Goal: Navigation & Orientation: Find specific page/section

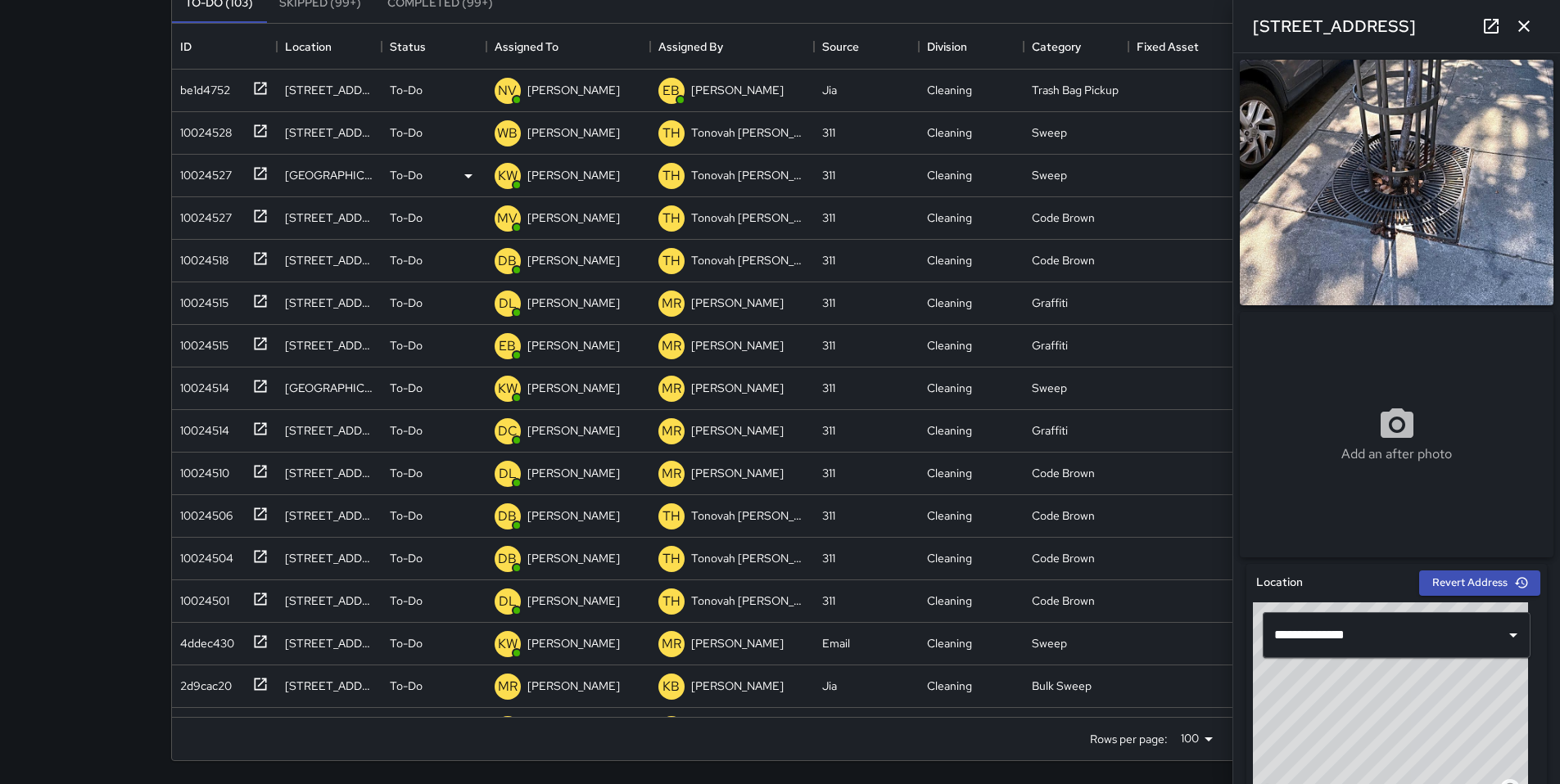
scroll to position [681, 1204]
click at [1520, 33] on icon "button" at bounding box center [1523, 26] width 19 height 19
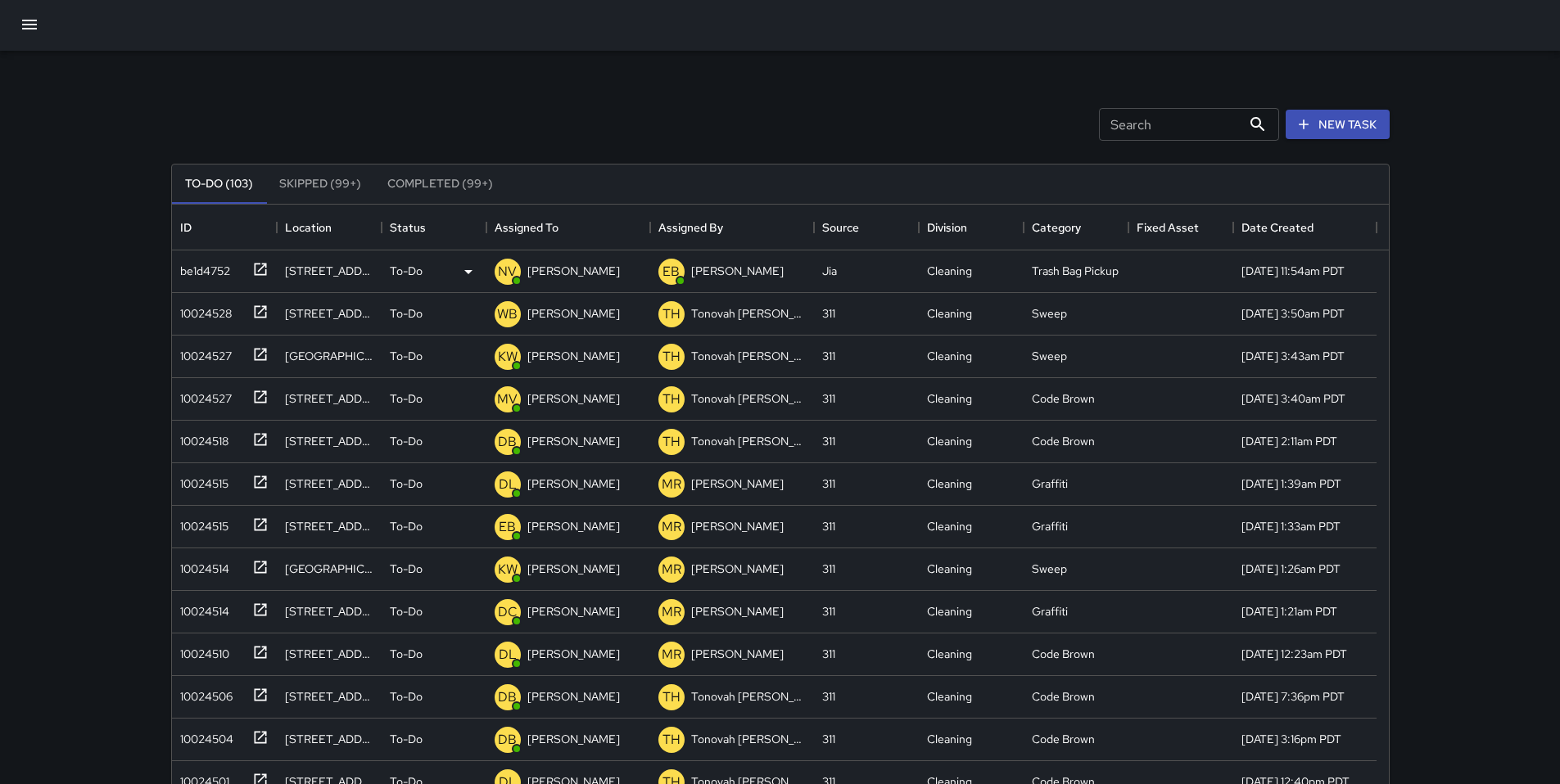
scroll to position [0, 0]
click at [1099, 132] on input "Search" at bounding box center [1169, 127] width 142 height 33
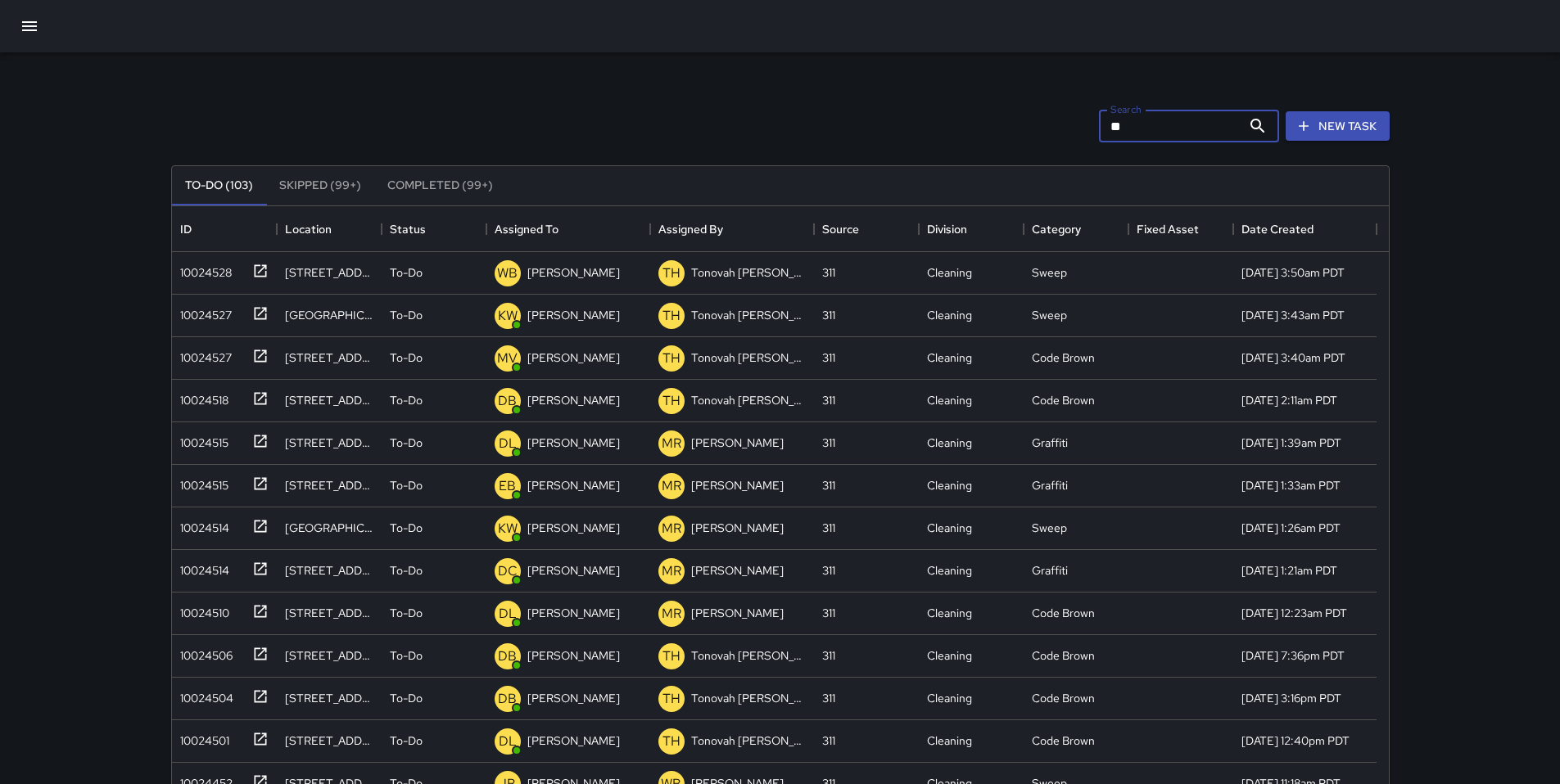
type input "*"
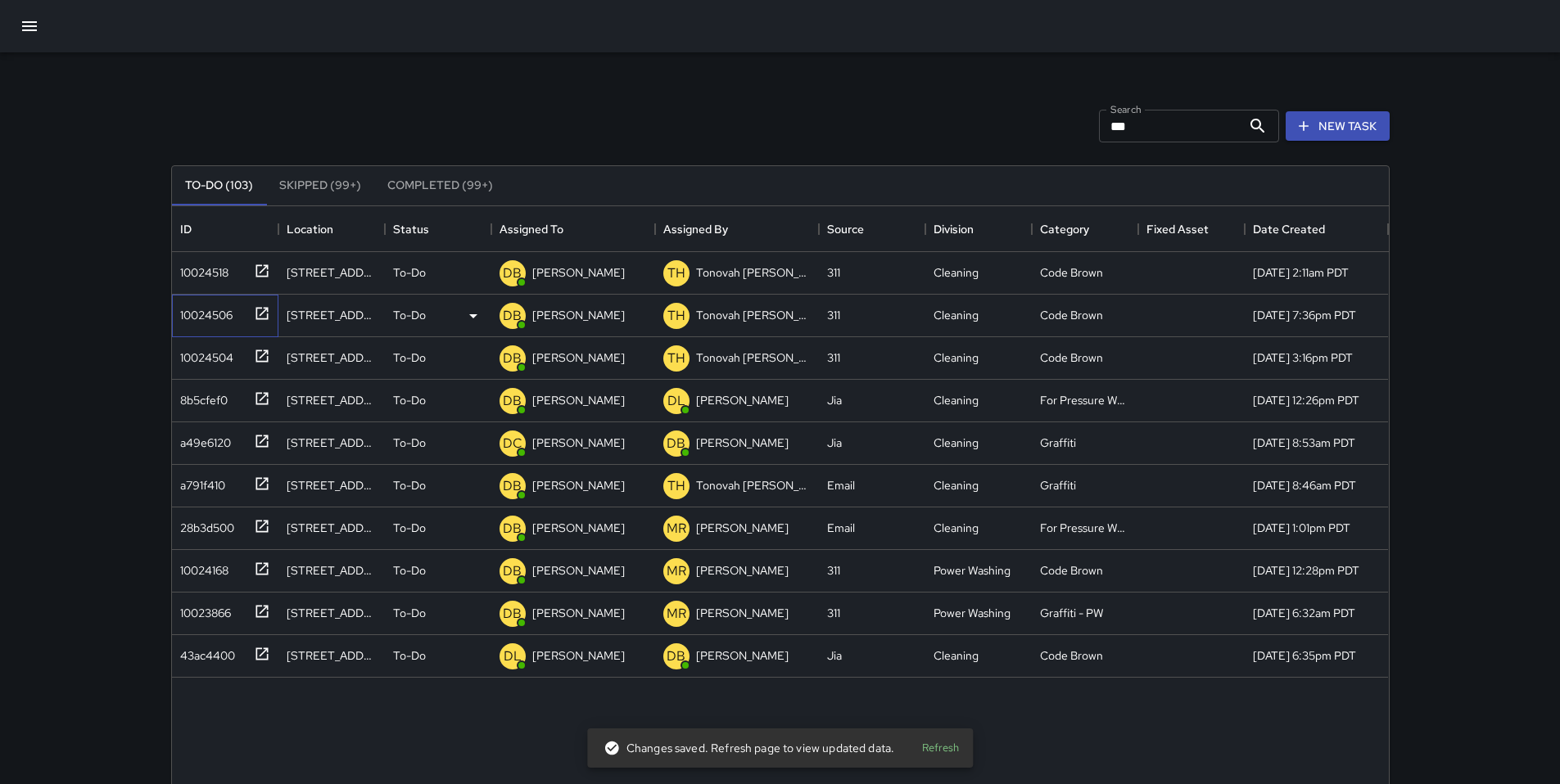
click at [204, 318] on div "10024506" at bounding box center [203, 312] width 59 height 23
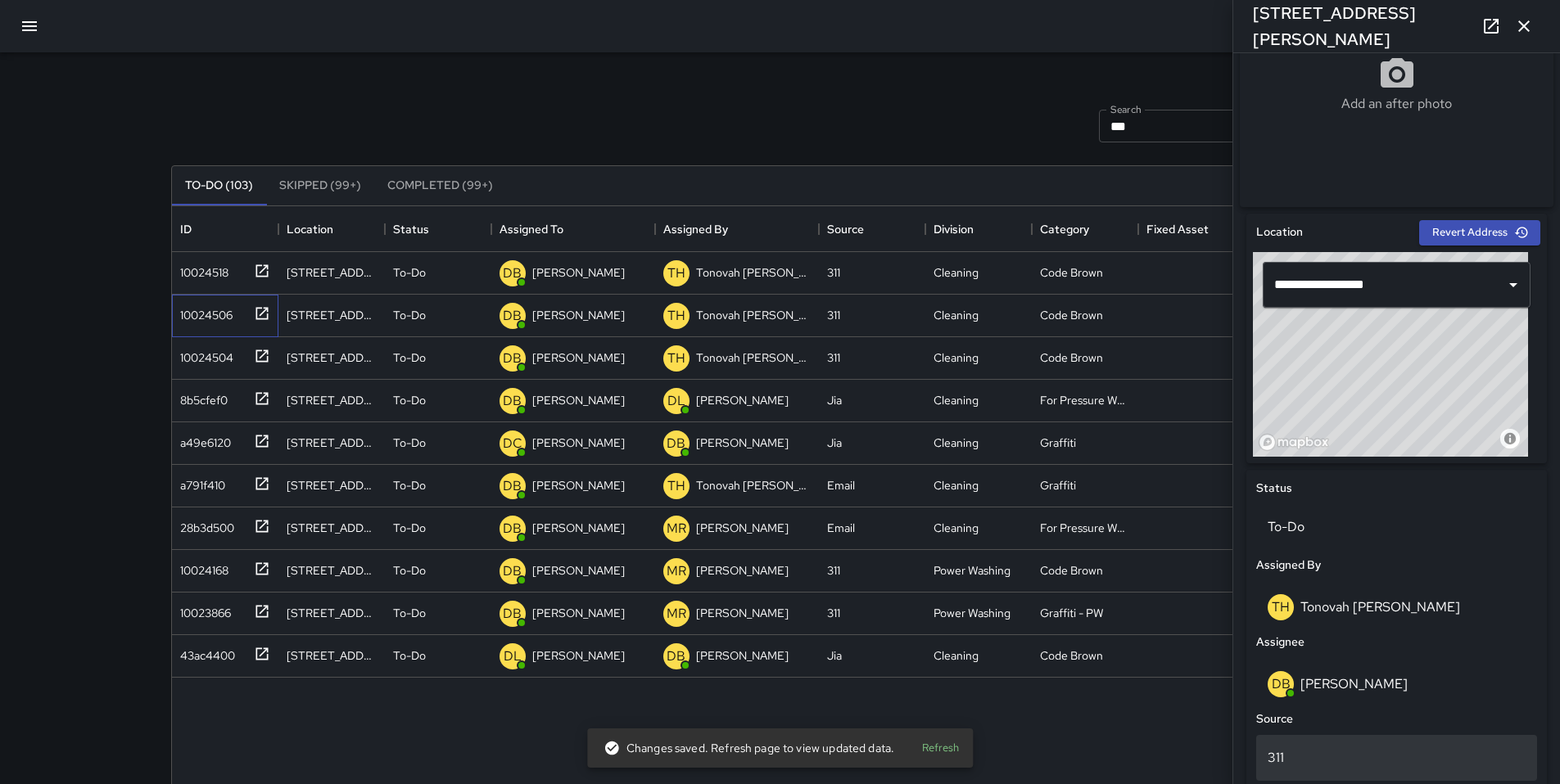
scroll to position [712, 0]
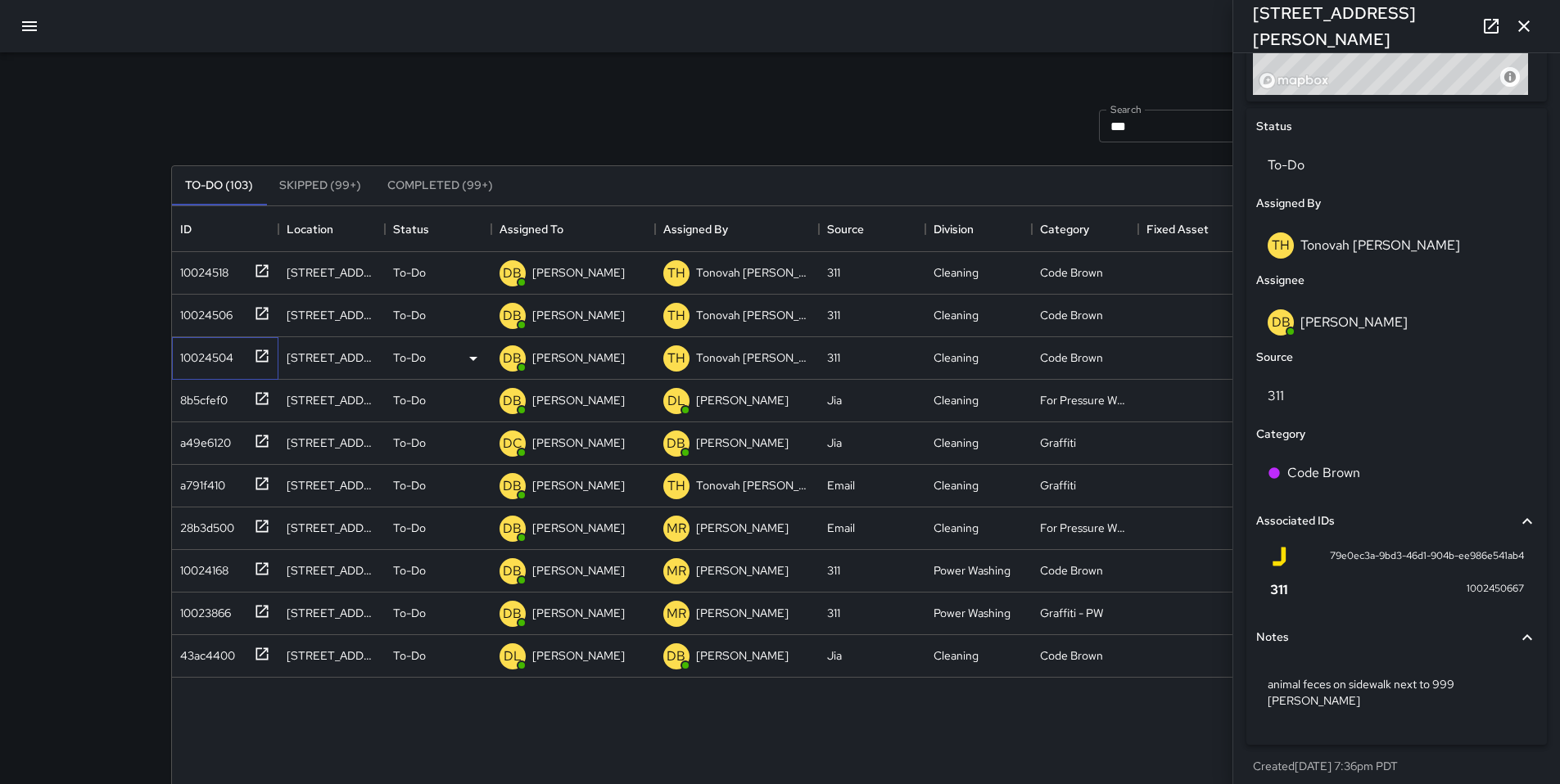
click at [183, 353] on div "10024504" at bounding box center [203, 354] width 60 height 23
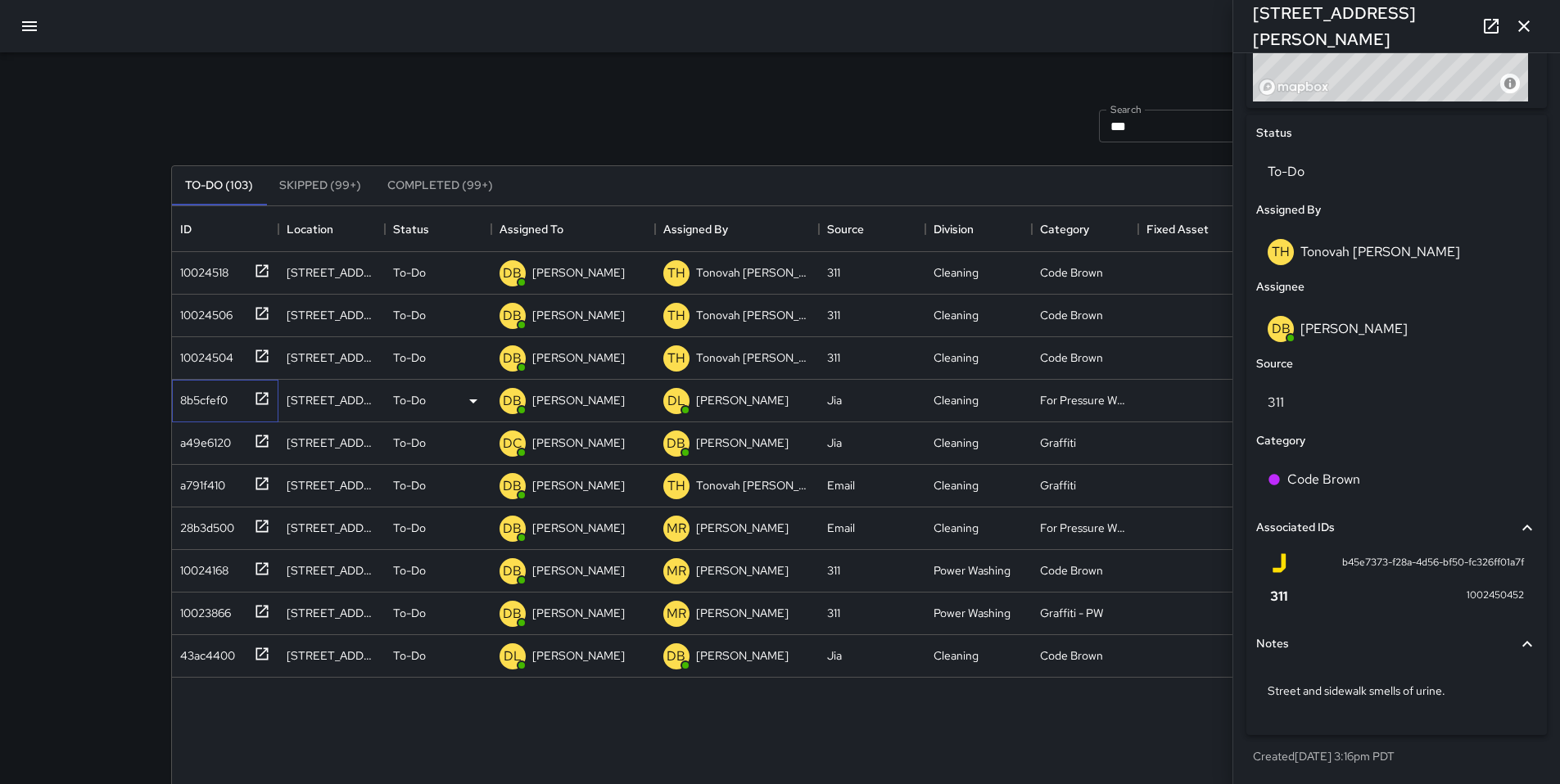
click at [186, 403] on div "8b5cfef0" at bounding box center [200, 396] width 54 height 23
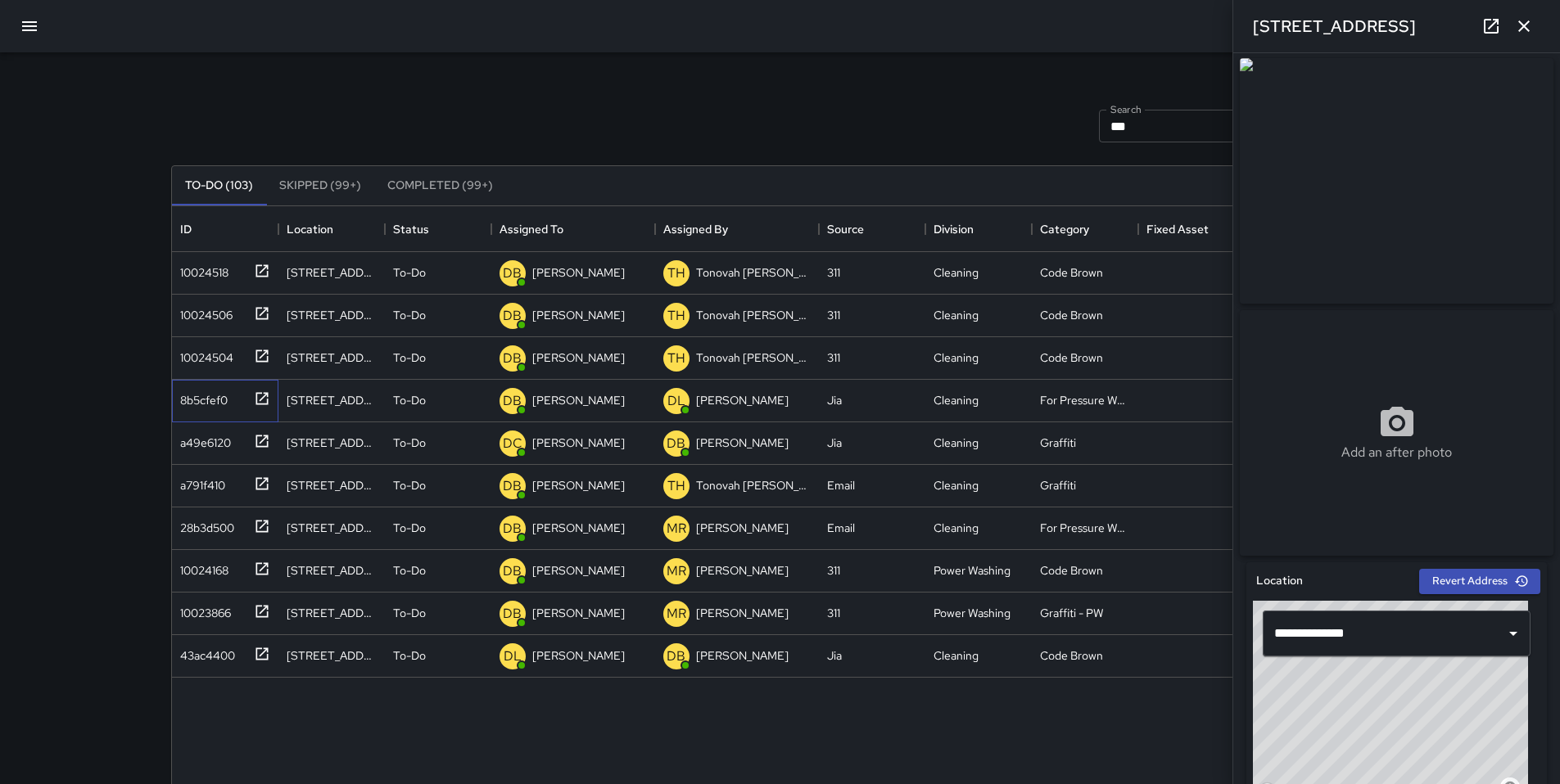
scroll to position [0, 0]
click at [1518, 26] on icon "button" at bounding box center [1523, 26] width 19 height 19
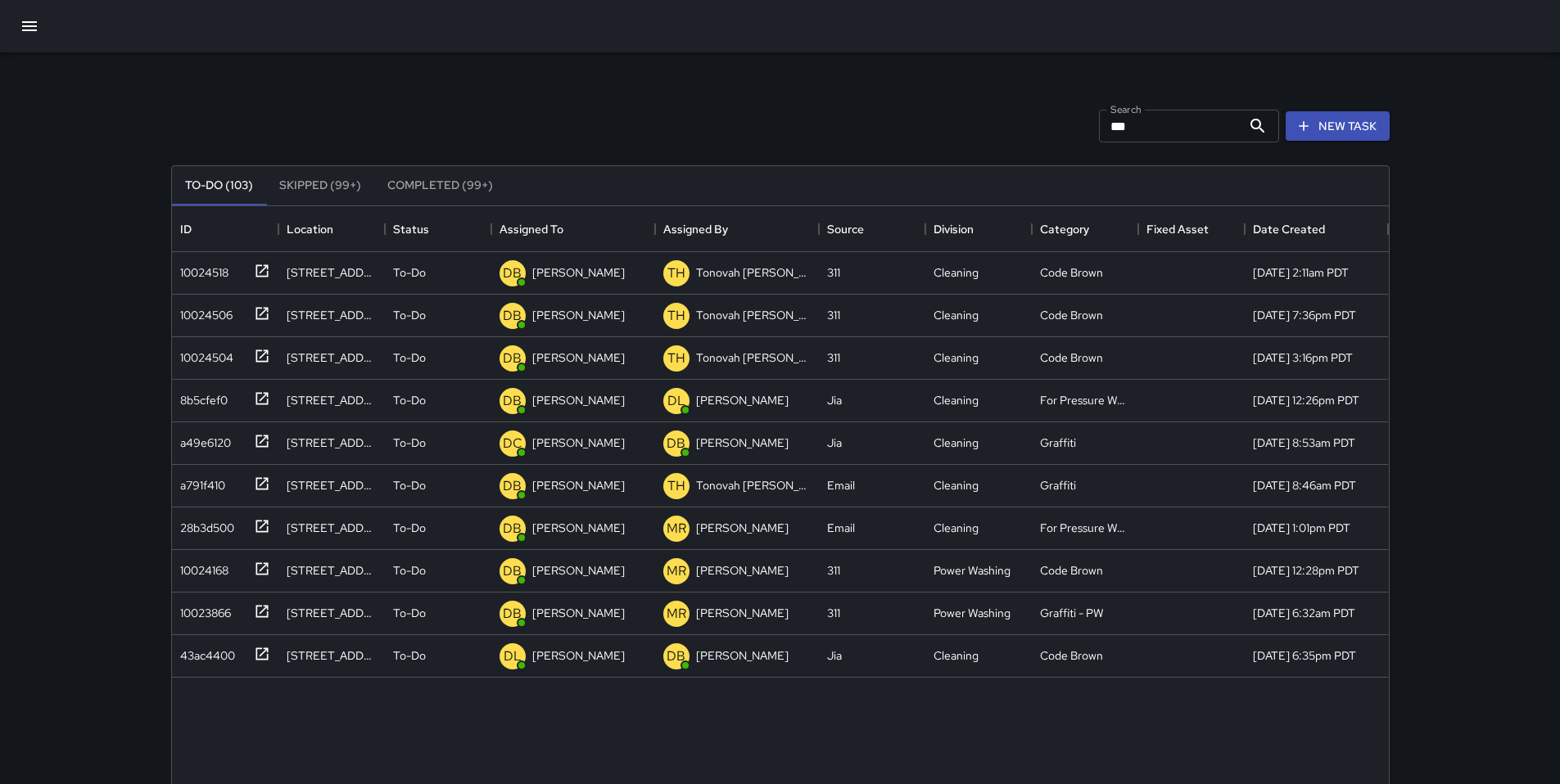
click at [1149, 127] on input "***" at bounding box center [1169, 127] width 142 height 33
type input "*"
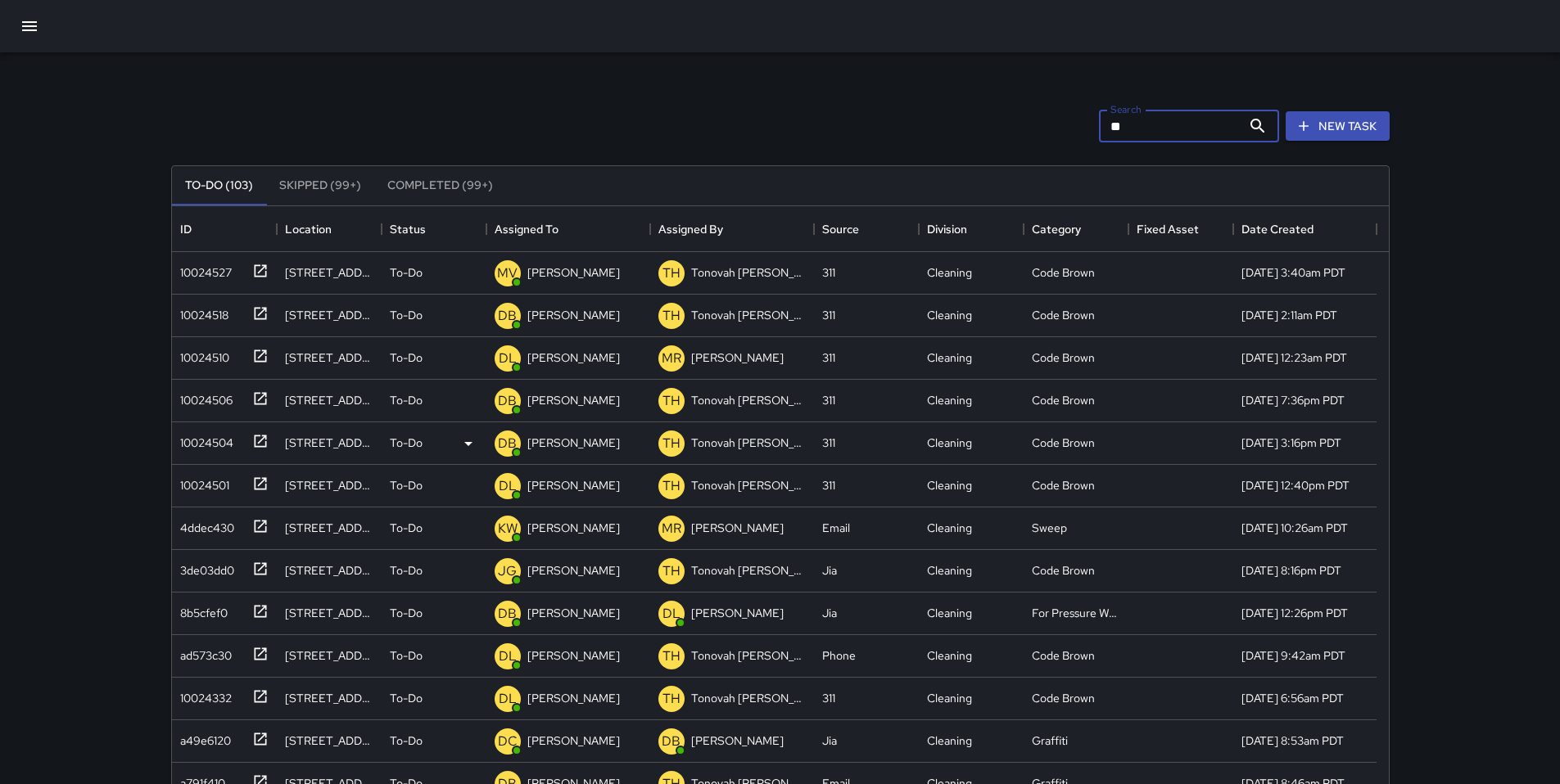
type input "**"
click at [215, 439] on div "10024504" at bounding box center [203, 439] width 60 height 23
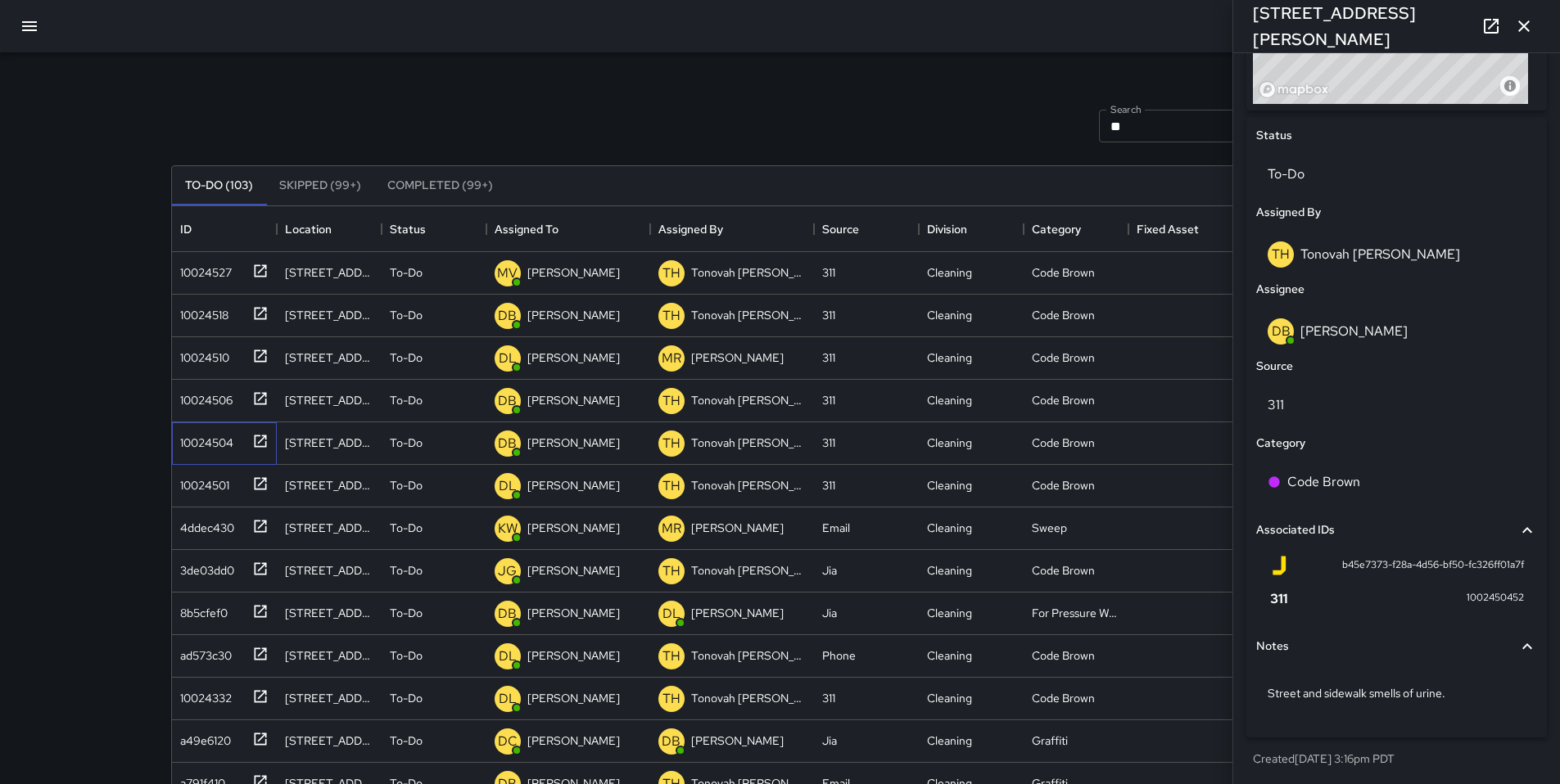
scroll to position [712, 0]
drag, startPoint x: 675, startPoint y: 11, endPoint x: 801, endPoint y: 61, distance: 135.6
click at [675, 14] on div at bounding box center [780, 26] width 1560 height 52
click at [1532, 39] on button "button" at bounding box center [1524, 27] width 33 height 33
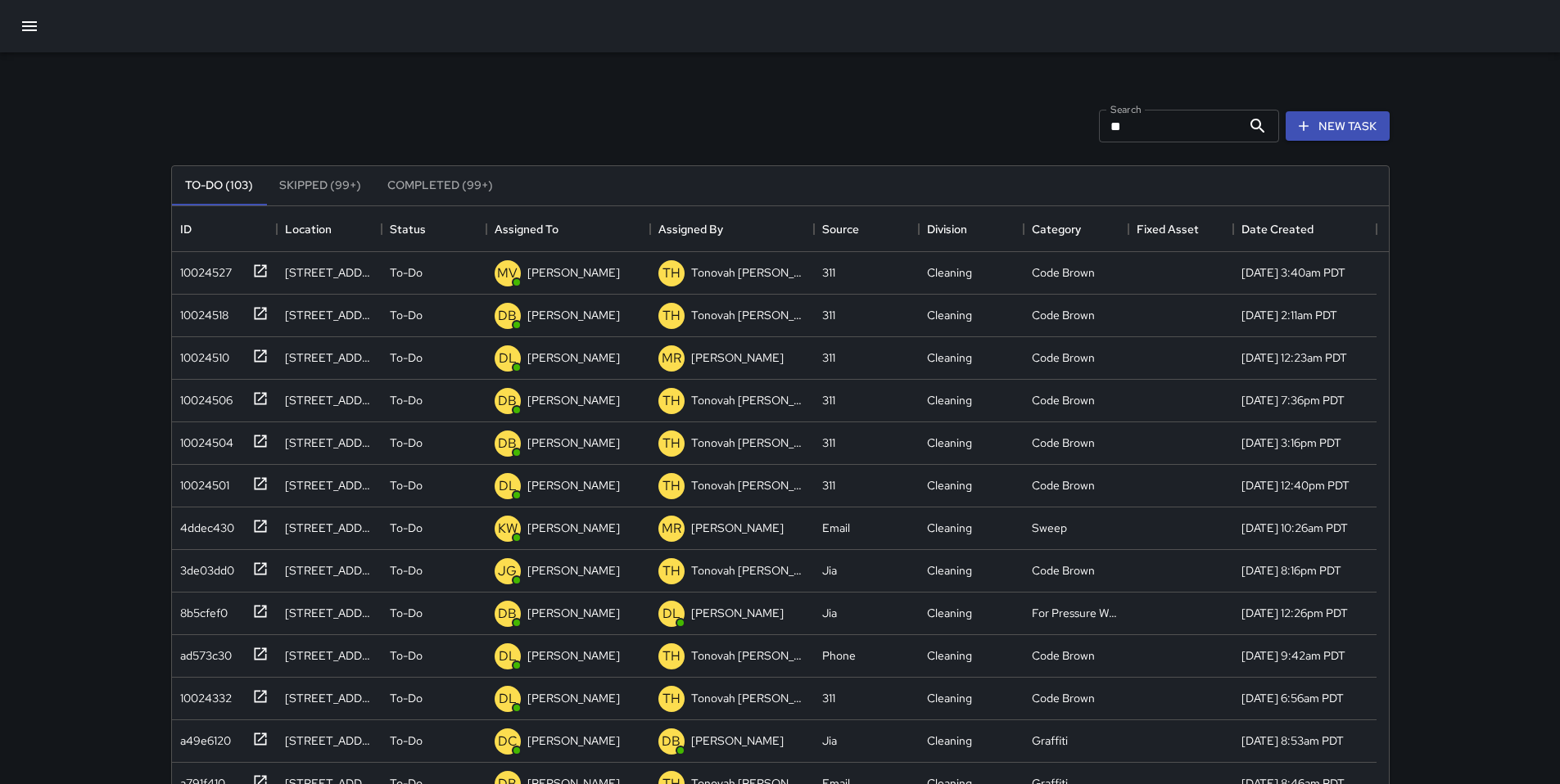
click at [1146, 131] on input "**" at bounding box center [1169, 127] width 142 height 33
drag, startPoint x: 1102, startPoint y: 123, endPoint x: 1080, endPoint y: 128, distance: 22.6
click at [1085, 125] on div "Search ** Search New Task" at bounding box center [780, 126] width 1225 height 85
click at [31, 28] on icon "button" at bounding box center [28, 26] width 19 height 19
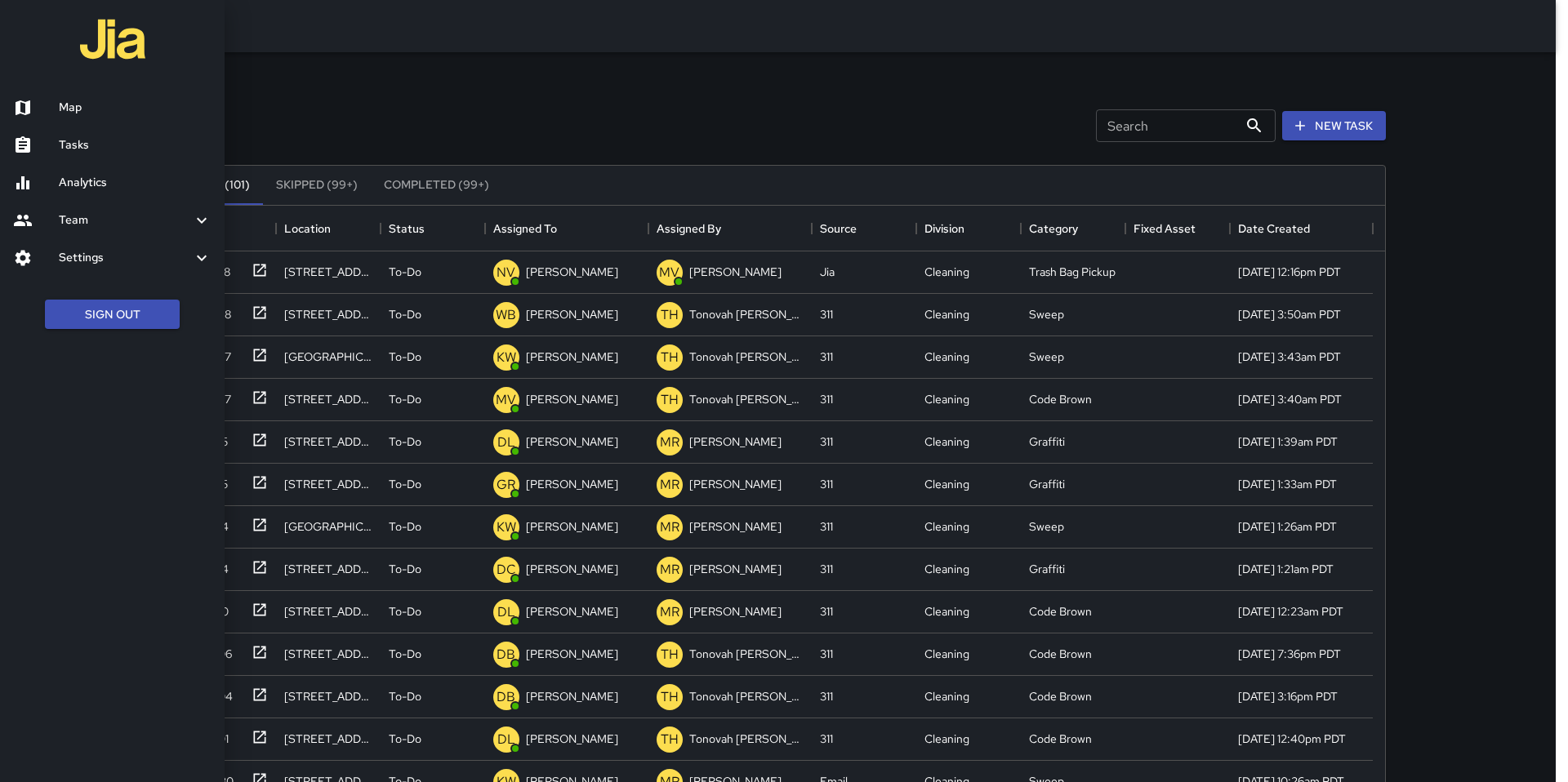
click at [51, 141] on div at bounding box center [36, 145] width 46 height 19
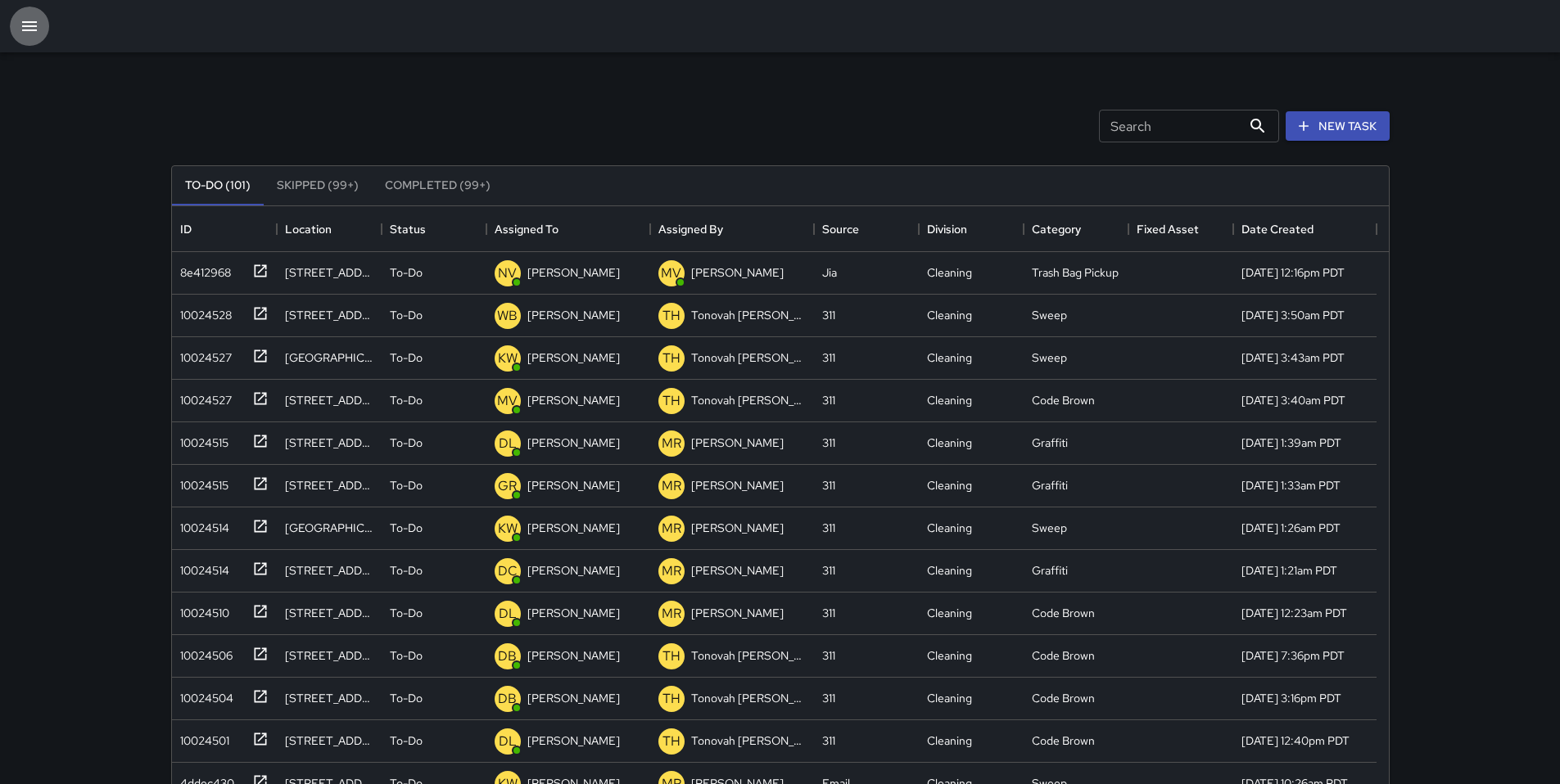
click at [33, 31] on icon "button" at bounding box center [28, 26] width 19 height 19
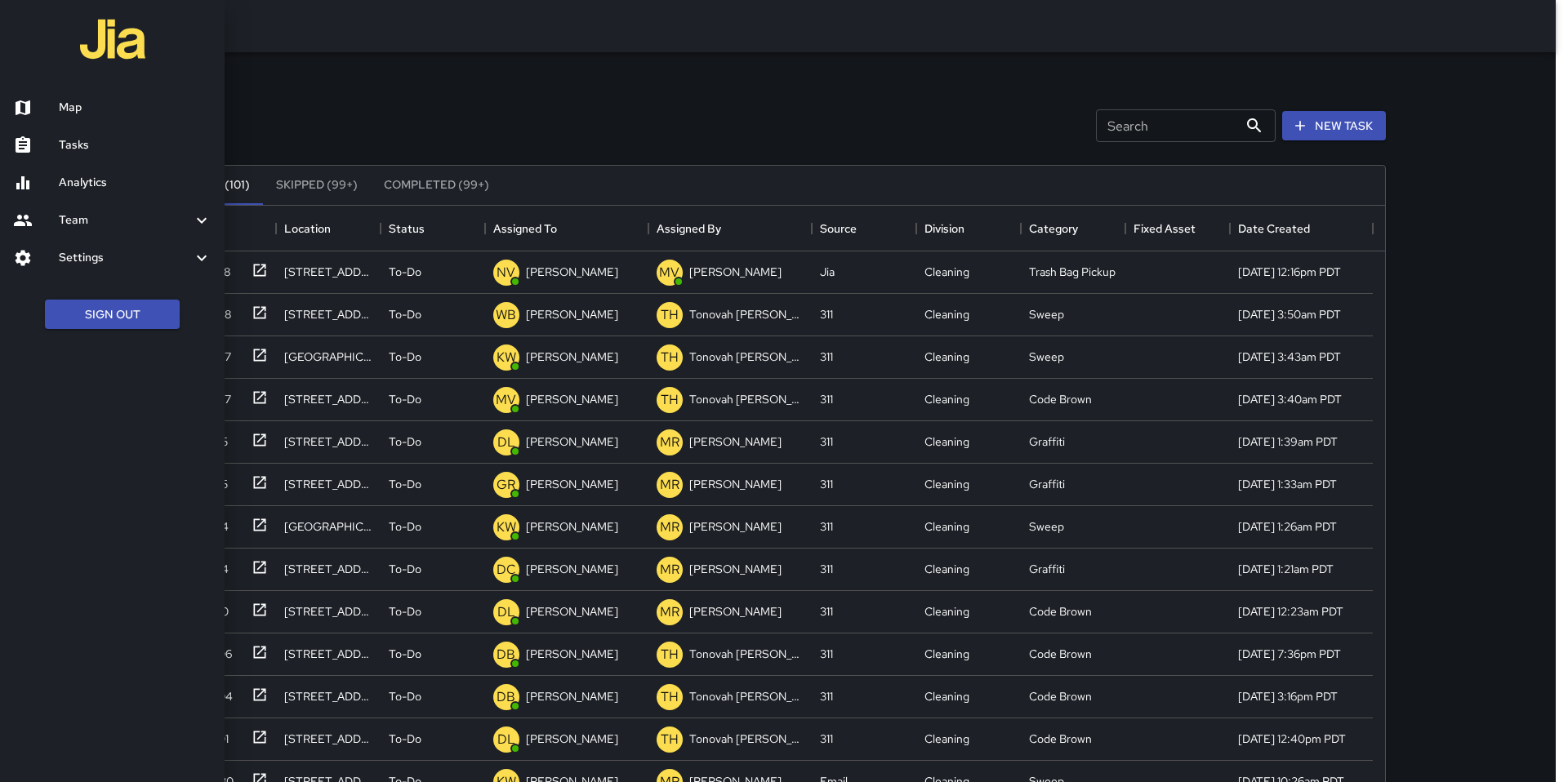
click at [52, 102] on div at bounding box center [36, 107] width 46 height 19
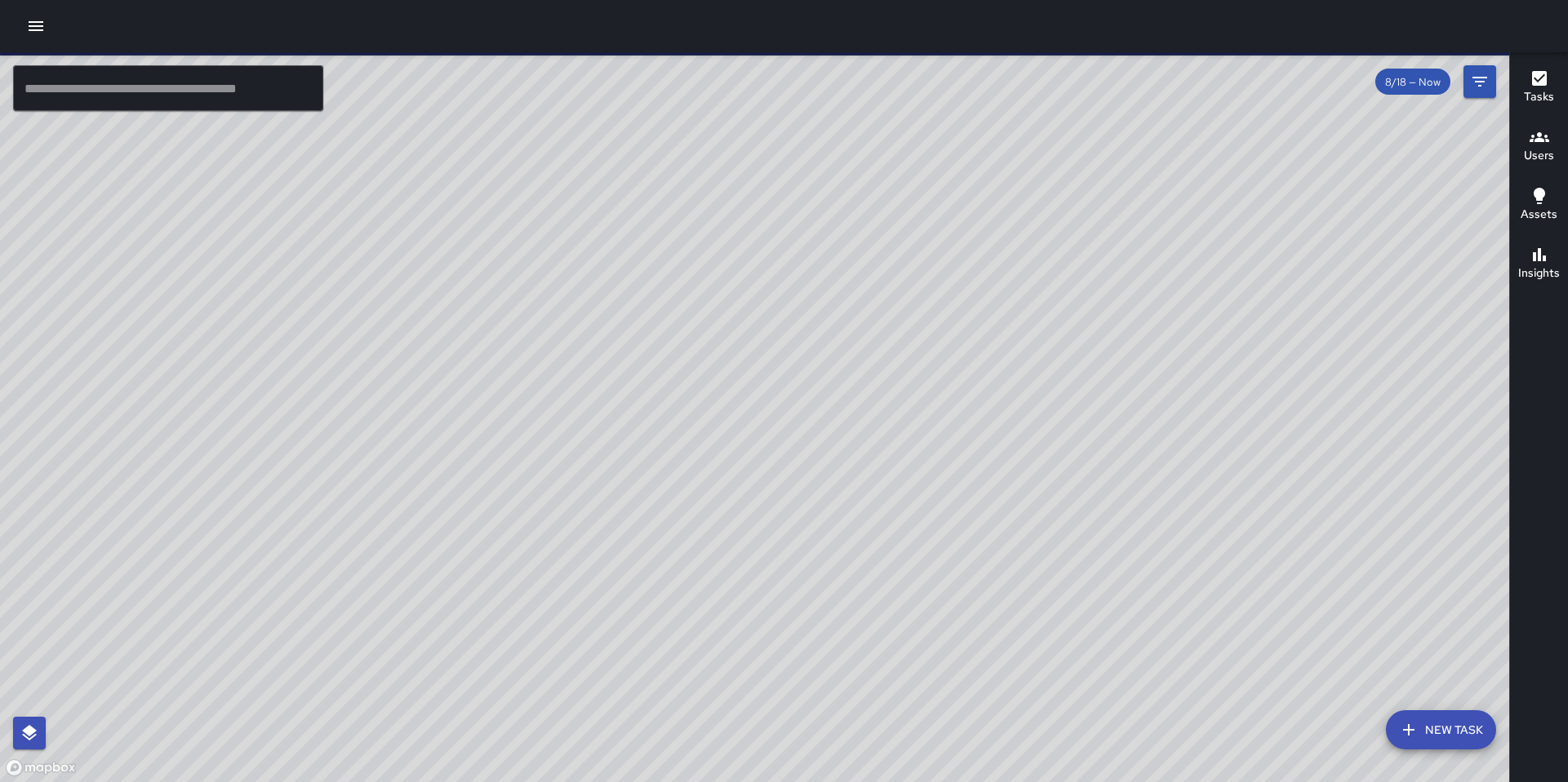
click at [42, 32] on icon "button" at bounding box center [36, 26] width 19 height 19
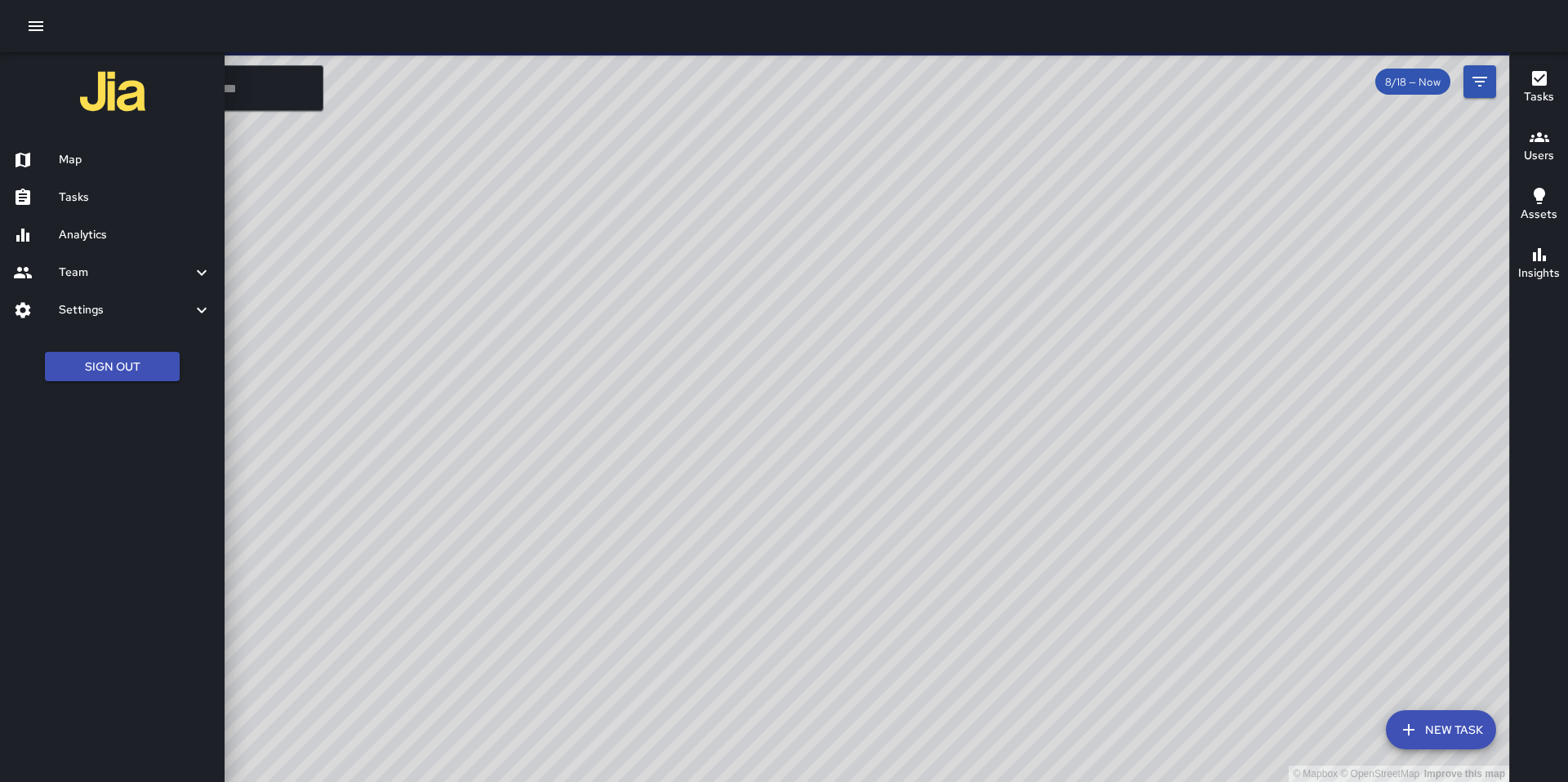
click at [74, 240] on h6 "Analytics" at bounding box center [134, 235] width 153 height 18
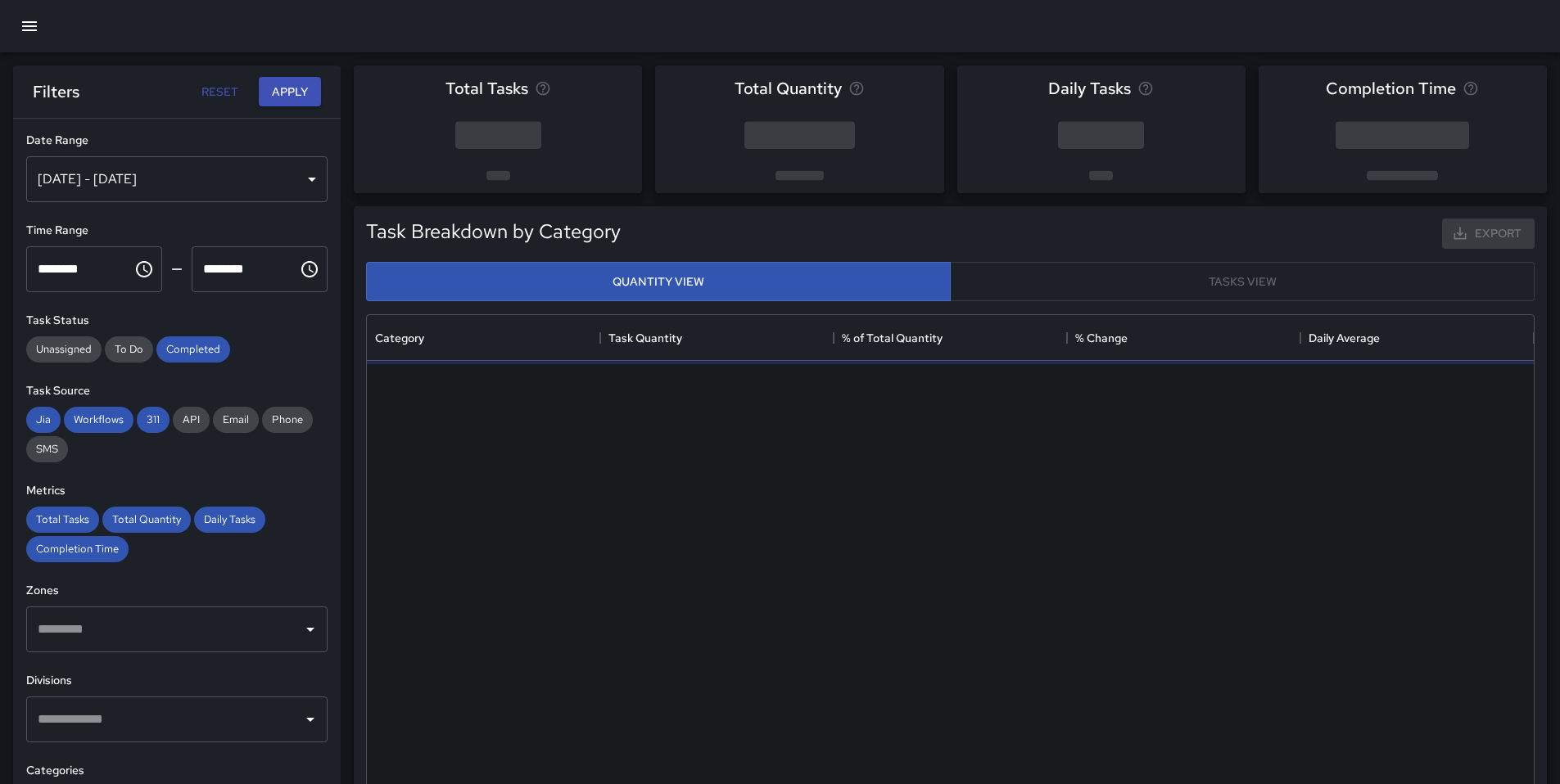
scroll to position [477, 1155]
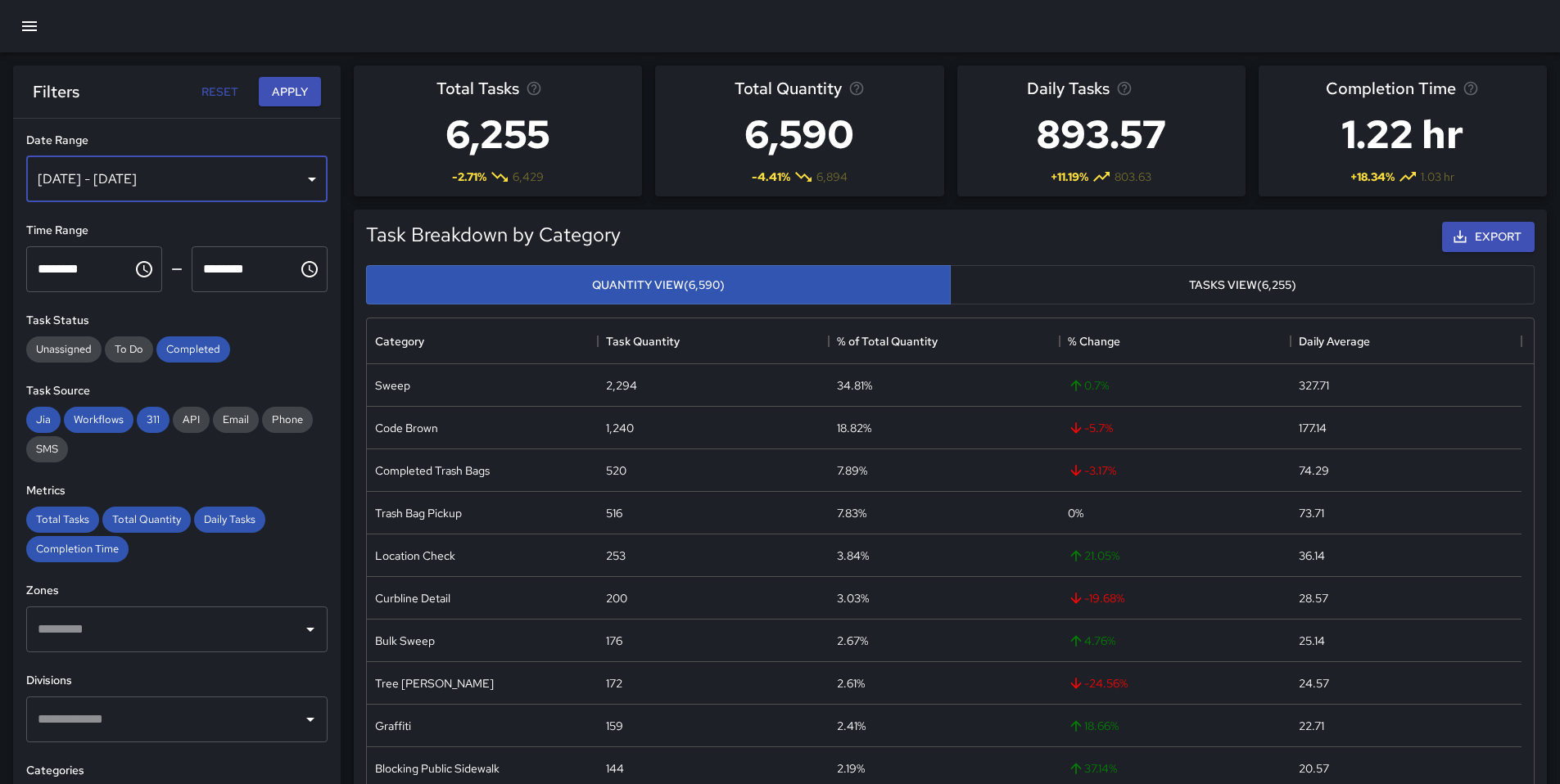
click at [198, 185] on div "[DATE] - [DATE]" at bounding box center [177, 180] width 302 height 46
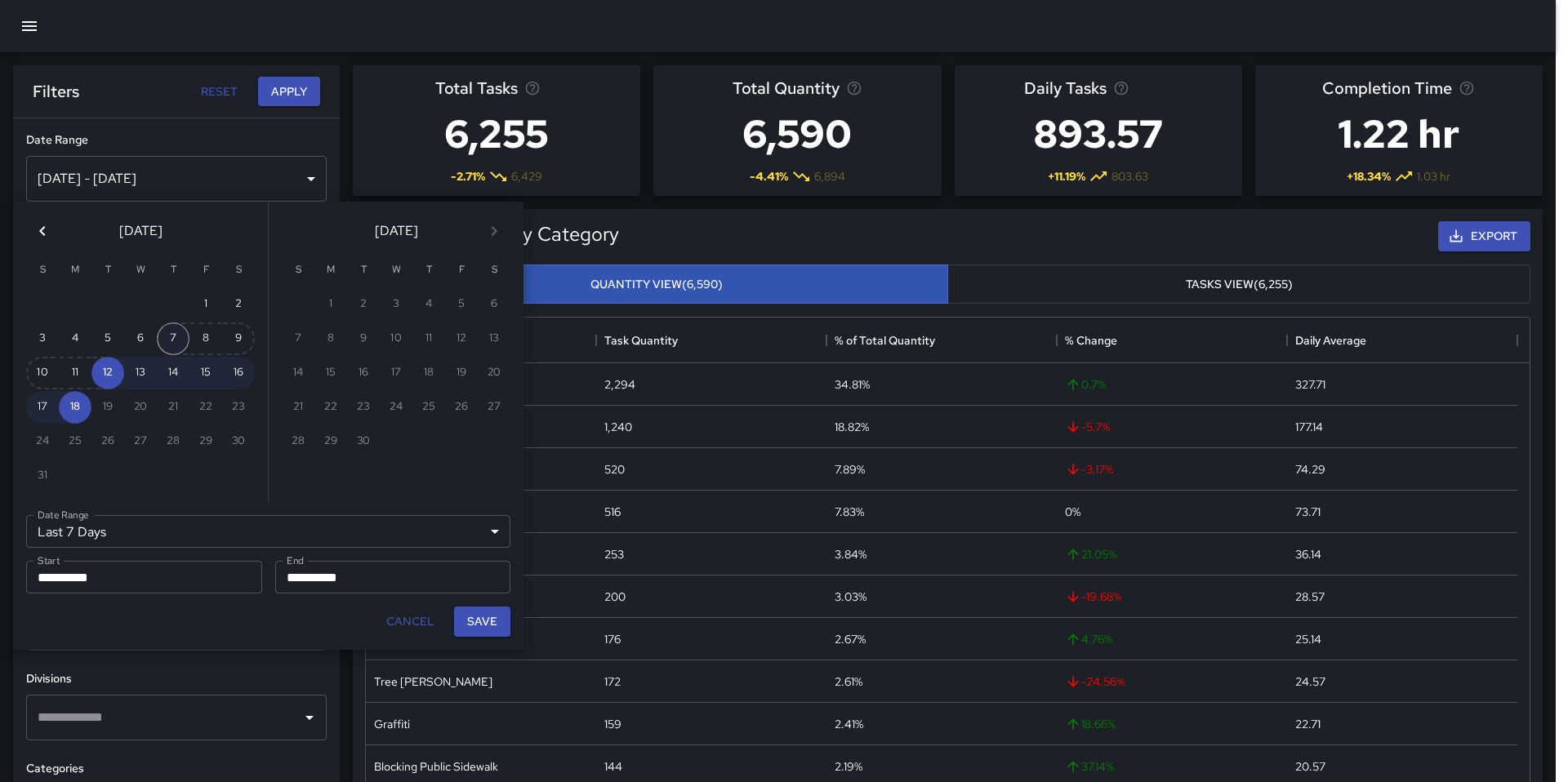
click at [174, 339] on button "7" at bounding box center [173, 339] width 33 height 33
type input "******"
type input "**********"
click at [482, 630] on button "Save" at bounding box center [482, 621] width 57 height 30
type input "**********"
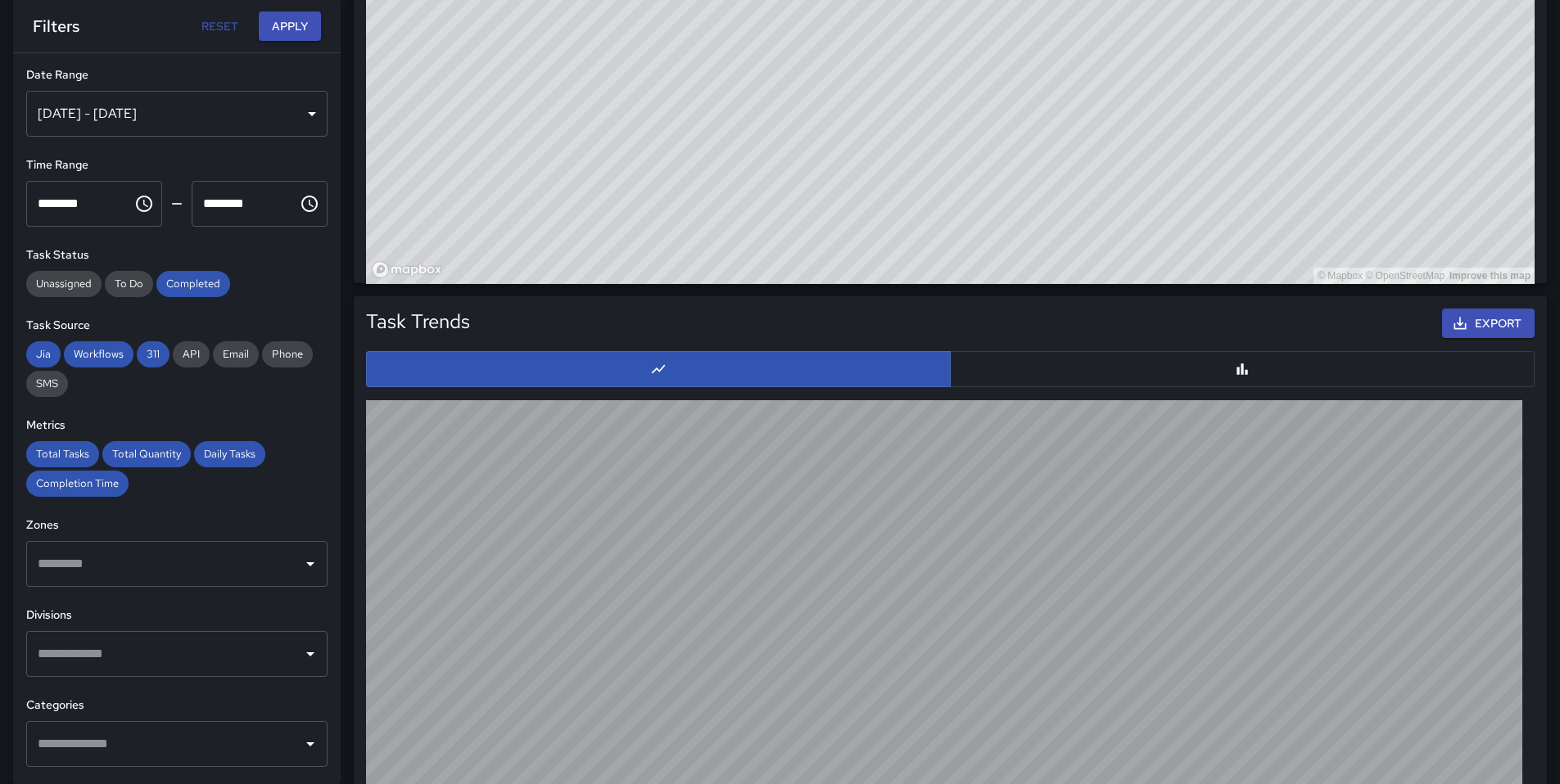
scroll to position [979, 0]
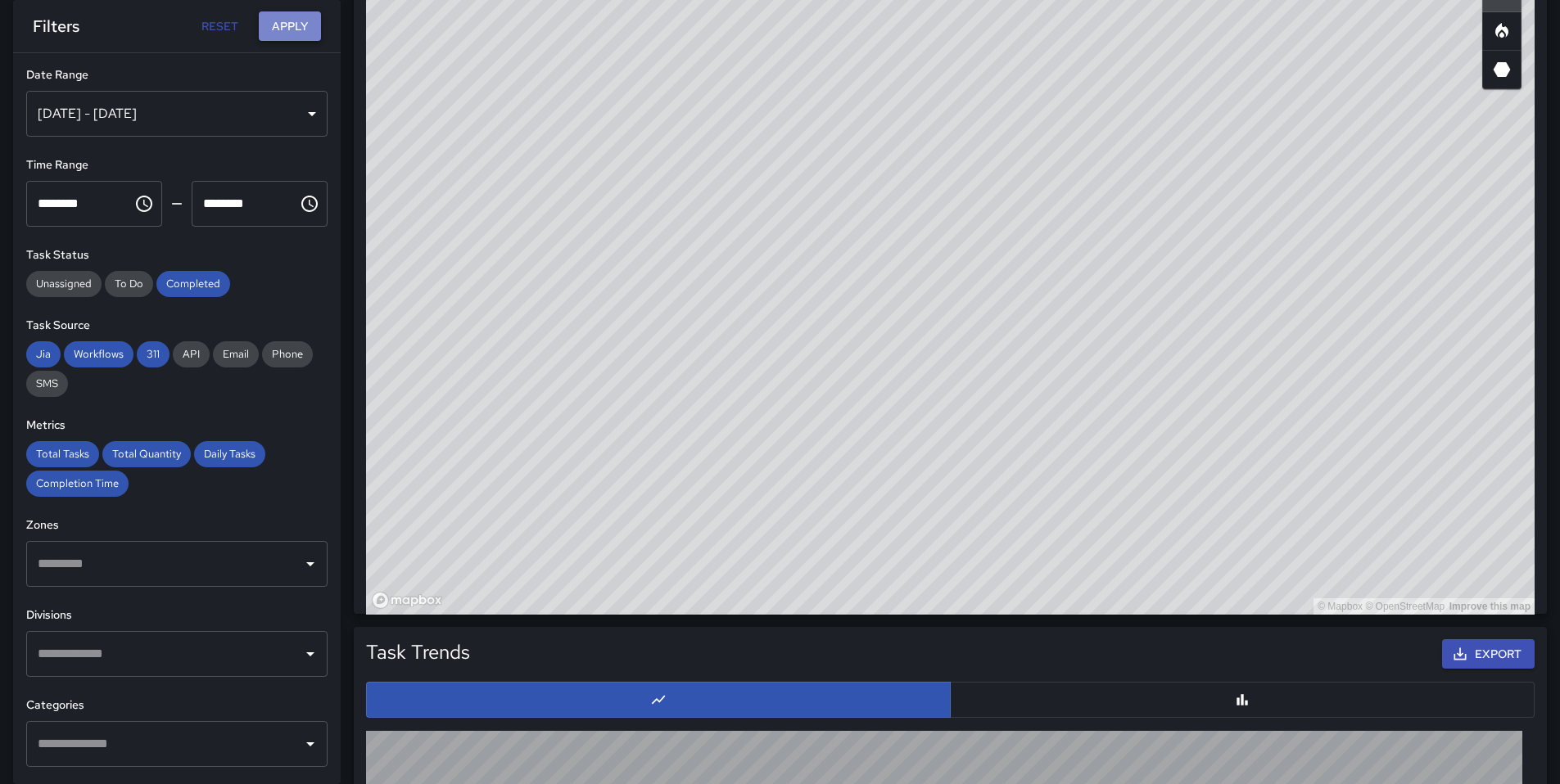
click at [278, 16] on button "Apply" at bounding box center [290, 26] width 62 height 30
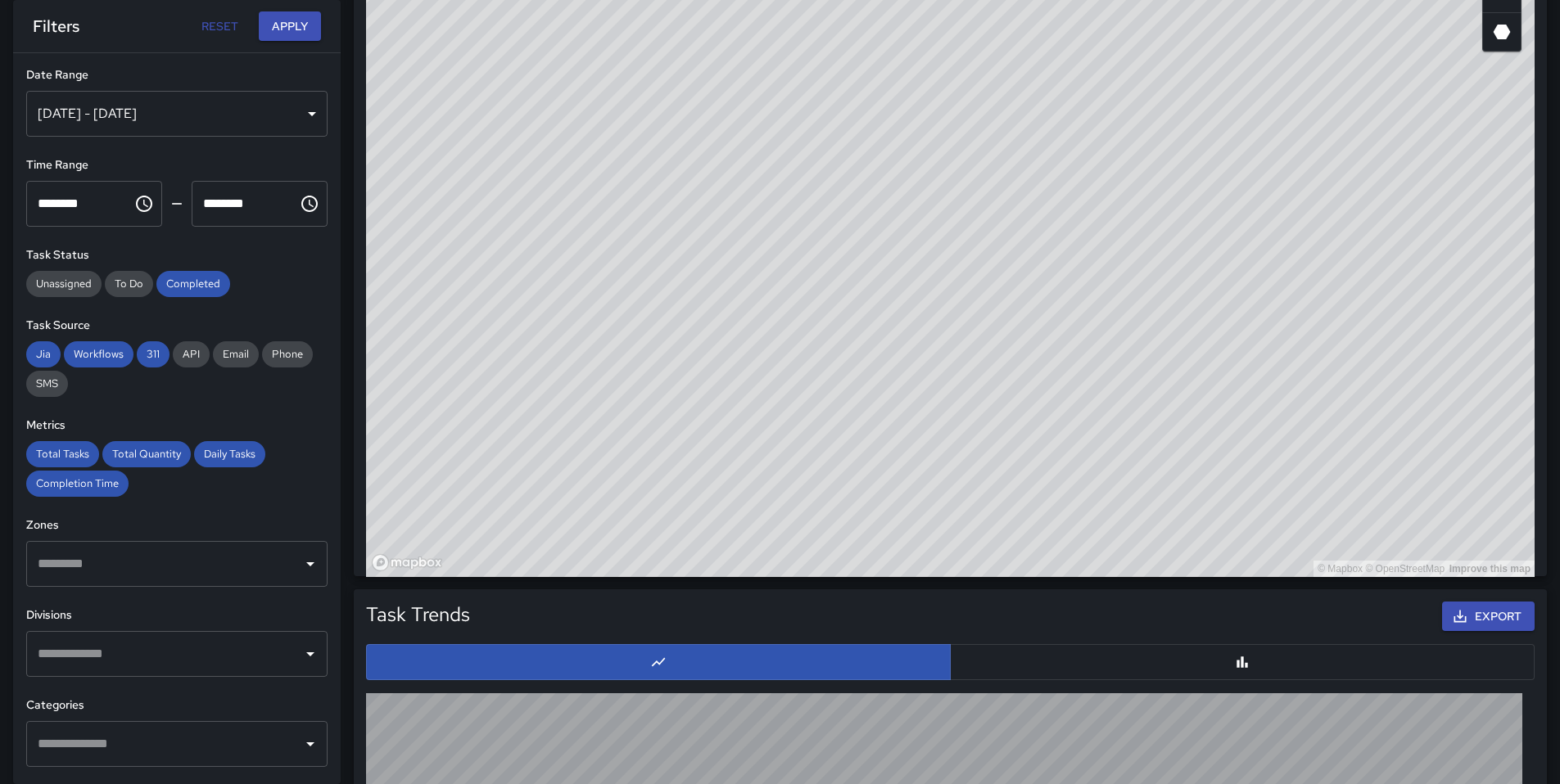
scroll to position [762, 0]
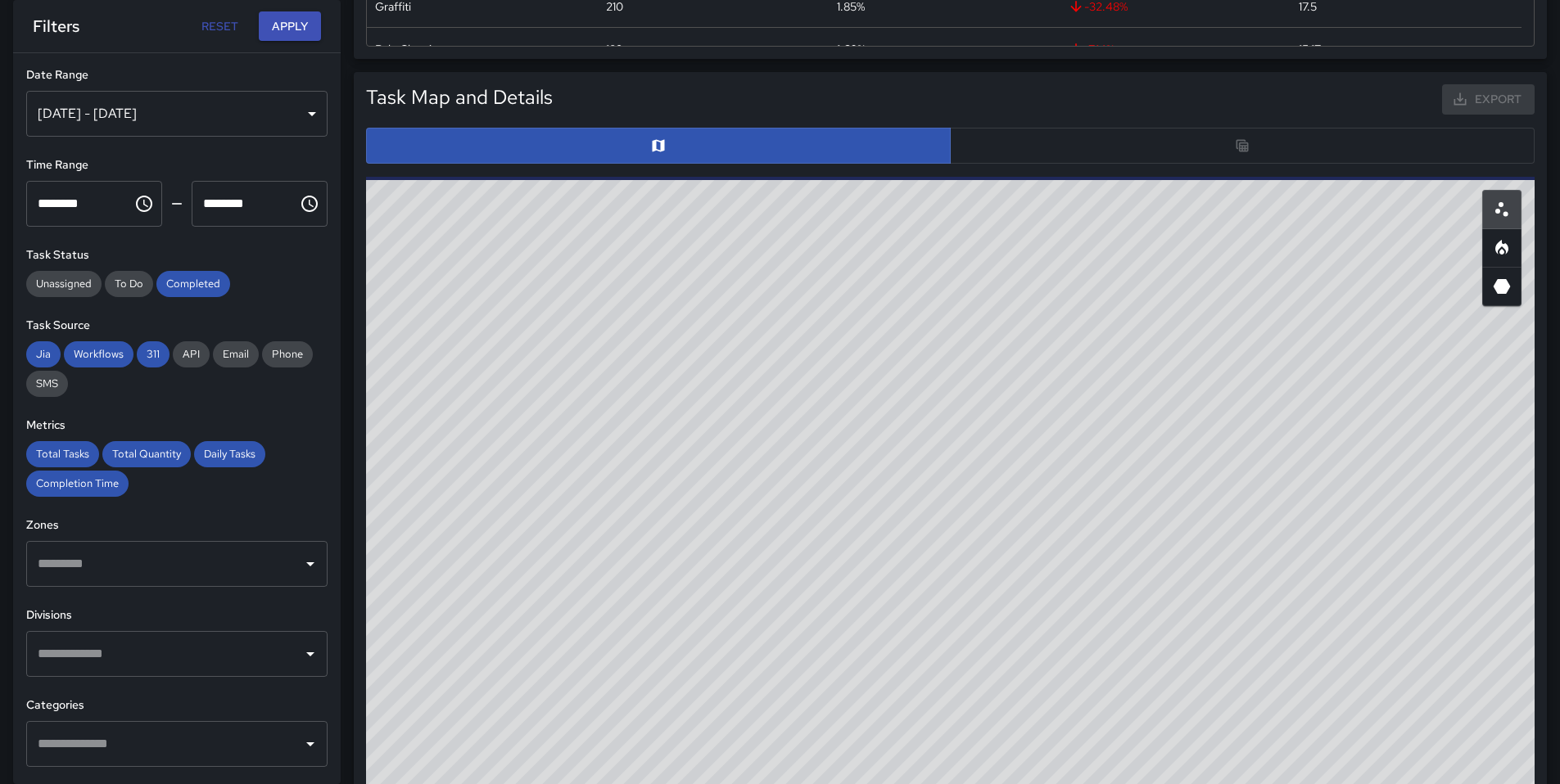
click at [1206, 150] on div at bounding box center [950, 145] width 1168 height 36
click at [1205, 146] on div at bounding box center [950, 145] width 1168 height 36
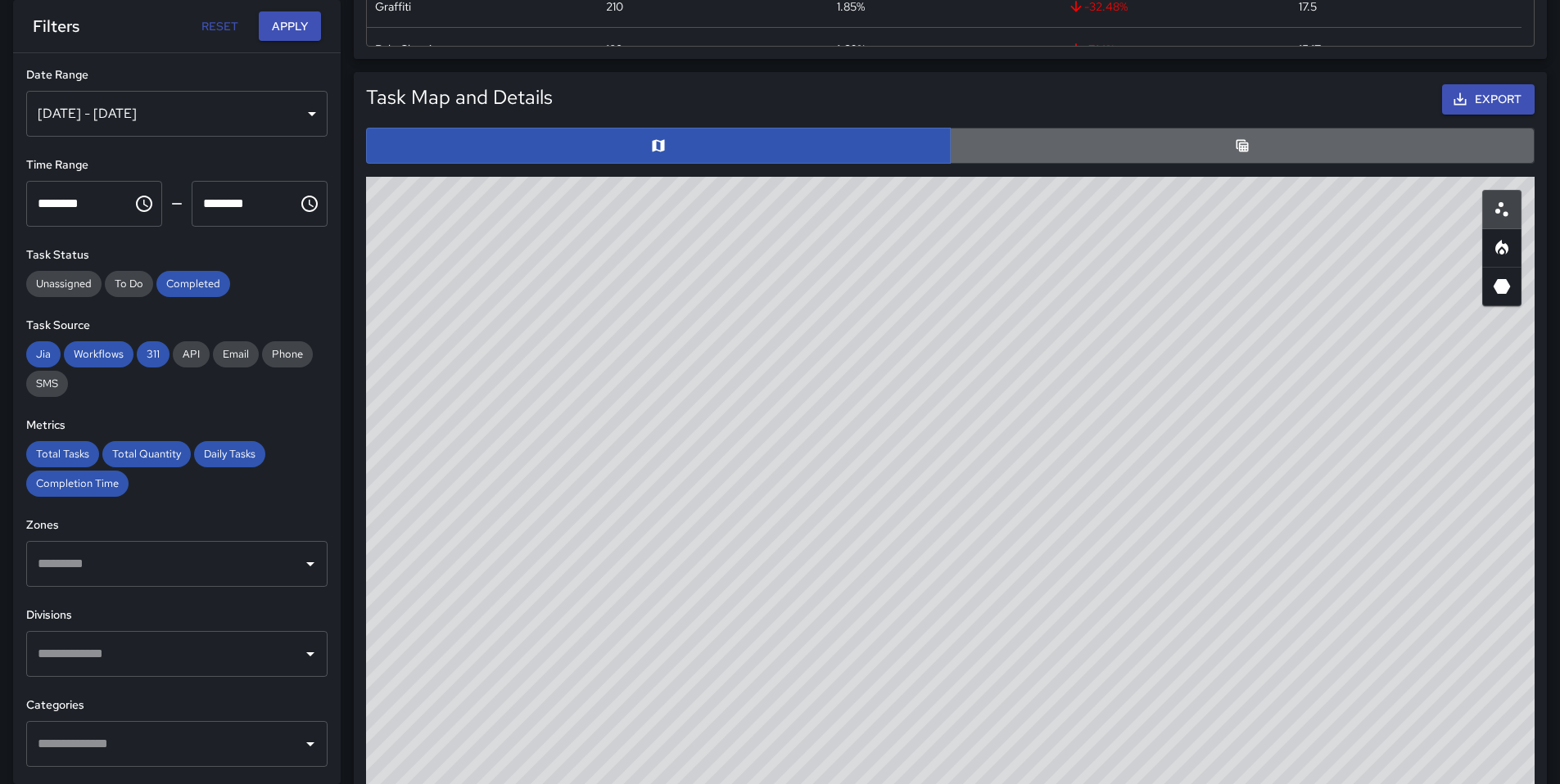
click at [1178, 148] on button "button" at bounding box center [1242, 145] width 584 height 36
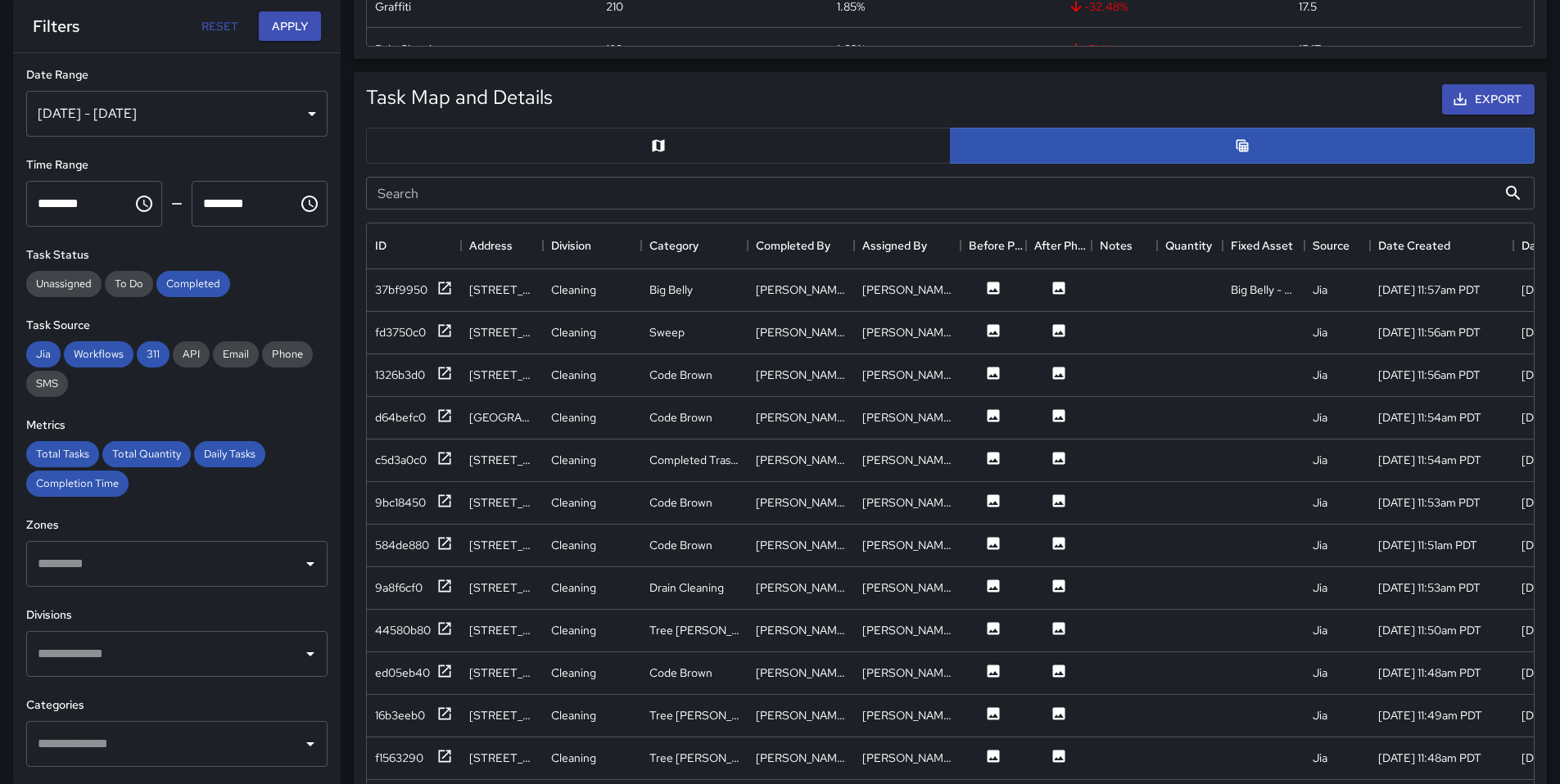
click at [723, 200] on input "Search" at bounding box center [931, 193] width 1131 height 33
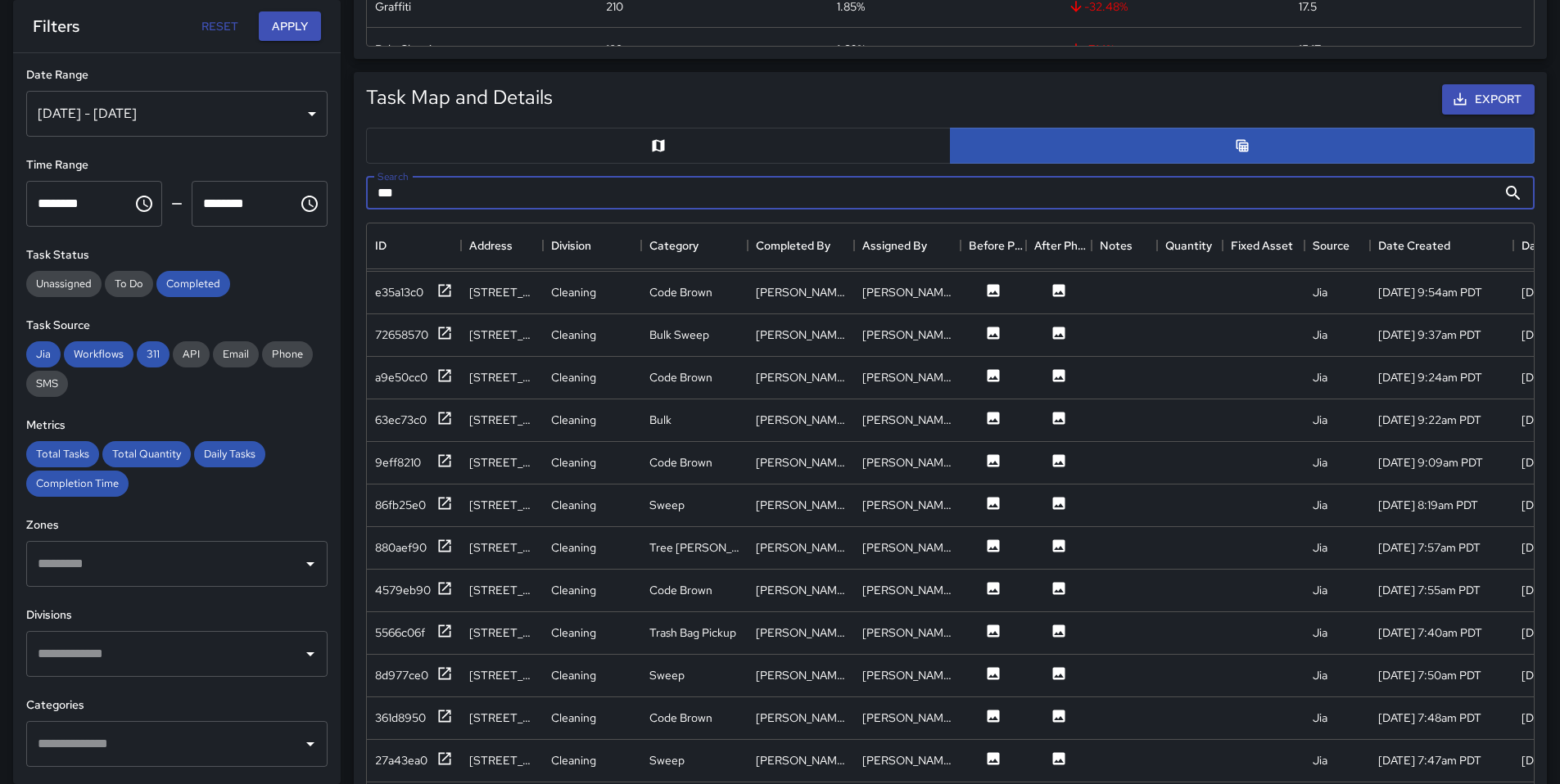
scroll to position [1071, 0]
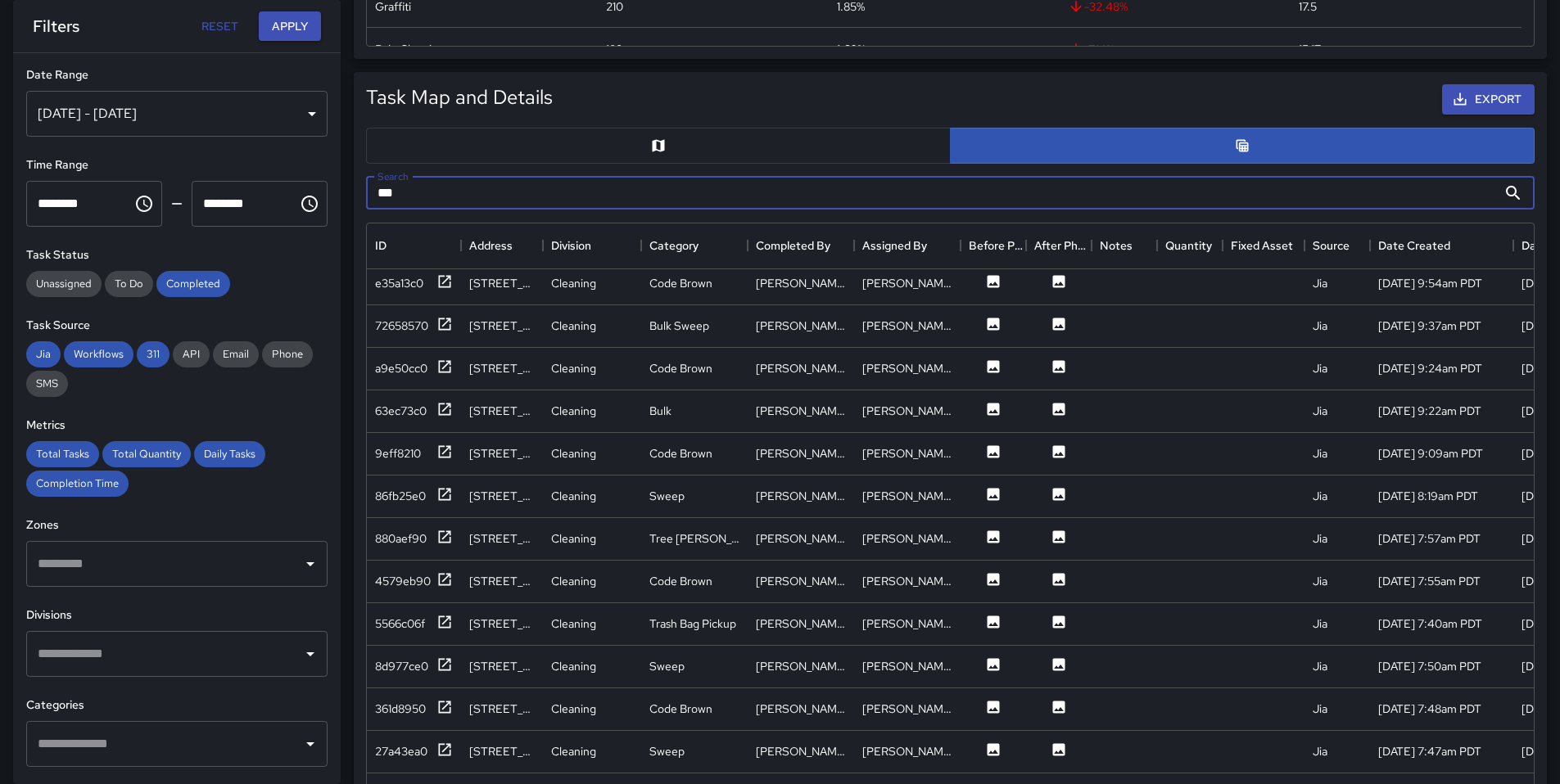
drag, startPoint x: 431, startPoint y: 190, endPoint x: 369, endPoint y: 187, distance: 62.1
click at [369, 187] on input "***" at bounding box center [931, 193] width 1131 height 33
type input "****"
click at [415, 623] on div "14fa0660" at bounding box center [399, 624] width 49 height 17
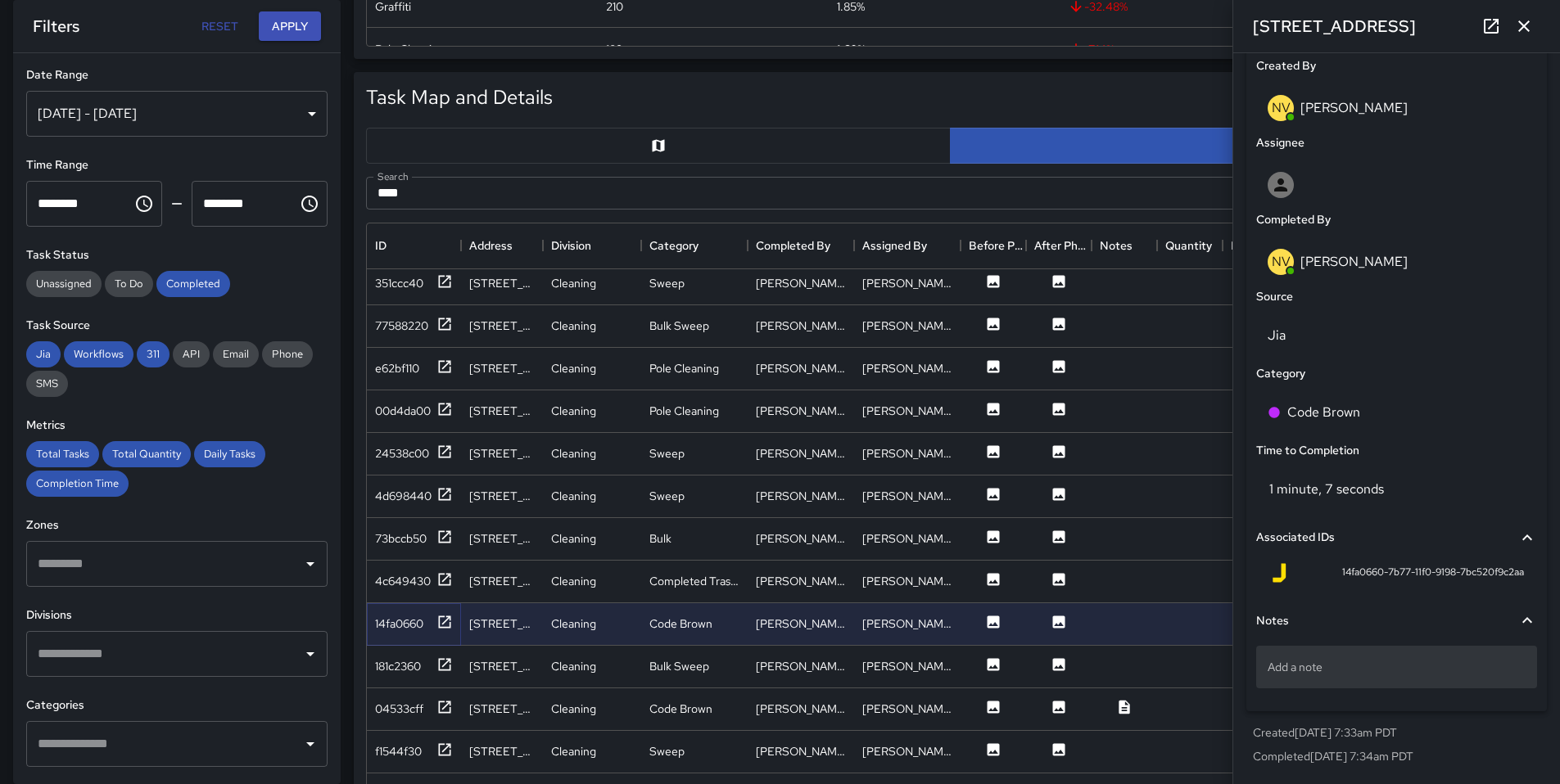
scroll to position [856, 0]
click at [404, 707] on div "04533cff" at bounding box center [399, 709] width 49 height 17
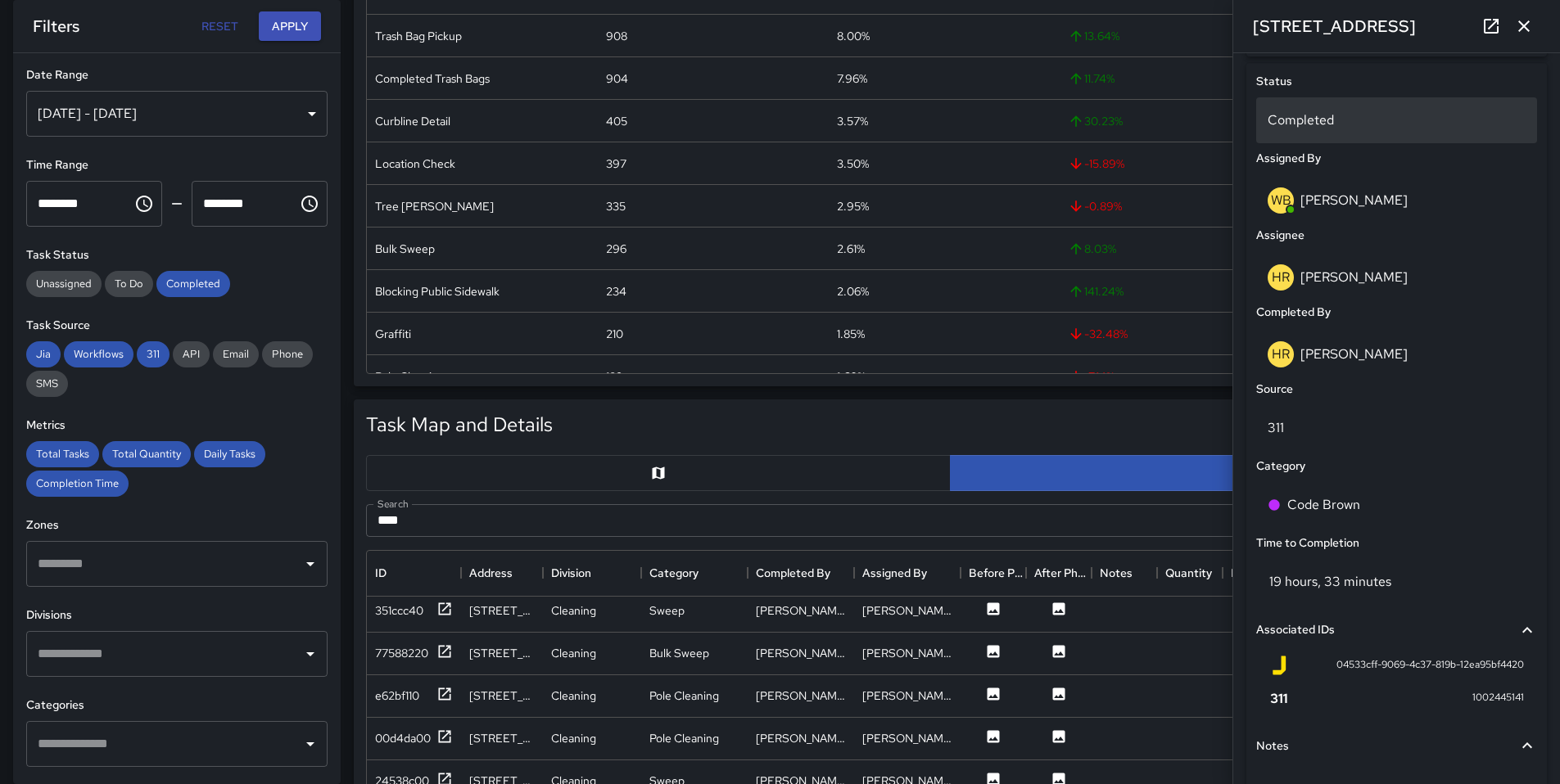
scroll to position [756, 0]
click at [1322, 110] on div "Completed" at bounding box center [1396, 121] width 281 height 46
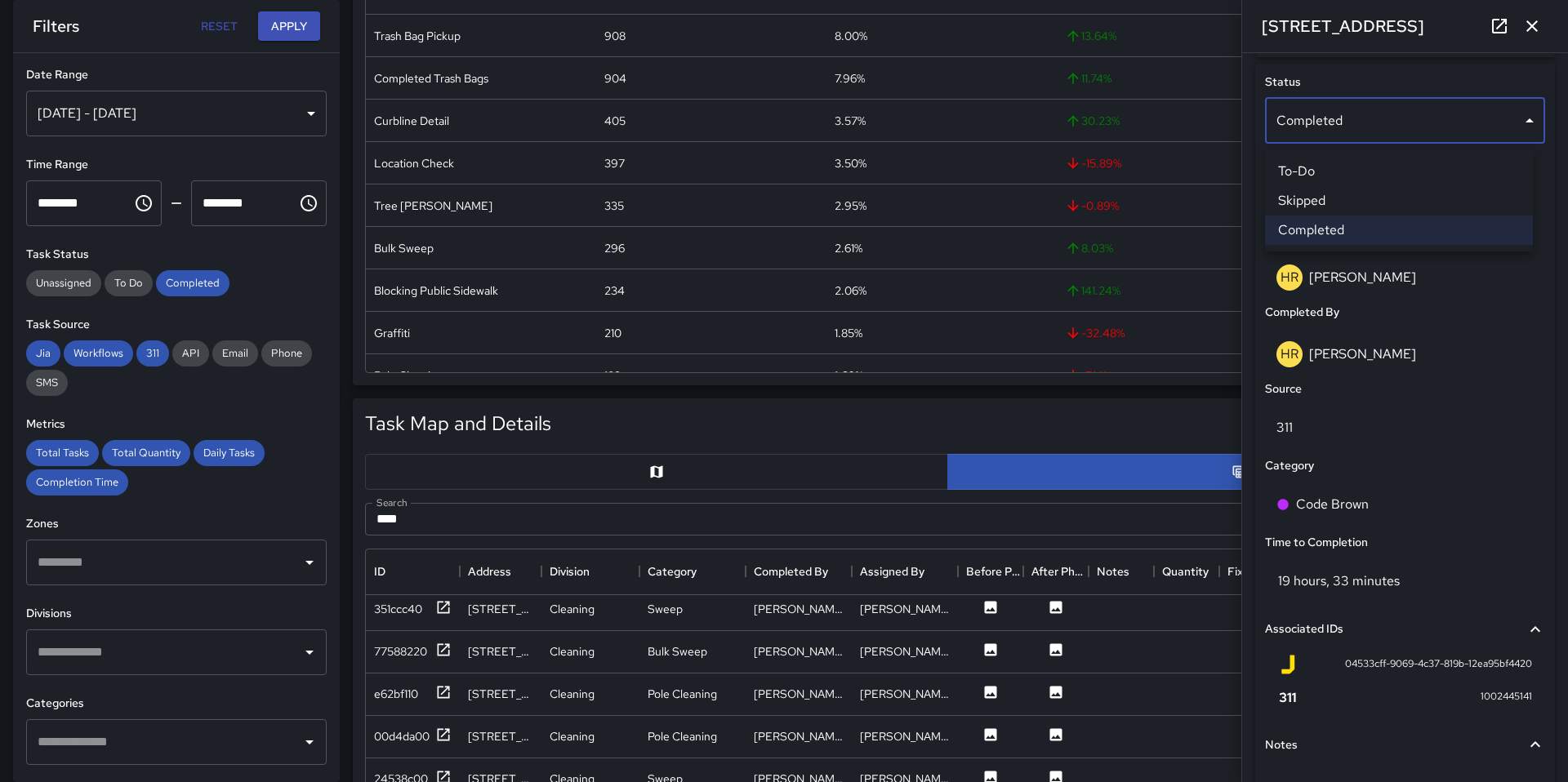
click at [1326, 190] on li "Skipped" at bounding box center [1399, 201] width 268 height 29
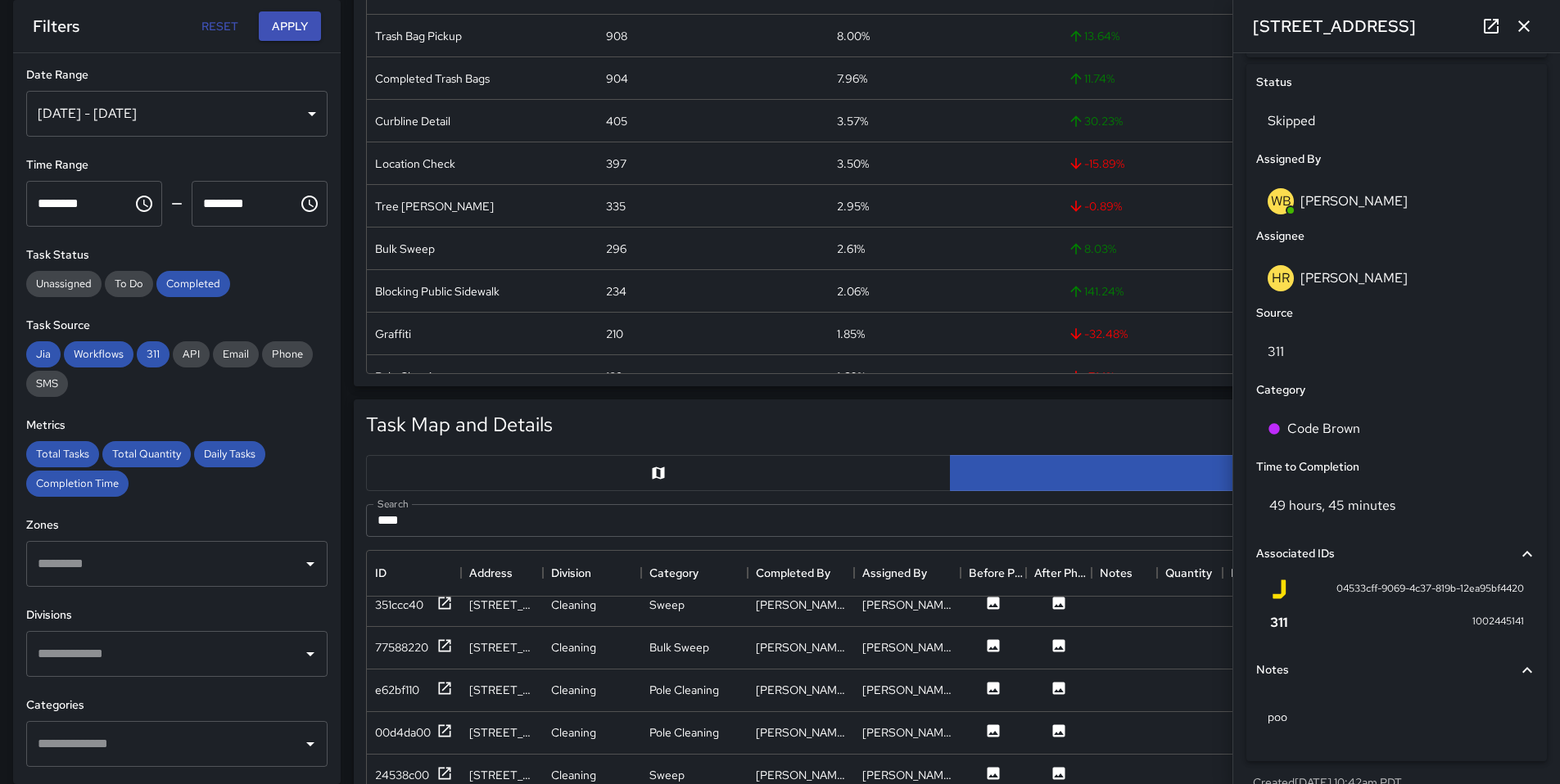
scroll to position [1193, 0]
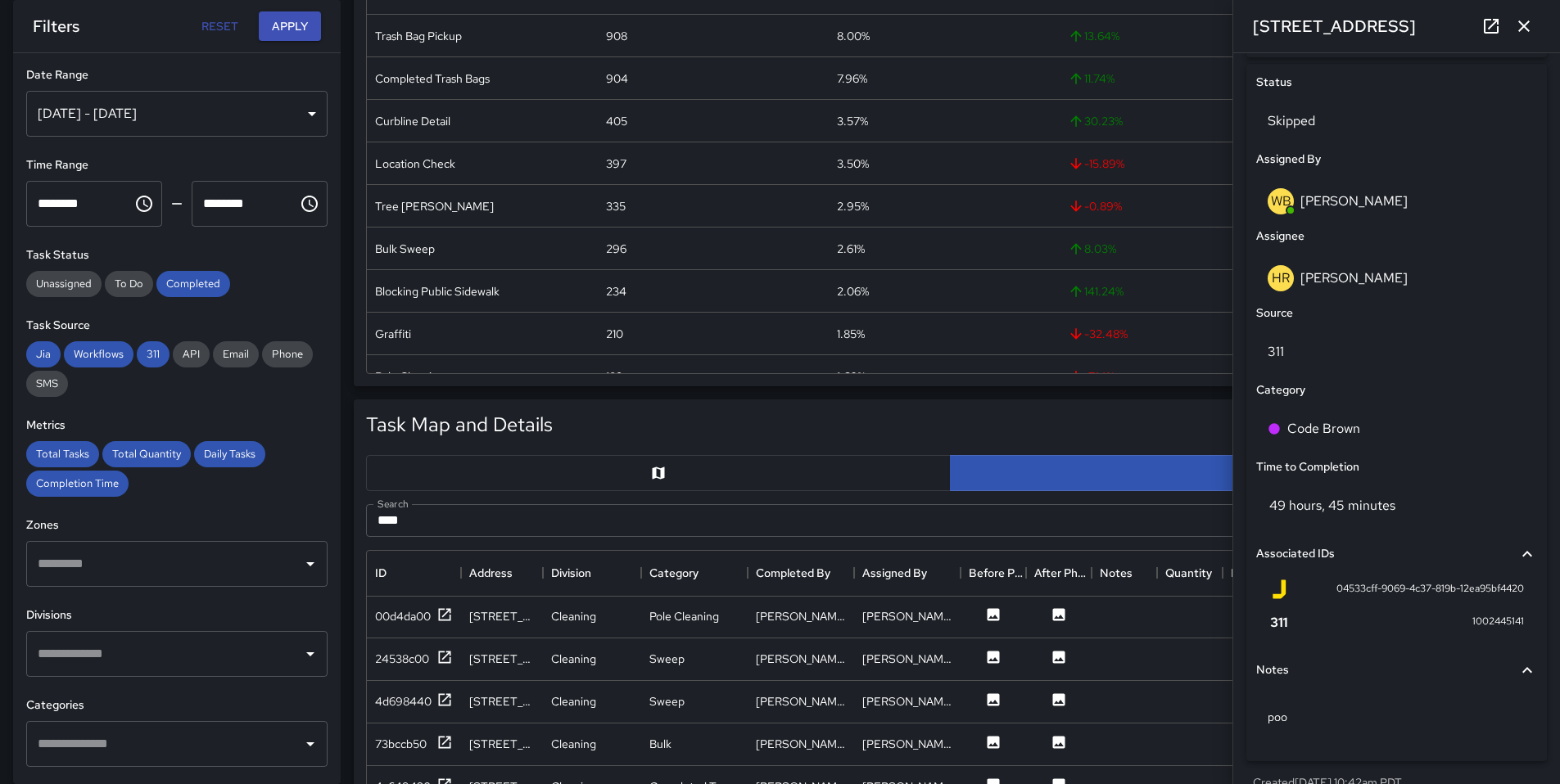
click at [499, 523] on input "****" at bounding box center [931, 521] width 1131 height 33
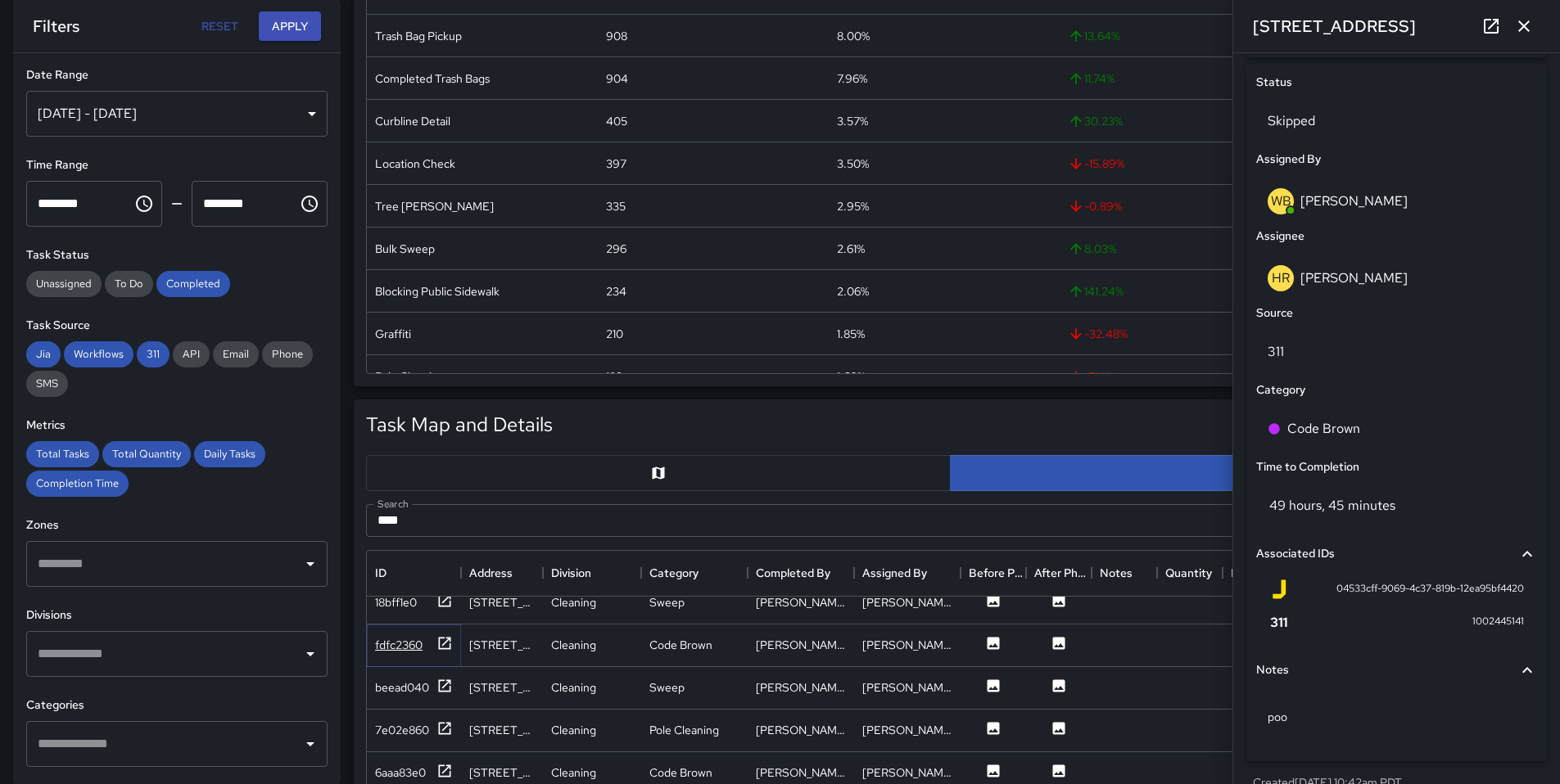
click at [414, 652] on div "fdfc2360" at bounding box center [399, 646] width 48 height 17
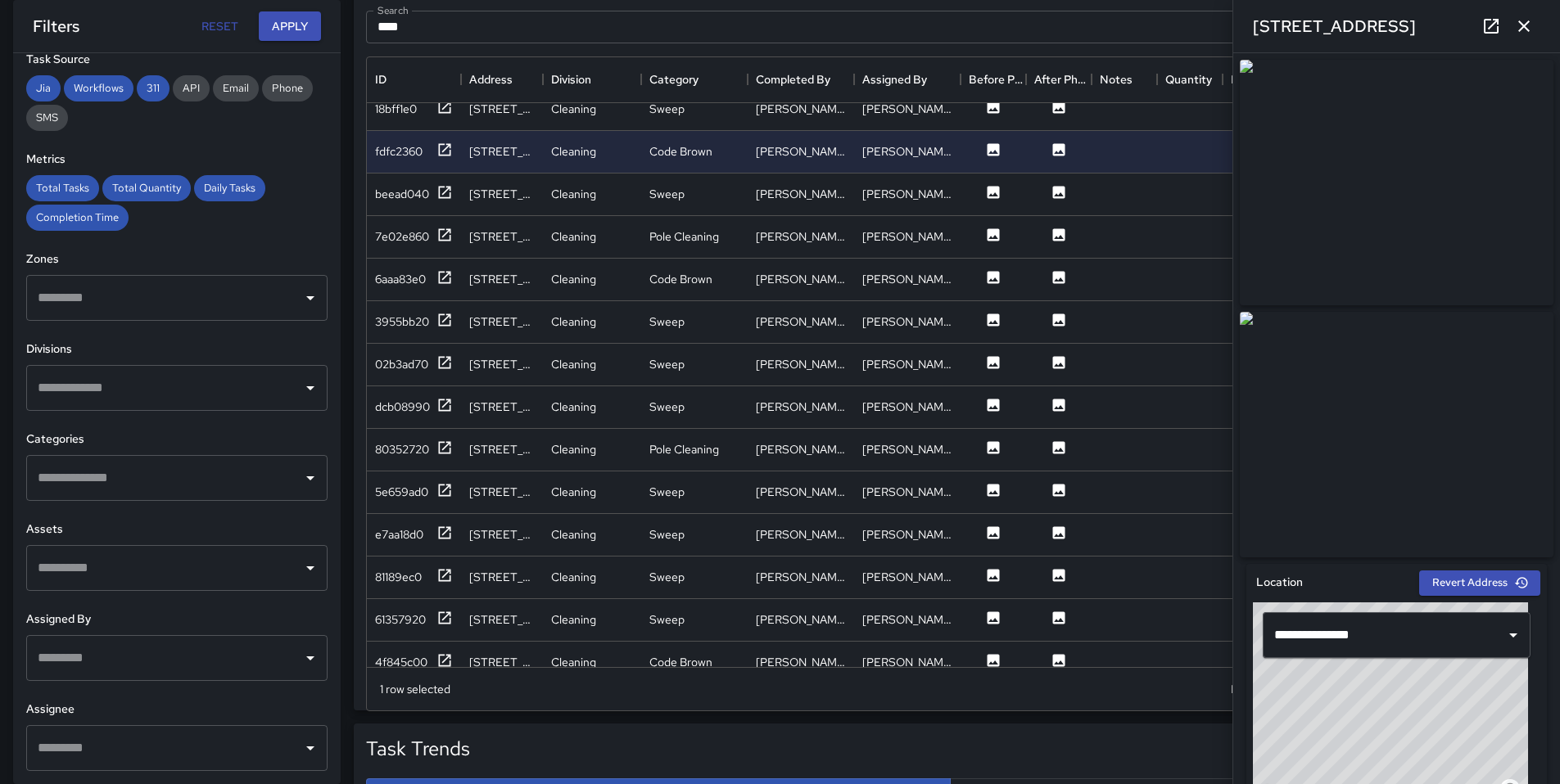
scroll to position [966, 0]
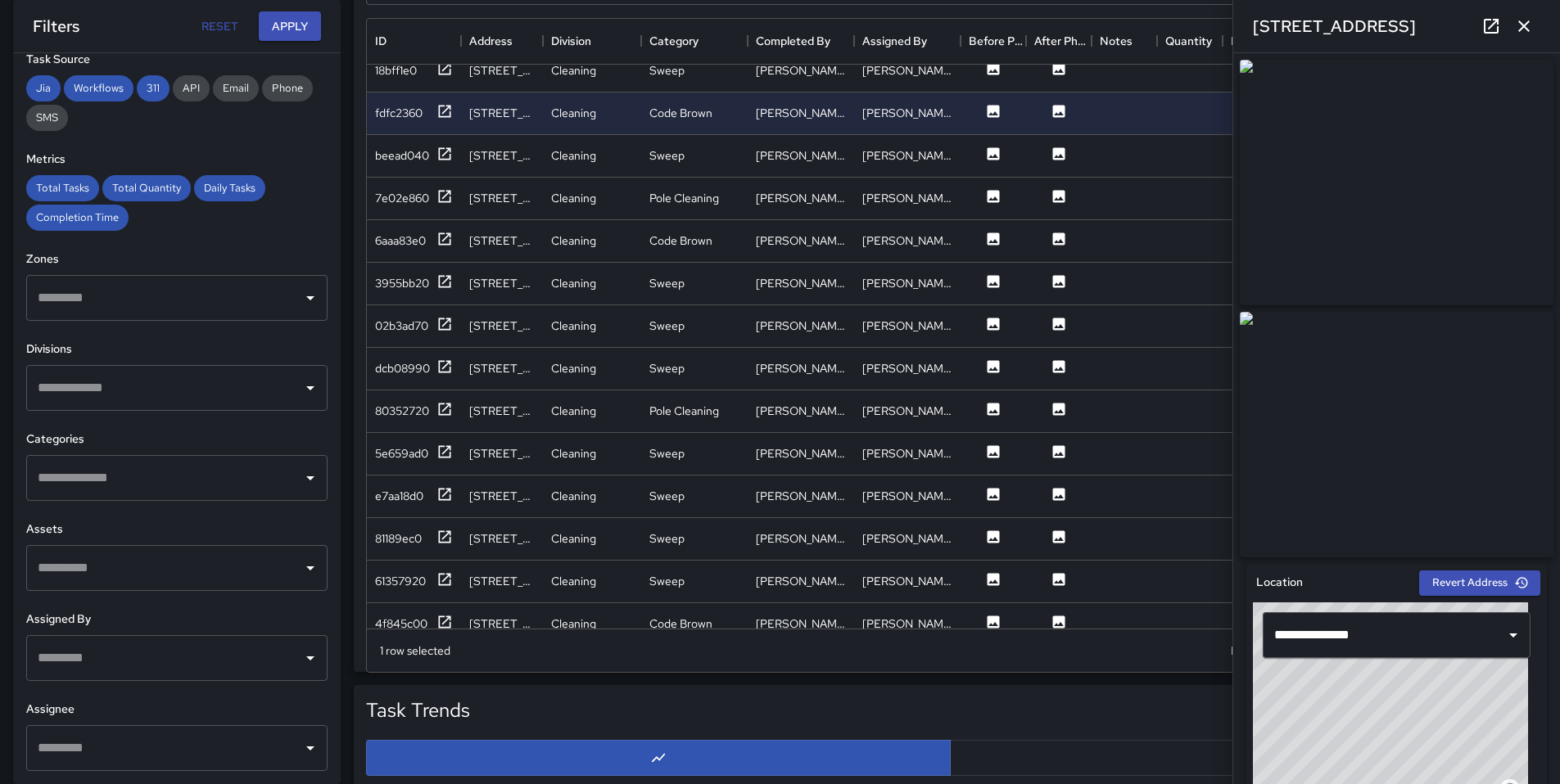
click at [127, 656] on input "text" at bounding box center [165, 658] width 262 height 31
click at [146, 230] on div "Total Tasks Total Quantity Daily Tasks Completion Time" at bounding box center [177, 203] width 302 height 56
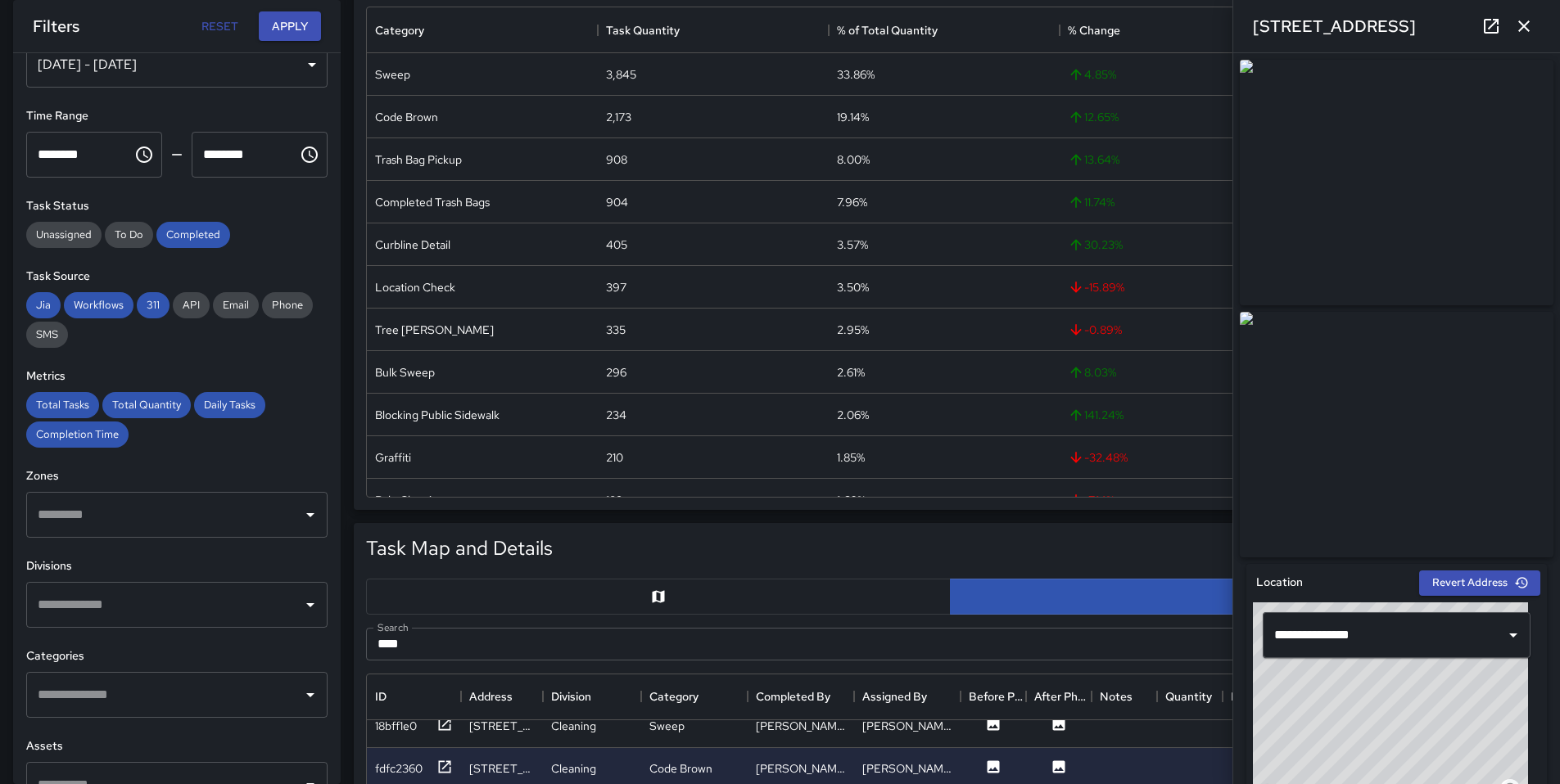
scroll to position [266, 0]
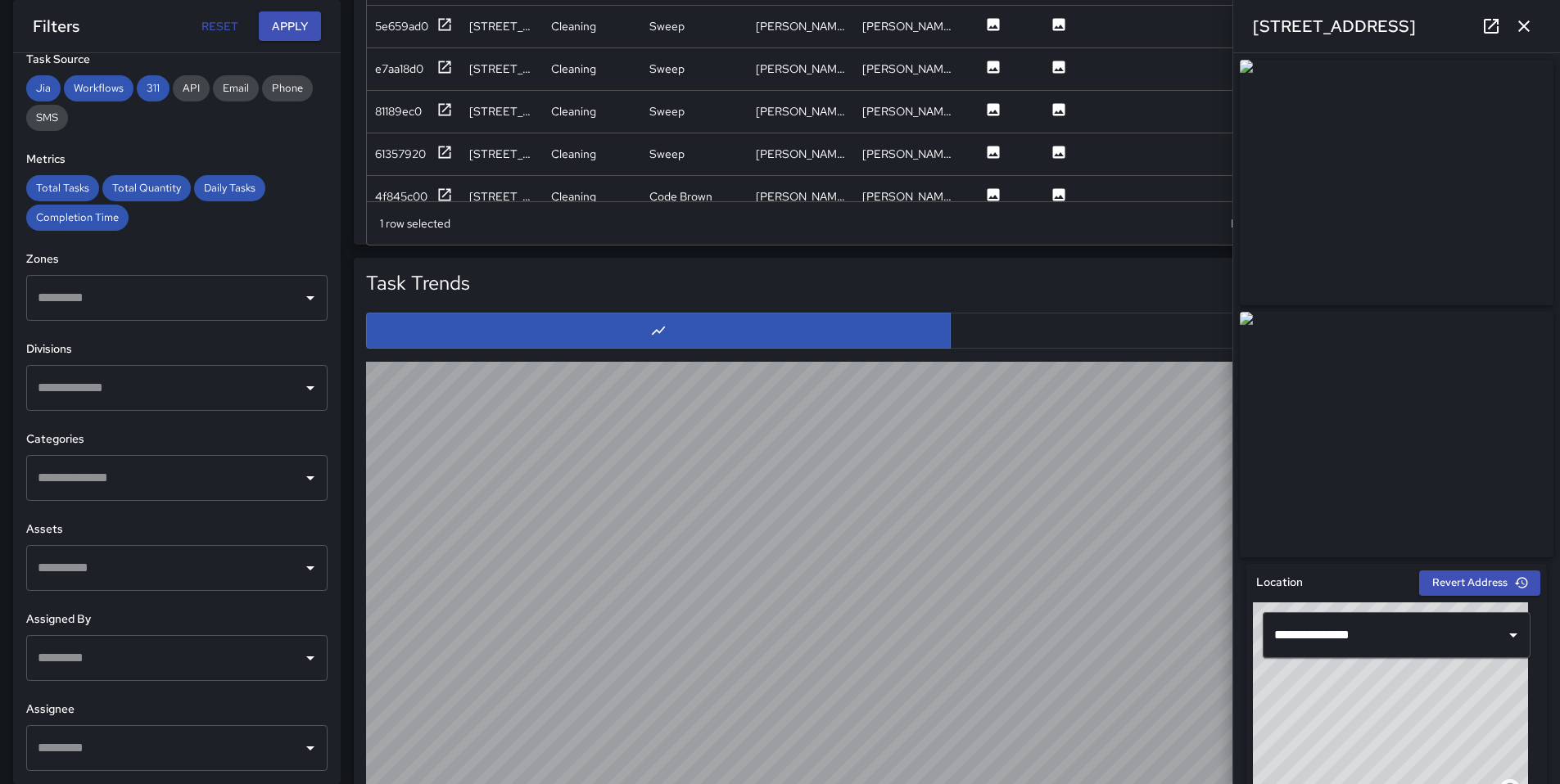
click at [82, 515] on div "**********" at bounding box center [176, 418] width 327 height 731
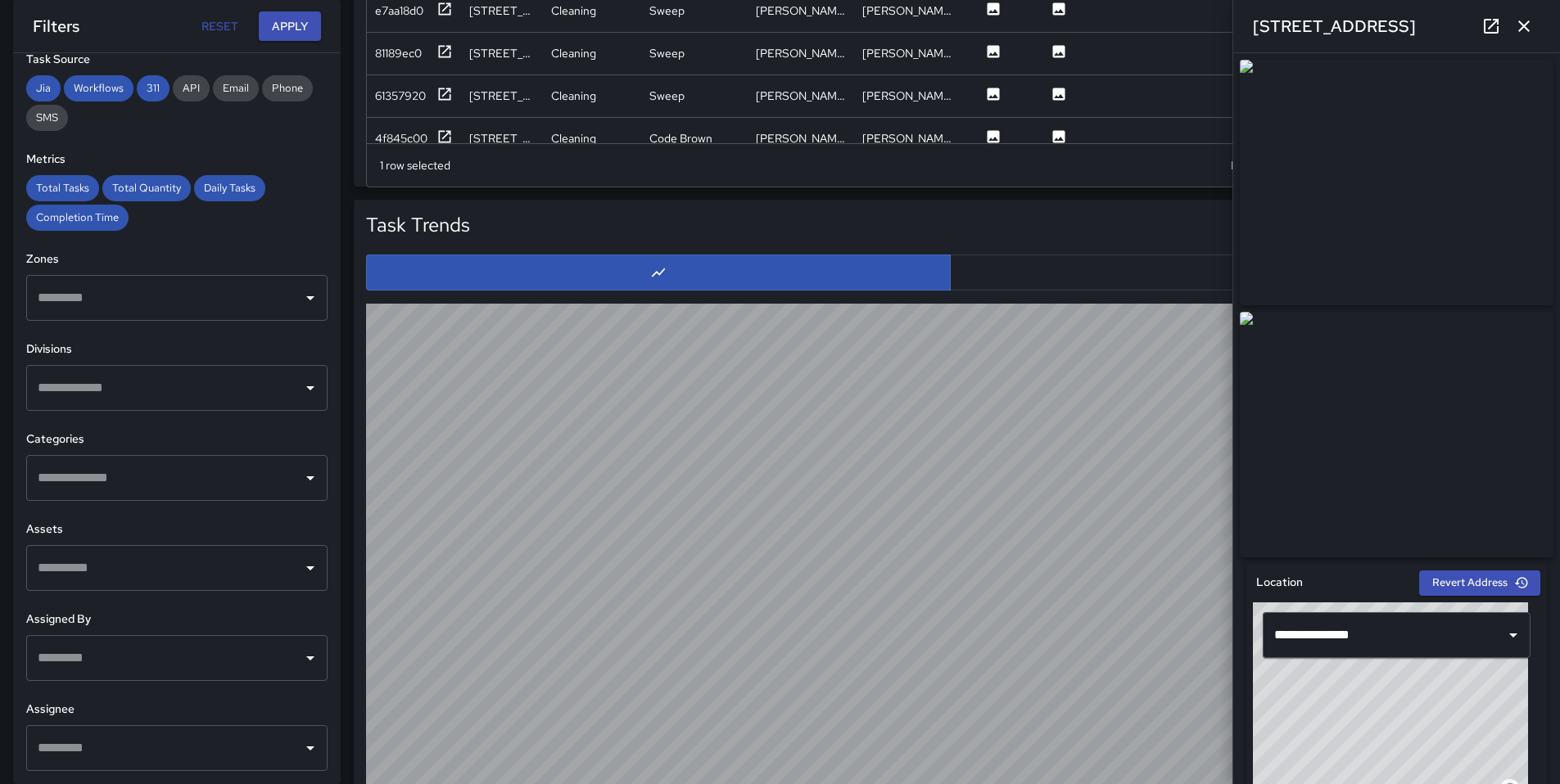
scroll to position [1575, 0]
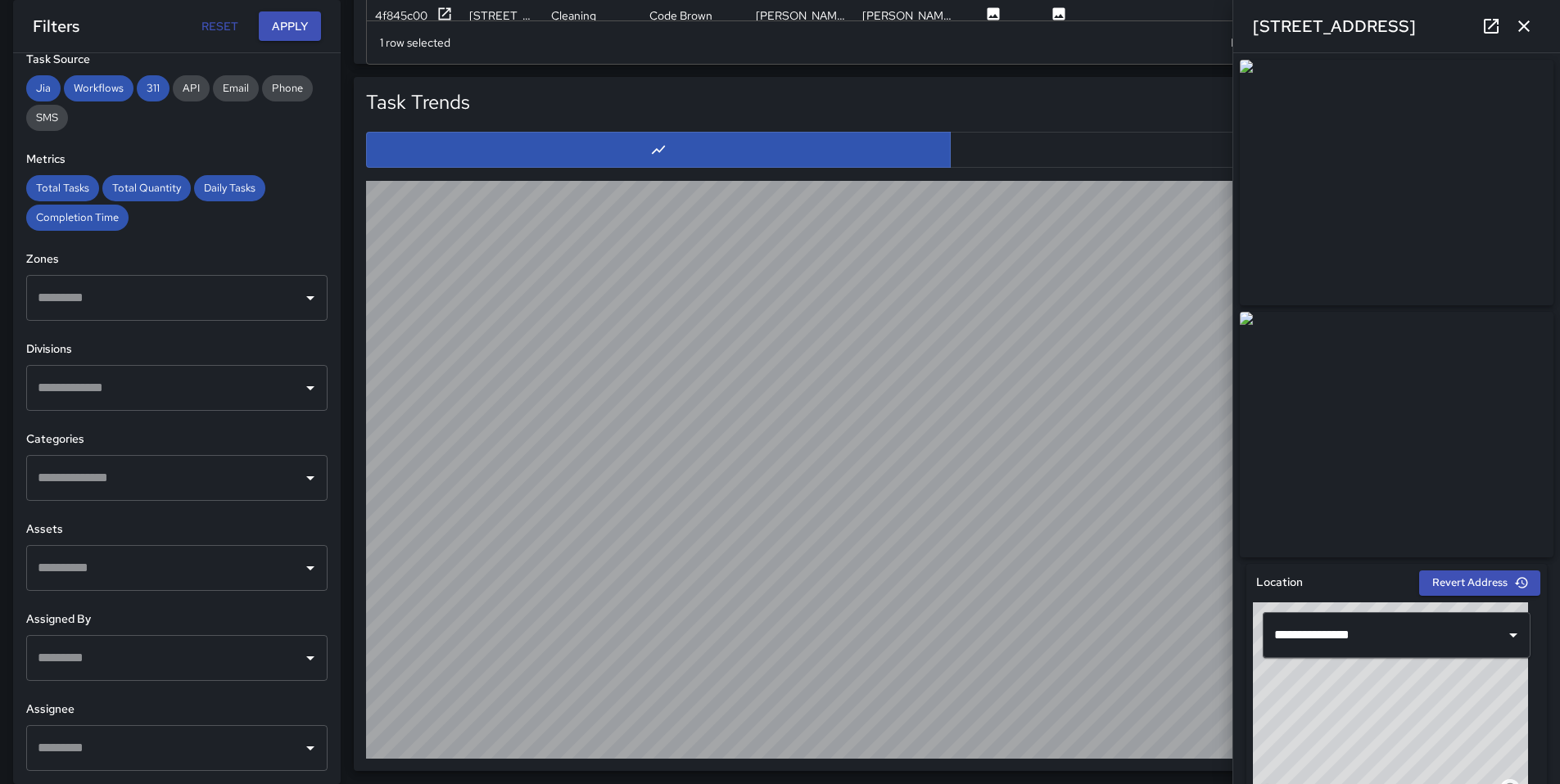
click at [96, 464] on input "text" at bounding box center [165, 478] width 262 height 31
click at [95, 469] on input "text" at bounding box center [165, 478] width 262 height 31
click at [95, 470] on input "text" at bounding box center [165, 478] width 262 height 31
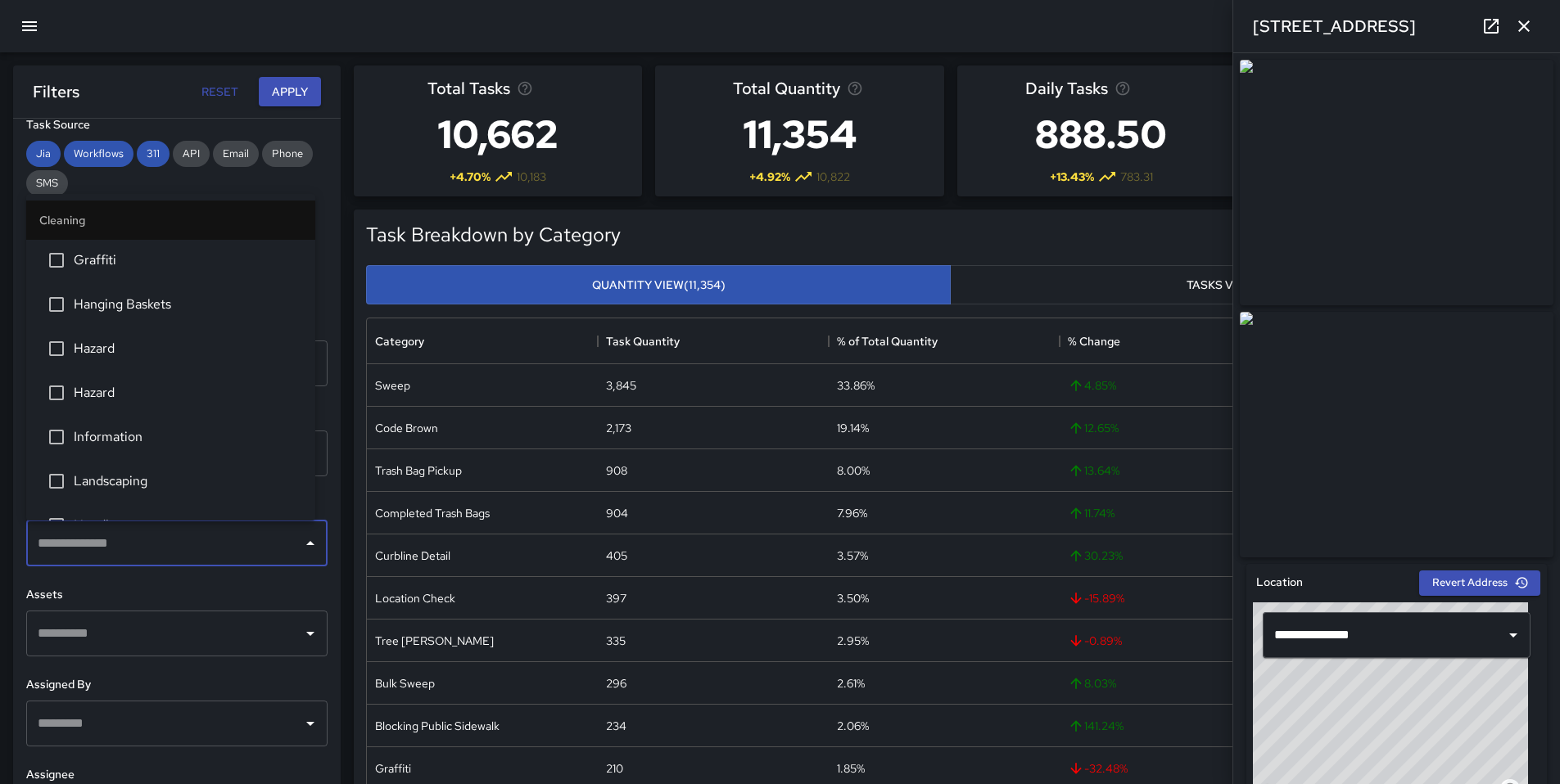
scroll to position [577, 0]
click at [76, 553] on input "text" at bounding box center [165, 544] width 262 height 31
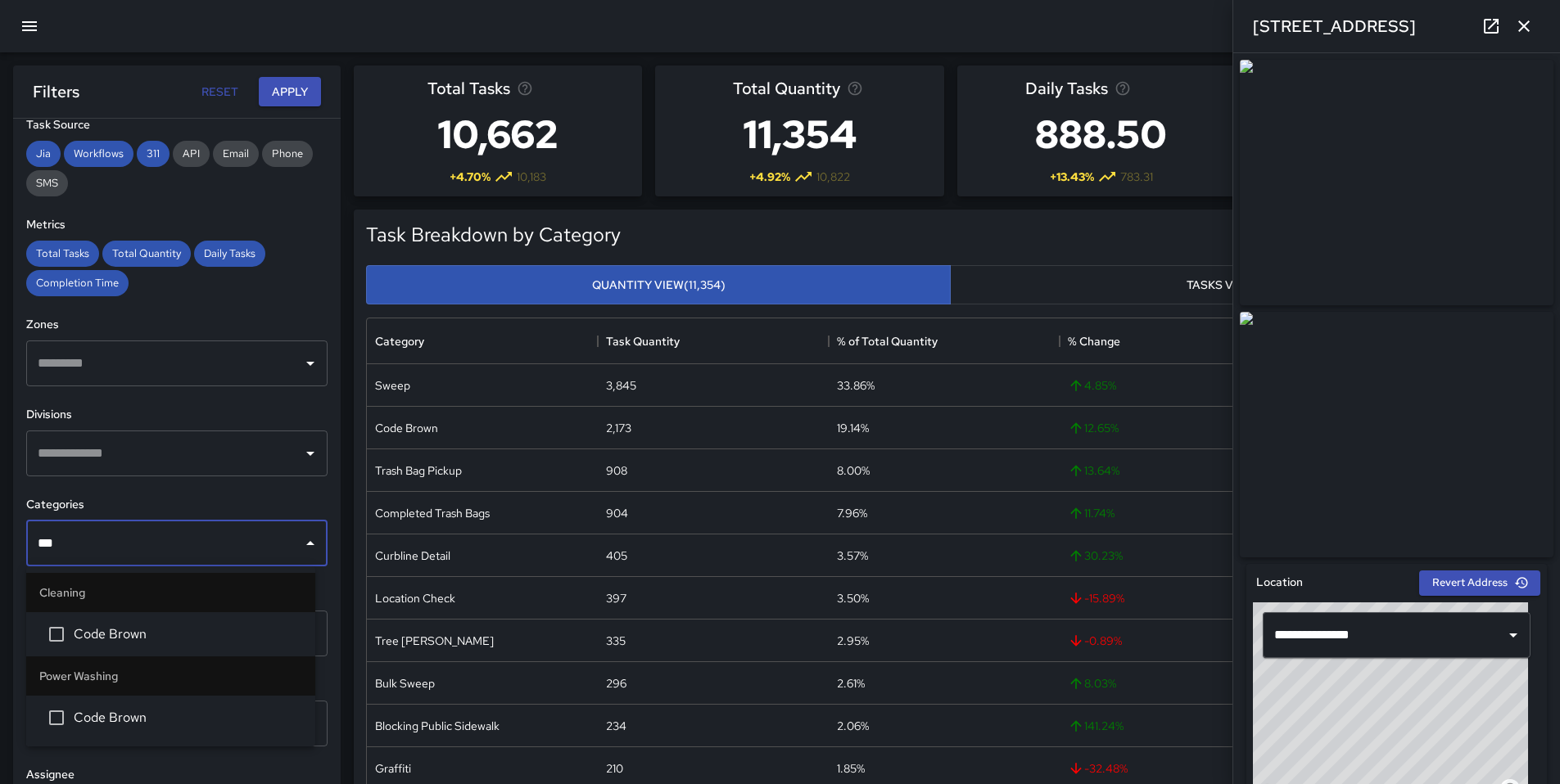
type input "****"
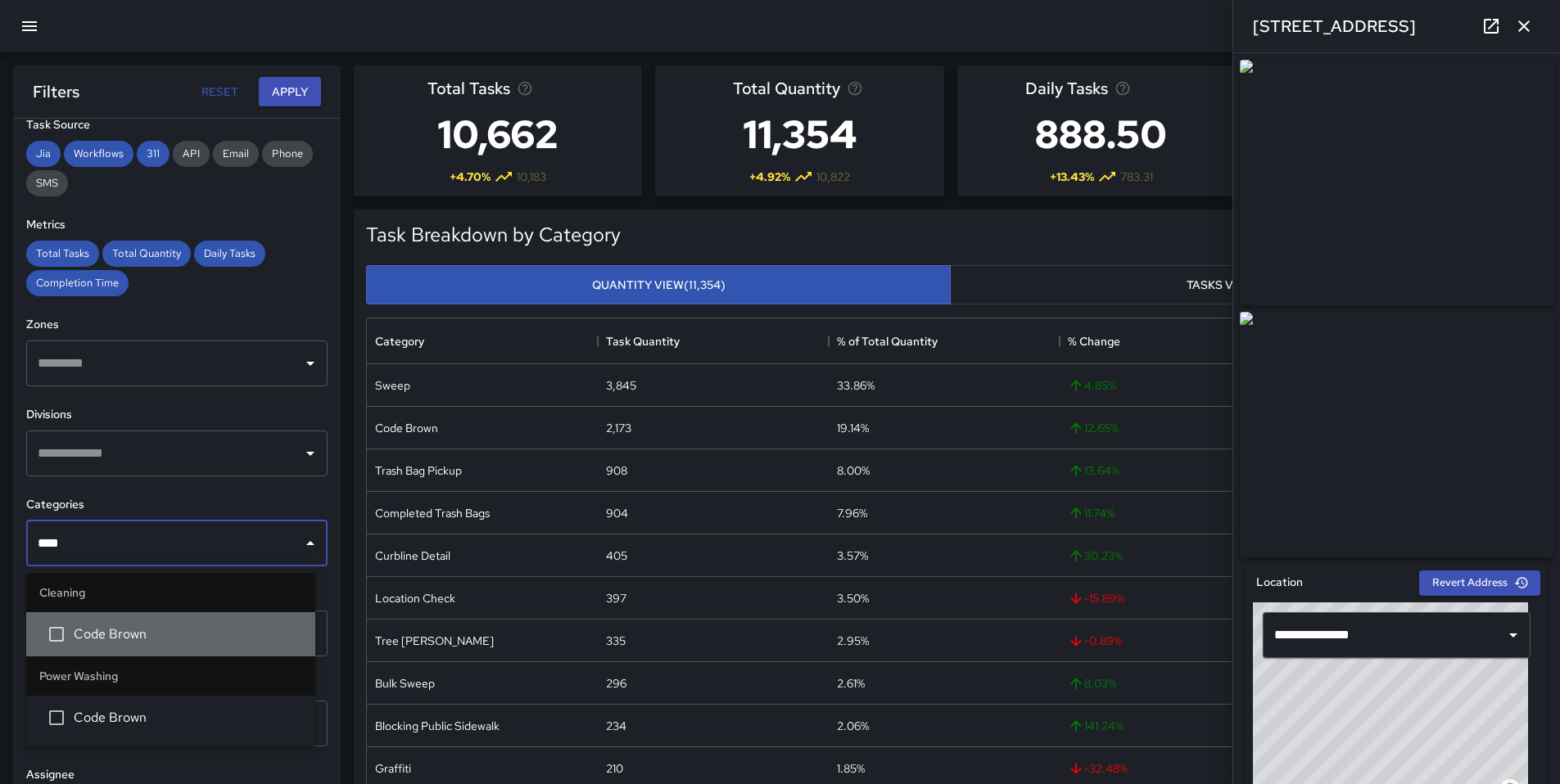
click at [108, 619] on li "Code Brown" at bounding box center [171, 635] width 289 height 44
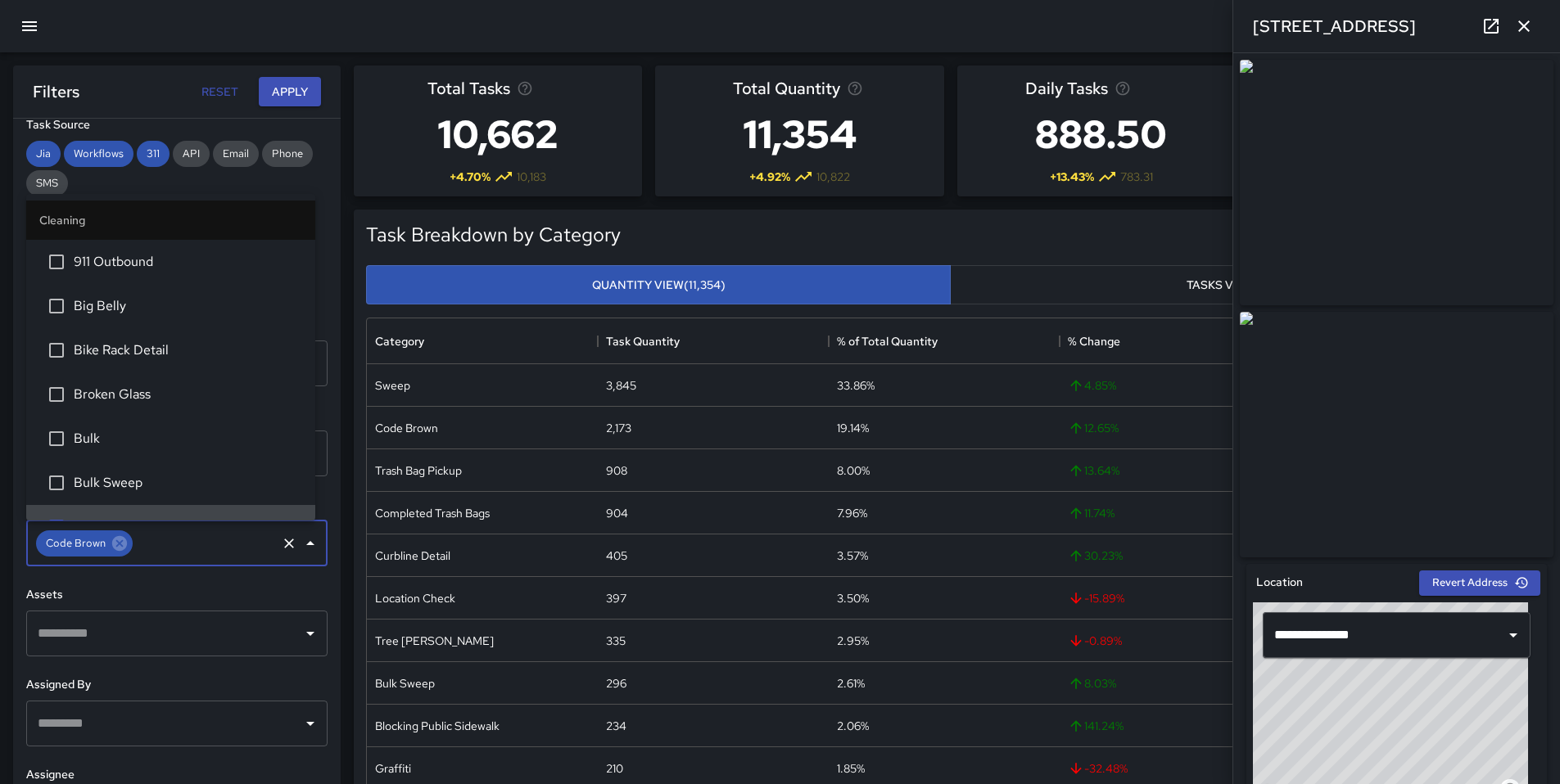
scroll to position [28, 0]
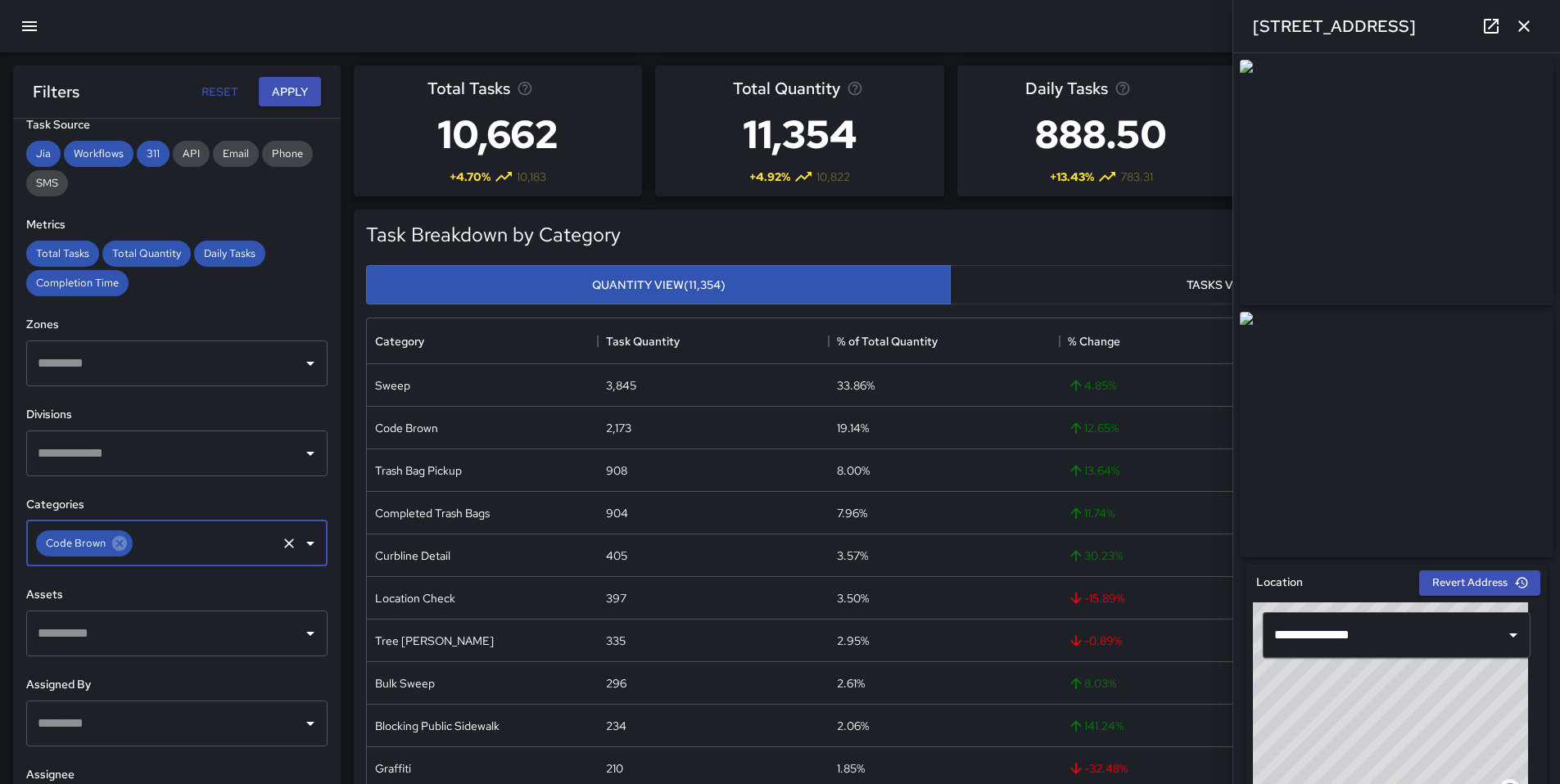
click at [219, 542] on input "text" at bounding box center [205, 544] width 139 height 31
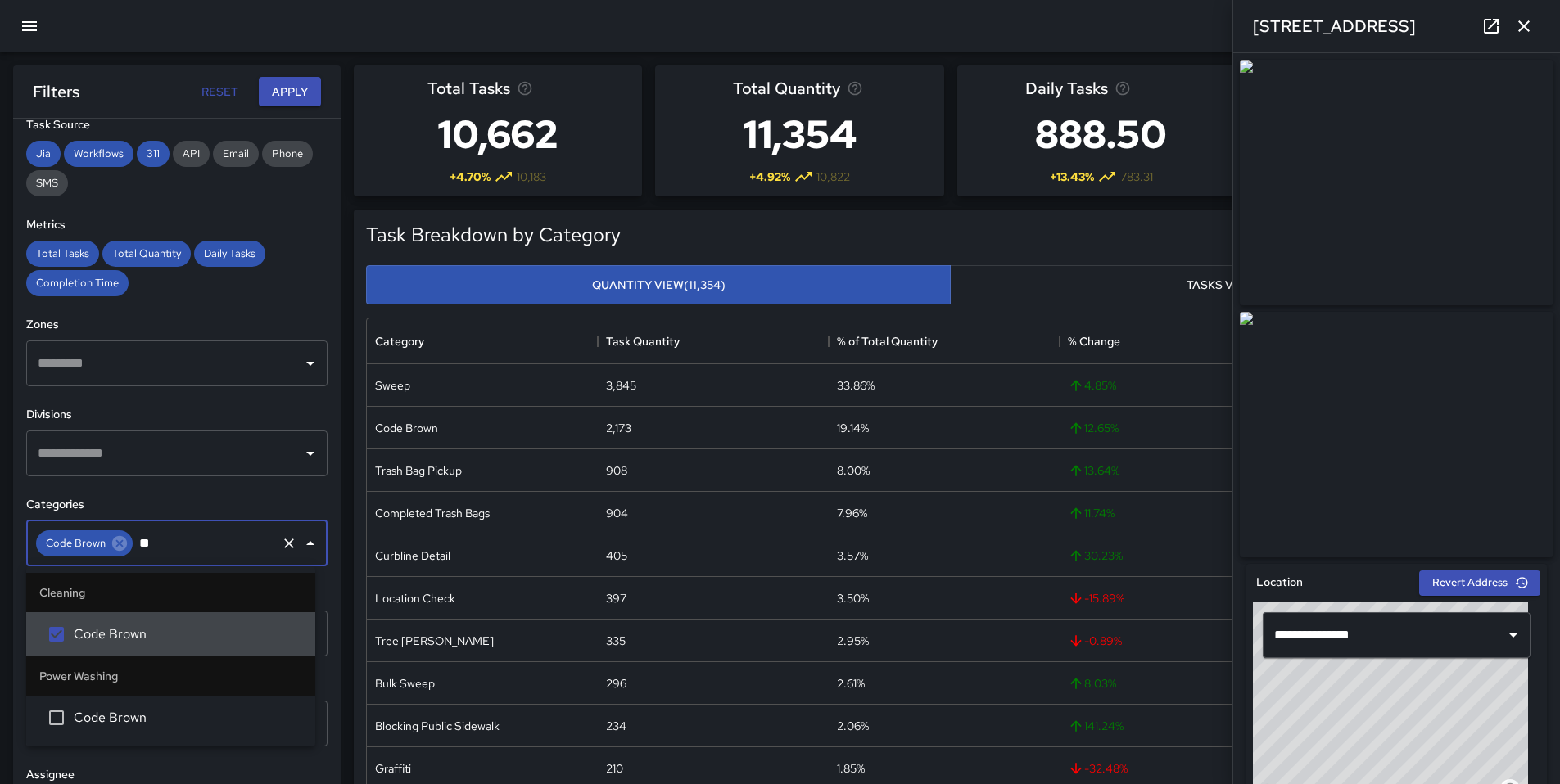
type input "*"
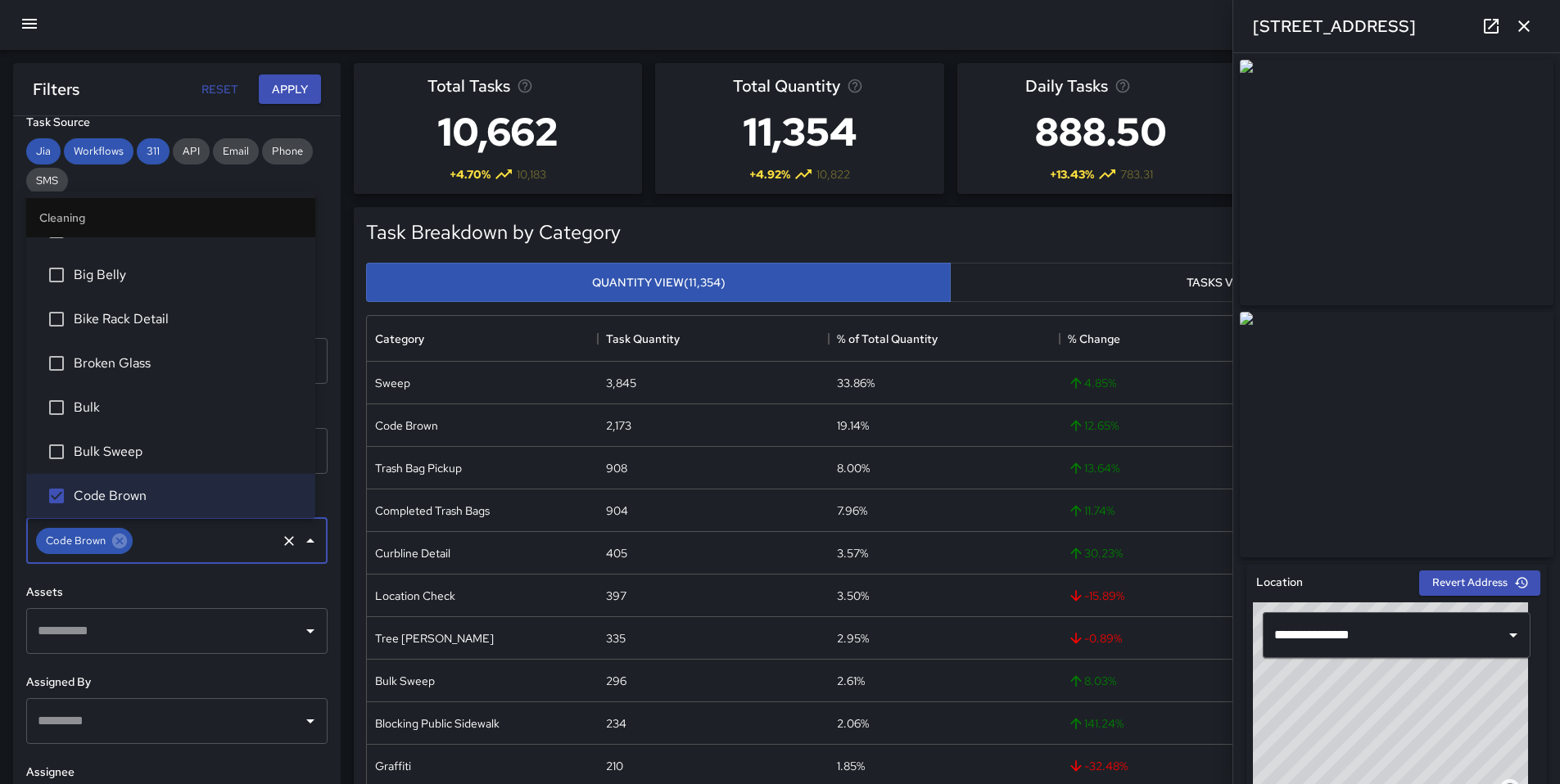
scroll to position [4, 0]
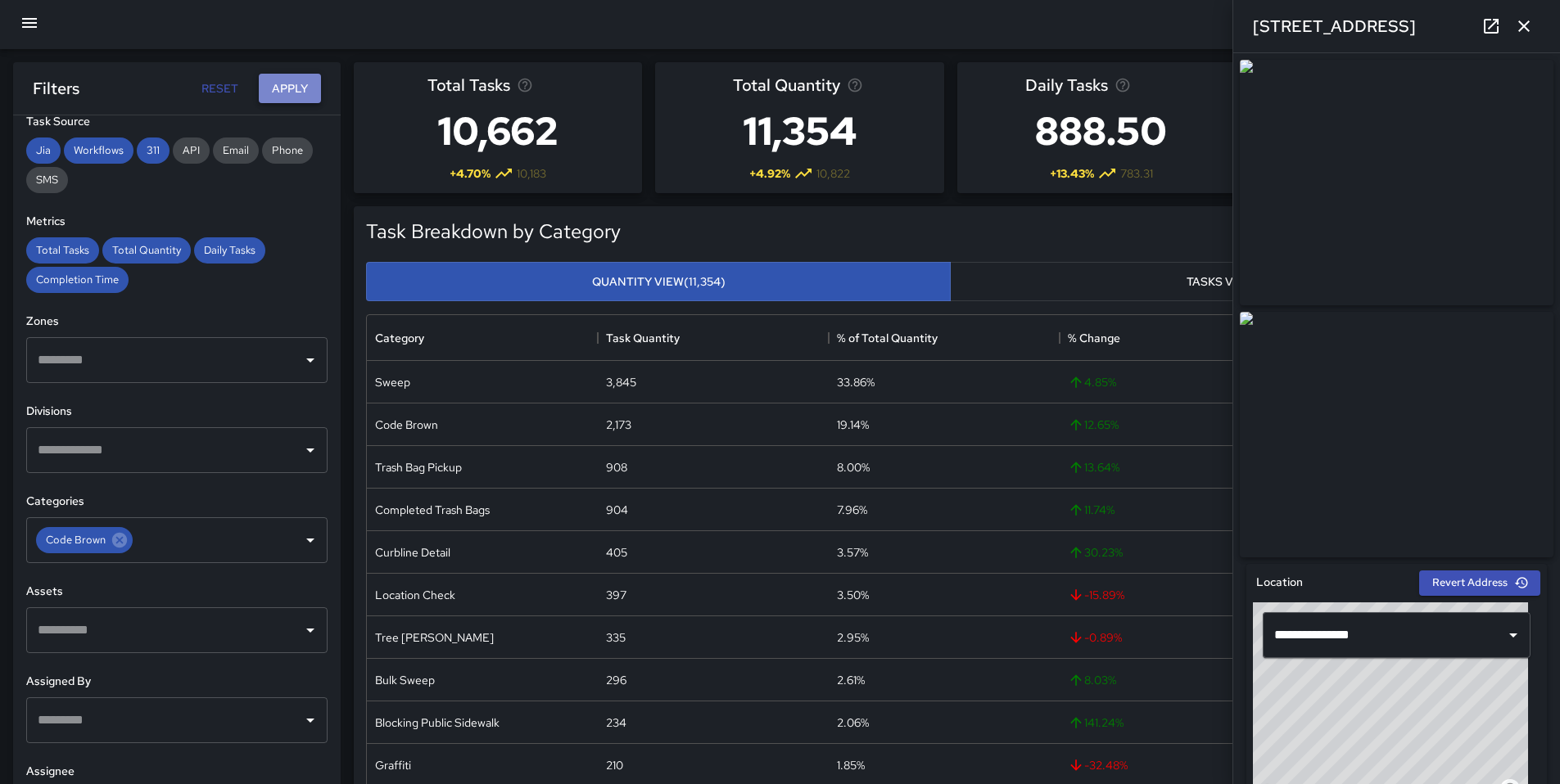
click at [293, 94] on button "Apply" at bounding box center [290, 88] width 62 height 30
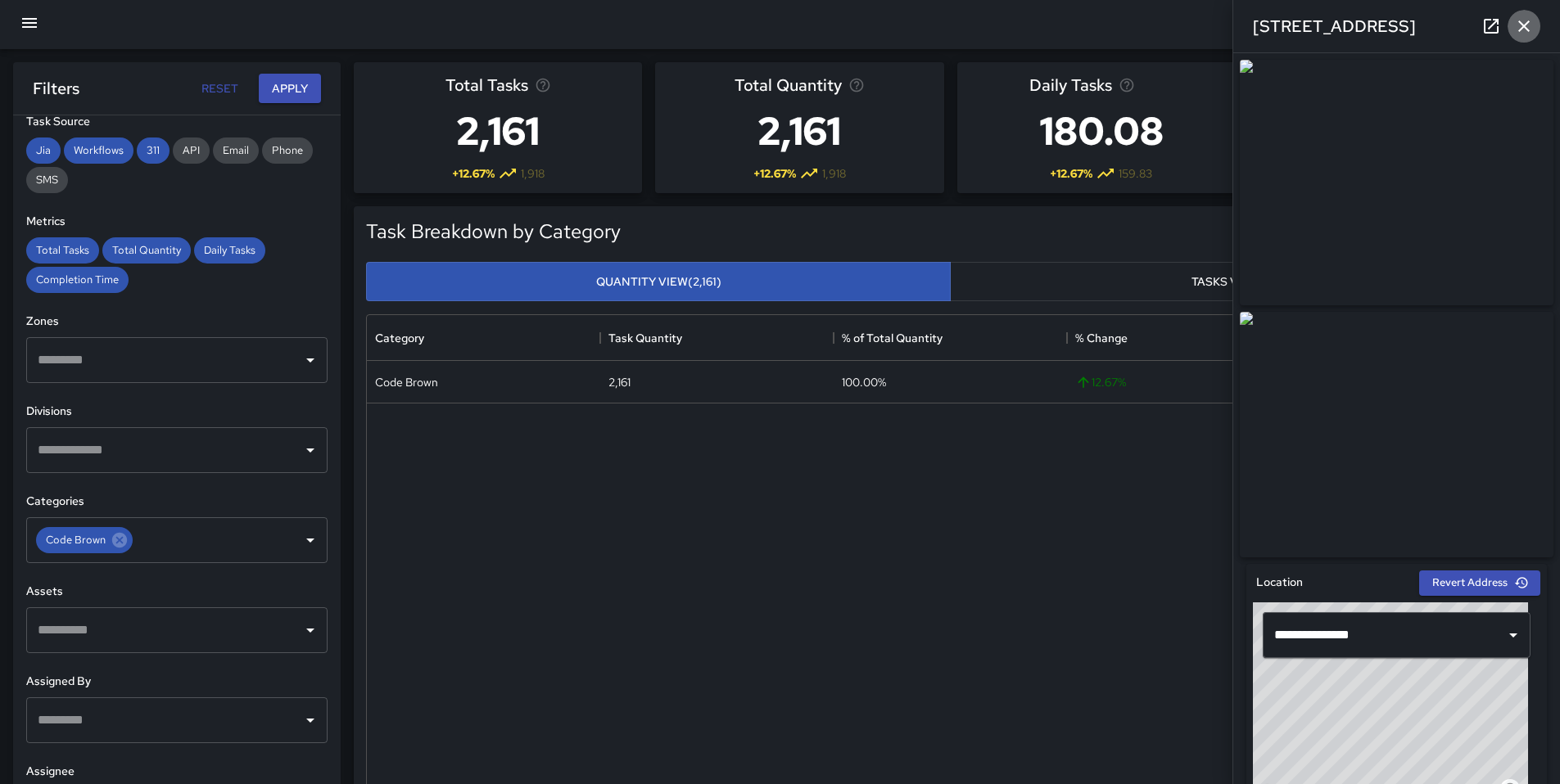
click at [1525, 28] on icon "button" at bounding box center [1523, 26] width 11 height 11
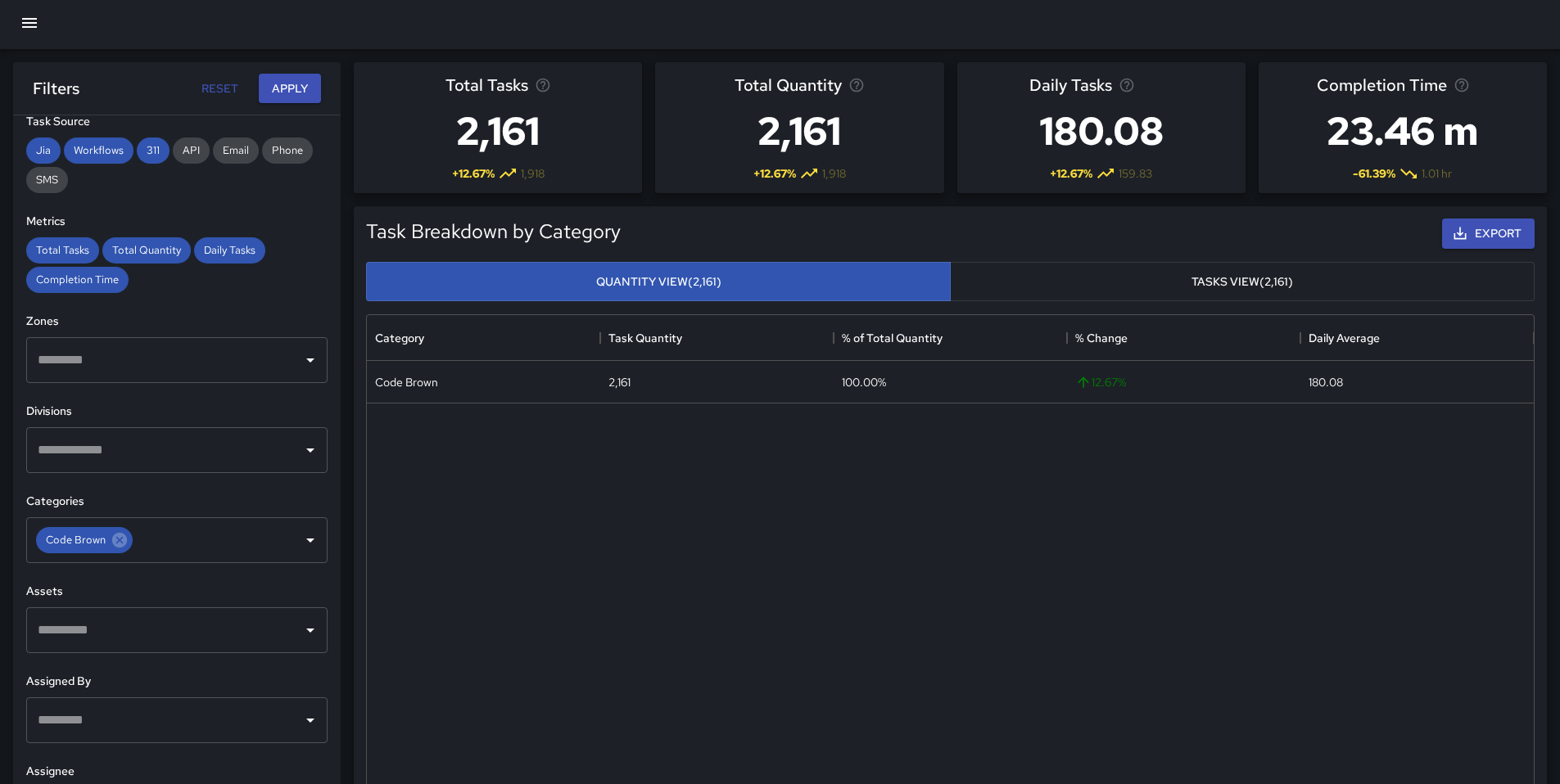
click at [1086, 280] on button "Tasks View (2,161)" at bounding box center [1242, 282] width 584 height 40
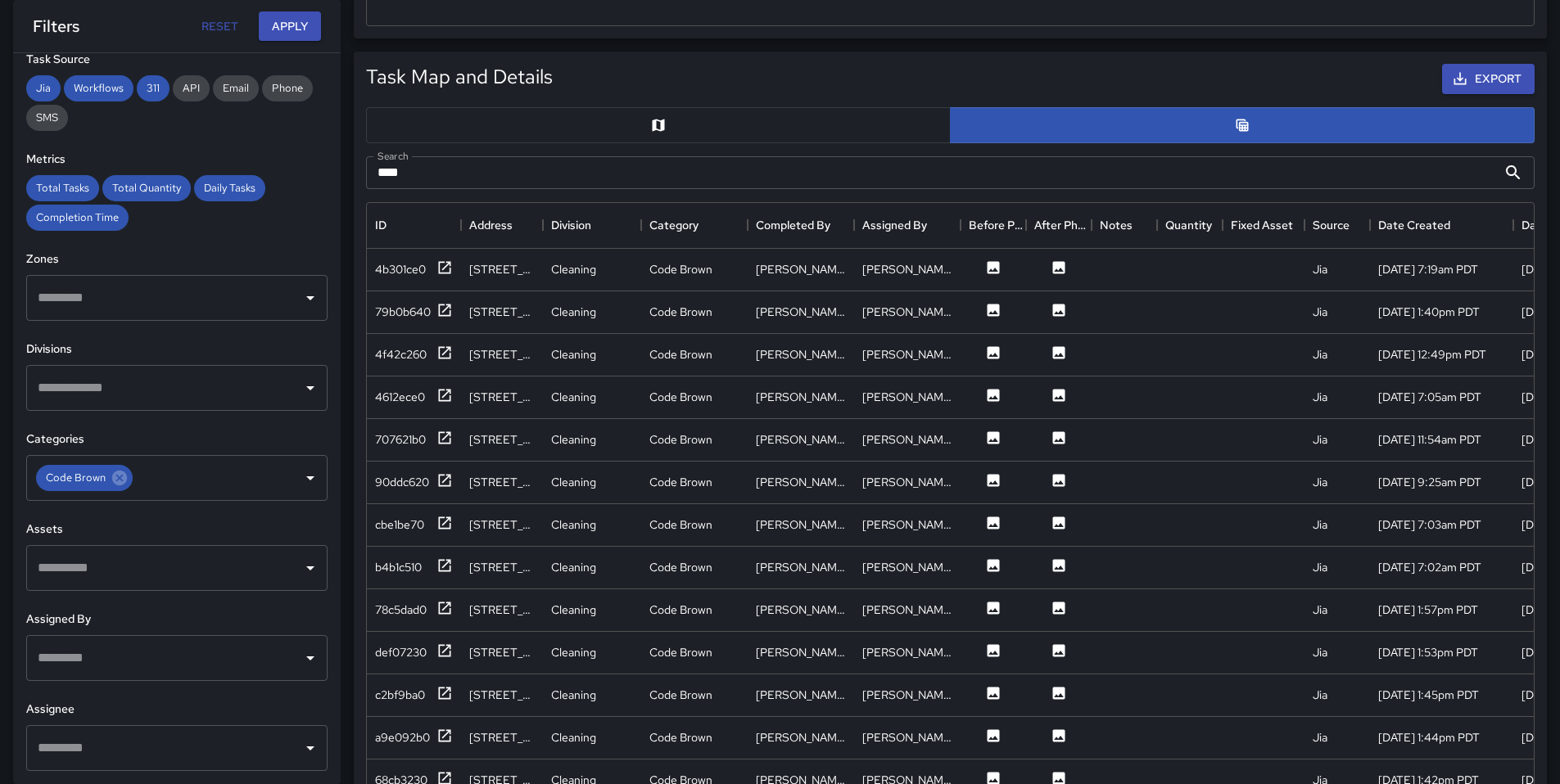
scroll to position [1531, 0]
click at [414, 322] on div "79b0b640" at bounding box center [414, 313] width 78 height 20
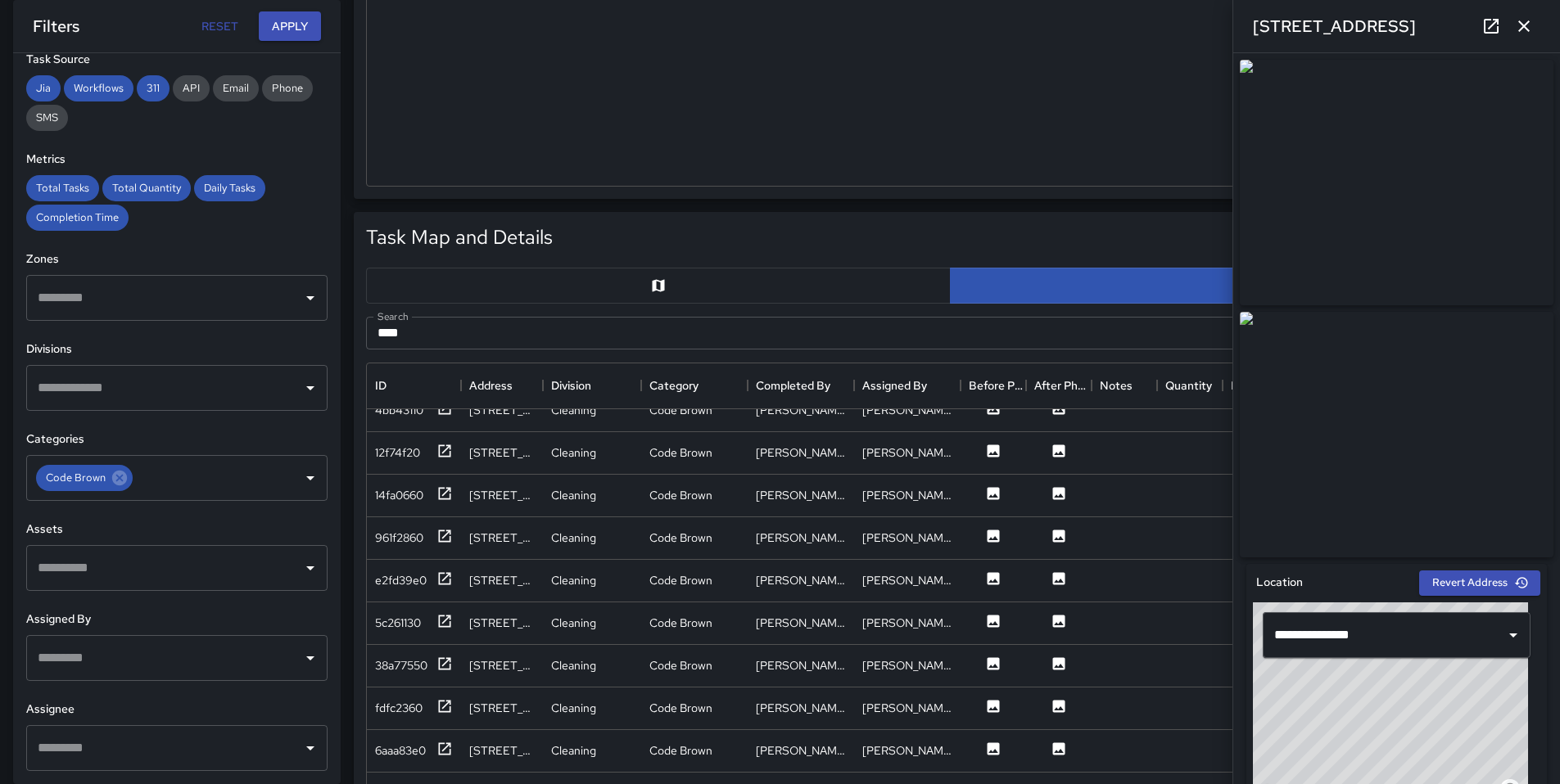
scroll to position [116, 0]
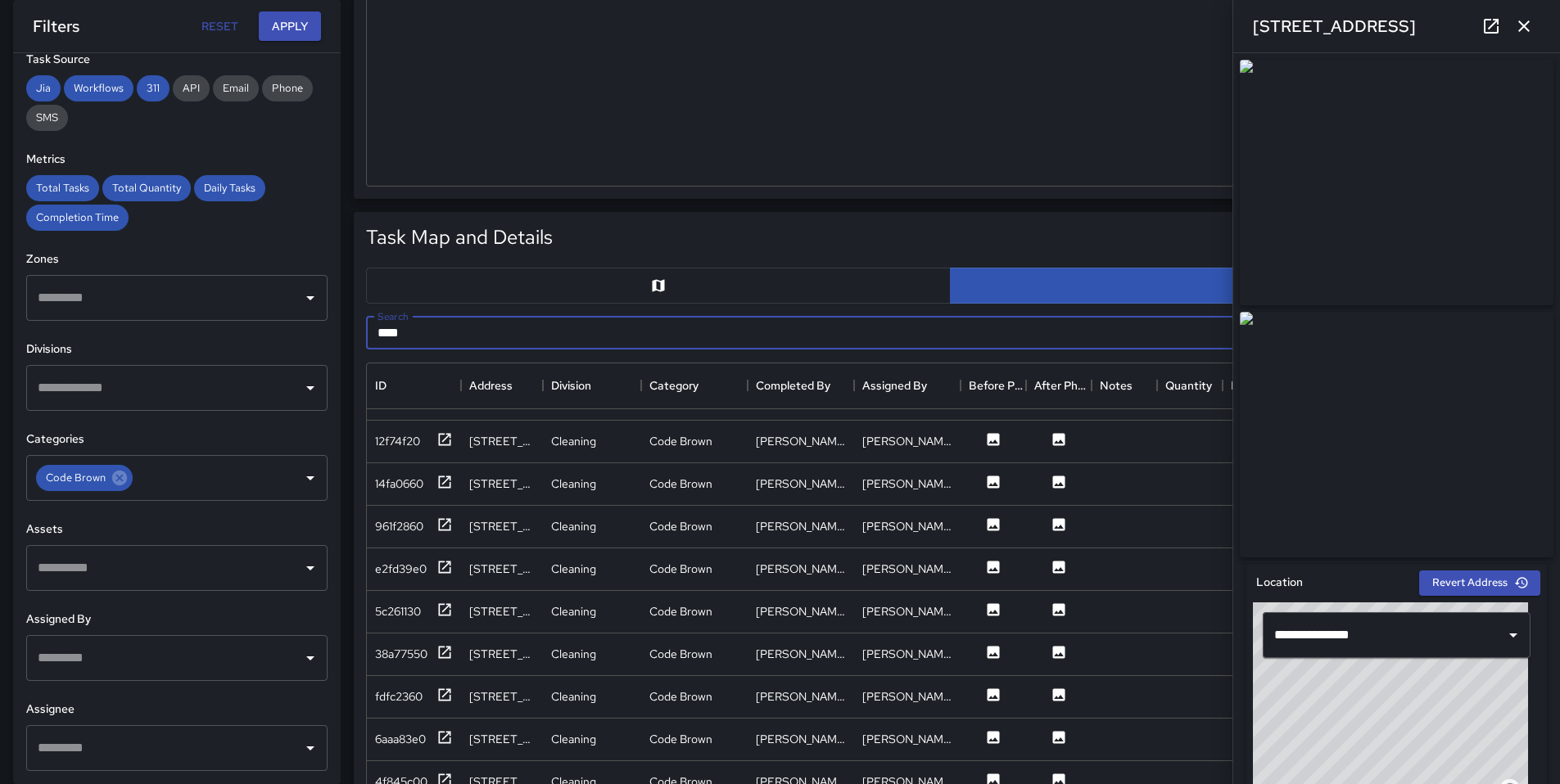
drag, startPoint x: 402, startPoint y: 332, endPoint x: 322, endPoint y: 327, distance: 80.2
click at [322, 327] on div "**********" at bounding box center [773, 584] width 1573 height 2307
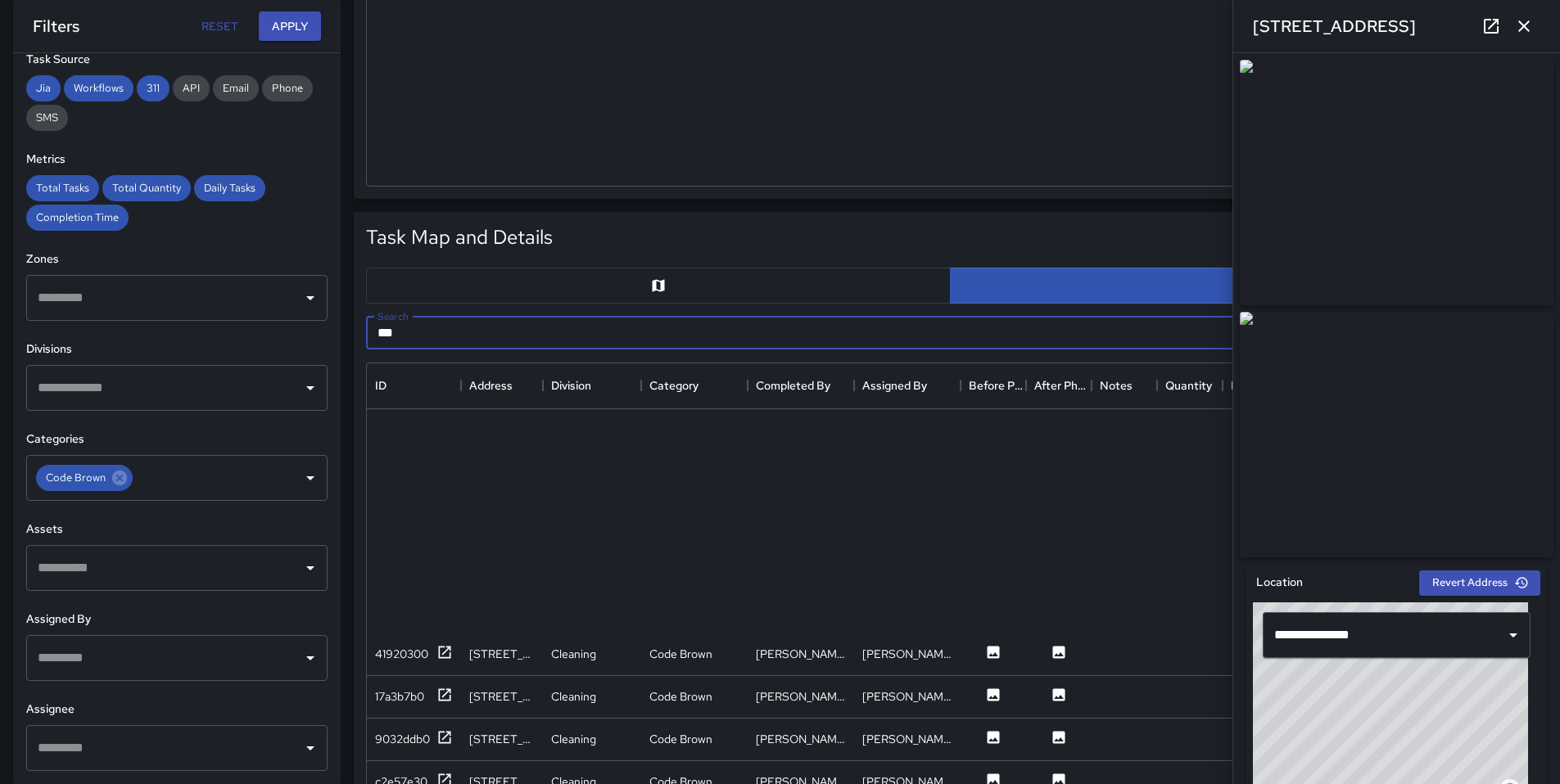
scroll to position [457, 0]
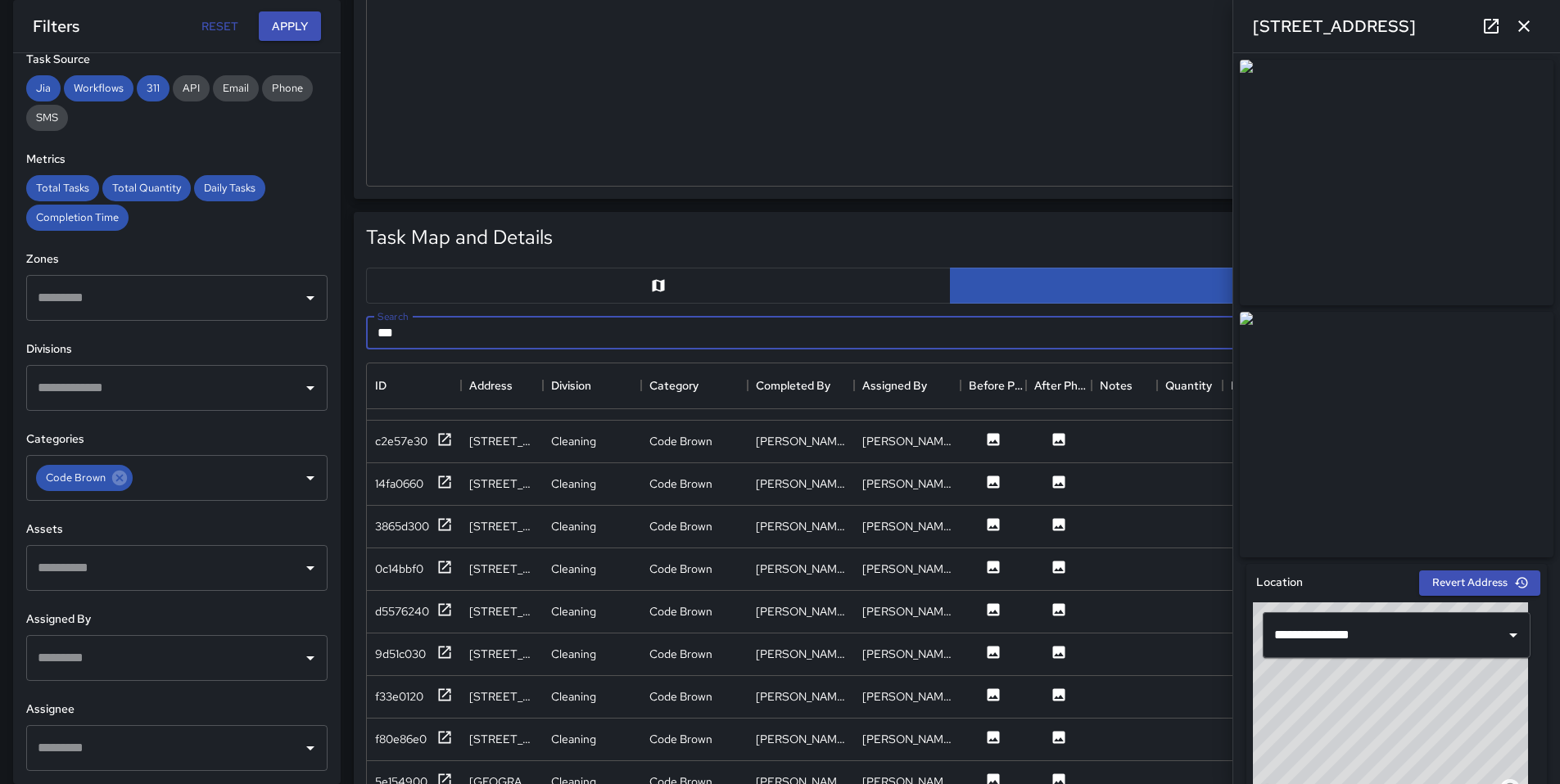
click at [467, 338] on input "***" at bounding box center [931, 333] width 1131 height 33
type input "***"
click at [1500, 27] on link at bounding box center [1491, 27] width 33 height 33
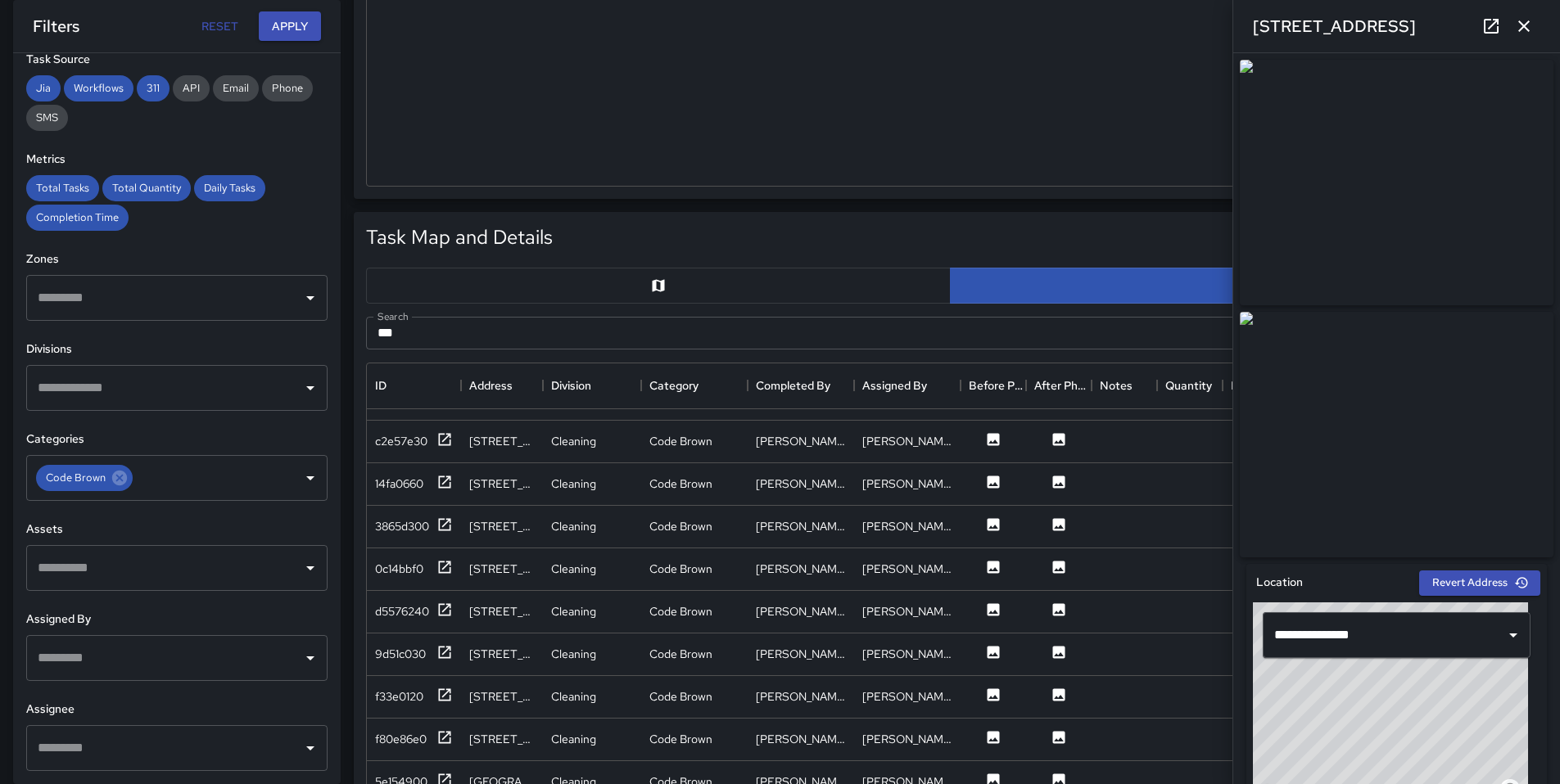
click at [1518, 41] on button "button" at bounding box center [1524, 27] width 33 height 33
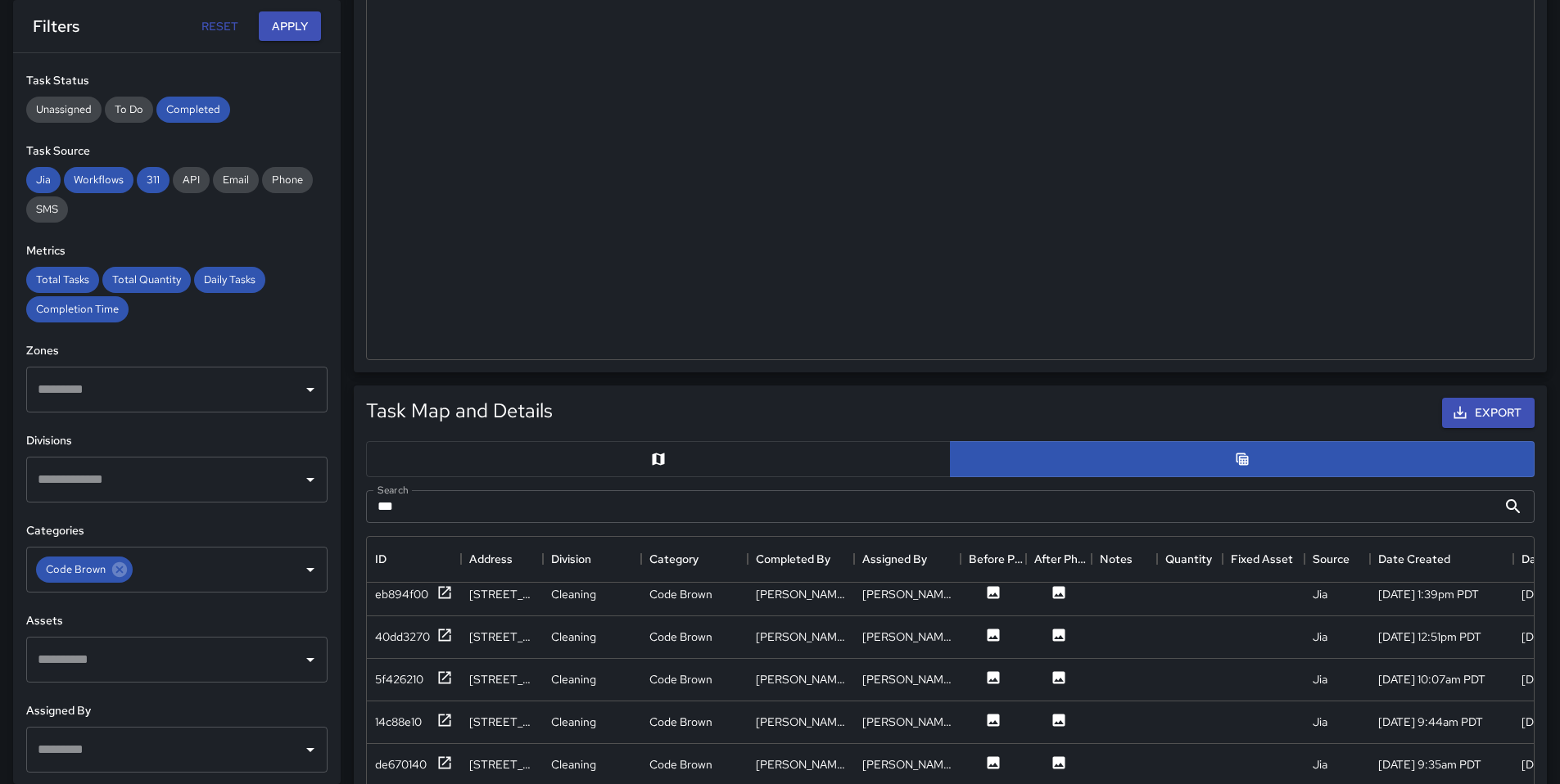
scroll to position [0, 0]
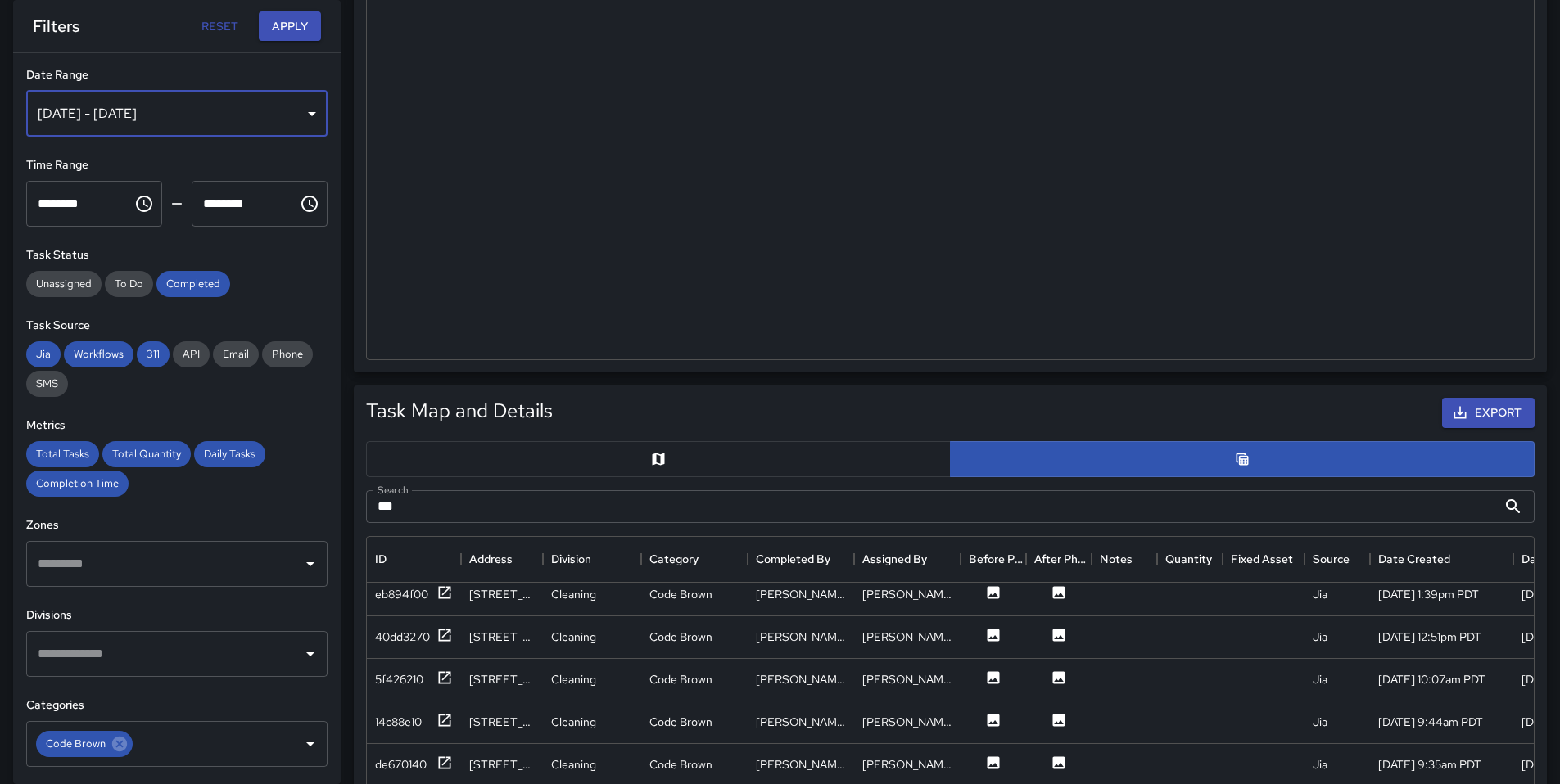
click at [197, 127] on div "Aug 07, 2025 - Aug 18, 2025" at bounding box center [177, 114] width 302 height 46
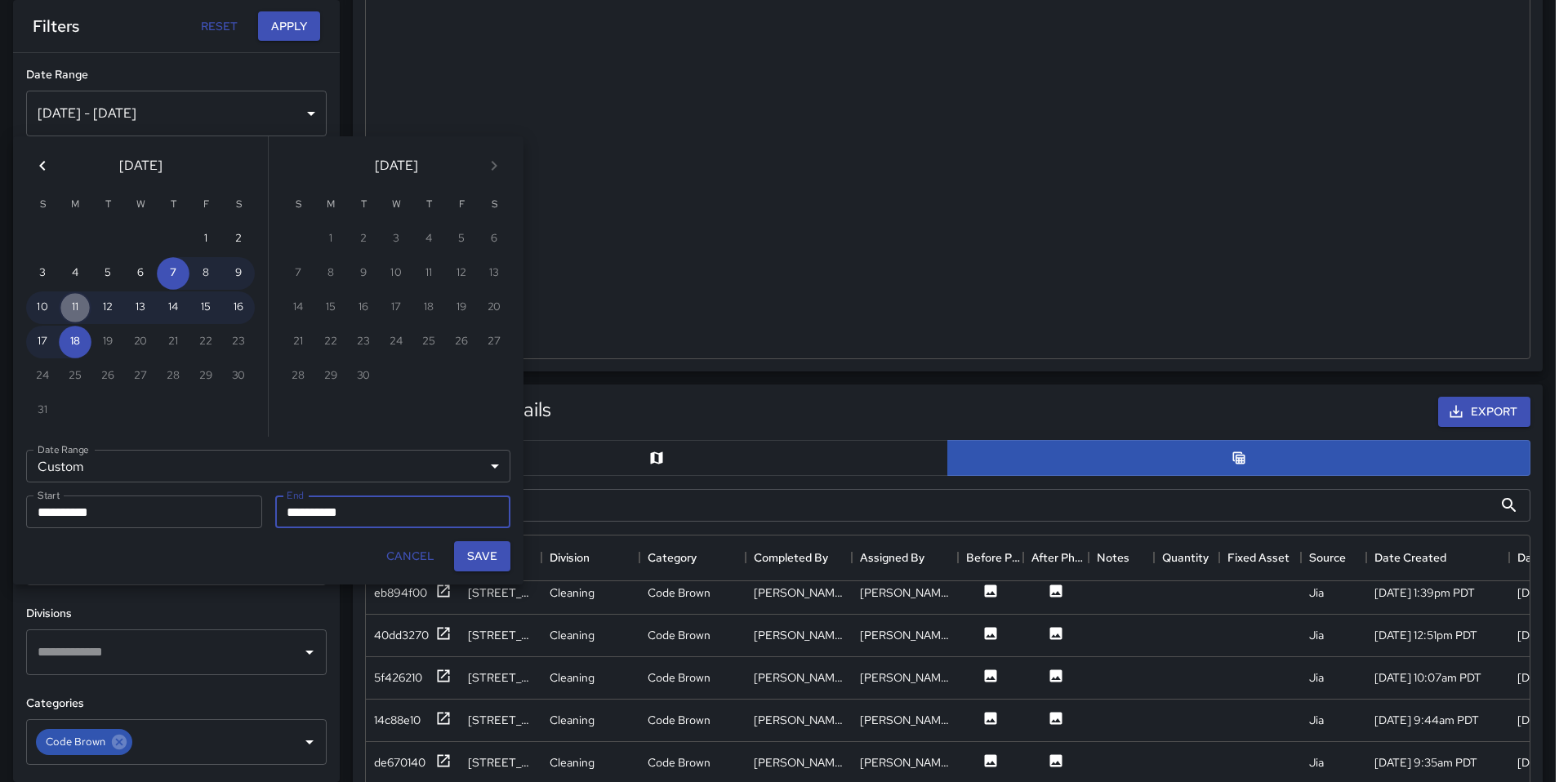
click at [76, 308] on button "11" at bounding box center [75, 308] width 33 height 33
type input "**********"
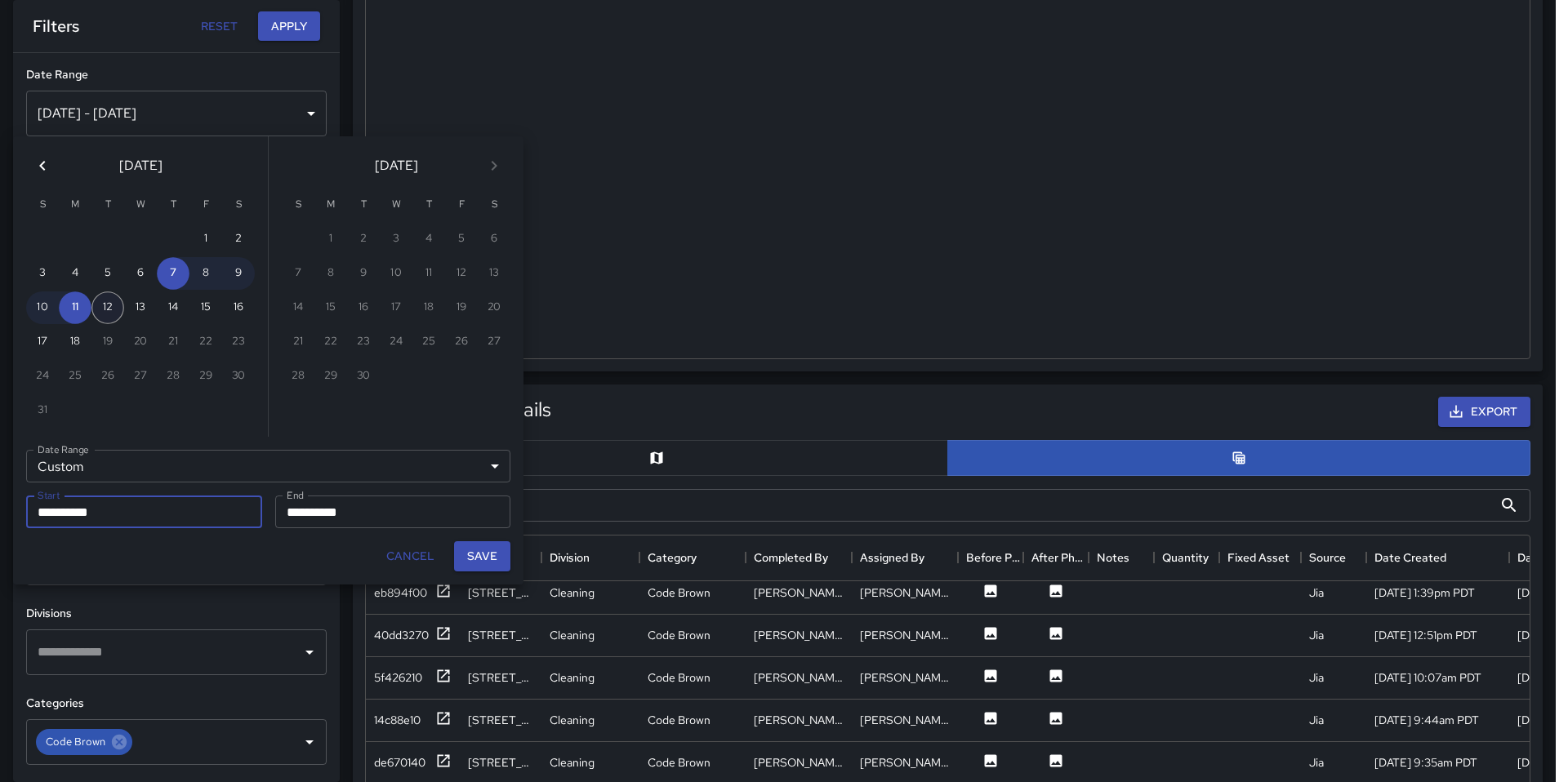
click at [113, 312] on button "12" at bounding box center [108, 308] width 33 height 33
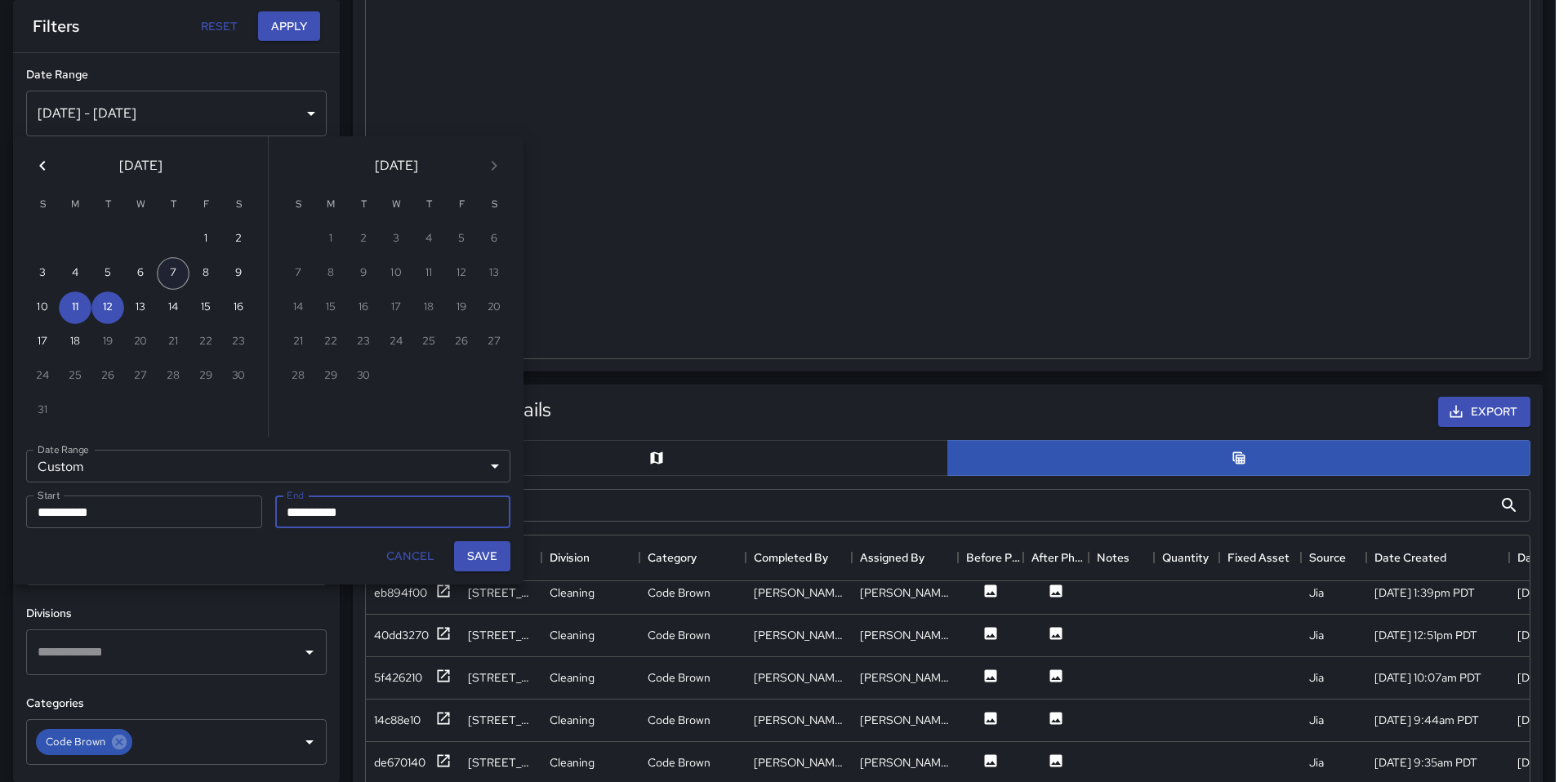
click at [177, 270] on button "7" at bounding box center [173, 273] width 33 height 33
type input "**********"
click at [484, 559] on button "Save" at bounding box center [482, 556] width 57 height 30
type input "**********"
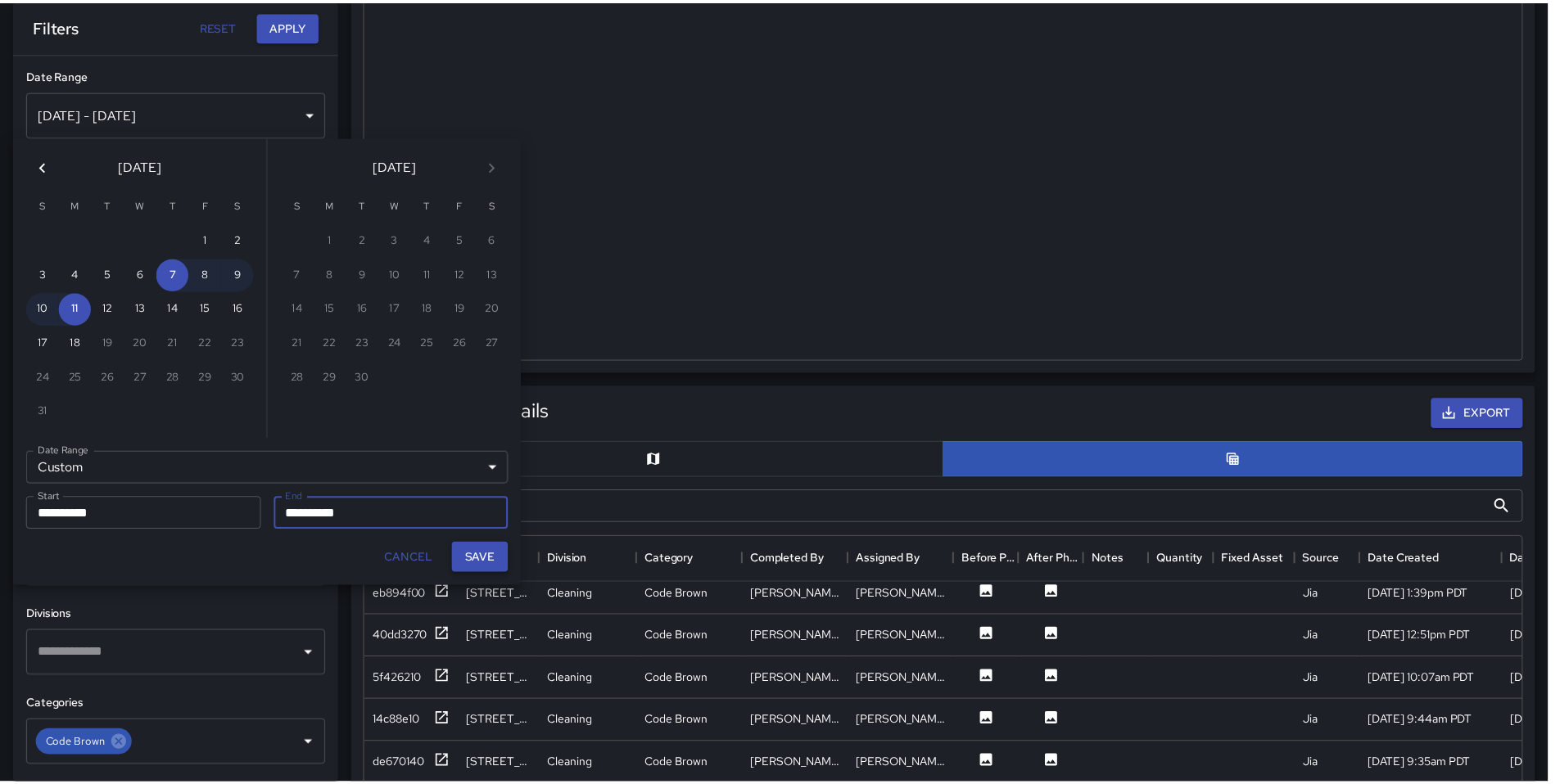
scroll to position [13, 13]
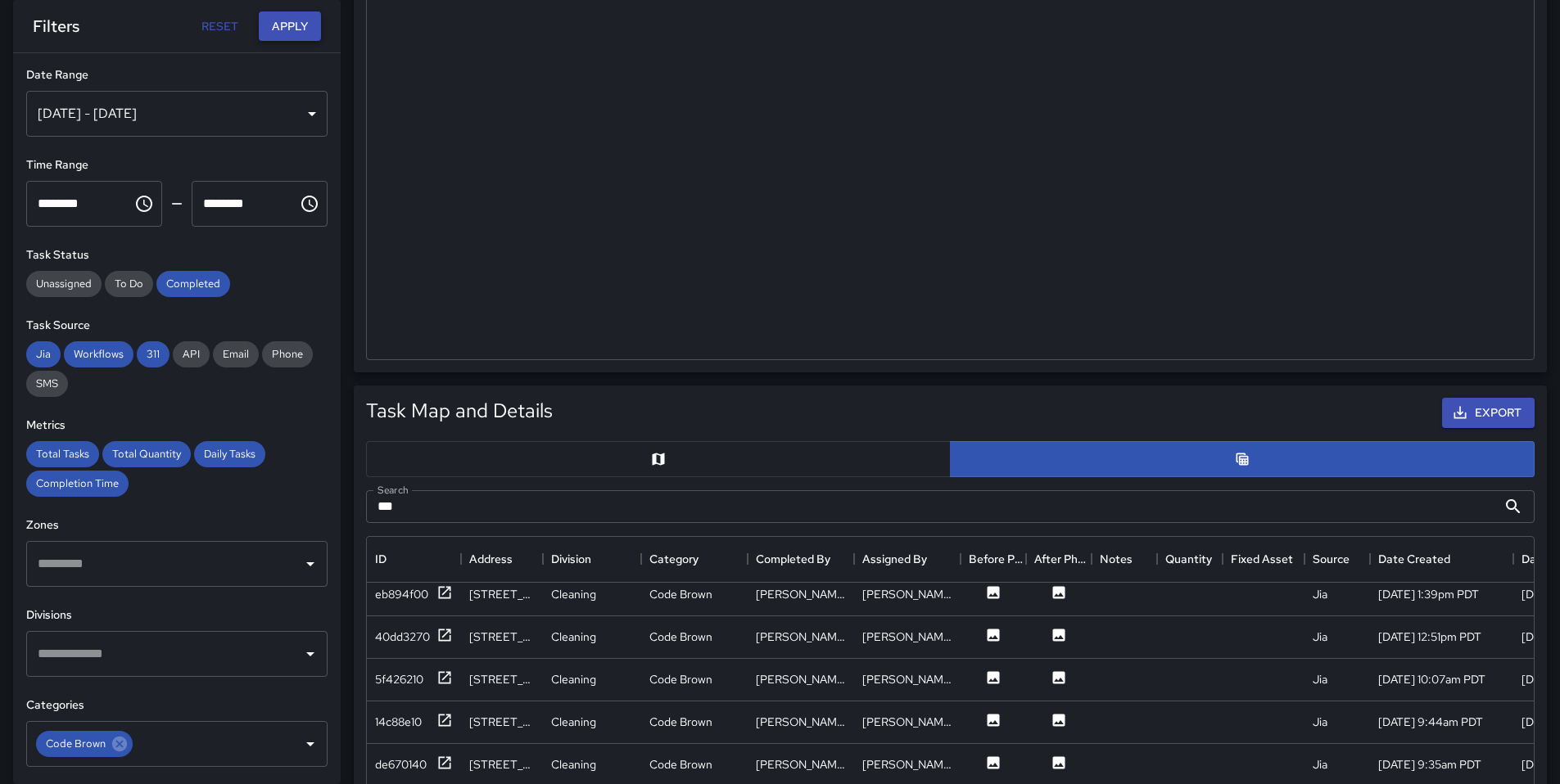
click at [286, 22] on button "Apply" at bounding box center [290, 26] width 62 height 30
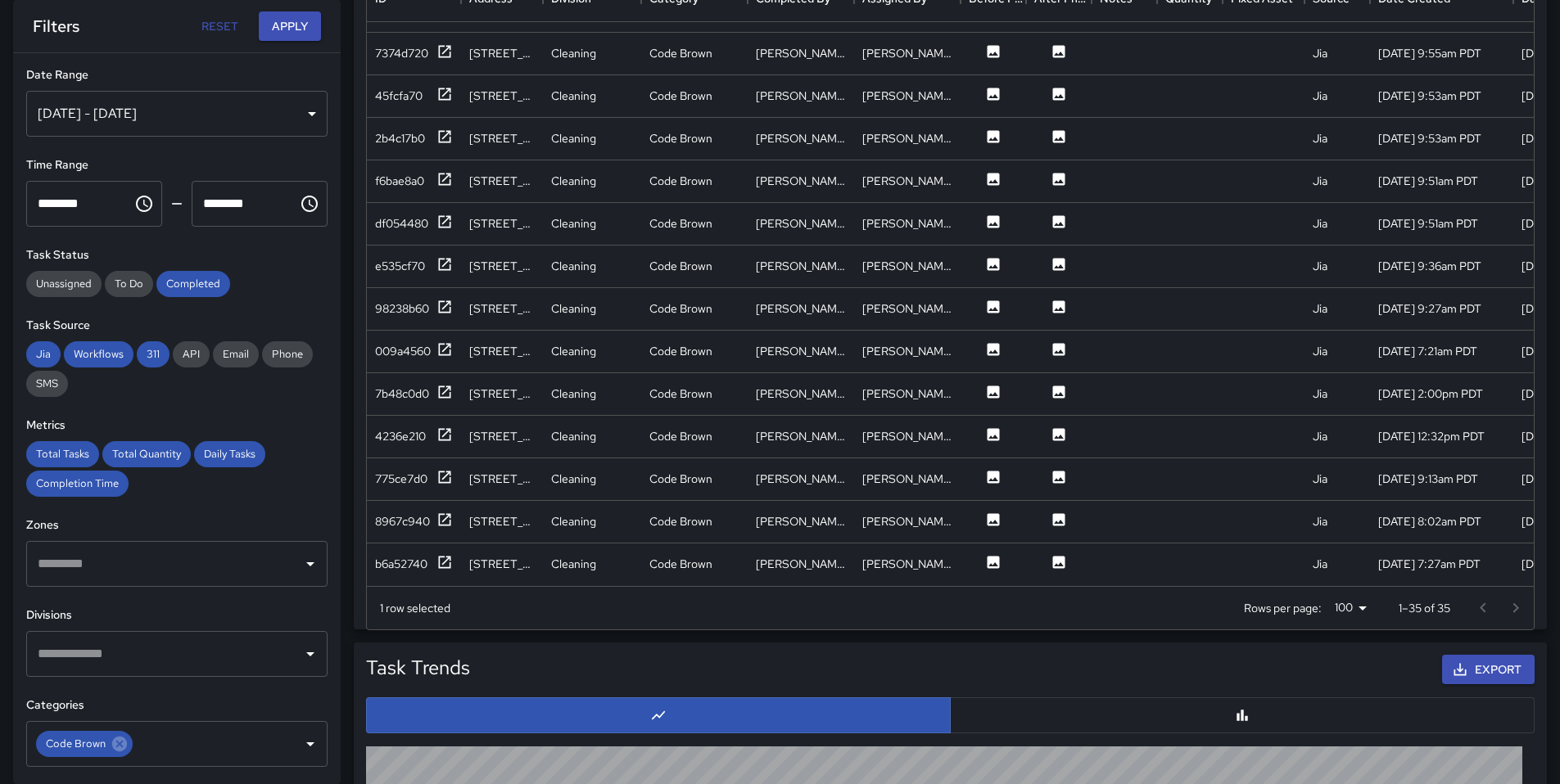
scroll to position [1010, 0]
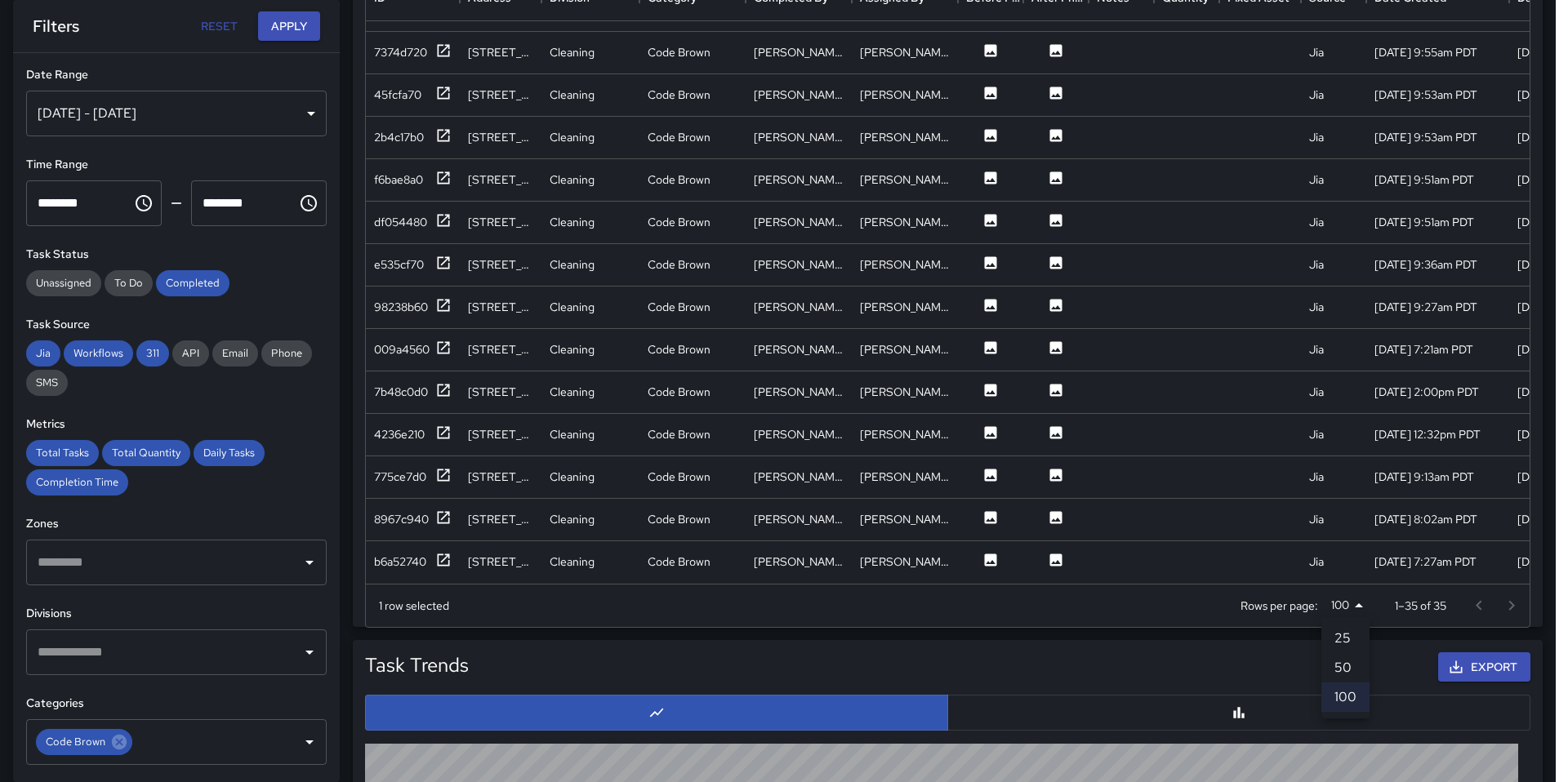
click at [1344, 605] on body "**********" at bounding box center [784, 168] width 1568 height 2353
click at [1344, 605] on div at bounding box center [784, 391] width 1568 height 782
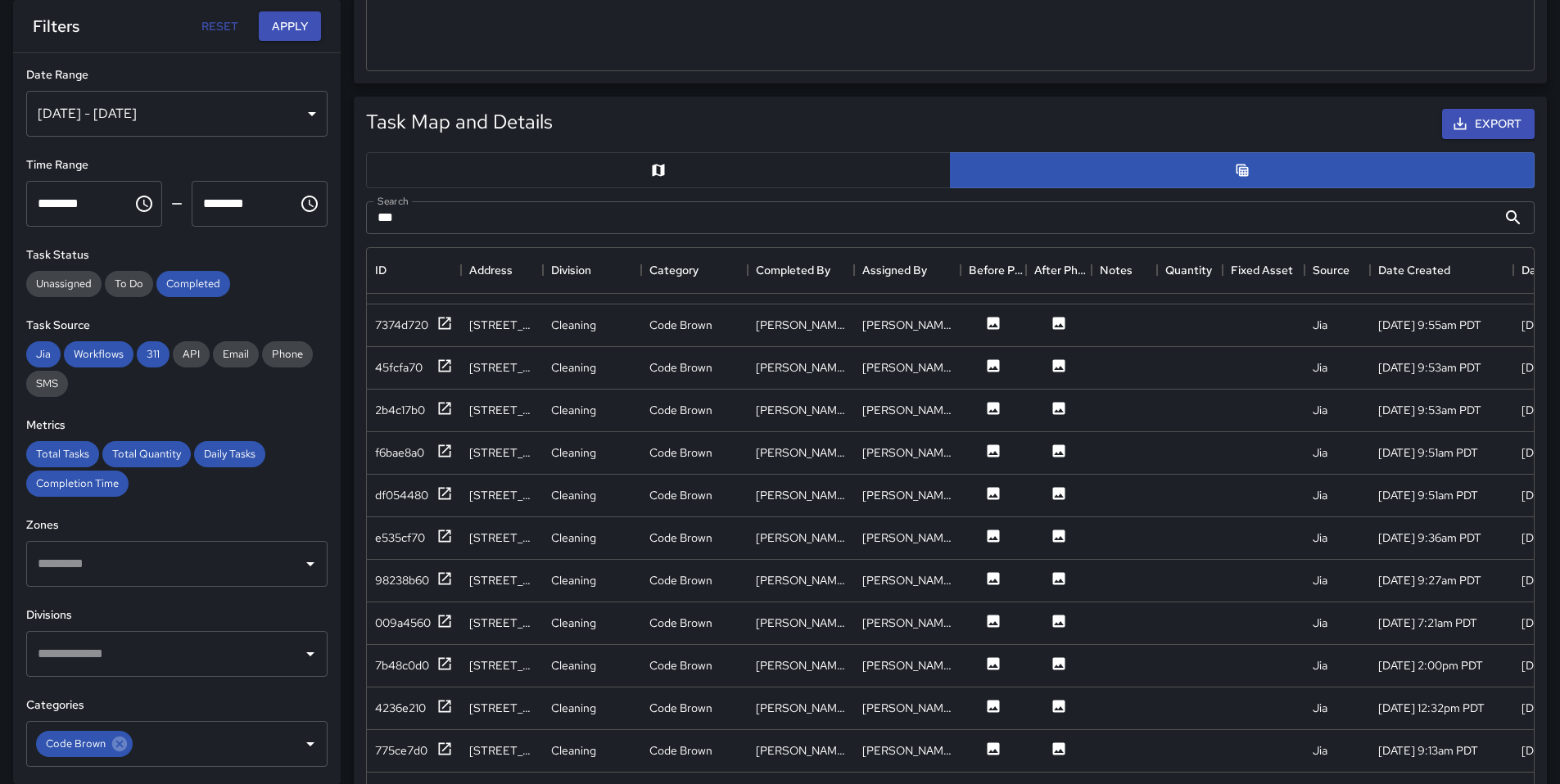
scroll to position [938, 0]
click at [462, 220] on input "***" at bounding box center [931, 218] width 1131 height 33
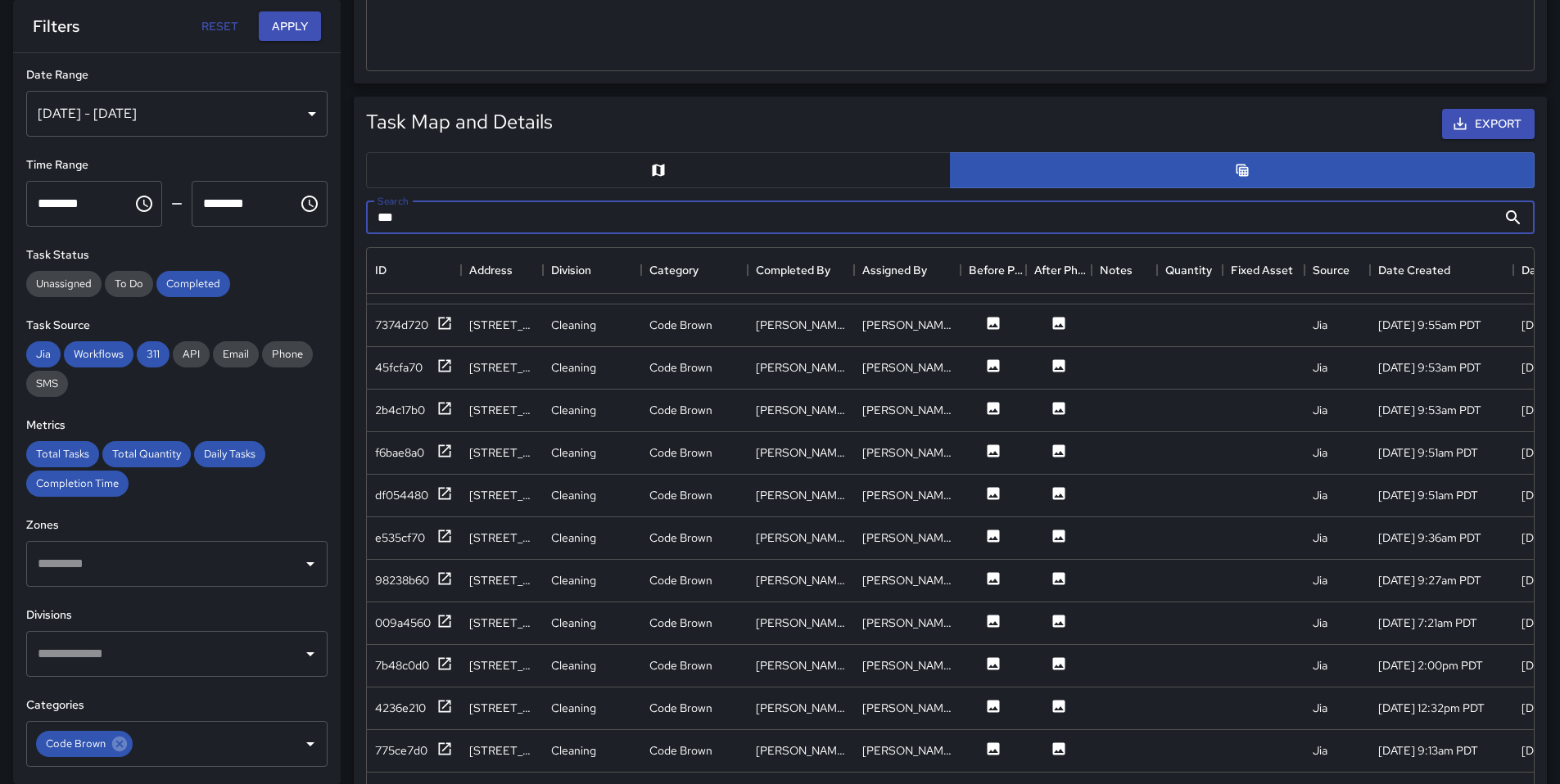
drag, startPoint x: 462, startPoint y: 220, endPoint x: 348, endPoint y: 184, distance: 119.5
click at [348, 184] on div "Task Map and Details Export Search *** Search ID Address Division Category Comp…" at bounding box center [943, 492] width 1206 height 818
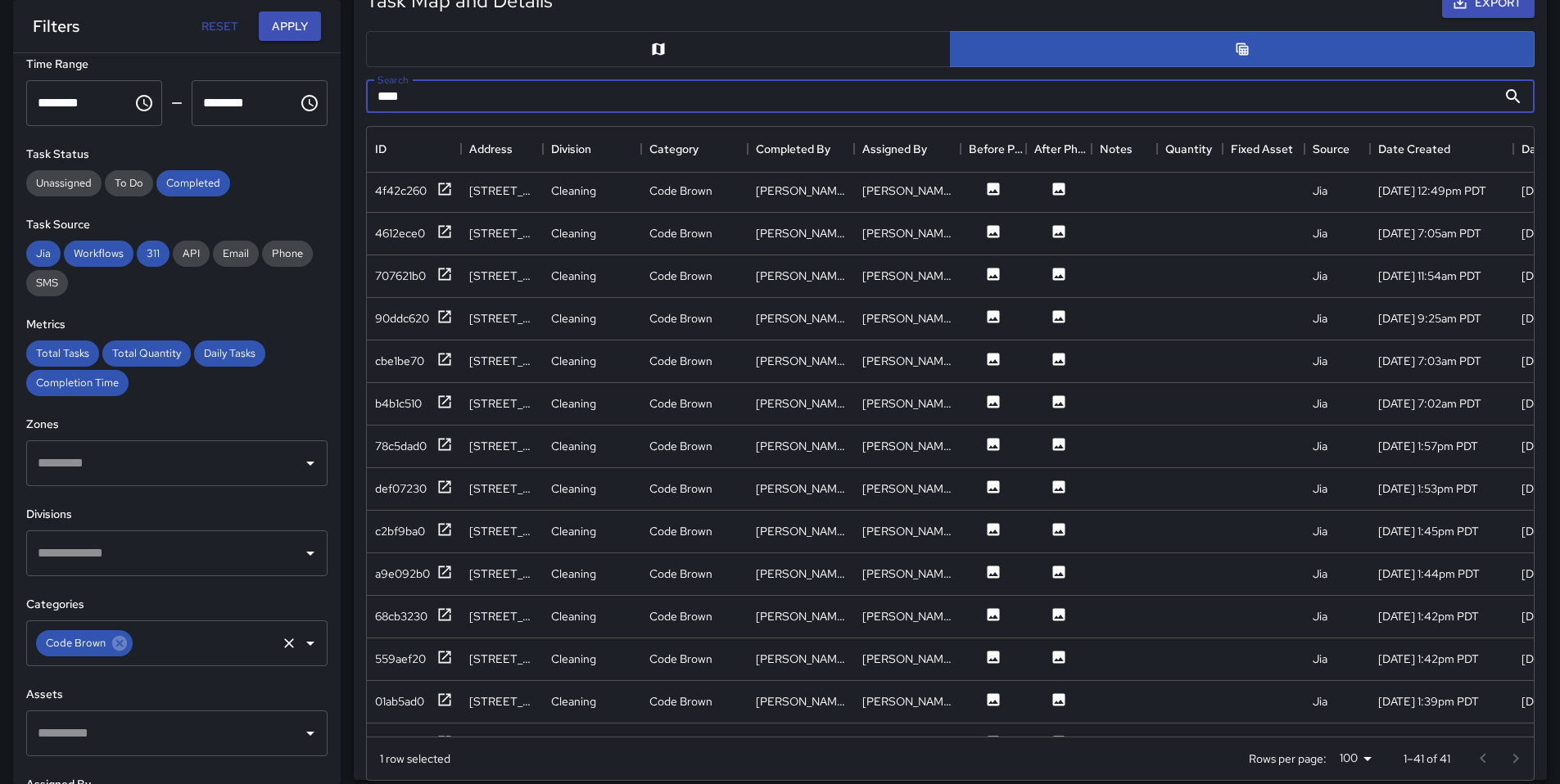
scroll to position [103, 0]
click at [116, 645] on icon at bounding box center [119, 642] width 15 height 15
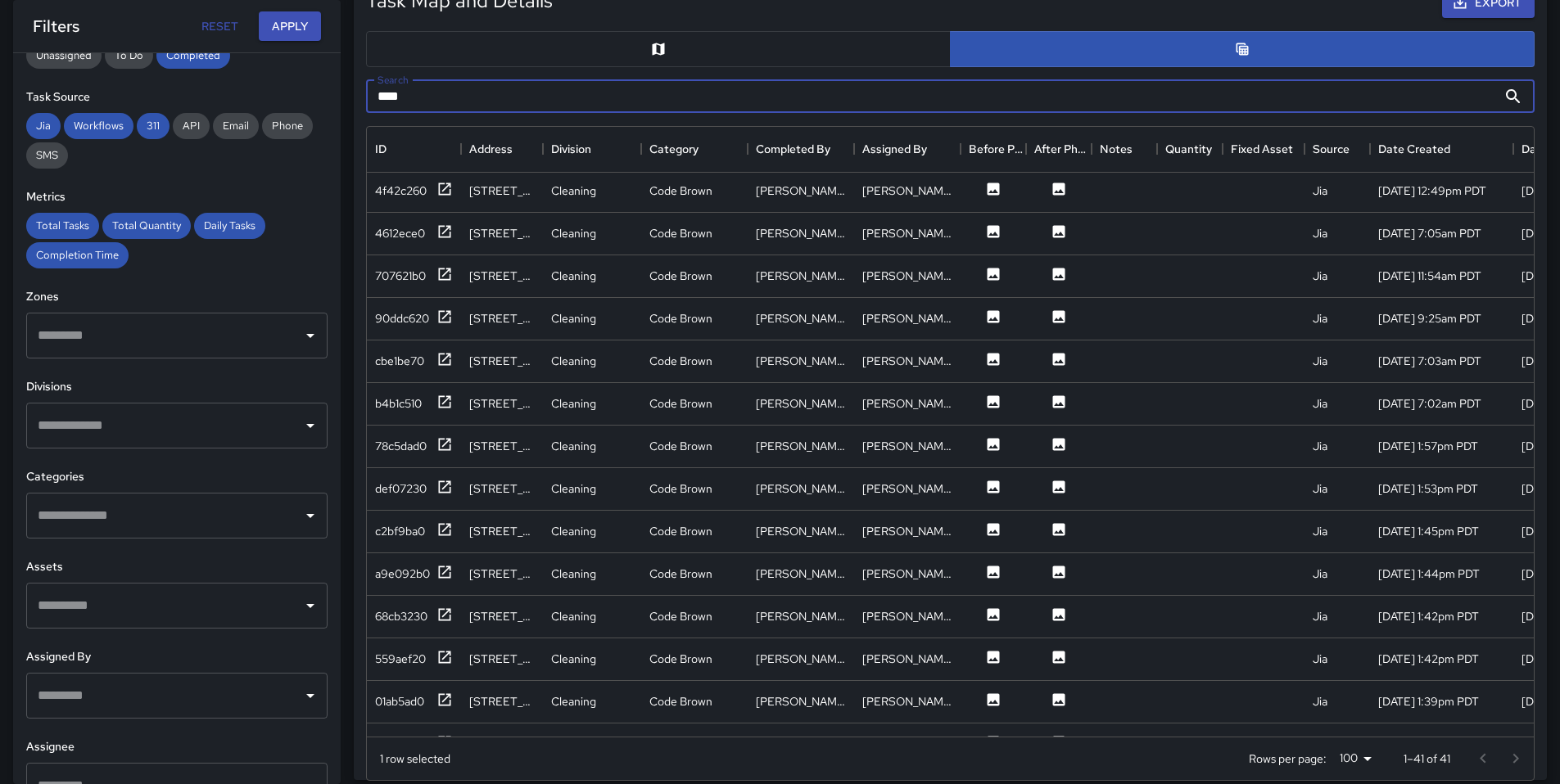
scroll to position [266, 0]
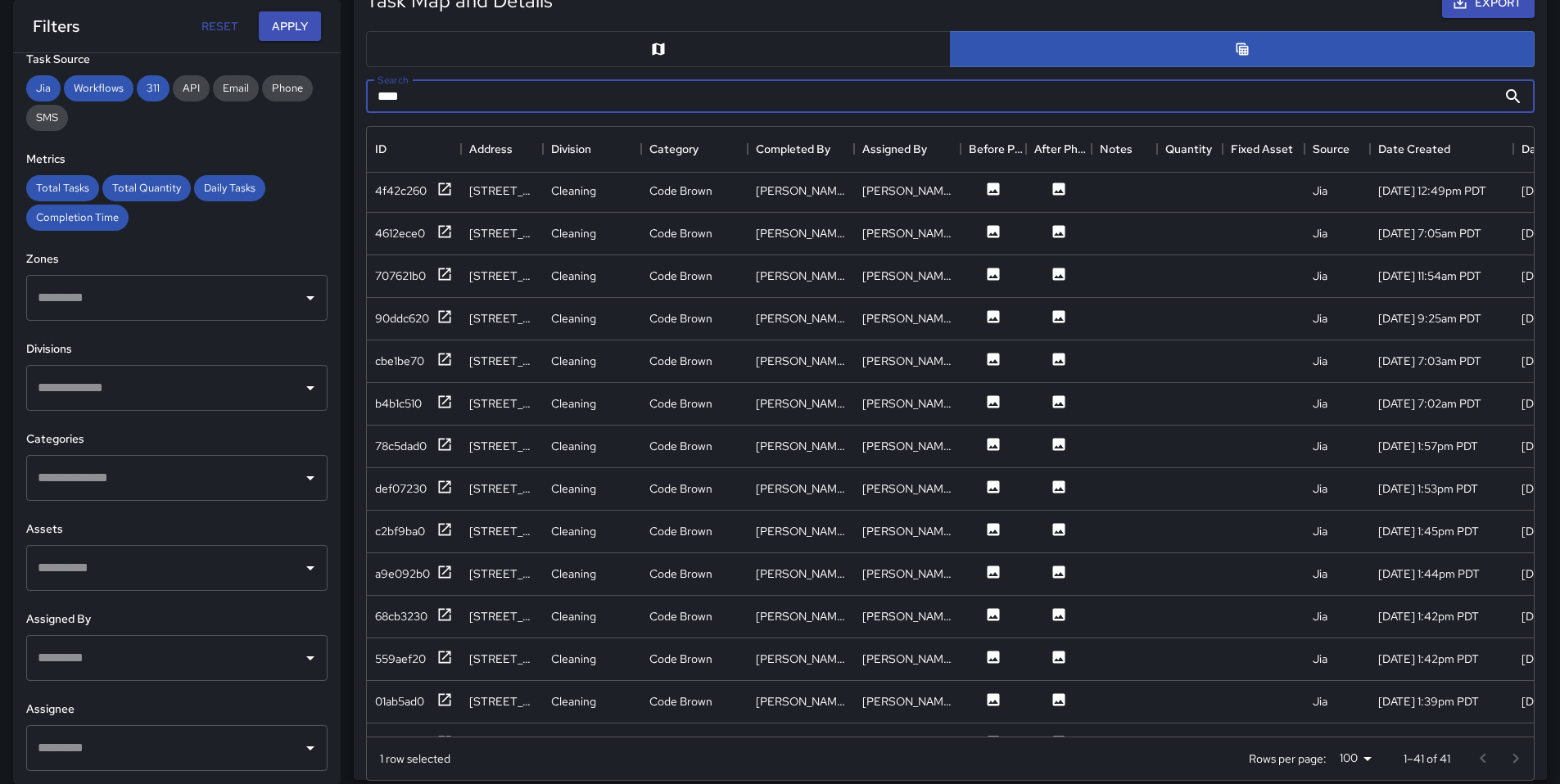
type input "****"
click at [116, 647] on input "text" at bounding box center [165, 658] width 262 height 31
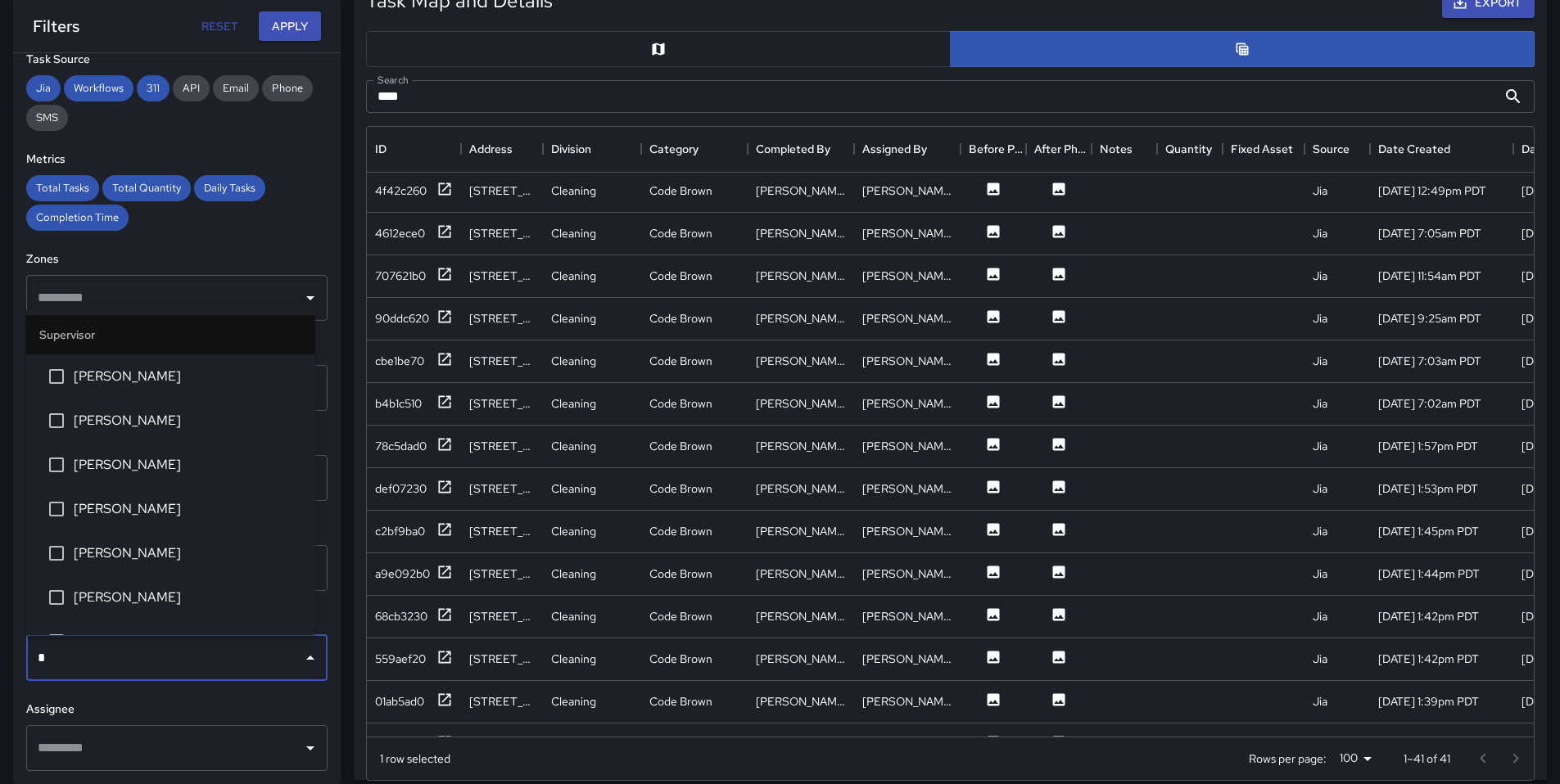
type input "**"
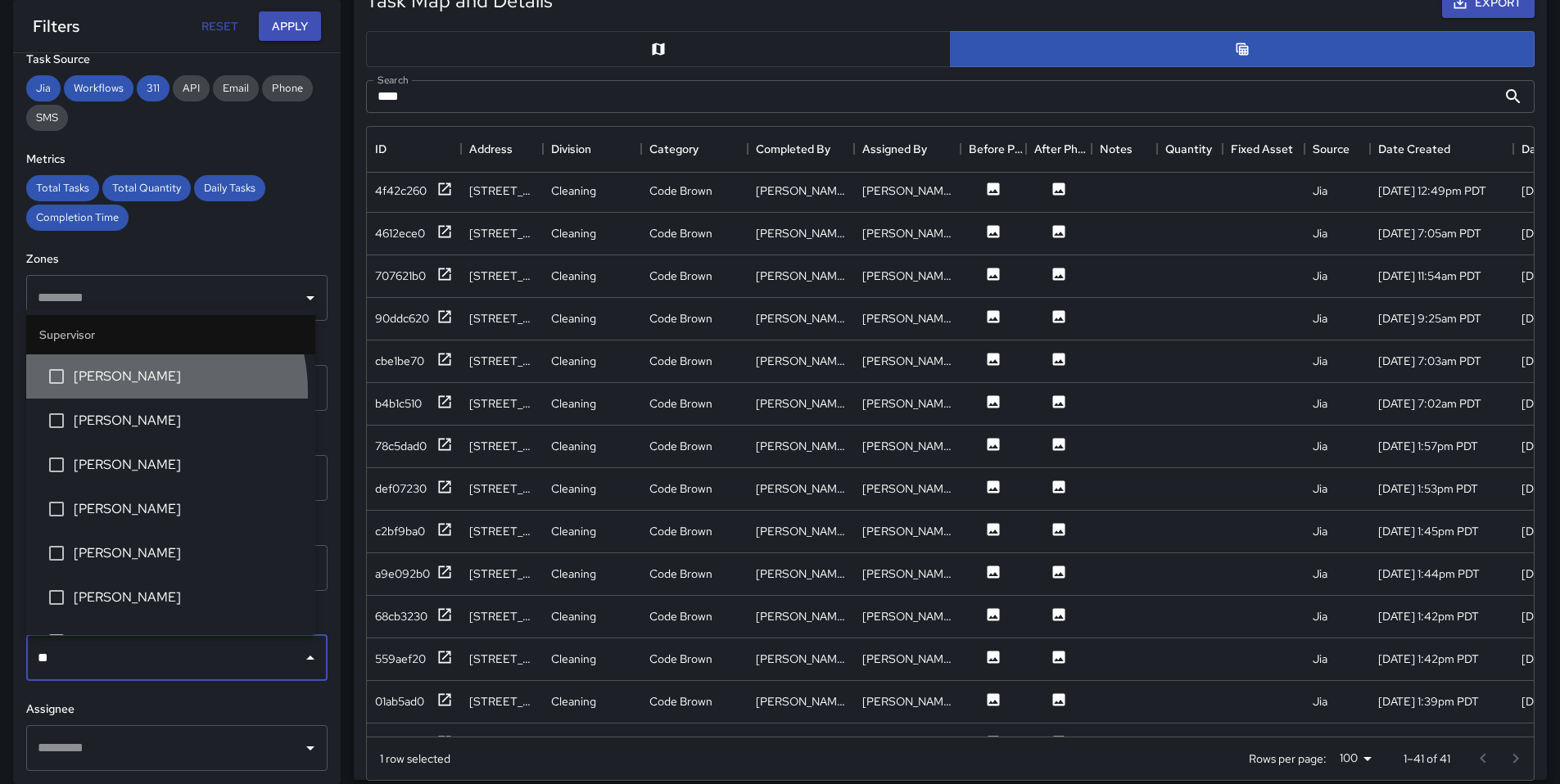
click at [124, 392] on li "Bryan Alexander" at bounding box center [171, 377] width 289 height 44
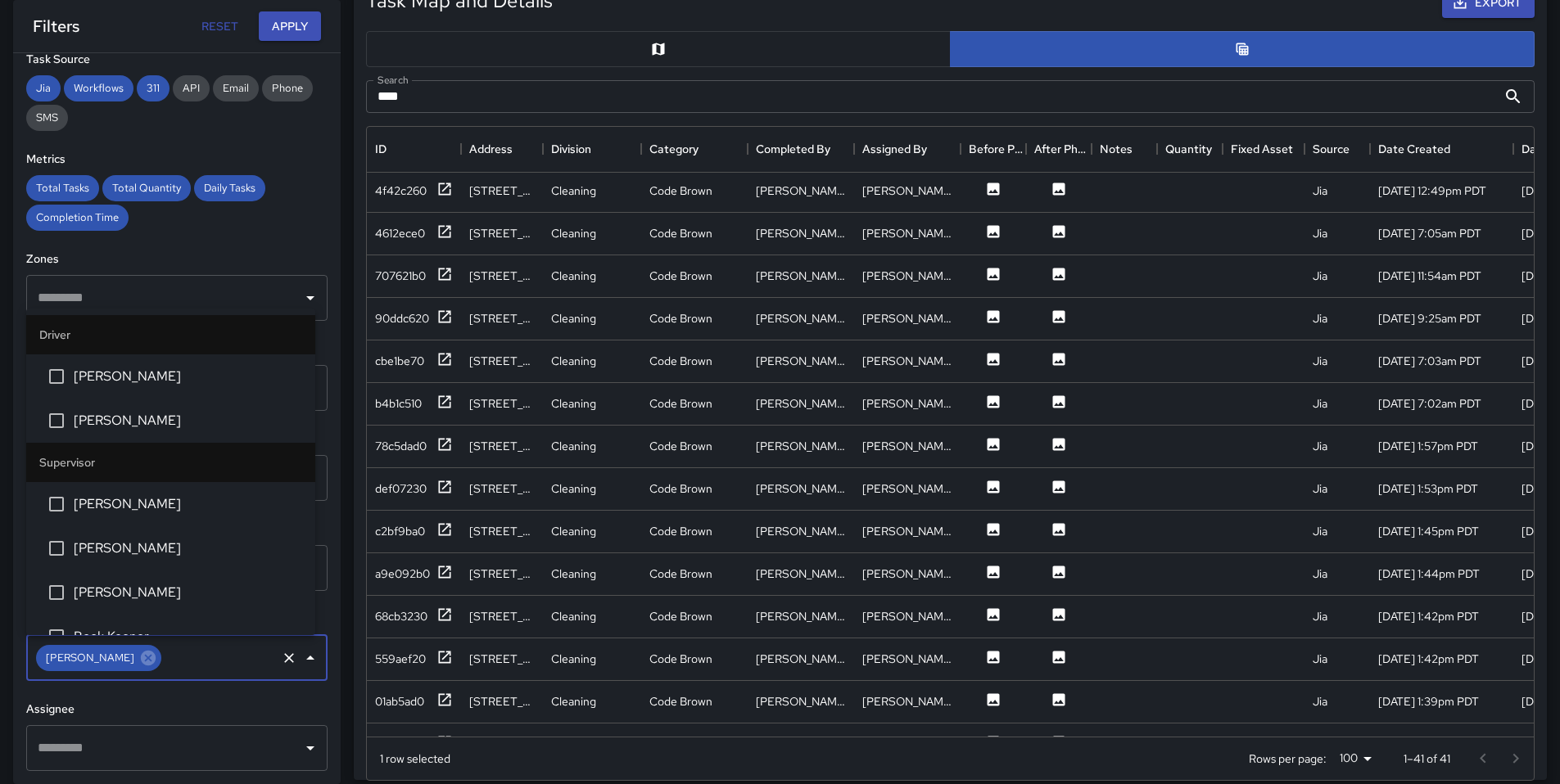
scroll to position [112, 0]
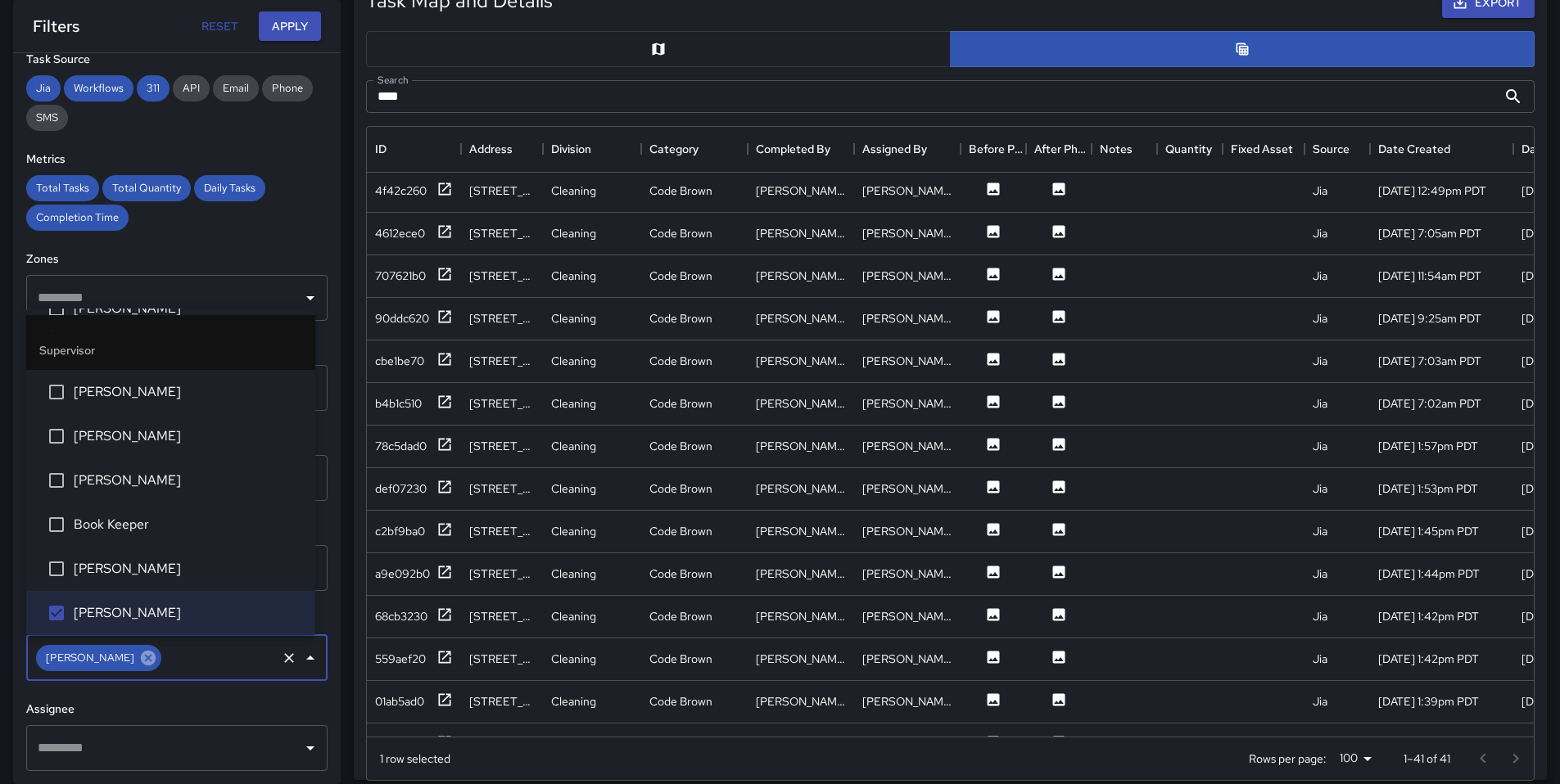
click at [141, 653] on icon at bounding box center [149, 658] width 15 height 15
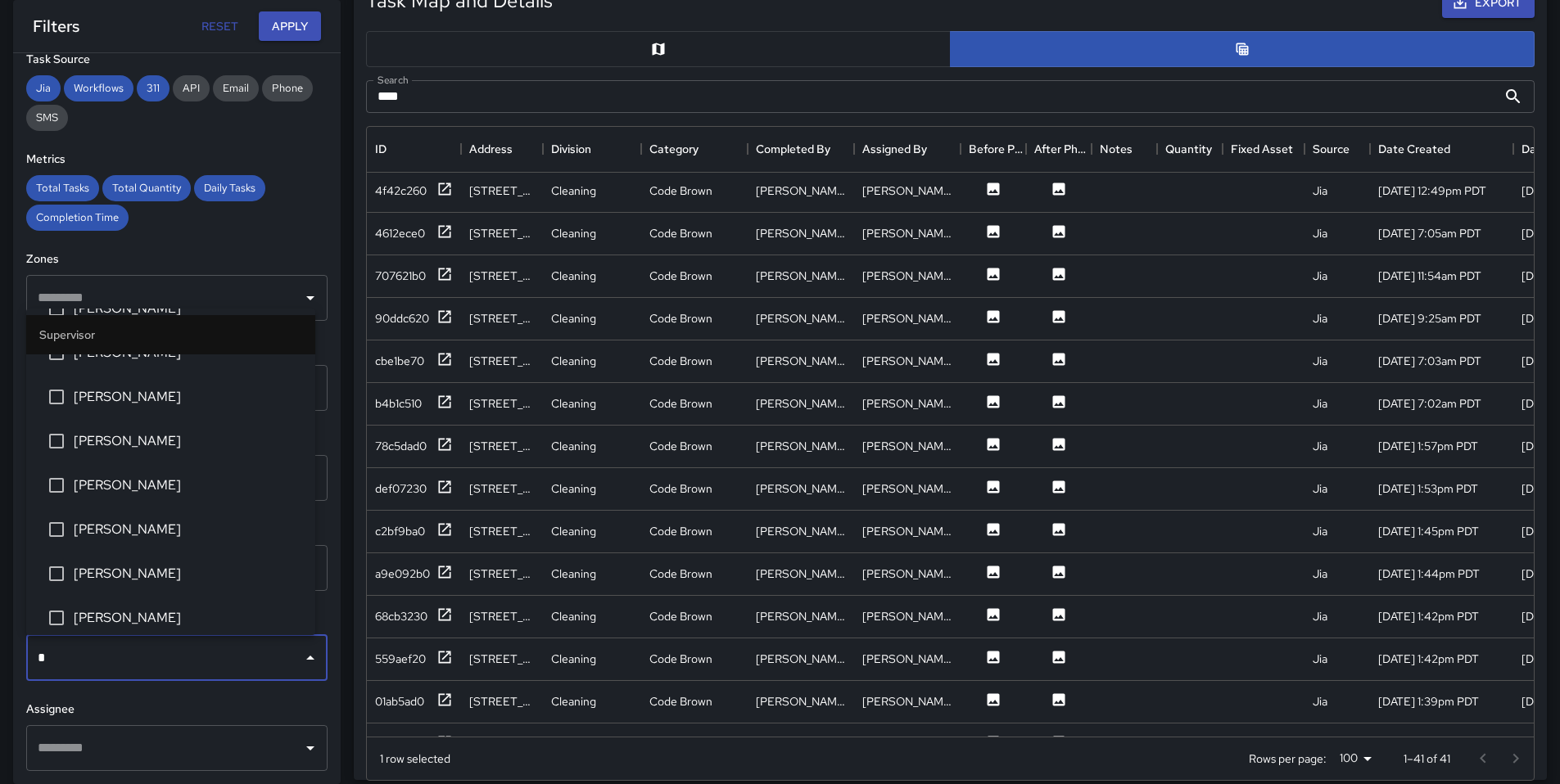
scroll to position [0, 0]
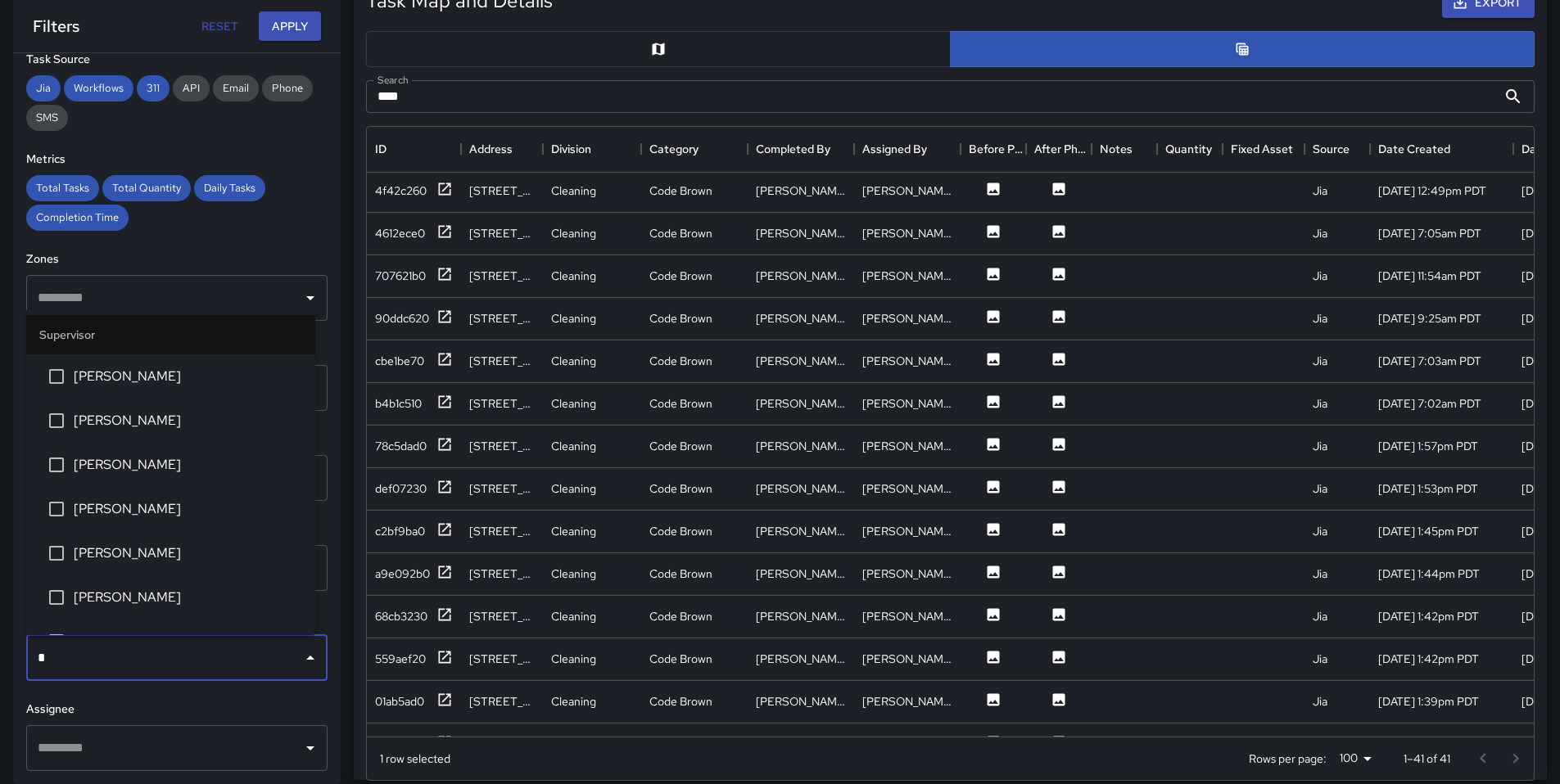
type input "**"
click at [105, 431] on li "[PERSON_NAME]" at bounding box center [171, 421] width 289 height 44
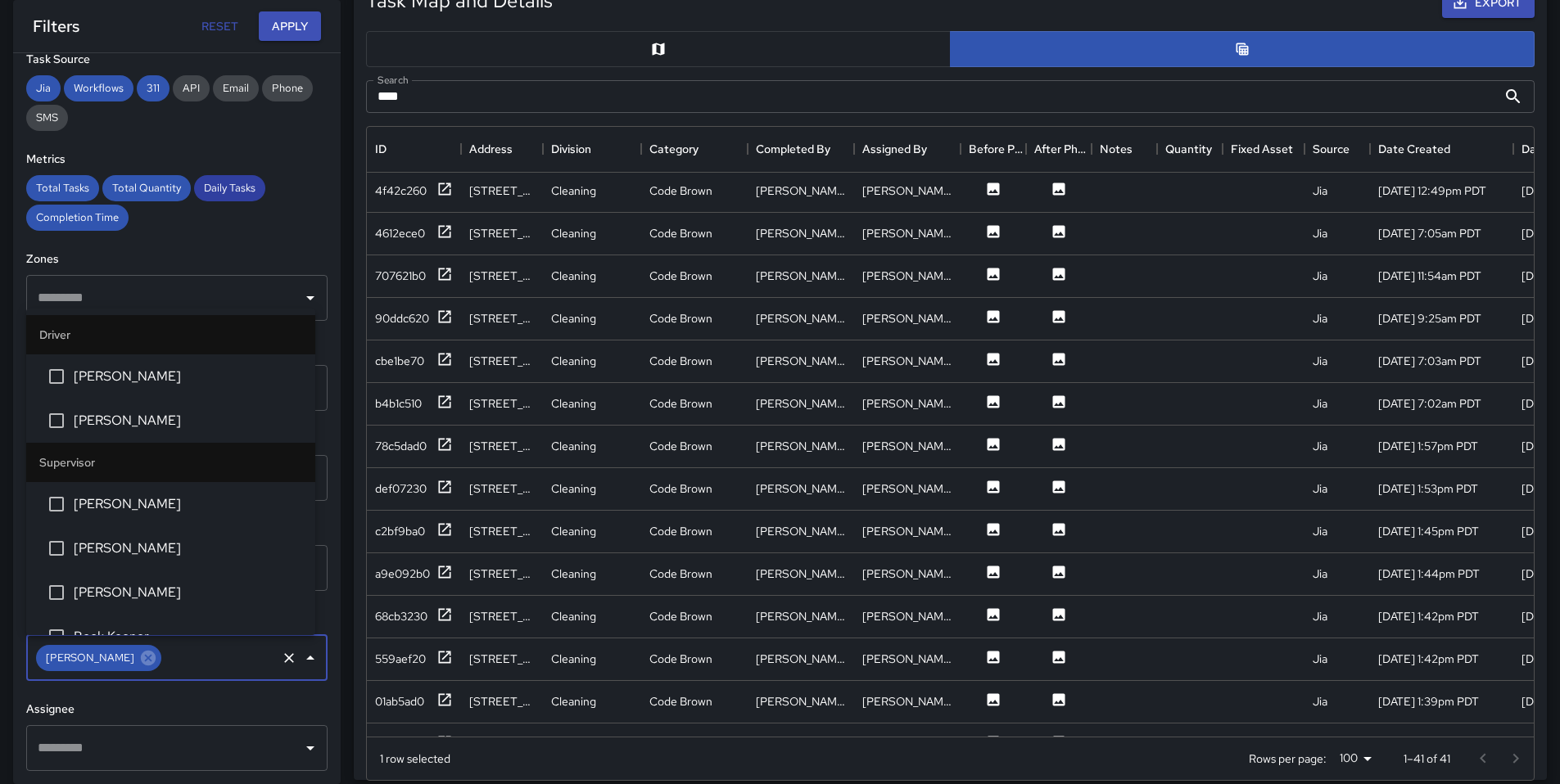
scroll to position [422, 0]
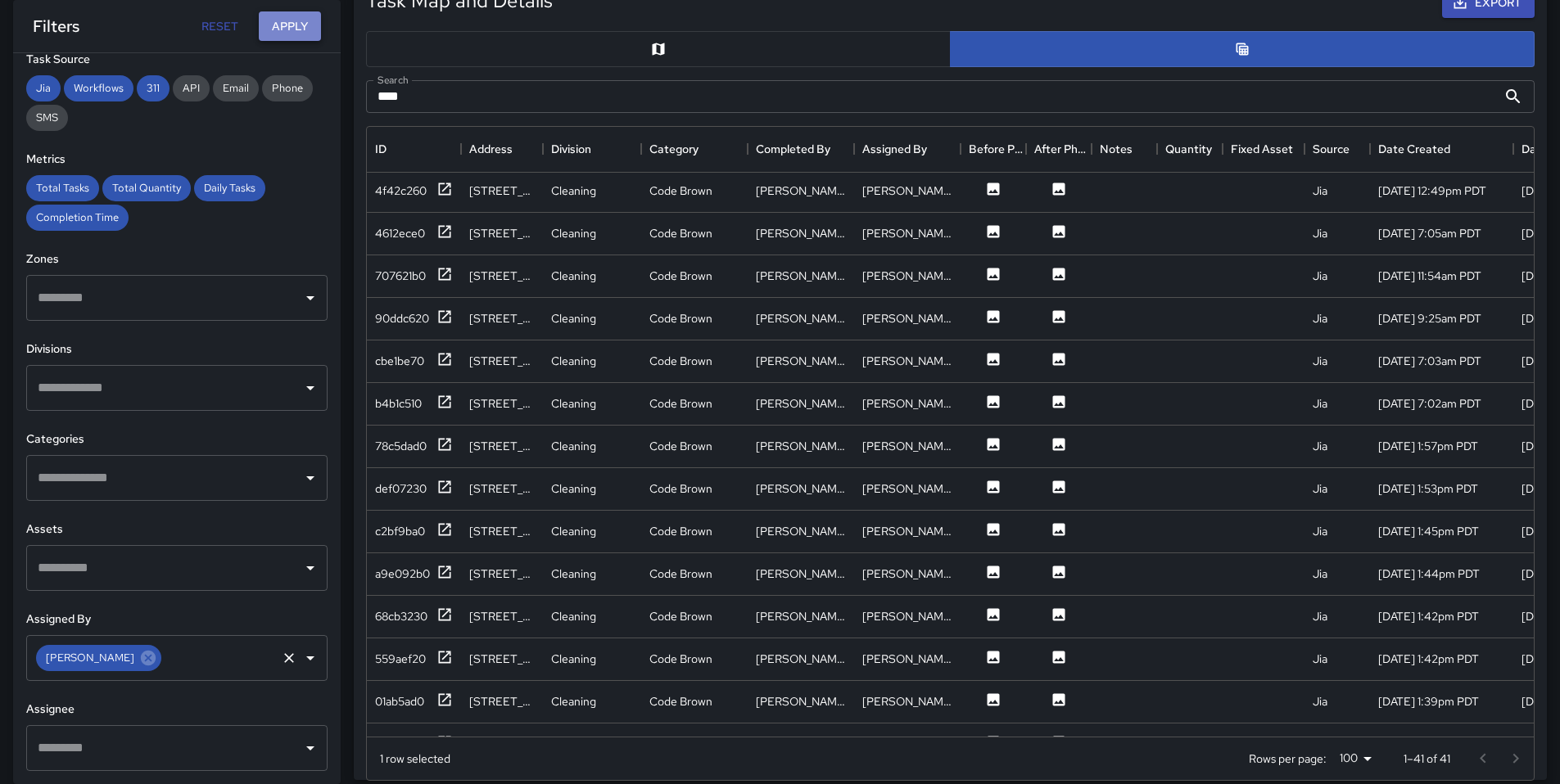
click at [291, 23] on button "Apply" at bounding box center [290, 26] width 62 height 30
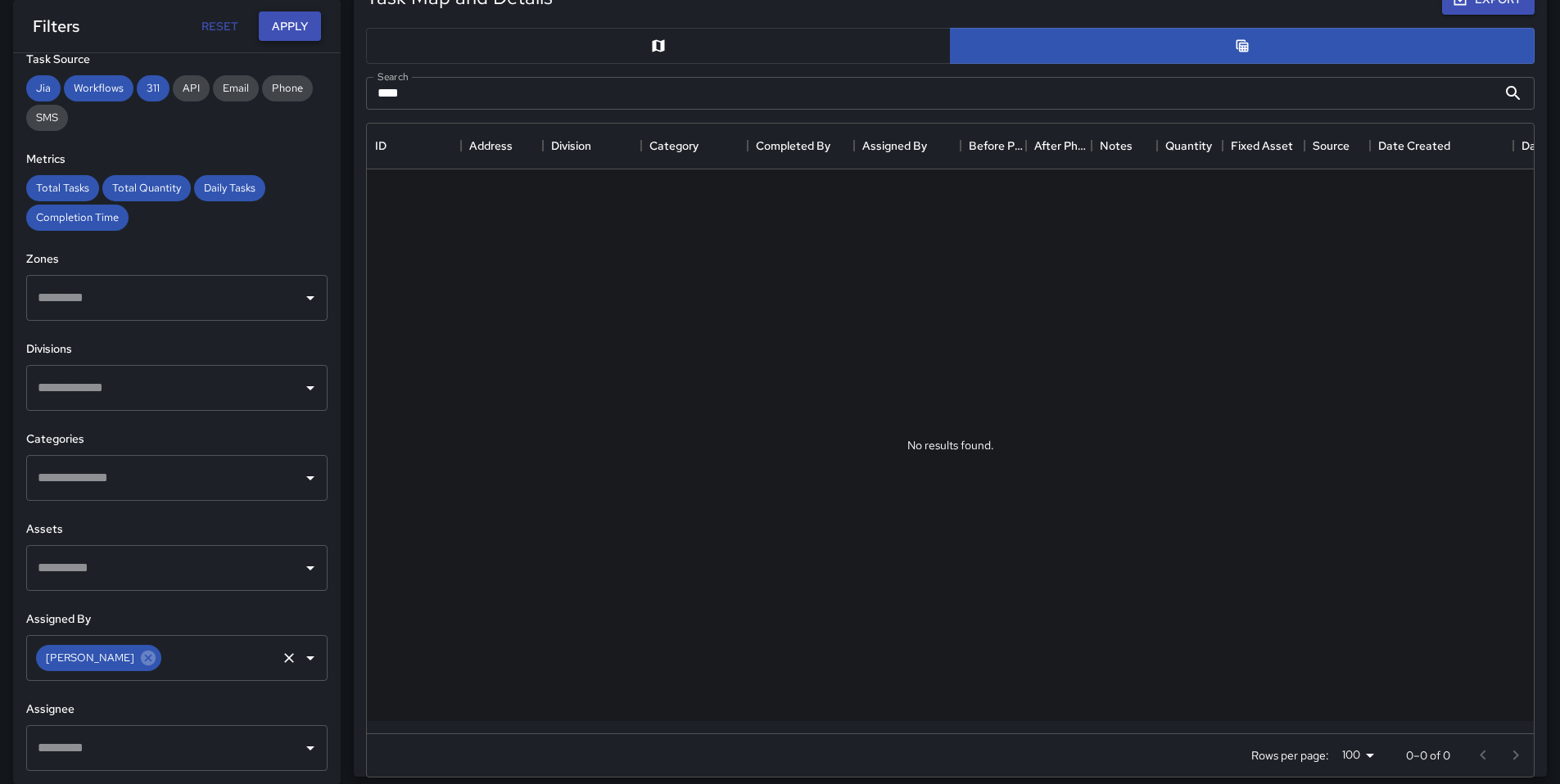
scroll to position [0, 0]
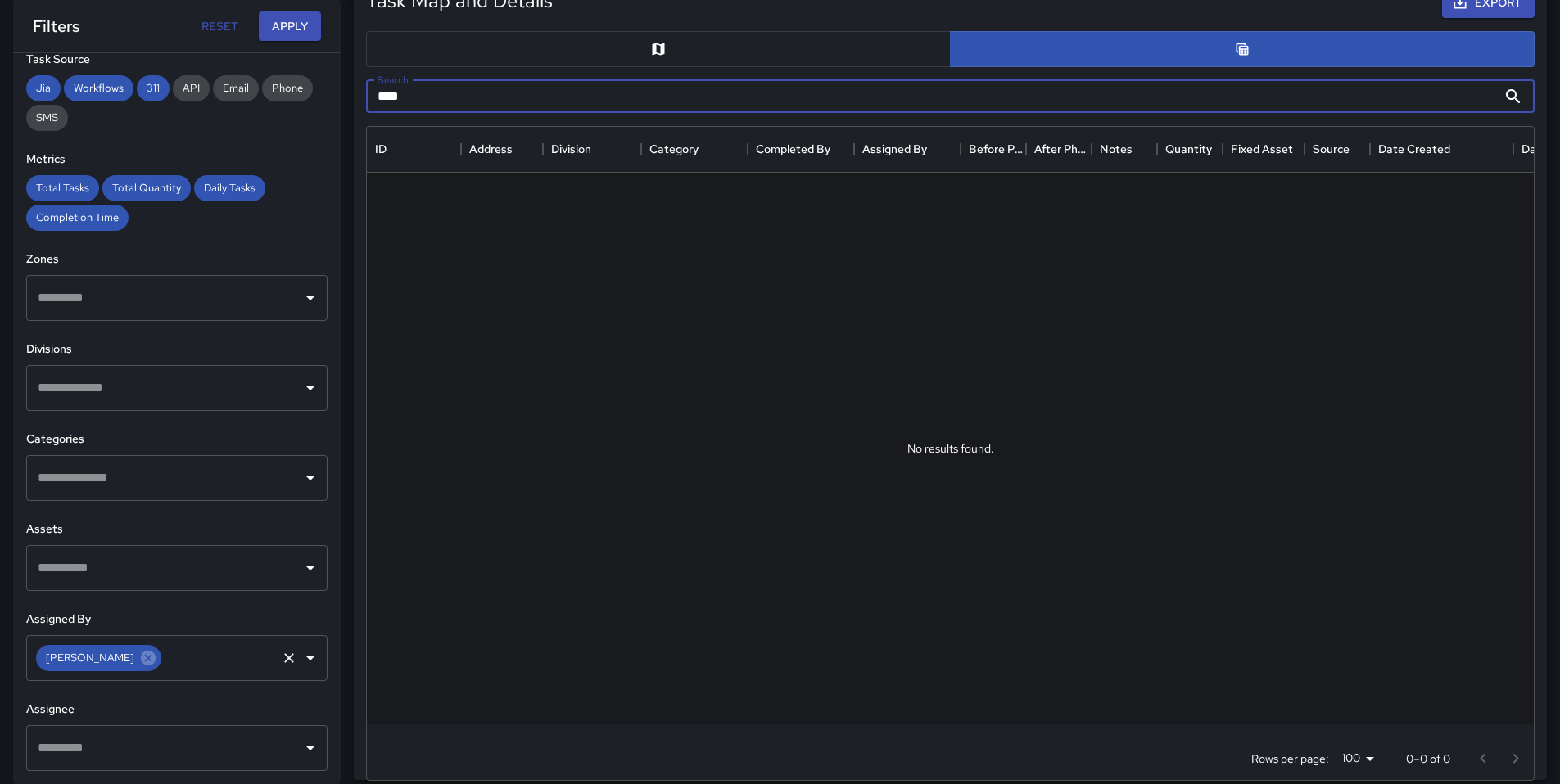
click at [436, 103] on input "****" at bounding box center [931, 96] width 1131 height 33
type input "*"
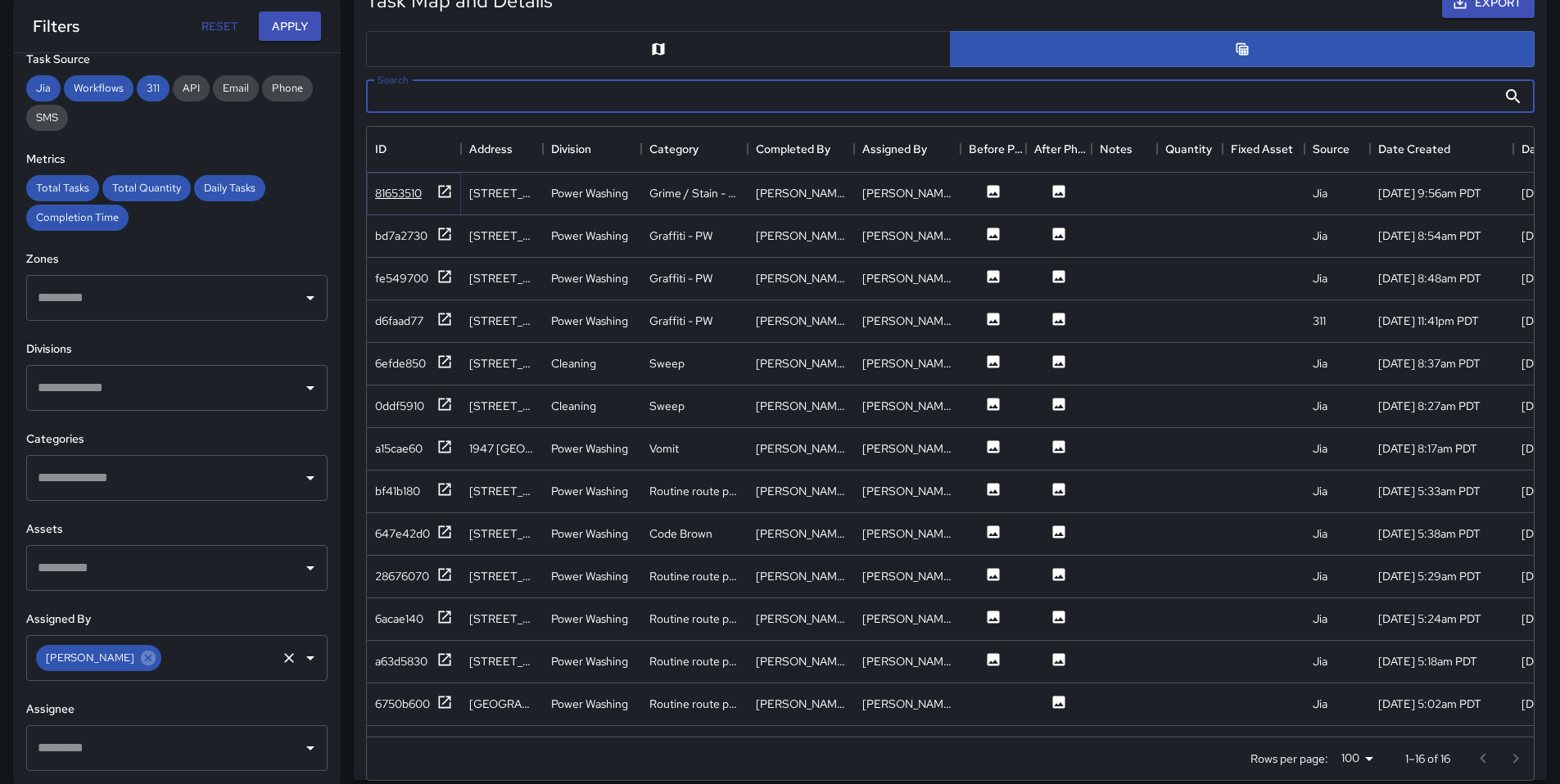
click at [417, 201] on div "81653510" at bounding box center [398, 193] width 47 height 17
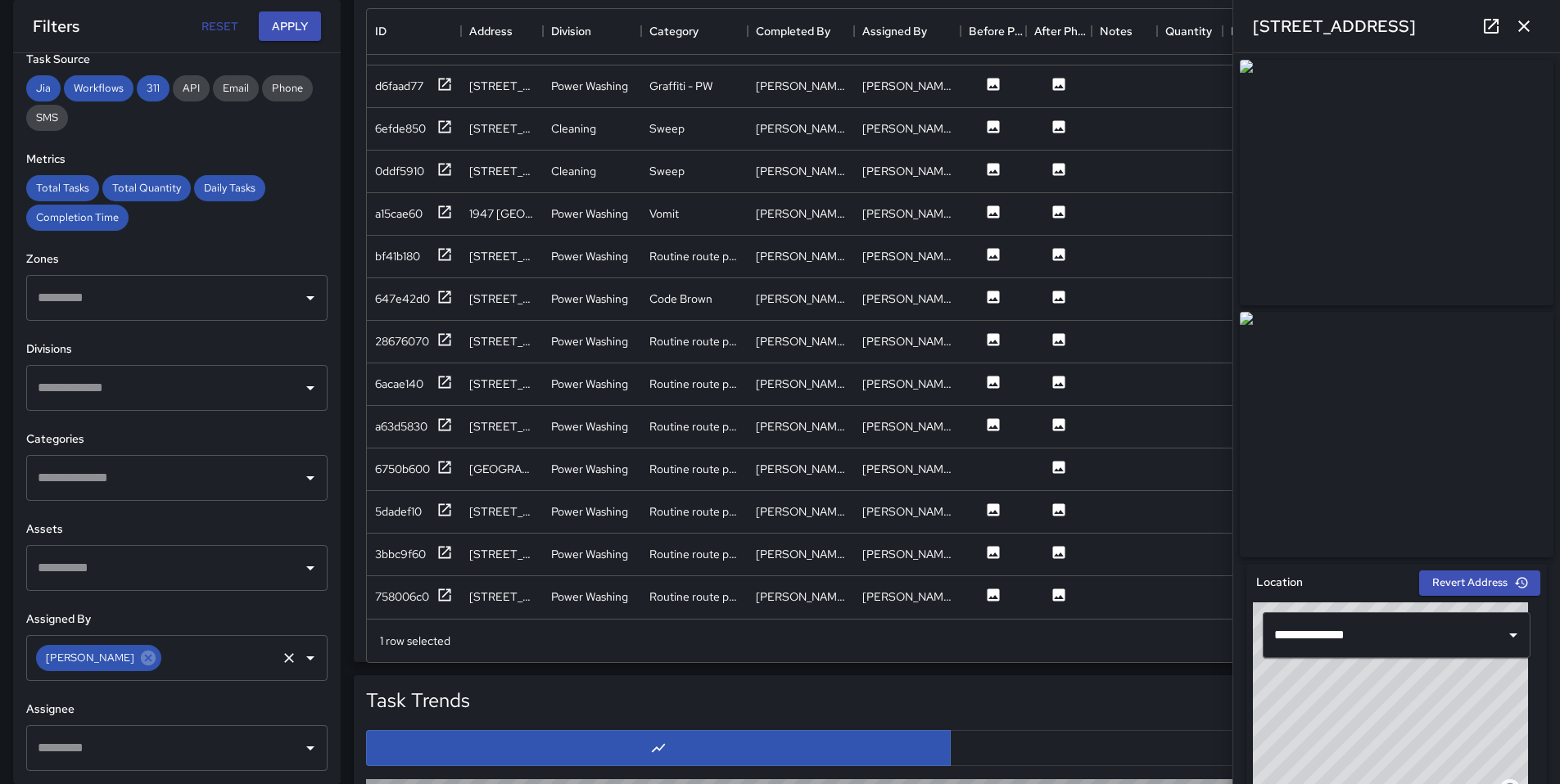
scroll to position [1180, 0]
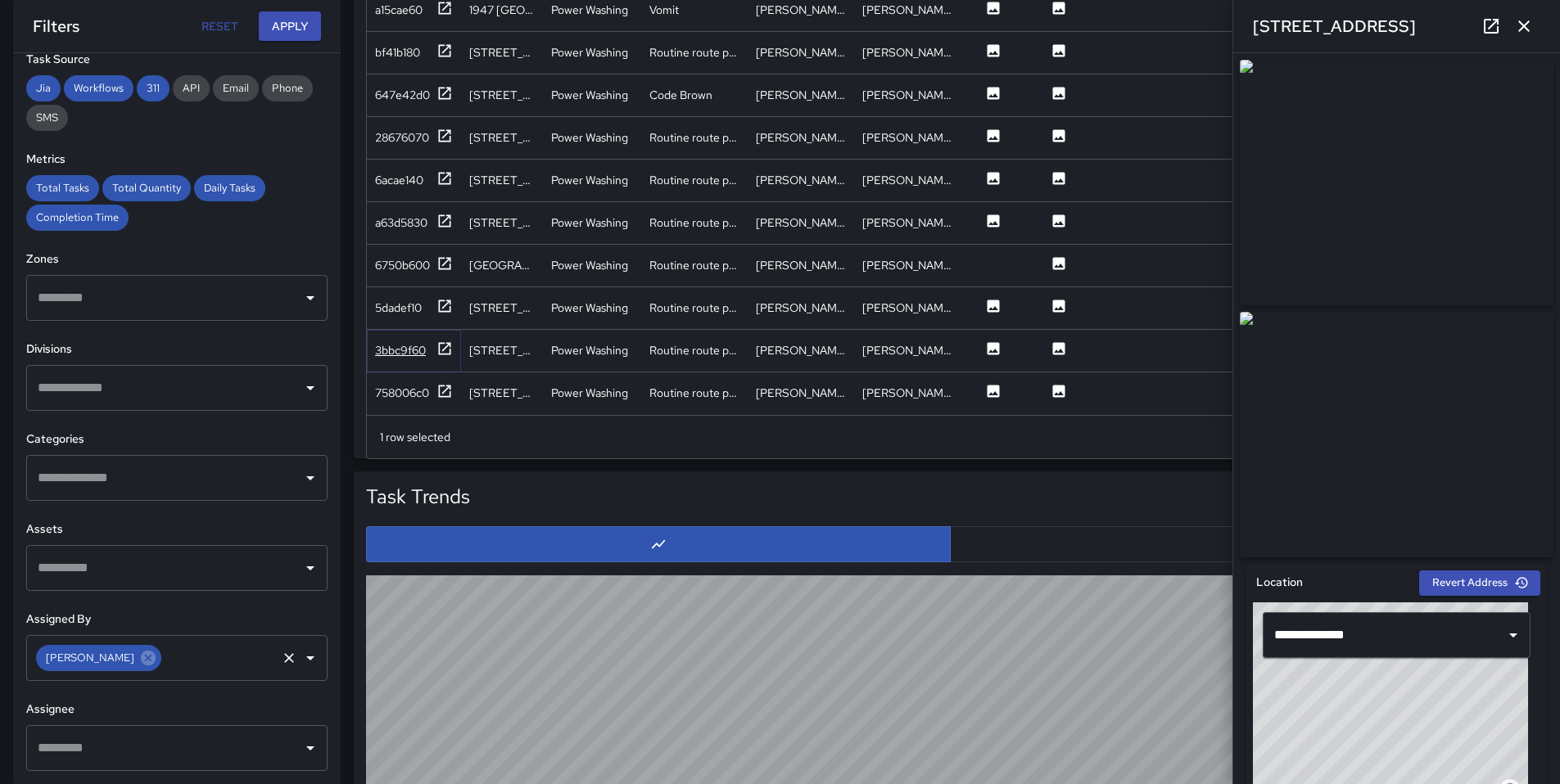
click at [397, 342] on div "3bbc9f60" at bounding box center [400, 350] width 50 height 17
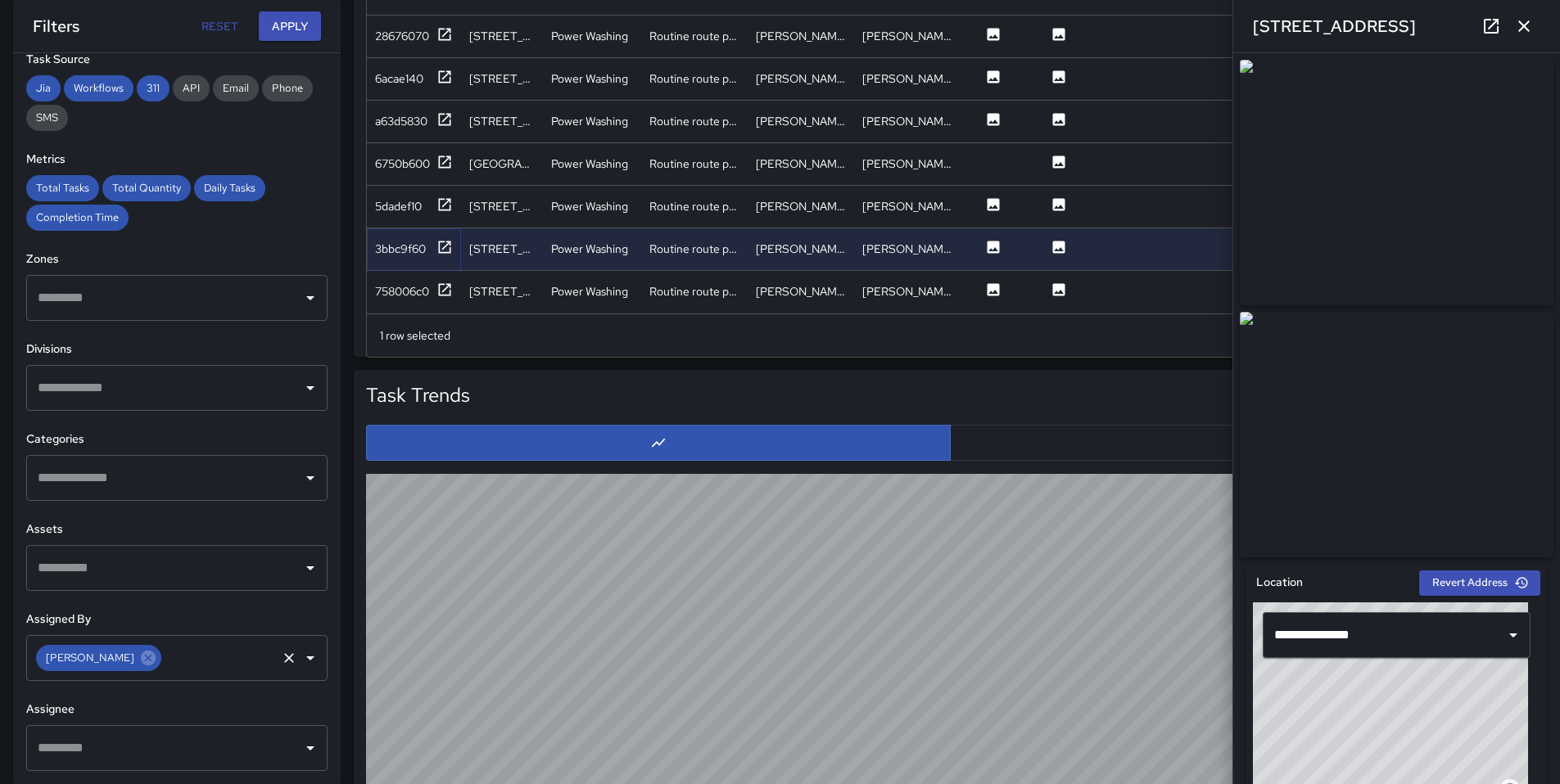
scroll to position [1298, 0]
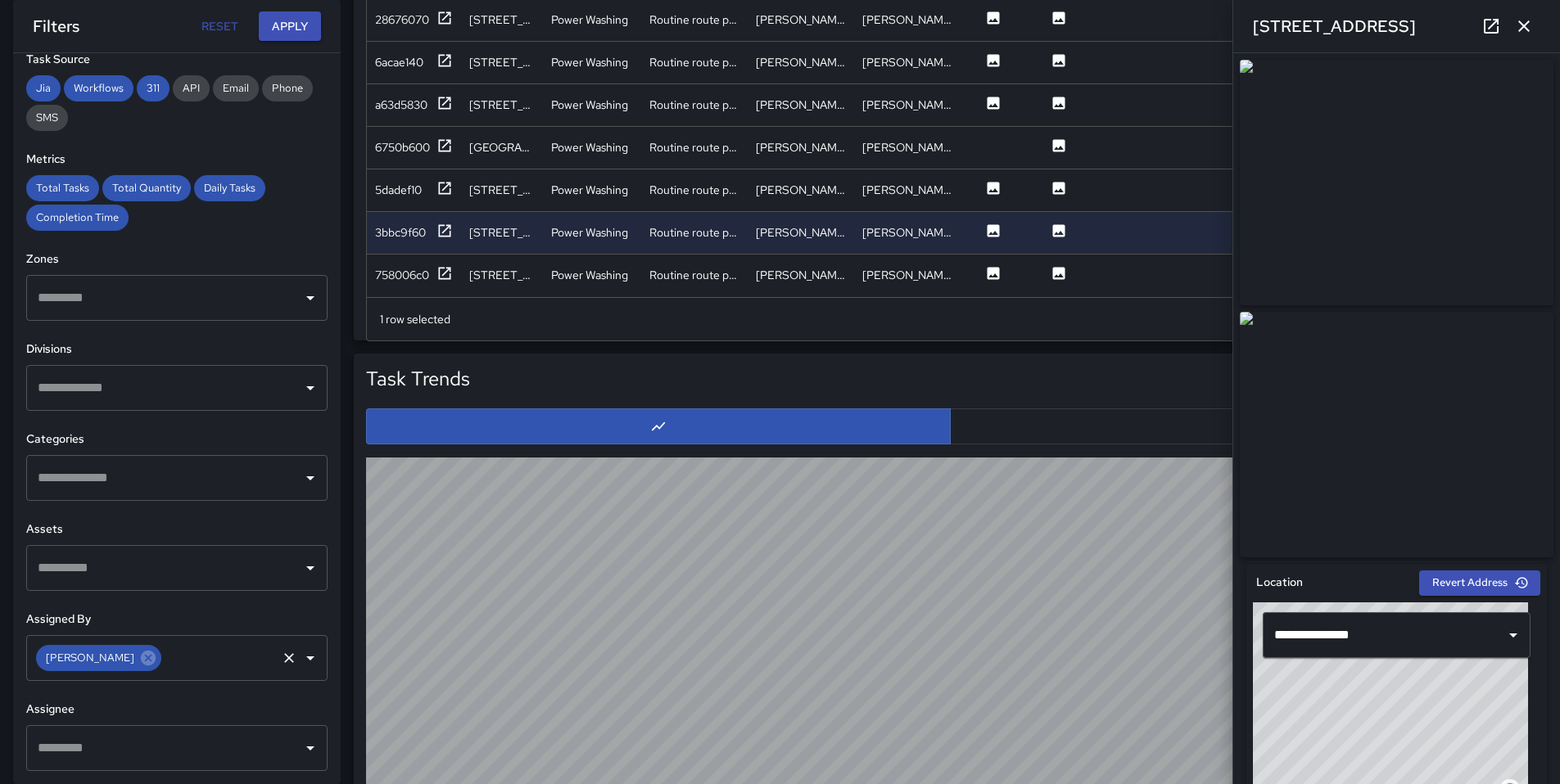
click at [1520, 30] on icon "button" at bounding box center [1523, 26] width 11 height 11
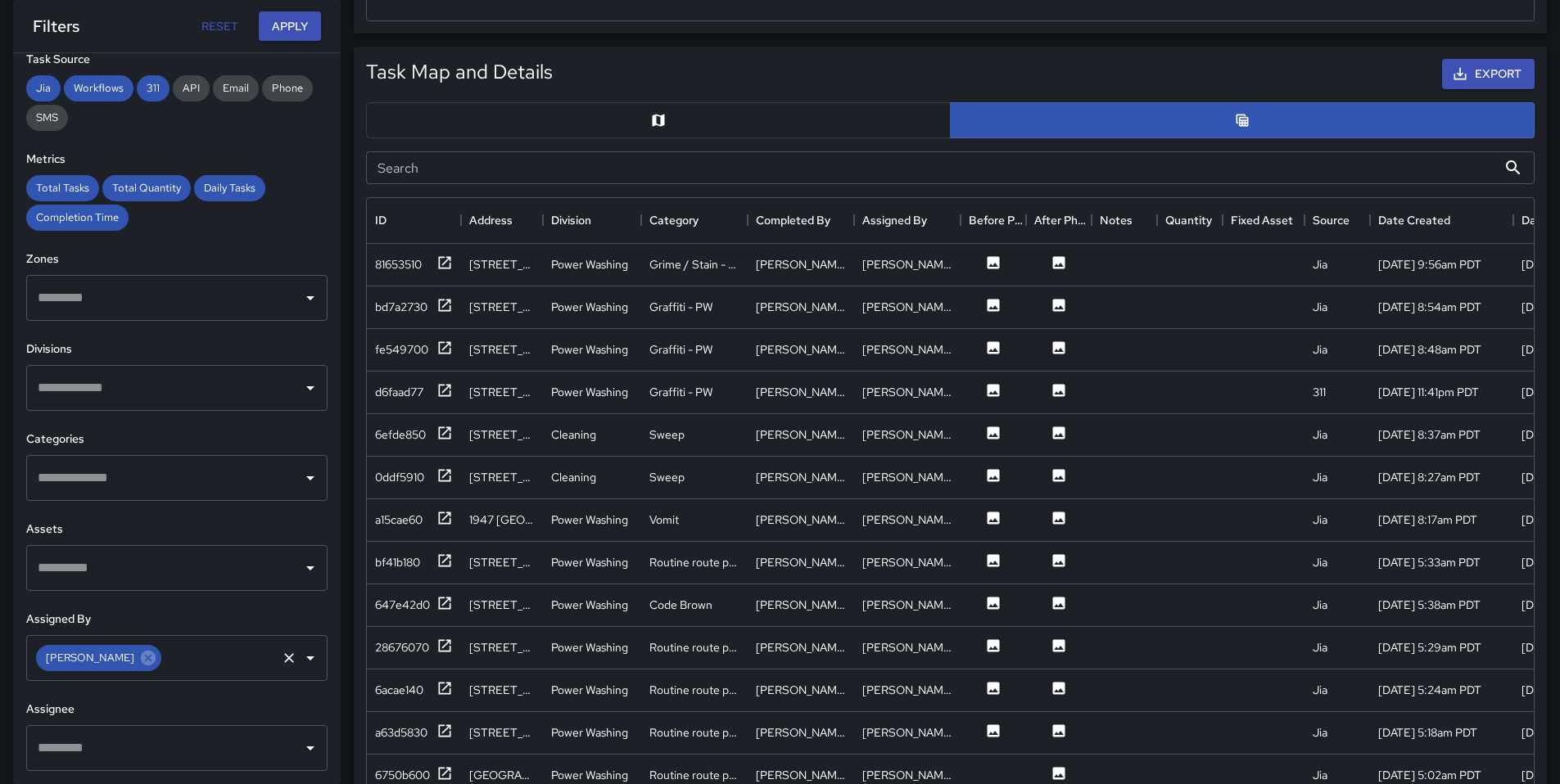
scroll to position [787, 0]
click at [235, 663] on input "text" at bounding box center [219, 658] width 111 height 31
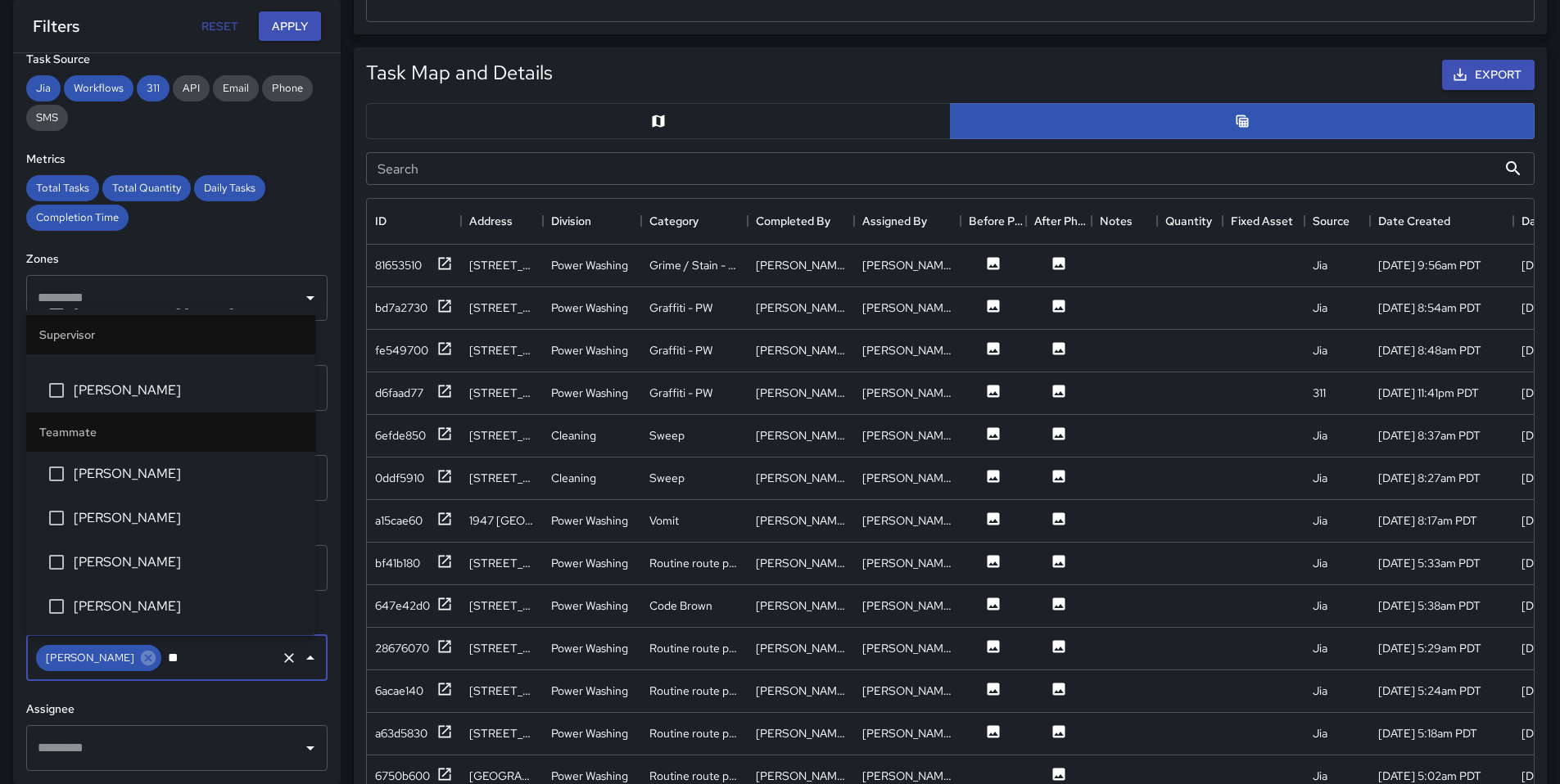
scroll to position [0, 0]
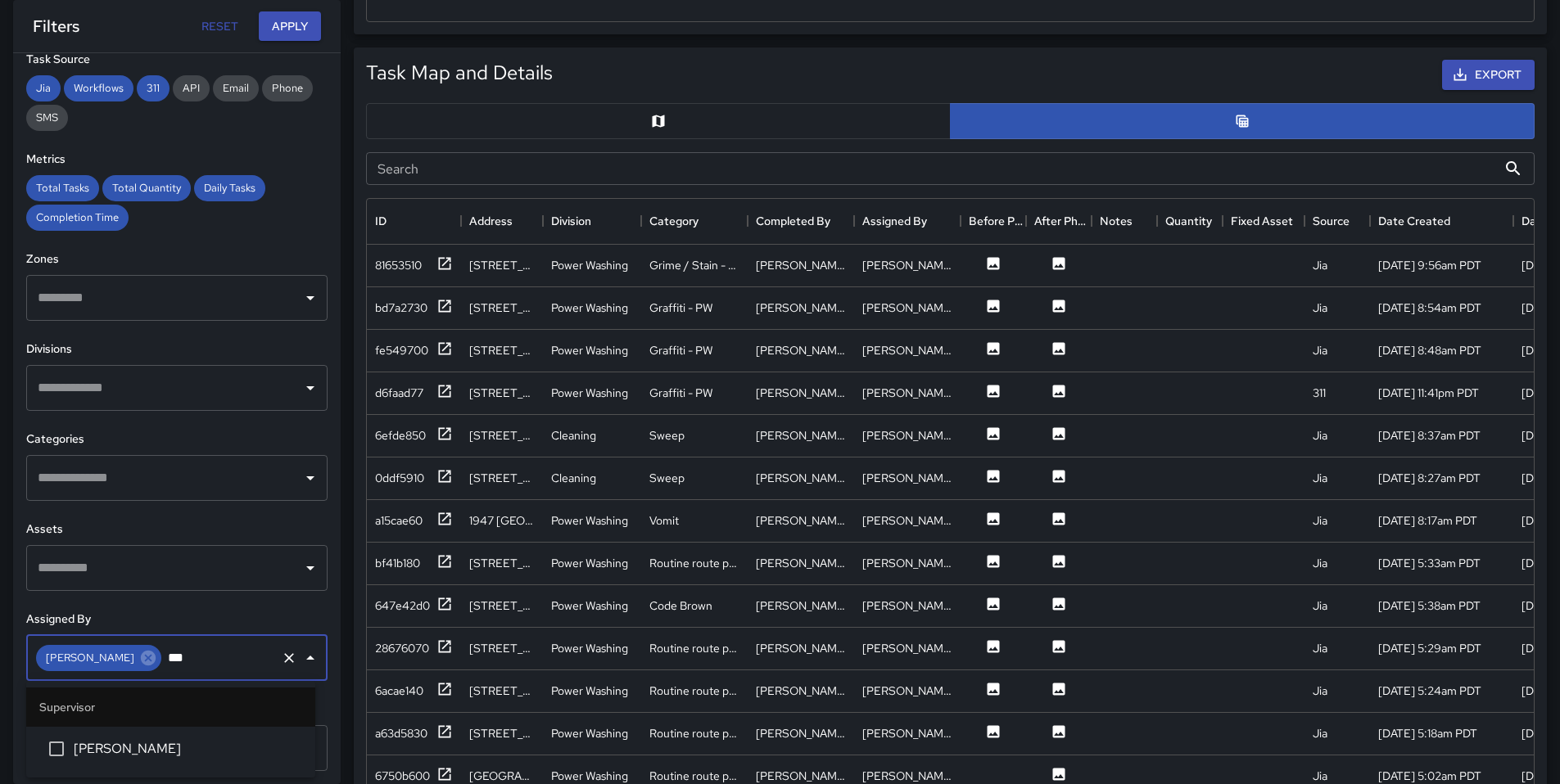
type input "**"
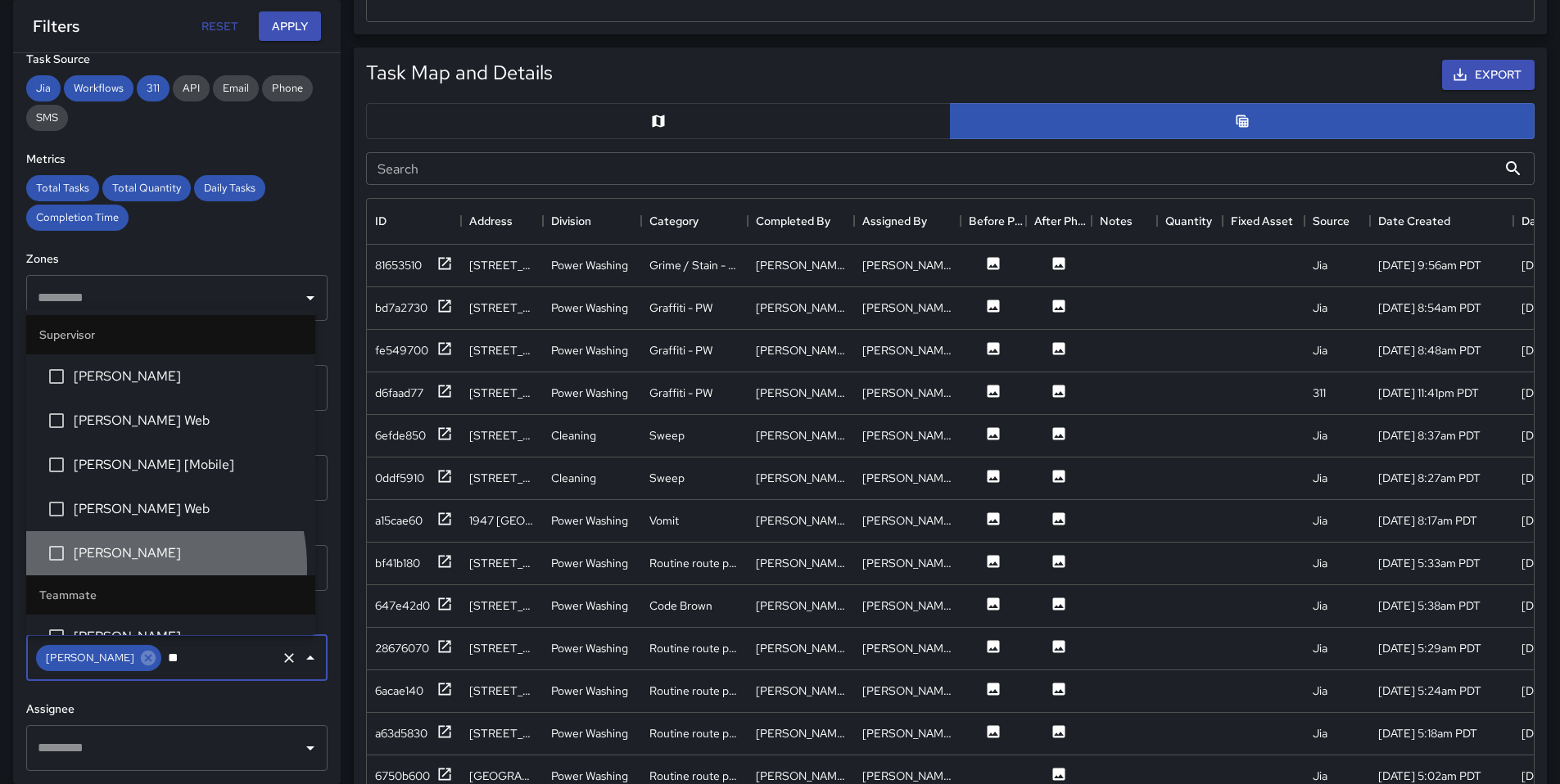
click at [112, 569] on li "[PERSON_NAME]" at bounding box center [171, 553] width 289 height 44
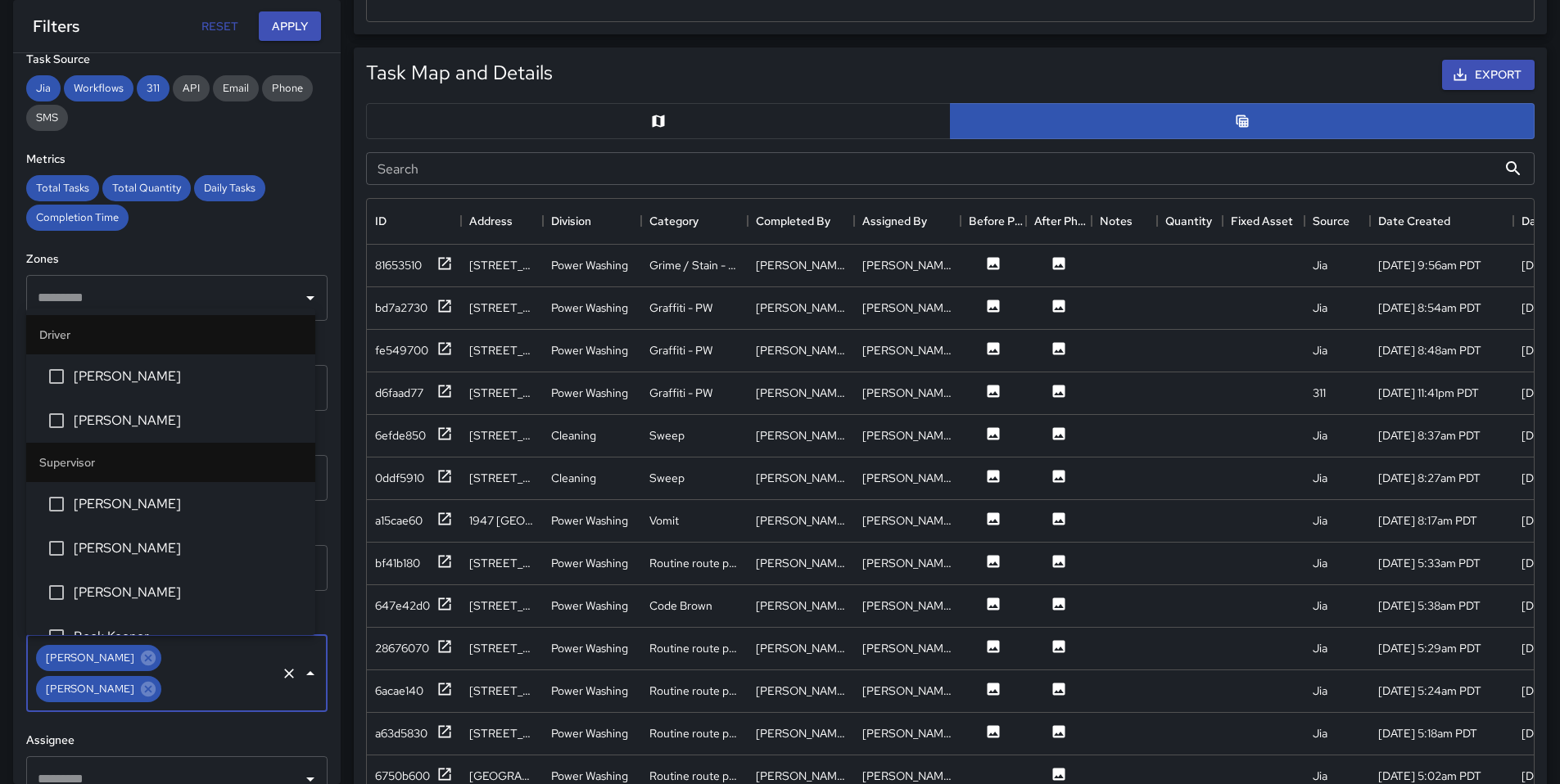
scroll to position [422, 0]
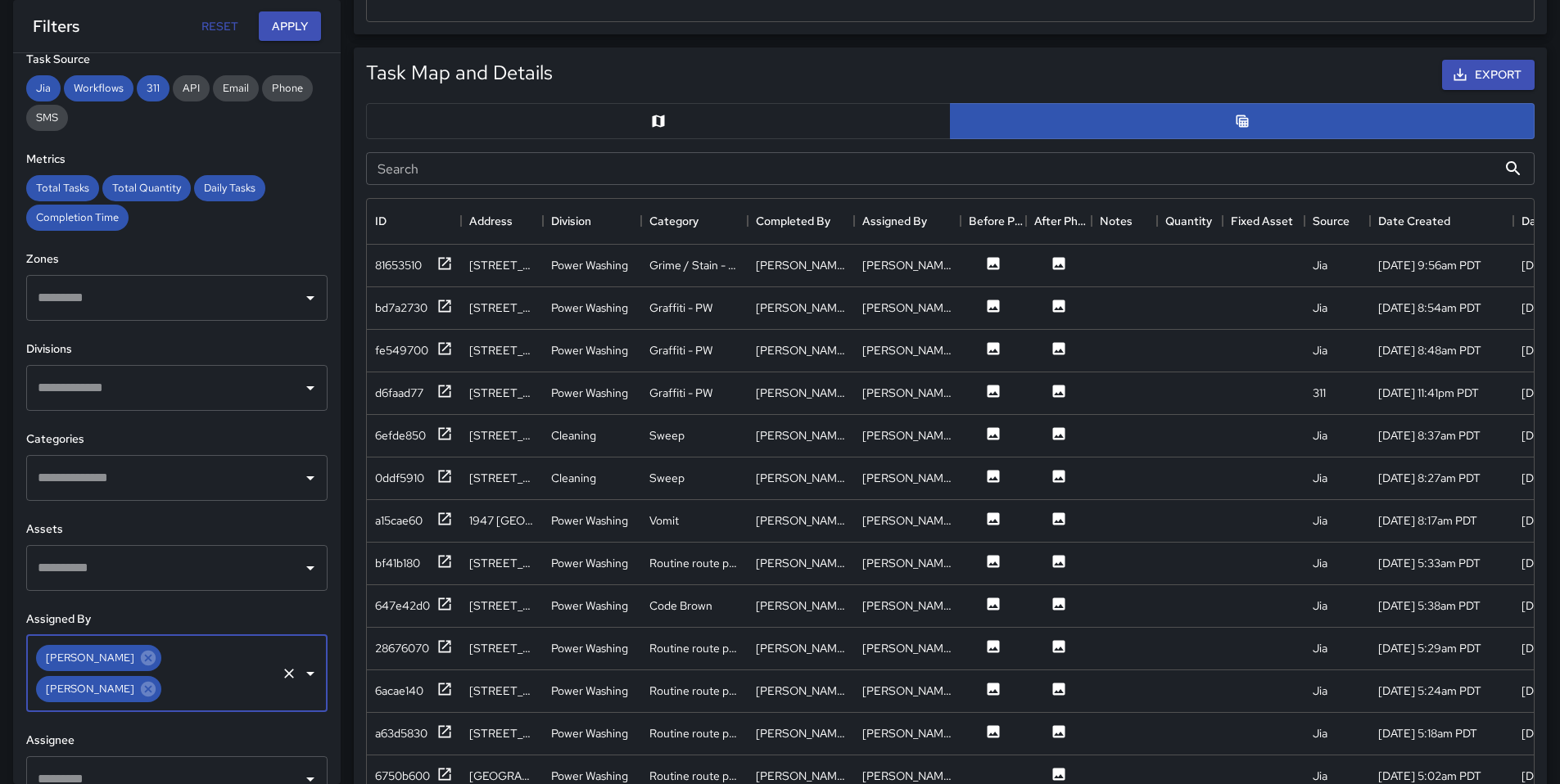
click at [187, 692] on input "text" at bounding box center [219, 690] width 111 height 31
click at [298, 22] on button "Apply" at bounding box center [290, 26] width 62 height 30
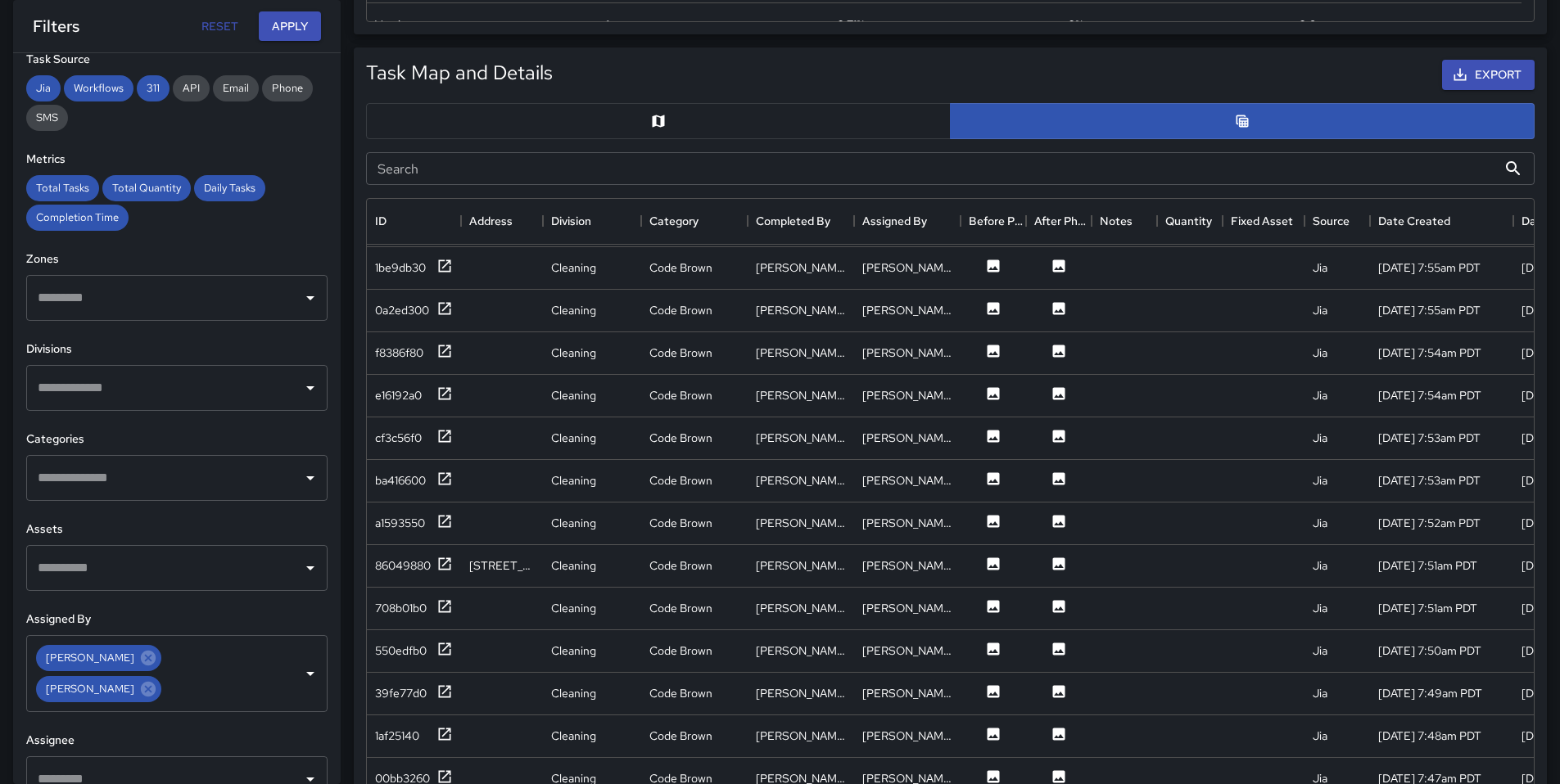
scroll to position [2304, 0]
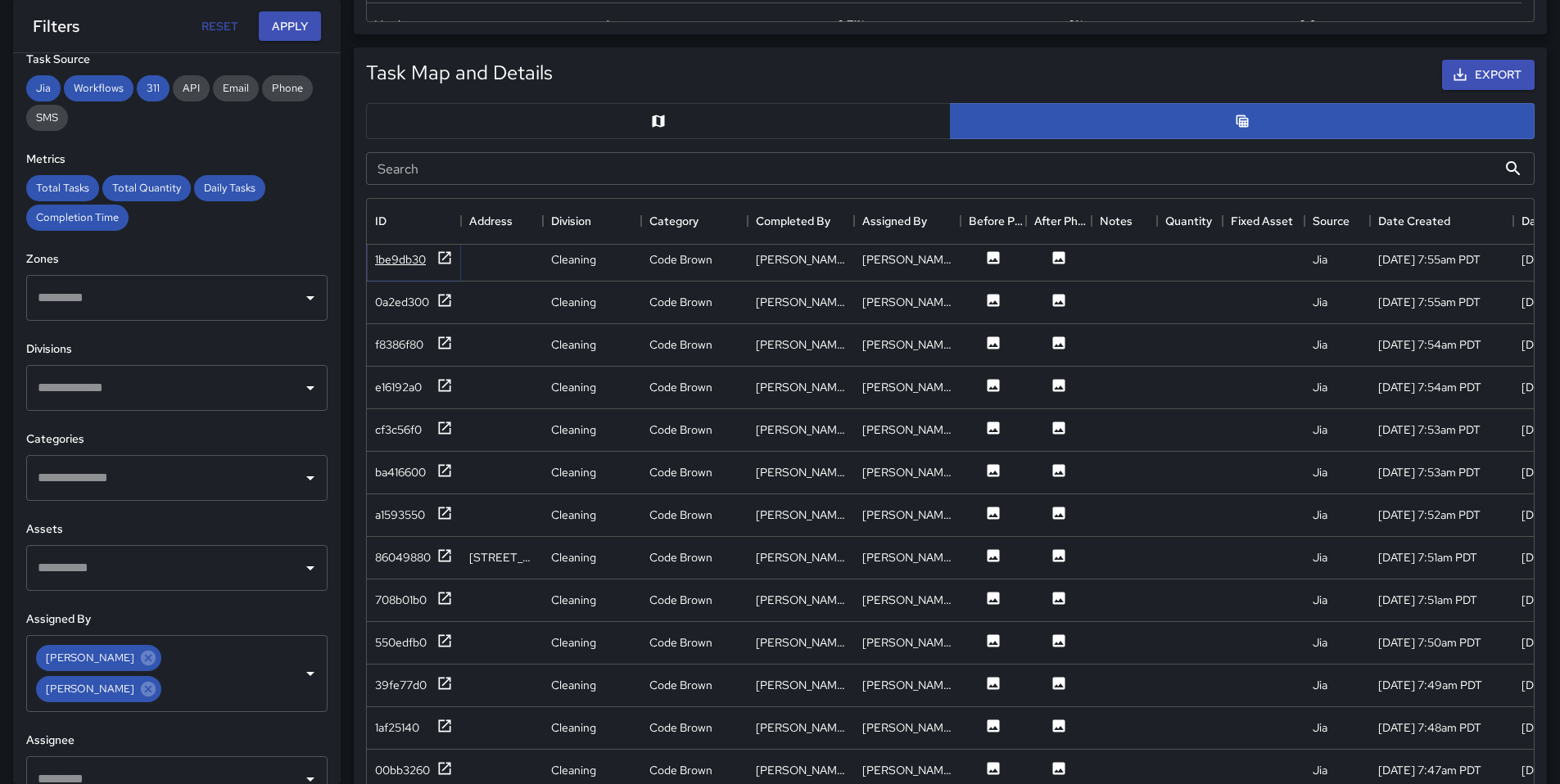
click at [385, 262] on div "1be9db30" at bounding box center [400, 259] width 50 height 17
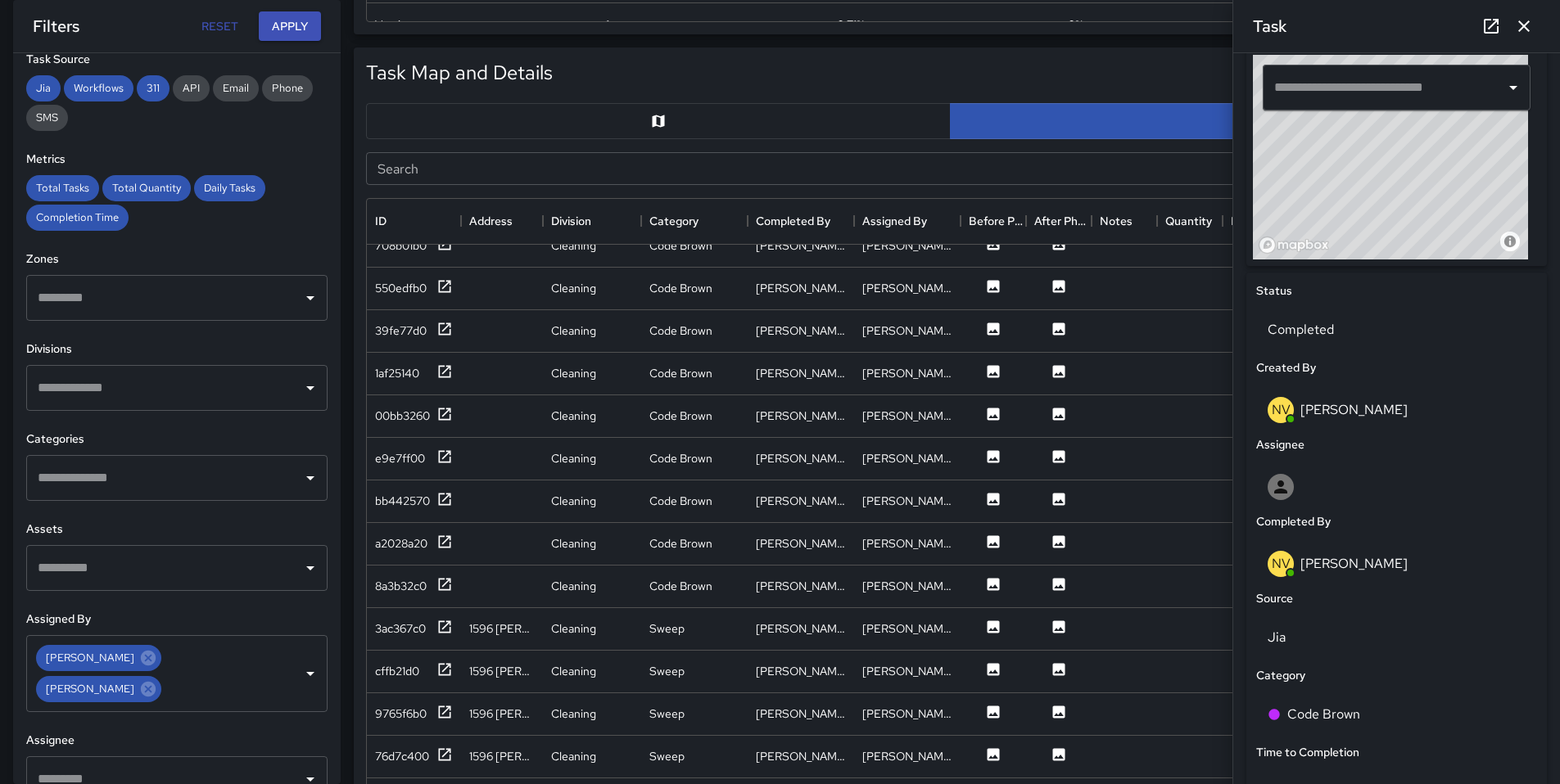
scroll to position [2678, 0]
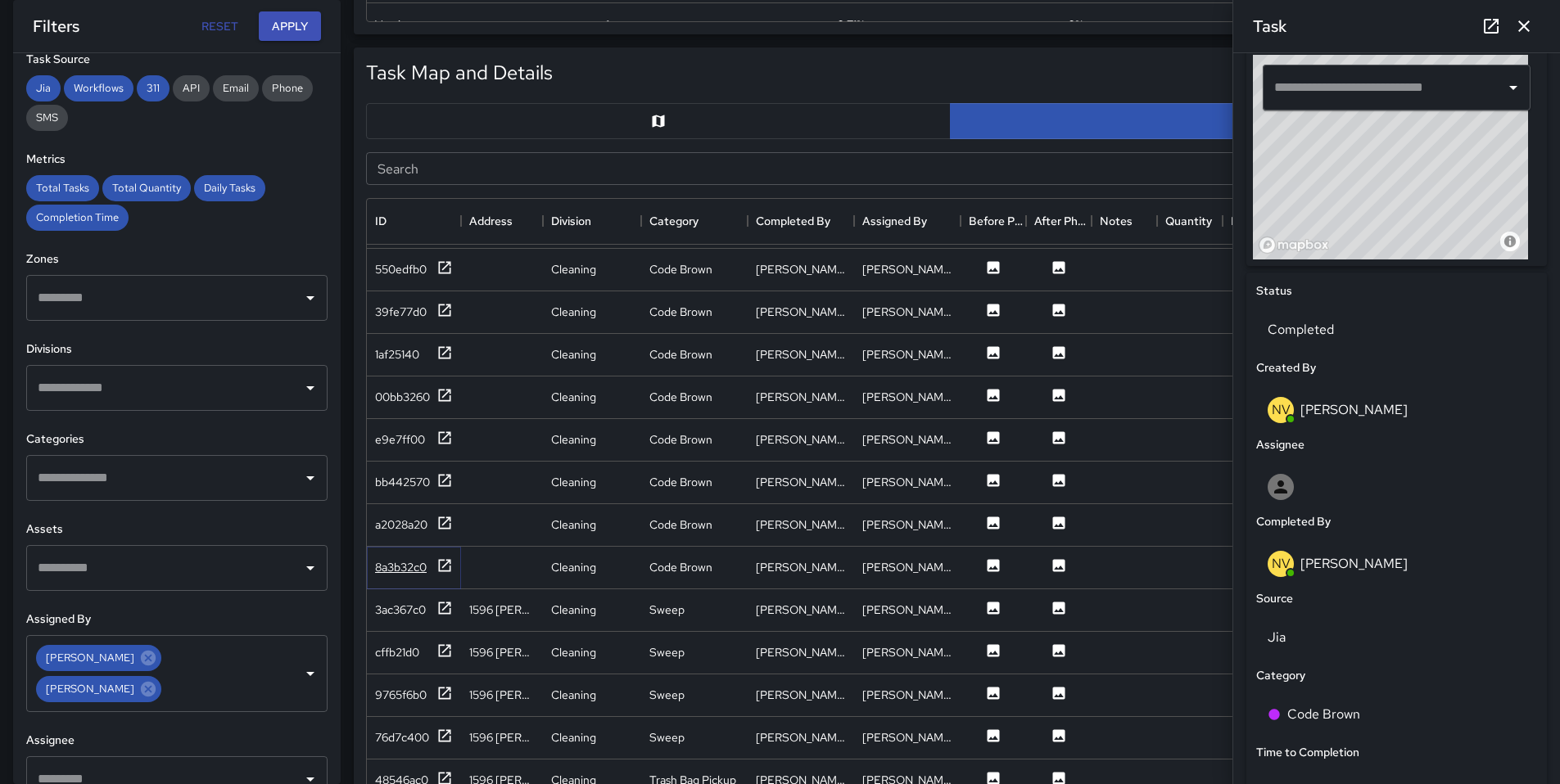
click at [389, 561] on div "8a3b32c0" at bounding box center [401, 568] width 51 height 17
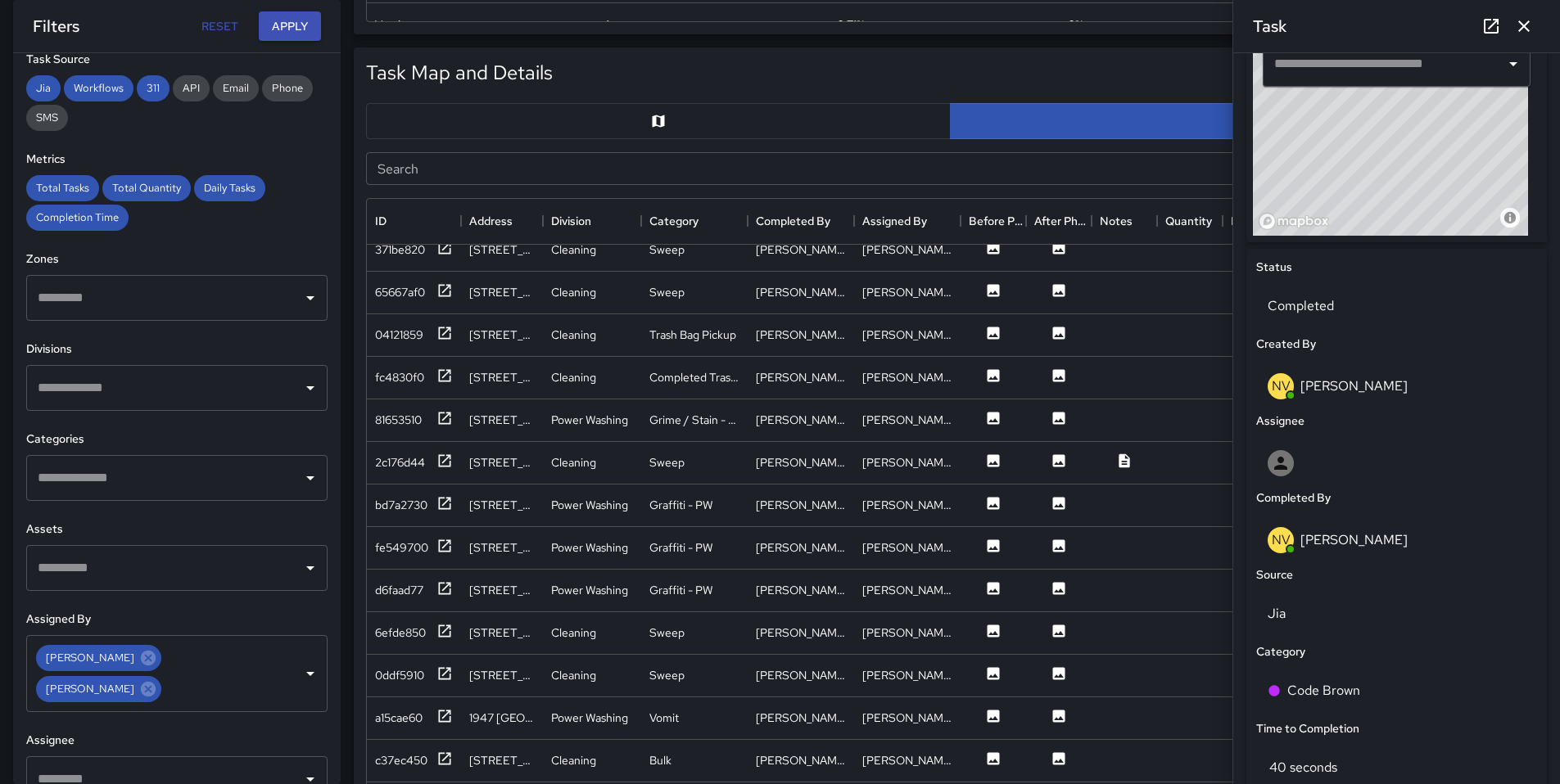
scroll to position [3705, 0]
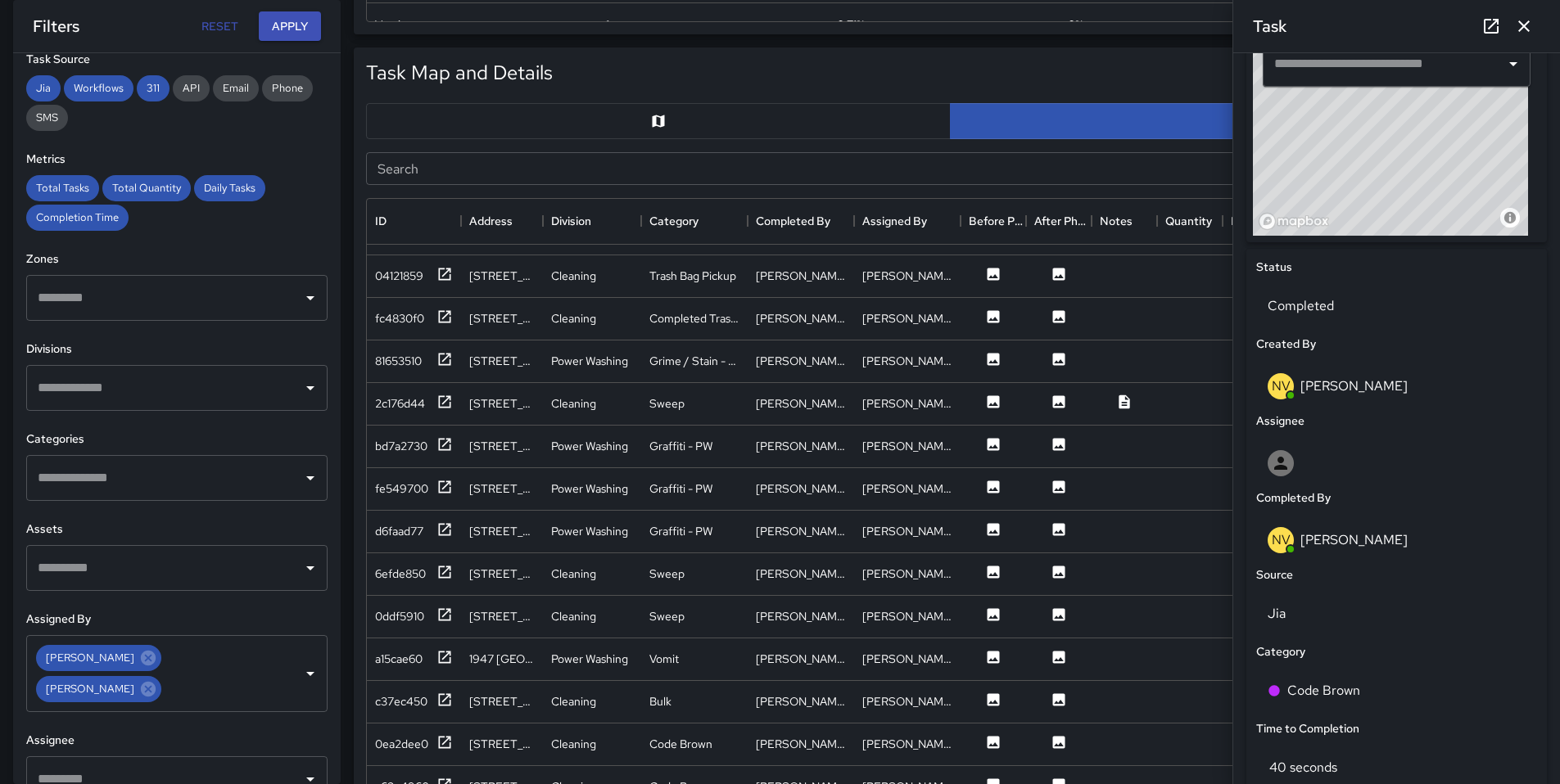
click at [1532, 24] on icon "button" at bounding box center [1523, 26] width 19 height 19
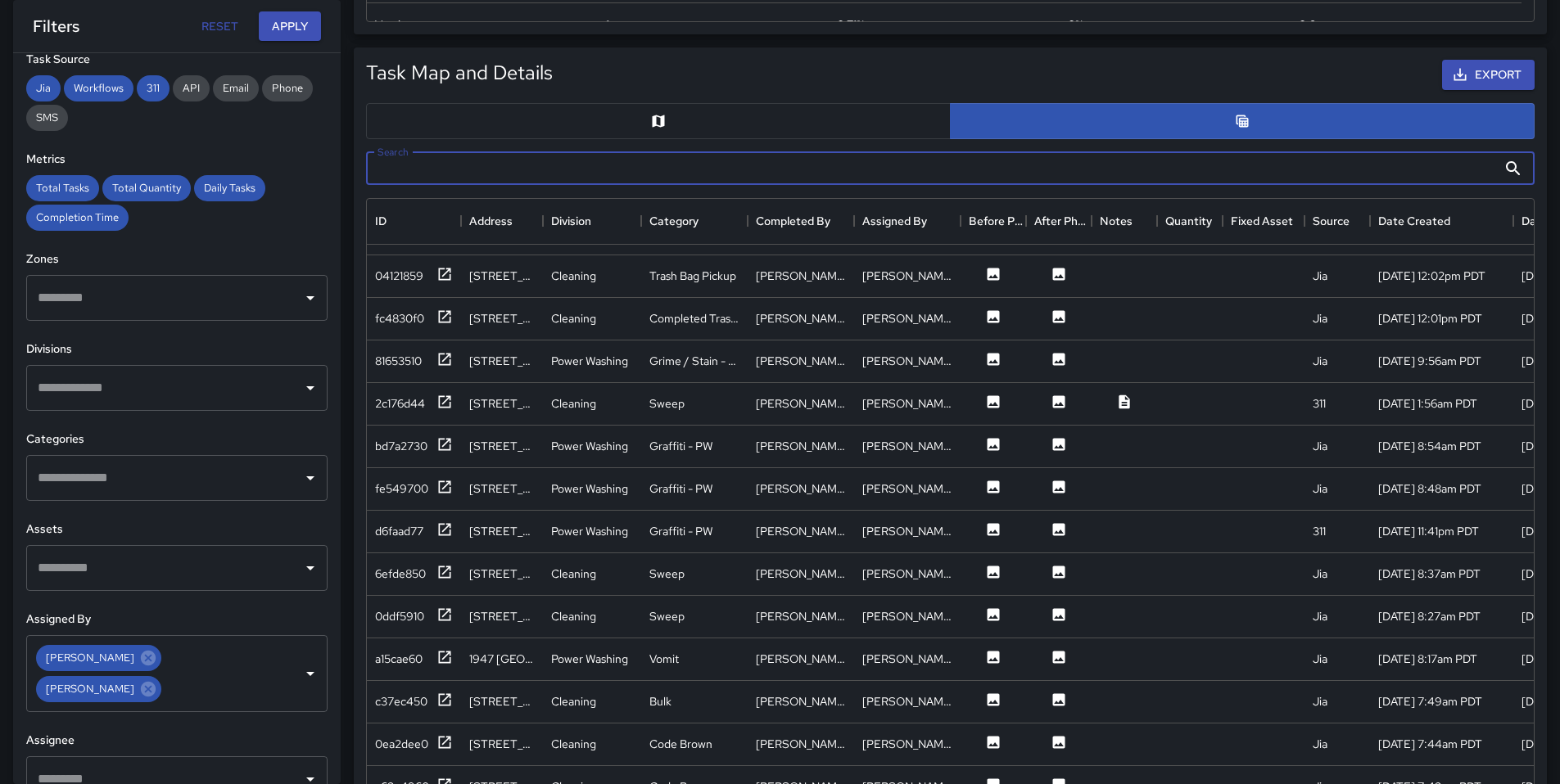
click at [401, 177] on input "Search" at bounding box center [931, 169] width 1131 height 33
paste input "**********"
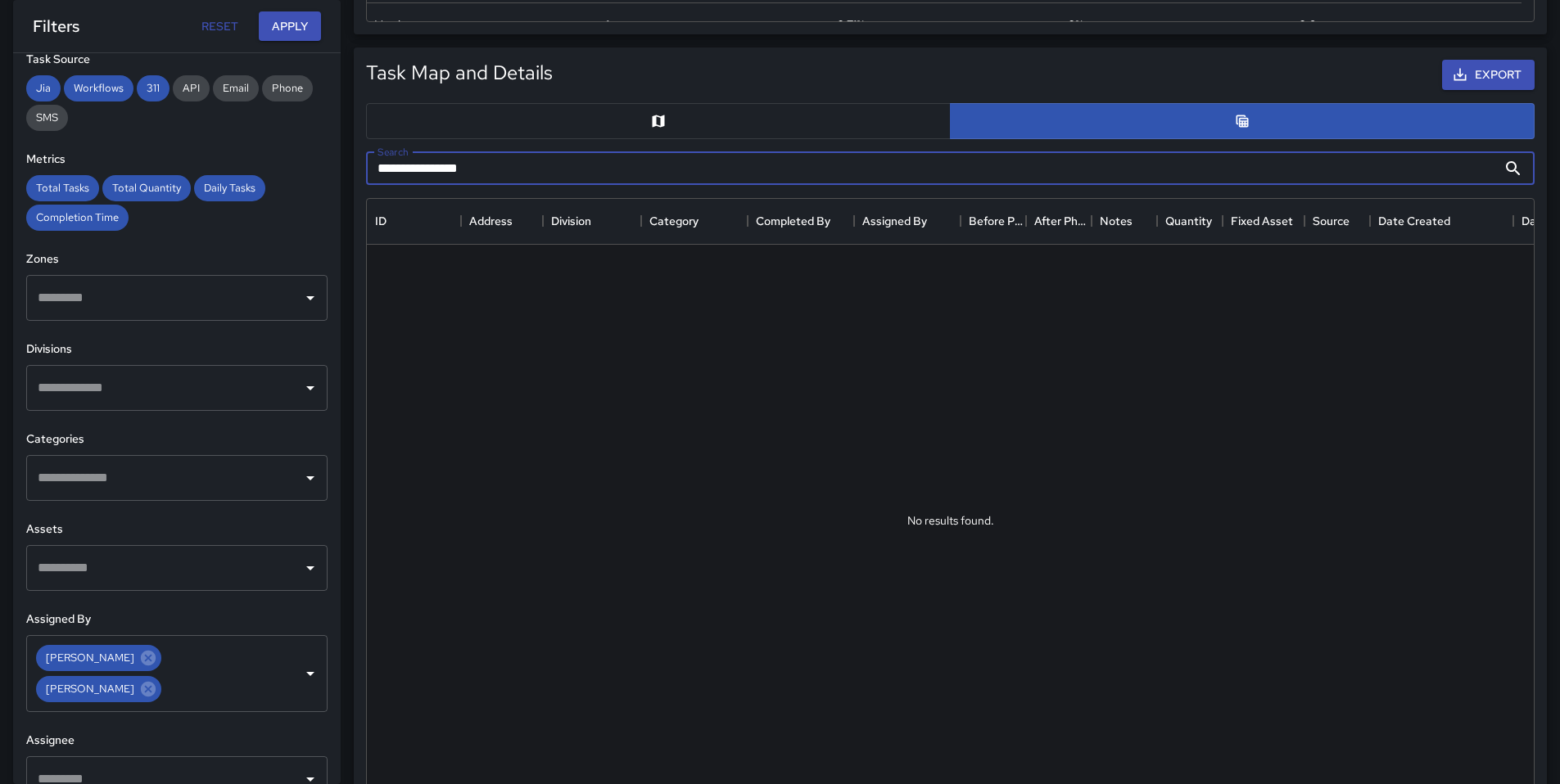
scroll to position [0, 0]
drag, startPoint x: 401, startPoint y: 168, endPoint x: 325, endPoint y: 171, distance: 76.1
click at [325, 171] on div "**********" at bounding box center [773, 419] width 1573 height 2307
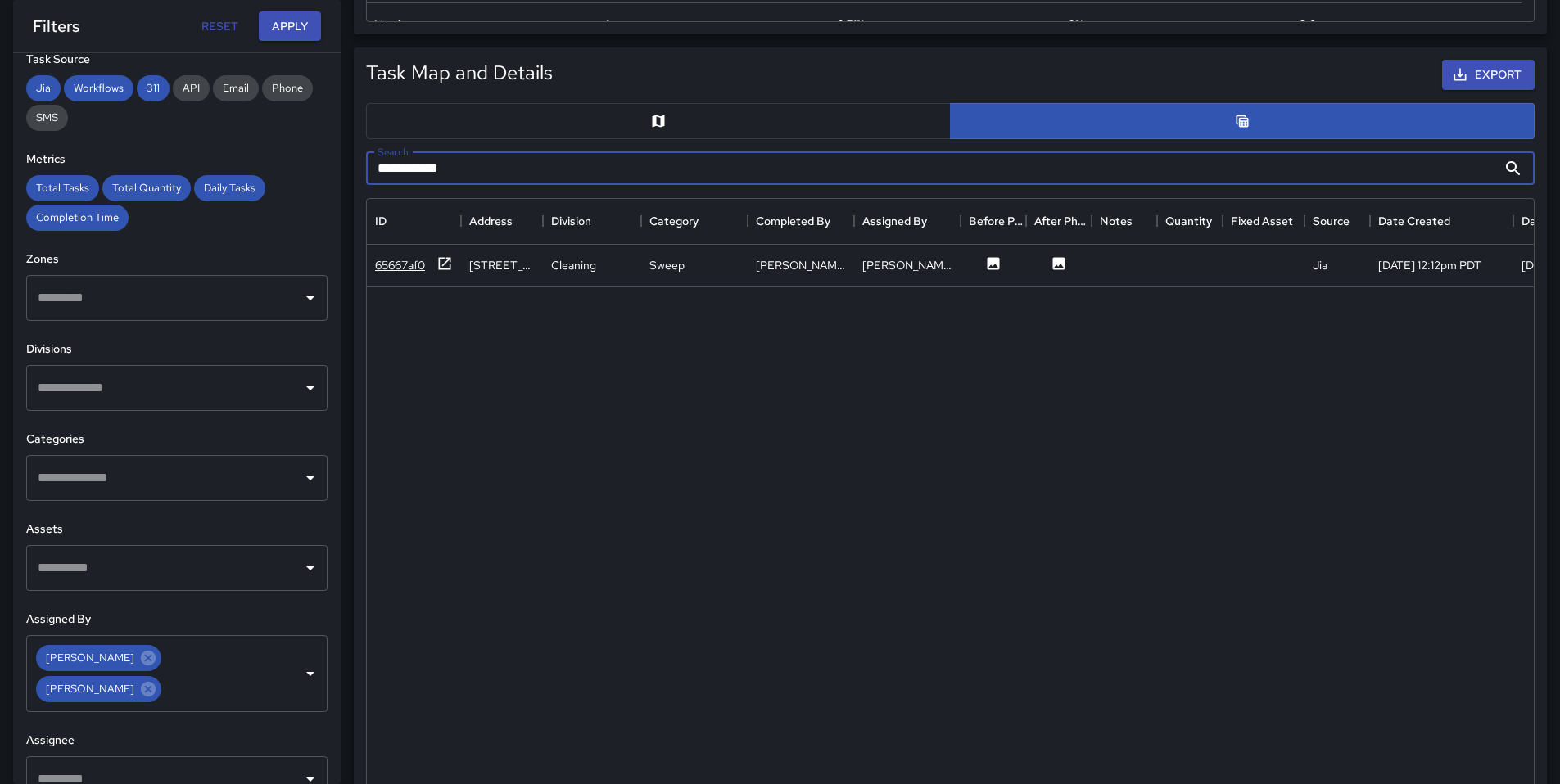
type input "**********"
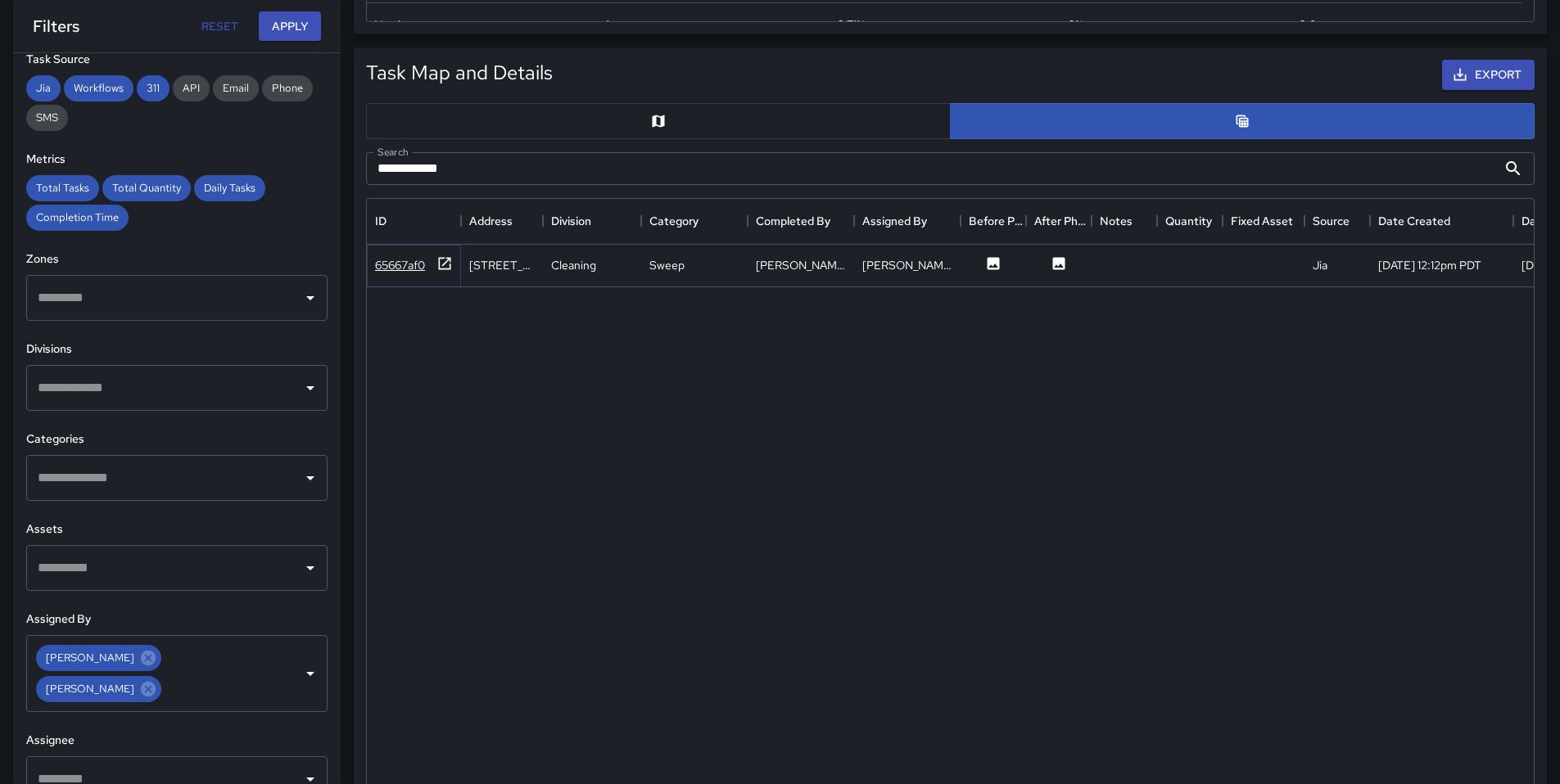
click at [417, 260] on div "65667af0" at bounding box center [400, 265] width 50 height 17
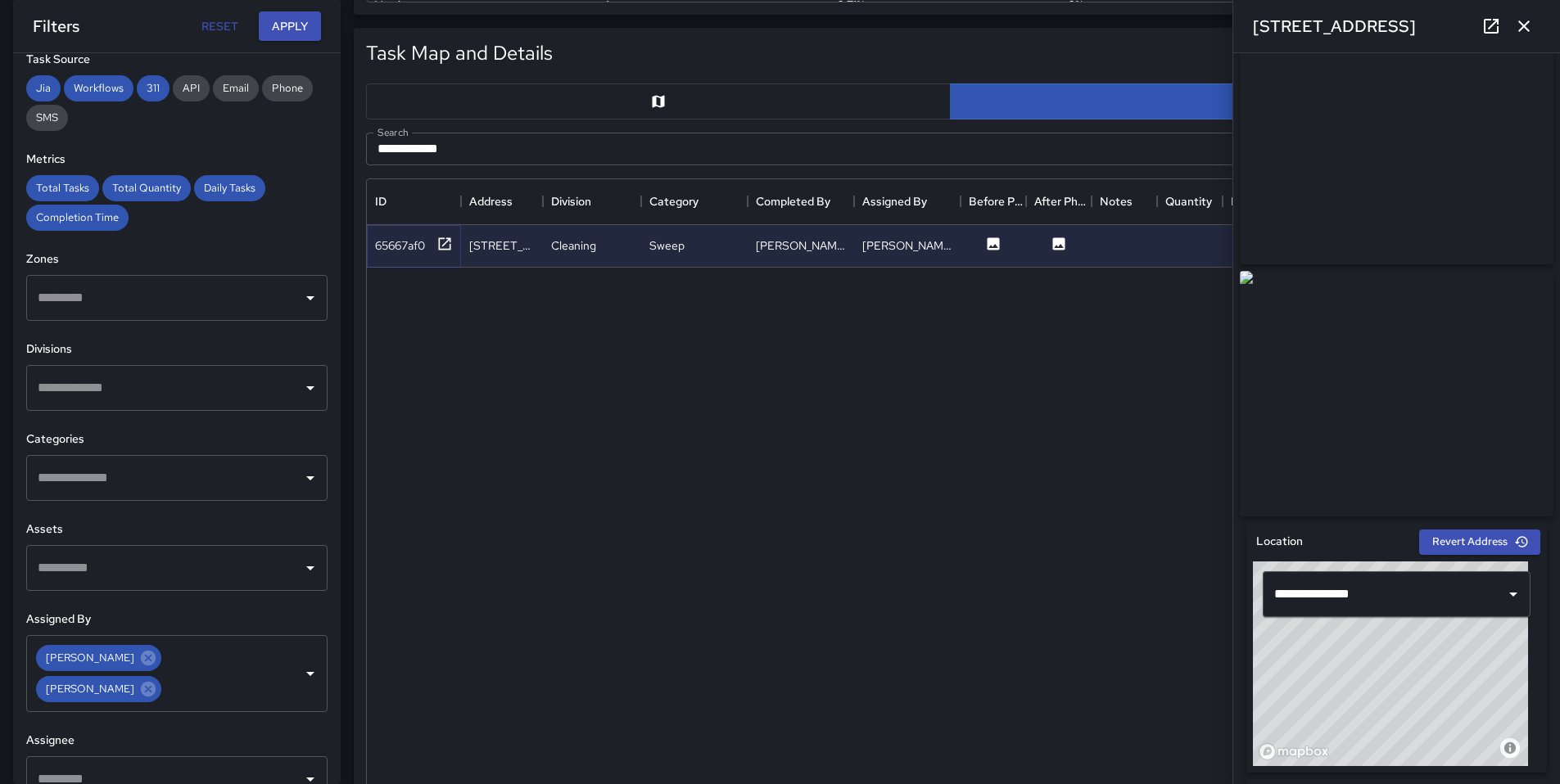
scroll to position [834, 0]
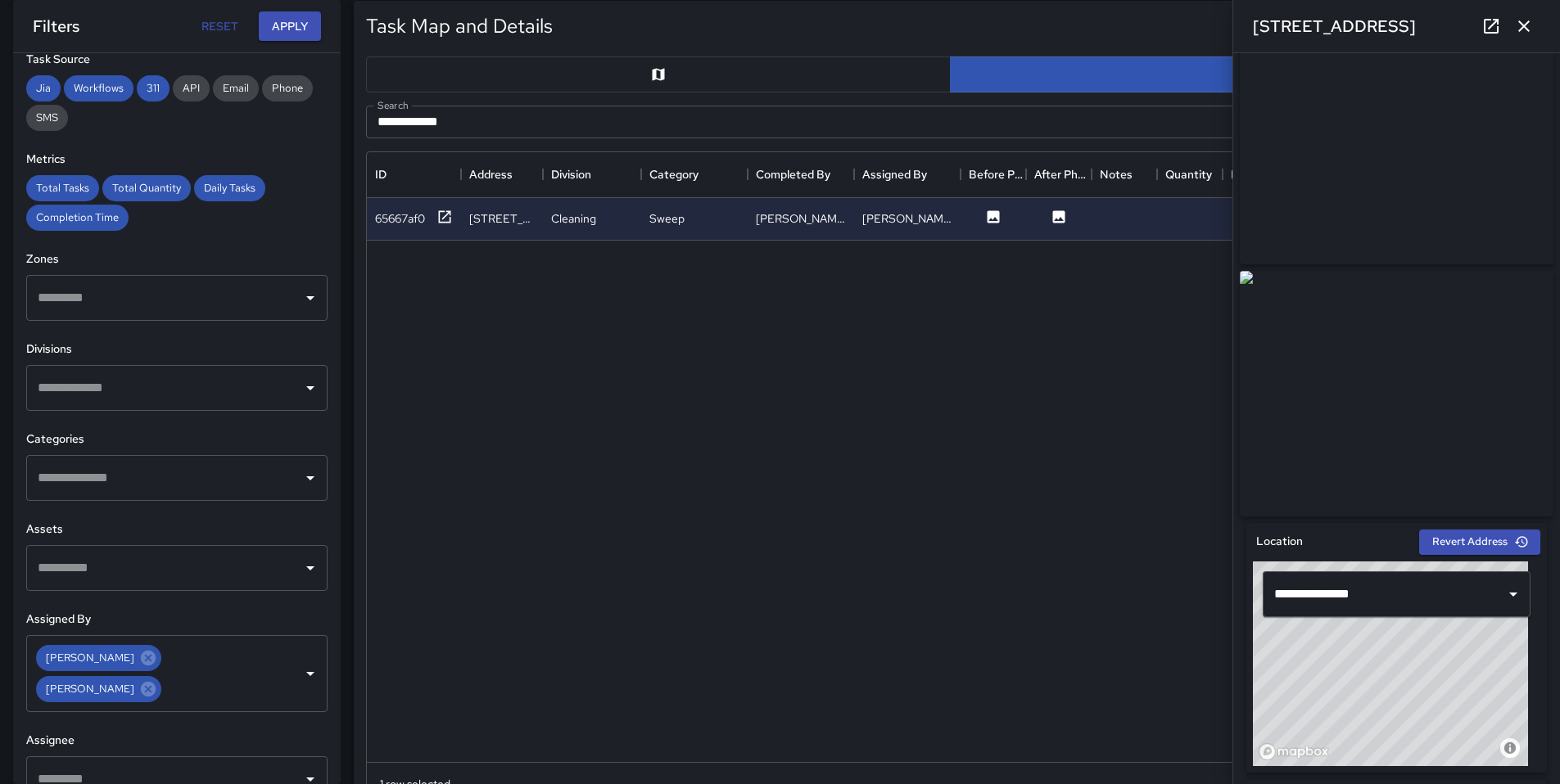
click at [1520, 37] on button "button" at bounding box center [1524, 27] width 33 height 33
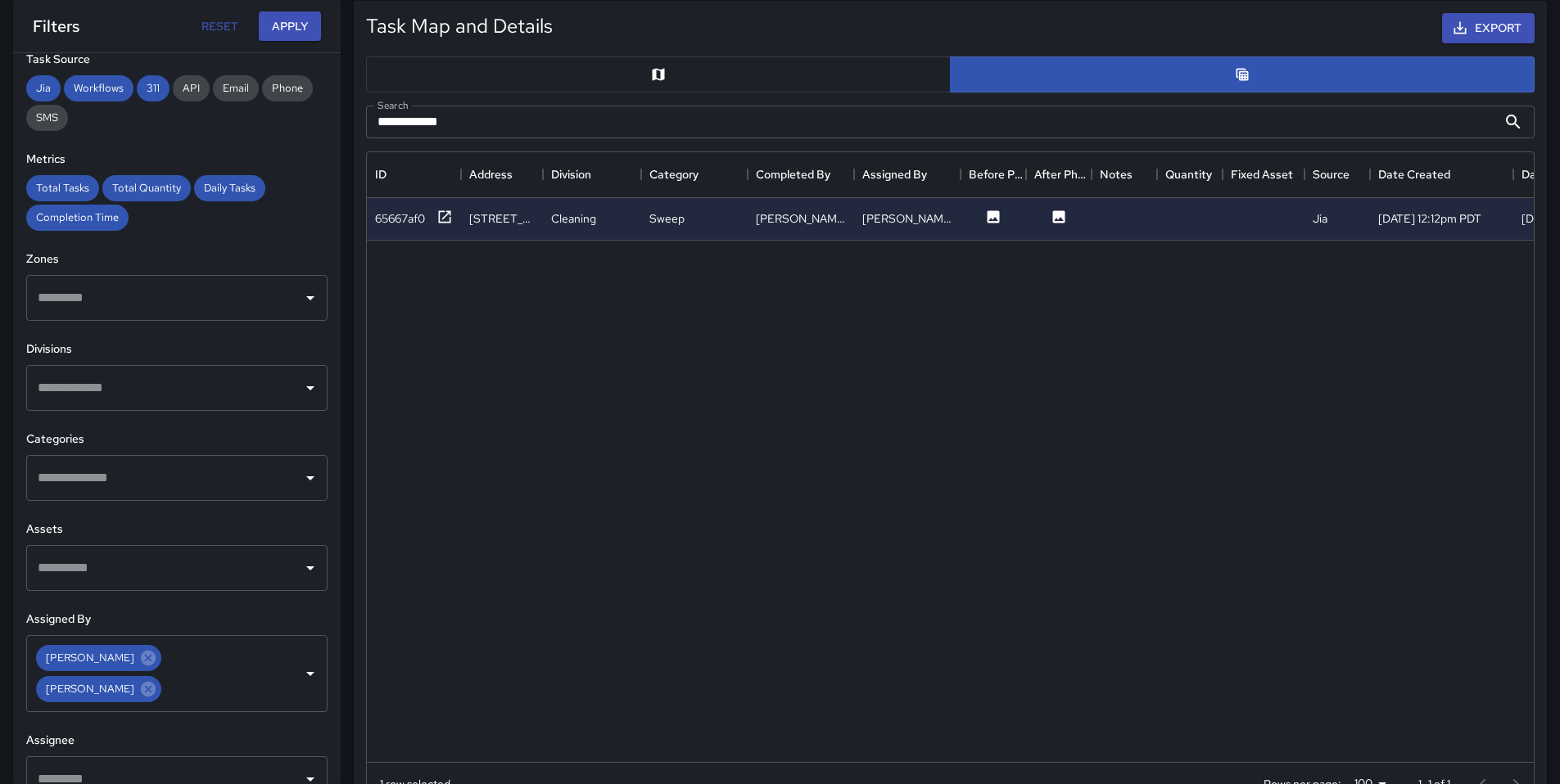
click at [436, 83] on button "button" at bounding box center [658, 74] width 584 height 36
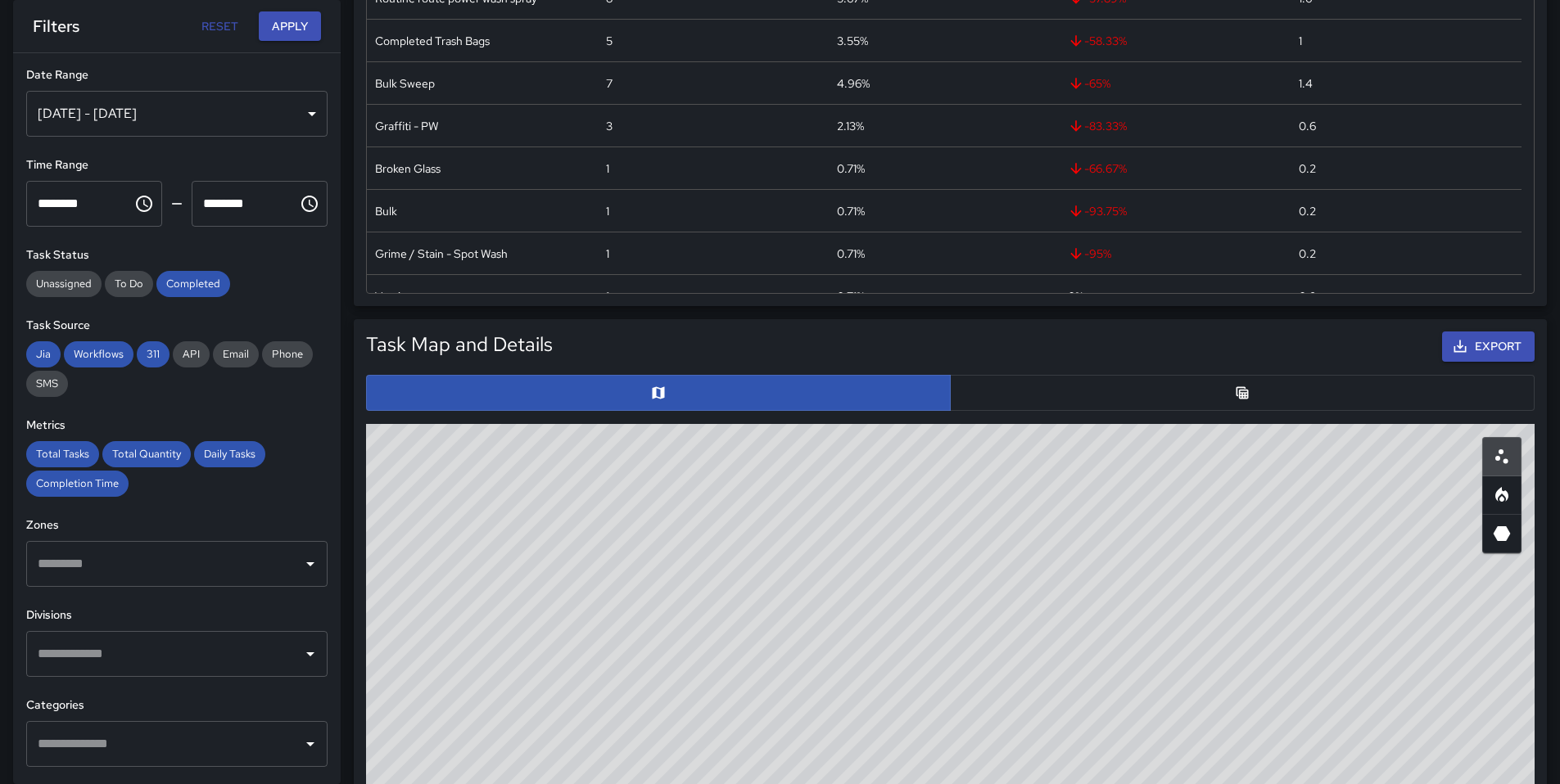
scroll to position [333, 0]
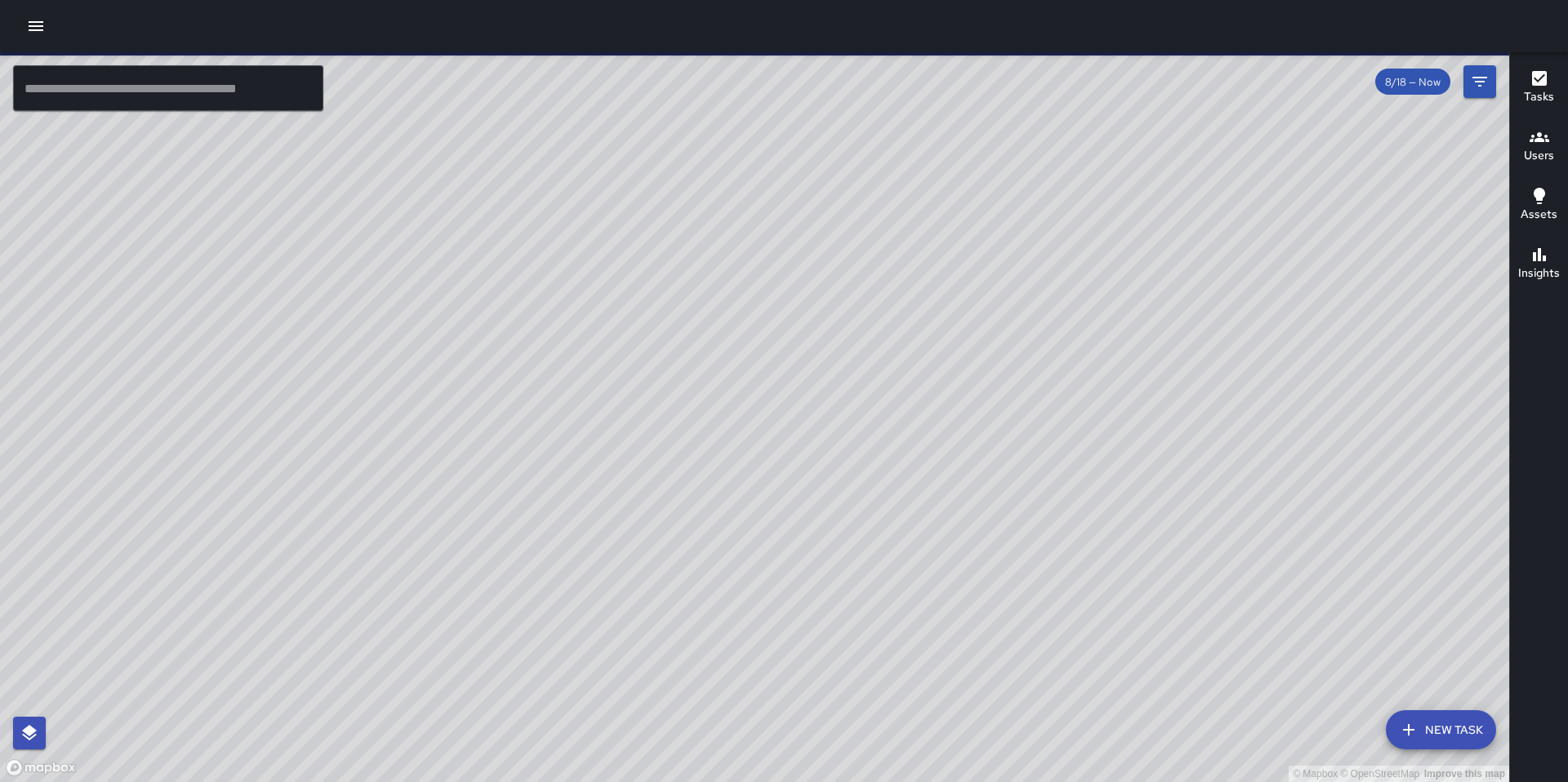
click at [33, 32] on icon "button" at bounding box center [36, 26] width 19 height 19
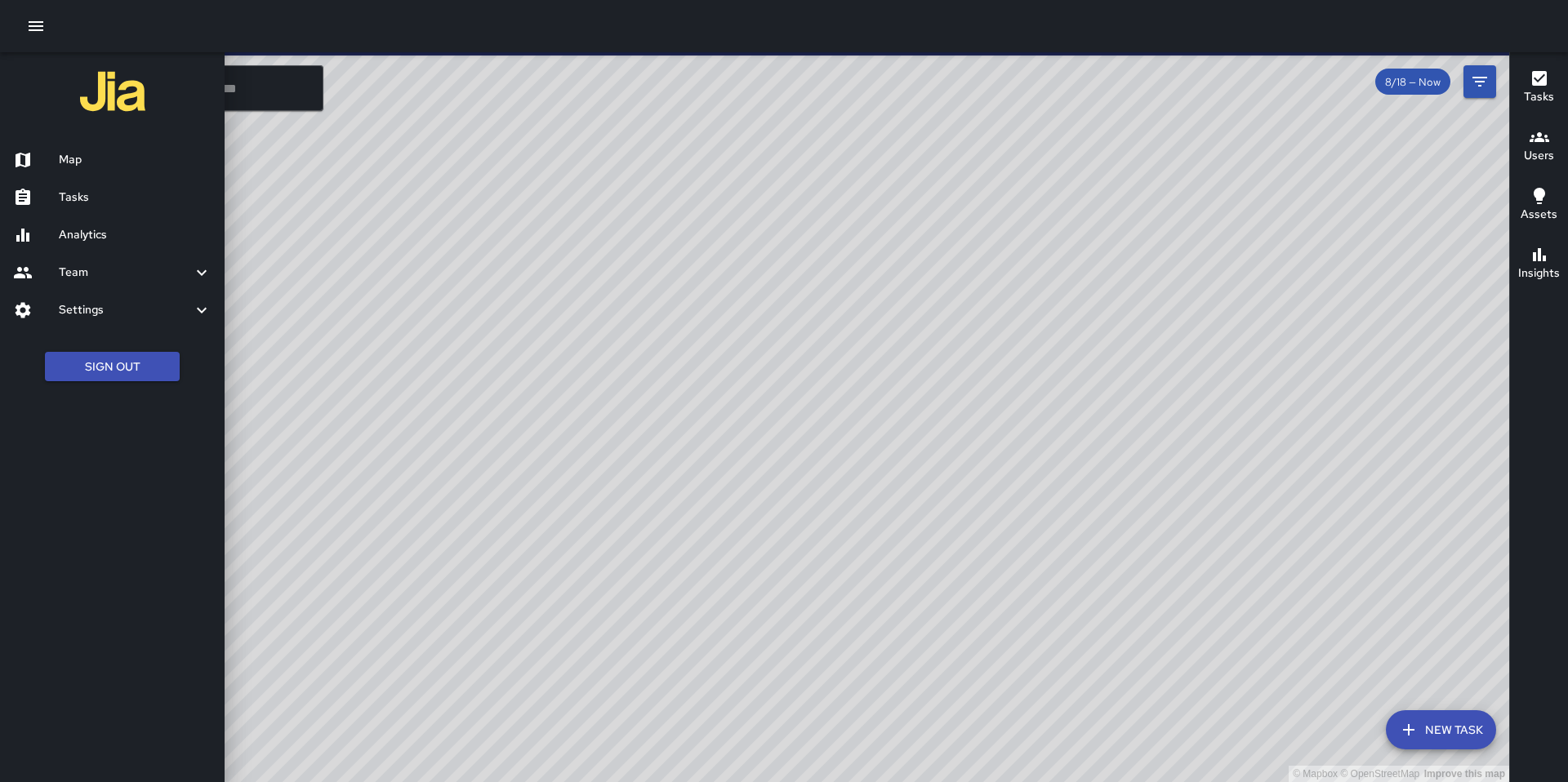
click at [82, 189] on h6 "Tasks" at bounding box center [134, 198] width 153 height 18
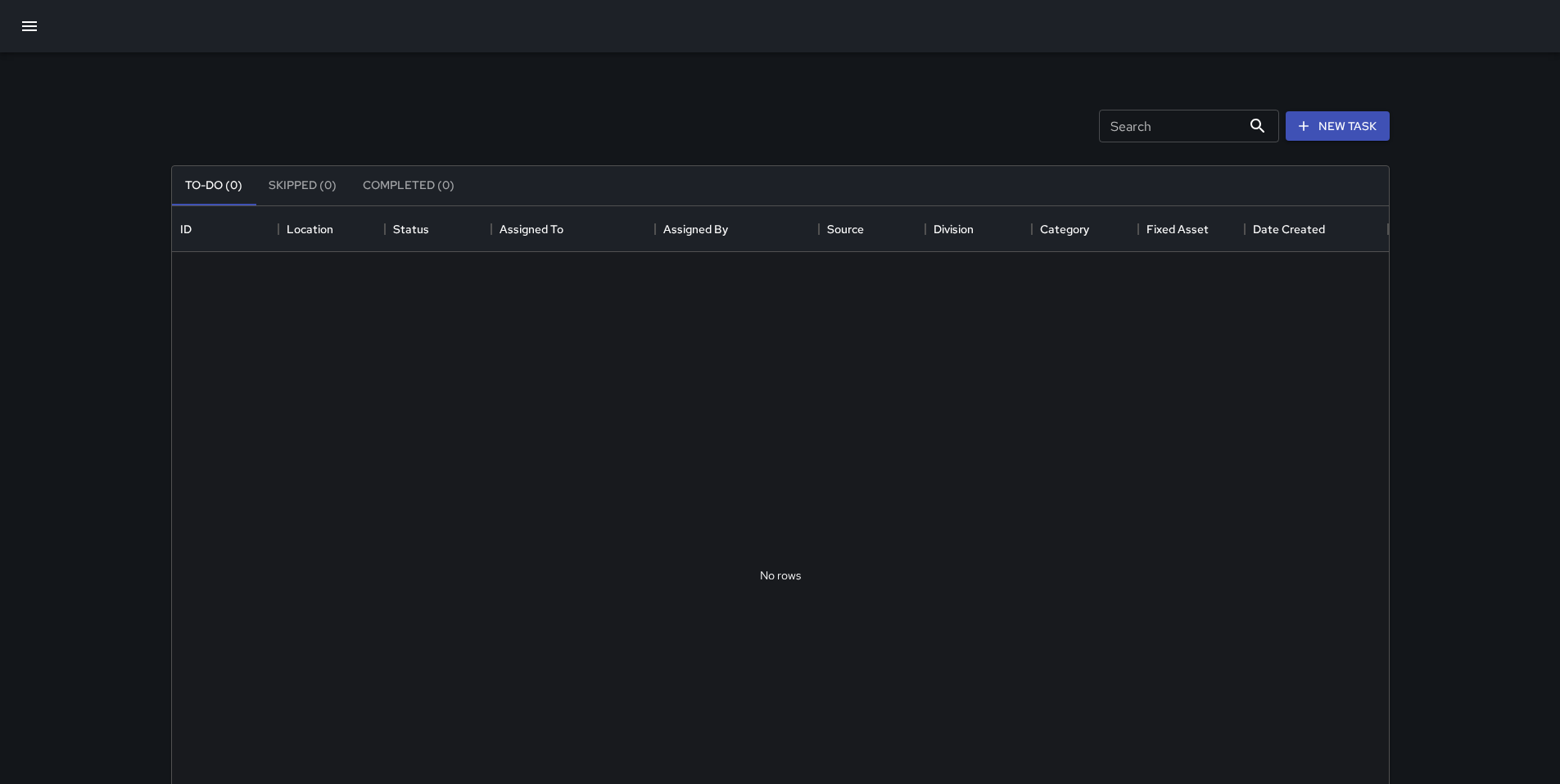
scroll to position [681, 1204]
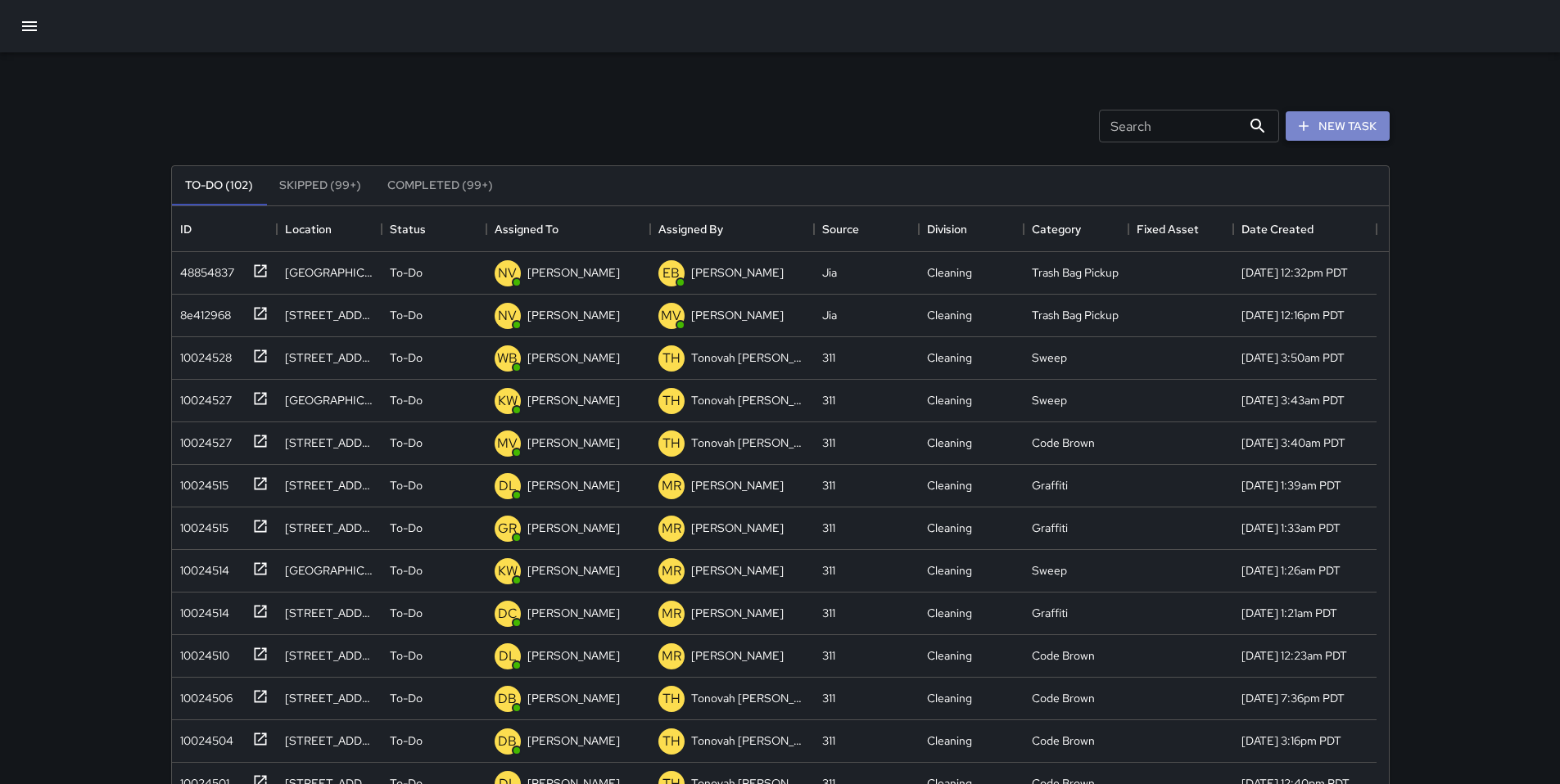
click at [1370, 130] on button "New Task" at bounding box center [1337, 126] width 104 height 30
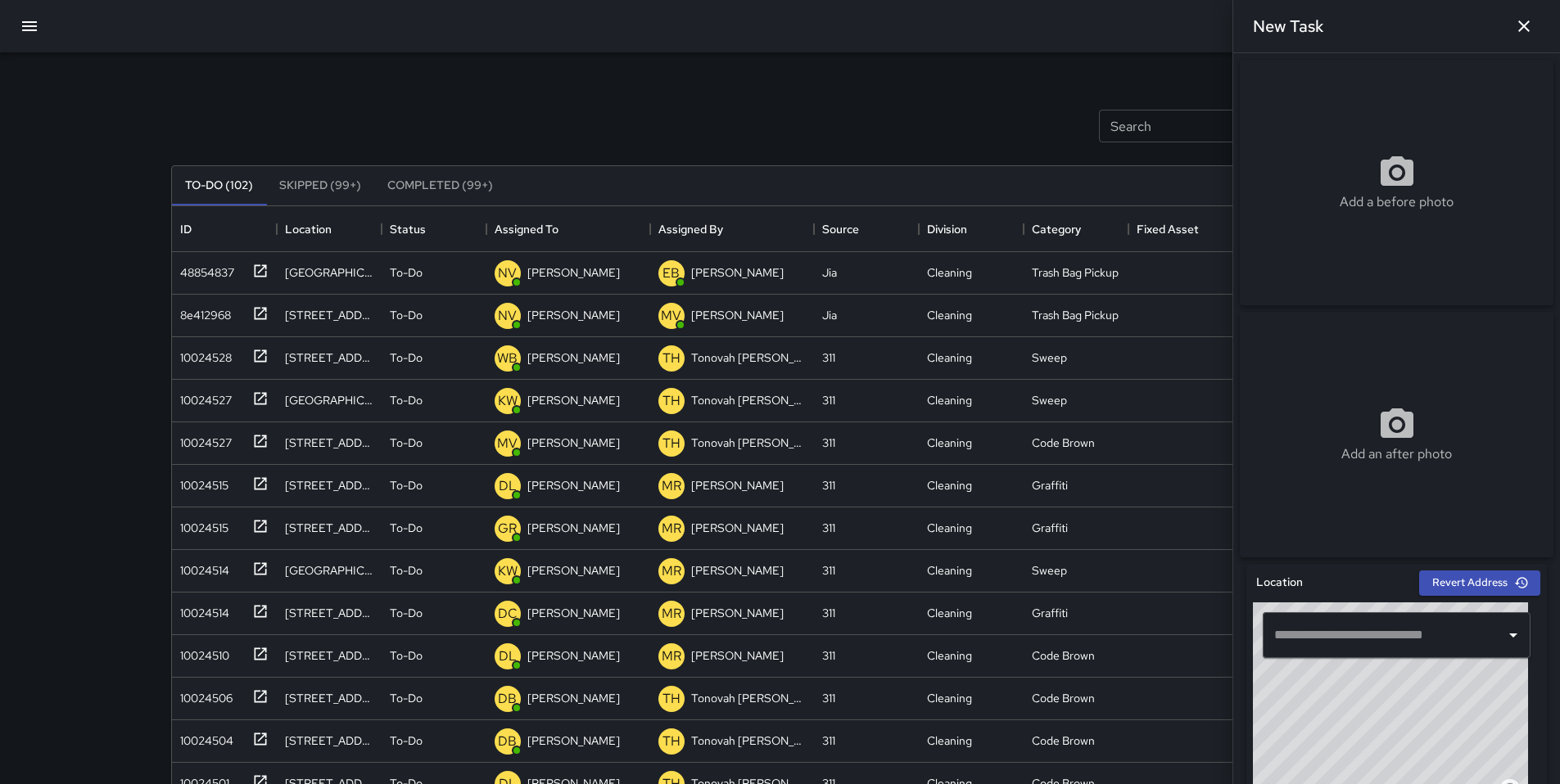
click at [1324, 646] on input "text" at bounding box center [1384, 635] width 228 height 31
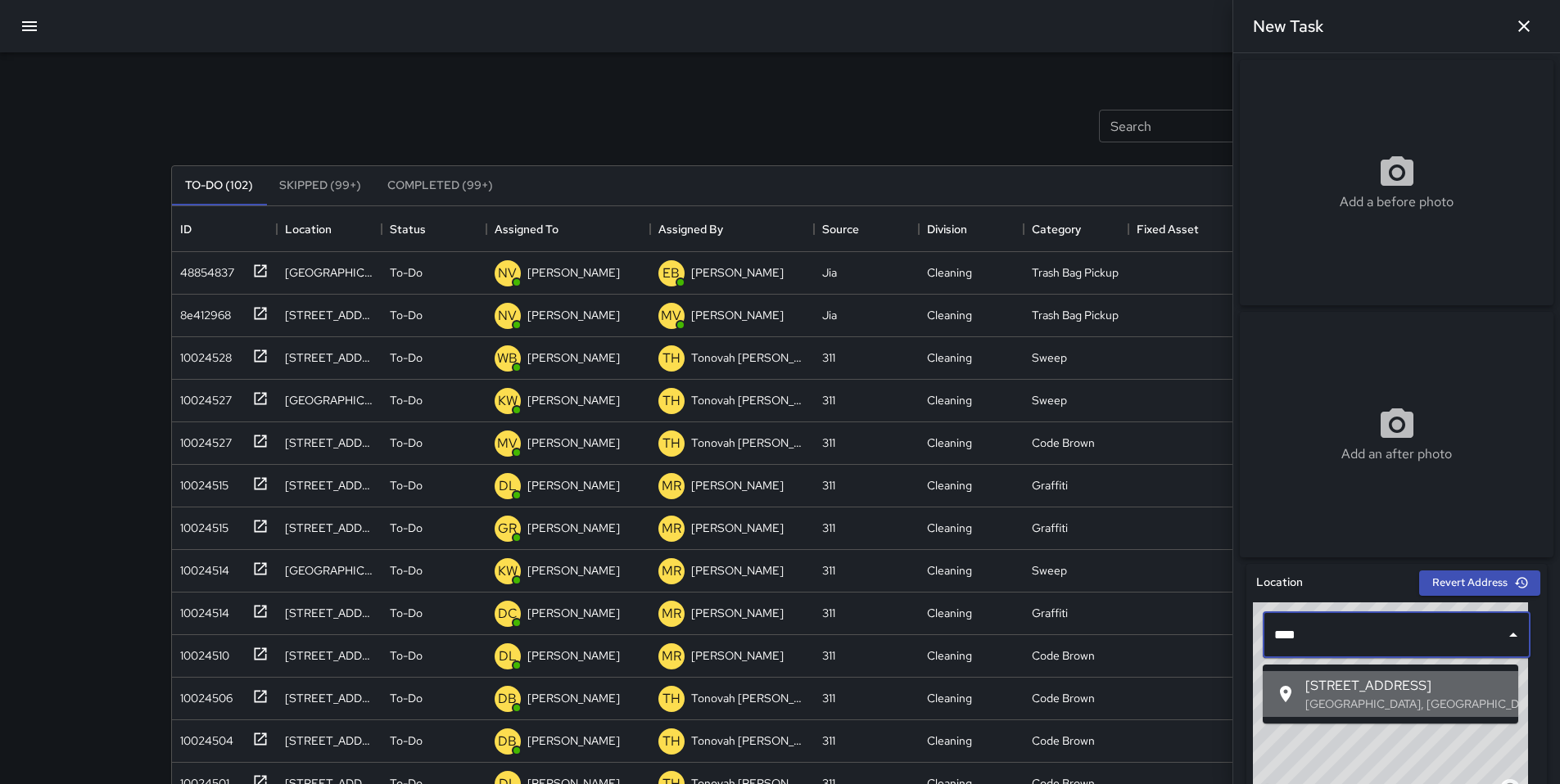
drag, startPoint x: 1415, startPoint y: 689, endPoint x: 1405, endPoint y: 689, distance: 10.0
click at [1412, 690] on span "[STREET_ADDRESS]" at bounding box center [1405, 685] width 200 height 19
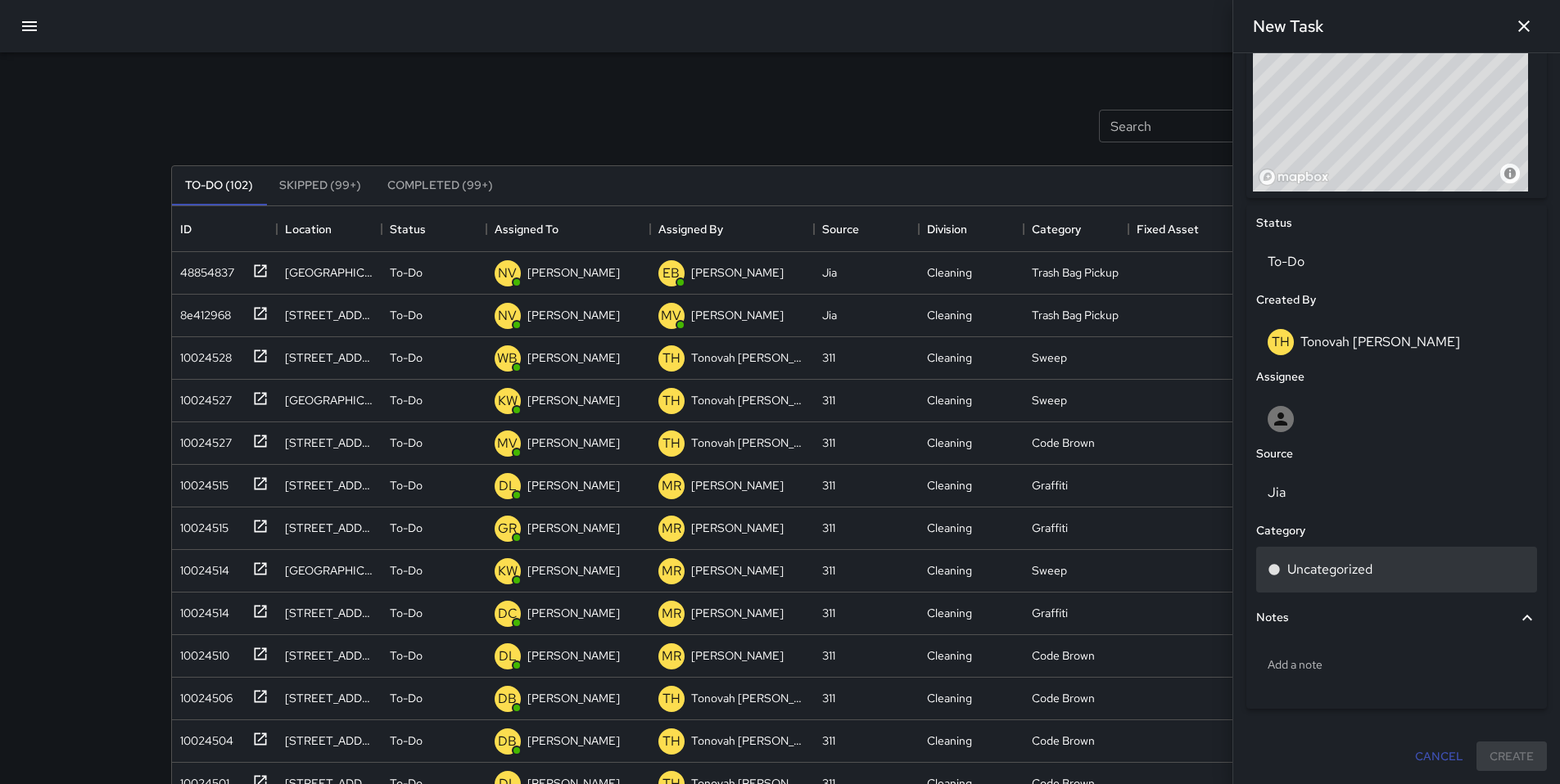
scroll to position [622, 0]
type input "**********"
click at [1319, 564] on p "Uncategorized" at bounding box center [1329, 569] width 85 height 19
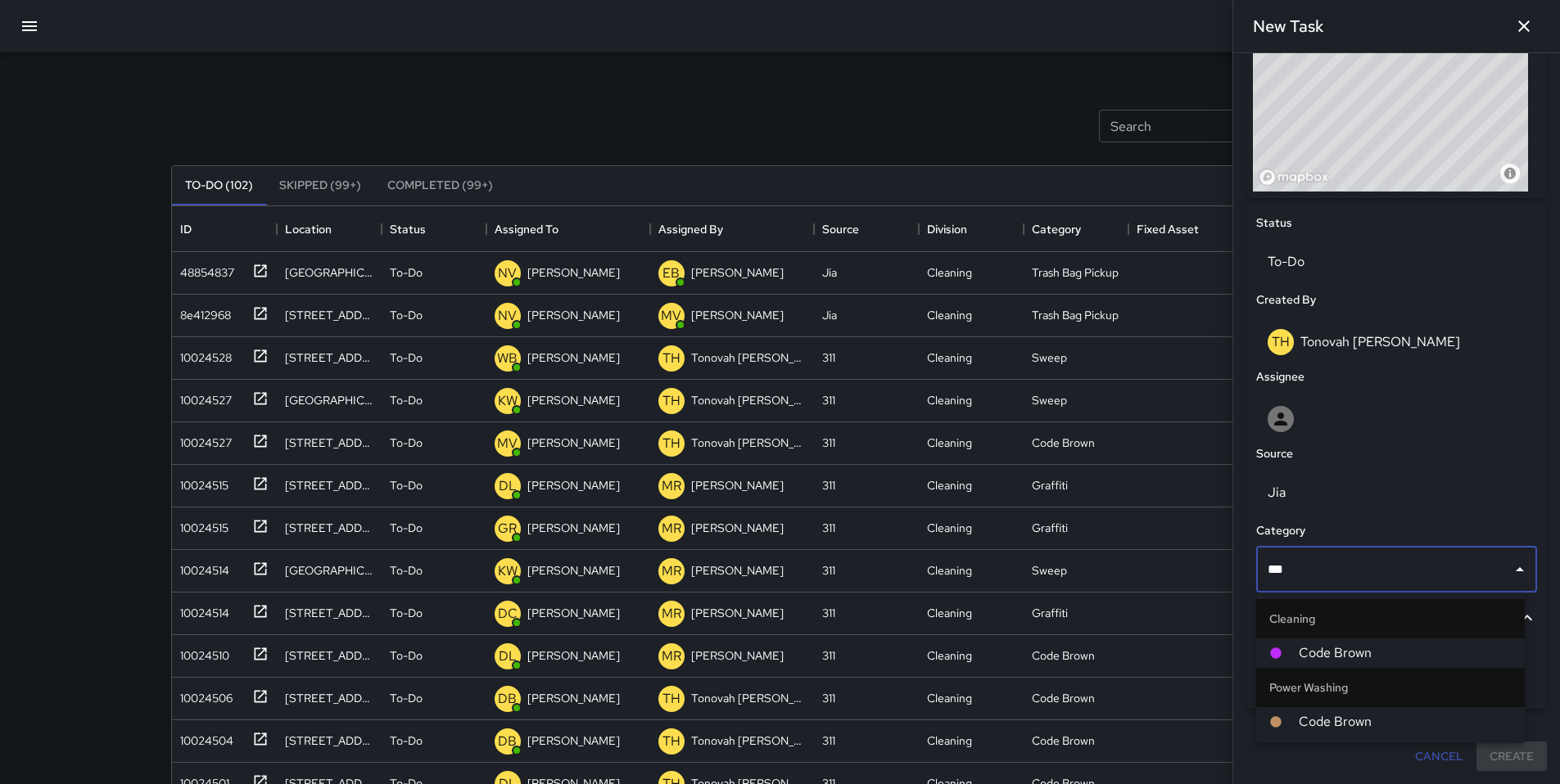
type input "****"
drag, startPoint x: 1322, startPoint y: 640, endPoint x: 1302, endPoint y: 622, distance: 26.9
click at [1321, 641] on li "Code Brown" at bounding box center [1389, 653] width 269 height 29
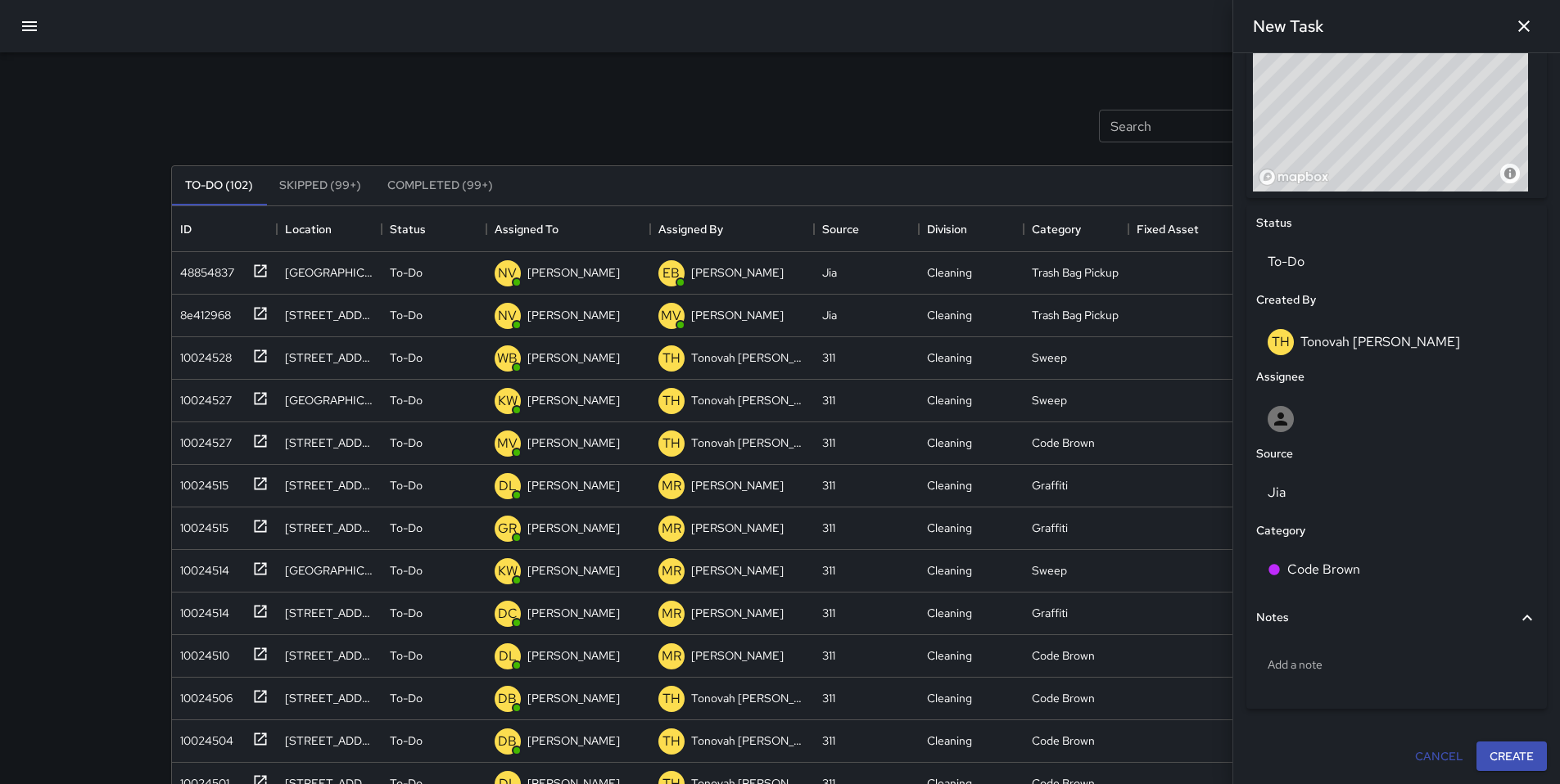
click at [844, 52] on div "Search Search New Task To-Do (102) Skipped (99+) Completed (99+) ID Location St…" at bounding box center [780, 509] width 1257 height 914
click at [1318, 670] on p "Add a note" at bounding box center [1396, 665] width 258 height 17
type textarea "**********"
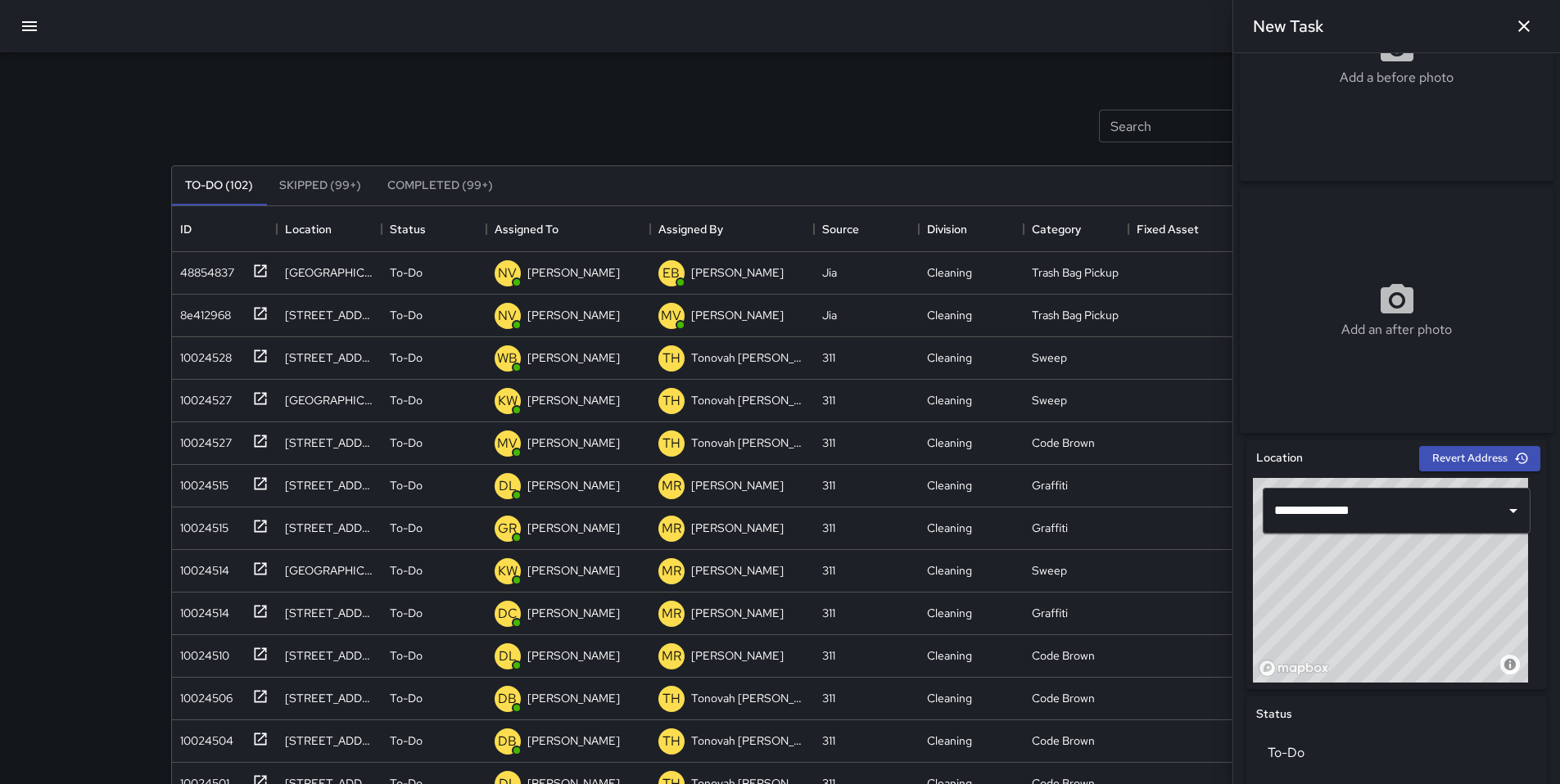
scroll to position [623, 0]
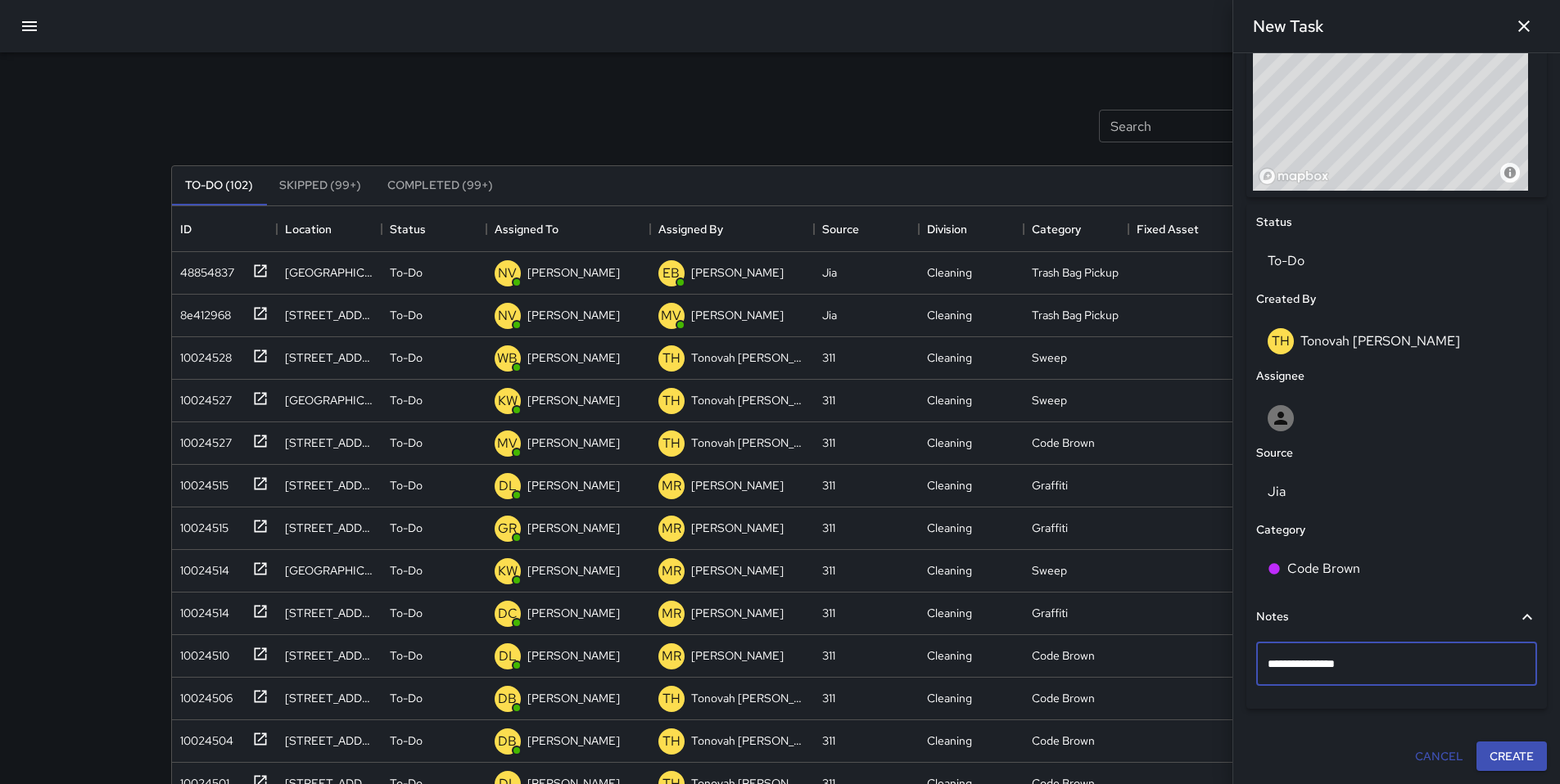
click at [1505, 756] on button "Create" at bounding box center [1511, 756] width 71 height 30
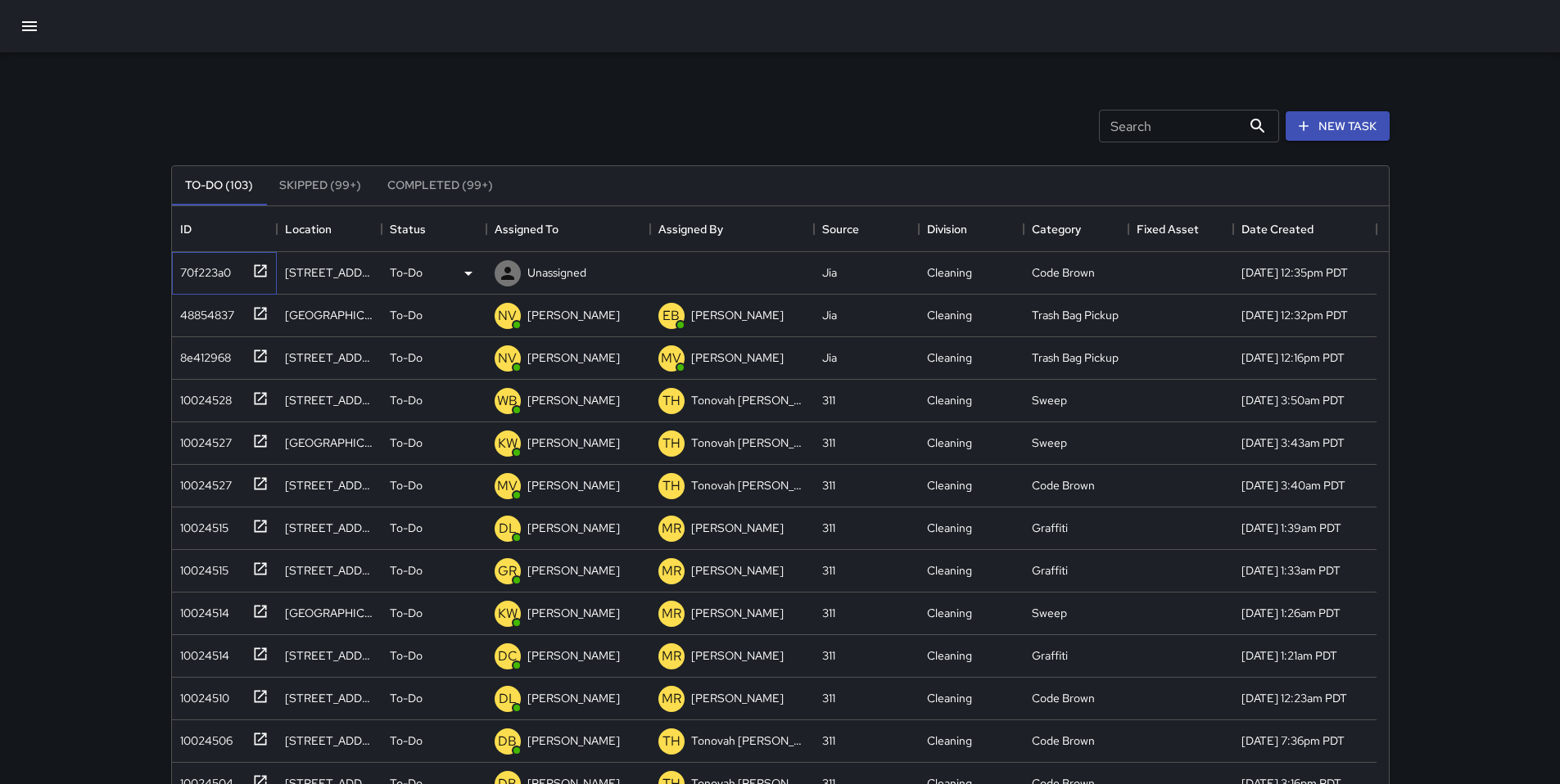
click at [187, 269] on div "70f223a0" at bounding box center [202, 269] width 57 height 23
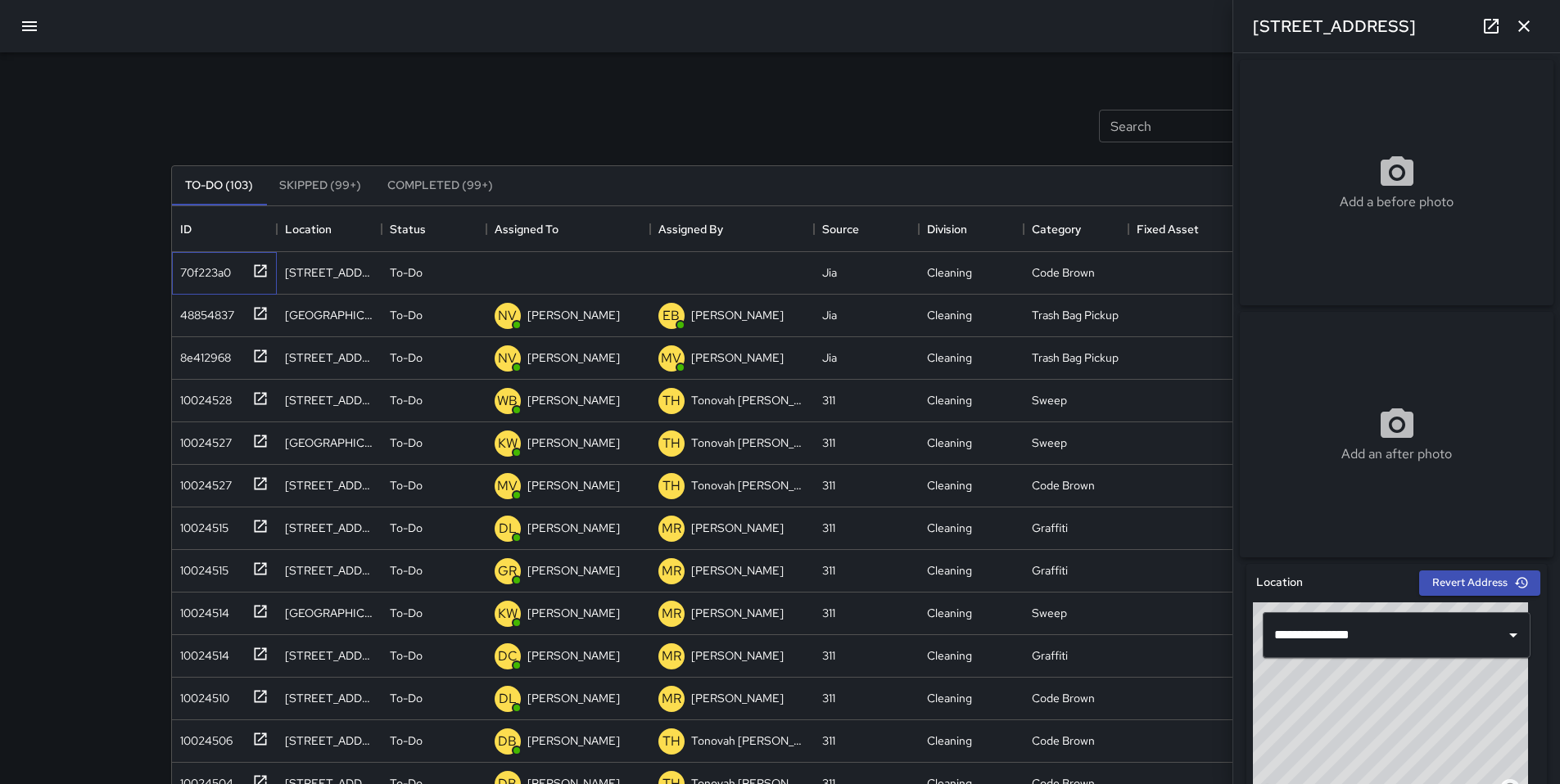
scroll to position [679, 0]
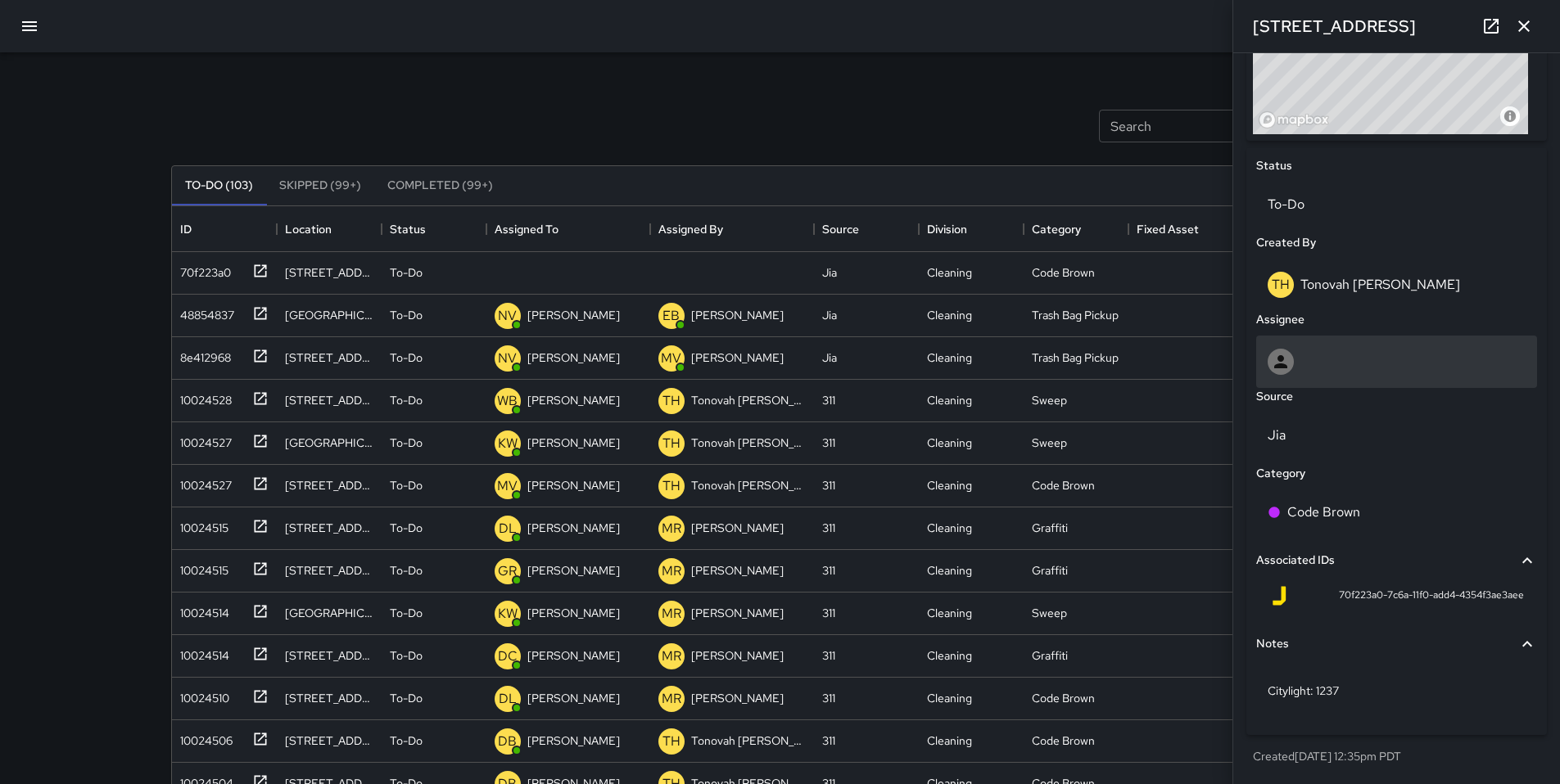
click at [1309, 359] on div at bounding box center [1396, 361] width 258 height 27
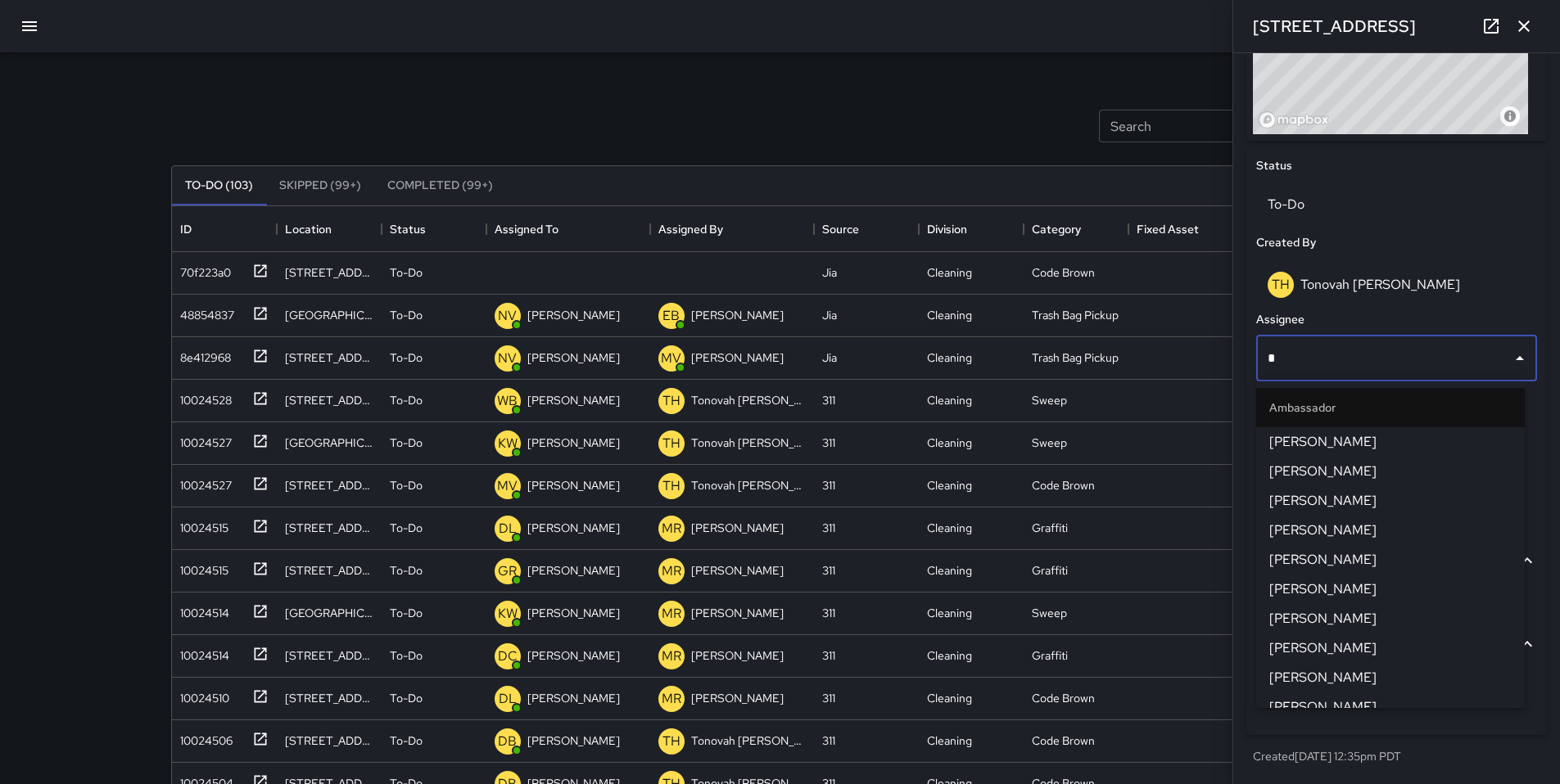
type input "**"
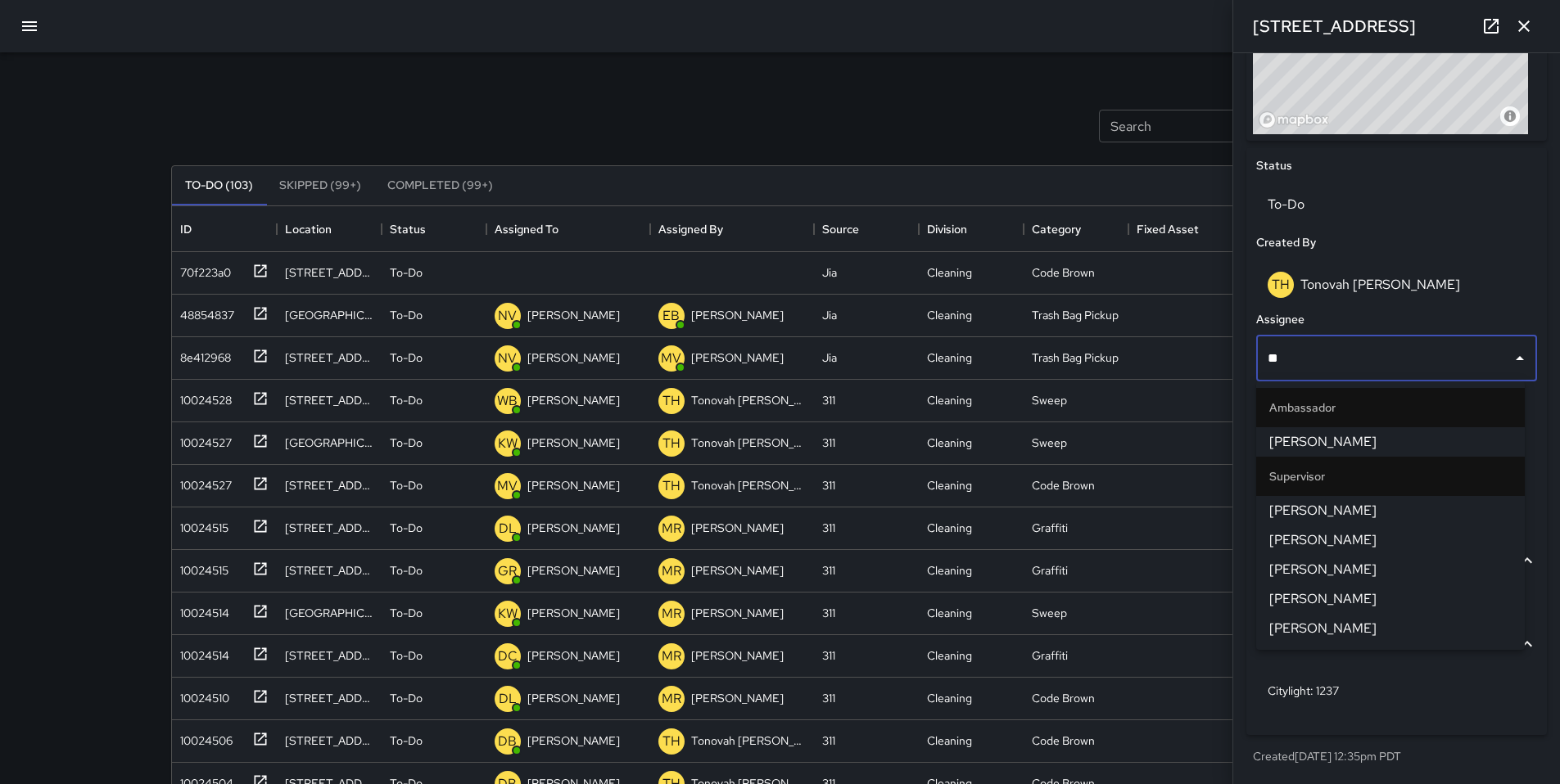
click at [1322, 501] on span "[PERSON_NAME]" at bounding box center [1390, 510] width 242 height 19
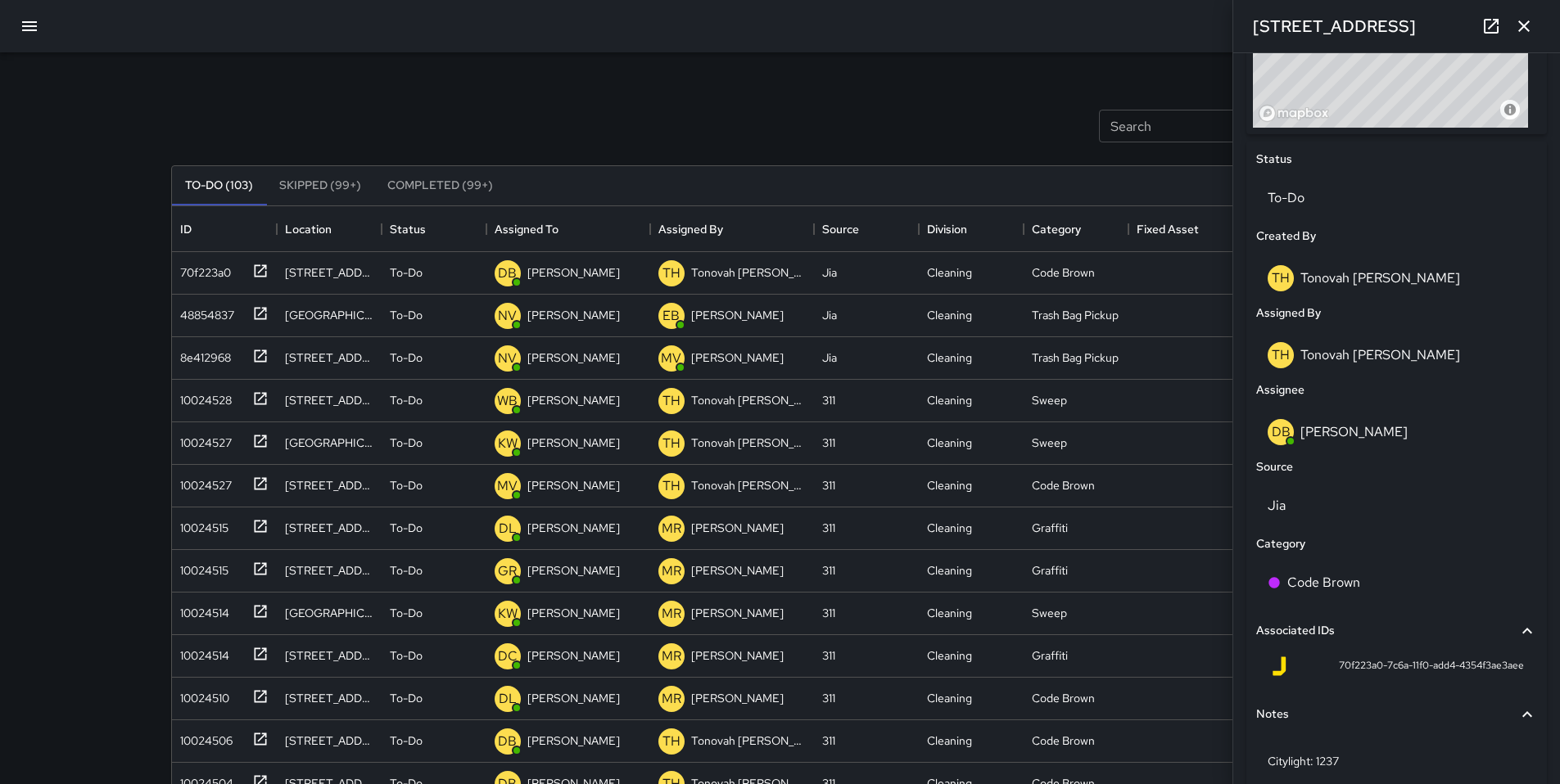
click at [946, 171] on div "To-Do (103) Skipped (99+) Completed (99+)" at bounding box center [780, 185] width 1217 height 39
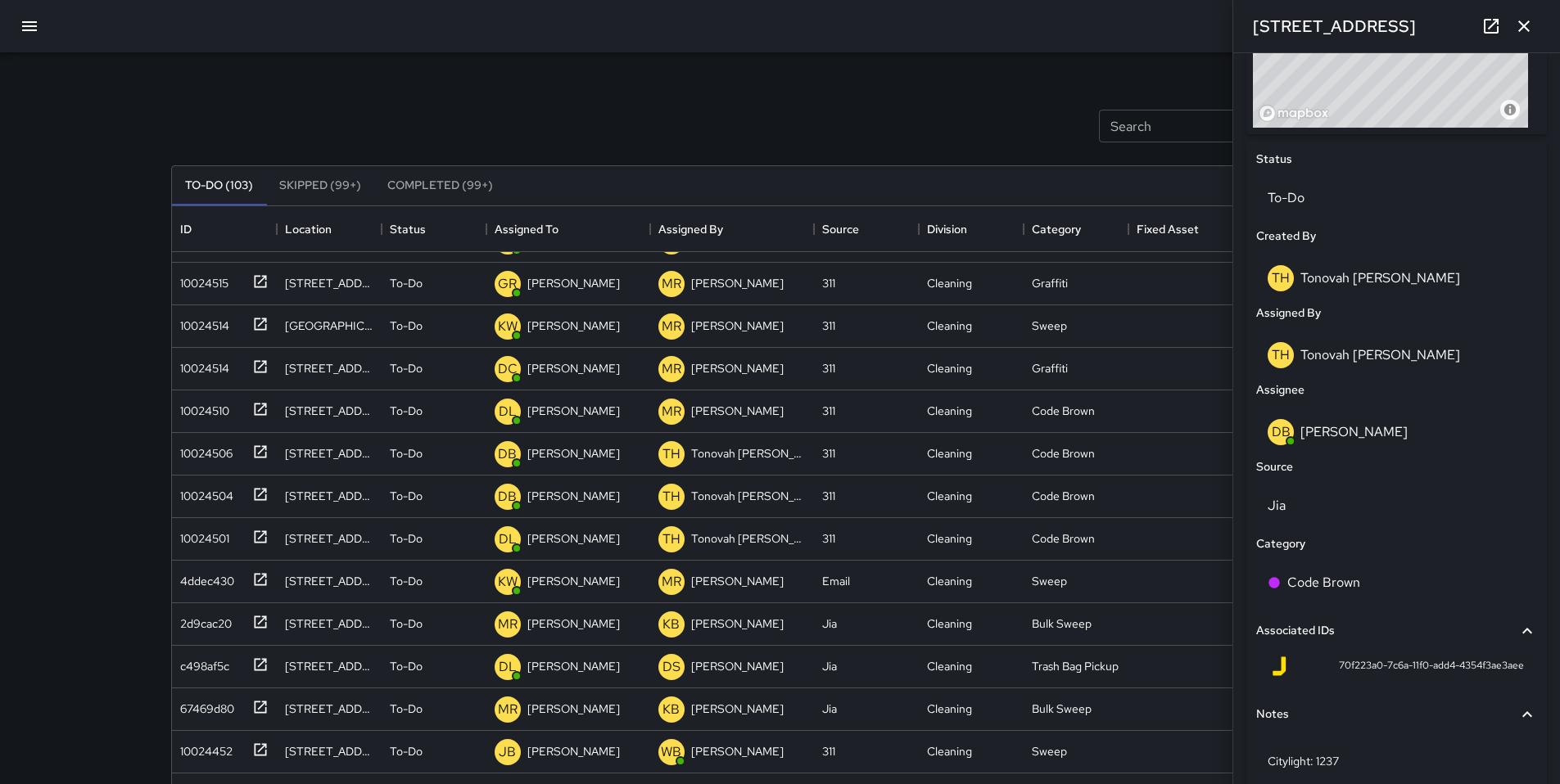
scroll to position [538, 0]
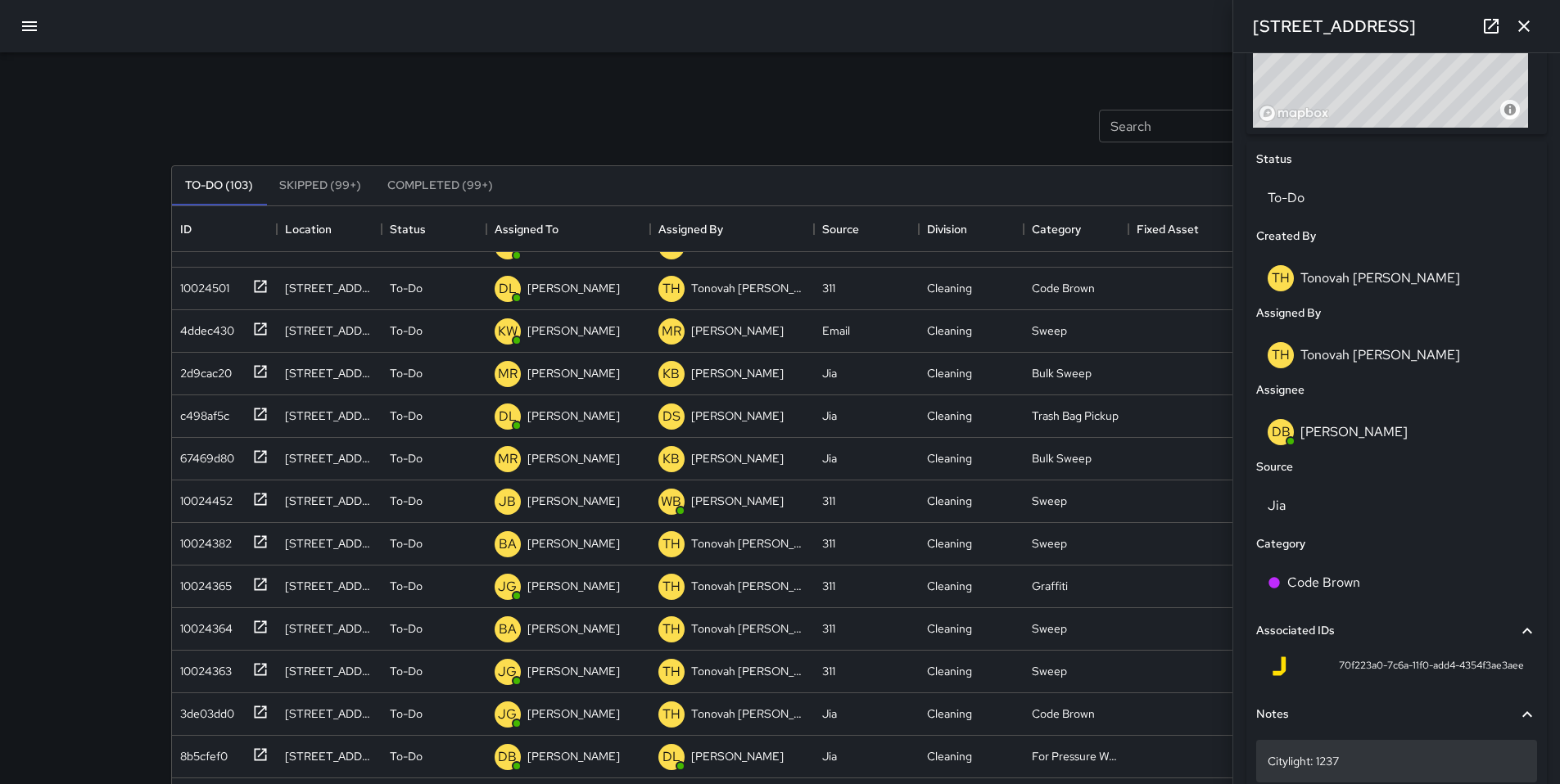
click at [1369, 766] on p "Citylight: 1237" at bounding box center [1396, 761] width 258 height 17
type textarea "**********"
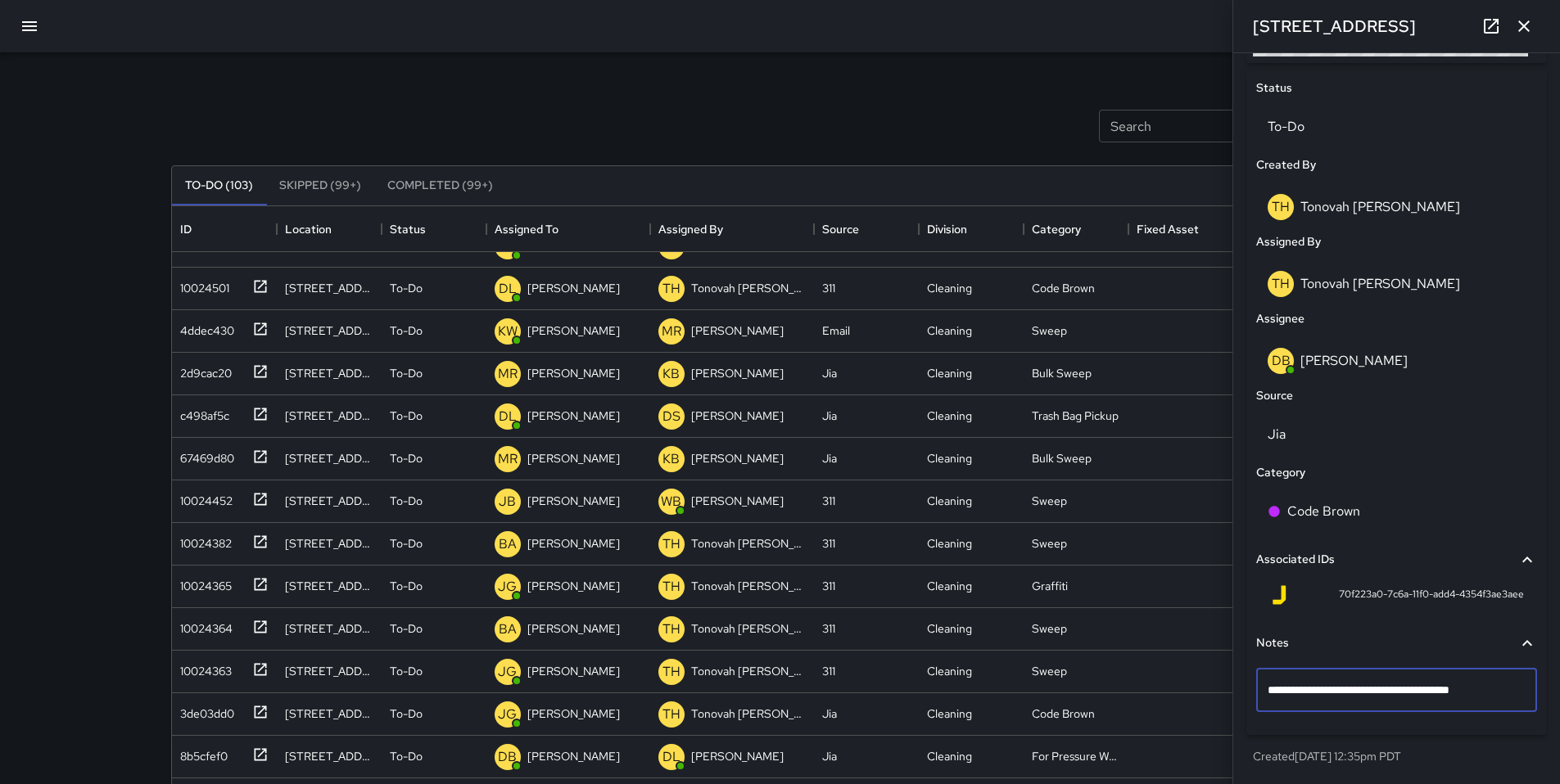
scroll to position [757, 0]
click at [1103, 76] on div "Search Search New Task To-Do (103) Skipped (99+) Completed (99+) ID Location St…" at bounding box center [780, 509] width 1257 height 914
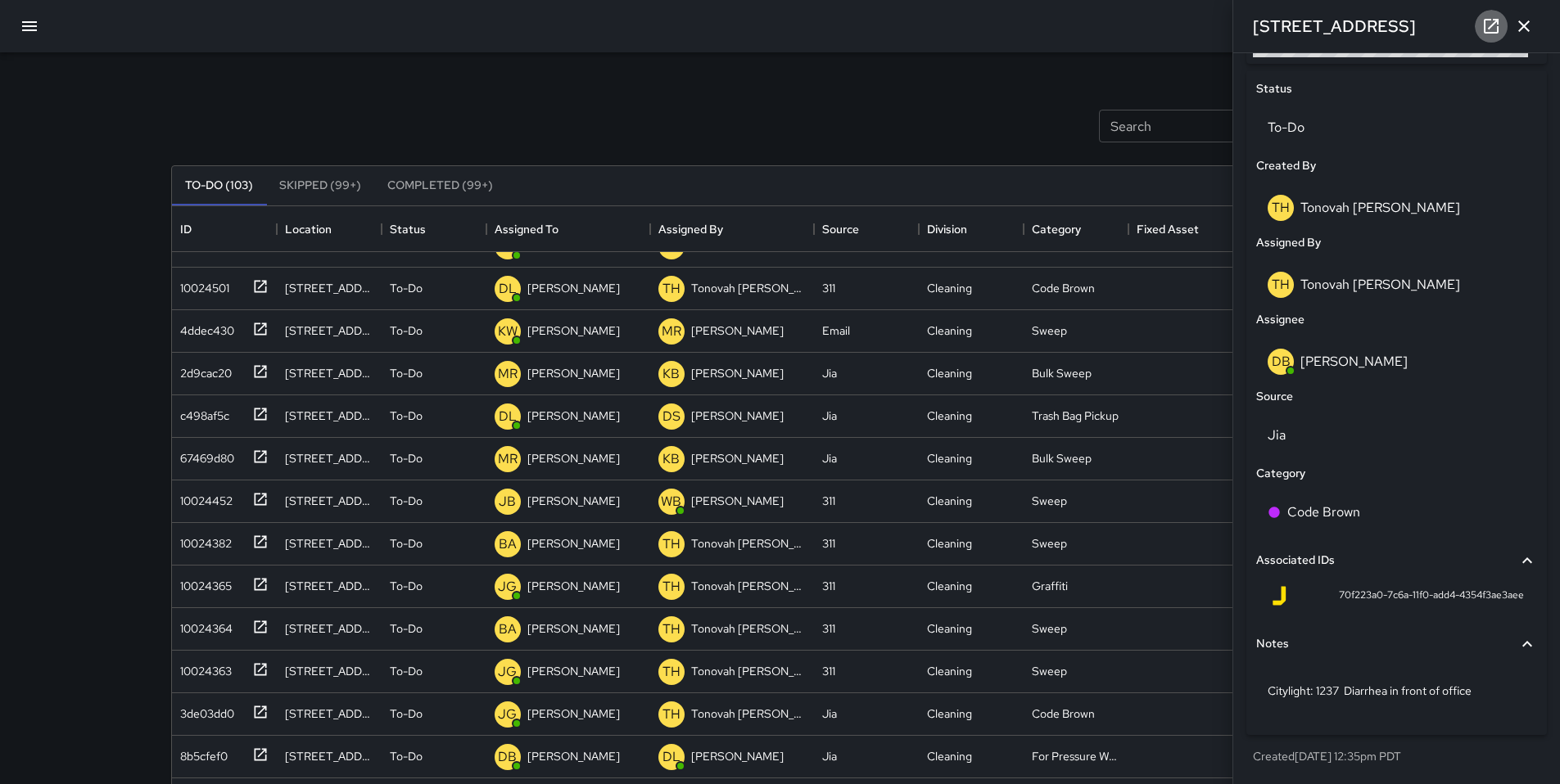
click at [1499, 25] on icon at bounding box center [1490, 26] width 19 height 19
click at [870, 97] on div "Search Search New Task" at bounding box center [780, 126] width 1225 height 85
click at [1519, 27] on icon "button" at bounding box center [1523, 26] width 19 height 19
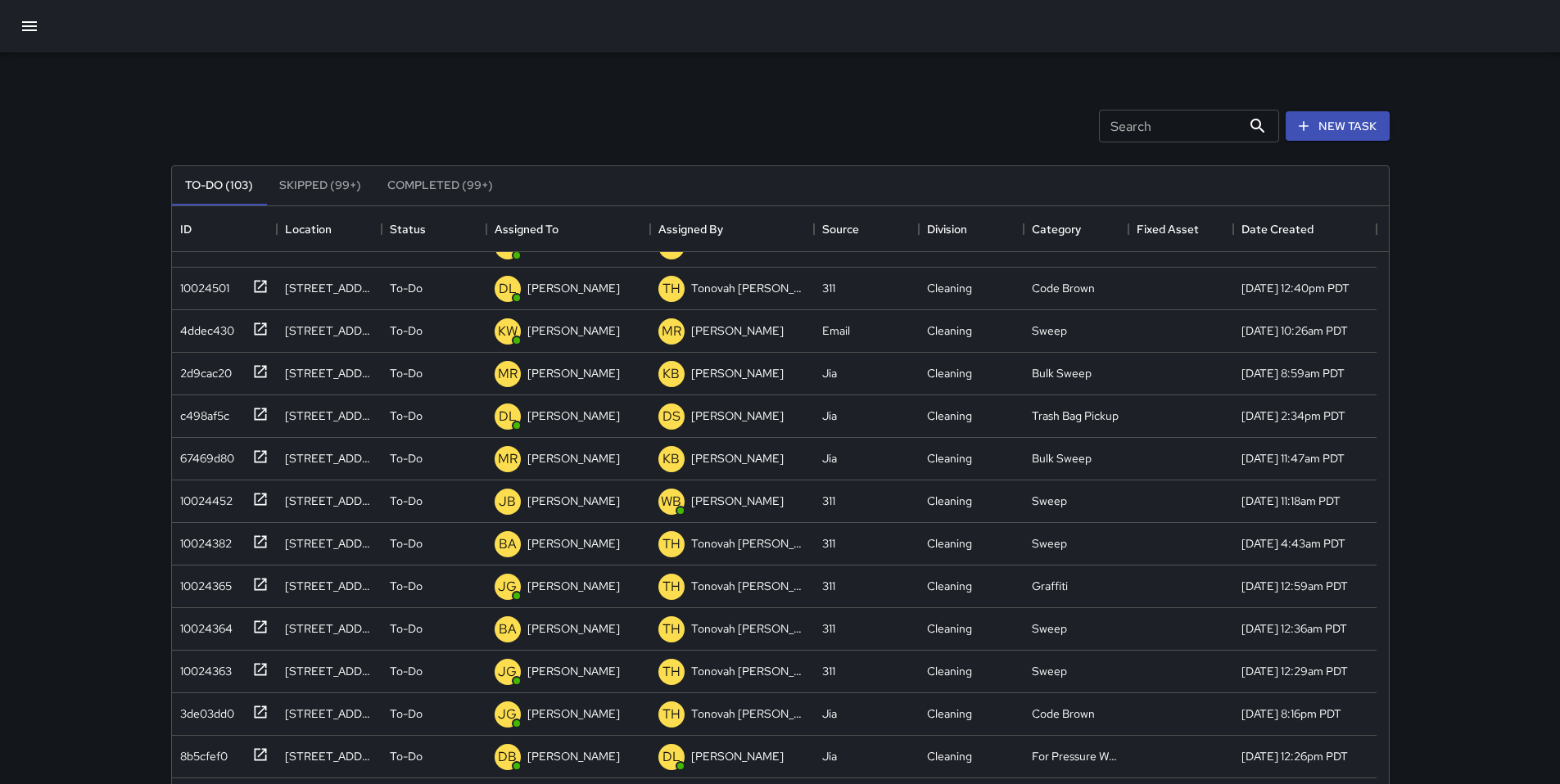
click at [34, 28] on icon "button" at bounding box center [28, 26] width 19 height 19
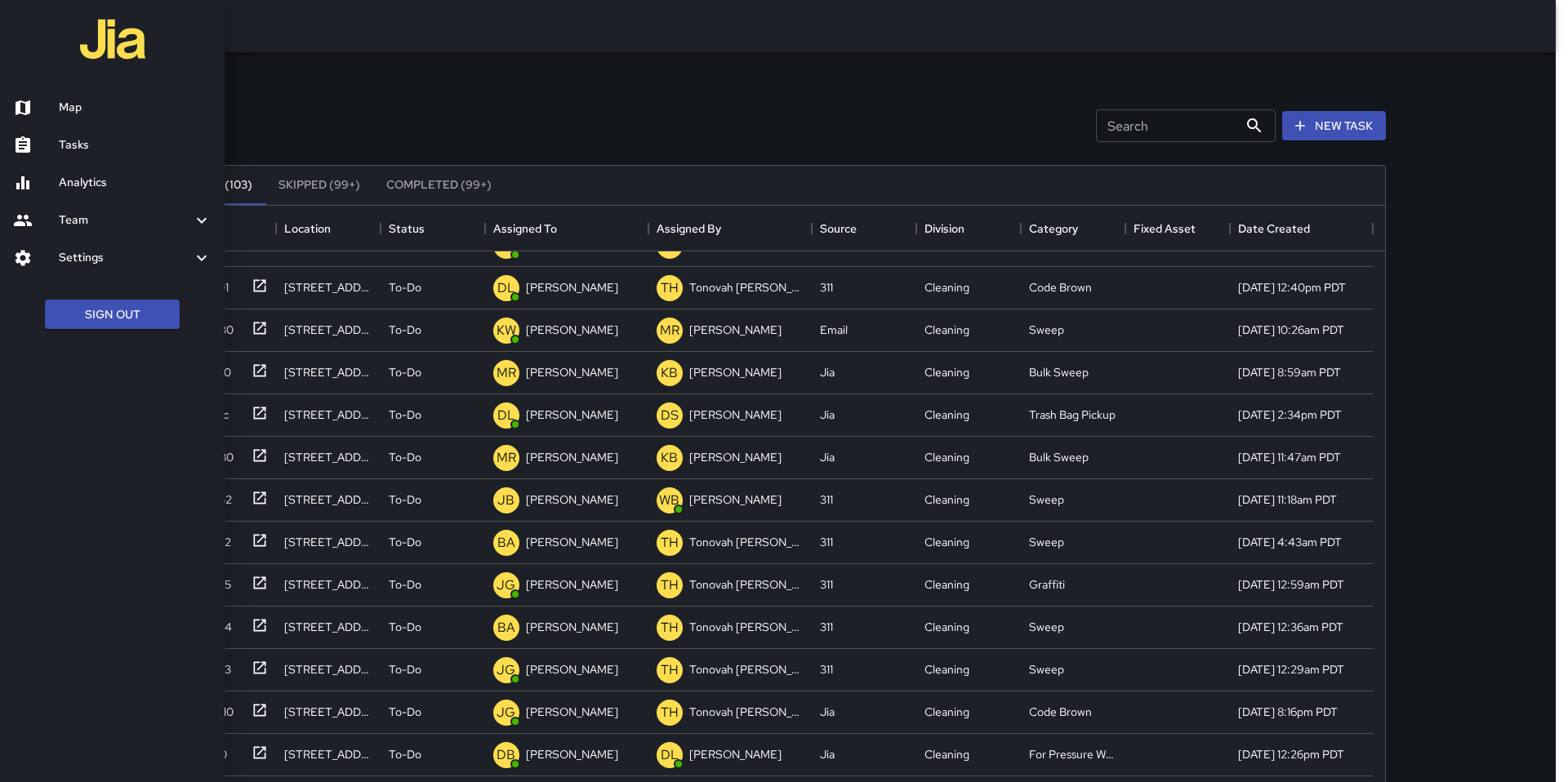
click at [72, 148] on h6 "Tasks" at bounding box center [134, 145] width 153 height 18
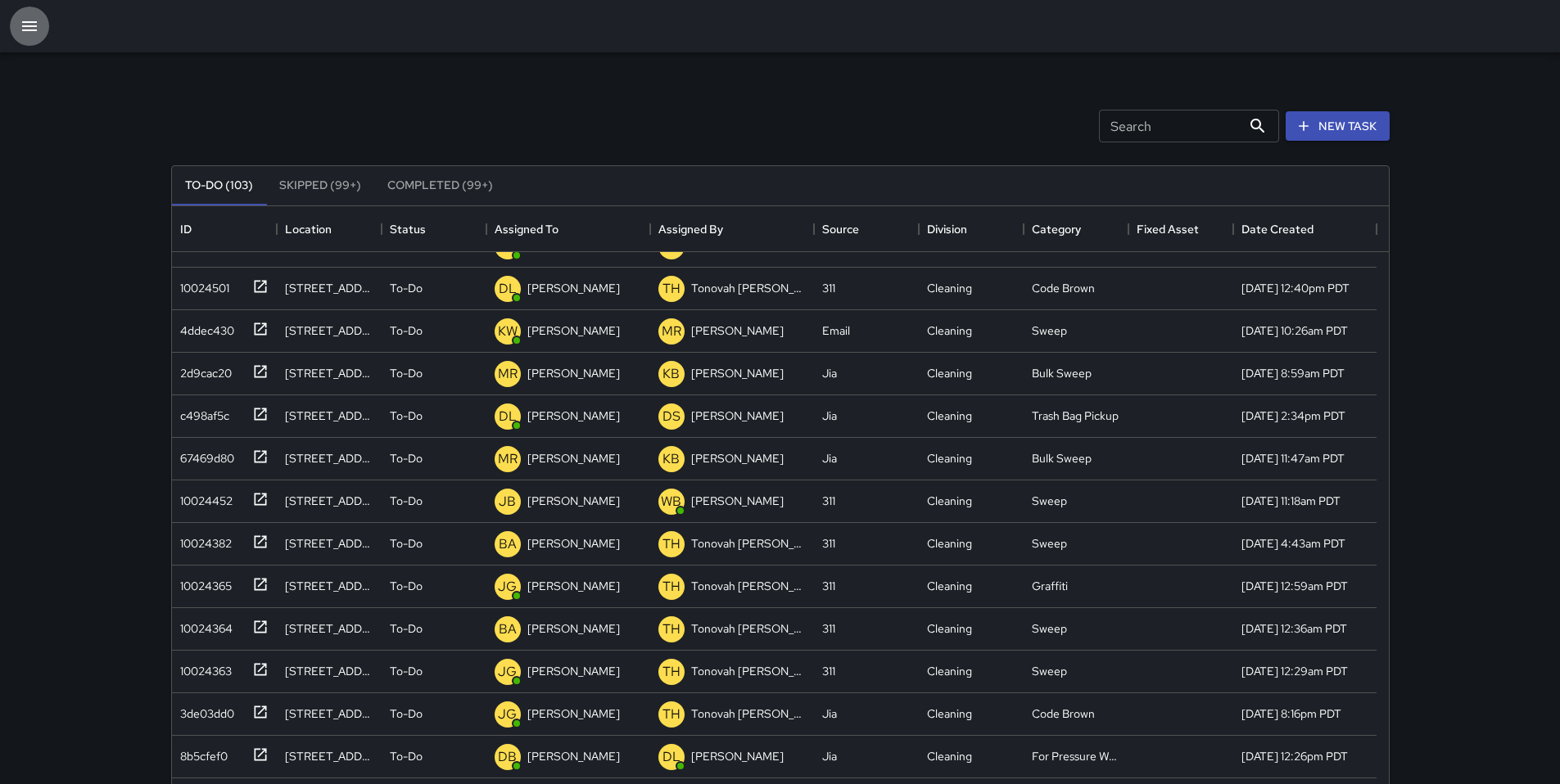
click at [20, 30] on icon "button" at bounding box center [28, 26] width 19 height 19
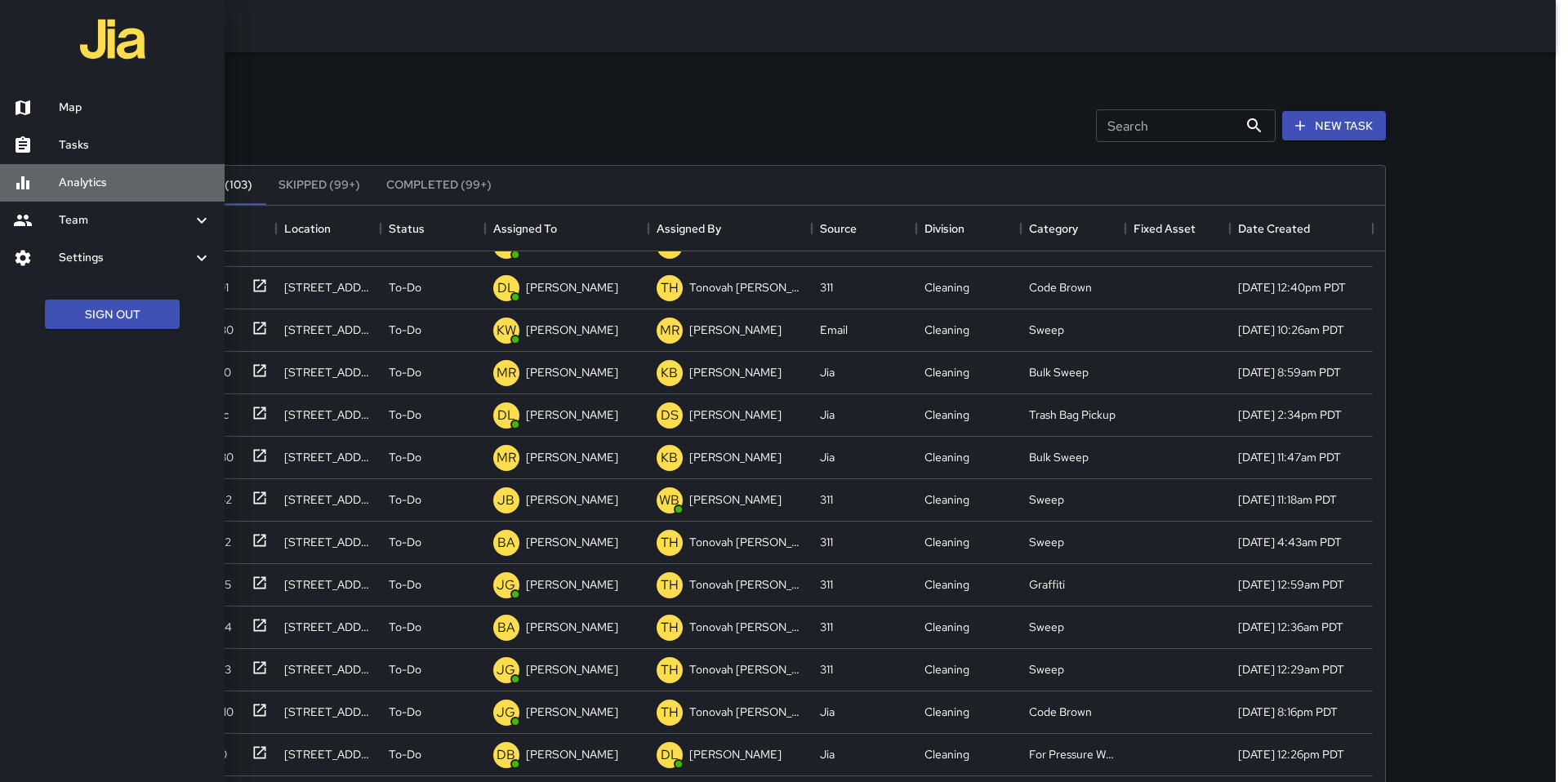
click at [70, 174] on h6 "Analytics" at bounding box center [134, 183] width 153 height 18
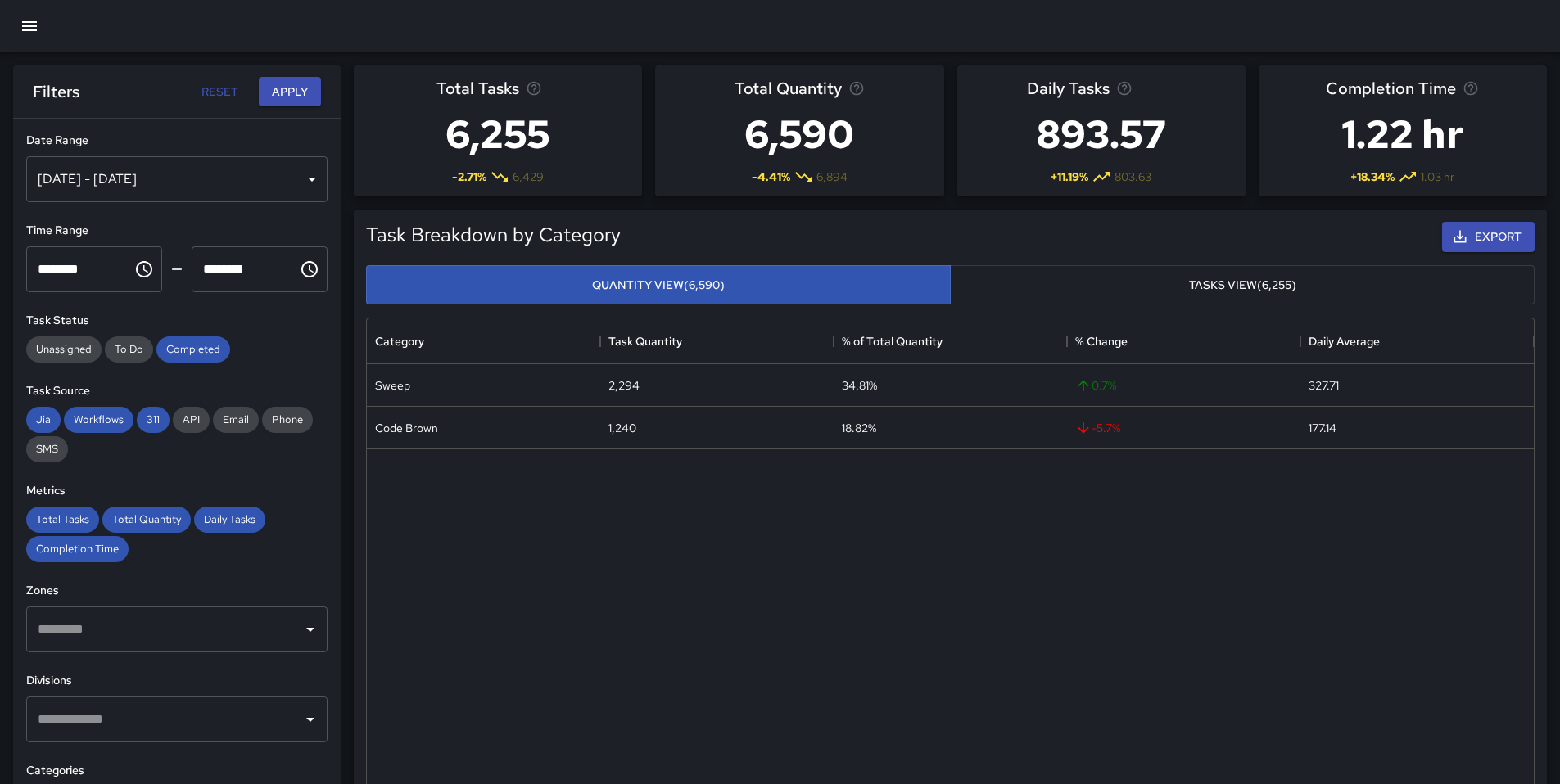
scroll to position [477, 1155]
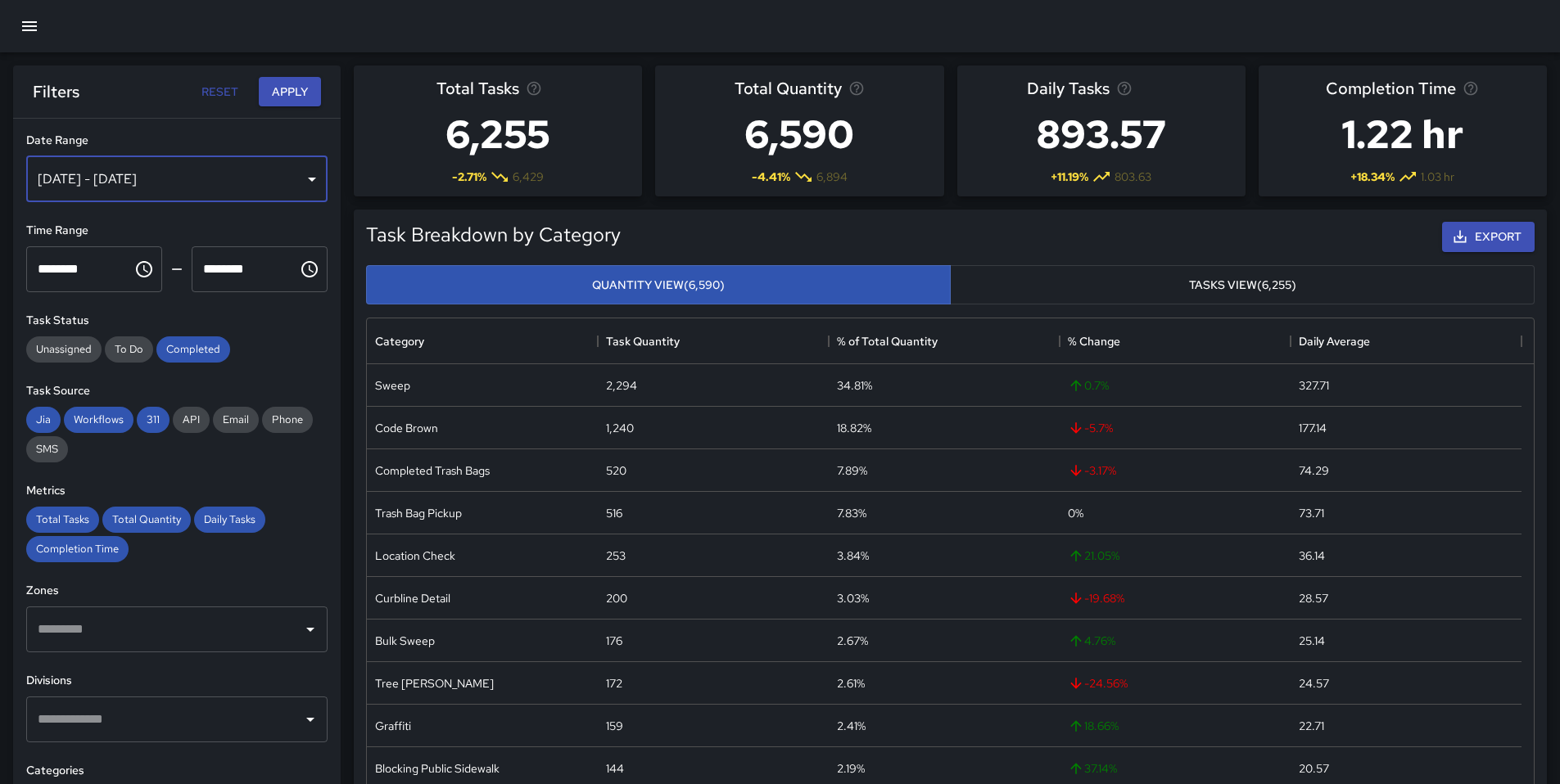
click at [191, 188] on div "Aug 12, 2025 - Aug 18, 2025" at bounding box center [177, 180] width 302 height 46
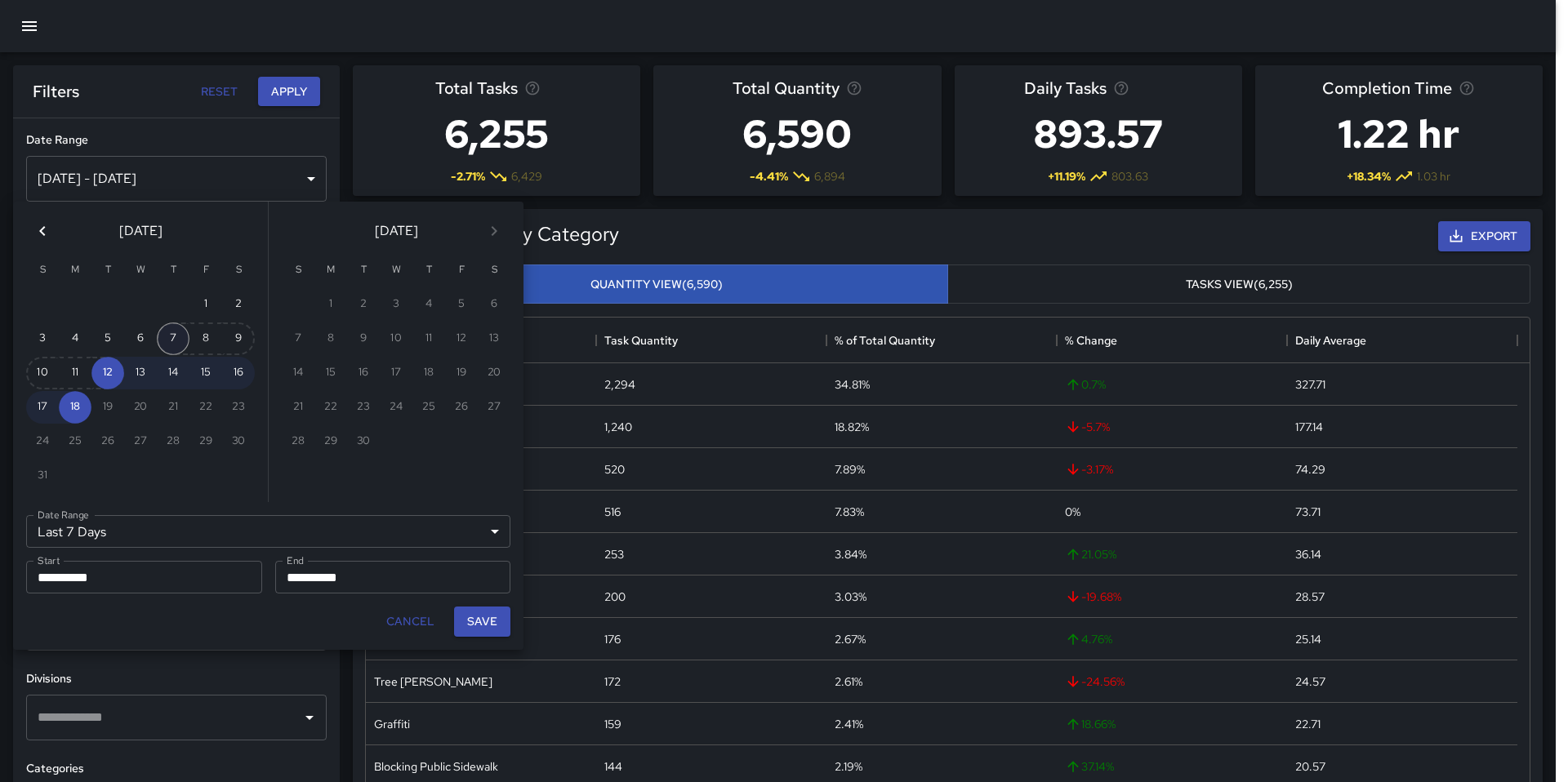
click at [176, 338] on button "7" at bounding box center [173, 339] width 33 height 33
type input "******"
type input "**********"
click at [483, 625] on button "Save" at bounding box center [482, 621] width 57 height 30
type input "**********"
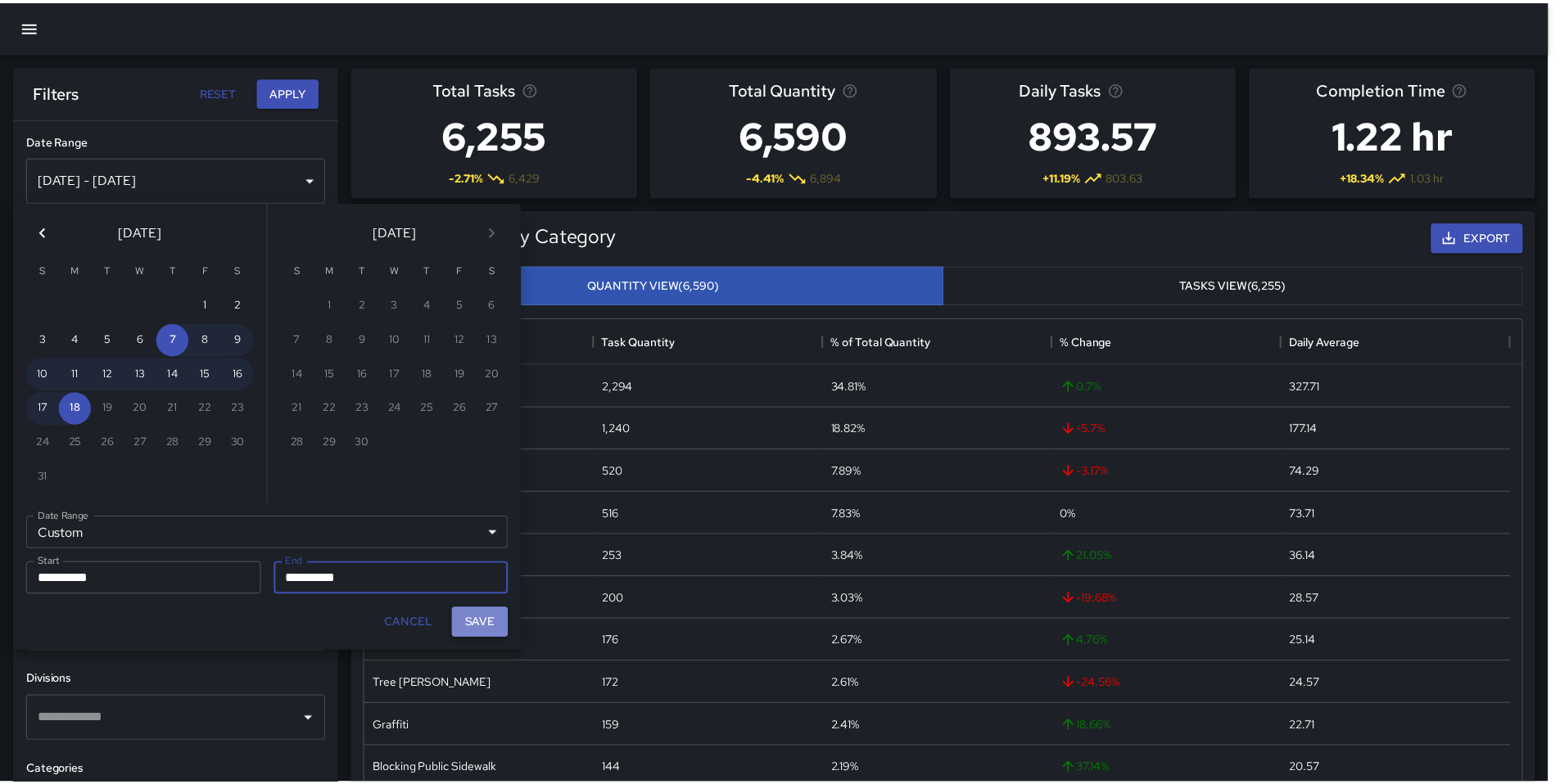
scroll to position [13, 13]
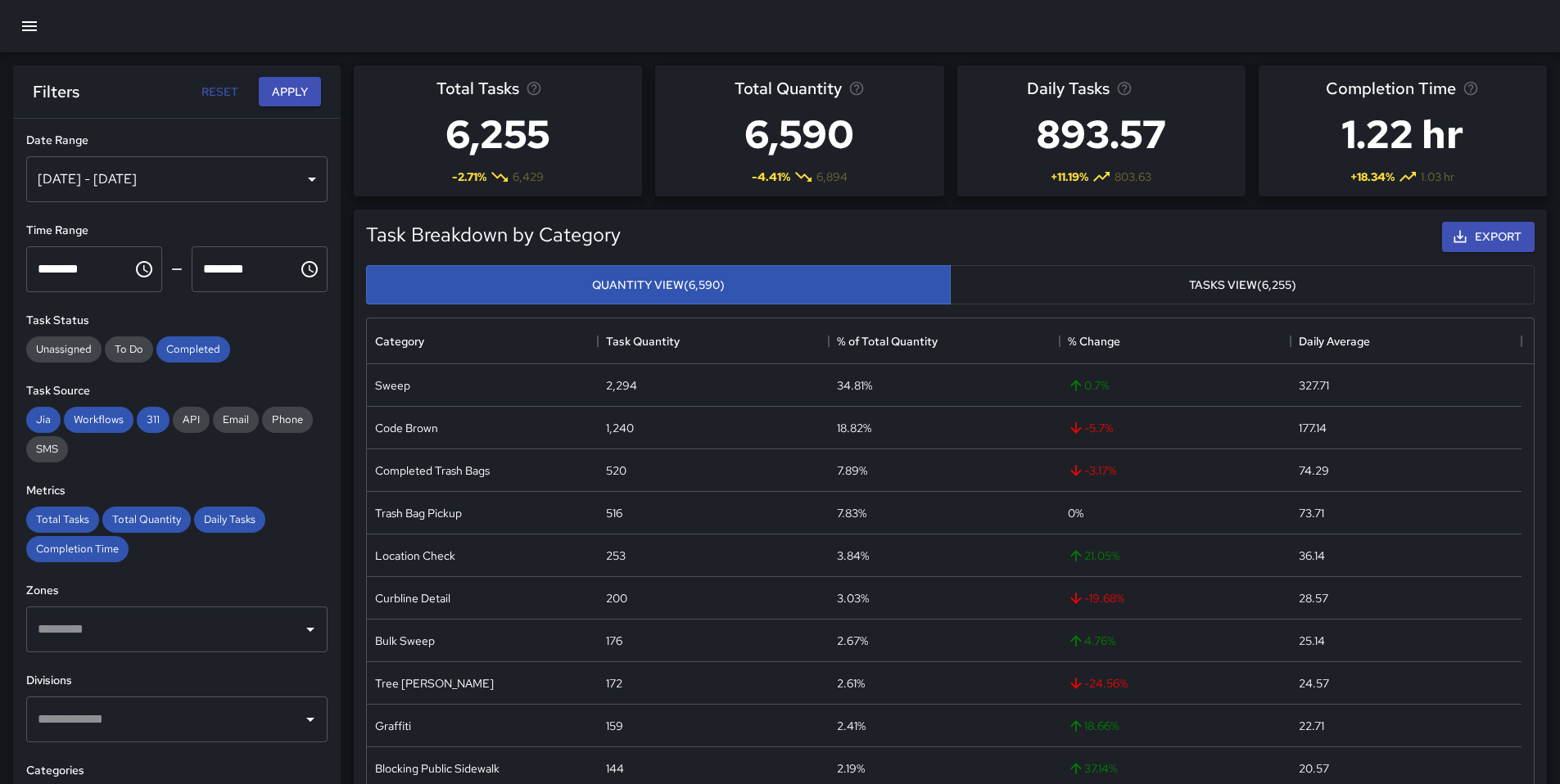
click at [203, 39] on div at bounding box center [780, 26] width 1560 height 52
click at [271, 88] on button "Apply" at bounding box center [290, 92] width 62 height 30
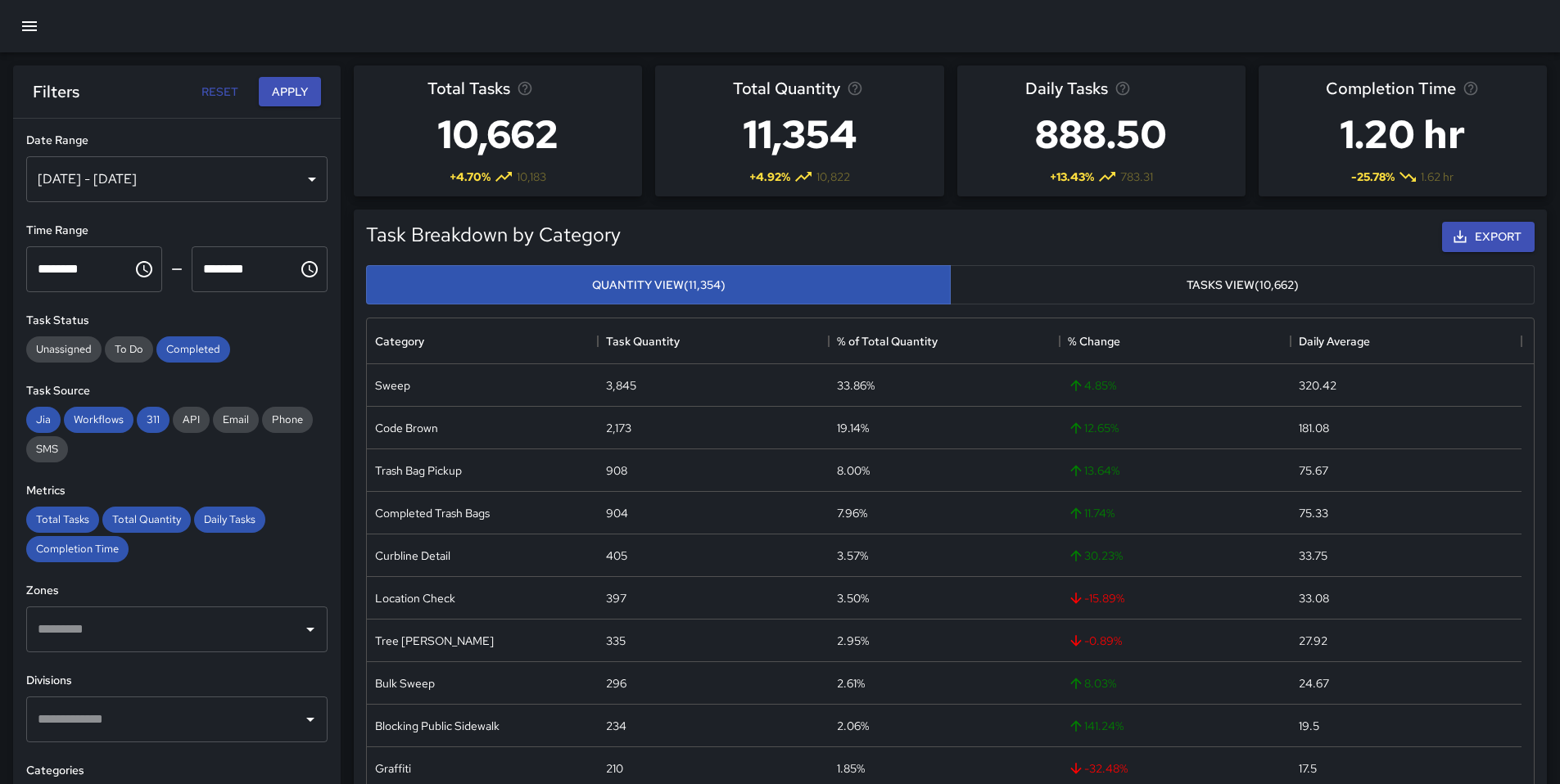
scroll to position [798, 0]
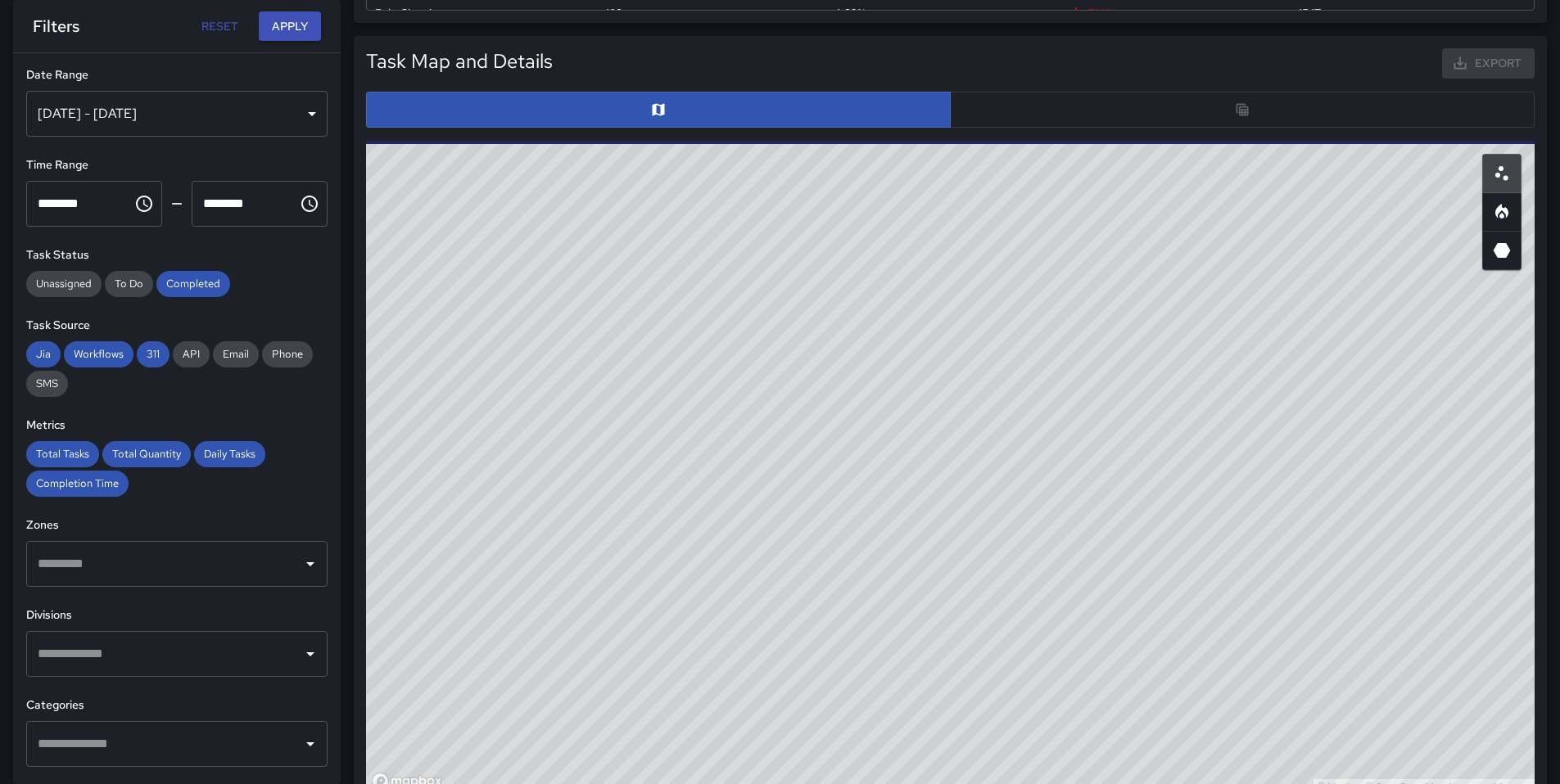
click at [991, 120] on div at bounding box center [950, 109] width 1168 height 36
click at [993, 118] on div at bounding box center [950, 109] width 1168 height 36
click at [999, 114] on div at bounding box center [950, 109] width 1168 height 36
drag, startPoint x: 1010, startPoint y: 114, endPoint x: 1019, endPoint y: 115, distance: 9.1
click at [1011, 115] on div at bounding box center [950, 109] width 1168 height 36
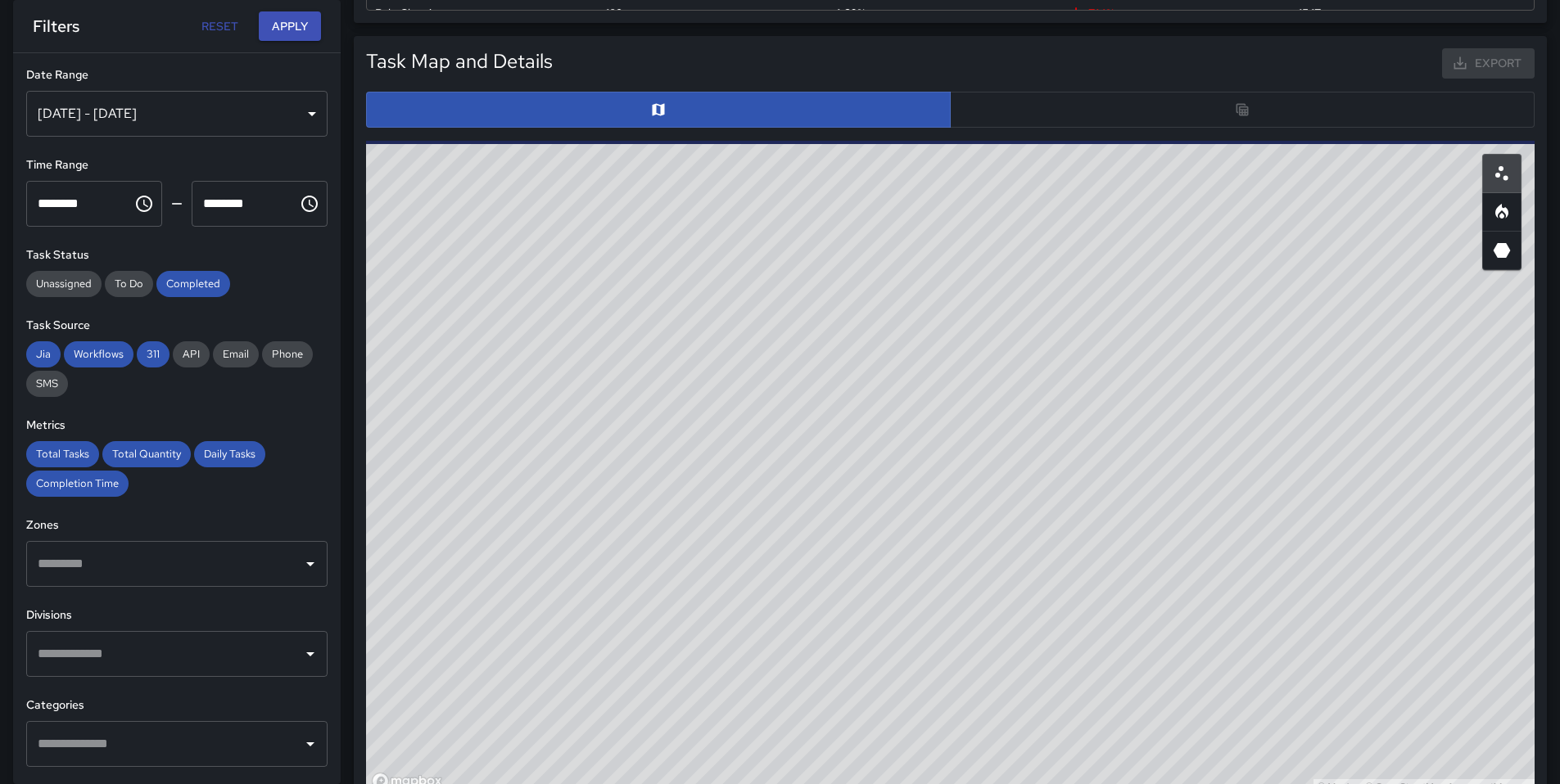
click at [1028, 116] on div at bounding box center [950, 109] width 1168 height 36
click at [1034, 116] on div at bounding box center [950, 109] width 1168 height 36
click at [1035, 116] on div at bounding box center [950, 109] width 1168 height 36
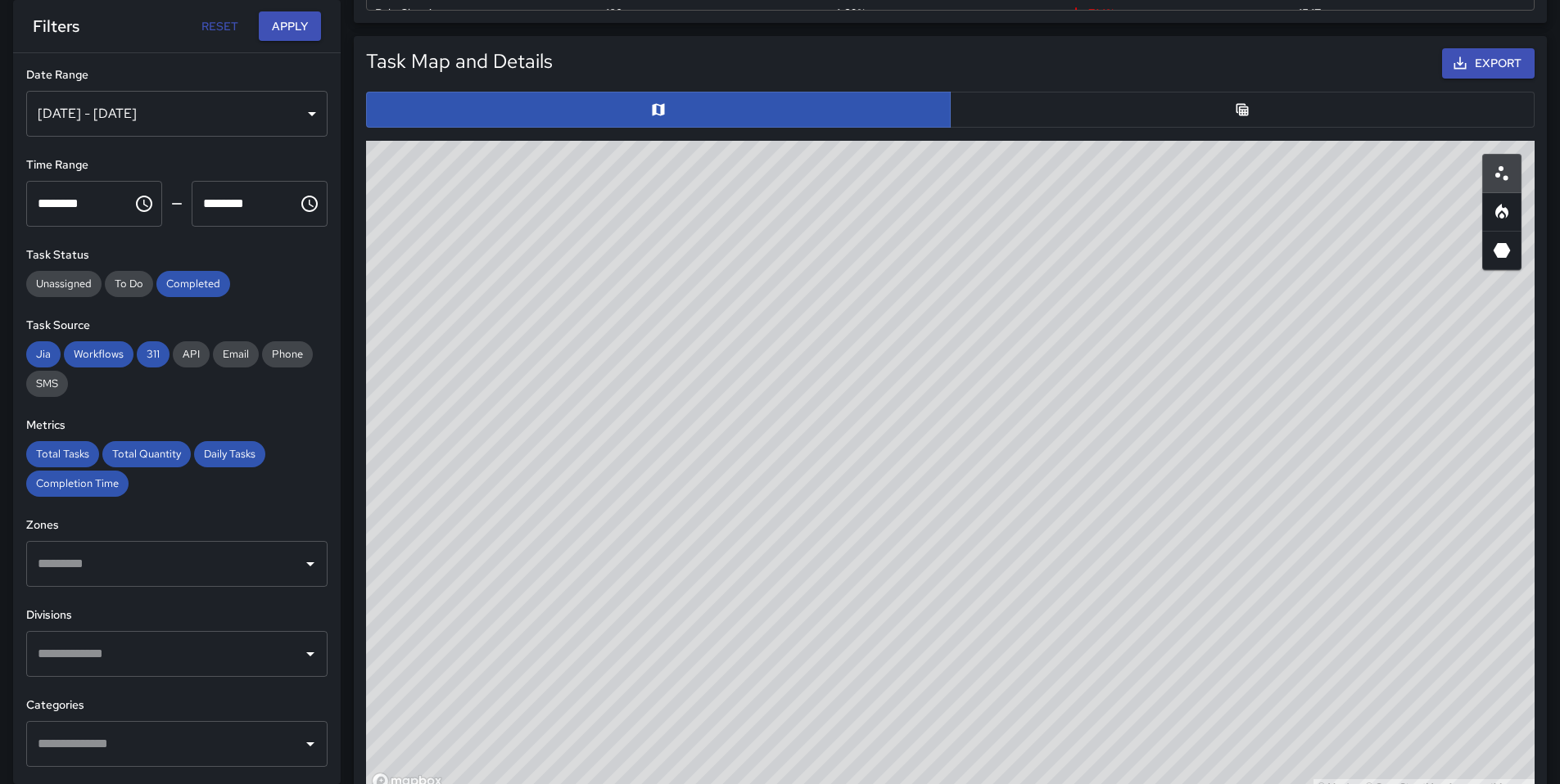
click at [1063, 105] on button "button" at bounding box center [1242, 109] width 584 height 36
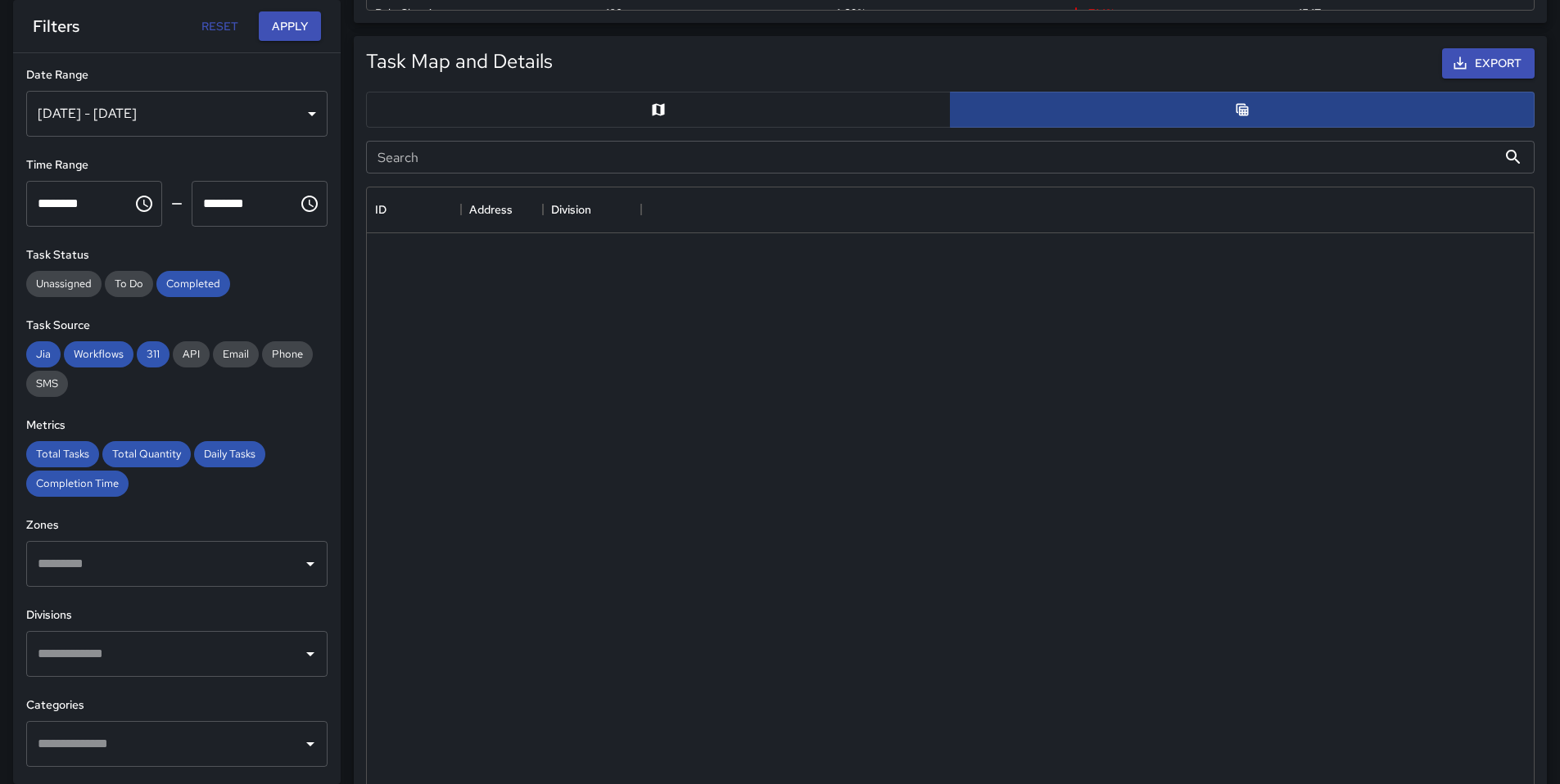
scroll to position [13, 13]
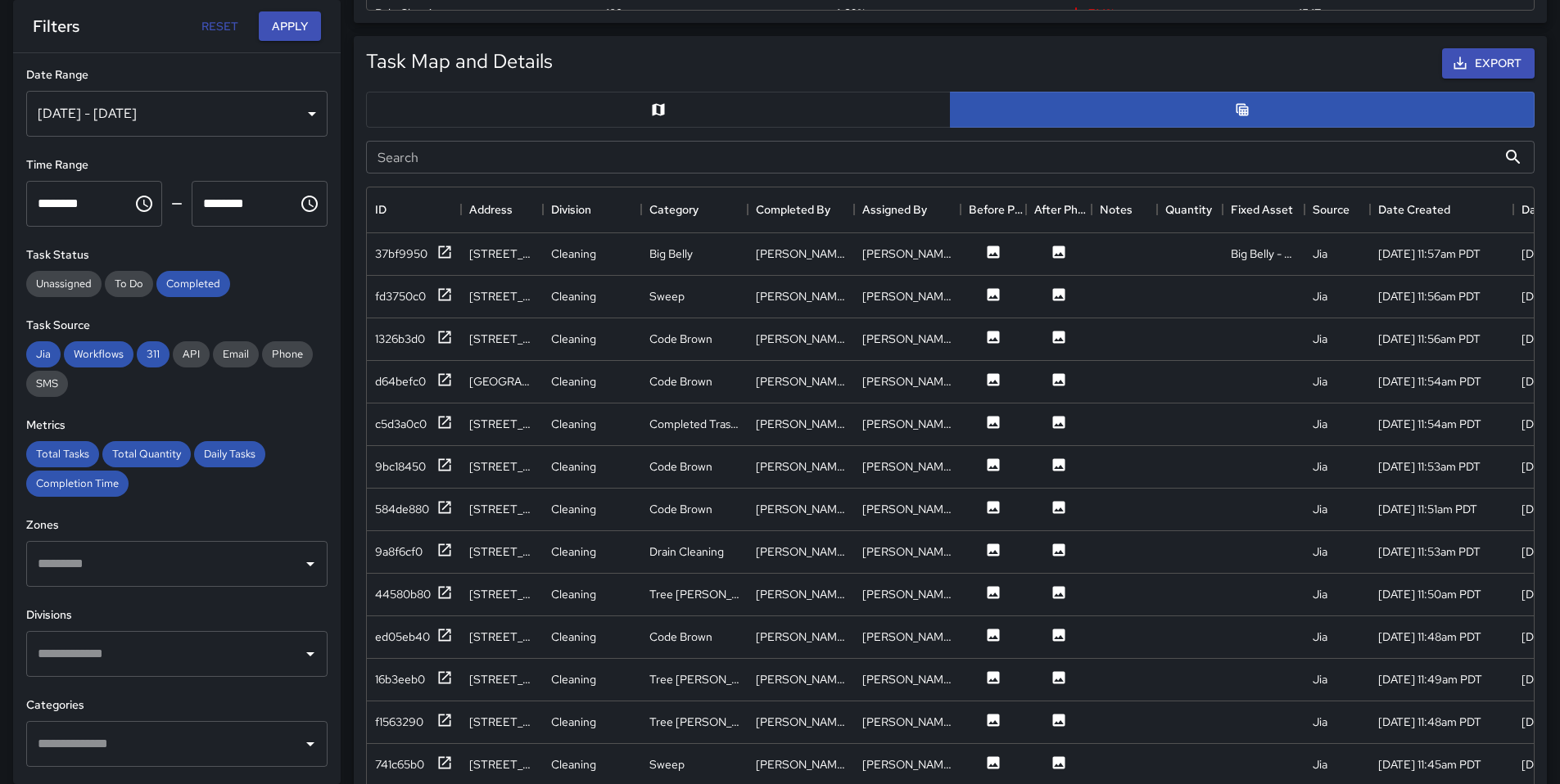
click at [497, 164] on input "Search" at bounding box center [931, 158] width 1131 height 33
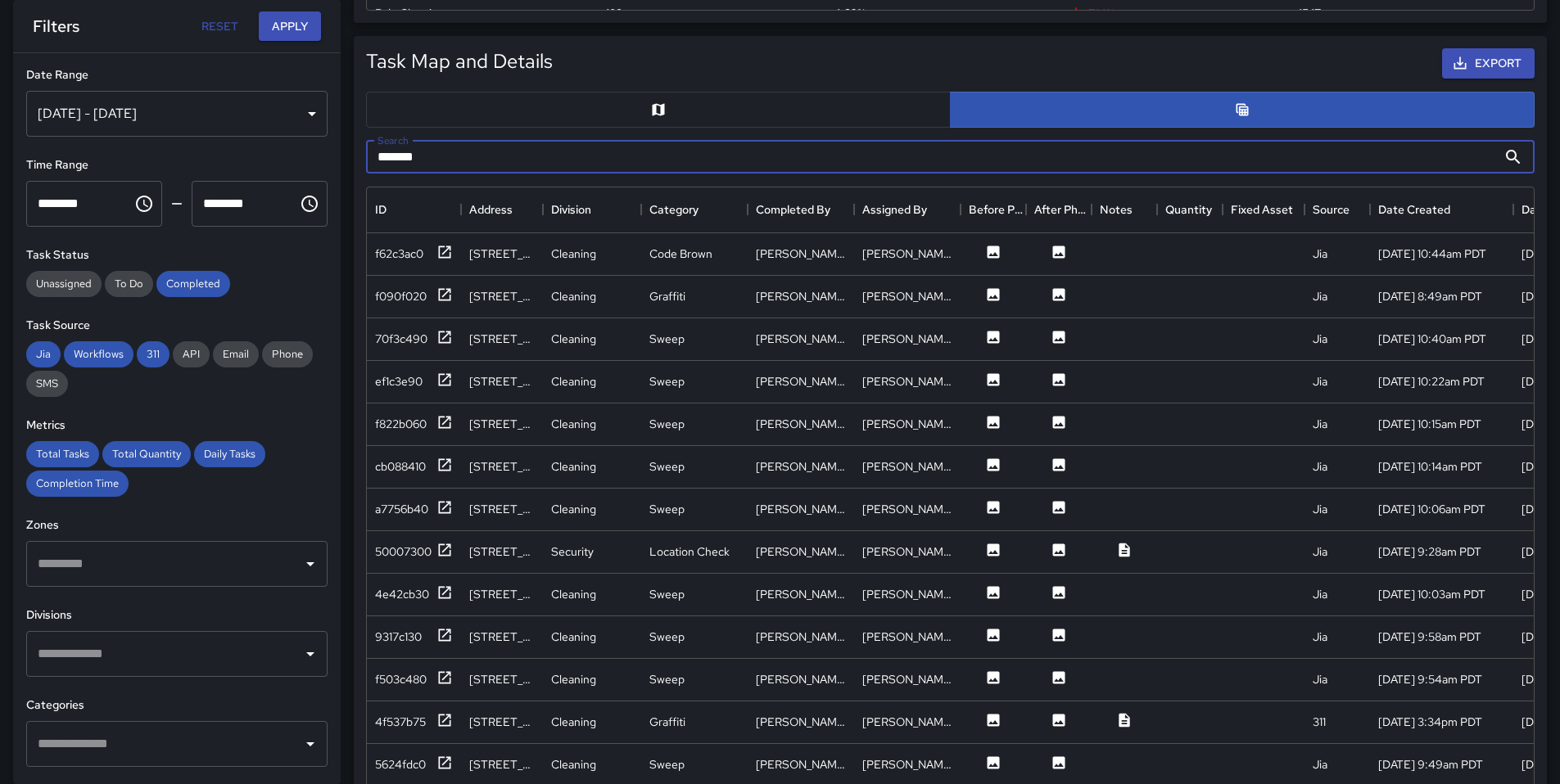
type input "*******"
drag, startPoint x: 426, startPoint y: 160, endPoint x: 371, endPoint y: 157, distance: 55.1
click at [371, 157] on input "*******" at bounding box center [931, 158] width 1131 height 33
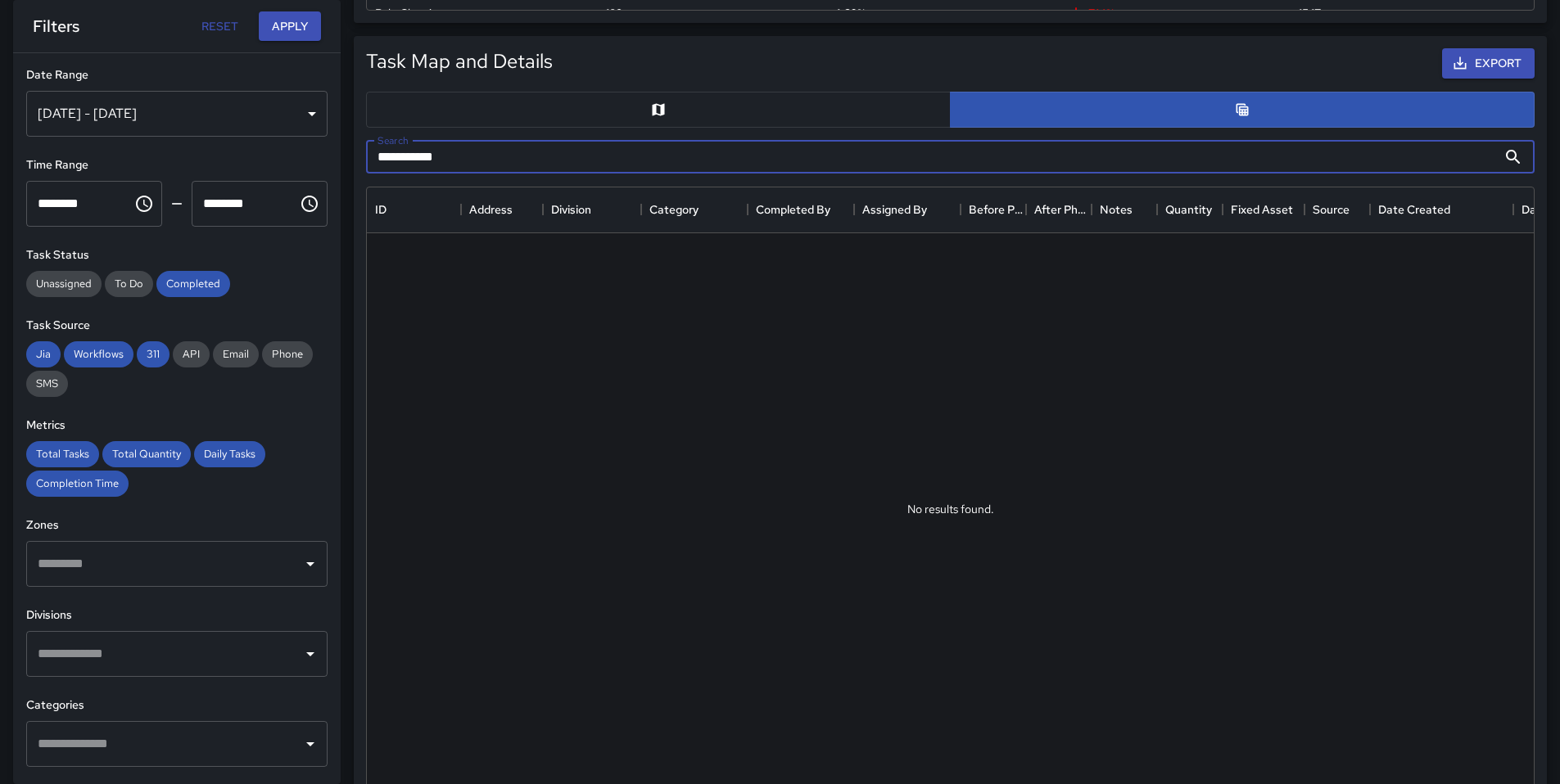
drag, startPoint x: 397, startPoint y: 156, endPoint x: 320, endPoint y: 147, distance: 77.5
click at [320, 147] on div "**********" at bounding box center [773, 408] width 1573 height 2307
click at [456, 146] on input "**********" at bounding box center [931, 158] width 1131 height 33
click at [454, 154] on input "**********" at bounding box center [931, 158] width 1131 height 33
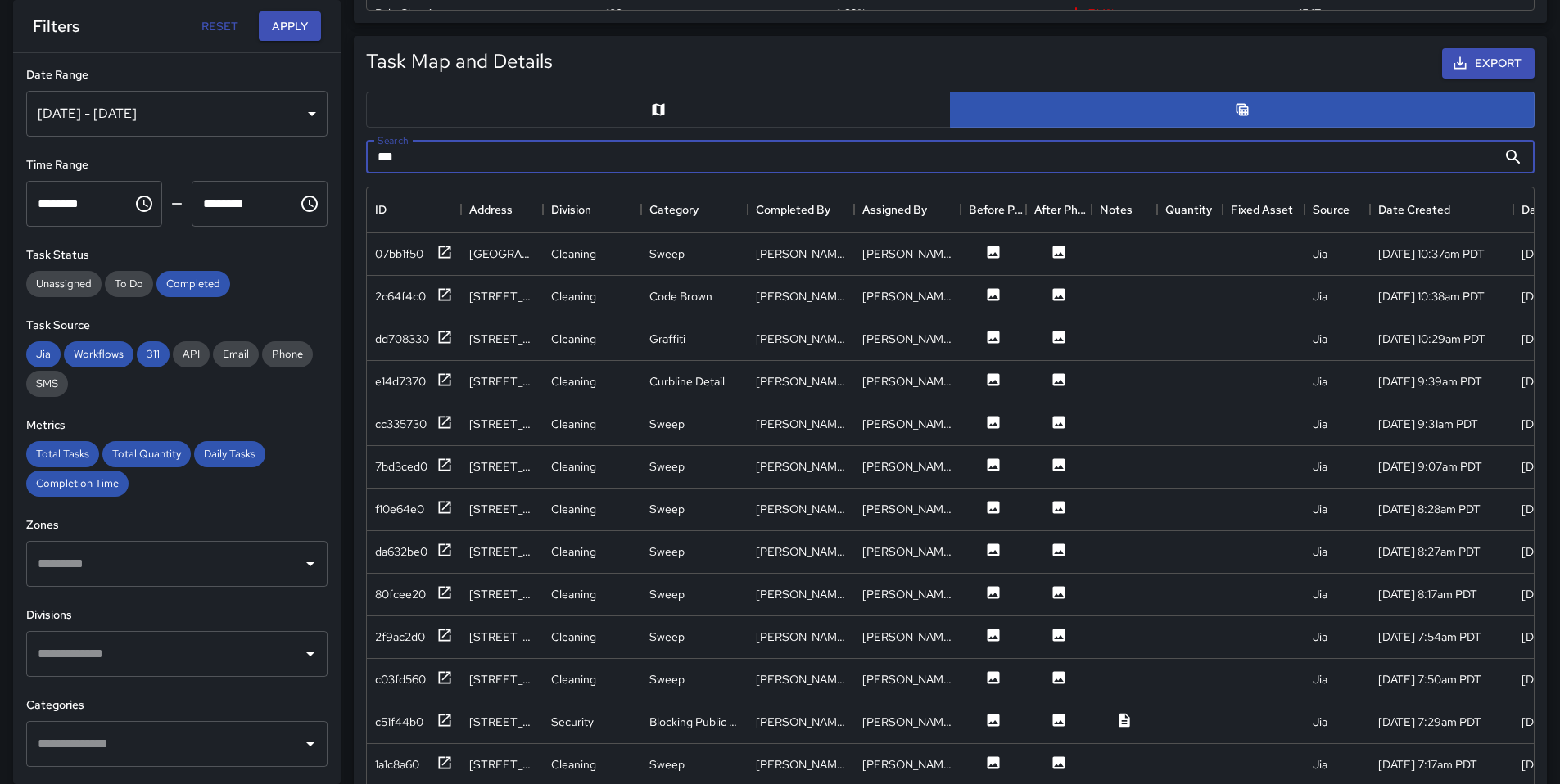
type input "***"
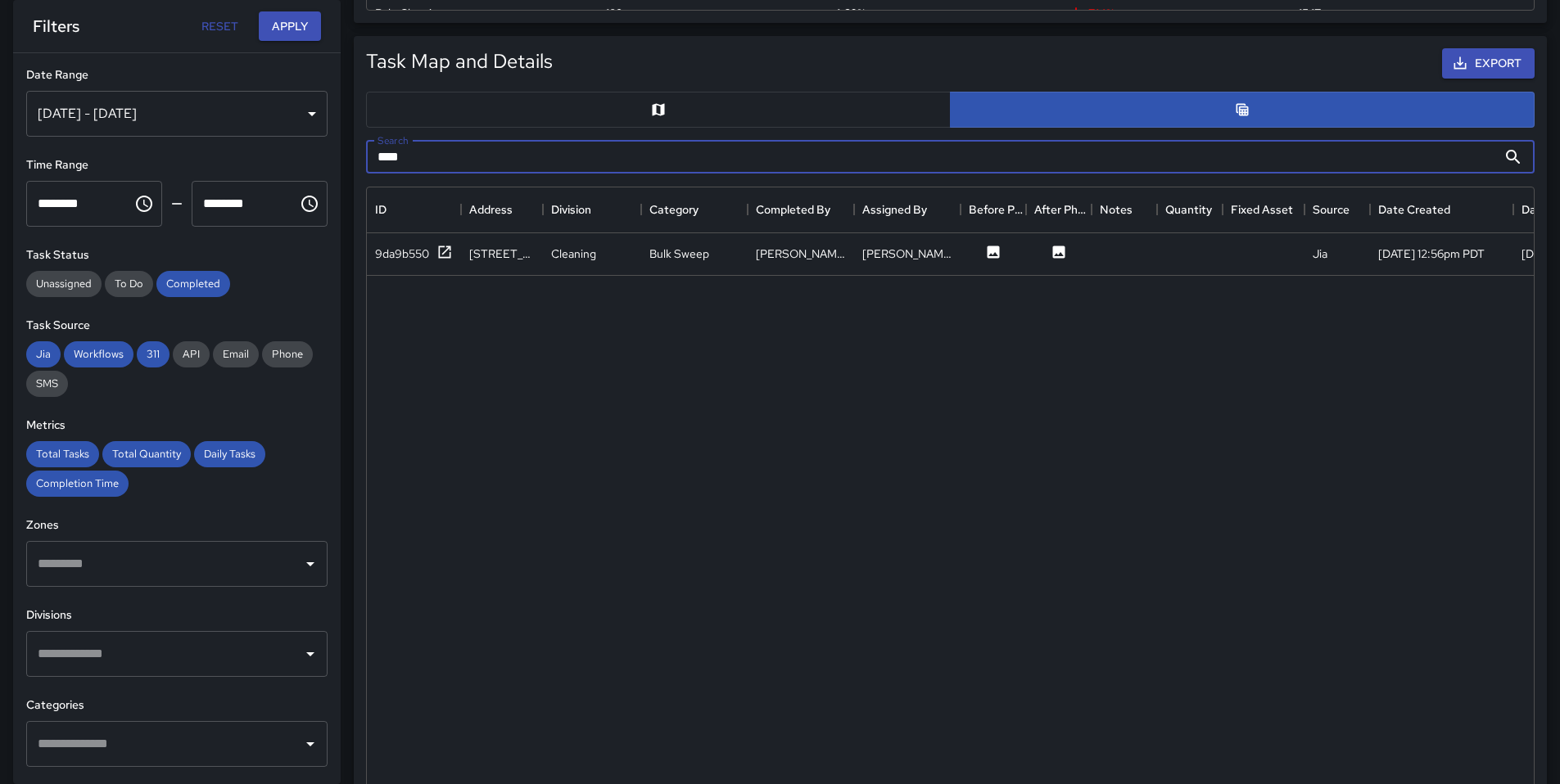
drag, startPoint x: 450, startPoint y: 159, endPoint x: 358, endPoint y: 156, distance: 92.0
click at [358, 156] on div "Search *** Search" at bounding box center [950, 157] width 1195 height 59
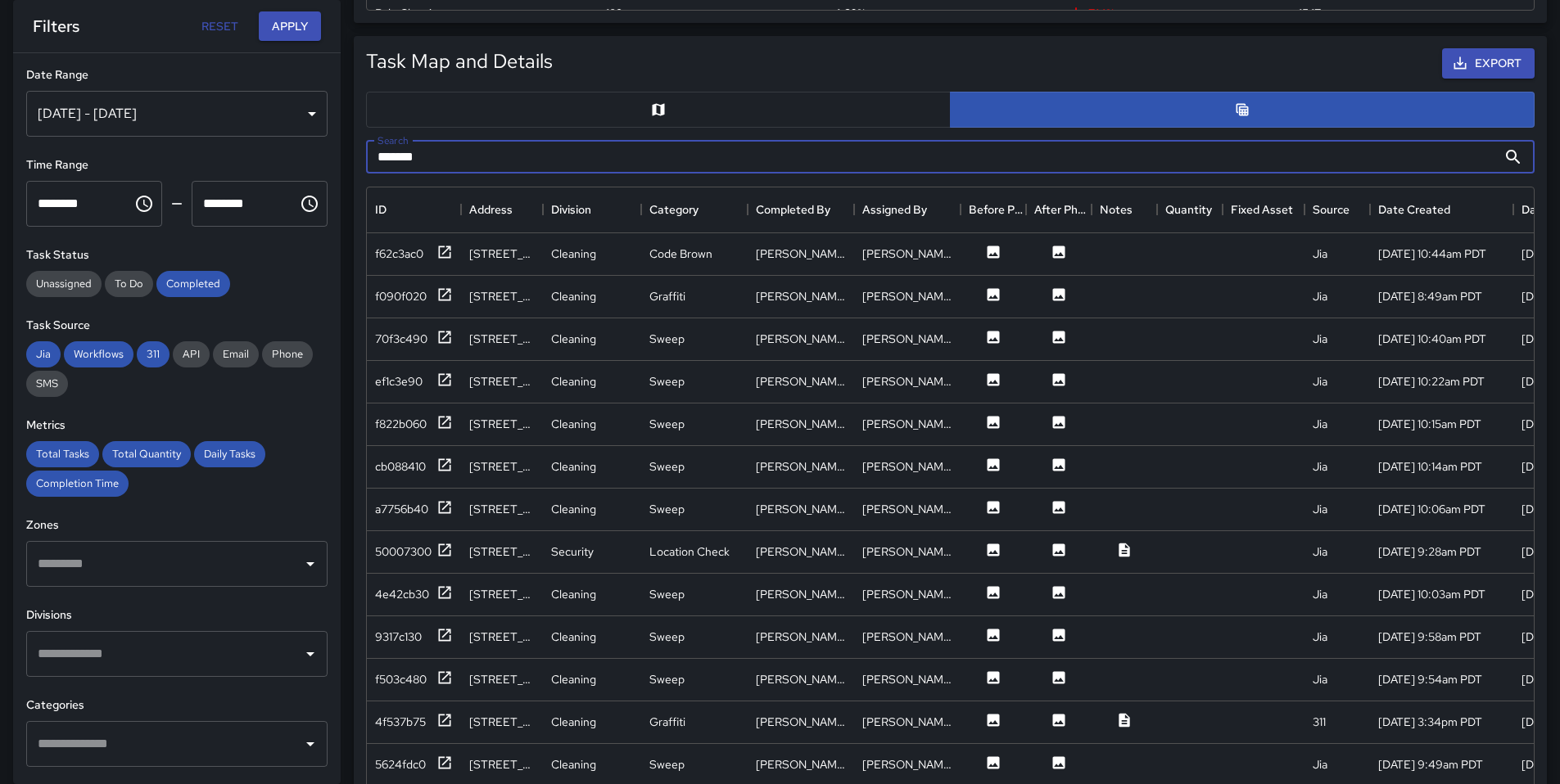
type input "*******"
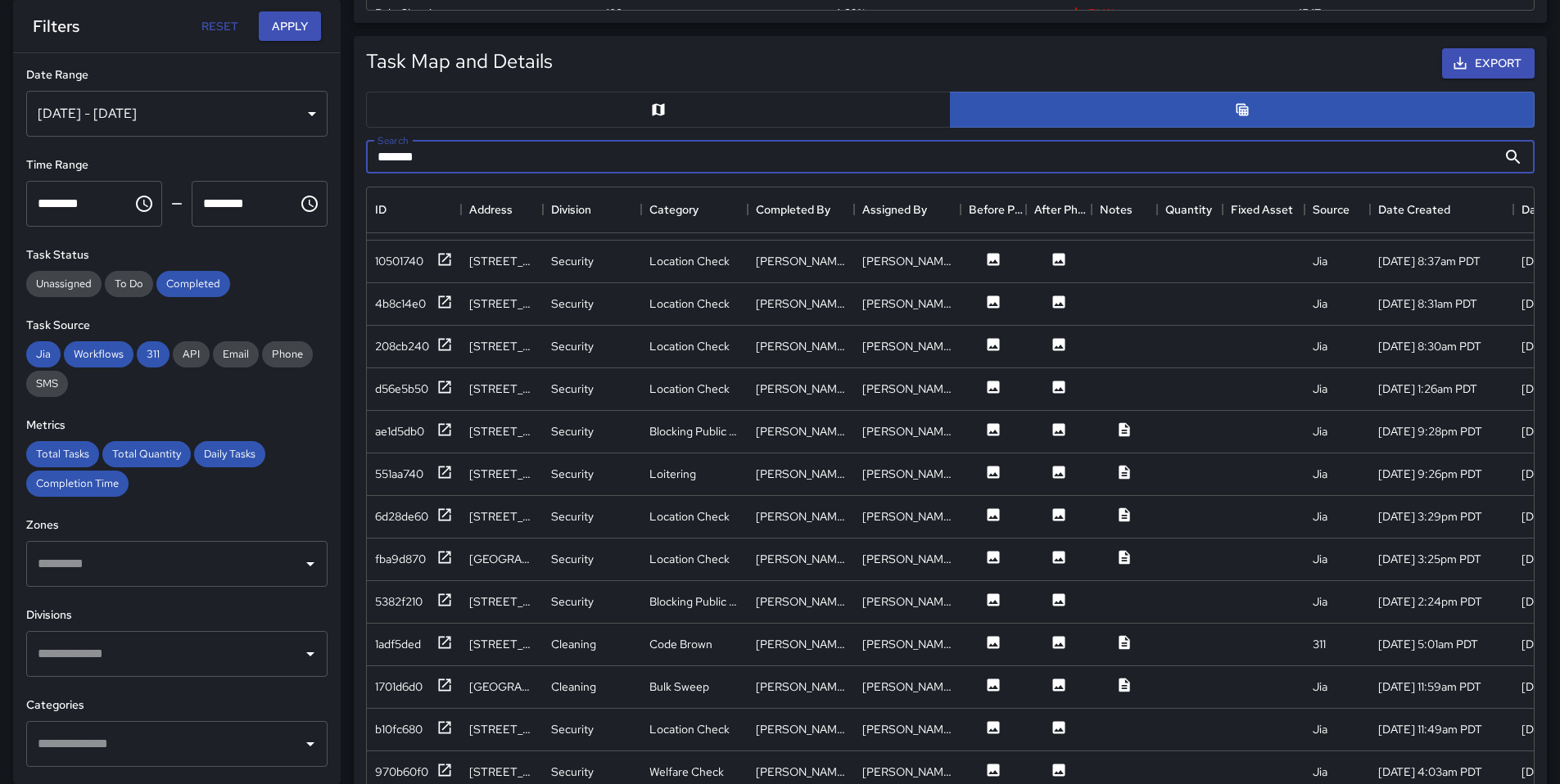
scroll to position [1267, 0]
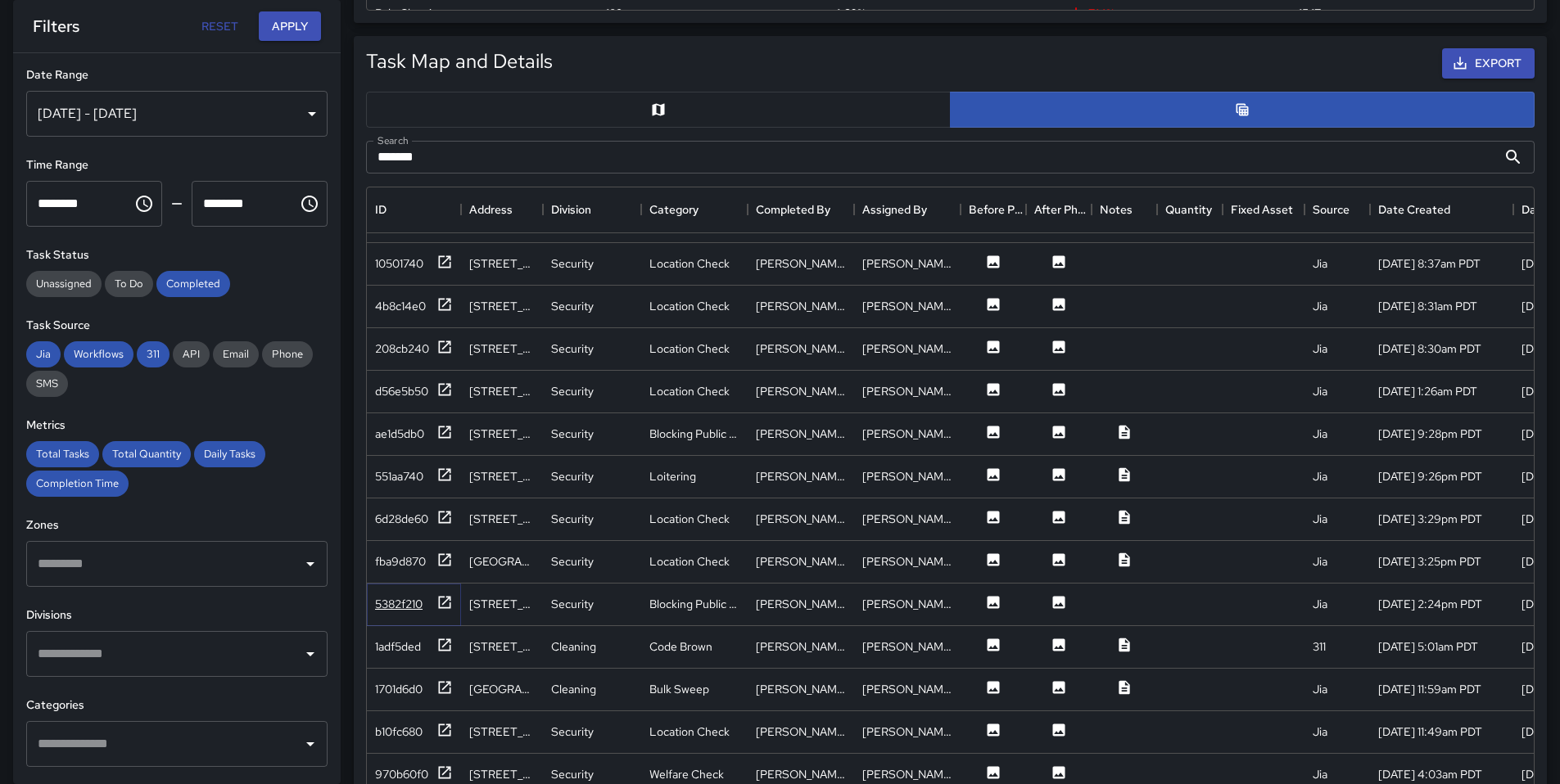
click at [393, 604] on div "5382f210" at bounding box center [399, 604] width 48 height 17
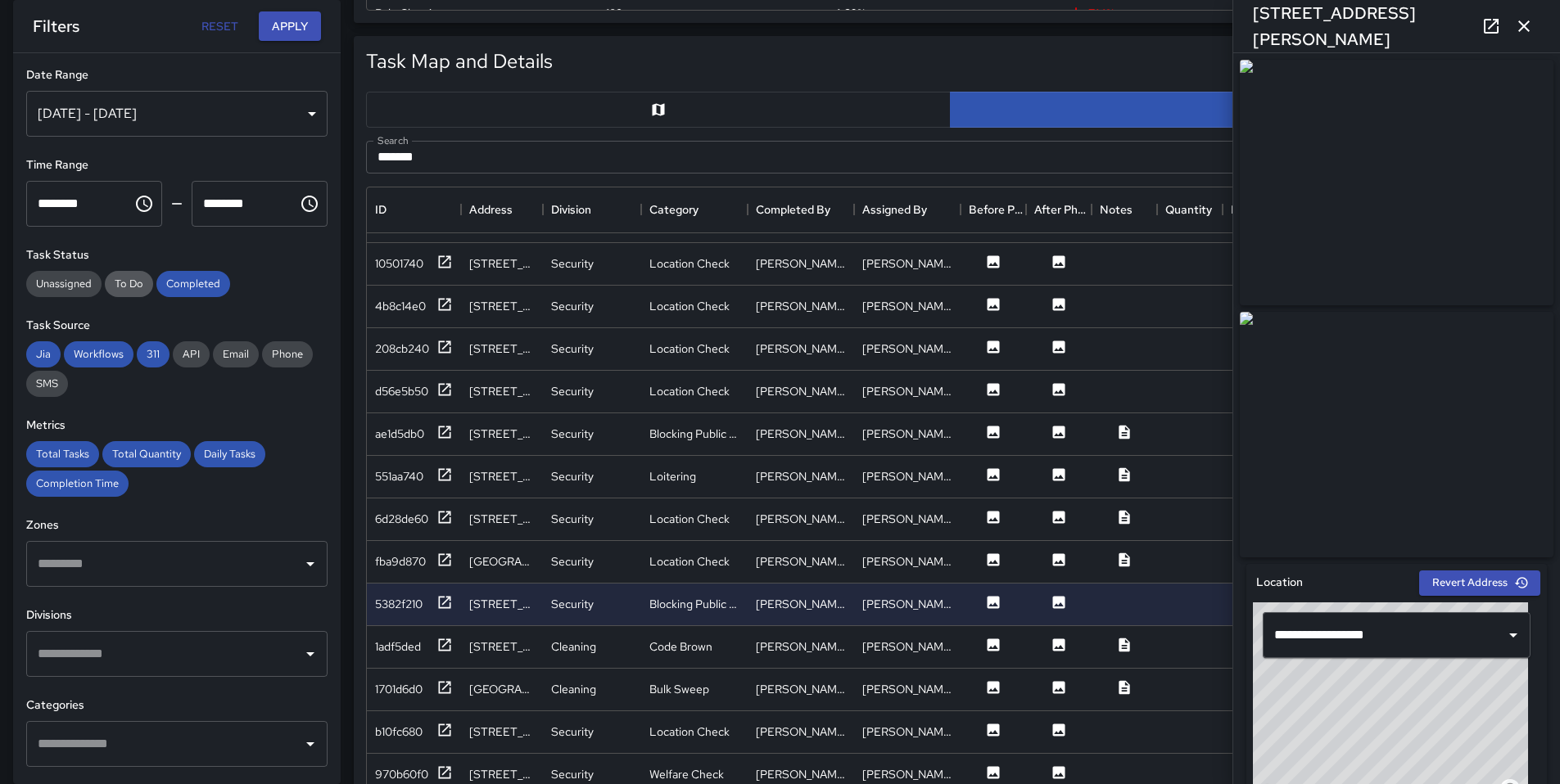
click at [125, 286] on span "To Do" at bounding box center [128, 283] width 49 height 14
click at [196, 359] on span "API" at bounding box center [191, 354] width 37 height 14
click at [226, 356] on span "Email" at bounding box center [236, 354] width 46 height 14
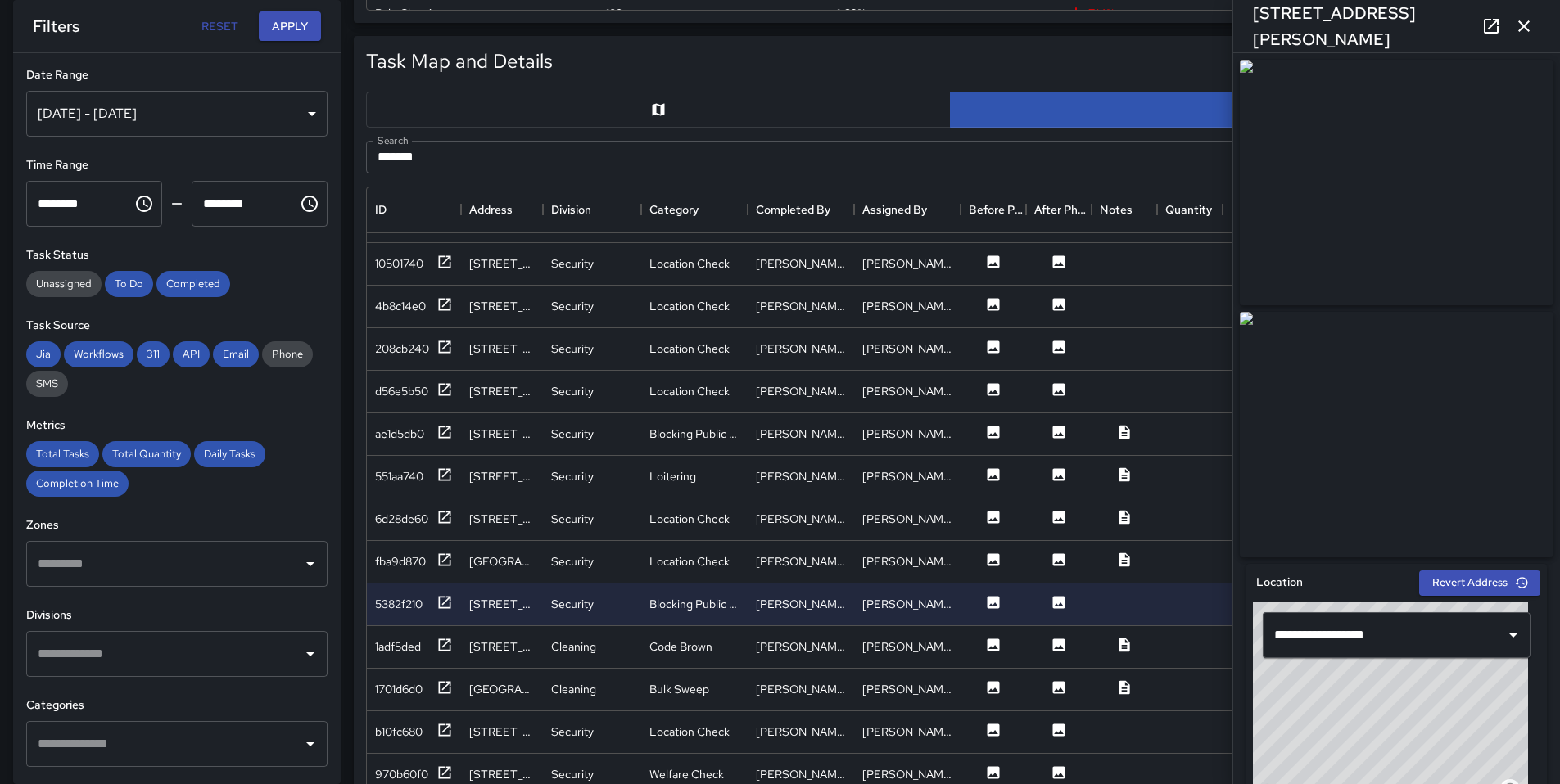
drag, startPoint x: 284, startPoint y: 358, endPoint x: 223, endPoint y: 370, distance: 62.2
click at [284, 358] on span "Phone" at bounding box center [287, 354] width 50 height 14
click at [50, 385] on span "SMS" at bounding box center [48, 383] width 42 height 14
click at [276, 28] on button "Apply" at bounding box center [290, 26] width 62 height 30
click at [1526, 34] on icon "button" at bounding box center [1523, 26] width 19 height 19
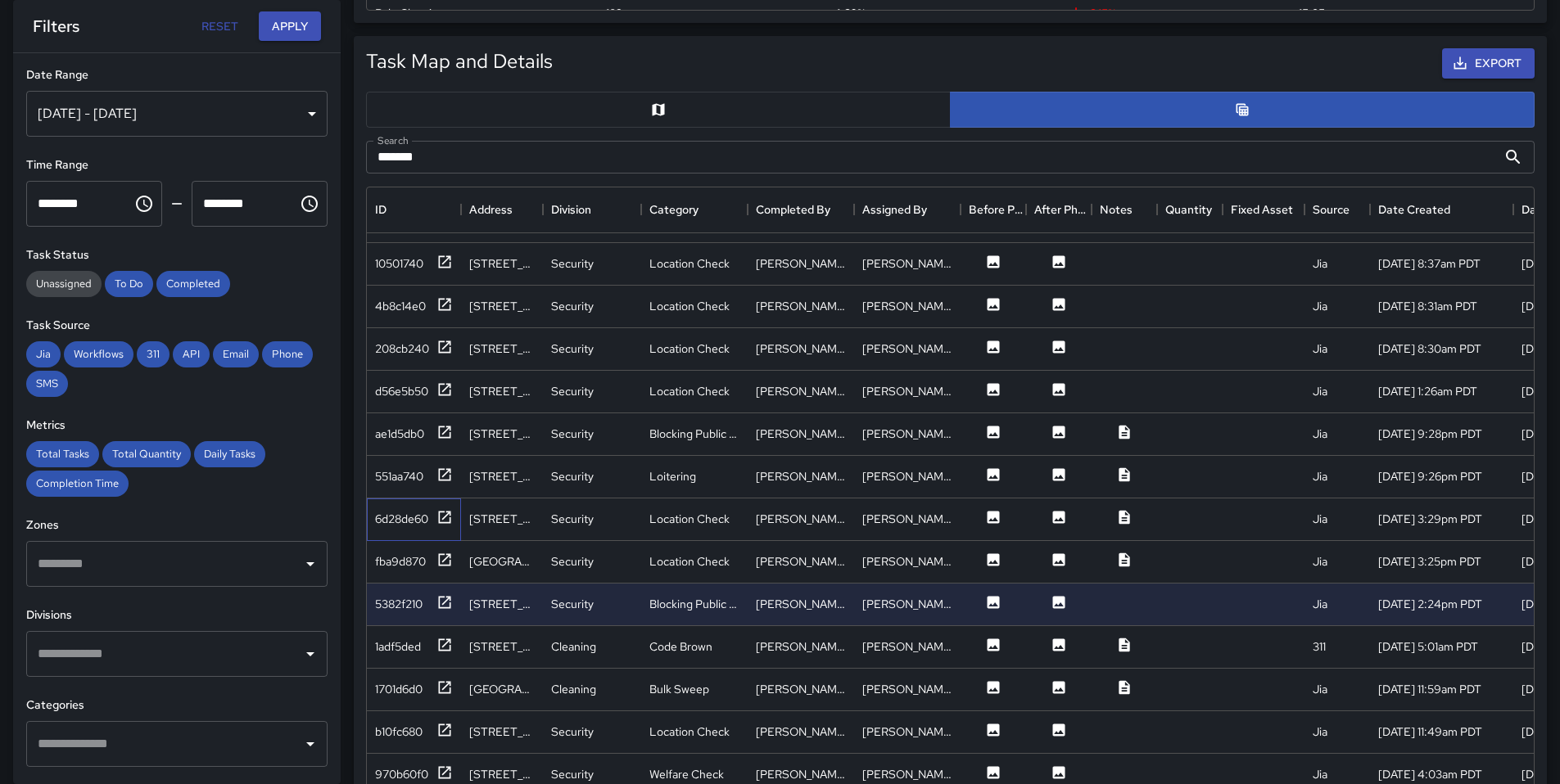
click at [403, 530] on div "6d28de60" at bounding box center [414, 520] width 94 height 42
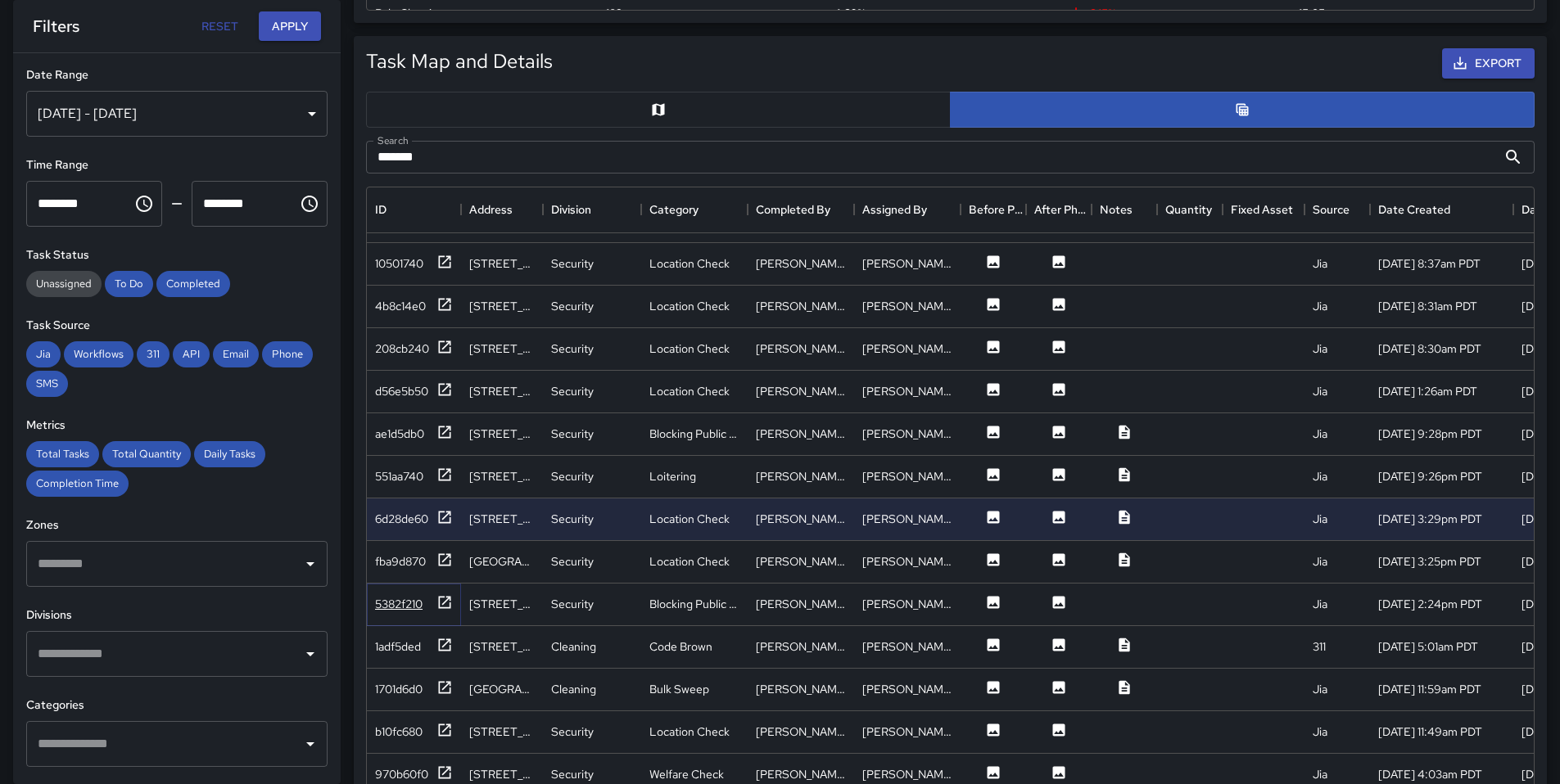
click at [412, 602] on div "5382f210" at bounding box center [399, 604] width 48 height 17
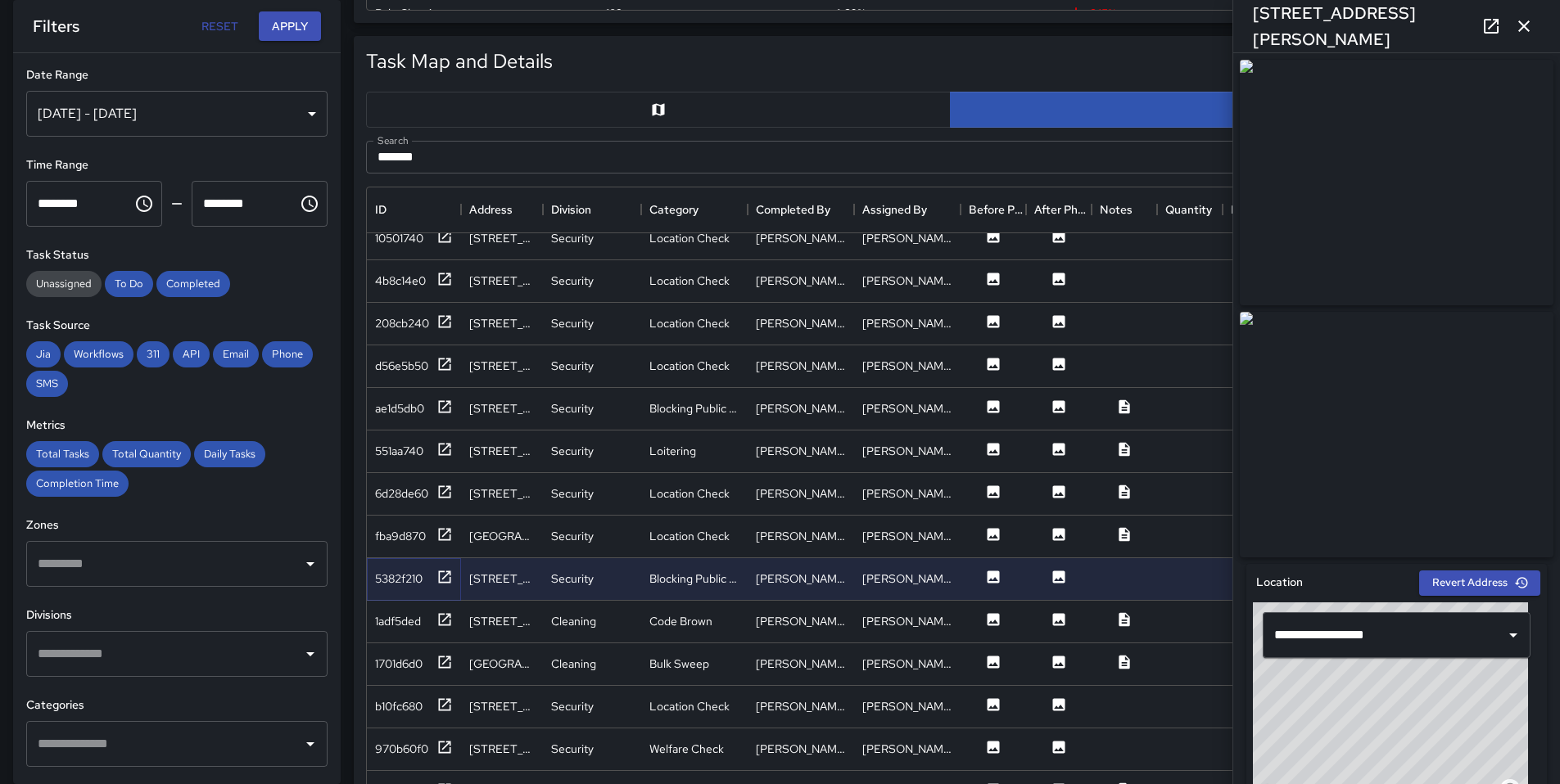
scroll to position [1294, 0]
click at [408, 629] on div "1adf5ded" at bounding box center [414, 620] width 78 height 20
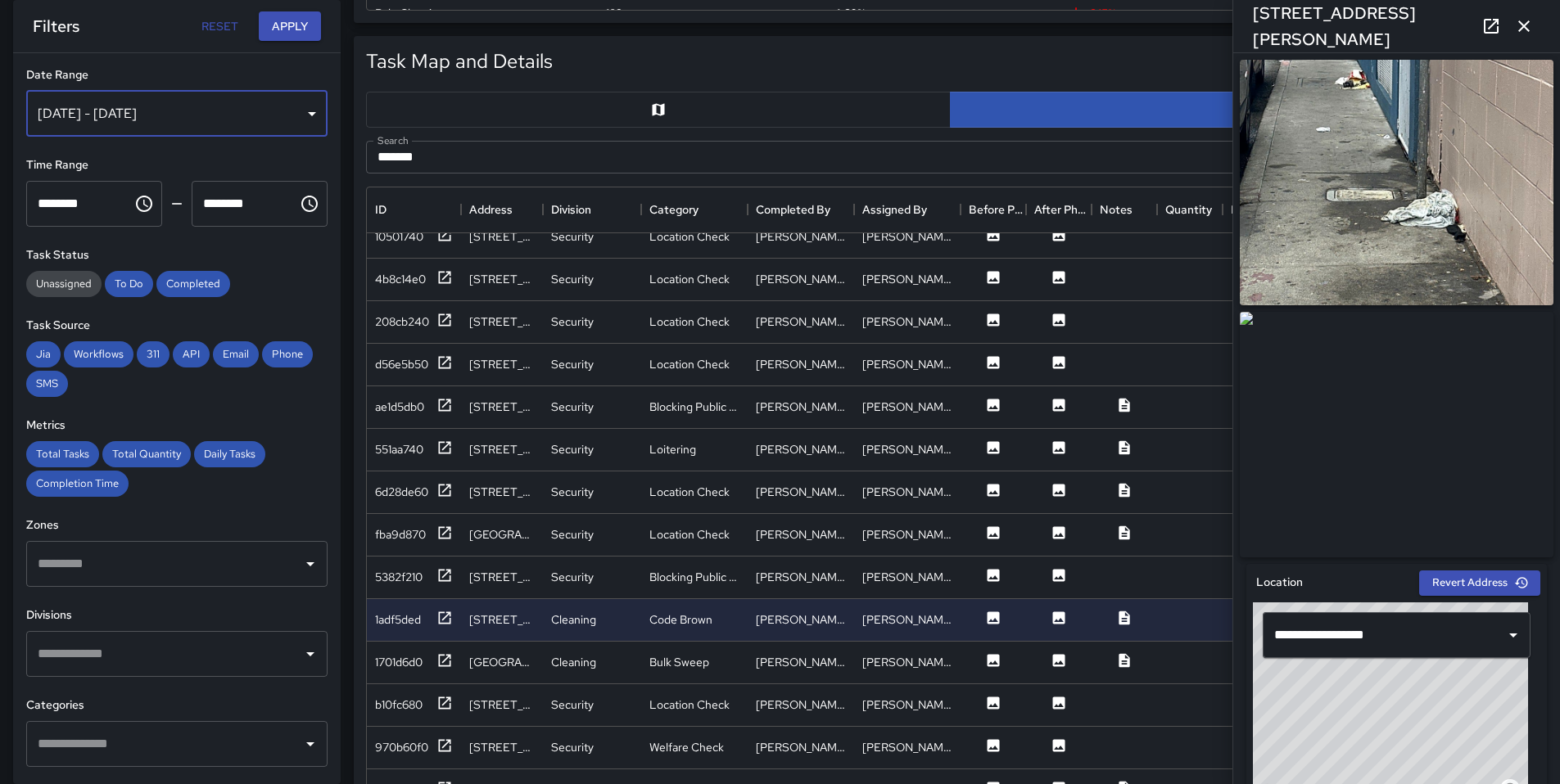
click at [210, 116] on div "Aug 07, 2025 - Aug 18, 2025" at bounding box center [177, 114] width 302 height 46
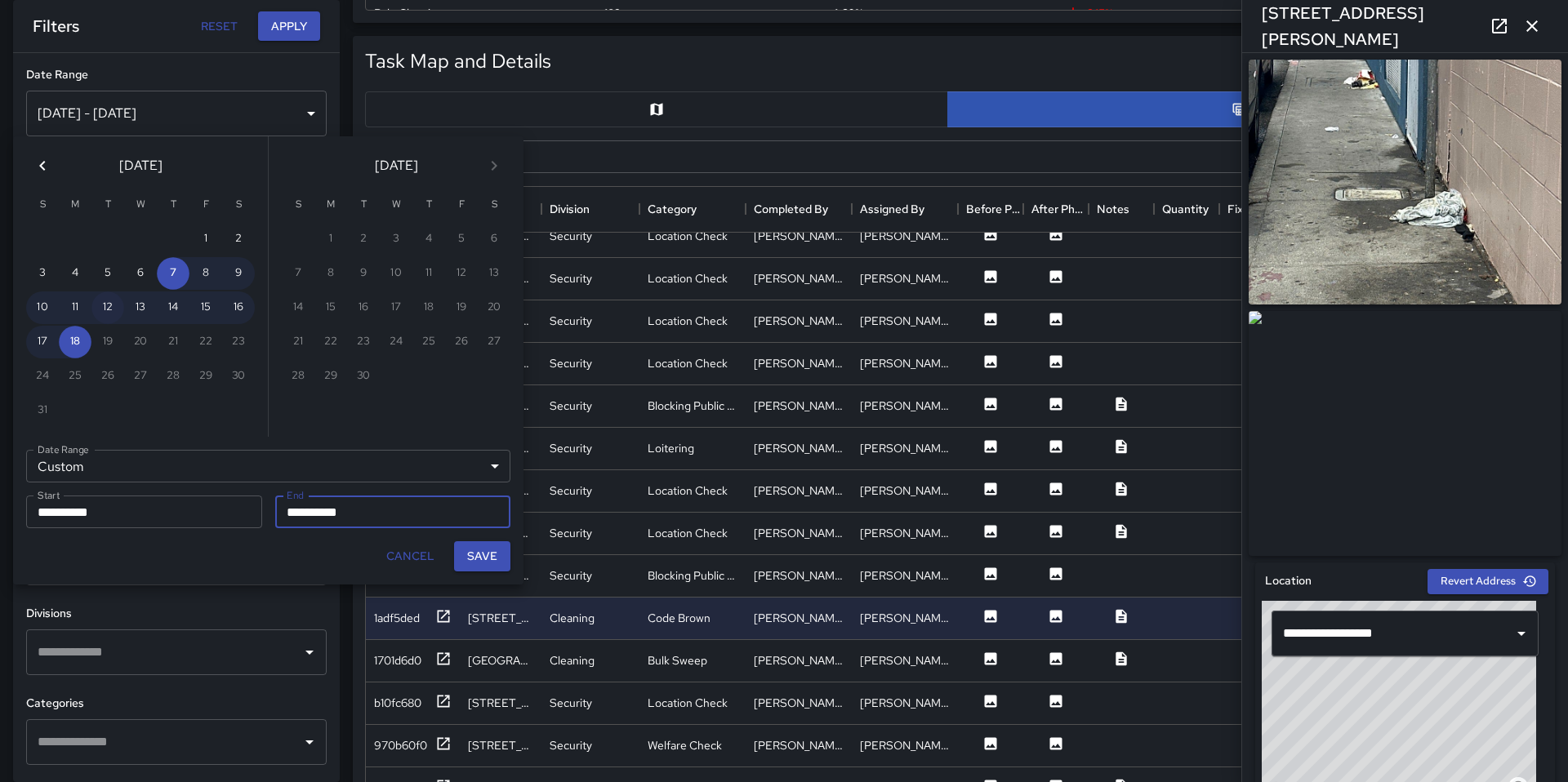
click at [113, 302] on button "12" at bounding box center [108, 308] width 33 height 33
type input "**********"
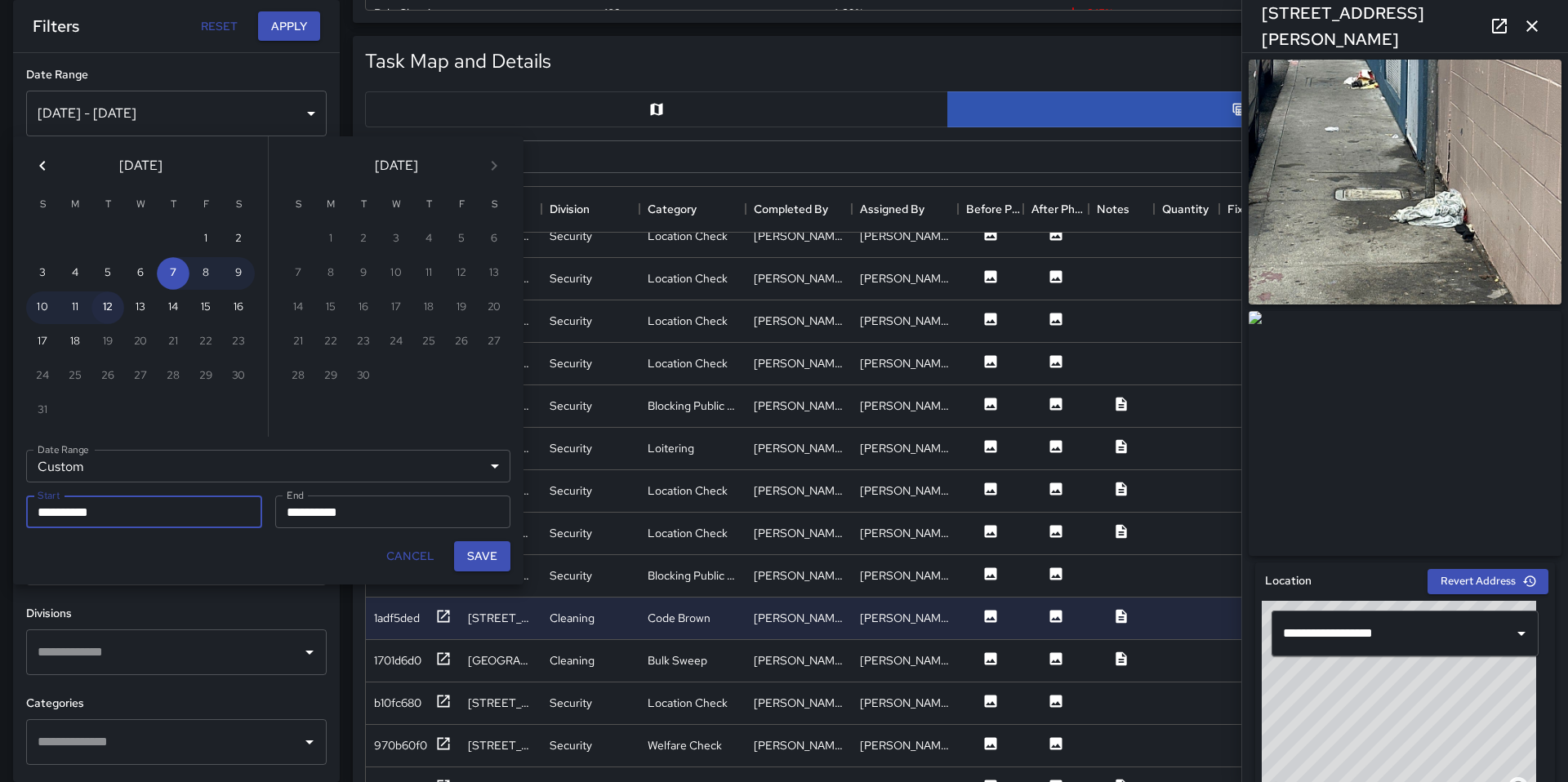
click at [108, 311] on button "12" at bounding box center [108, 308] width 33 height 33
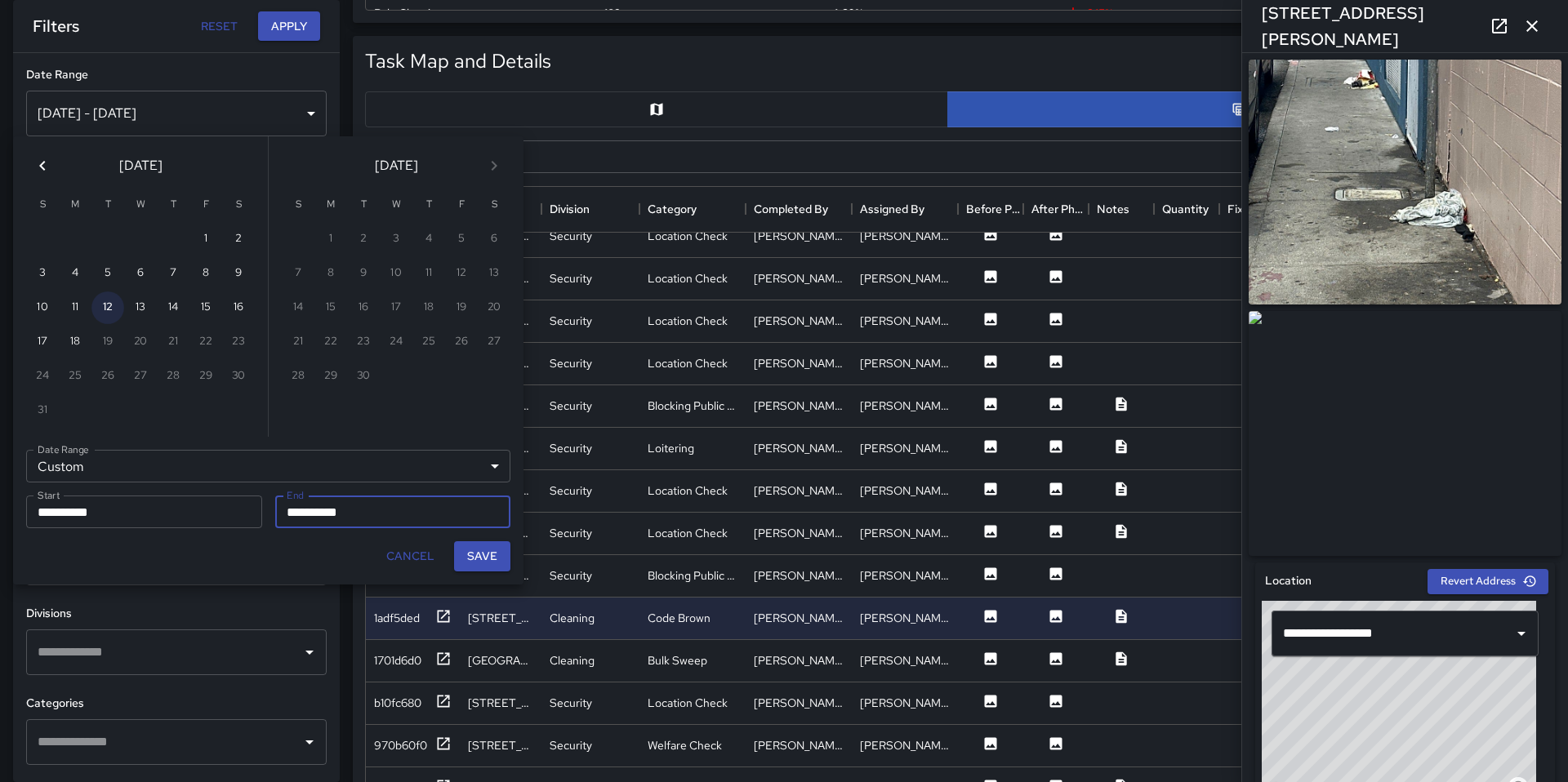
type input "**********"
click at [75, 337] on button "18" at bounding box center [75, 342] width 33 height 33
type input "**********"
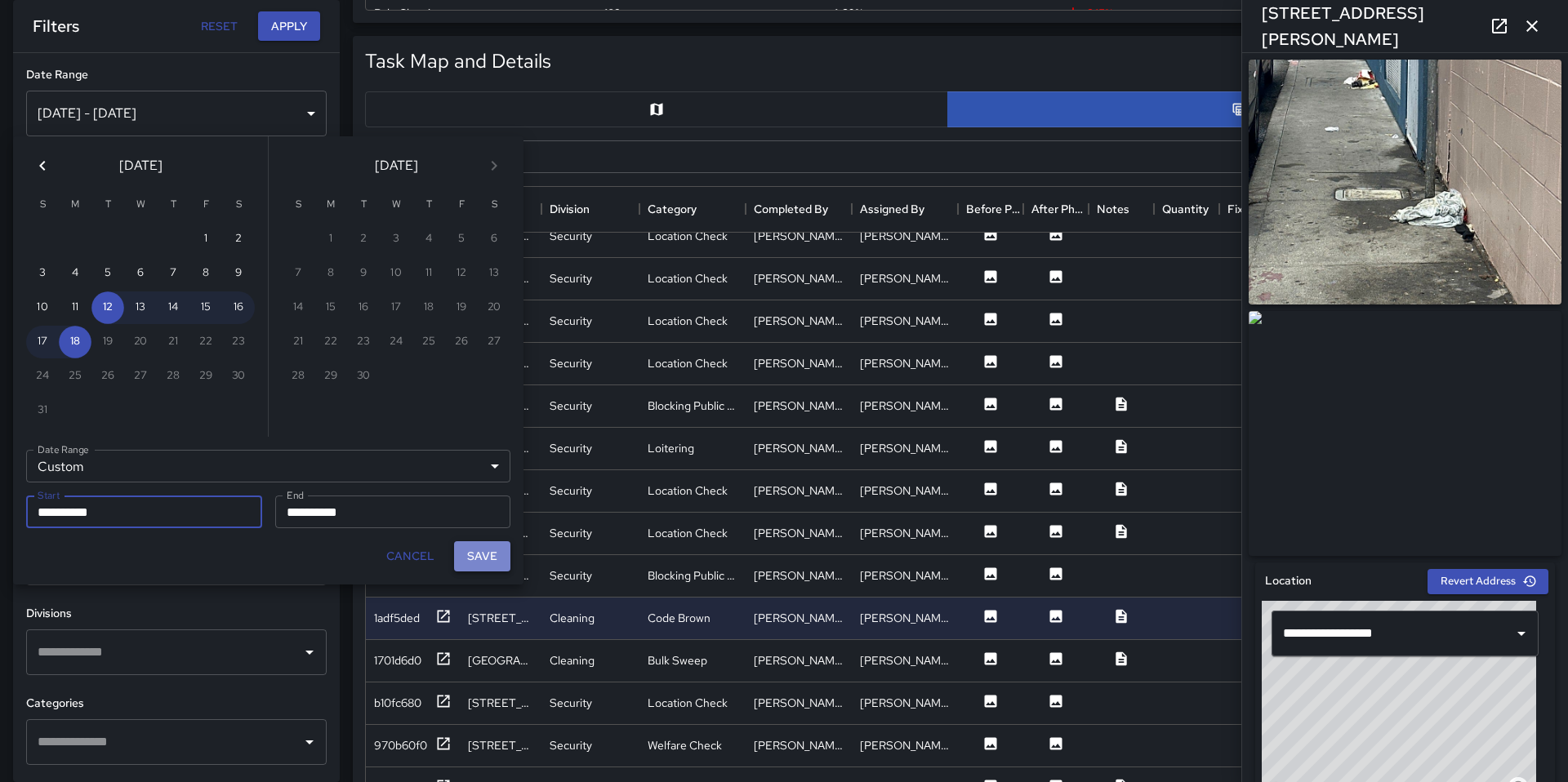
click at [469, 559] on button "Save" at bounding box center [482, 556] width 57 height 30
type input "**********"
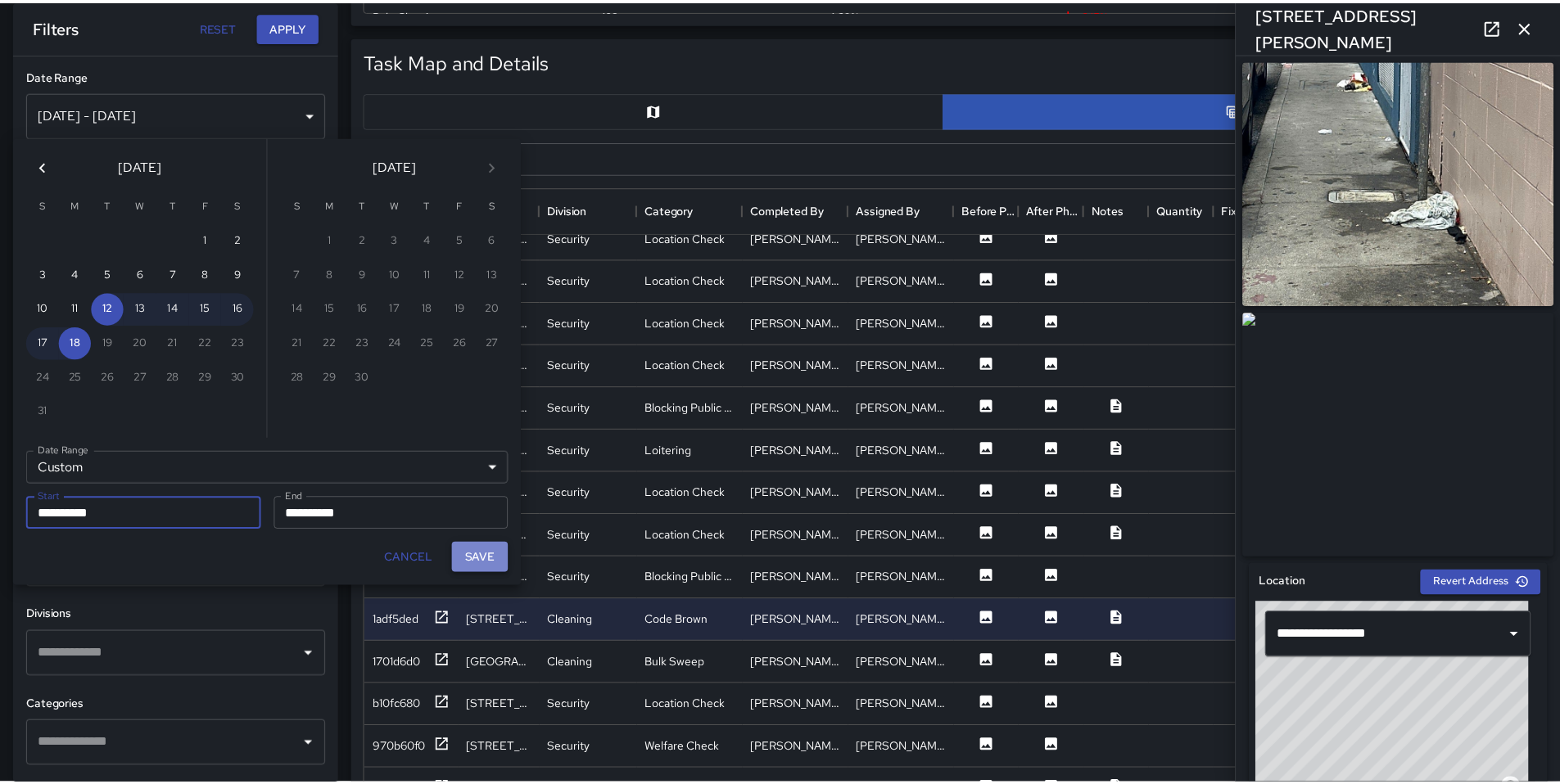
scroll to position [13, 13]
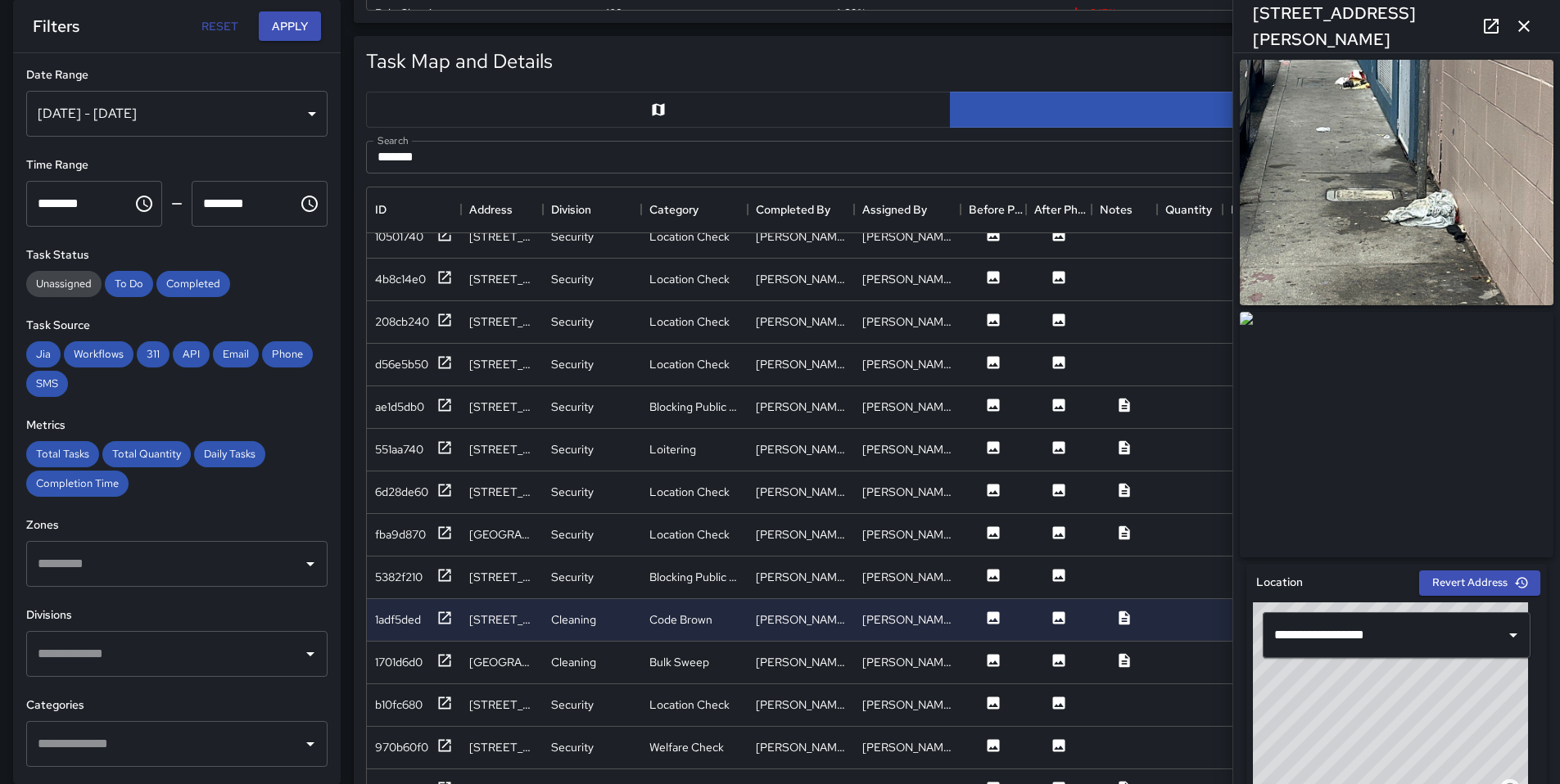
click at [1518, 28] on icon "button" at bounding box center [1523, 26] width 19 height 19
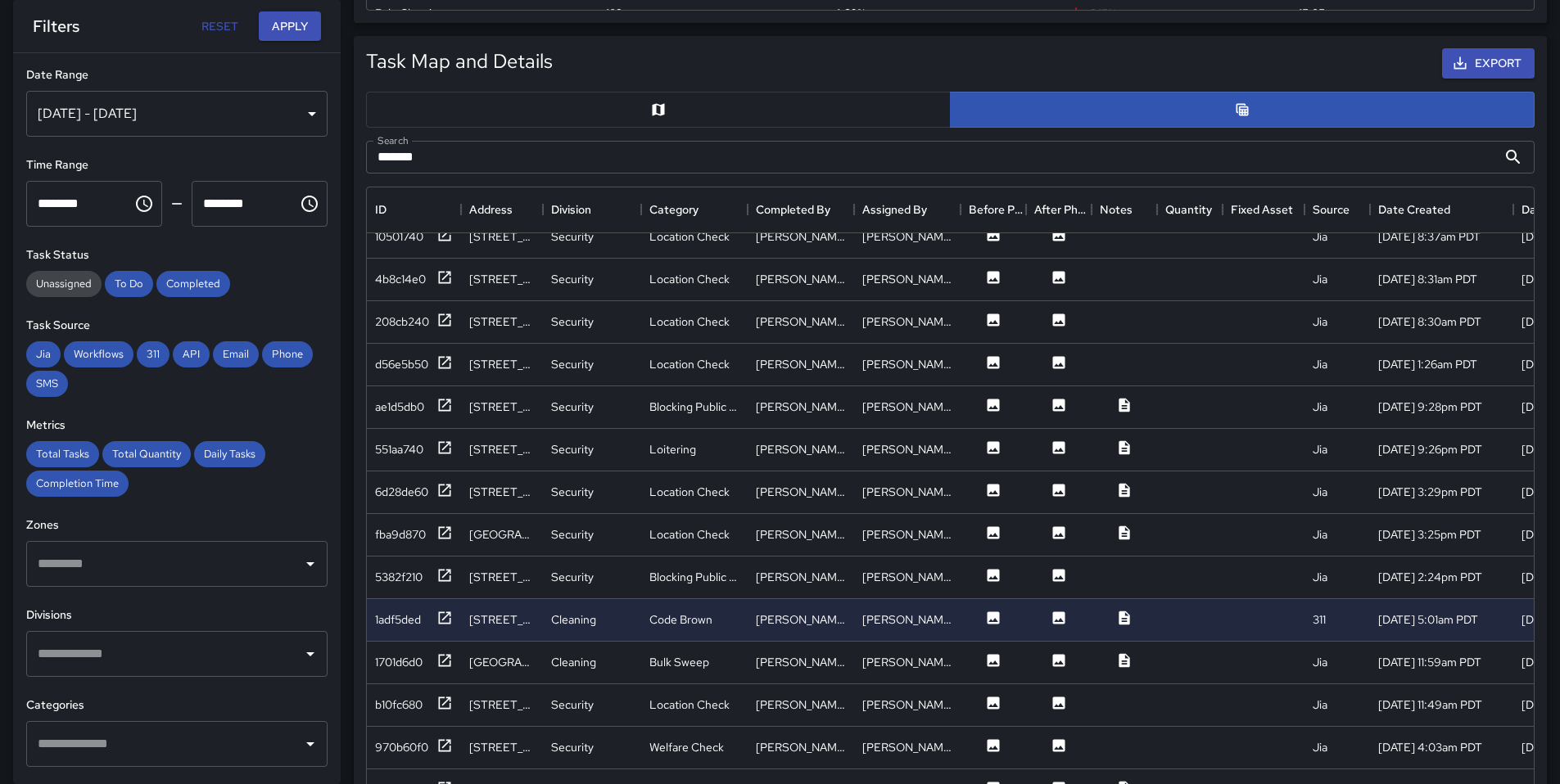
click at [404, 161] on input "*******" at bounding box center [931, 158] width 1131 height 33
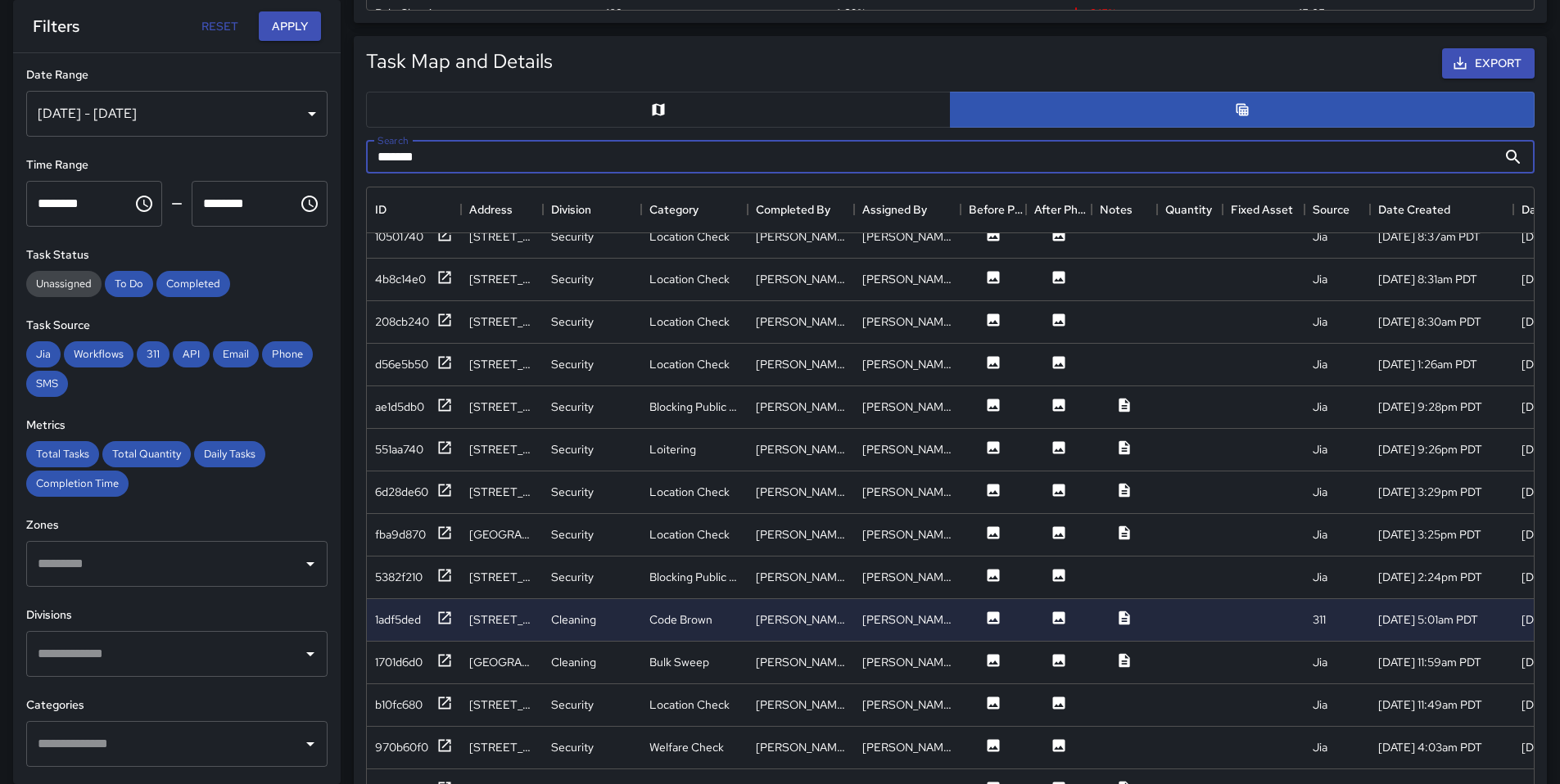
click at [437, 160] on input "*******" at bounding box center [931, 158] width 1131 height 33
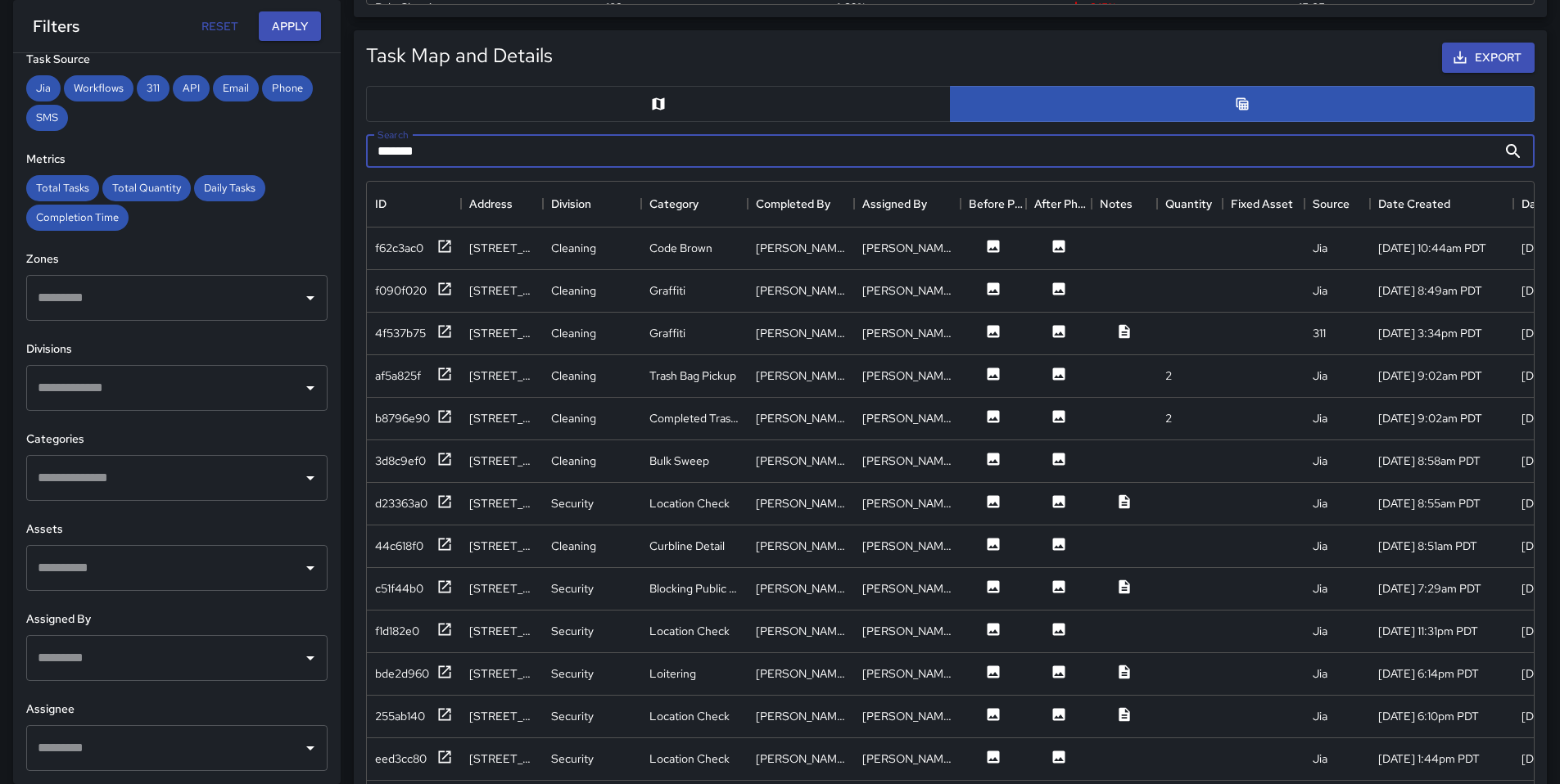
scroll to position [904, 0]
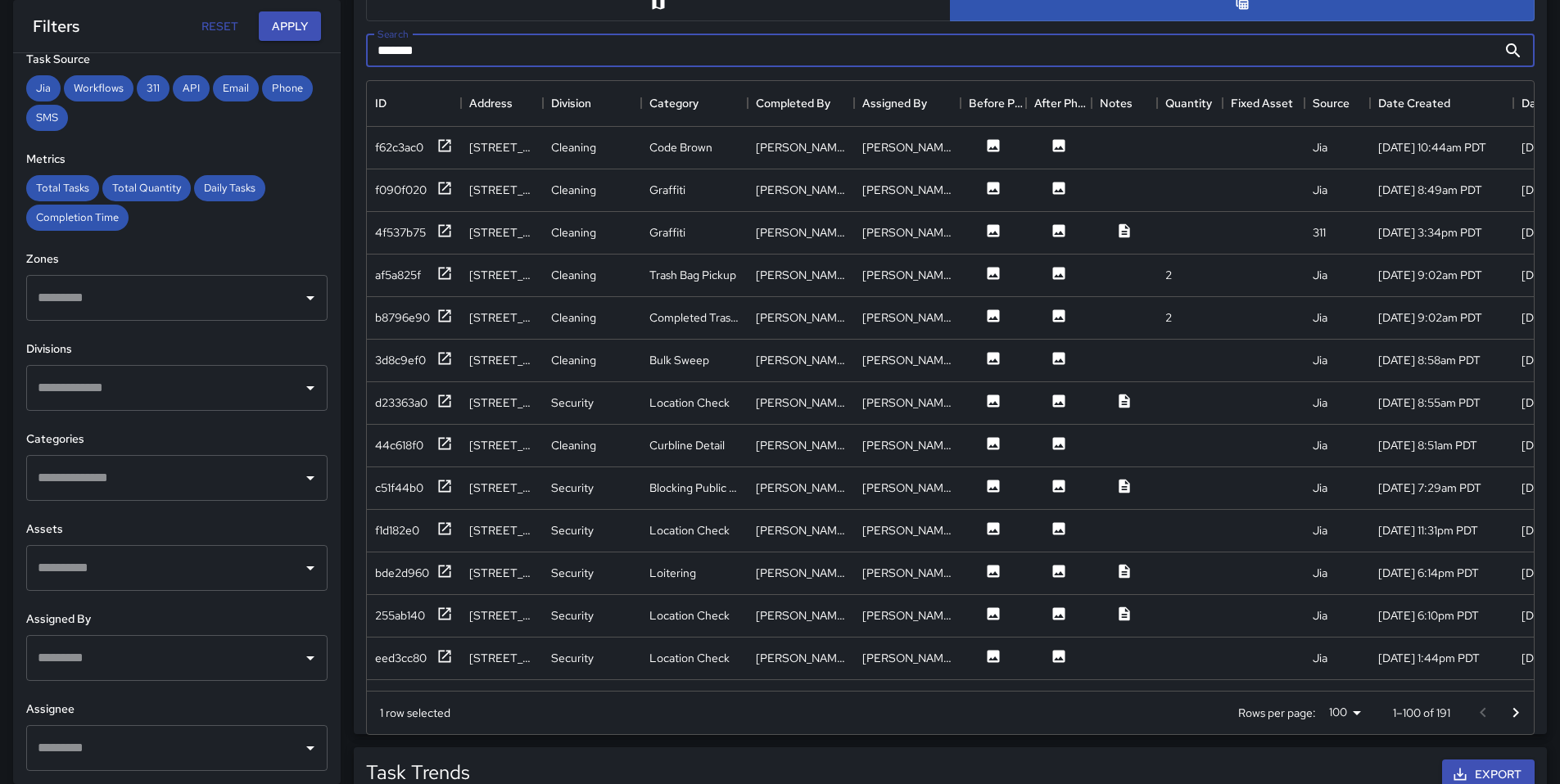
click at [166, 664] on input "text" at bounding box center [165, 658] width 262 height 31
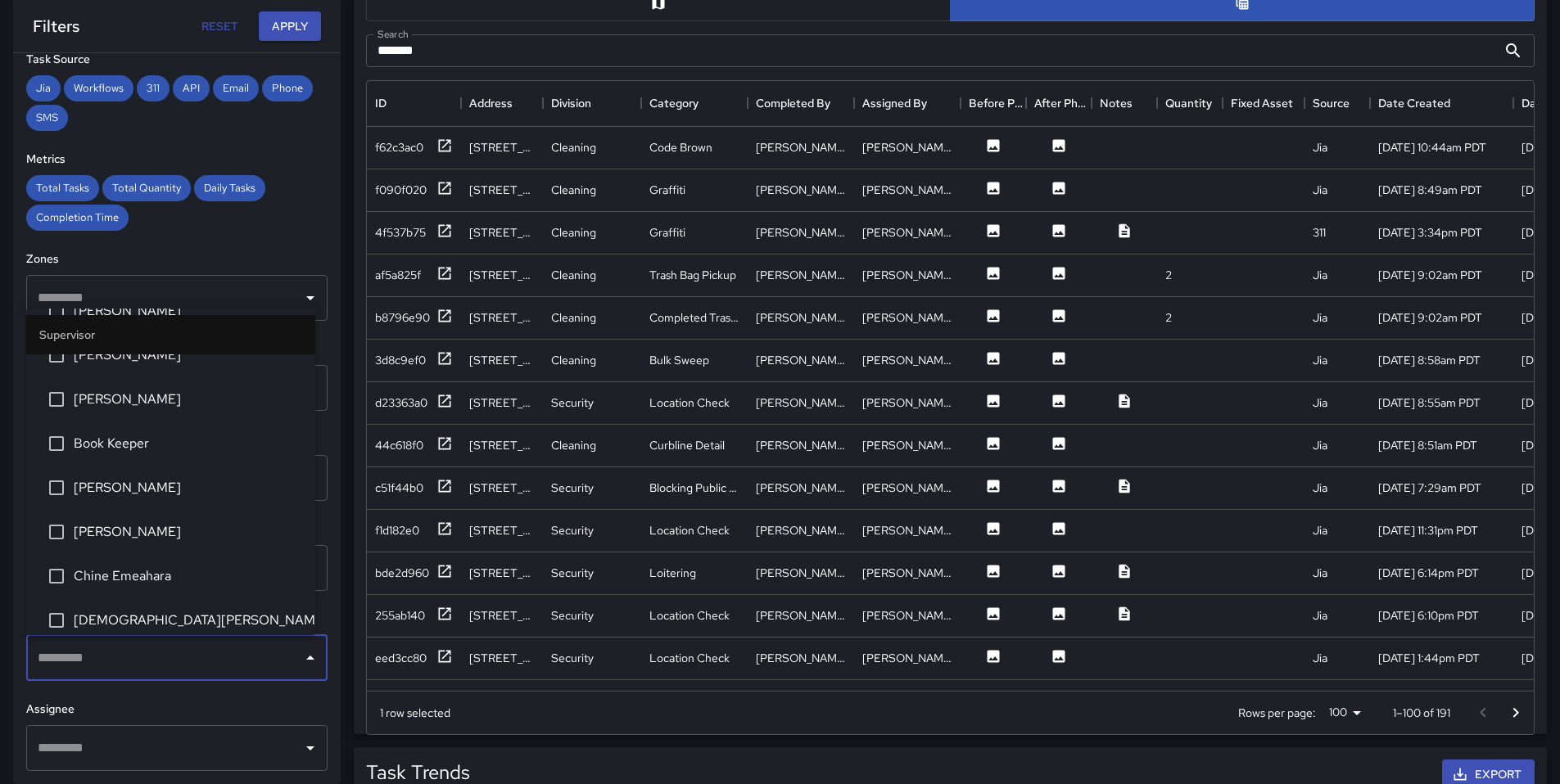
scroll to position [282, 0]
click at [179, 725] on div "​" at bounding box center [177, 748] width 302 height 46
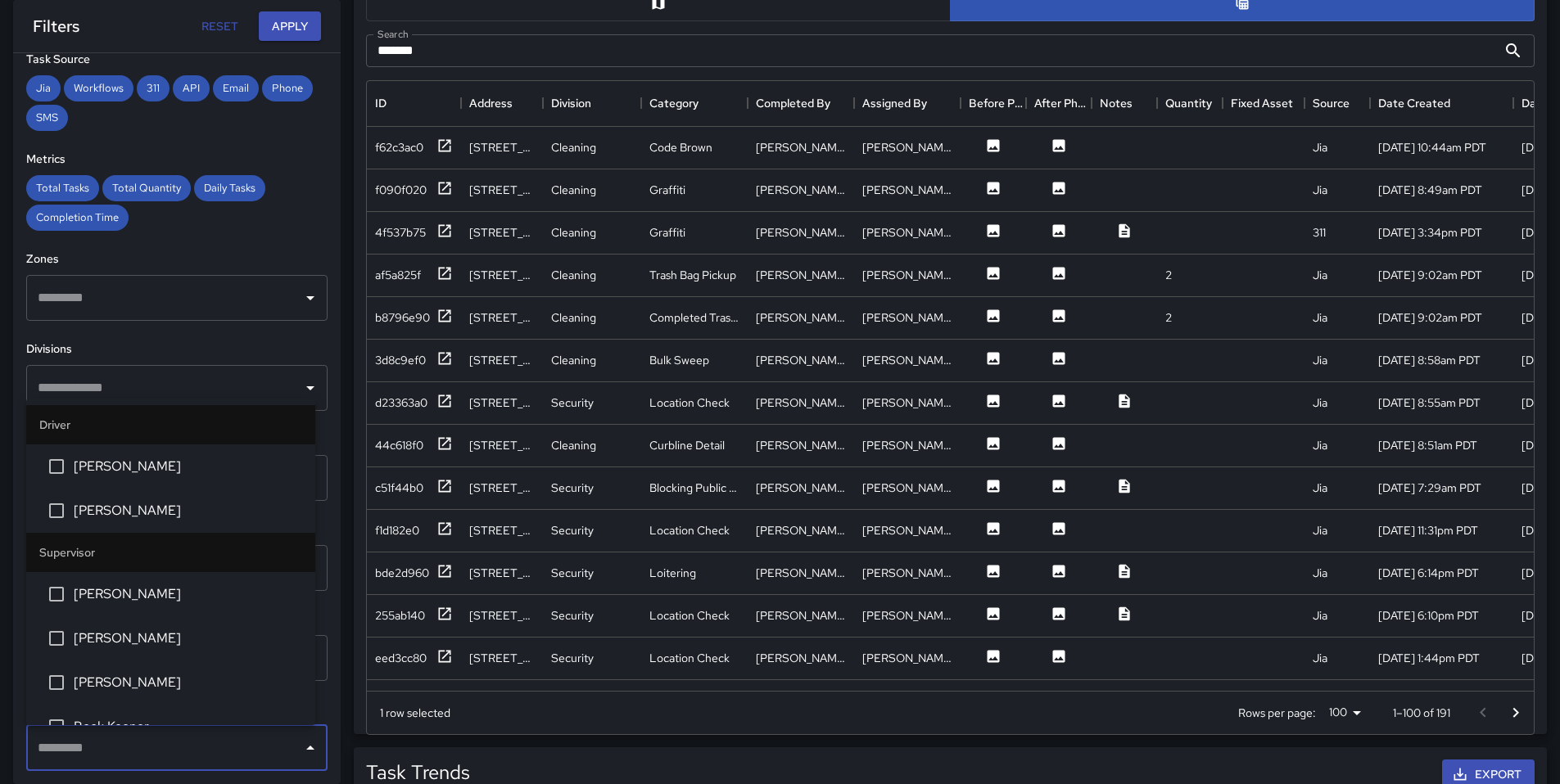
click at [168, 743] on input "text" at bounding box center [165, 748] width 262 height 31
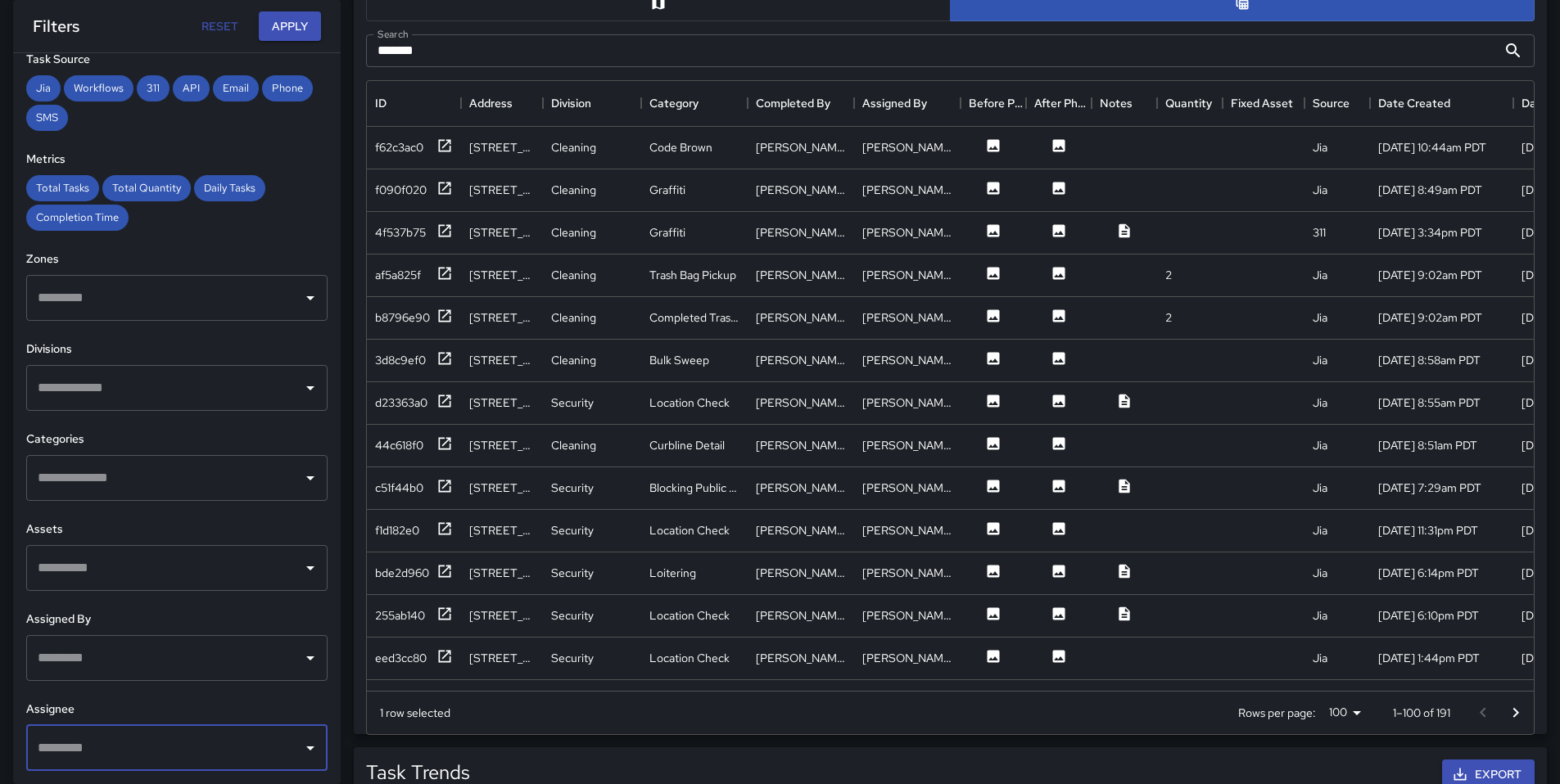
click at [167, 745] on input "text" at bounding box center [165, 748] width 262 height 31
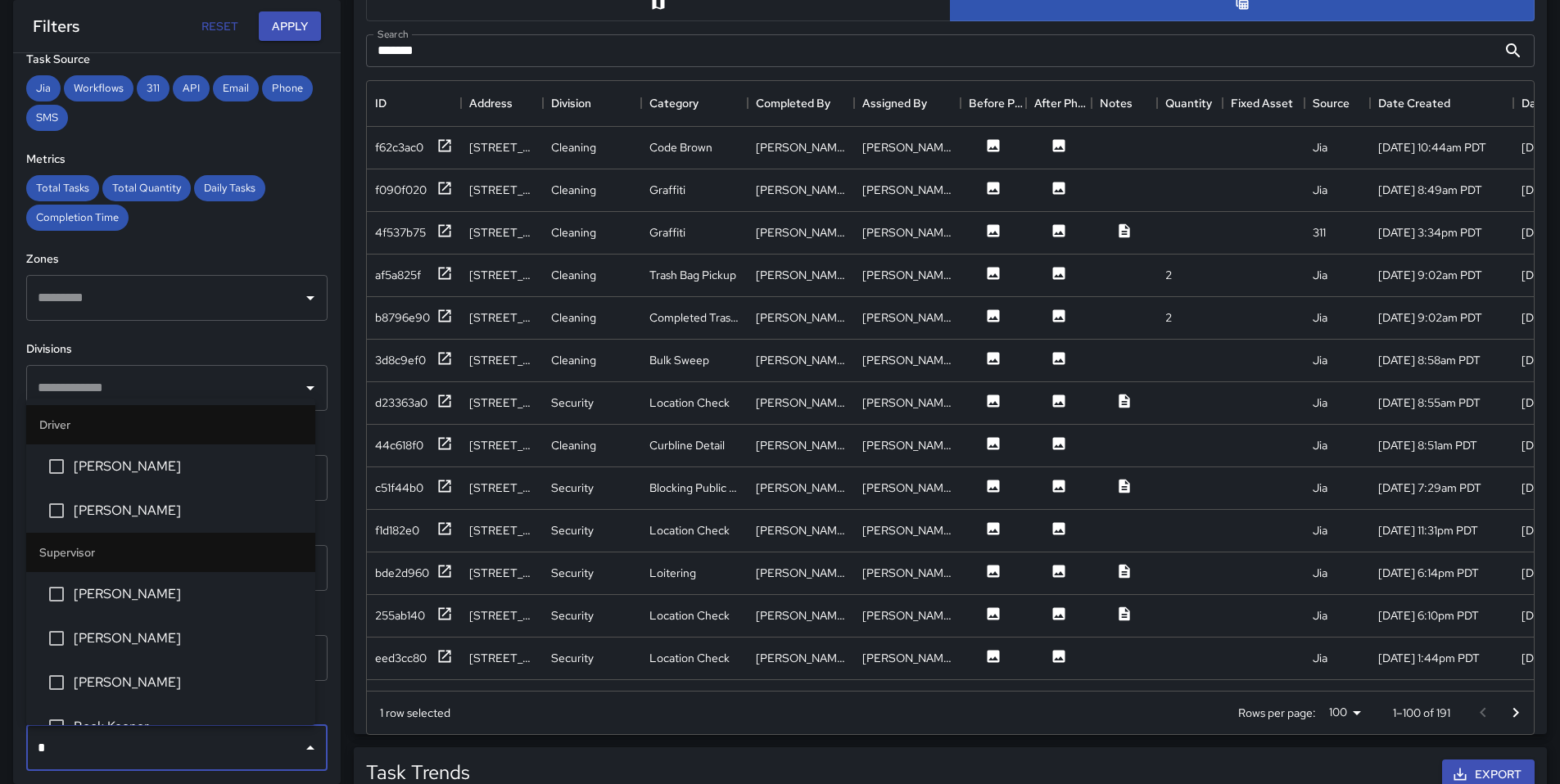
type input "**"
click at [113, 502] on span "[PERSON_NAME]" at bounding box center [187, 510] width 228 height 19
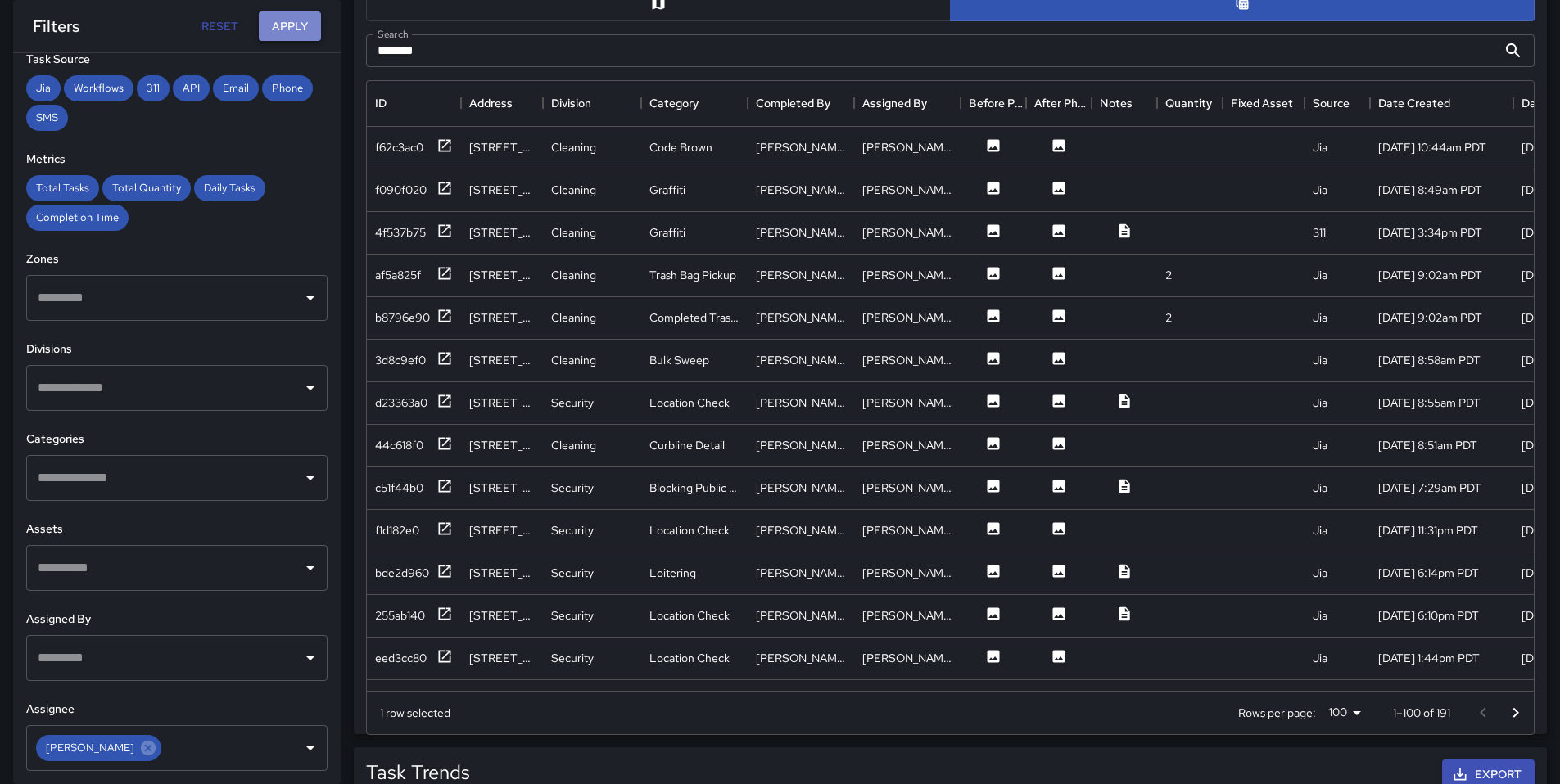
click at [282, 37] on button "Apply" at bounding box center [290, 26] width 62 height 30
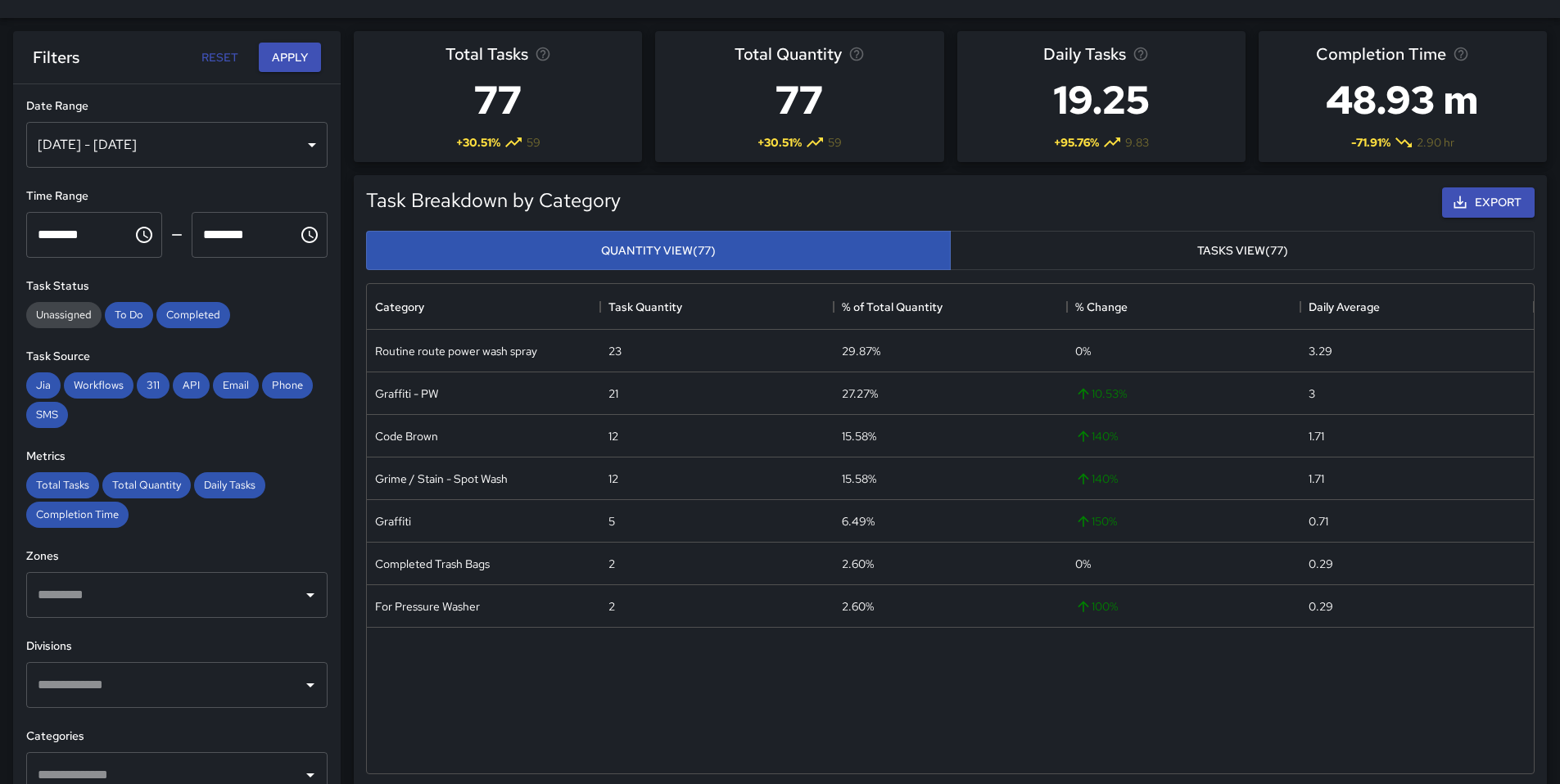
scroll to position [0, 0]
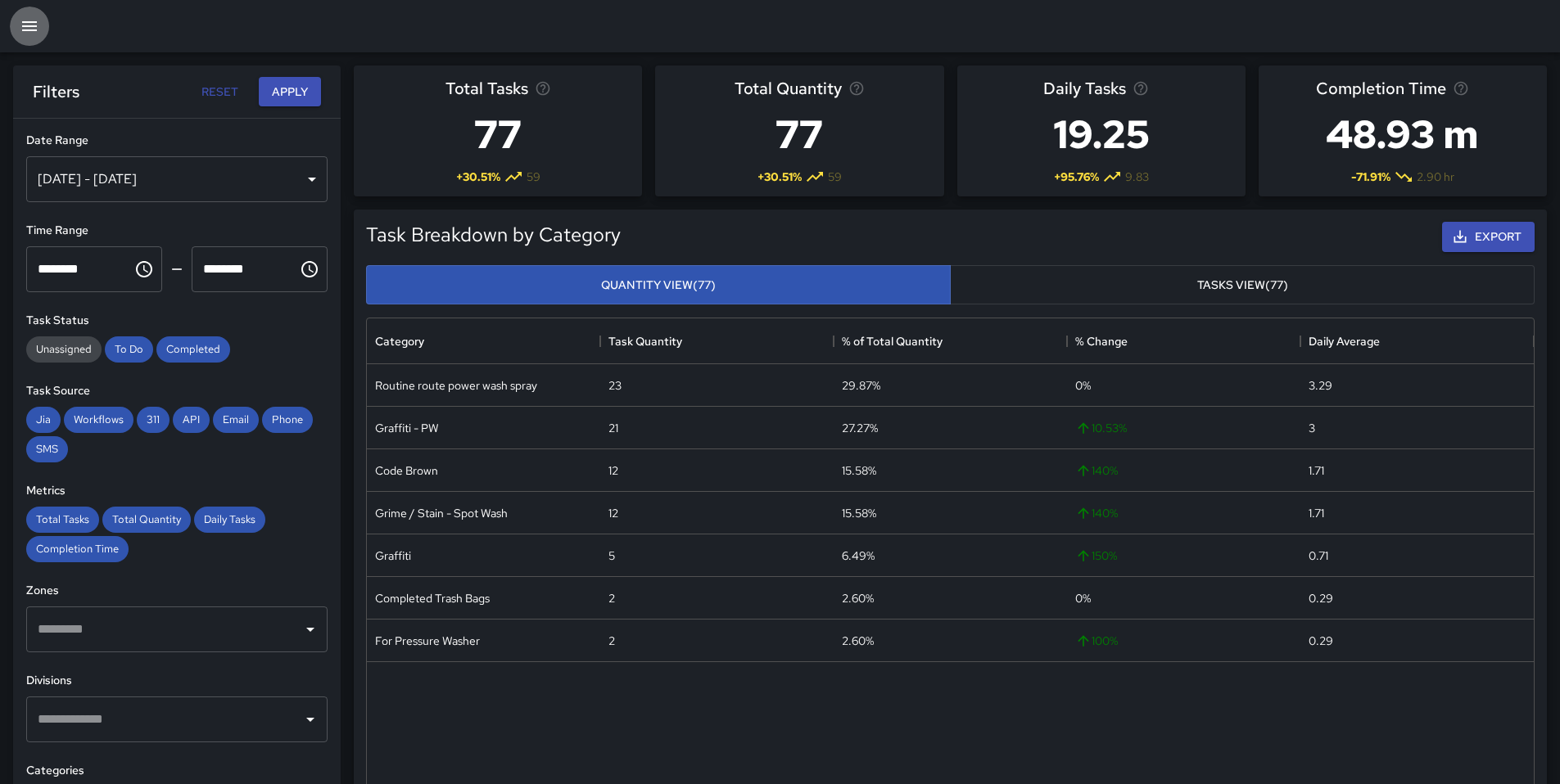
click at [32, 24] on icon "button" at bounding box center [28, 26] width 19 height 19
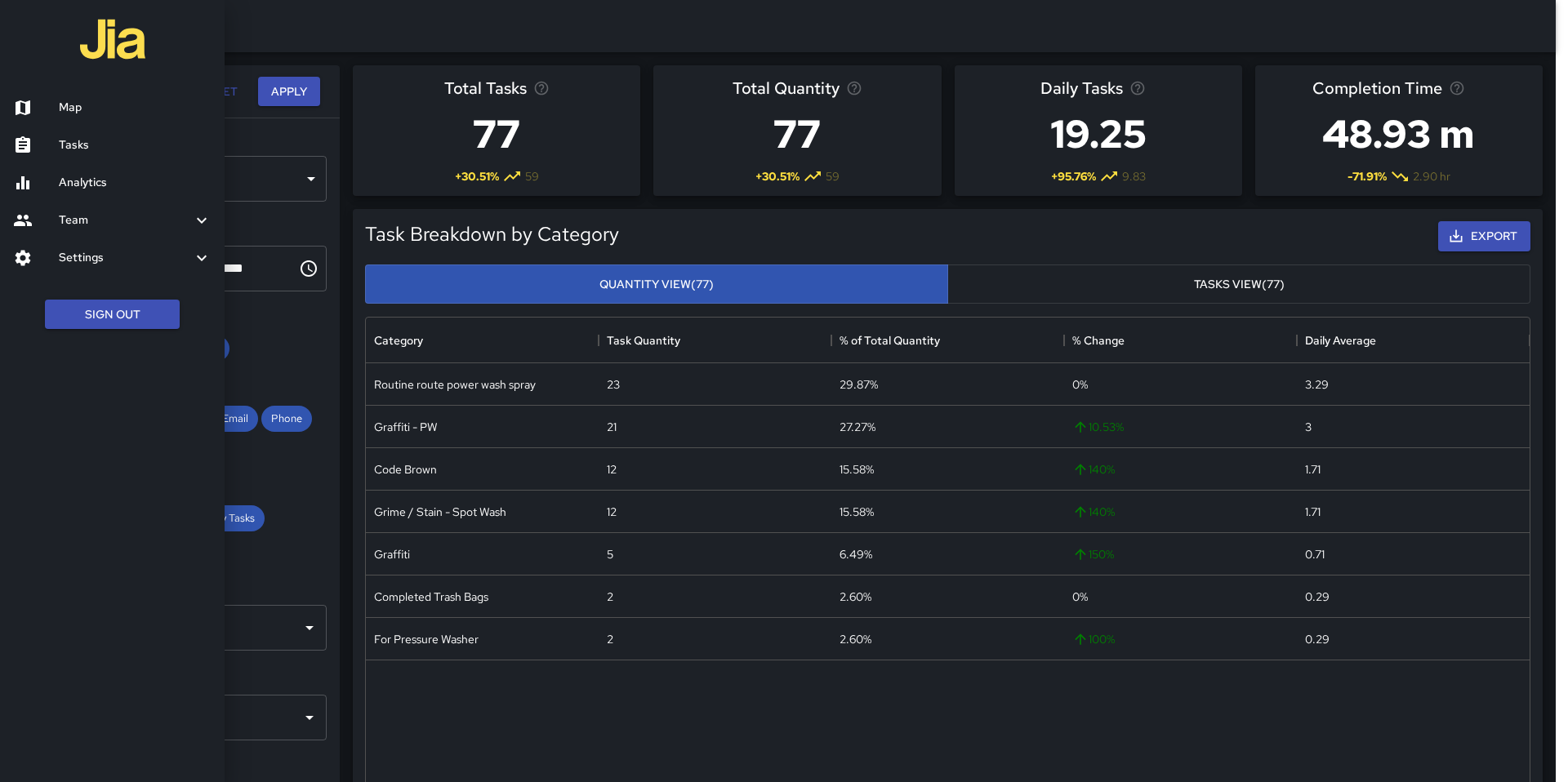
click at [223, 34] on div at bounding box center [113, 41] width 225 height 82
click at [221, 35] on div at bounding box center [113, 41] width 225 height 82
click at [252, 59] on div at bounding box center [784, 391] width 1568 height 782
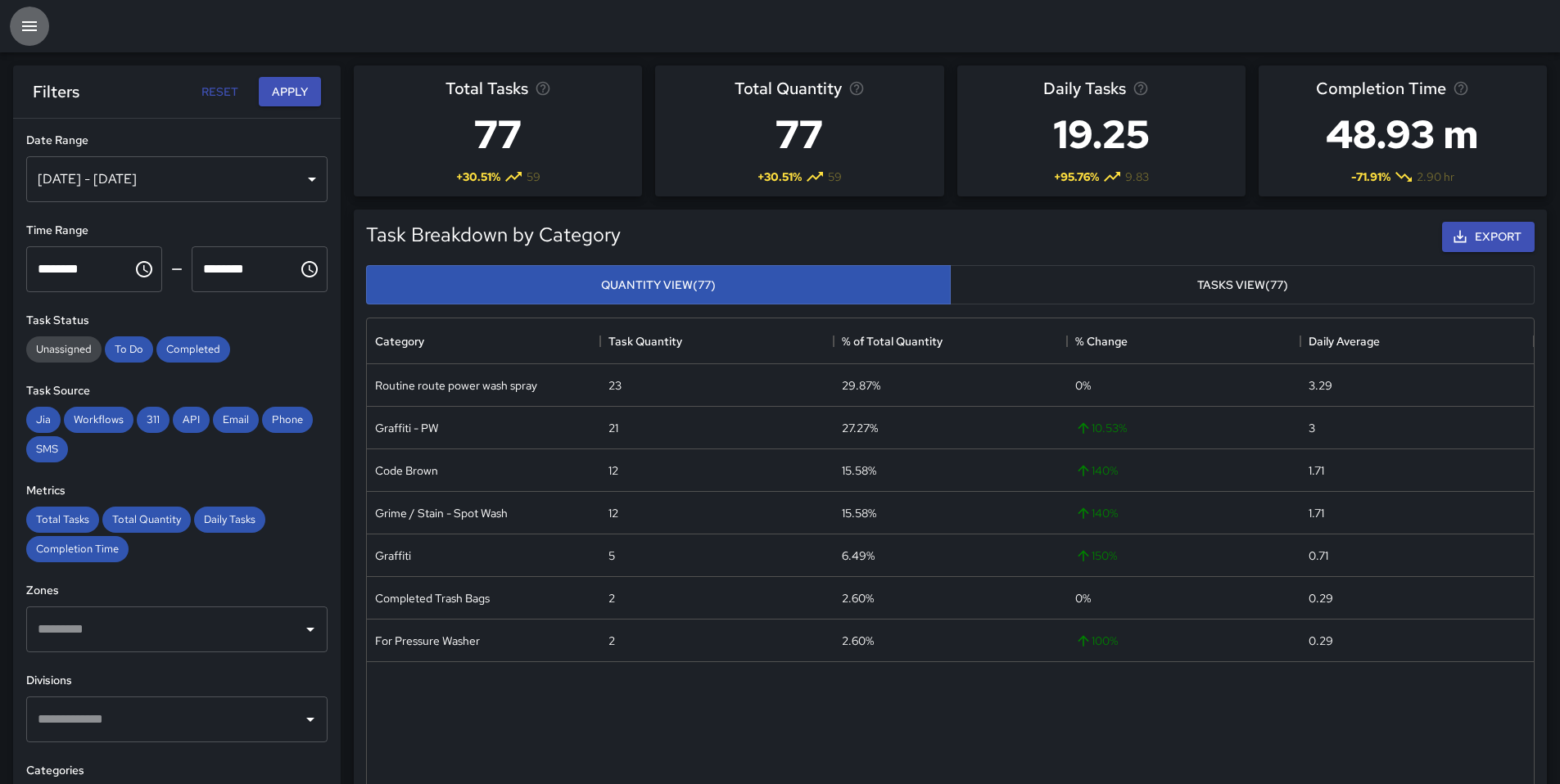
click at [24, 27] on icon "button" at bounding box center [29, 26] width 15 height 10
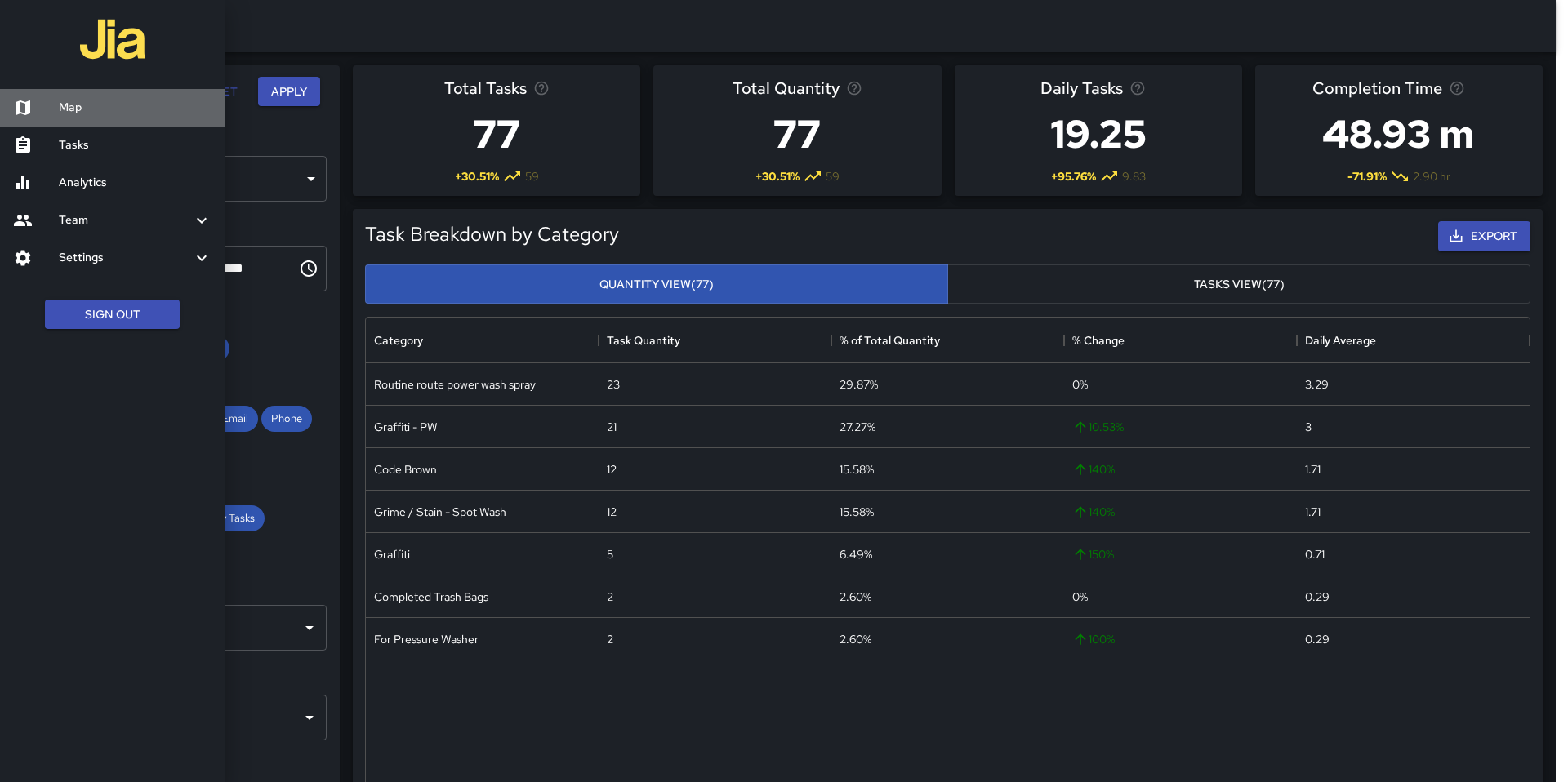
click at [65, 104] on h6 "Map" at bounding box center [134, 108] width 153 height 18
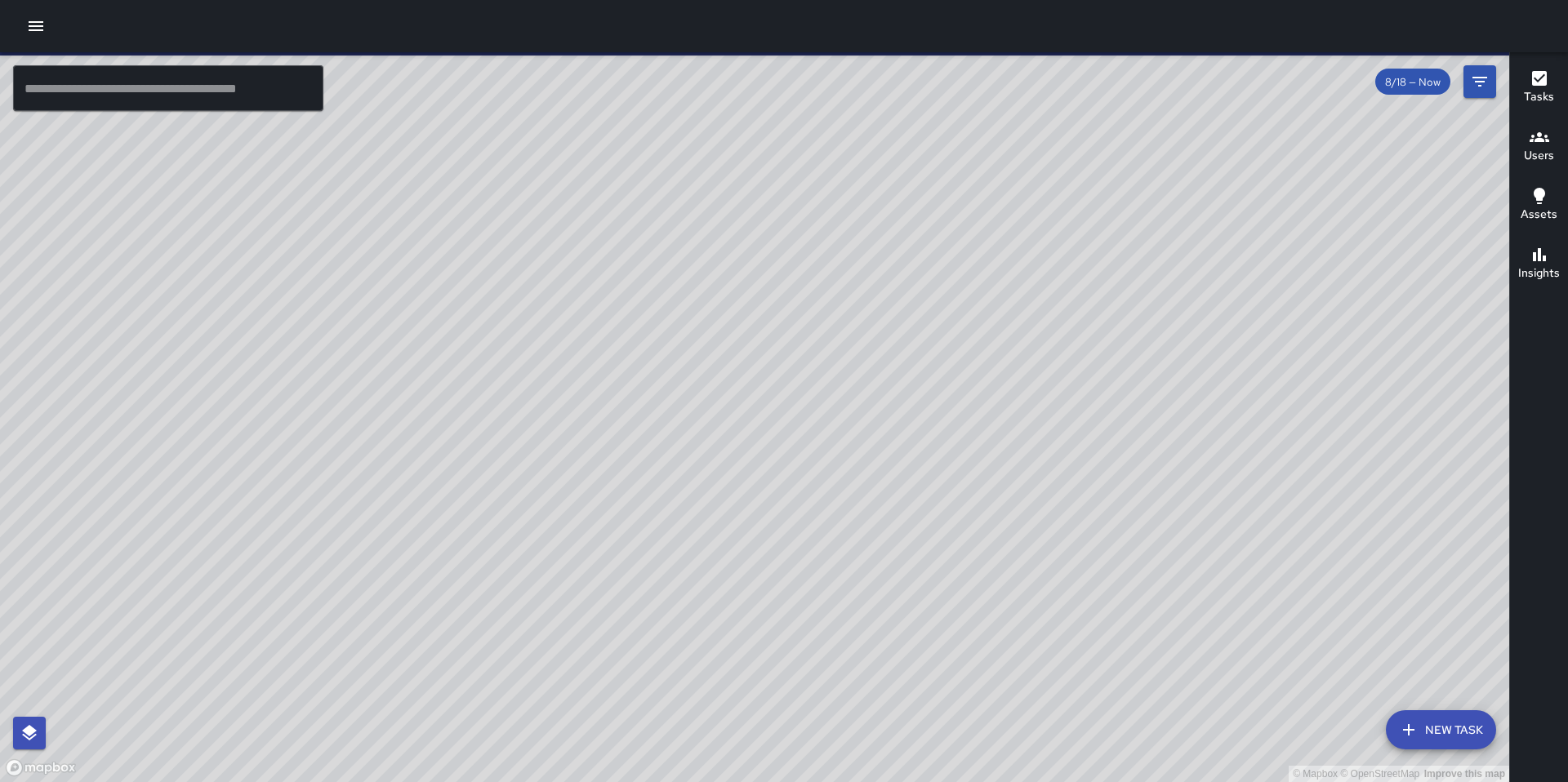
click at [225, 91] on input "text" at bounding box center [167, 88] width 310 height 46
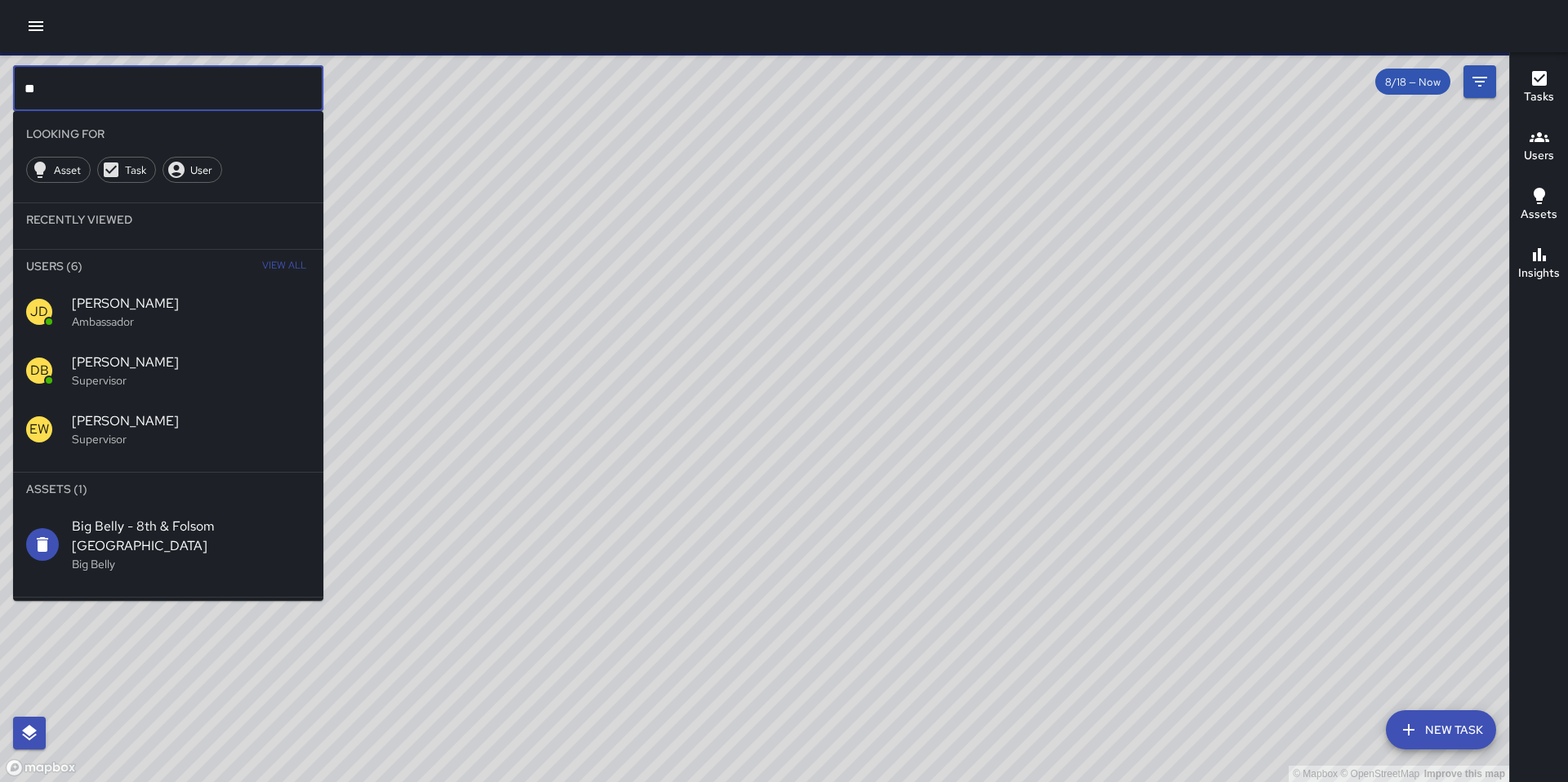
type input "**"
click at [169, 382] on p "Supervisor" at bounding box center [191, 380] width 239 height 16
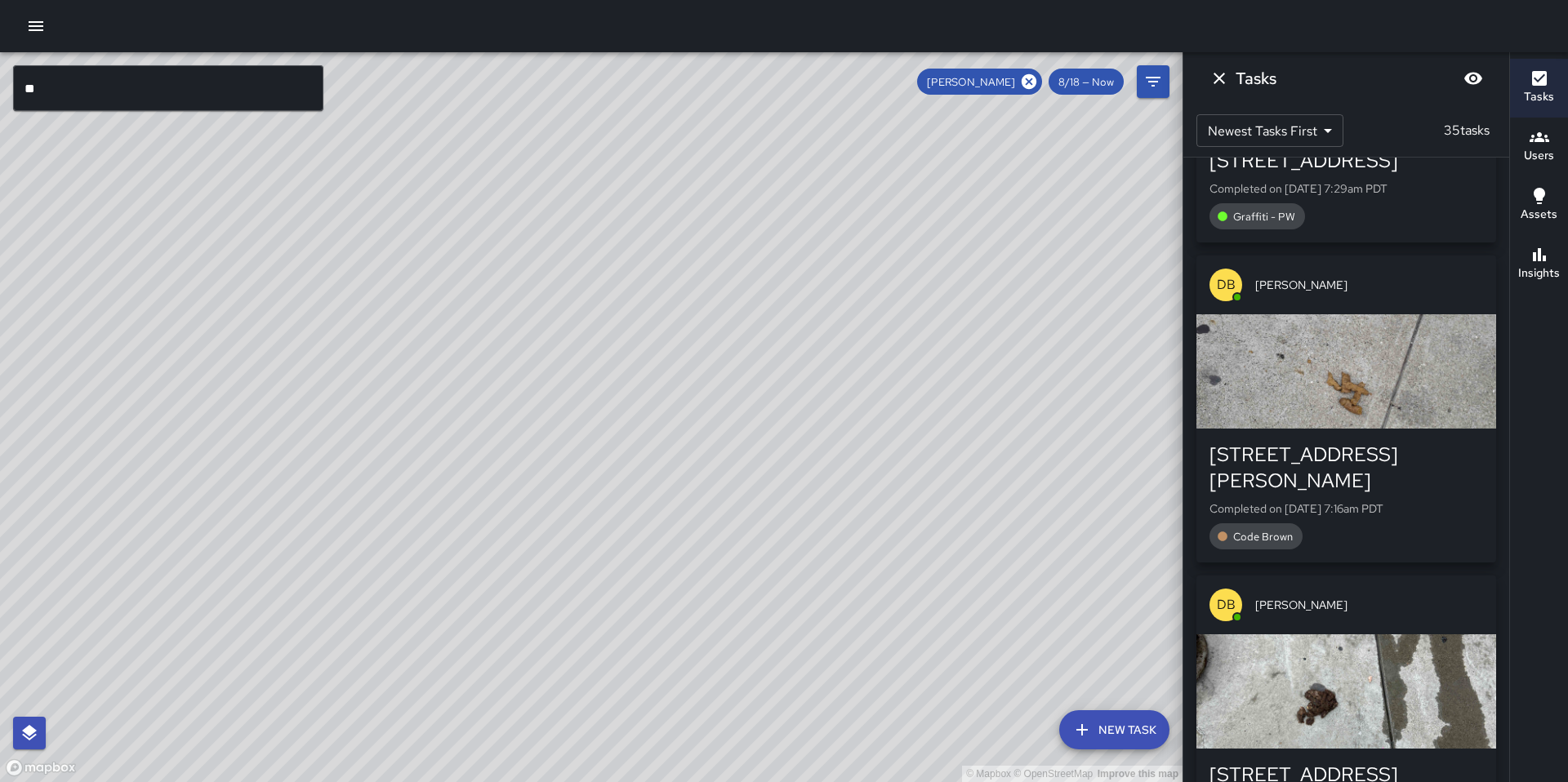
scroll to position [3723, 0]
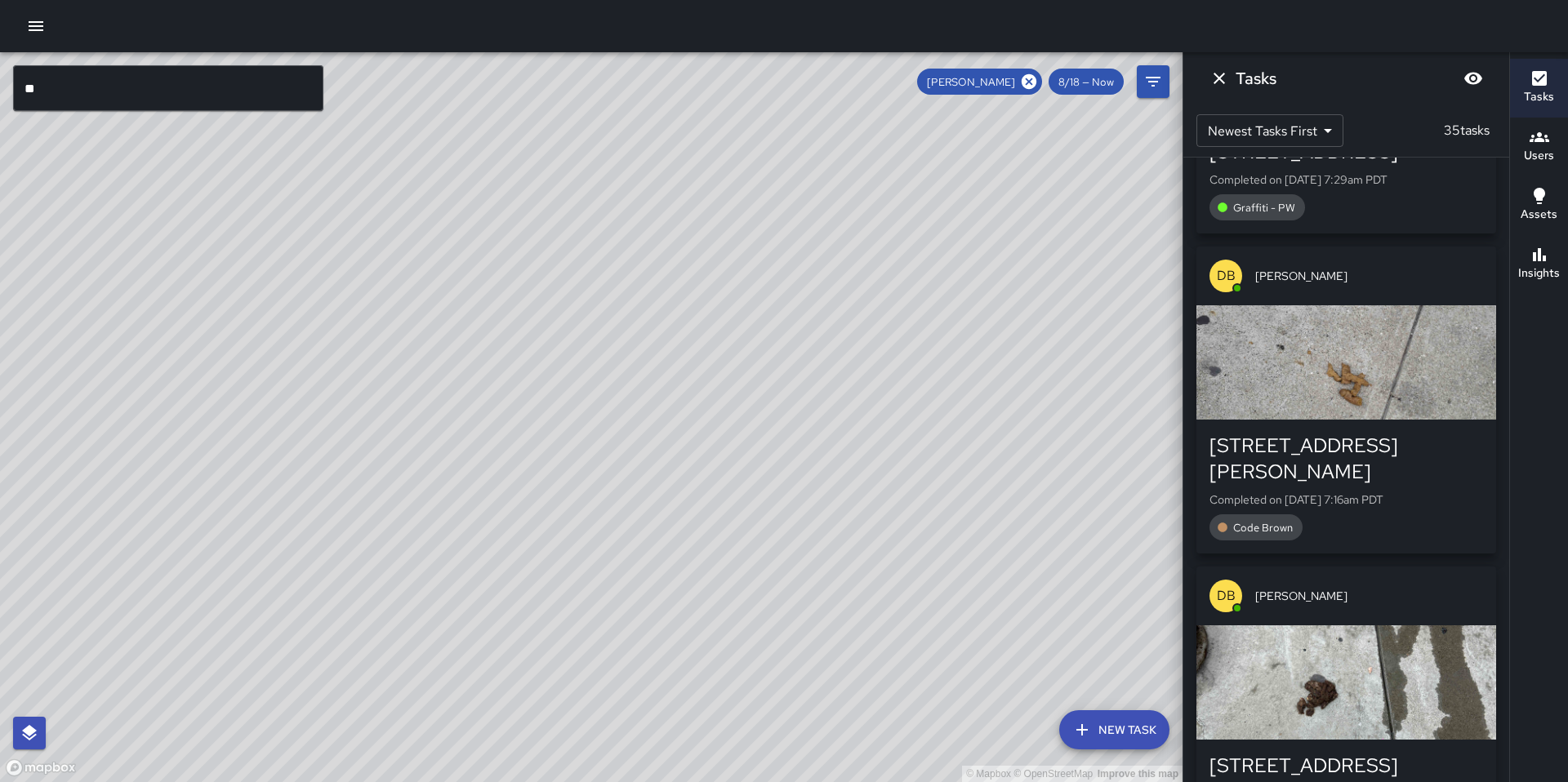
click at [1320, 645] on div "button" at bounding box center [1347, 682] width 300 height 114
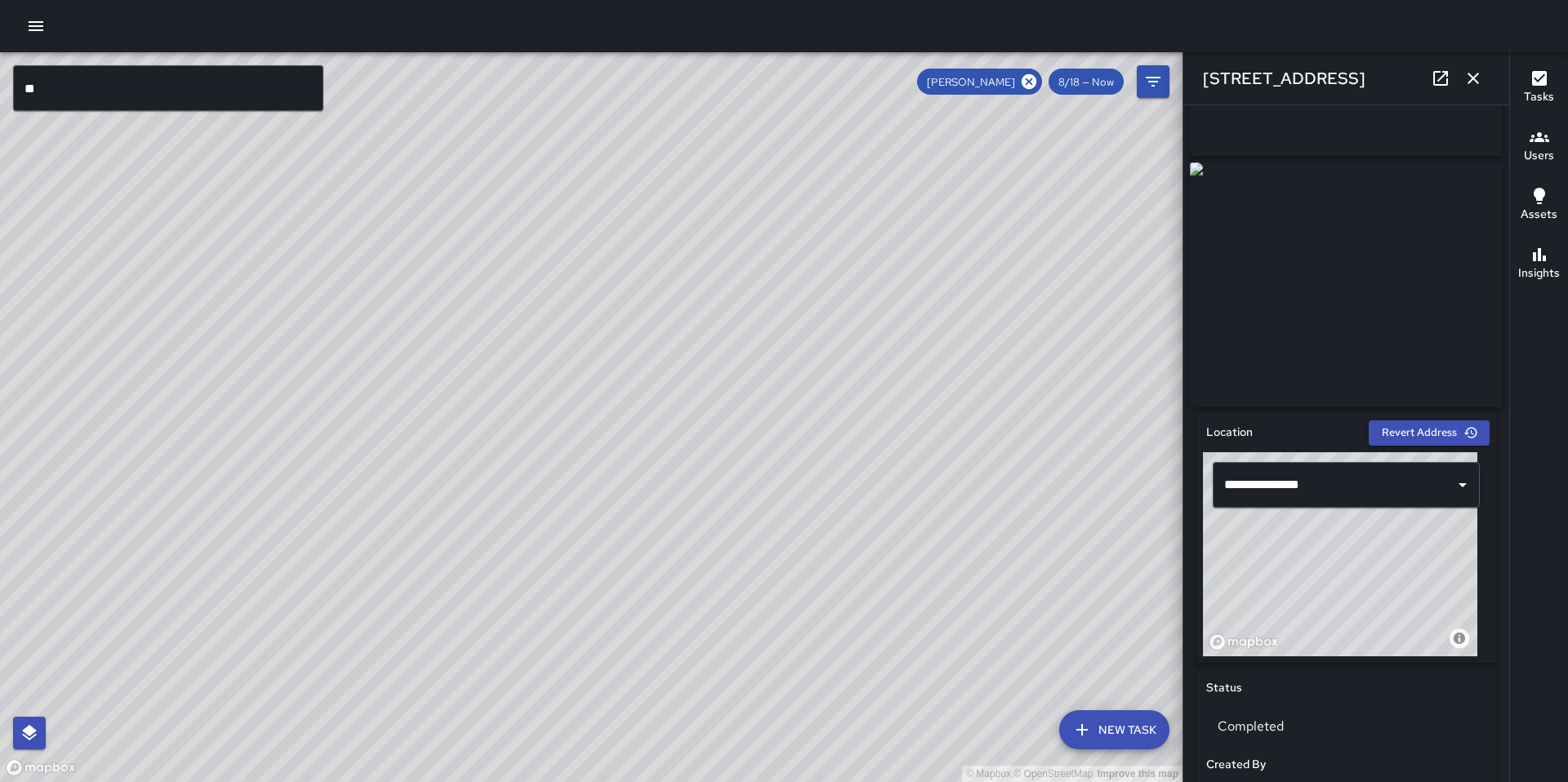
scroll to position [0, 0]
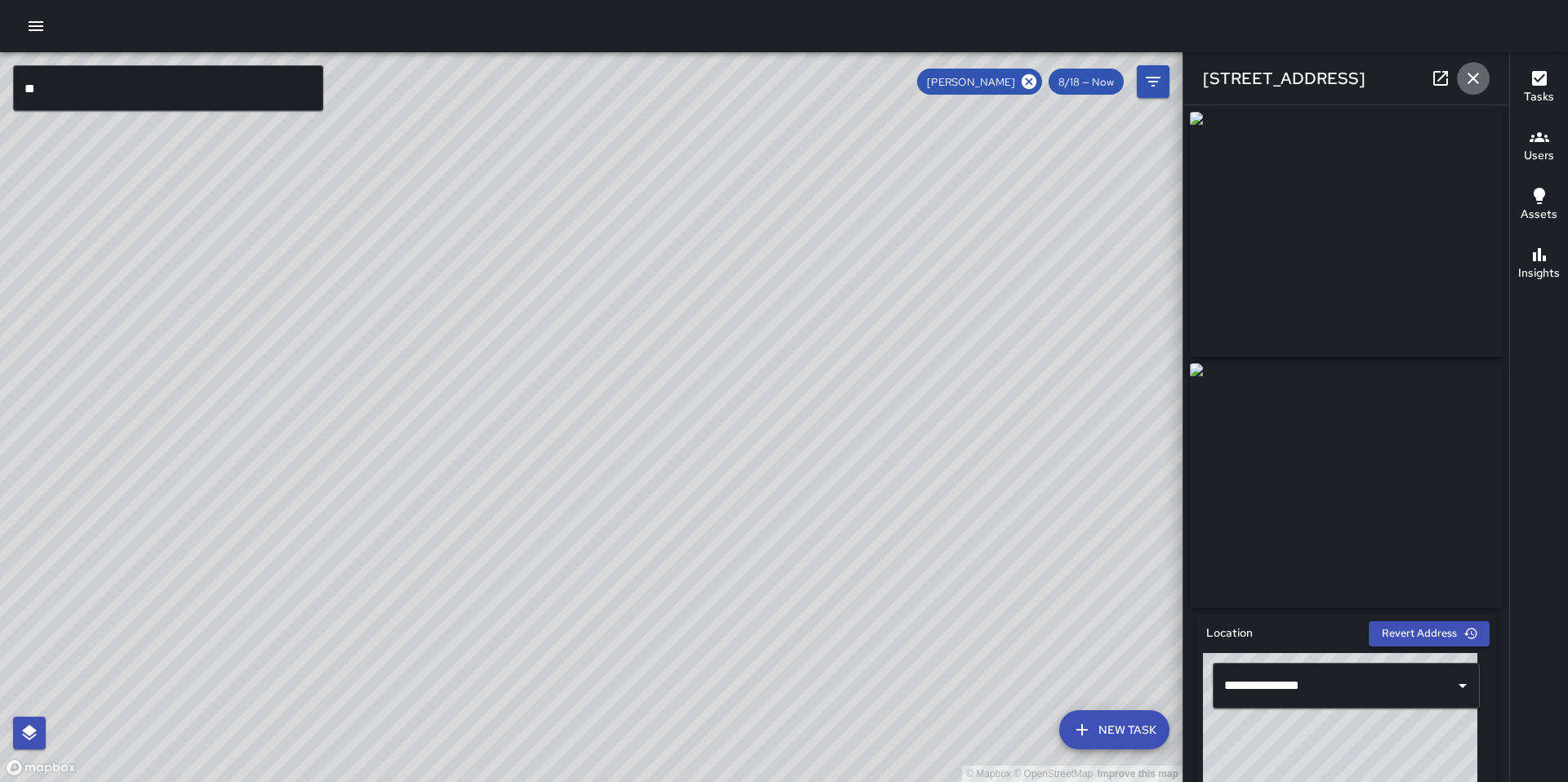
click at [1482, 77] on icon "button" at bounding box center [1473, 78] width 19 height 19
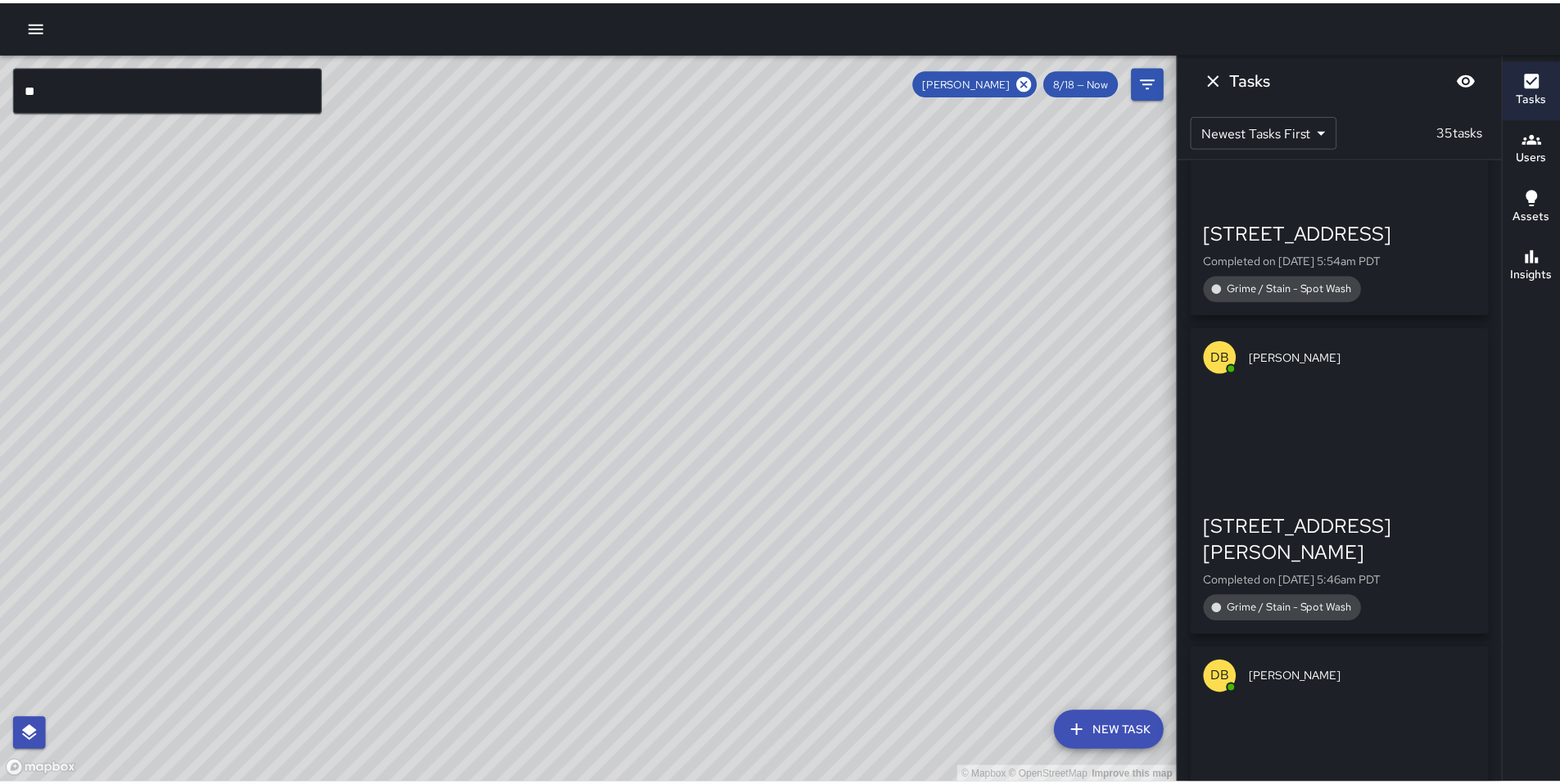
scroll to position [6061, 0]
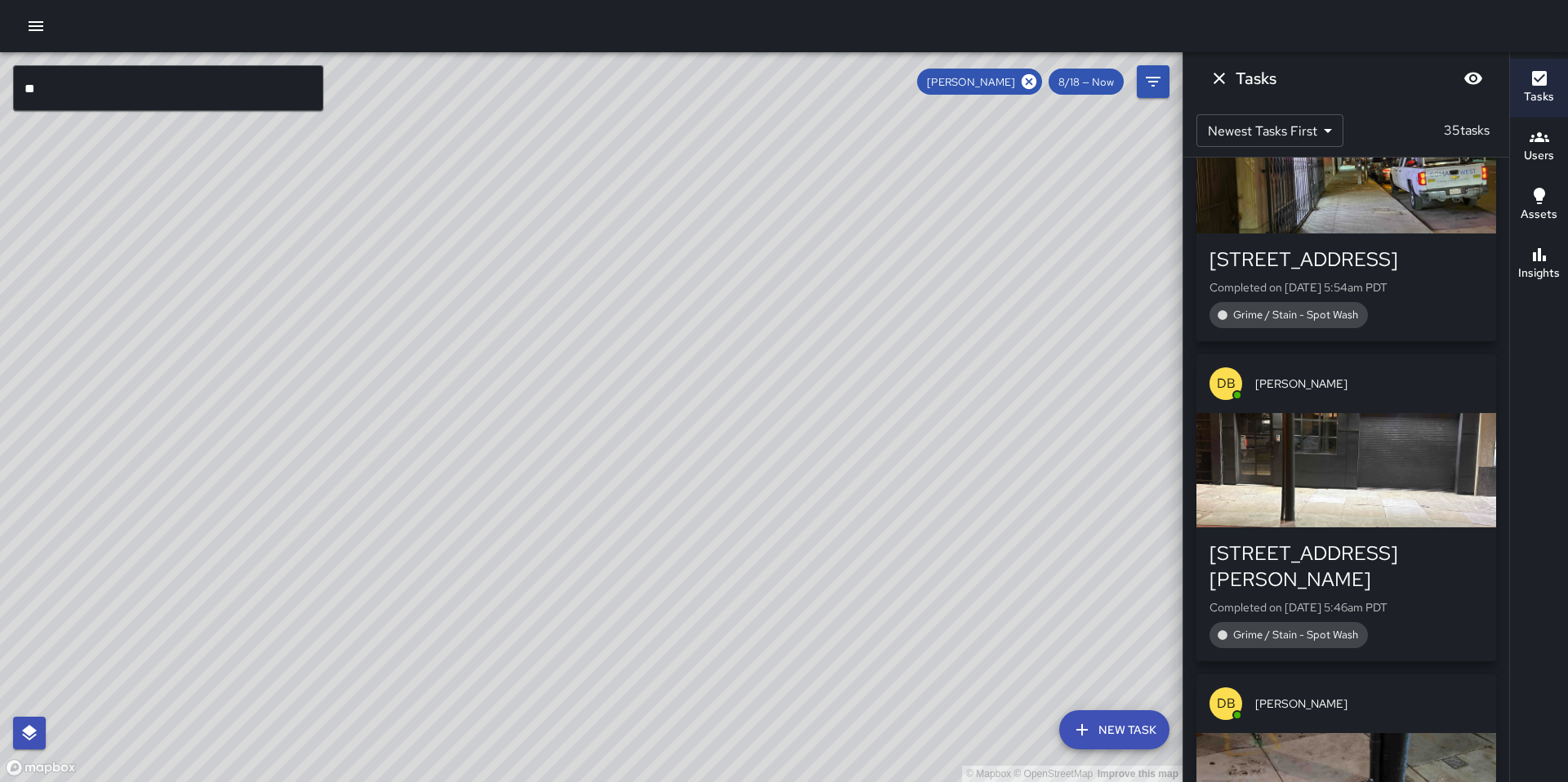
click at [1233, 92] on div "Tasks" at bounding box center [1347, 78] width 326 height 52
click at [1230, 80] on button "Dismiss" at bounding box center [1219, 79] width 33 height 33
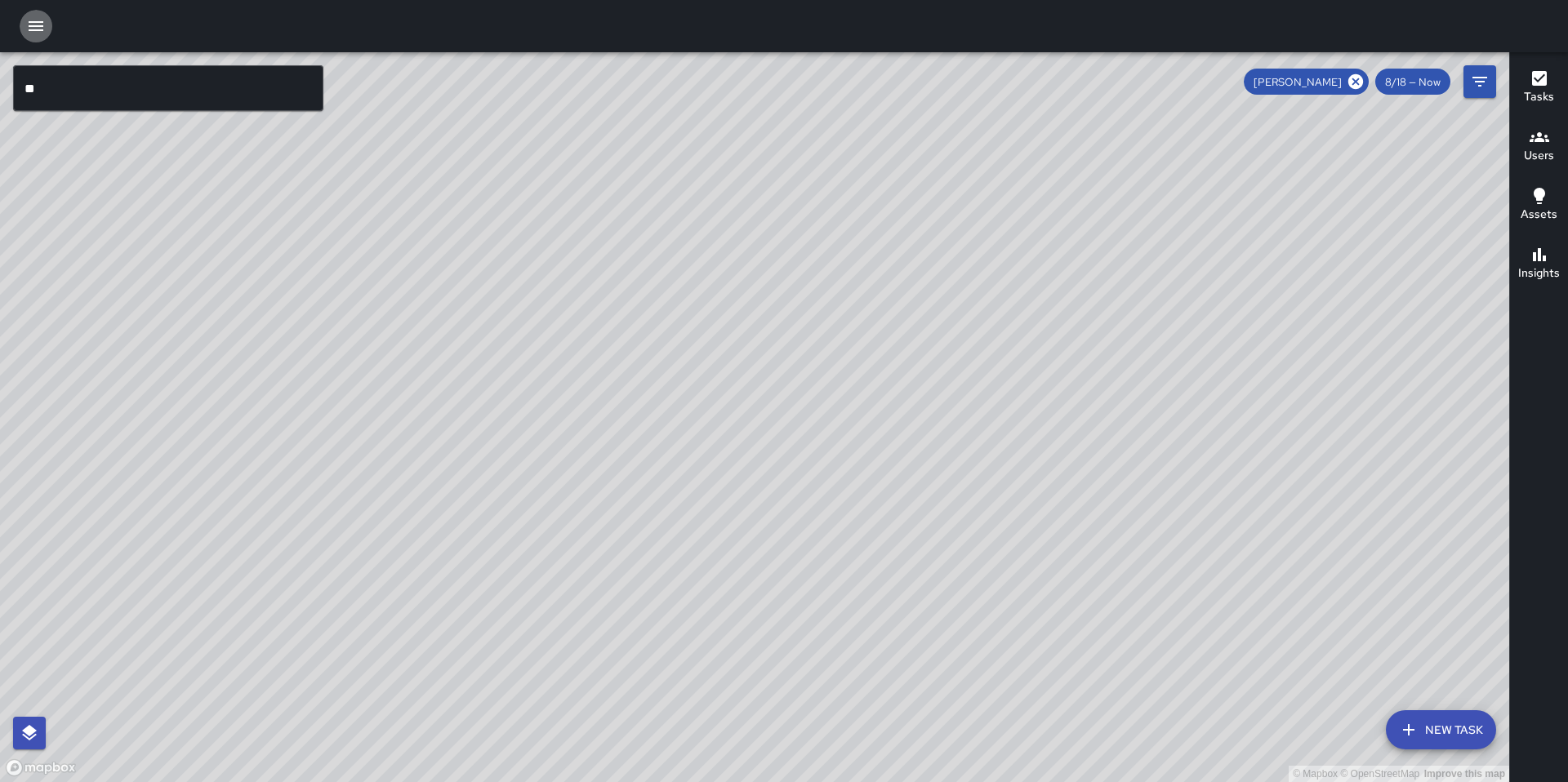
click at [42, 30] on icon "button" at bounding box center [36, 26] width 15 height 10
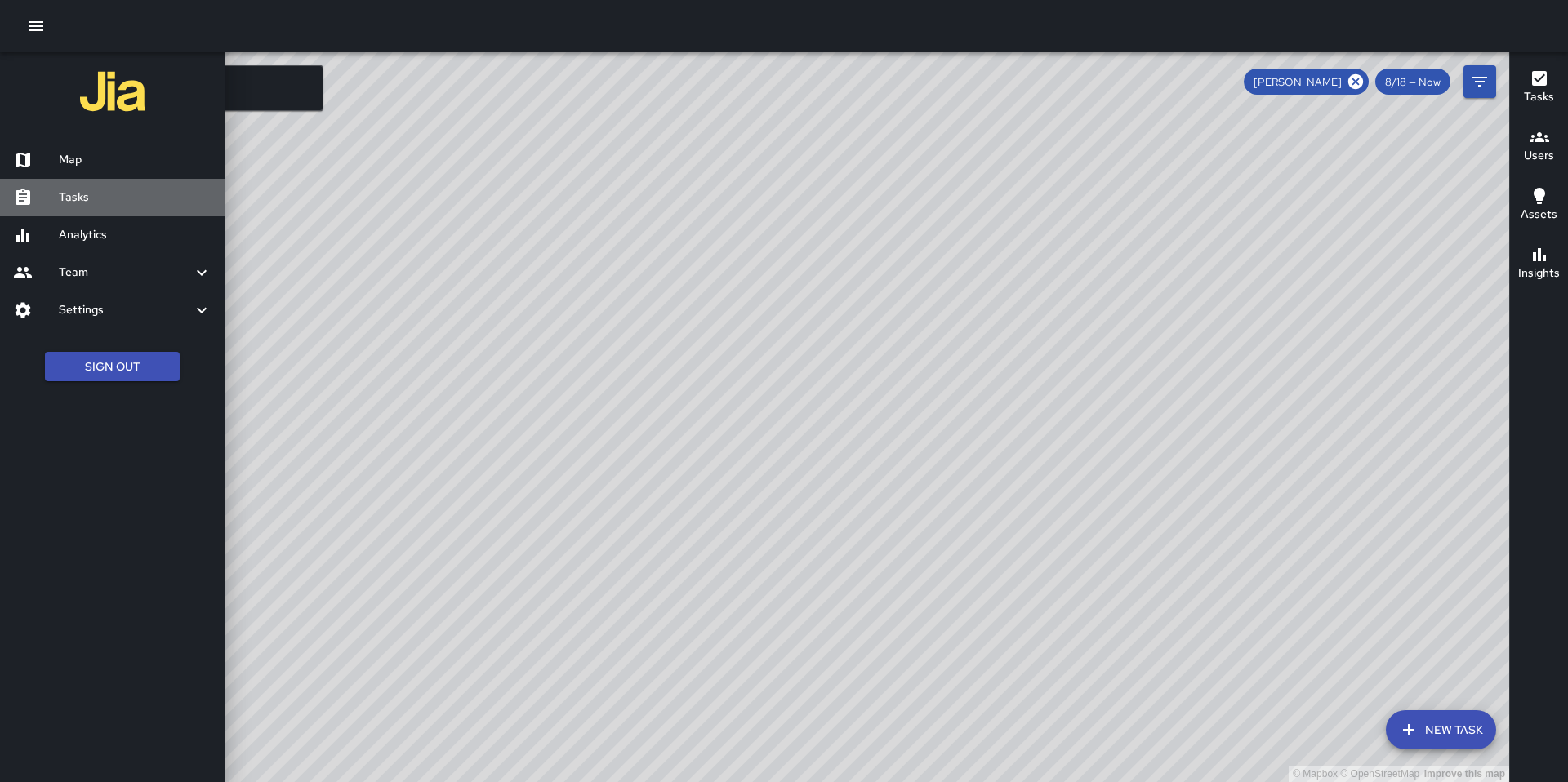
click at [111, 197] on h6 "Tasks" at bounding box center [134, 198] width 153 height 18
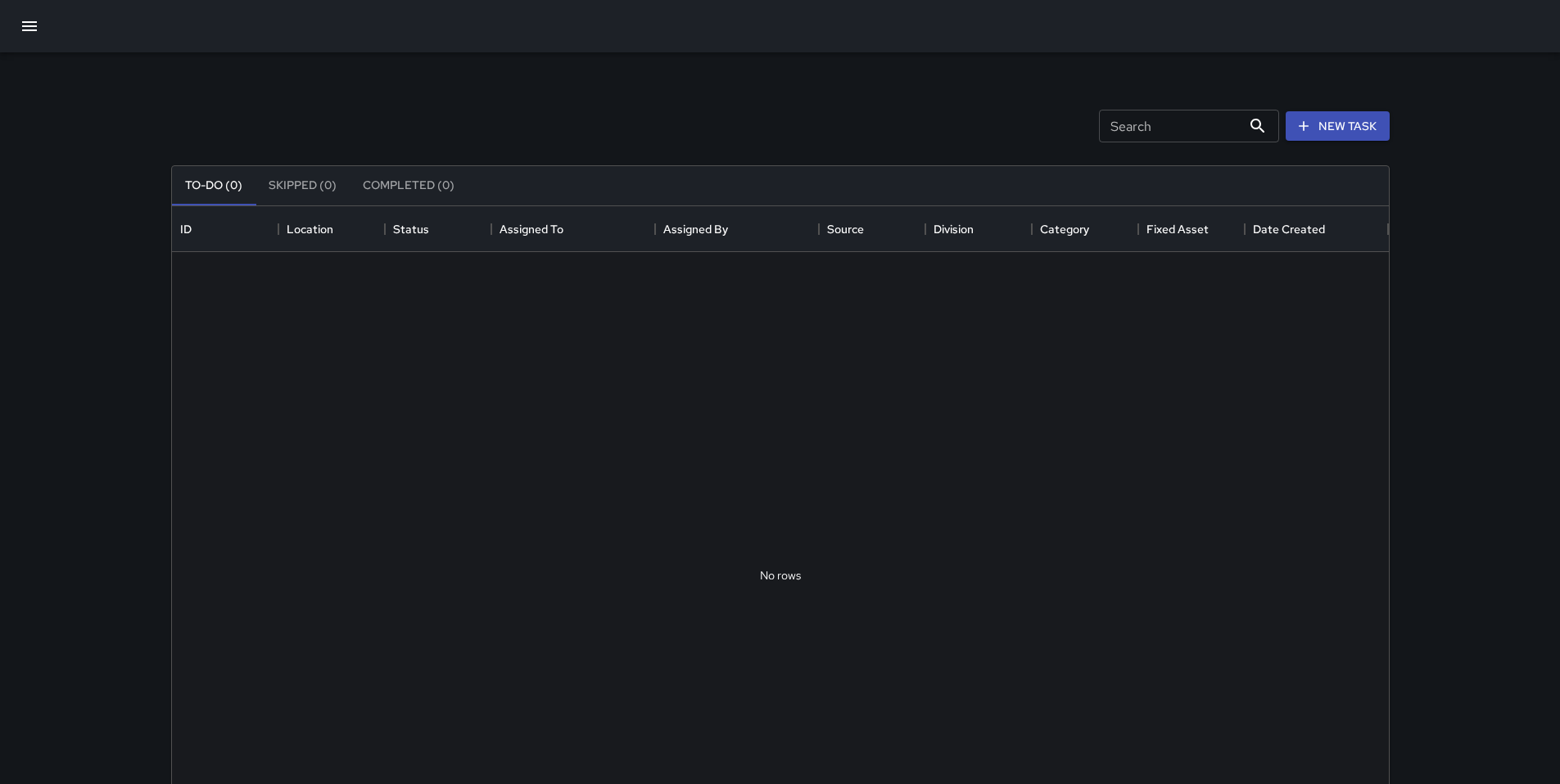
scroll to position [681, 1204]
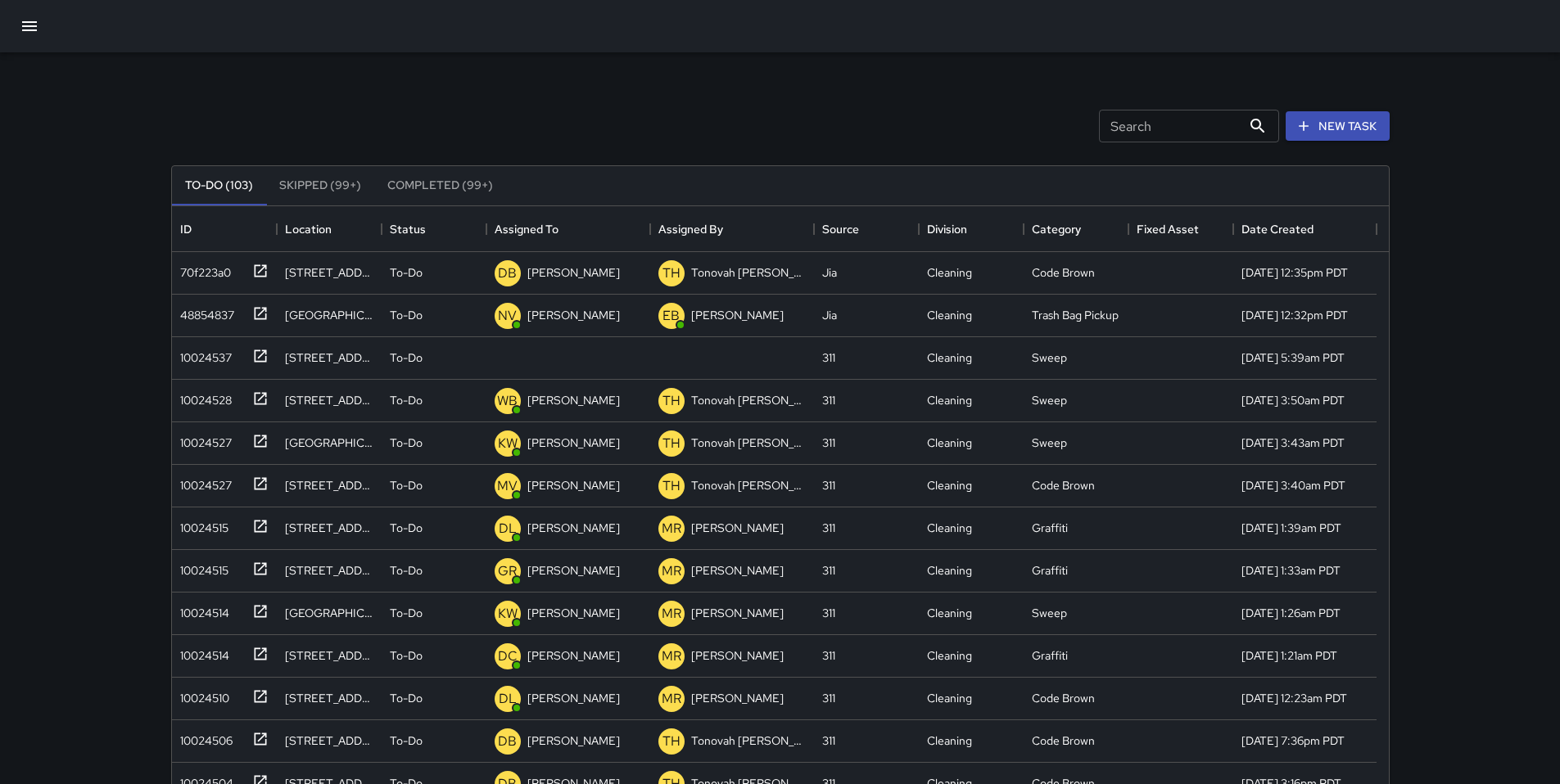
click at [33, 21] on icon "button" at bounding box center [29, 26] width 15 height 10
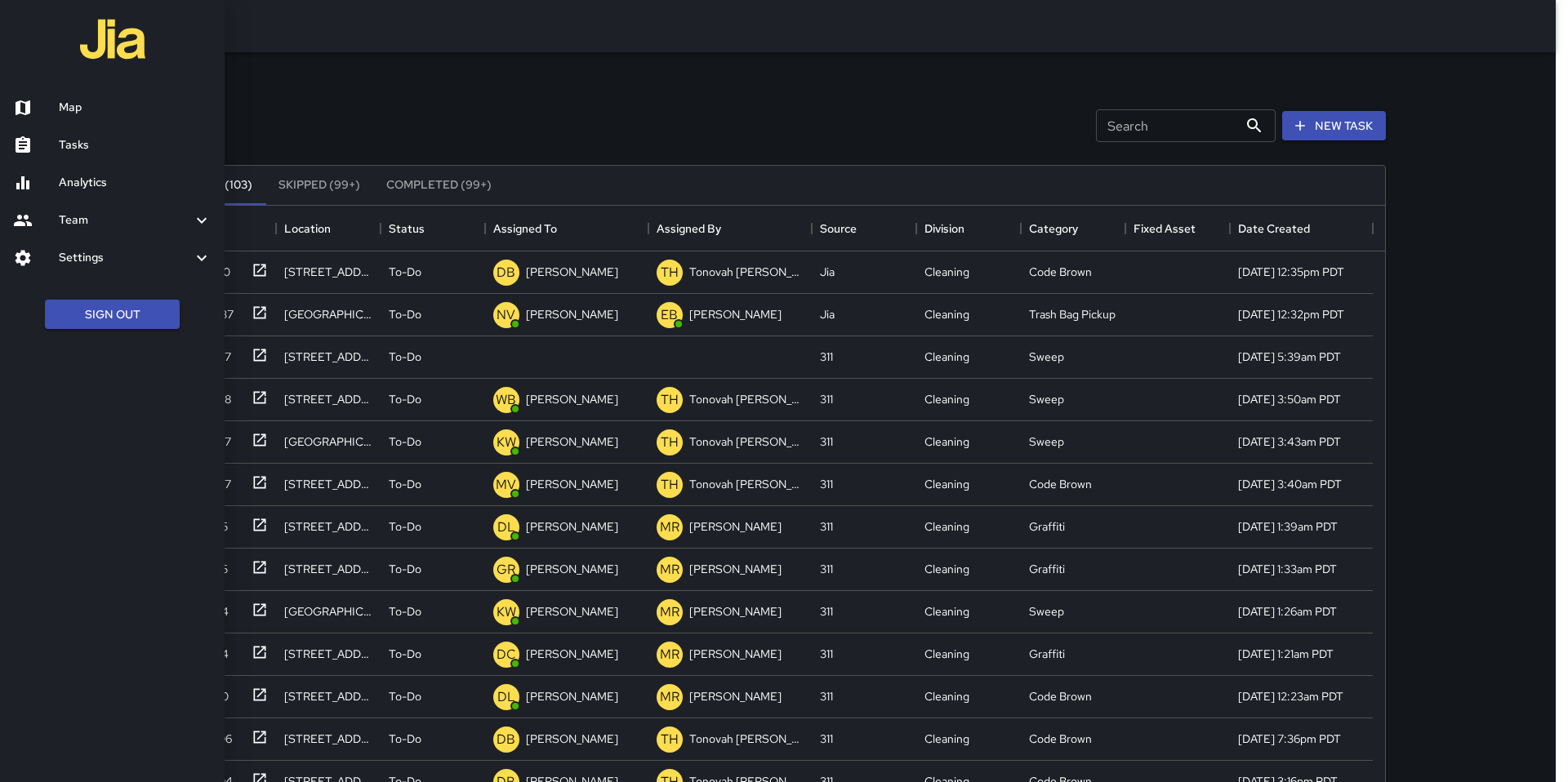
click at [61, 190] on h6 "Analytics" at bounding box center [134, 183] width 153 height 18
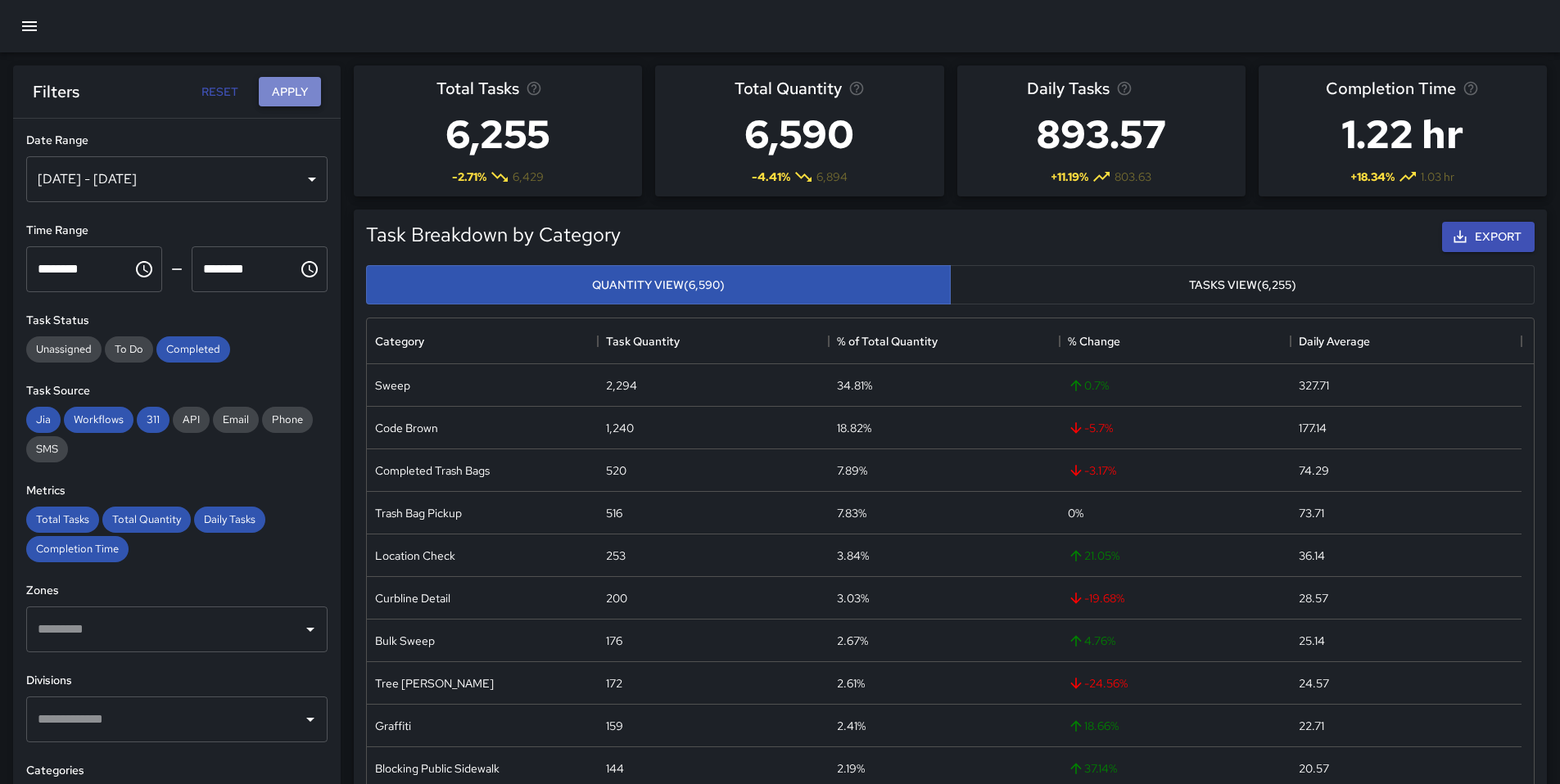
click at [287, 99] on button "Apply" at bounding box center [290, 92] width 62 height 30
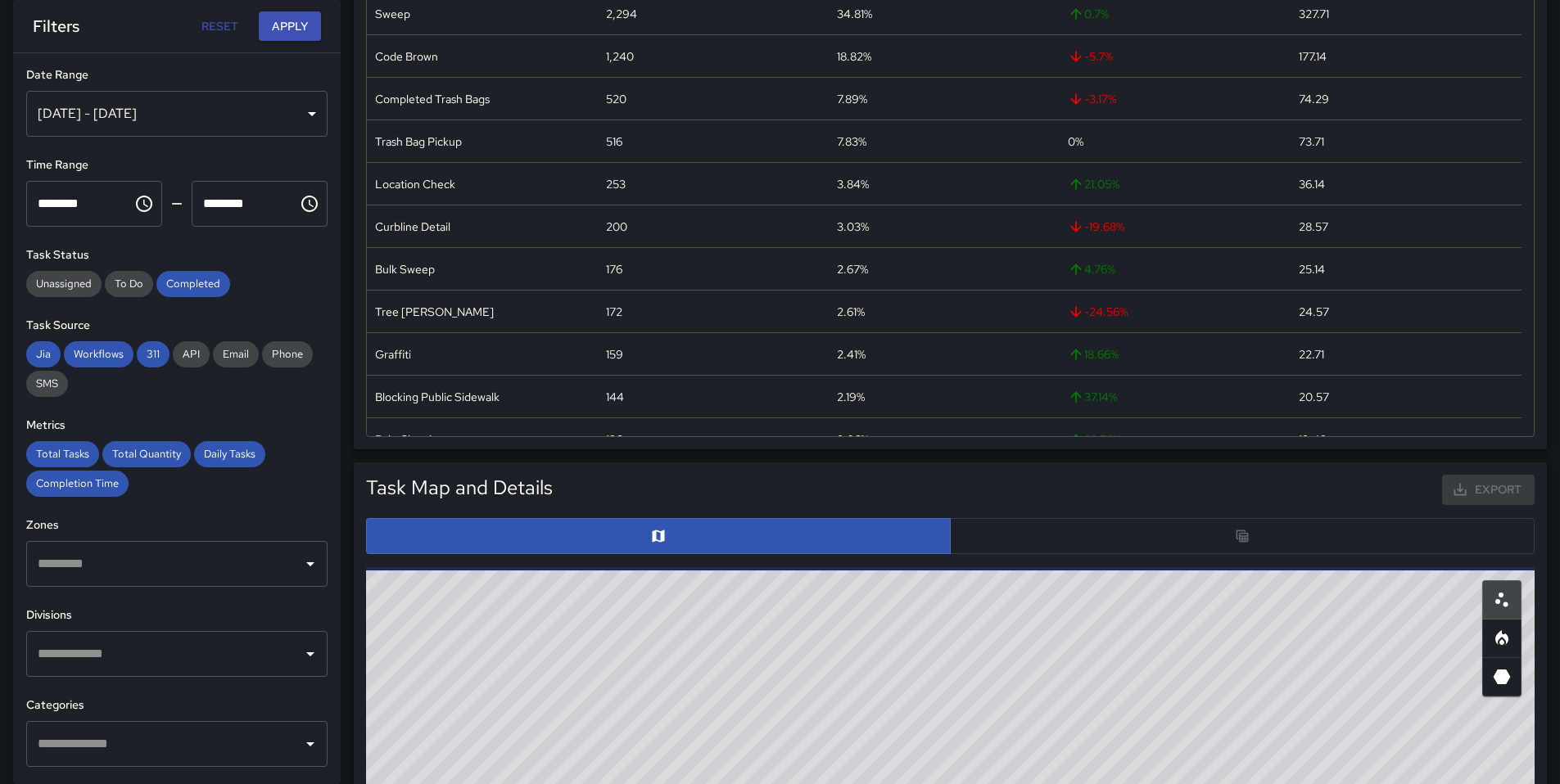
scroll to position [569, 0]
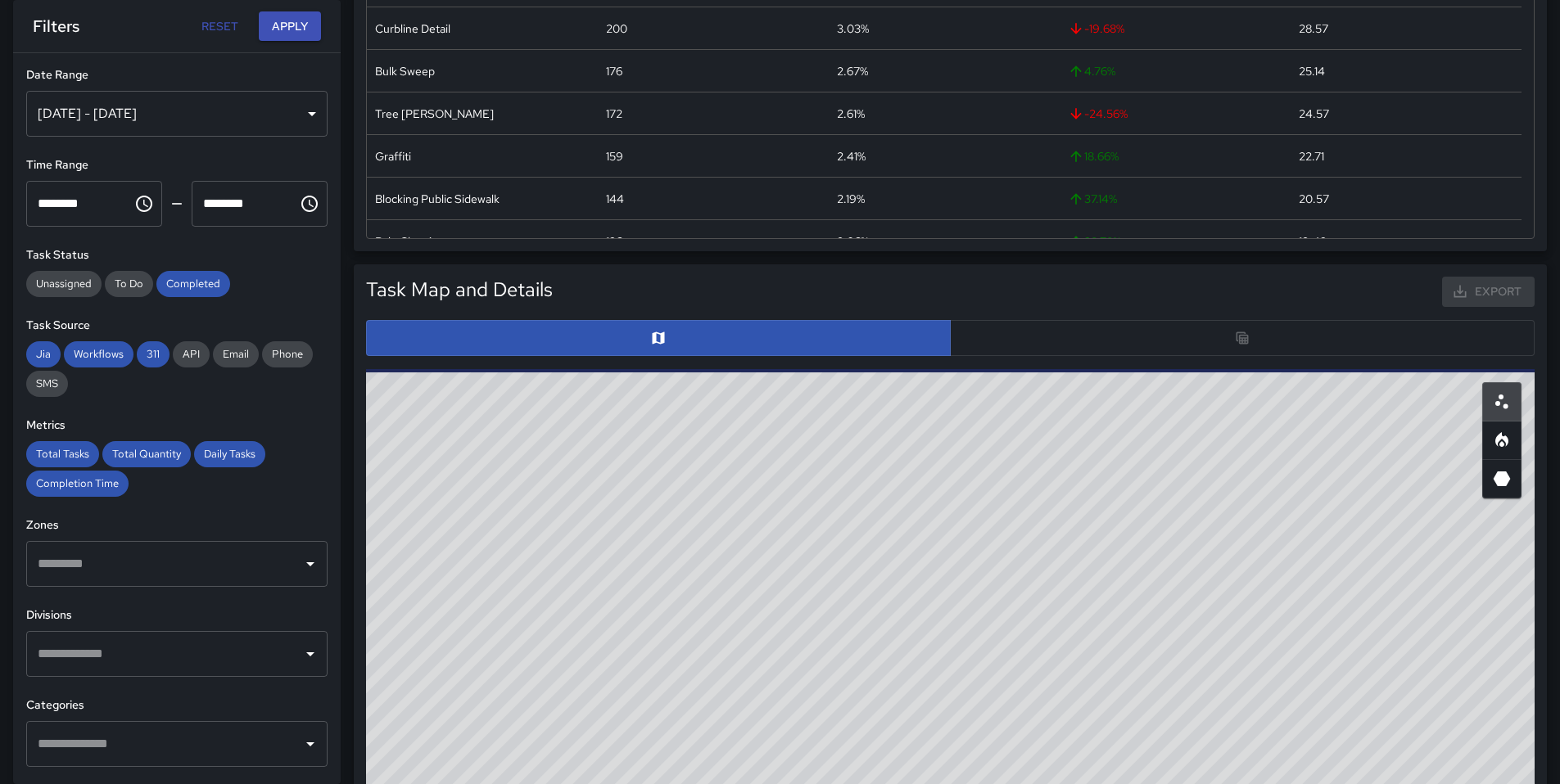
click at [1023, 350] on div at bounding box center [950, 337] width 1168 height 36
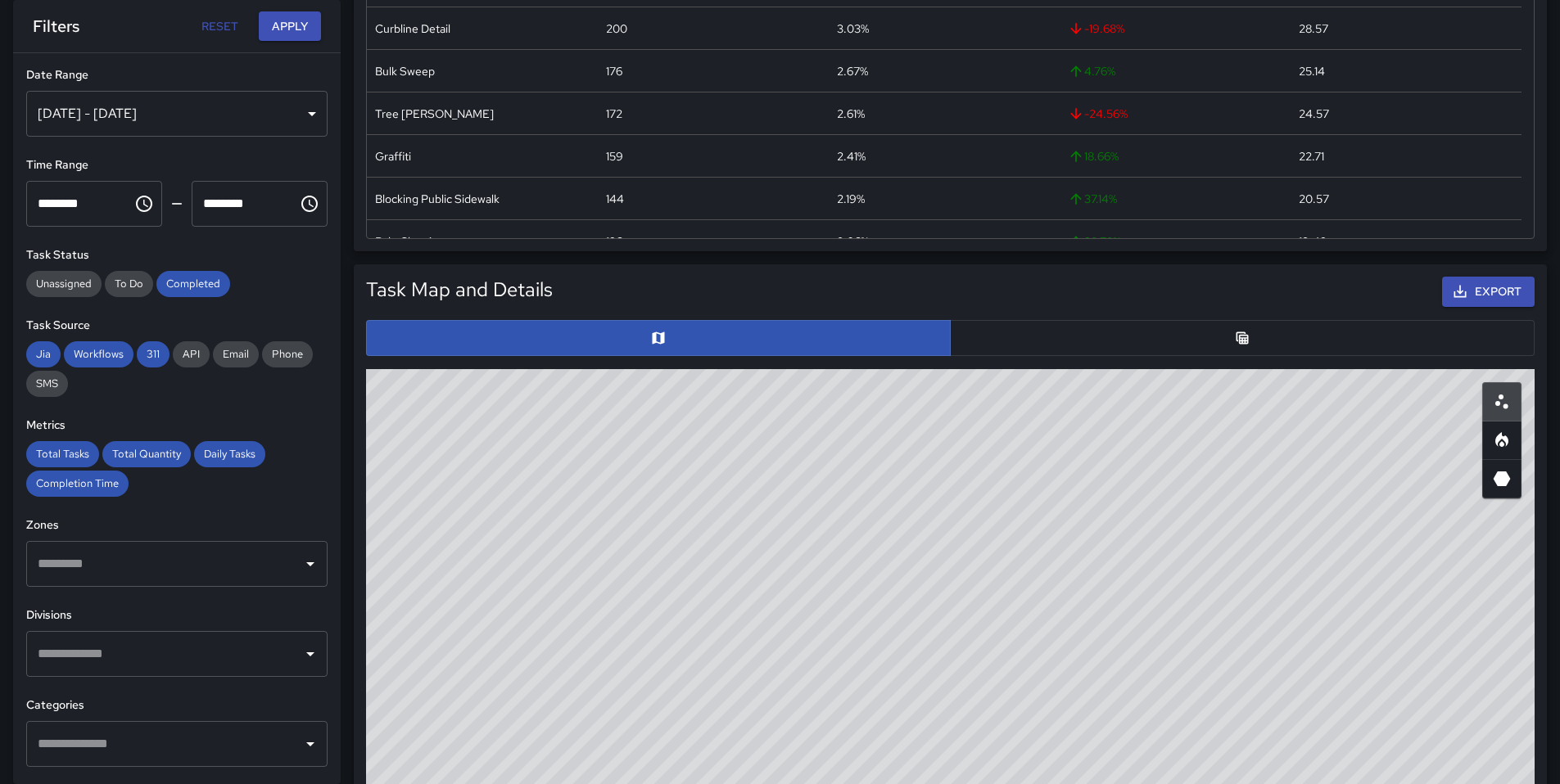
click at [1024, 349] on button "button" at bounding box center [1242, 337] width 584 height 36
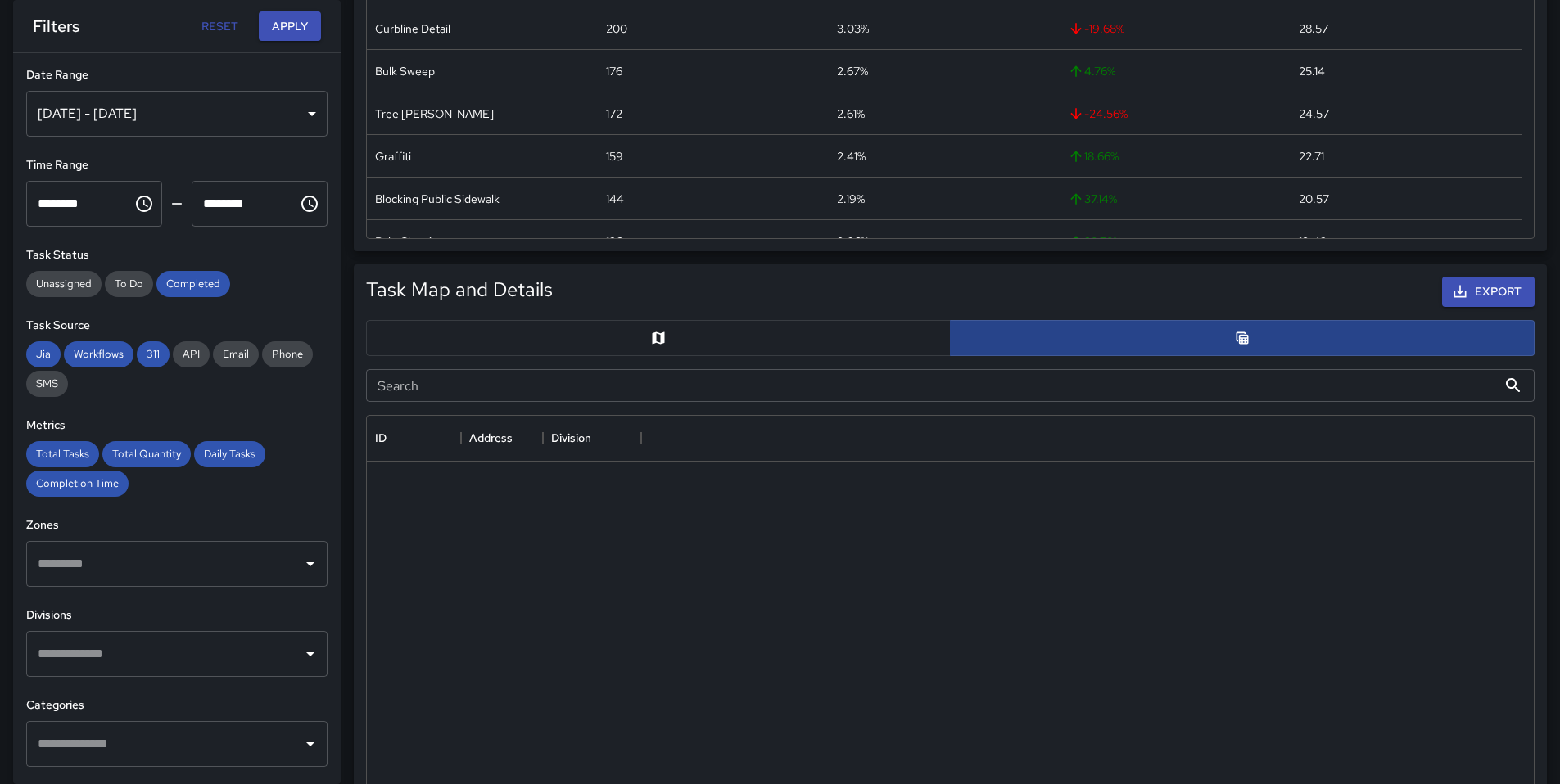
scroll to position [13, 13]
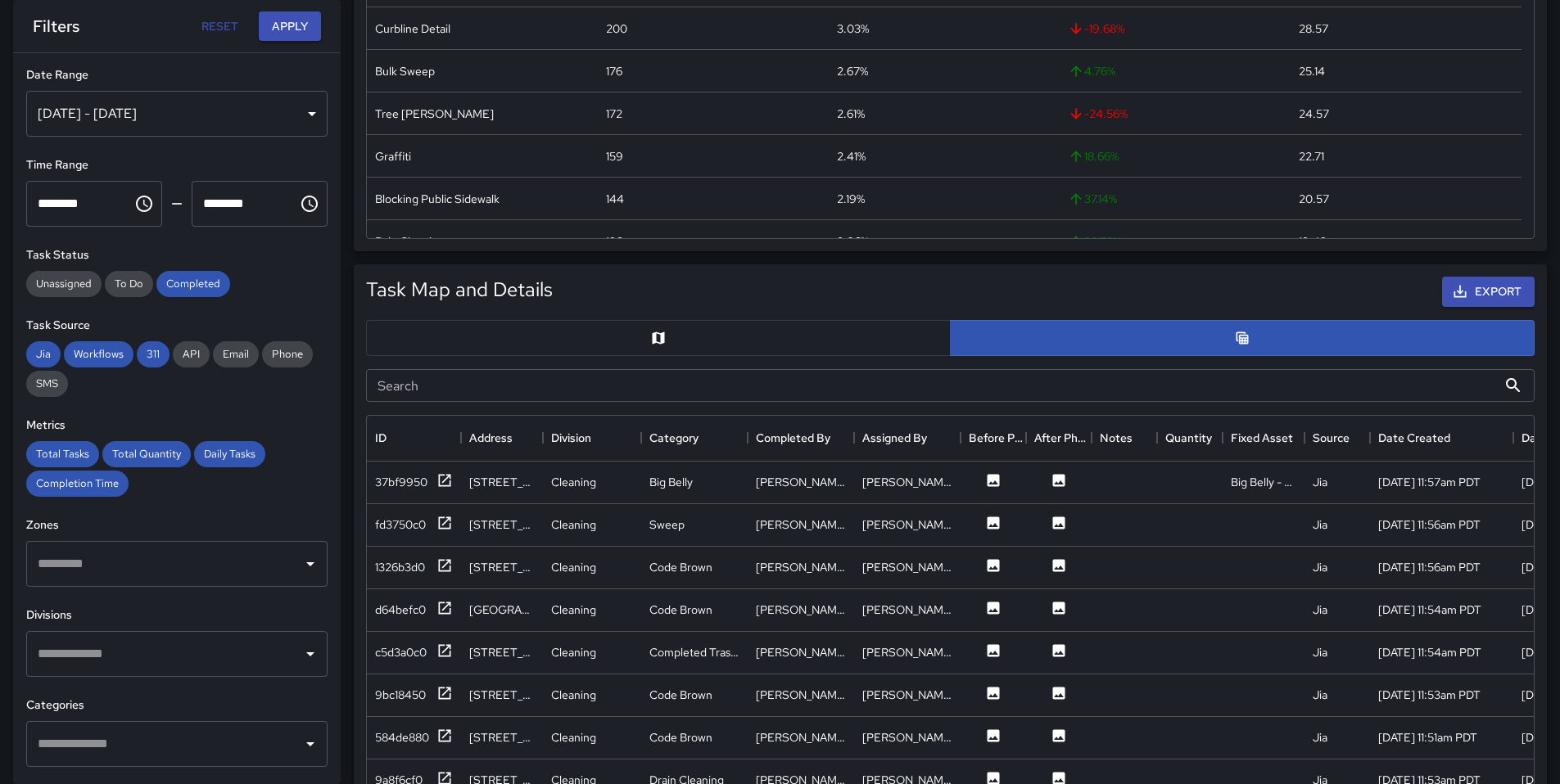
click at [776, 378] on input "Search" at bounding box center [931, 386] width 1131 height 33
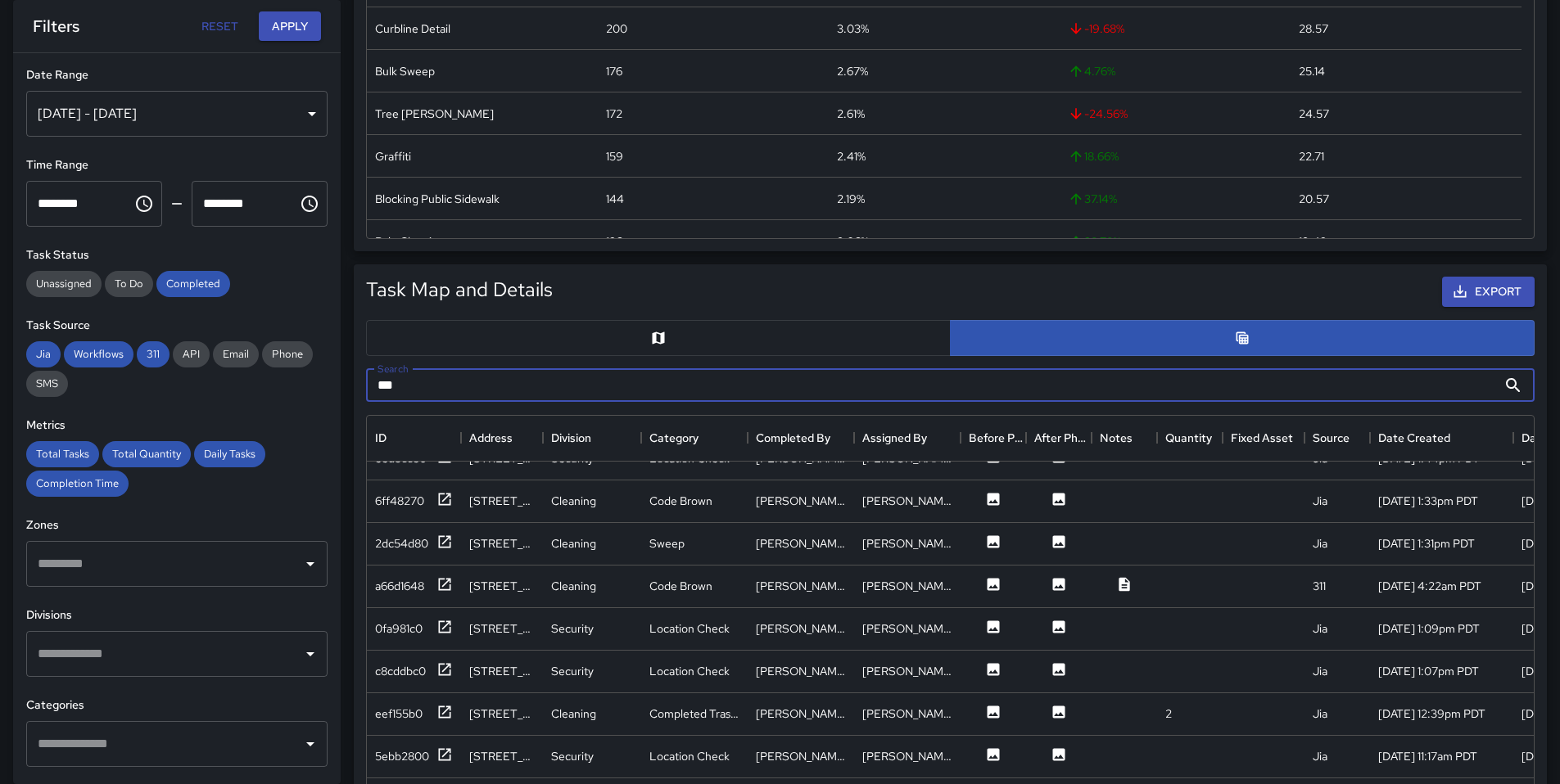
scroll to position [1275, 0]
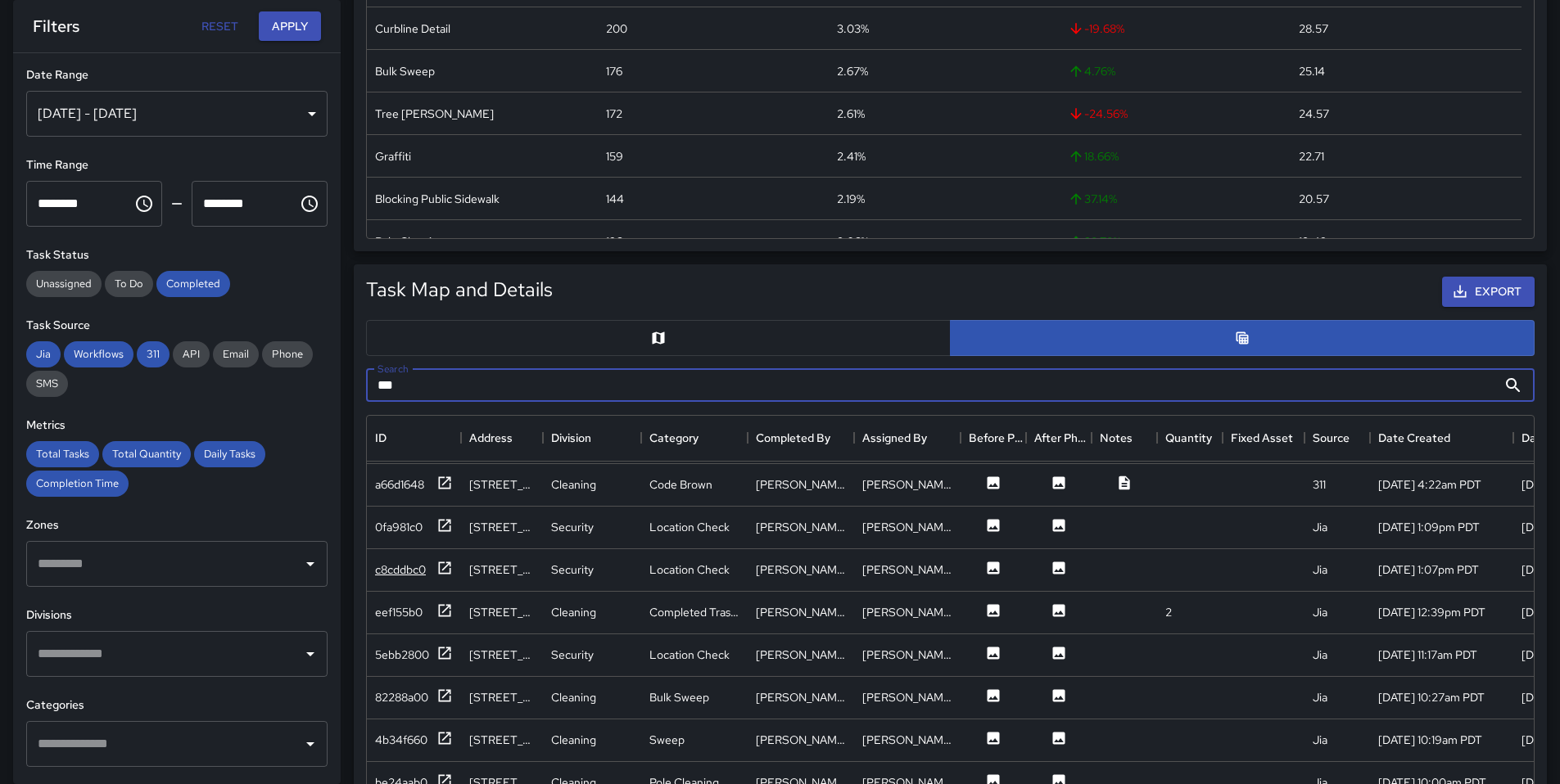
type input "***"
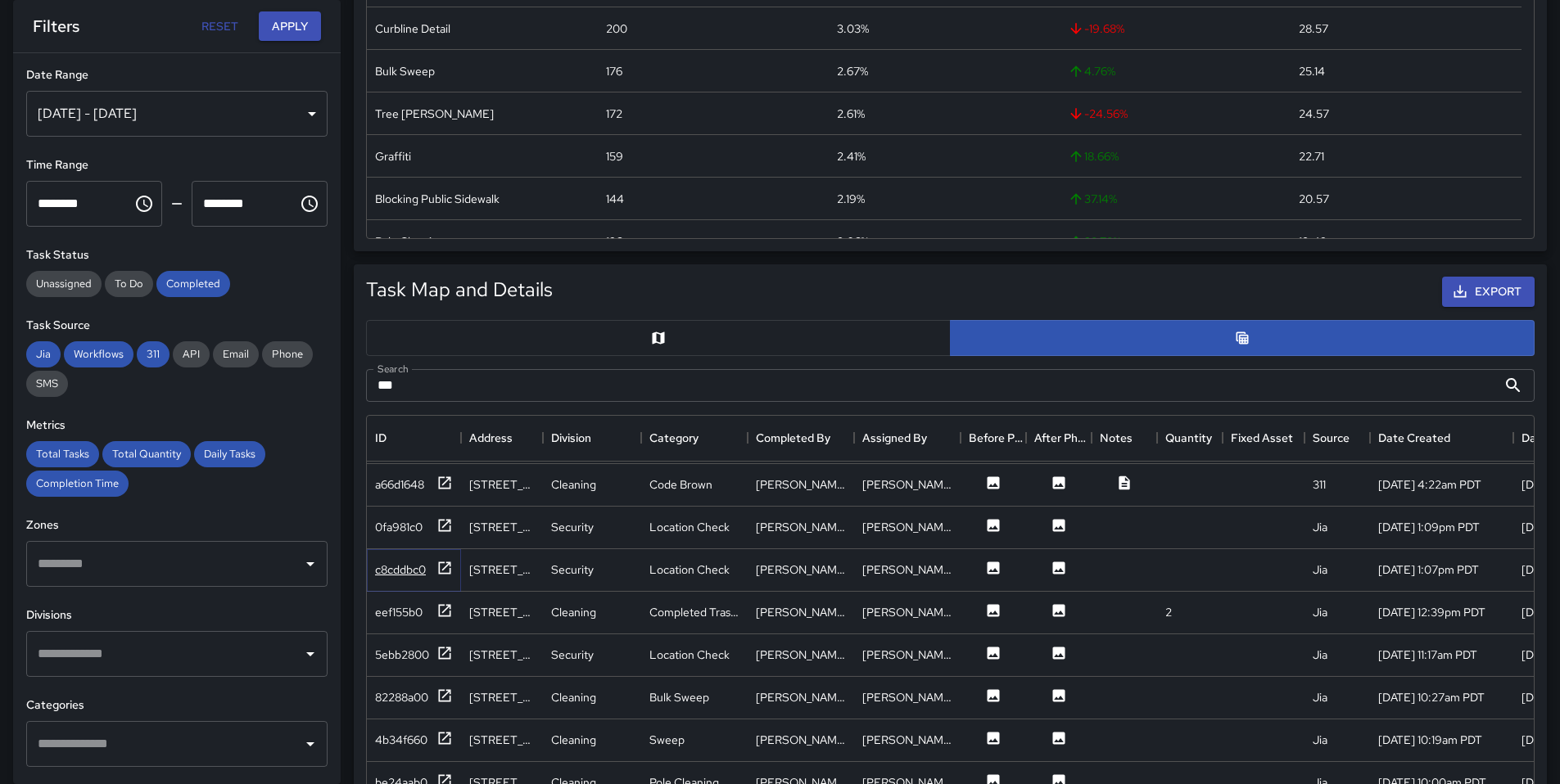
click at [395, 569] on div "c8cddbc0" at bounding box center [400, 569] width 50 height 17
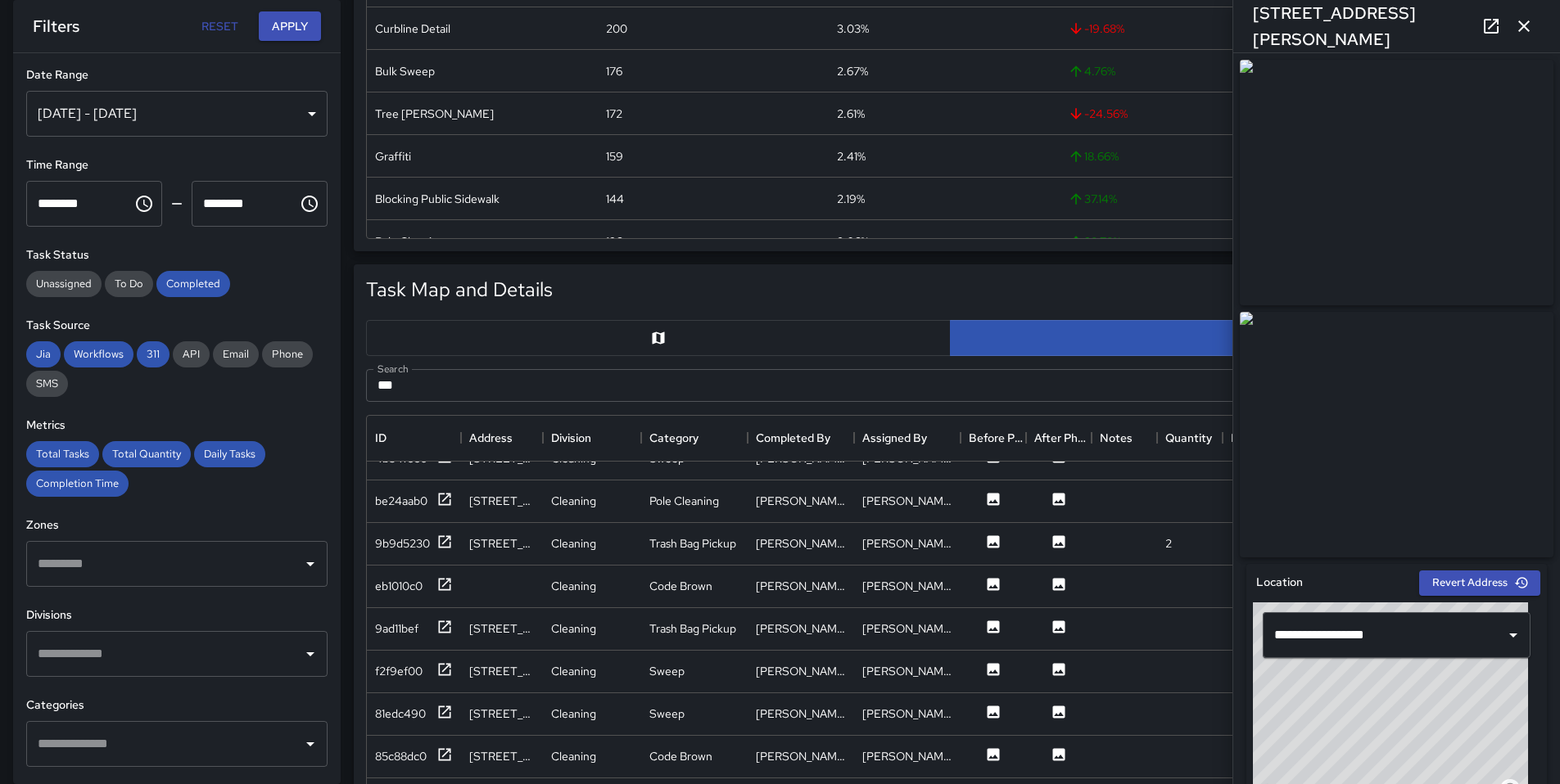
scroll to position [1560, 0]
click at [105, 729] on input "text" at bounding box center [165, 745] width 262 height 31
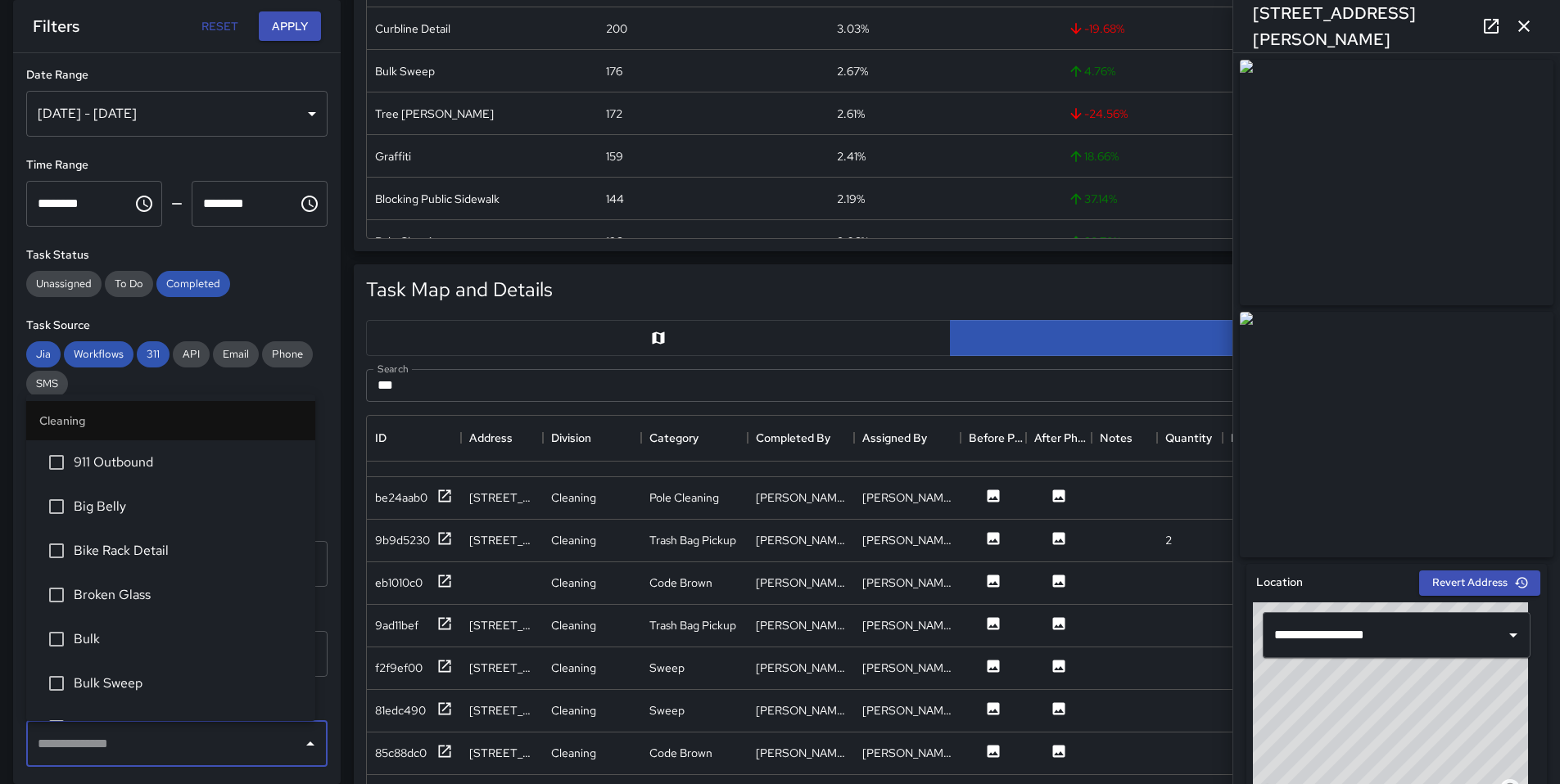
click at [104, 748] on input "text" at bounding box center [165, 745] width 262 height 31
click at [112, 772] on div "**********" at bounding box center [176, 418] width 327 height 731
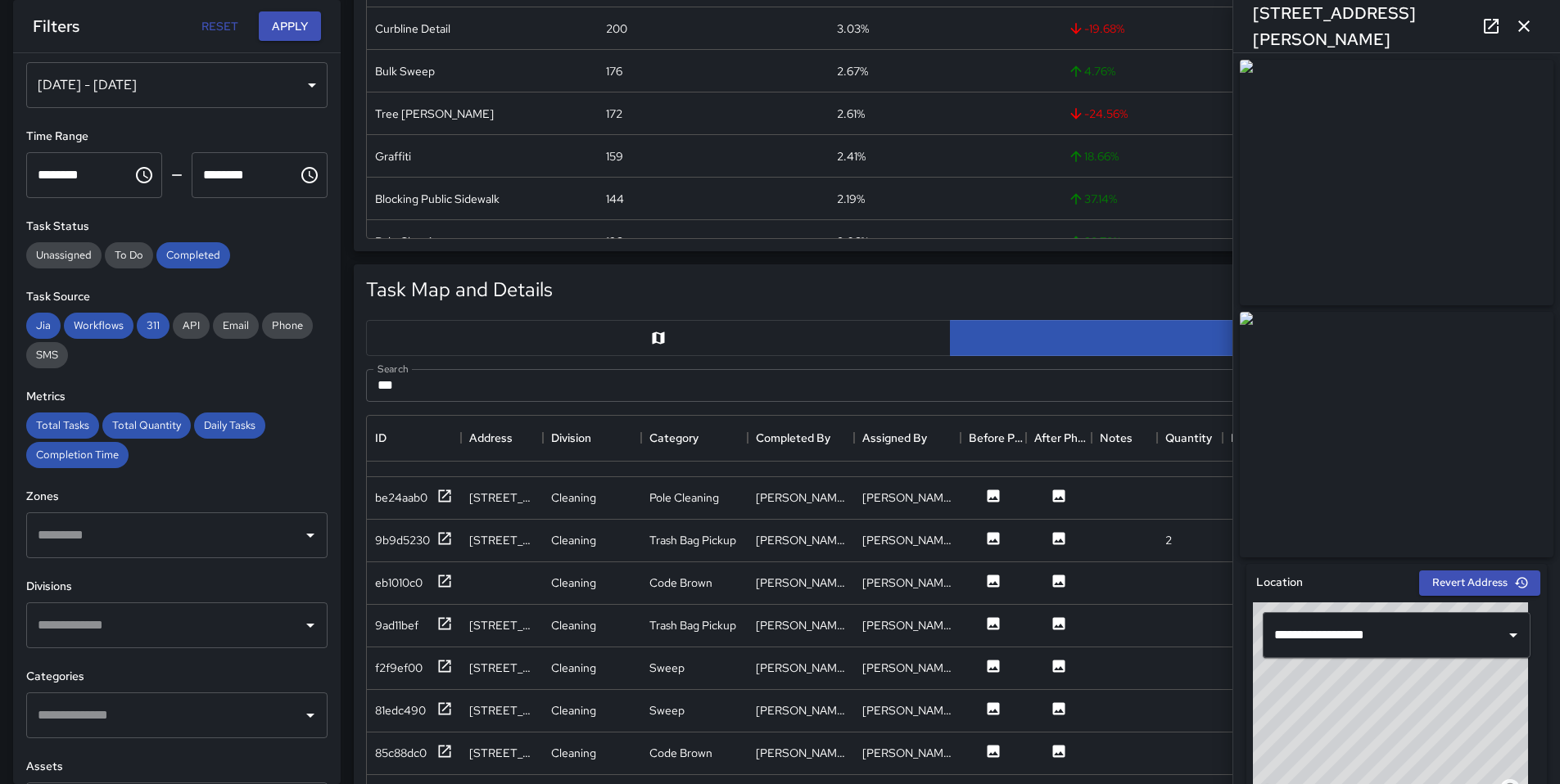
scroll to position [266, 0]
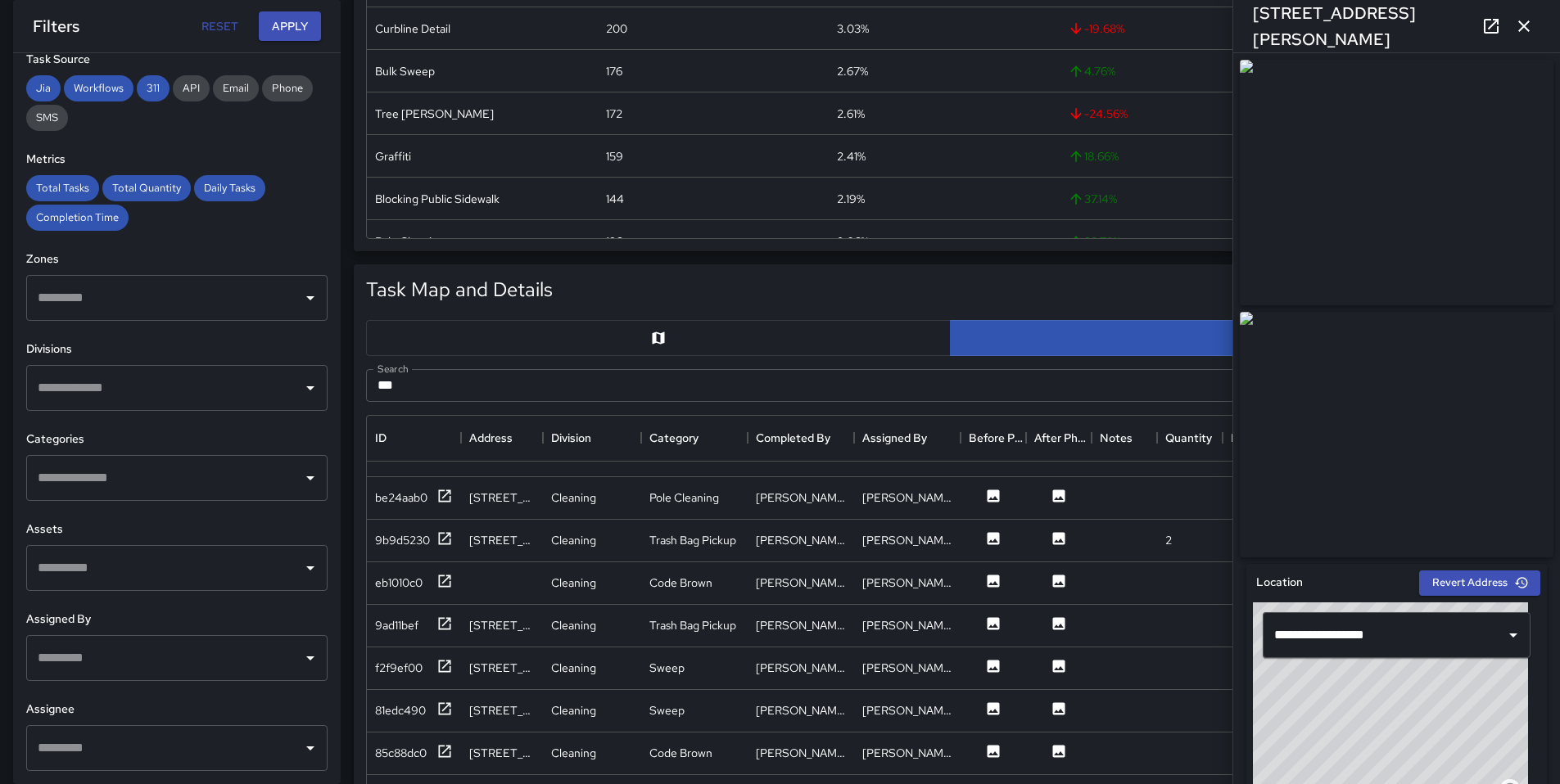
click at [121, 651] on input "text" at bounding box center [165, 658] width 262 height 31
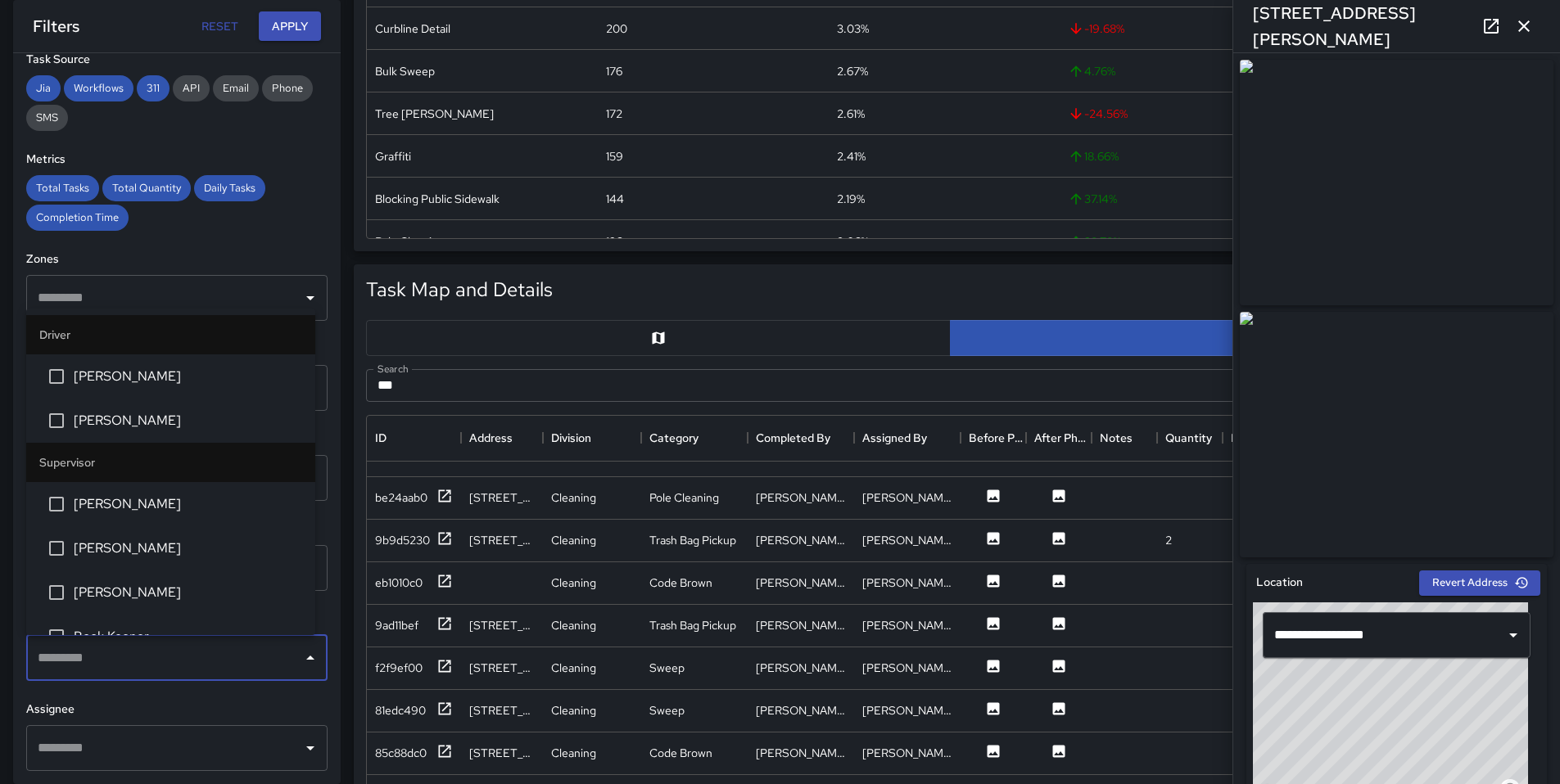
click at [105, 692] on div "**********" at bounding box center [176, 418] width 327 height 731
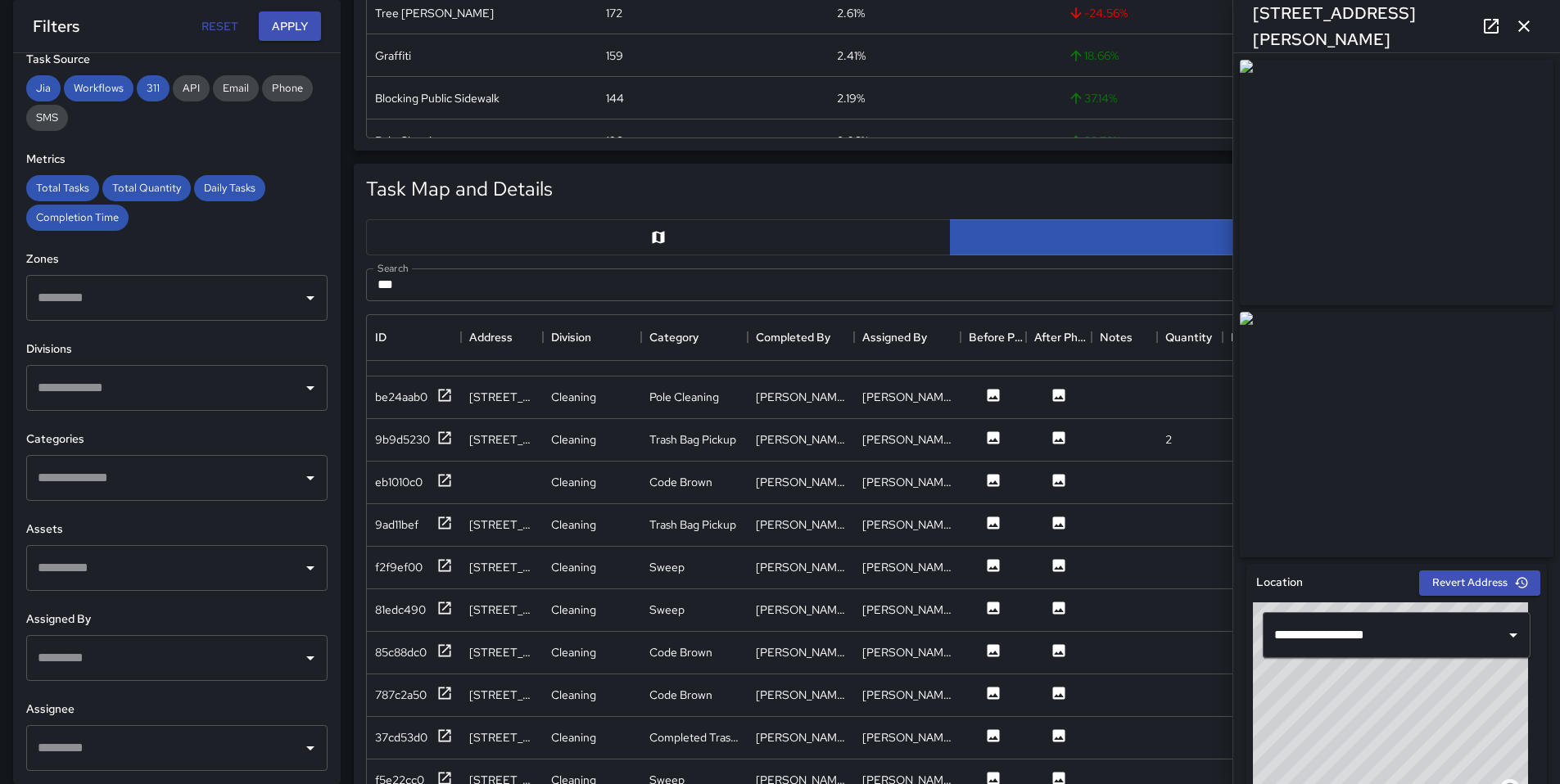
scroll to position [688, 0]
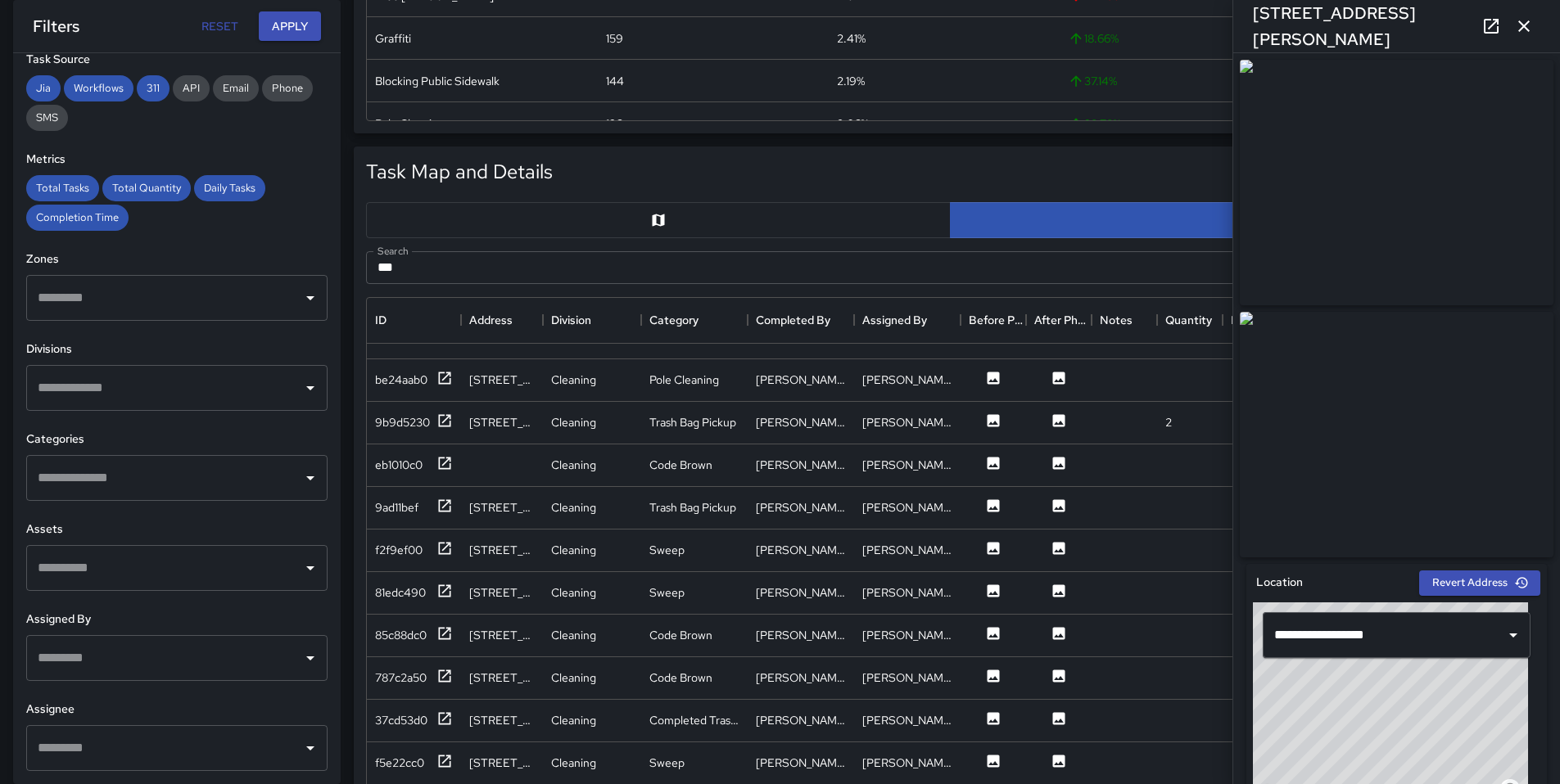
click at [91, 738] on input "text" at bounding box center [165, 748] width 262 height 31
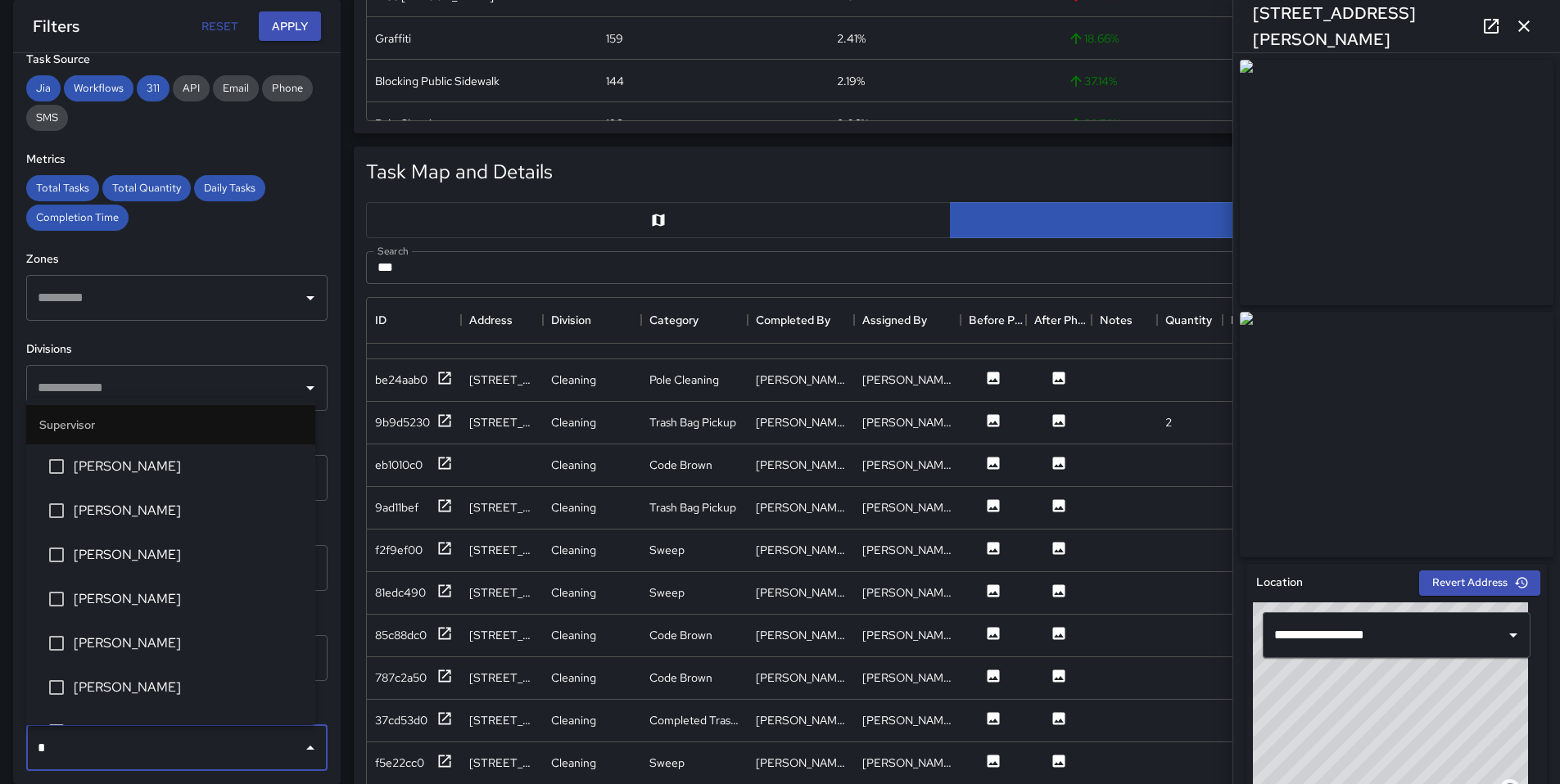
type input "**"
click at [116, 514] on span "[PERSON_NAME]" at bounding box center [187, 510] width 228 height 19
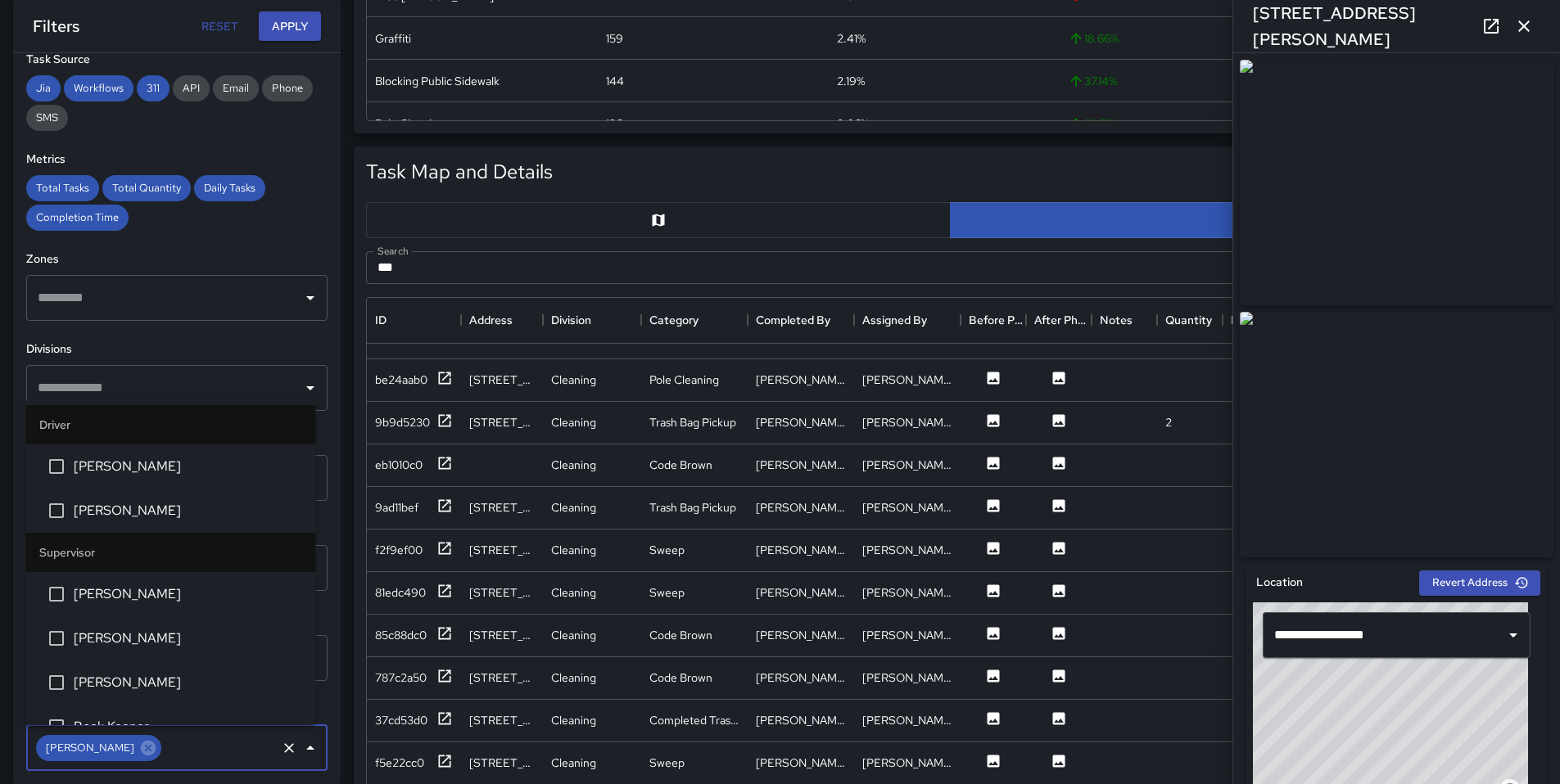
scroll to position [422, 0]
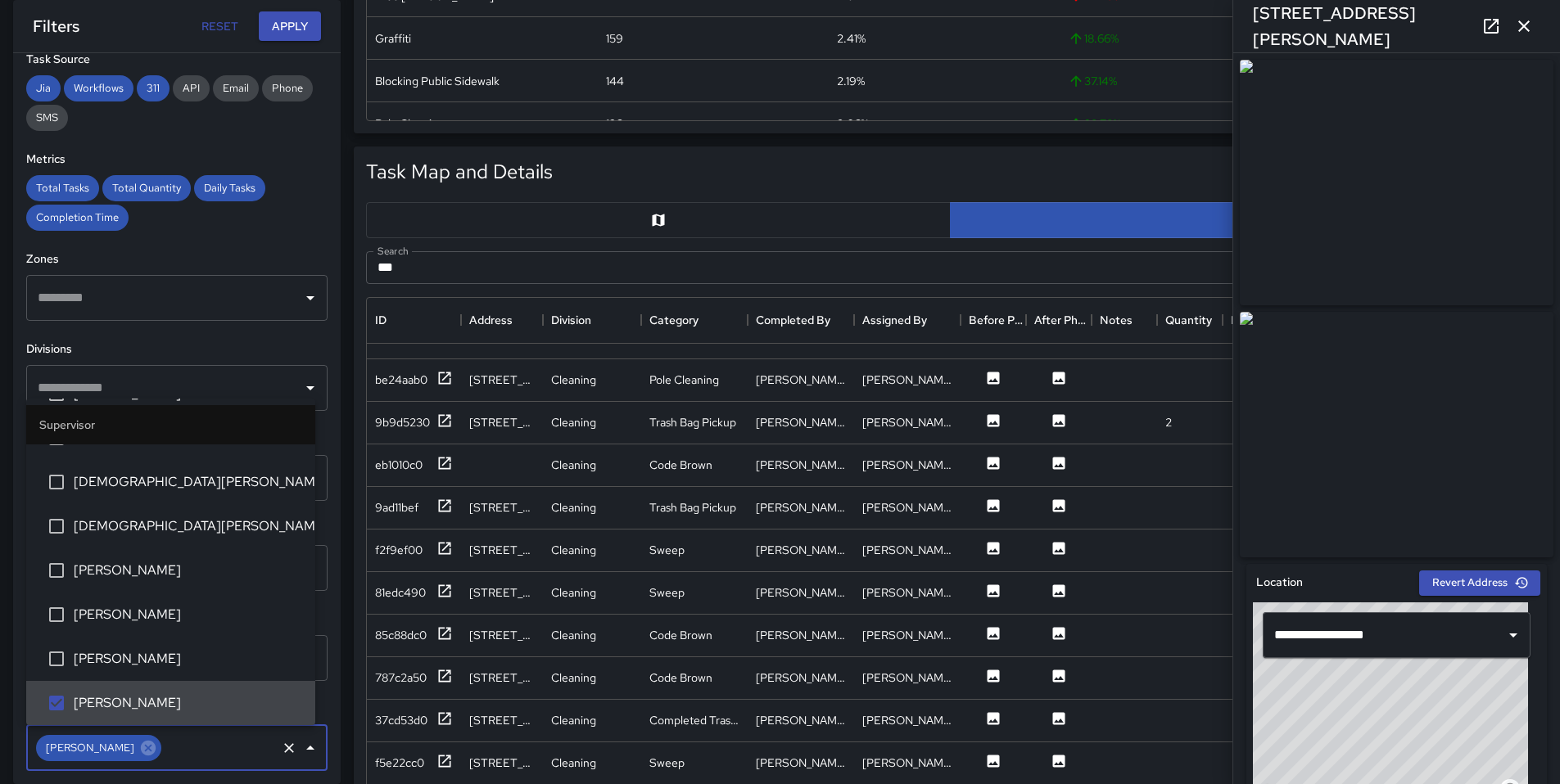
click at [195, 756] on input "text" at bounding box center [219, 748] width 111 height 31
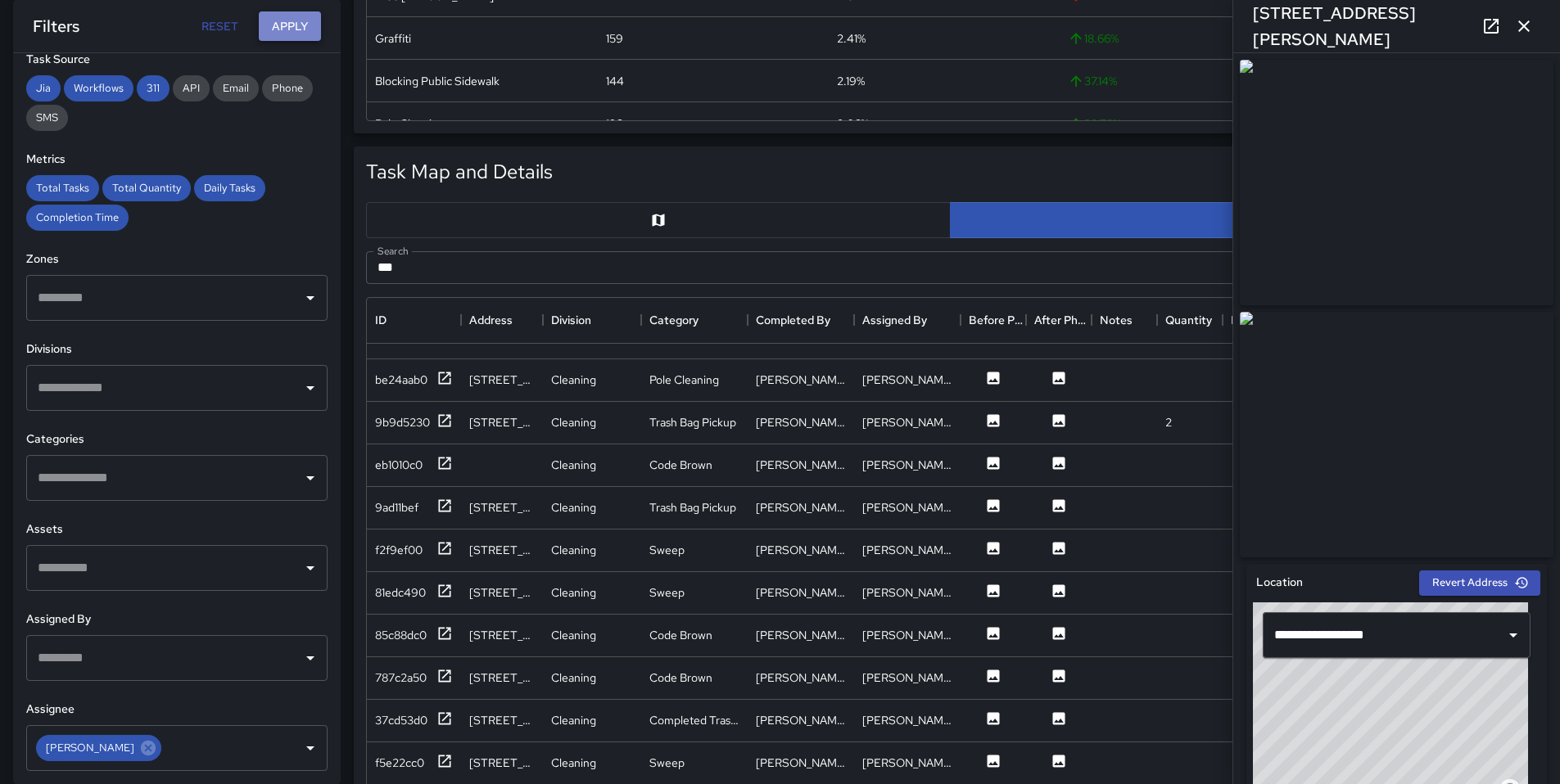
click at [286, 22] on button "Apply" at bounding box center [290, 26] width 62 height 30
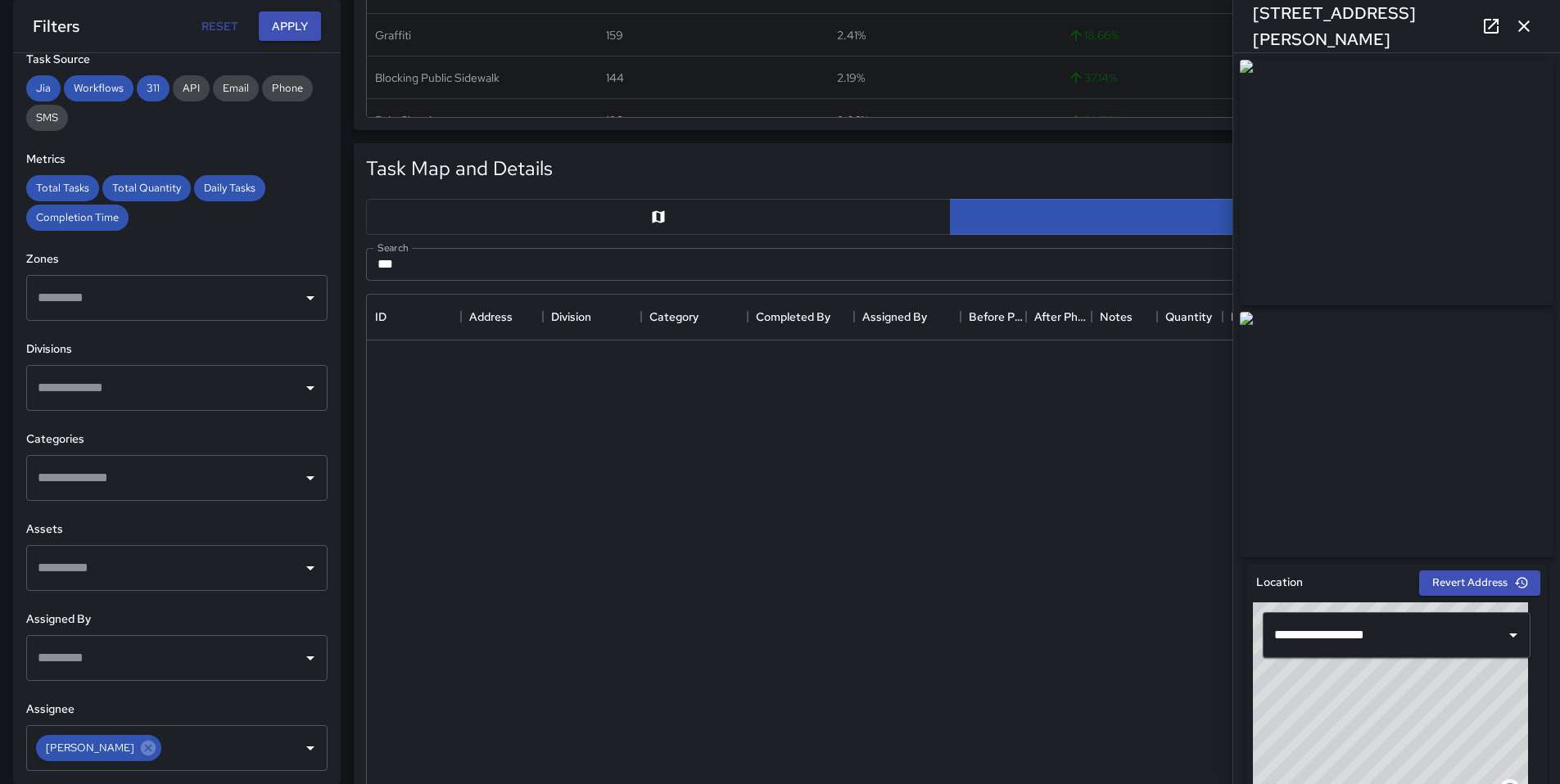
scroll to position [0, 0]
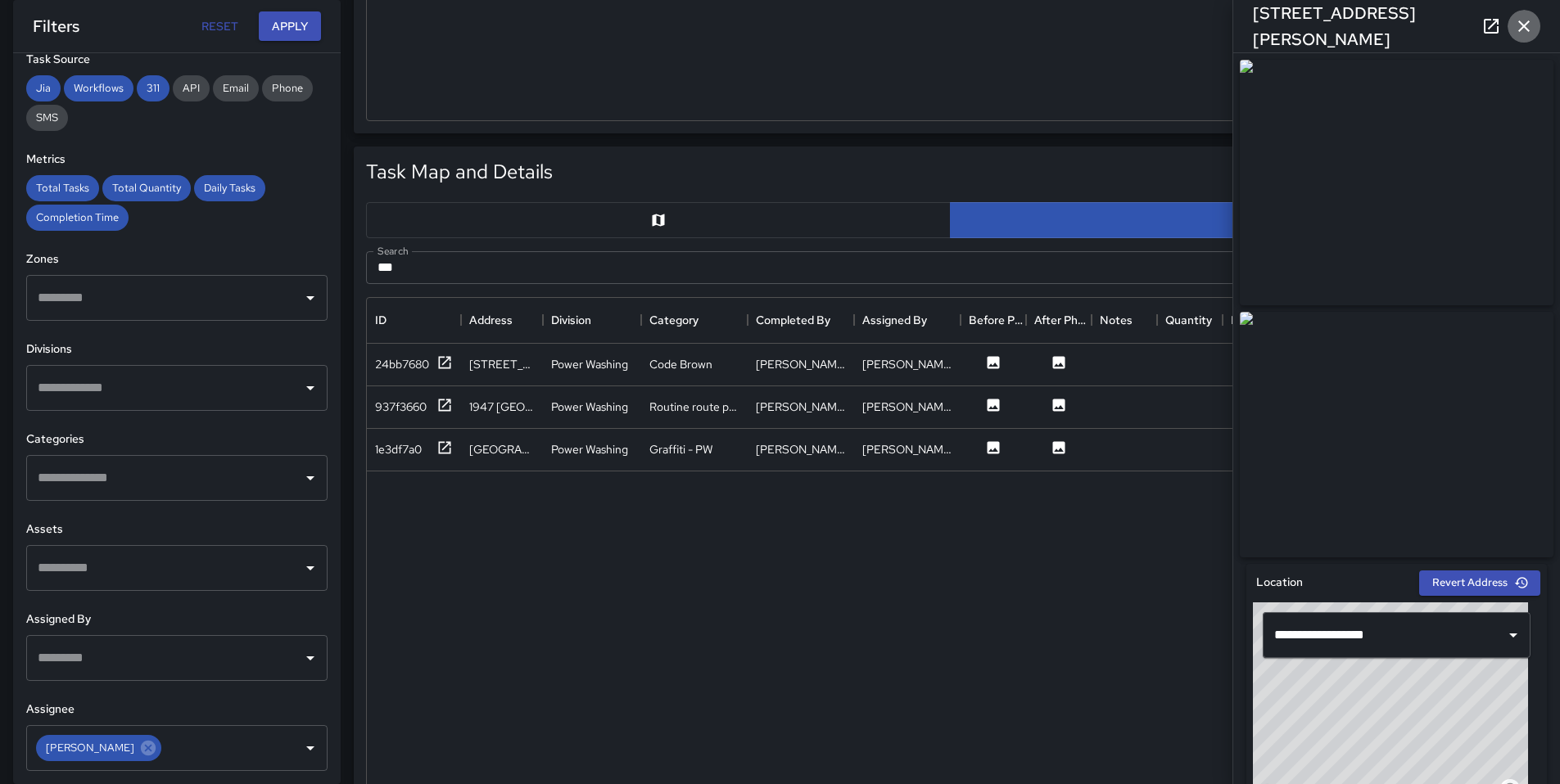
click at [1525, 28] on icon "button" at bounding box center [1523, 26] width 11 height 11
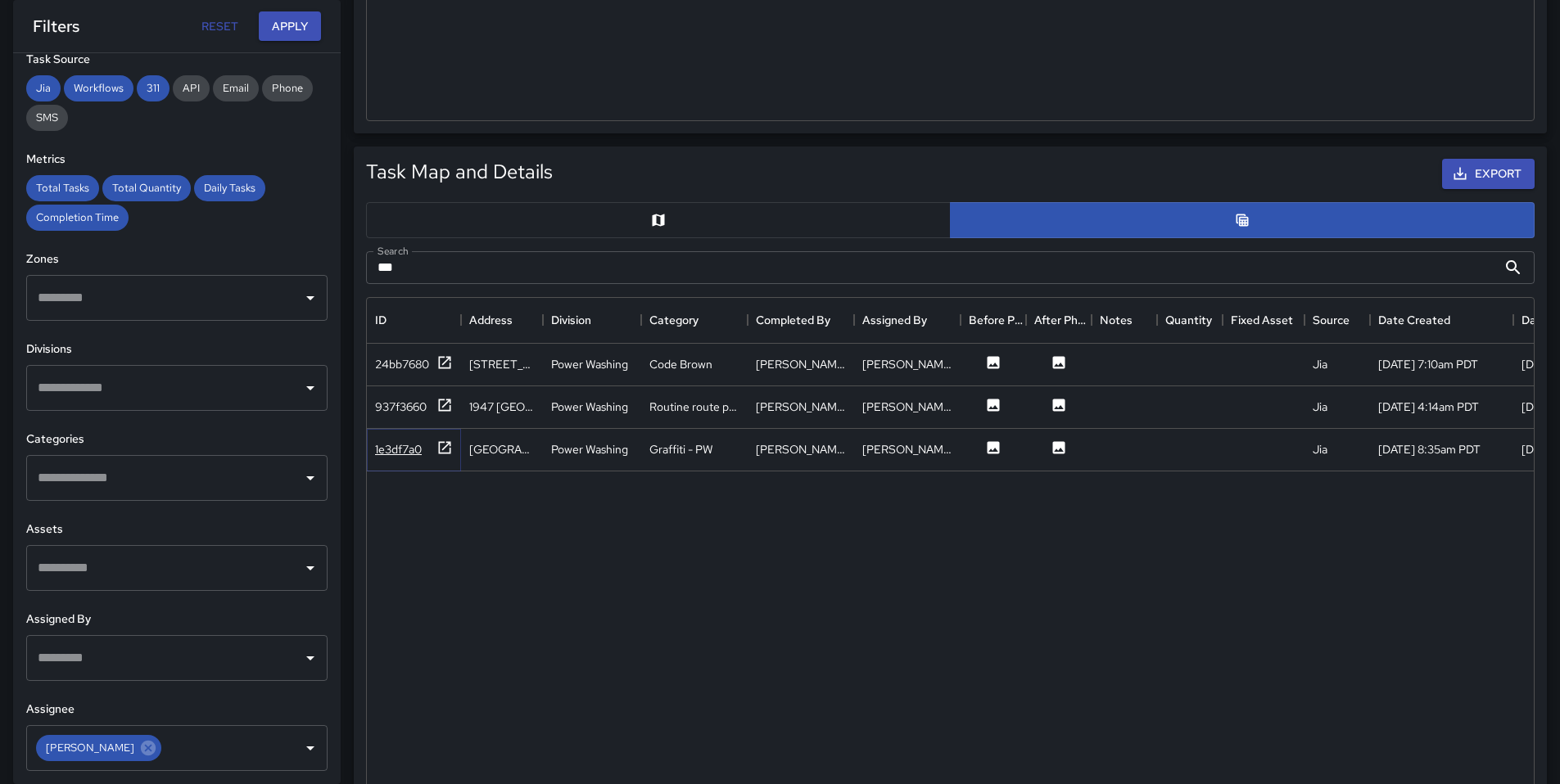
click at [399, 455] on div "1e3df7a0" at bounding box center [398, 449] width 47 height 17
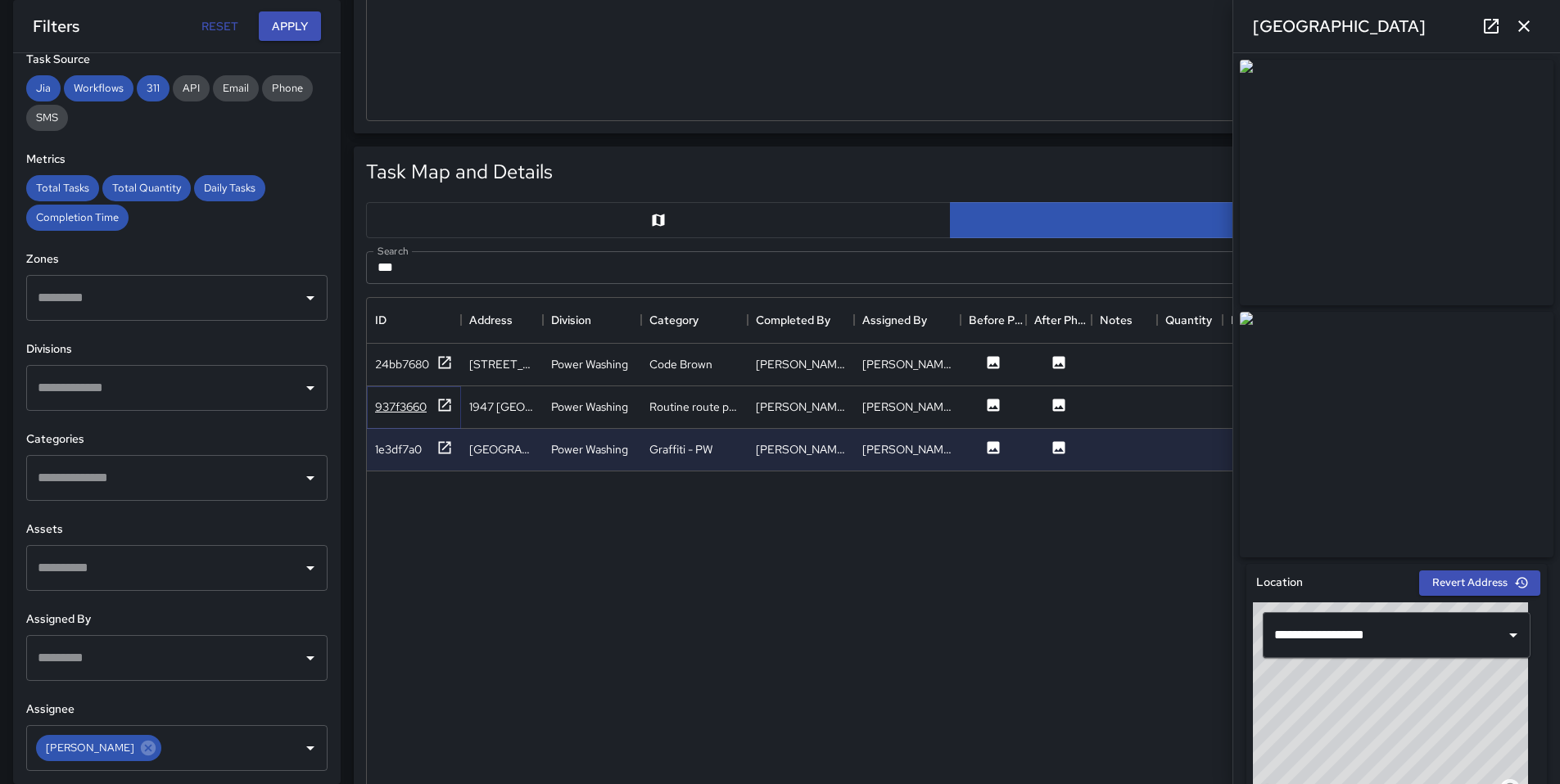
click at [400, 412] on div "937f3660" at bounding box center [401, 407] width 51 height 17
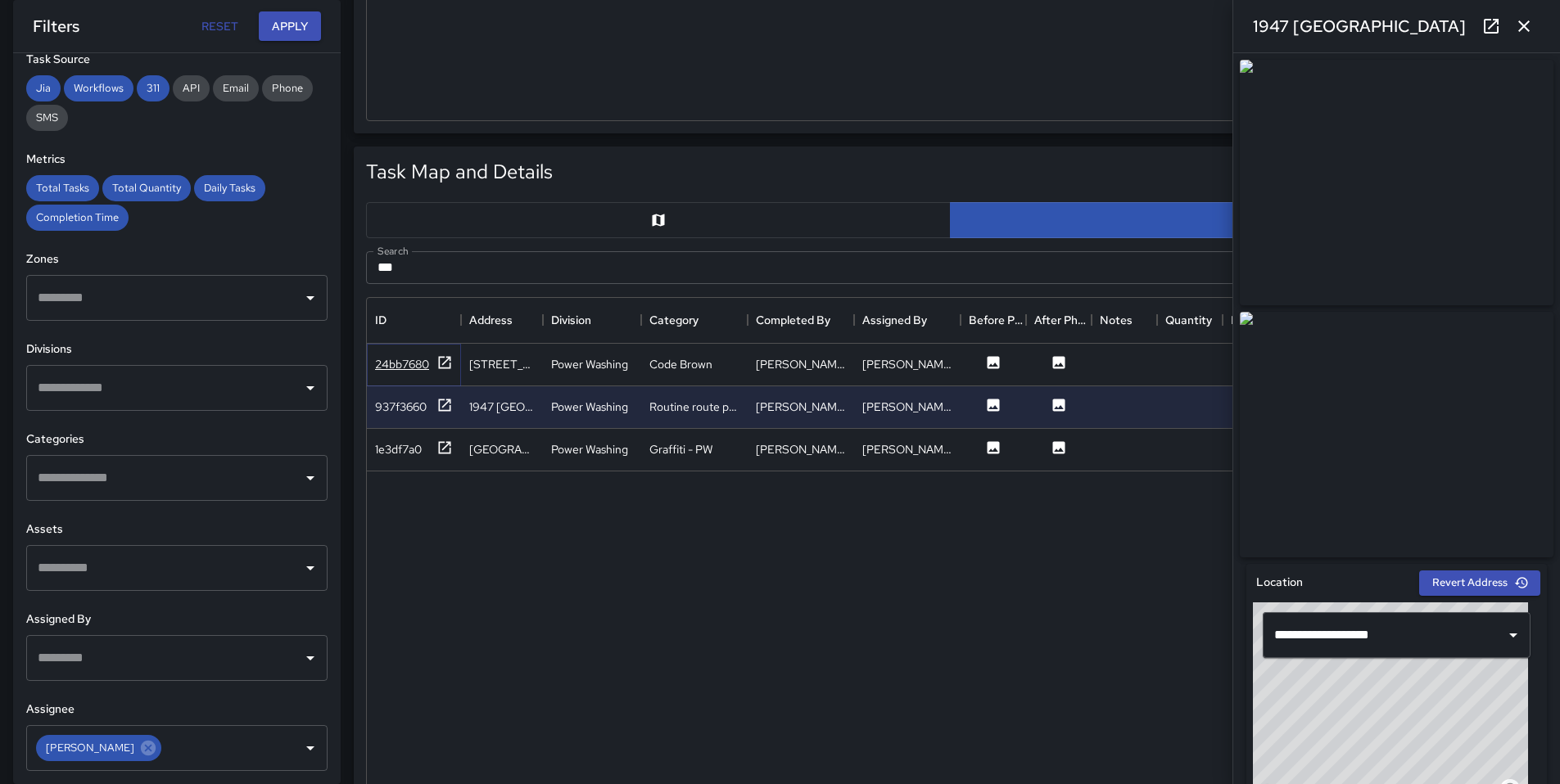
click at [404, 370] on div "24bb7680" at bounding box center [402, 364] width 54 height 17
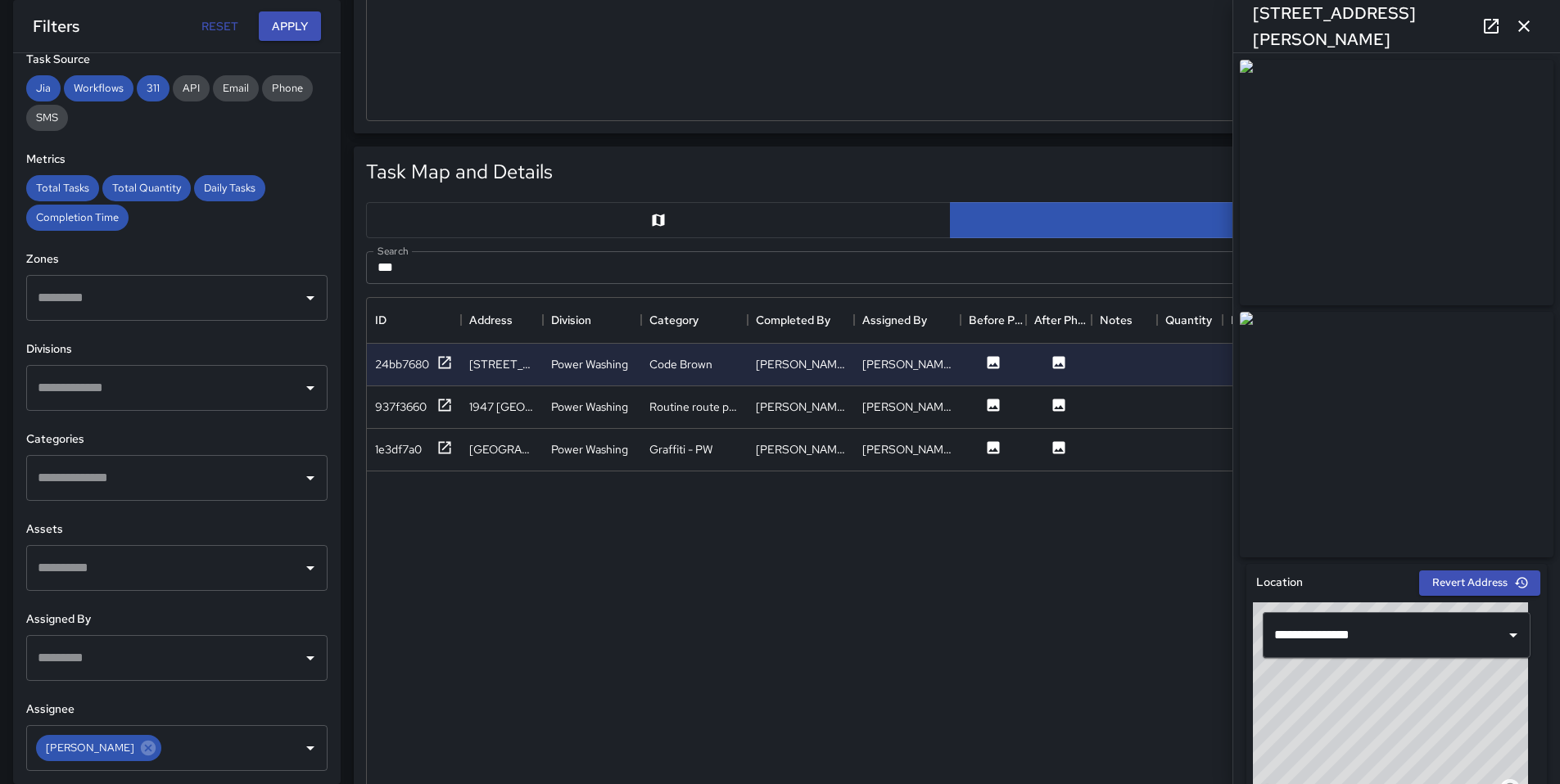
click at [448, 276] on input "***" at bounding box center [931, 268] width 1131 height 33
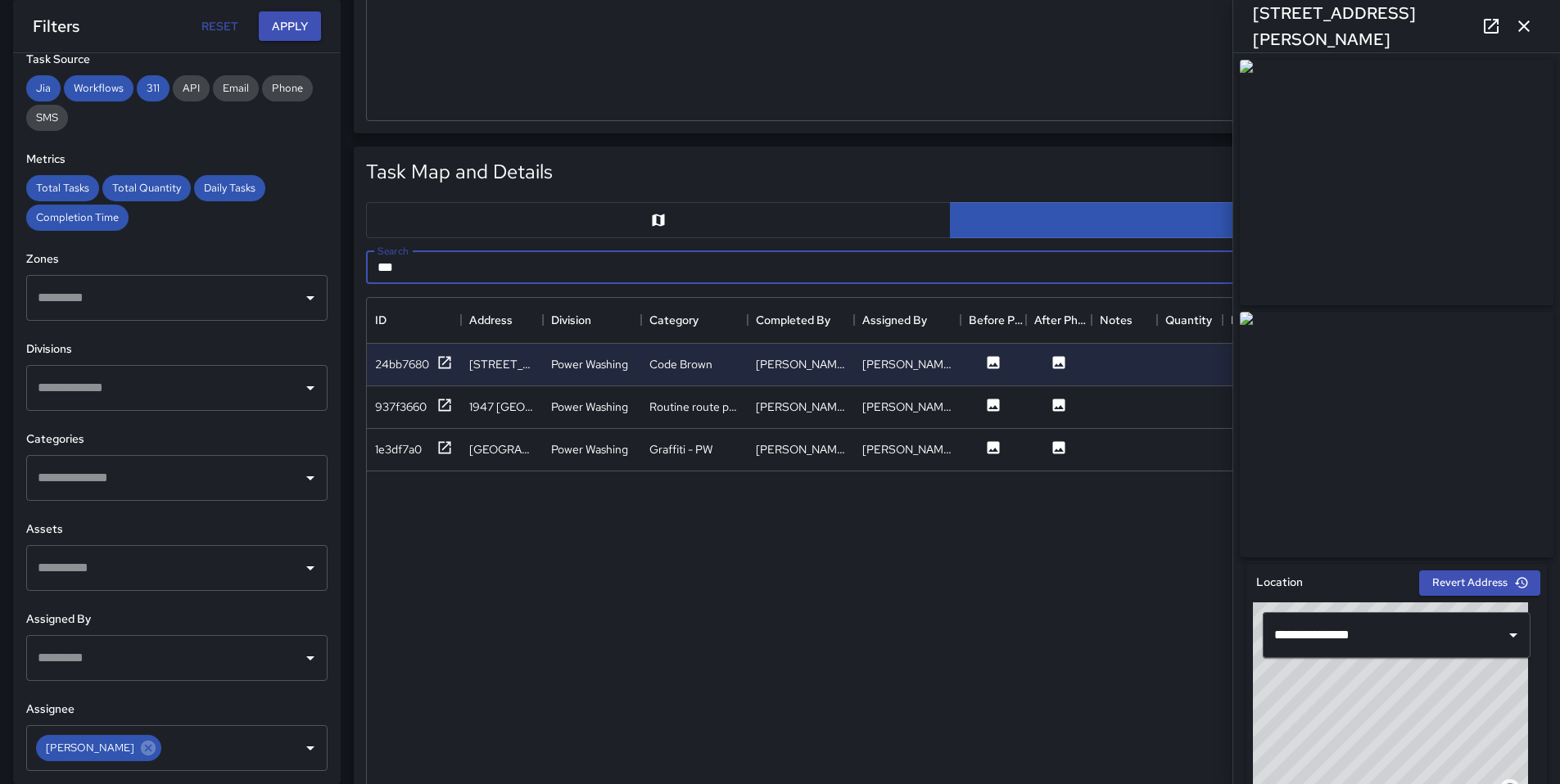
drag, startPoint x: 424, startPoint y: 263, endPoint x: 314, endPoint y: 267, distance: 110.1
click at [315, 267] on div "**********" at bounding box center [773, 518] width 1573 height 2307
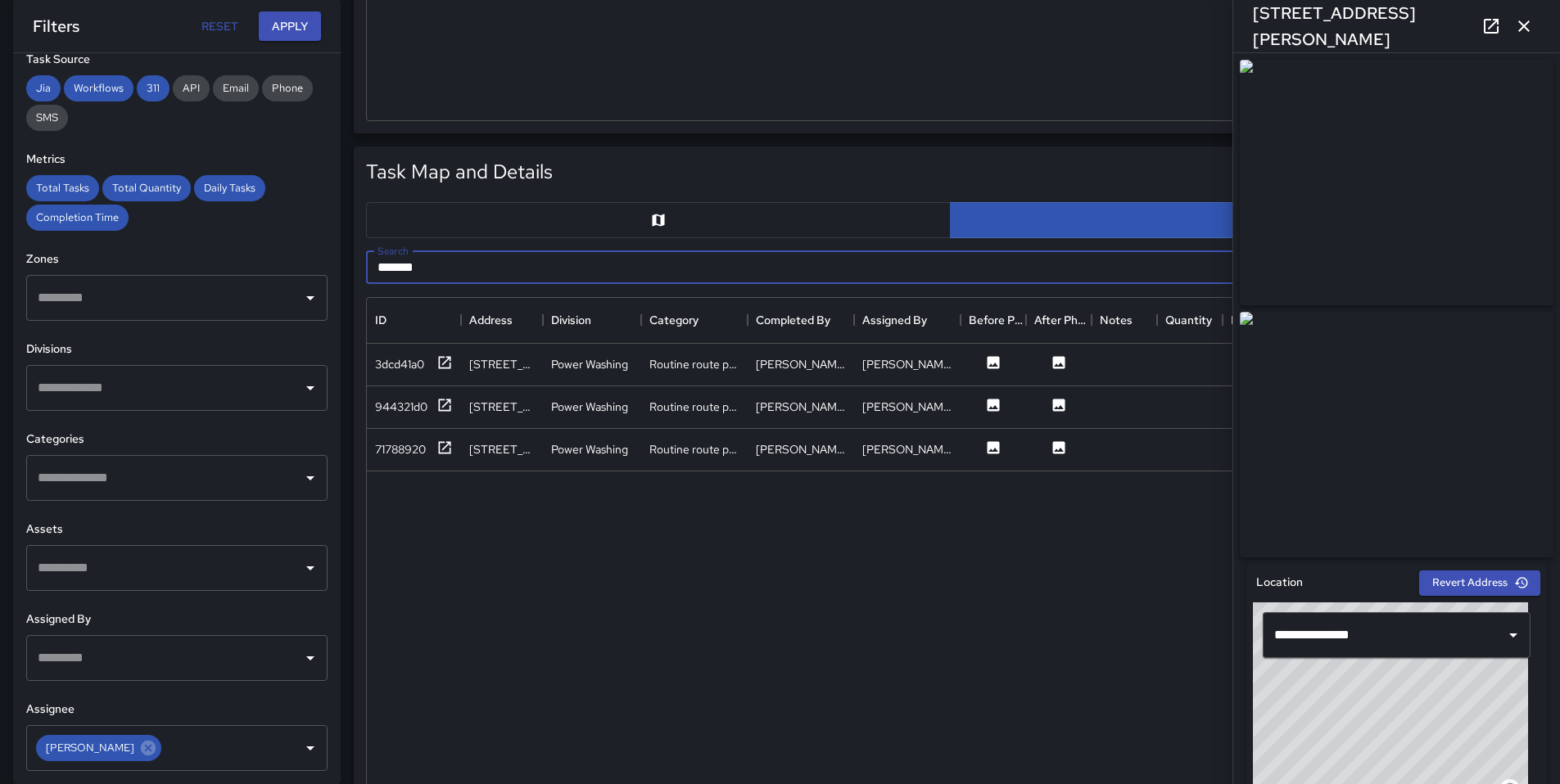
type input "*******"
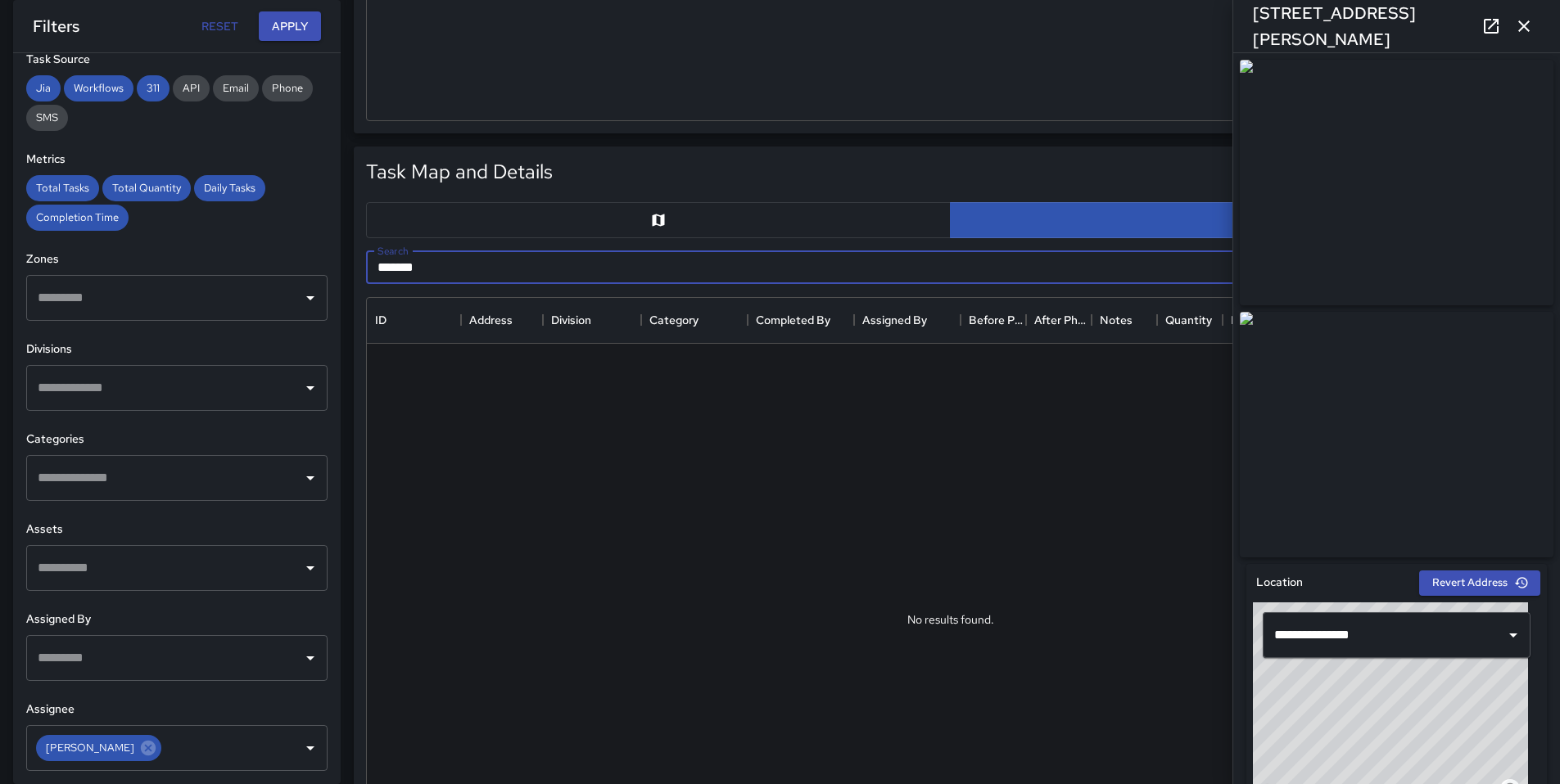
click at [1520, 33] on icon "button" at bounding box center [1523, 26] width 19 height 19
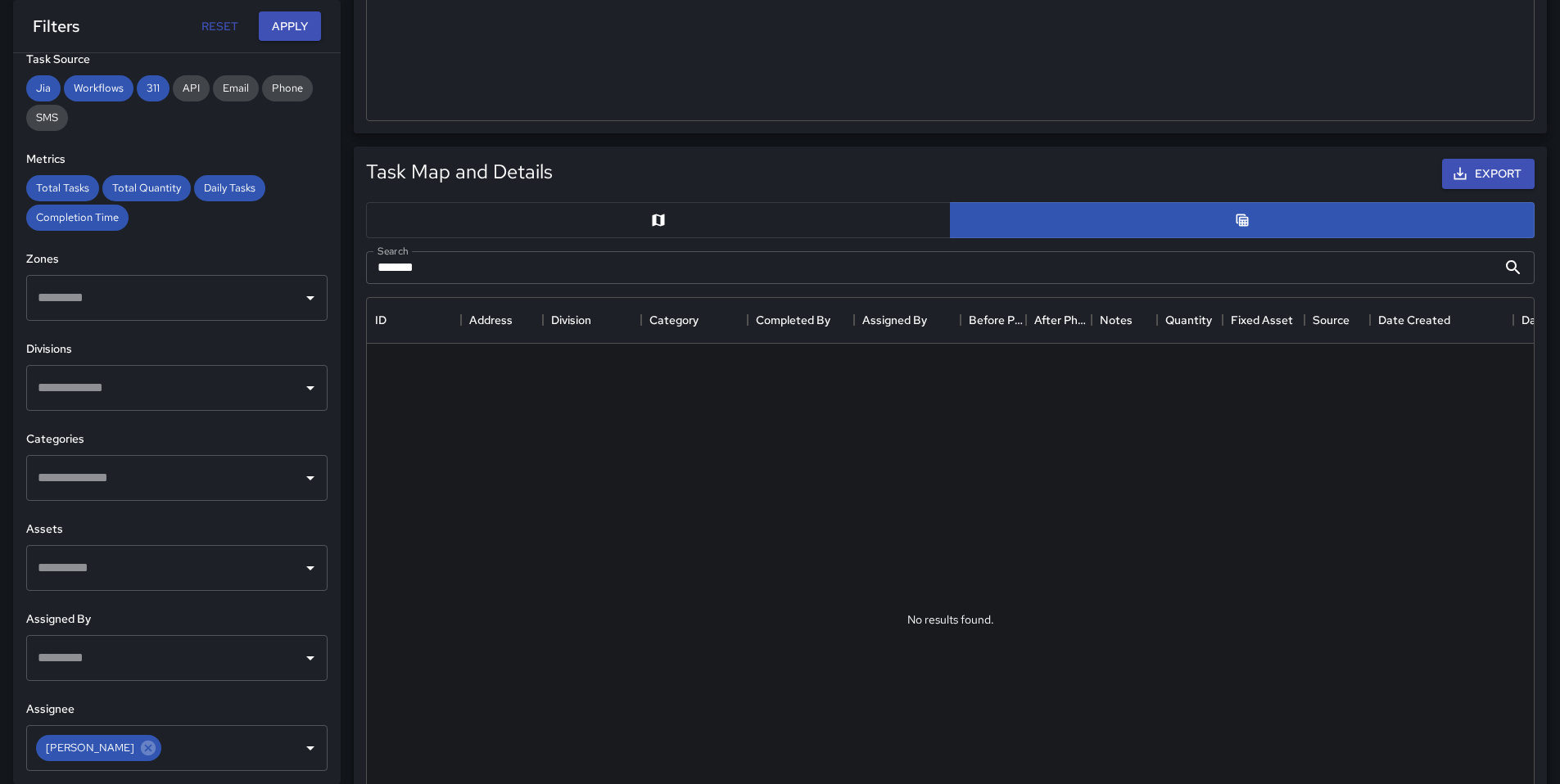
click at [210, 138] on div "**********" at bounding box center [176, 418] width 327 height 731
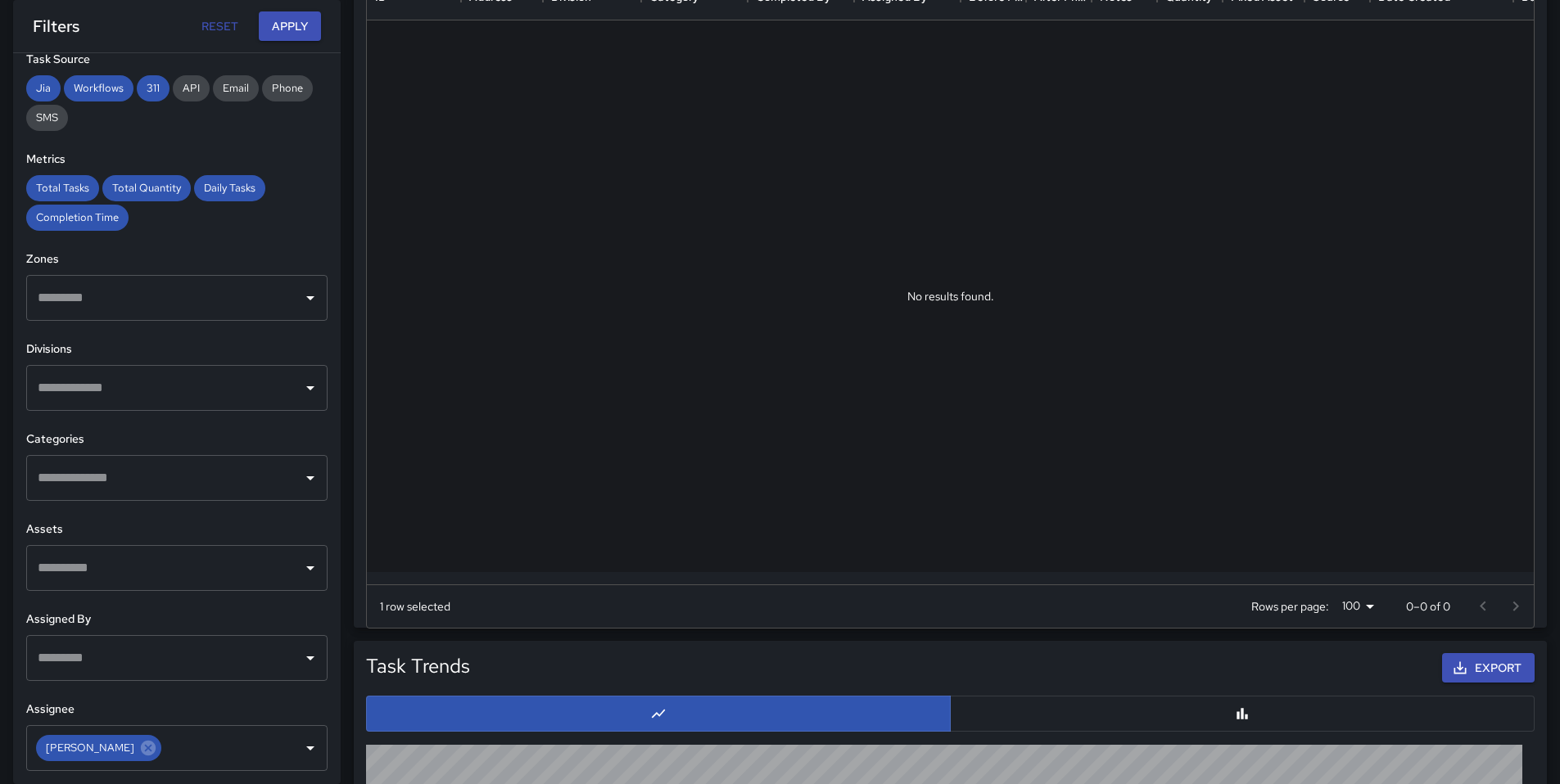
scroll to position [1010, 0]
click at [171, 246] on div "**********" at bounding box center [176, 418] width 327 height 731
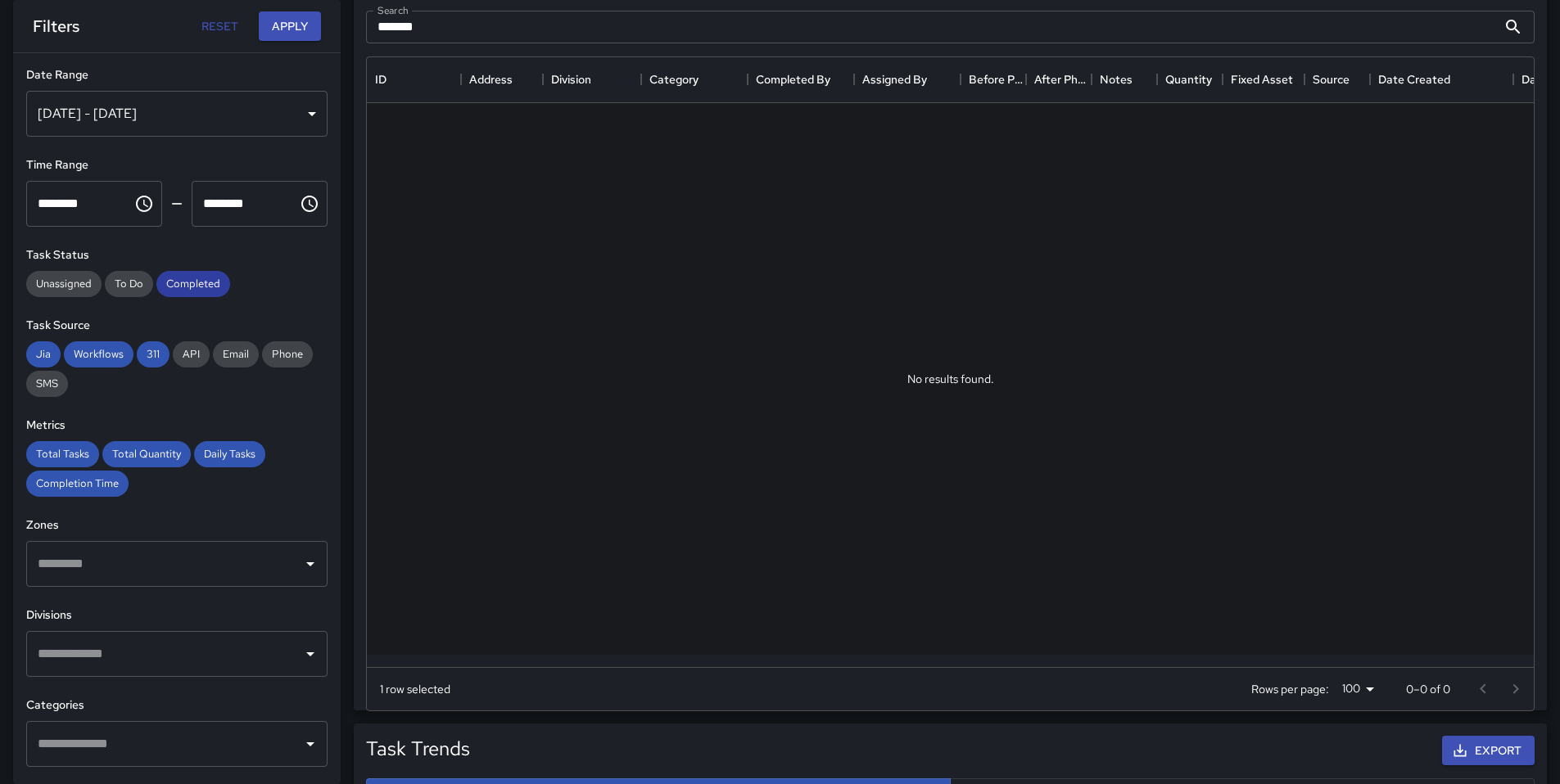
scroll to position [727, 0]
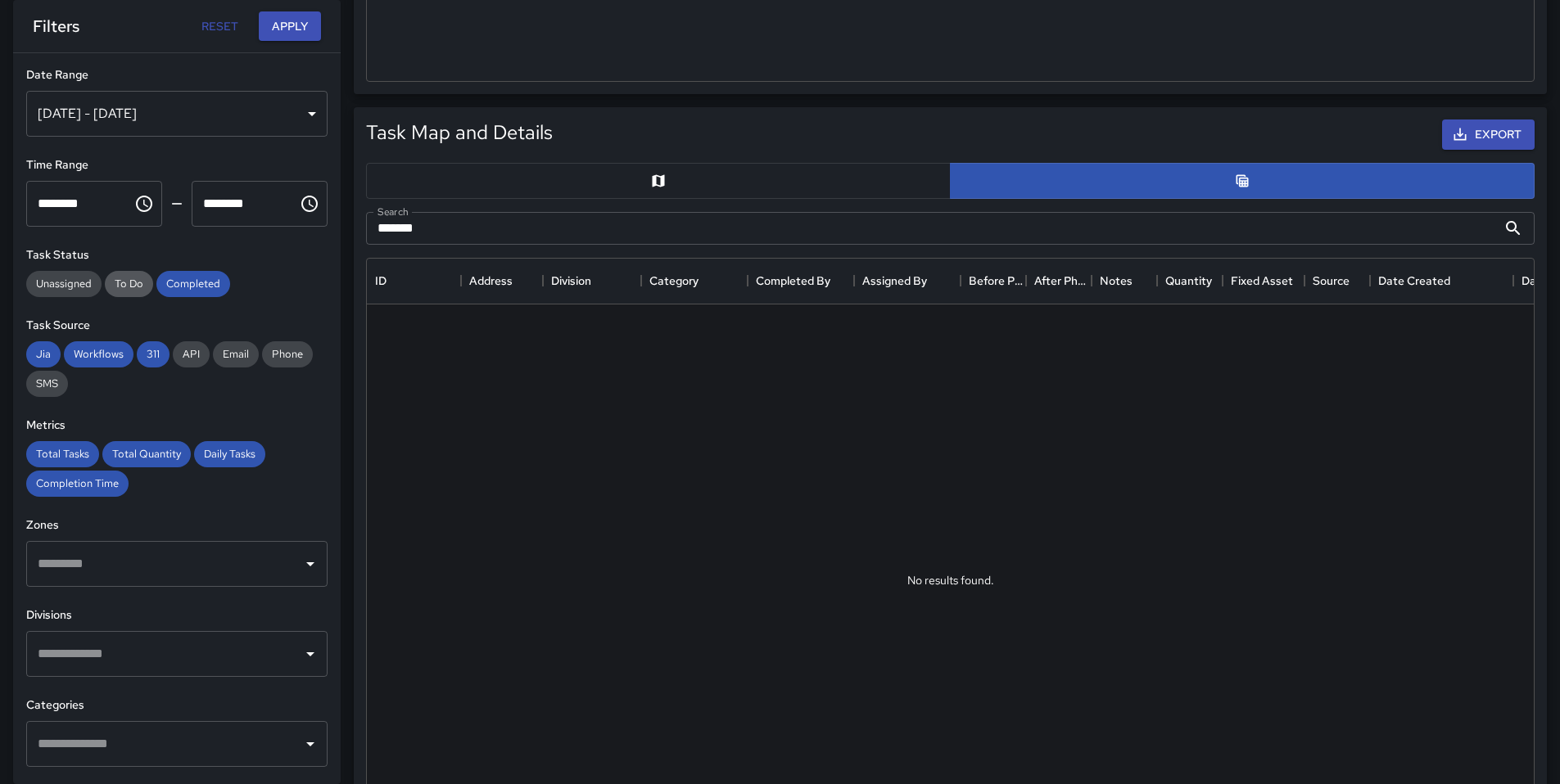
drag, startPoint x: 134, startPoint y: 288, endPoint x: 119, endPoint y: 289, distance: 15.0
click at [132, 288] on span "To Do" at bounding box center [128, 283] width 49 height 14
click at [283, 20] on button "Apply" at bounding box center [290, 26] width 62 height 30
click at [282, 357] on span "Phone" at bounding box center [287, 354] width 50 height 14
click at [229, 357] on span "Email" at bounding box center [236, 354] width 46 height 14
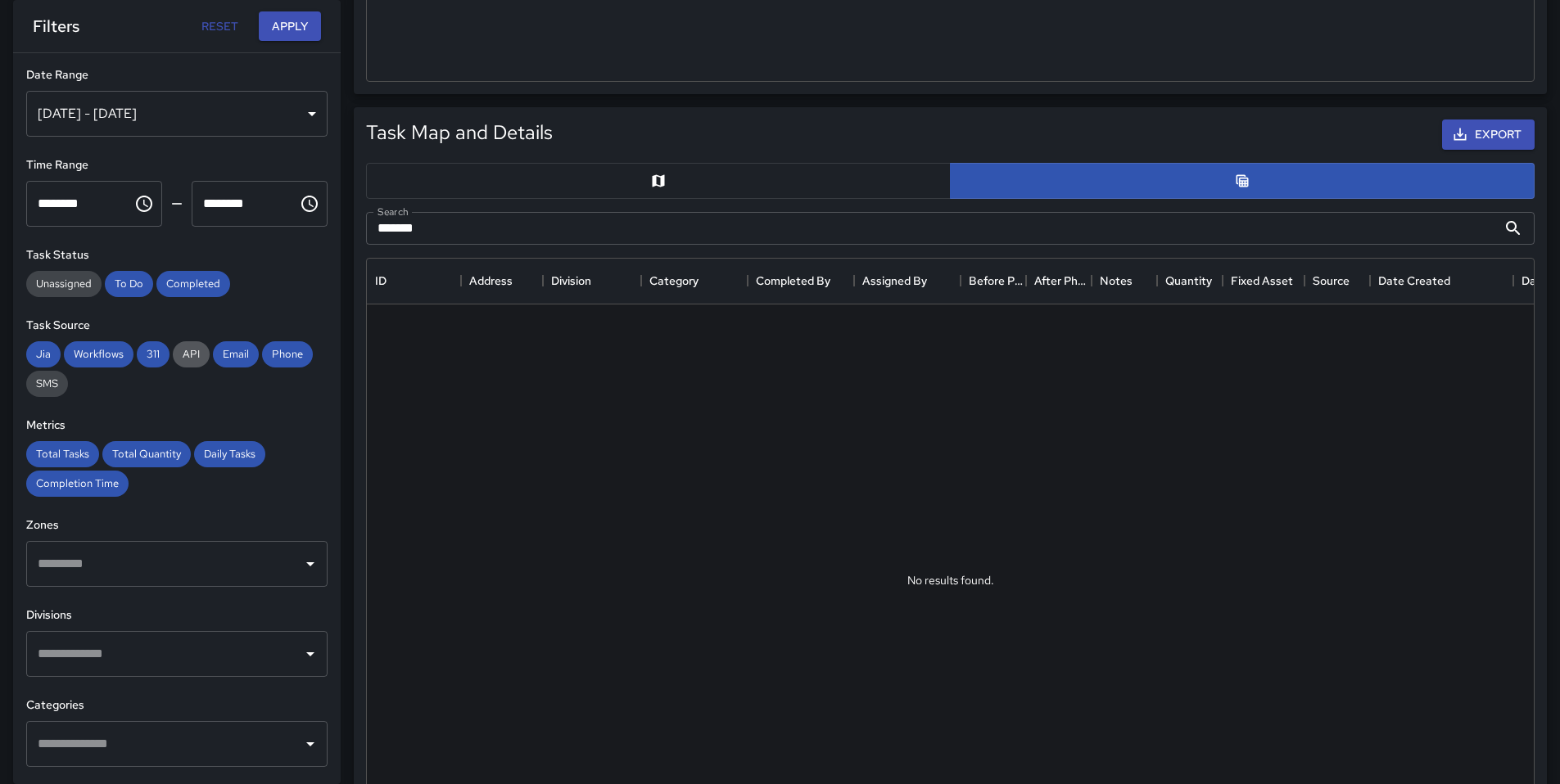
click at [178, 355] on span "API" at bounding box center [191, 354] width 37 height 14
click at [65, 390] on span "SMS" at bounding box center [48, 383] width 42 height 14
click at [291, 32] on button "Apply" at bounding box center [290, 26] width 62 height 30
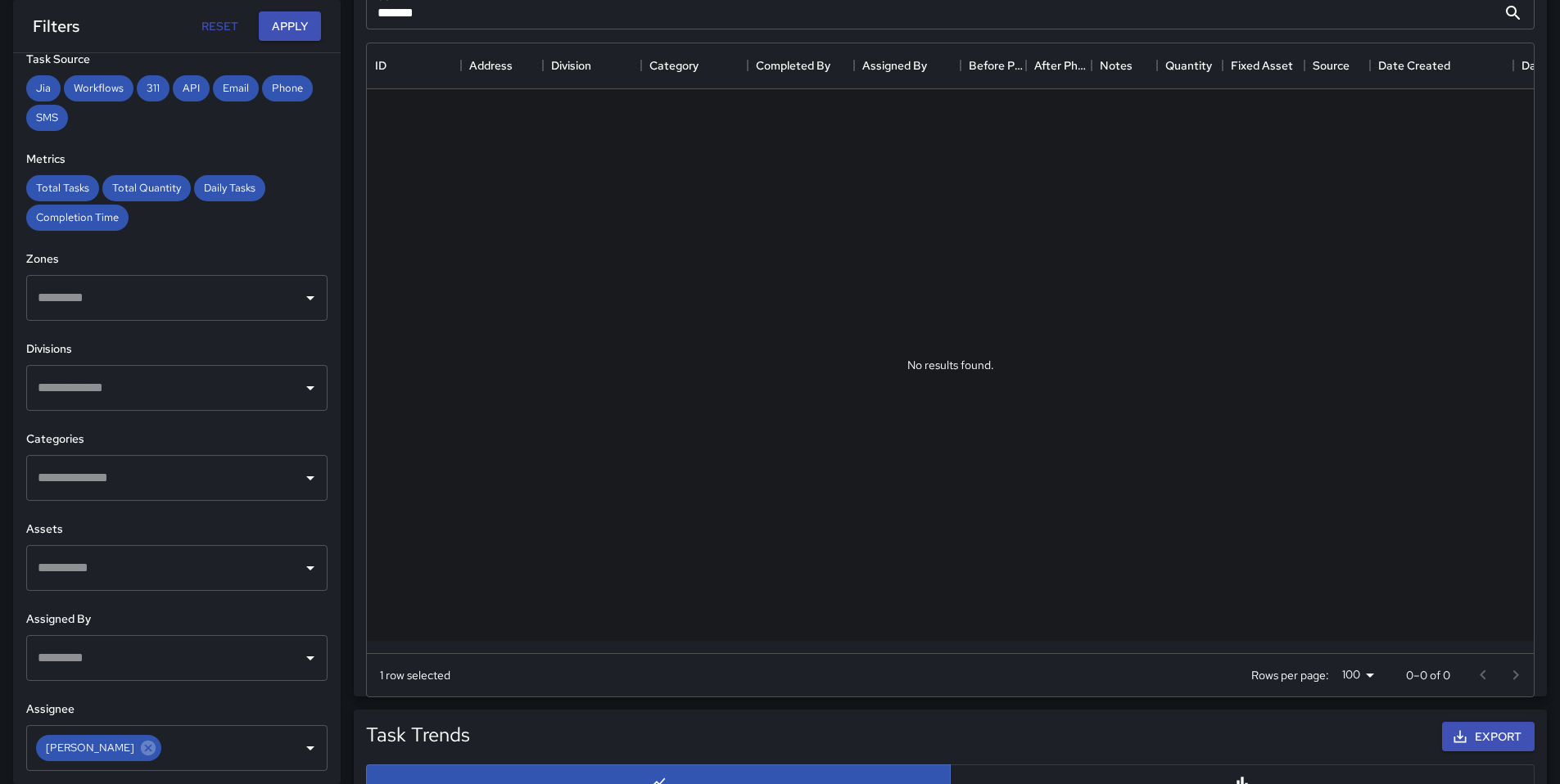
scroll to position [1043, 0]
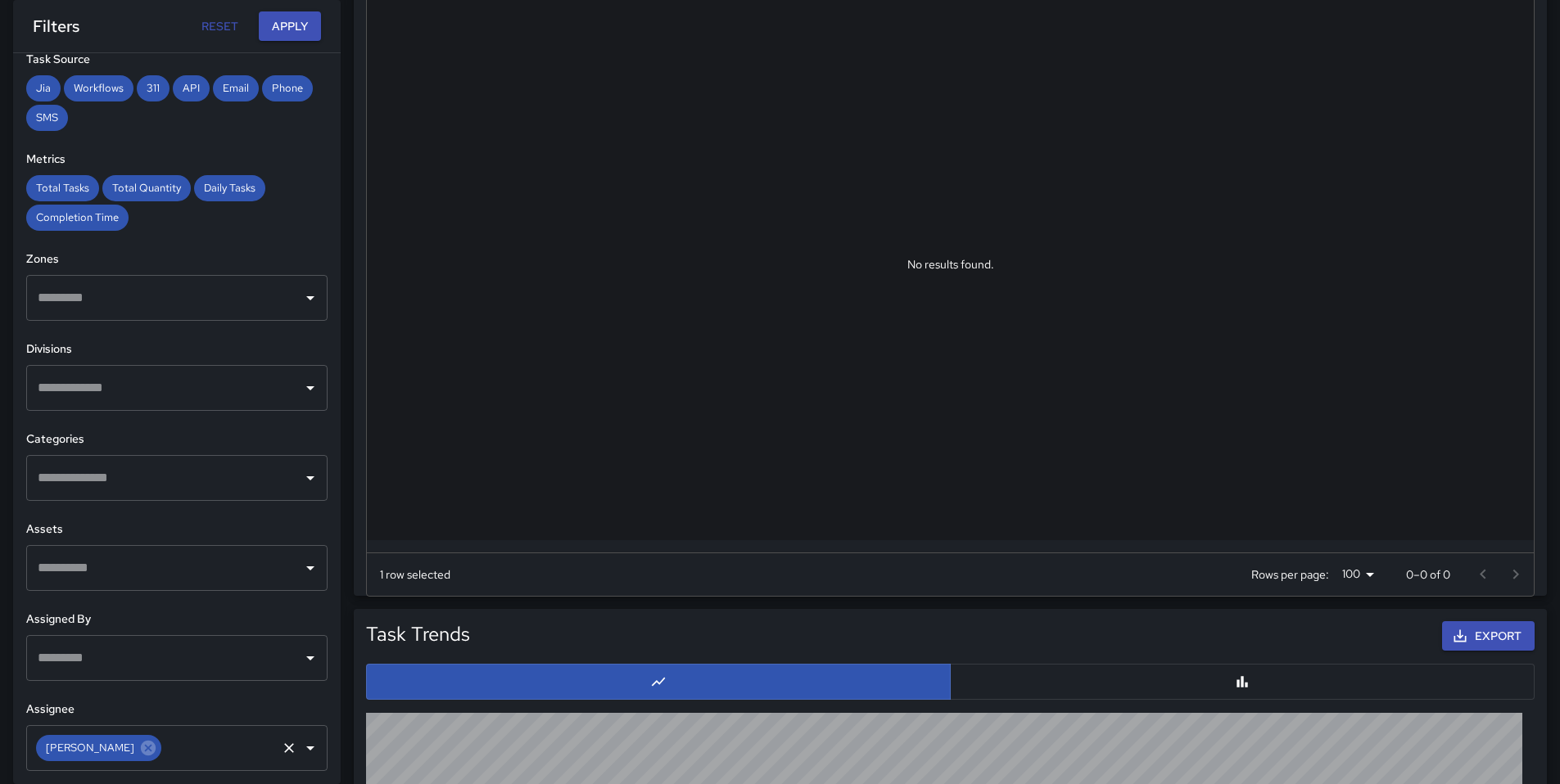
click at [164, 749] on input "text" at bounding box center [219, 748] width 111 height 31
click at [172, 752] on input "text" at bounding box center [219, 748] width 111 height 31
type input "****"
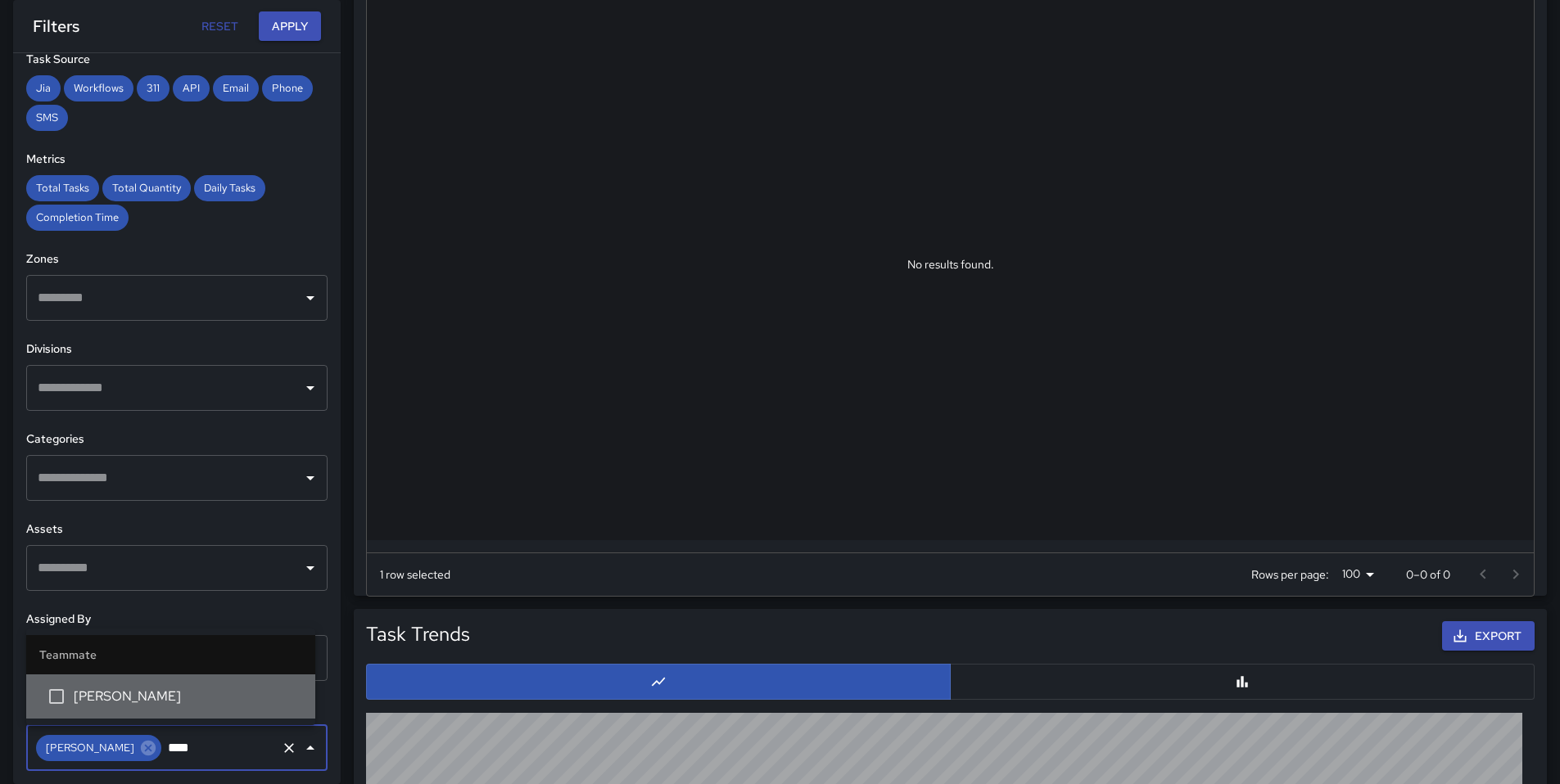
click at [164, 708] on li "Dago Cervantes" at bounding box center [171, 697] width 289 height 44
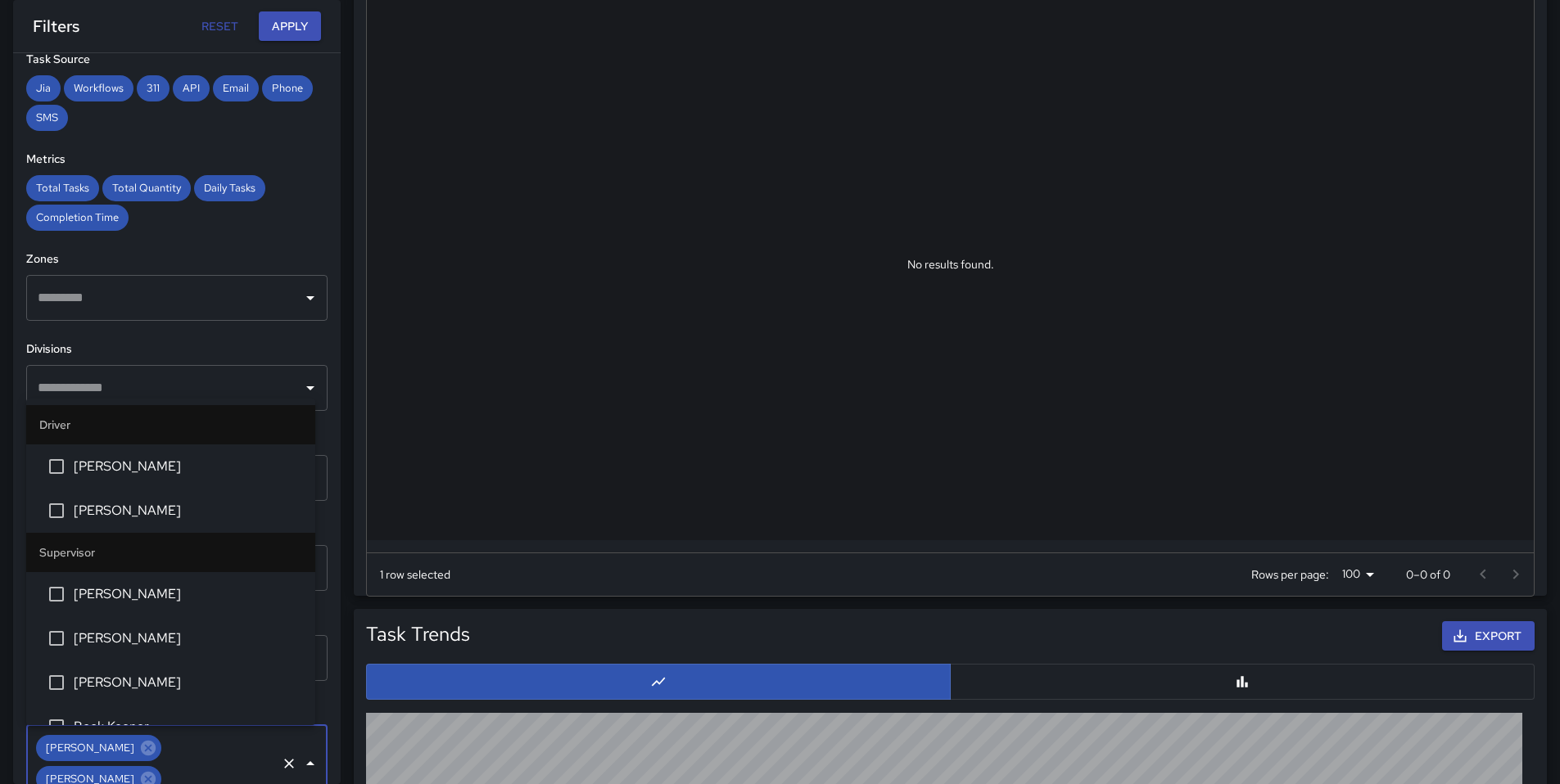
scroll to position [2892, 0]
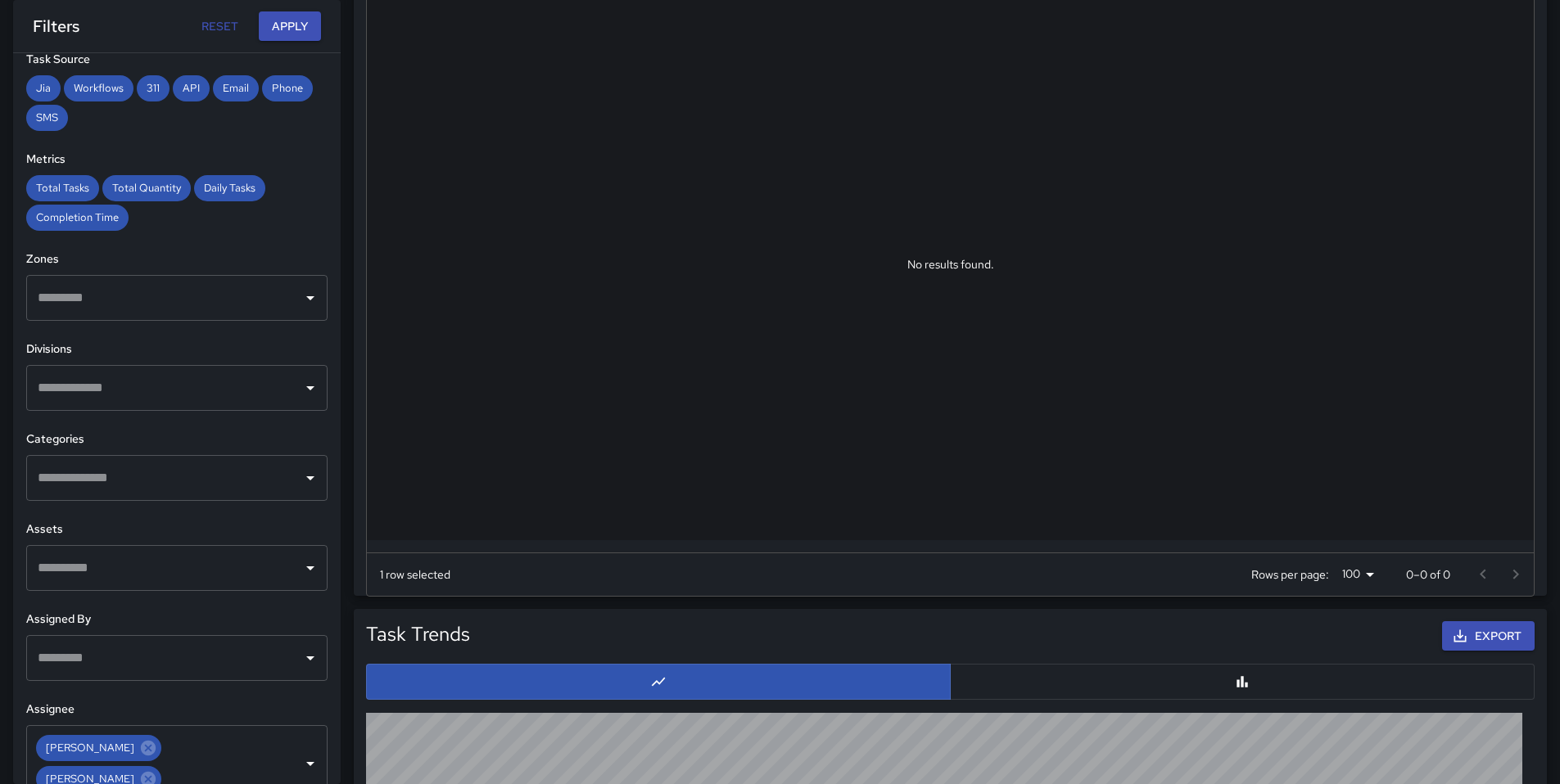
click at [265, 343] on h6 "Divisions" at bounding box center [177, 349] width 302 height 18
click at [301, 30] on button "Apply" at bounding box center [290, 26] width 62 height 30
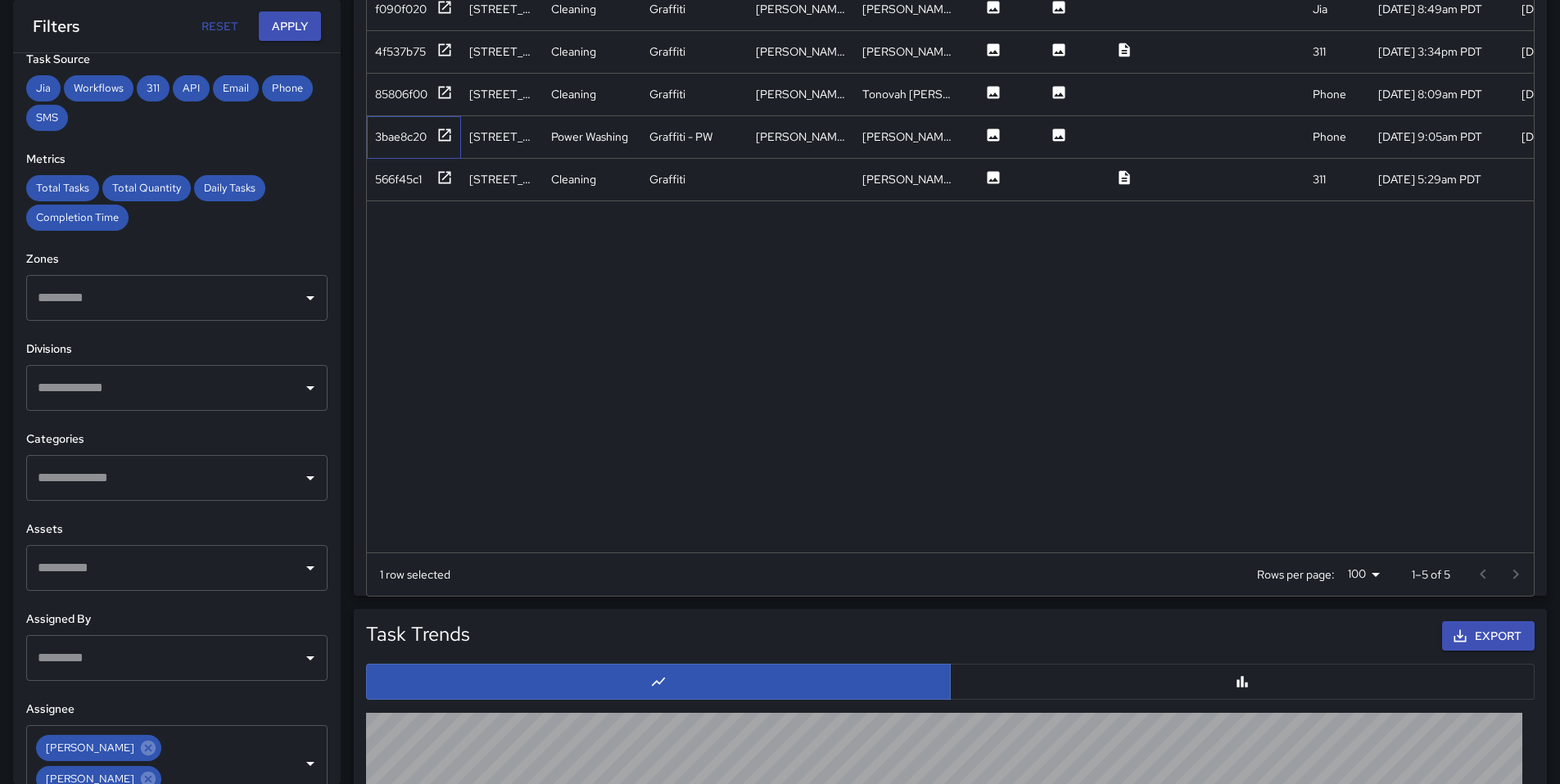
click at [397, 151] on div "3bae8c20" at bounding box center [414, 138] width 94 height 42
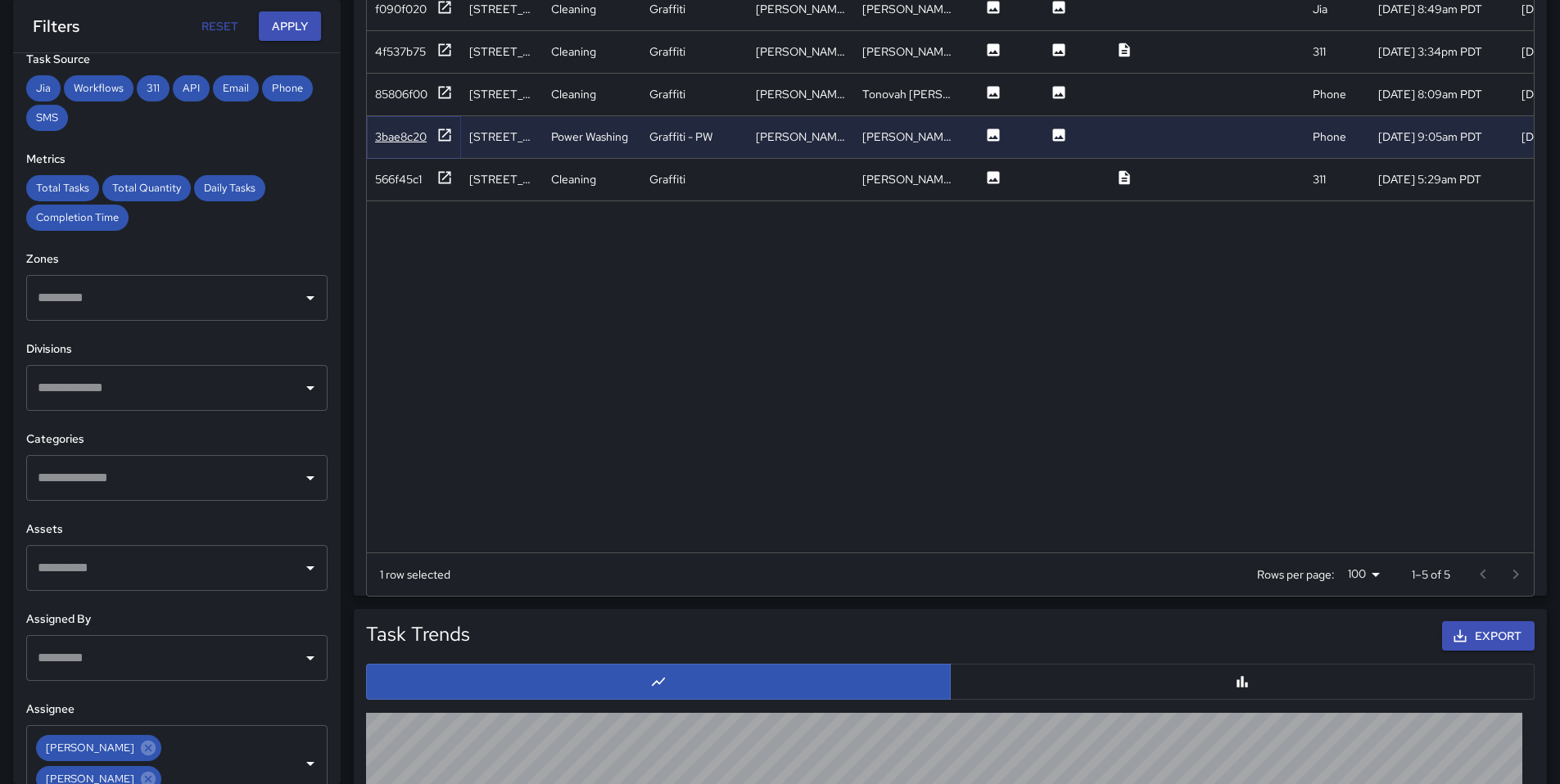
click at [396, 141] on div "3bae8c20" at bounding box center [401, 137] width 51 height 17
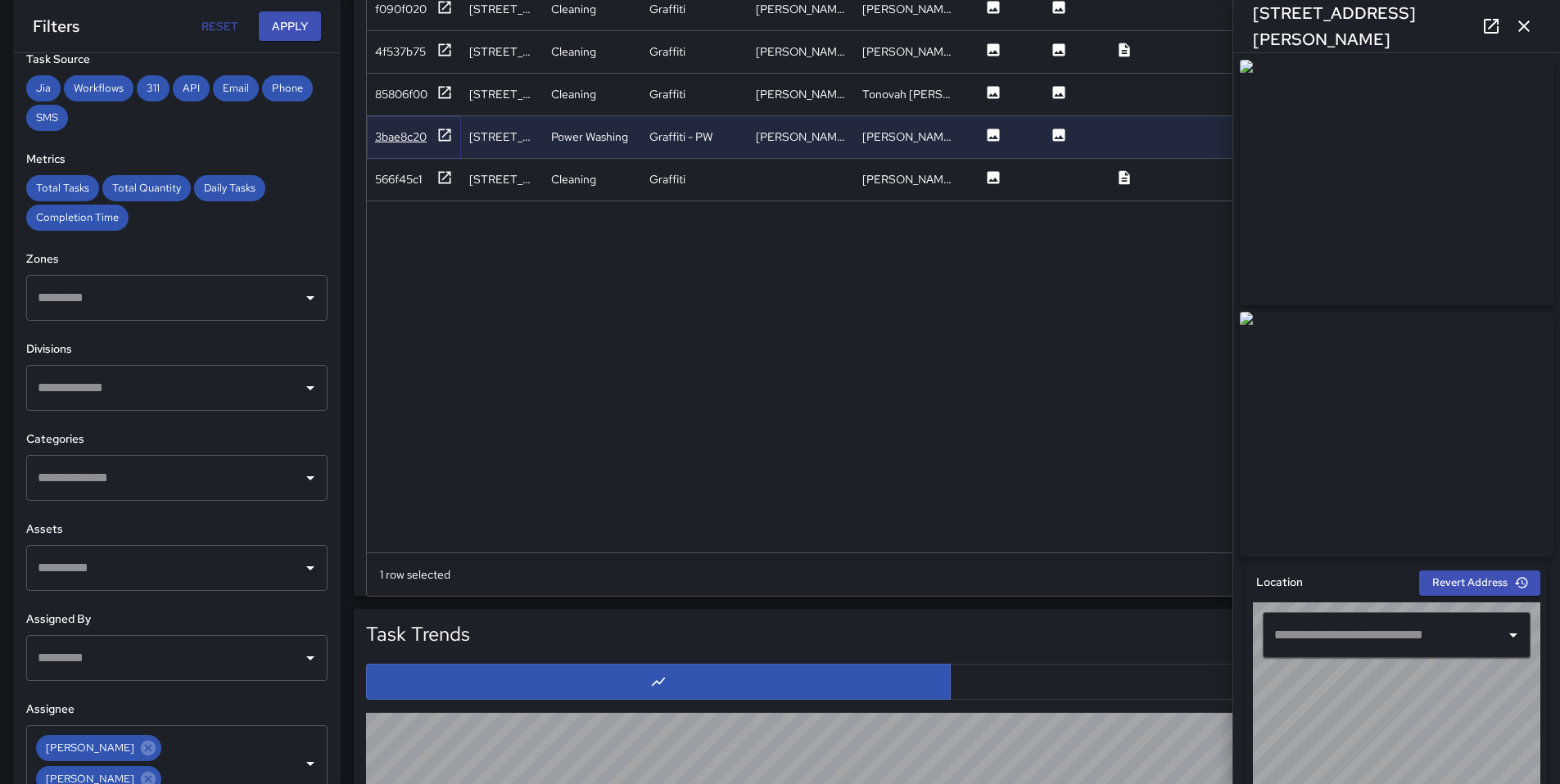
type input "**********"
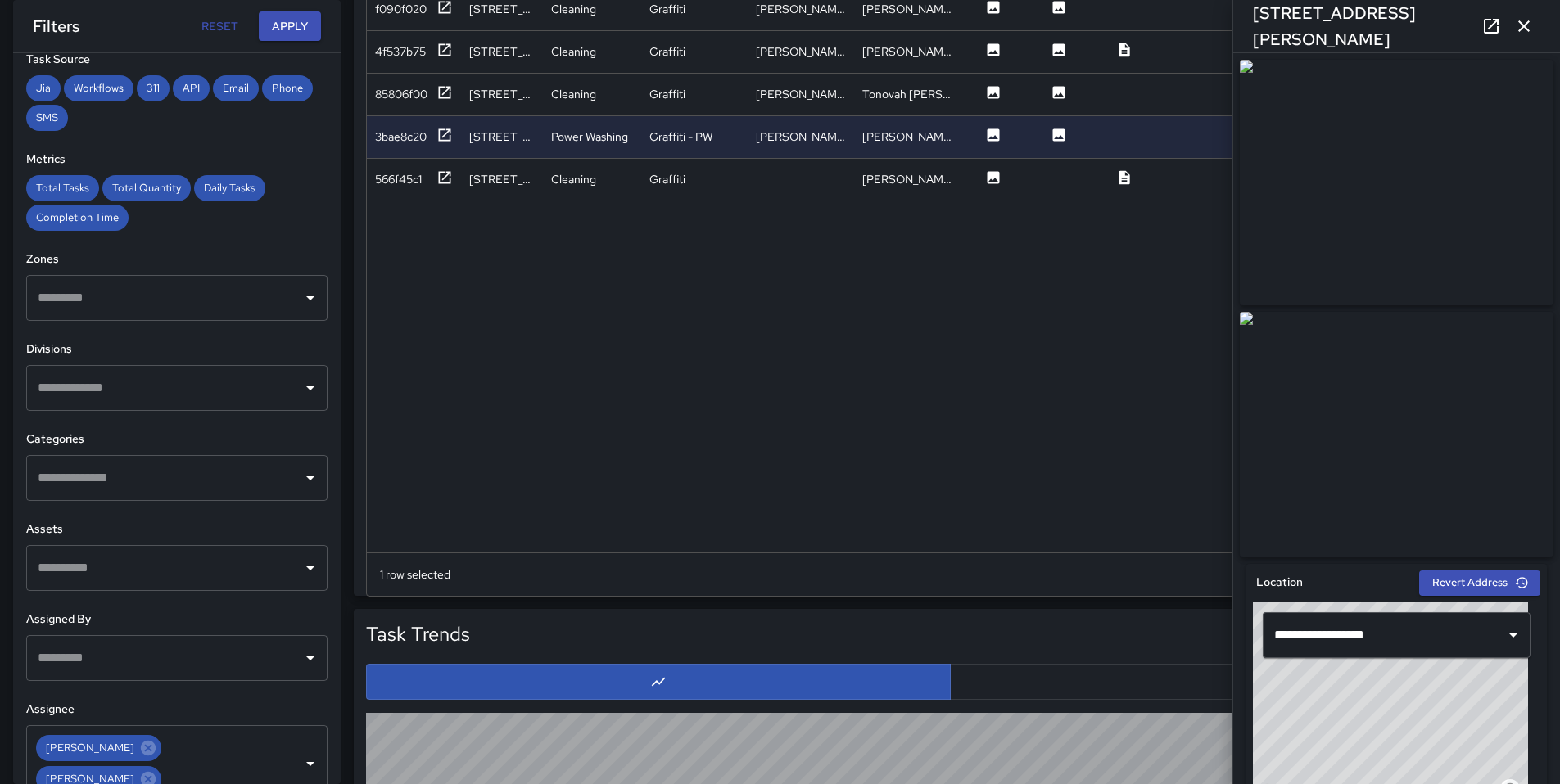
click at [1487, 28] on icon at bounding box center [1490, 26] width 19 height 19
click at [1523, 24] on icon "button" at bounding box center [1523, 26] width 11 height 11
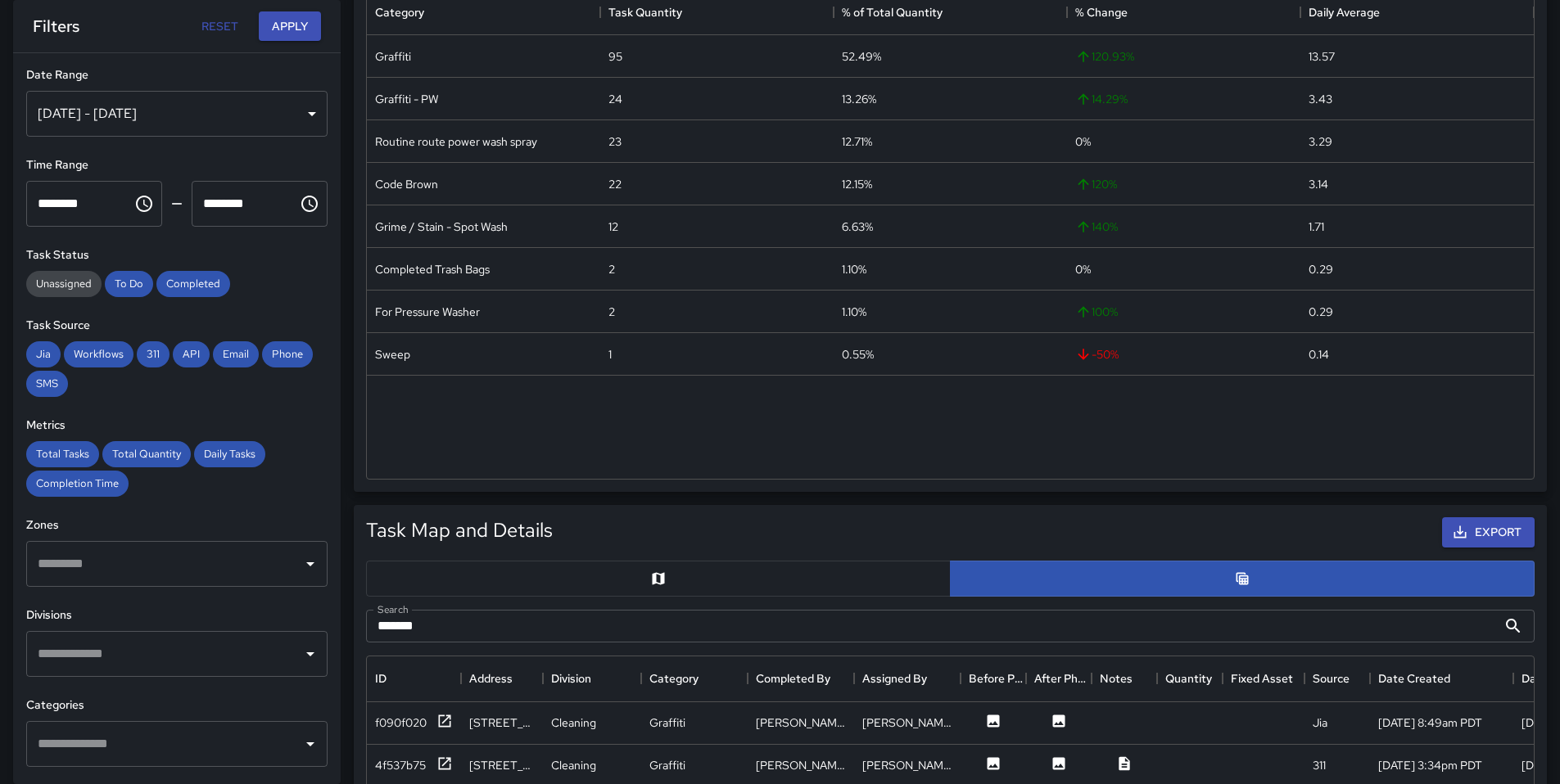
scroll to position [106, 0]
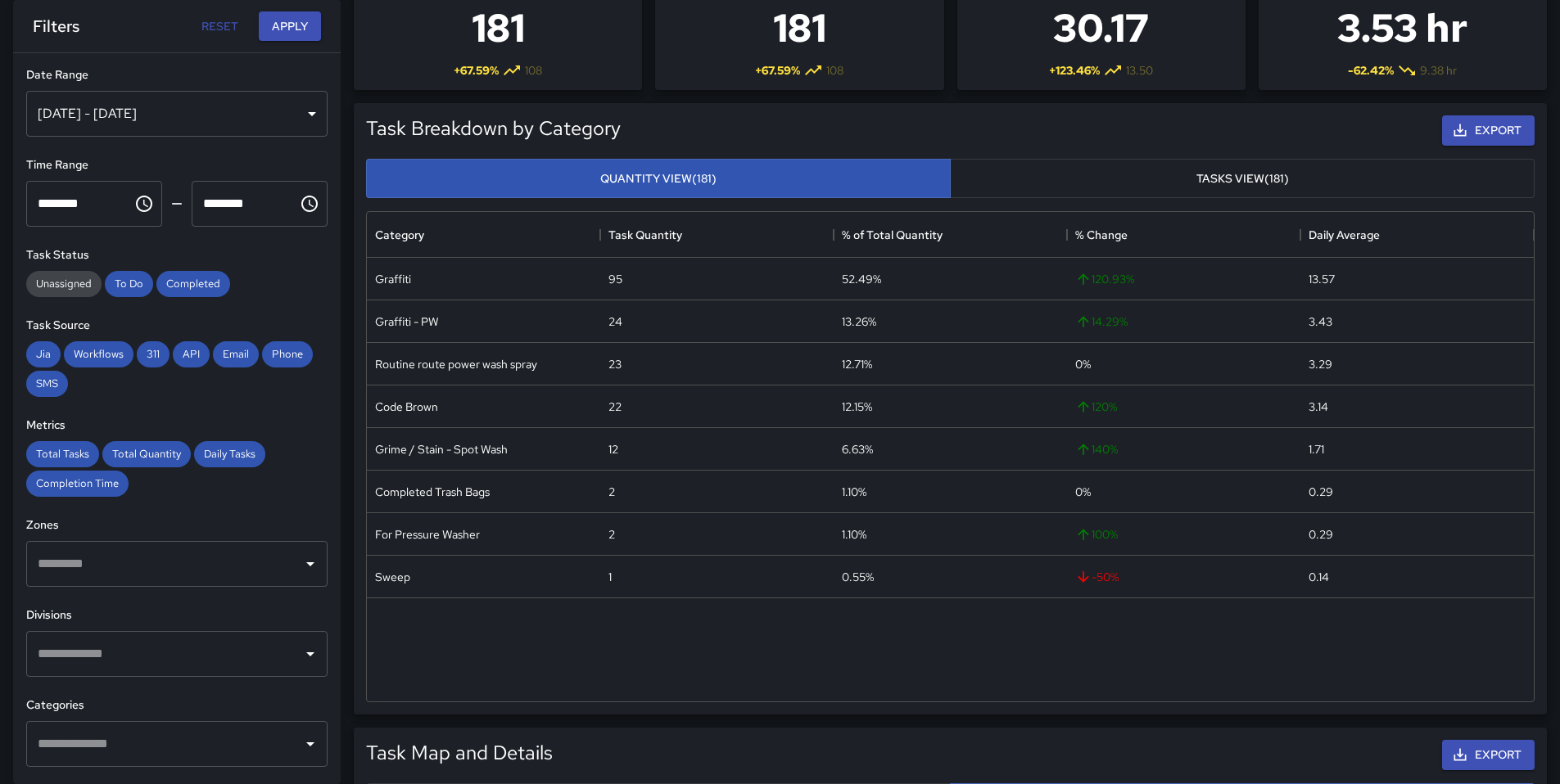
click at [103, 123] on div "Aug 12, 2025 - Aug 18, 2025" at bounding box center [177, 114] width 302 height 46
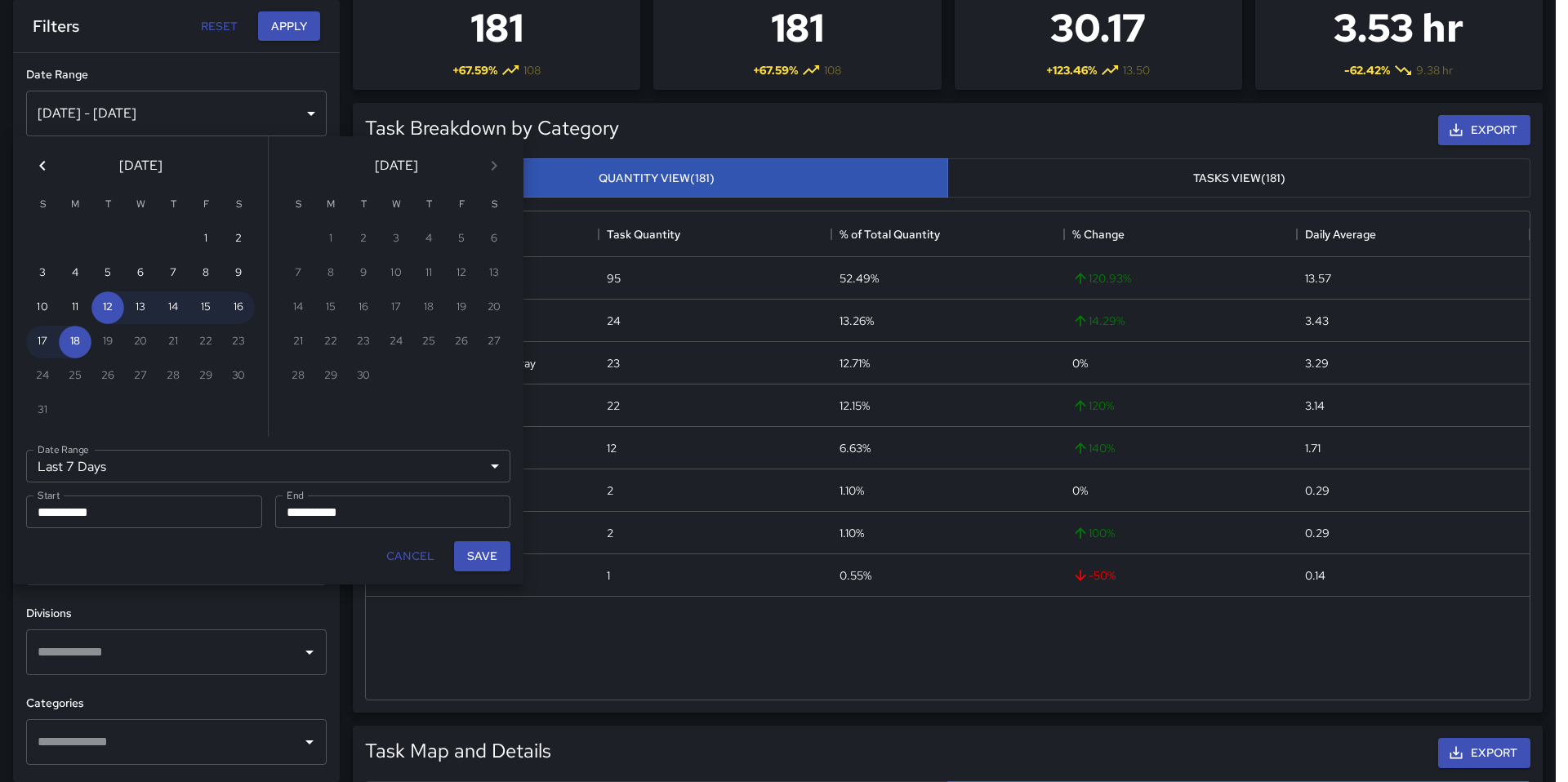
click at [85, 523] on input "**********" at bounding box center [139, 512] width 225 height 33
click at [203, 271] on button "8" at bounding box center [206, 273] width 33 height 33
type input "******"
type input "**********"
click at [474, 548] on button "Save" at bounding box center [482, 556] width 57 height 30
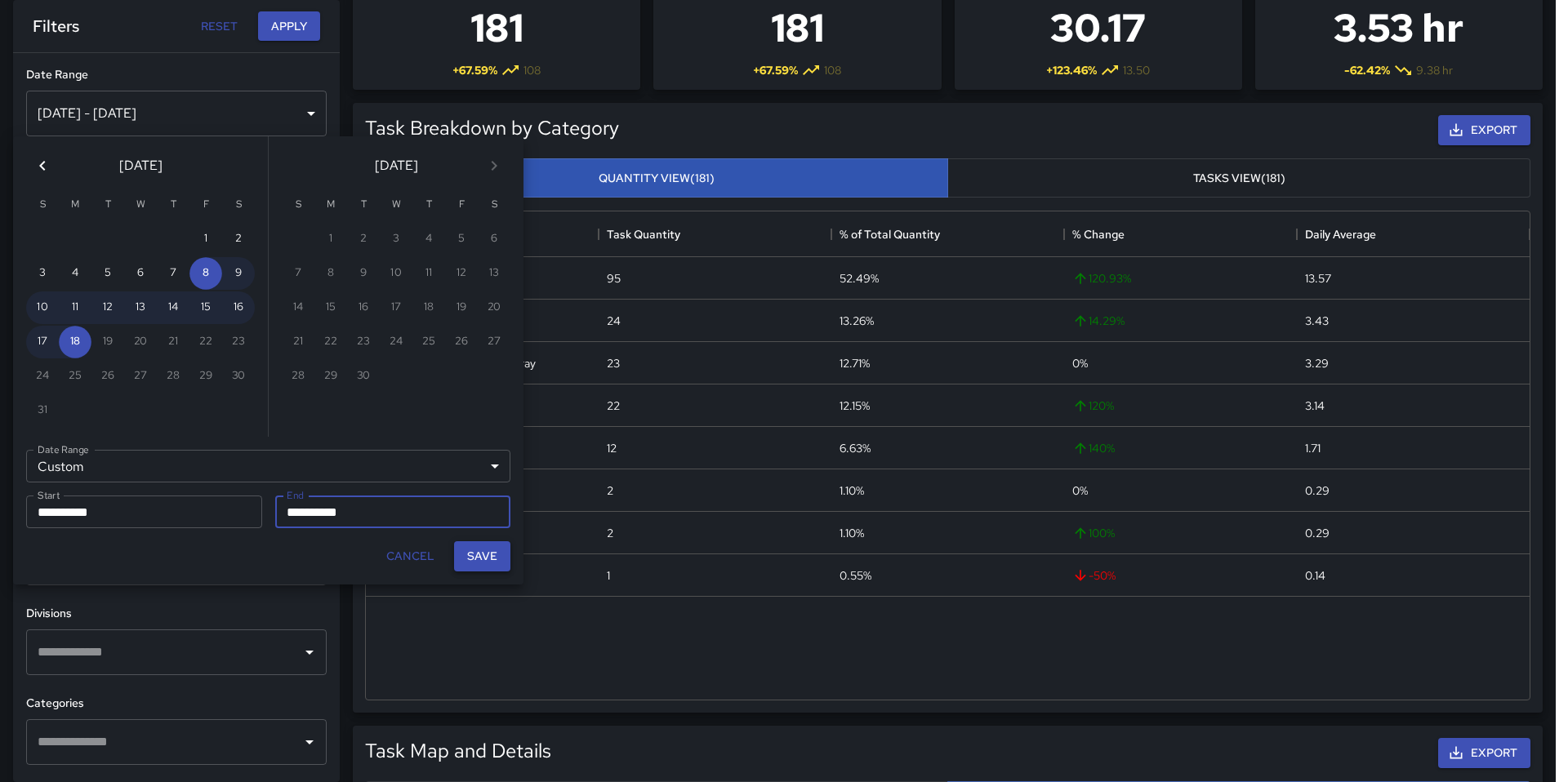
type input "**********"
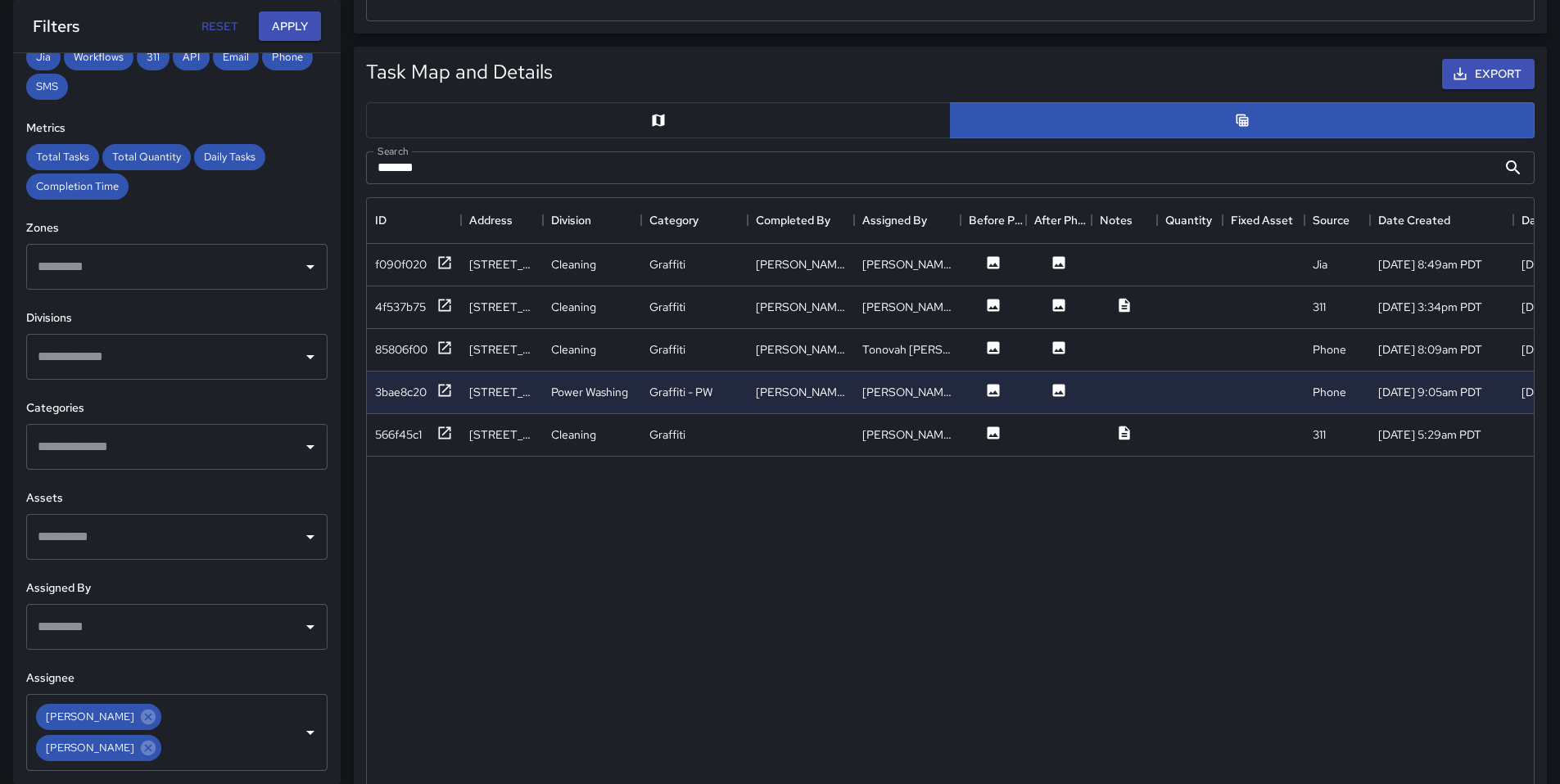
scroll to position [599, 0]
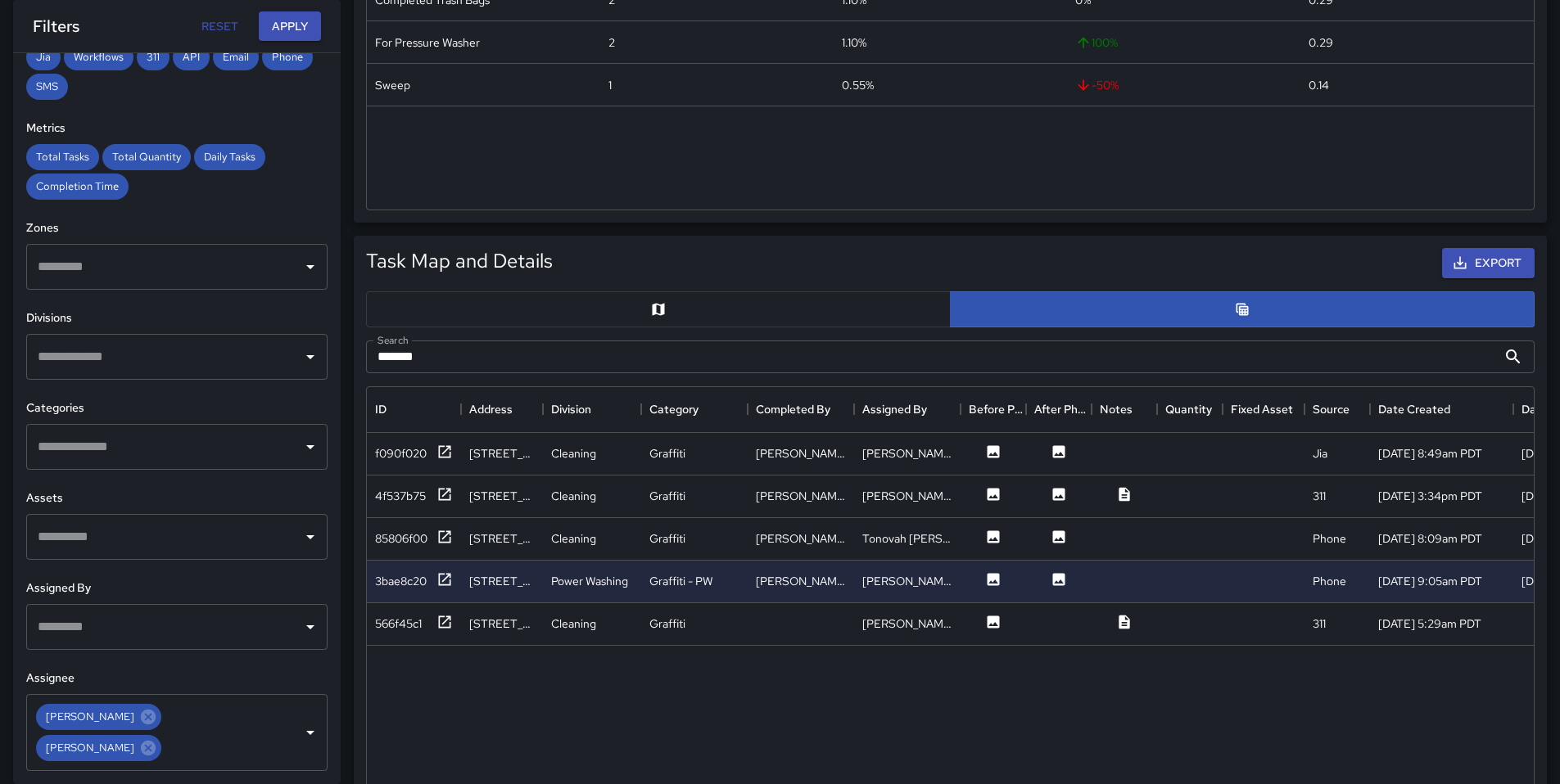
click at [765, 364] on input "*******" at bounding box center [931, 357] width 1131 height 33
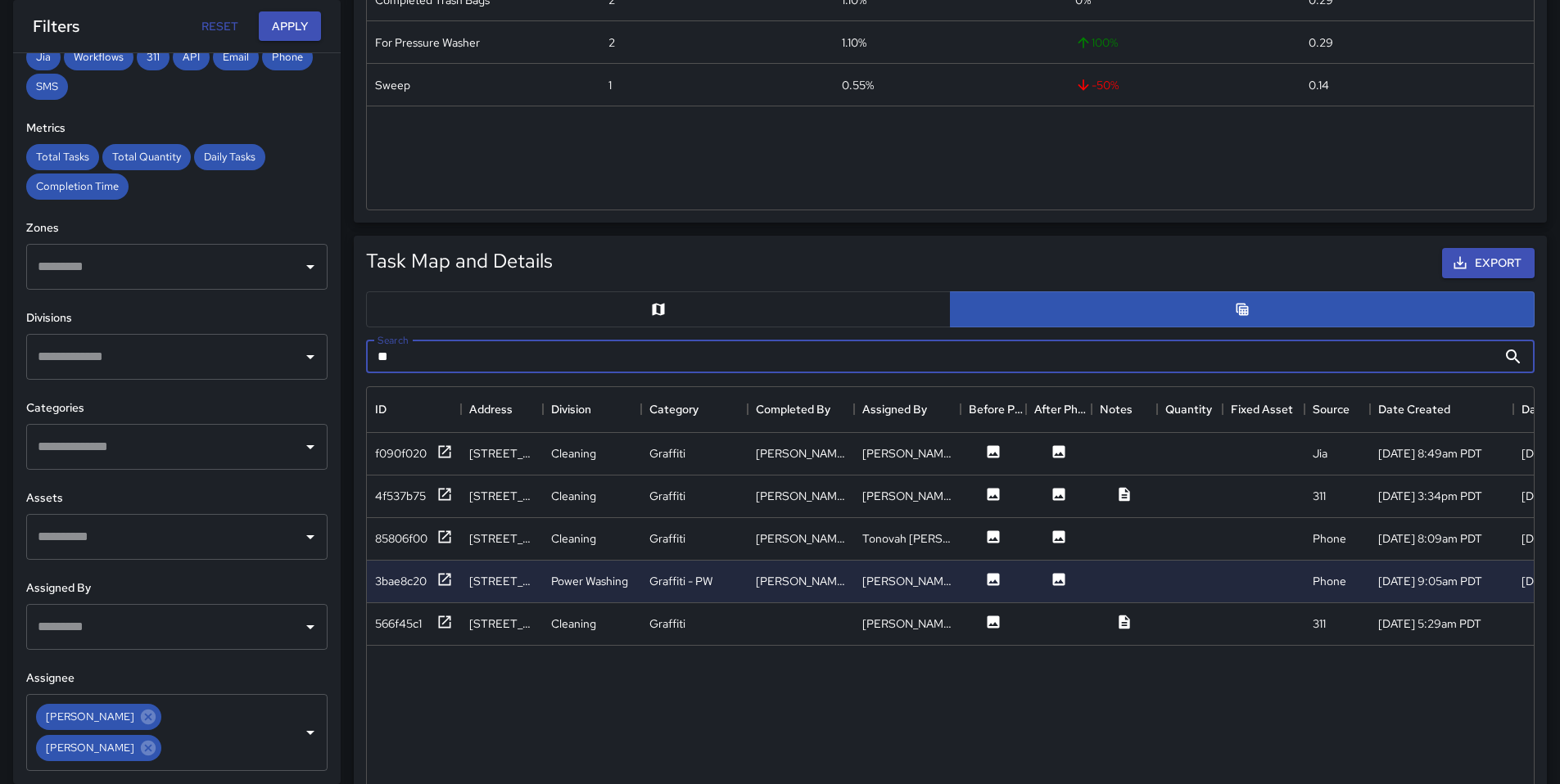
type input "*"
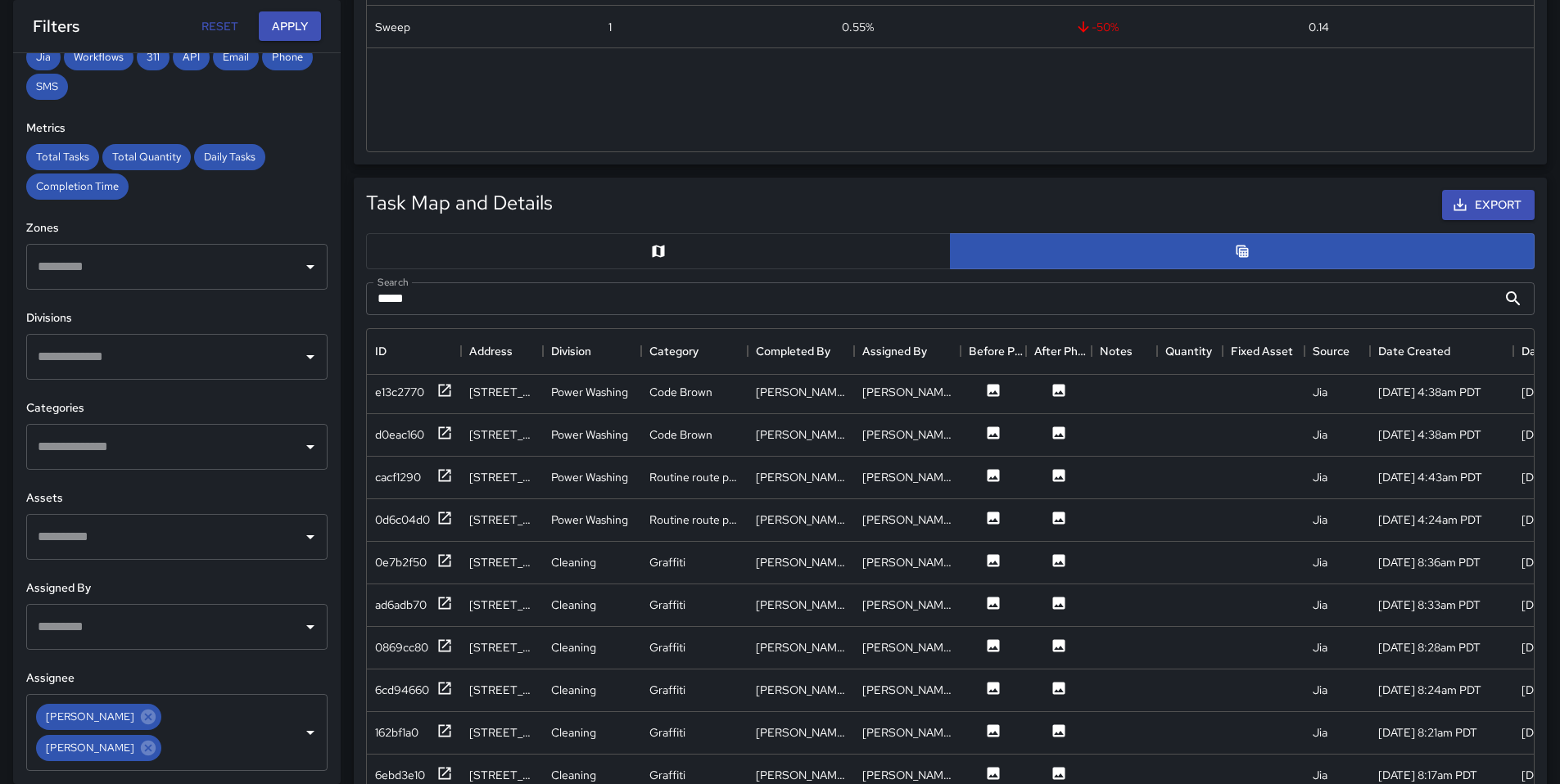
scroll to position [0, 0]
click at [390, 441] on div "d0eac160" at bounding box center [400, 438] width 50 height 17
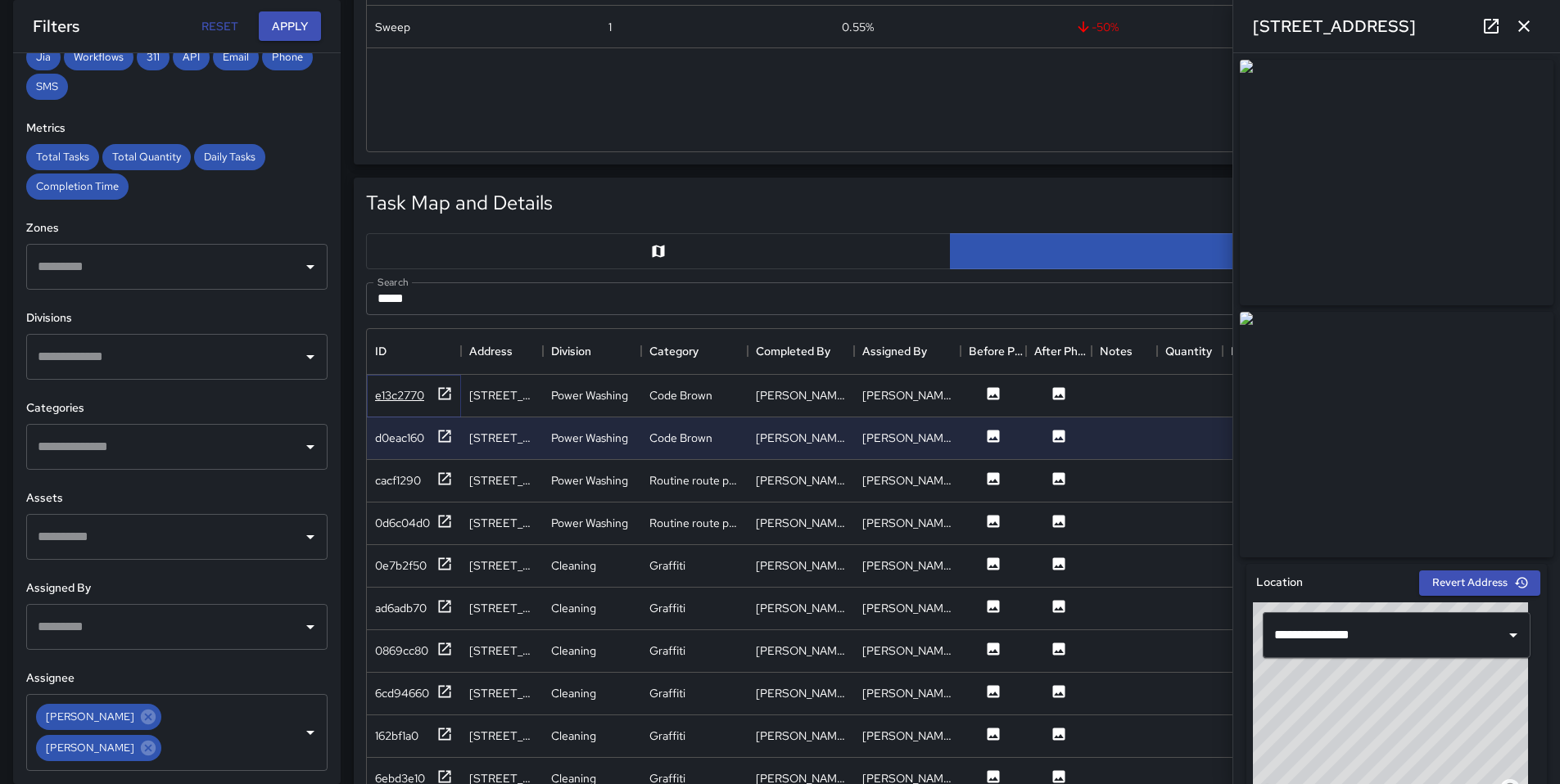
click at [392, 398] on div "e13c2770" at bounding box center [400, 395] width 50 height 17
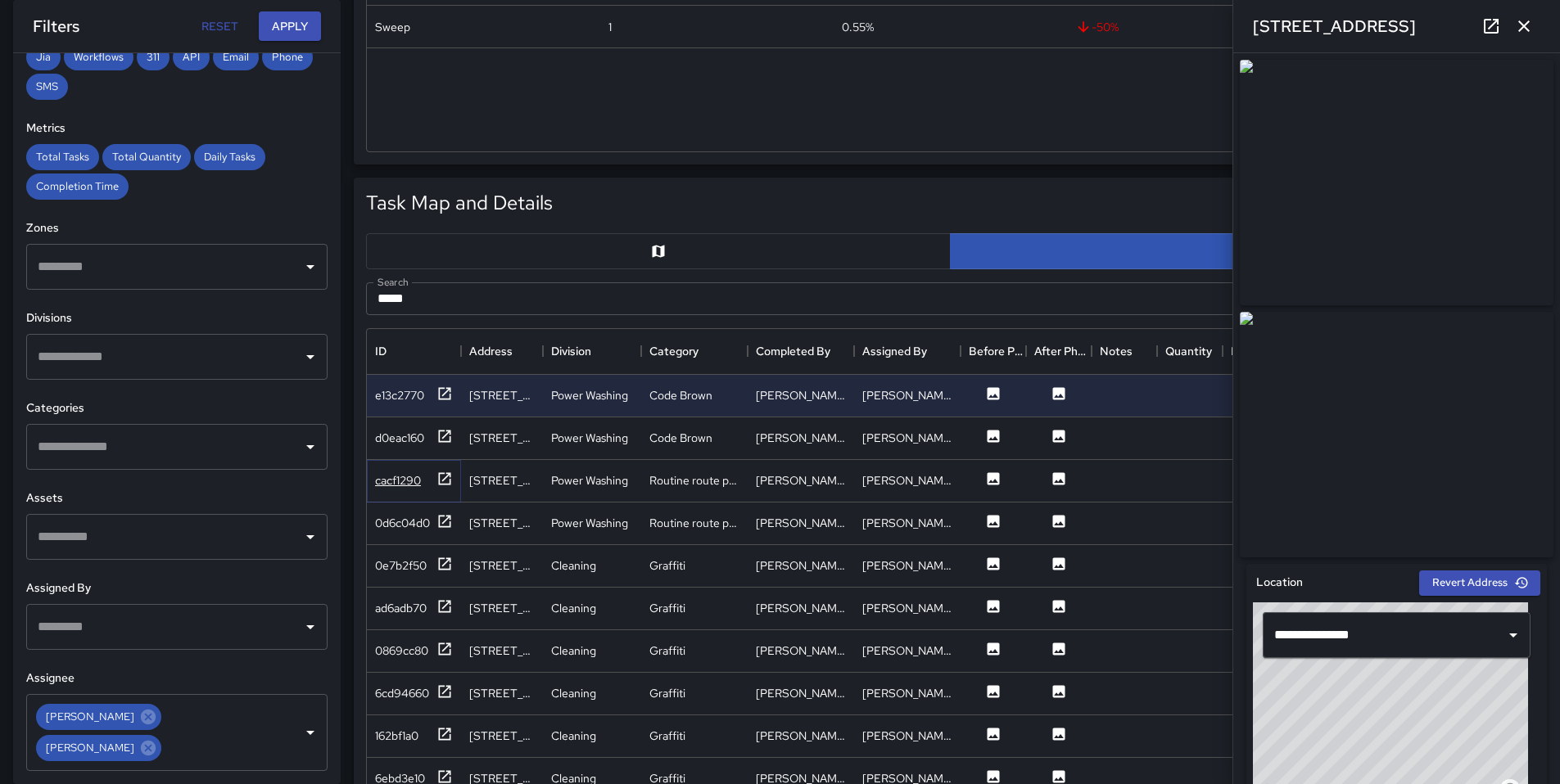
click at [401, 485] on div "cacf1290" at bounding box center [398, 480] width 46 height 17
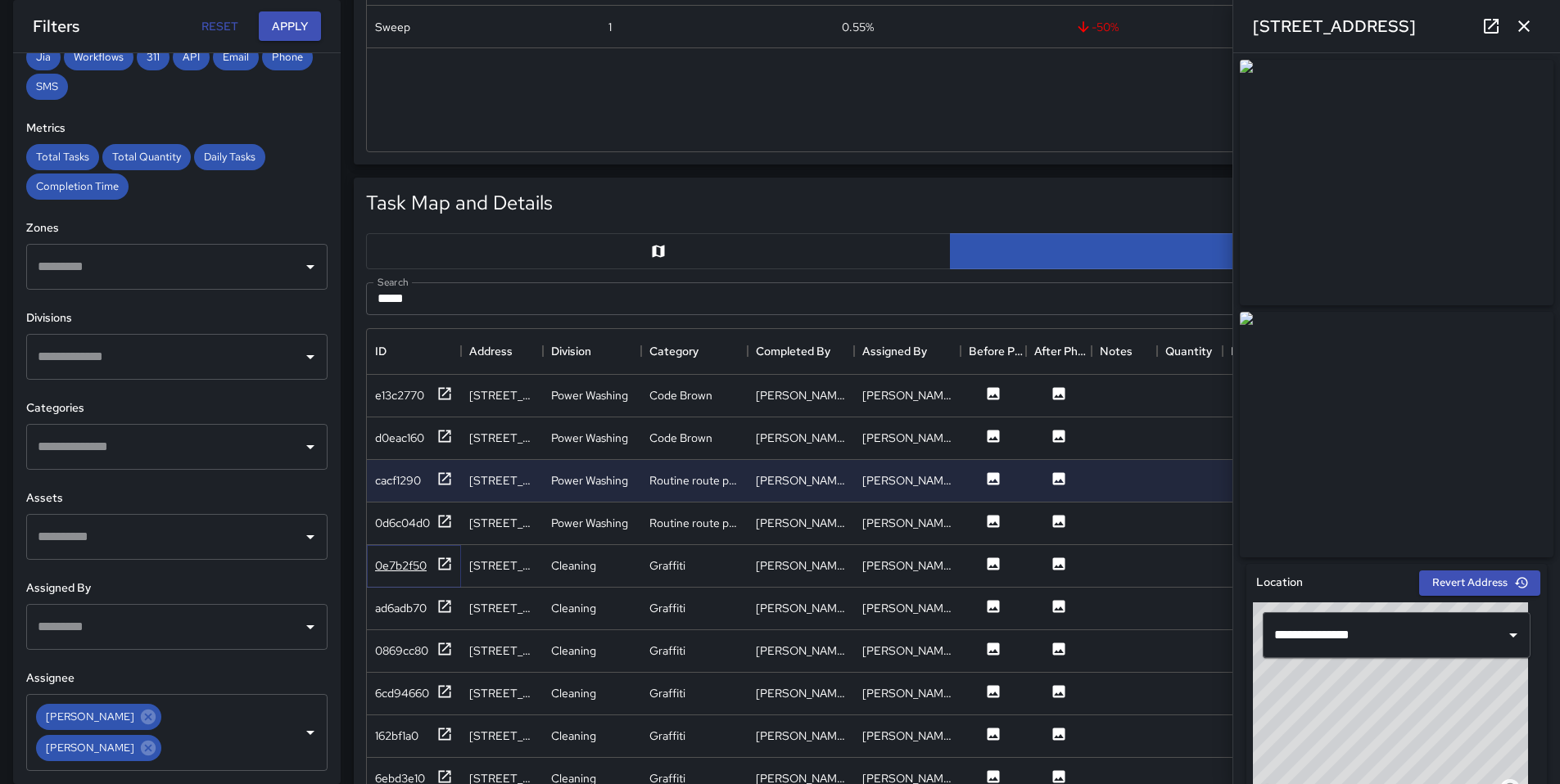
click at [401, 563] on div "0e7b2f50" at bounding box center [401, 566] width 51 height 17
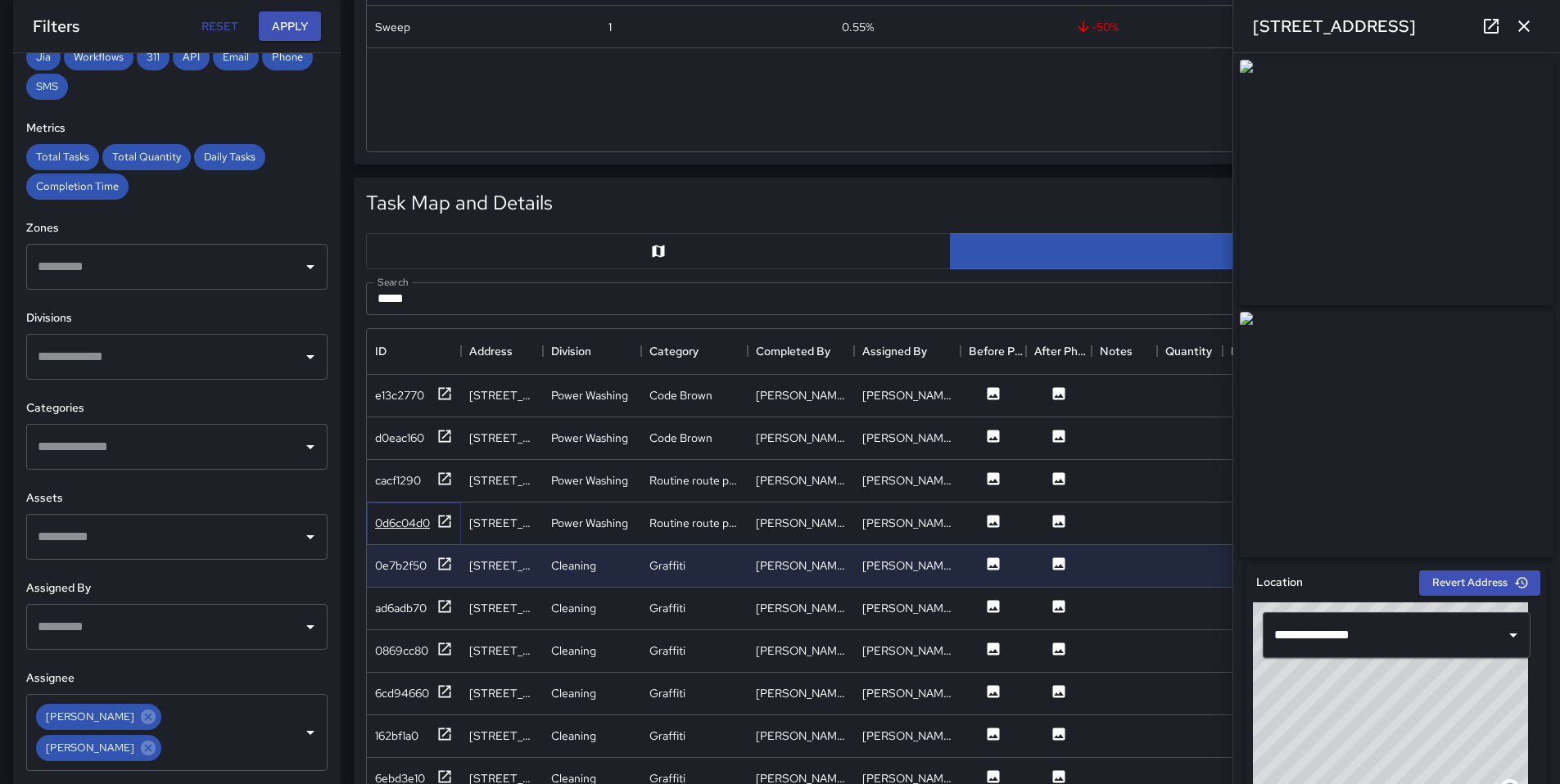
click at [397, 527] on div "0d6c04d0" at bounding box center [403, 524] width 55 height 17
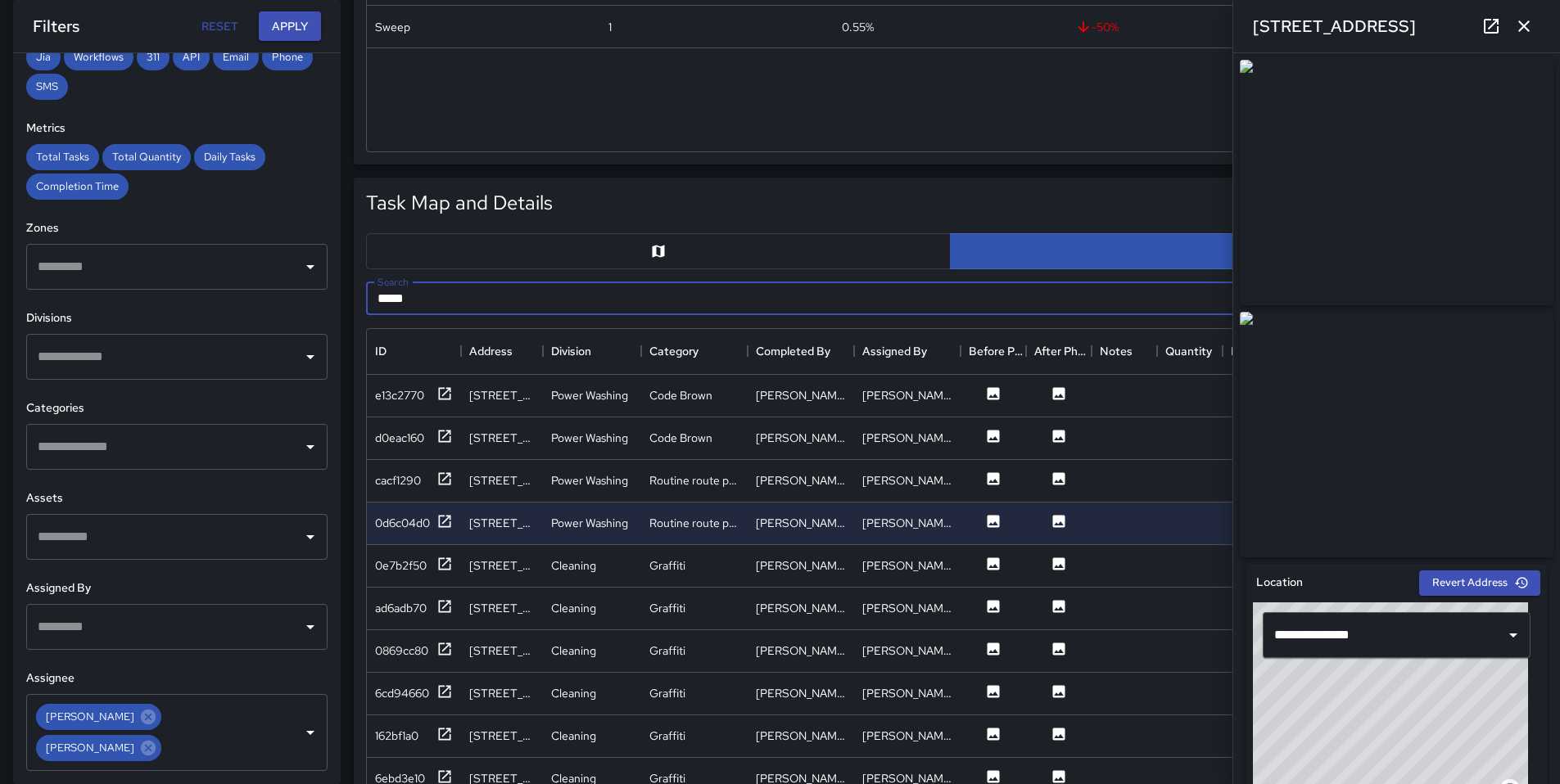
drag, startPoint x: 414, startPoint y: 304, endPoint x: 301, endPoint y: 283, distance: 114.9
click at [301, 283] on div "**********" at bounding box center [773, 549] width 1573 height 2307
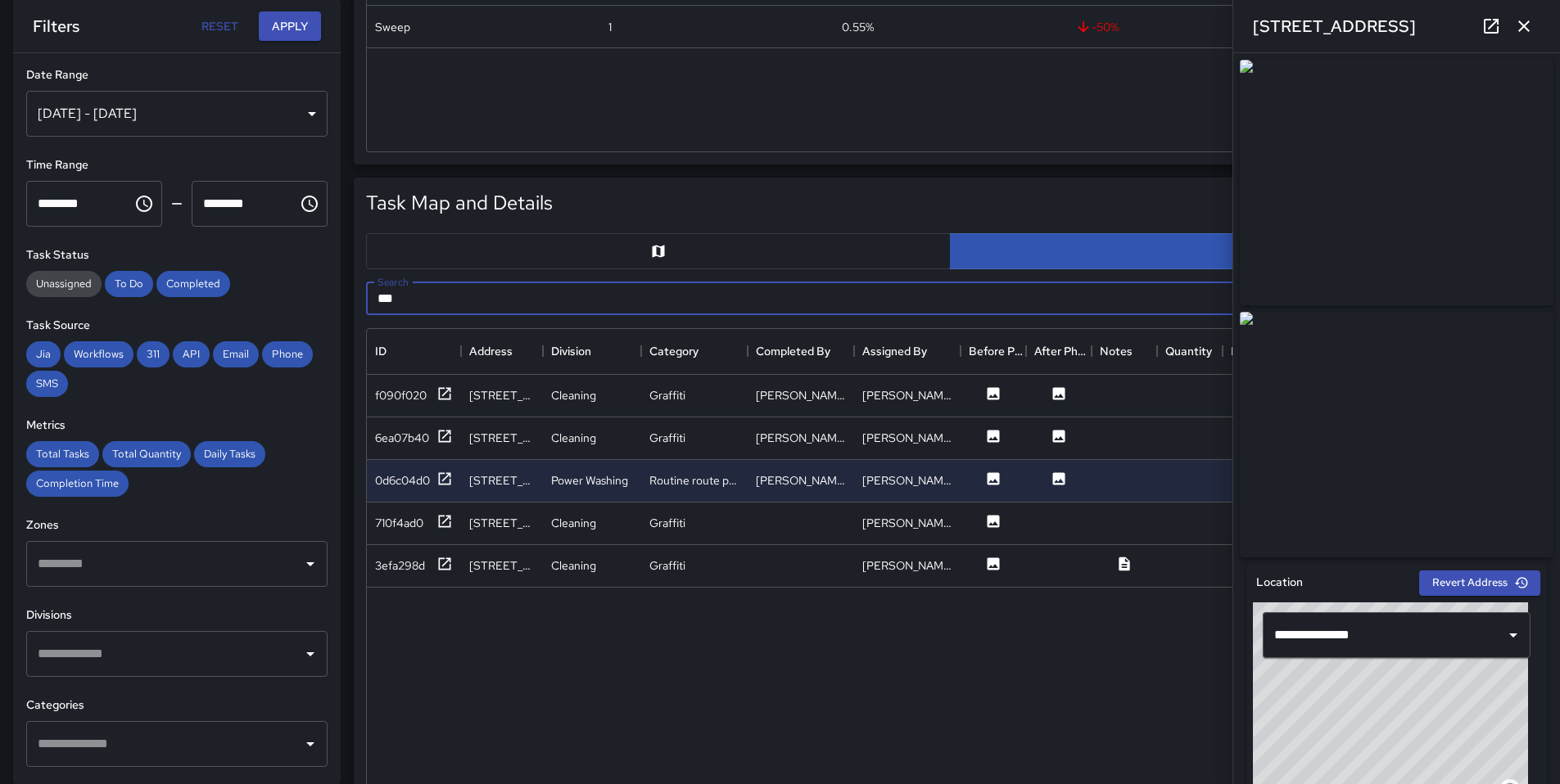
type input "***"
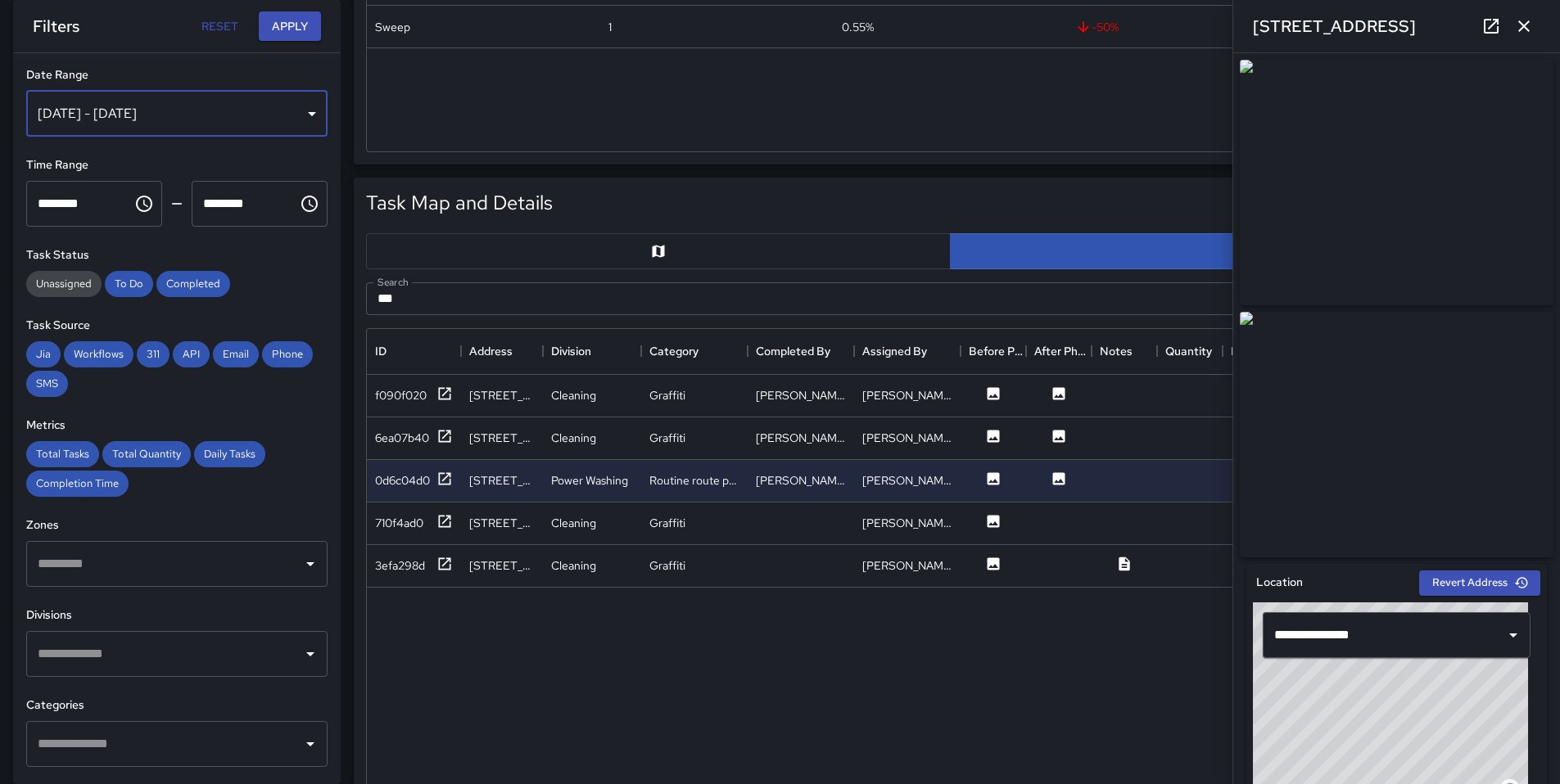
click at [113, 116] on div "Aug 08, 2025 - Aug 18, 2025" at bounding box center [177, 114] width 302 height 46
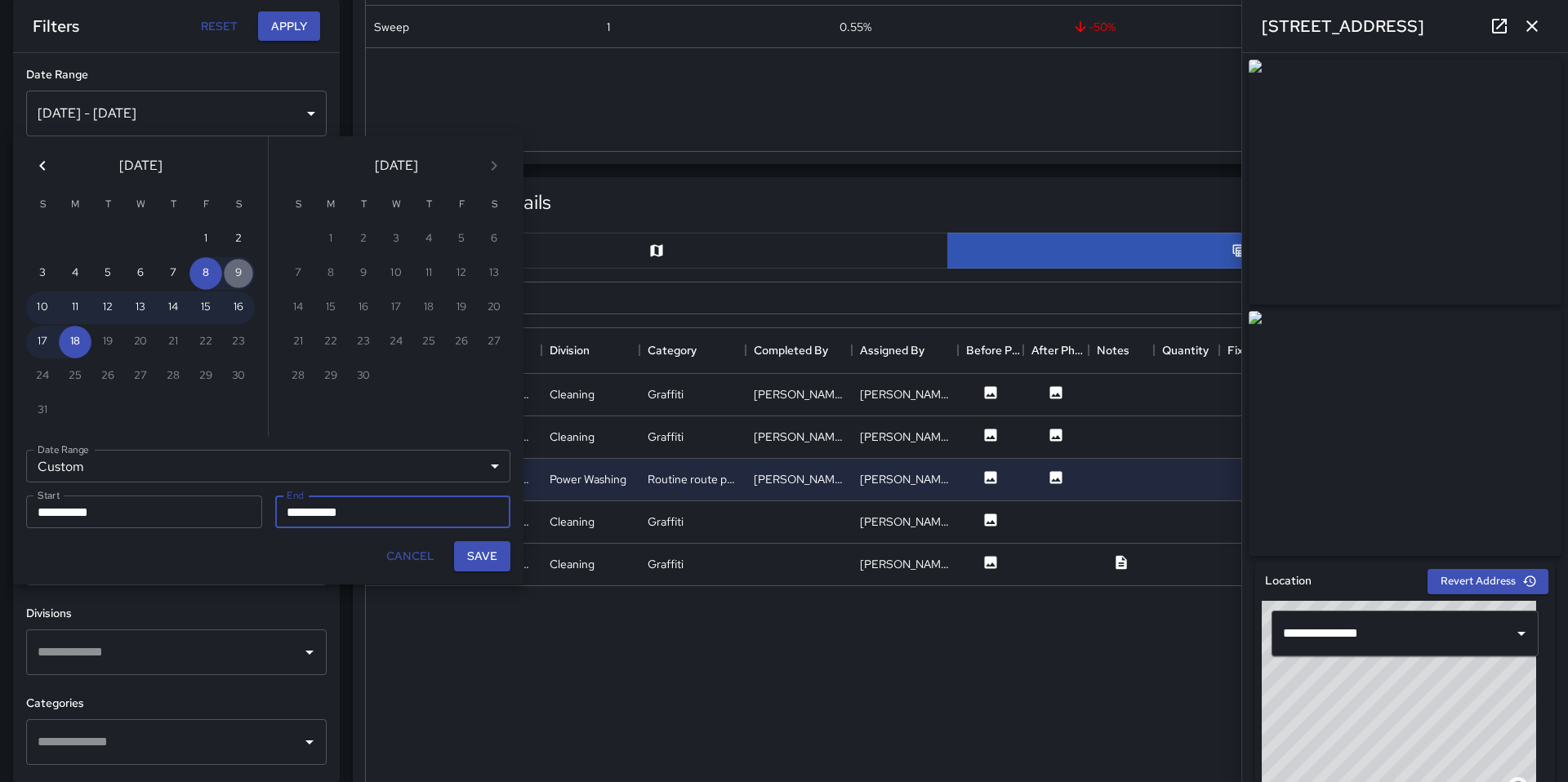
click at [234, 270] on button "9" at bounding box center [239, 273] width 33 height 33
type input "**********"
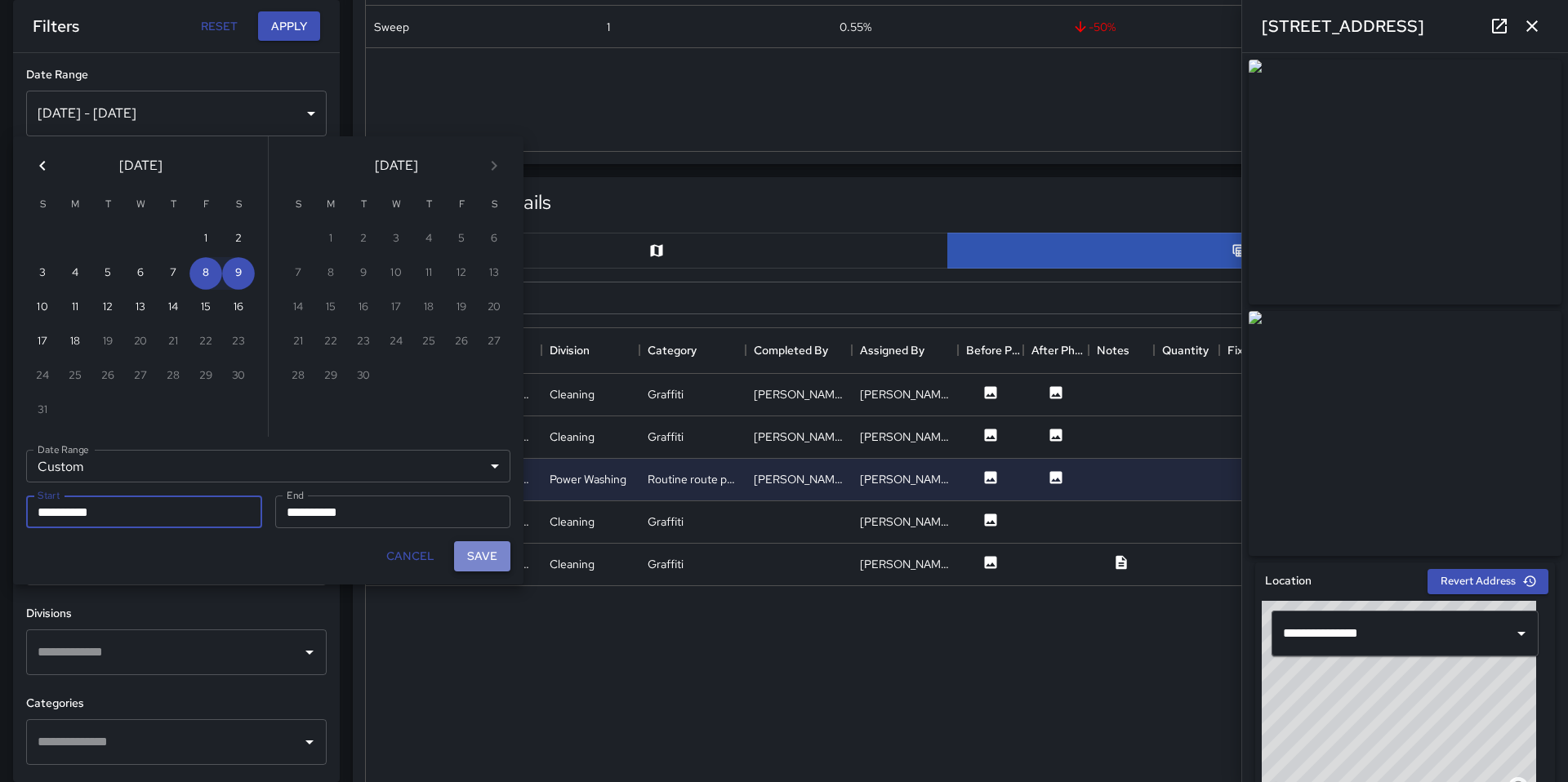
click at [475, 559] on button "Save" at bounding box center [482, 556] width 57 height 30
type input "**********"
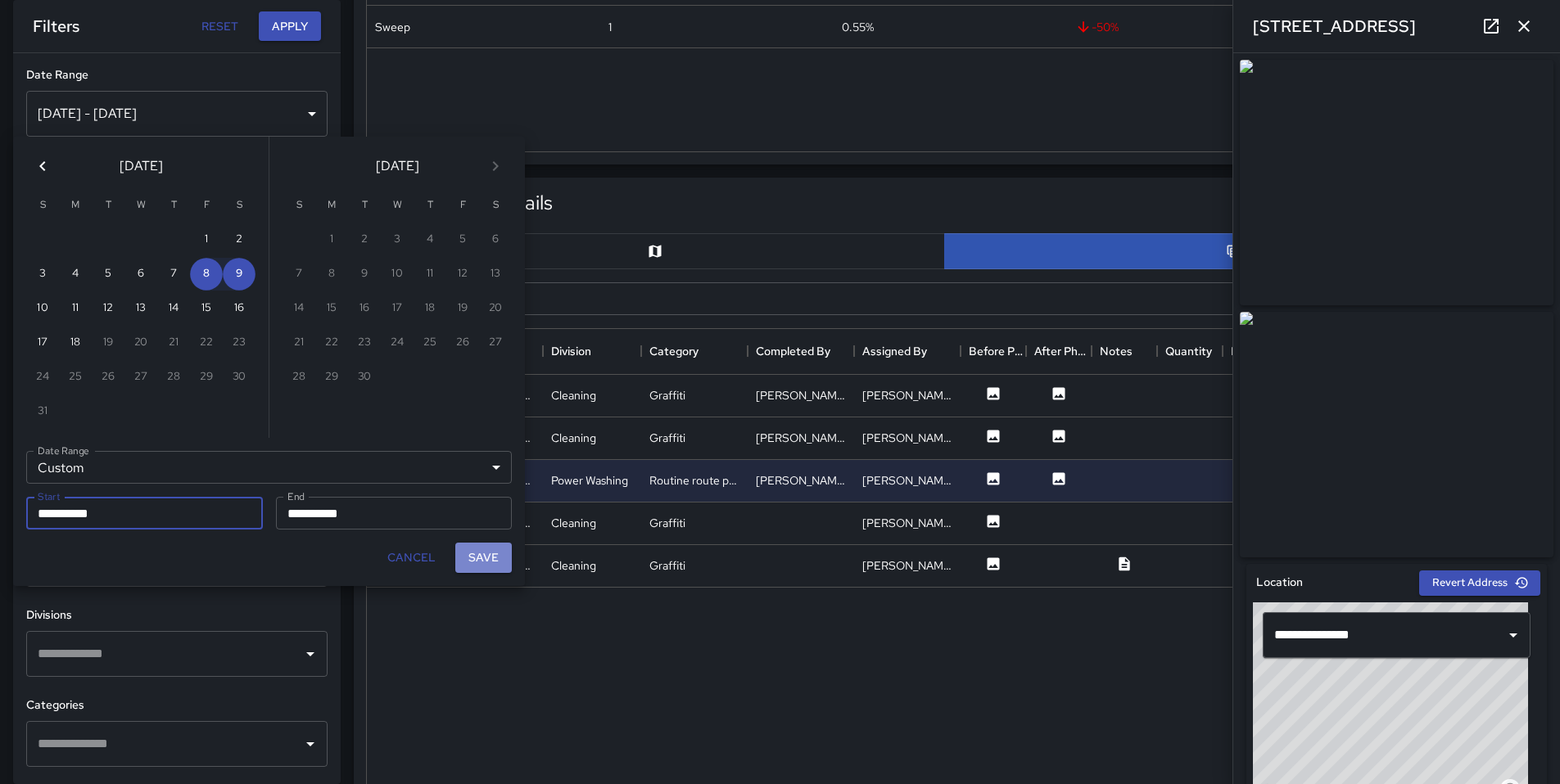
scroll to position [13, 13]
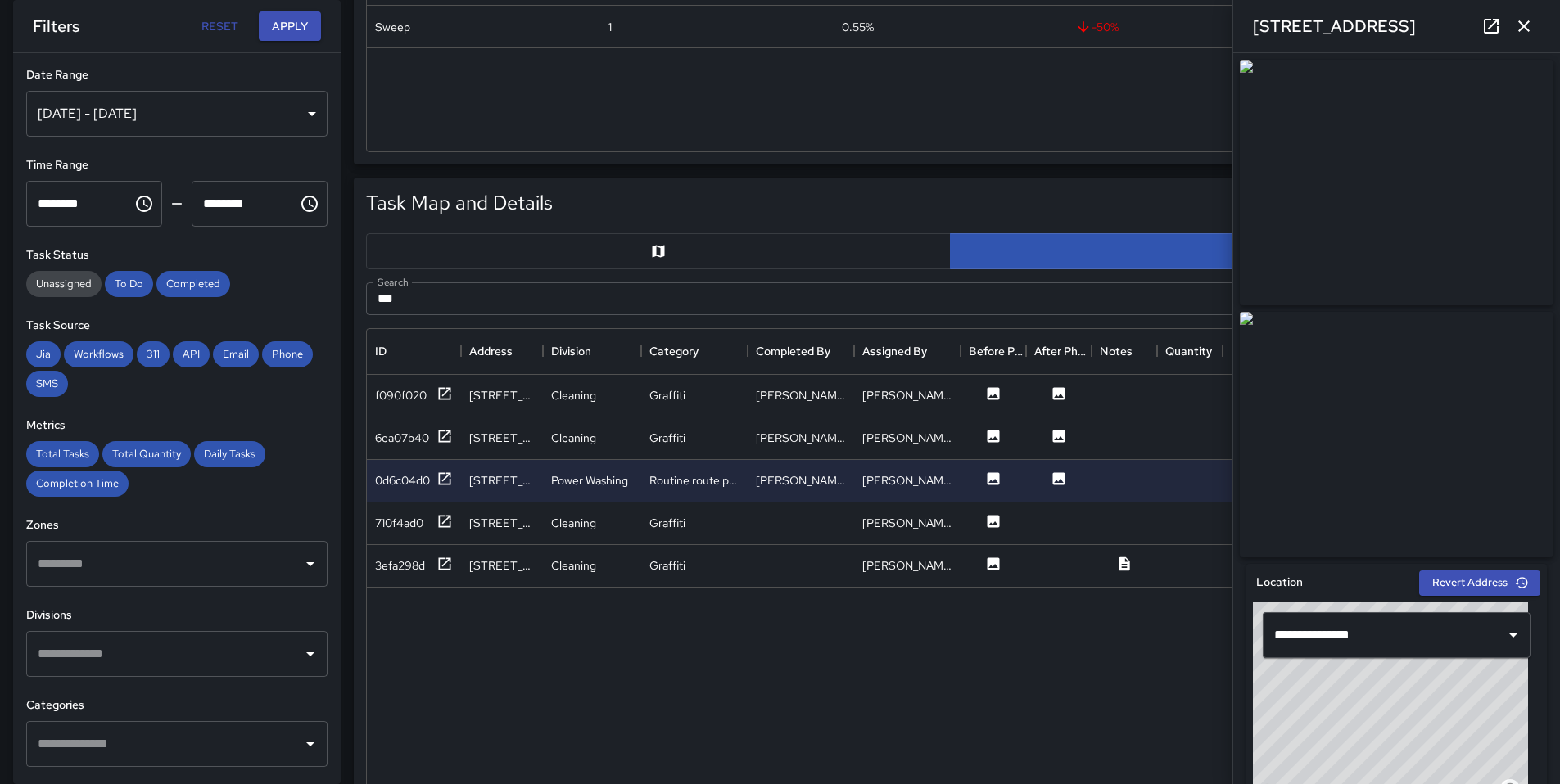
click at [218, 105] on div "Aug 08, 2025 - Aug 09, 2025" at bounding box center [177, 114] width 302 height 46
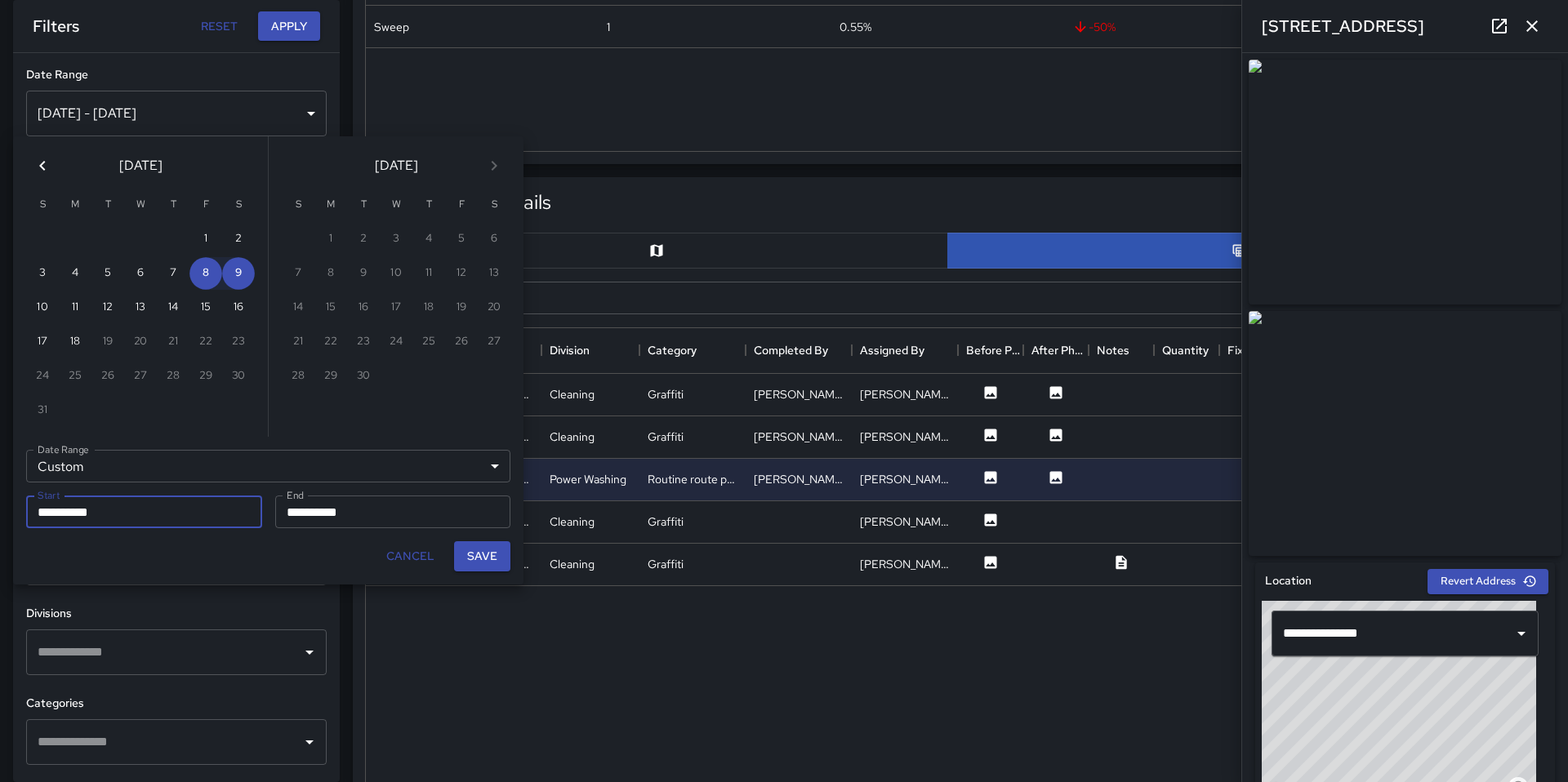
click at [162, 518] on input "**********" at bounding box center [139, 512] width 225 height 33
click at [297, 524] on input "**********" at bounding box center [388, 512] width 225 height 33
click at [208, 514] on input "**********" at bounding box center [139, 512] width 225 height 33
click at [65, 337] on button "18" at bounding box center [75, 342] width 33 height 33
click at [172, 491] on div "**********" at bounding box center [144, 512] width 249 height 46
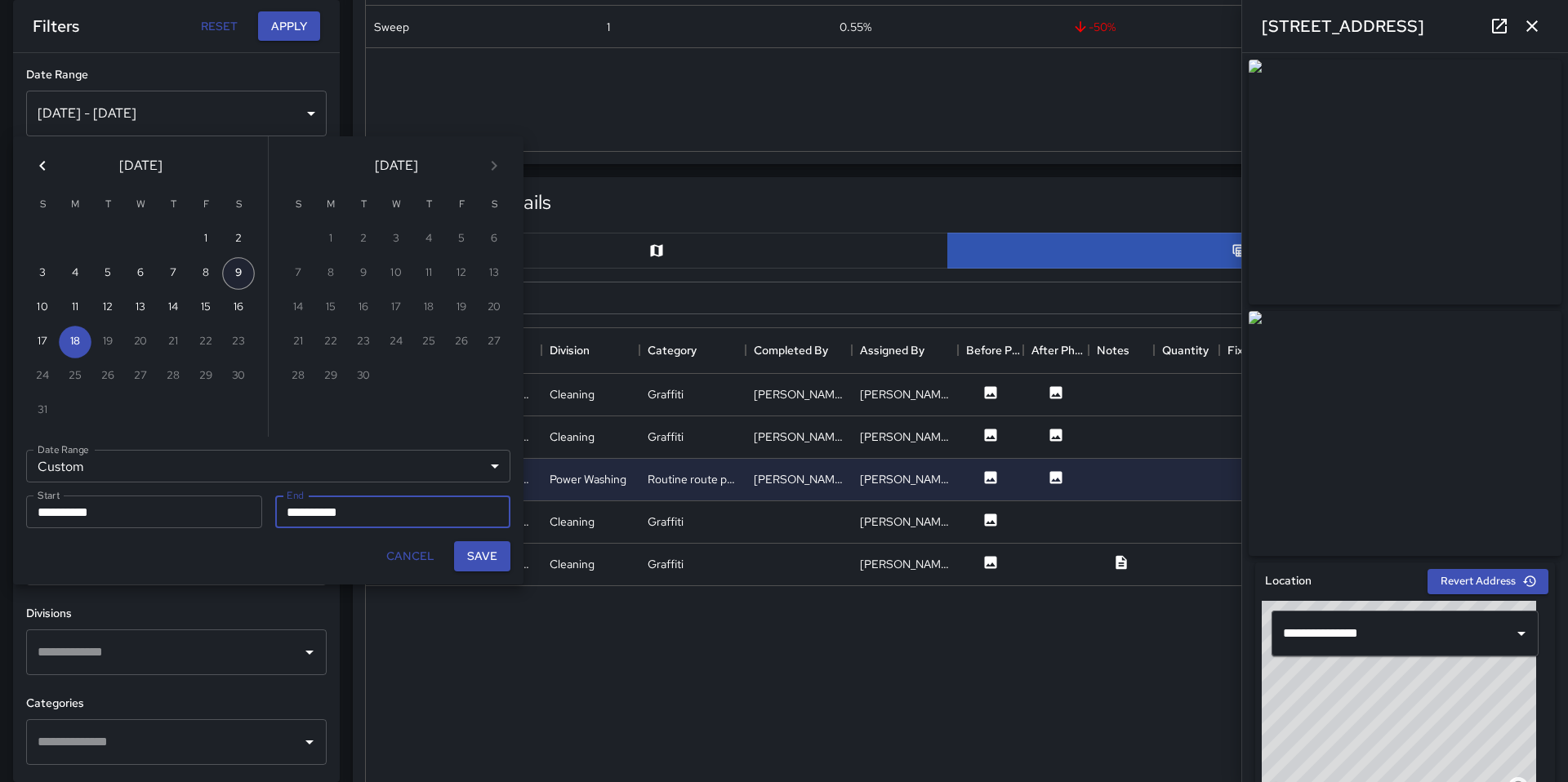
click at [229, 275] on button "9" at bounding box center [239, 273] width 33 height 33
type input "**********"
click at [296, 518] on input "**********" at bounding box center [388, 512] width 225 height 33
click at [82, 331] on button "18" at bounding box center [75, 342] width 33 height 33
type input "**********"
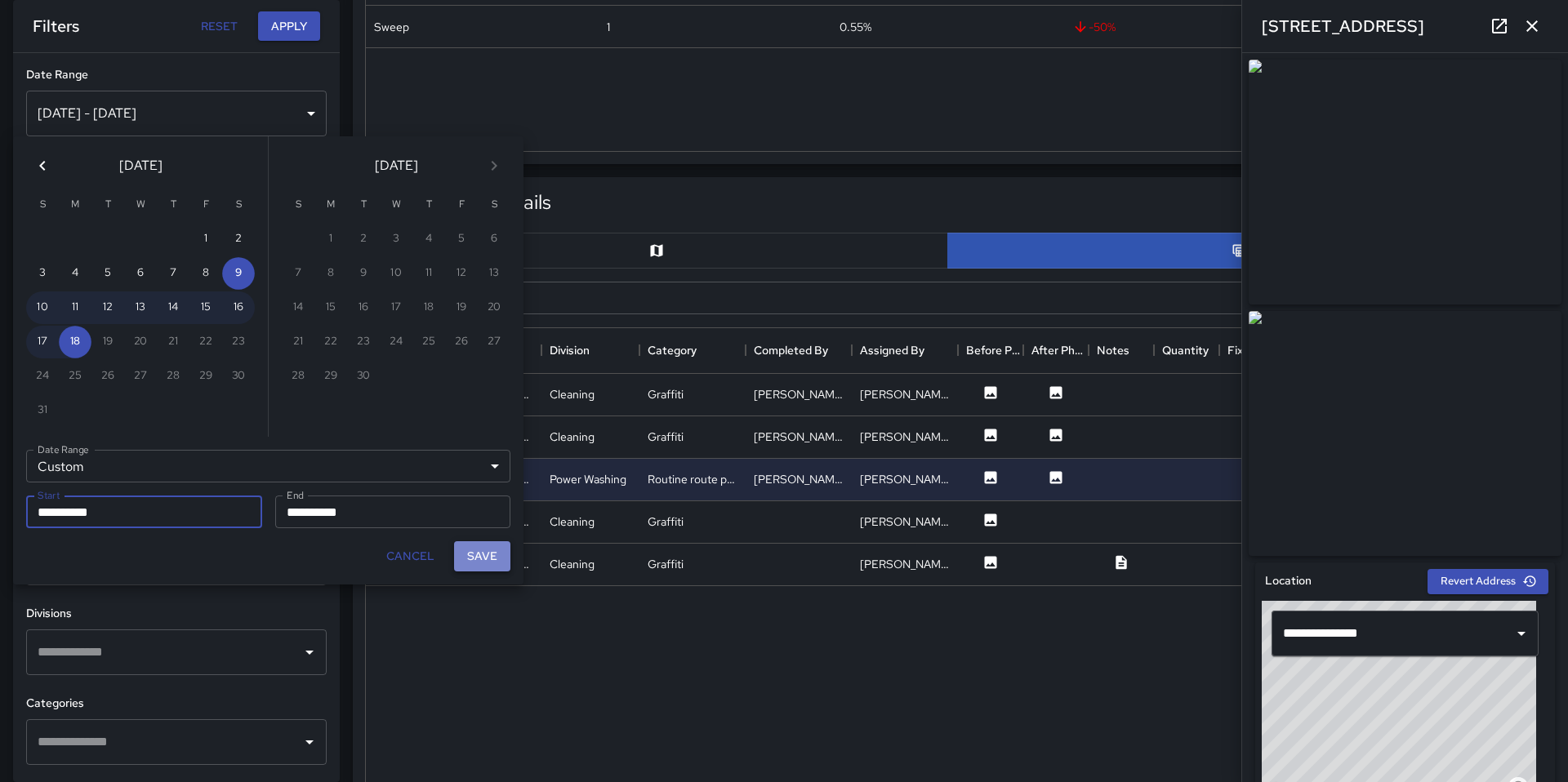
click at [477, 559] on button "Save" at bounding box center [482, 556] width 57 height 30
type input "**********"
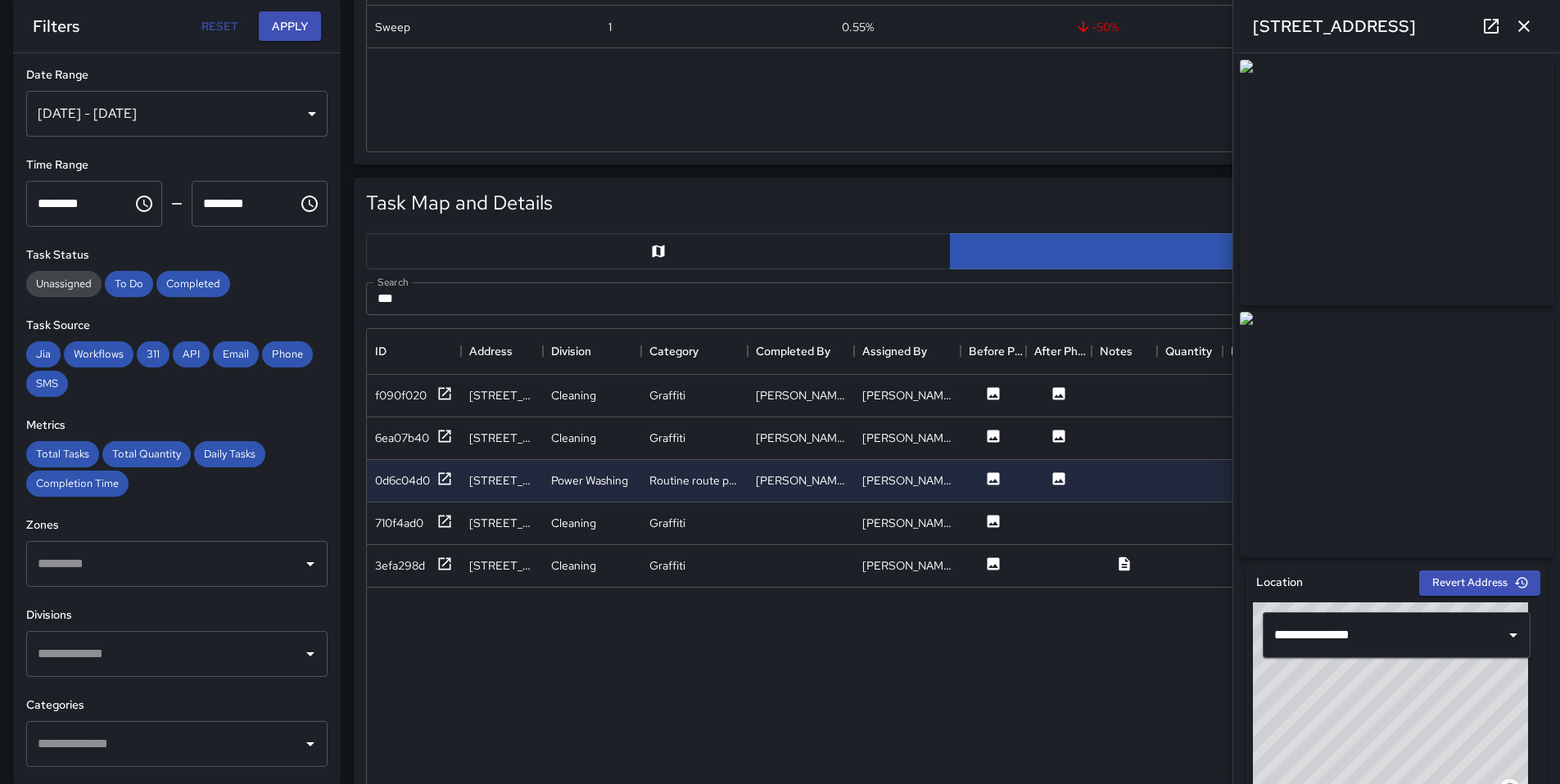
click at [493, 292] on input "***" at bounding box center [931, 299] width 1131 height 33
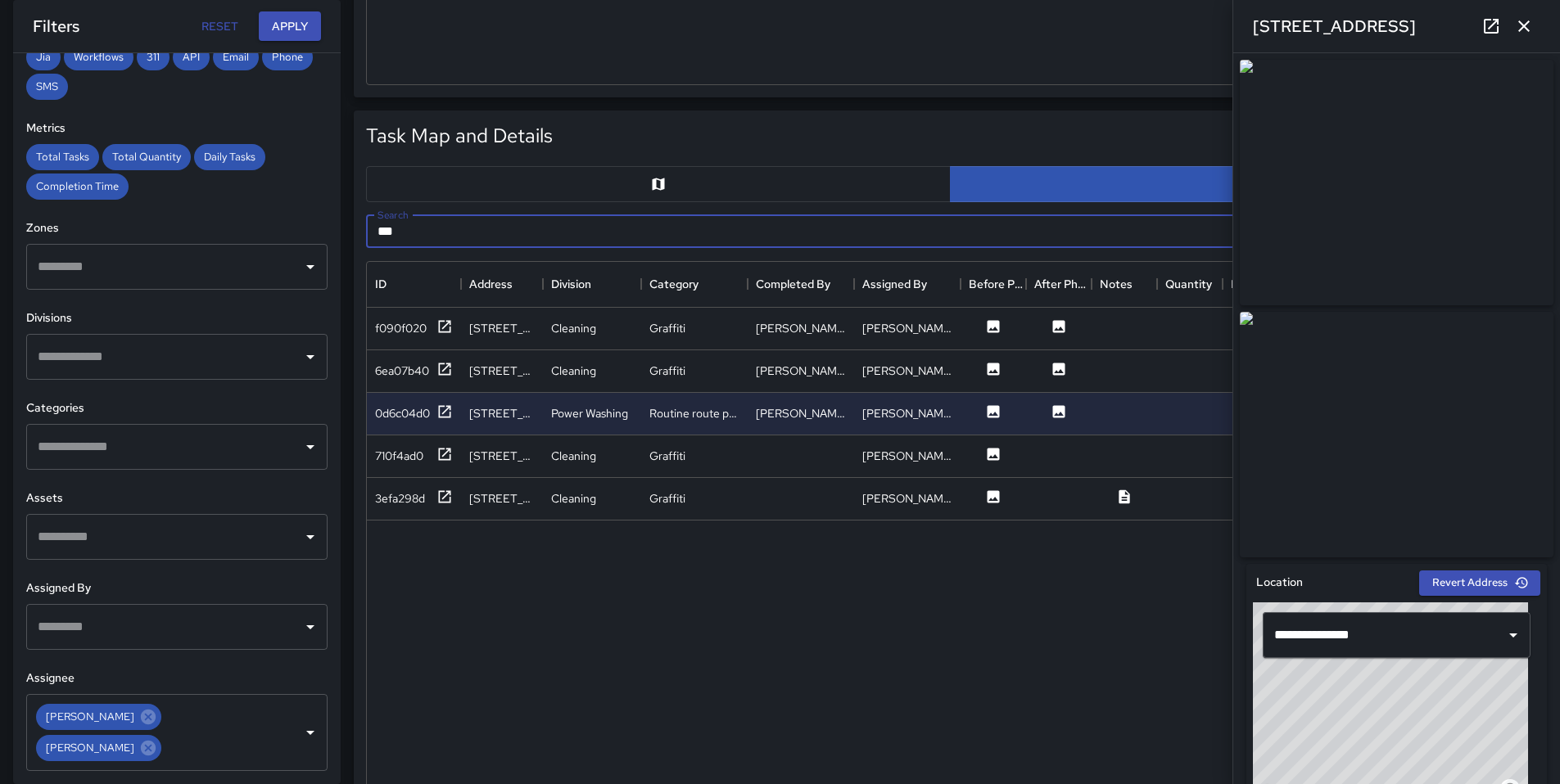
scroll to position [963, 0]
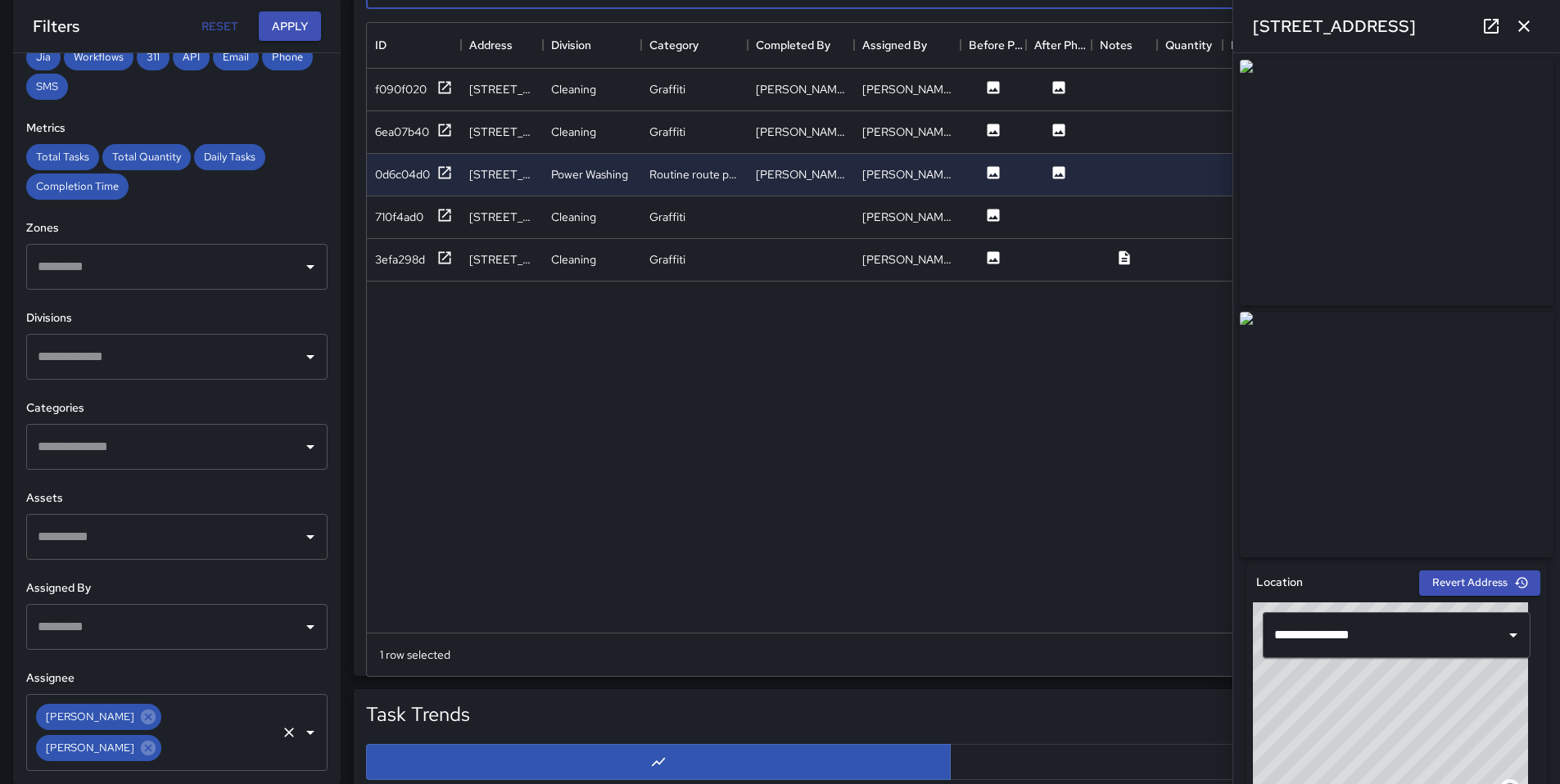
click at [238, 729] on div "Dago Cervantes DeAndre Barney ​" at bounding box center [177, 733] width 302 height 77
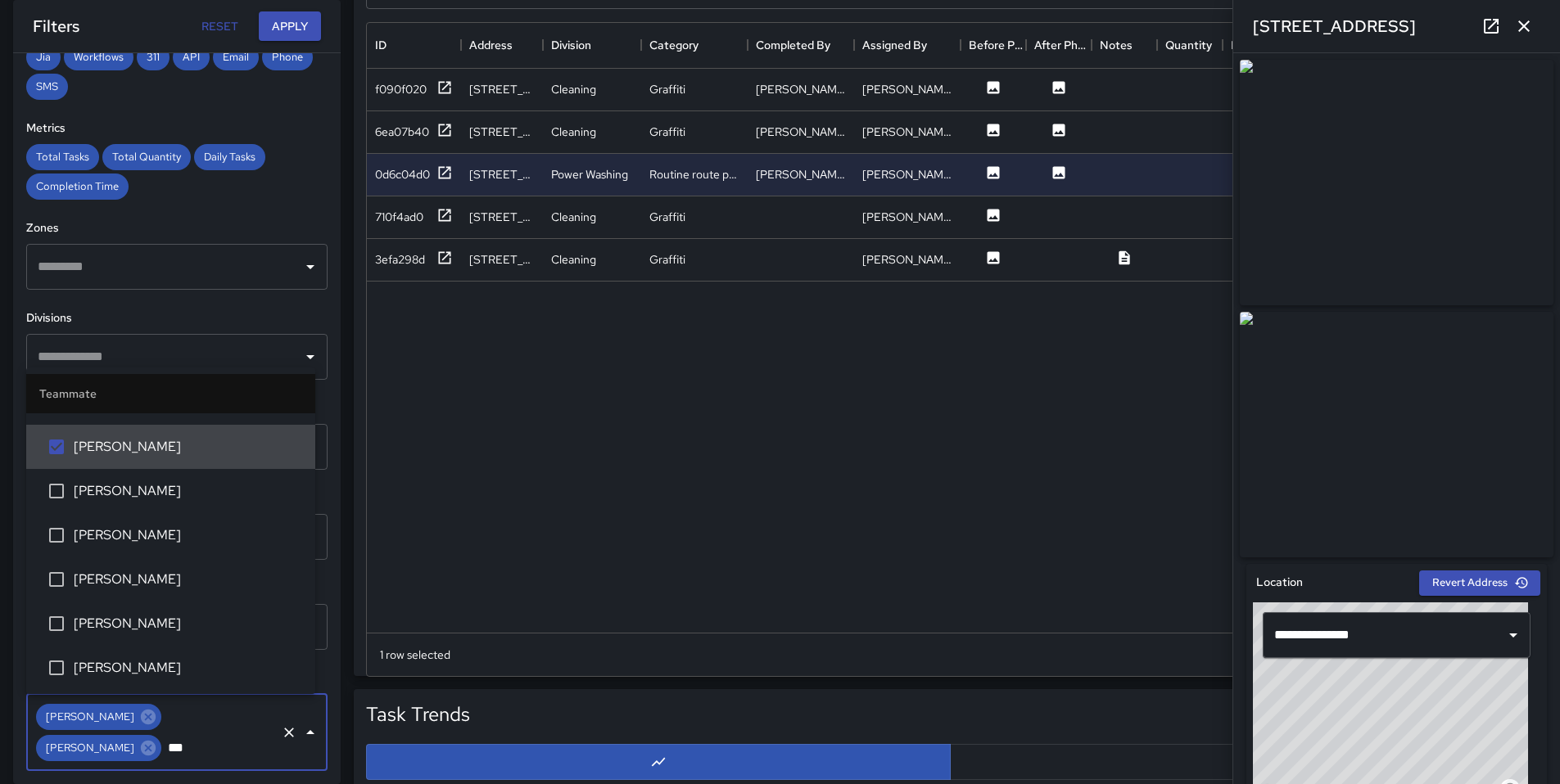
scroll to position [0, 0]
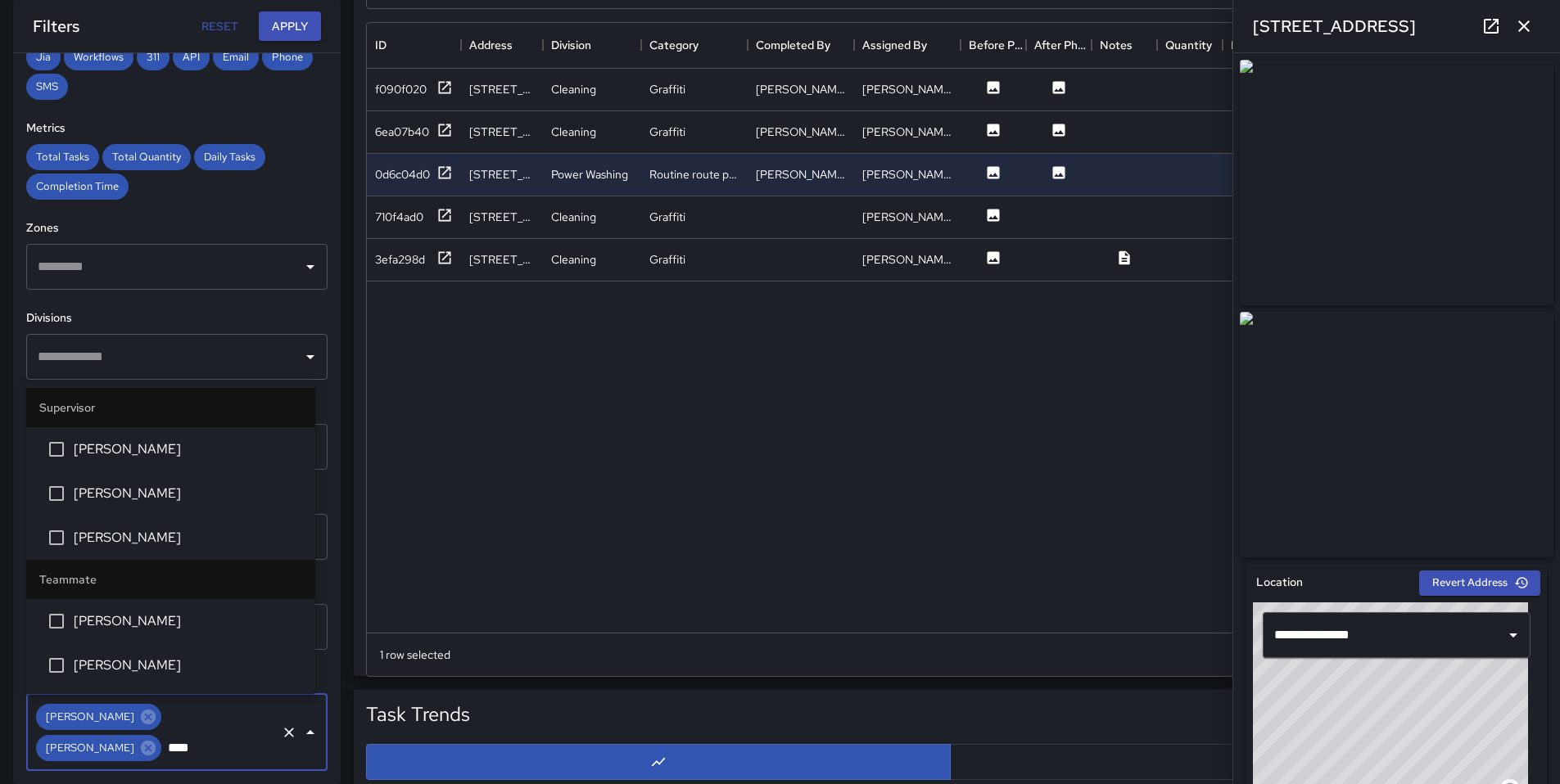
type input "*****"
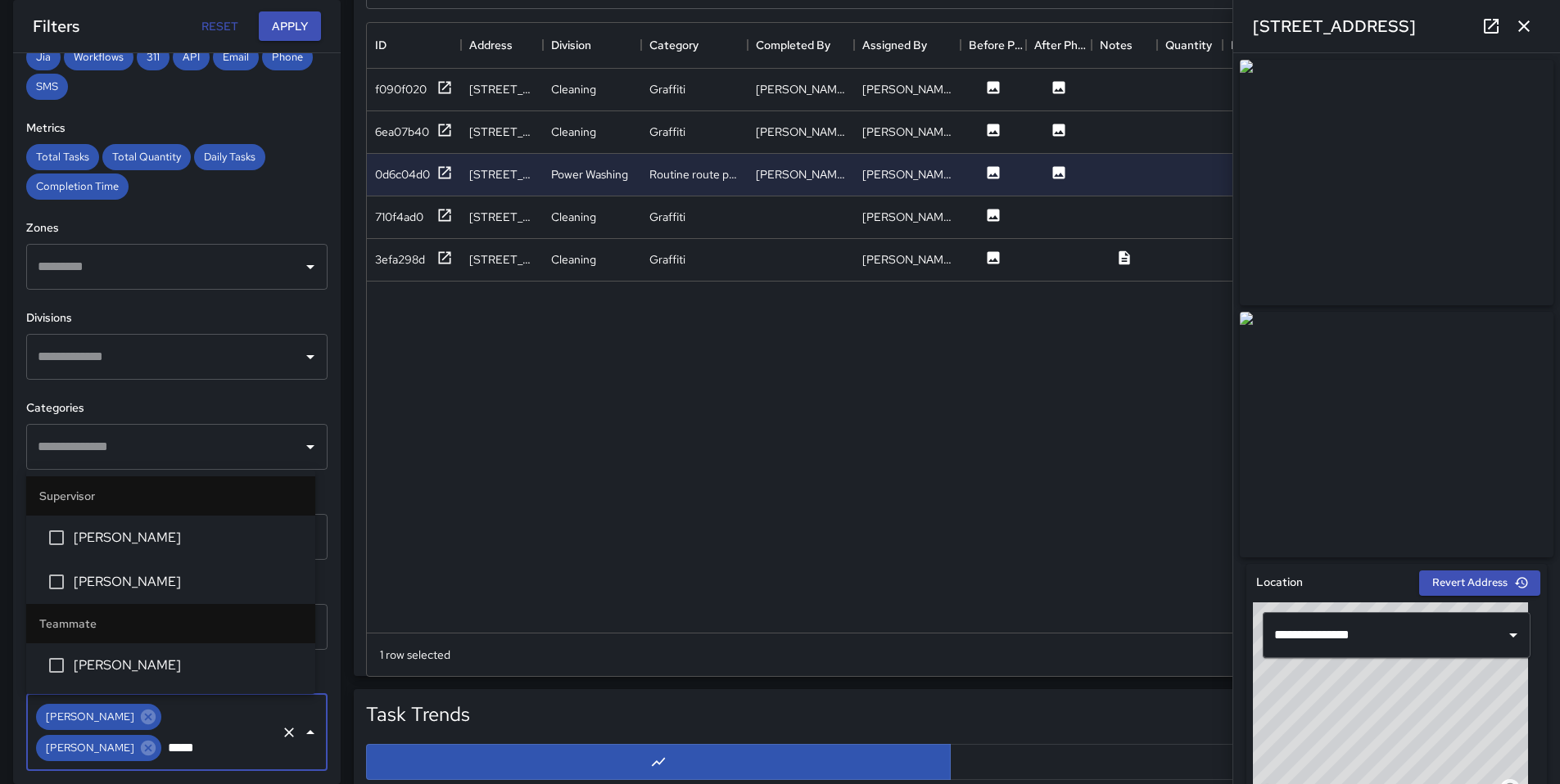
click at [143, 588] on span "David Lewis" at bounding box center [187, 581] width 228 height 19
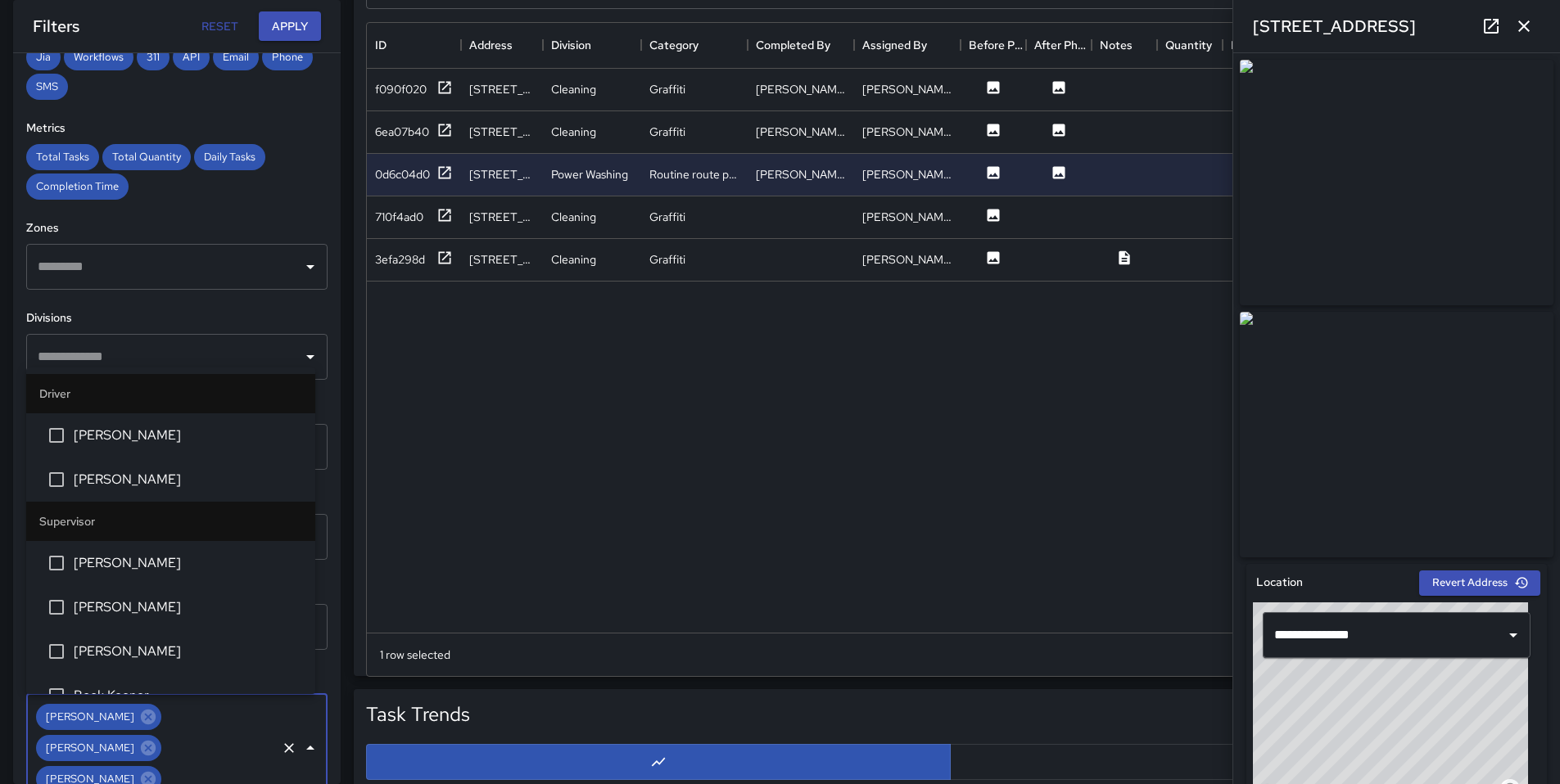
scroll to position [2892, 0]
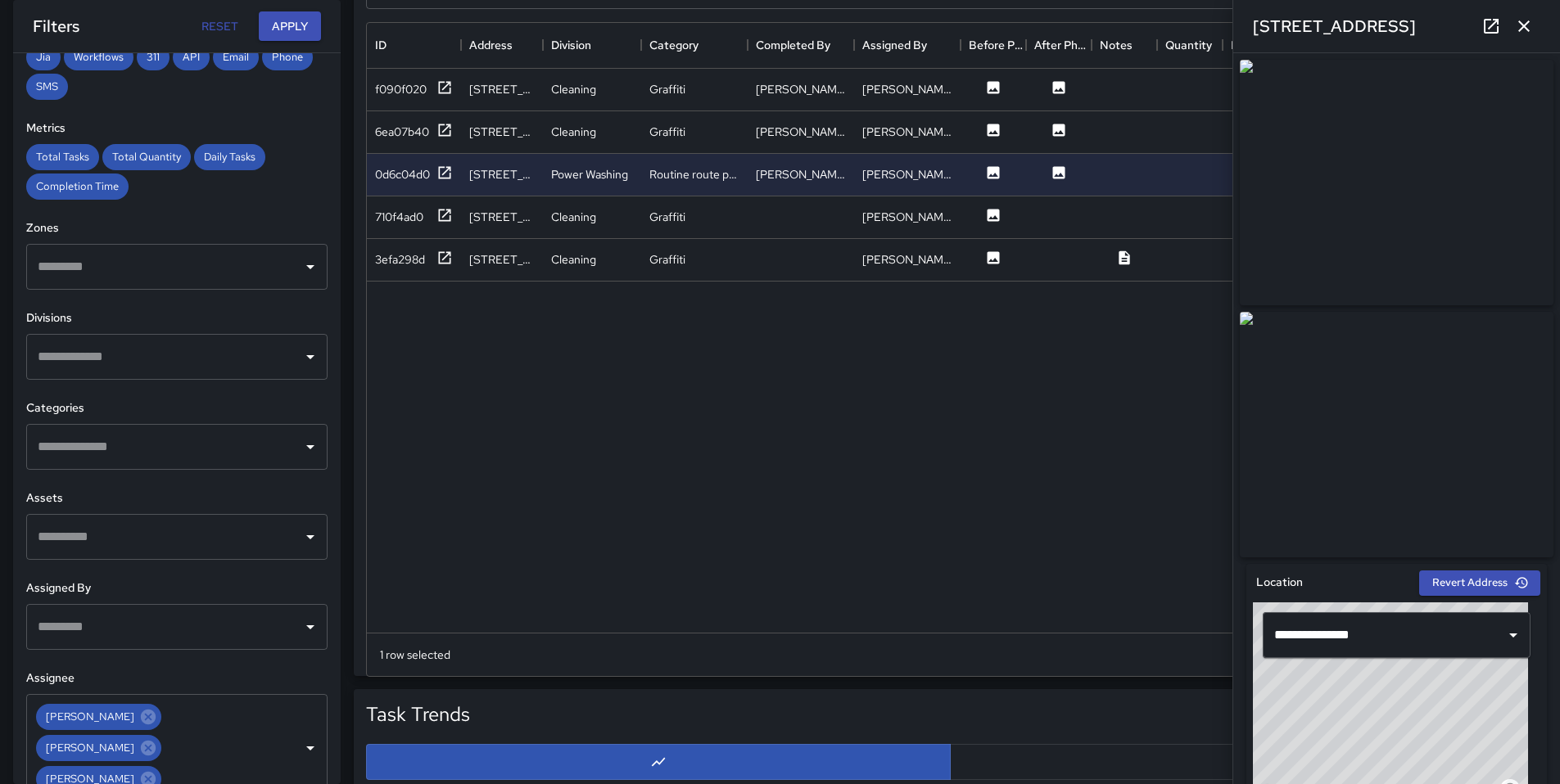
click at [552, 513] on div "f090f020 331 Harriet Street Cleaning Graffiti Dago Cervantes DeAndre Barney Jia…" at bounding box center [1093, 350] width 1454 height 564
click at [1530, 22] on icon "button" at bounding box center [1523, 26] width 19 height 19
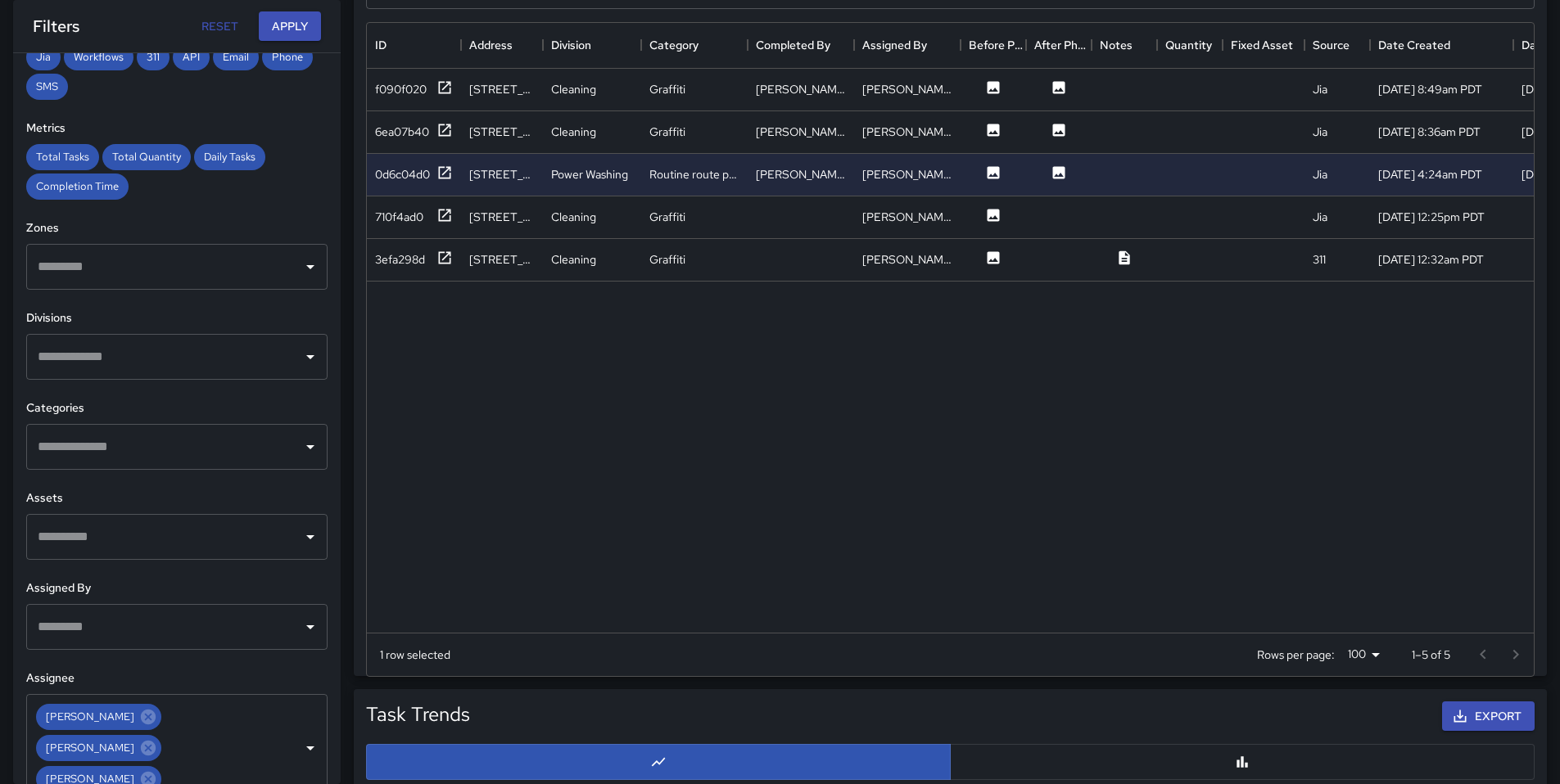
click at [1065, 485] on div "f090f020 331 Harriet Street Cleaning Graffiti Dago Cervantes DeAndre Barney Jia…" at bounding box center [1093, 350] width 1454 height 564
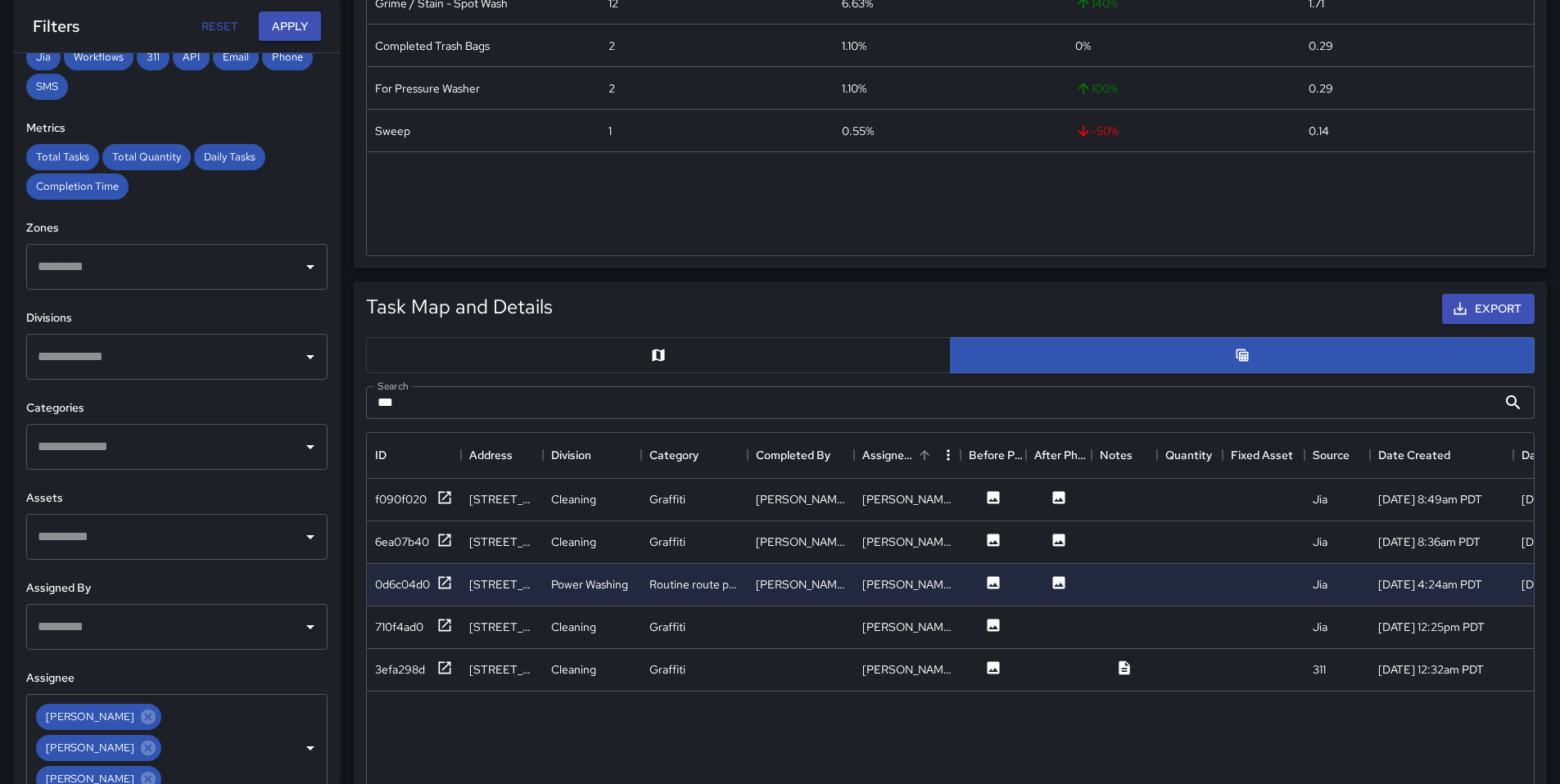
scroll to position [540, 0]
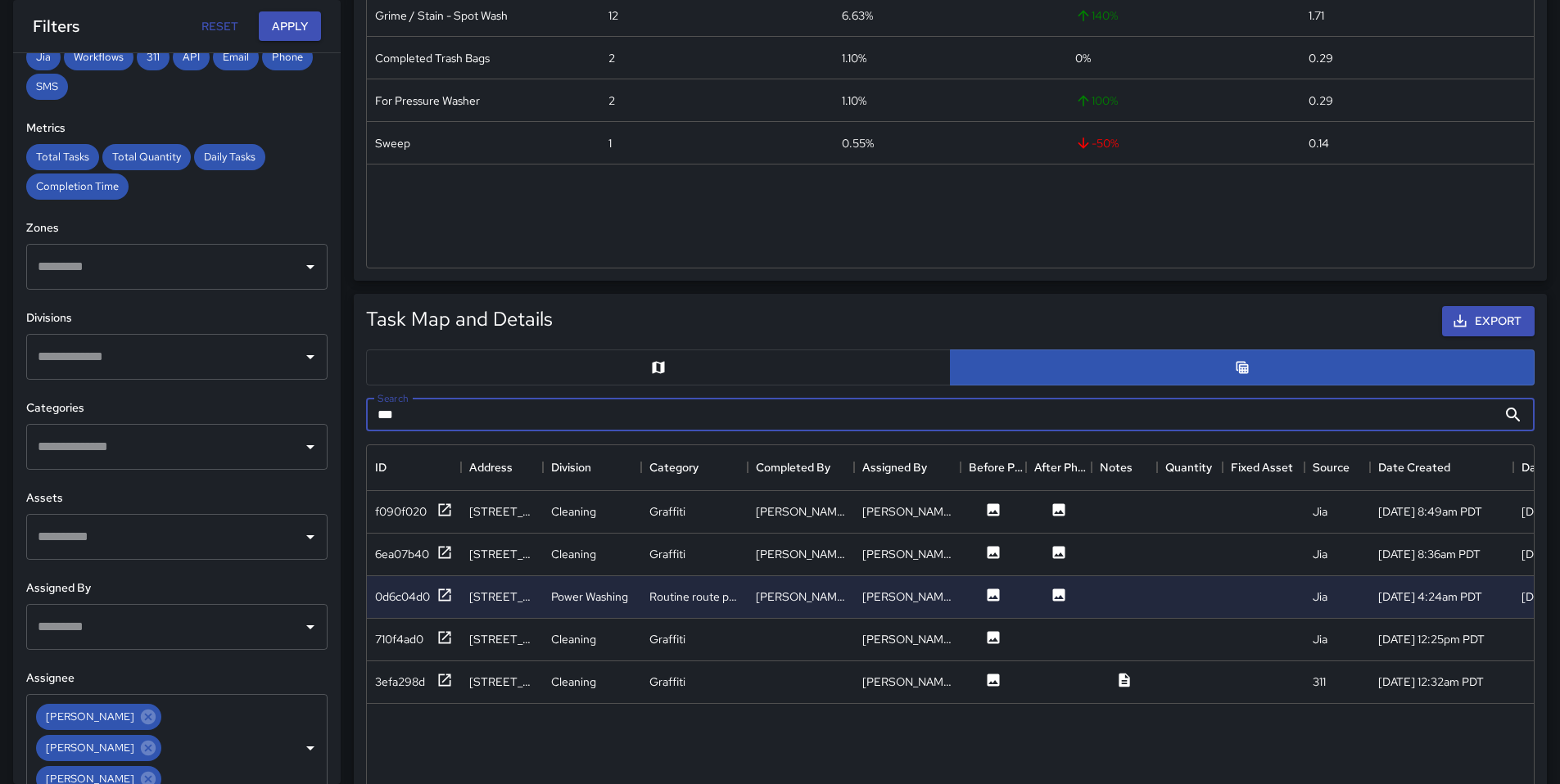
click at [599, 408] on input "***" at bounding box center [931, 415] width 1131 height 33
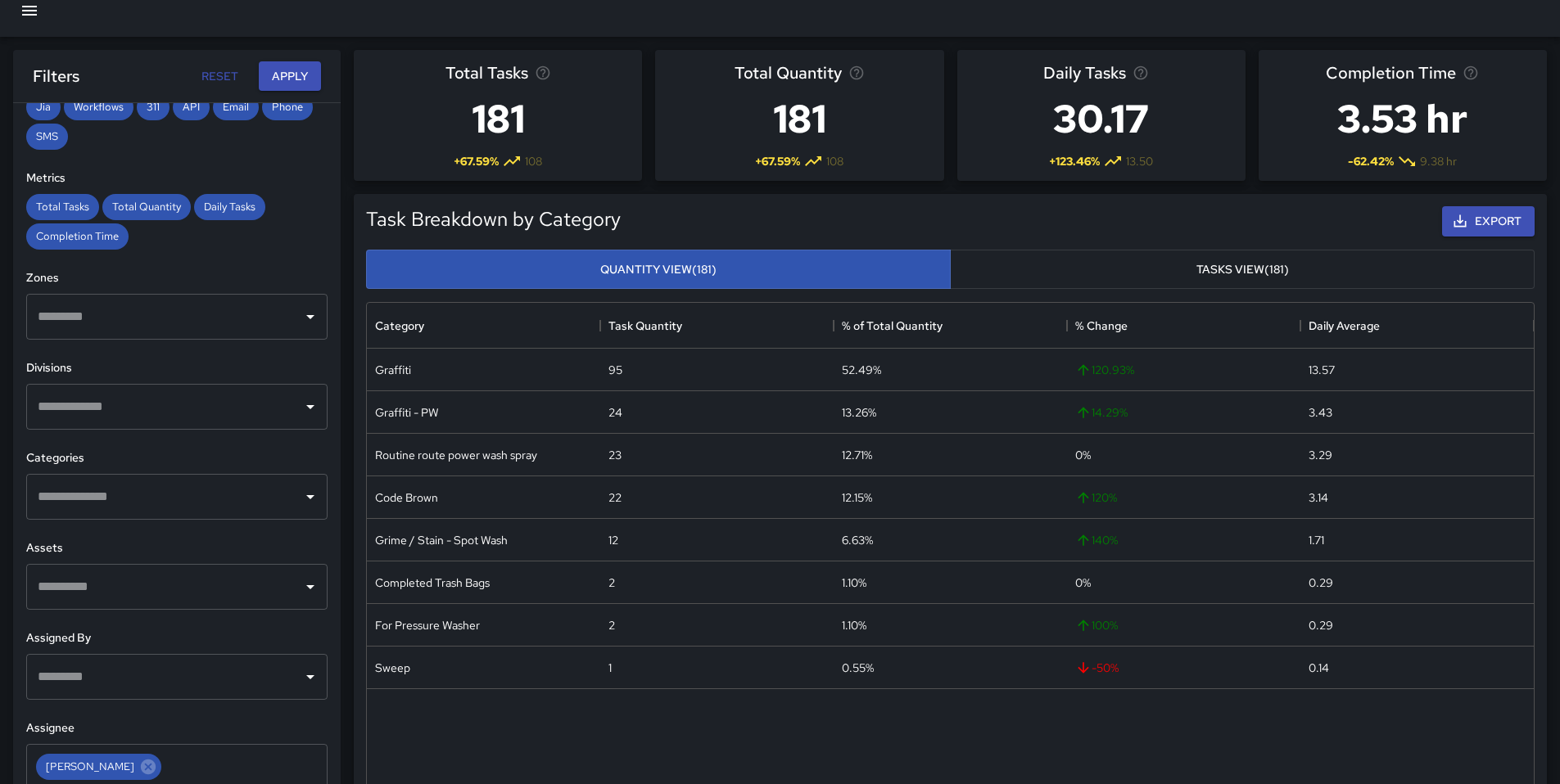
scroll to position [0, 0]
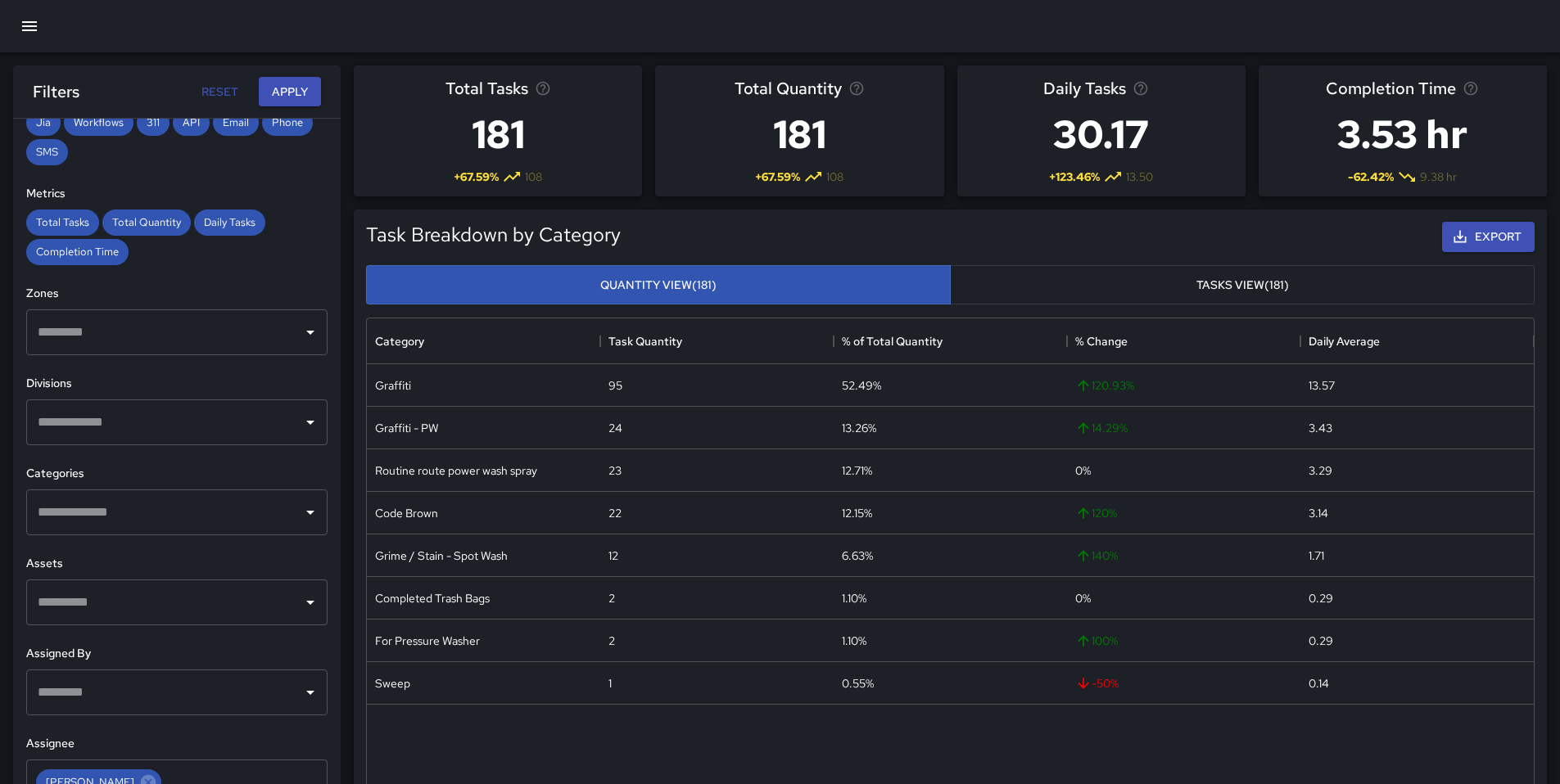
type input "********"
click at [995, 287] on button "Tasks View (181)" at bounding box center [1242, 285] width 584 height 40
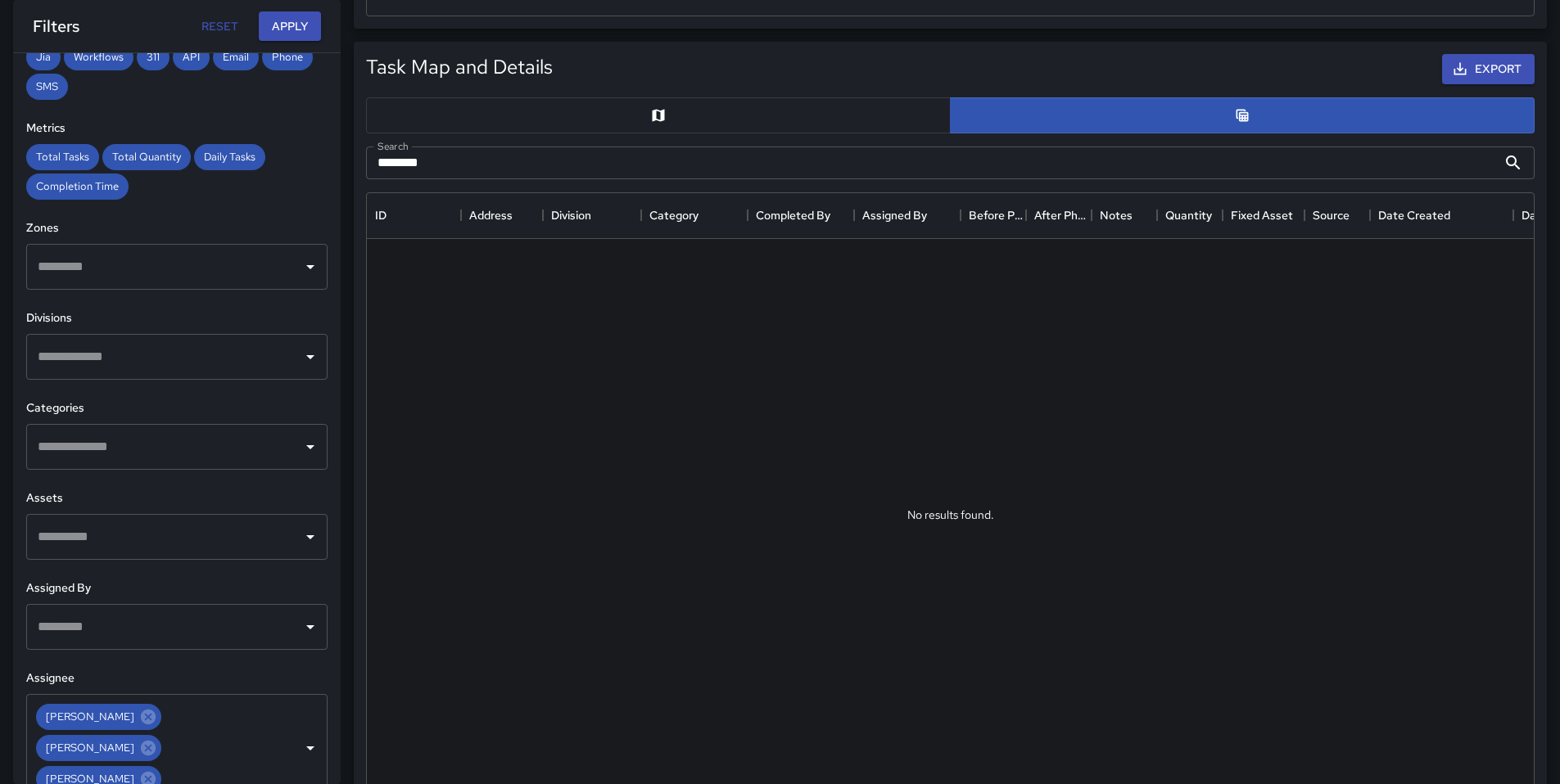
scroll to position [462, 0]
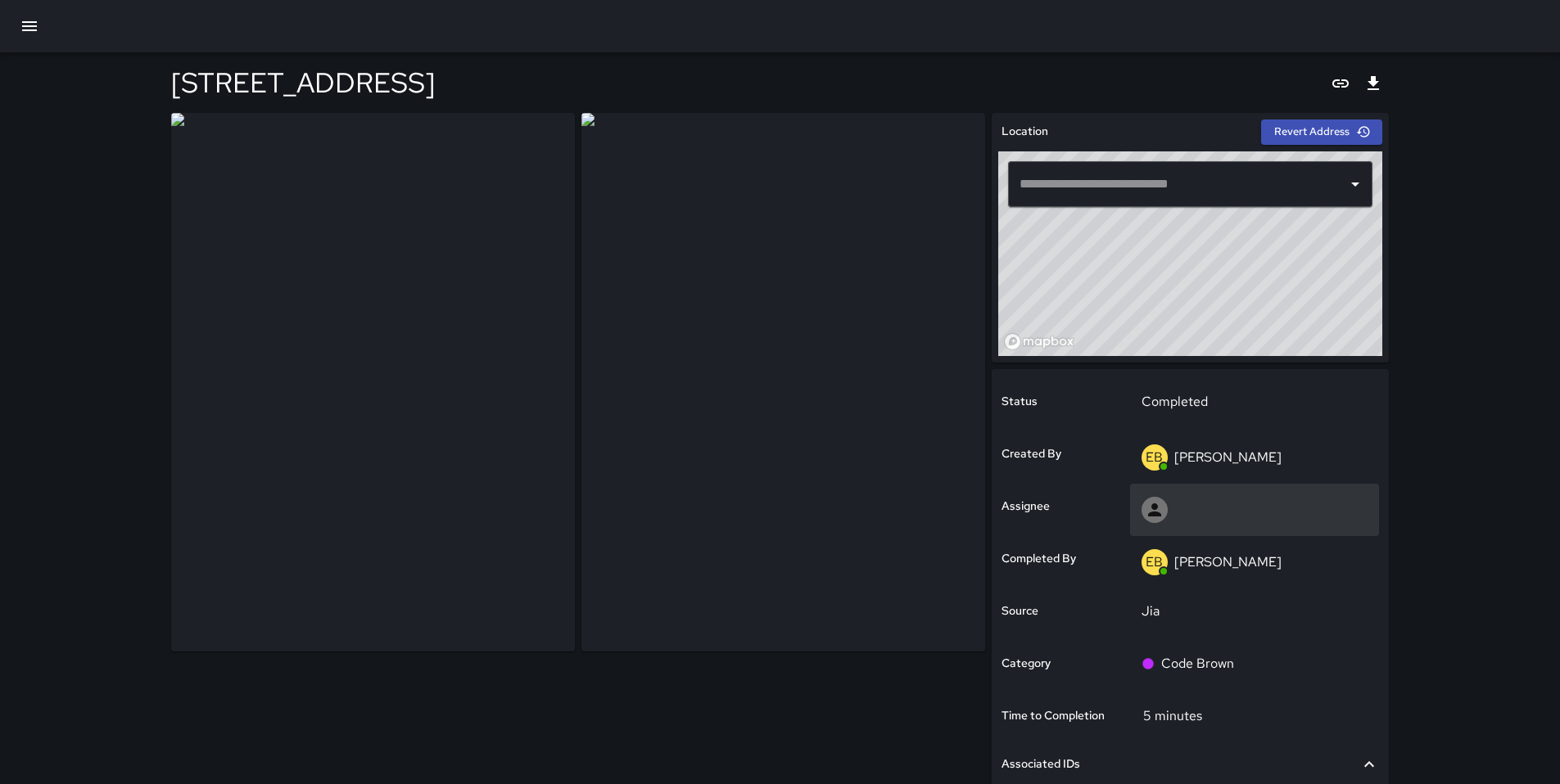
type input "**********"
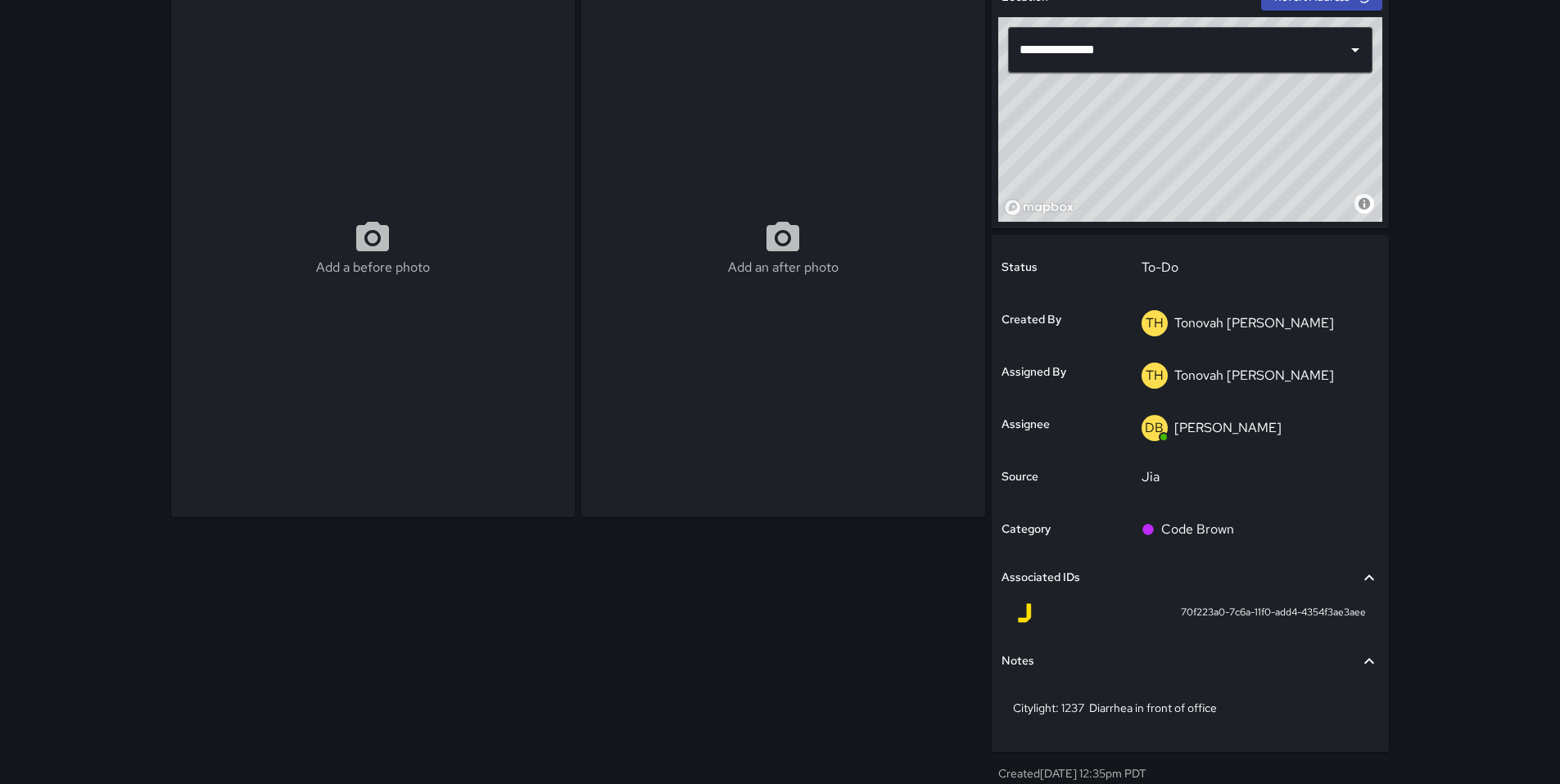
scroll to position [145, 0]
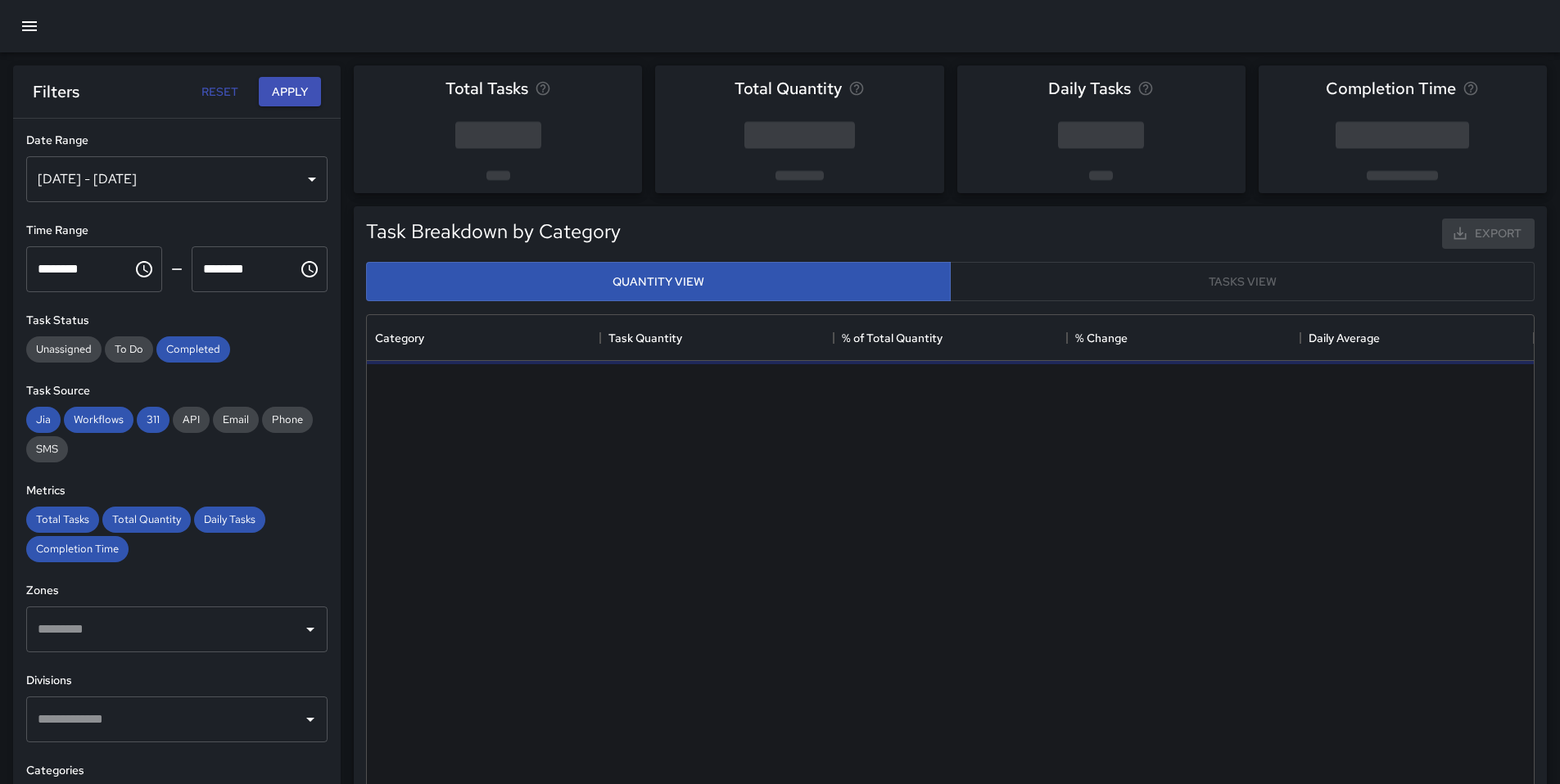
scroll to position [477, 1155]
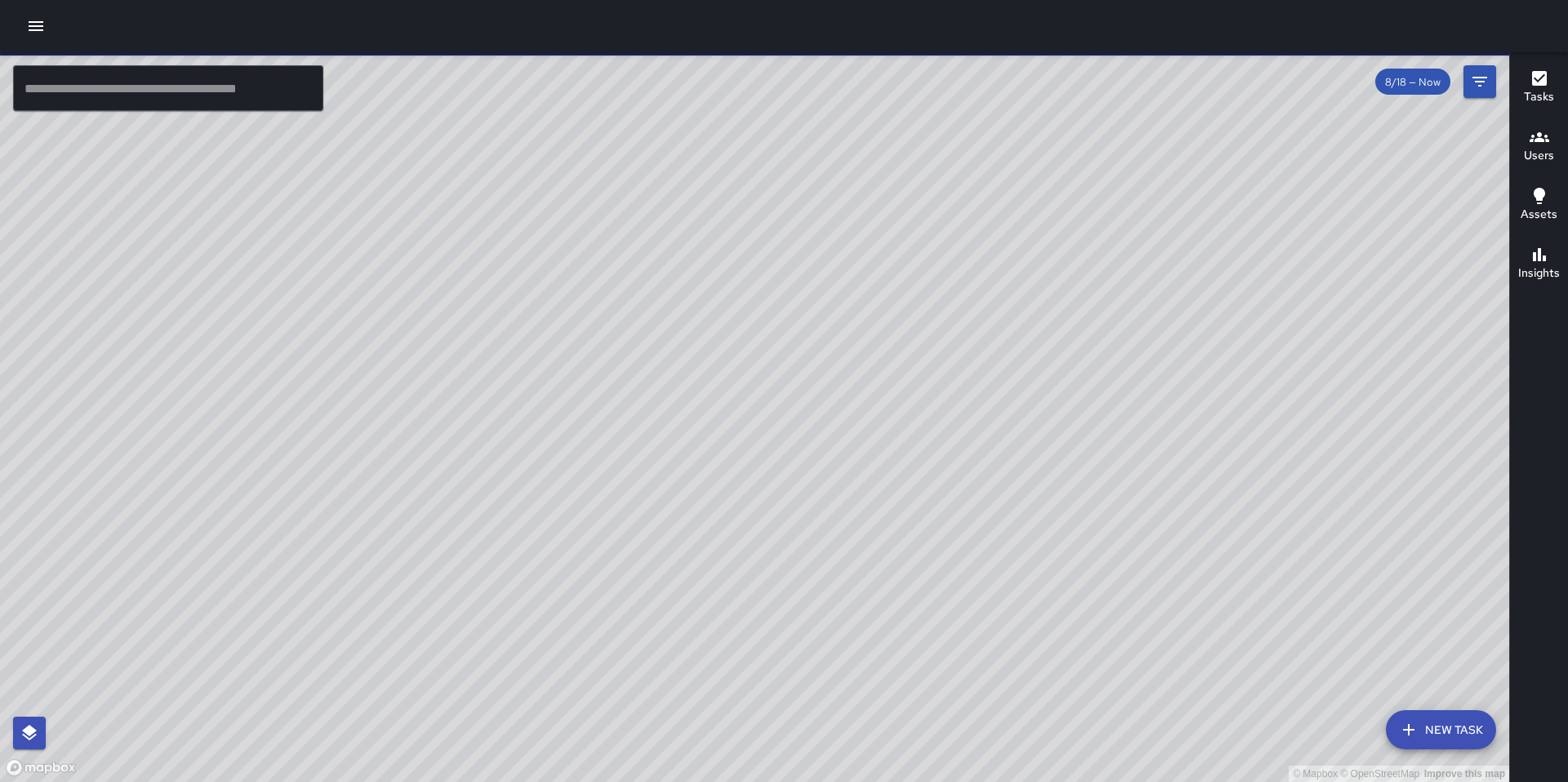
click at [34, 27] on icon "button" at bounding box center [36, 26] width 19 height 19
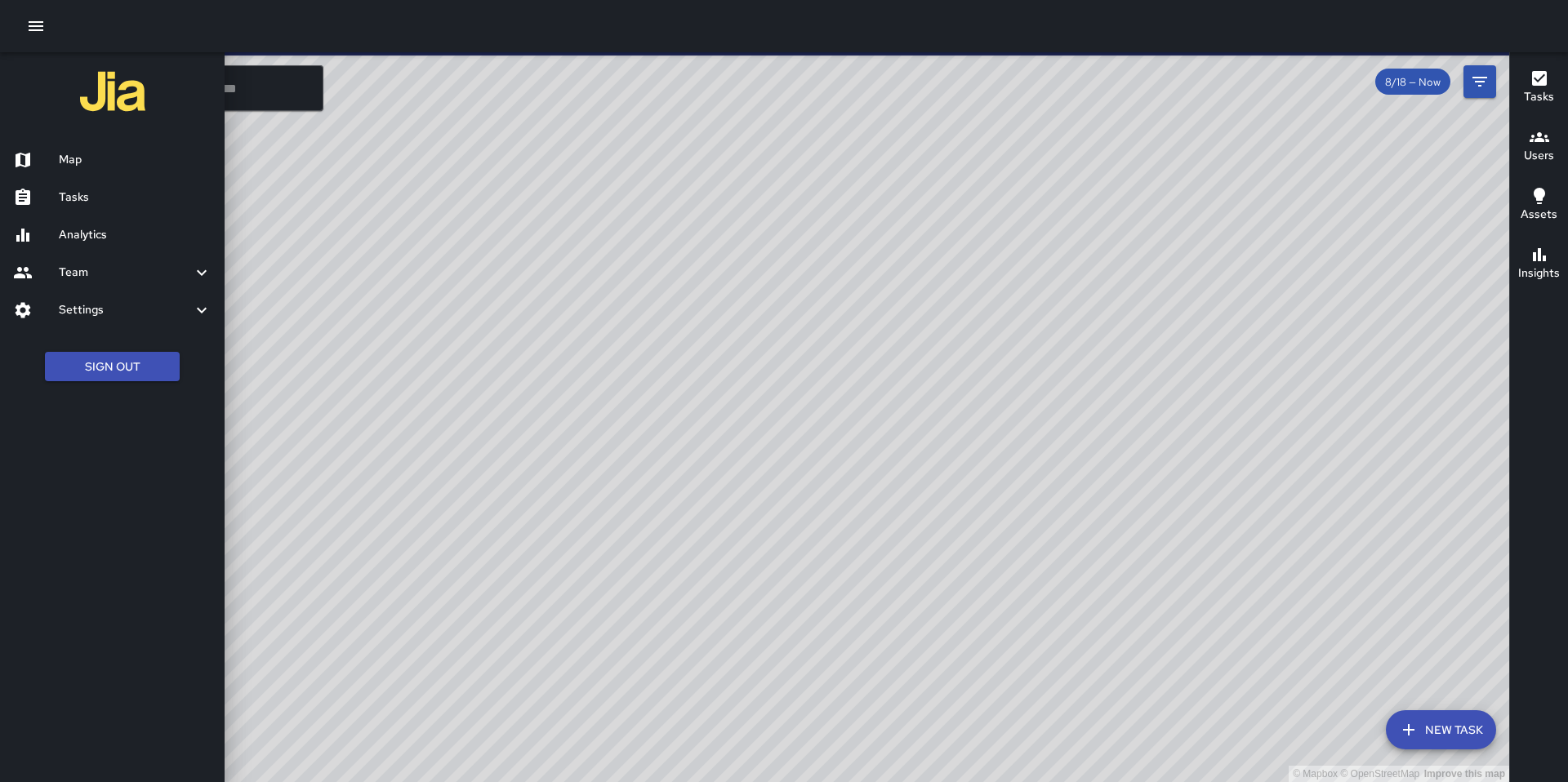
click at [80, 232] on h6 "Analytics" at bounding box center [134, 235] width 153 height 18
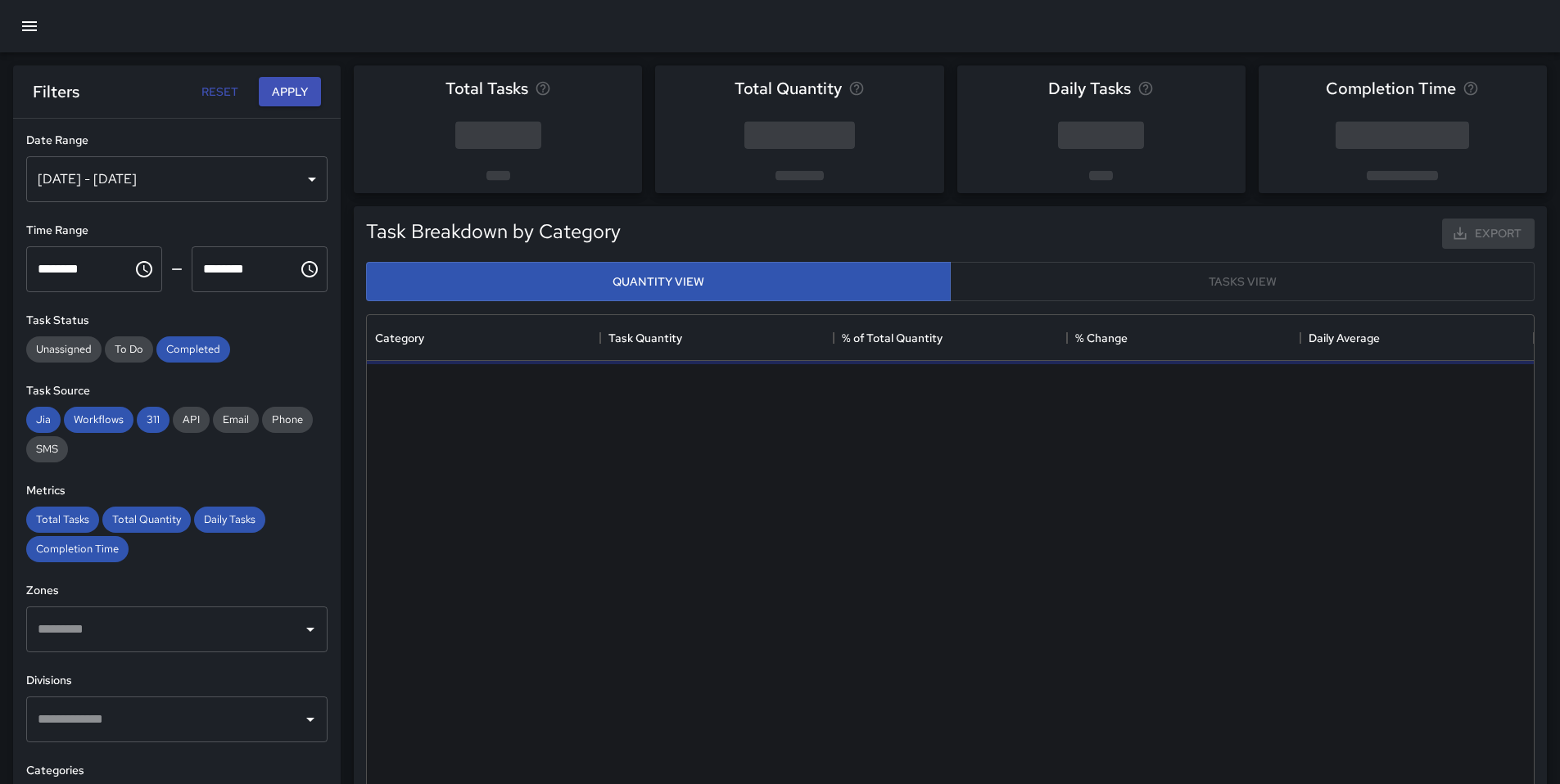
scroll to position [477, 1155]
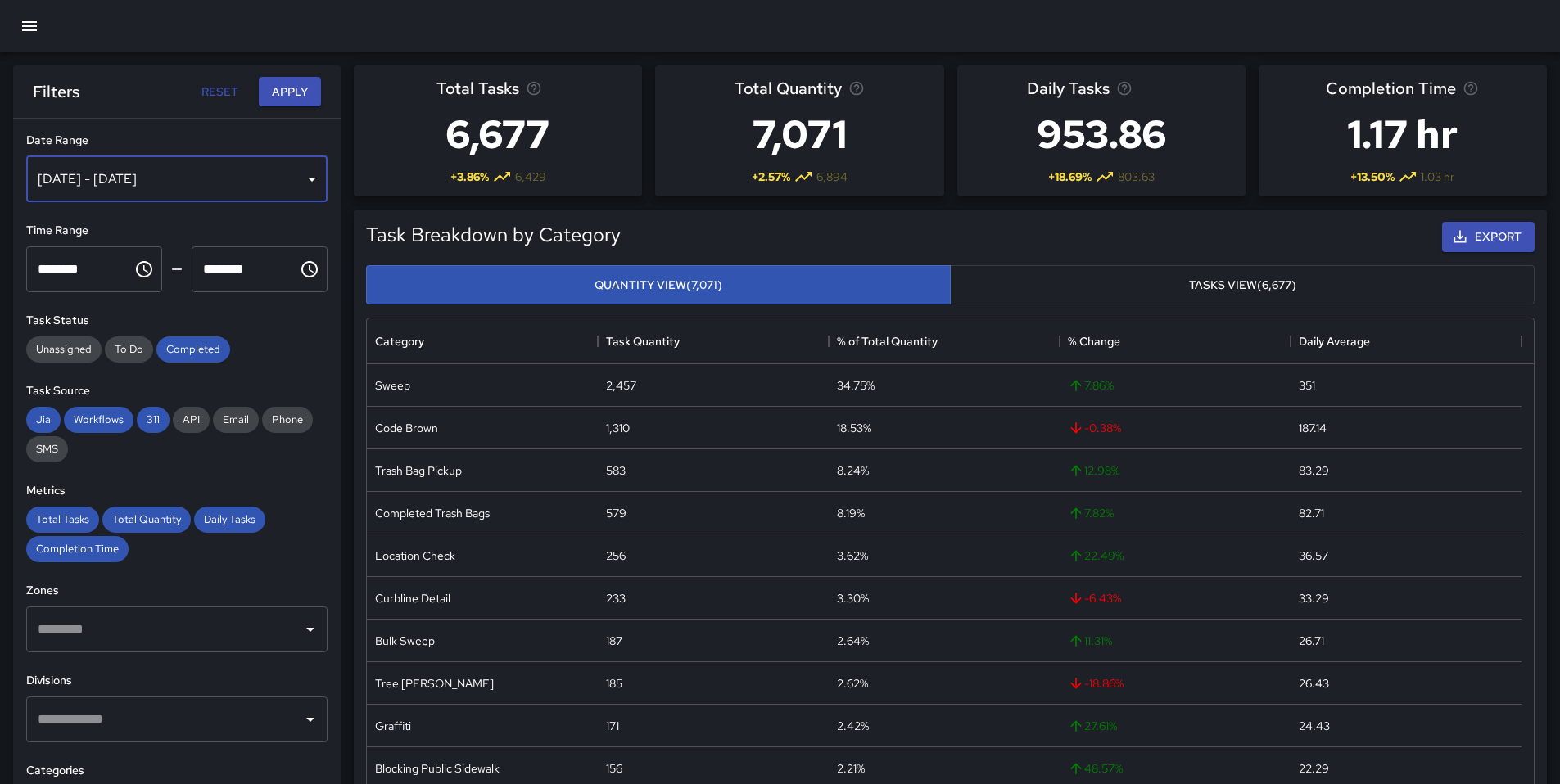
click at [168, 182] on div "[DATE] - [DATE]" at bounding box center [177, 180] width 302 height 46
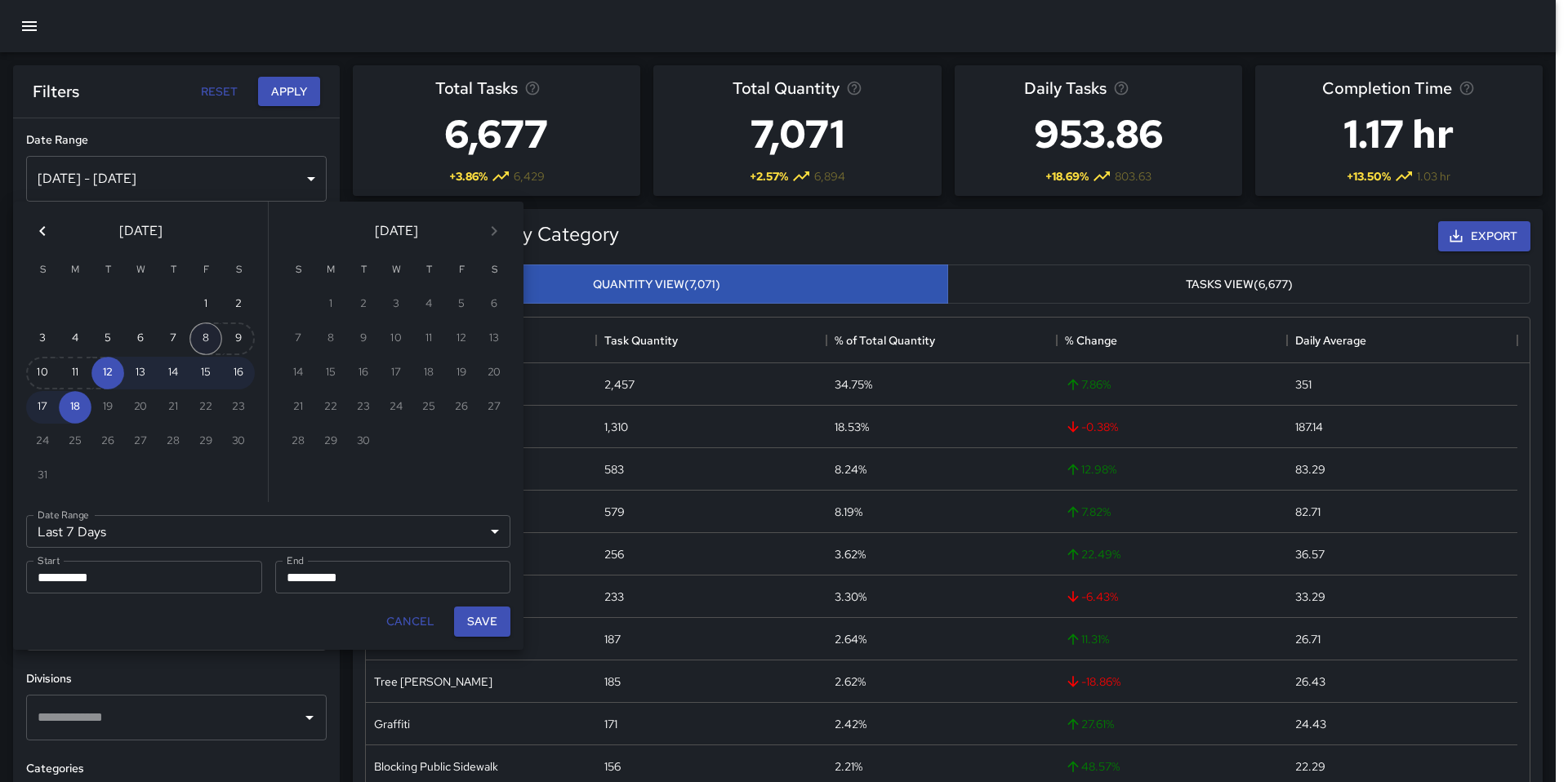
click at [205, 345] on button "8" at bounding box center [206, 339] width 33 height 33
type input "******"
type input "**********"
click at [477, 627] on button "Save" at bounding box center [482, 621] width 57 height 30
type input "**********"
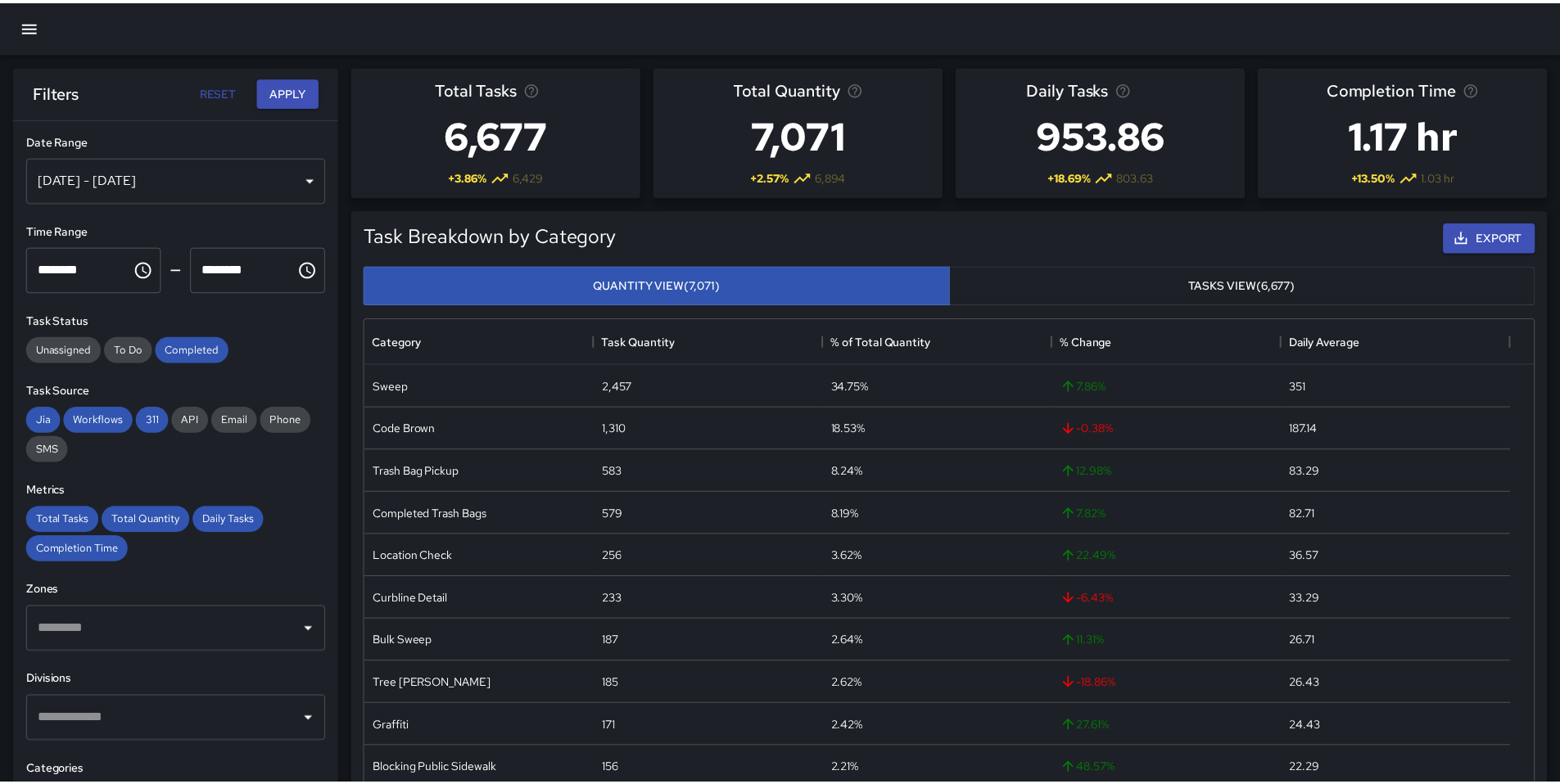
scroll to position [13, 13]
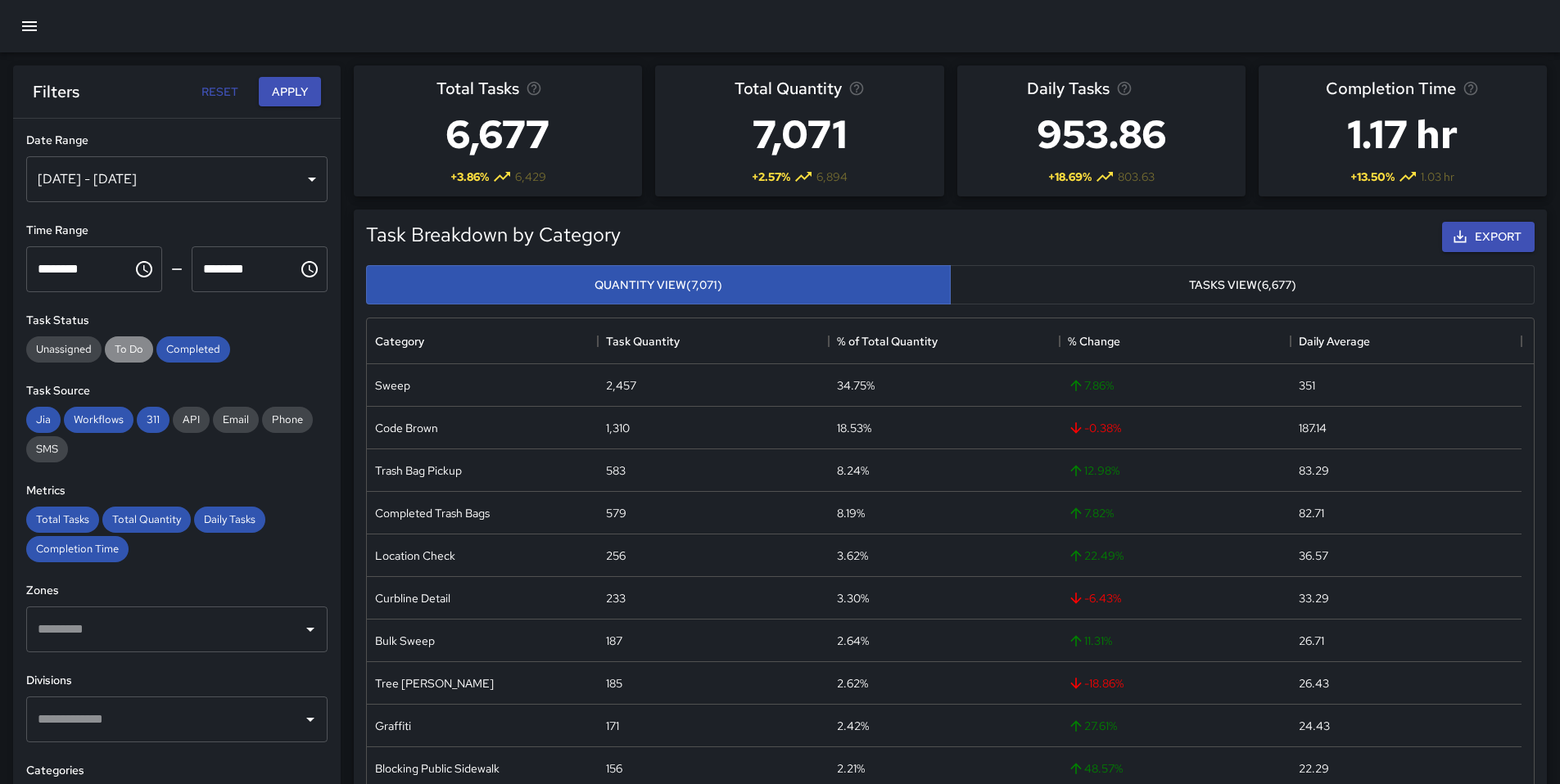
click at [138, 350] on span "To Do" at bounding box center [128, 348] width 49 height 14
click at [273, 94] on button "Apply" at bounding box center [290, 92] width 62 height 30
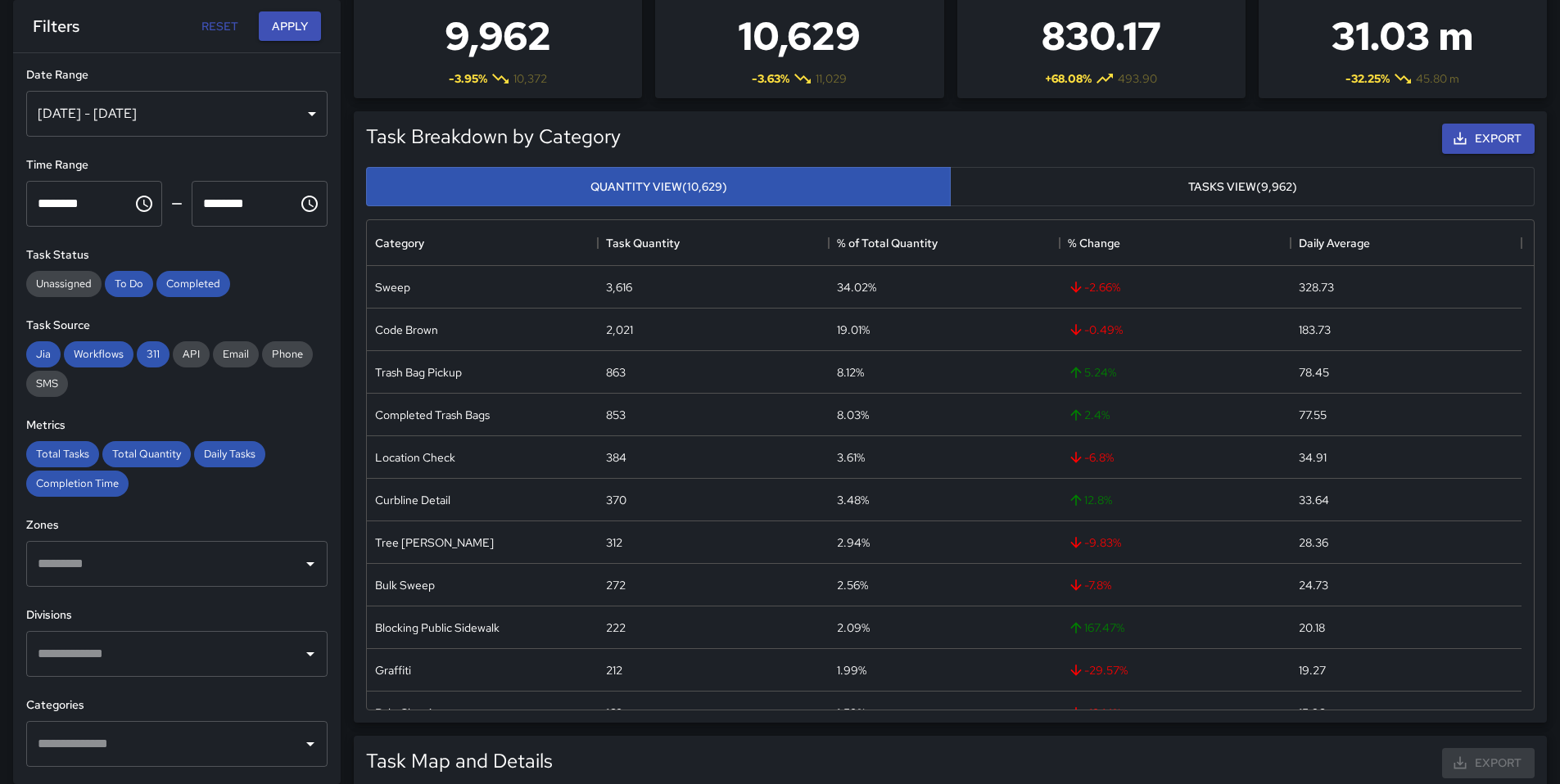
scroll to position [547, 0]
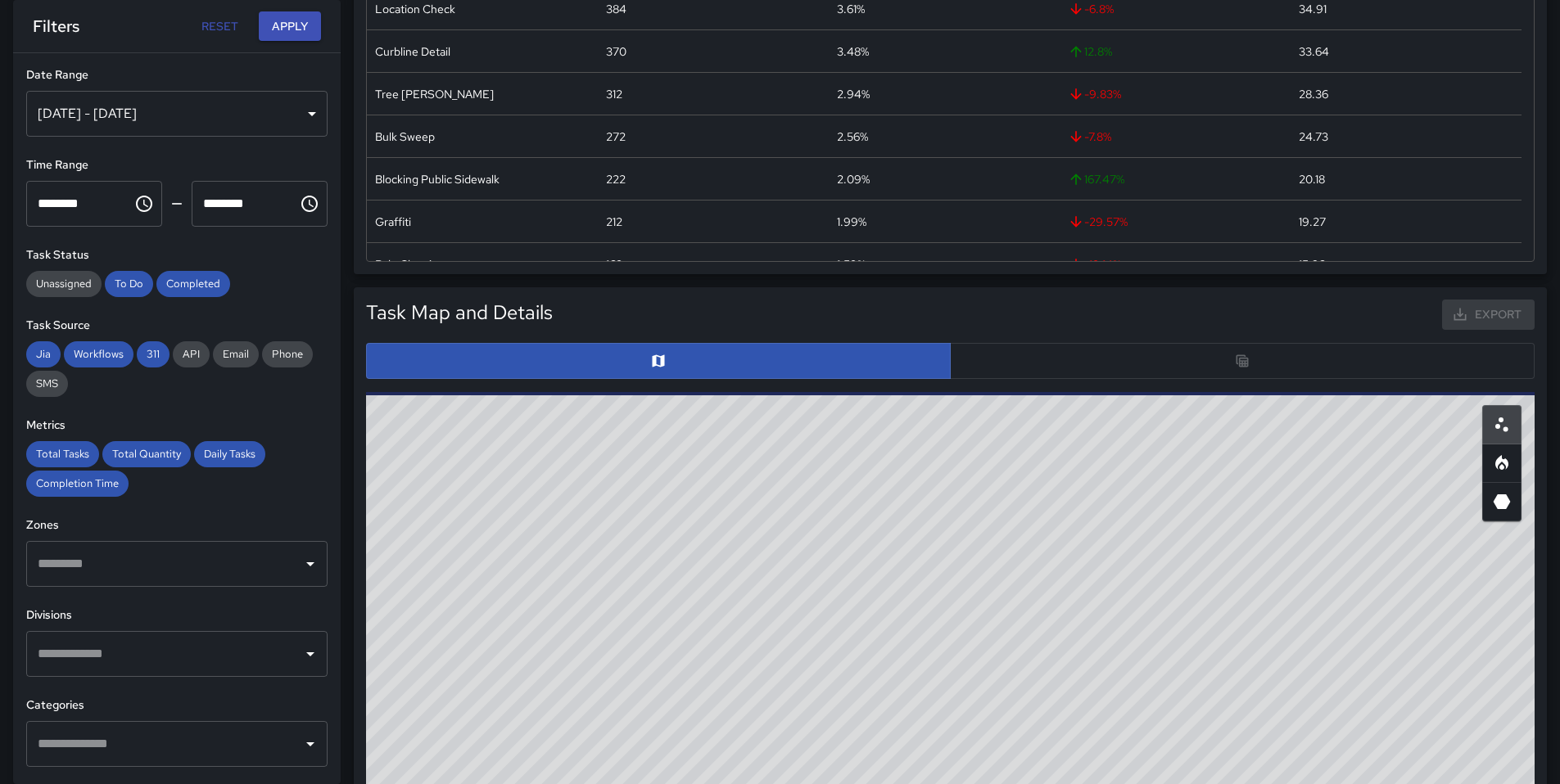
click at [982, 360] on div at bounding box center [950, 360] width 1168 height 36
click at [985, 361] on div at bounding box center [950, 360] width 1168 height 36
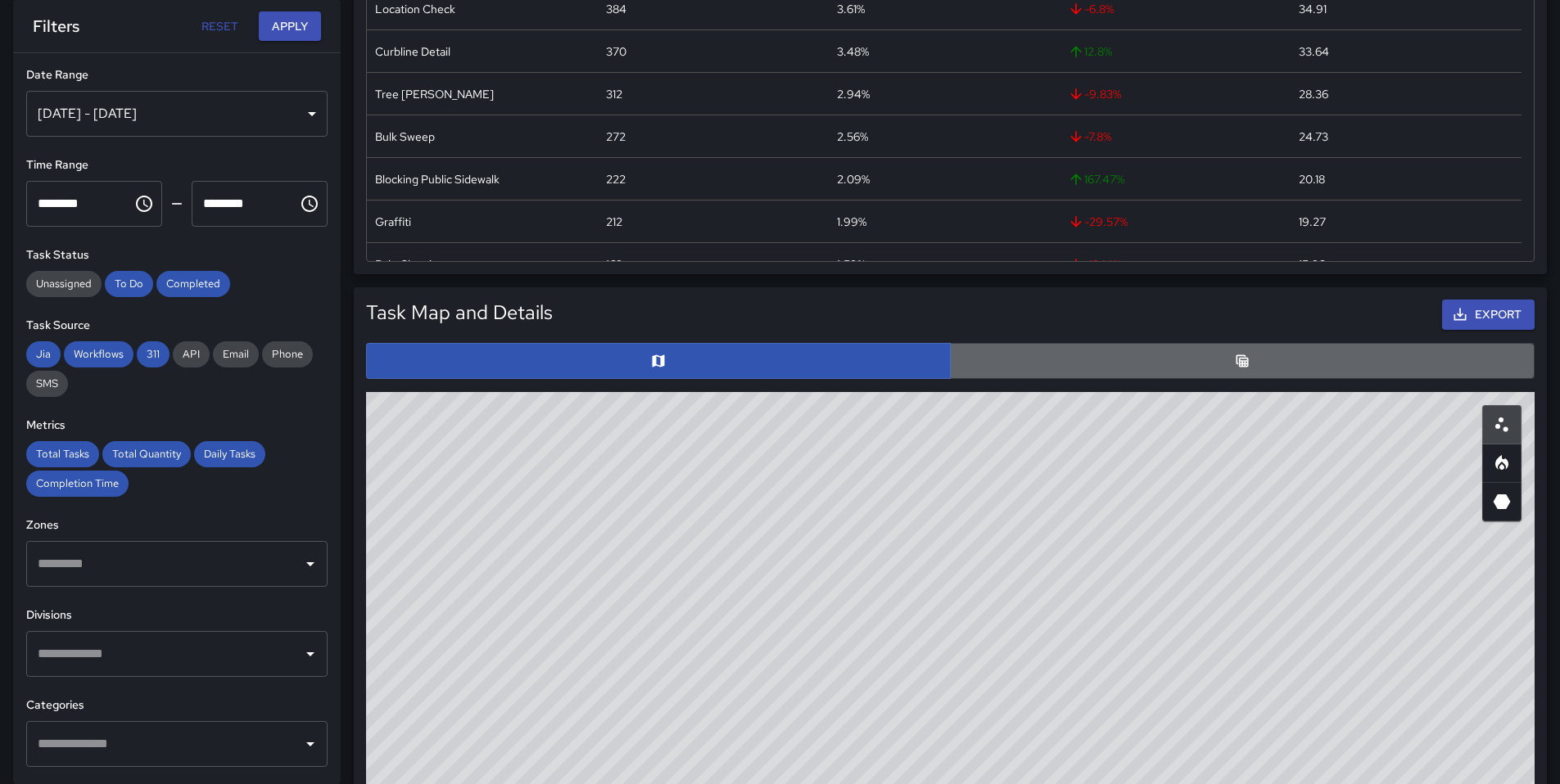
click at [1026, 370] on button "button" at bounding box center [1242, 360] width 584 height 36
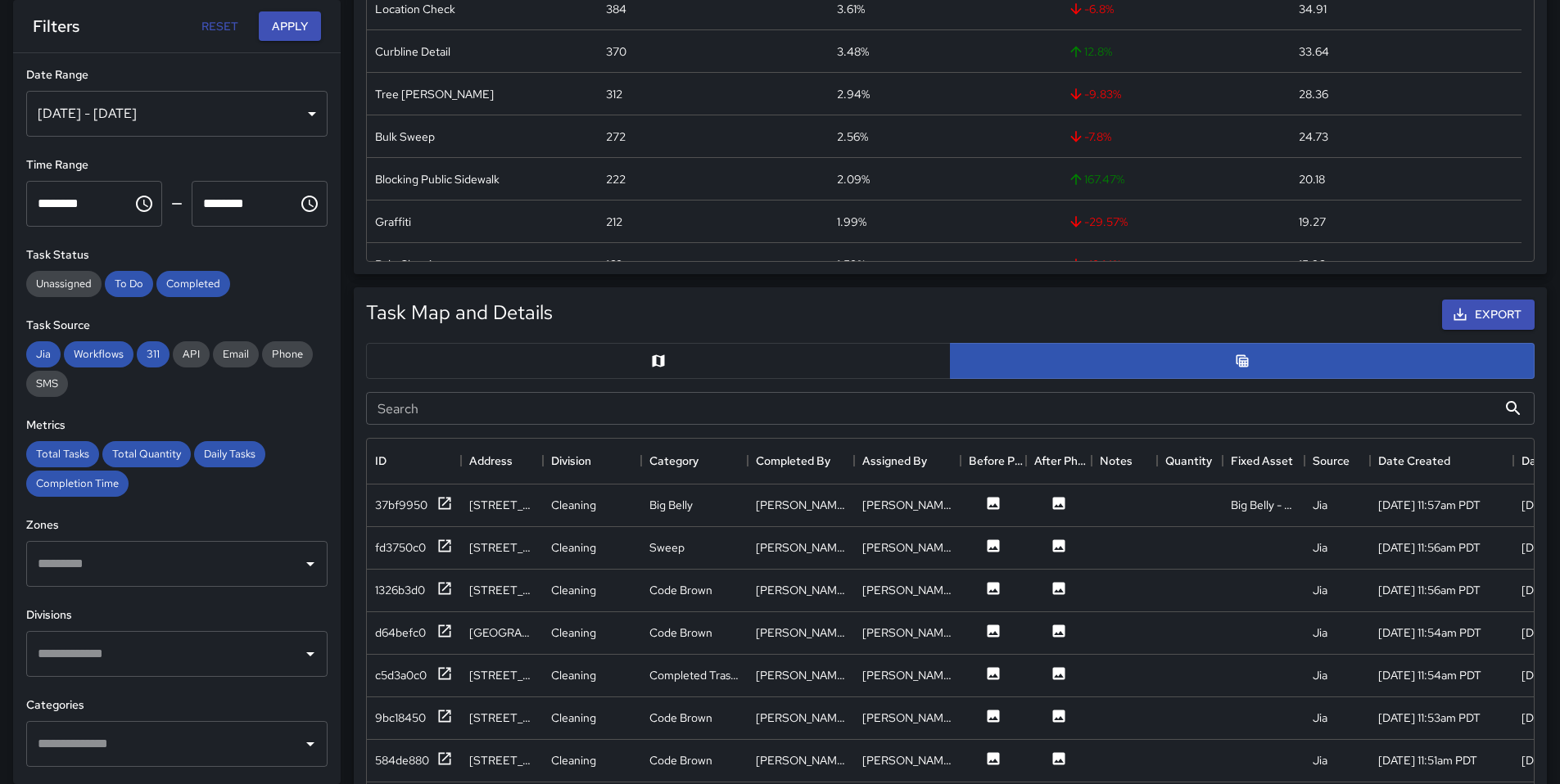
click at [561, 408] on input "Search" at bounding box center [931, 409] width 1131 height 33
type input "*"
click at [134, 70] on h6 "Date Range" at bounding box center [177, 75] width 302 height 18
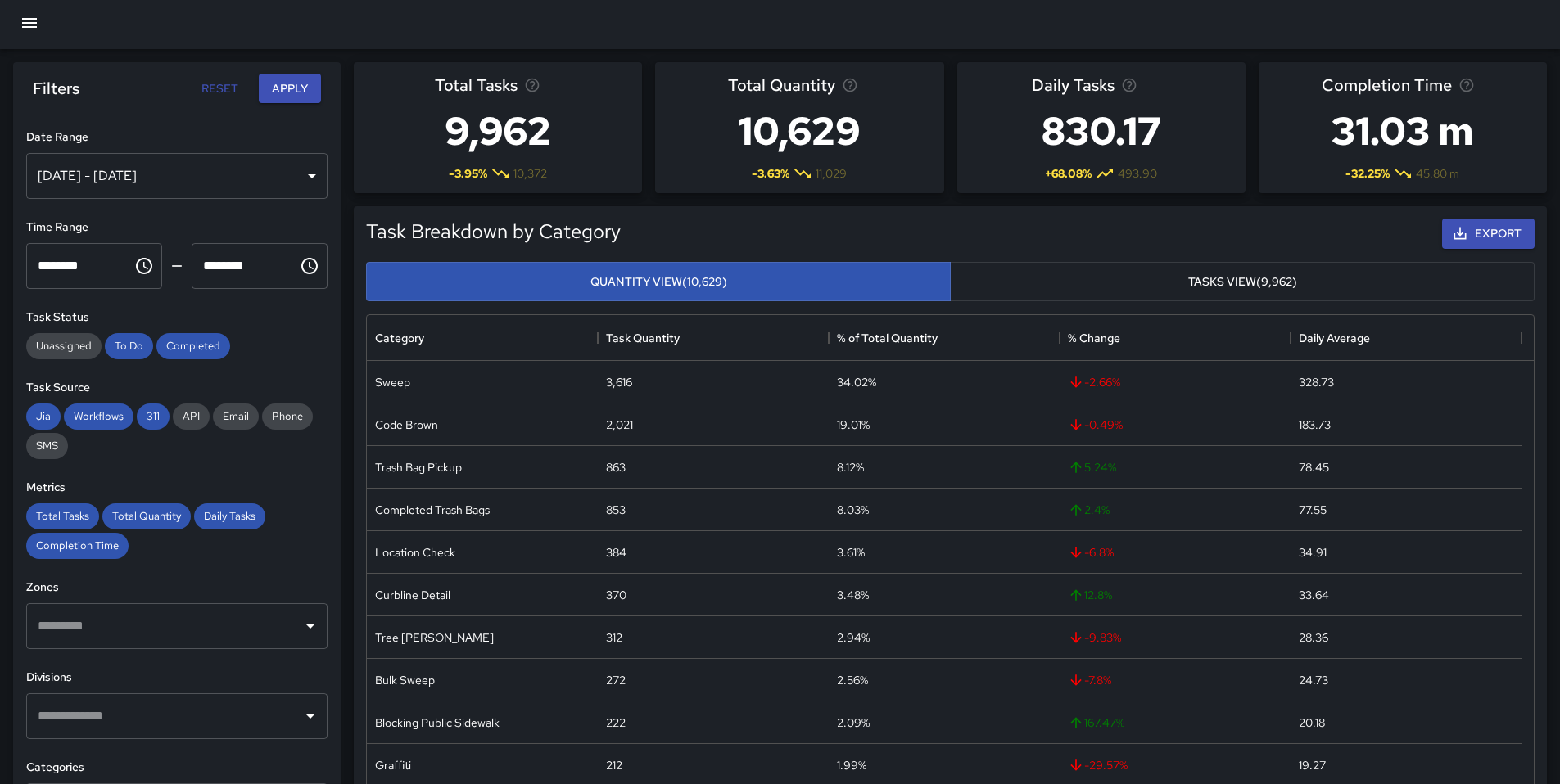
scroll to position [0, 0]
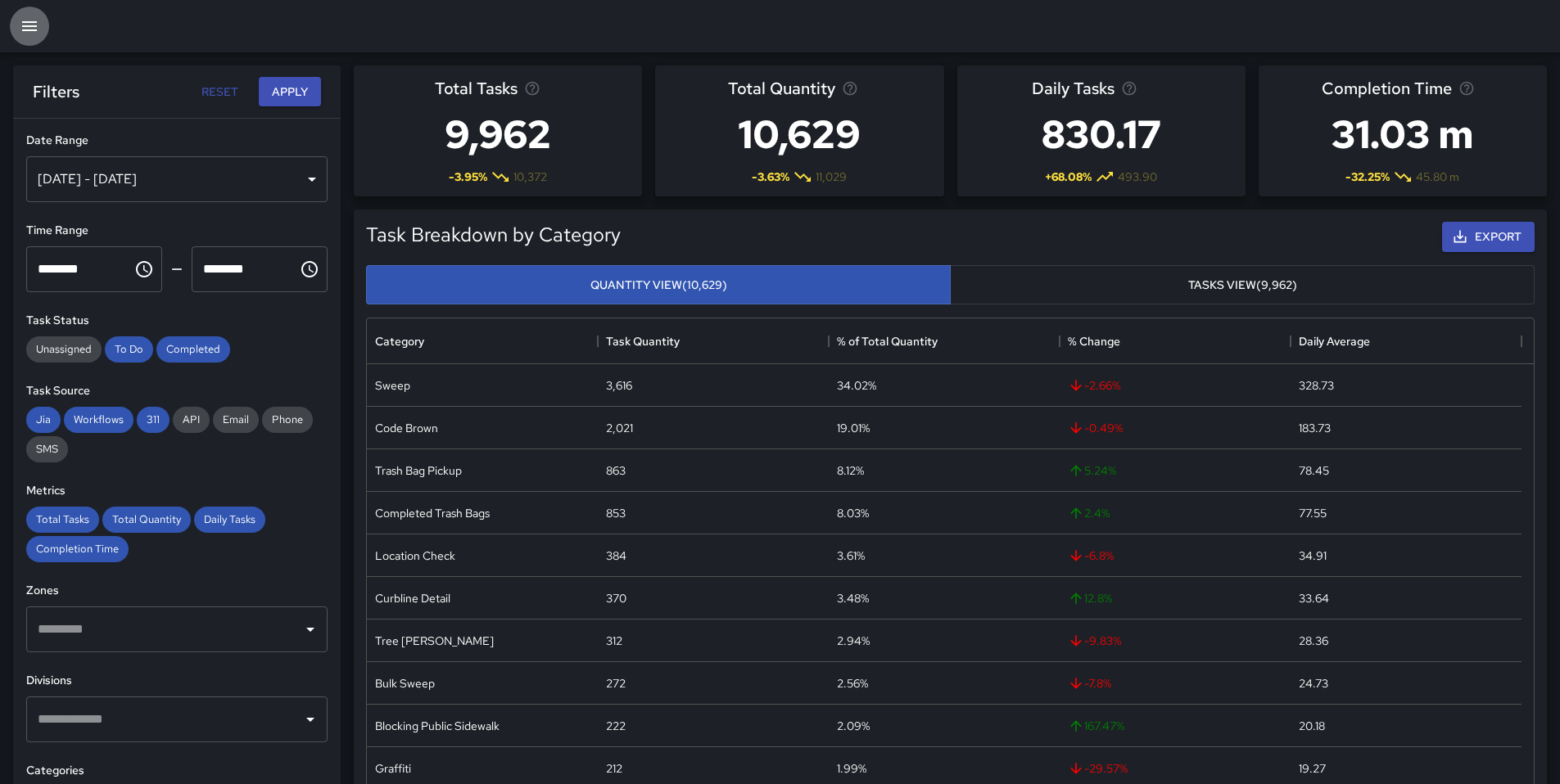
click at [26, 25] on icon "button" at bounding box center [28, 26] width 19 height 19
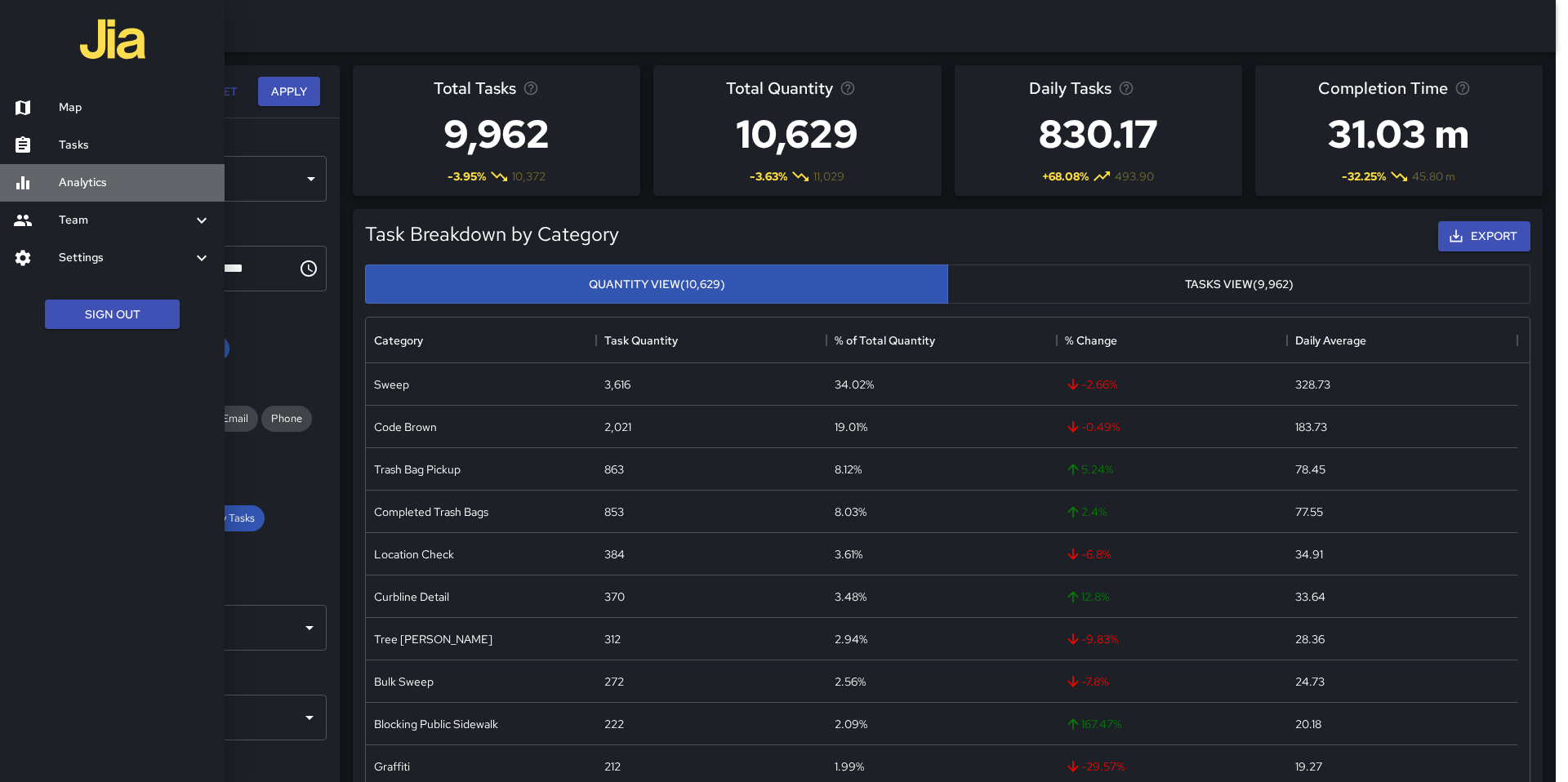
click at [112, 175] on h6 "Analytics" at bounding box center [134, 183] width 153 height 18
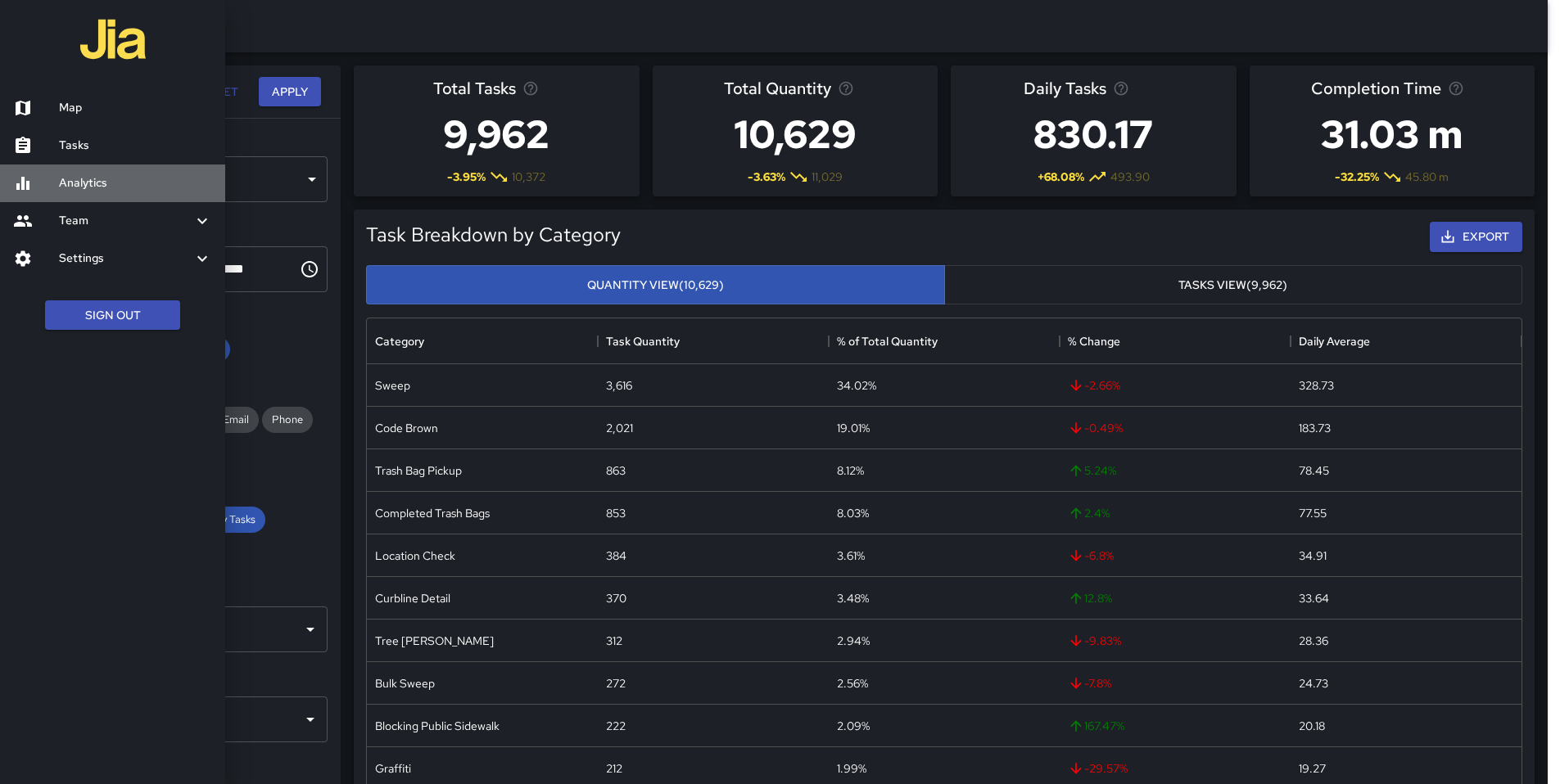
scroll to position [13, 13]
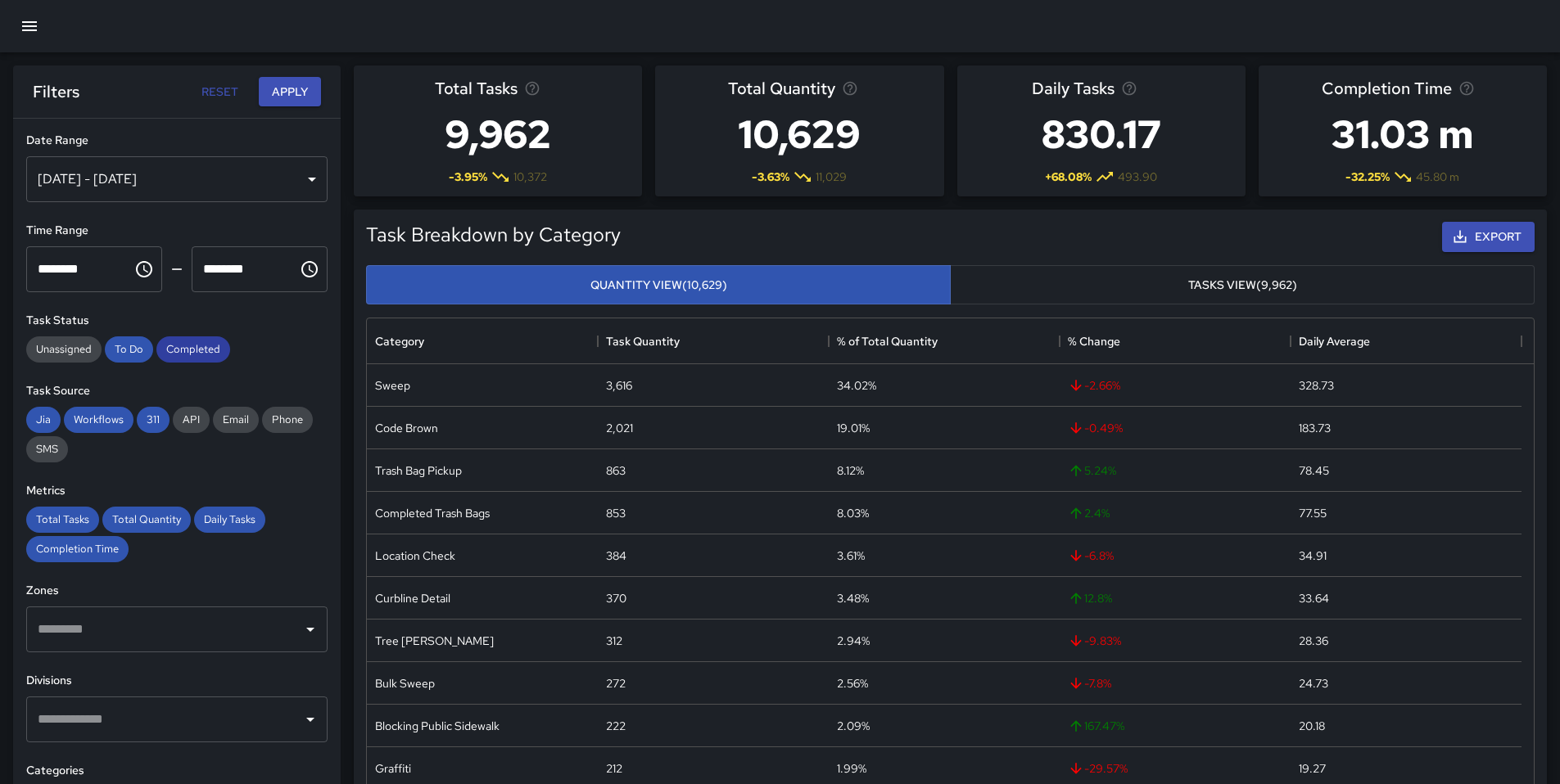
click at [203, 355] on span "Completed" at bounding box center [194, 348] width 73 height 14
click at [117, 349] on span "To Do" at bounding box center [128, 348] width 49 height 14
click at [42, 417] on span "Jia" at bounding box center [43, 419] width 34 height 14
click at [111, 421] on span "Workflows" at bounding box center [99, 419] width 70 height 14
click at [158, 419] on span "311" at bounding box center [153, 419] width 33 height 14
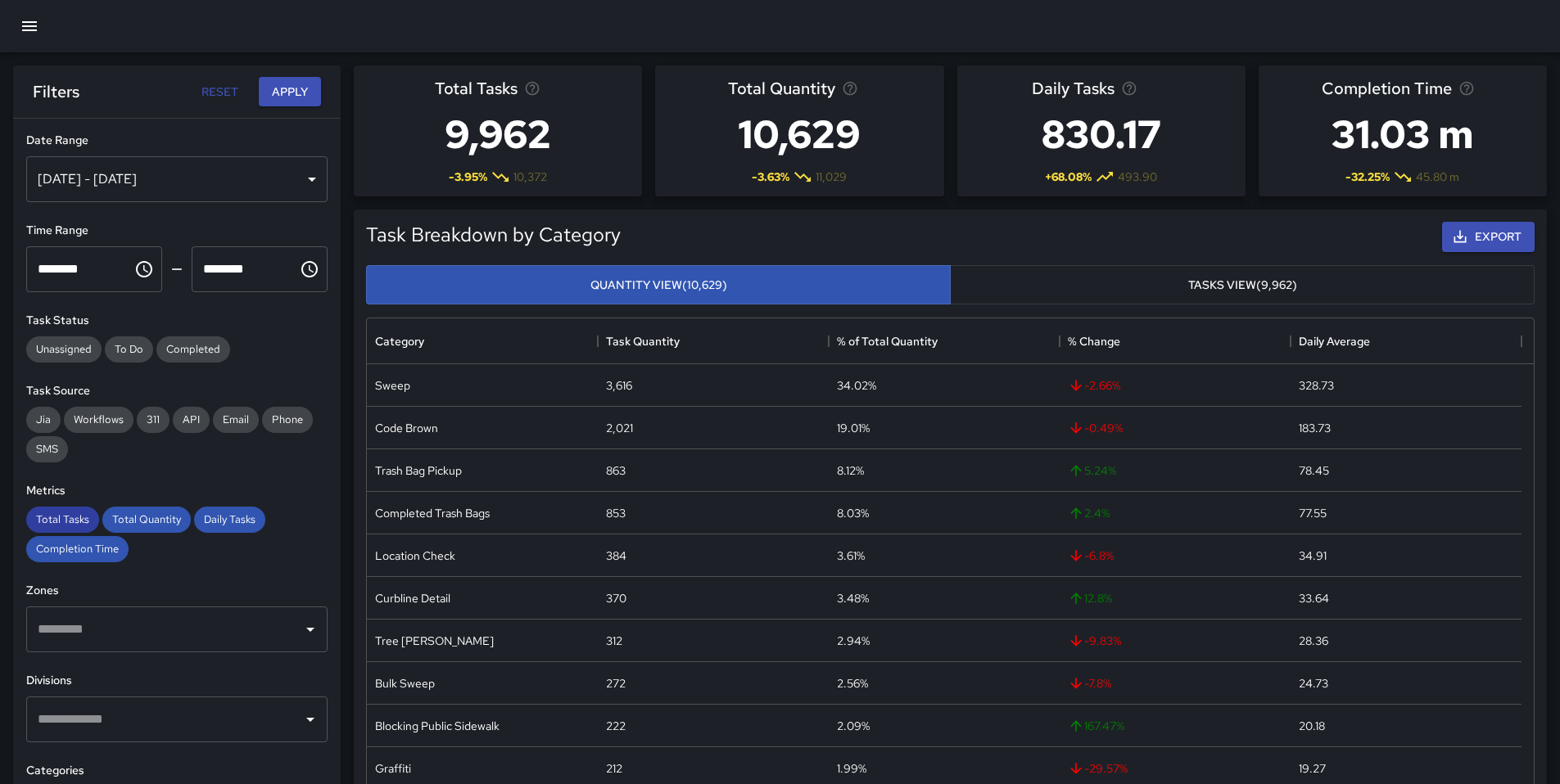
click at [73, 525] on span "Total Tasks" at bounding box center [62, 519] width 72 height 14
drag, startPoint x: 135, startPoint y: 517, endPoint x: 146, endPoint y: 517, distance: 11.0
click at [136, 517] on span "Total Quantity" at bounding box center [147, 519] width 88 height 14
drag, startPoint x: 249, startPoint y: 520, endPoint x: 222, endPoint y: 525, distance: 27.5
click at [249, 520] on span "Daily Tasks" at bounding box center [230, 519] width 72 height 14
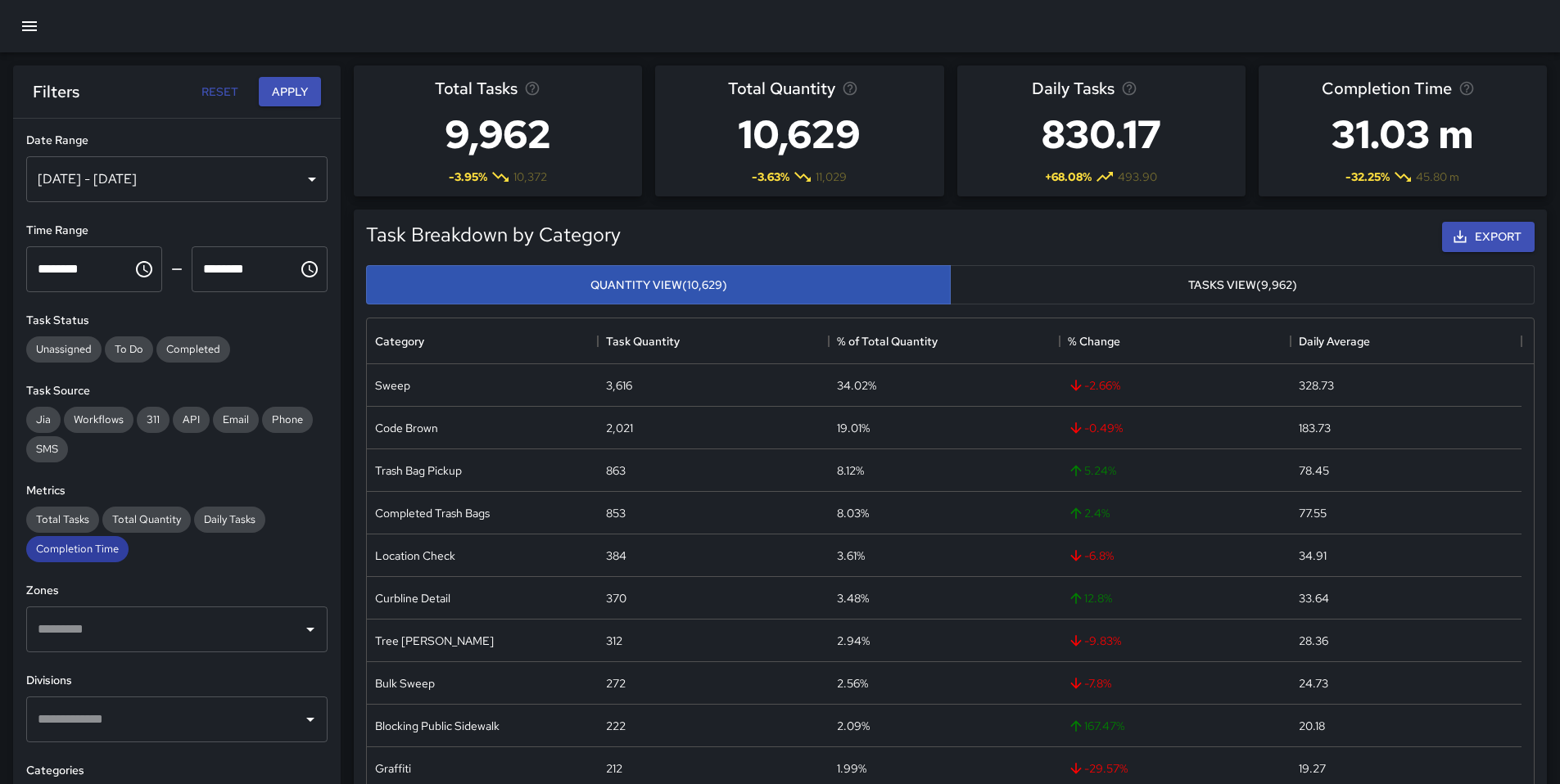
click at [94, 556] on div "Completion Time" at bounding box center [78, 549] width 103 height 27
click at [170, 559] on div "Total Tasks Total Quantity Daily Tasks Completion Time" at bounding box center [177, 535] width 302 height 56
click at [301, 93] on button "Apply" at bounding box center [290, 92] width 62 height 30
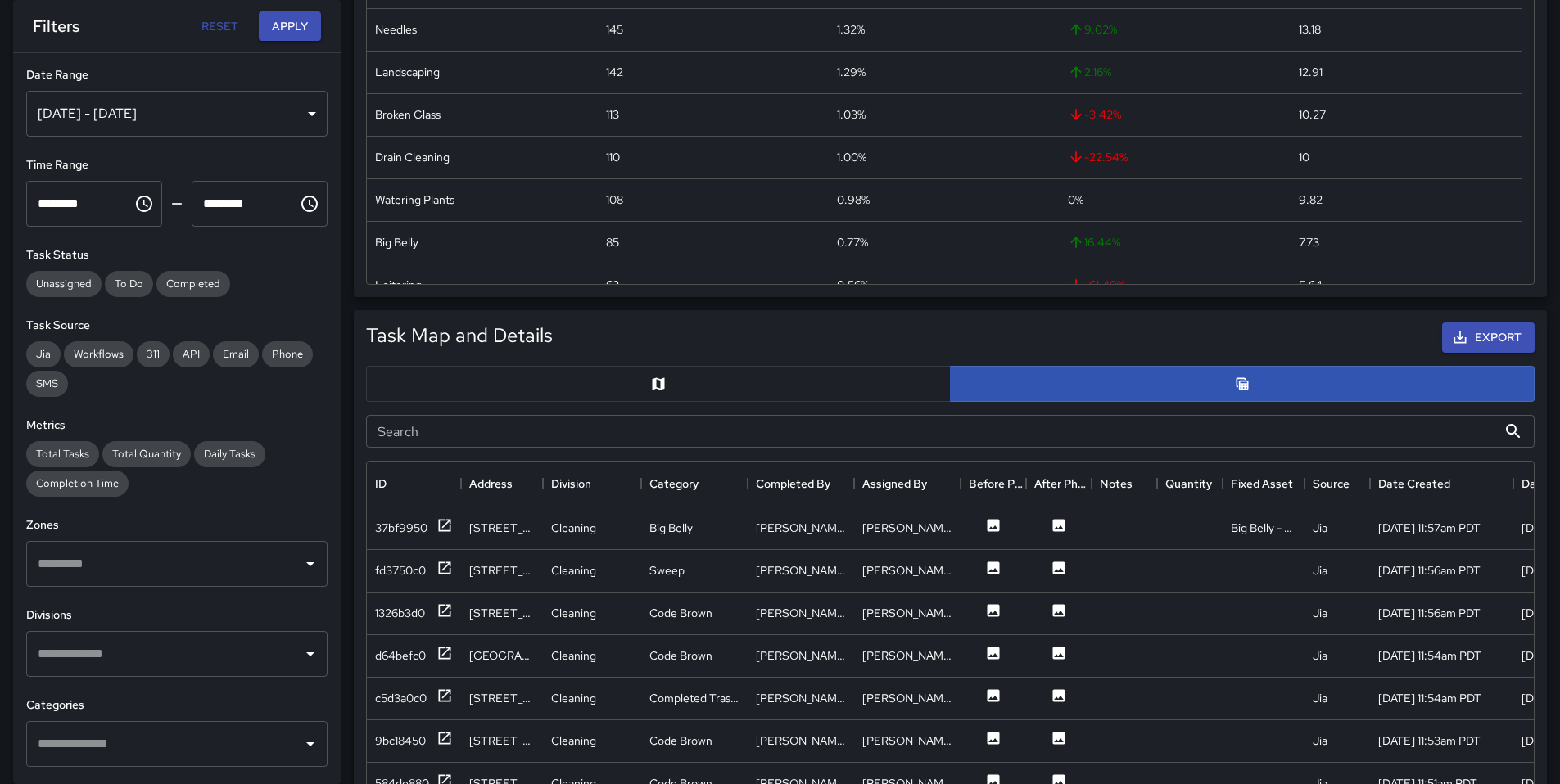
scroll to position [418, 0]
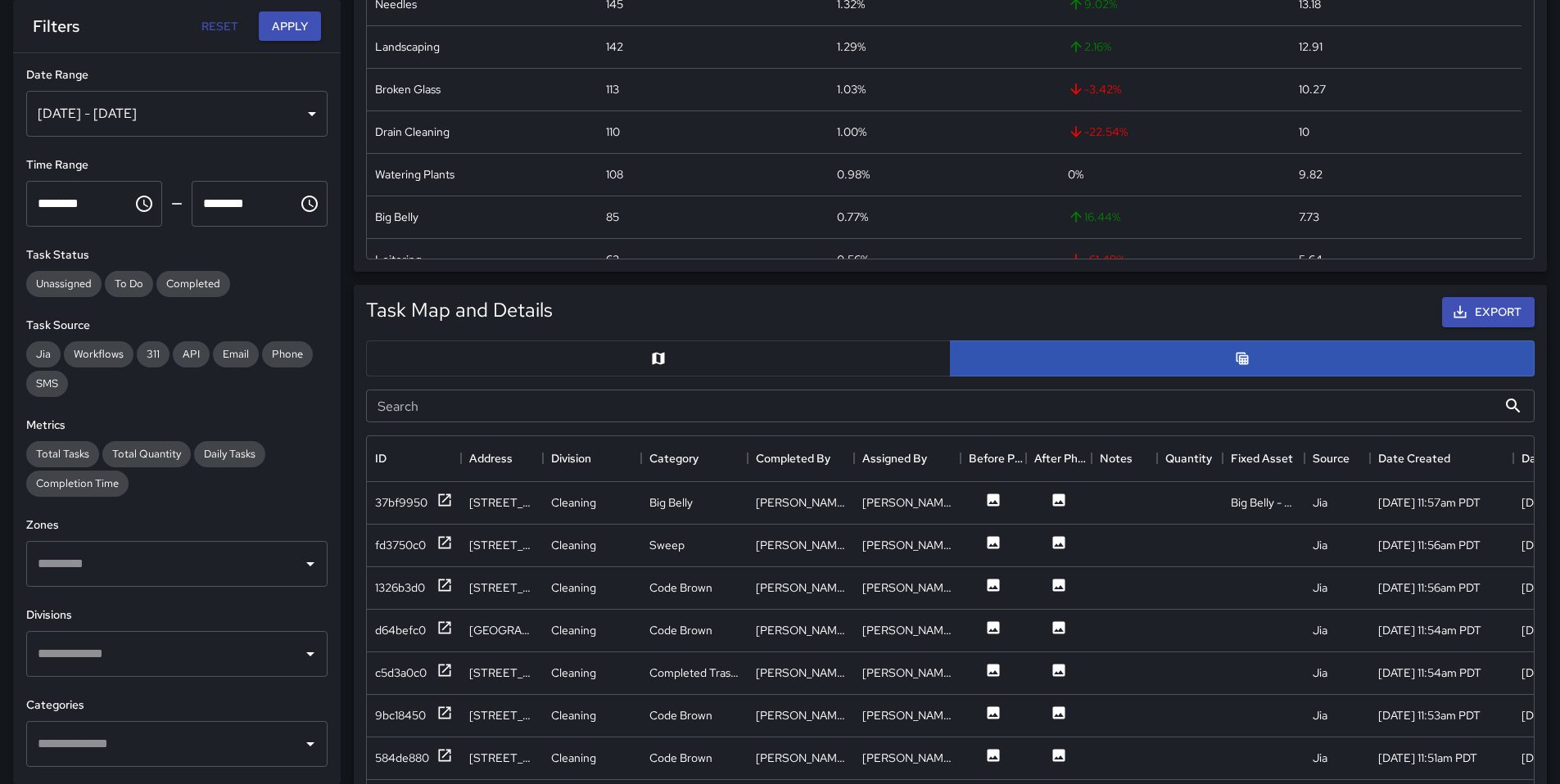
click at [626, 404] on input "Search" at bounding box center [931, 406] width 1131 height 33
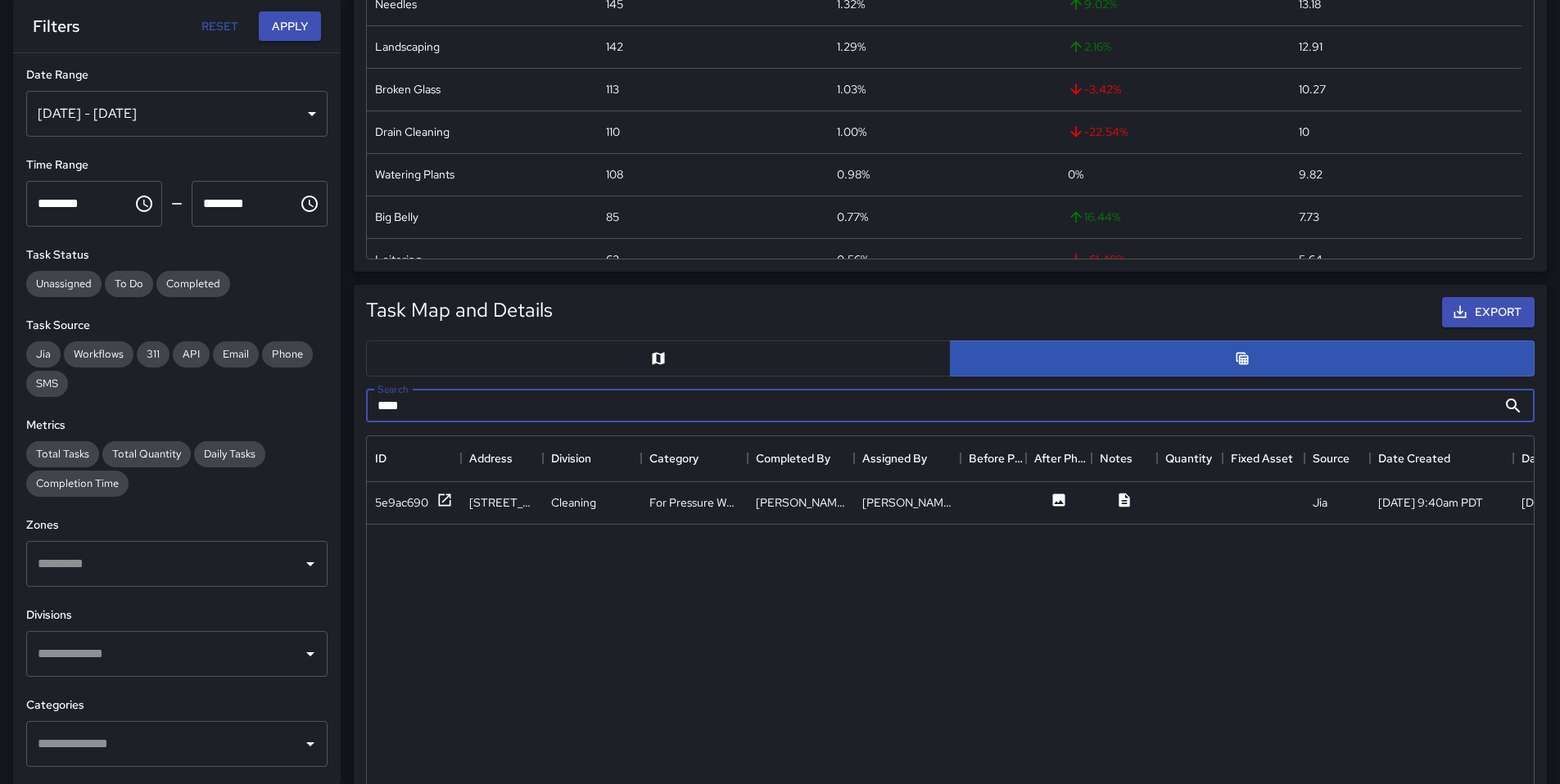
type input "***"
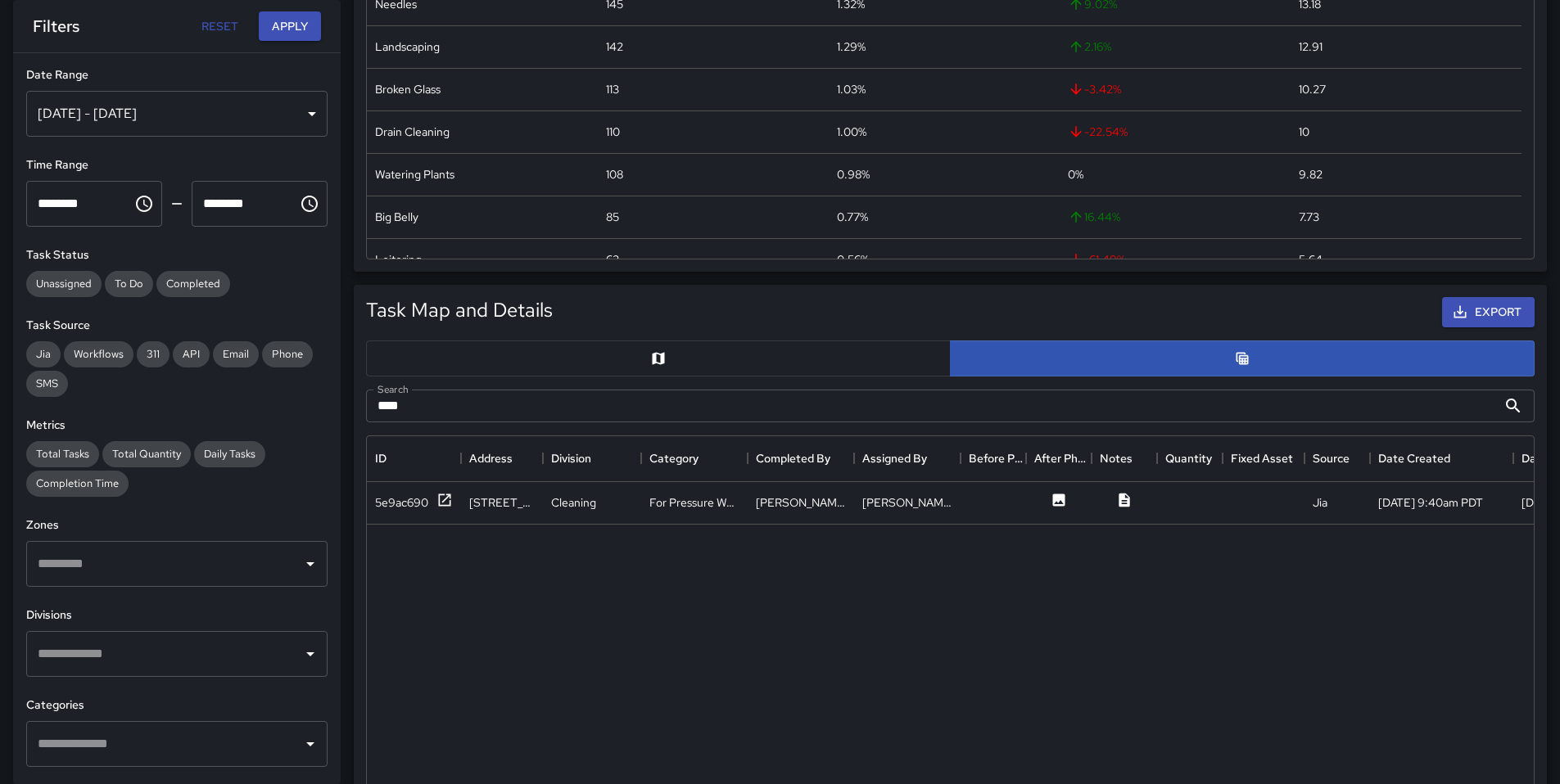
click at [162, 415] on div "**********" at bounding box center [176, 418] width 327 height 731
click at [400, 502] on div "5e9ac690" at bounding box center [402, 502] width 53 height 17
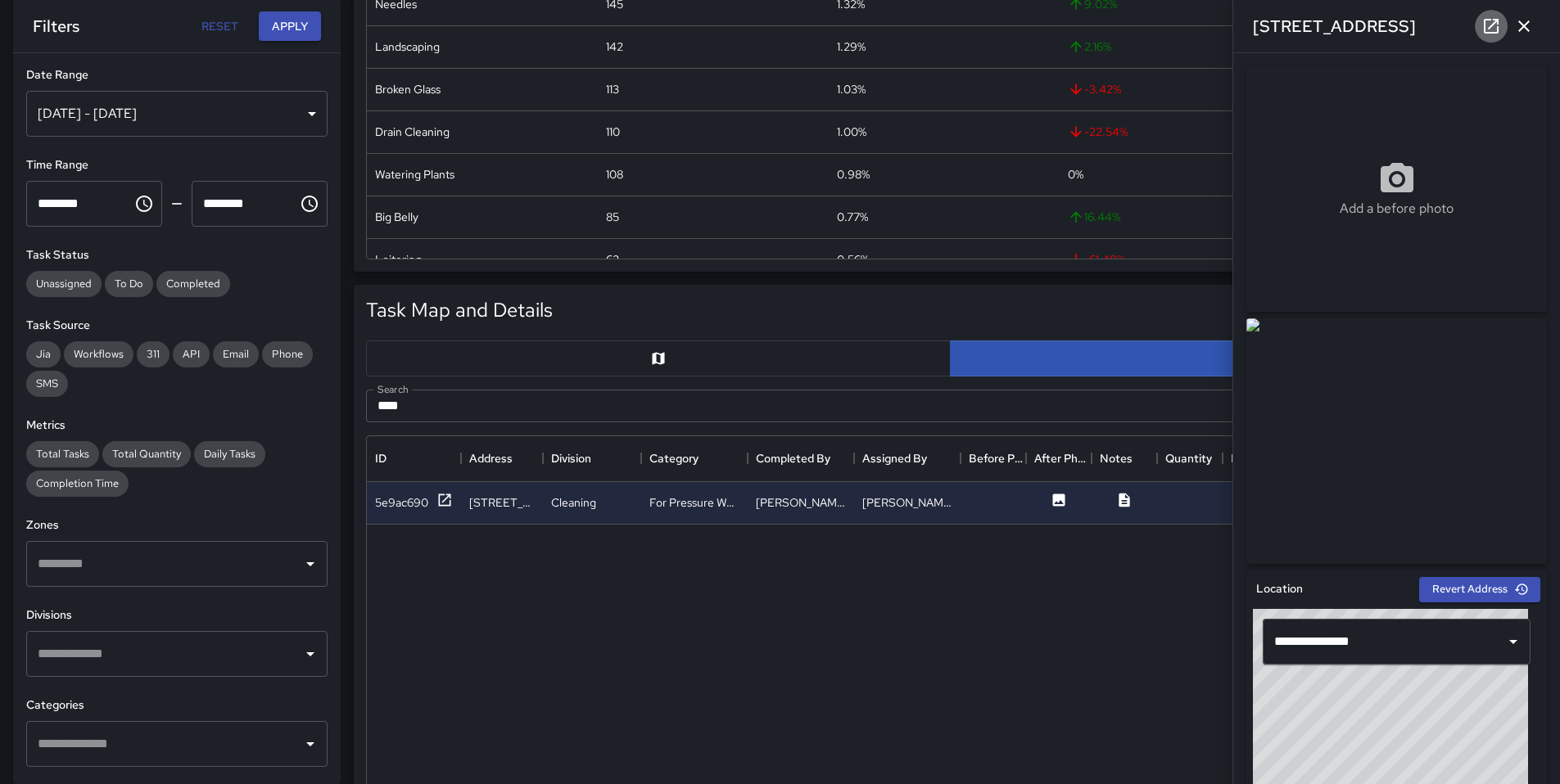
click at [1488, 32] on icon at bounding box center [1491, 27] width 15 height 15
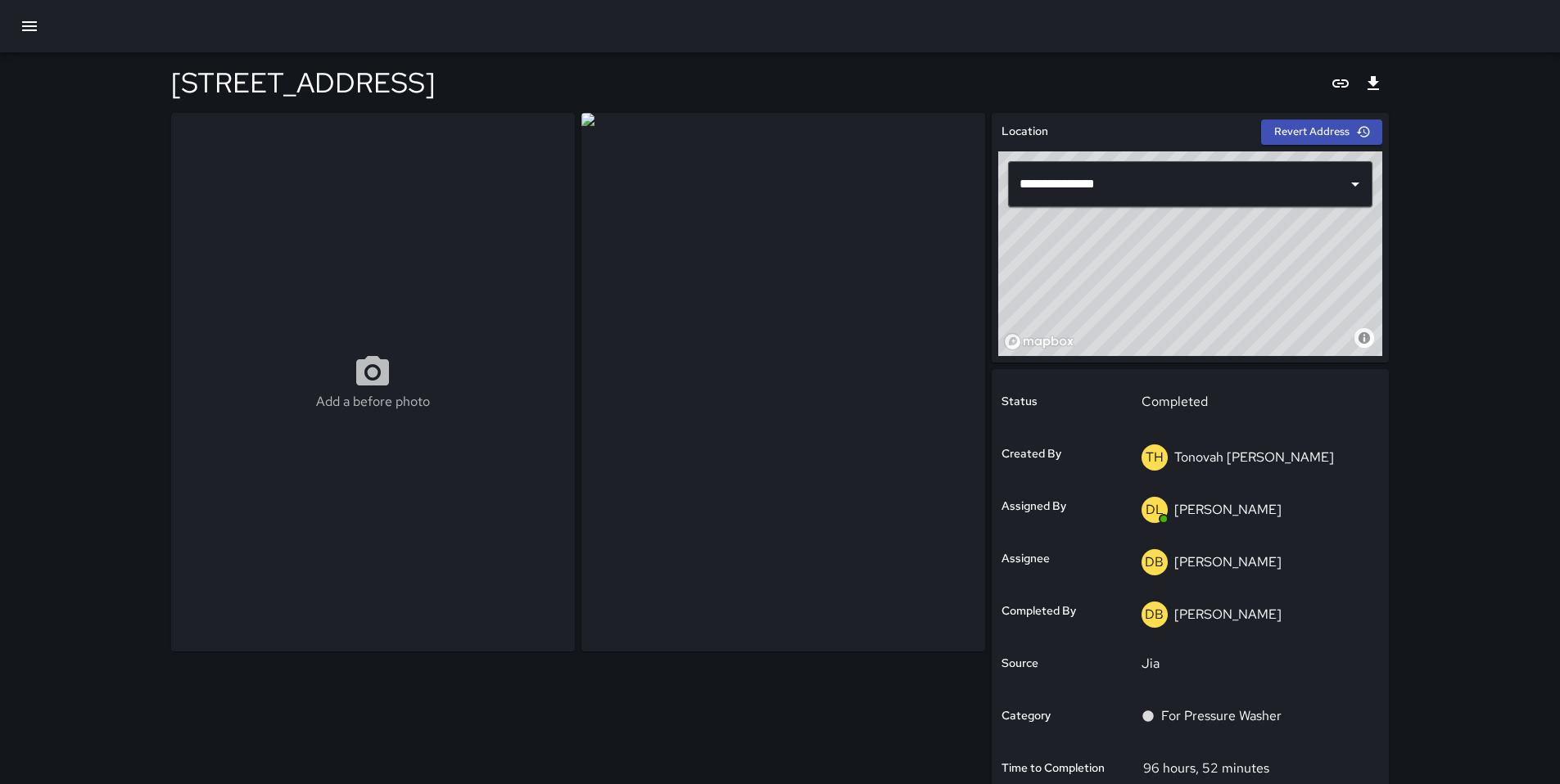
click at [26, 34] on icon "button" at bounding box center [28, 26] width 19 height 19
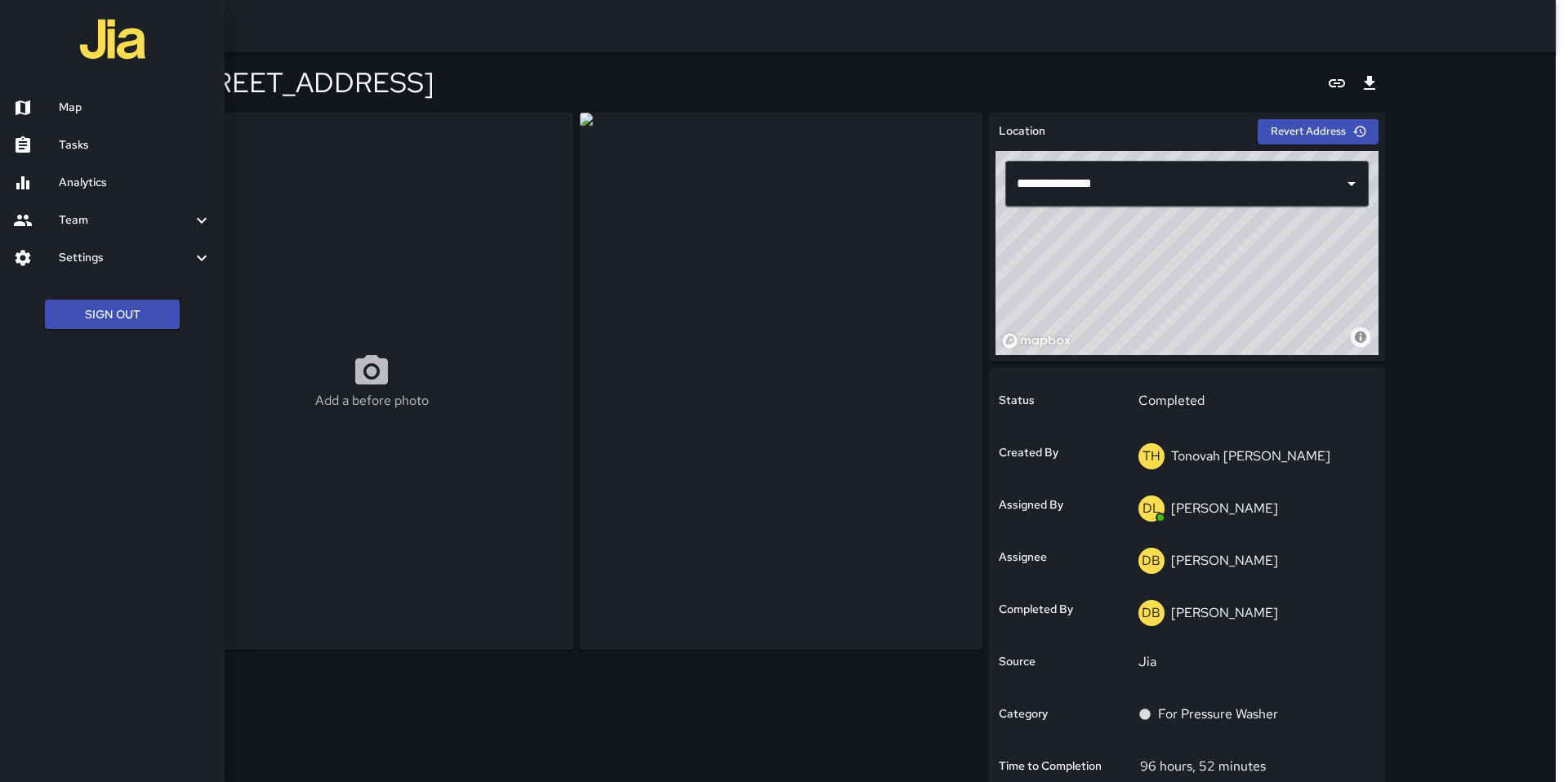
click at [38, 134] on link "Tasks" at bounding box center [113, 145] width 225 height 37
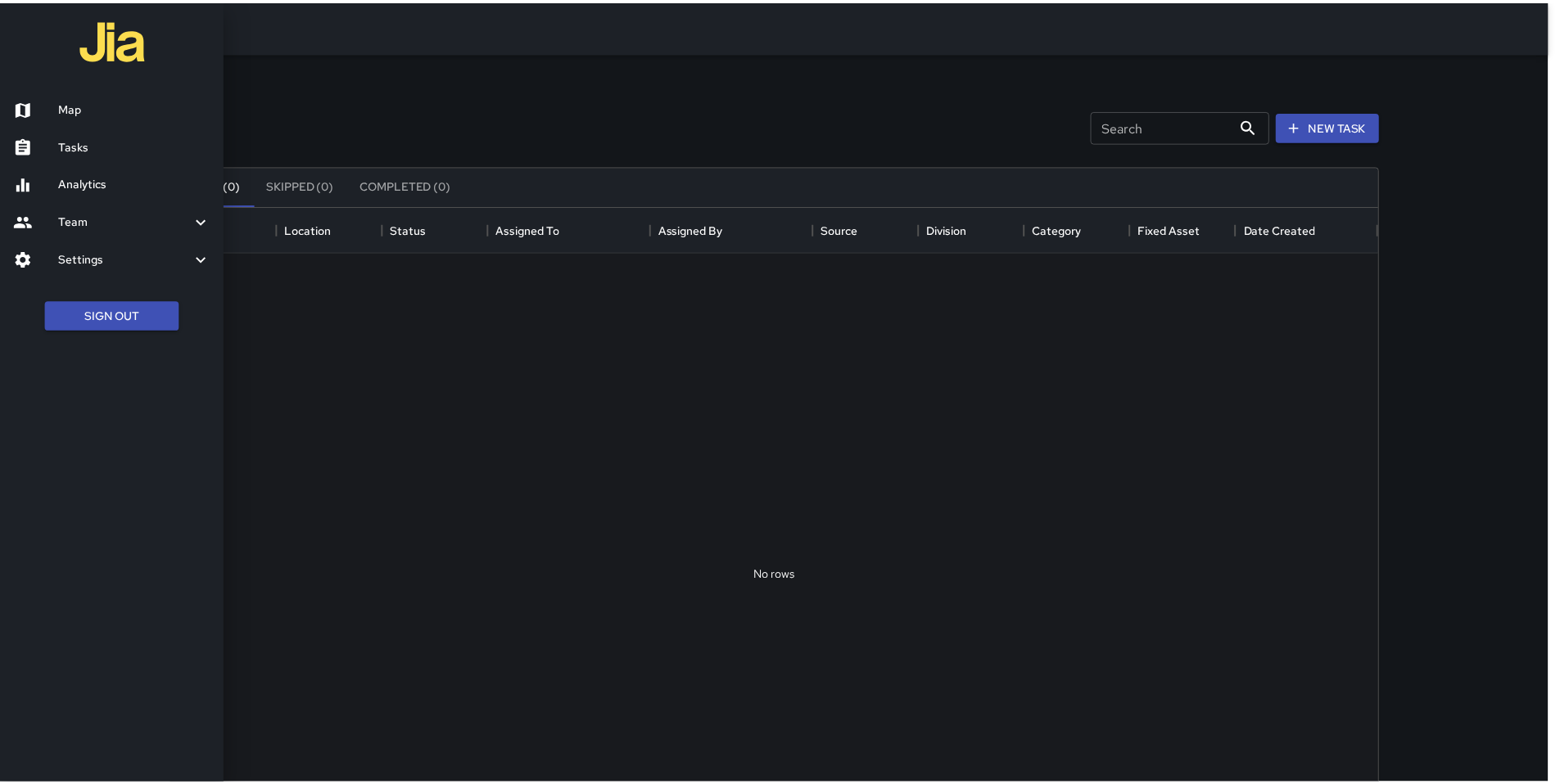
scroll to position [681, 1204]
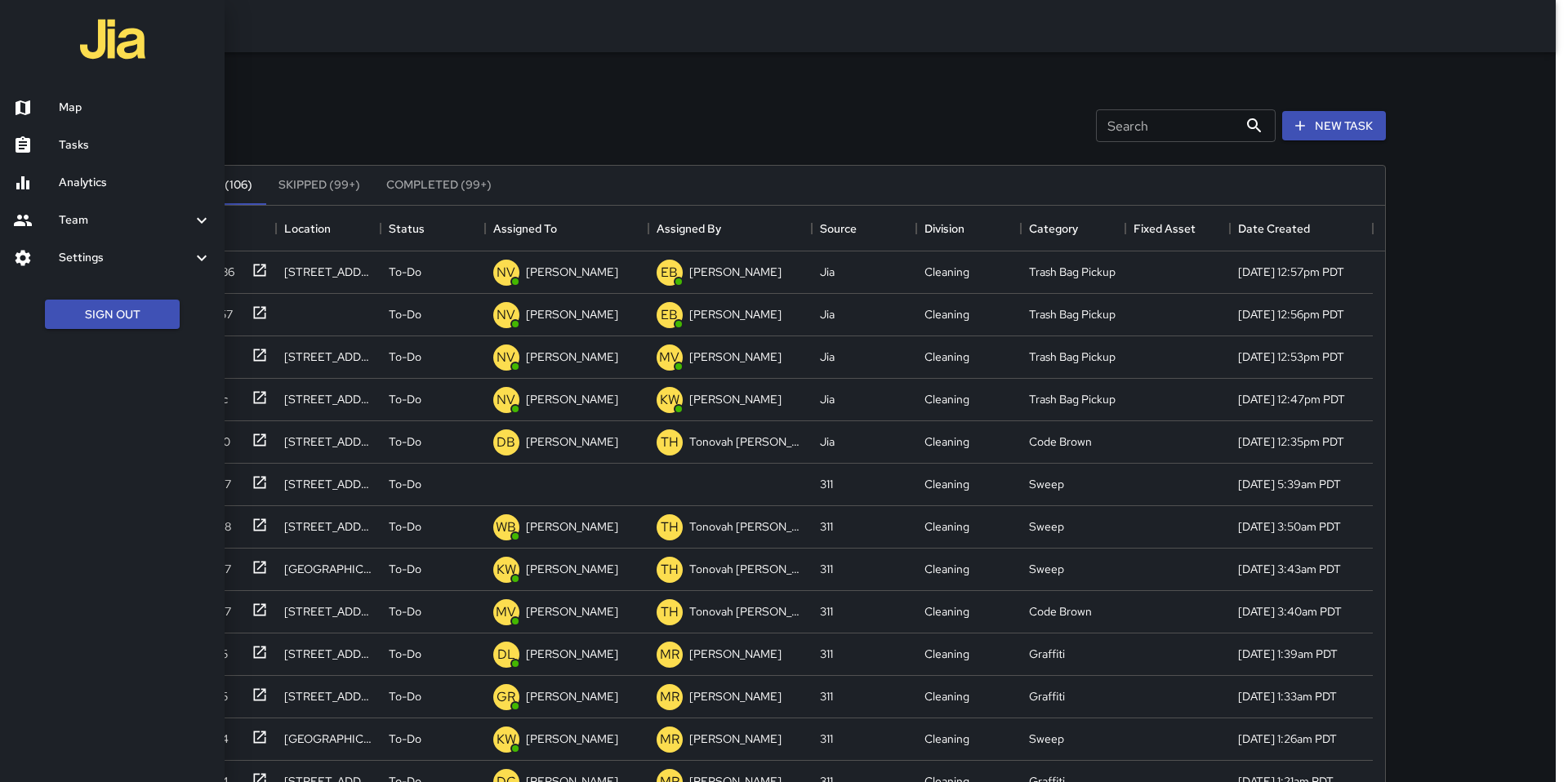
click at [347, 106] on div at bounding box center [784, 391] width 1568 height 782
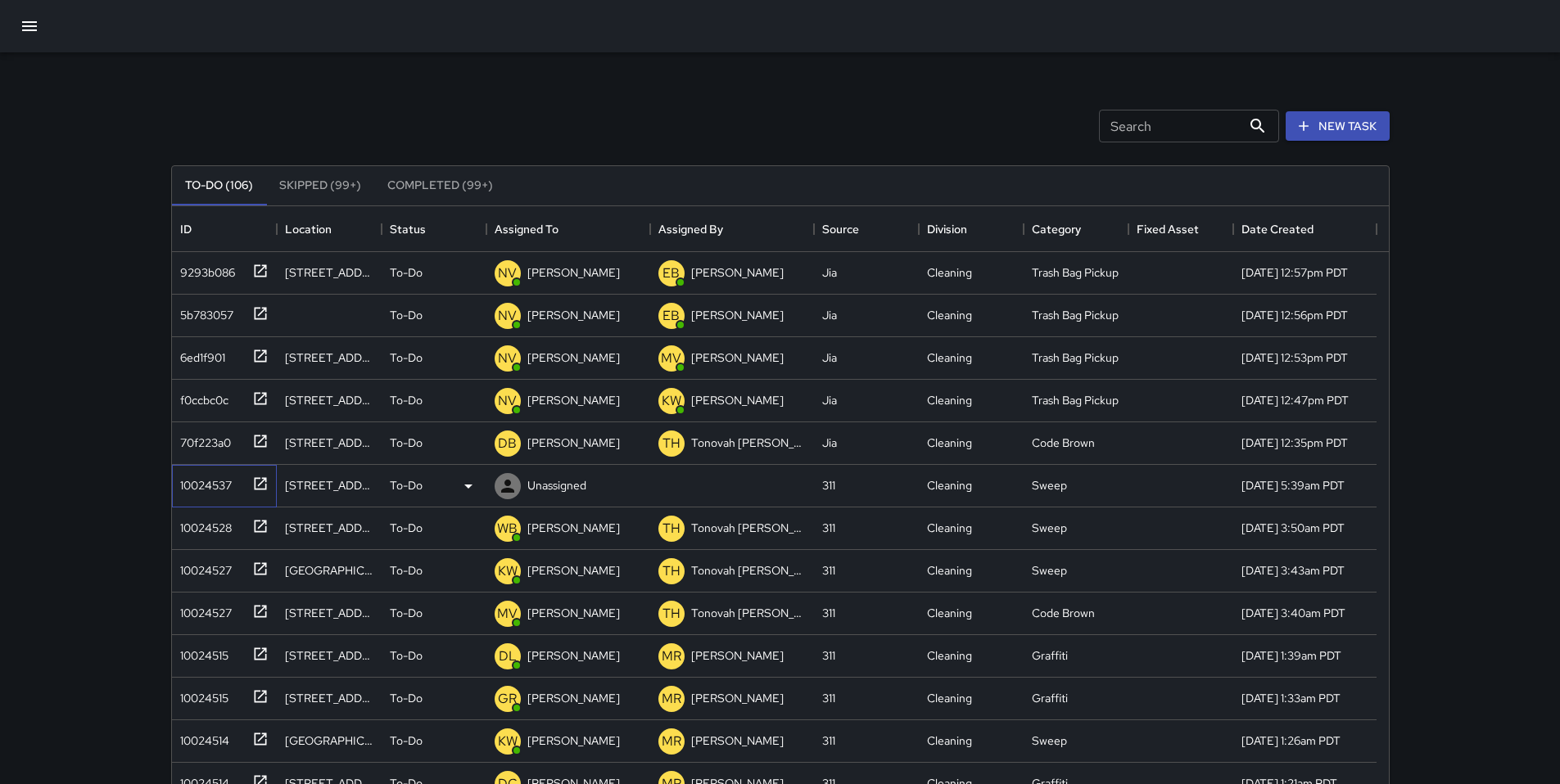
click at [223, 488] on div "10024537" at bounding box center [202, 481] width 58 height 23
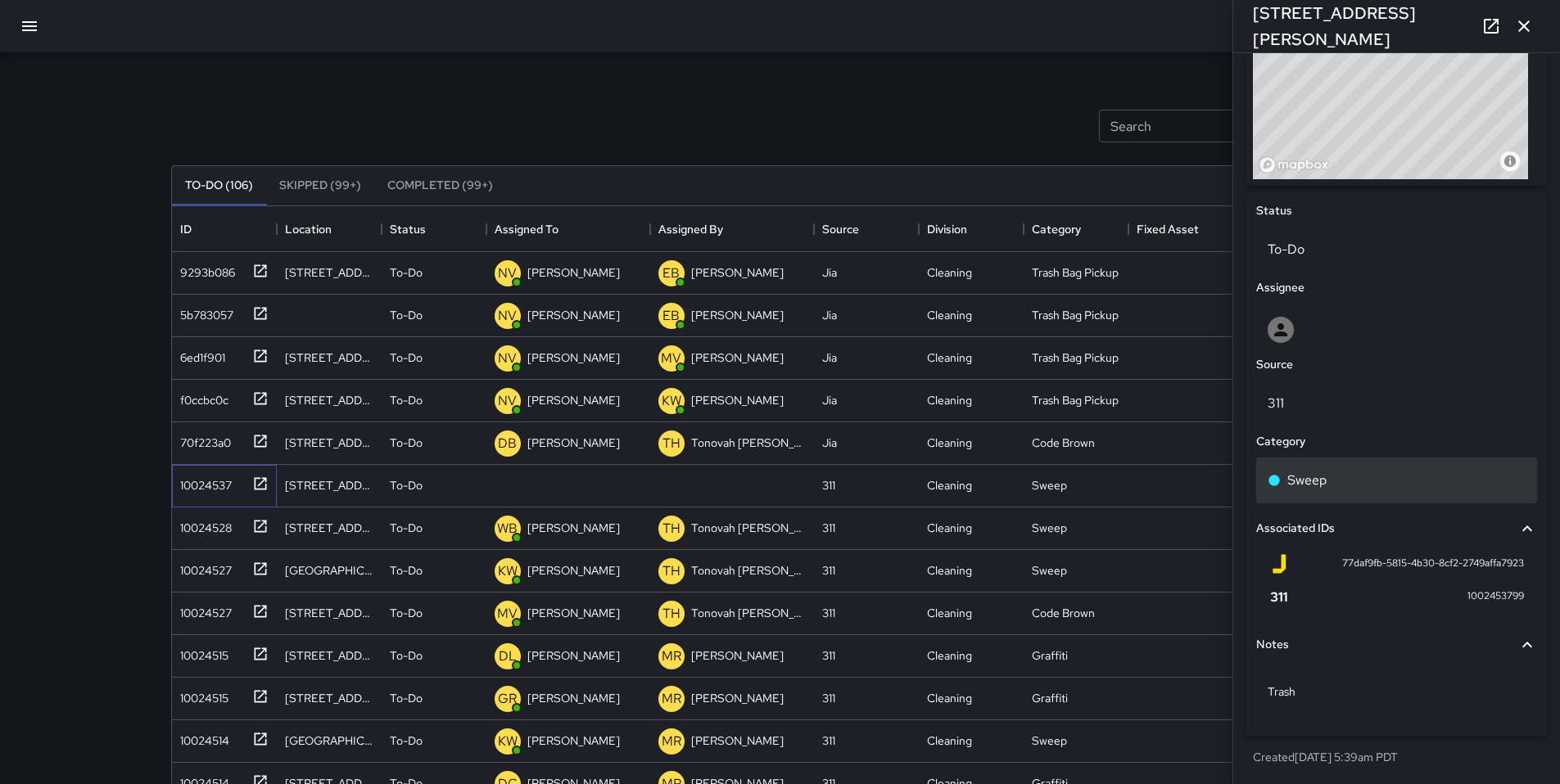
scroll to position [635, 0]
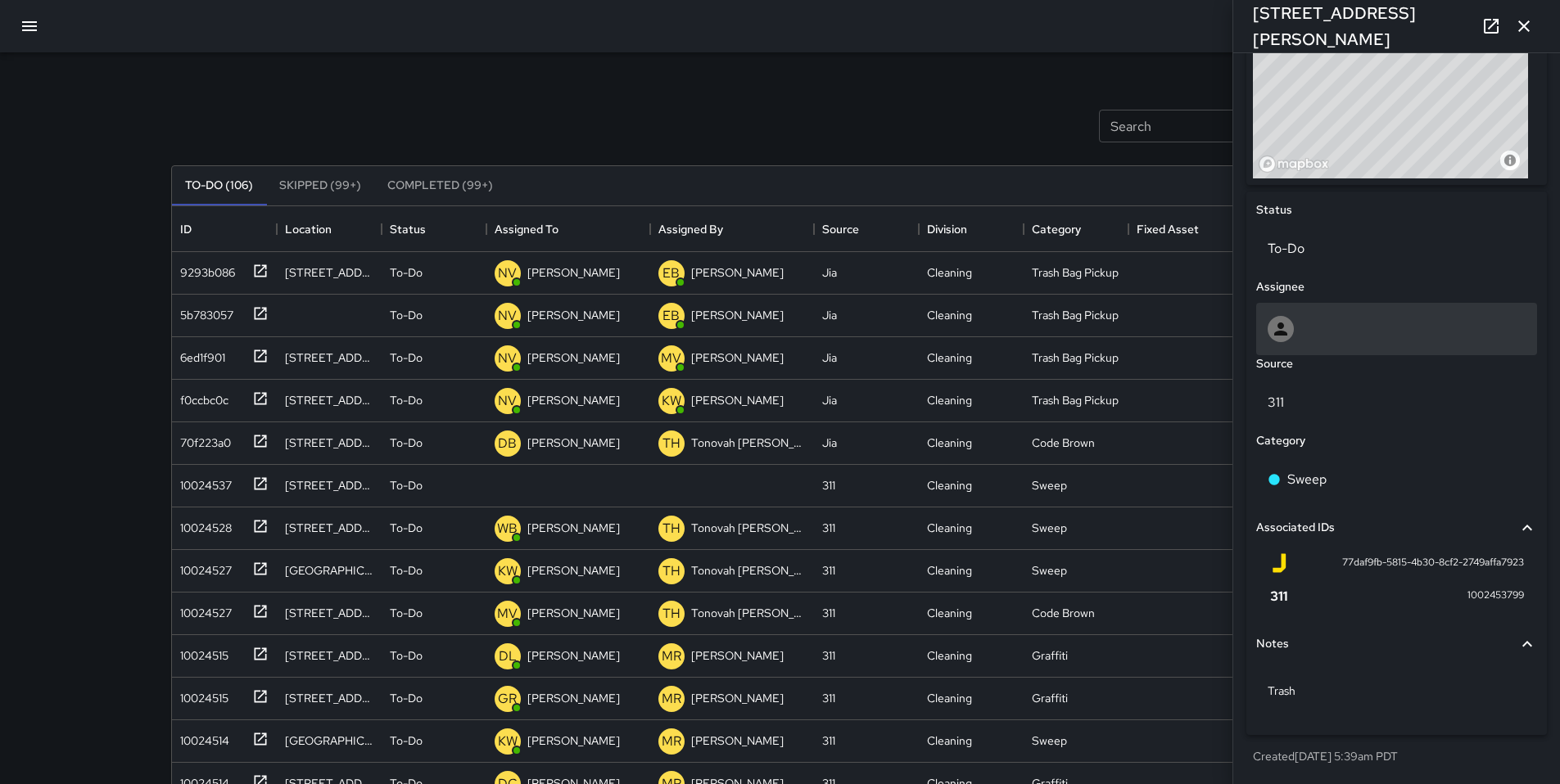
click at [1340, 326] on div at bounding box center [1396, 329] width 258 height 27
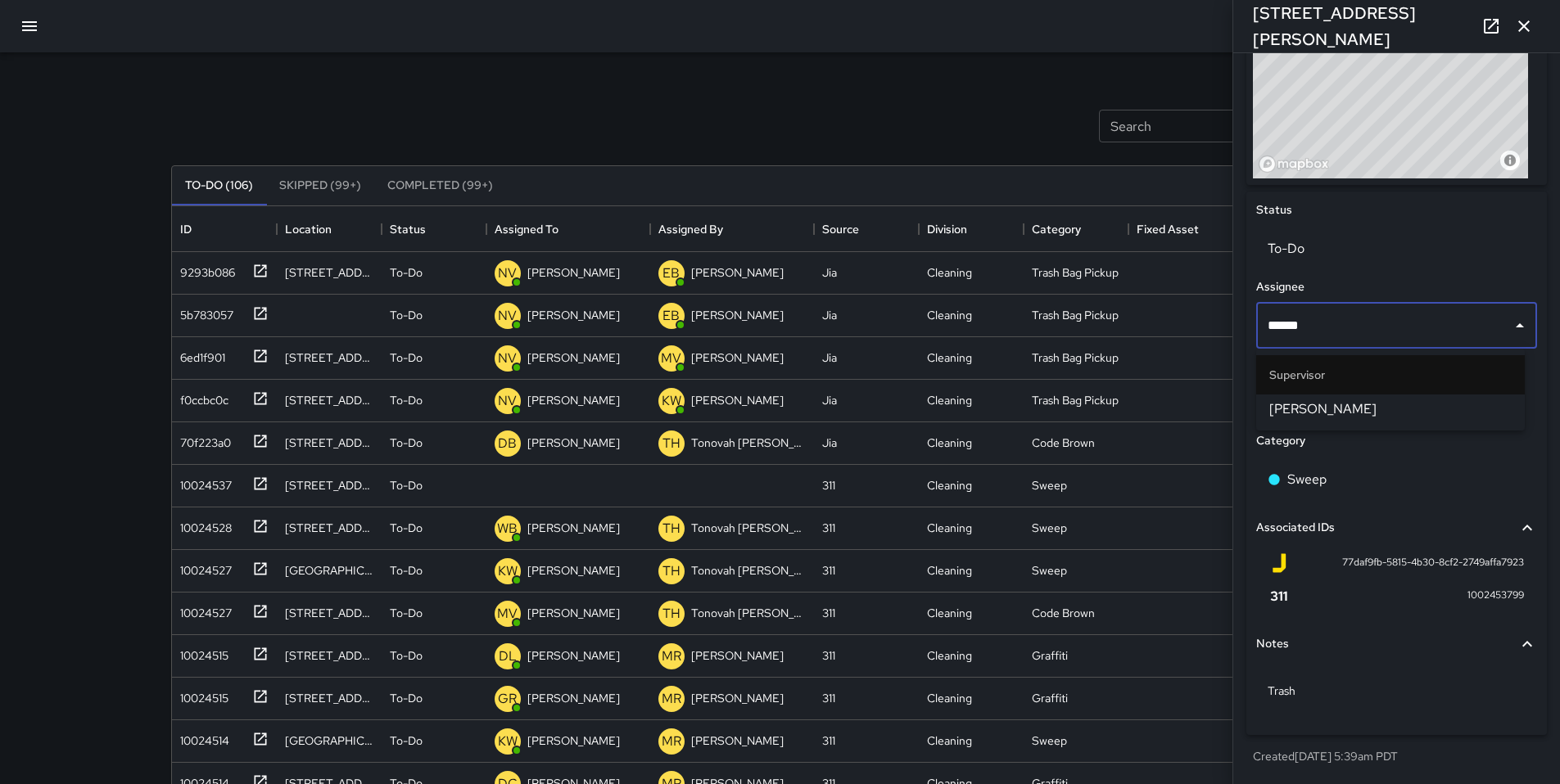
type input "*******"
click at [1323, 429] on ul "Supervisor Woodrow Blake" at bounding box center [1389, 389] width 269 height 82
click at [1296, 406] on span "[PERSON_NAME]" at bounding box center [1390, 409] width 242 height 19
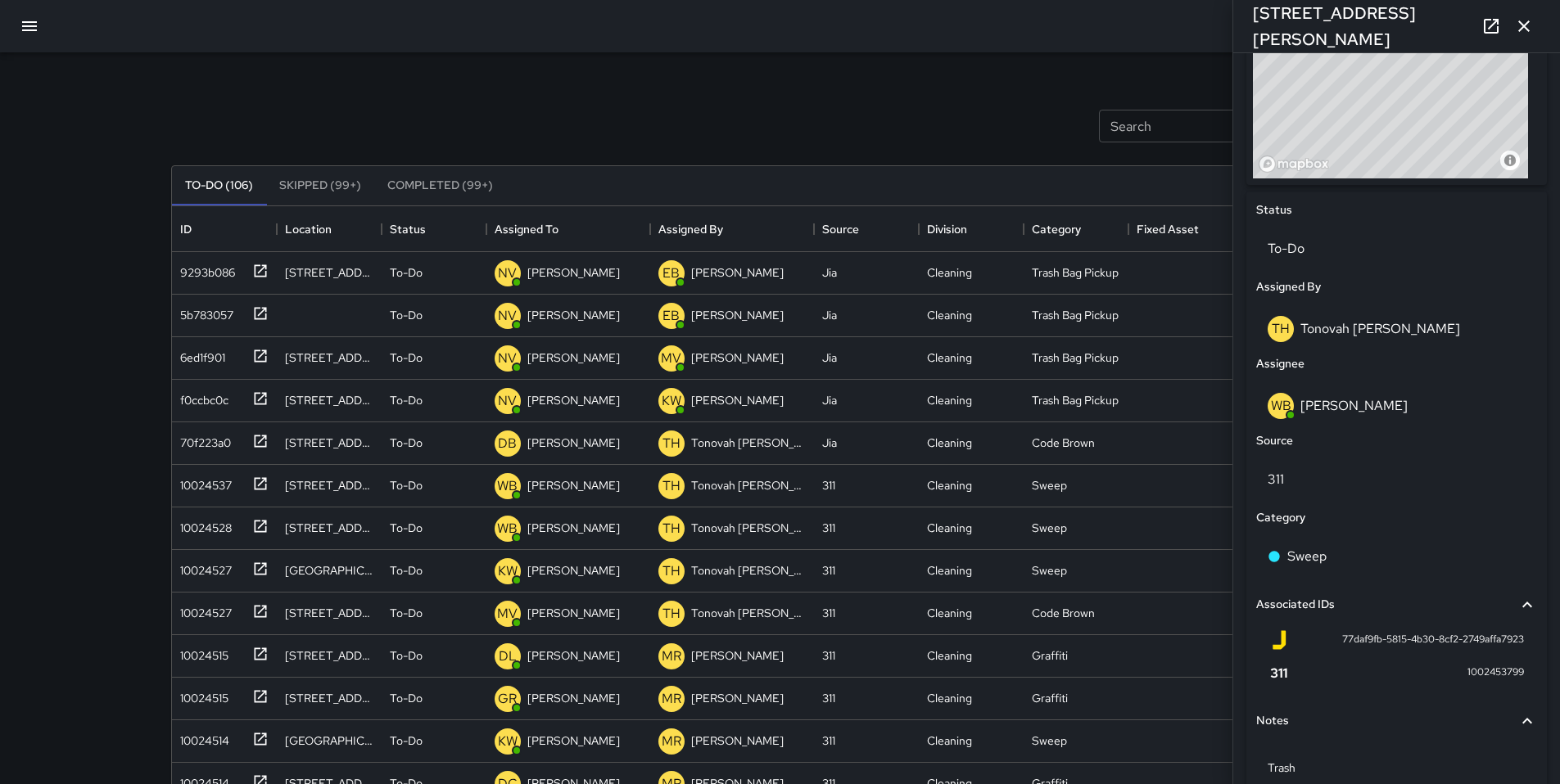
click at [1023, 136] on div "Search Search New Task" at bounding box center [780, 126] width 1225 height 85
click at [1524, 27] on icon "button" at bounding box center [1523, 26] width 11 height 11
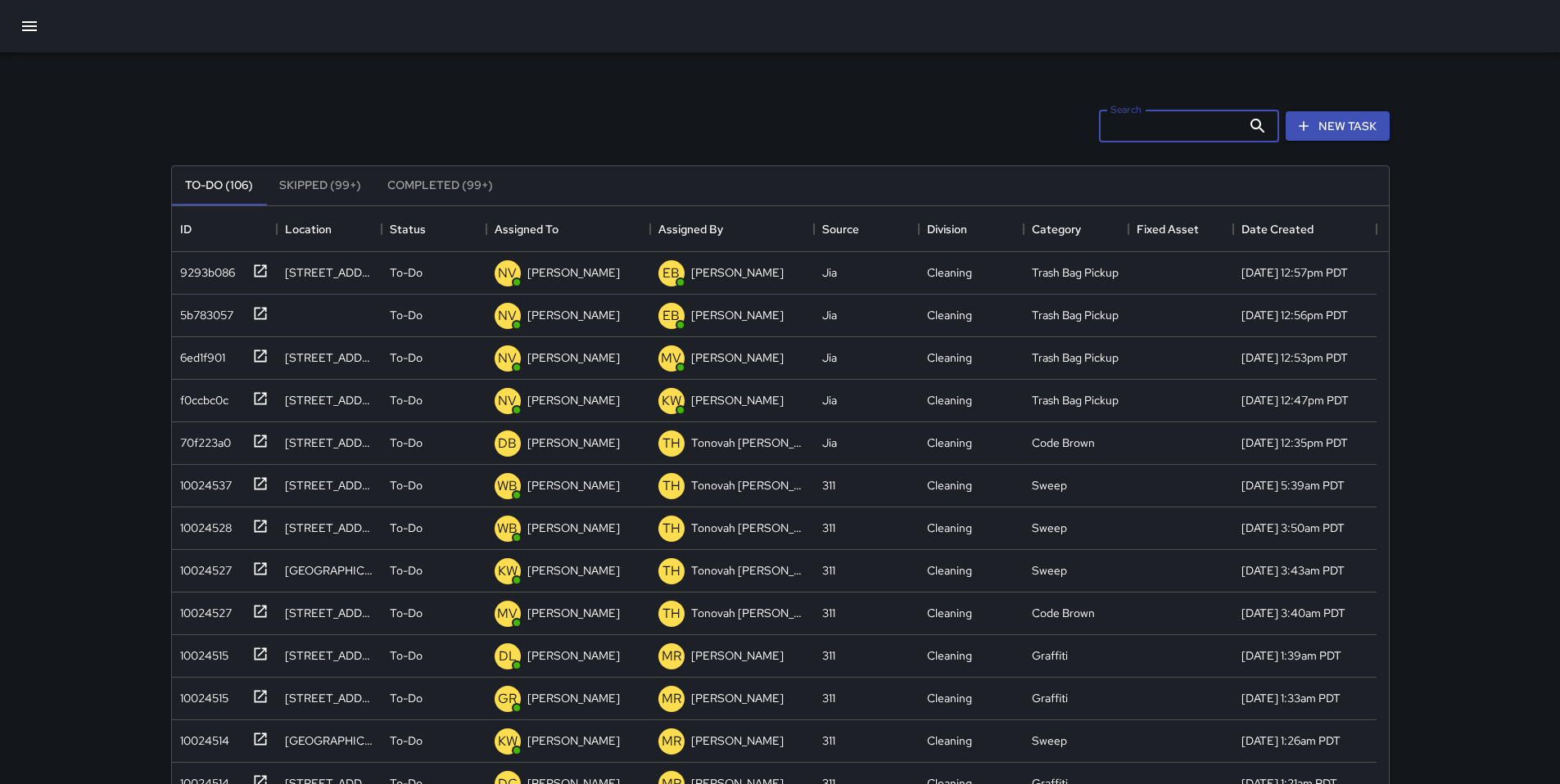
click at [1103, 132] on input "Search" at bounding box center [1169, 127] width 142 height 33
type input "*"
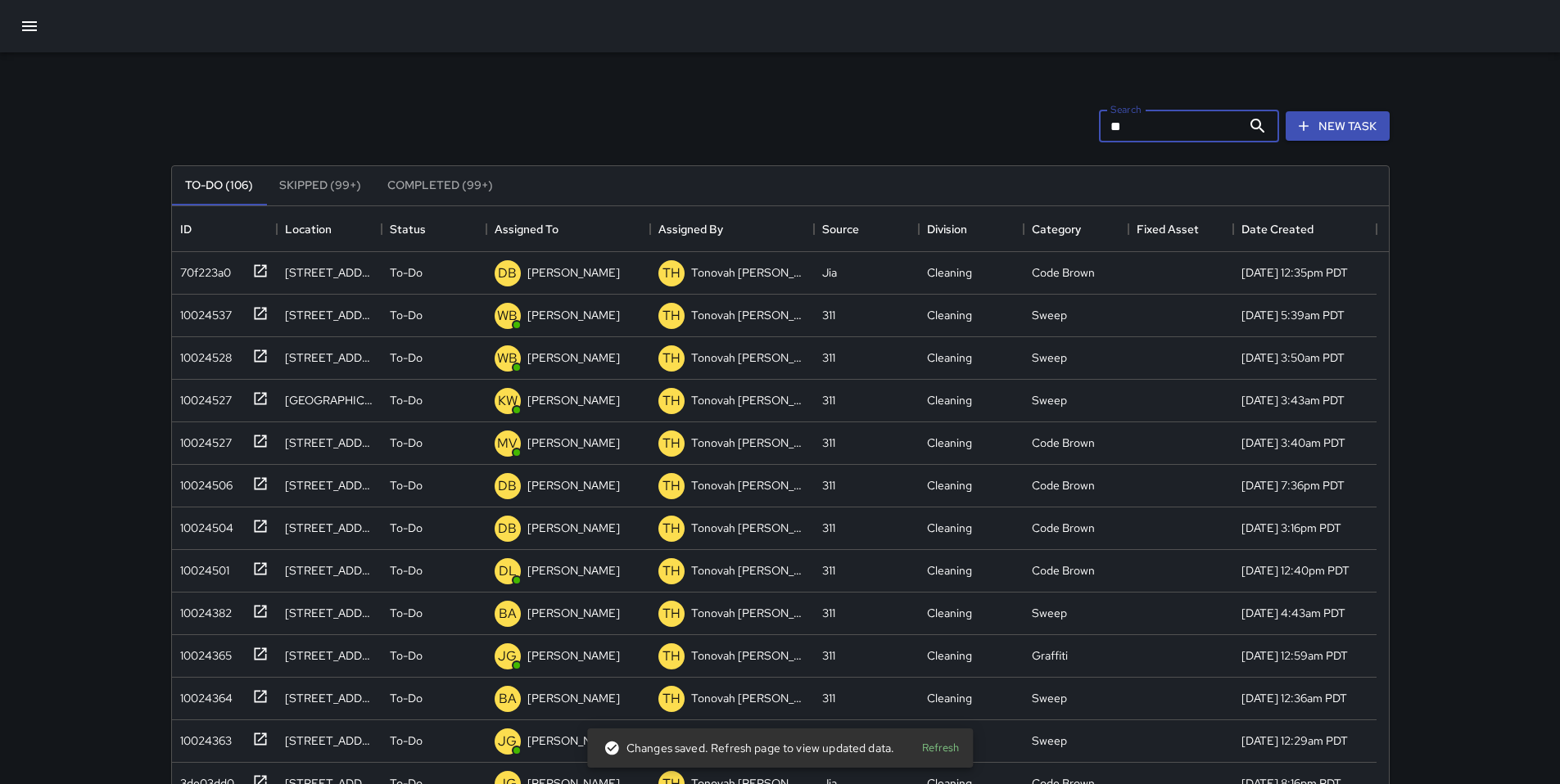
type input "*"
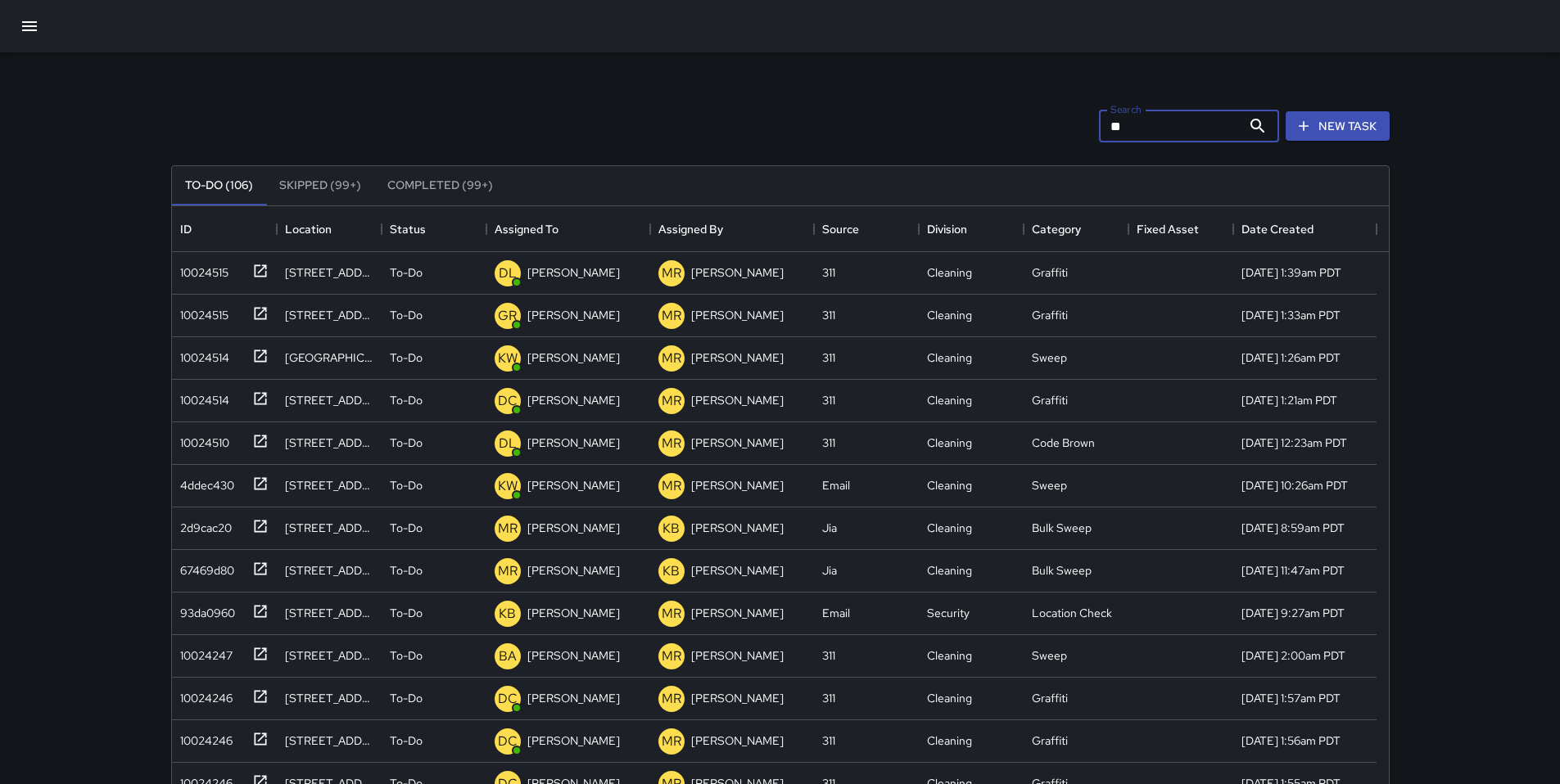
type input "*"
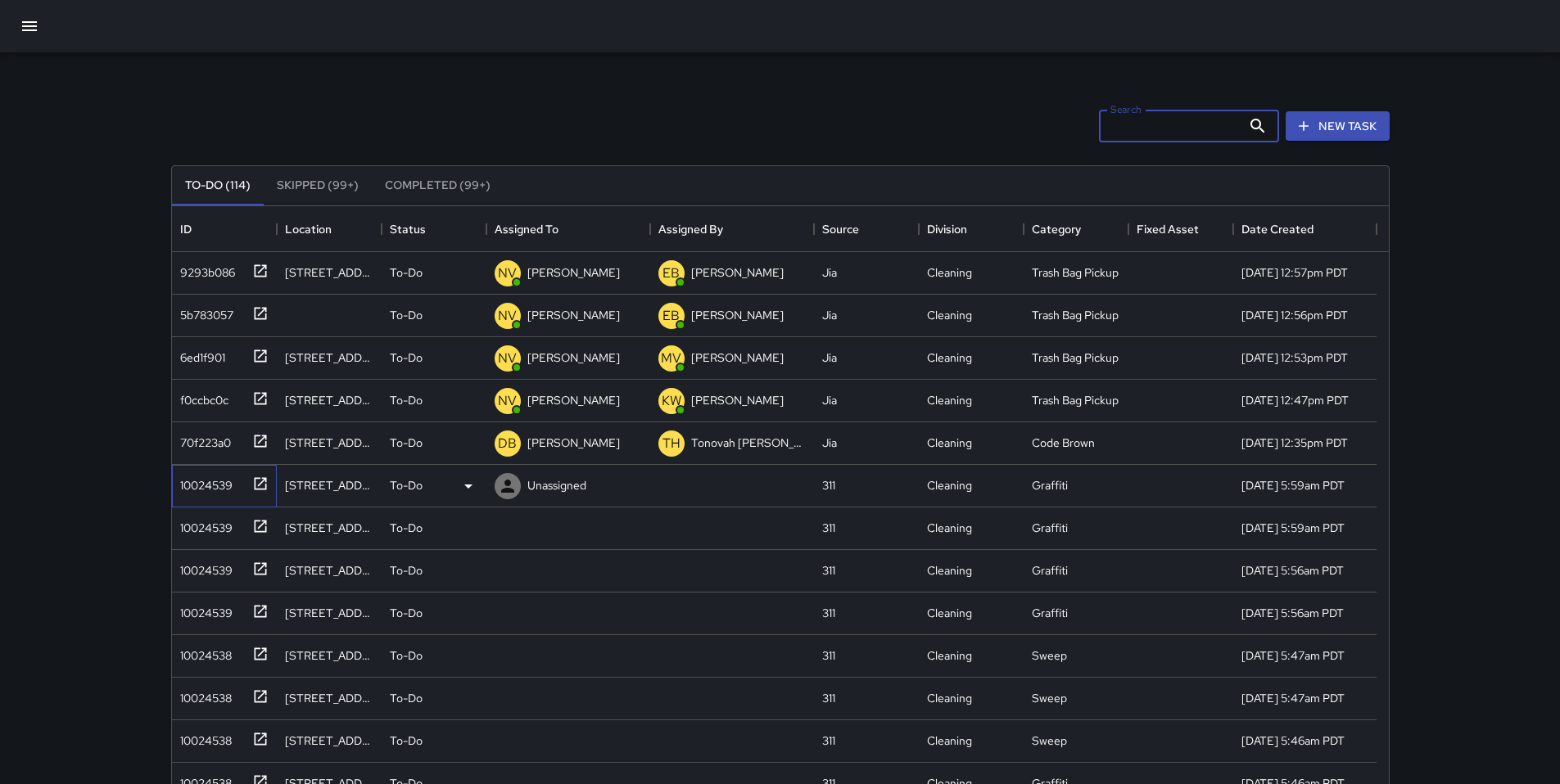
click at [210, 489] on div "10024539" at bounding box center [203, 481] width 59 height 23
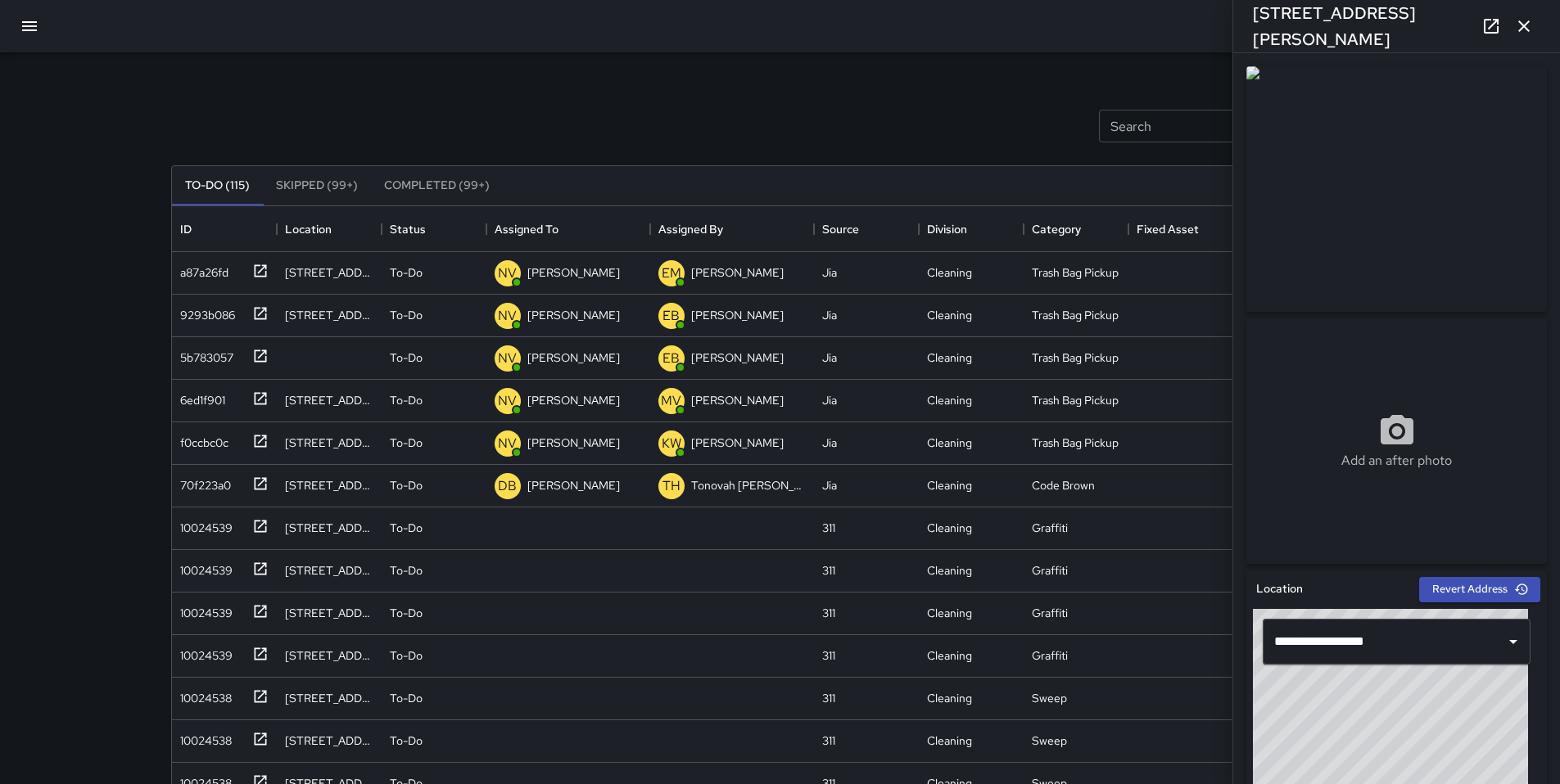
click at [818, 154] on div "To-Do (115) Skipped (99+) Completed (99+) ID Location Status Assigned To Assign…" at bounding box center [780, 554] width 1218 height 824
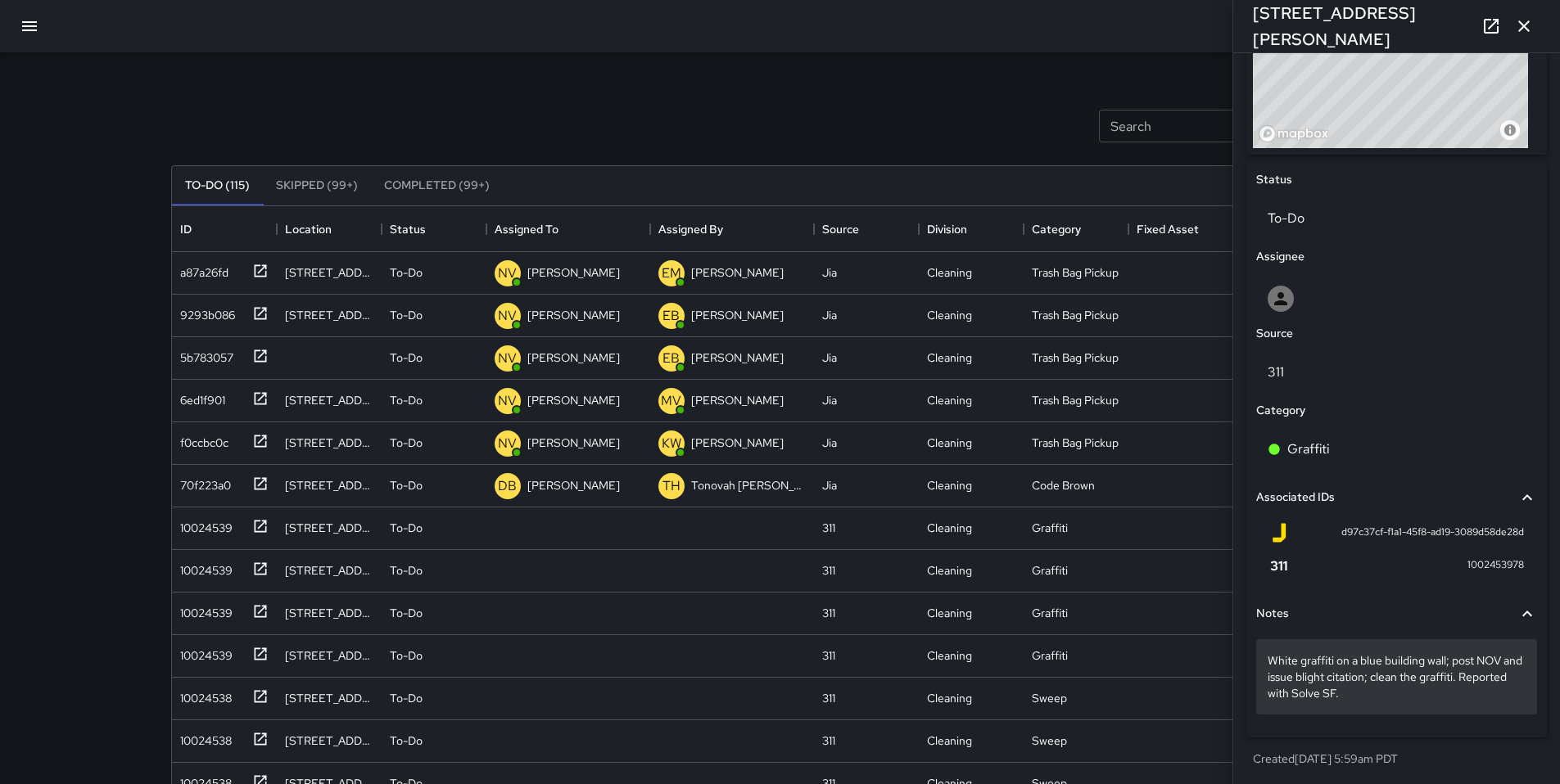
scroll to position [668, 0]
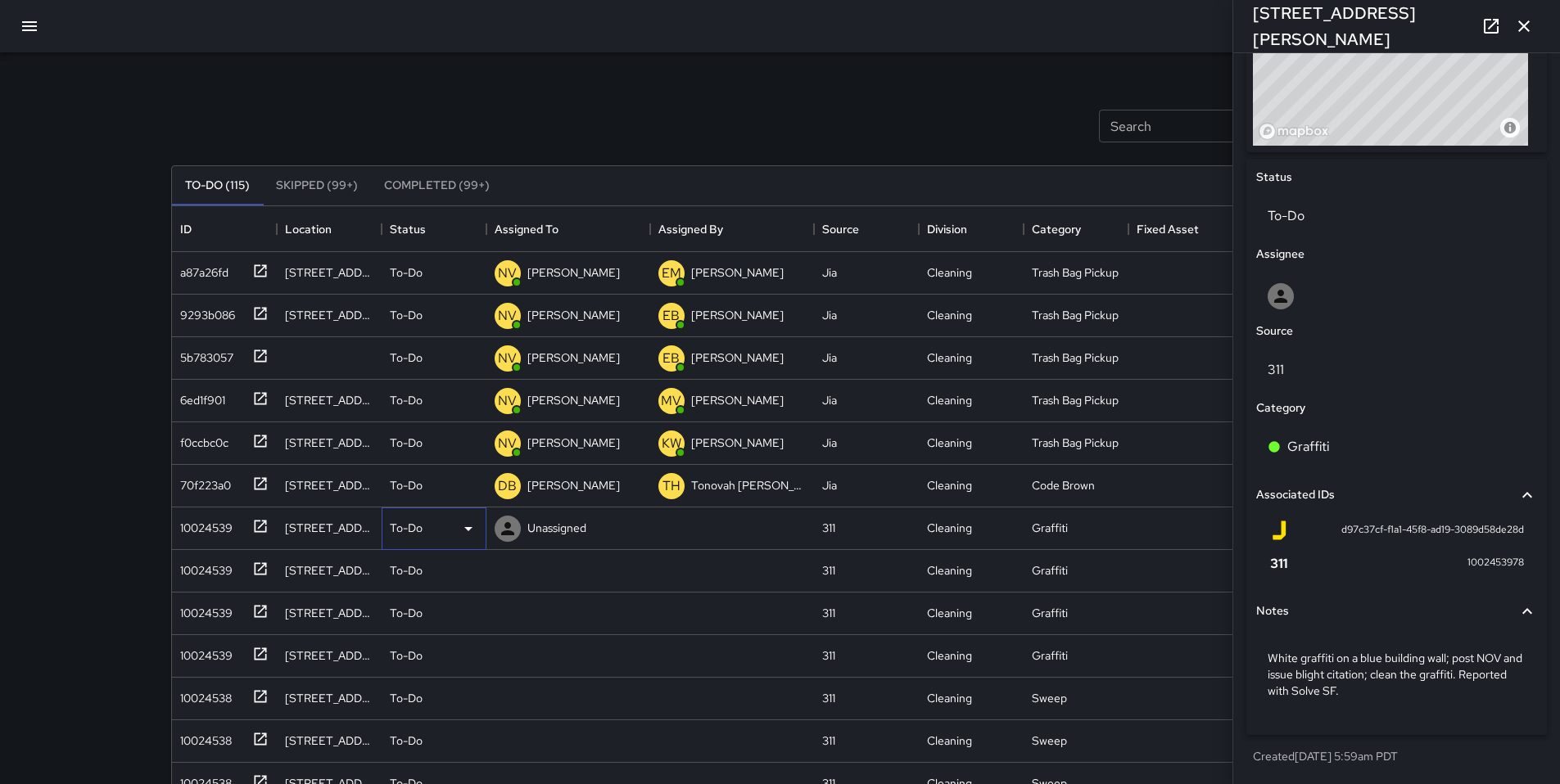
click at [414, 525] on p "To-Do" at bounding box center [406, 528] width 33 height 17
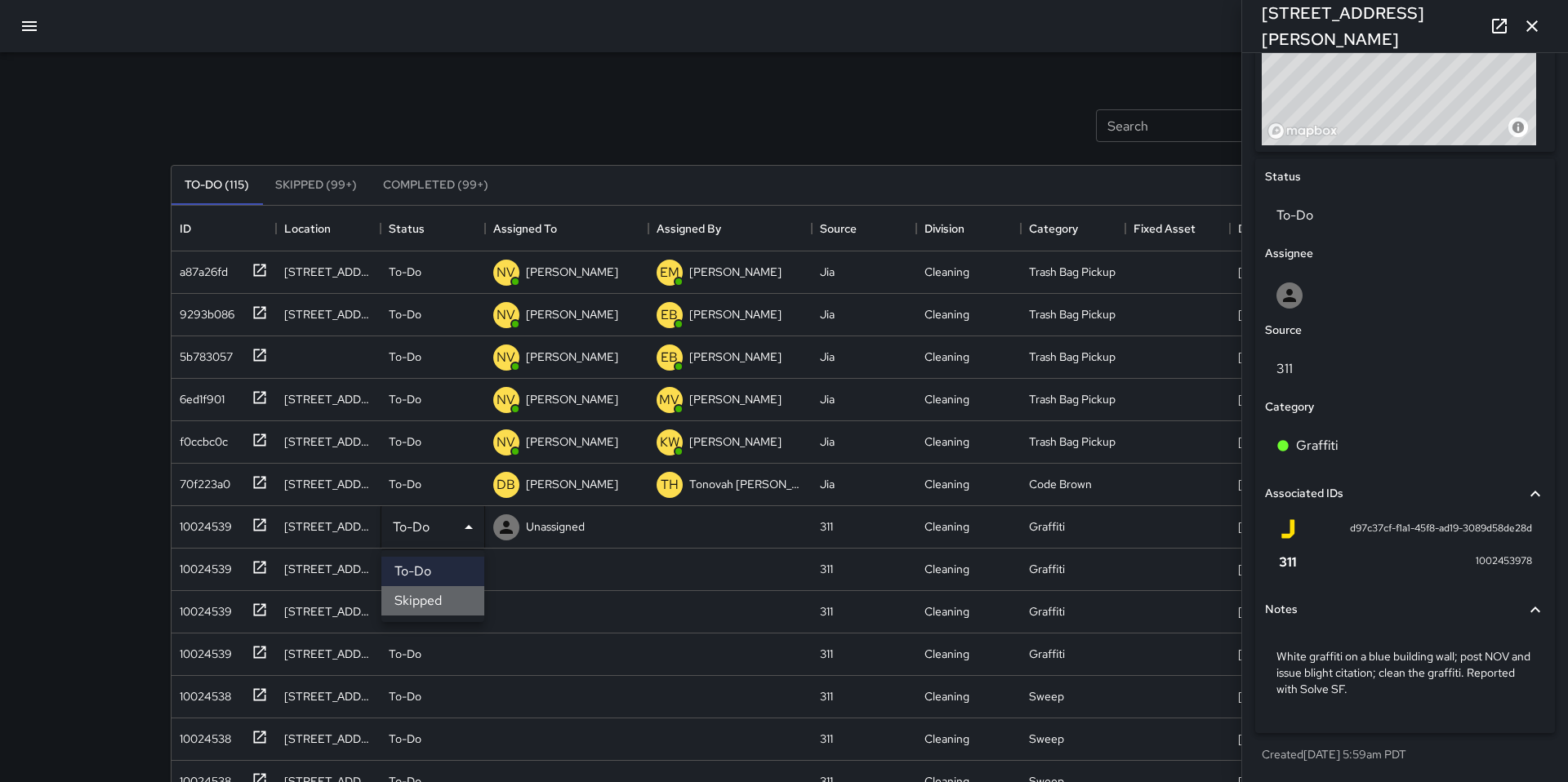
click at [421, 594] on li "Skipped" at bounding box center [433, 601] width 102 height 29
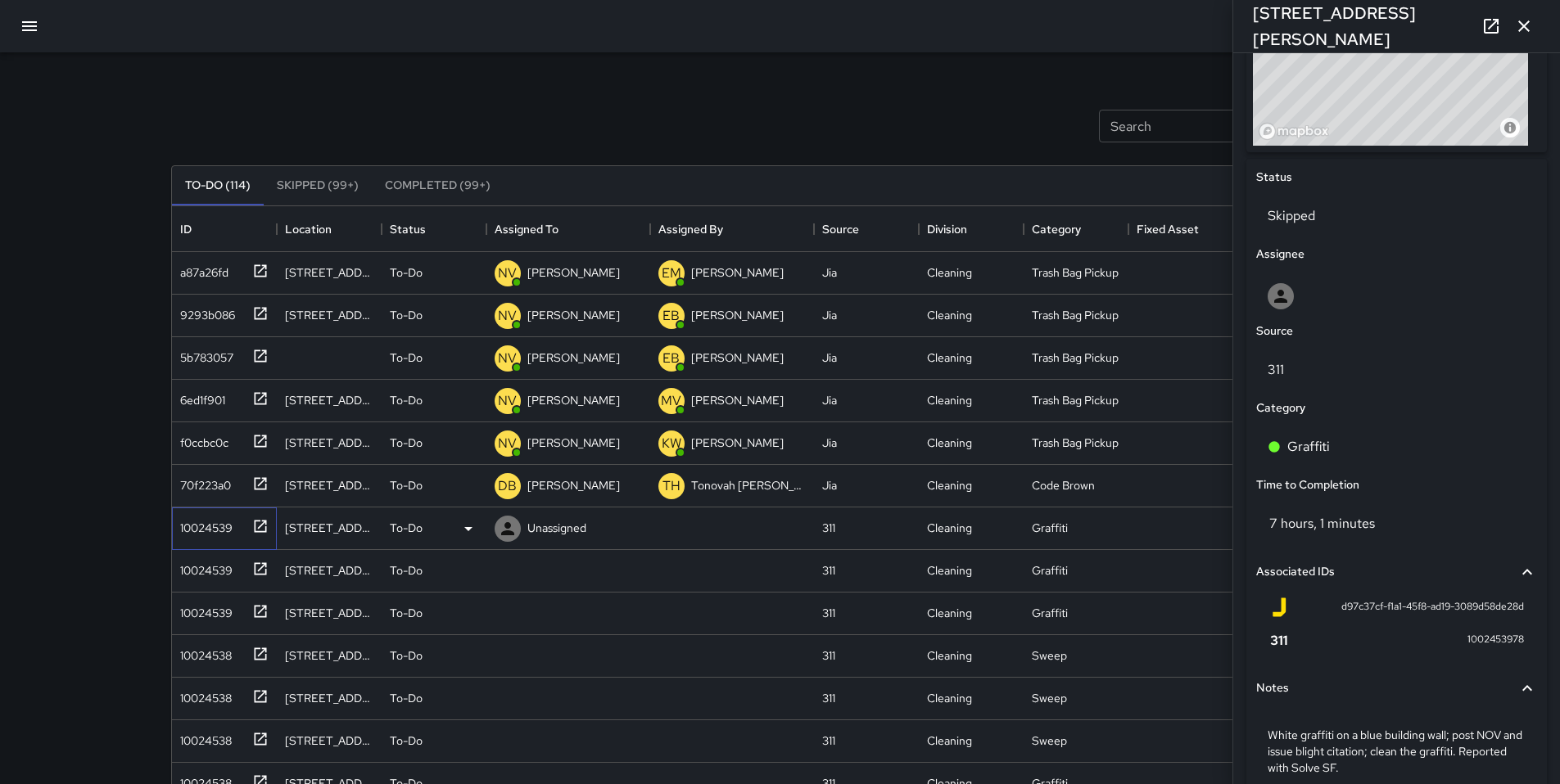
click at [191, 530] on div "10024539" at bounding box center [203, 525] width 59 height 23
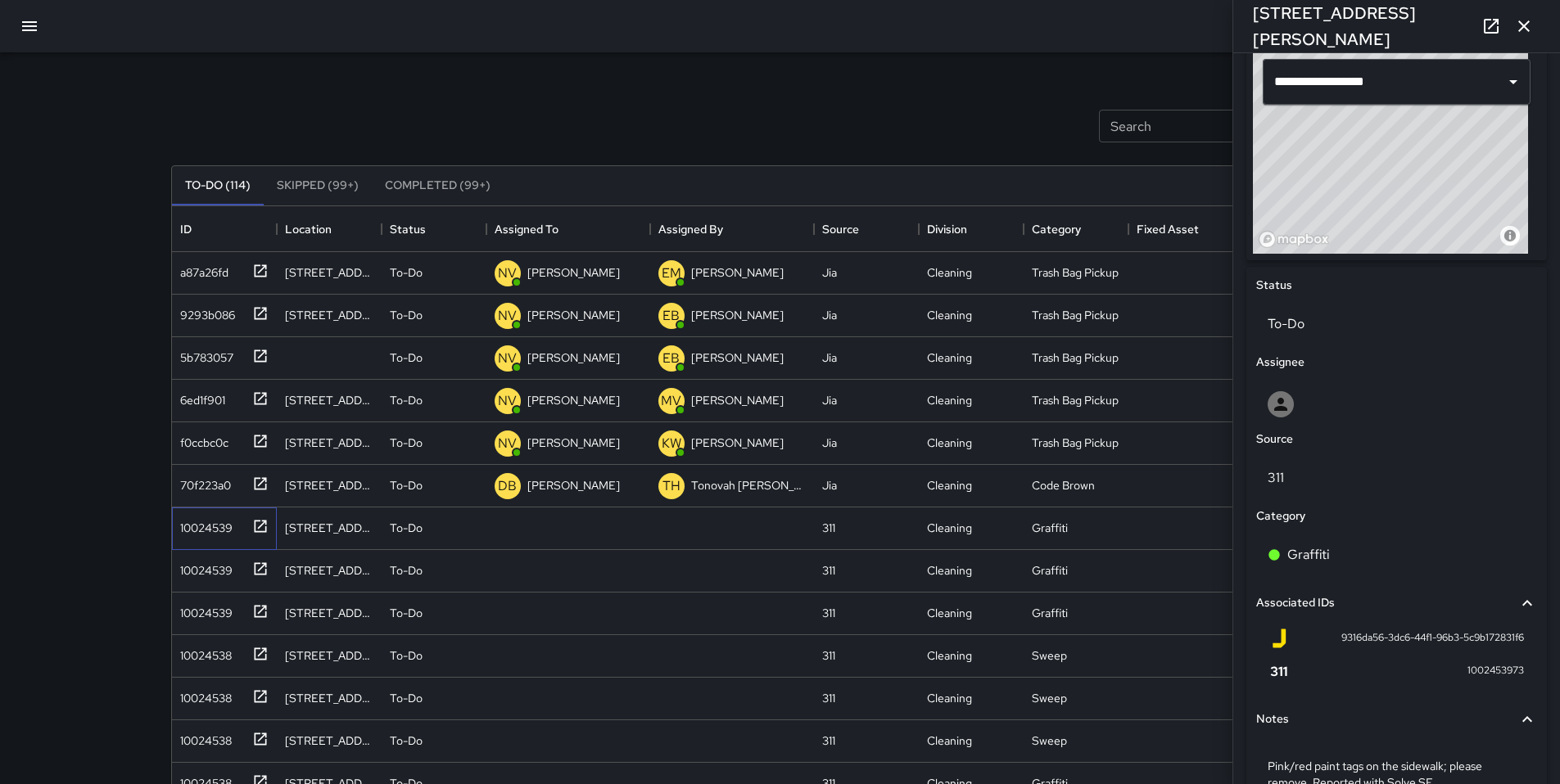
scroll to position [652, 0]
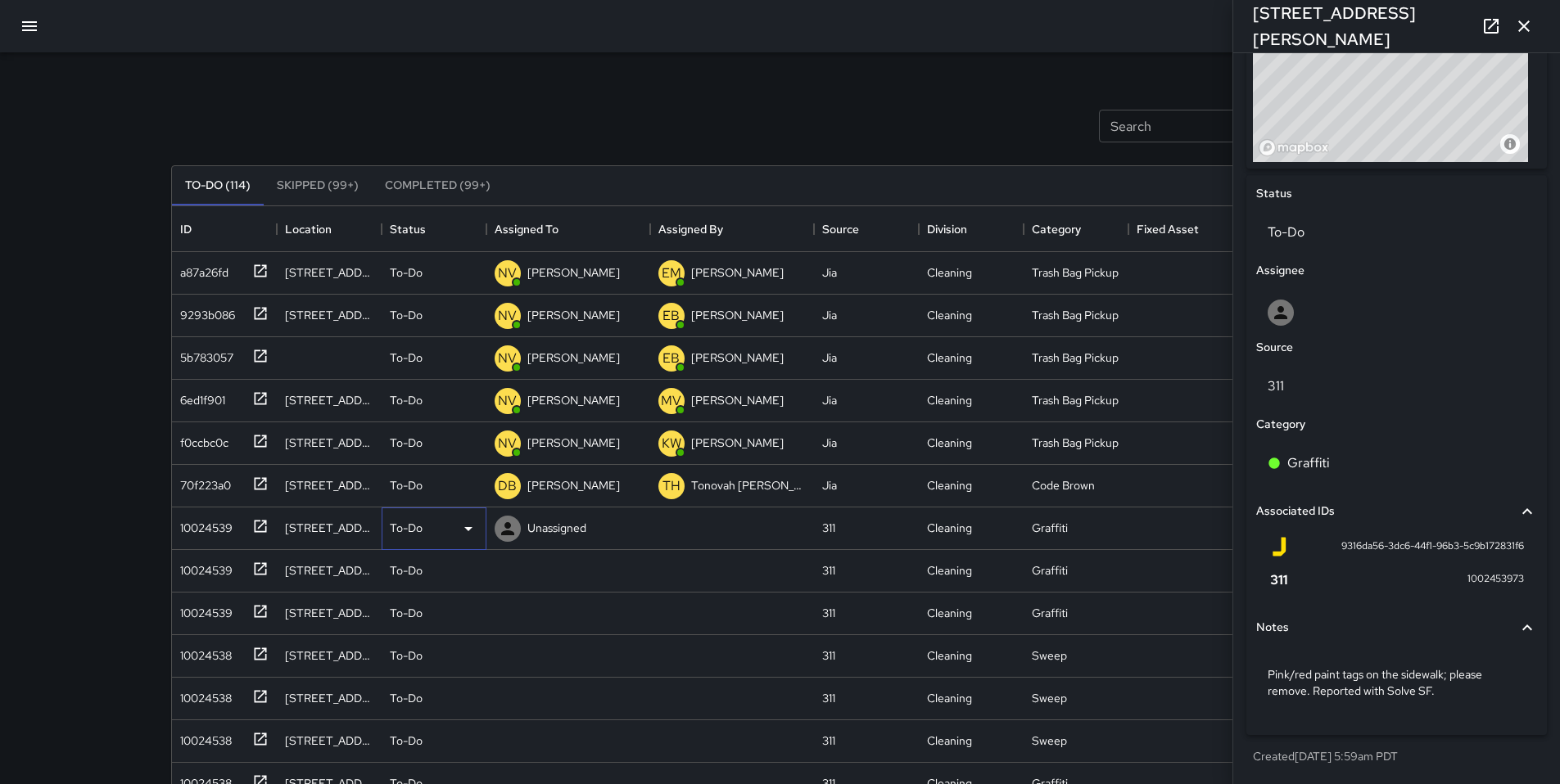
click at [418, 527] on p "To-Do" at bounding box center [406, 528] width 33 height 17
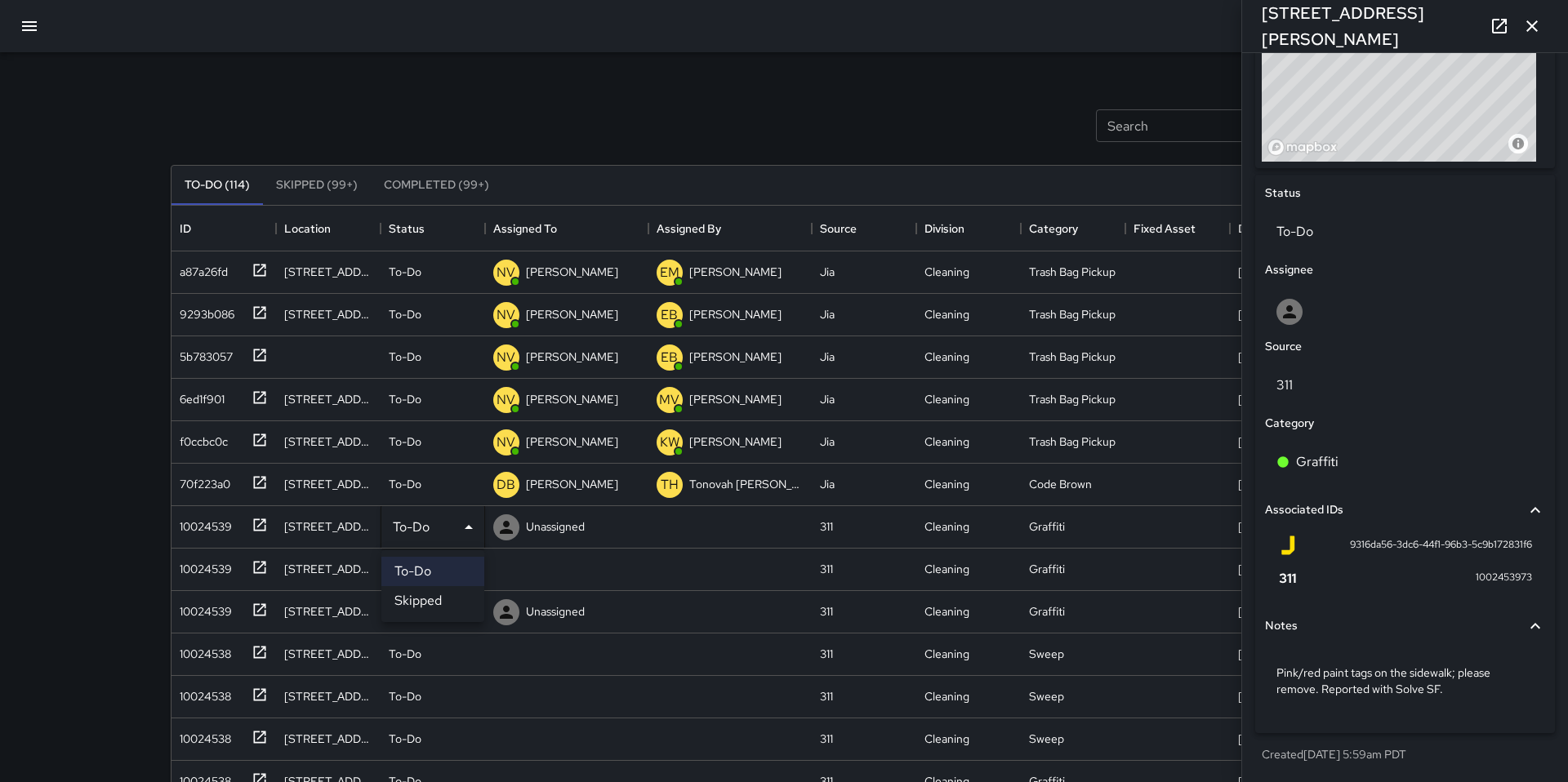
drag, startPoint x: 430, startPoint y: 595, endPoint x: 420, endPoint y: 590, distance: 11.2
click at [430, 595] on li "Skipped" at bounding box center [433, 601] width 102 height 29
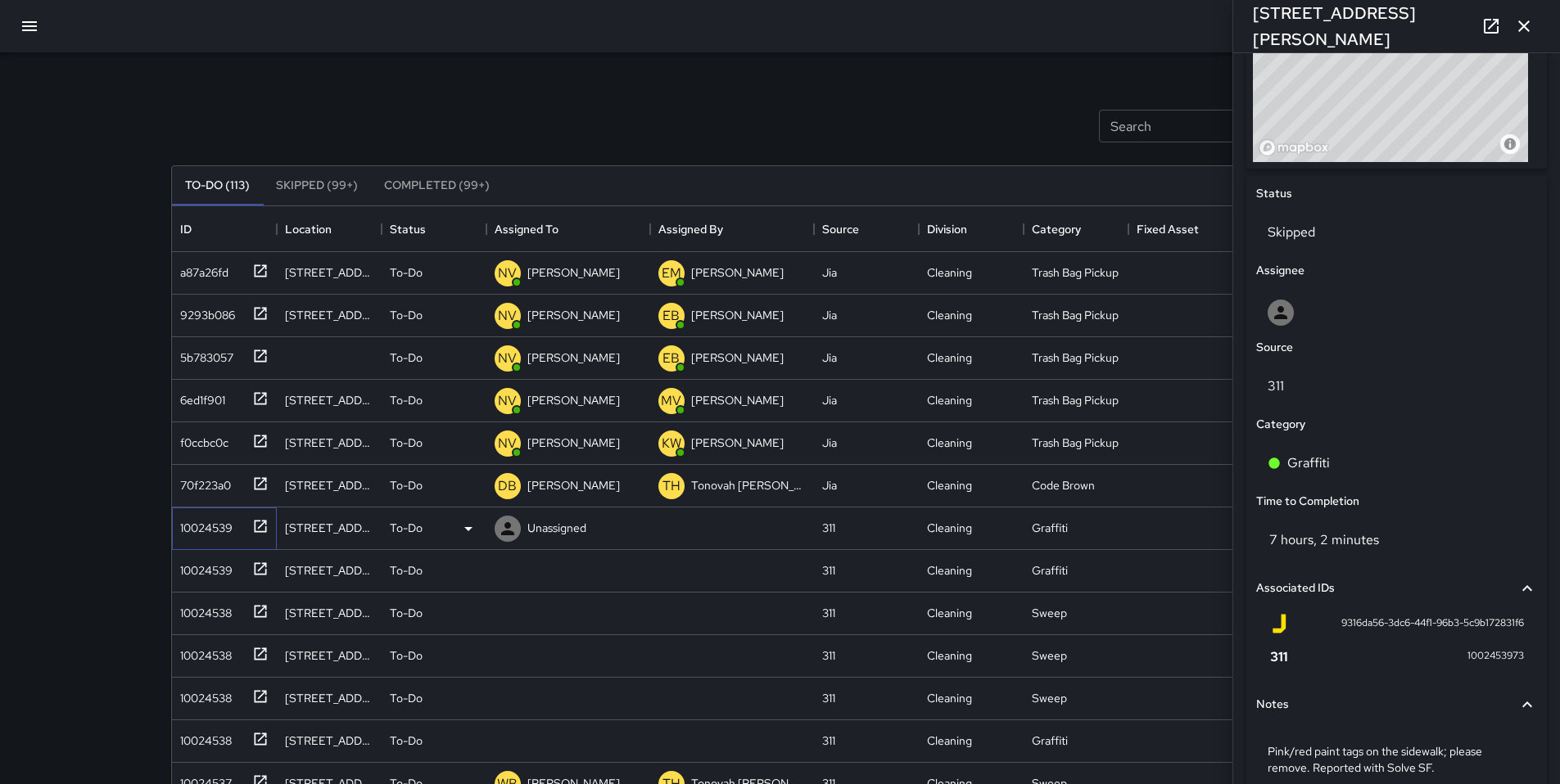
click at [189, 530] on div "10024539" at bounding box center [203, 525] width 59 height 23
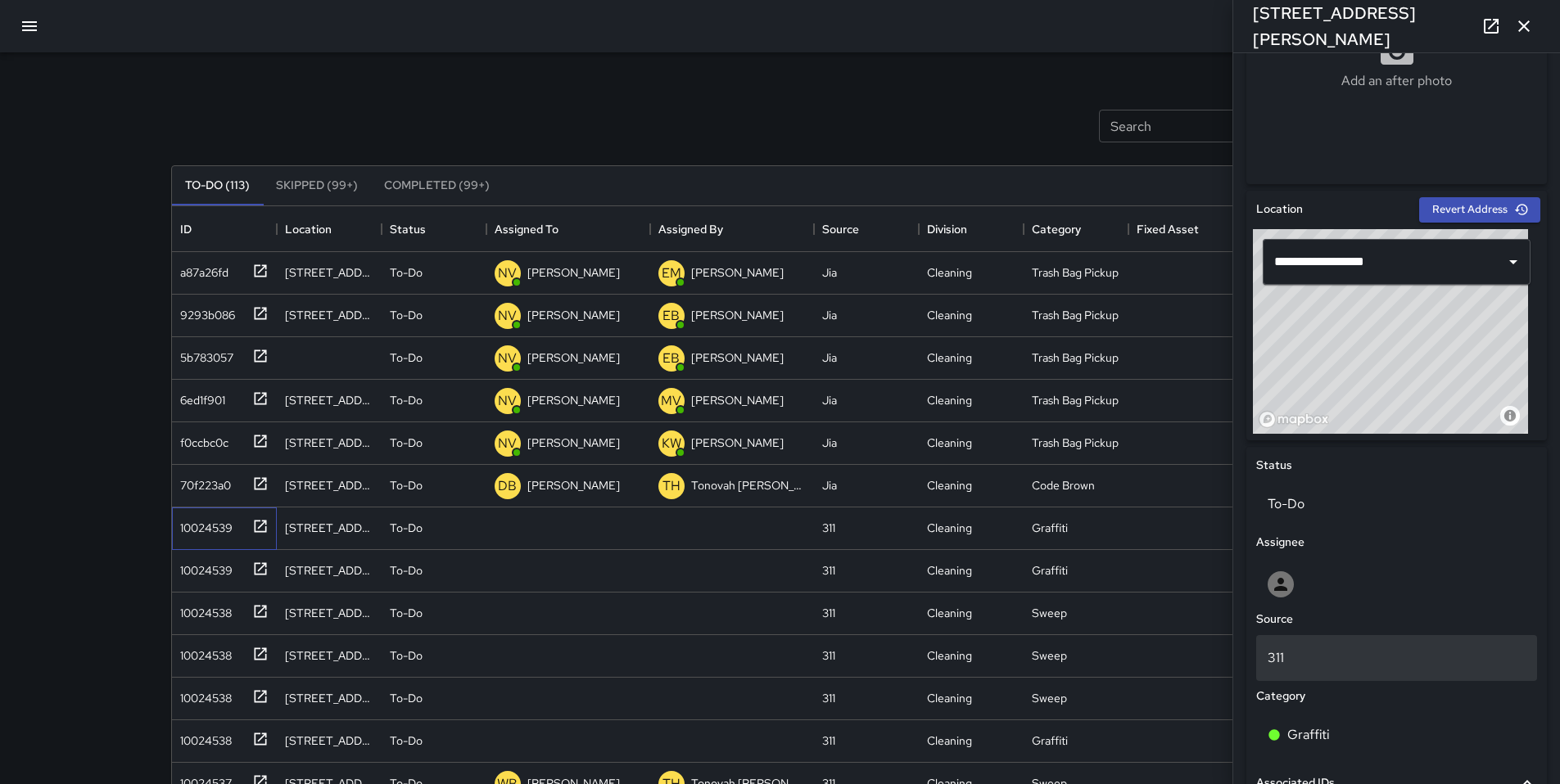
scroll to position [661, 0]
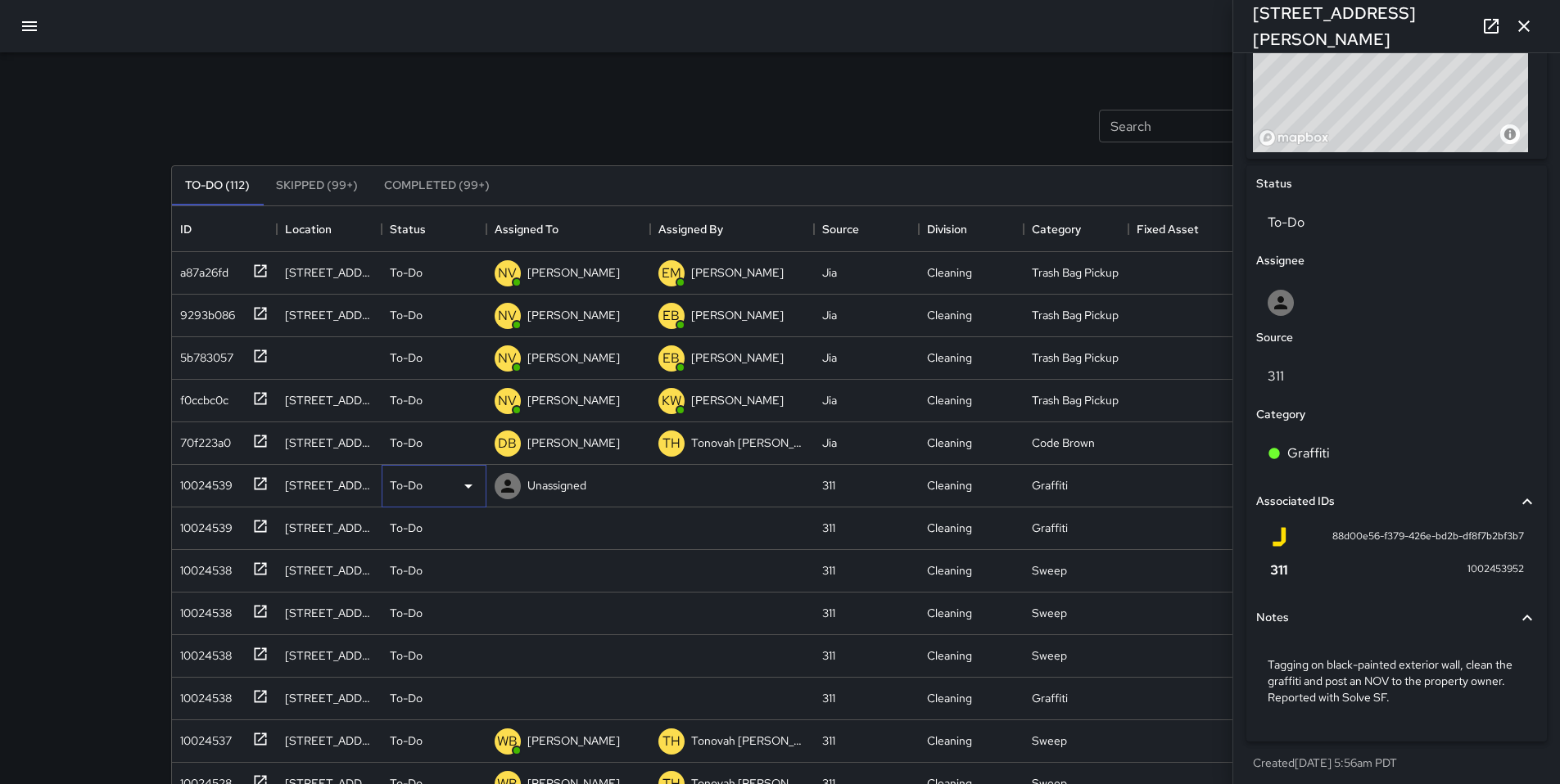
click at [404, 490] on p "To-Do" at bounding box center [406, 485] width 33 height 17
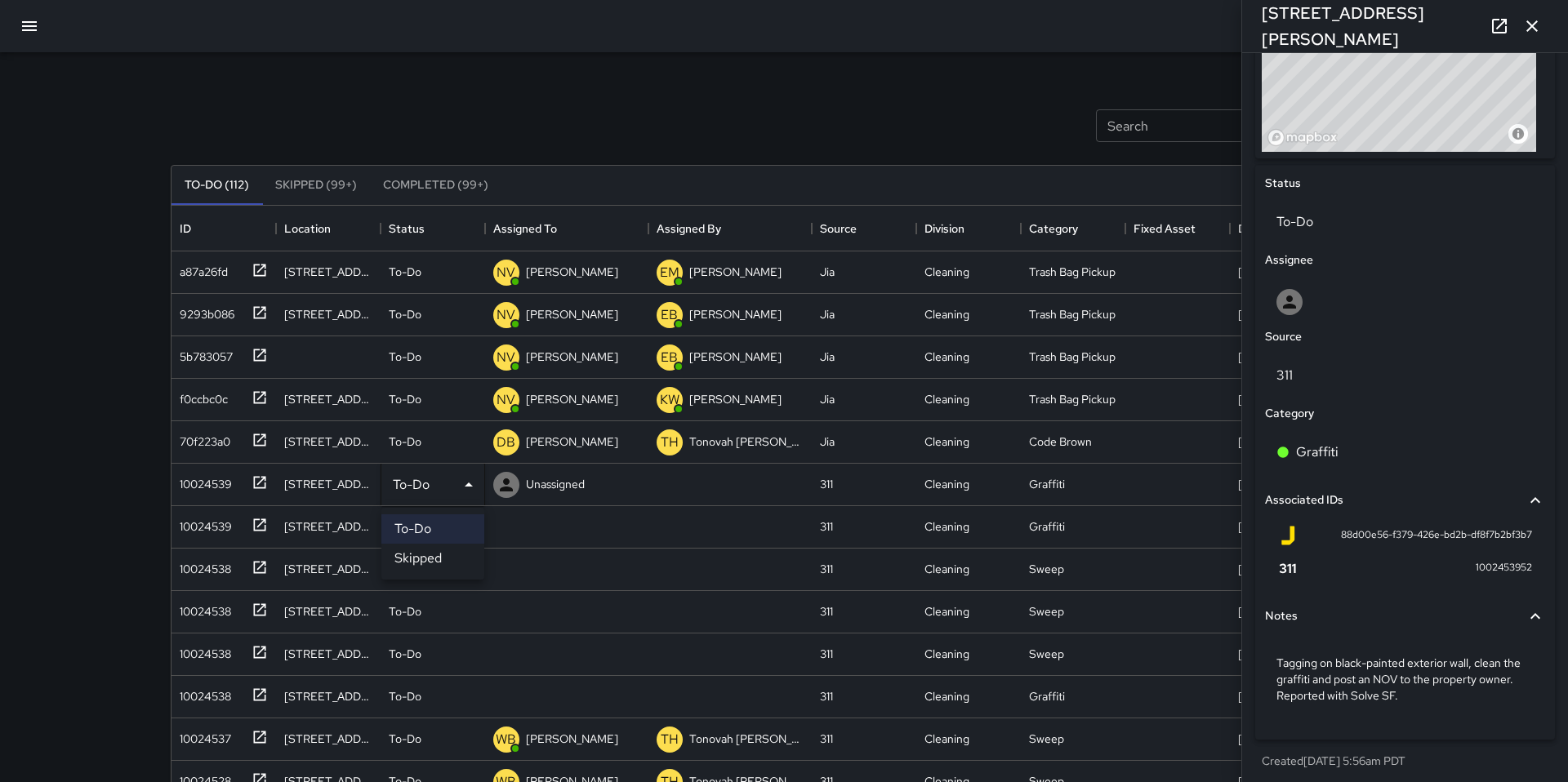
click at [415, 559] on li "Skipped" at bounding box center [433, 559] width 102 height 29
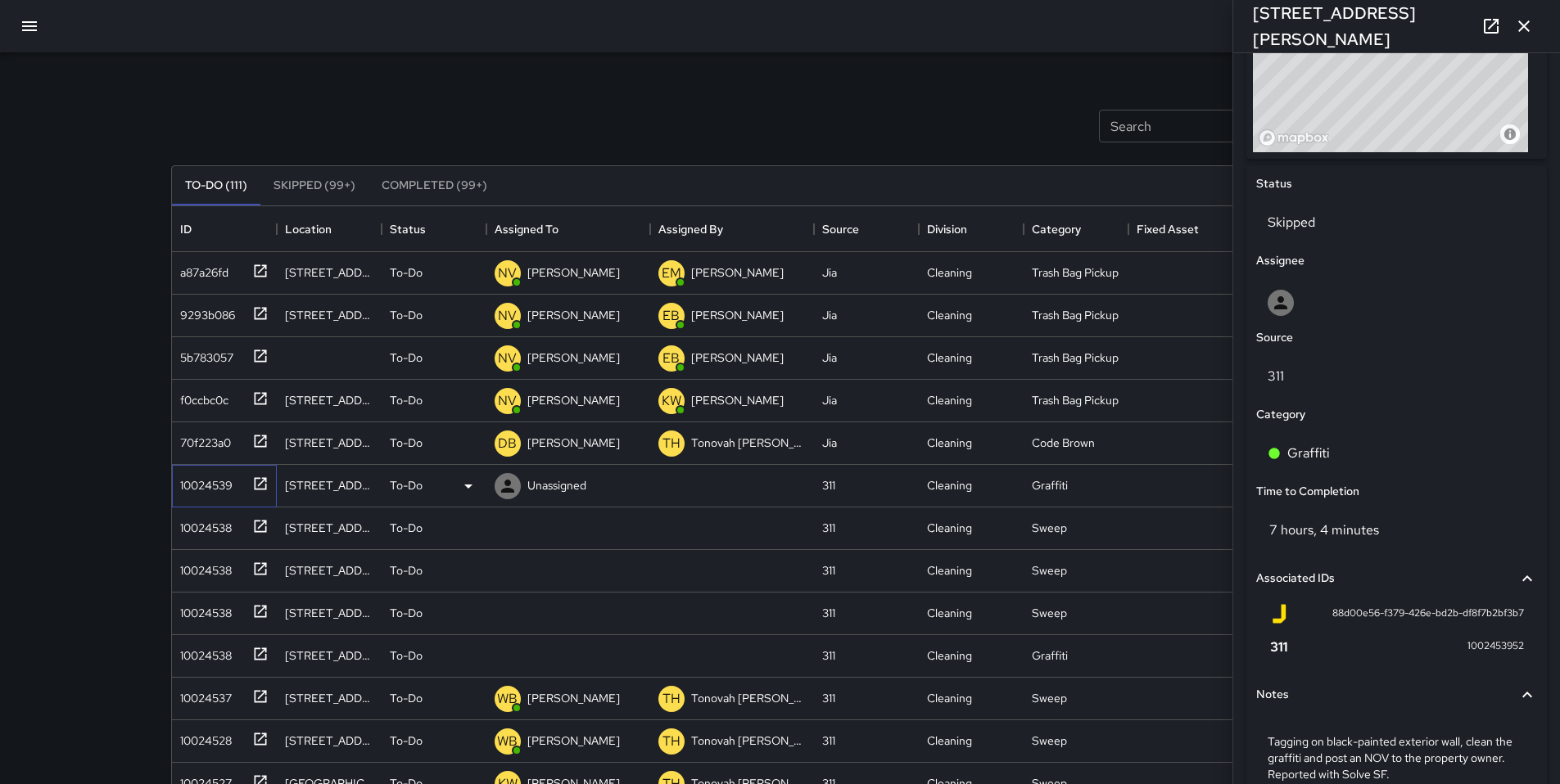
click at [187, 484] on div "10024539" at bounding box center [203, 481] width 59 height 23
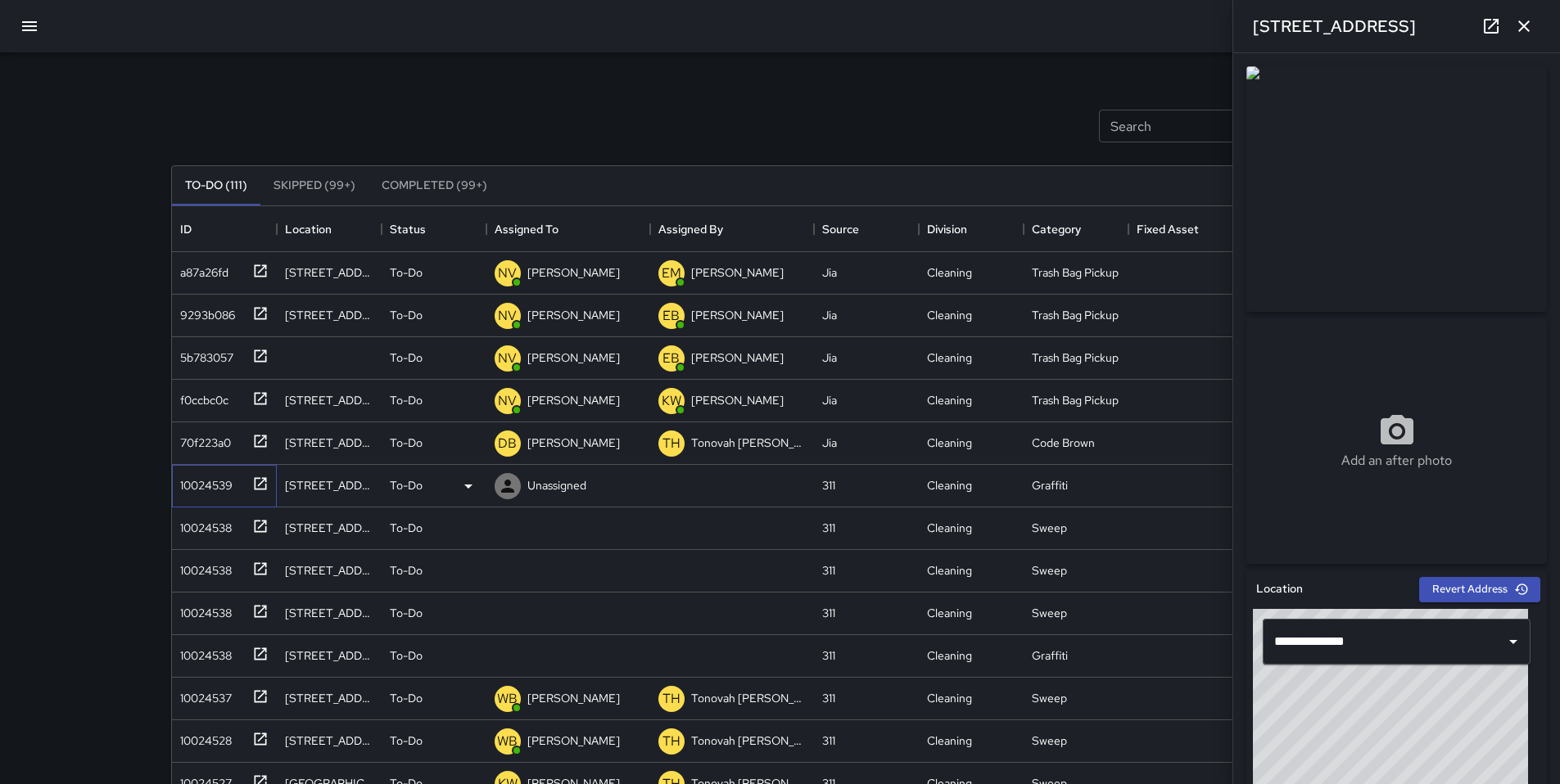
click at [192, 492] on div "10024539" at bounding box center [203, 481] width 59 height 23
click at [200, 499] on div "10024539" at bounding box center [224, 486] width 105 height 42
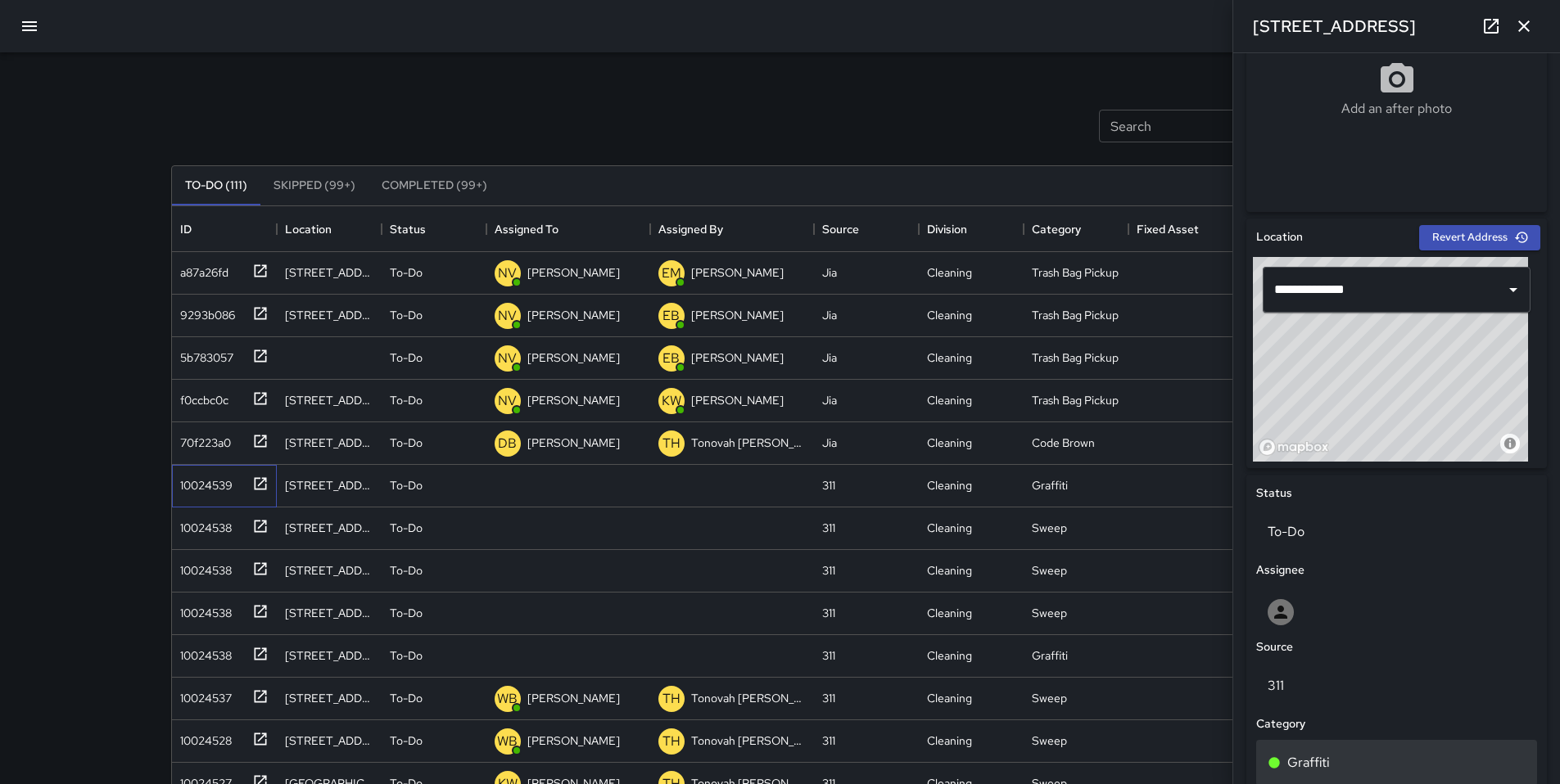
scroll to position [684, 0]
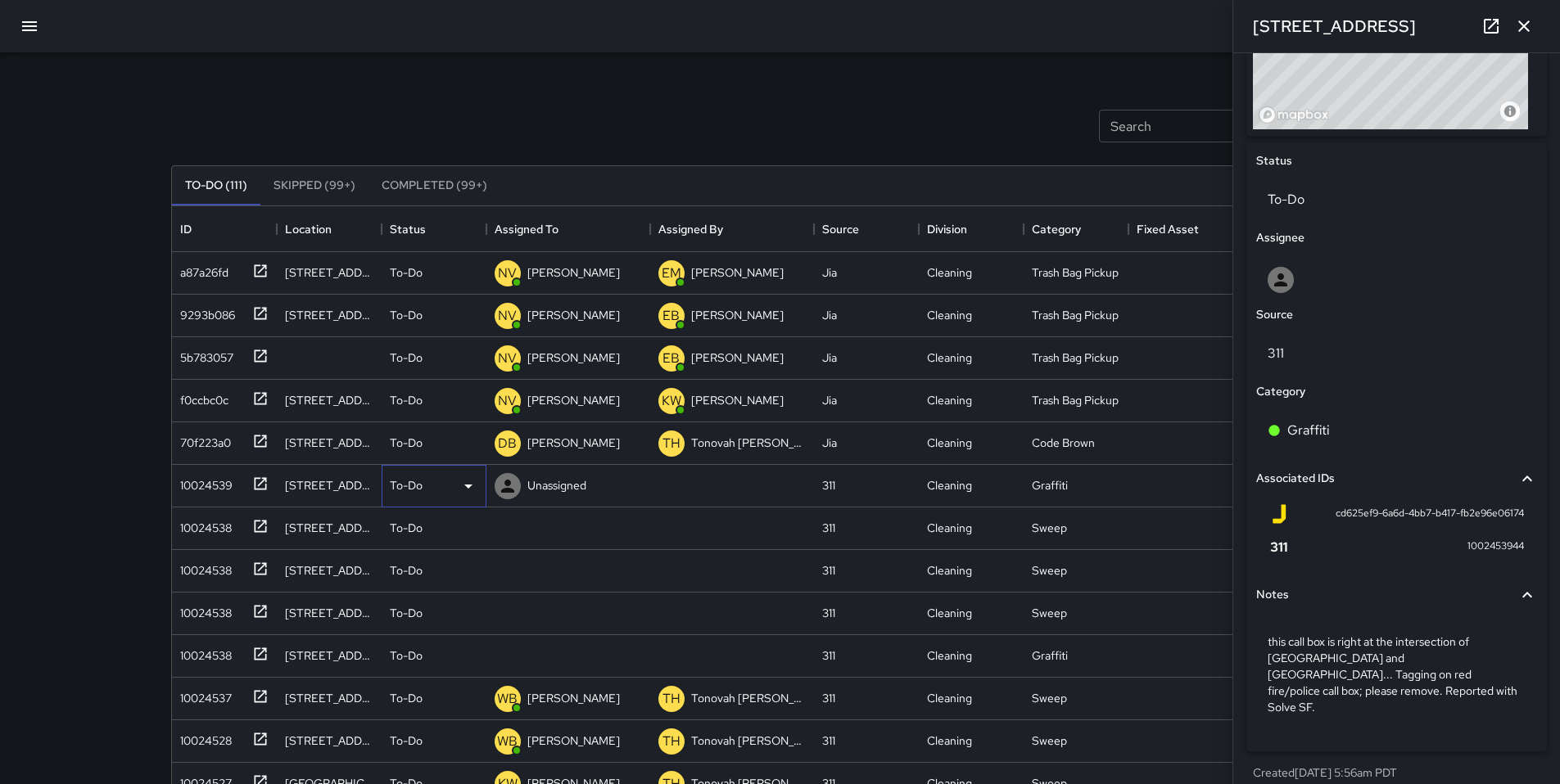
click at [396, 489] on p "To-Do" at bounding box center [406, 485] width 33 height 17
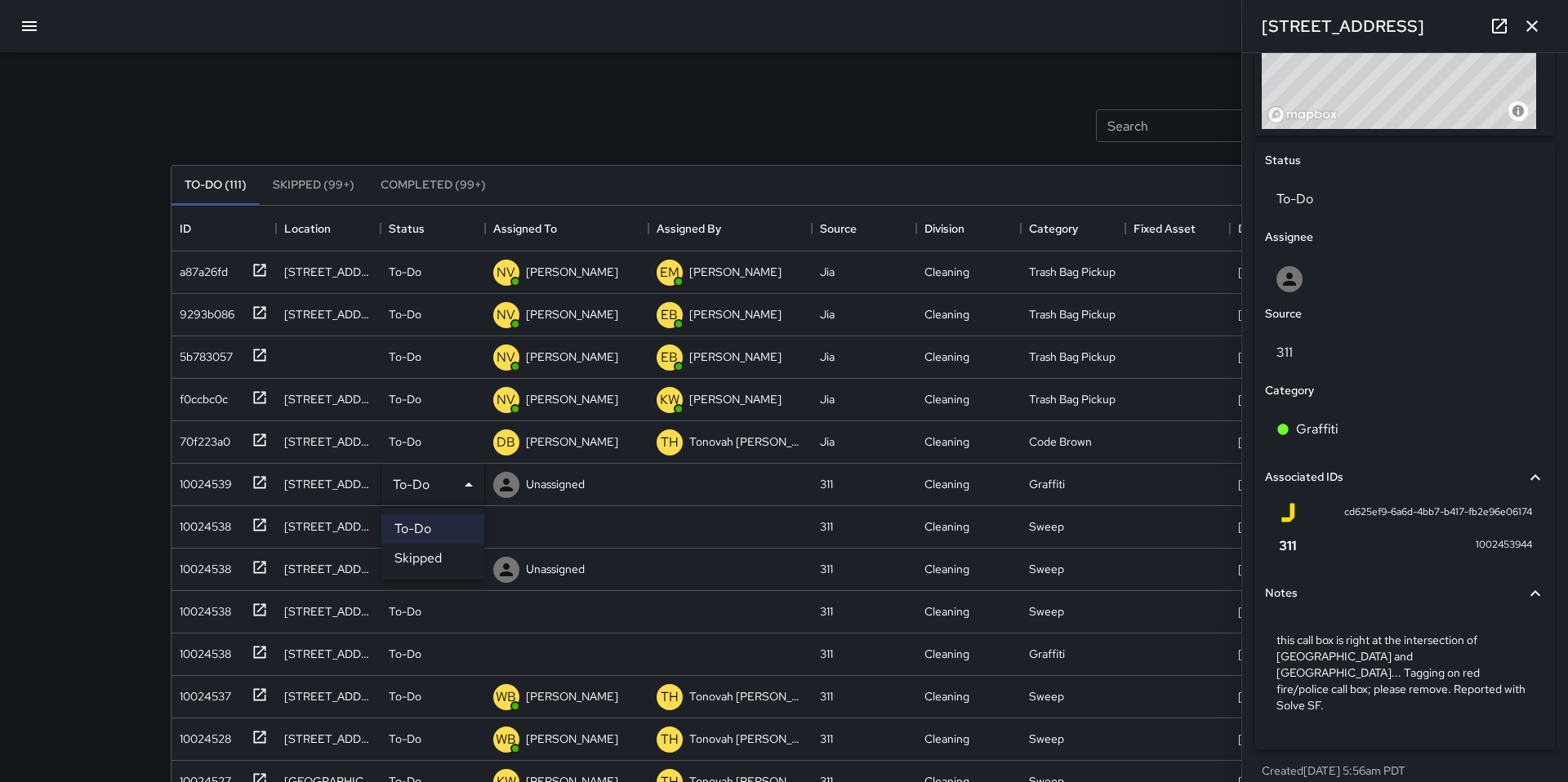
click at [420, 561] on li "Skipped" at bounding box center [433, 559] width 102 height 29
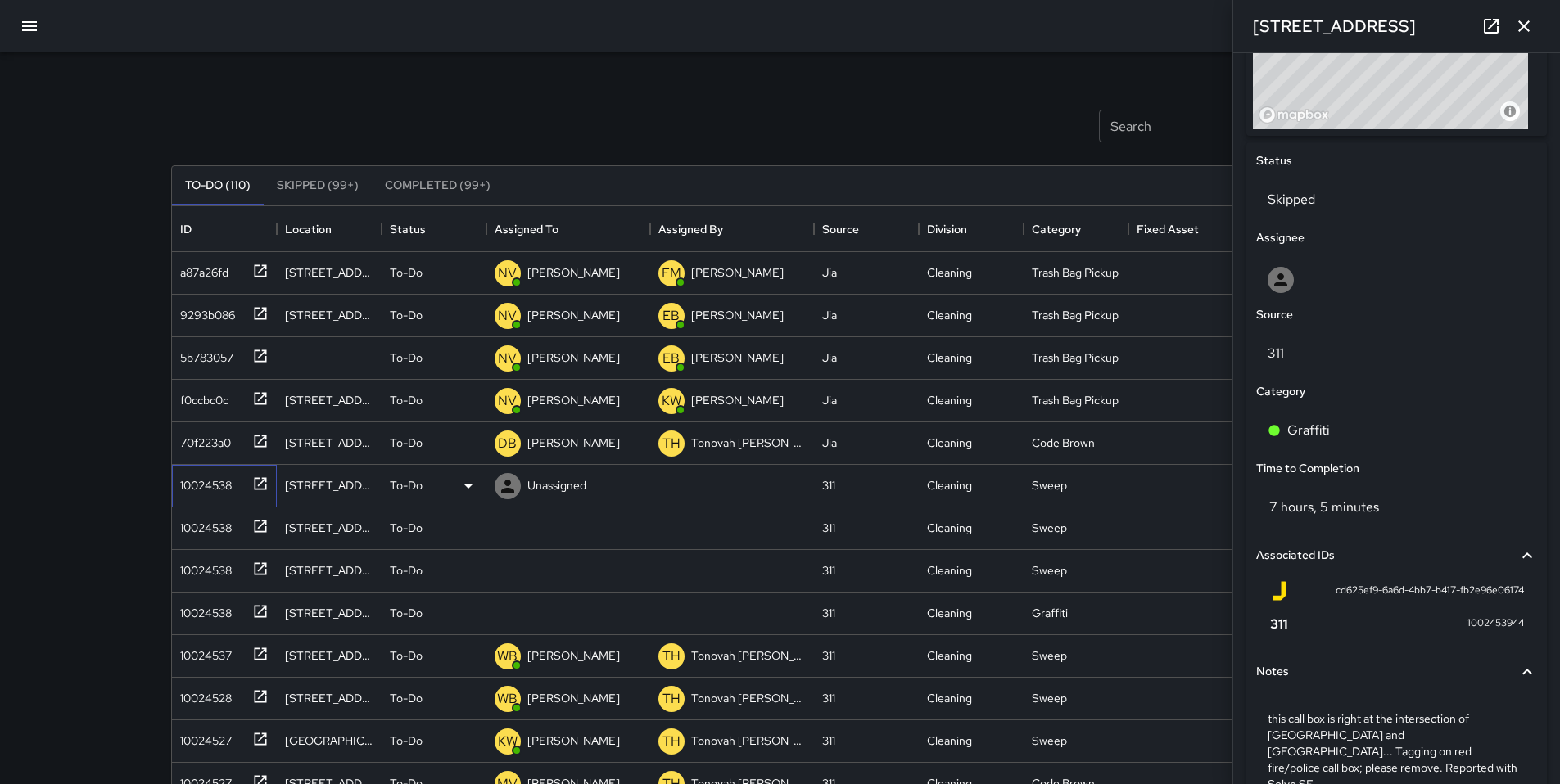
click at [212, 486] on div "10024538" at bounding box center [202, 481] width 58 height 23
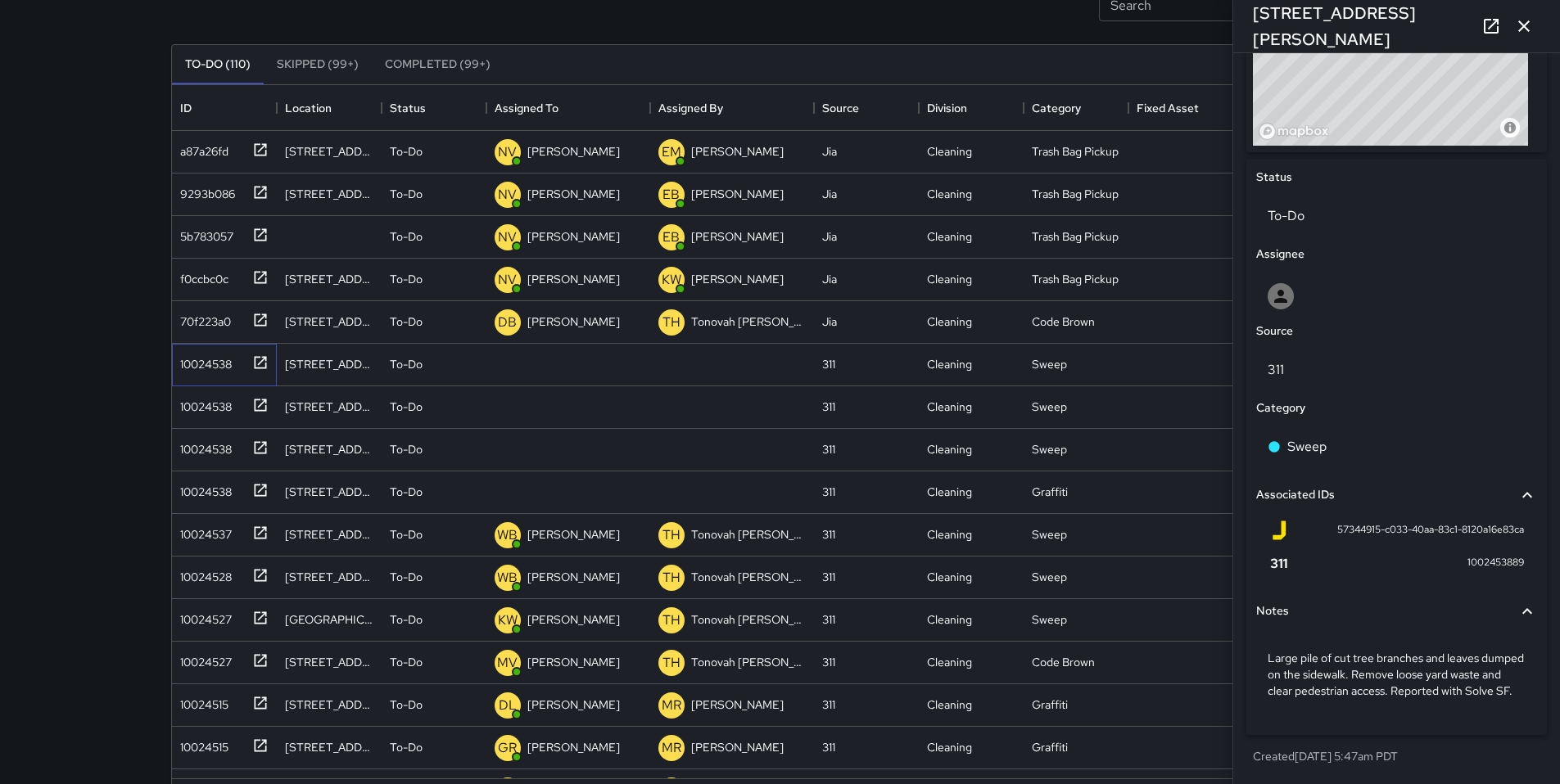
scroll to position [133, 0]
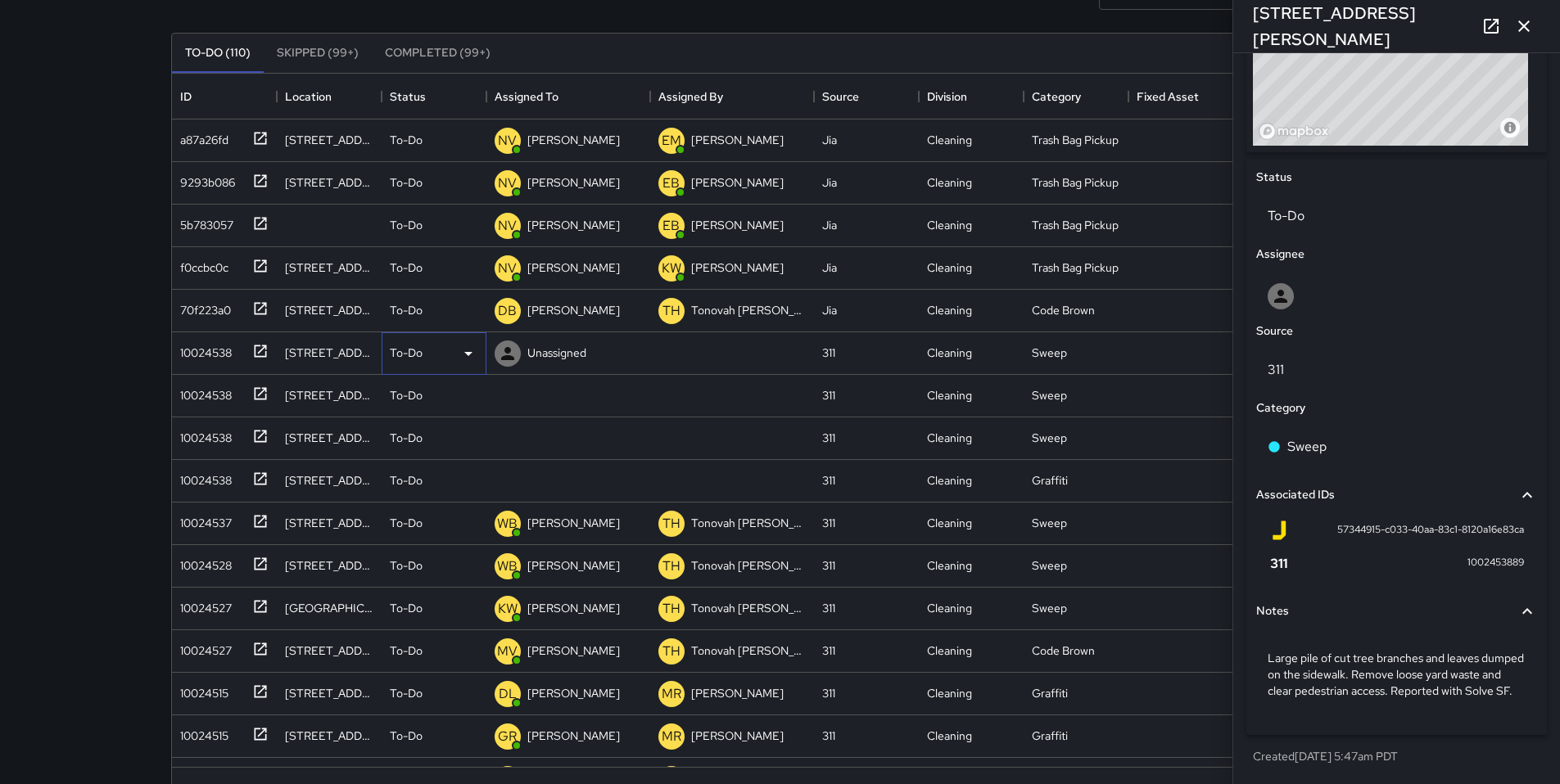
click at [390, 350] on p "To-Do" at bounding box center [406, 353] width 33 height 17
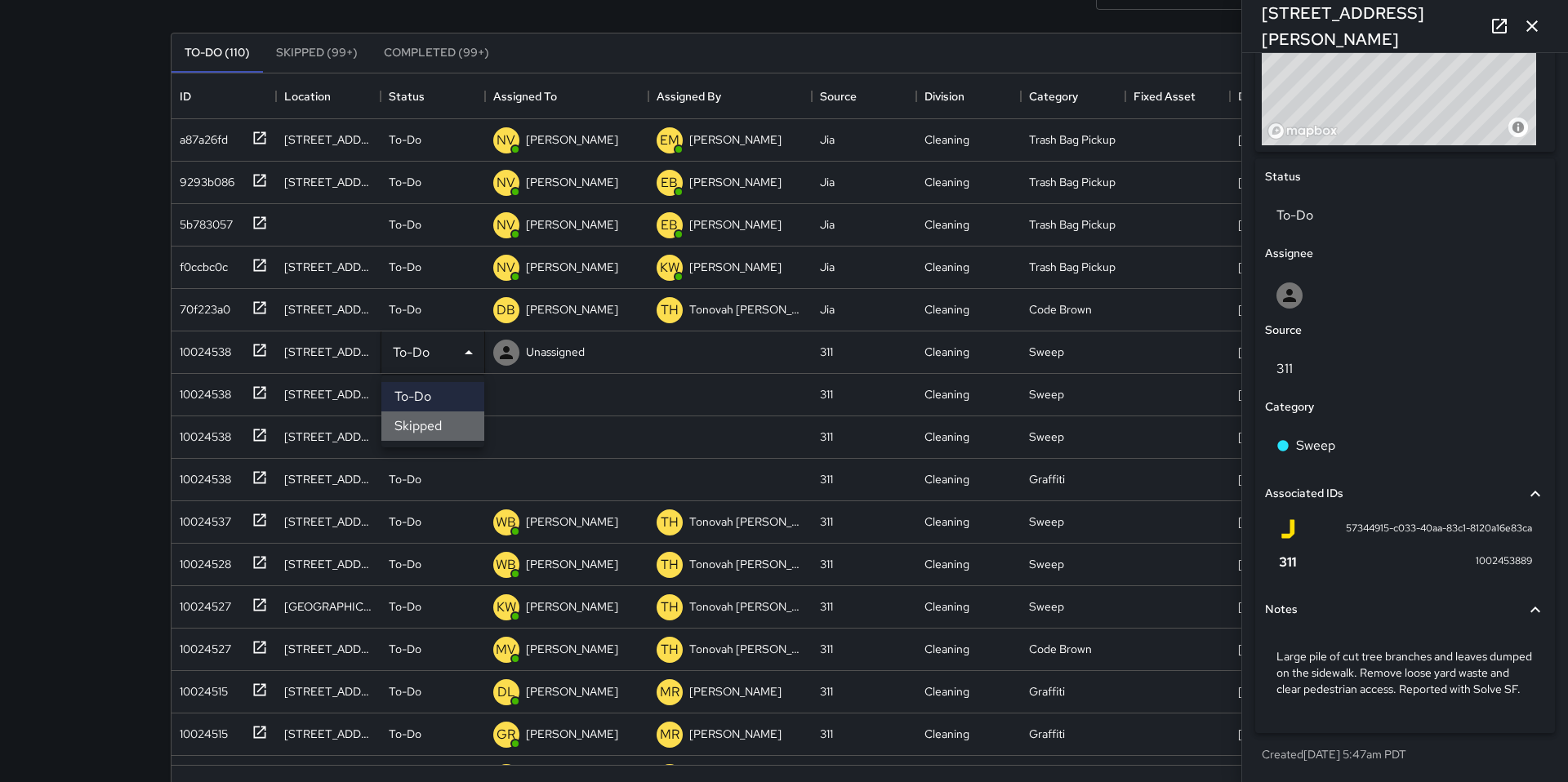
click at [433, 434] on li "Skipped" at bounding box center [433, 426] width 102 height 29
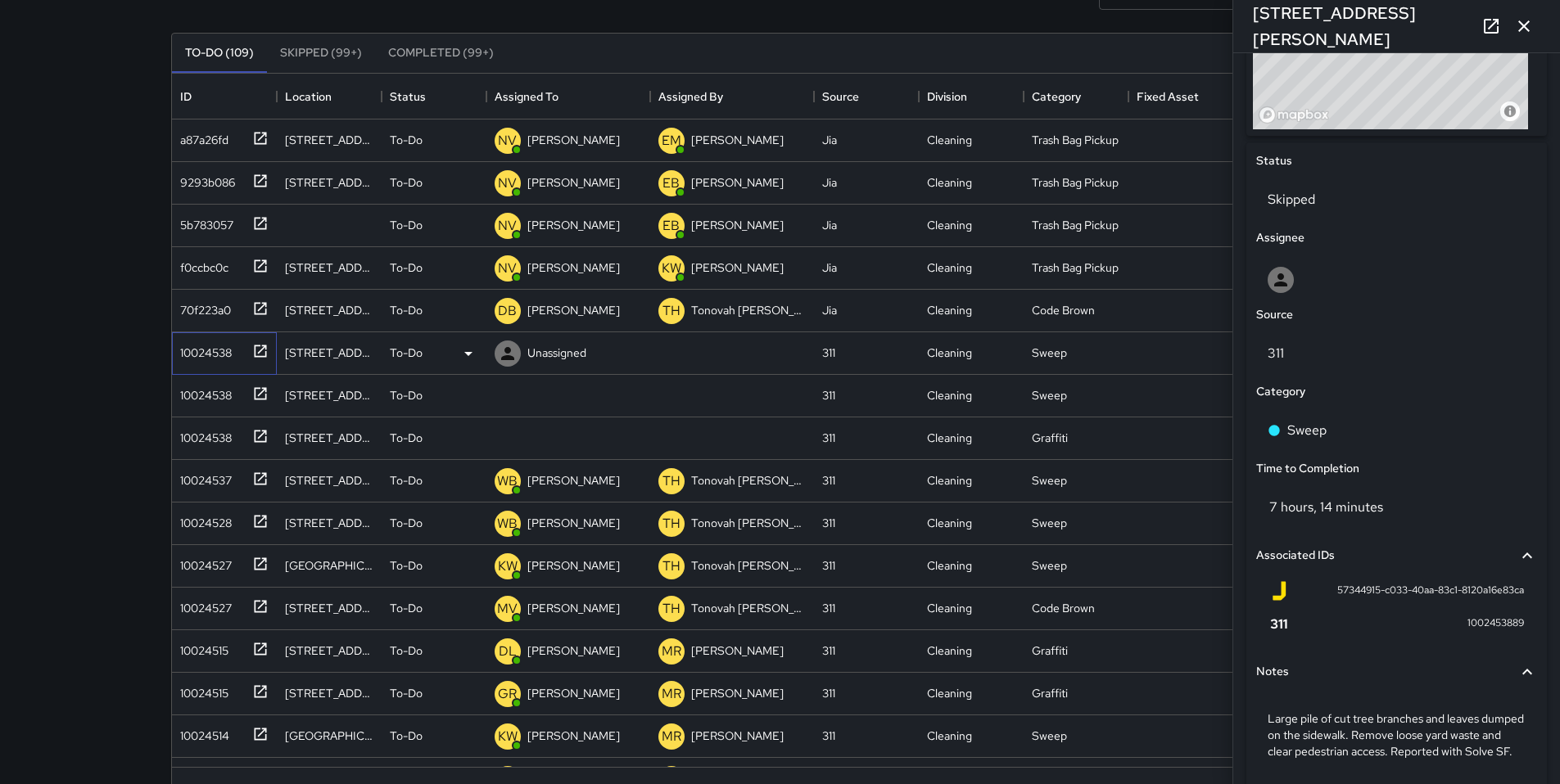
click at [200, 346] on div "10024538" at bounding box center [202, 349] width 58 height 23
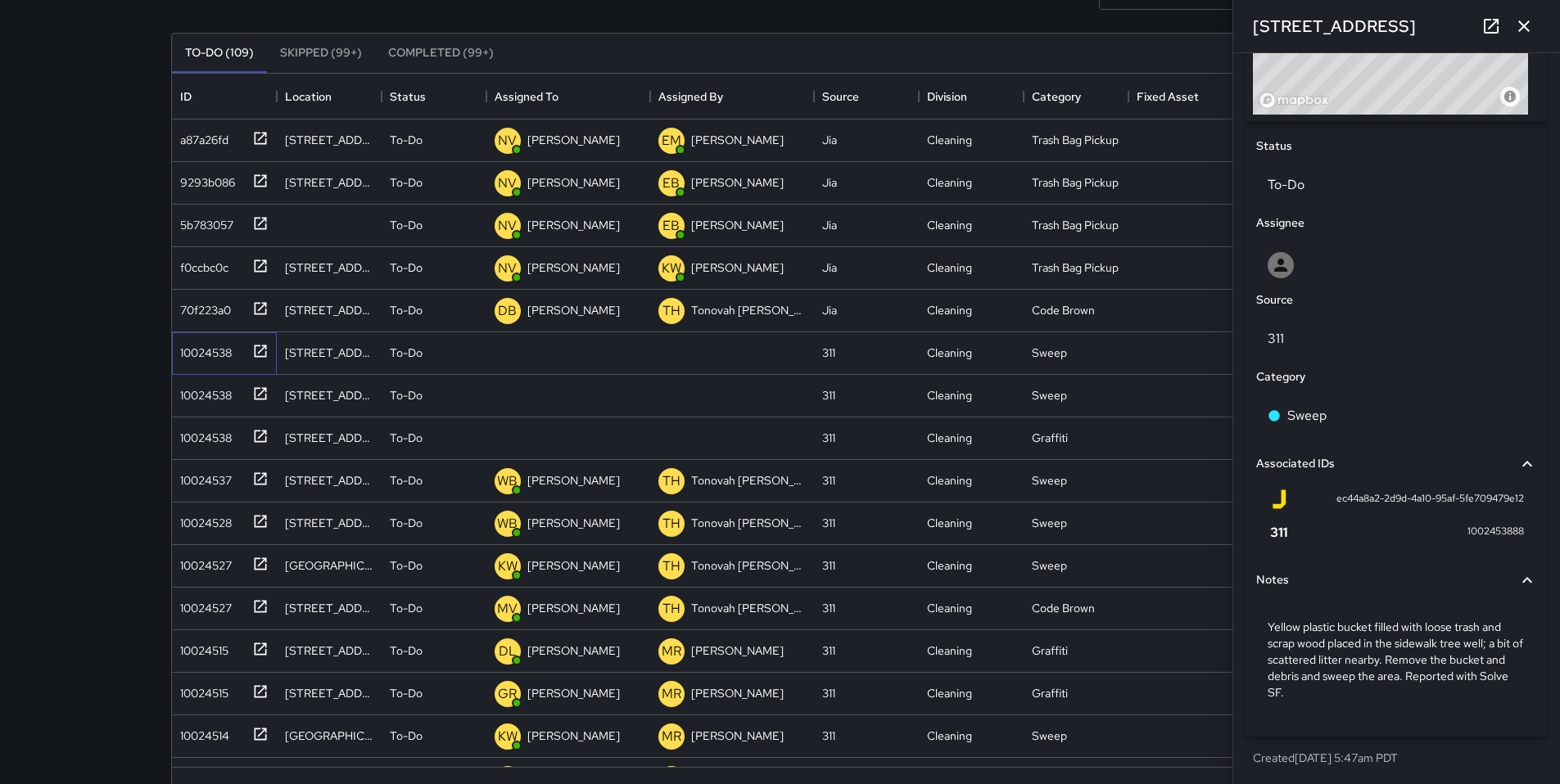
scroll to position [701, 0]
click at [397, 349] on p "To-Do" at bounding box center [406, 353] width 33 height 17
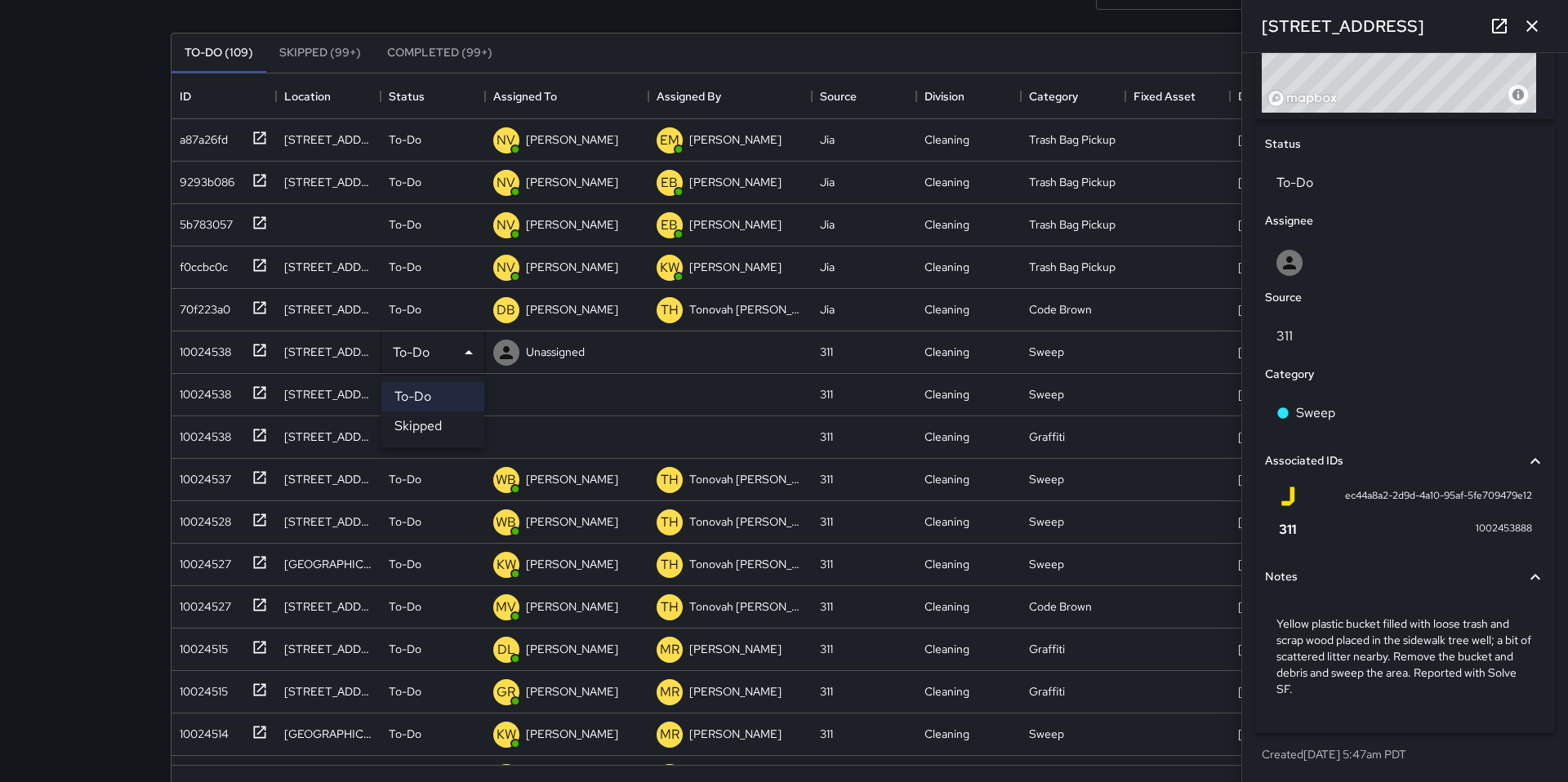
click at [426, 424] on li "Skipped" at bounding box center [433, 426] width 102 height 29
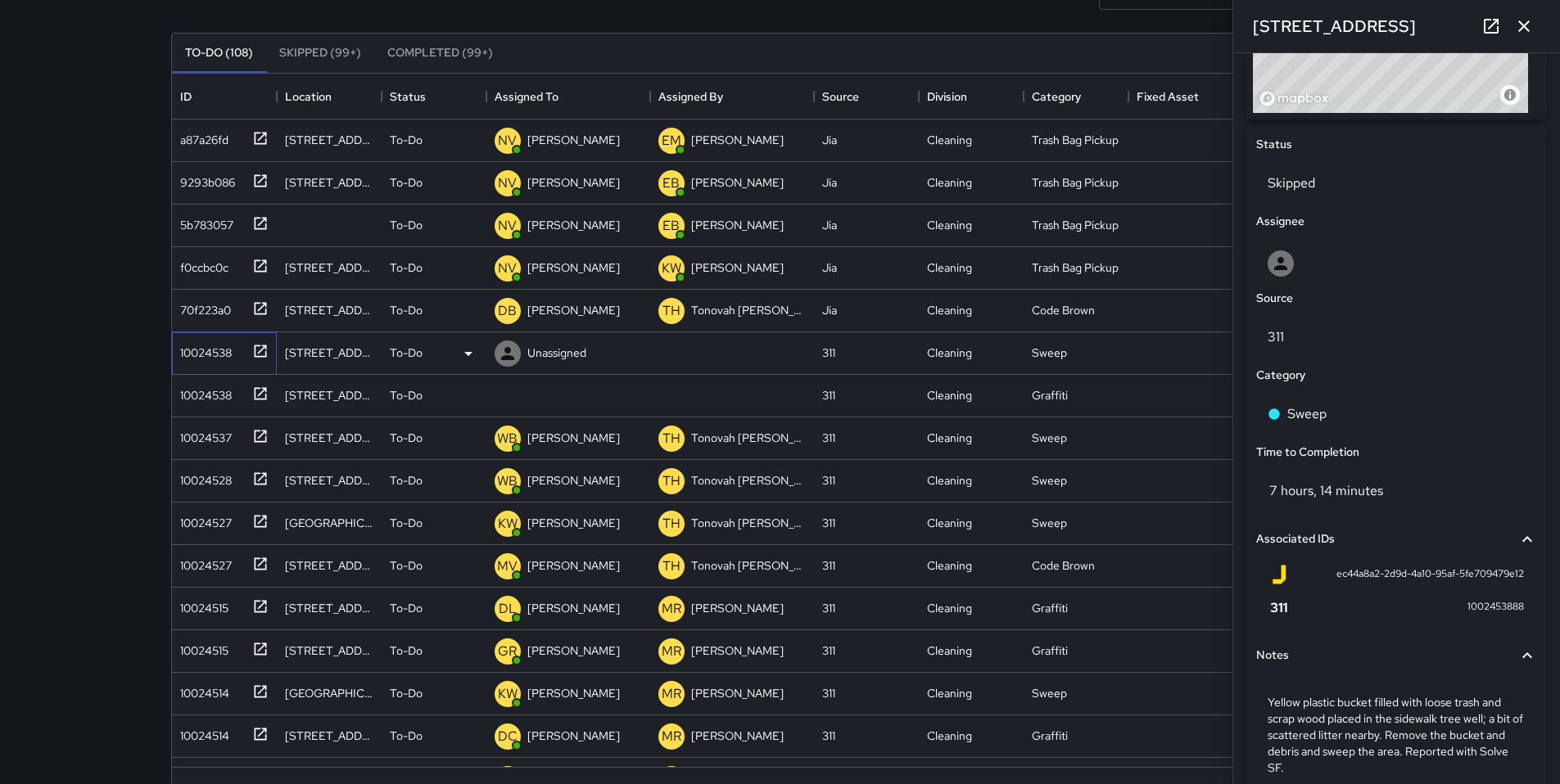
click at [185, 355] on div "10024538" at bounding box center [202, 349] width 58 height 23
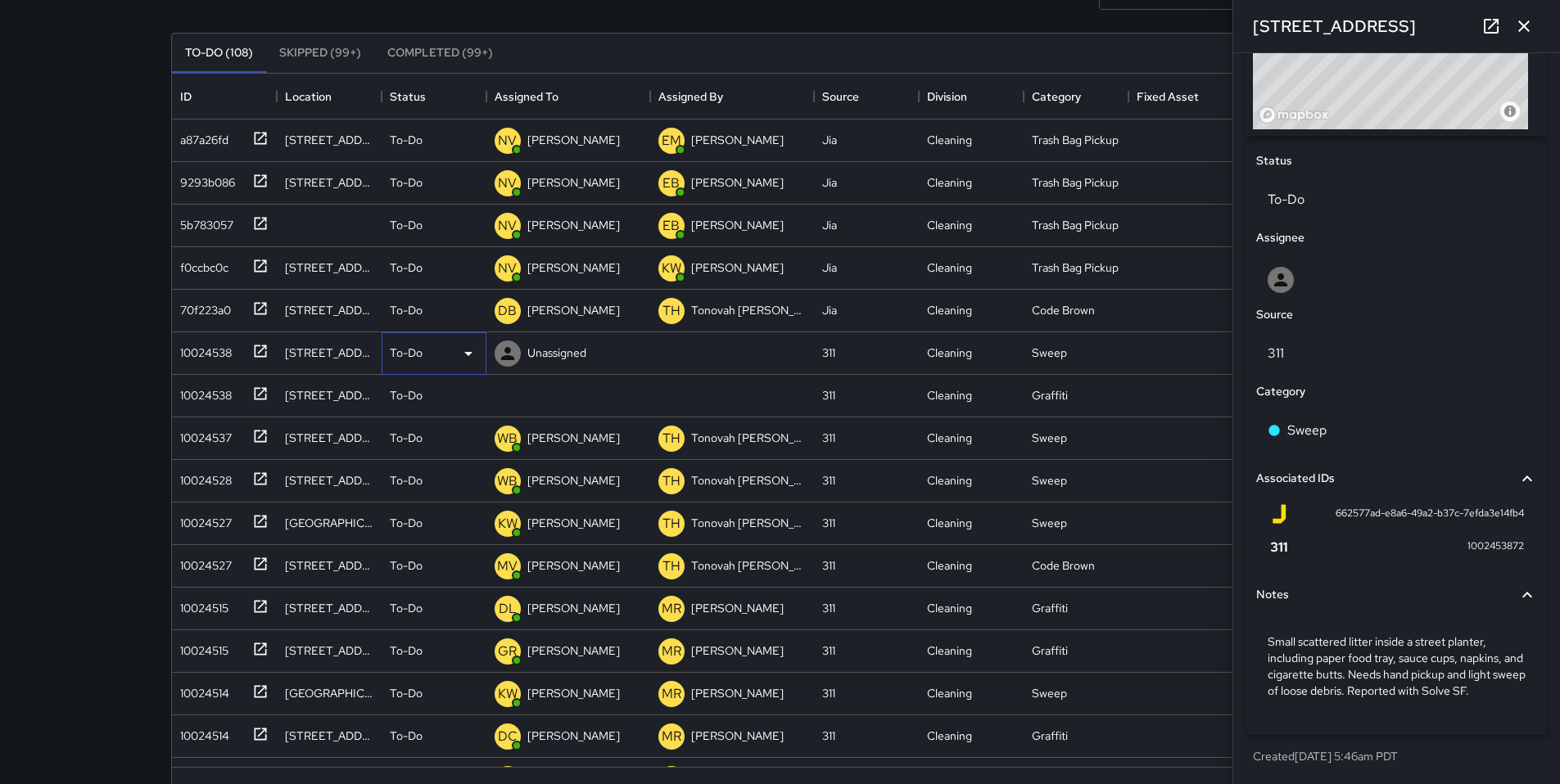
click at [413, 351] on p "To-Do" at bounding box center [406, 353] width 33 height 17
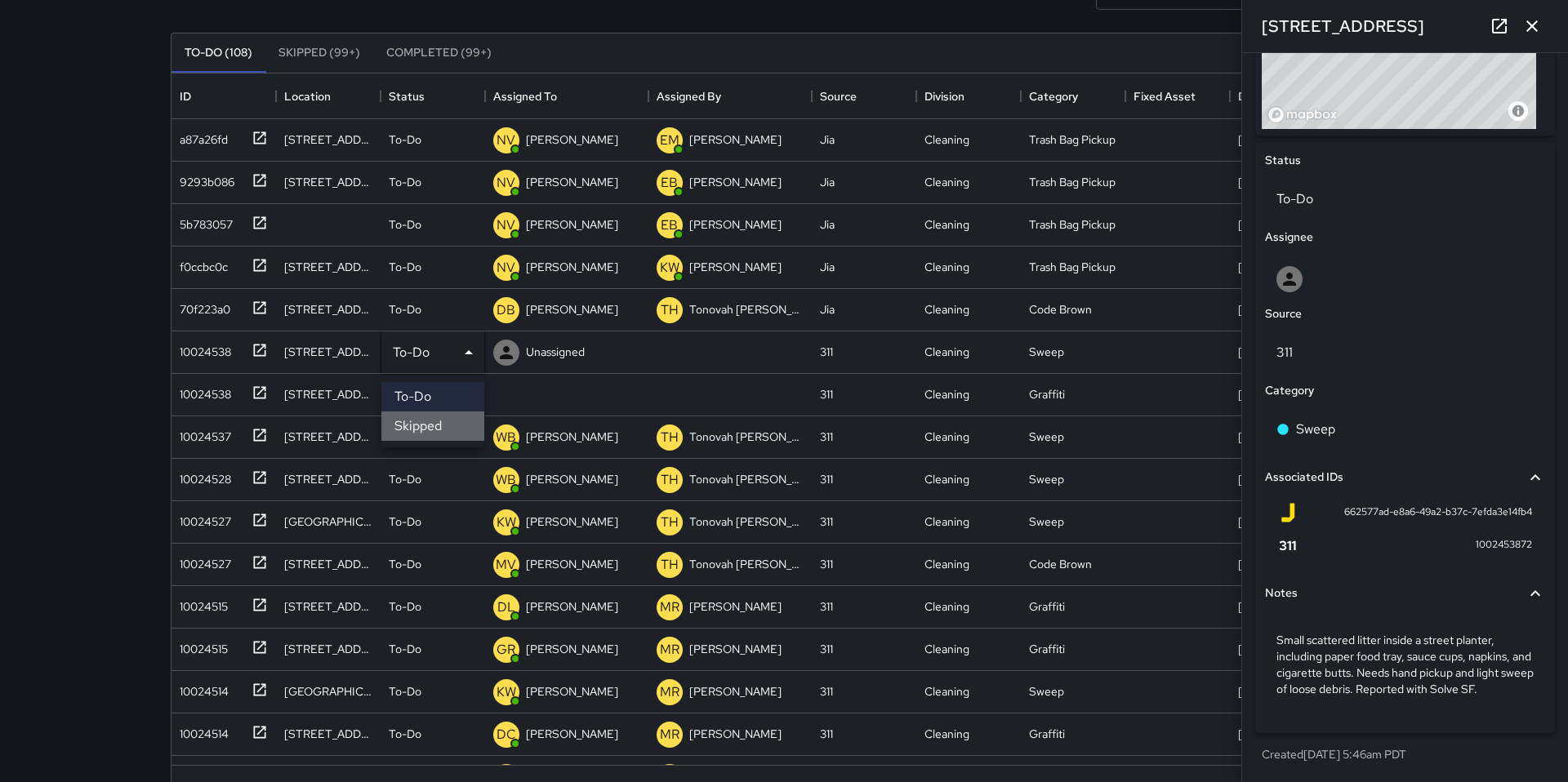
drag, startPoint x: 438, startPoint y: 426, endPoint x: 423, endPoint y: 422, distance: 15.5
click at [437, 426] on li "Skipped" at bounding box center [433, 426] width 102 height 29
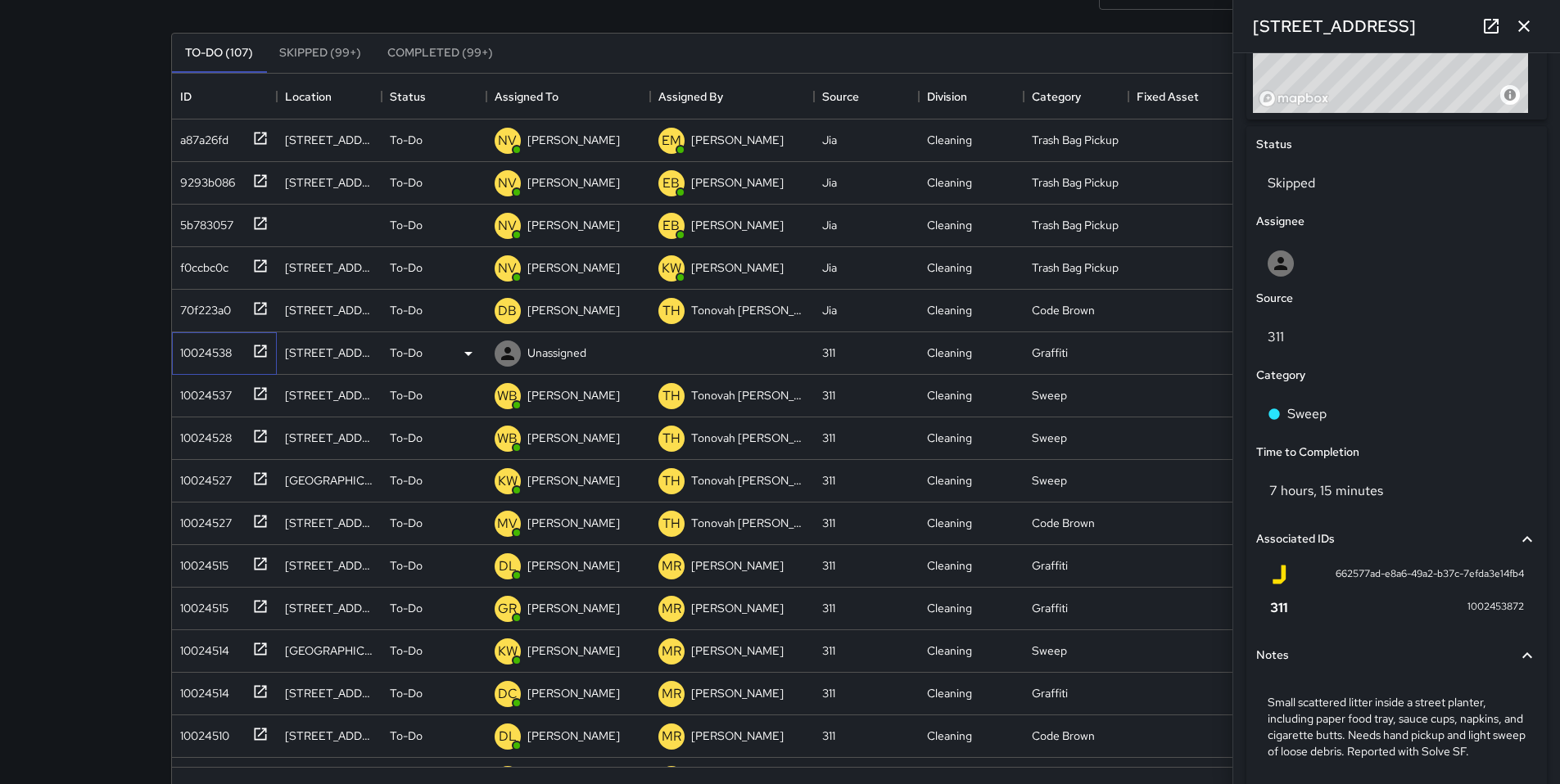
click at [200, 359] on div "10024538" at bounding box center [202, 349] width 58 height 23
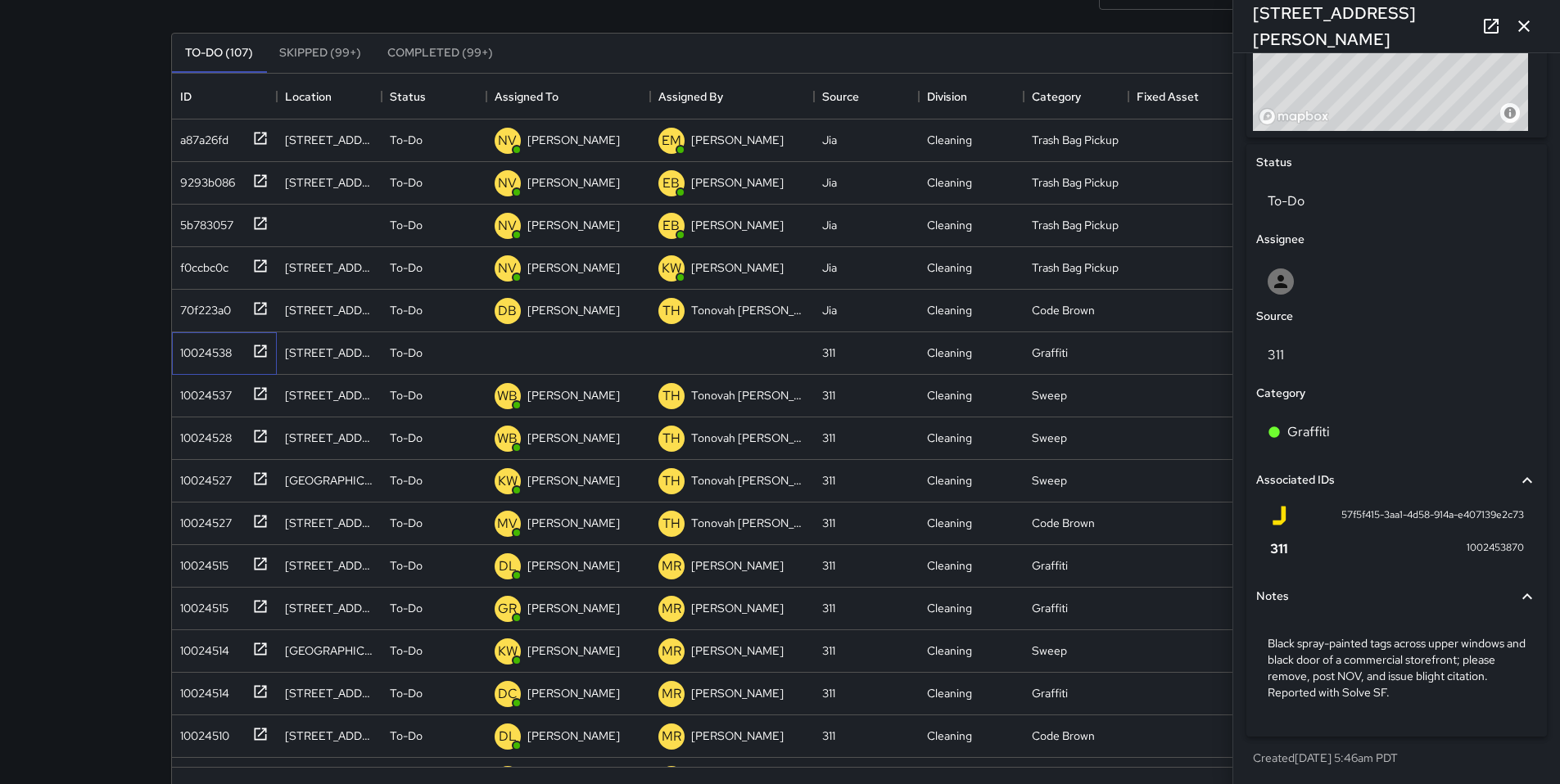
scroll to position [684, 0]
click at [378, 354] on div "17 Harriet Street" at bounding box center [329, 353] width 105 height 42
click at [404, 357] on p "To-Do" at bounding box center [406, 353] width 33 height 17
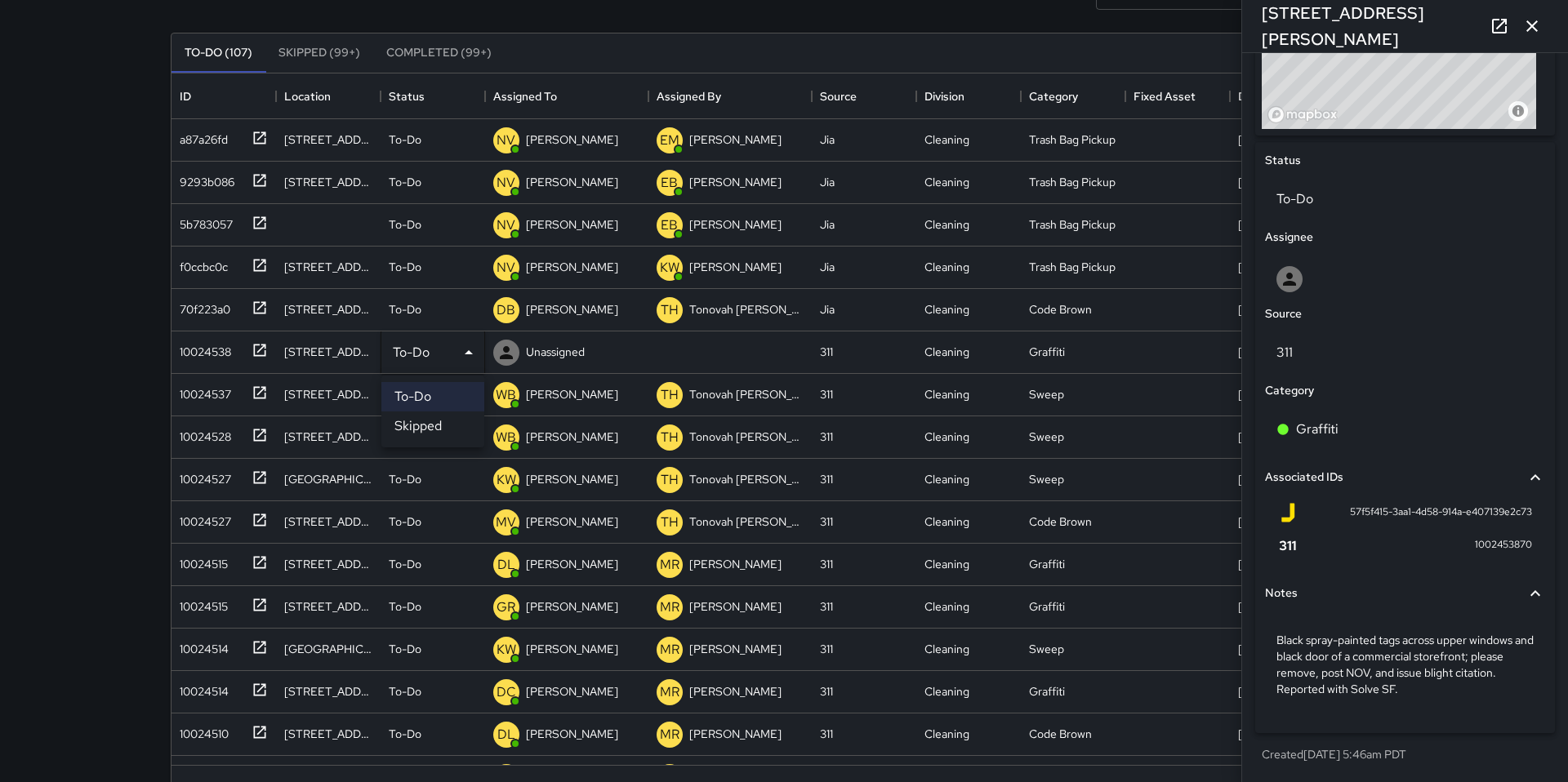
click at [434, 422] on li "Skipped" at bounding box center [433, 426] width 102 height 29
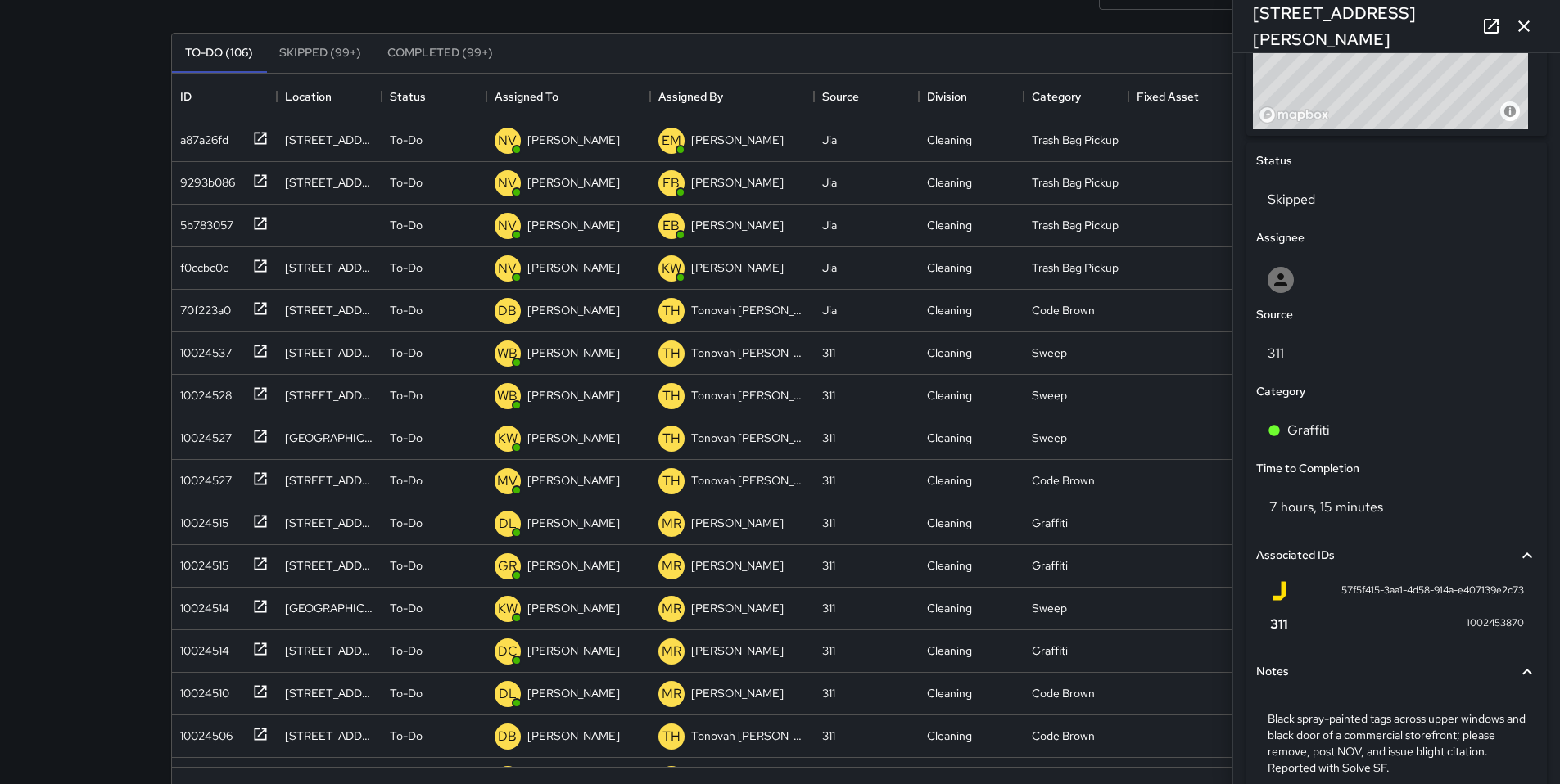
click at [164, 352] on div "Search Search New Task To-Do (106) Skipped (99+) Completed (99+) ID Location St…" at bounding box center [780, 377] width 1257 height 914
drag, startPoint x: 1524, startPoint y: 23, endPoint x: 1515, endPoint y: 29, distance: 10.8
click at [1524, 22] on icon "button" at bounding box center [1523, 26] width 19 height 19
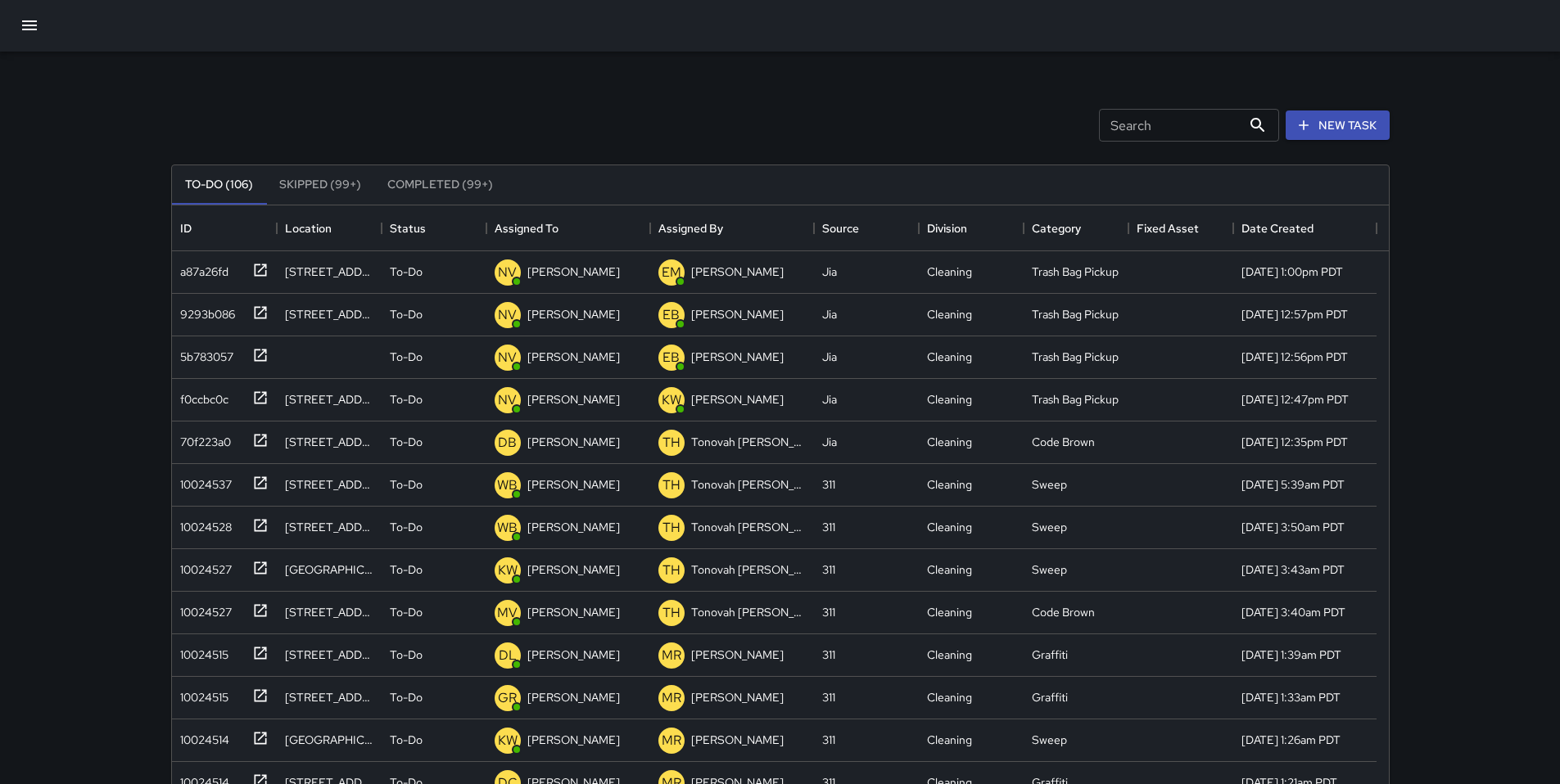
scroll to position [0, 0]
click at [32, 27] on icon "button" at bounding box center [29, 26] width 15 height 10
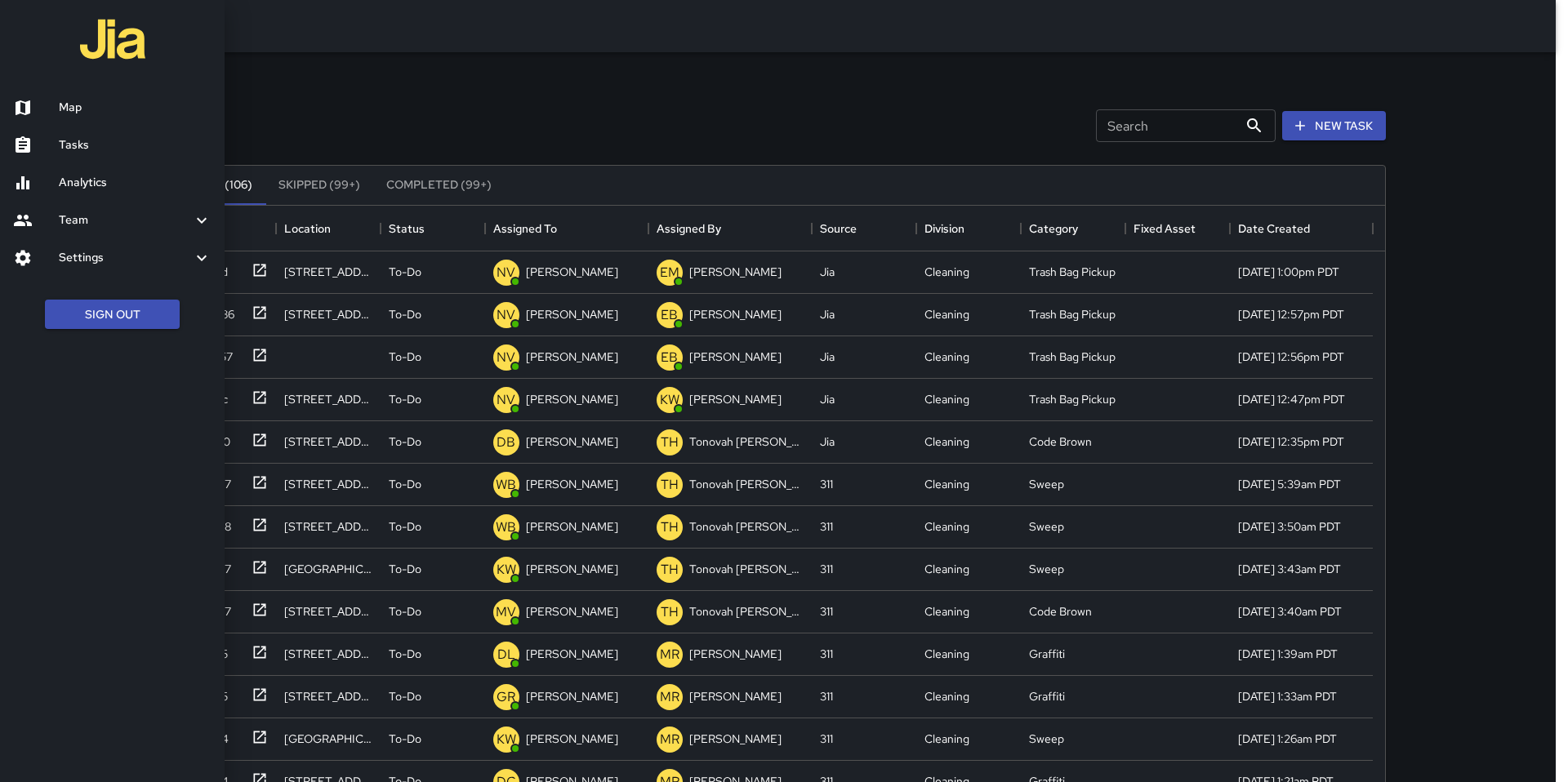
click at [64, 142] on h6 "Tasks" at bounding box center [134, 145] width 153 height 18
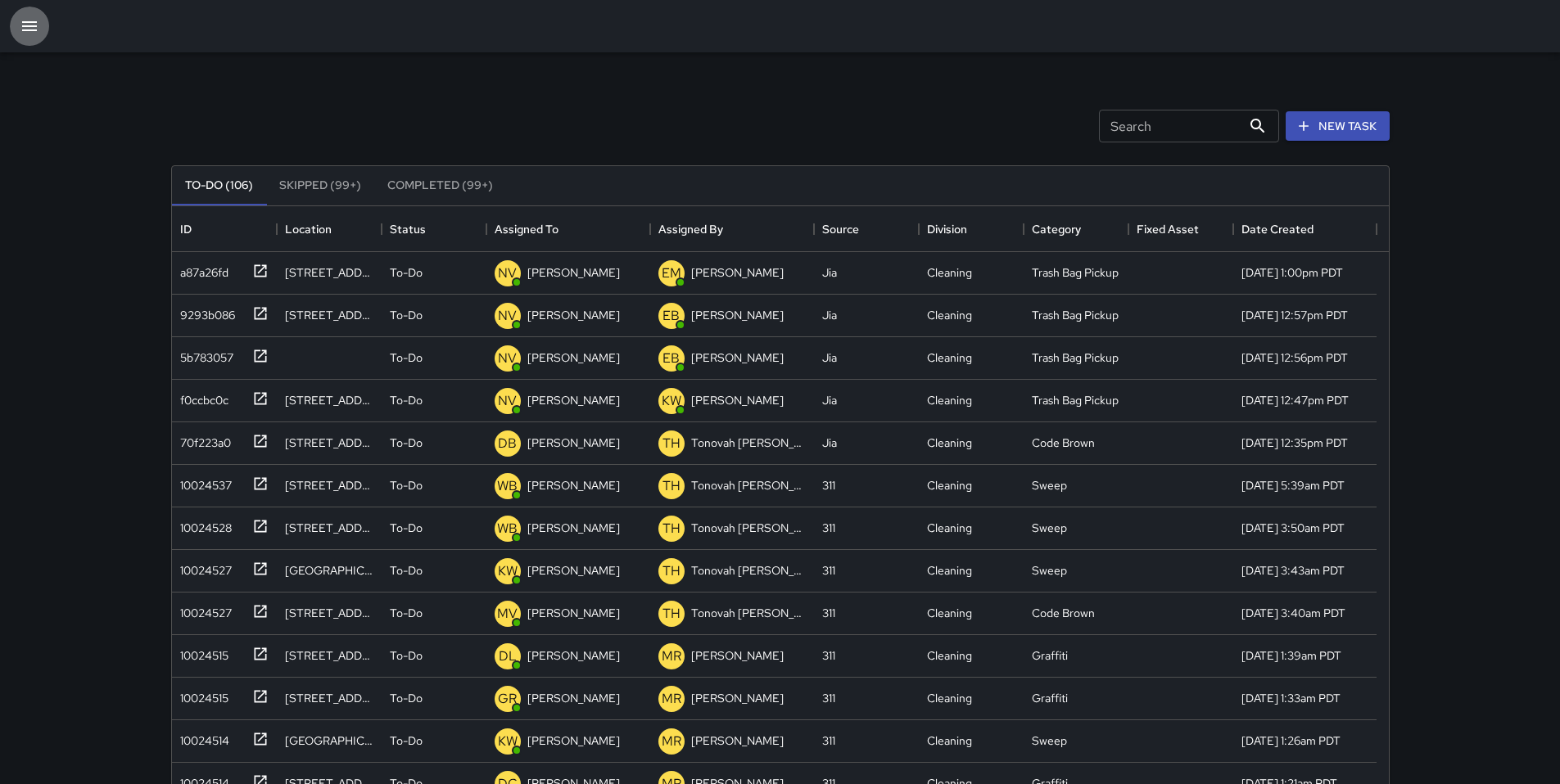
click at [33, 39] on button "button" at bounding box center [29, 26] width 39 height 39
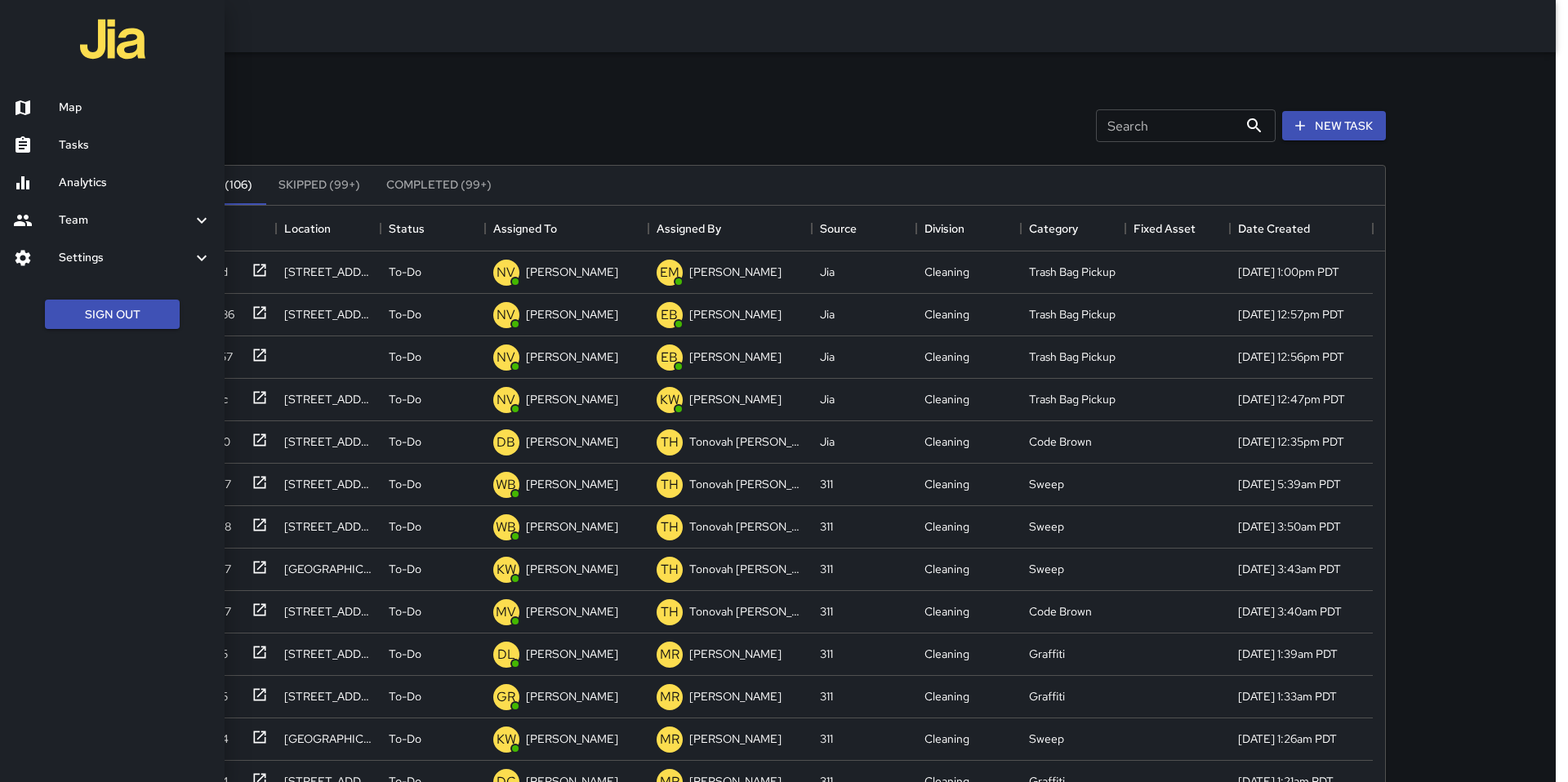
click at [53, 142] on div at bounding box center [36, 145] width 46 height 19
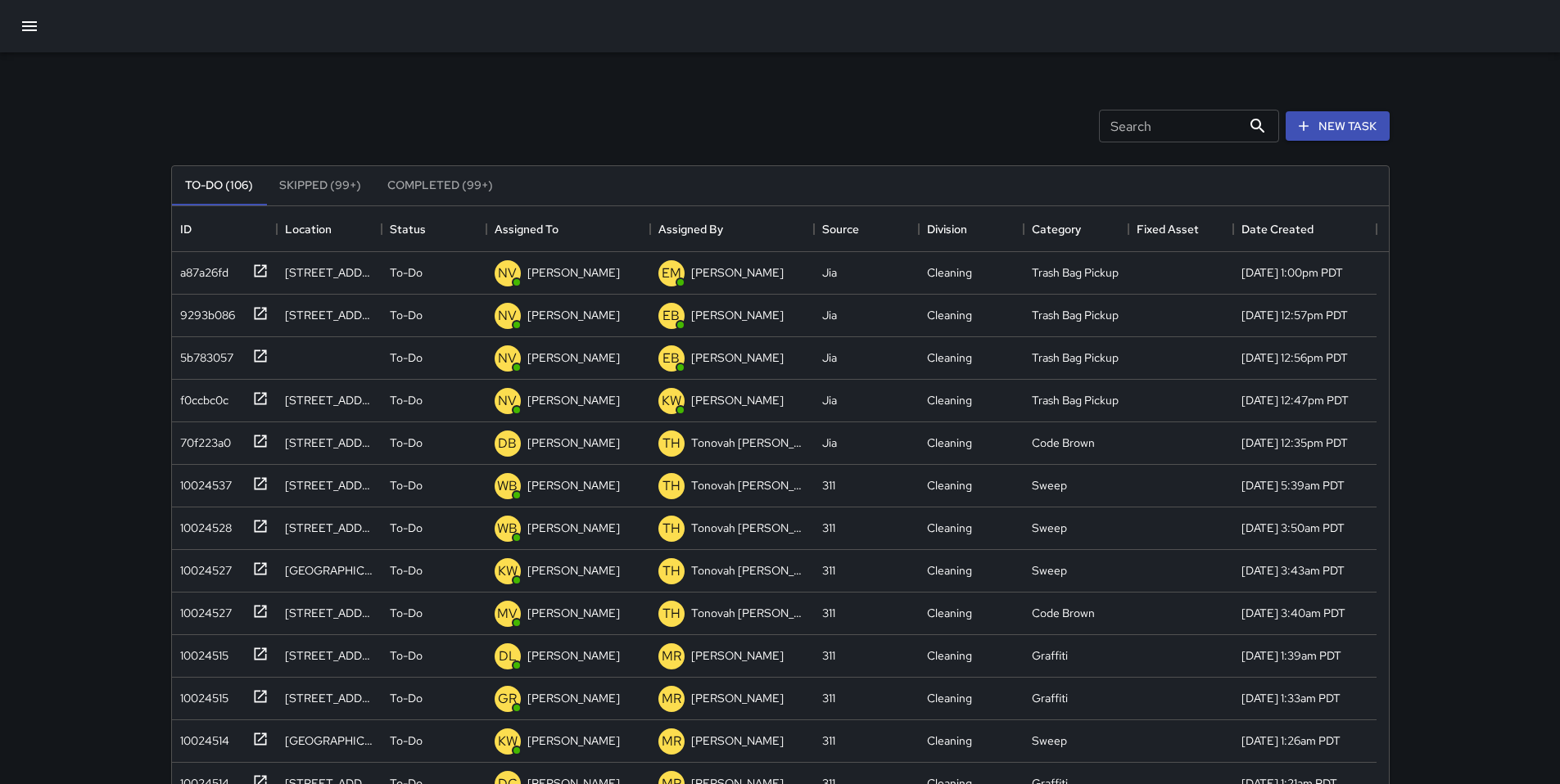
click at [27, 27] on icon "button" at bounding box center [29, 26] width 15 height 10
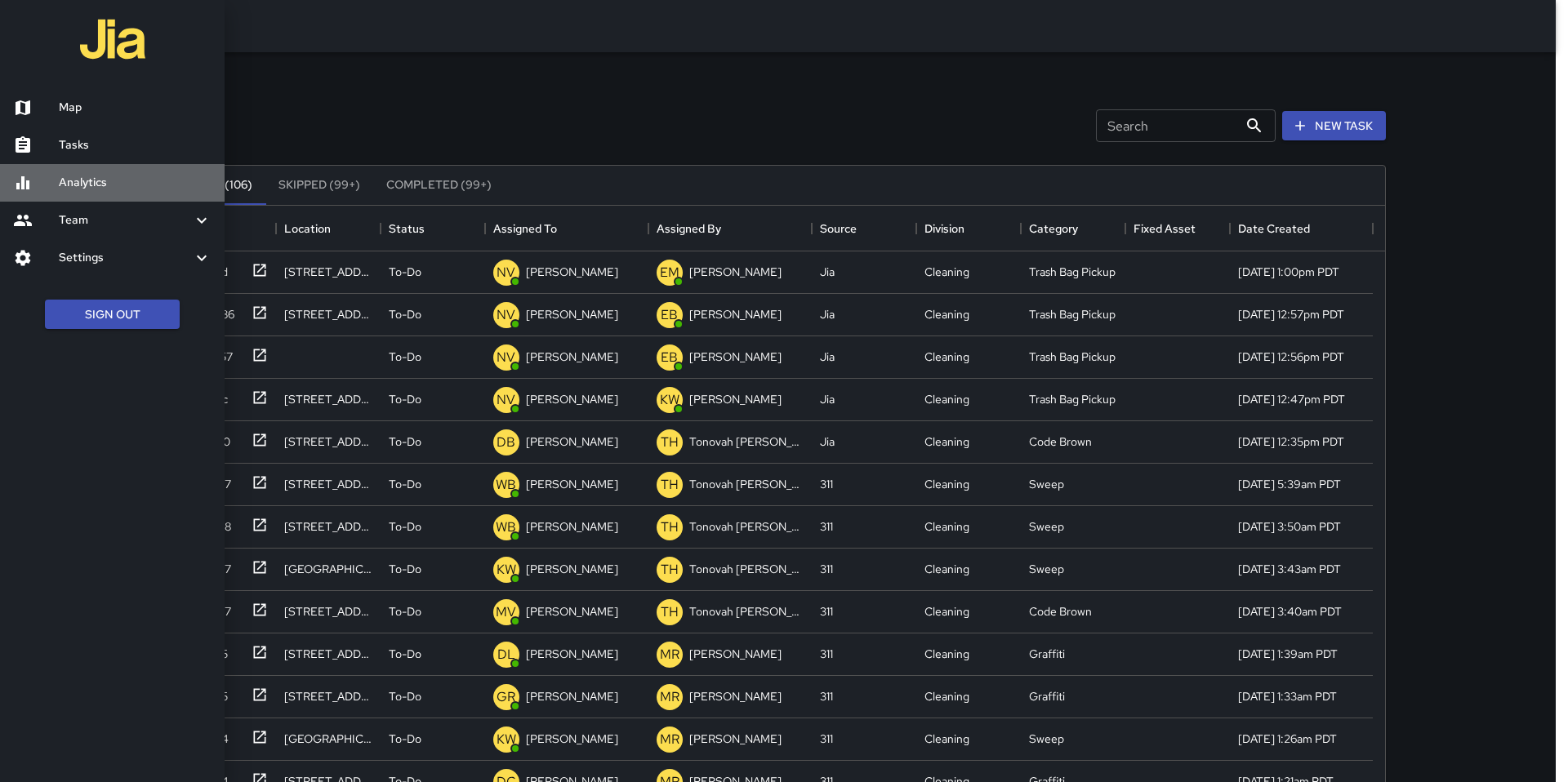
click at [95, 187] on h6 "Analytics" at bounding box center [134, 183] width 153 height 18
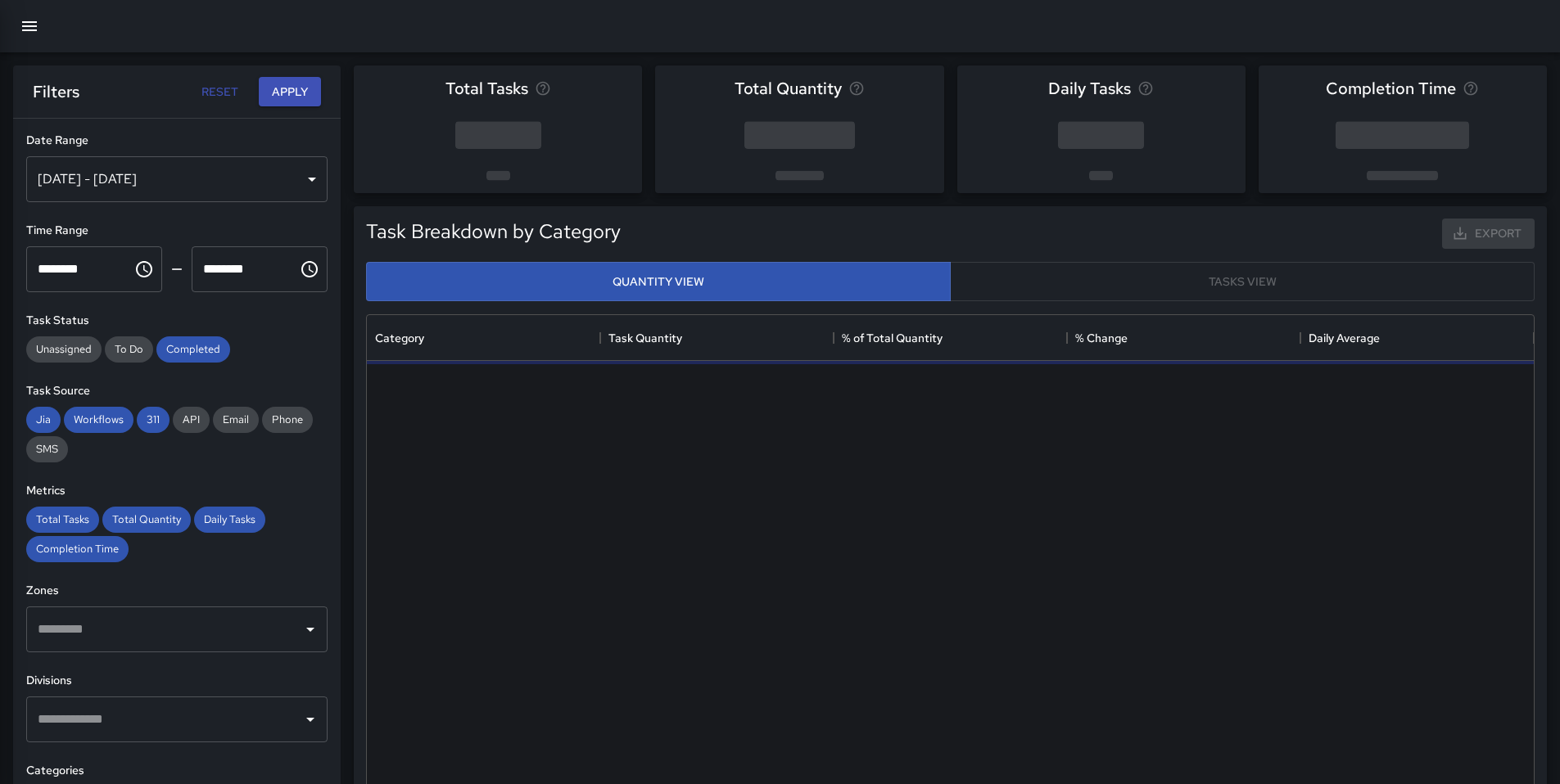
scroll to position [477, 1155]
click at [203, 344] on span "Completed" at bounding box center [194, 348] width 73 height 14
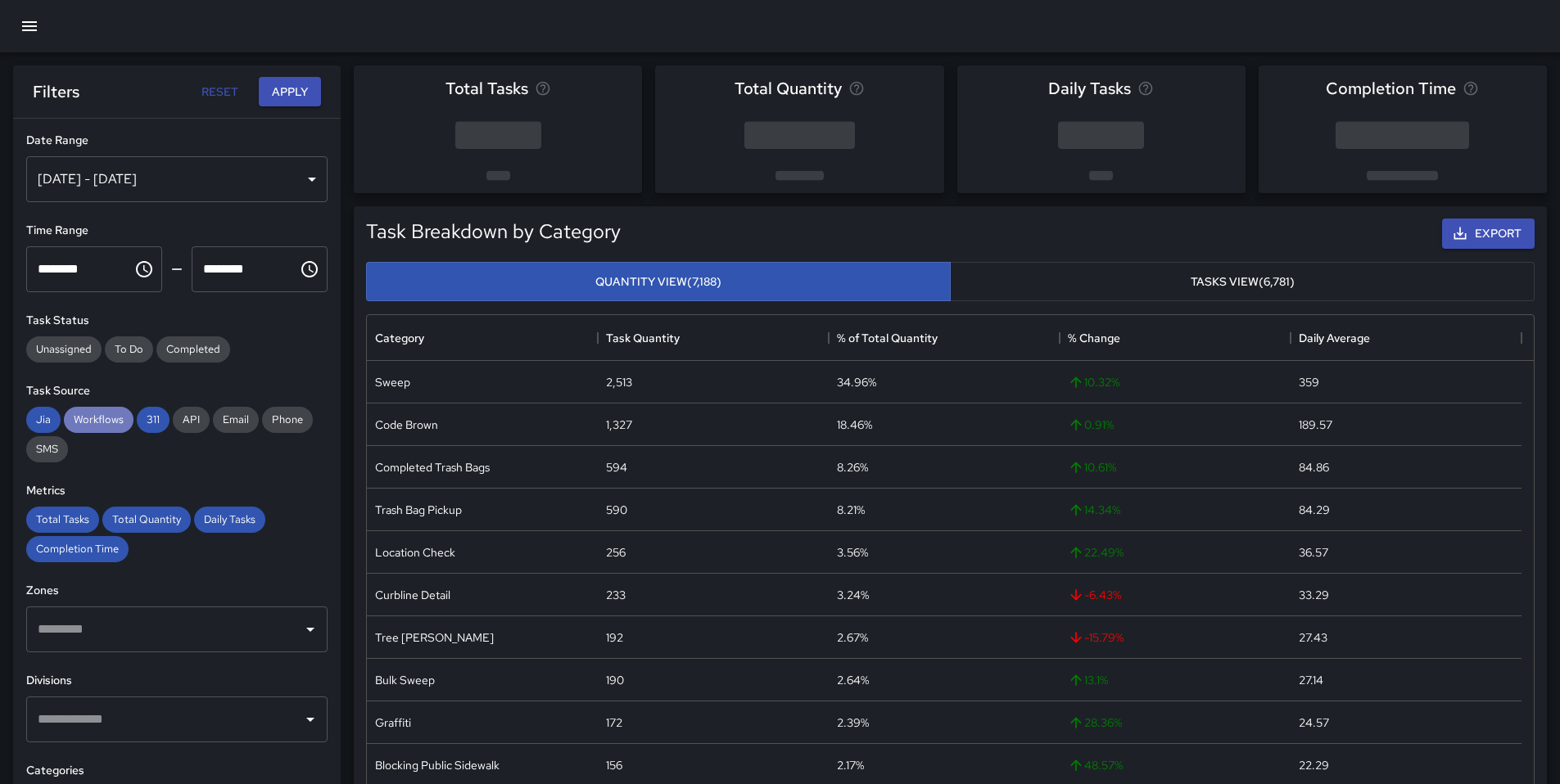
click at [93, 419] on span "Workflows" at bounding box center [99, 419] width 70 height 14
click at [38, 415] on span "Jia" at bounding box center [43, 419] width 34 height 14
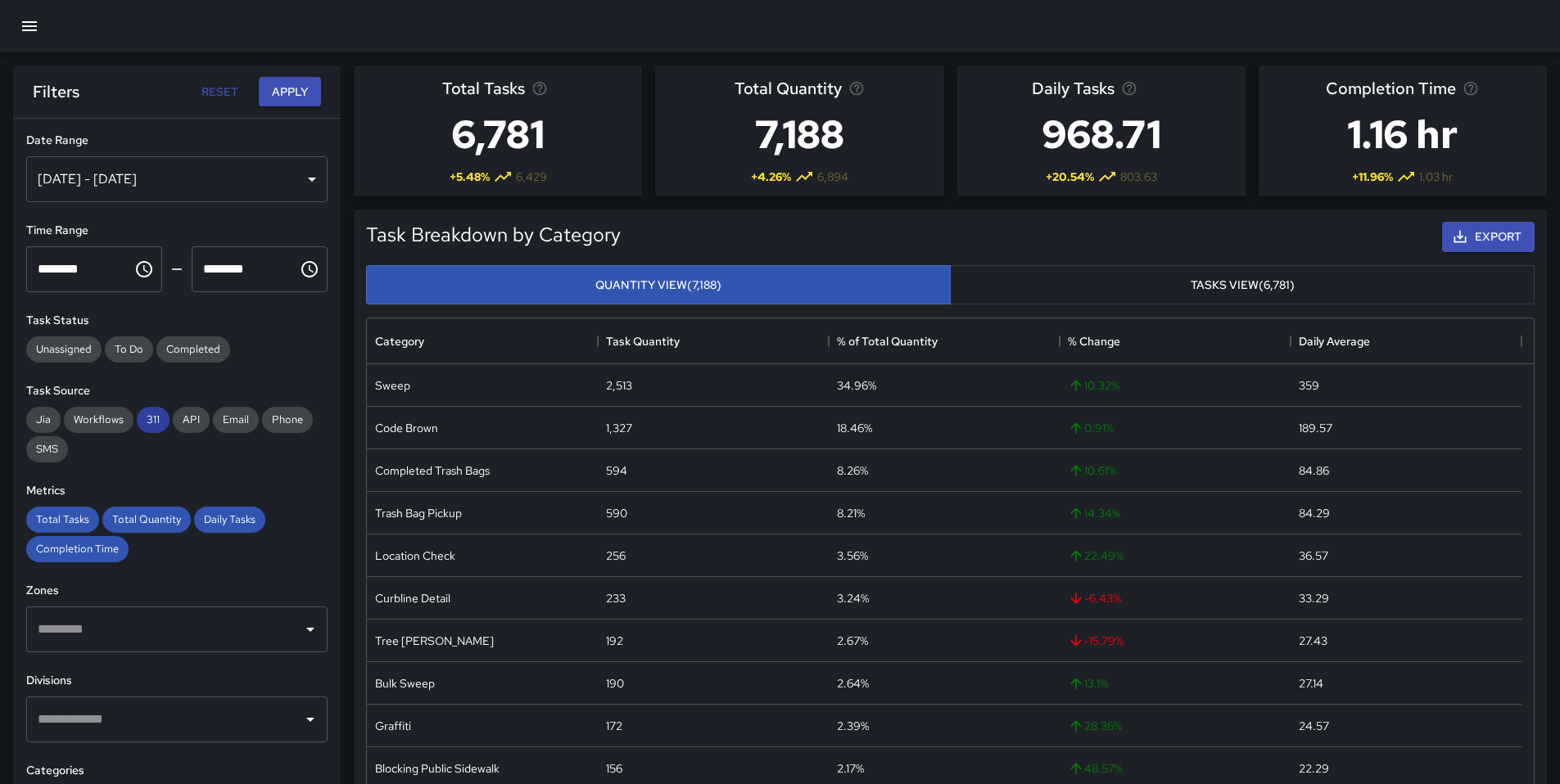
drag, startPoint x: 153, startPoint y: 414, endPoint x: 150, endPoint y: 424, distance: 10.4
click at [153, 414] on span "311" at bounding box center [153, 419] width 33 height 14
click at [75, 517] on span "Total Tasks" at bounding box center [62, 519] width 72 height 14
click at [139, 523] on span "Total Quantity" at bounding box center [147, 519] width 88 height 14
click at [217, 518] on span "Daily Tasks" at bounding box center [230, 519] width 72 height 14
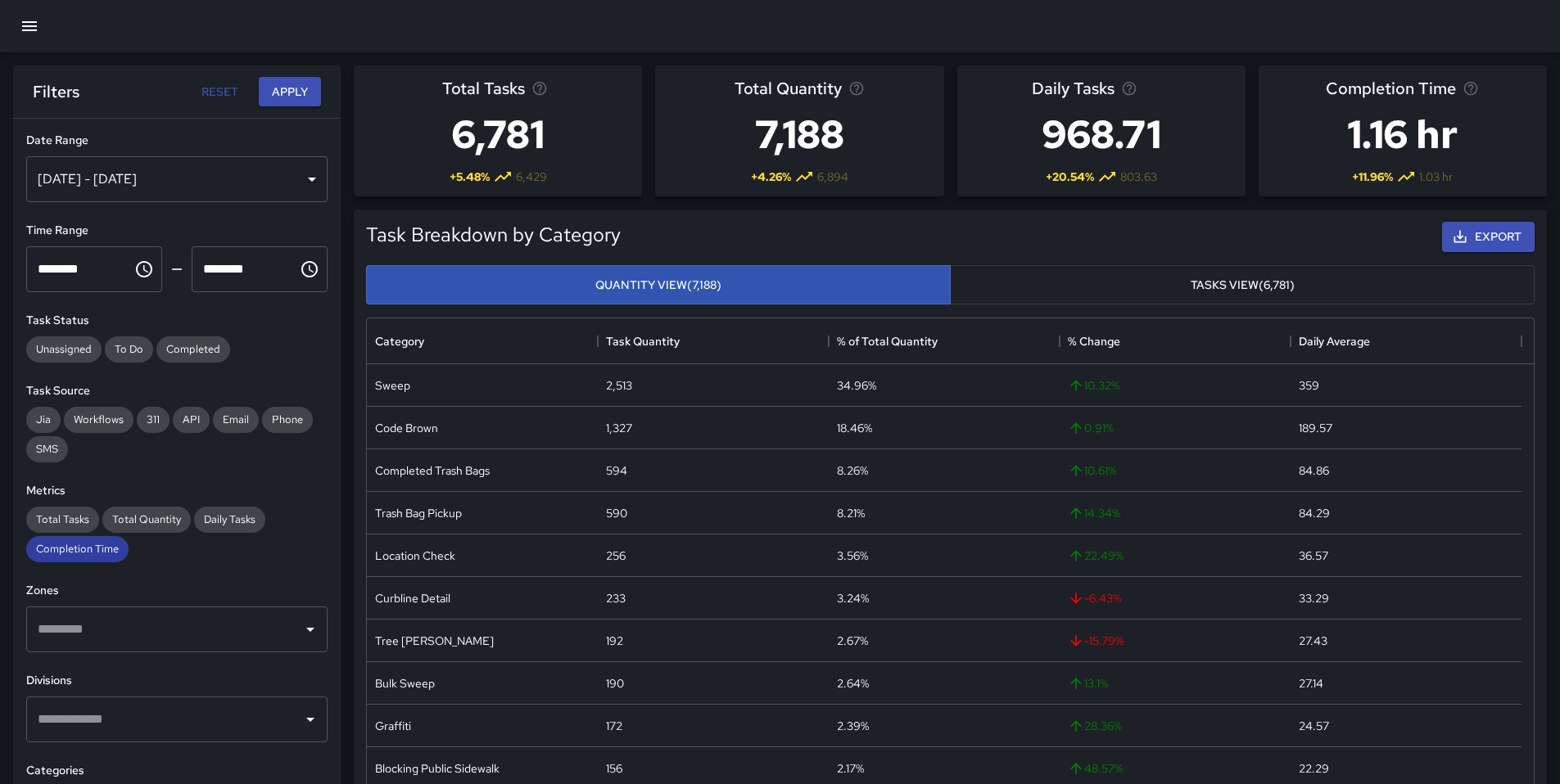
click at [91, 560] on div "Completion Time" at bounding box center [78, 549] width 103 height 27
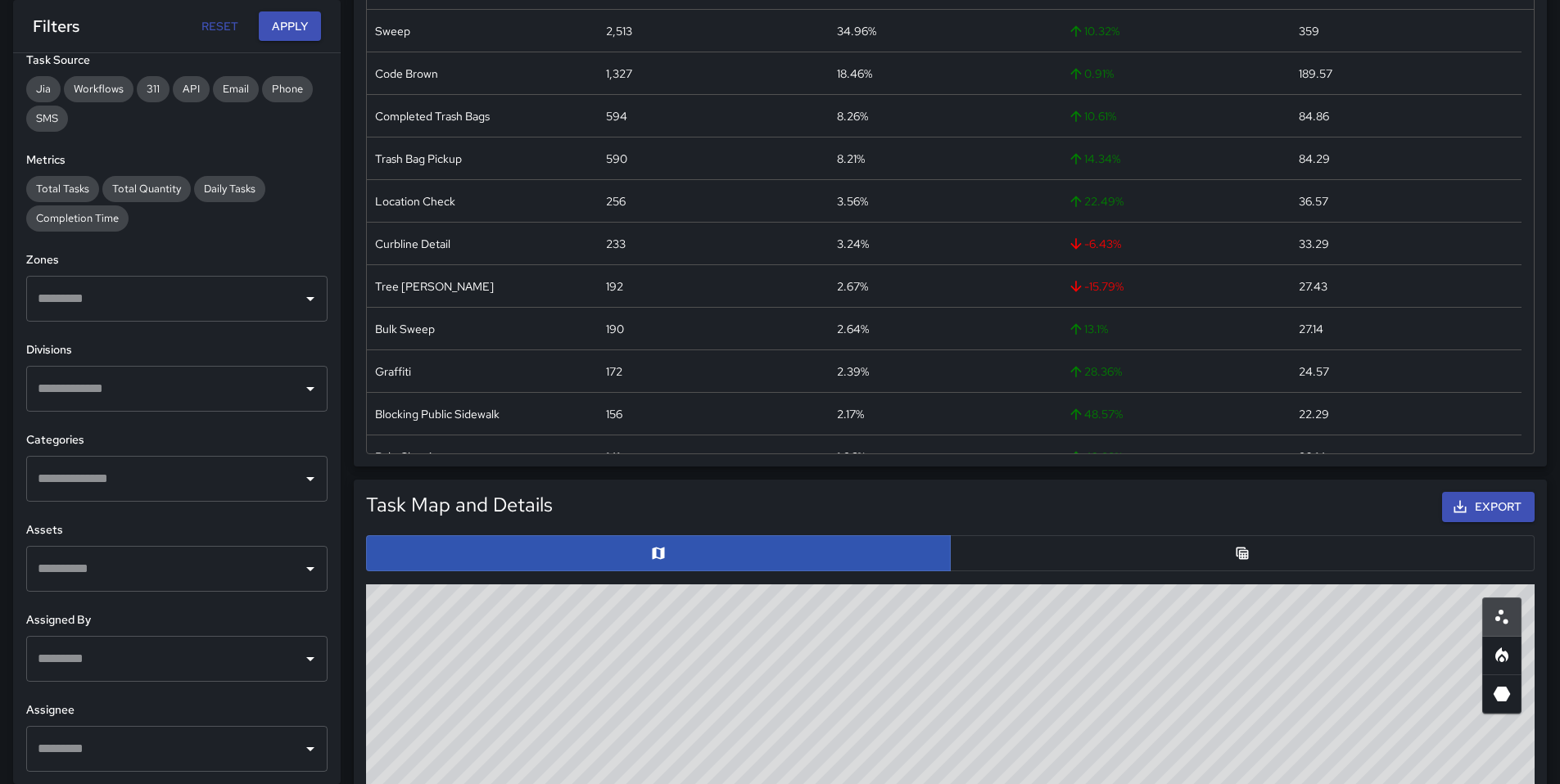
scroll to position [266, 0]
click at [272, 31] on button "Apply" at bounding box center [290, 26] width 62 height 30
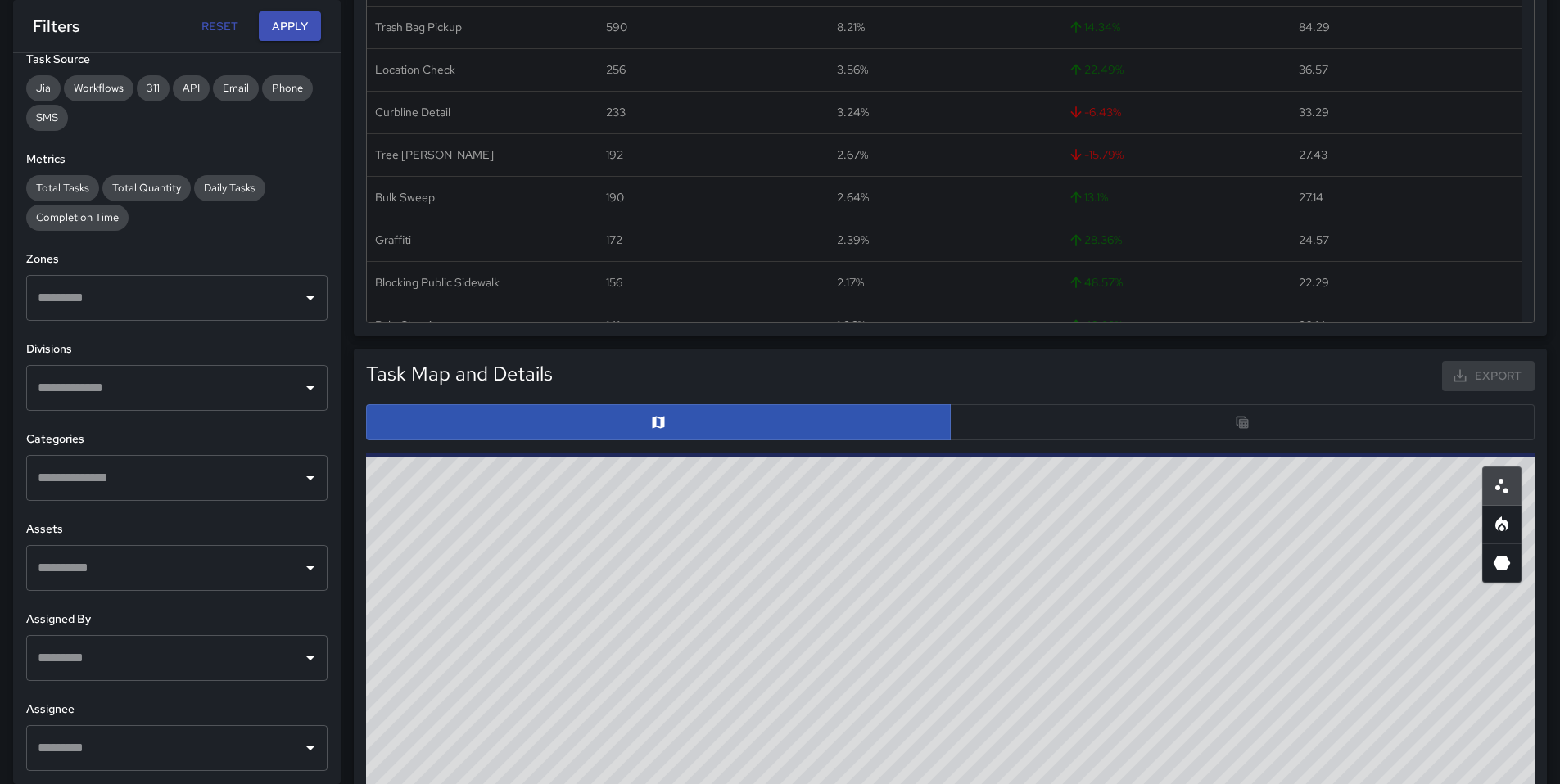
click at [1001, 433] on div at bounding box center [950, 422] width 1168 height 36
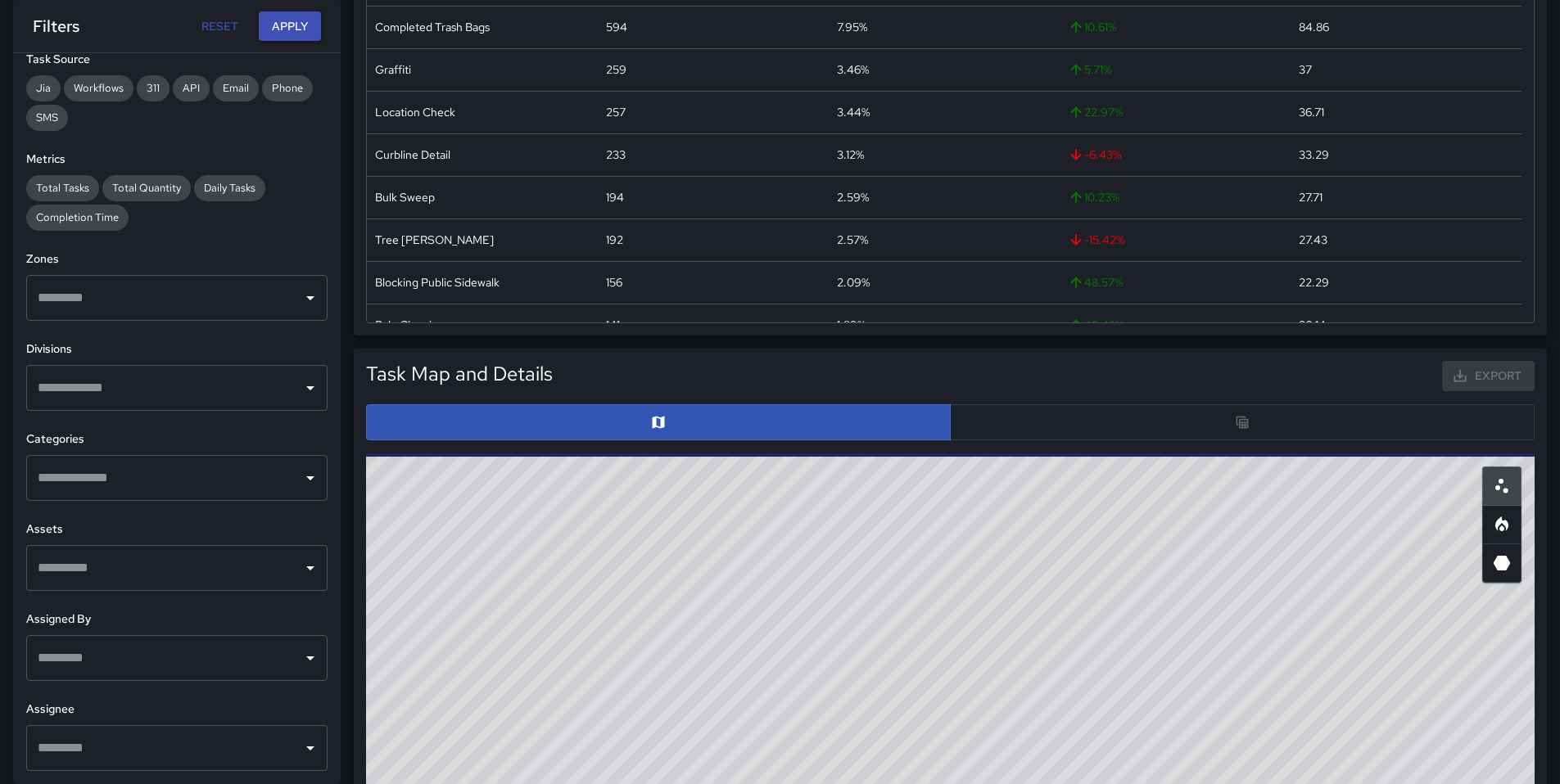
click at [1001, 433] on div at bounding box center [950, 422] width 1168 height 36
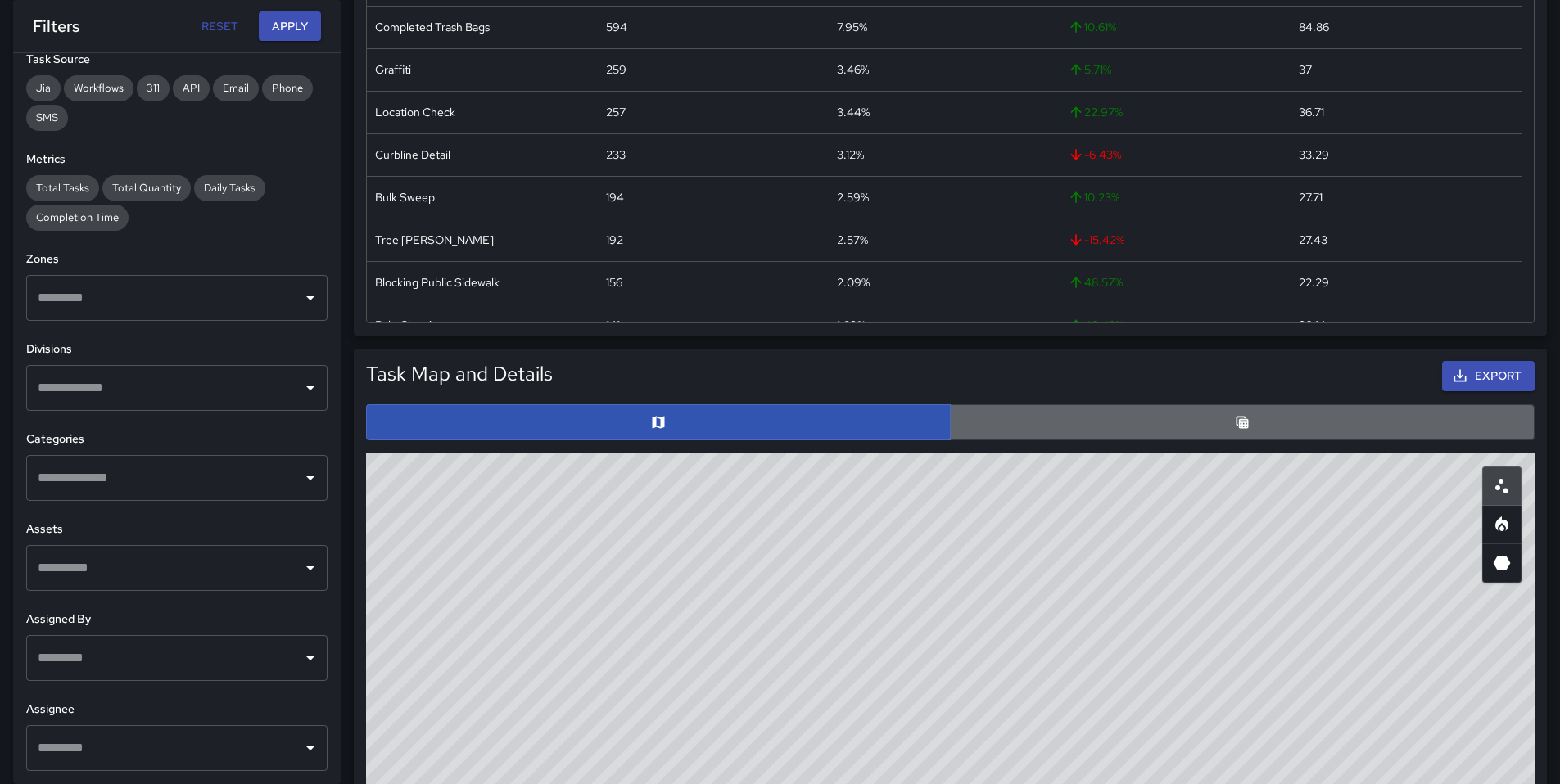
click at [1004, 433] on button "button" at bounding box center [1242, 422] width 584 height 36
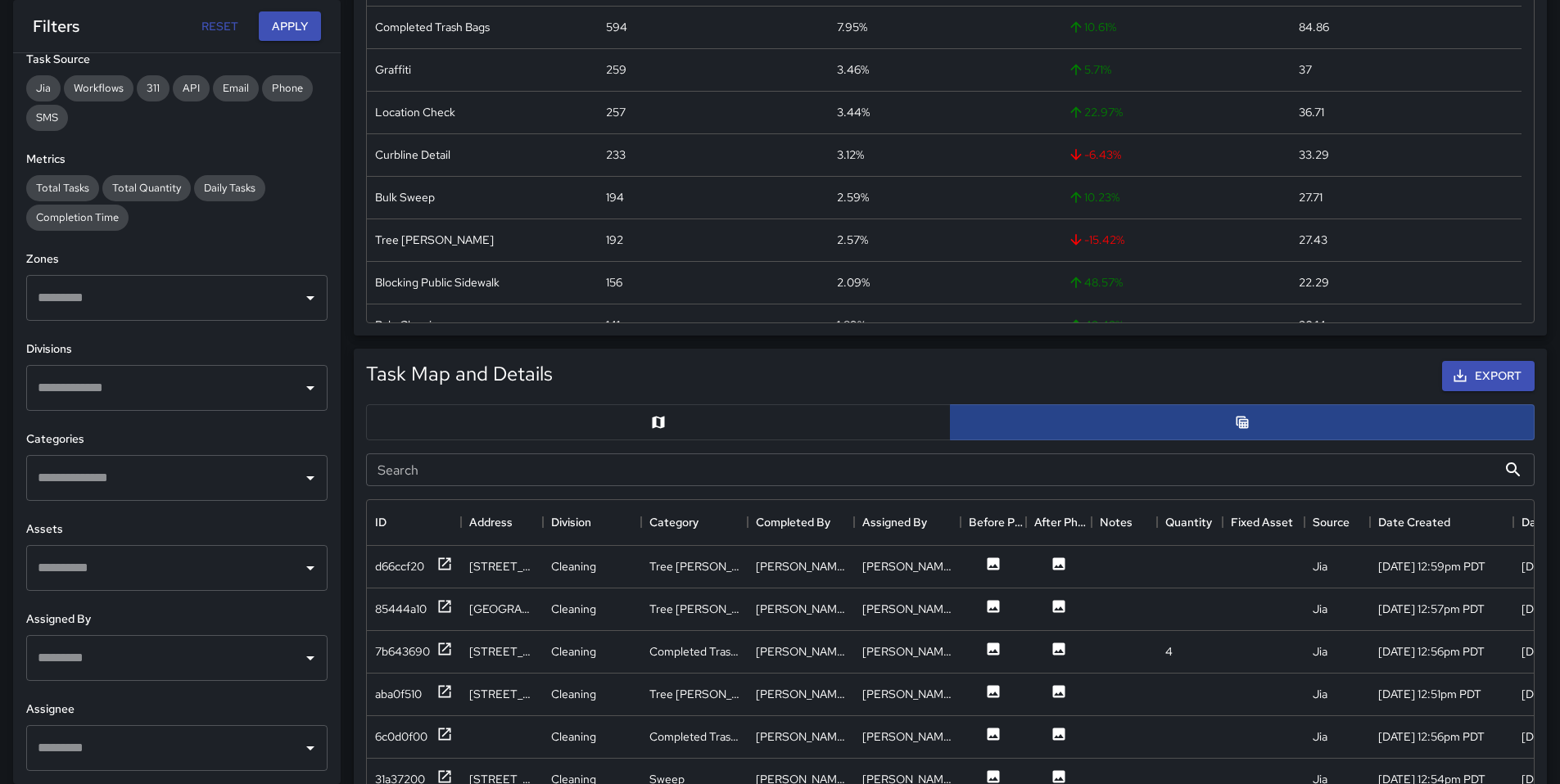
scroll to position [13, 13]
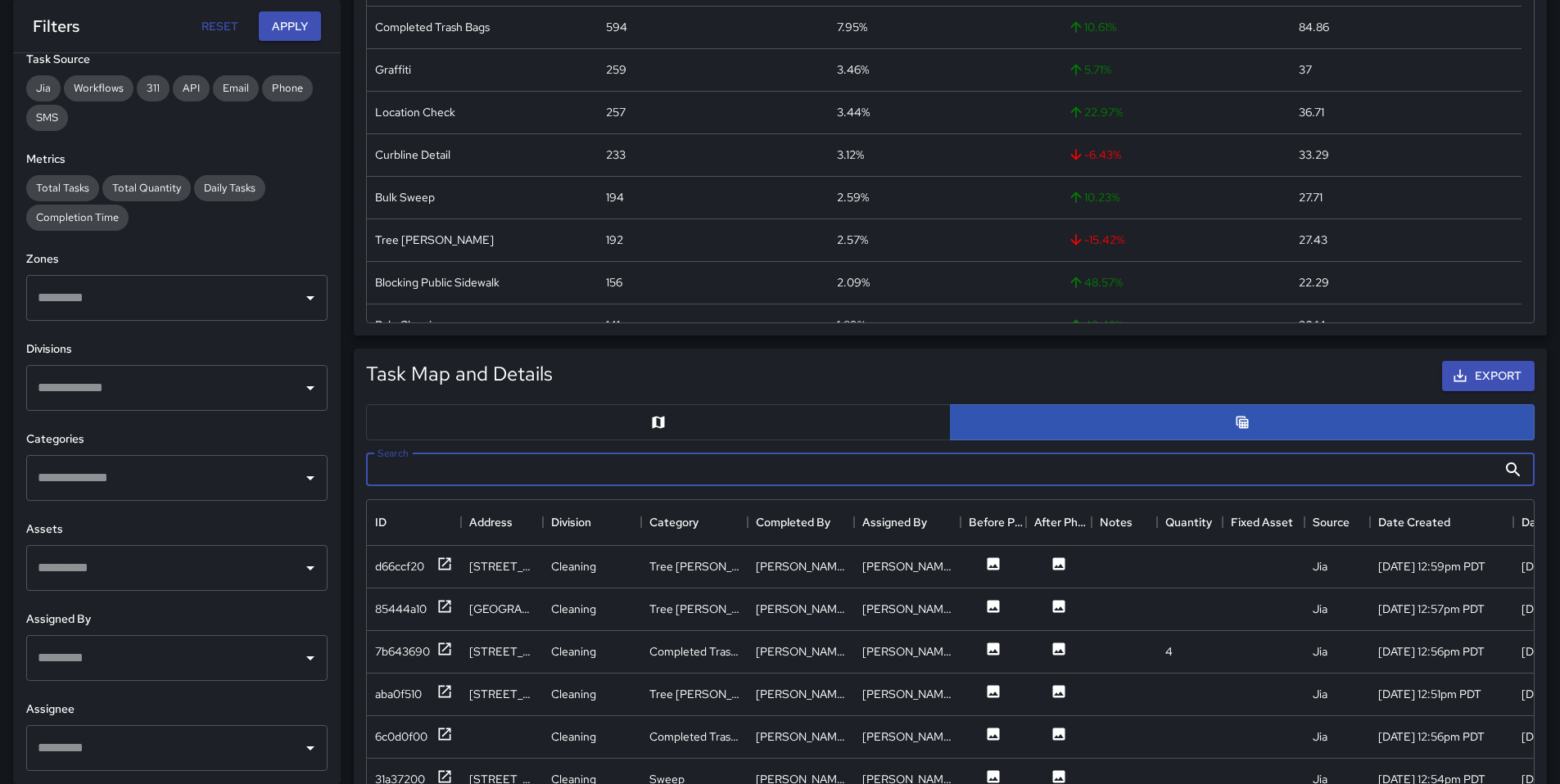
click at [711, 477] on input "Search" at bounding box center [931, 470] width 1131 height 33
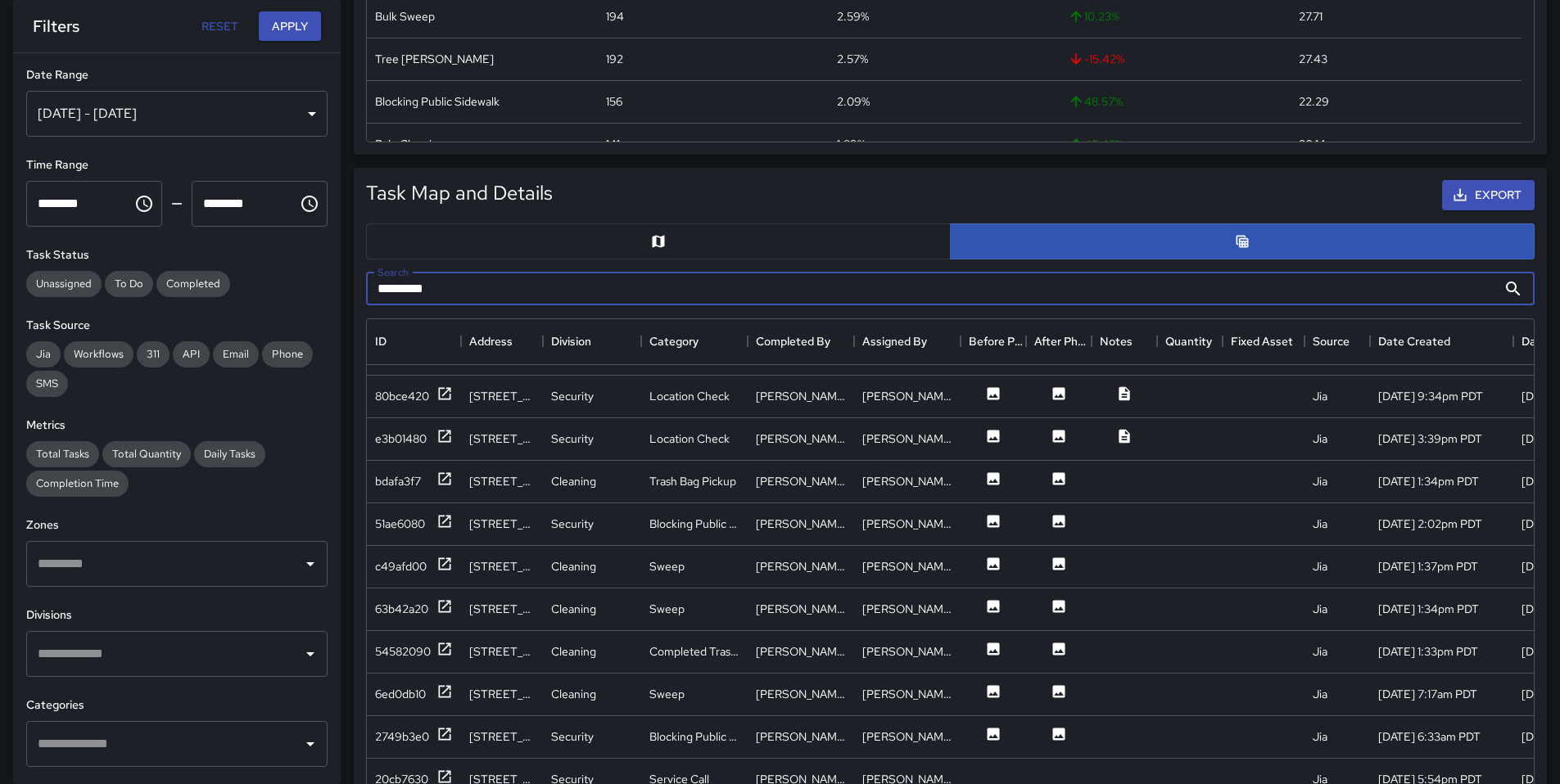
scroll to position [228, 0]
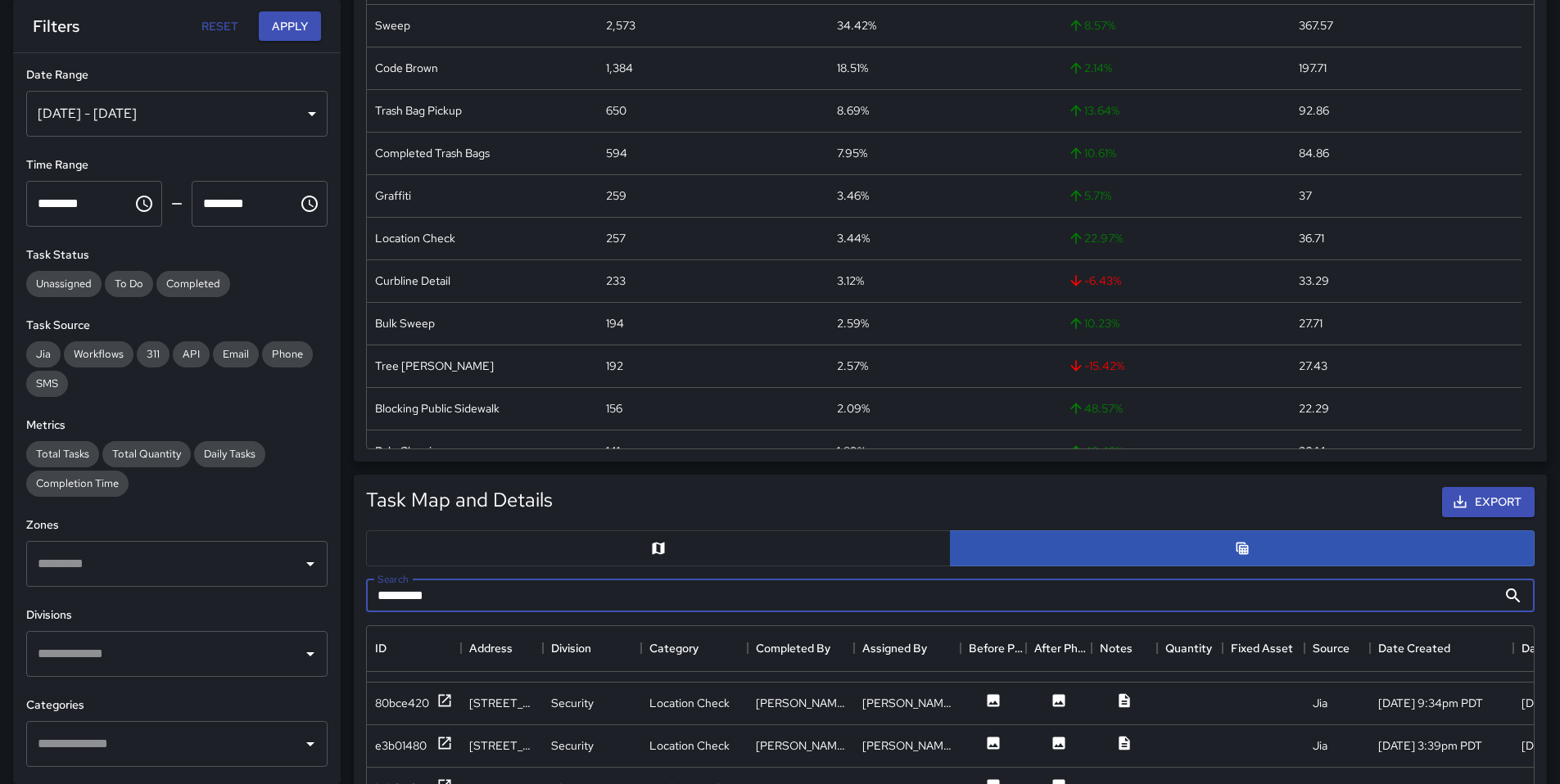
type input "*********"
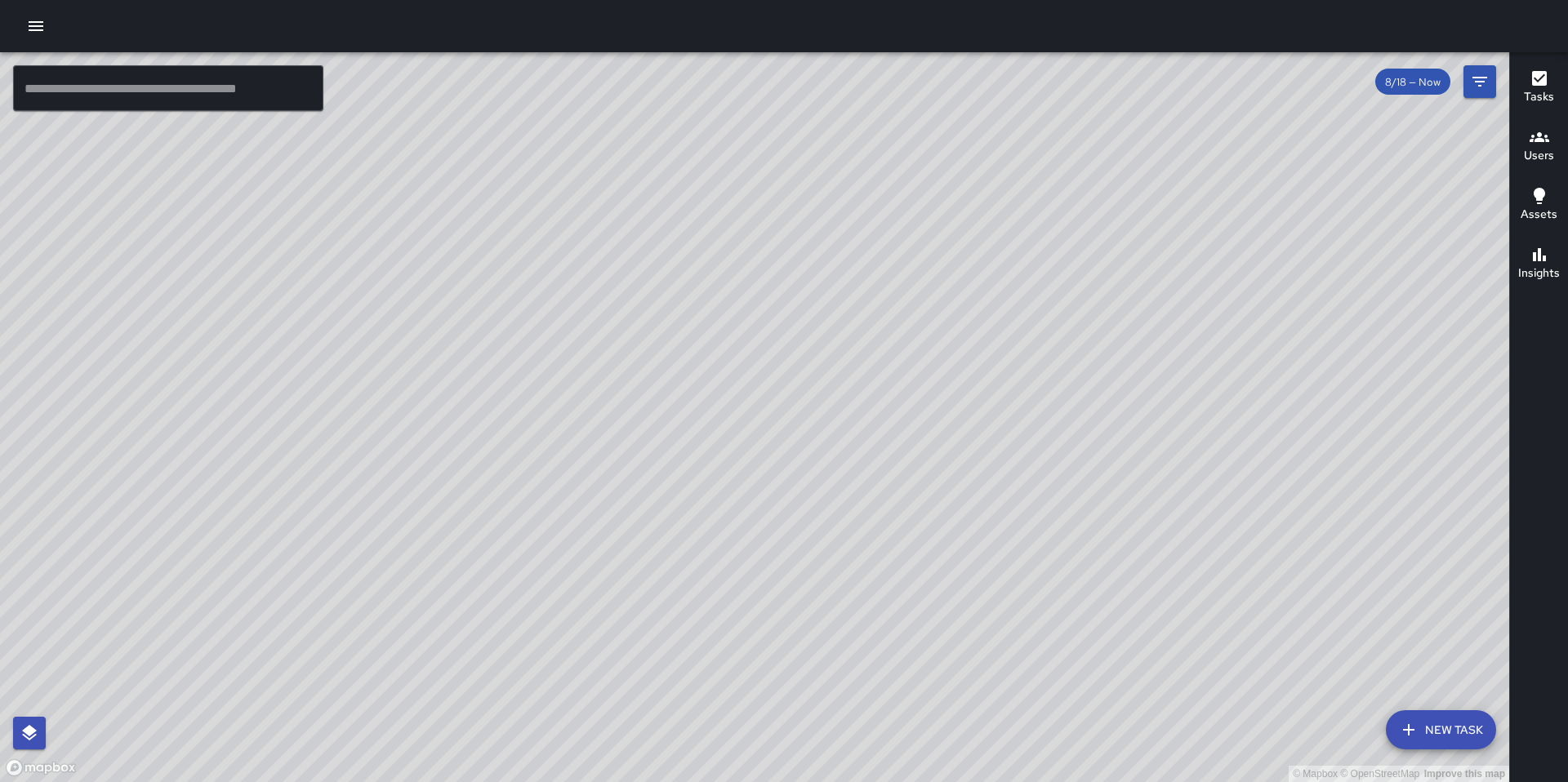
drag, startPoint x: 858, startPoint y: 416, endPoint x: 854, endPoint y: 457, distance: 41.2
click at [856, 441] on div "© Mapbox © OpenStreetMap Improve this map" at bounding box center [755, 417] width 1509 height 730
drag, startPoint x: 939, startPoint y: 403, endPoint x: 693, endPoint y: 651, distance: 349.3
click at [693, 669] on div "© Mapbox © OpenStreetMap Improve this map" at bounding box center [755, 417] width 1509 height 730
drag, startPoint x: 779, startPoint y: 477, endPoint x: 858, endPoint y: 775, distance: 308.3
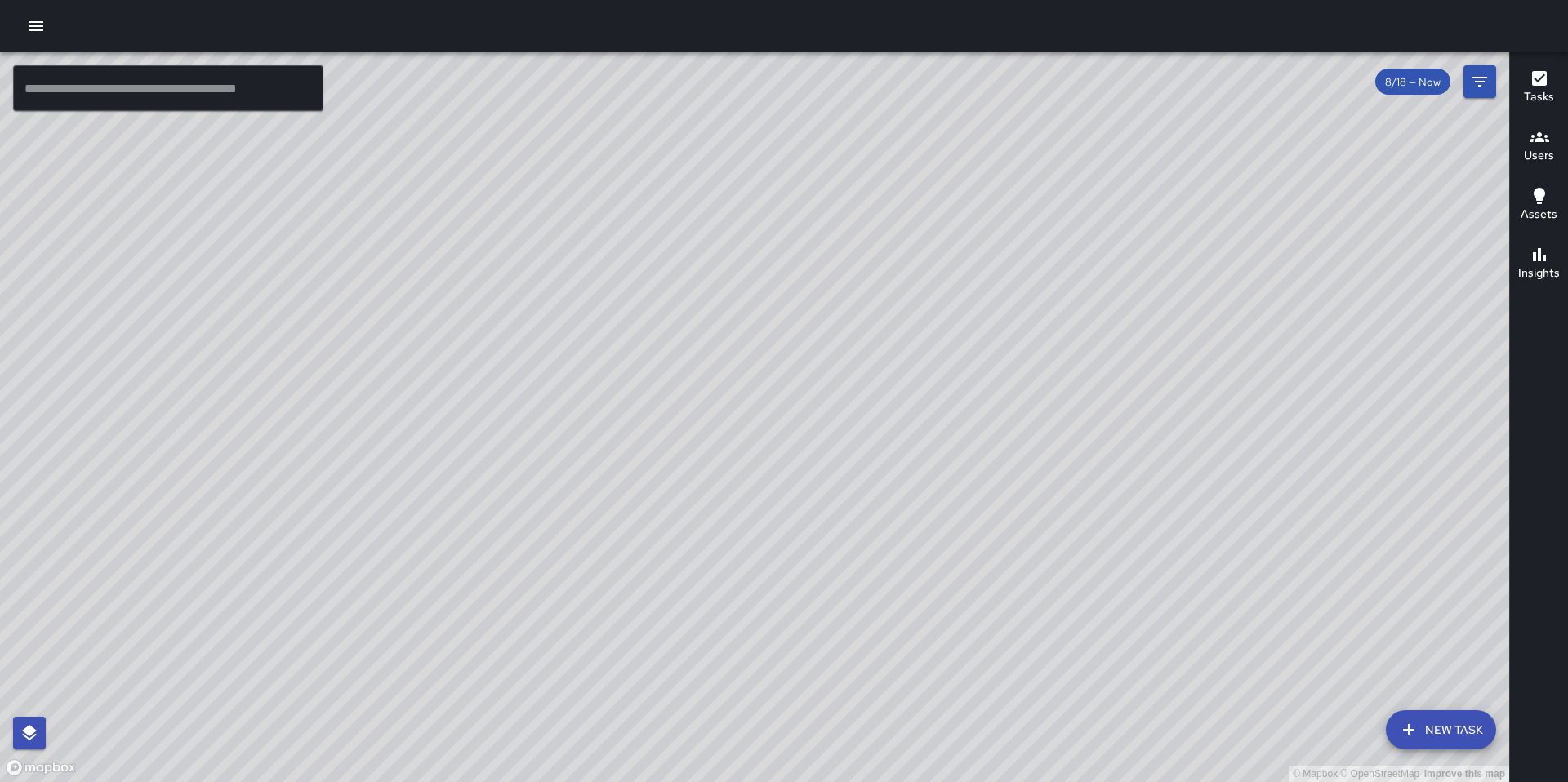
click at [859, 779] on div "© Mapbox © OpenStreetMap Improve this map" at bounding box center [755, 417] width 1509 height 730
drag, startPoint x: 674, startPoint y: 490, endPoint x: 693, endPoint y: 683, distance: 193.9
click at [737, 781] on div "© Mapbox © OpenStreetMap Improve this map" at bounding box center [755, 417] width 1509 height 730
drag, startPoint x: 607, startPoint y: 587, endPoint x: 673, endPoint y: 659, distance: 97.7
click at [673, 665] on div "© Mapbox © OpenStreetMap Improve this map" at bounding box center [755, 417] width 1509 height 730
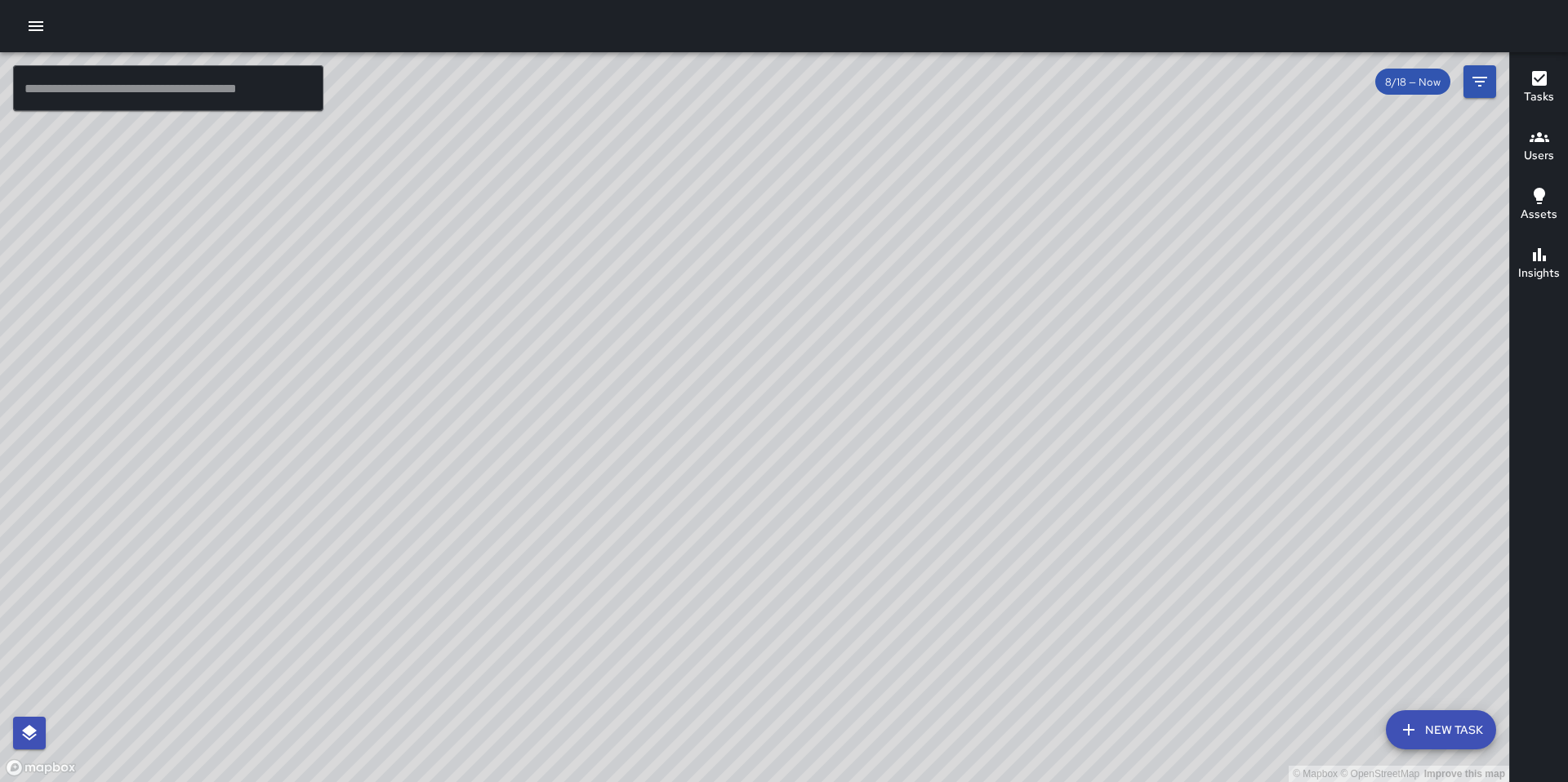
click at [434, 594] on div "© Mapbox © OpenStreetMap Improve this map KW Kenneth Ware 592 Natoma Street Com…" at bounding box center [755, 417] width 1509 height 730
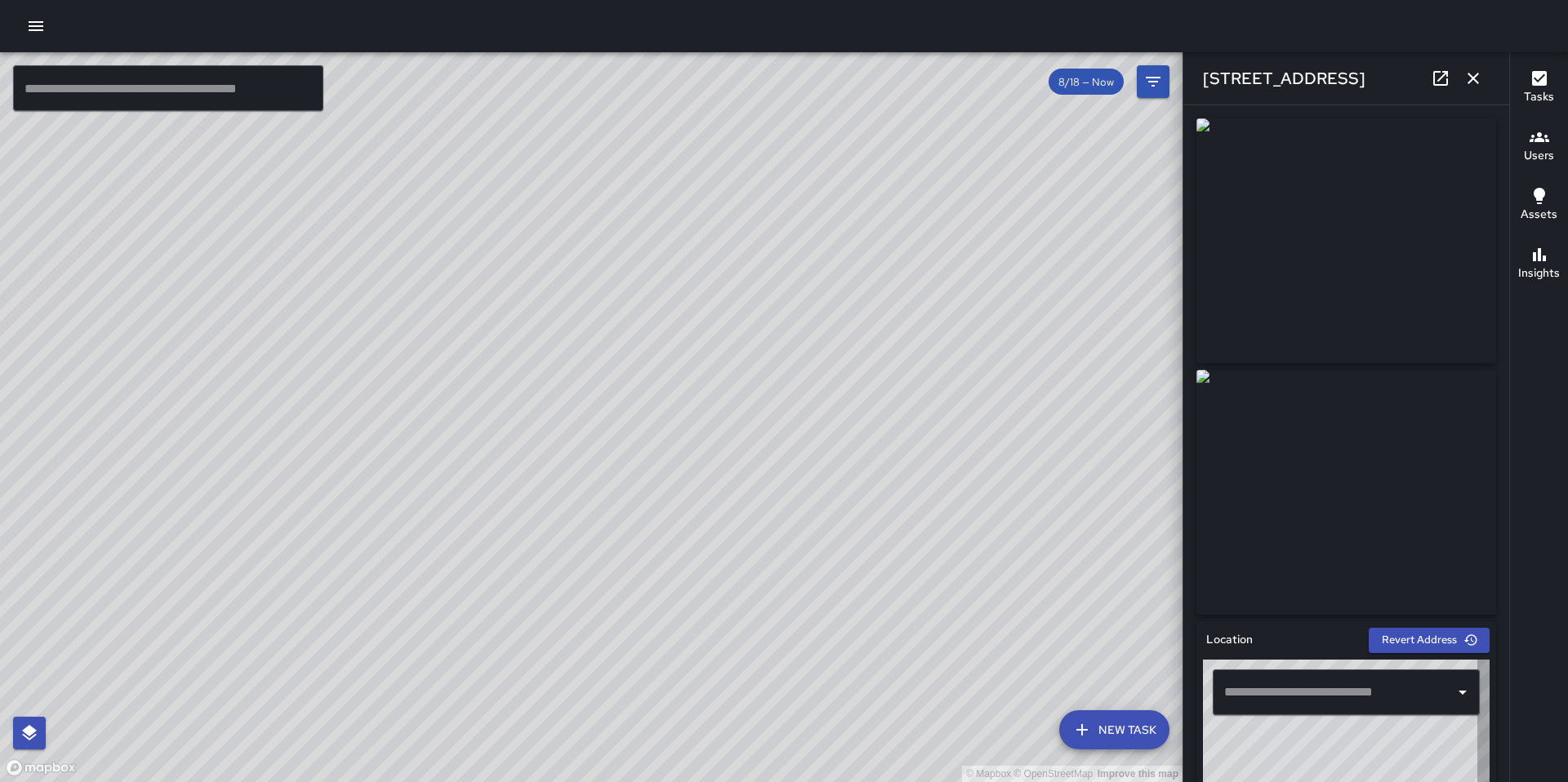
type input "**********"
click at [602, 434] on div "© Mapbox © OpenStreetMap Improve this map SK SEAN KELLEY 599 Natoma Street Comp…" at bounding box center [591, 417] width 1183 height 730
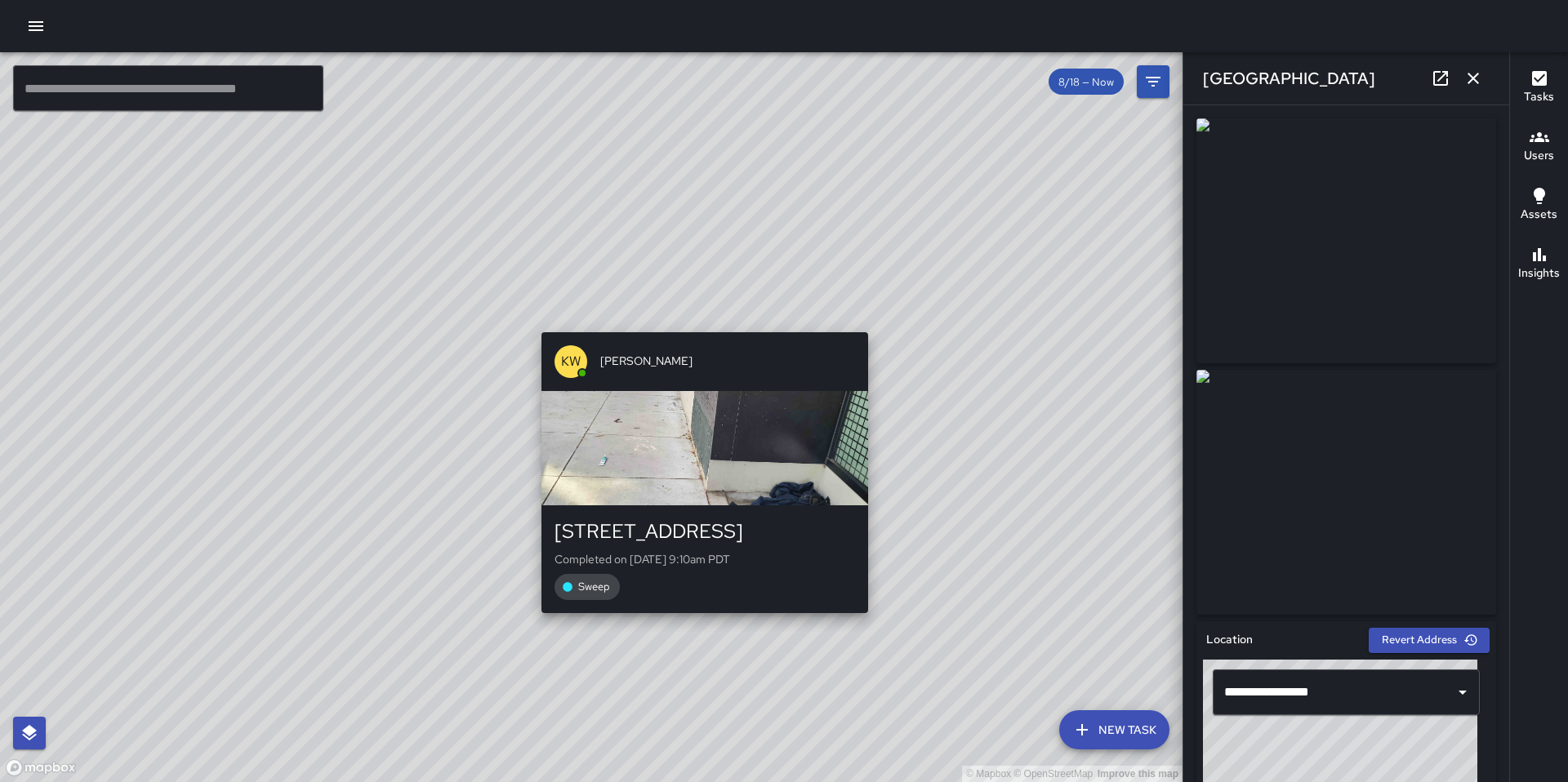
click at [700, 321] on div "© Mapbox © OpenStreetMap Improve this map KW Kenneth Ware 574 Natoma Street Com…" at bounding box center [591, 417] width 1183 height 730
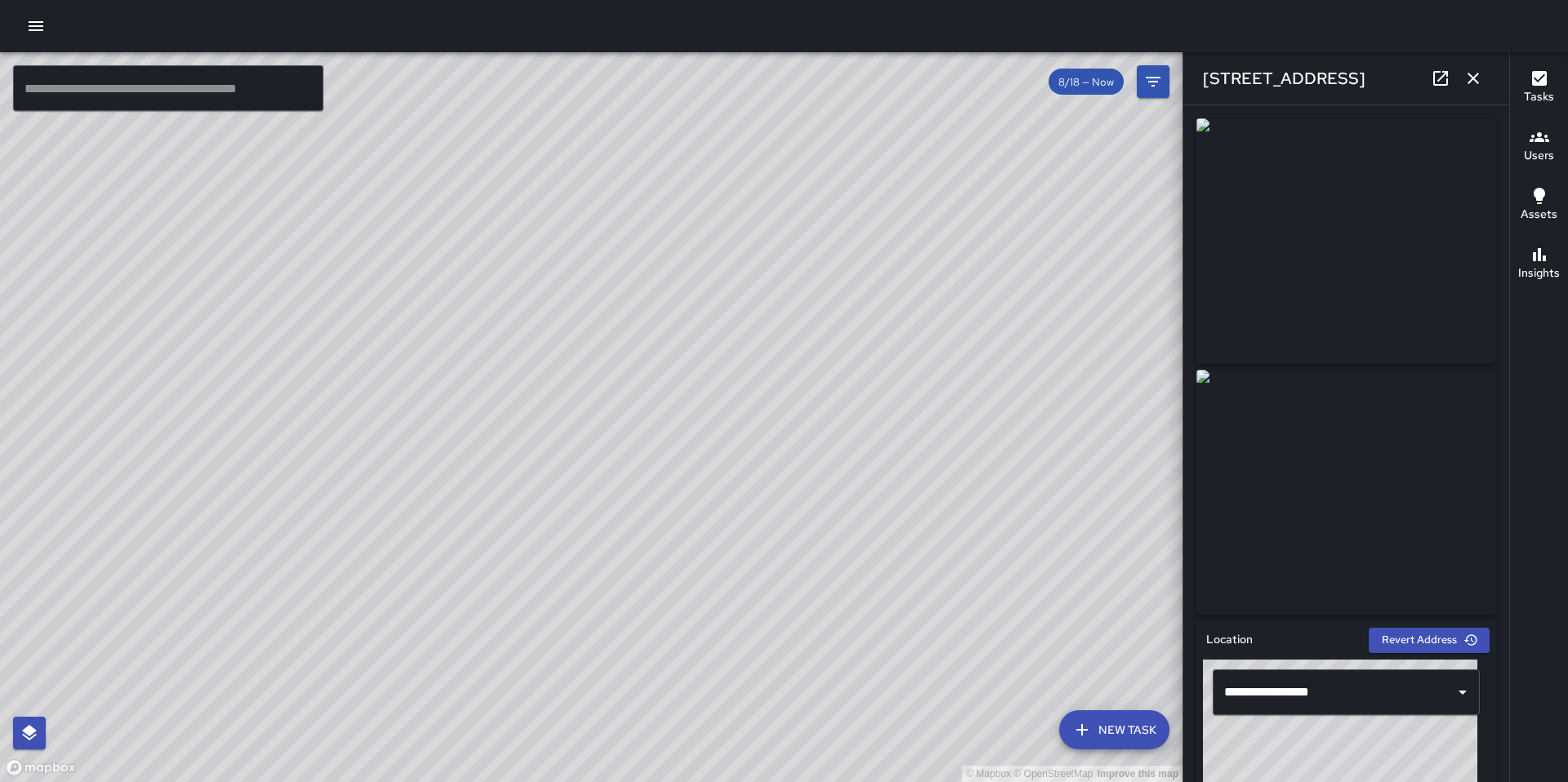
click at [597, 390] on div "© Mapbox © OpenStreetMap Improve this map KW Kenneth Ware 570 Natoma Street Com…" at bounding box center [591, 417] width 1183 height 730
click at [401, 473] on div "© Mapbox © OpenStreetMap Improve this map KW Kenneth Ware 121 7th Street Comple…" at bounding box center [591, 417] width 1183 height 730
click at [575, 400] on div "© Mapbox © OpenStreetMap Improve this map KW Kenneth Ware 586 Minna Street Comp…" at bounding box center [591, 417] width 1183 height 730
click at [1467, 80] on icon "button" at bounding box center [1473, 78] width 19 height 19
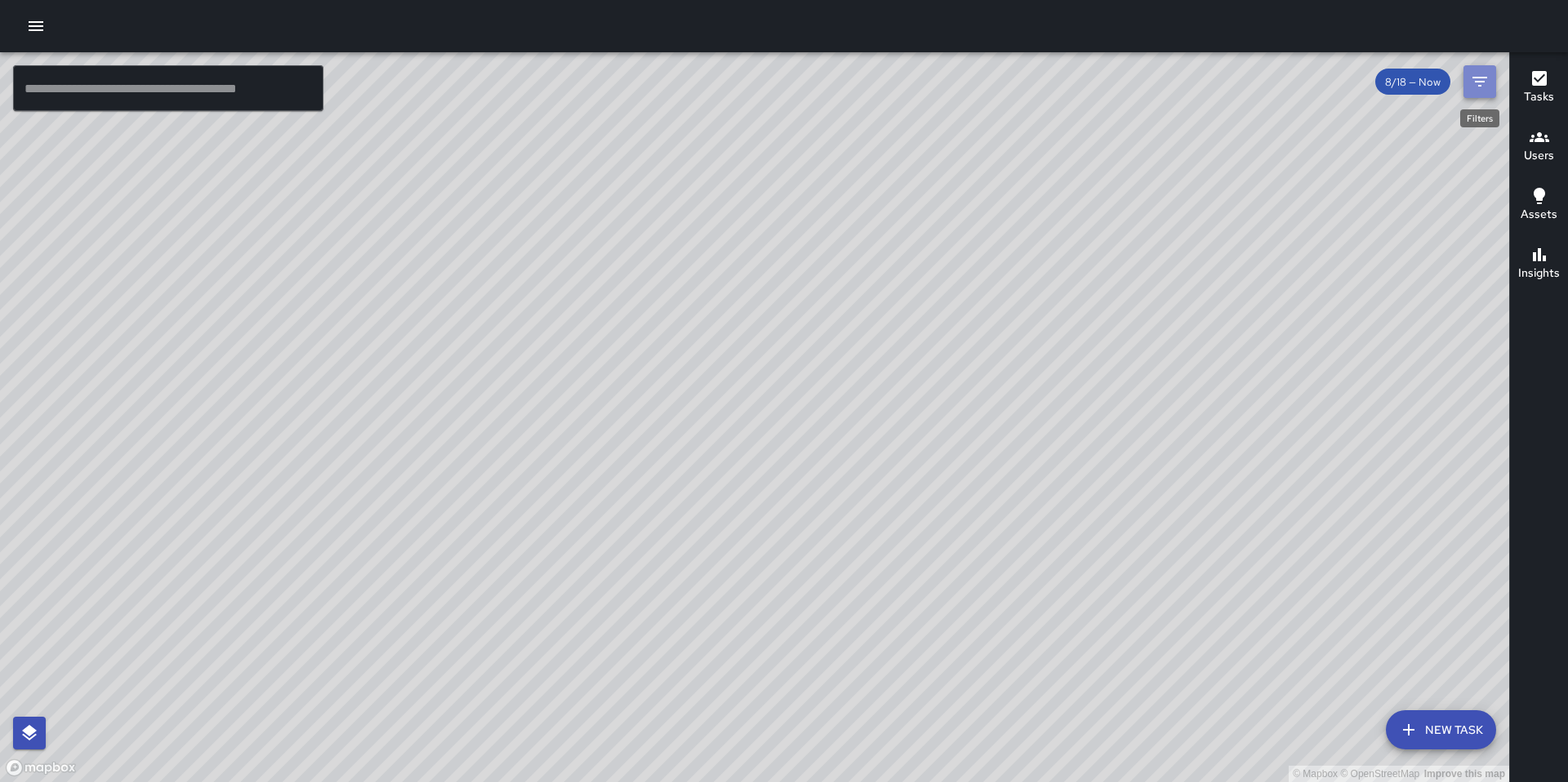
click at [1486, 84] on icon "Filters" at bounding box center [1479, 81] width 19 height 19
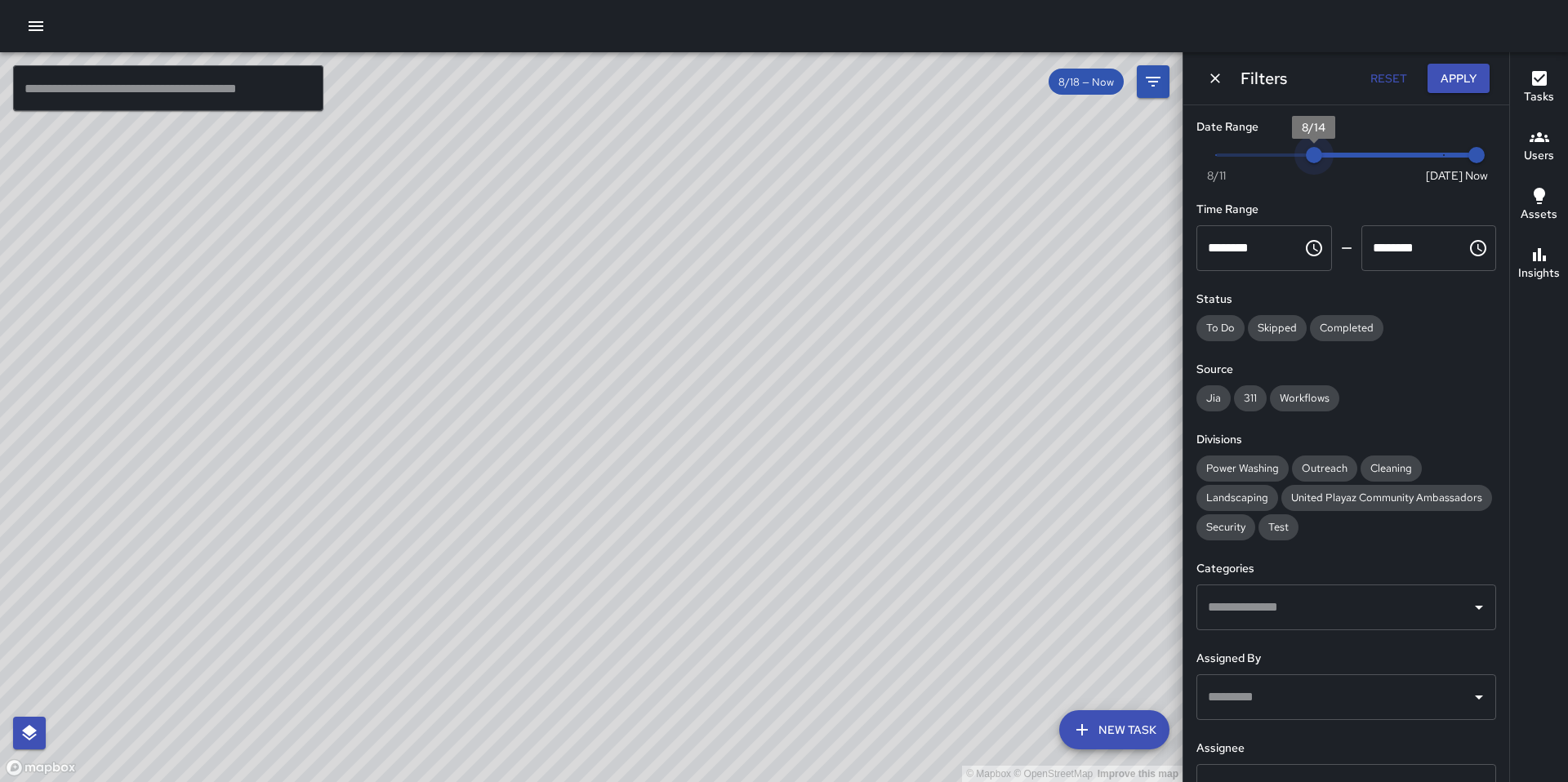
type input "*"
drag, startPoint x: 1433, startPoint y: 155, endPoint x: 1167, endPoint y: 164, distance: 266.2
click at [1168, 164] on div "© Mapbox © OpenStreetMap Improve this map ​ New Task 8/18 — Now Map Layers Task…" at bounding box center [784, 417] width 1568 height 730
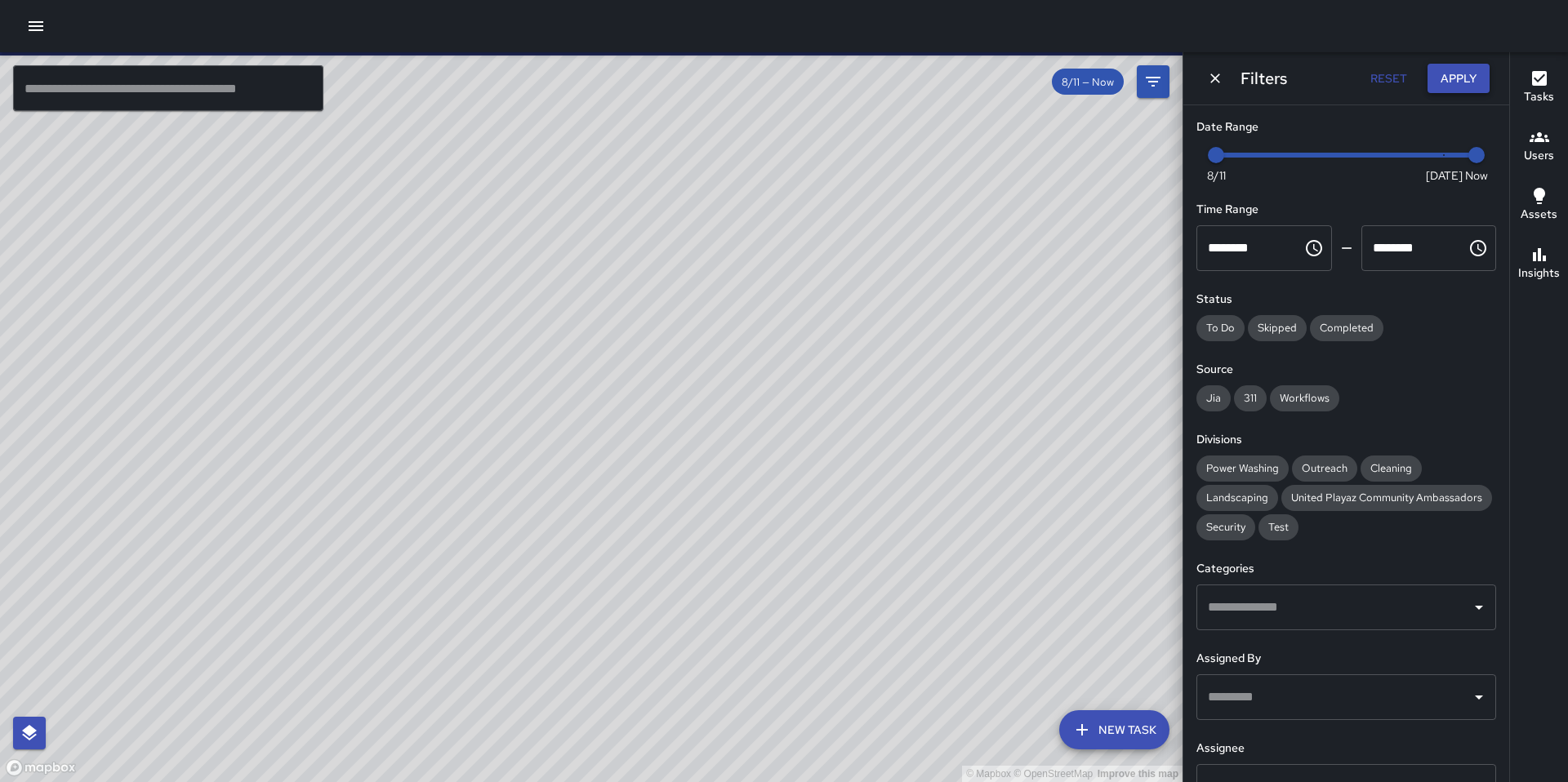
click at [1443, 79] on button "Apply" at bounding box center [1459, 79] width 62 height 30
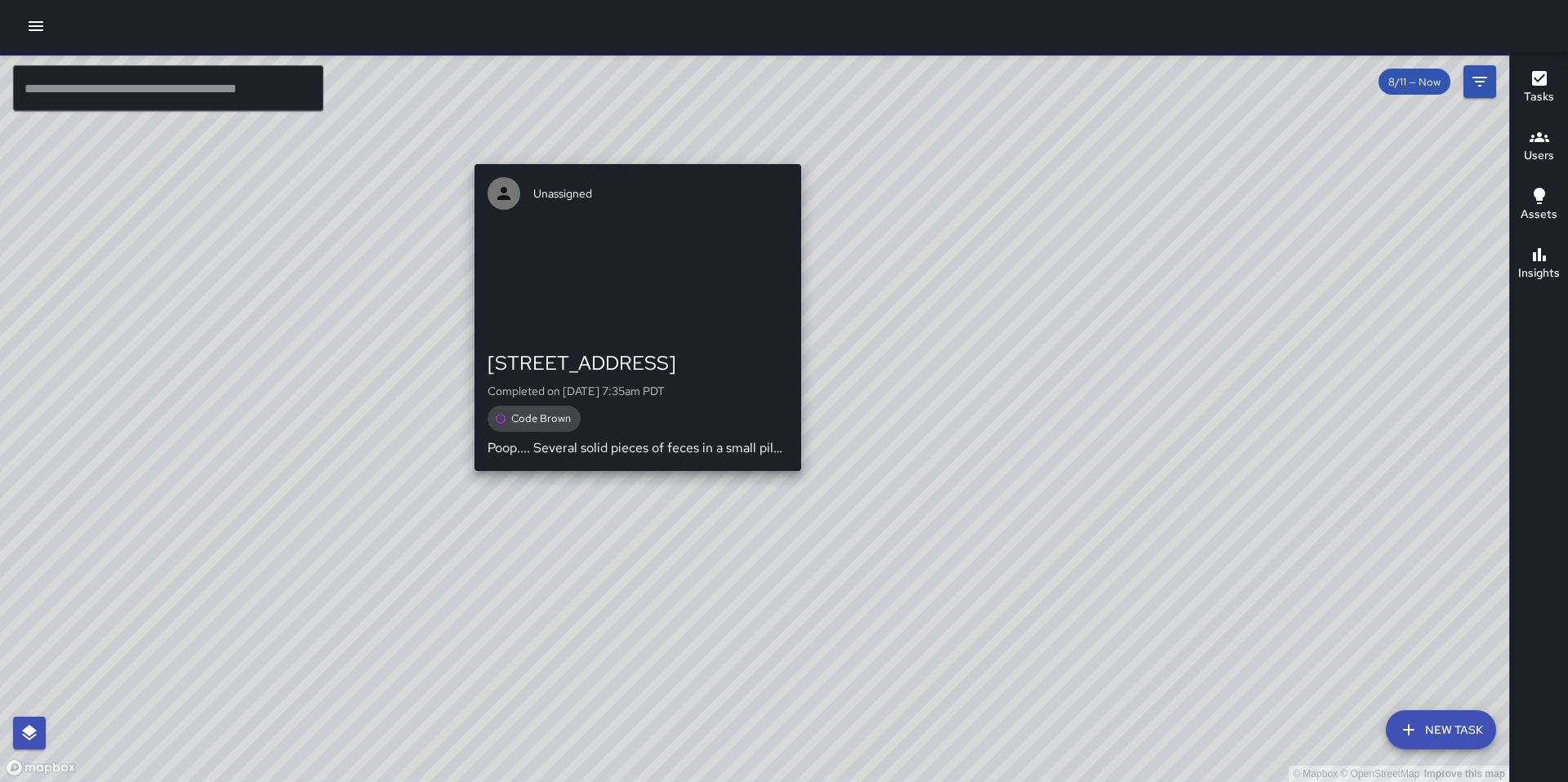
click at [794, 482] on div "© Mapbox © OpenStreetMap Improve this map Unassigned 121 7th Street Completed o…" at bounding box center [755, 417] width 1509 height 730
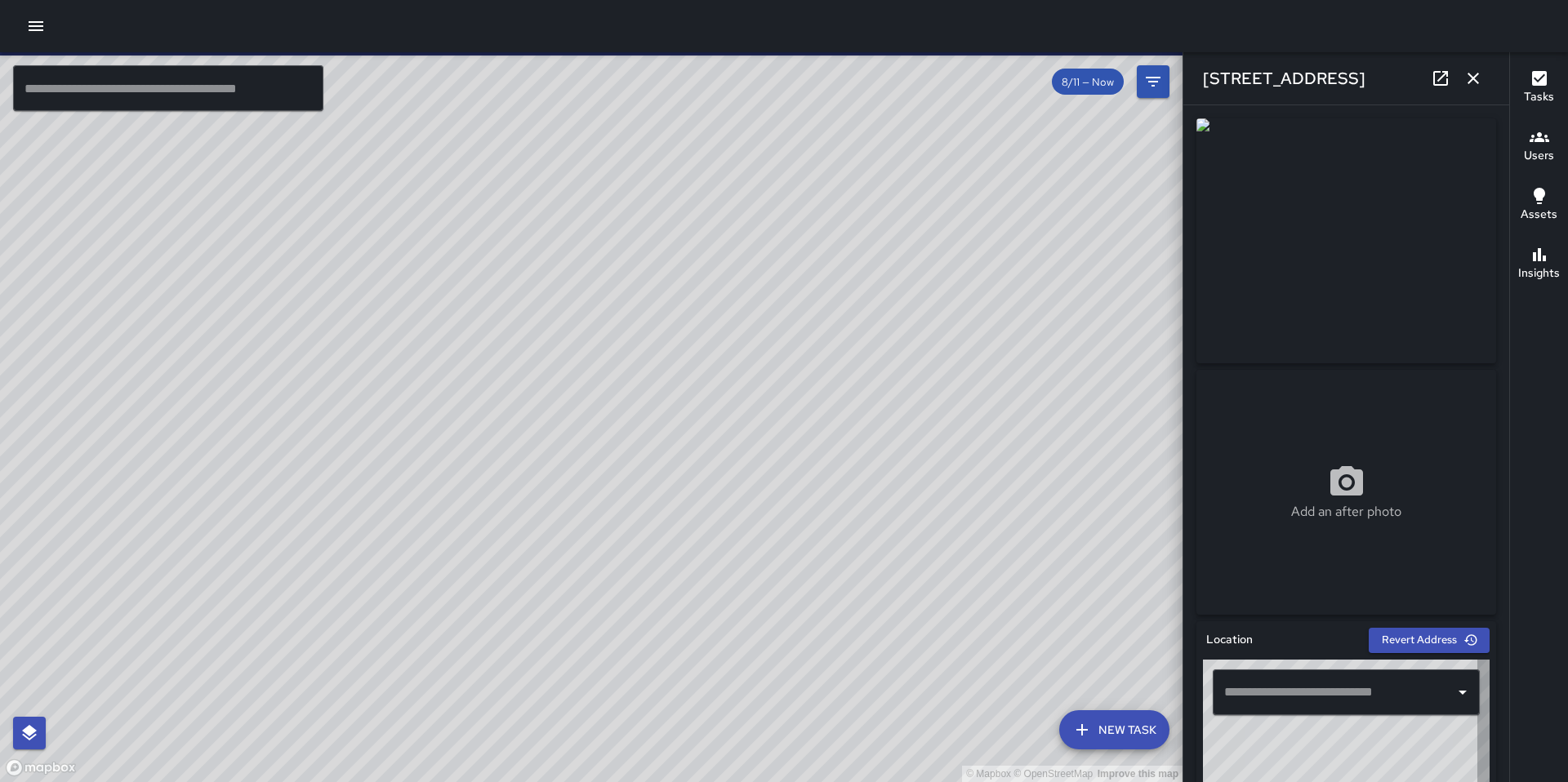
type input "**********"
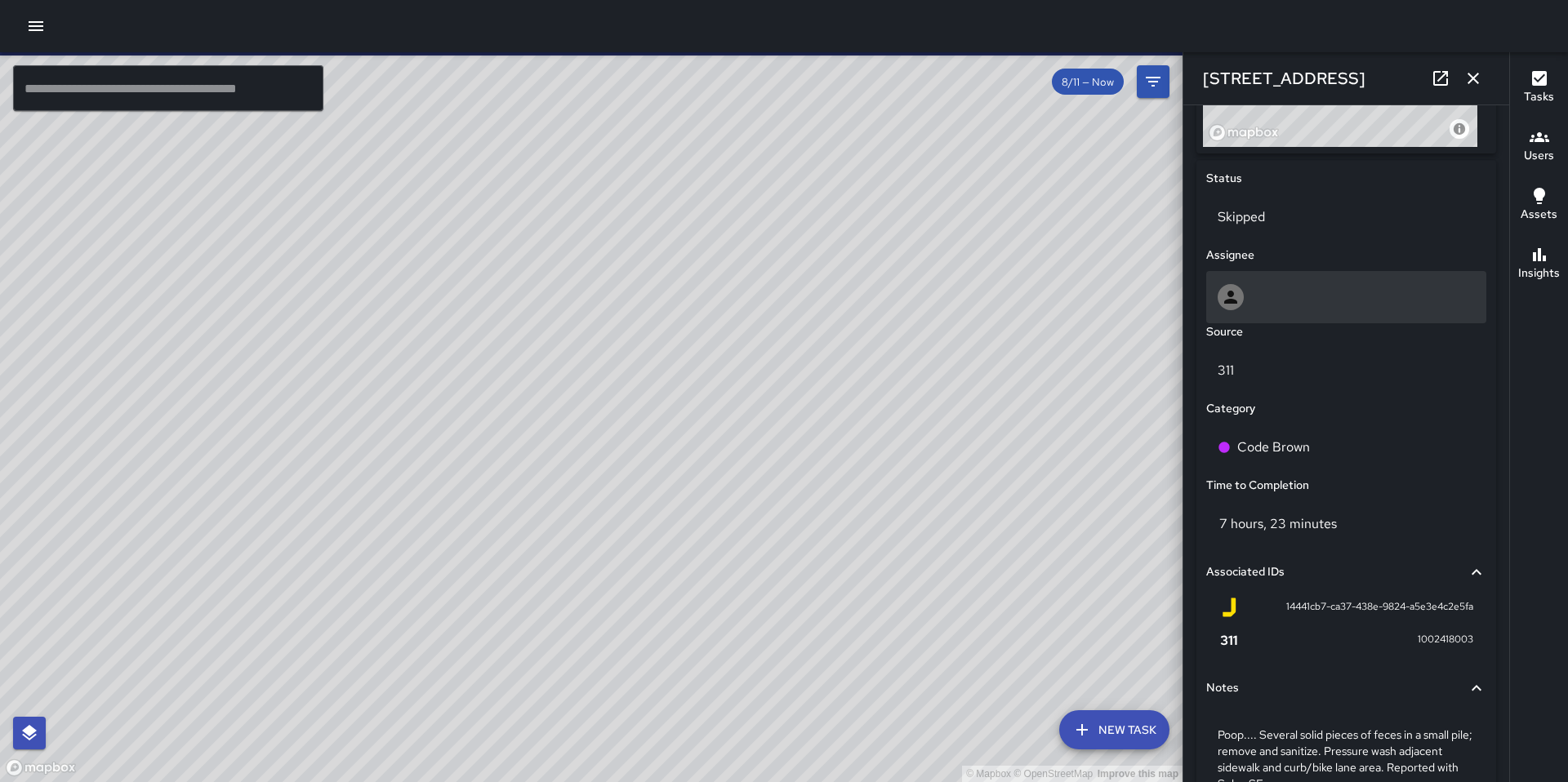
scroll to position [441, 0]
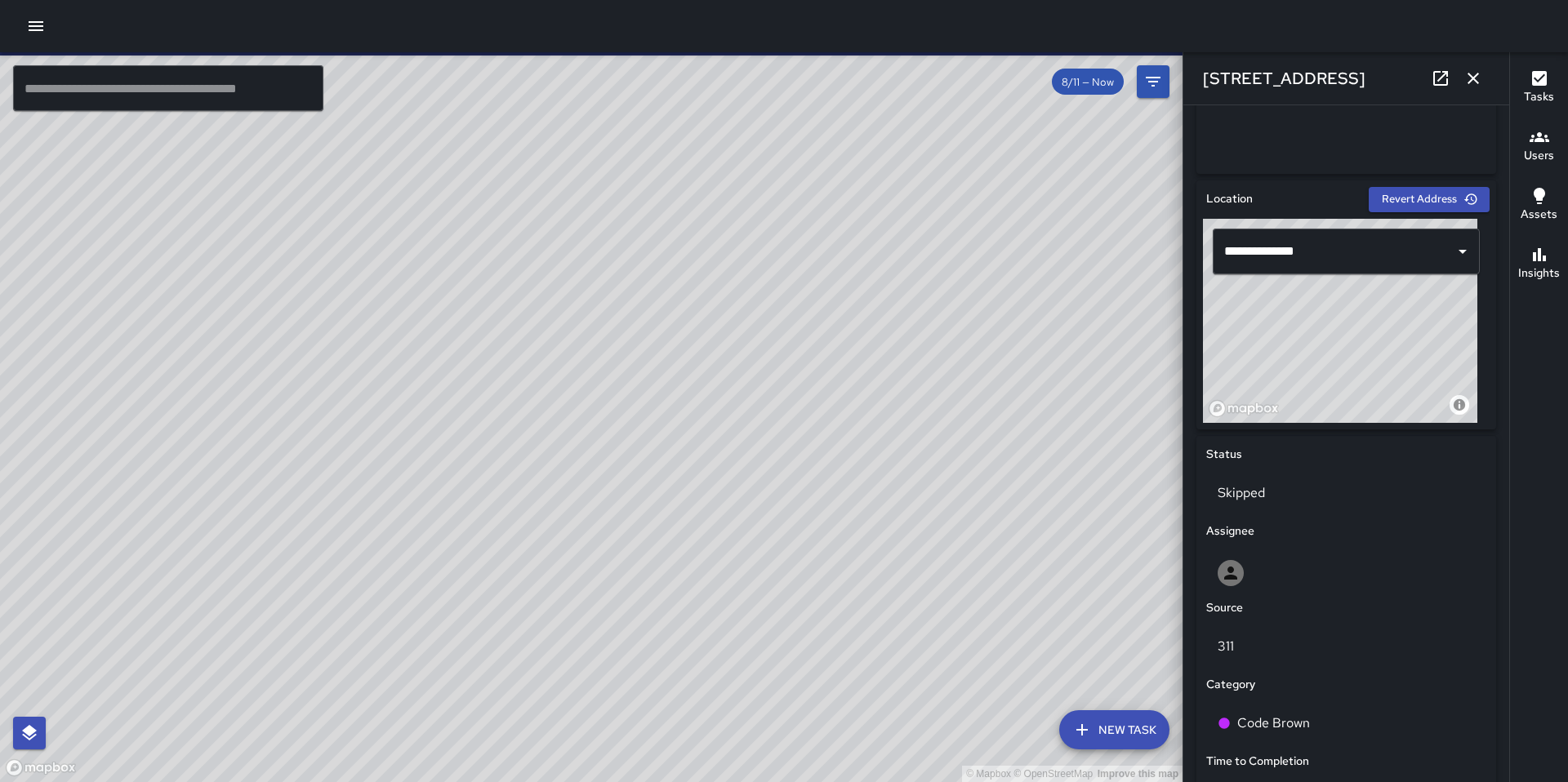
click at [579, 404] on div "© Mapbox © OpenStreetMap Improve this map KW Kenneth Ware 121 7th Street Comple…" at bounding box center [591, 417] width 1183 height 730
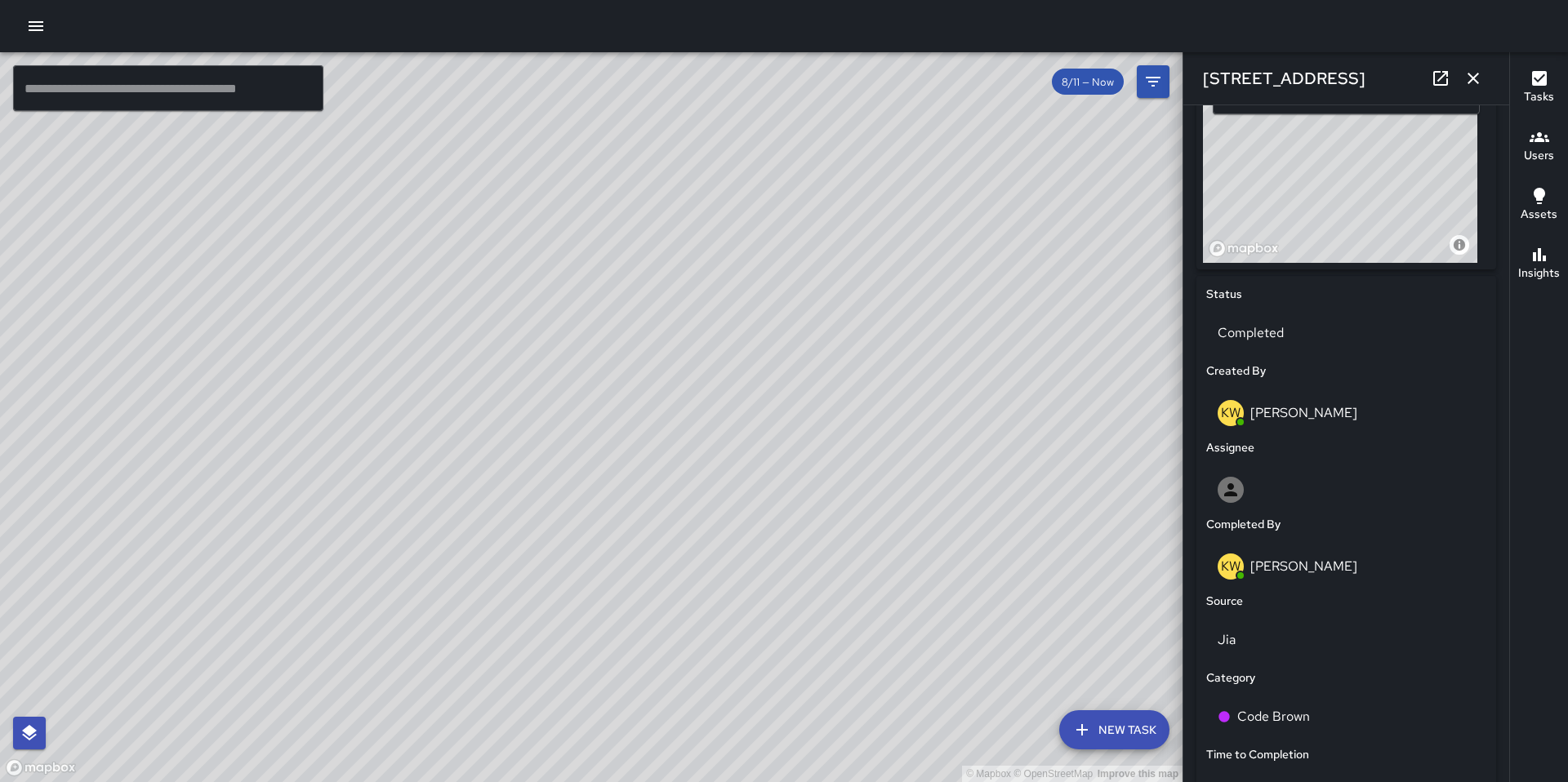
scroll to position [597, 0]
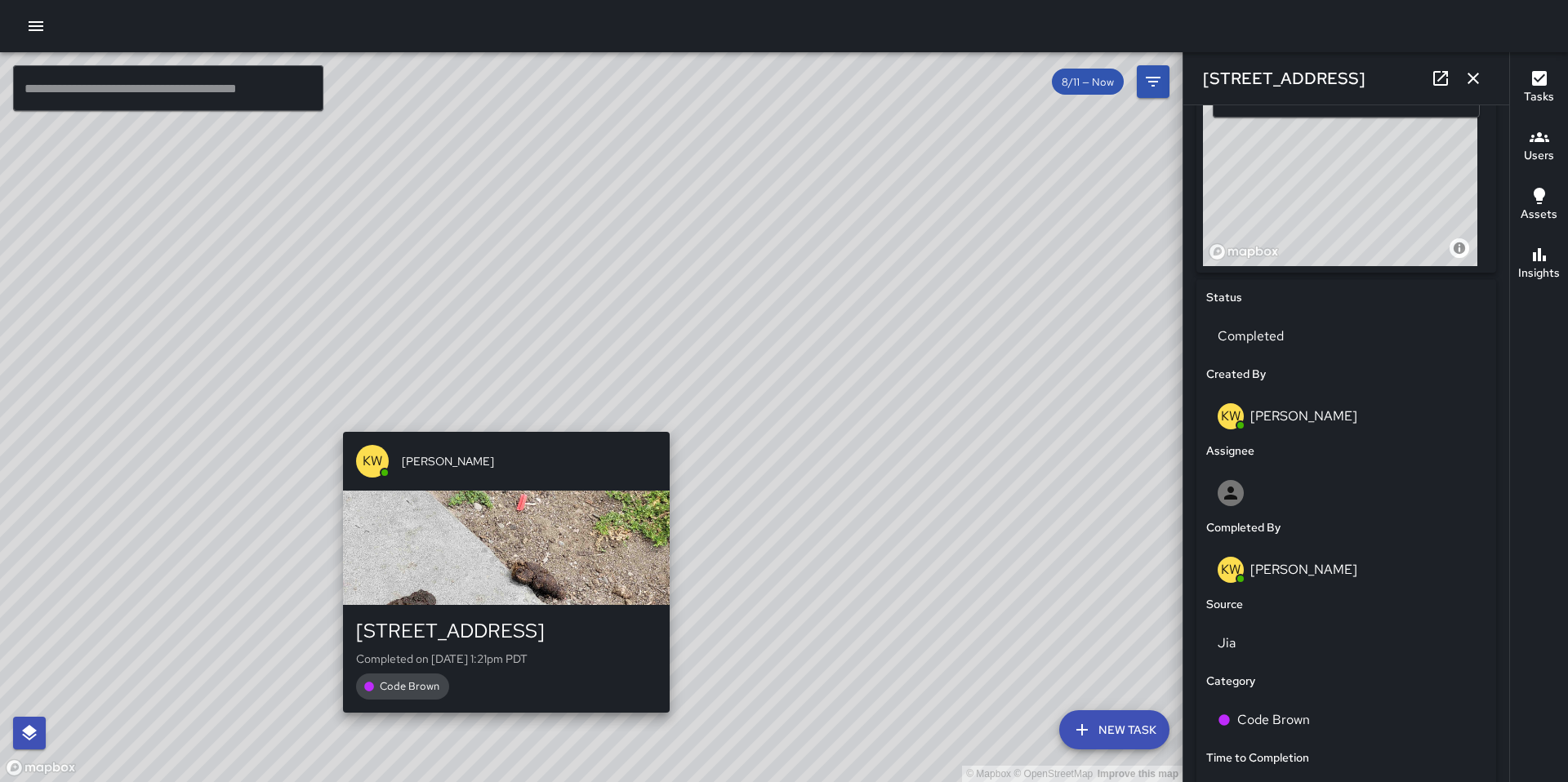
click at [499, 429] on div "KW Kenneth Ware 169 7th Street Completed on 8/13/2025, 1:21pm PDT Code Brown" at bounding box center [506, 572] width 339 height 294
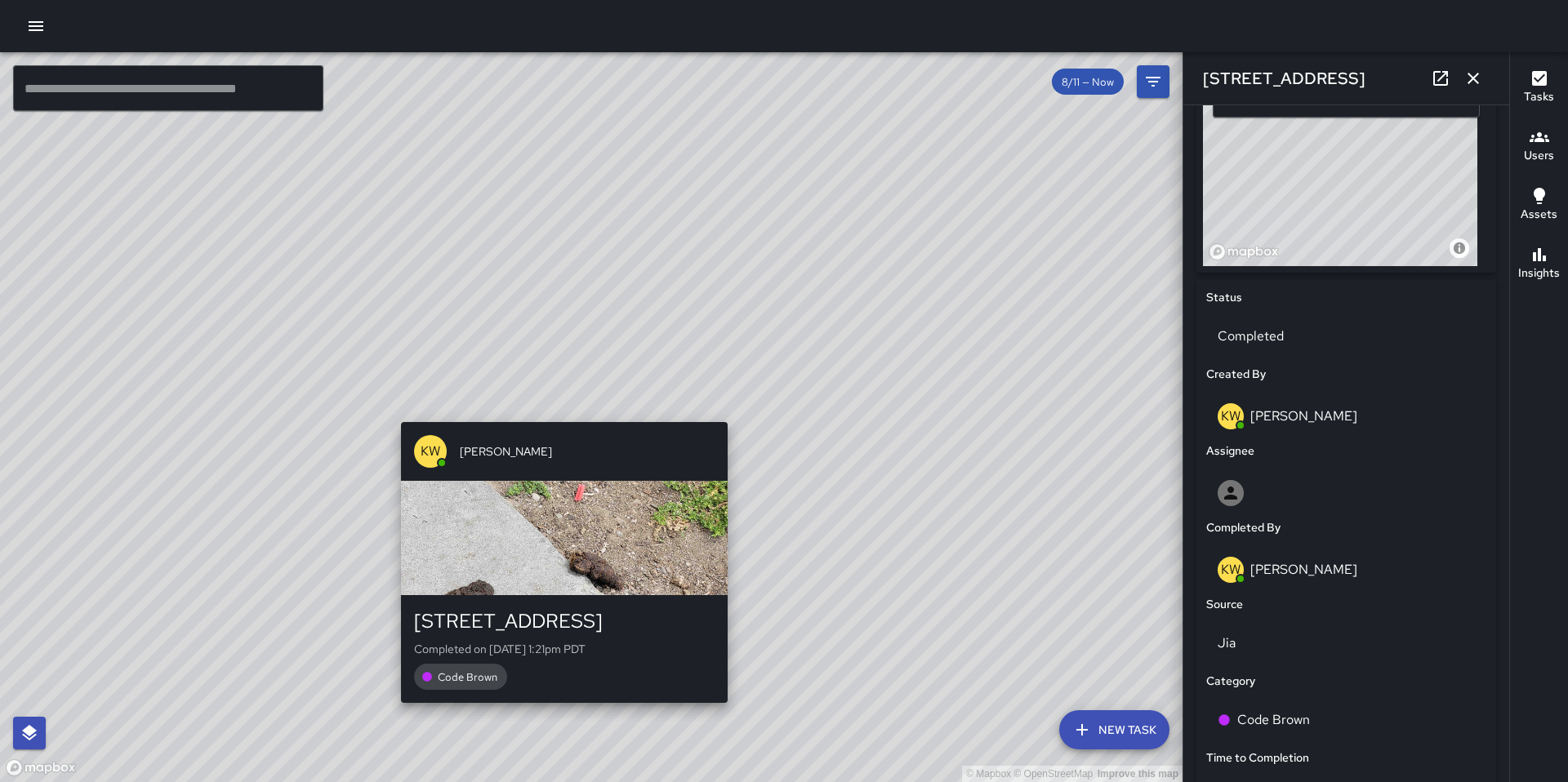
click at [562, 398] on div "© Mapbox © OpenStreetMap Improve this map KW Kenneth Ware 169 7th Street Comple…" at bounding box center [591, 417] width 1183 height 730
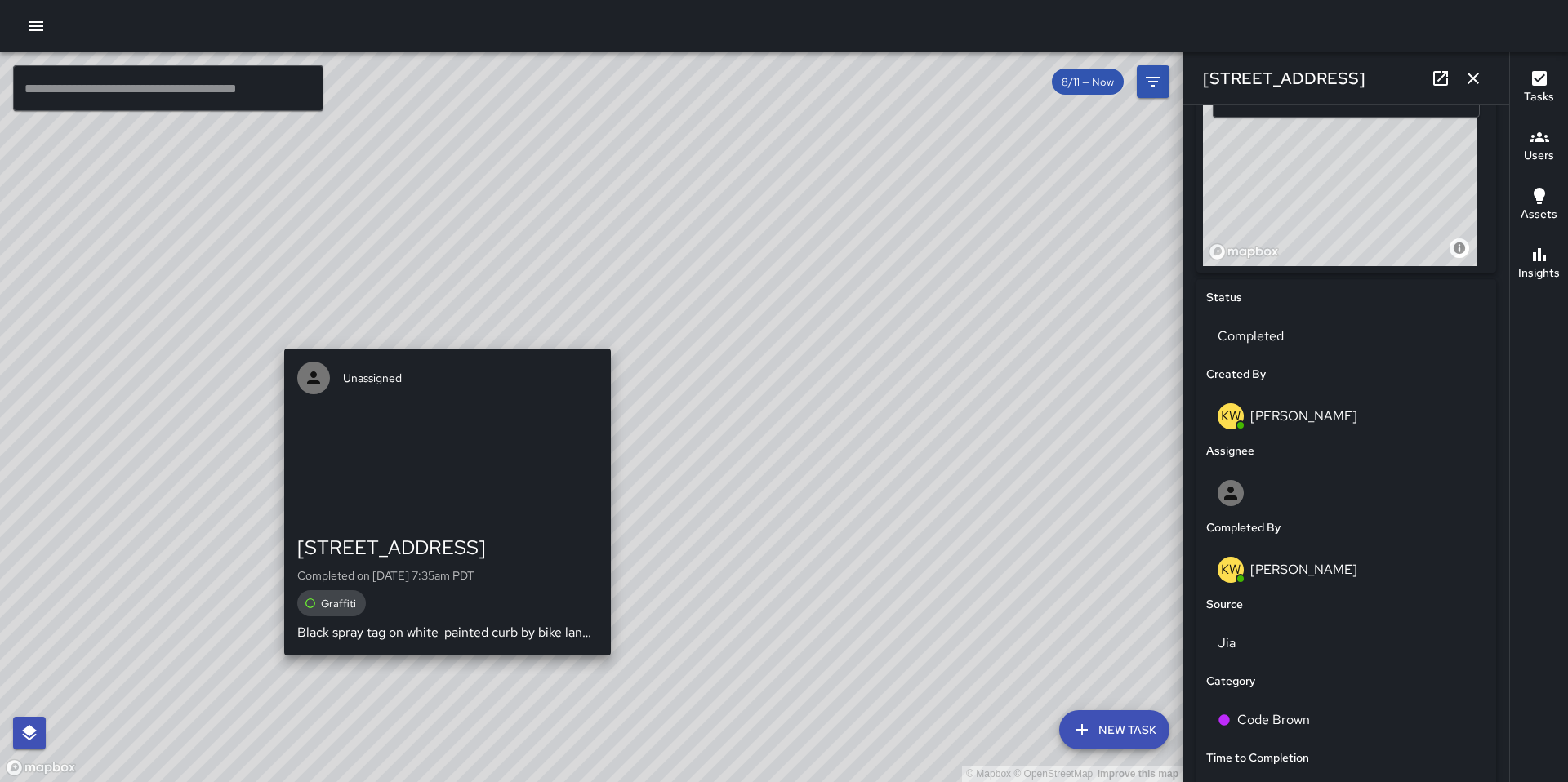
click at [376, 320] on div "© Mapbox © OpenStreetMap Improve this map Unassigned 150a 7th Street Completed …" at bounding box center [591, 417] width 1183 height 730
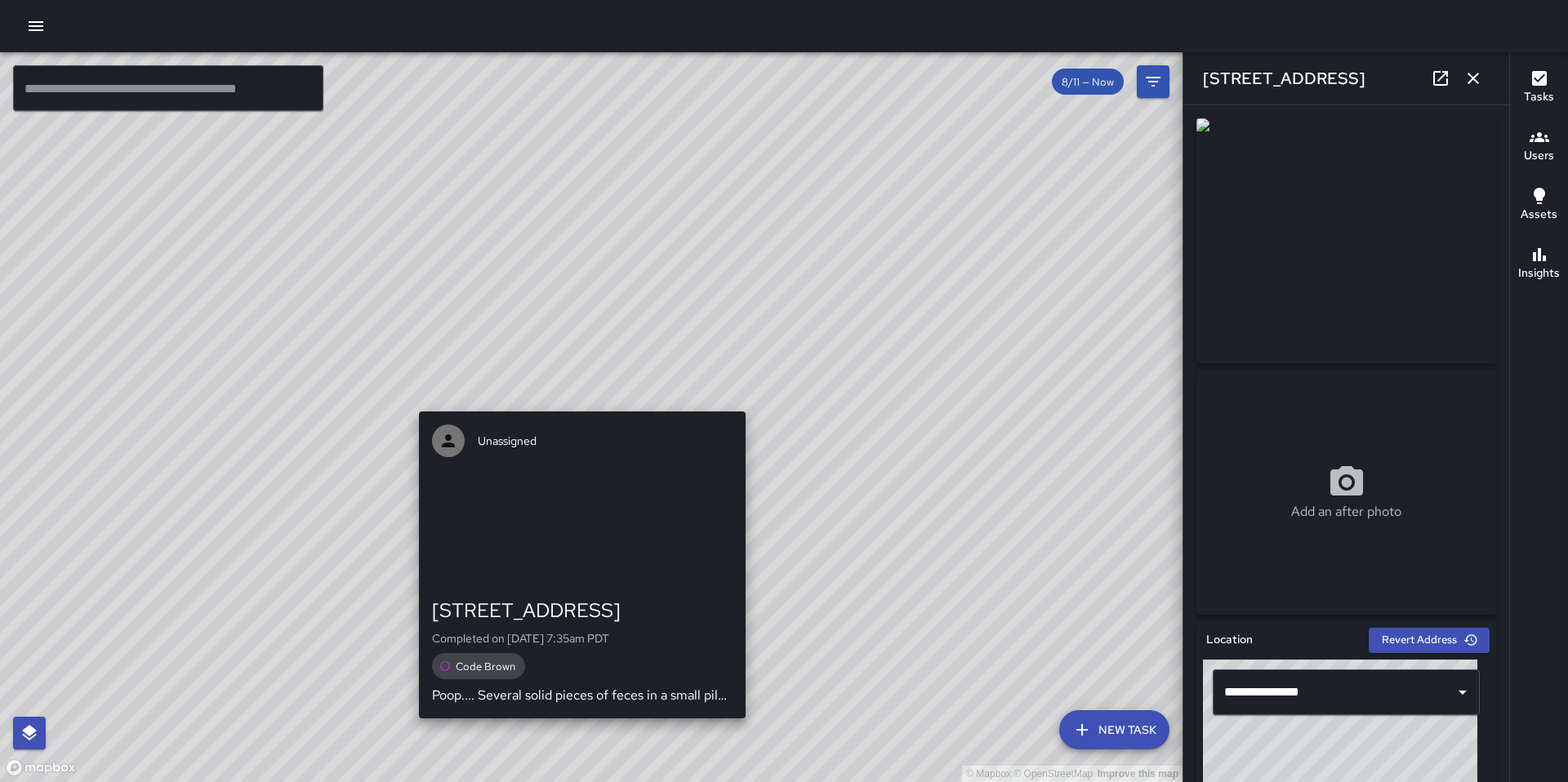
click at [577, 411] on div "Unassigned 121 7th Street Completed on 8/12/2025, 7:35am PDT Code Brown Poop...…" at bounding box center [582, 565] width 339 height 320
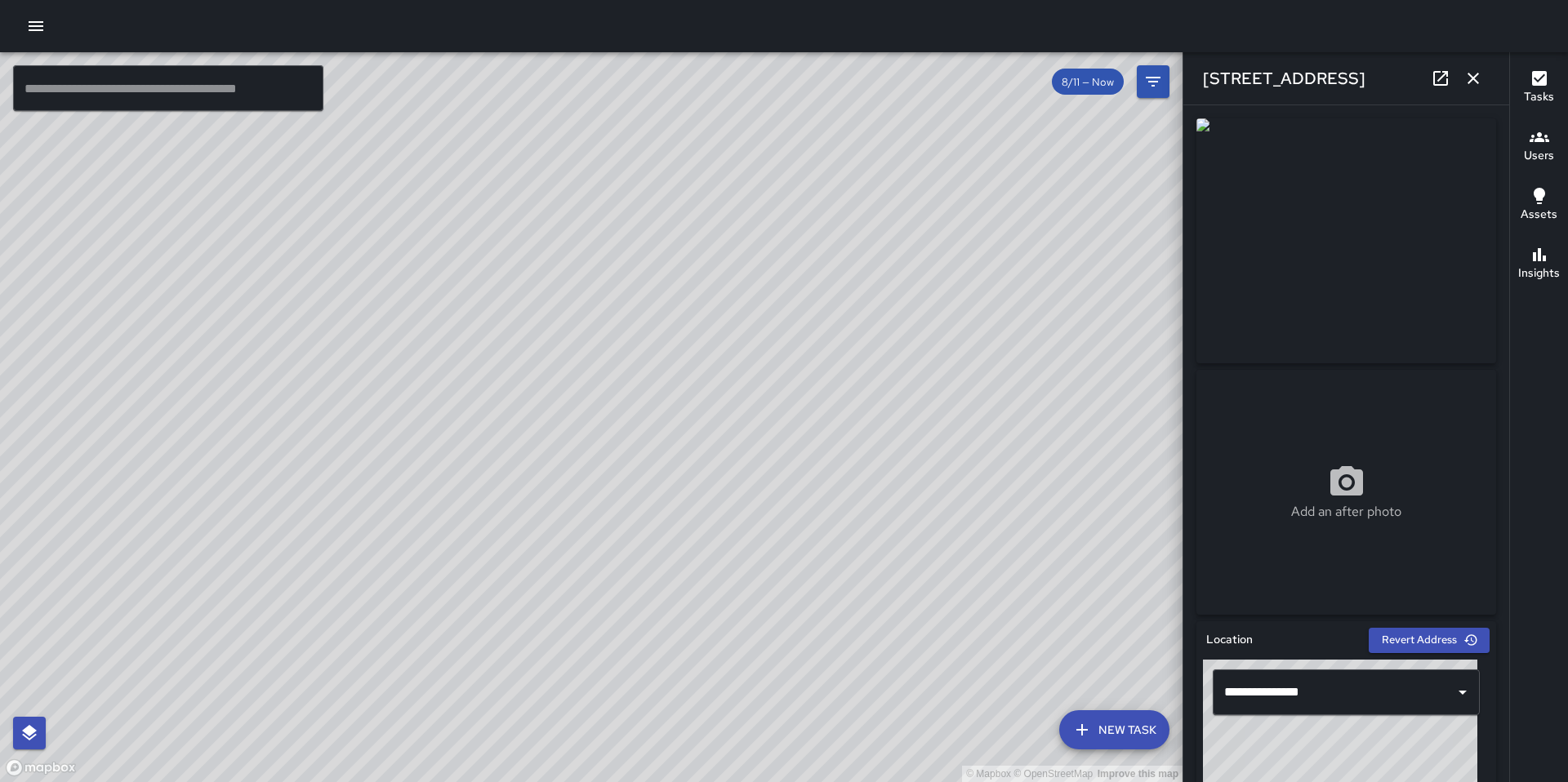
click at [570, 401] on div "© Mapbox © OpenStreetMap Improve this map" at bounding box center [591, 417] width 1183 height 730
click at [574, 406] on div "© Mapbox © OpenStreetMap Improve this map KW Kenneth Ware 121 7th Street Comple…" at bounding box center [591, 417] width 1183 height 730
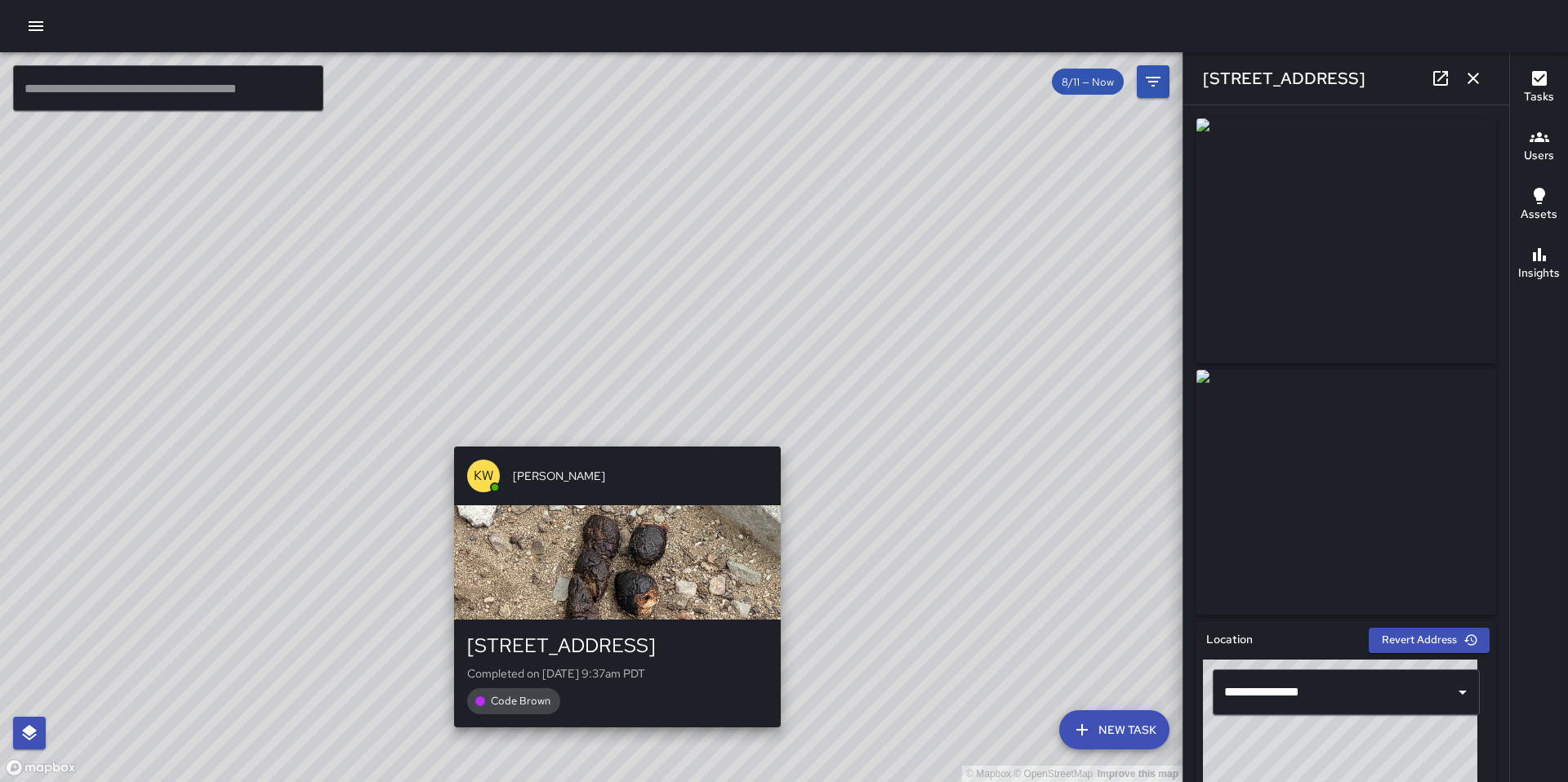
click at [606, 434] on div "© Mapbox © OpenStreetMap Improve this map KW Kenneth Ware 150a 7th Street Compl…" at bounding box center [591, 417] width 1183 height 730
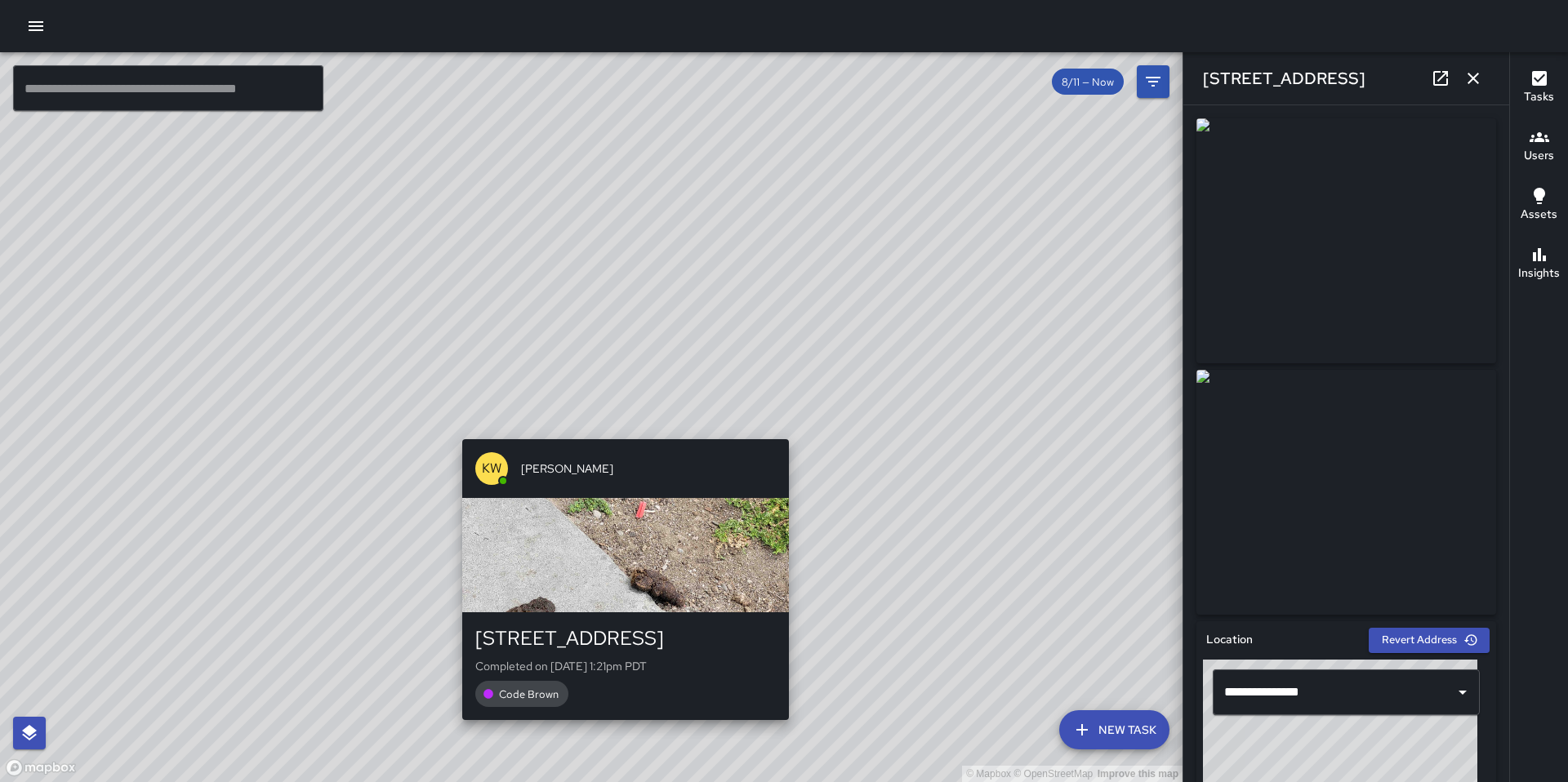
click at [620, 421] on div "© Mapbox © OpenStreetMap Improve this map KW Kenneth Ware 169 7th Street Comple…" at bounding box center [591, 417] width 1183 height 730
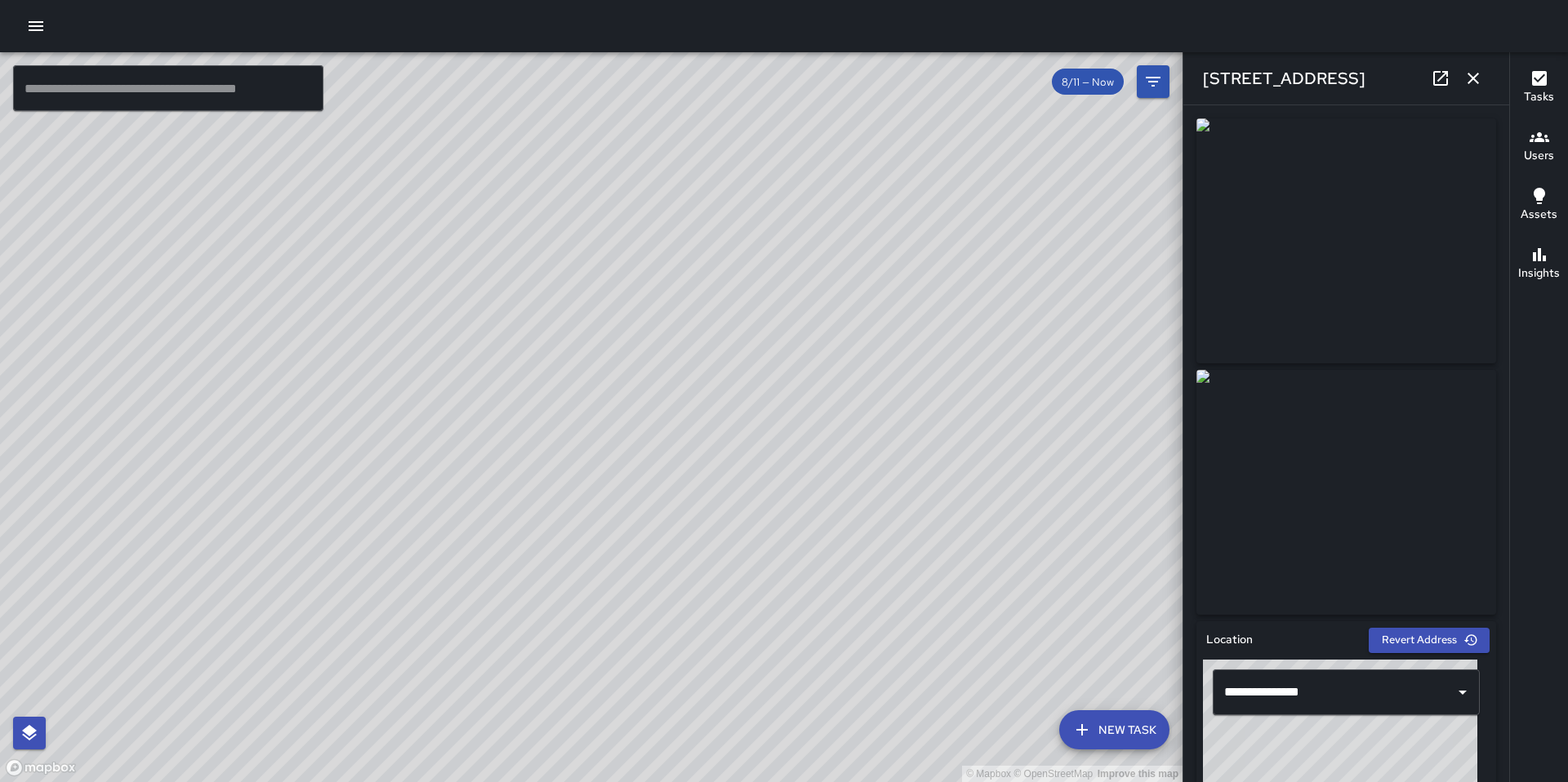
click at [532, 354] on div "© Mapbox © OpenStreetMap Improve this map KW Kenneth Ware 121 7th Street Comple…" at bounding box center [591, 417] width 1183 height 730
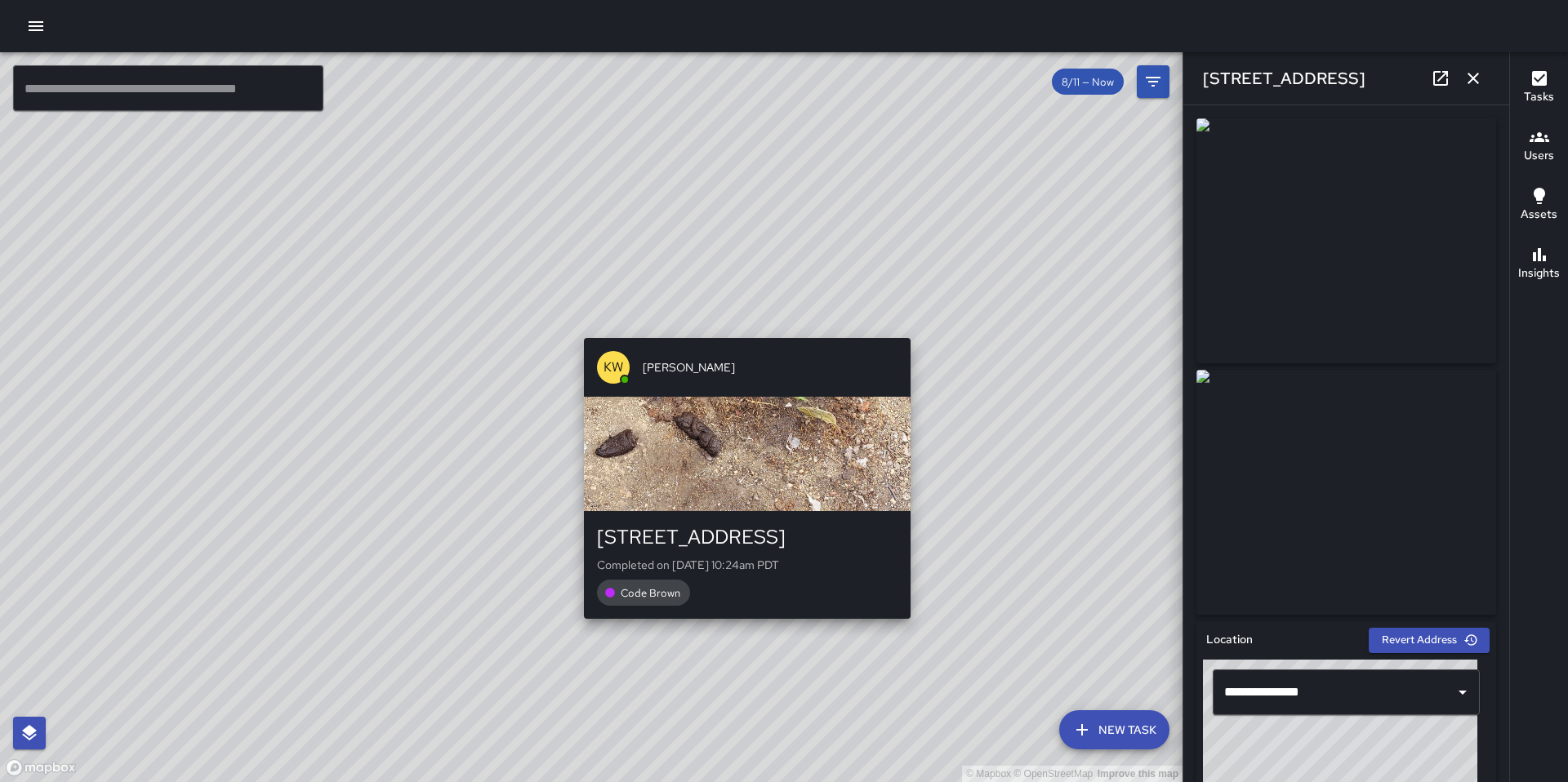
click at [749, 332] on div "KW Kenneth Ware 571 Minna Street Completed on 8/13/2025, 10:24am PDT Code Brown" at bounding box center [746, 477] width 339 height 294
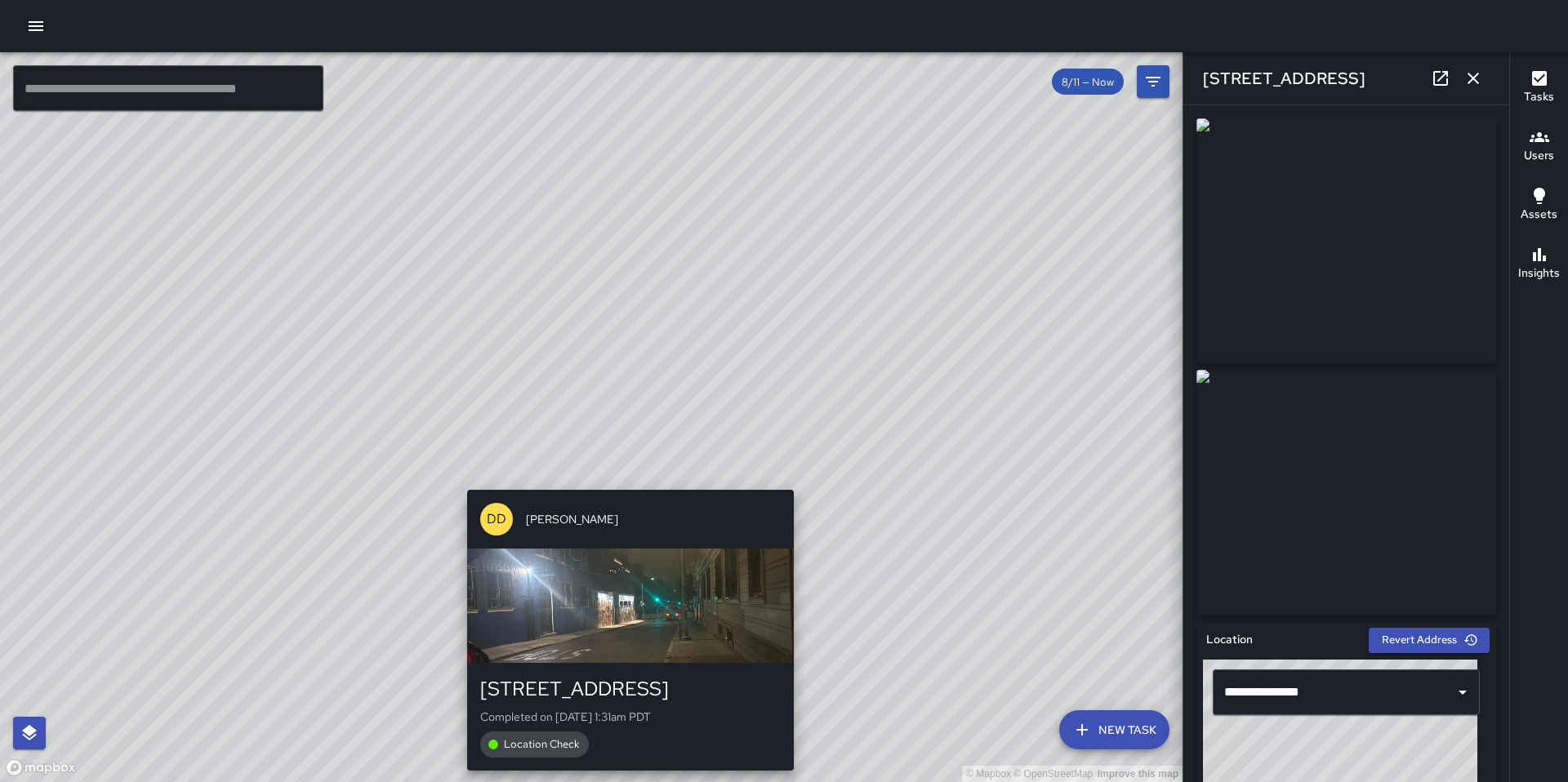
click at [626, 484] on div "DD Diego De La Oliva 574 Natoma Street Completed on 8/17/2025, 1:31am PDT Locat…" at bounding box center [630, 630] width 339 height 294
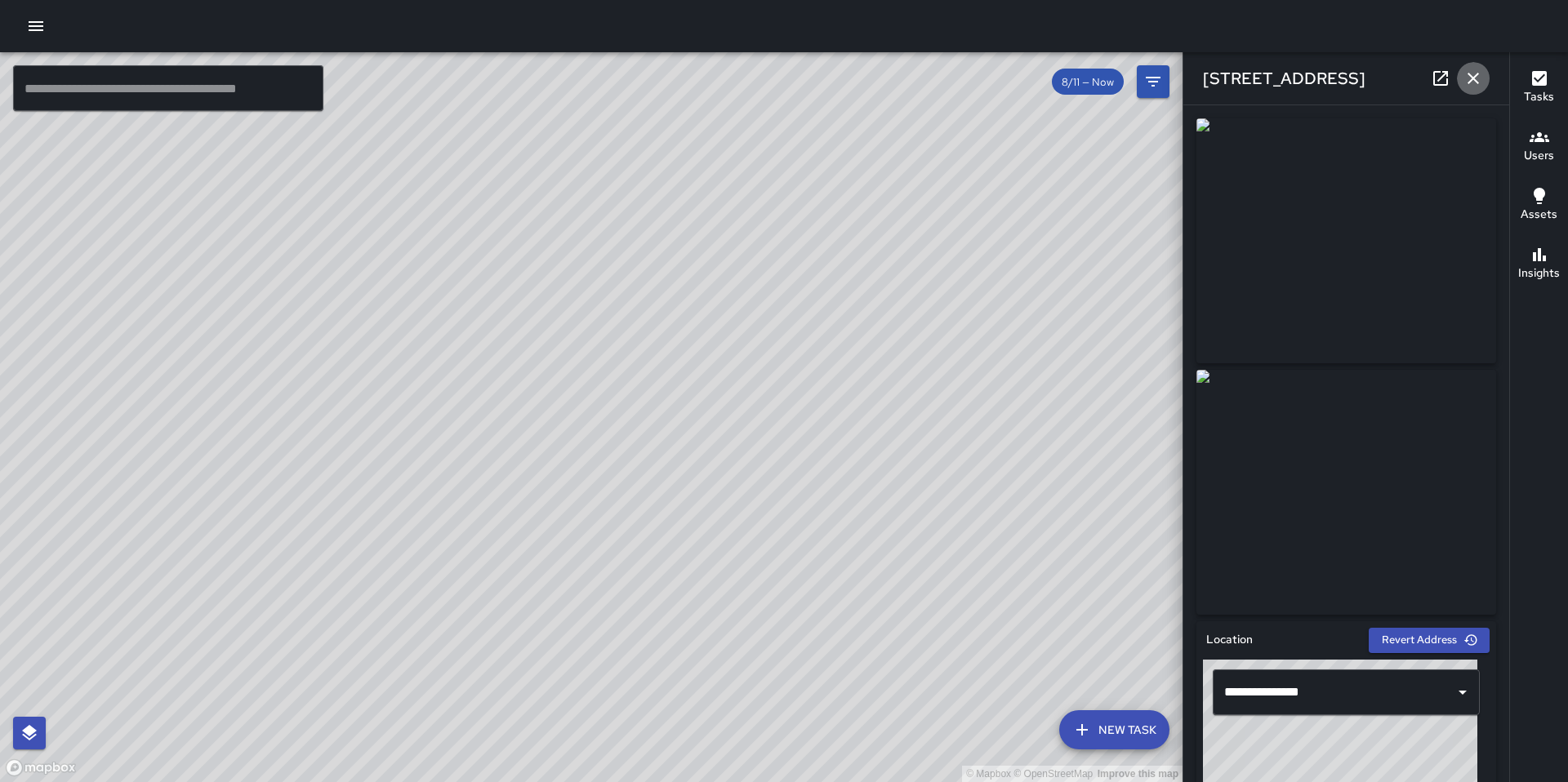
click at [1471, 77] on icon "button" at bounding box center [1473, 78] width 19 height 19
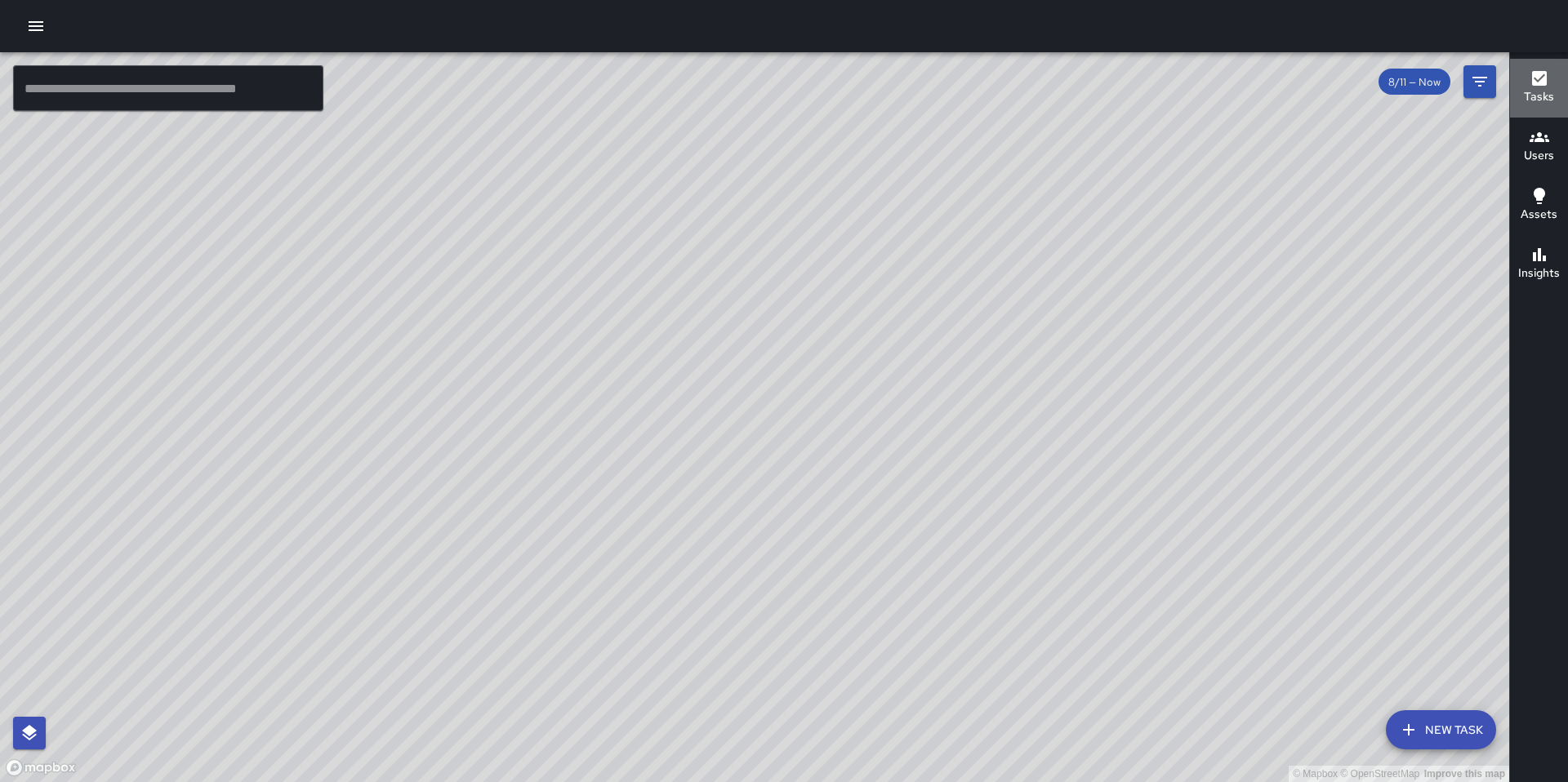
click at [1535, 91] on h6 "Tasks" at bounding box center [1539, 97] width 30 height 18
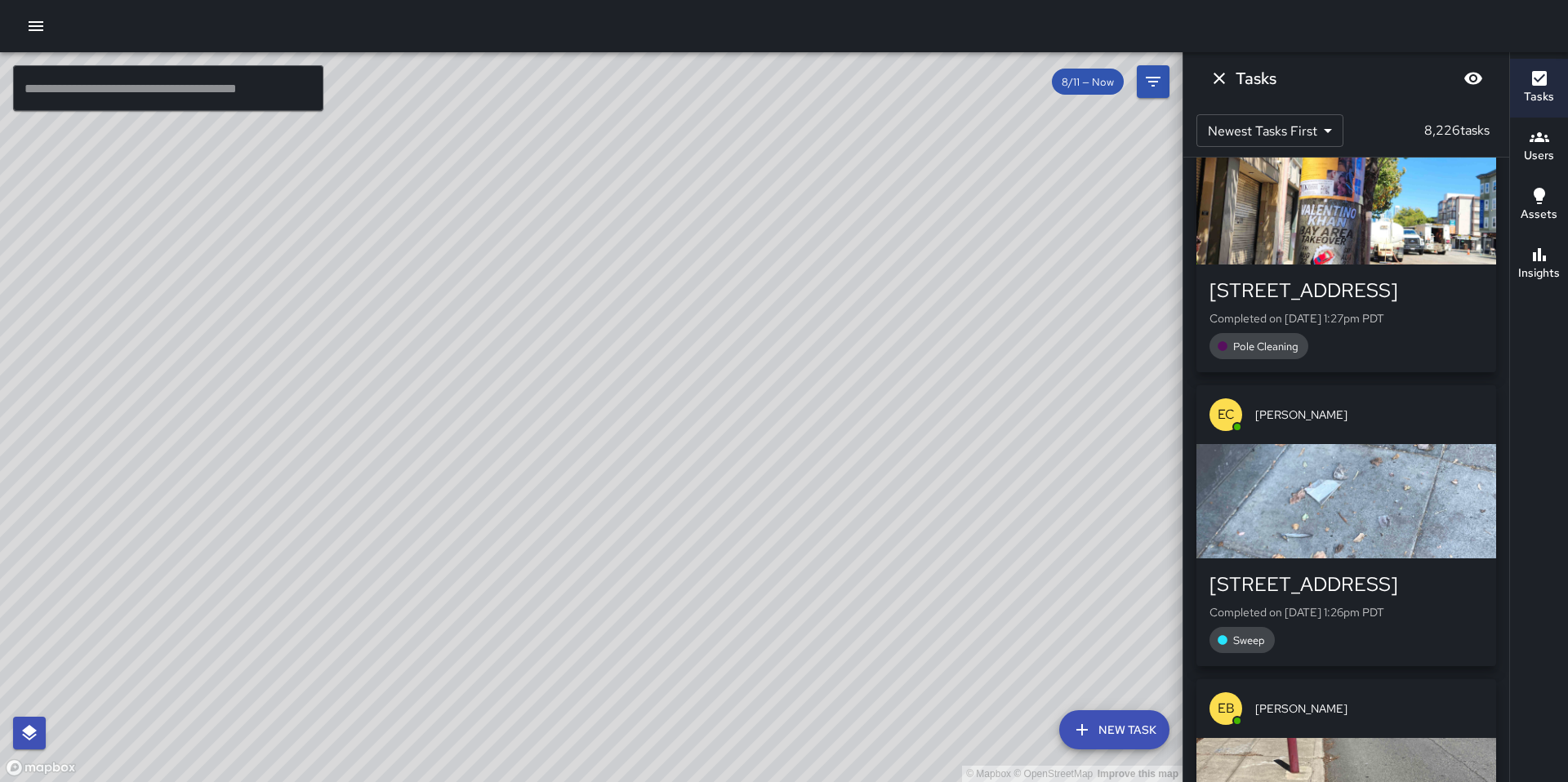
scroll to position [2844, 0]
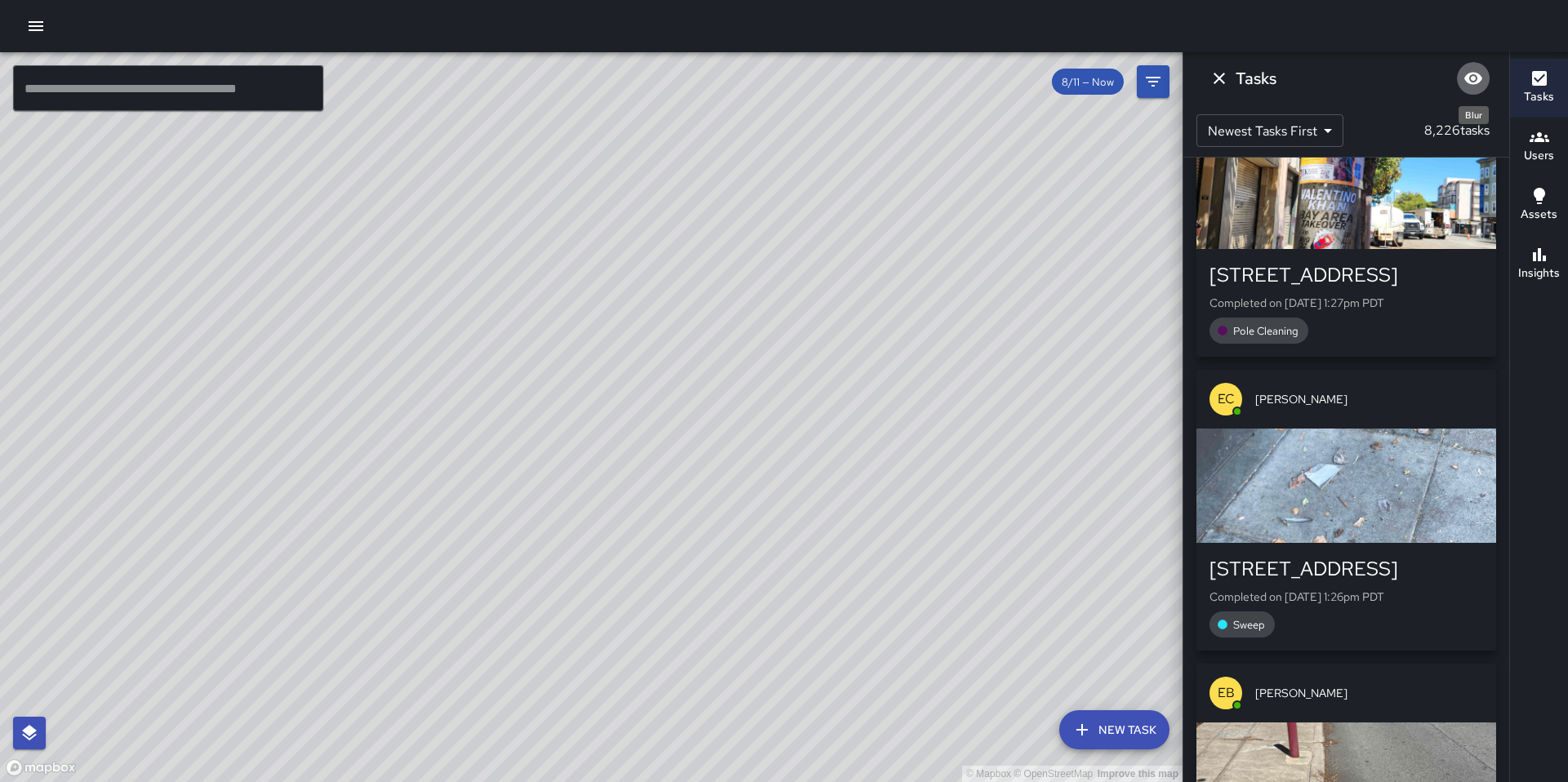
click at [1467, 80] on icon "Blur" at bounding box center [1474, 78] width 18 height 12
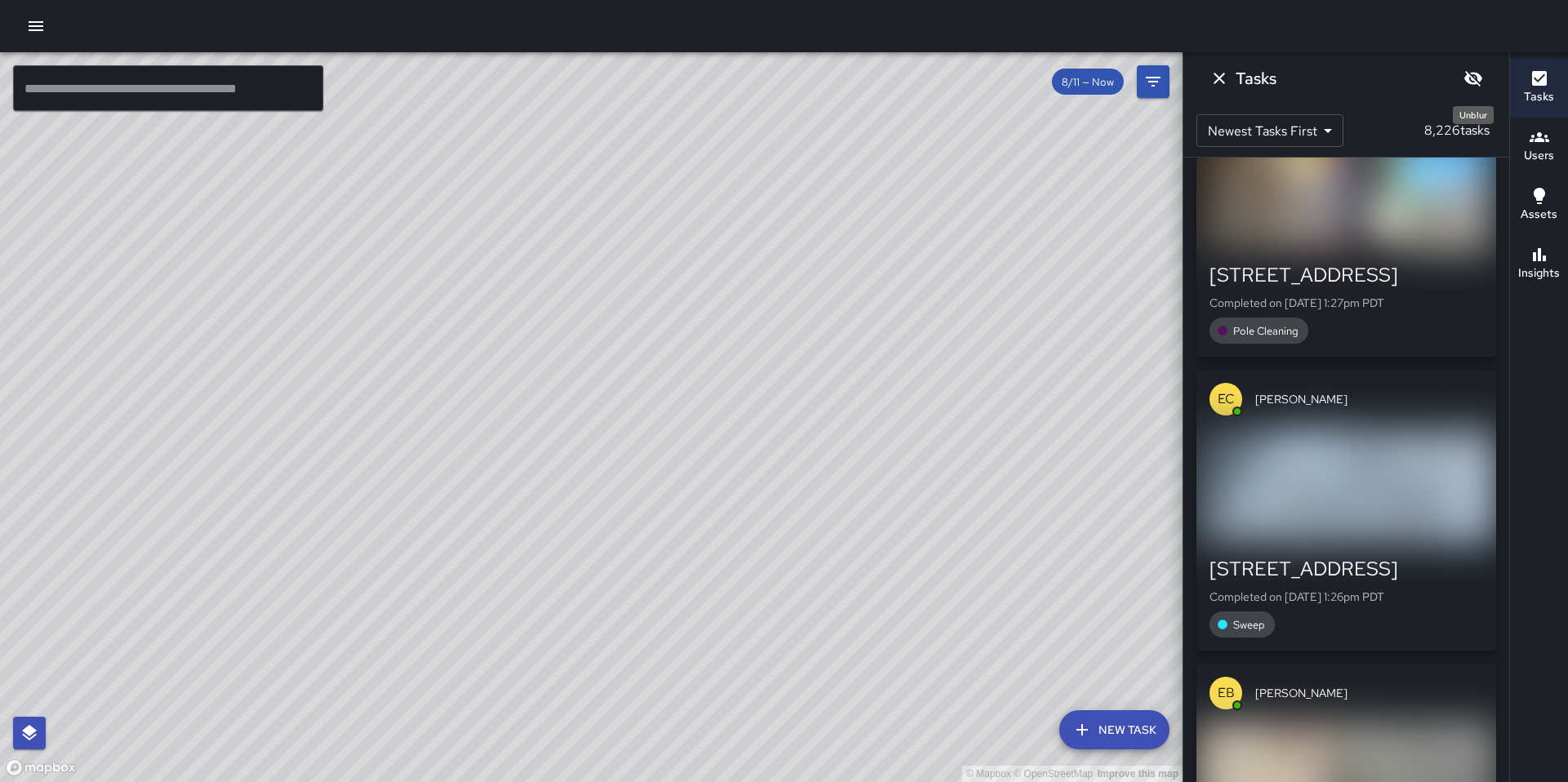
click at [1467, 80] on icon "Unblur" at bounding box center [1474, 79] width 18 height 16
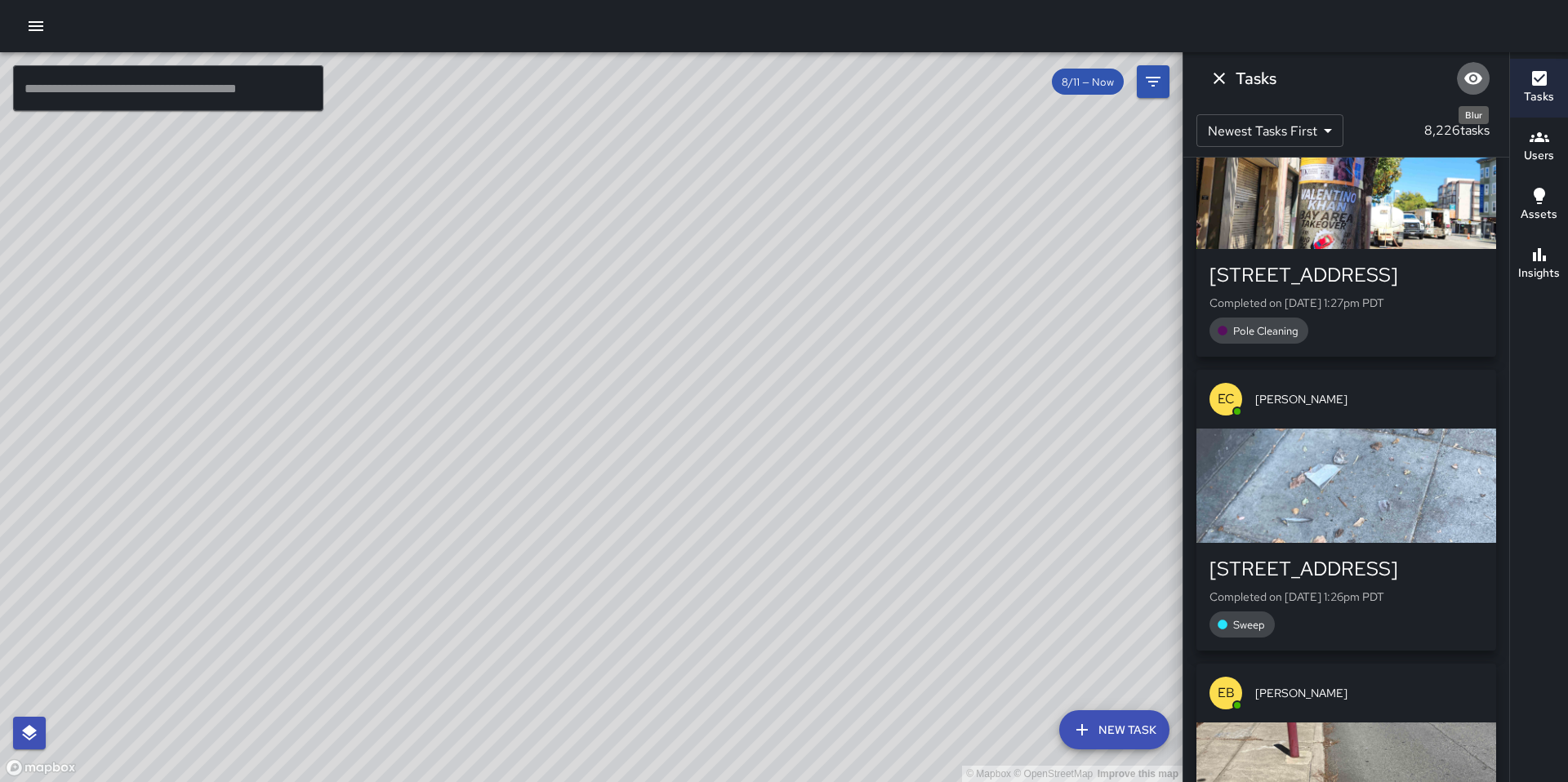
click at [1467, 80] on icon "Blur" at bounding box center [1474, 78] width 18 height 12
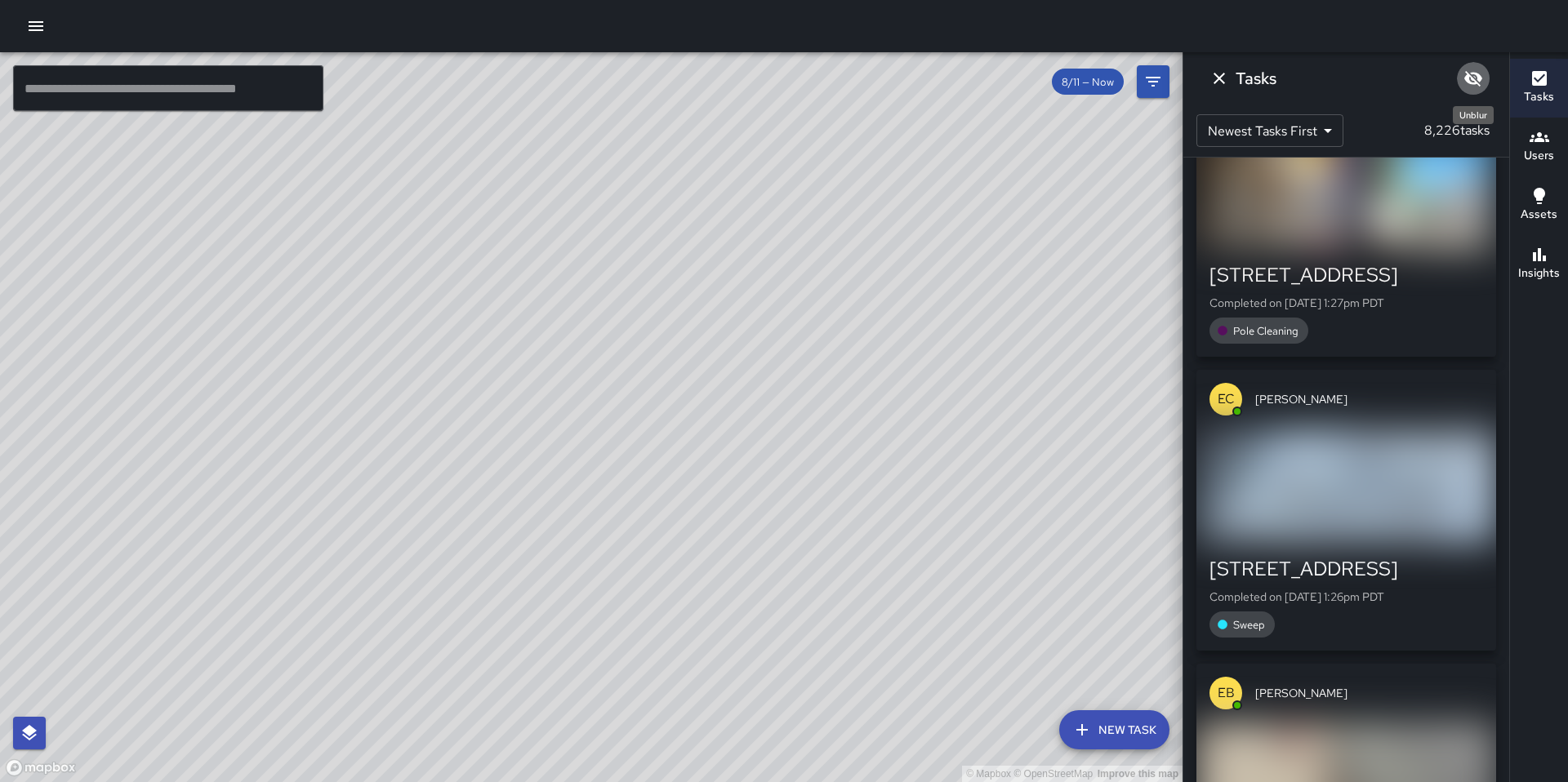
click at [1467, 80] on icon "Unblur" at bounding box center [1474, 79] width 18 height 16
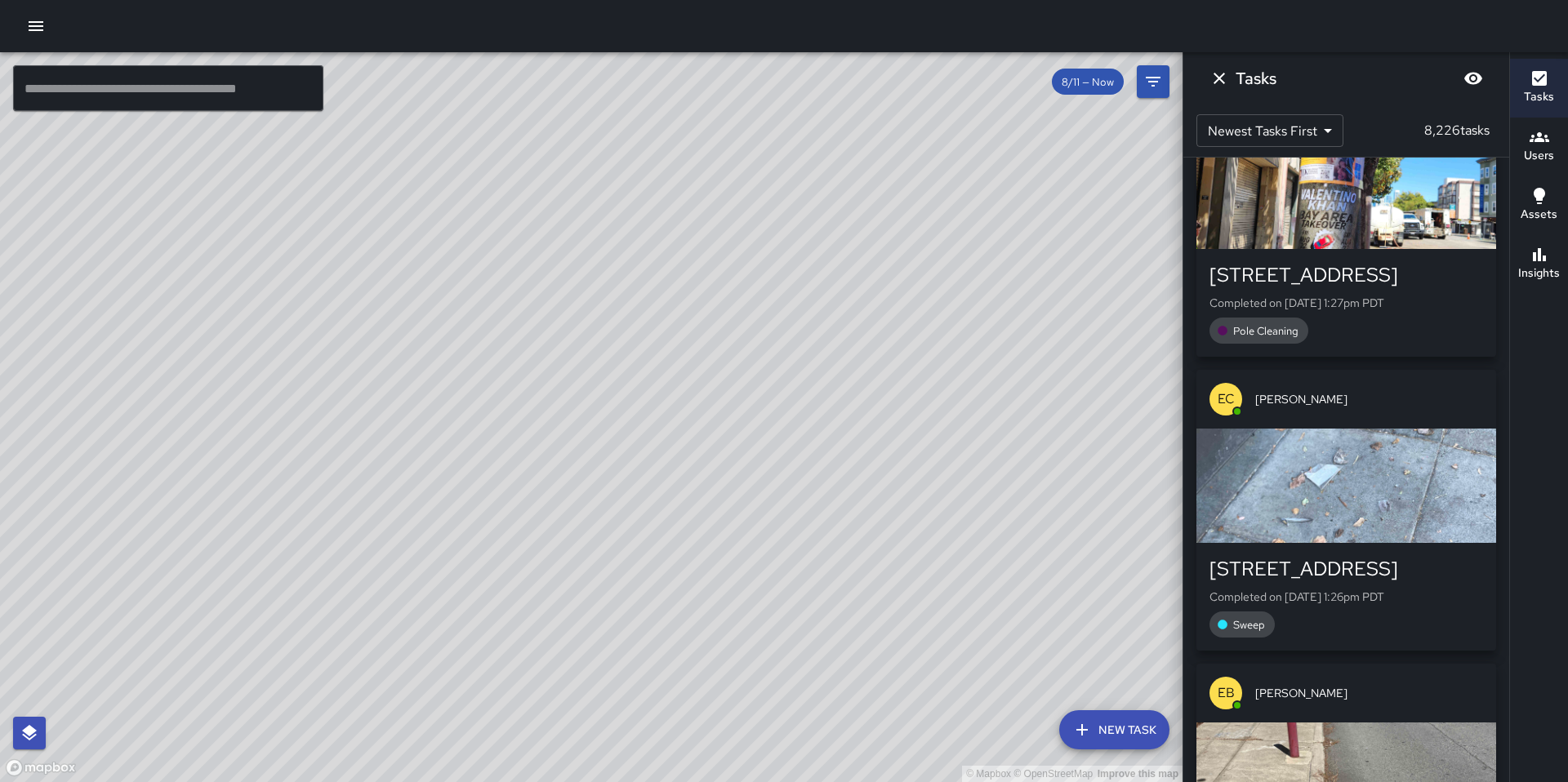
click at [1536, 151] on h6 "Users" at bounding box center [1539, 156] width 30 height 18
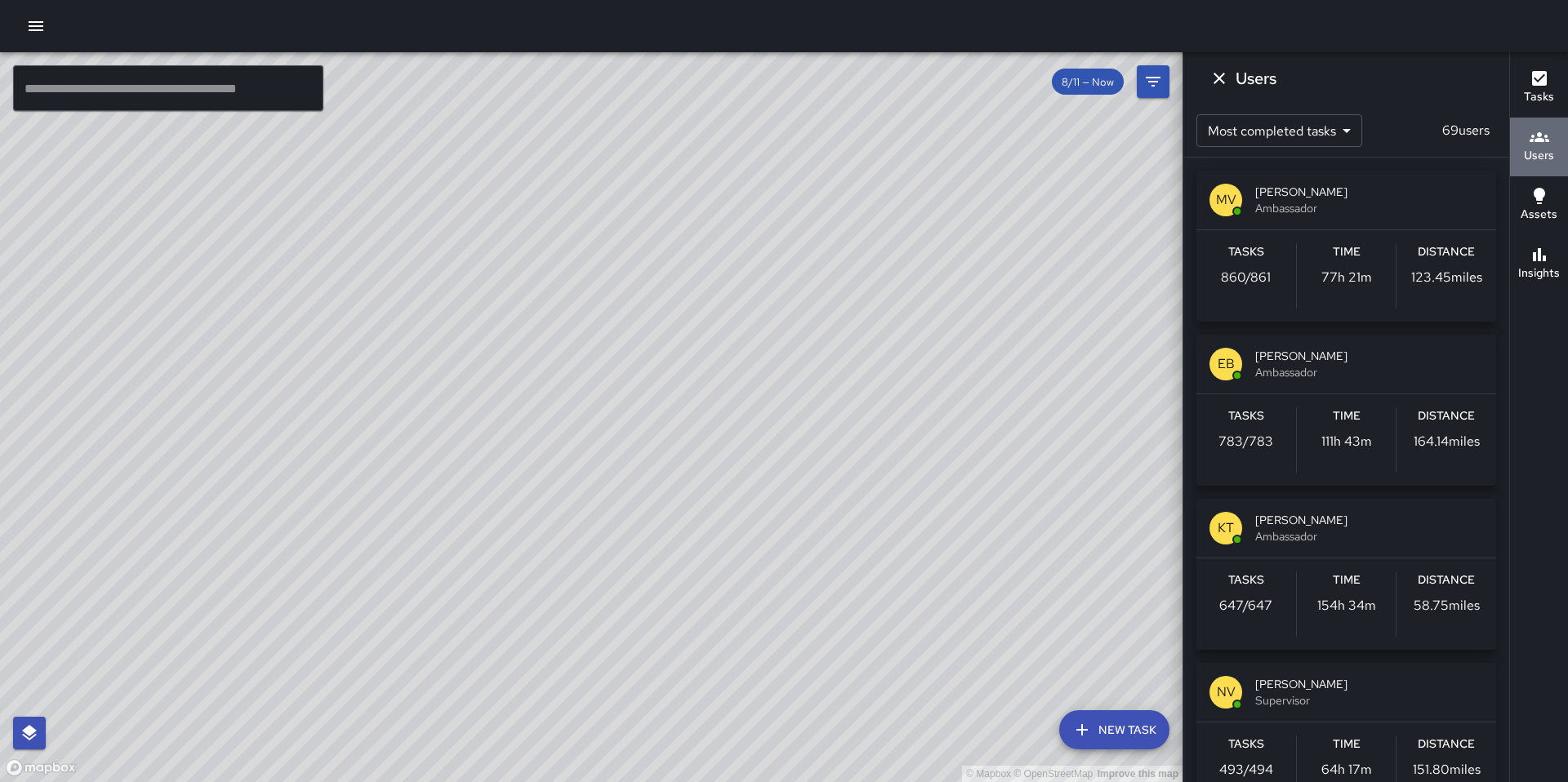
click at [1536, 151] on h6 "Users" at bounding box center [1539, 156] width 30 height 18
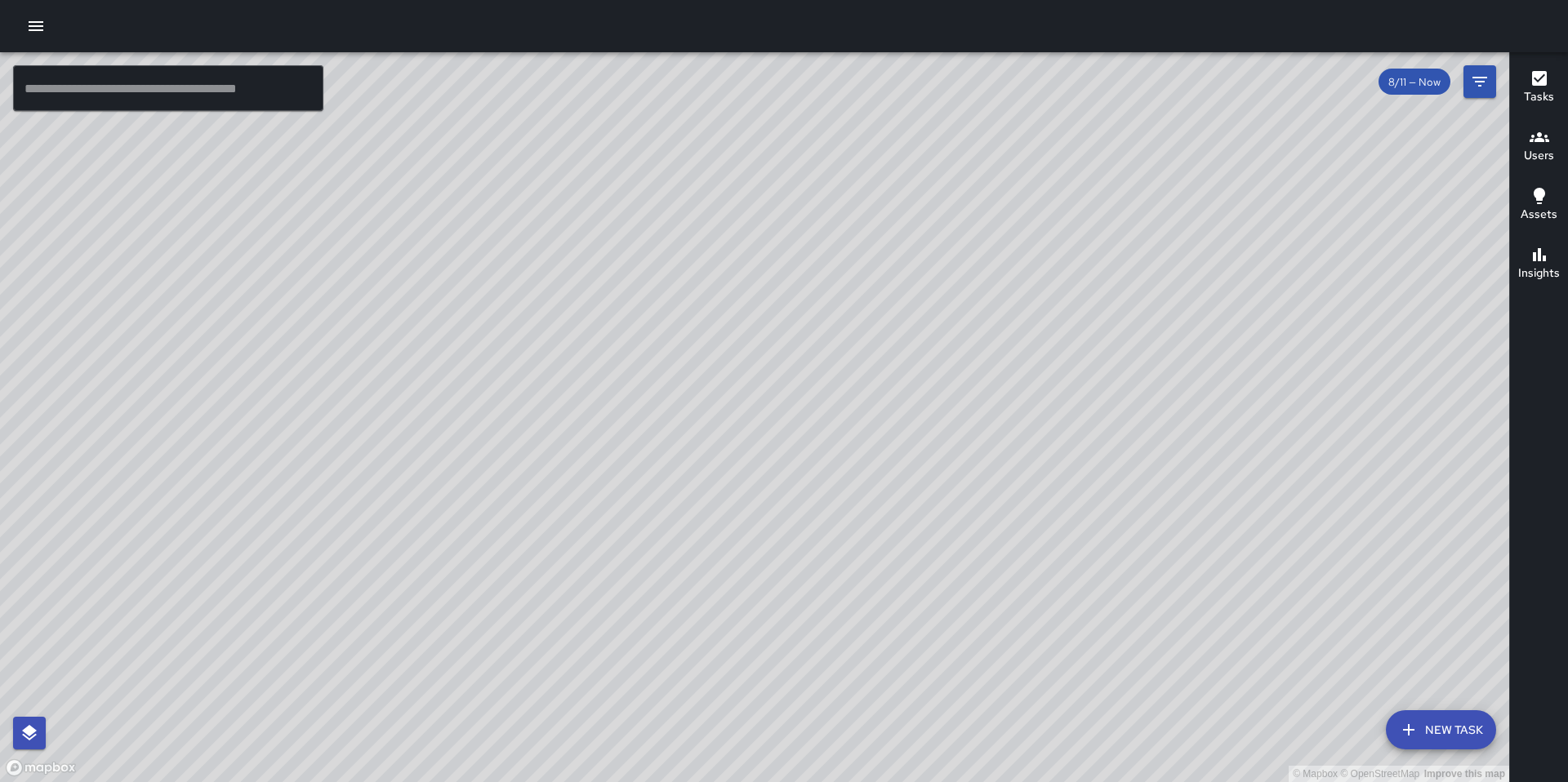
click at [1536, 191] on icon "button" at bounding box center [1540, 196] width 11 height 16
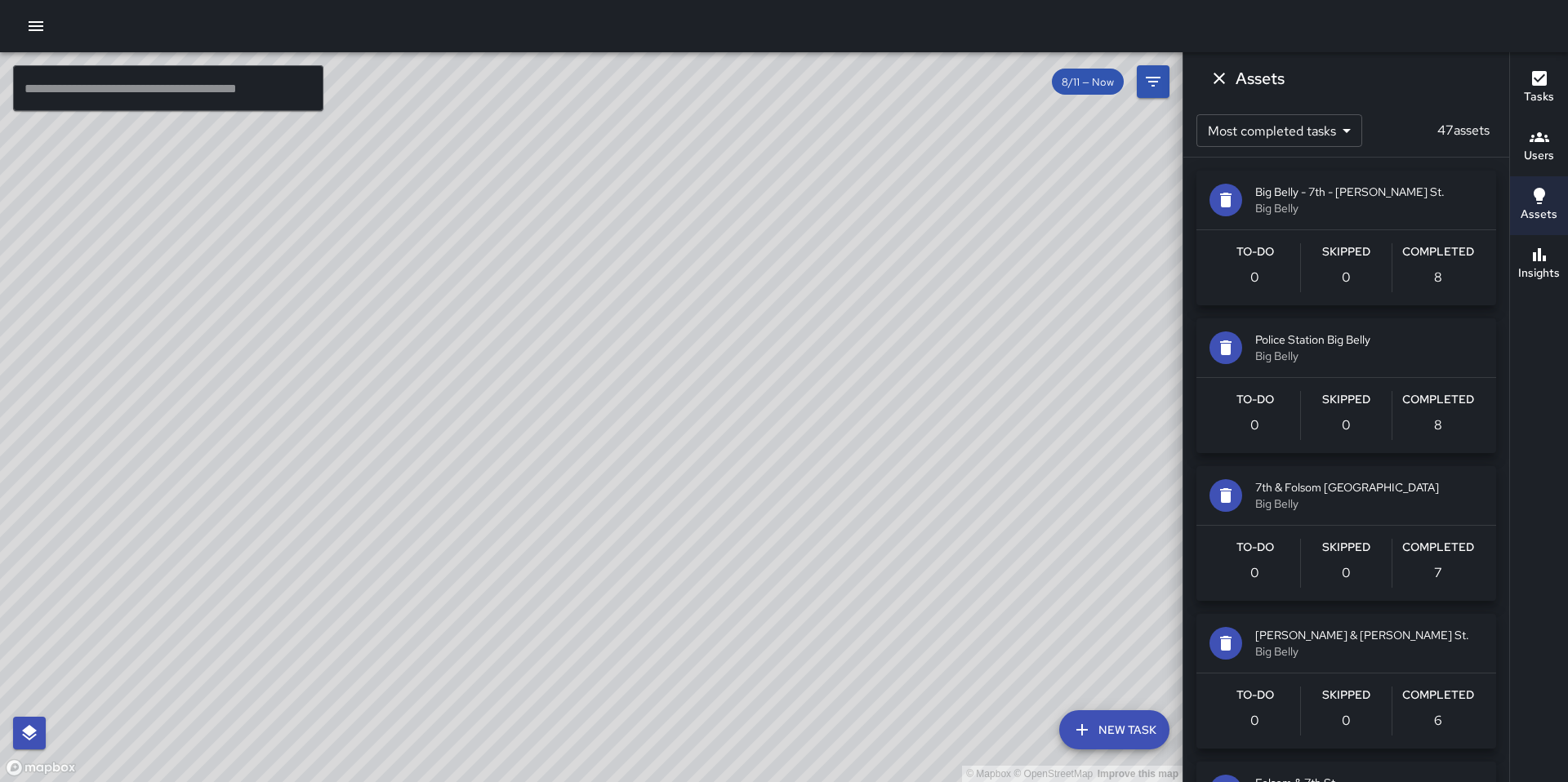
click at [1536, 191] on icon "button" at bounding box center [1540, 196] width 11 height 16
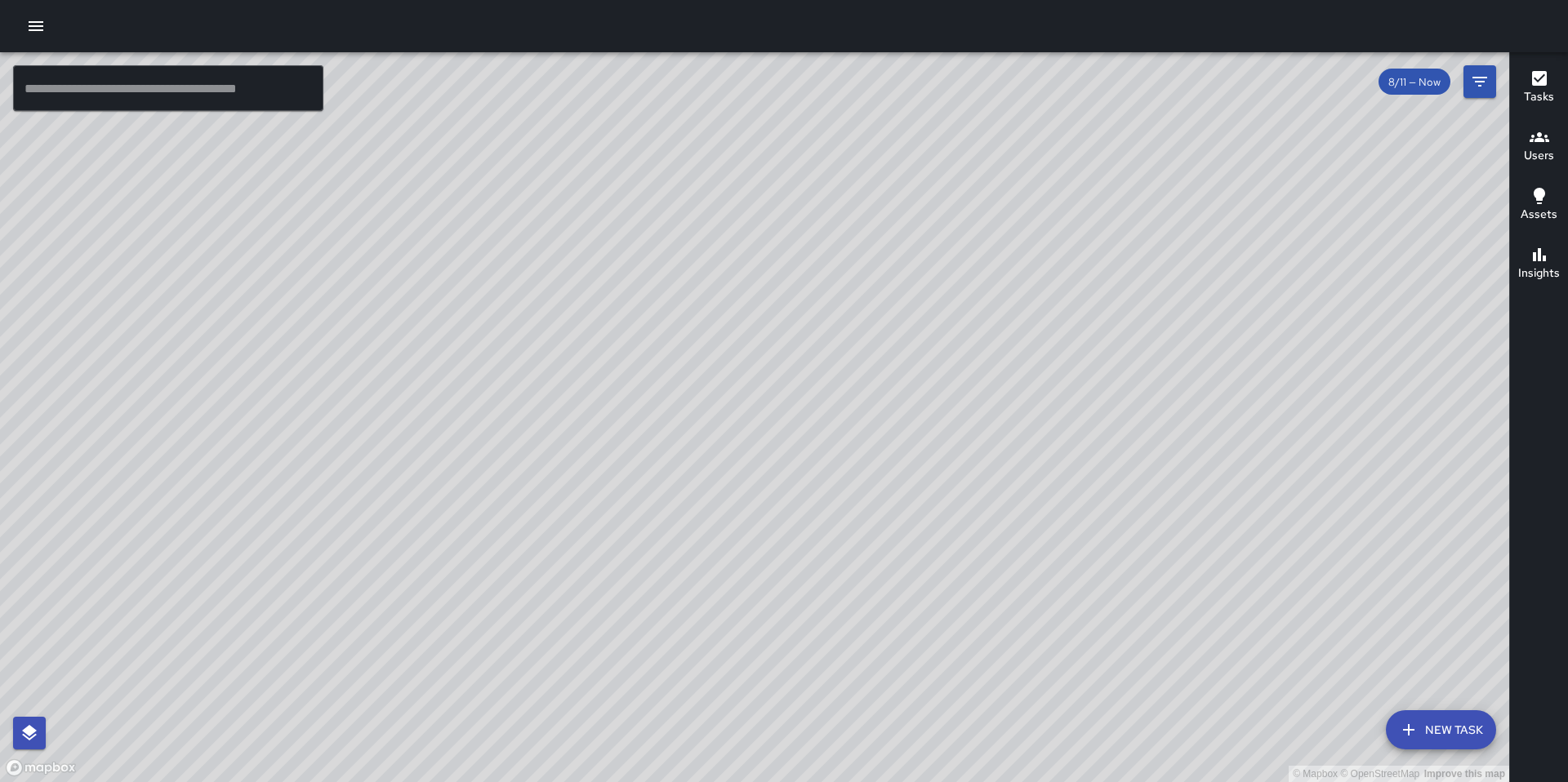
click at [1533, 248] on icon "button" at bounding box center [1539, 254] width 19 height 19
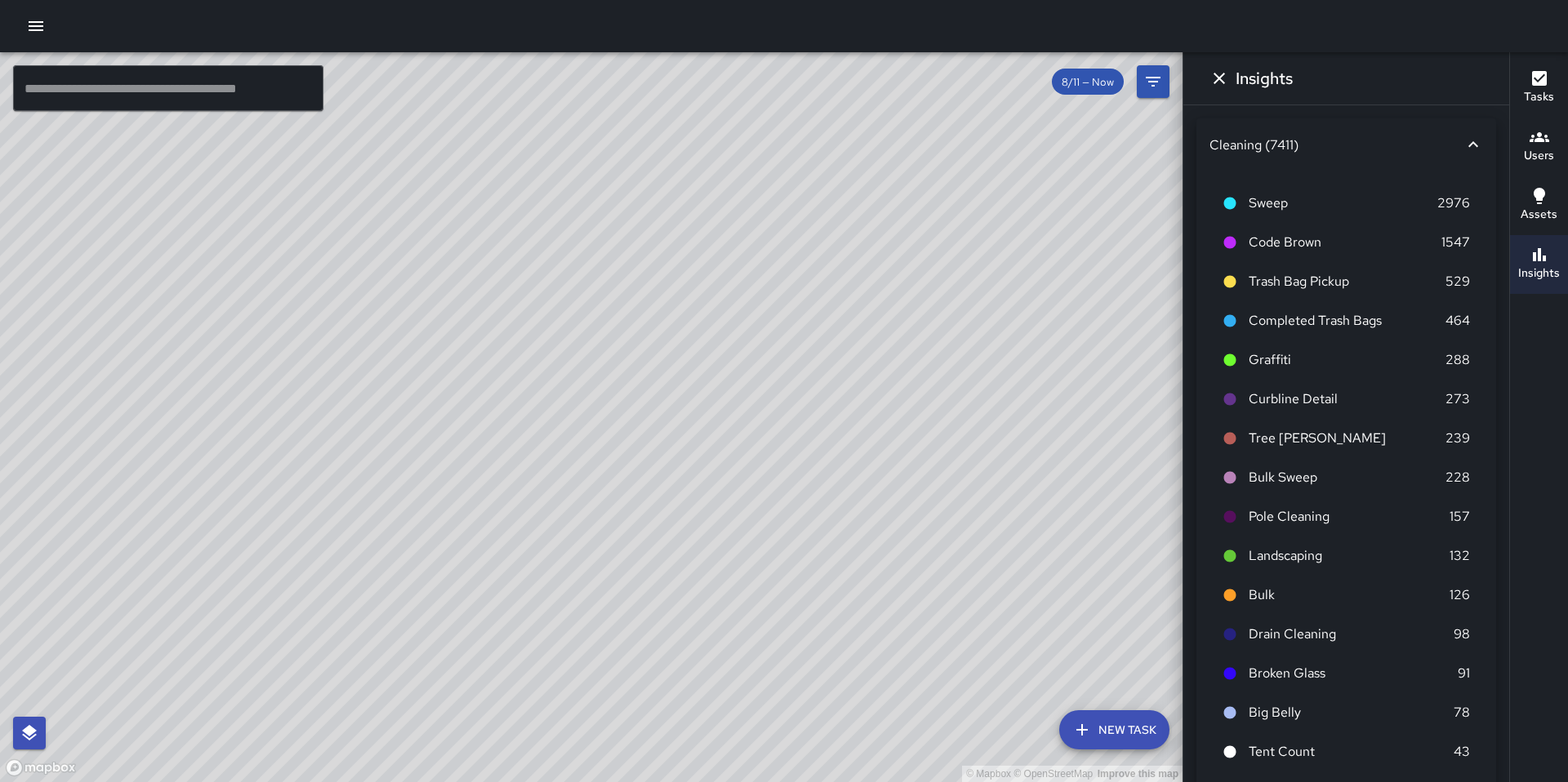
click at [1398, 247] on span "Code Brown" at bounding box center [1345, 241] width 193 height 19
click at [1394, 244] on span "Code Brown" at bounding box center [1345, 241] width 193 height 19
click at [1392, 242] on span "Code Brown" at bounding box center [1345, 241] width 193 height 19
click at [1392, 241] on span "Code Brown" at bounding box center [1345, 241] width 193 height 19
click at [1466, 141] on icon at bounding box center [1473, 144] width 19 height 19
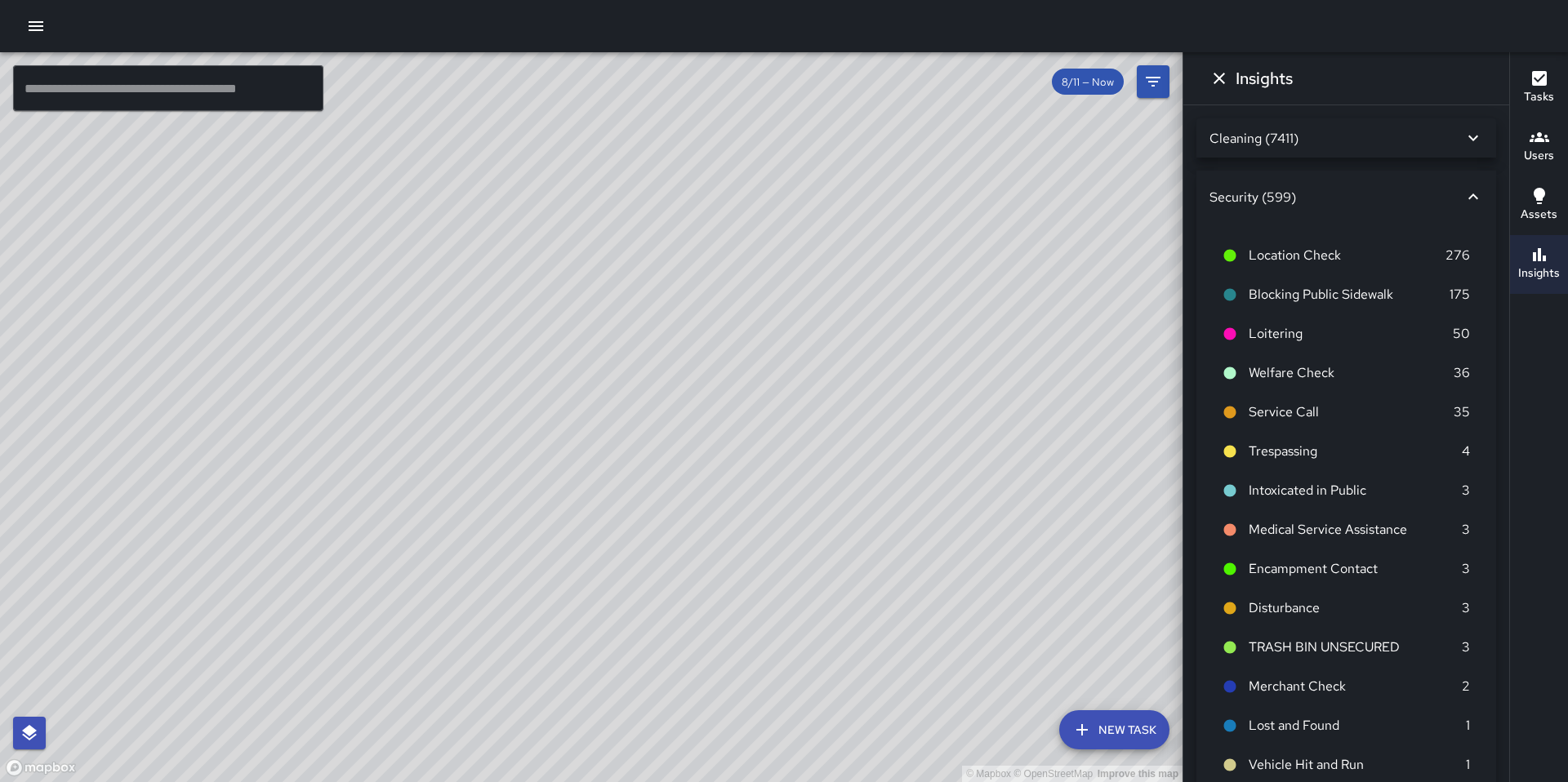
click at [1464, 139] on icon at bounding box center [1473, 137] width 19 height 19
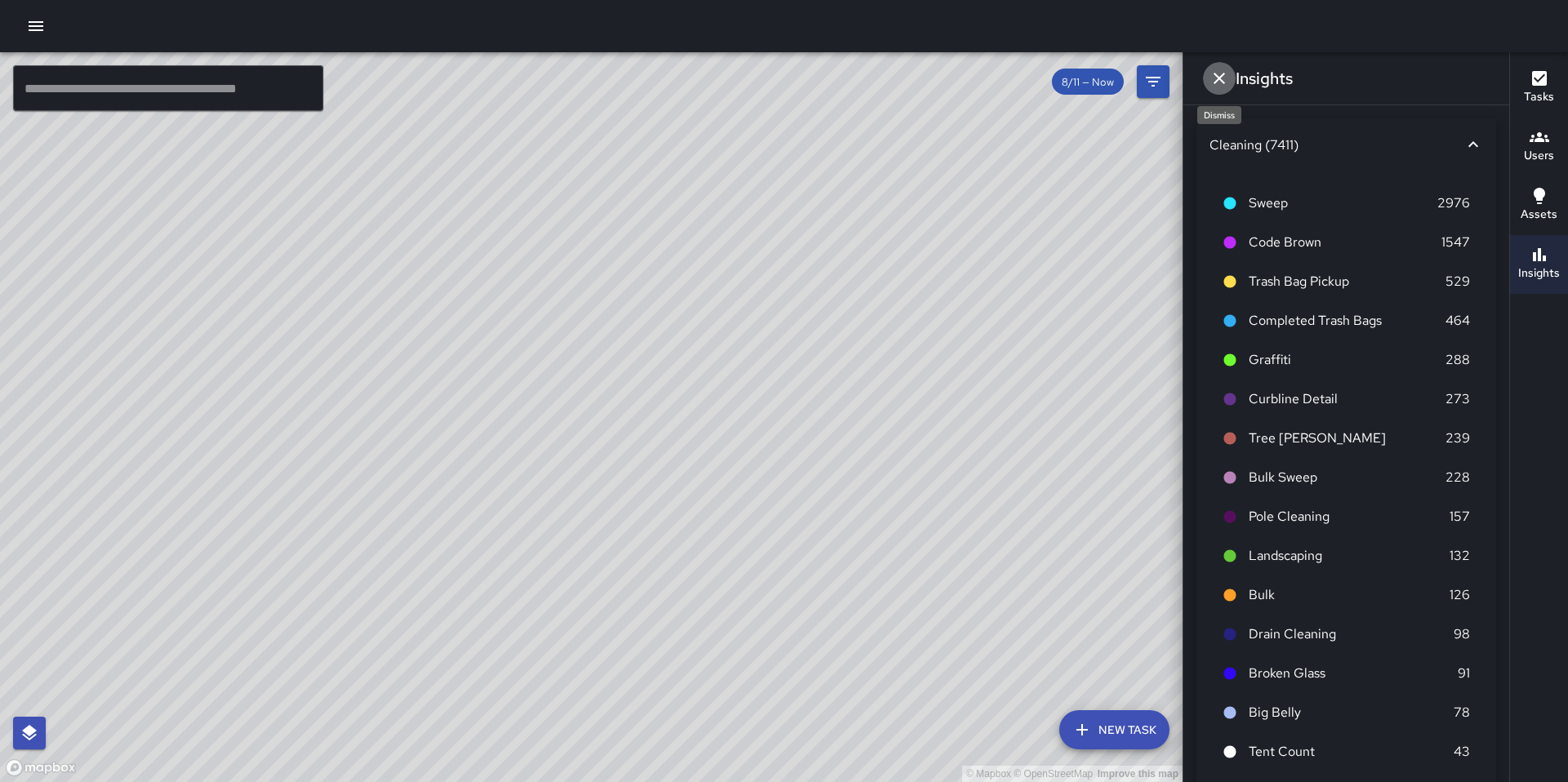
click at [1216, 80] on icon "Dismiss" at bounding box center [1219, 78] width 11 height 11
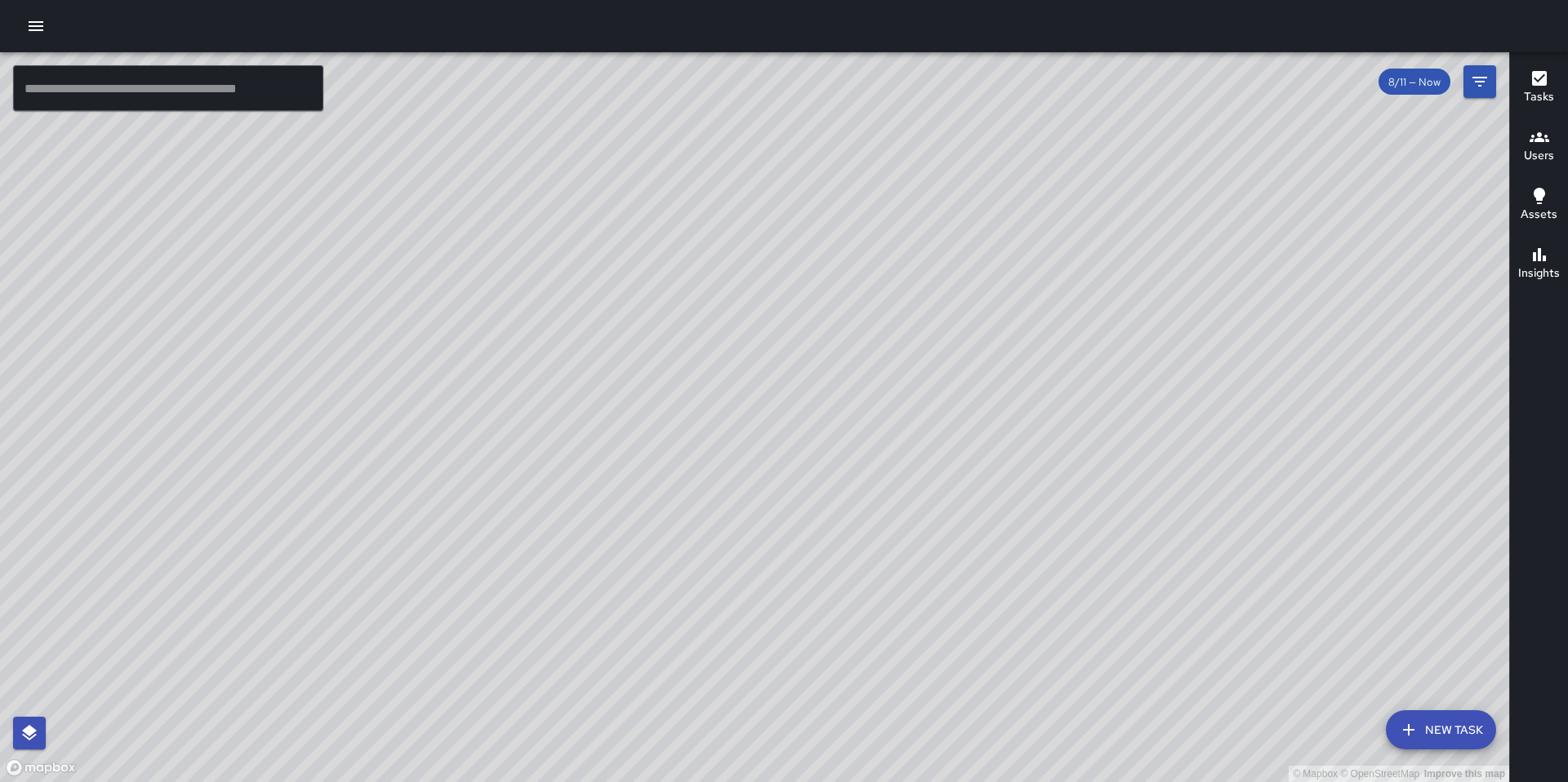
click at [39, 25] on icon "button" at bounding box center [36, 26] width 19 height 19
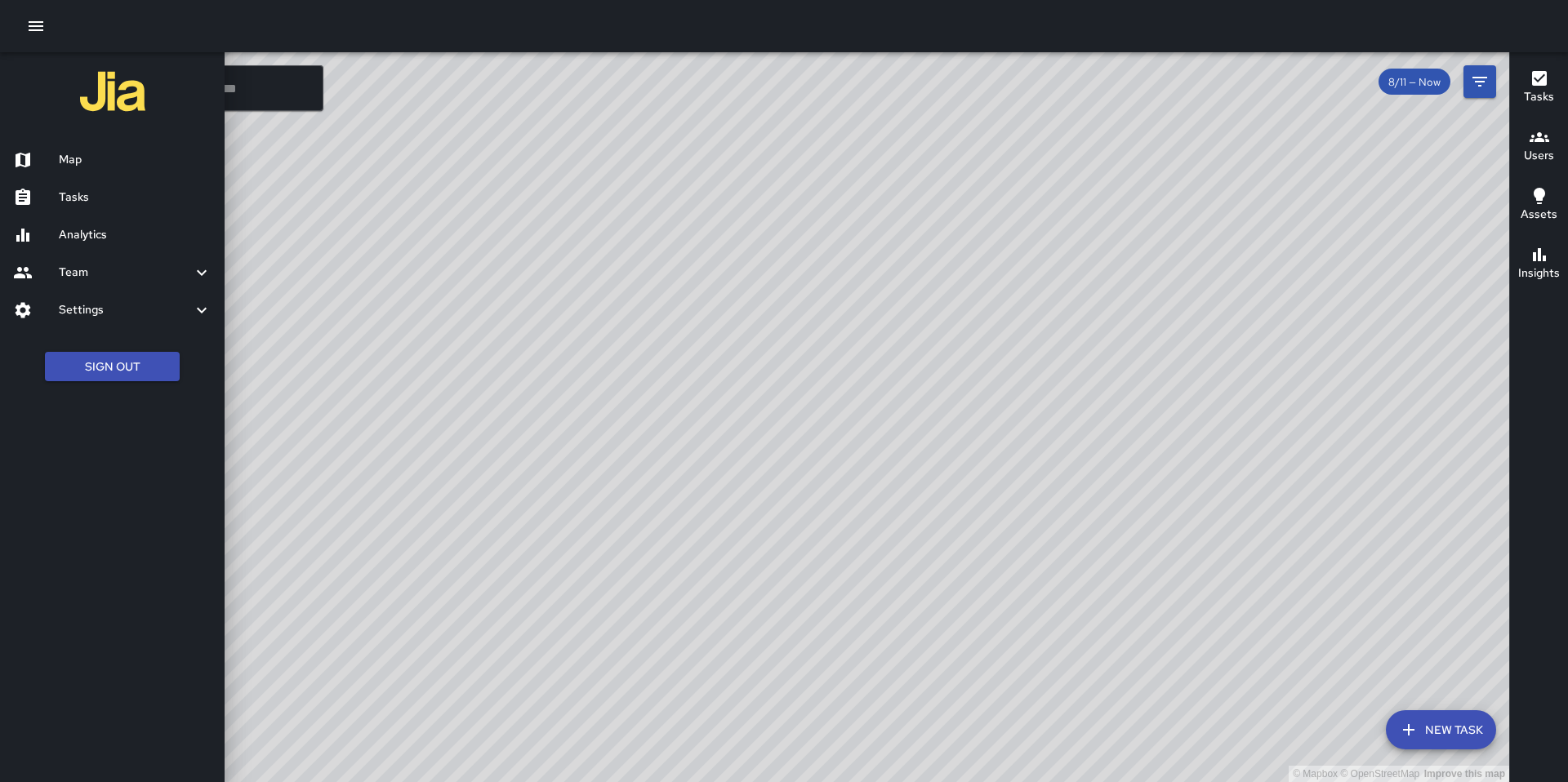
click at [377, 198] on div at bounding box center [784, 391] width 1568 height 782
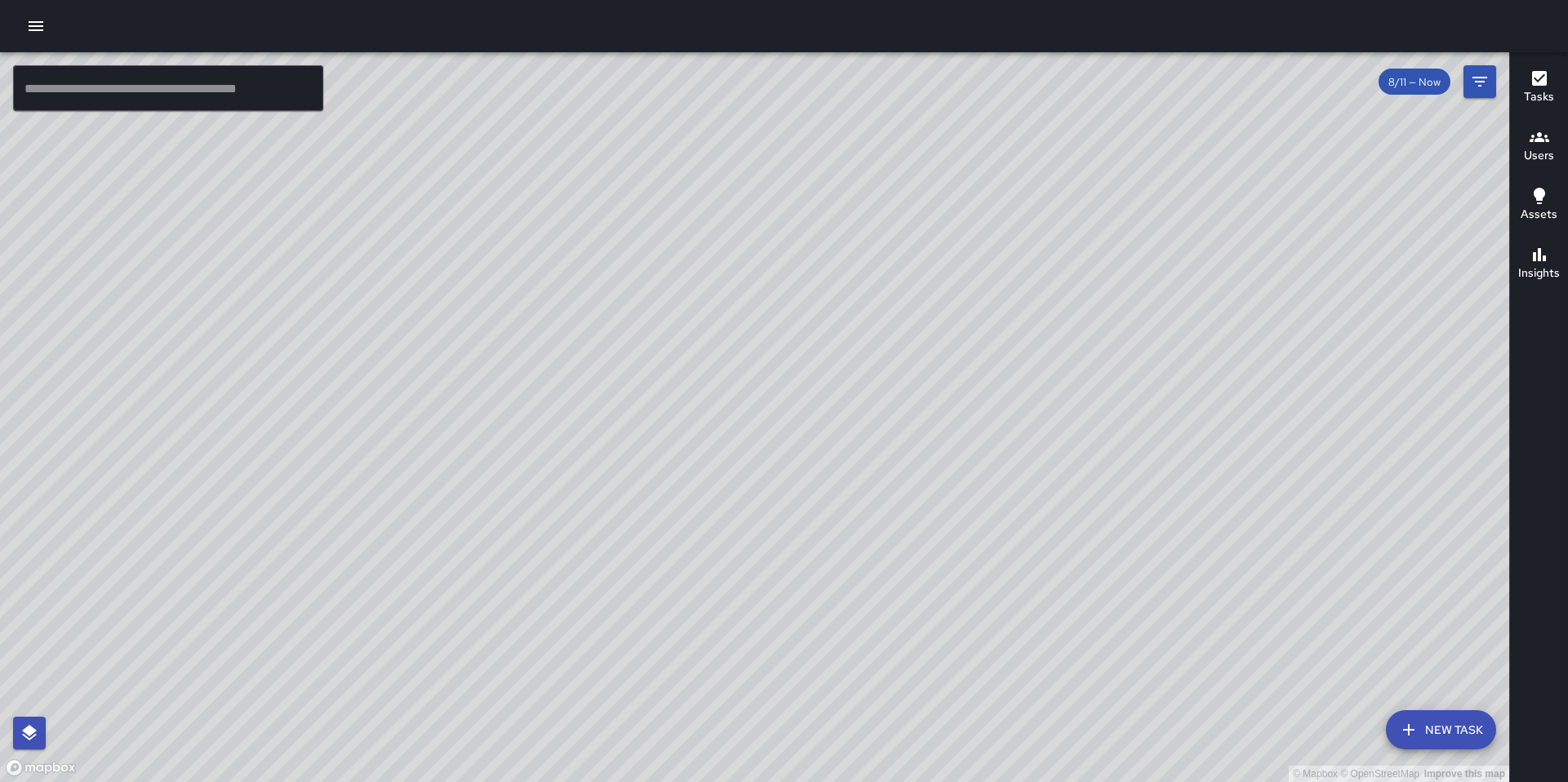
scroll to position [3139, 0]
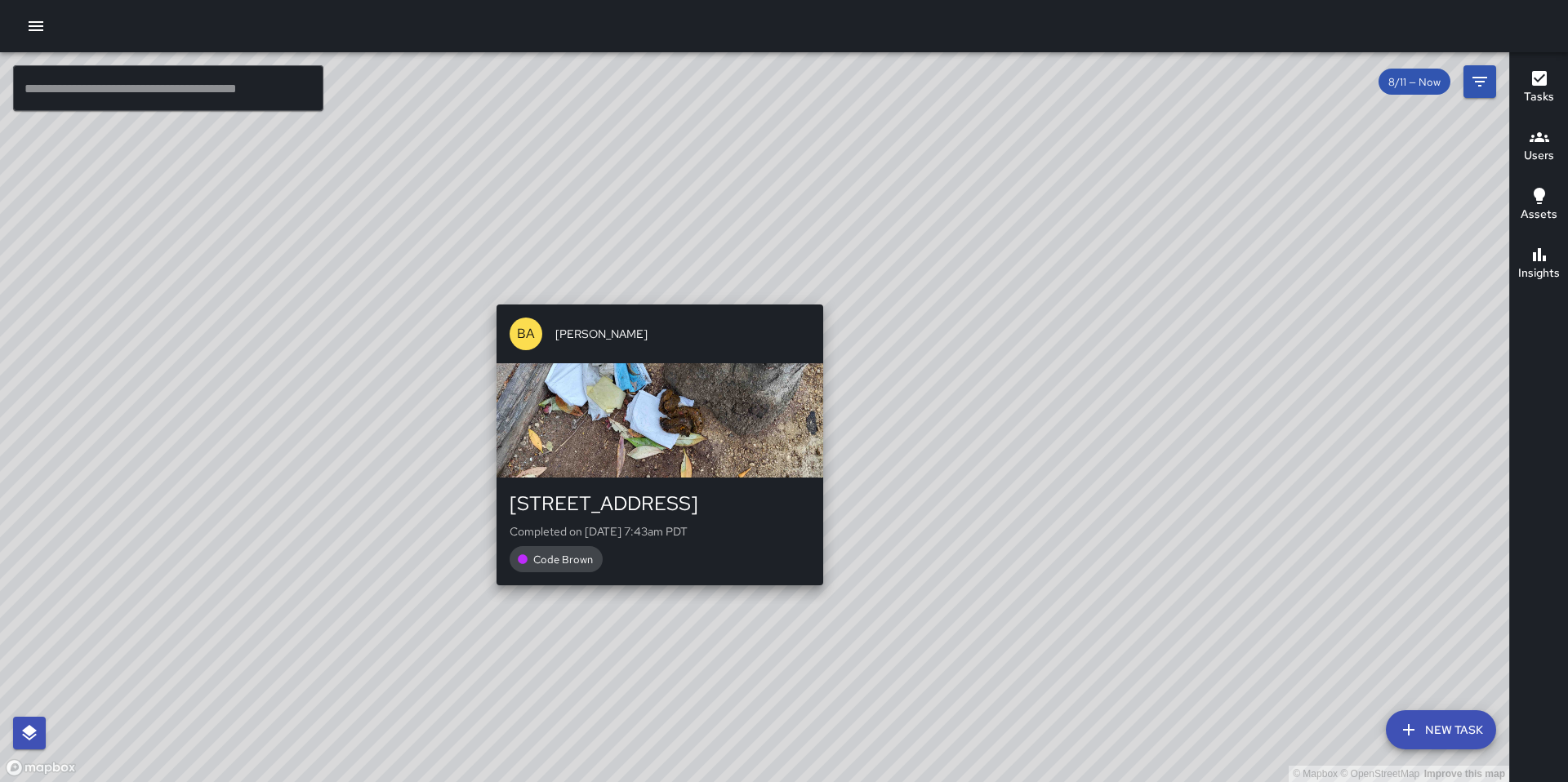
click at [654, 293] on div "© Mapbox © OpenStreetMap Improve this map BA Bryan Alexander 574 Natoma Street …" at bounding box center [755, 417] width 1509 height 730
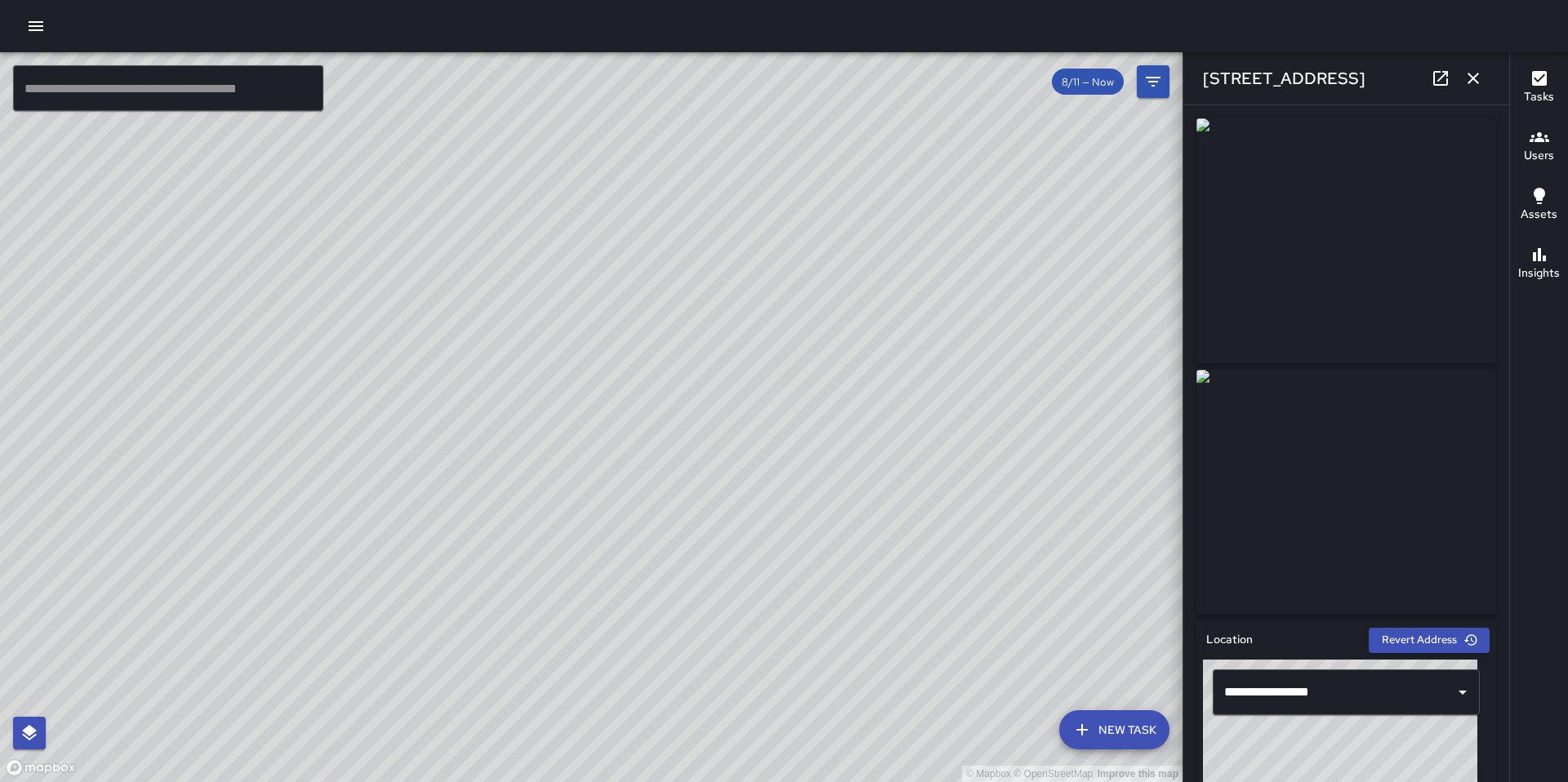
scroll to position [3433, 0]
click at [544, 348] on div "© Mapbox © OpenStreetMap Improve this map KW Kenneth Ware 571 Minna Street Comp…" at bounding box center [591, 417] width 1183 height 730
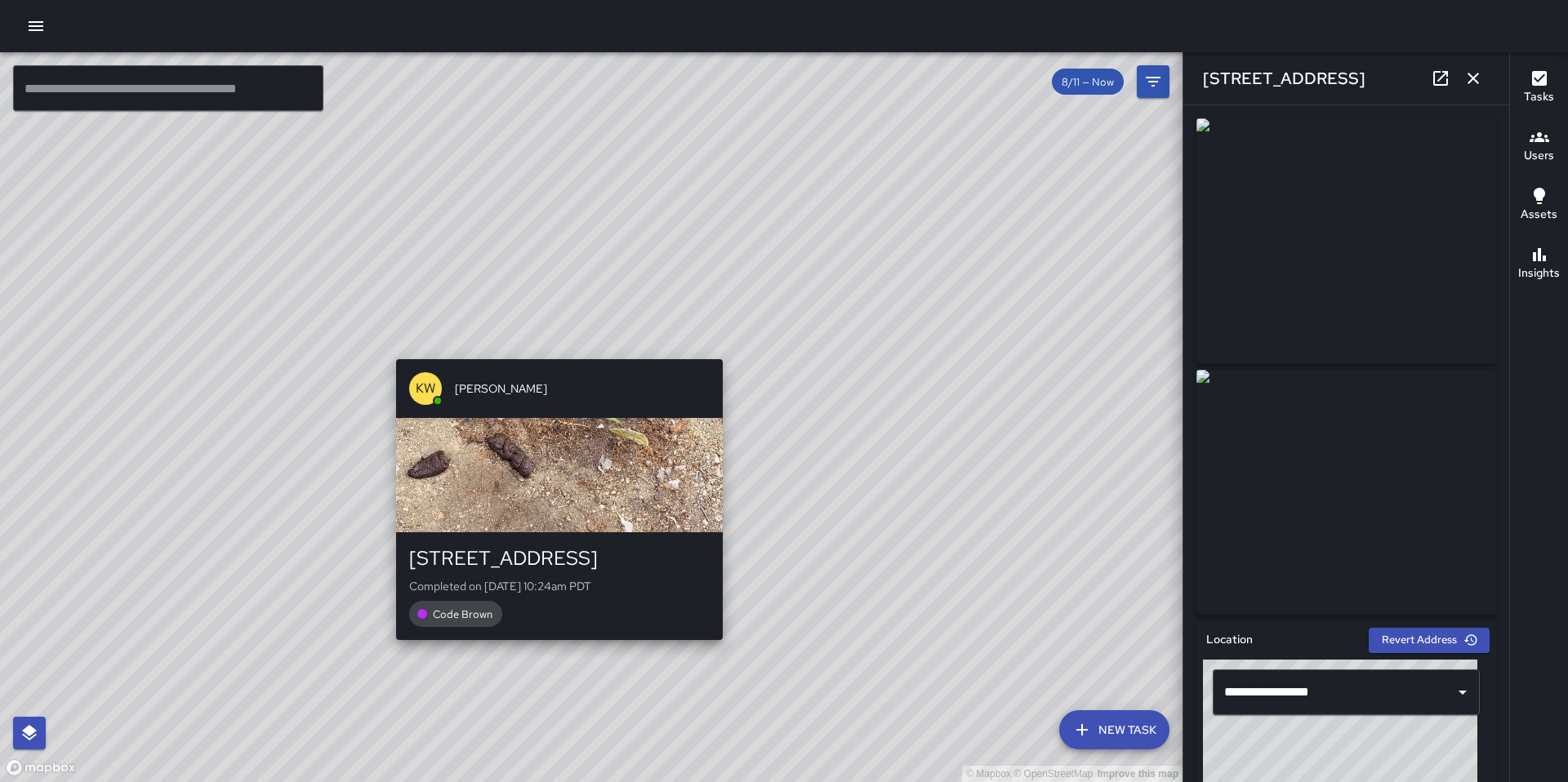
scroll to position [3726, 0]
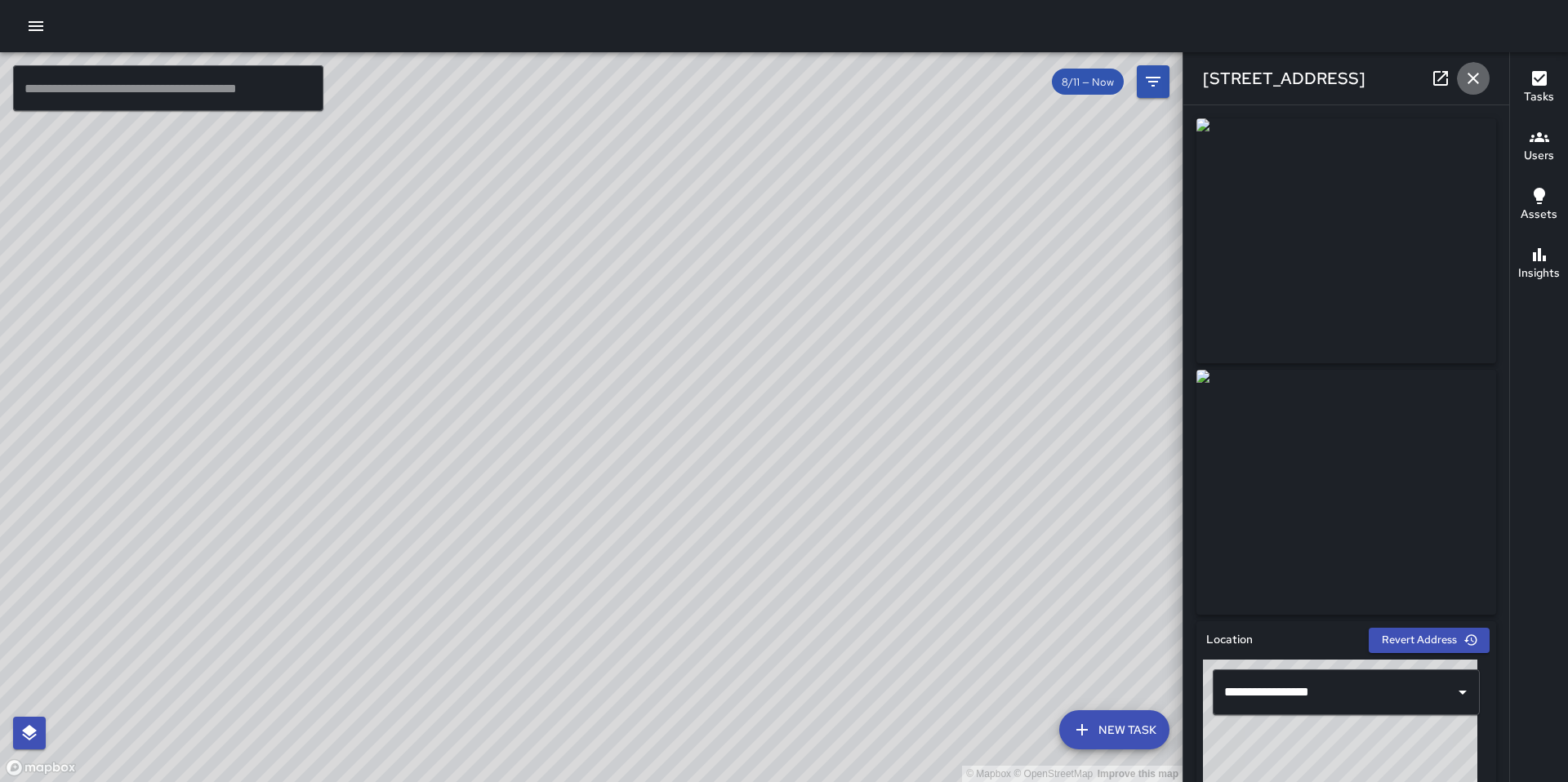
click at [1470, 80] on icon "button" at bounding box center [1473, 78] width 11 height 11
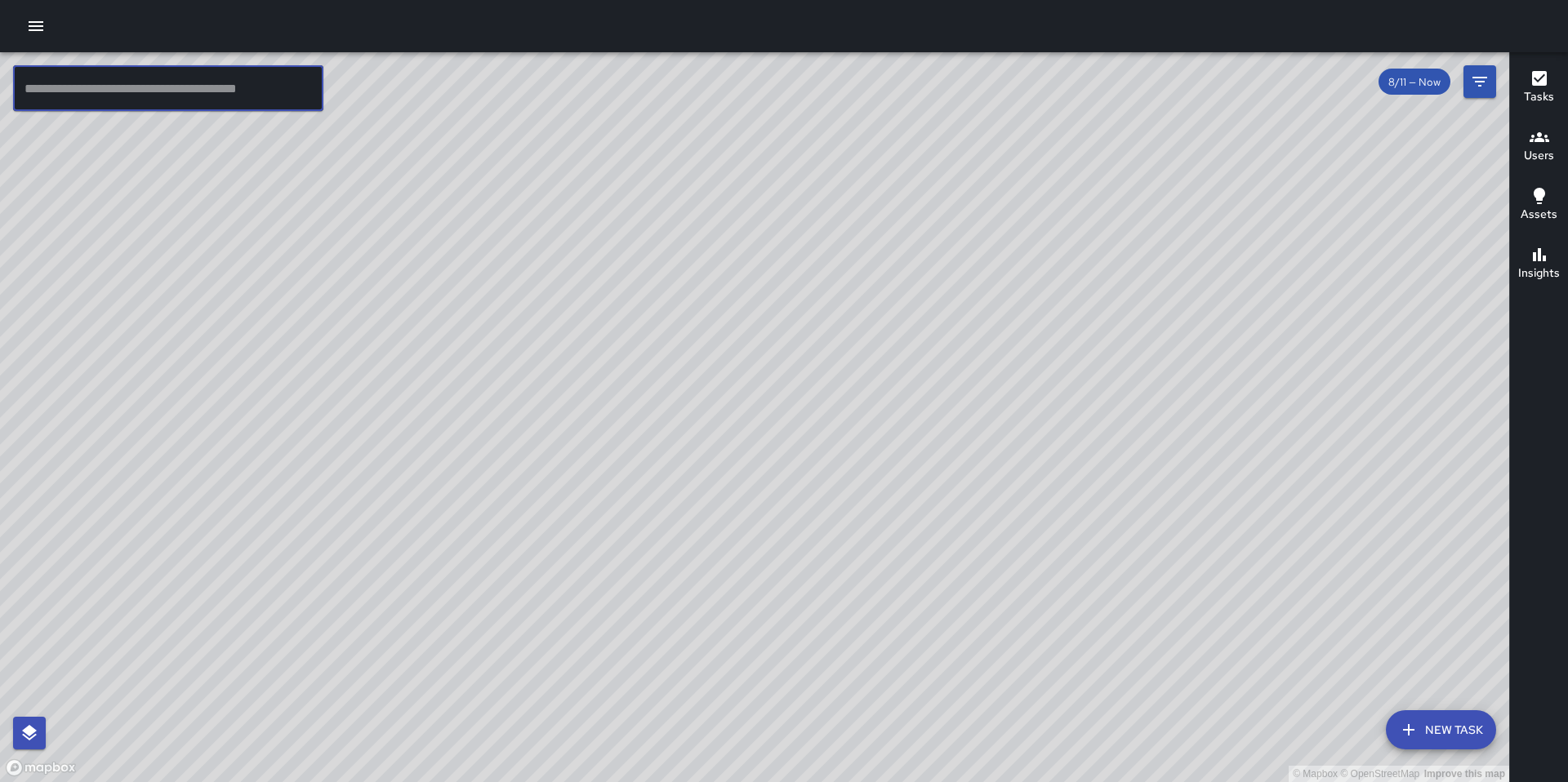
click at [71, 92] on input "text" at bounding box center [167, 88] width 310 height 46
type input "*"
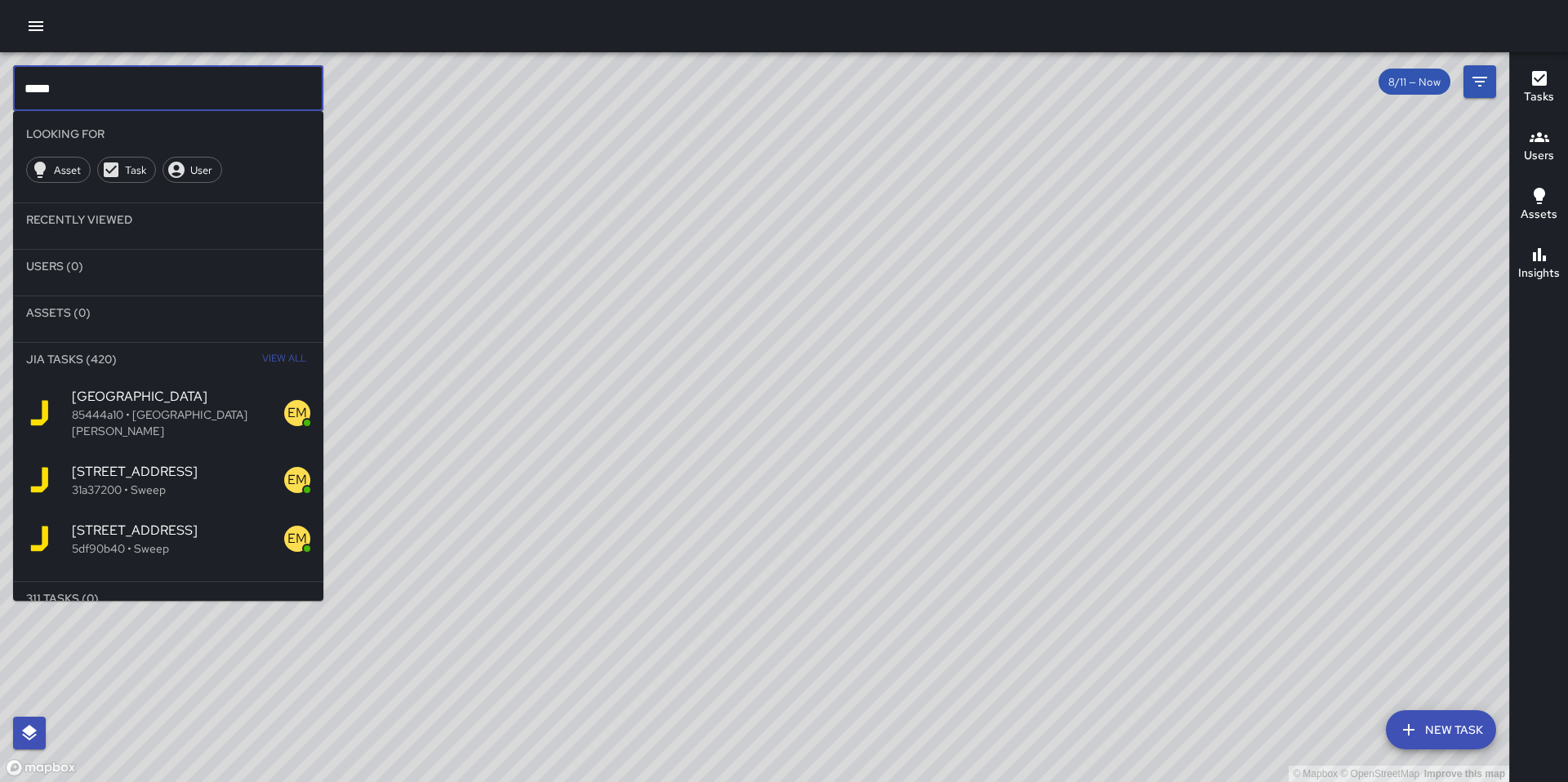
type input "*****"
click at [263, 352] on span "View All" at bounding box center [285, 359] width 44 height 27
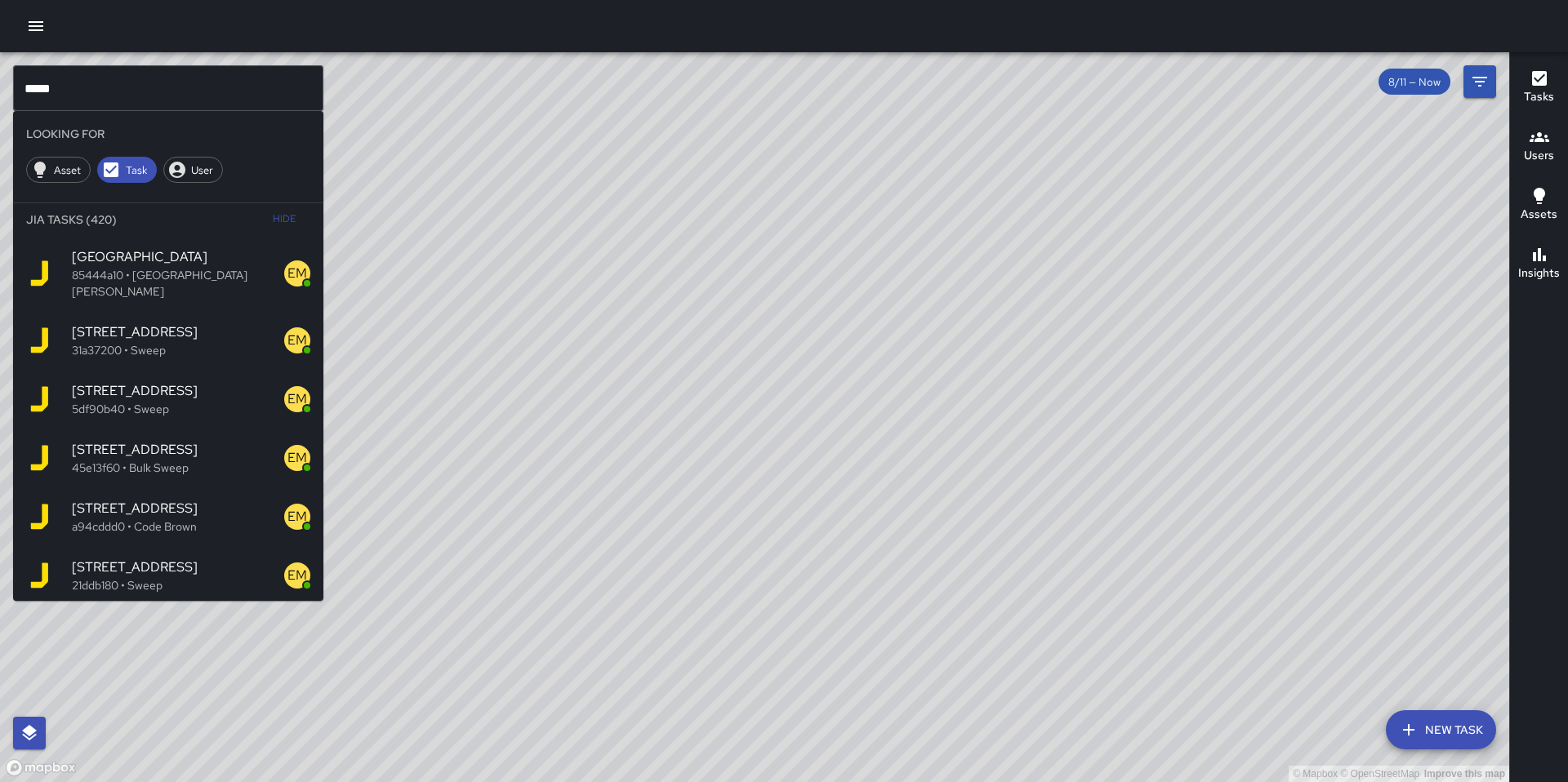
click at [161, 519] on p "a94cddd0 • Code Brown" at bounding box center [178, 527] width 212 height 16
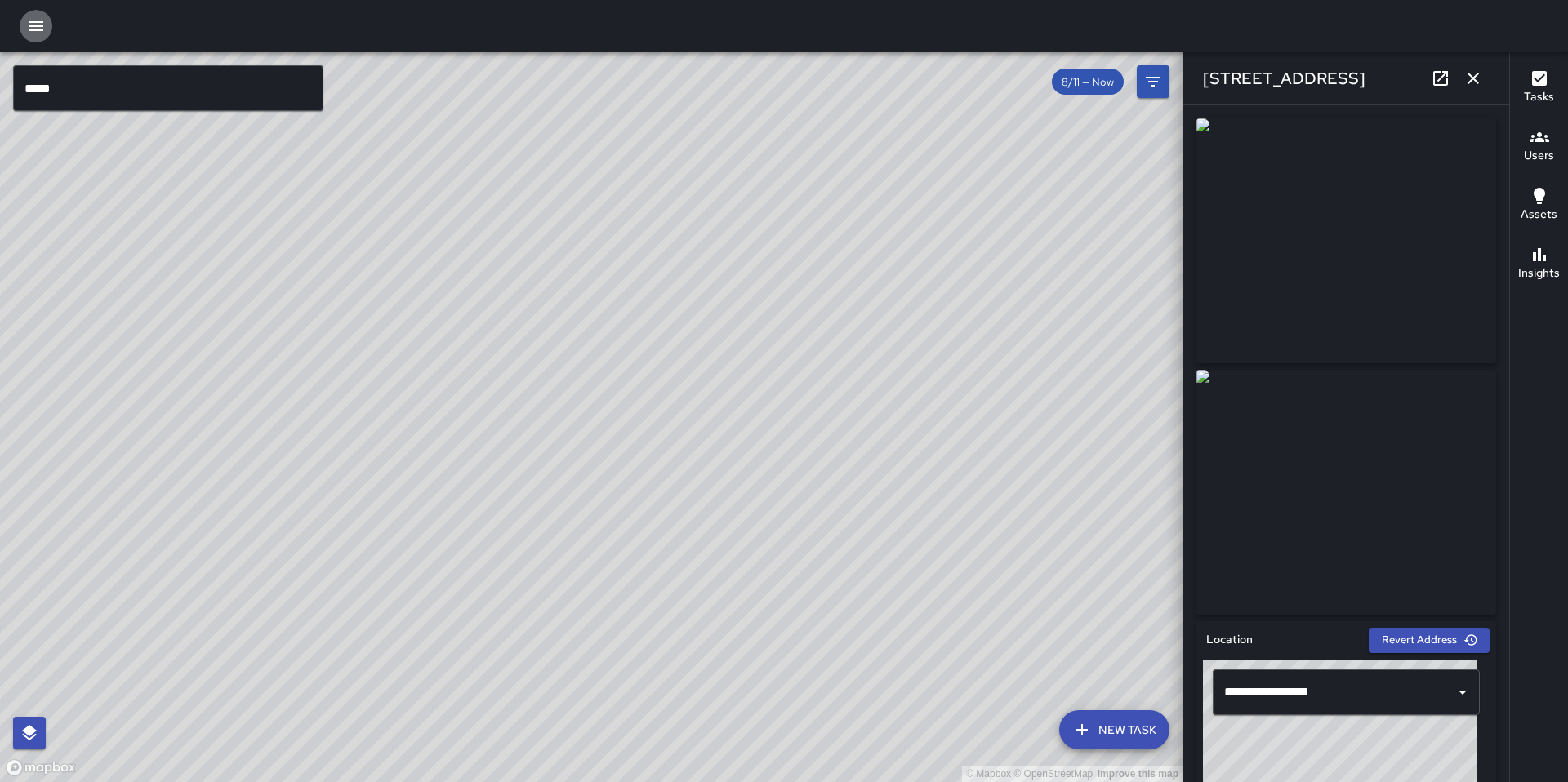
click at [40, 22] on icon "button" at bounding box center [36, 26] width 15 height 10
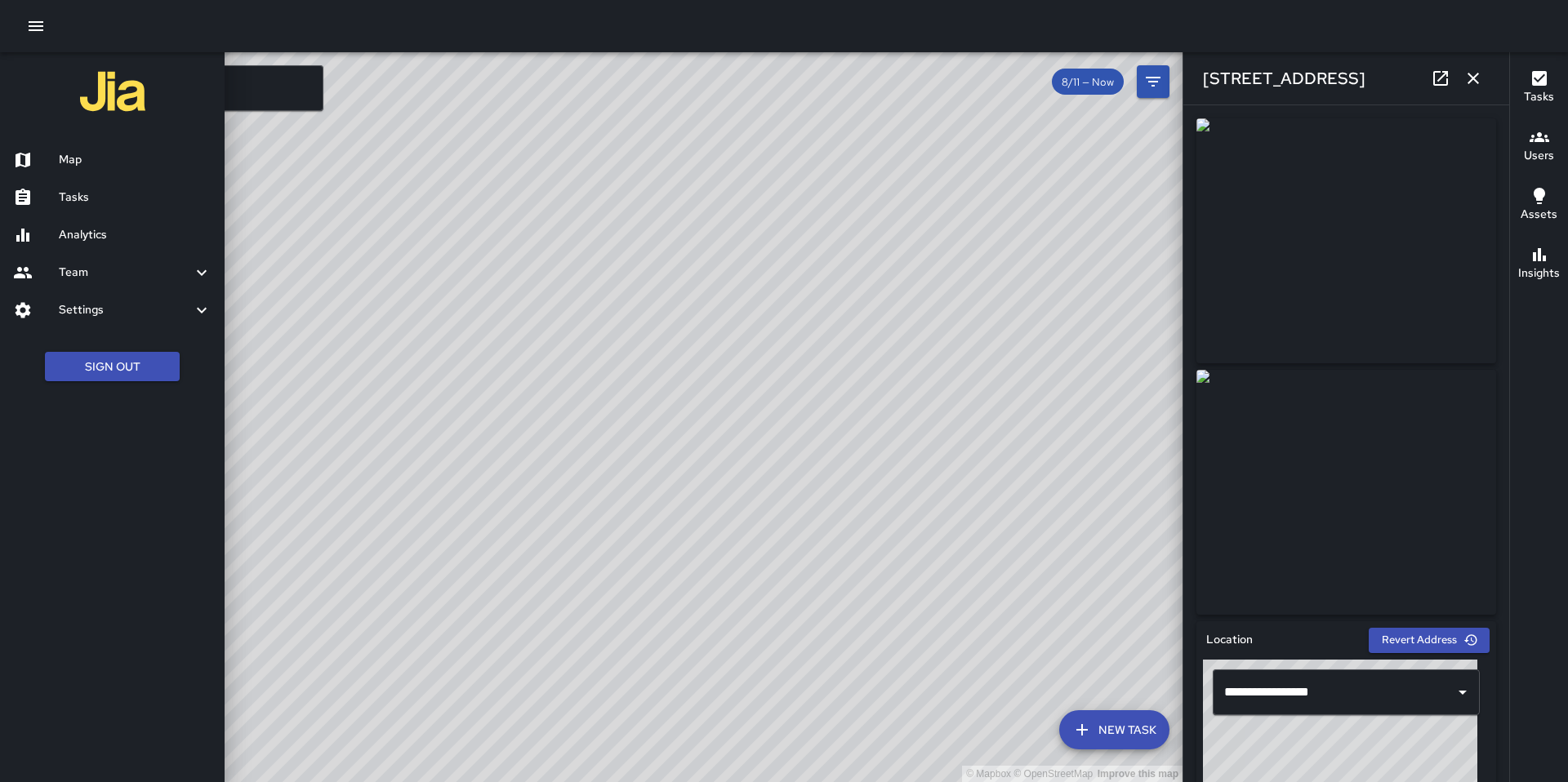
click at [263, 89] on div at bounding box center [784, 391] width 1568 height 782
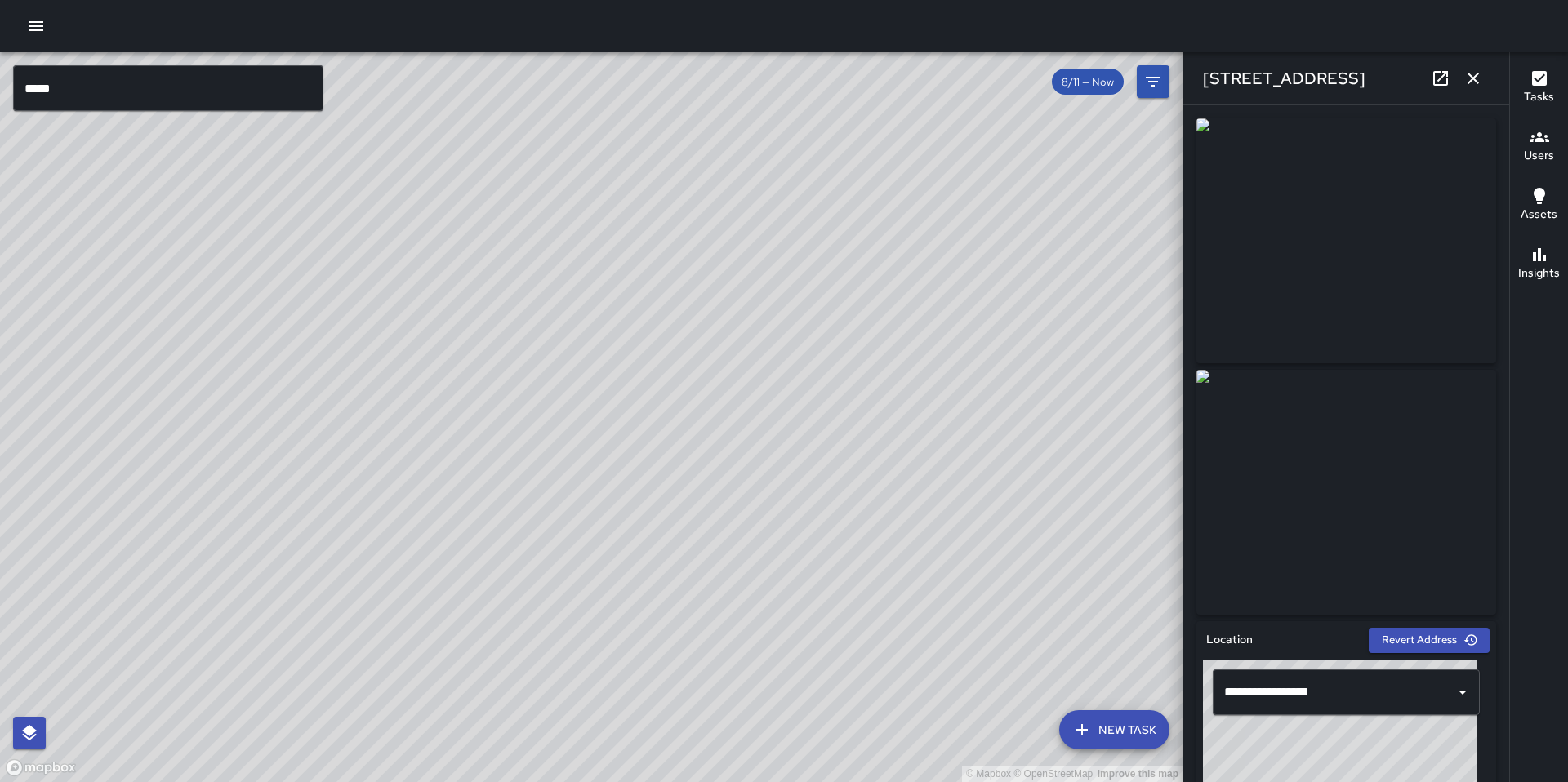
click at [263, 89] on input "*****" at bounding box center [167, 88] width 310 height 46
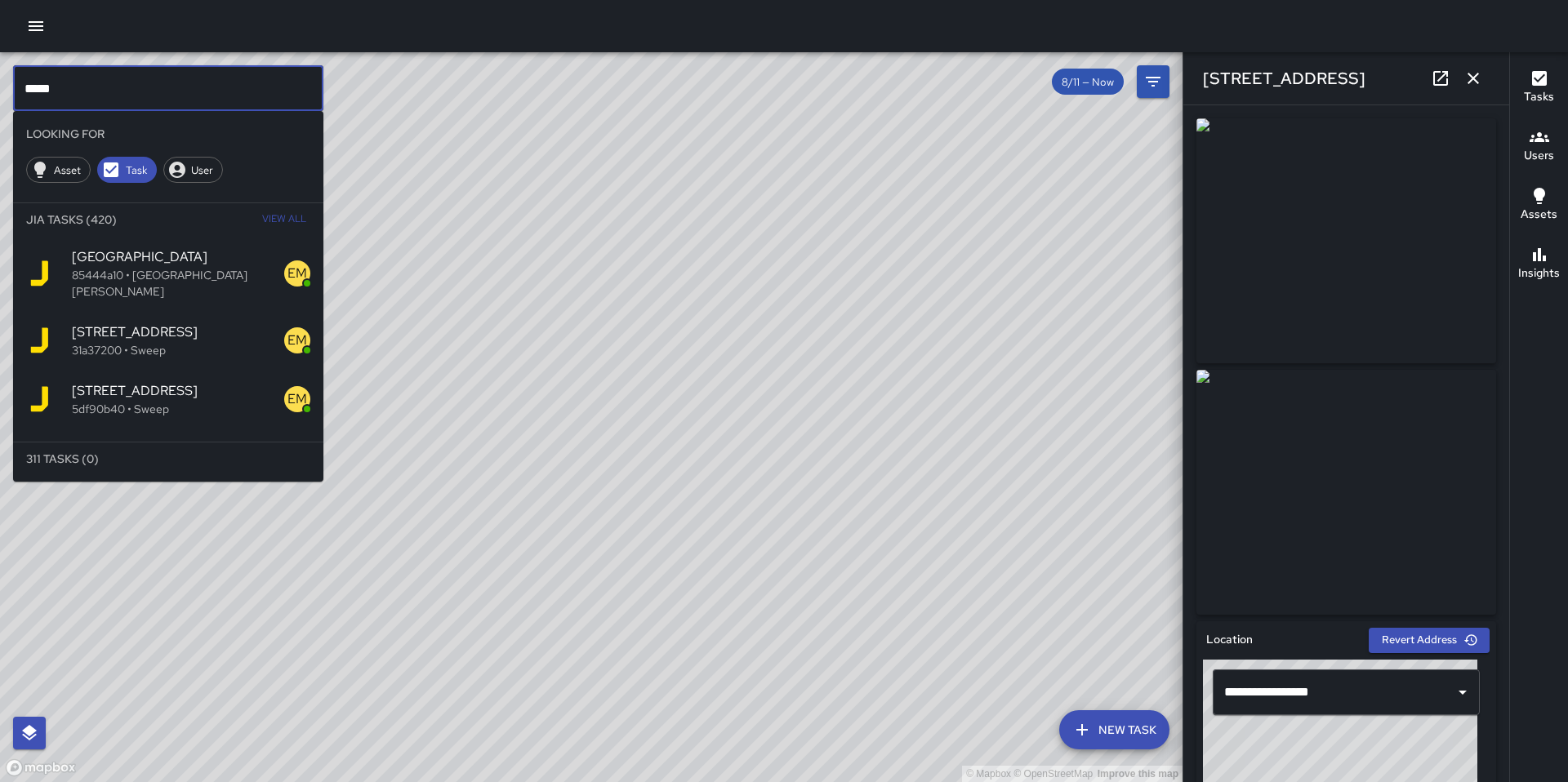
click at [297, 210] on span "View All" at bounding box center [285, 220] width 44 height 27
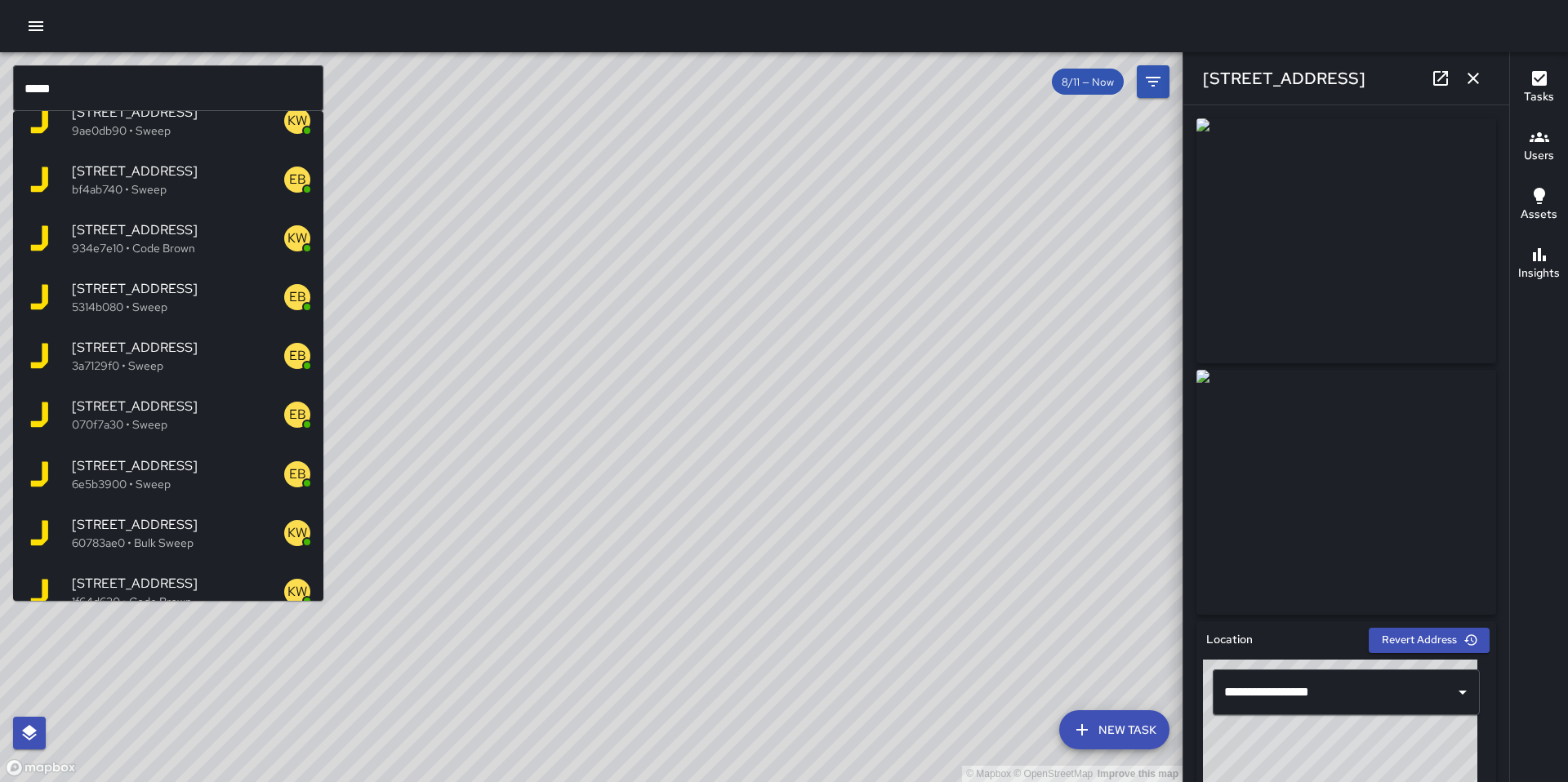
scroll to position [1617, 0]
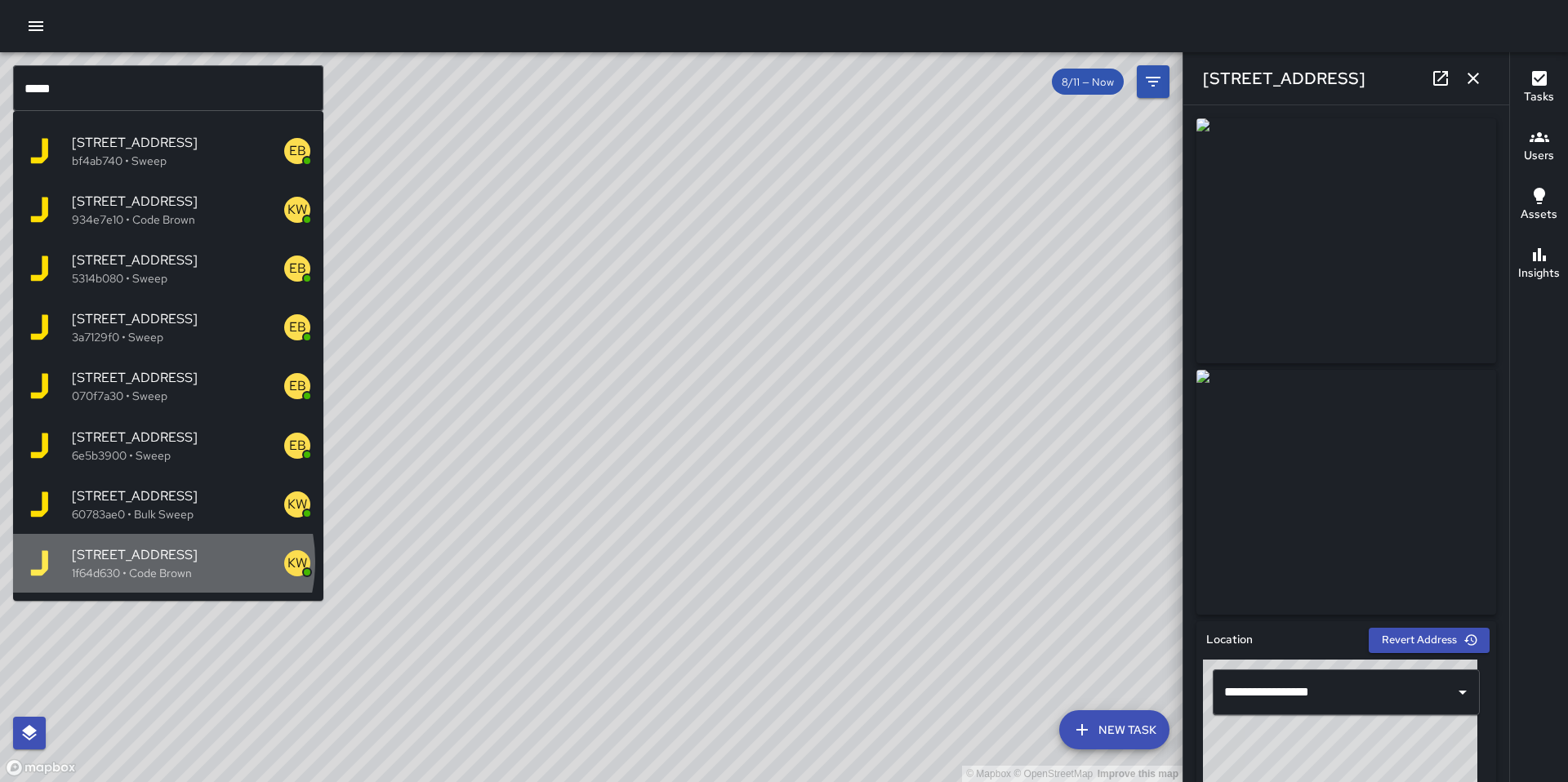
click at [153, 545] on span "[STREET_ADDRESS]" at bounding box center [178, 554] width 212 height 19
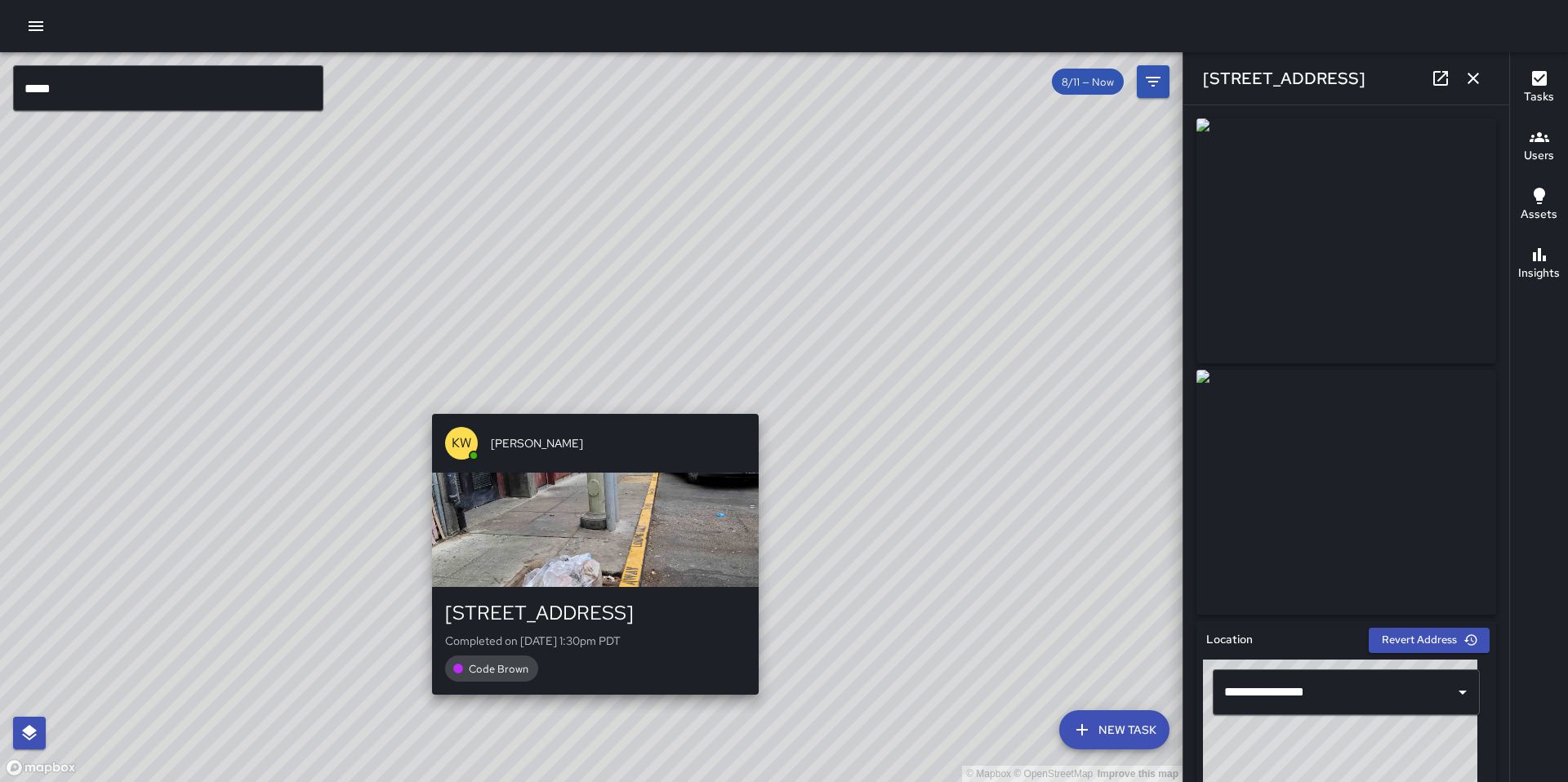
click at [587, 404] on div "© Mapbox © OpenStreetMap Improve this map KW Kenneth Ware 550 Minna Street Comp…" at bounding box center [591, 417] width 1183 height 730
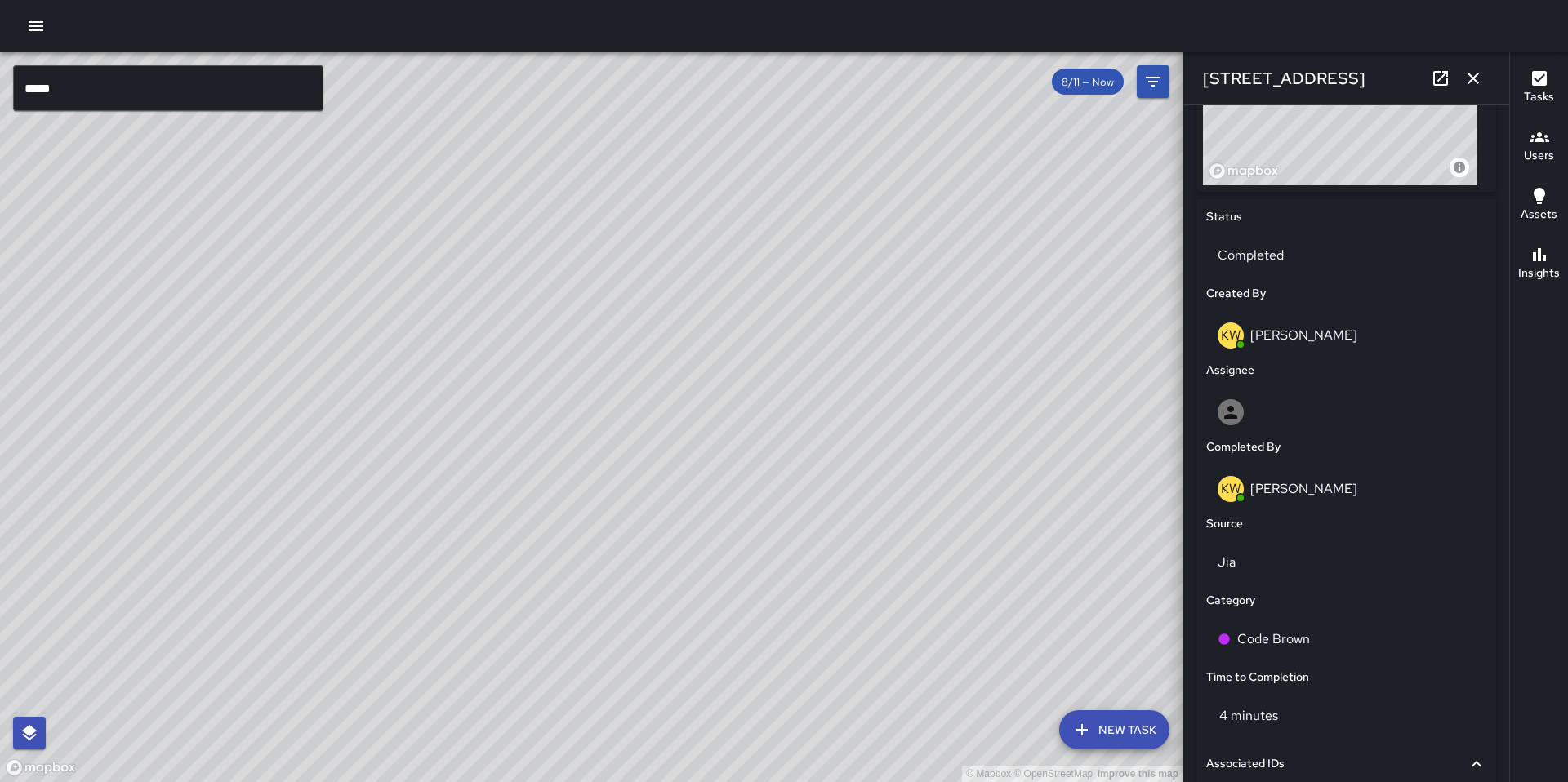
scroll to position [665, 0]
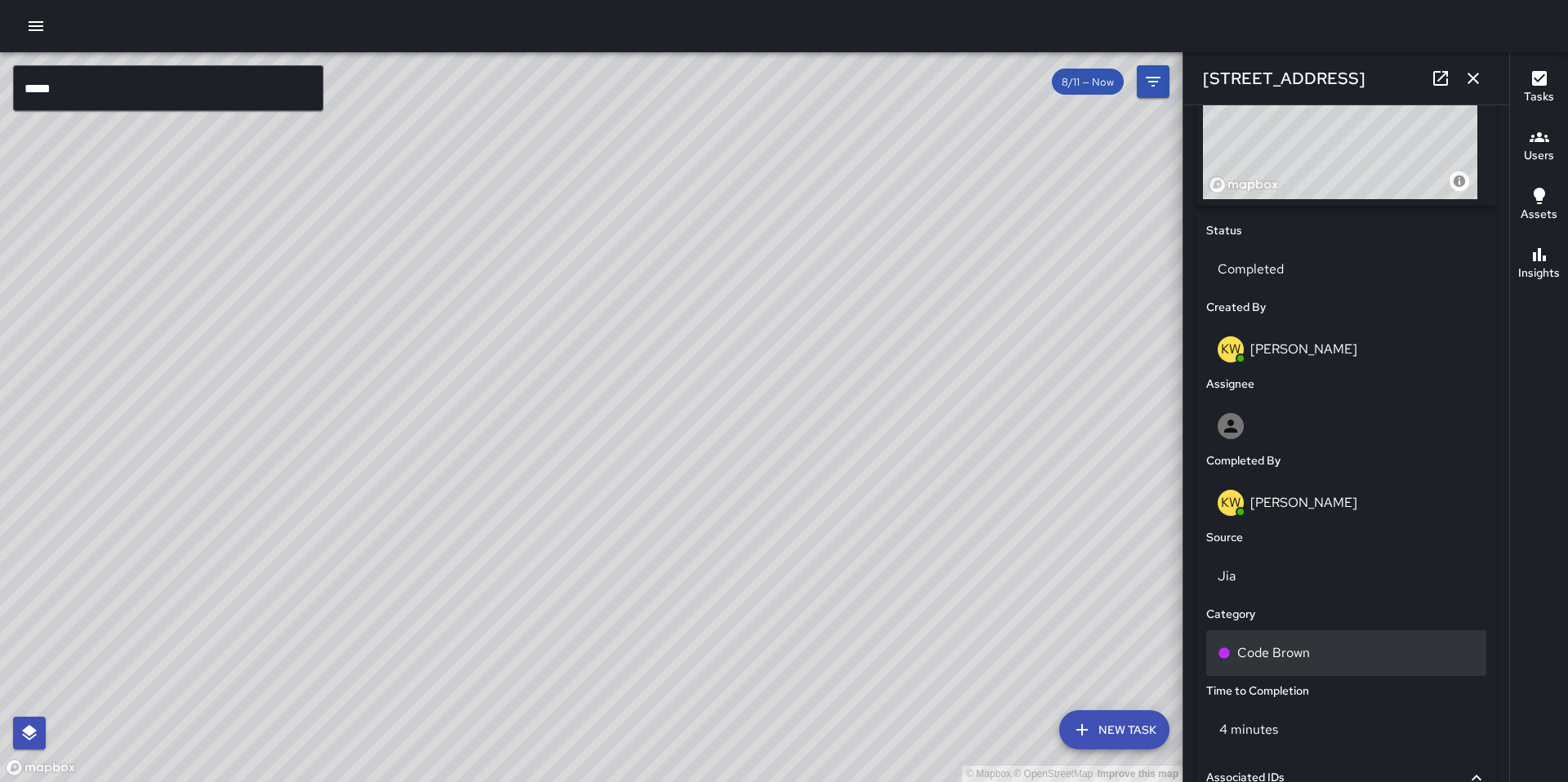
click at [1267, 653] on p "Code Brown" at bounding box center [1273, 652] width 72 height 19
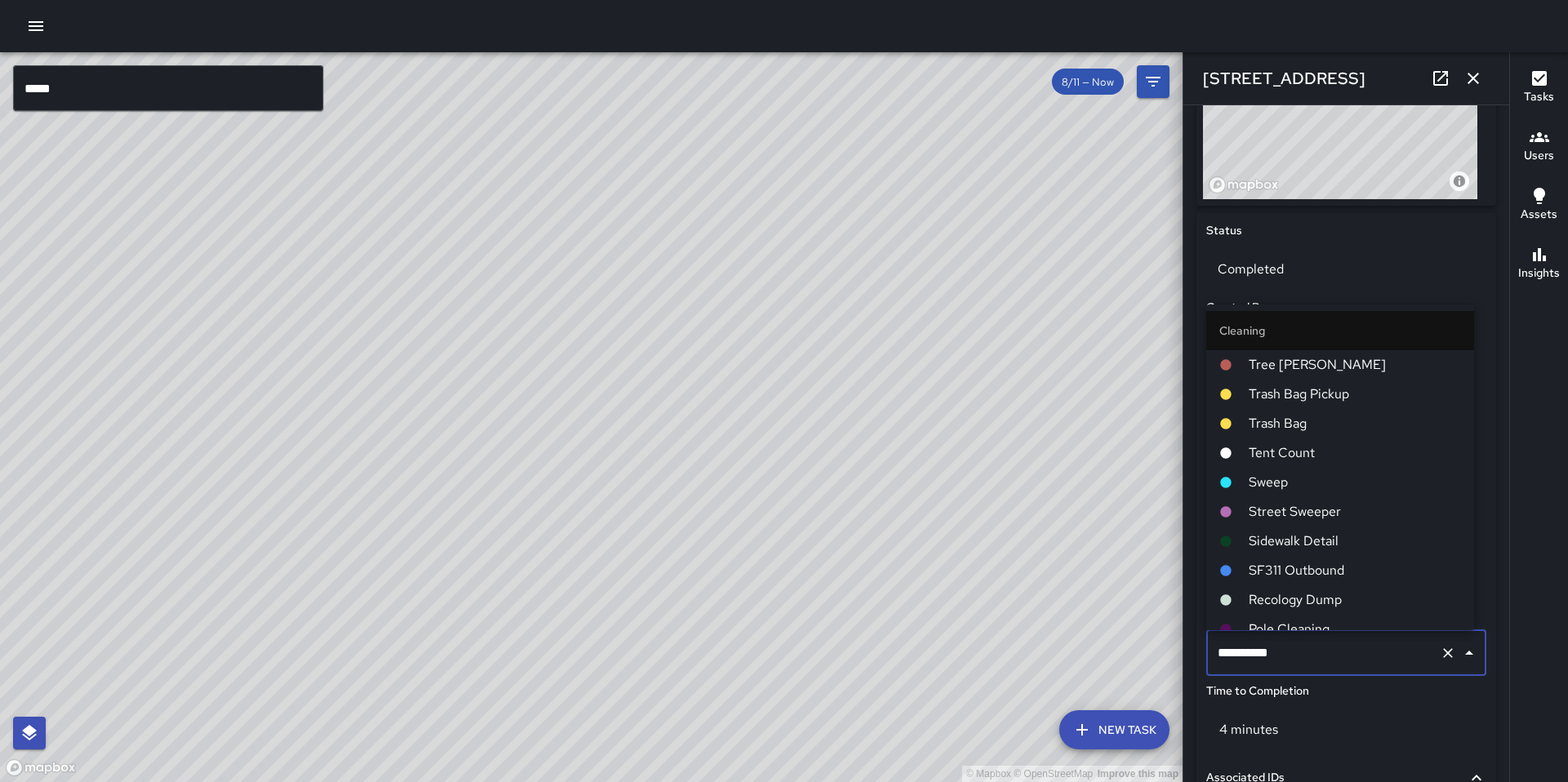
scroll to position [514, 0]
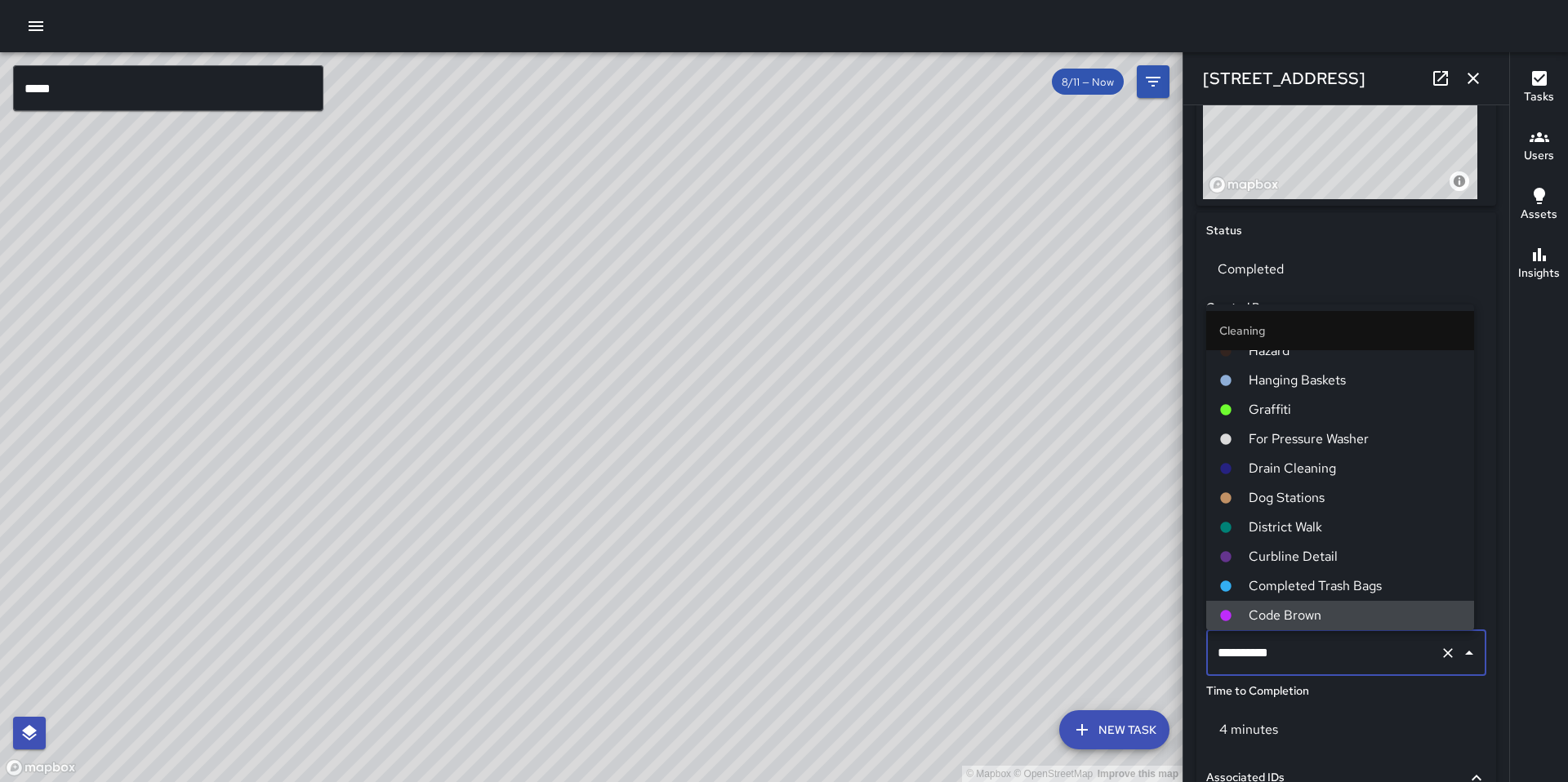
drag, startPoint x: 1301, startPoint y: 651, endPoint x: 1157, endPoint y: 657, distance: 144.1
click at [1157, 657] on div "© Mapbox © OpenStreetMap Improve this map ***** ​ New Task 8/11 — Now Map Layer…" at bounding box center [784, 417] width 1568 height 730
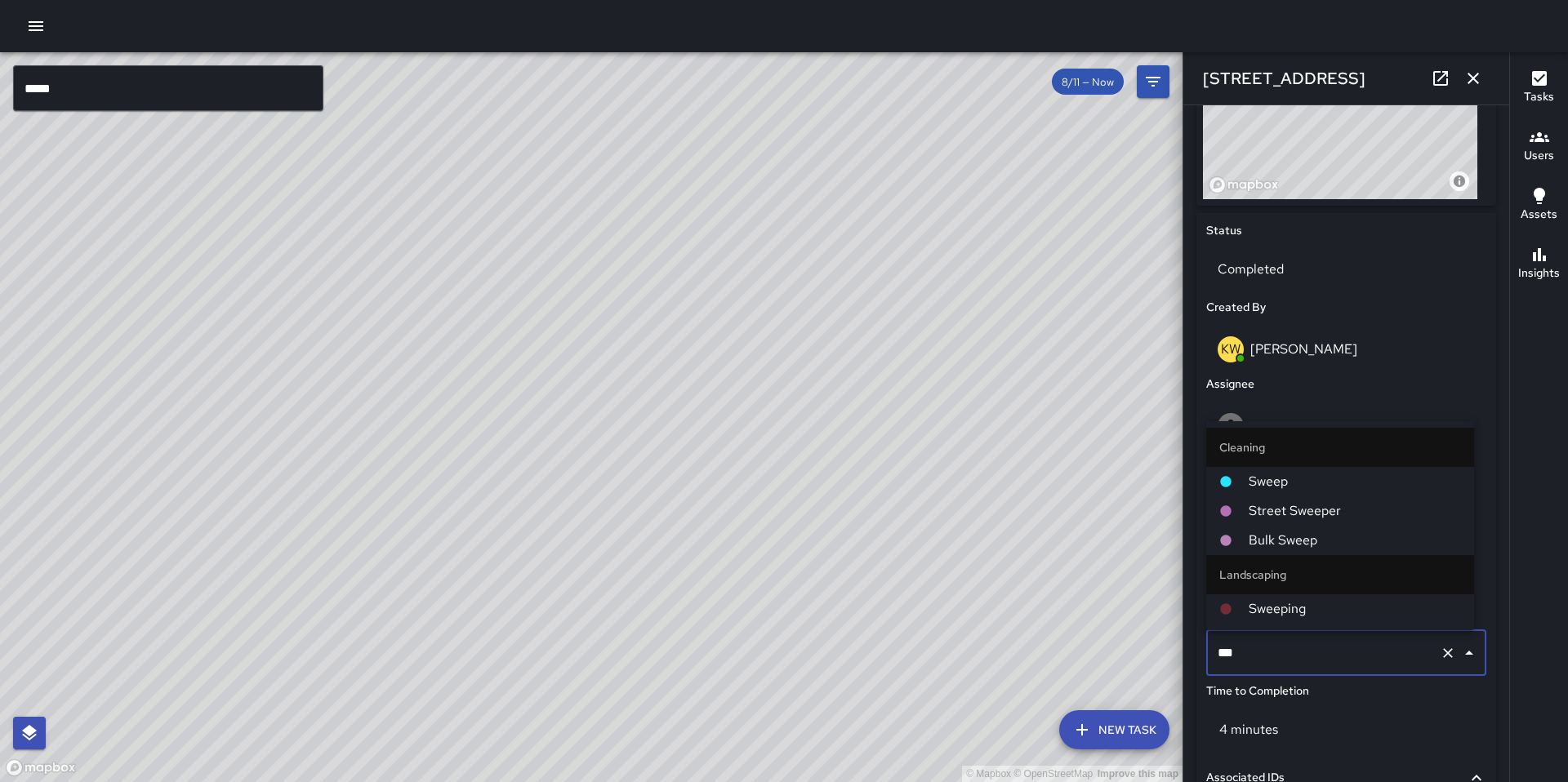
type input "****"
click at [1262, 476] on span "Sweep" at bounding box center [1355, 481] width 212 height 19
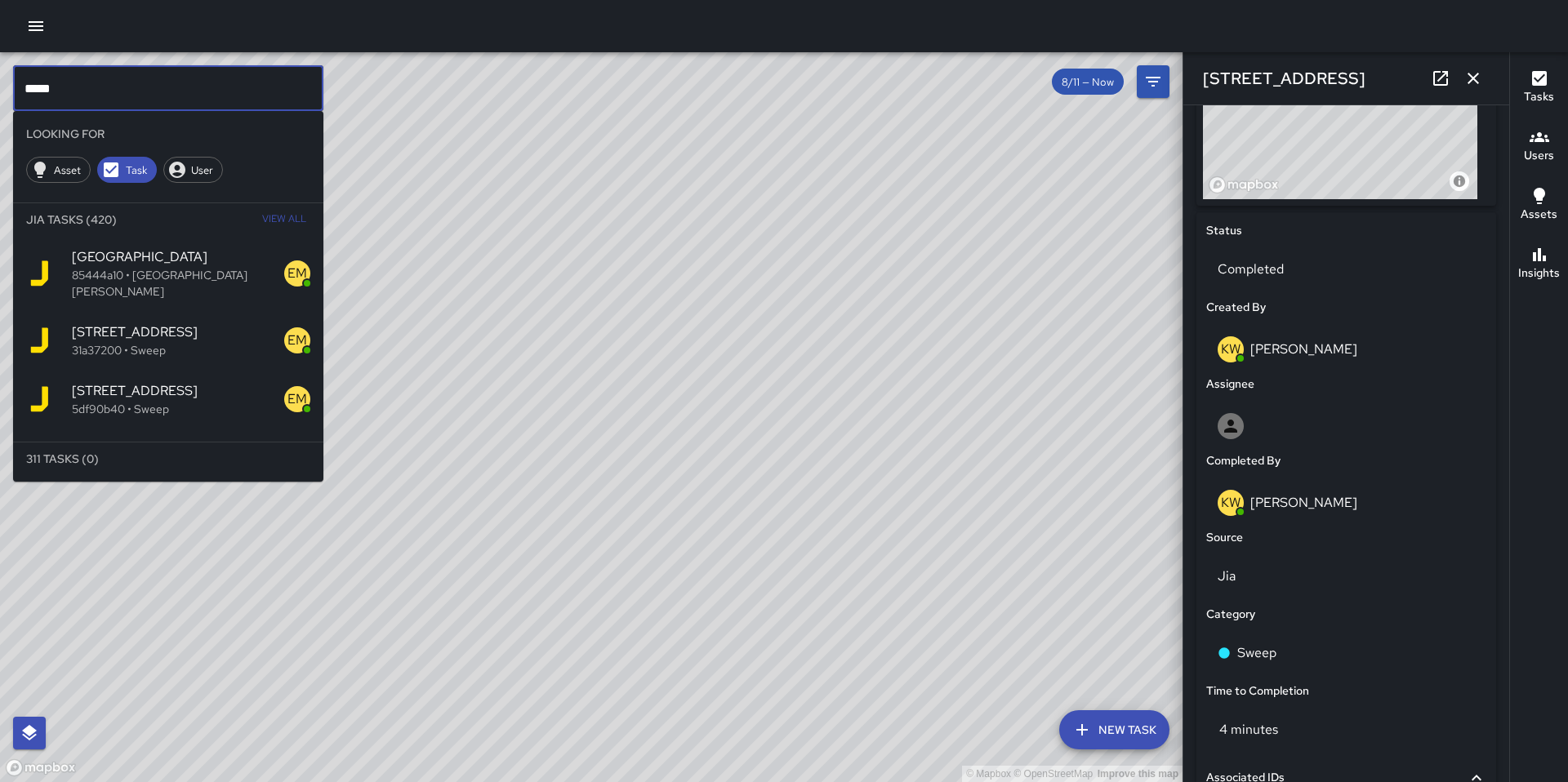
click at [187, 96] on input "*****" at bounding box center [167, 88] width 310 height 46
click at [293, 222] on span "View All" at bounding box center [285, 220] width 44 height 27
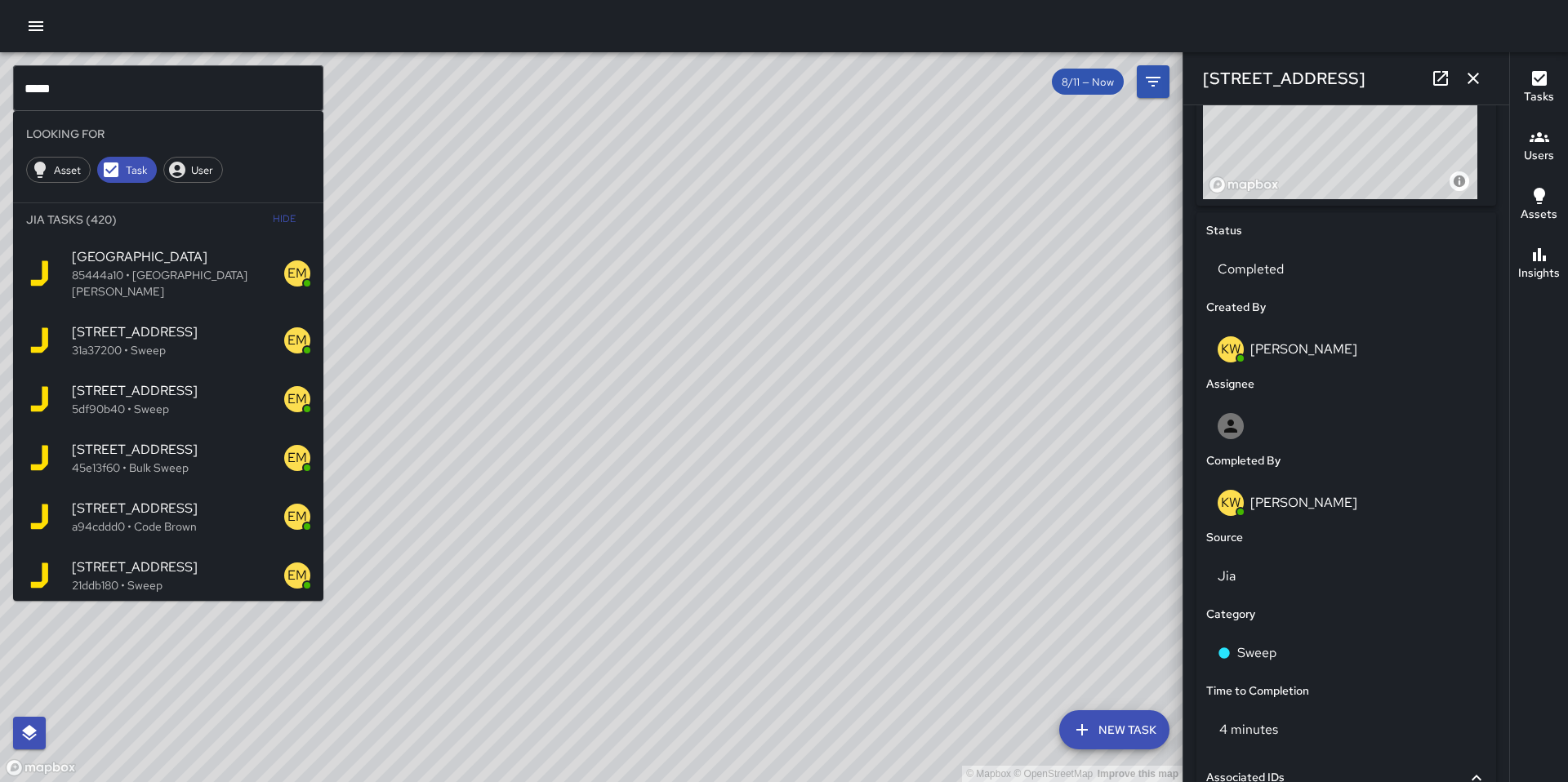
click at [156, 519] on p "a94cddd0 • Code Brown" at bounding box center [178, 527] width 212 height 16
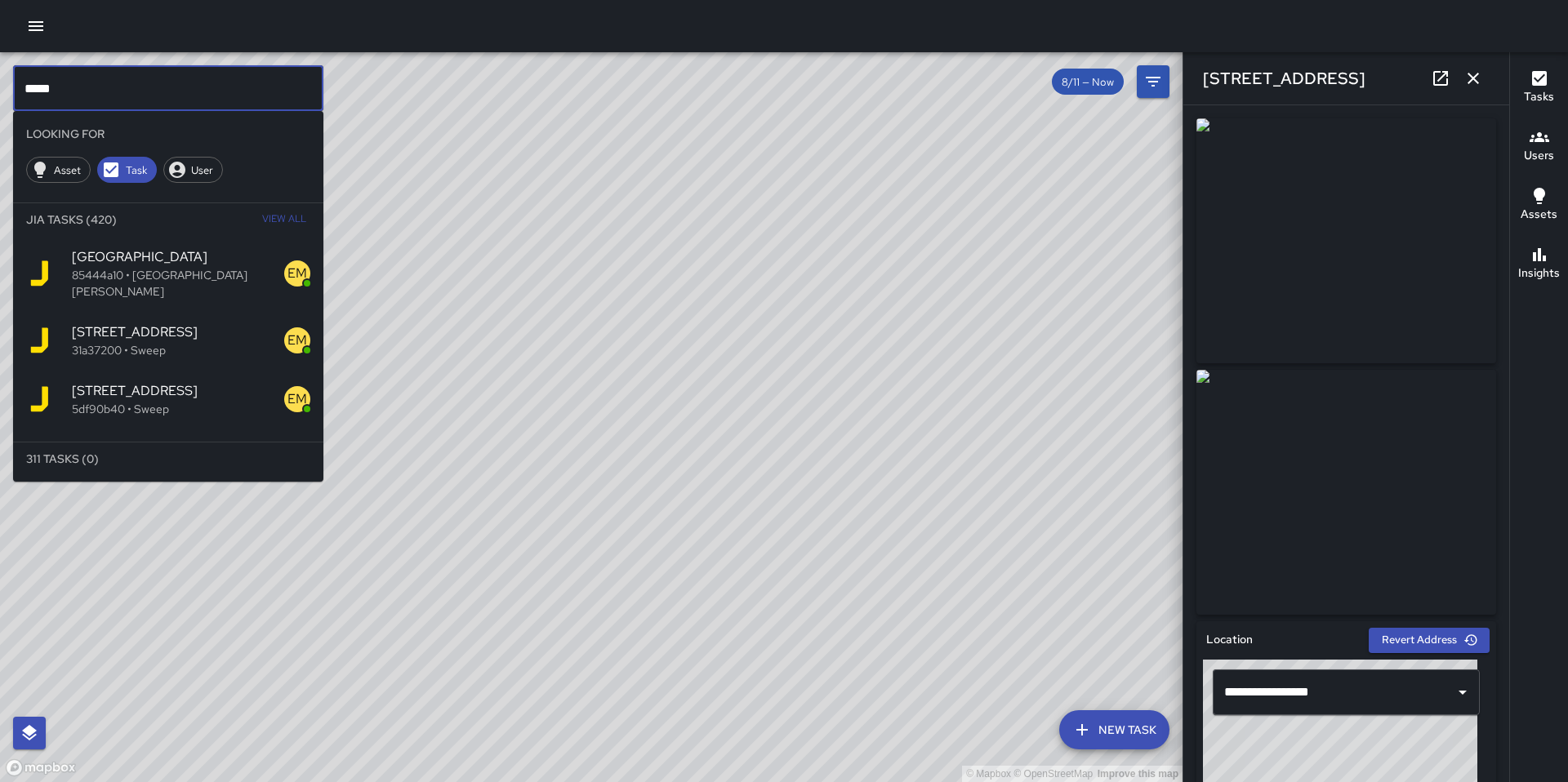
click at [148, 80] on input "*****" at bounding box center [167, 88] width 310 height 46
click at [269, 220] on span "View All" at bounding box center [285, 220] width 44 height 27
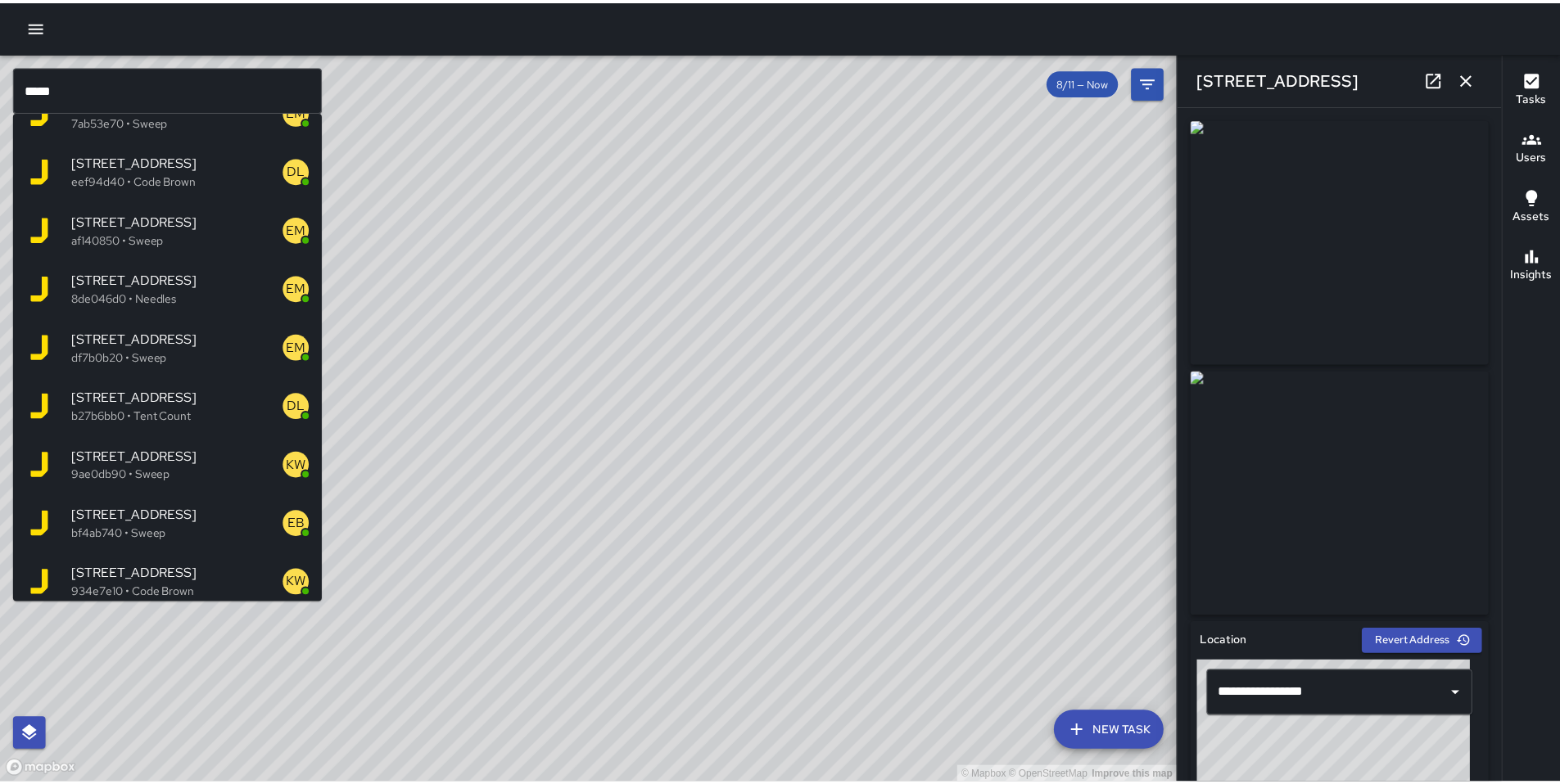
scroll to position [1283, 0]
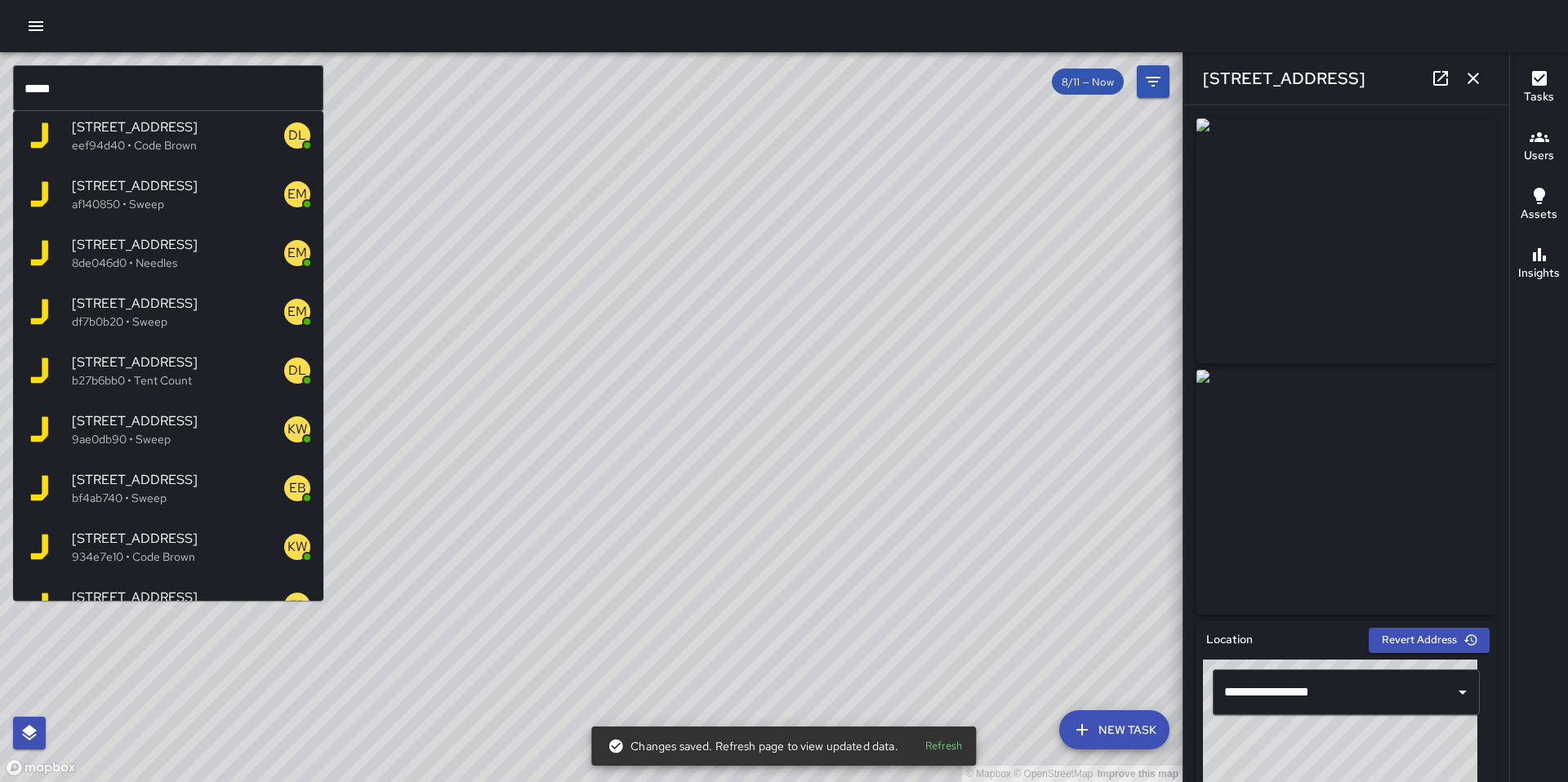
click at [122, 412] on span "[STREET_ADDRESS]" at bounding box center [178, 421] width 212 height 19
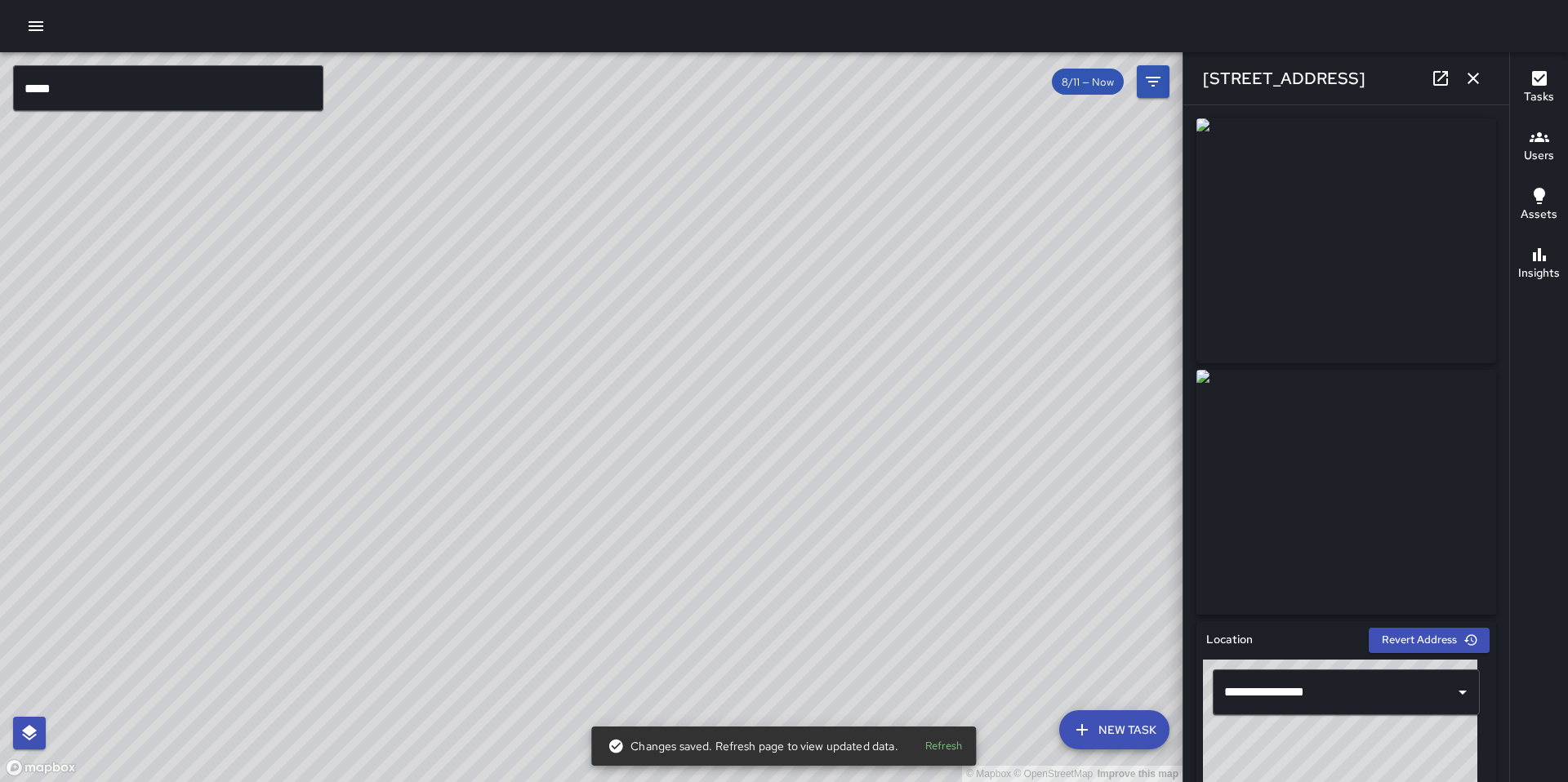
click at [26, 20] on button "button" at bounding box center [36, 27] width 33 height 33
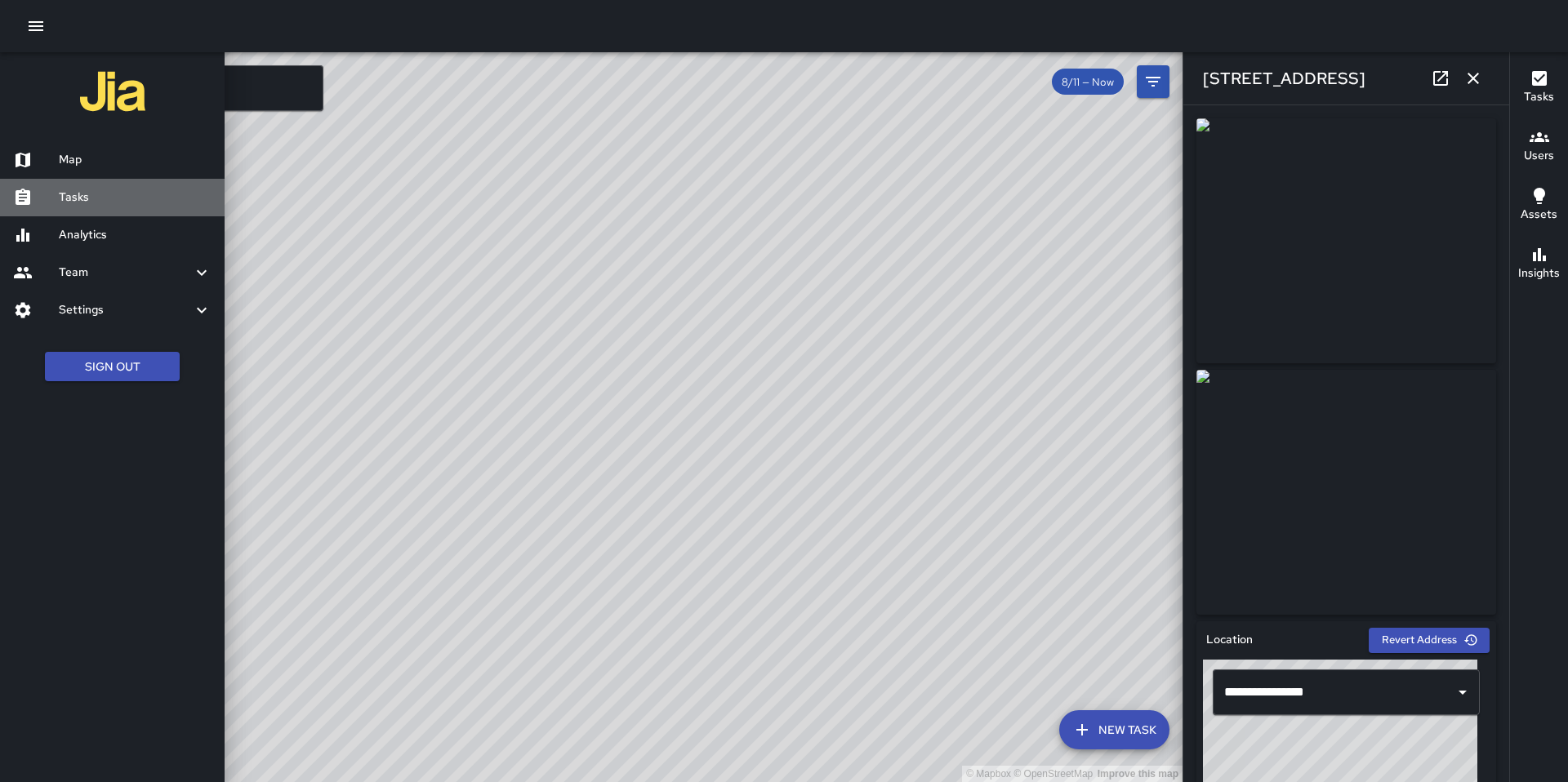
click at [128, 193] on h6 "Tasks" at bounding box center [134, 198] width 153 height 18
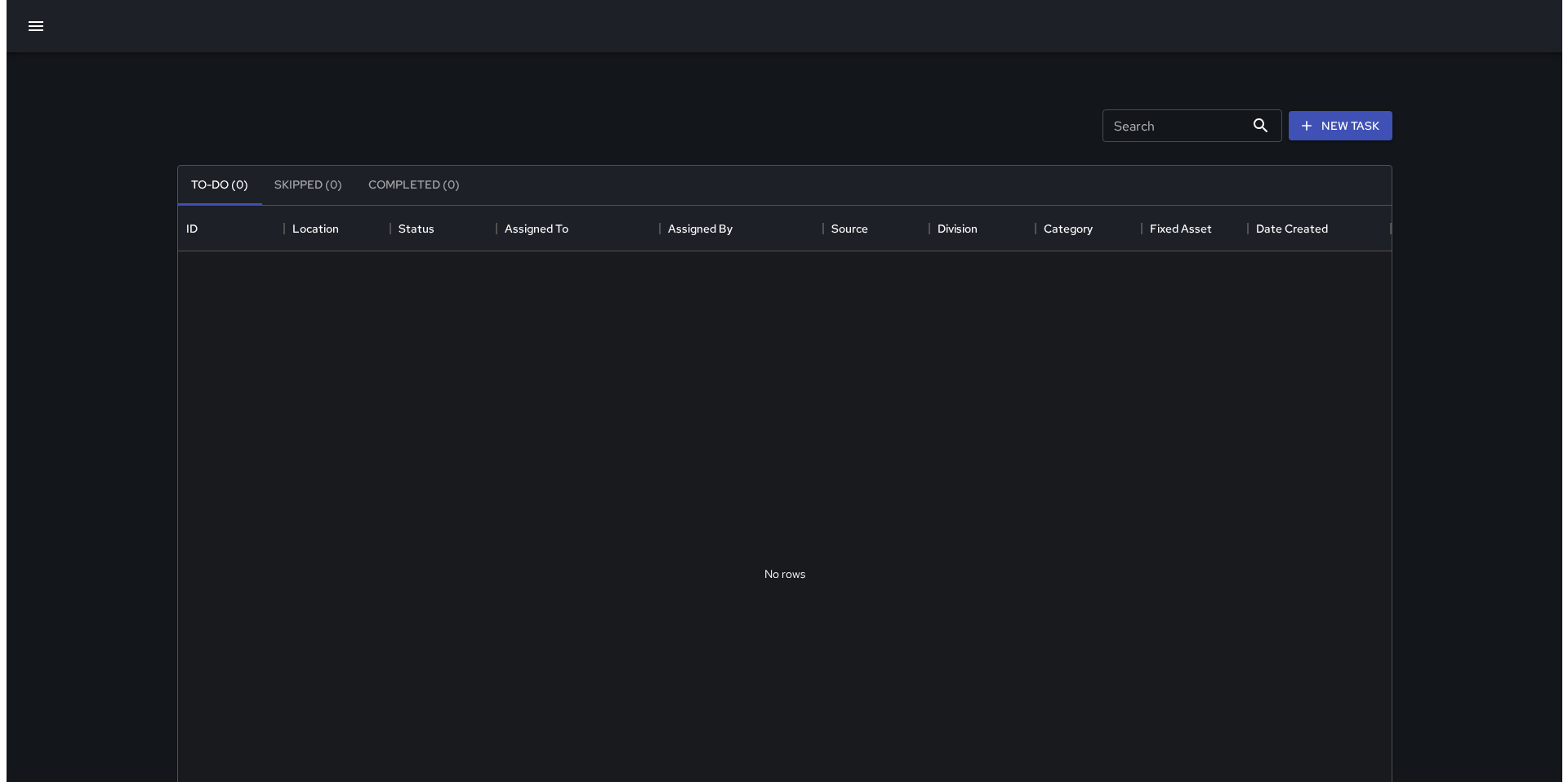
scroll to position [680, 1201]
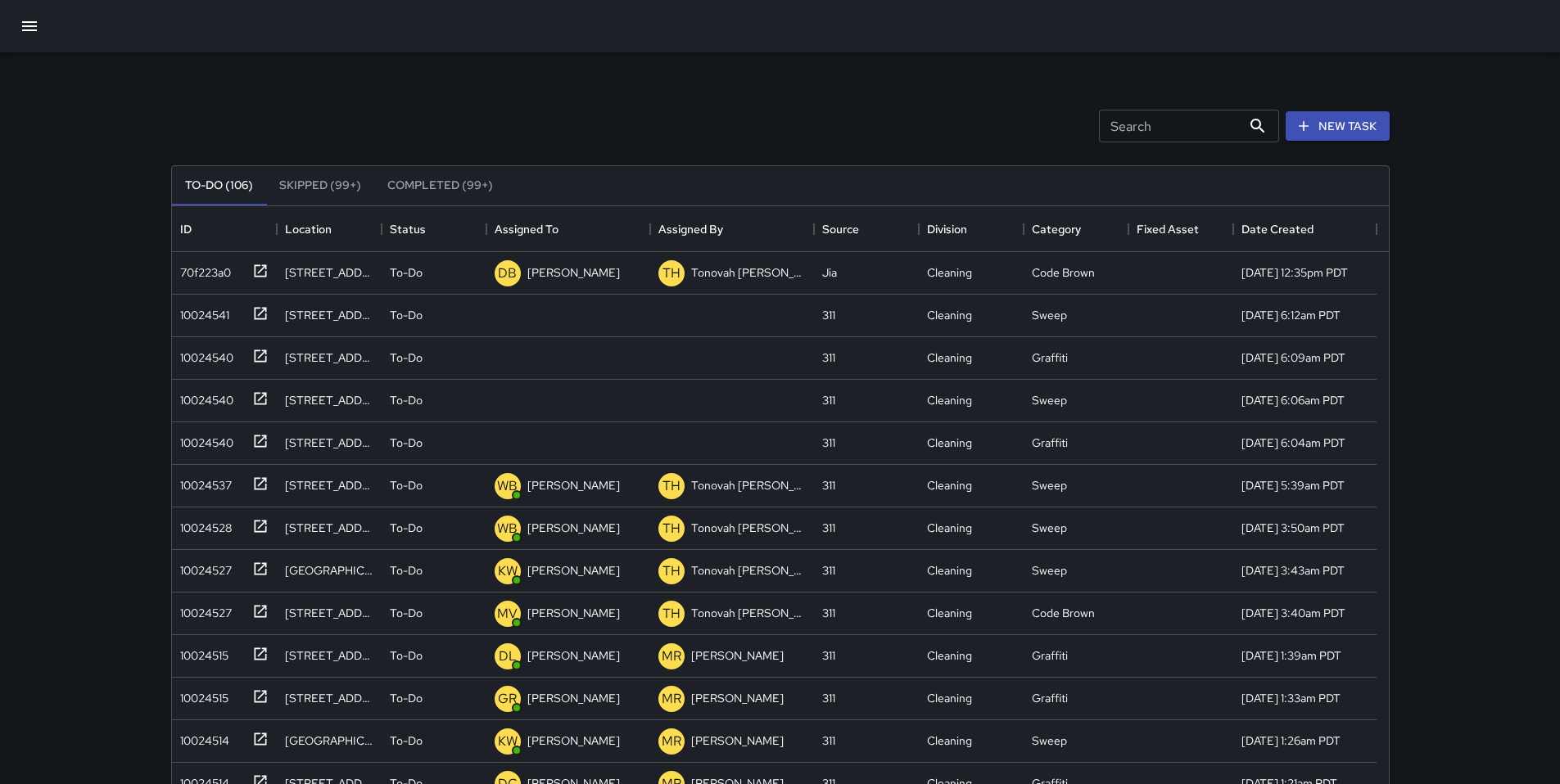
click at [19, 28] on icon "button" at bounding box center [28, 26] width 19 height 19
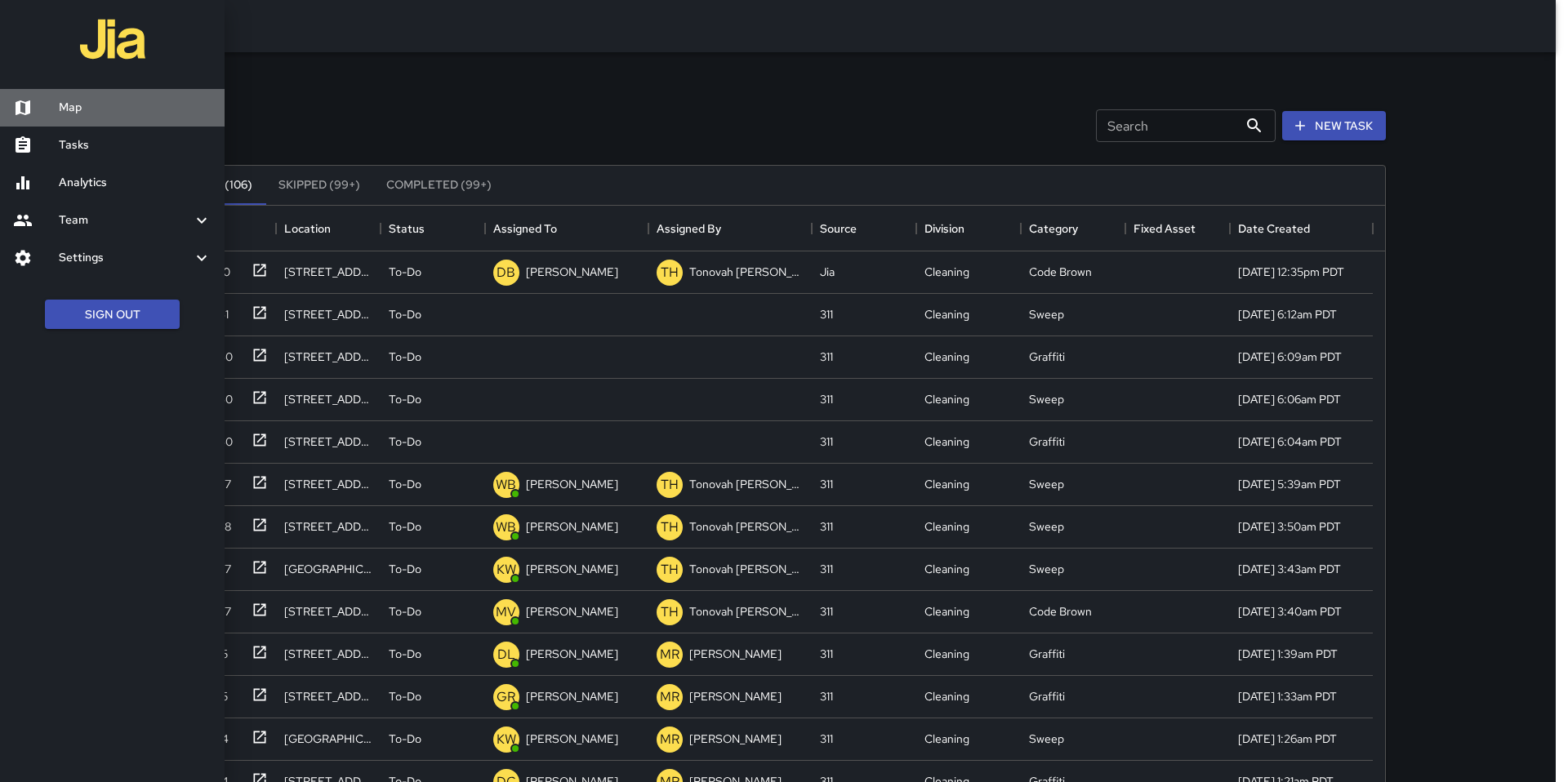
click at [74, 112] on h6 "Map" at bounding box center [134, 108] width 153 height 18
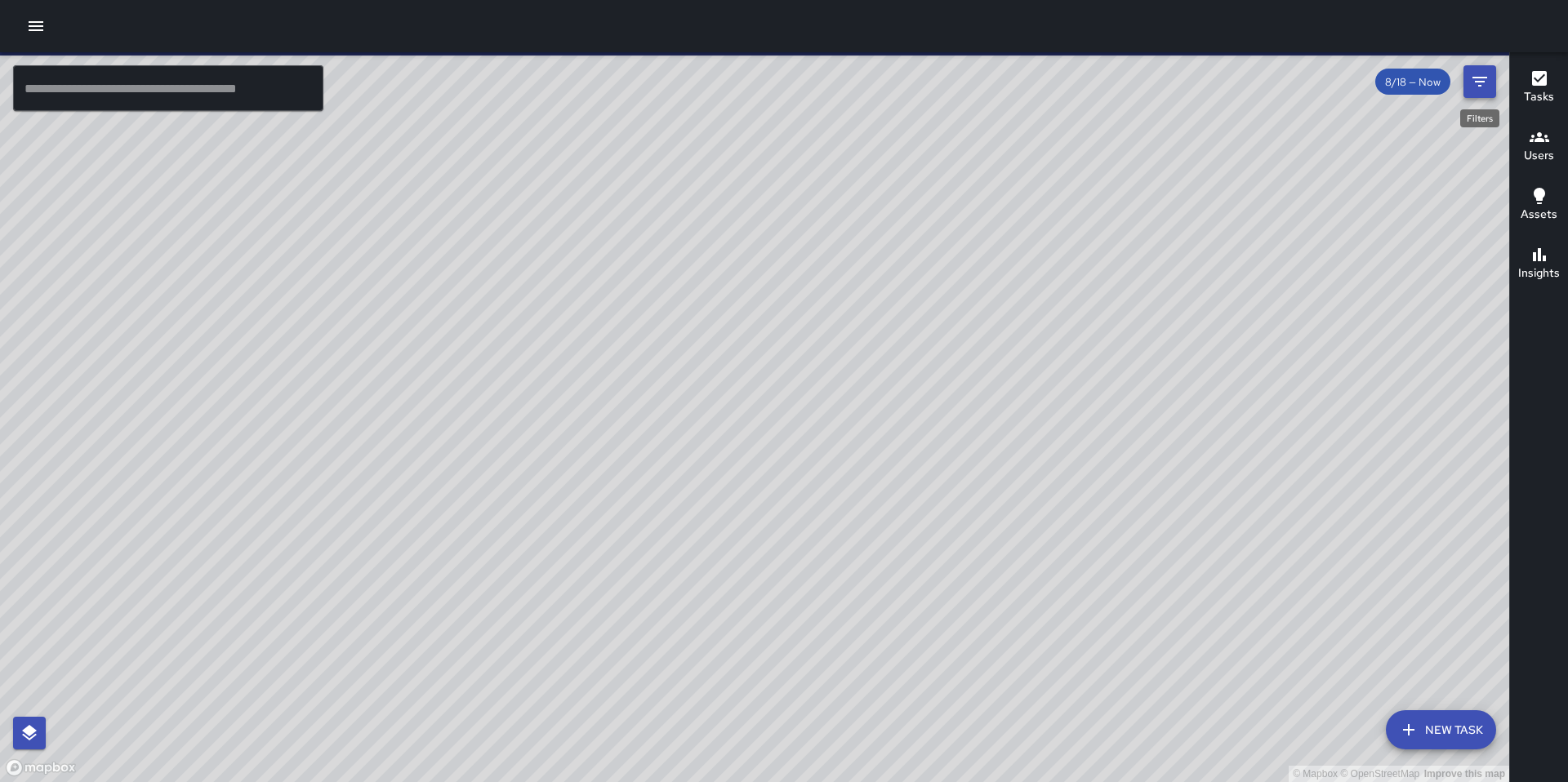
click at [1476, 78] on icon "Filters" at bounding box center [1480, 81] width 15 height 10
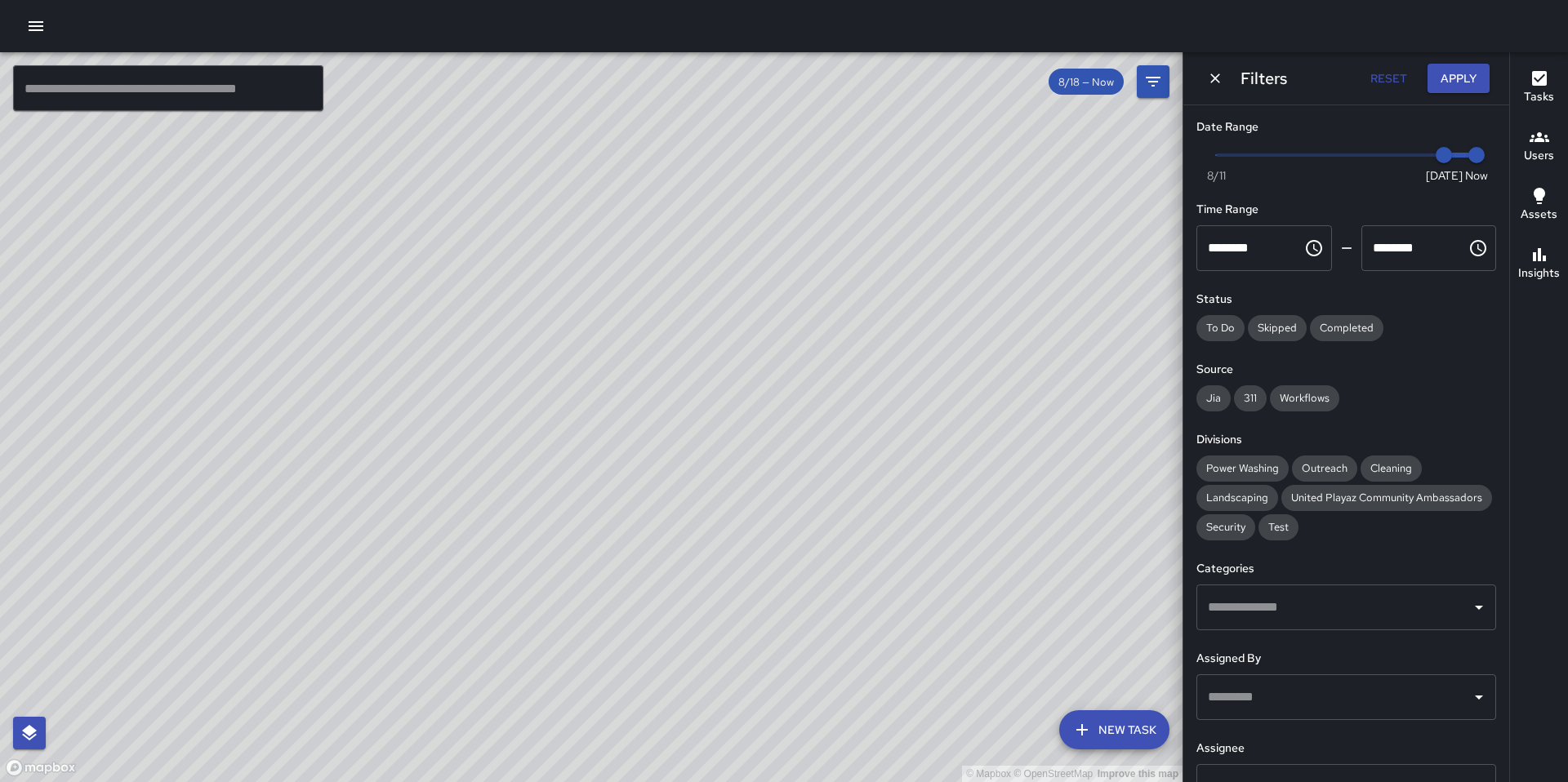
type input "*"
click at [1222, 156] on span "Now Today 8/11 8/18 1:34 pm" at bounding box center [1346, 155] width 261 height 25
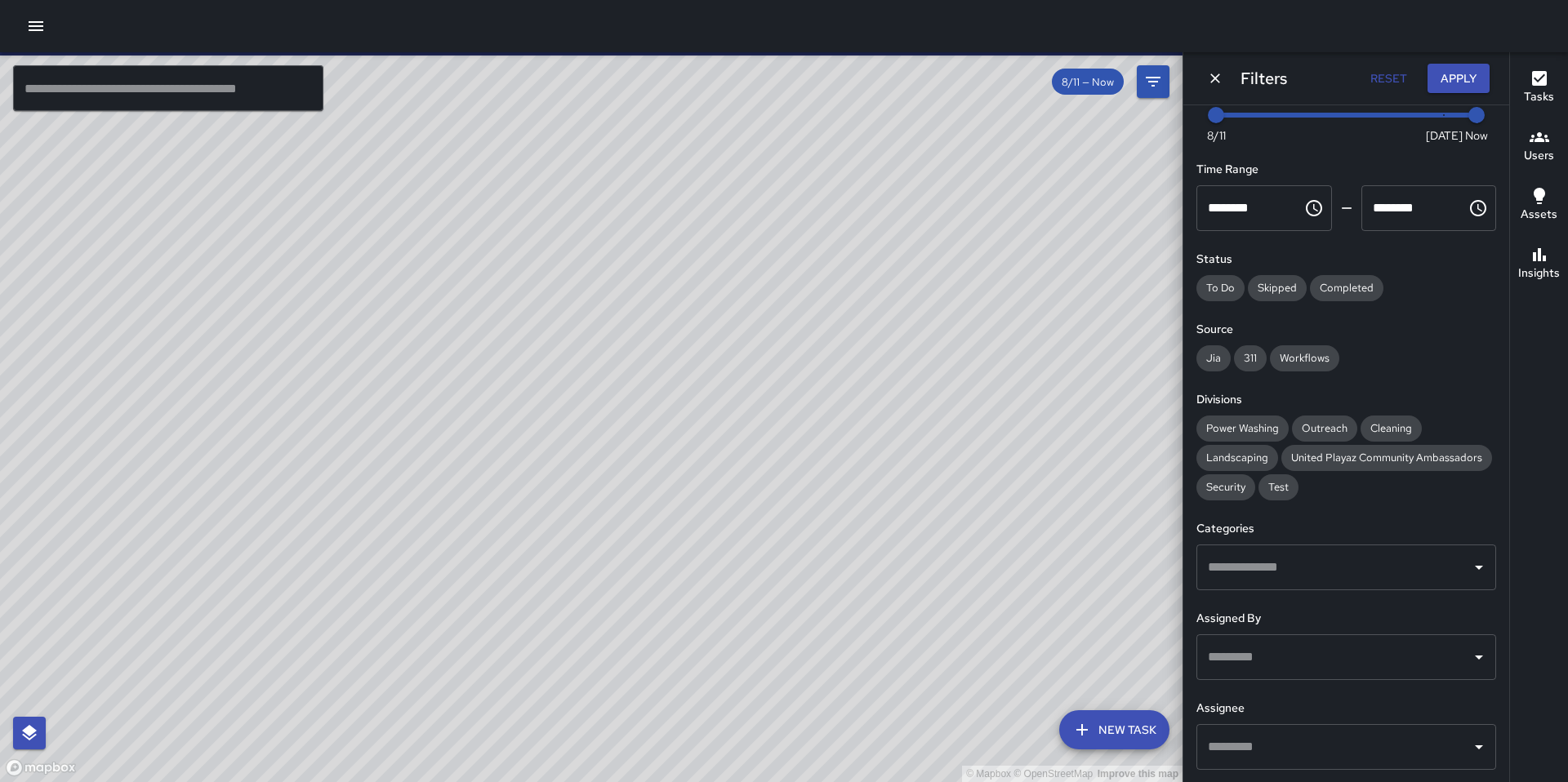
scroll to position [160, 0]
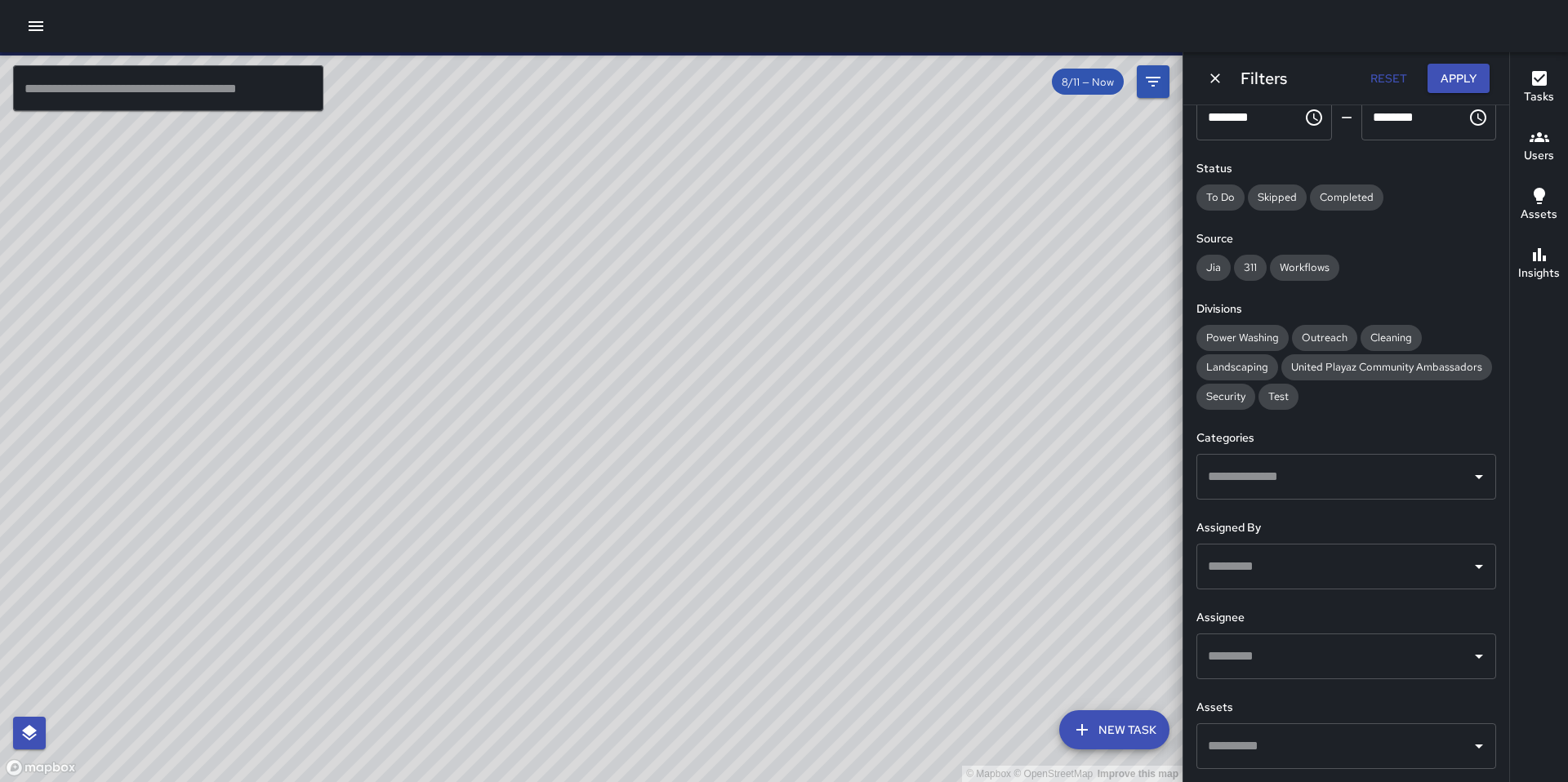
click at [1242, 466] on input "text" at bounding box center [1334, 477] width 261 height 31
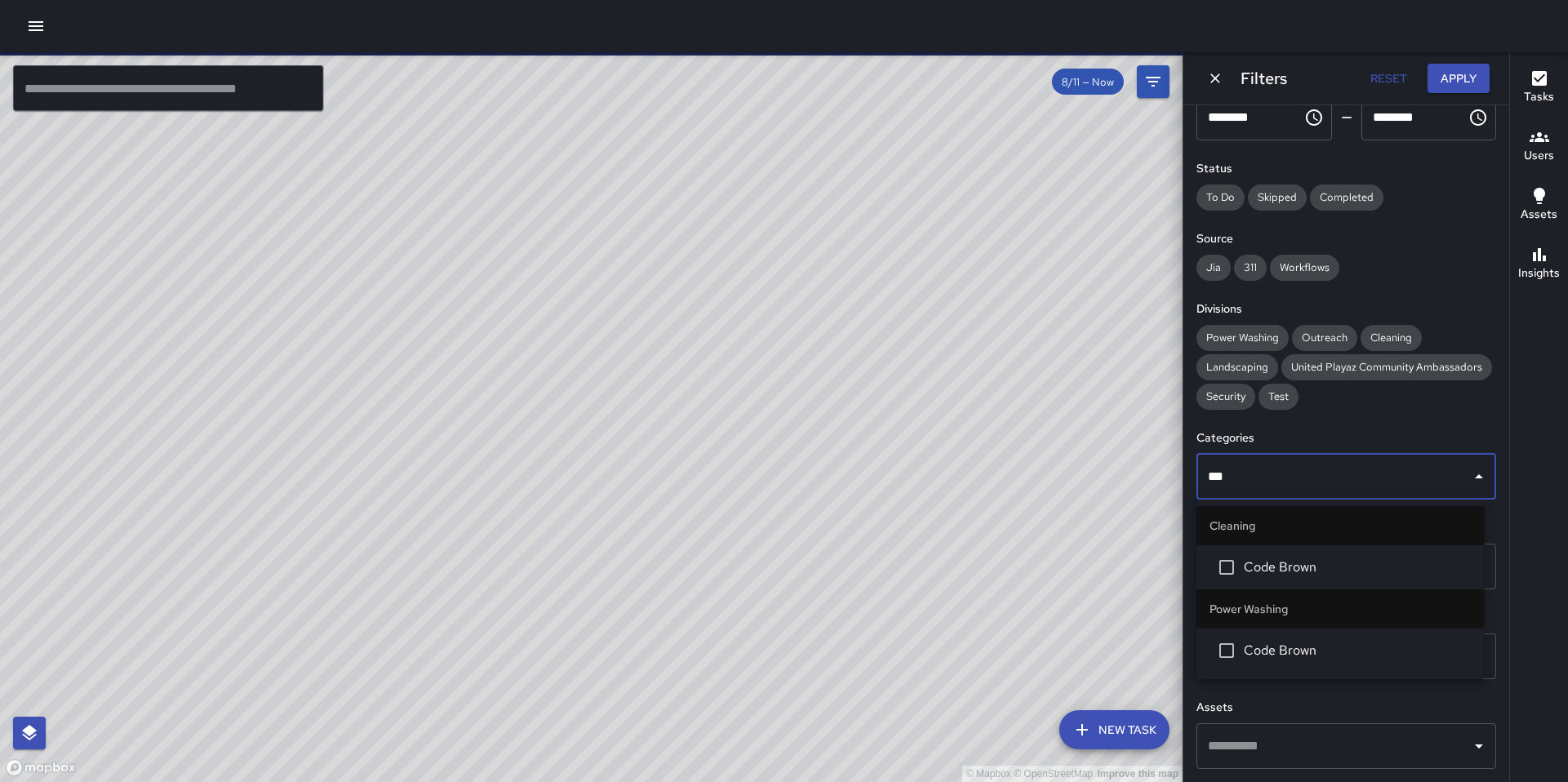
type input "****"
click at [1252, 569] on span "Code Brown" at bounding box center [1358, 567] width 227 height 19
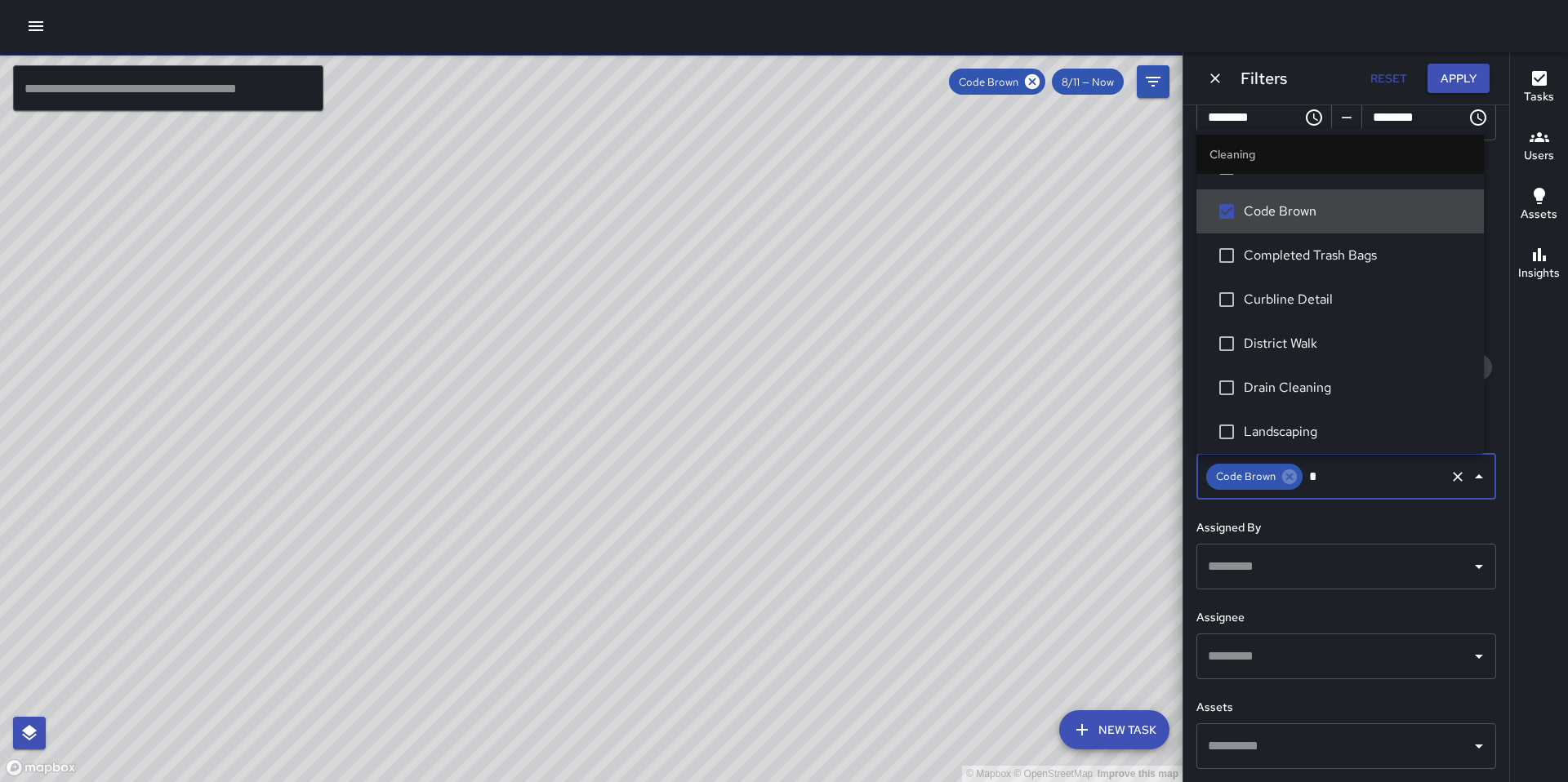
scroll to position [0, 0]
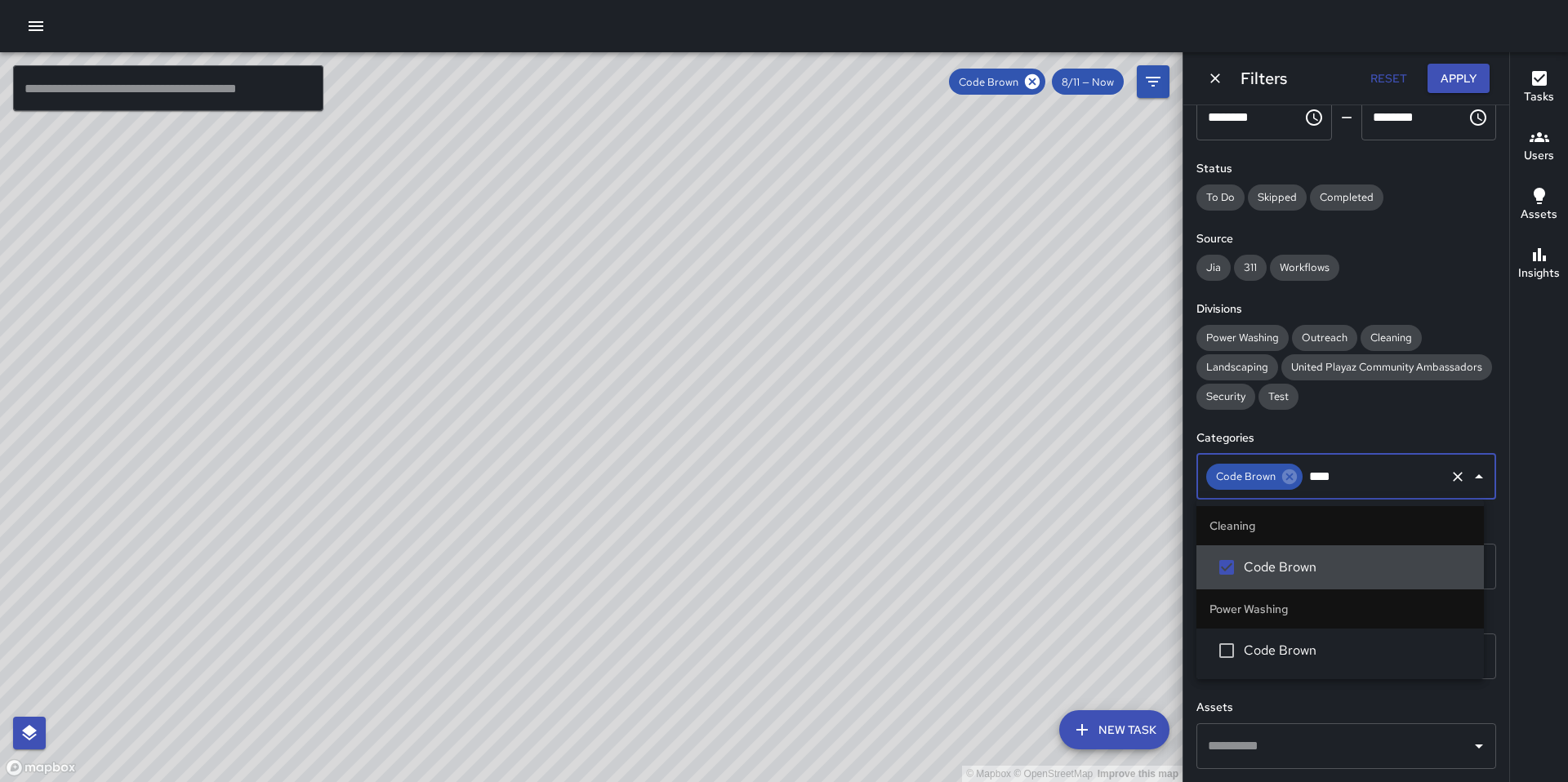
type input "****"
click at [1277, 651] on span "Code Brown" at bounding box center [1358, 650] width 227 height 19
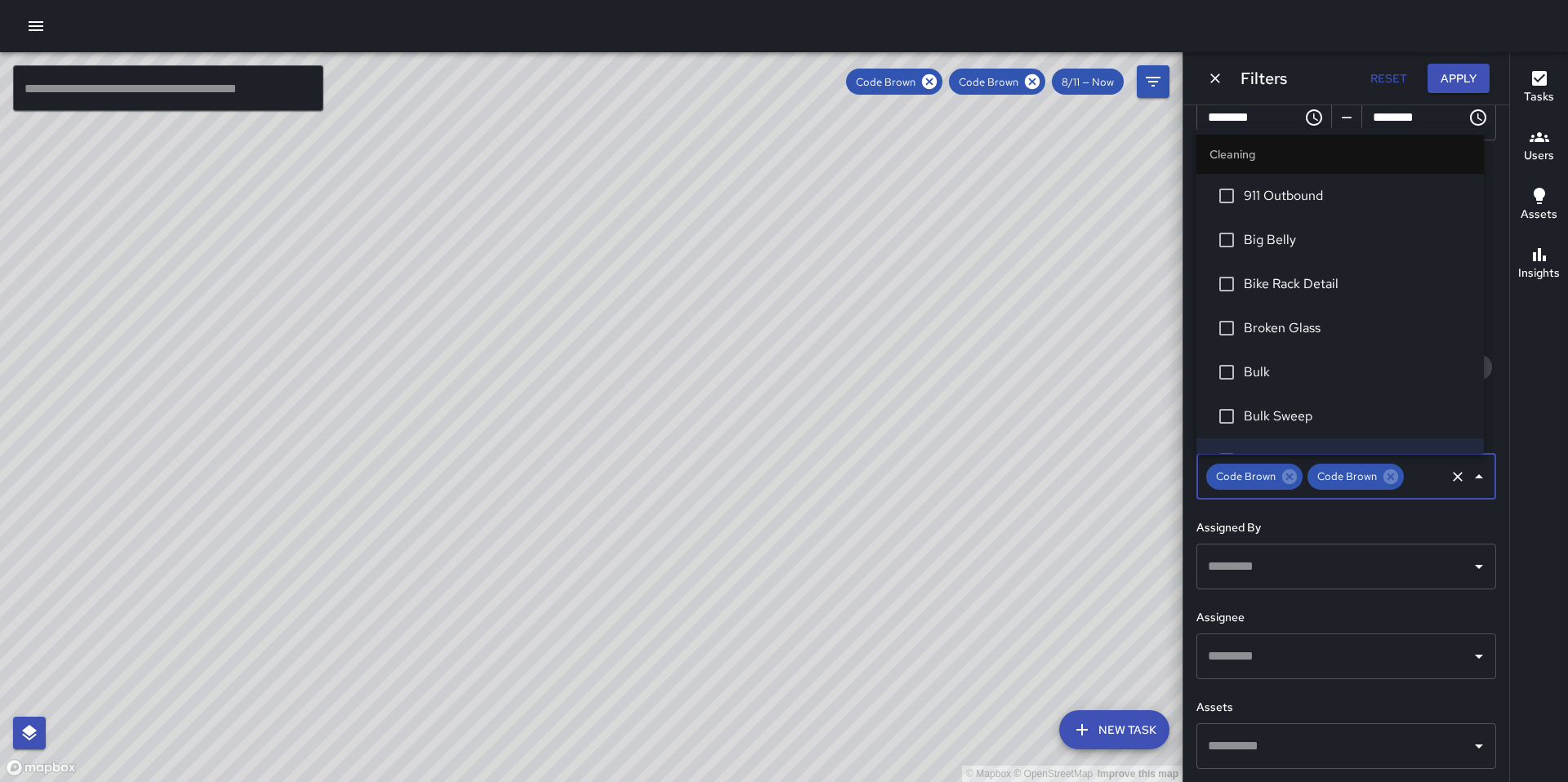
scroll to position [2351, 0]
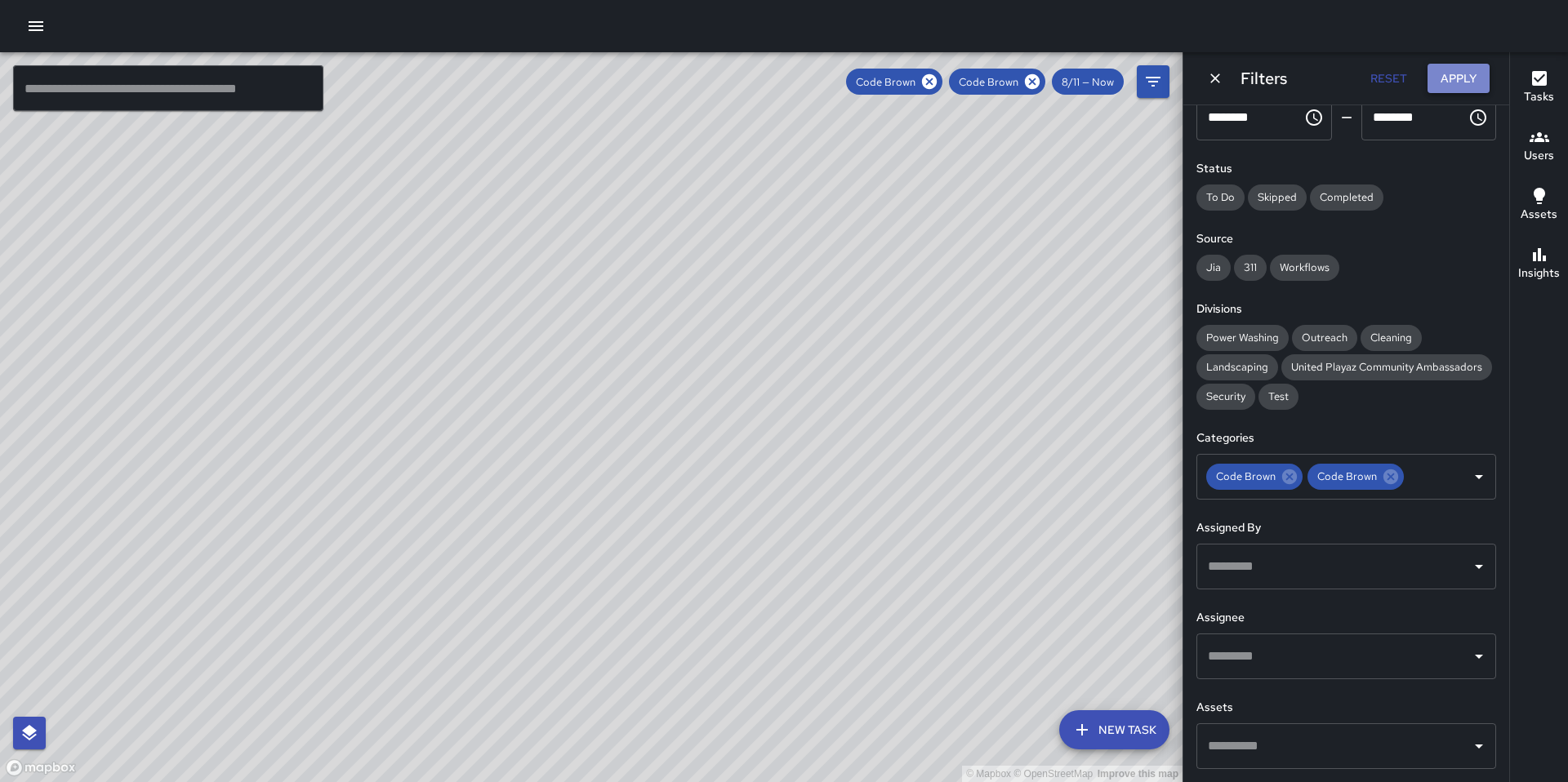
click at [1443, 81] on button "Apply" at bounding box center [1459, 79] width 62 height 30
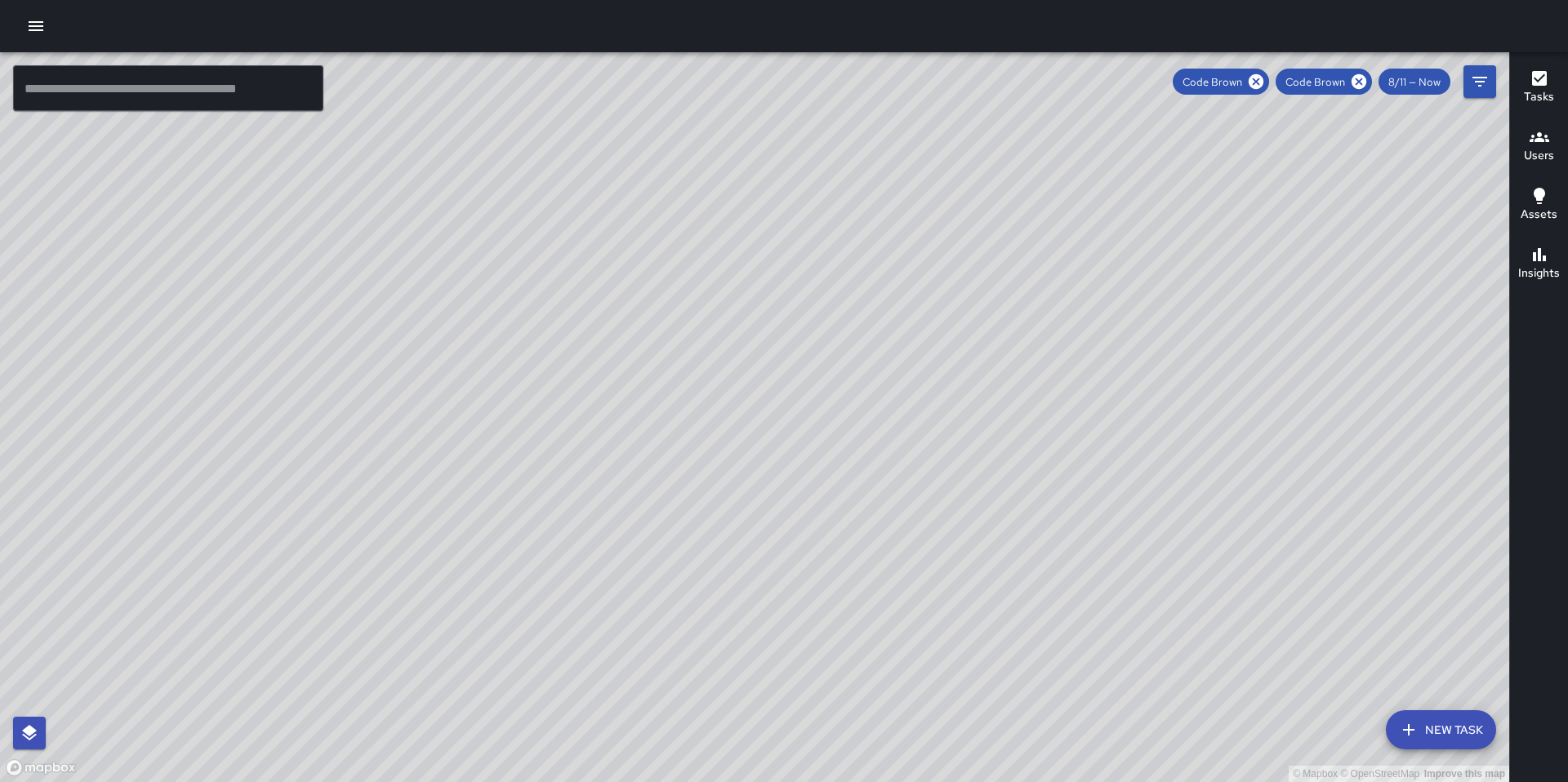
drag, startPoint x: 622, startPoint y: 329, endPoint x: 340, endPoint y: 661, distance: 435.6
click at [340, 667] on div "© Mapbox © OpenStreetMap Improve this map" at bounding box center [755, 417] width 1509 height 730
drag, startPoint x: 445, startPoint y: 510, endPoint x: 494, endPoint y: 586, distance: 90.4
click at [494, 586] on div "© Mapbox © OpenStreetMap Improve this map" at bounding box center [755, 417] width 1509 height 730
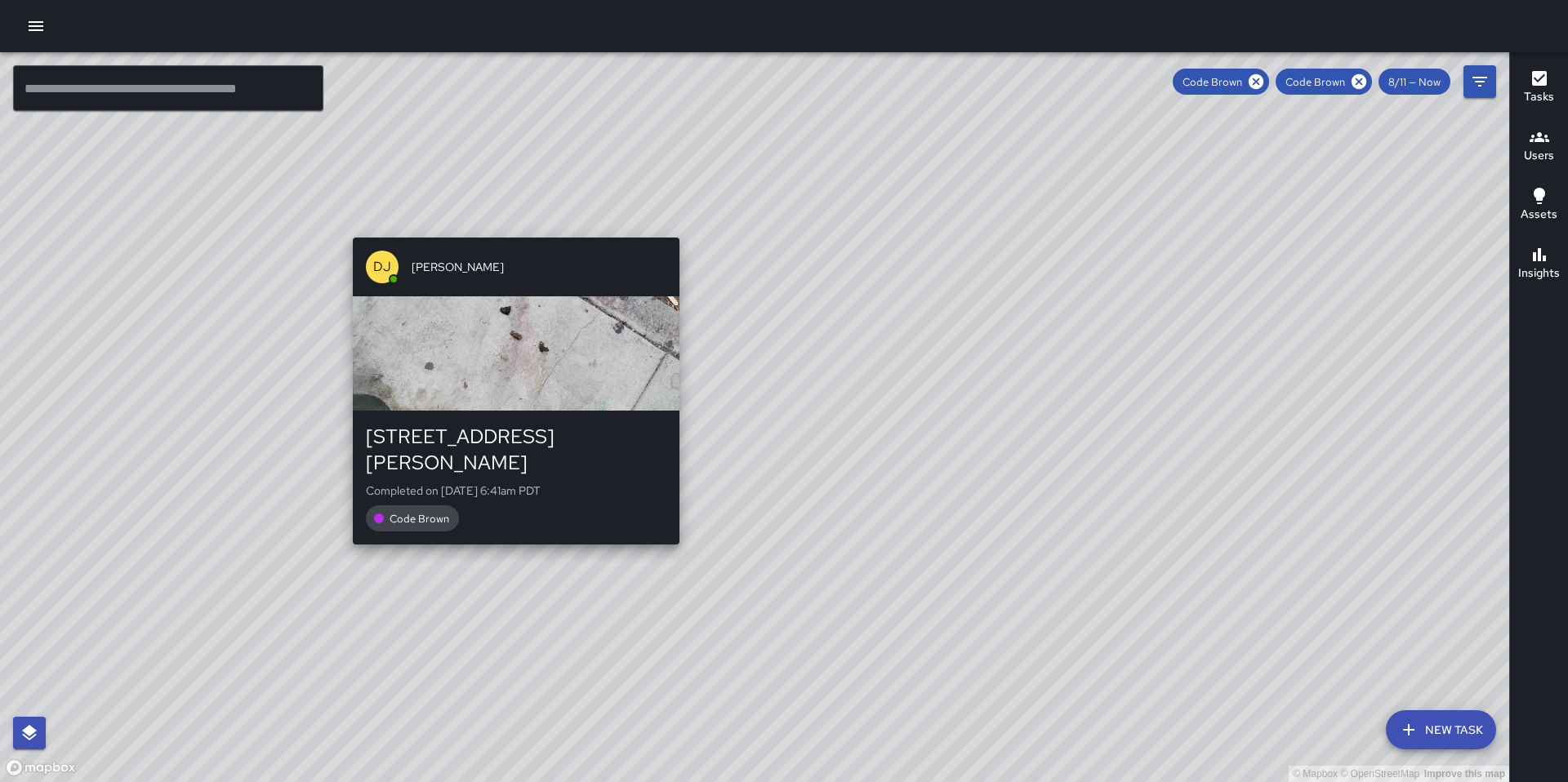
click at [510, 529] on div "© Mapbox © OpenStreetMap Improve this map DJ Davis Jones 1070 Howard Street Com…" at bounding box center [755, 417] width 1509 height 730
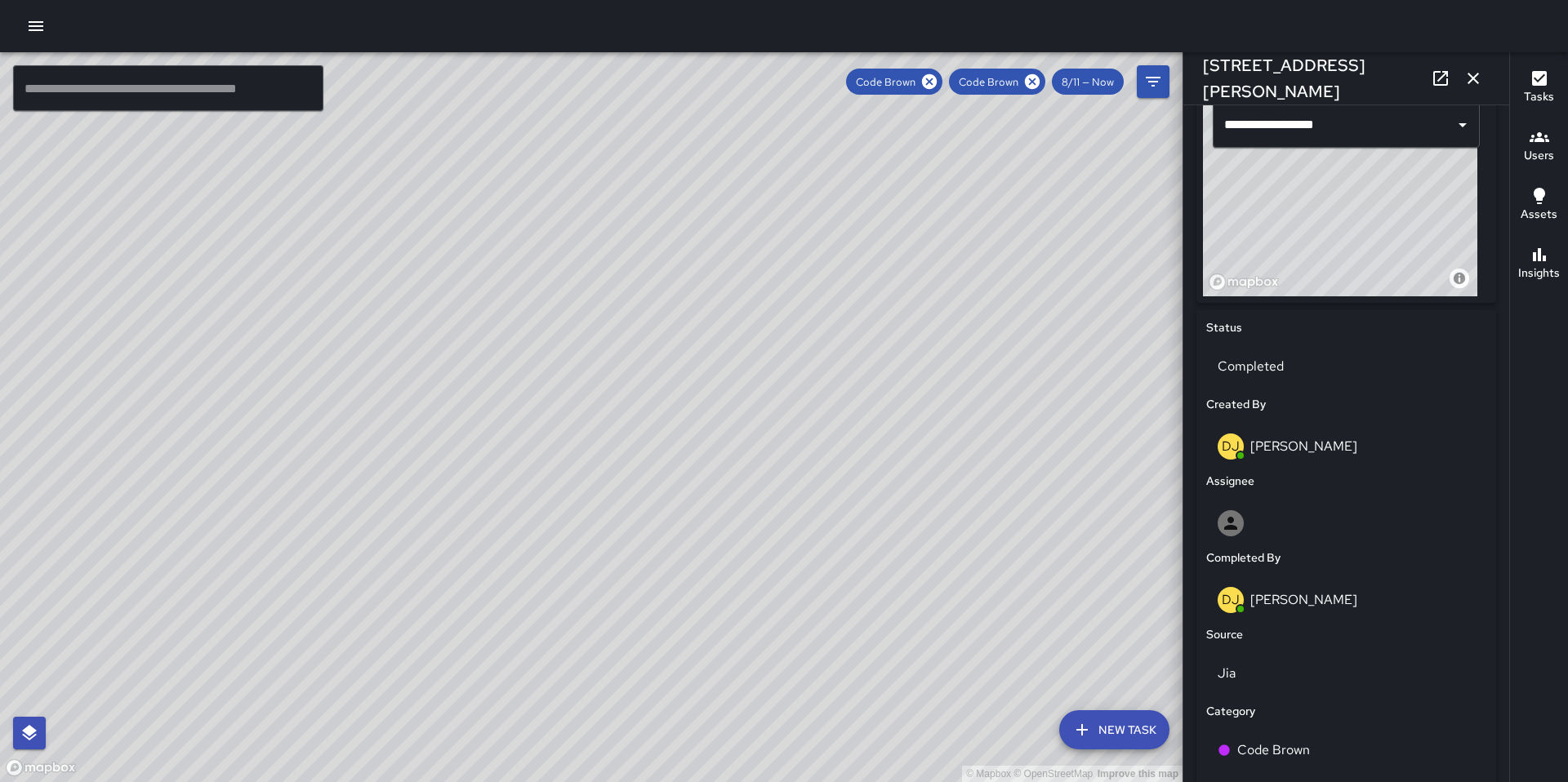
scroll to position [906, 0]
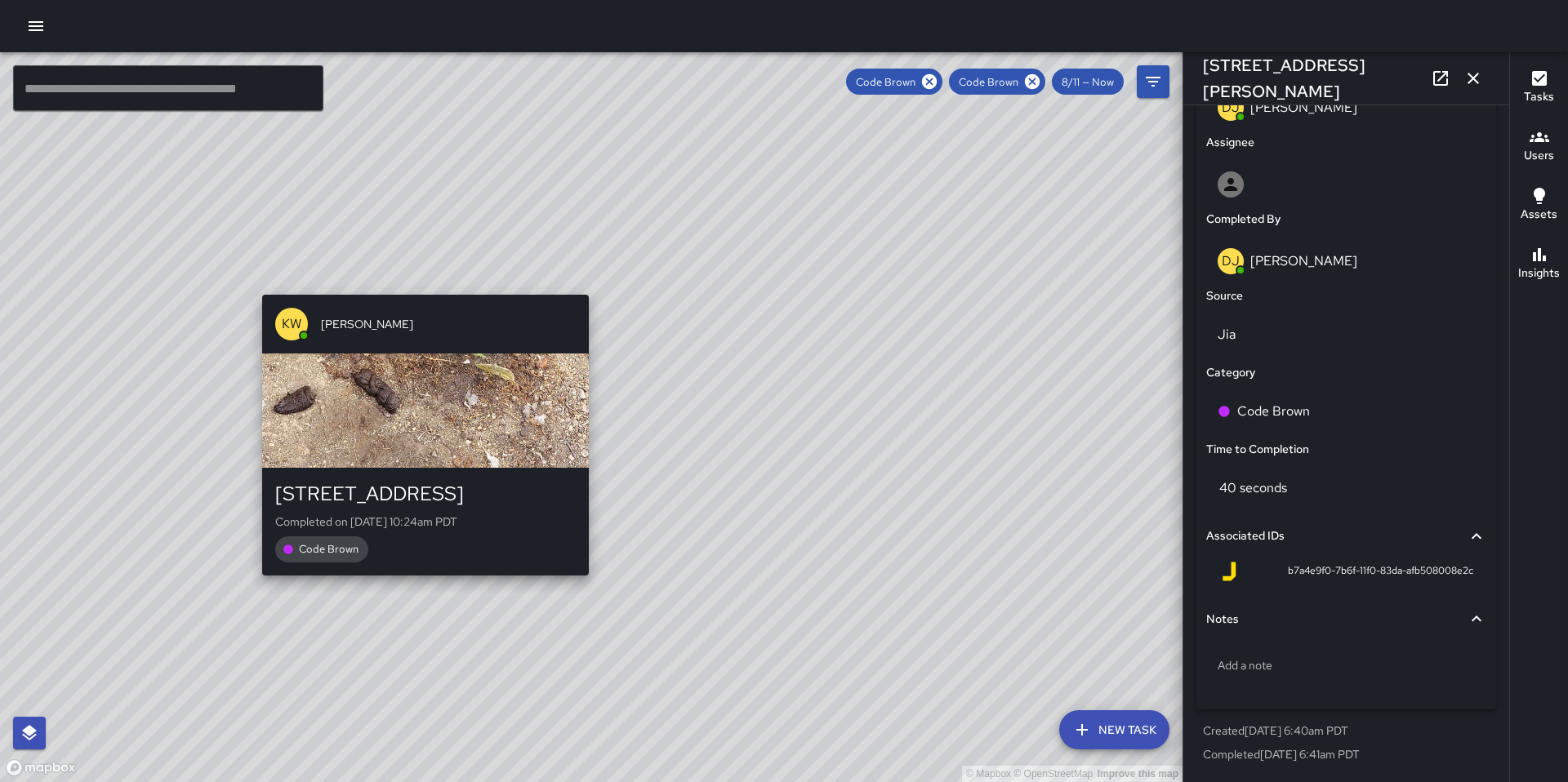
click at [414, 283] on div "© Mapbox © OpenStreetMap Improve this map KW Kenneth Ware 571 Minna Street Comp…" at bounding box center [591, 417] width 1183 height 730
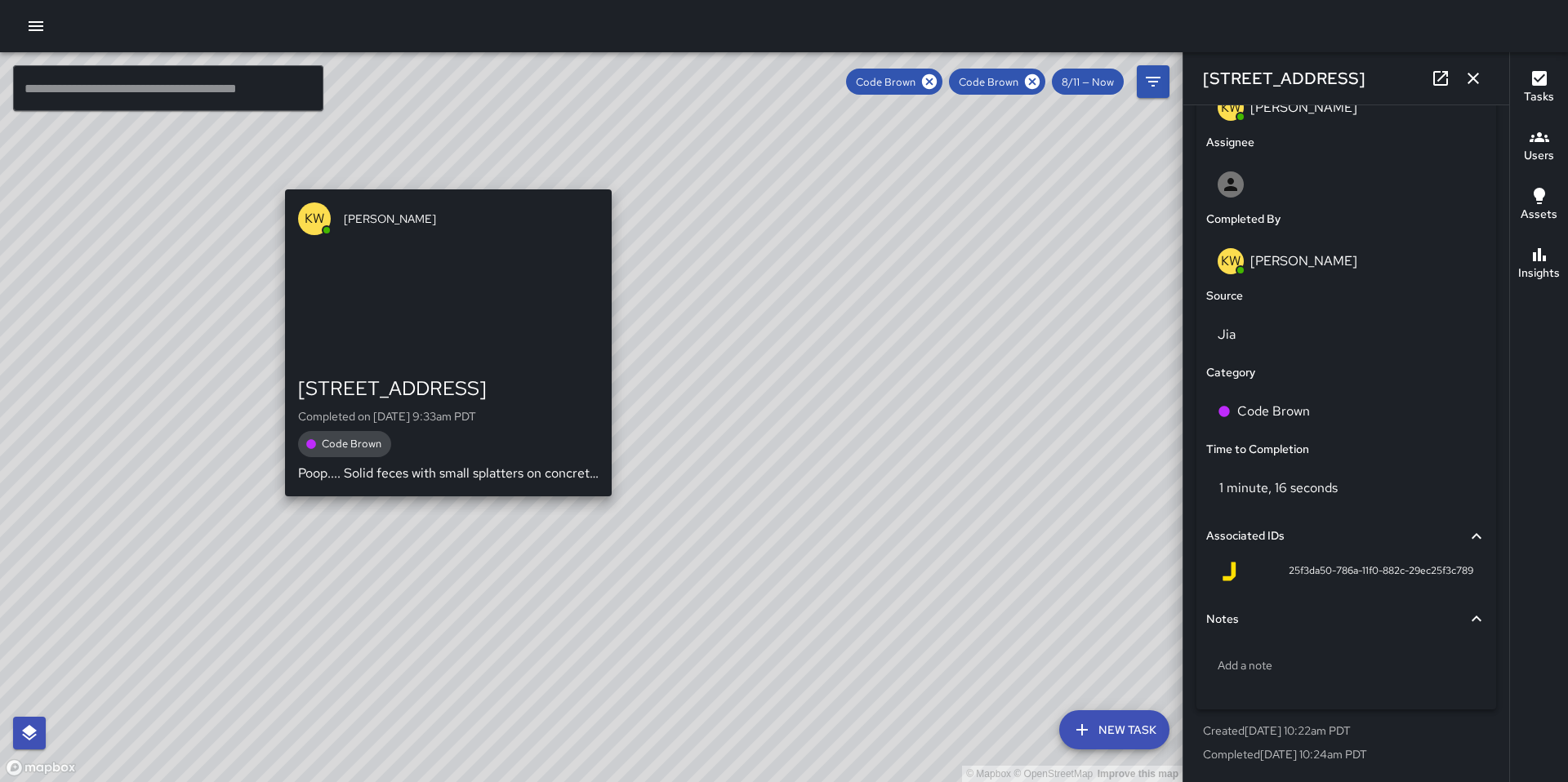
click at [445, 507] on div "© Mapbox © OpenStreetMap Improve this map KW Kenneth Ware 121 7th Street Comple…" at bounding box center [591, 417] width 1183 height 730
click at [449, 509] on div "© Mapbox © OpenStreetMap Improve this map KW Kenneth Ware 121 7th Street Comple…" at bounding box center [591, 417] width 1183 height 730
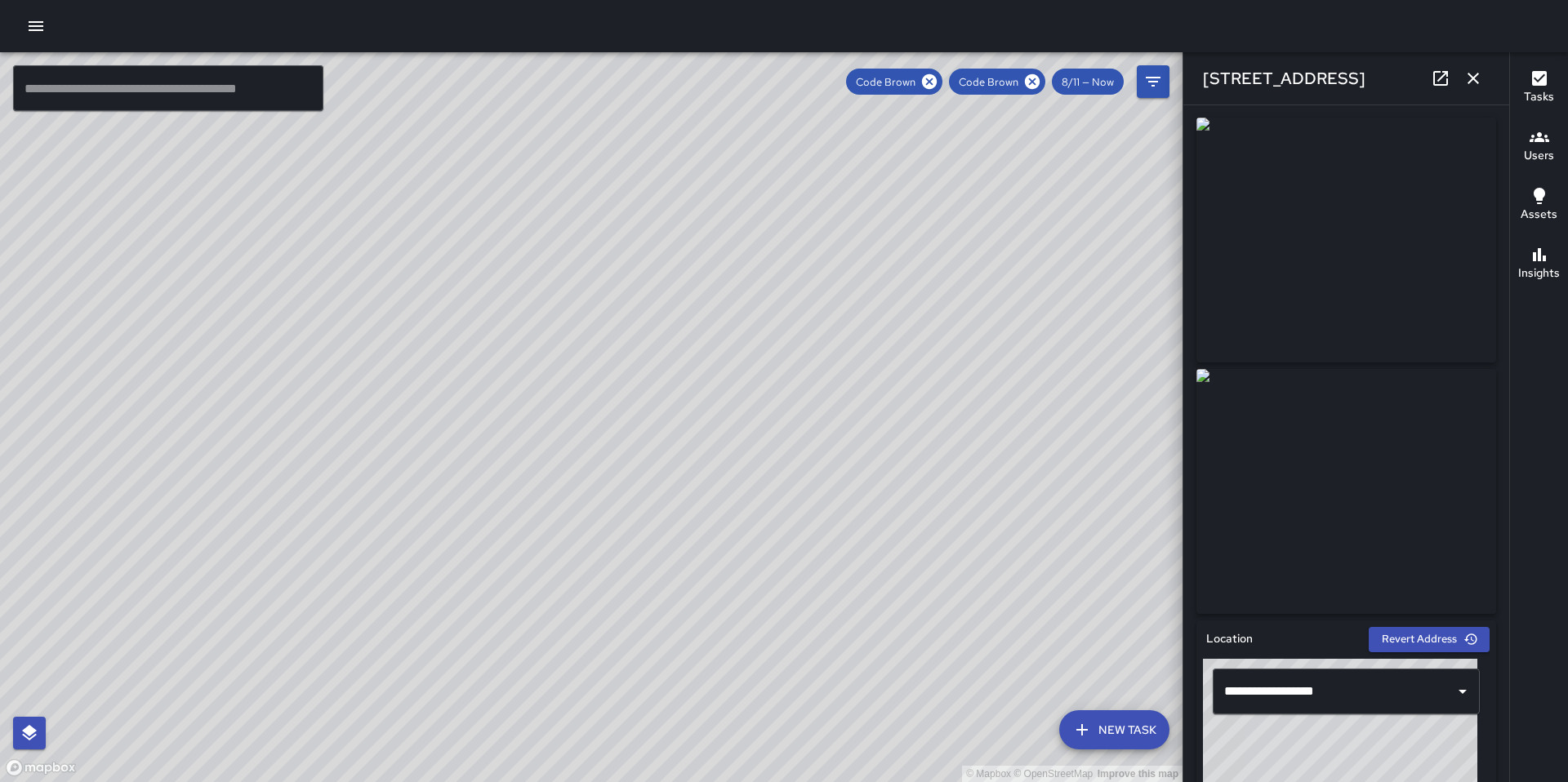
scroll to position [0, 0]
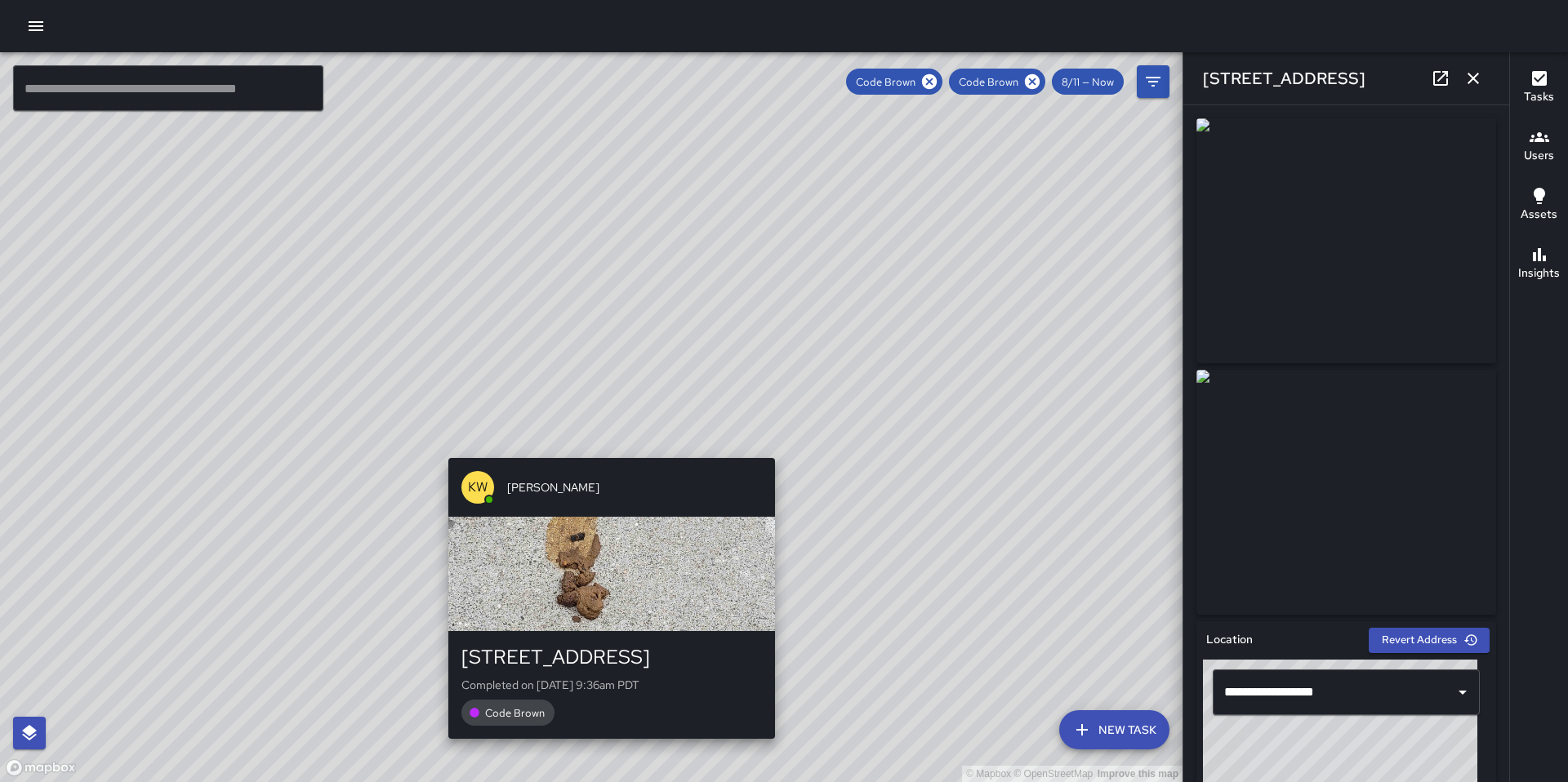
click at [607, 448] on div "© Mapbox © OpenStreetMap Improve this map KW Kenneth Ware 121 7th Street Comple…" at bounding box center [591, 417] width 1183 height 730
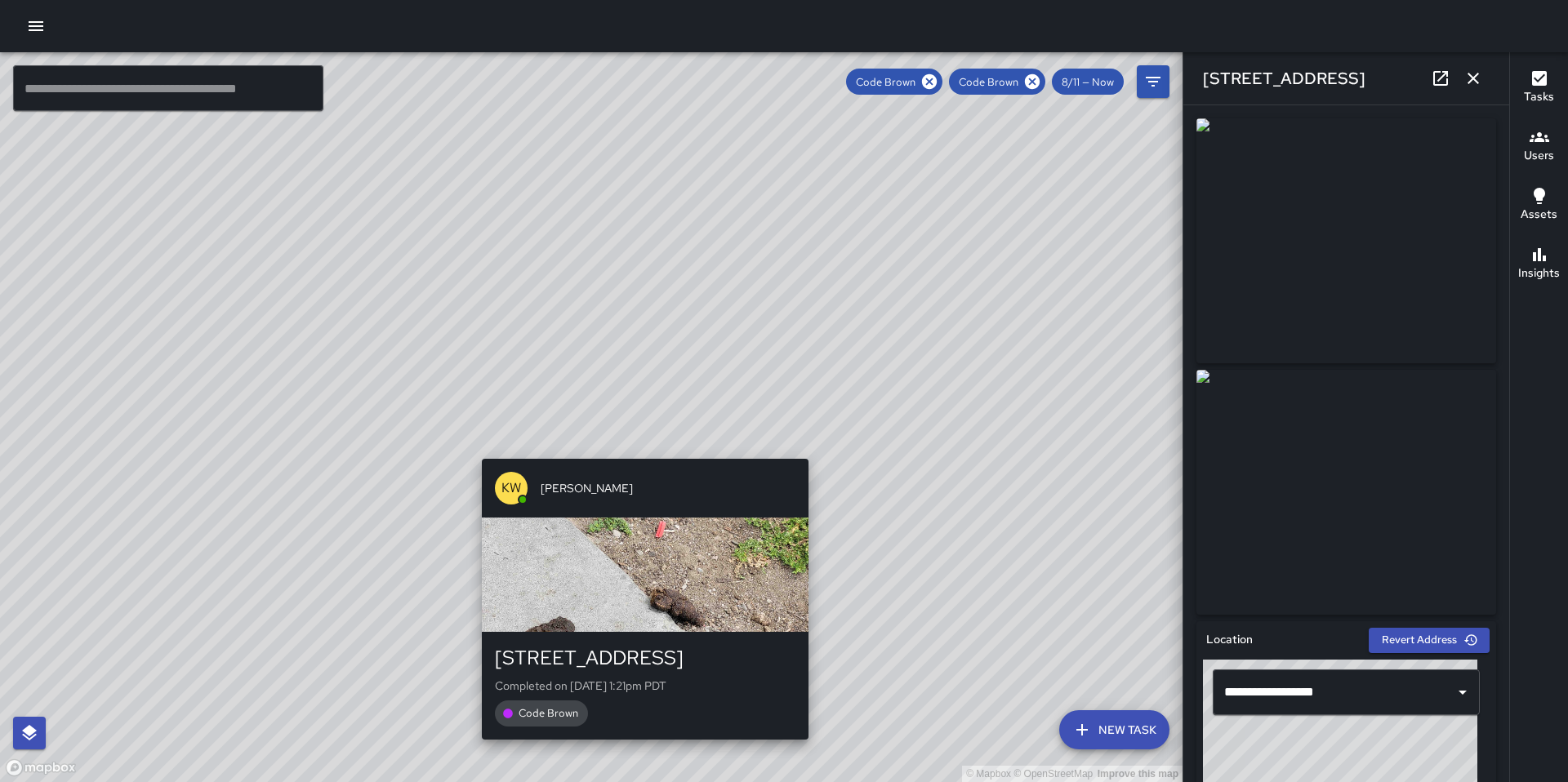
click at [643, 445] on div "© Mapbox © OpenStreetMap Improve this map KW Kenneth Ware 169 7th Street Comple…" at bounding box center [591, 417] width 1183 height 730
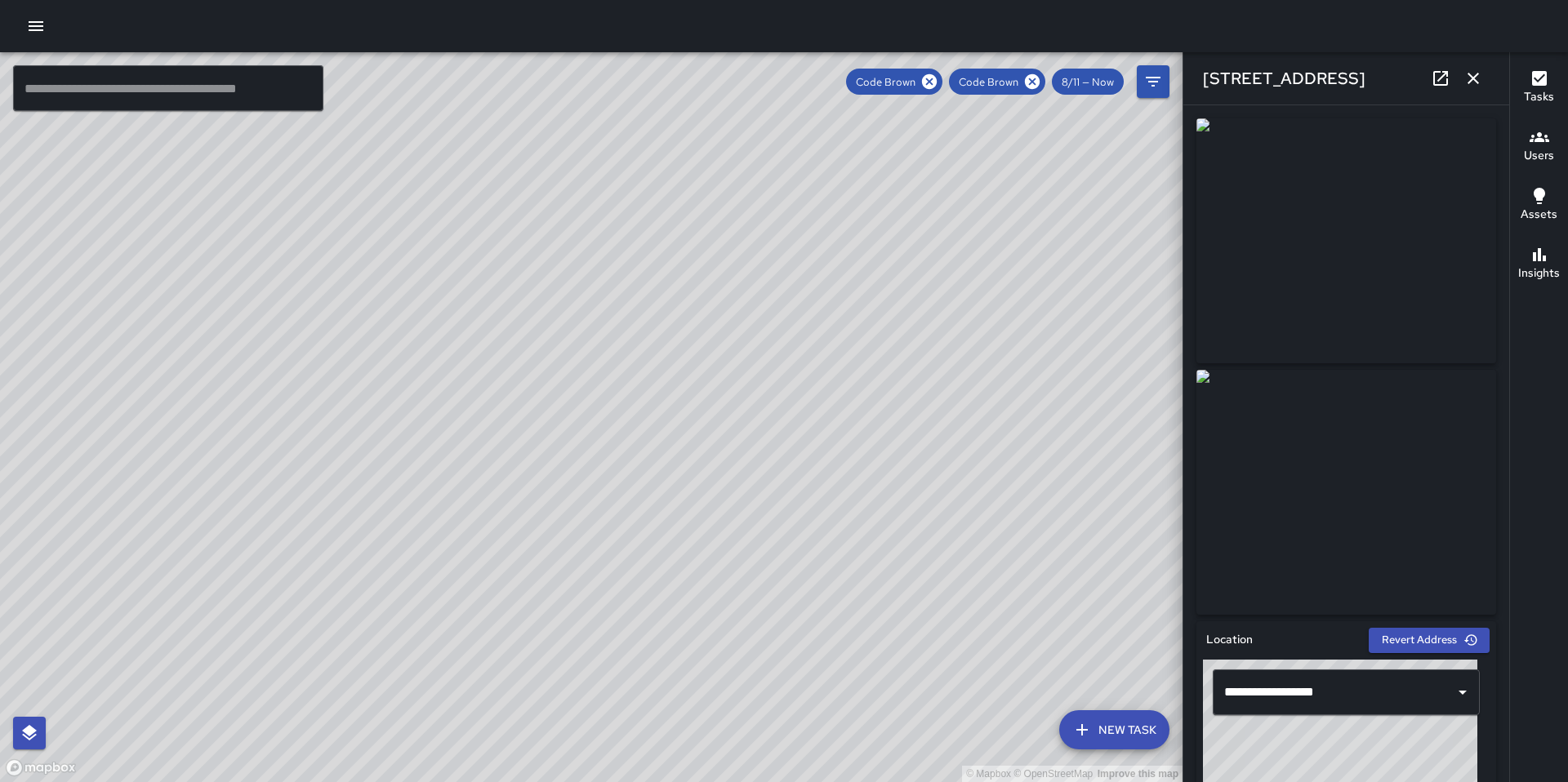
click at [567, 405] on div "© Mapbox © OpenStreetMap Improve this map KW Kenneth Ware 150a 7th Street Compl…" at bounding box center [591, 417] width 1183 height 730
click at [568, 399] on div "© Mapbox © OpenStreetMap Improve this map KW Kenneth Ware 121 7th Street Comple…" at bounding box center [591, 417] width 1183 height 730
drag, startPoint x: 575, startPoint y: 310, endPoint x: 648, endPoint y: 423, distance: 134.5
click at [714, 469] on div "© Mapbox © OpenStreetMap Improve this map" at bounding box center [591, 417] width 1183 height 730
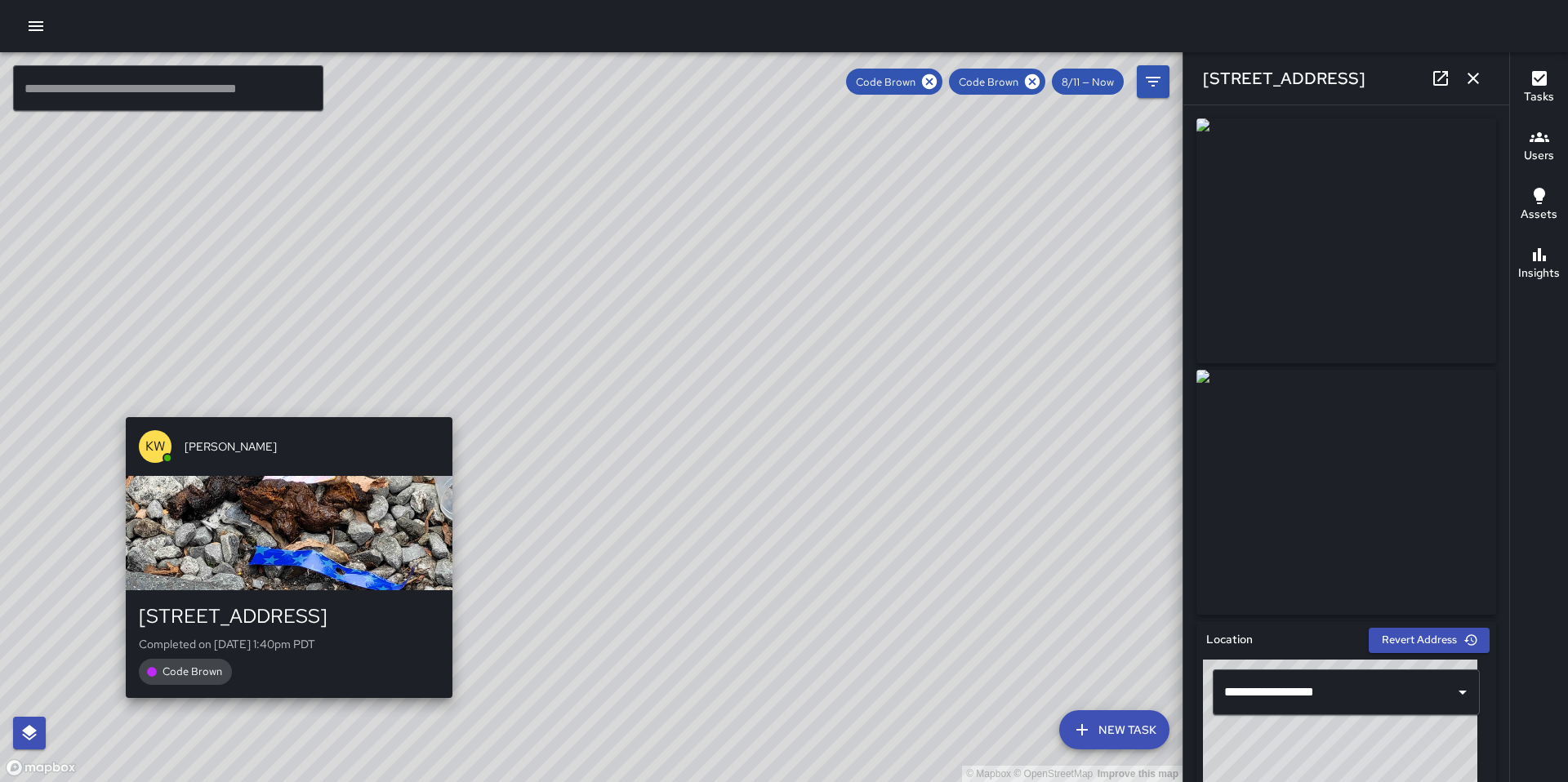
click at [275, 413] on div "KW Kenneth Ware 588 Minna Street Completed on 8/16/2025, 1:40pm PDT Code Brown" at bounding box center [288, 557] width 339 height 294
click at [285, 407] on div "© Mapbox © OpenStreetMap Improve this map KW Kenneth Ware 588 Minna Street Comp…" at bounding box center [591, 417] width 1183 height 730
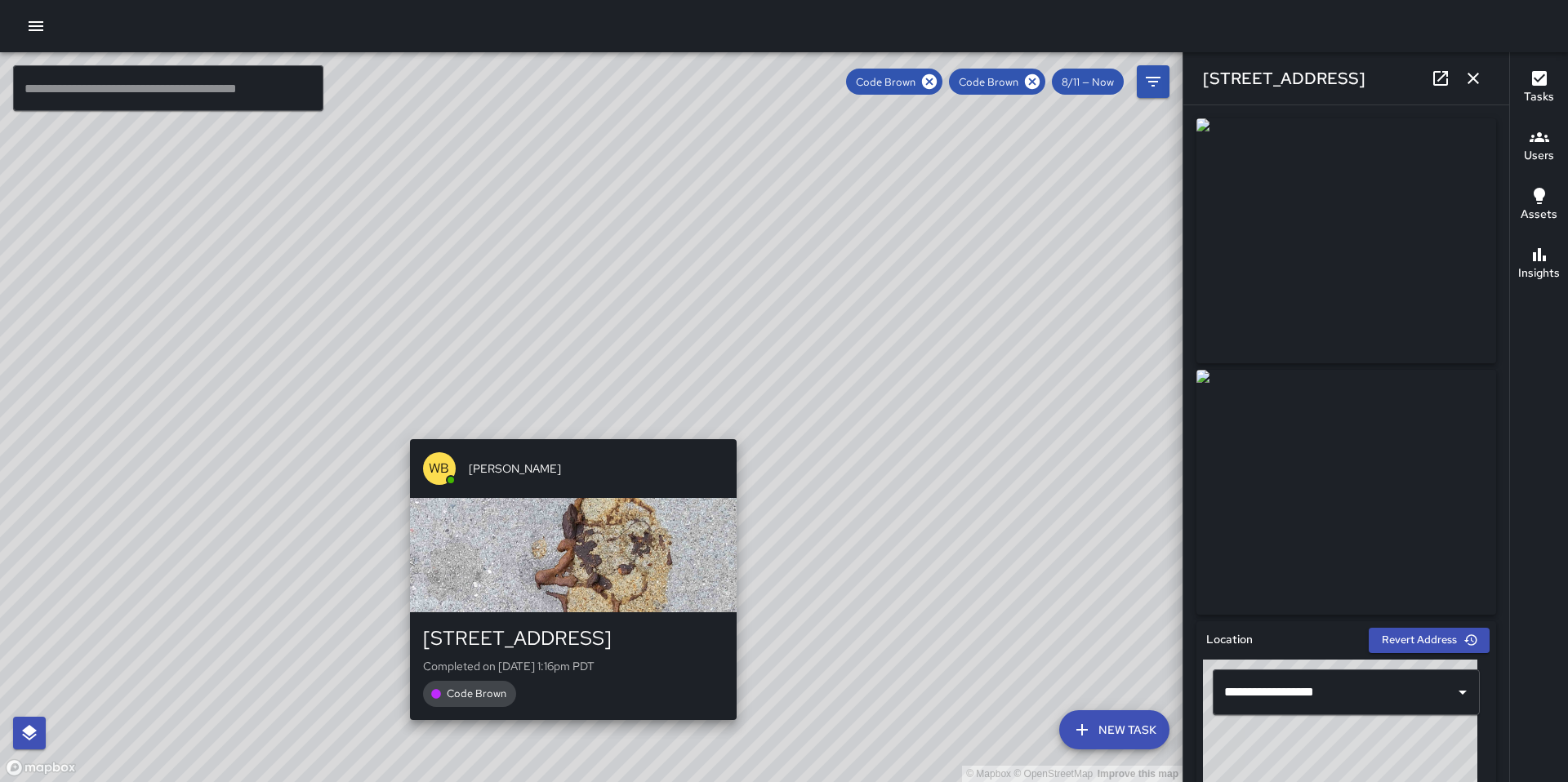
click at [568, 430] on div "© Mapbox © OpenStreetMap Improve this map WB Woodrow Blake 111 7th Street Compl…" at bounding box center [591, 417] width 1183 height 730
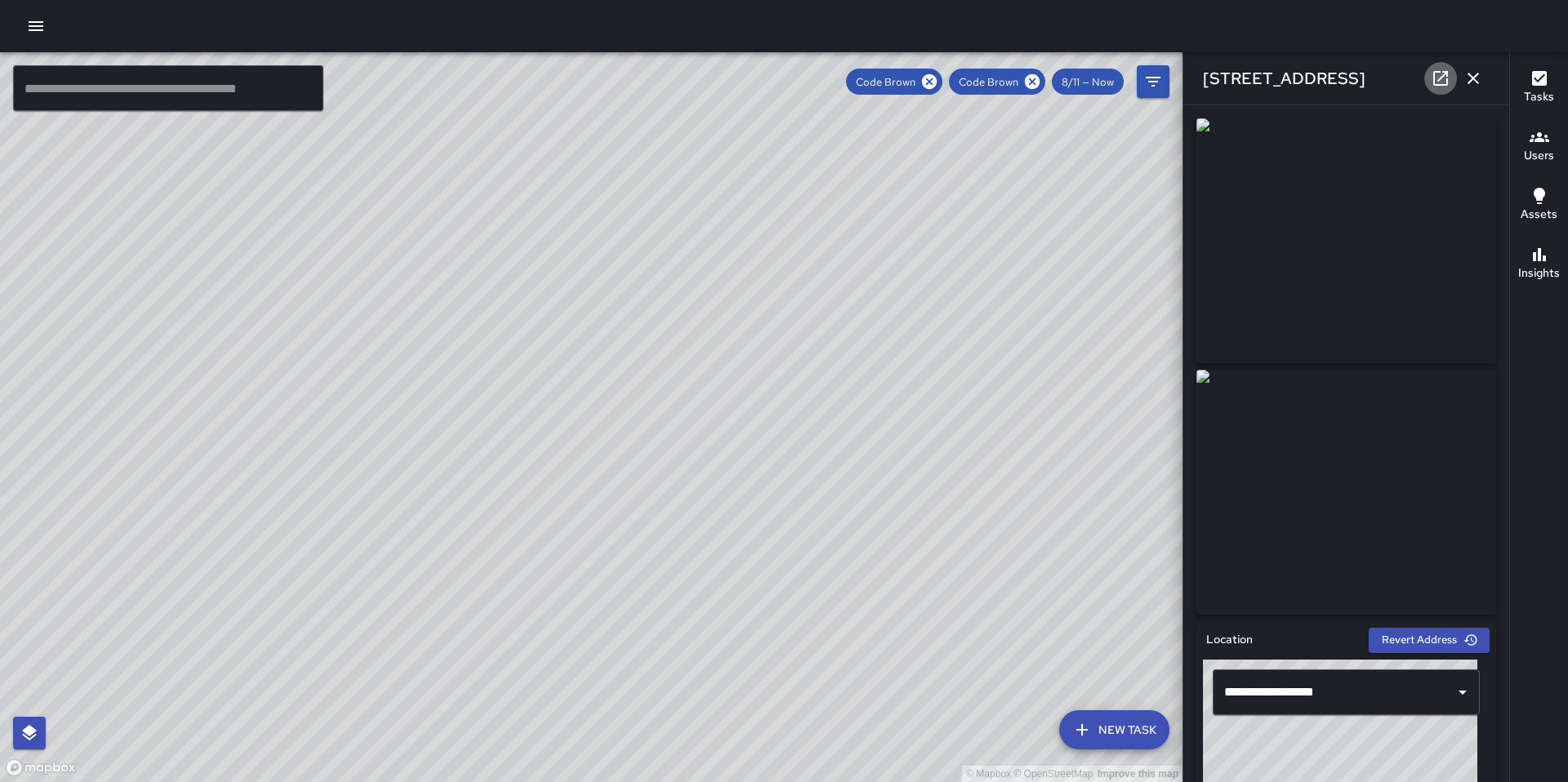
click at [1444, 77] on icon at bounding box center [1440, 78] width 19 height 19
click at [49, 88] on input "text" at bounding box center [167, 88] width 310 height 46
paste input "**********"
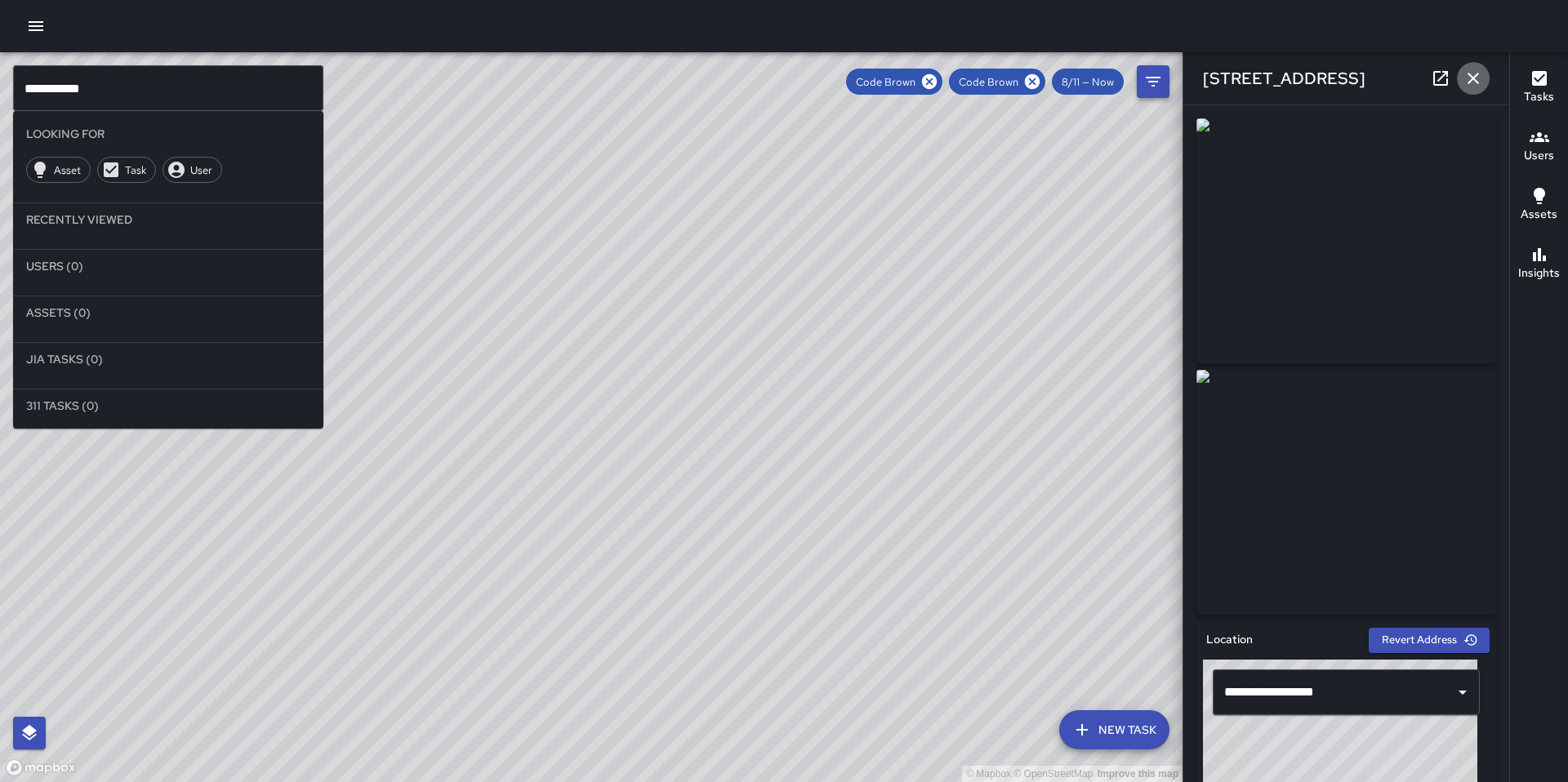
click at [1466, 78] on icon "button" at bounding box center [1473, 78] width 19 height 19
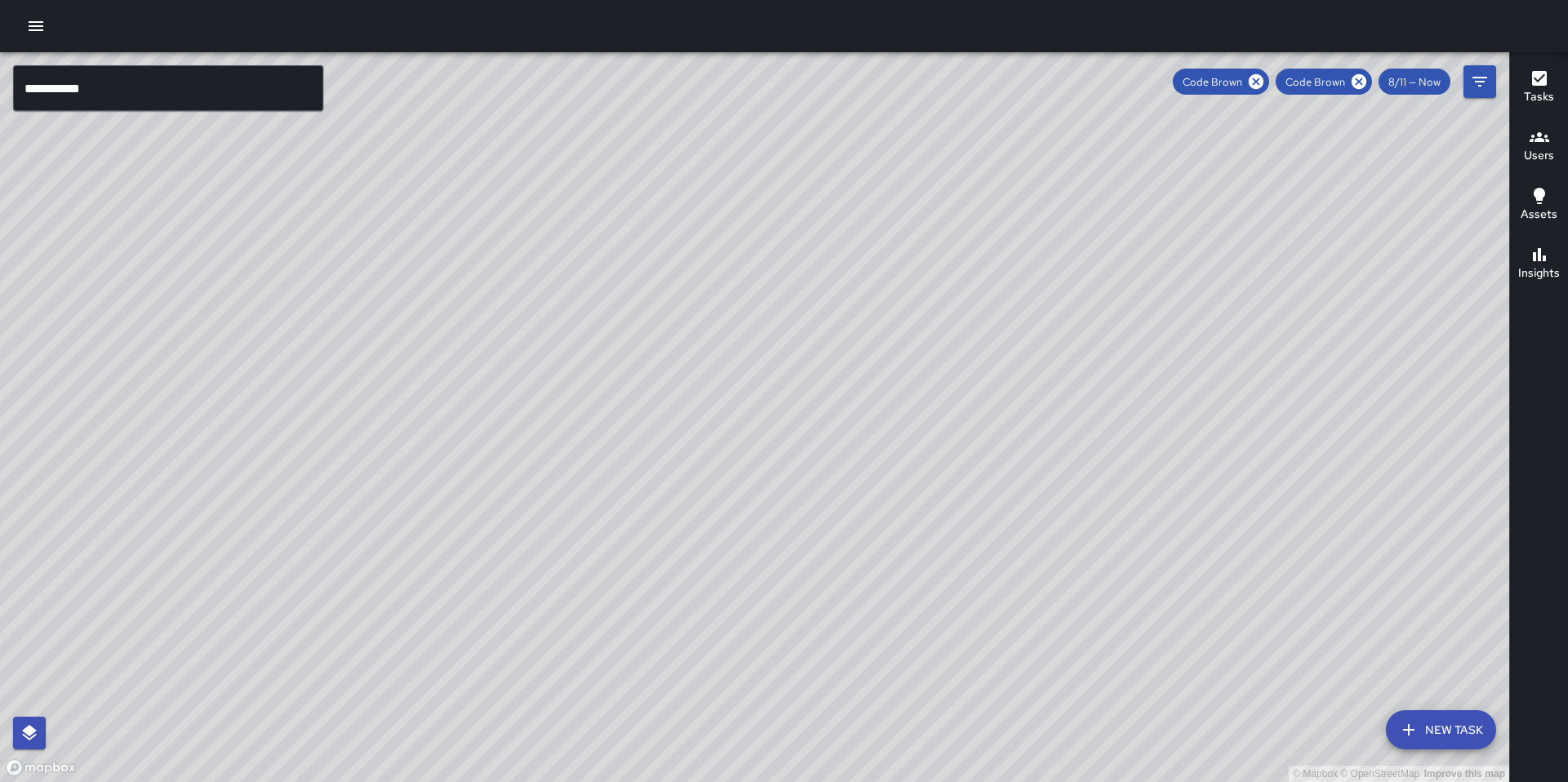
drag, startPoint x: 1359, startPoint y: 83, endPoint x: 1336, endPoint y: 82, distance: 23.0
click at [1359, 83] on icon at bounding box center [1359, 81] width 15 height 15
drag, startPoint x: 1350, startPoint y: 83, endPoint x: 1411, endPoint y: 89, distance: 61.3
click at [1351, 83] on icon at bounding box center [1359, 81] width 18 height 18
click at [1541, 84] on icon "button" at bounding box center [1540, 79] width 15 height 15
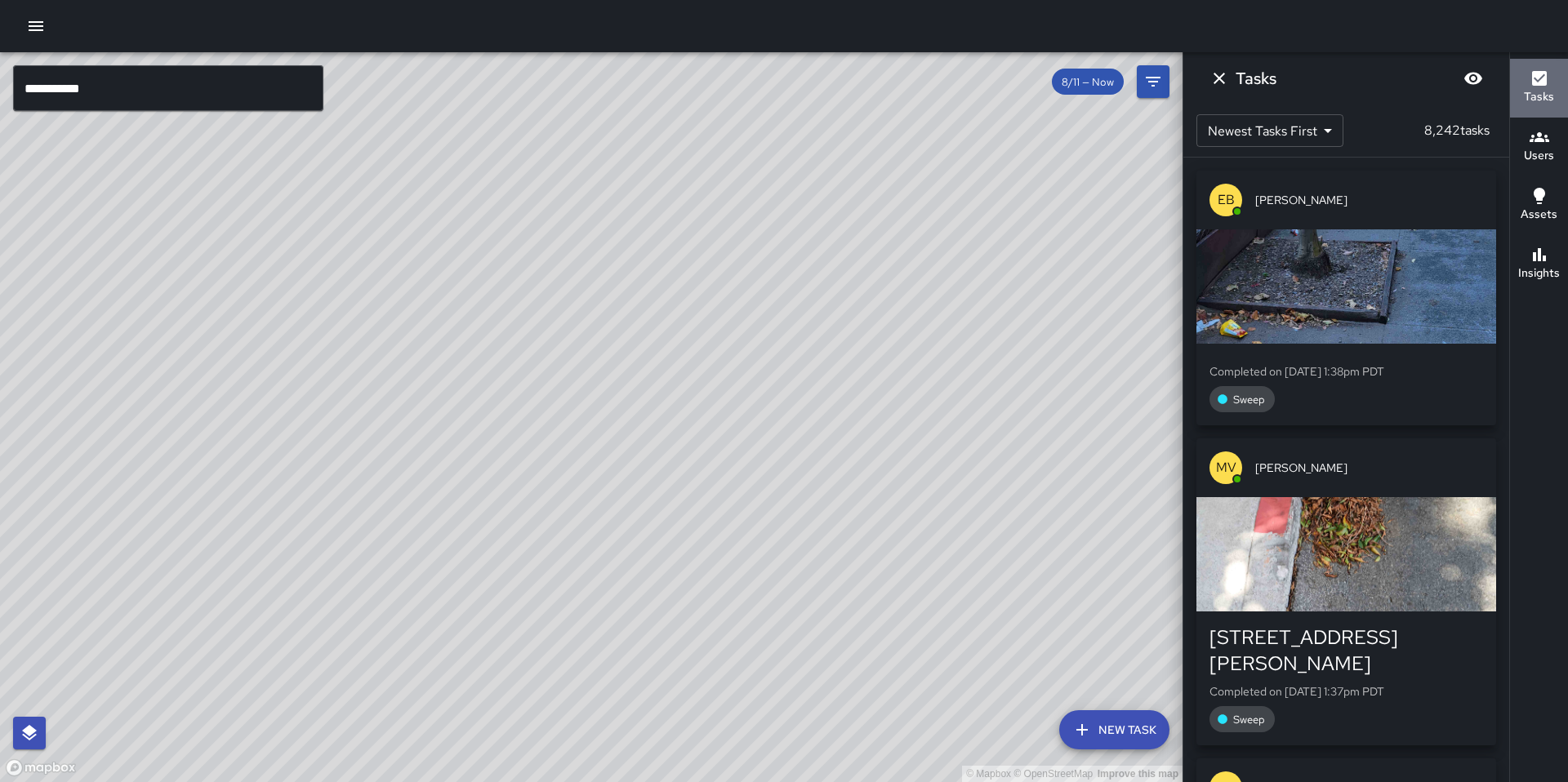
click at [1540, 84] on icon "button" at bounding box center [1540, 79] width 15 height 15
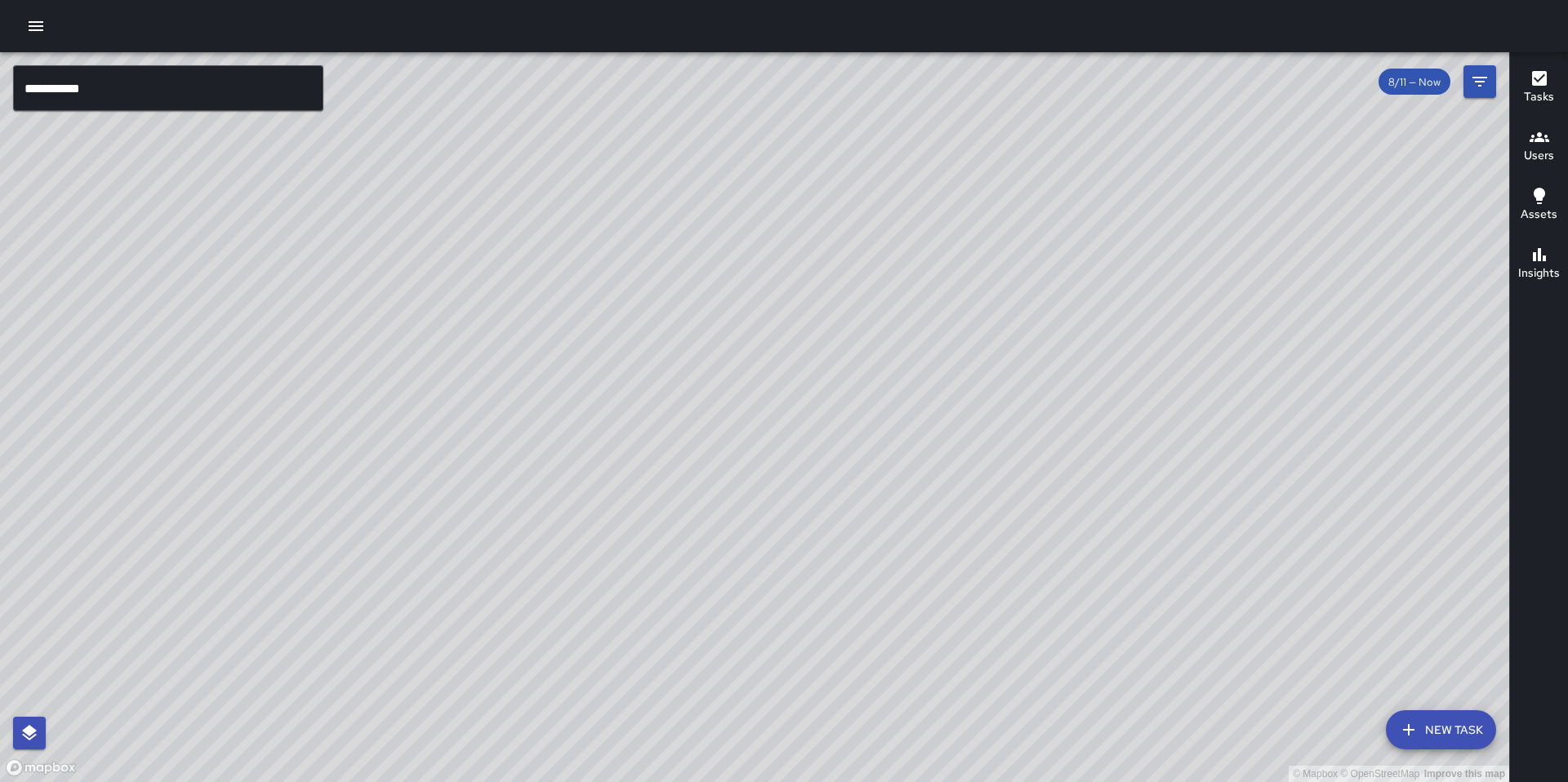
click at [1540, 84] on icon "button" at bounding box center [1540, 79] width 15 height 15
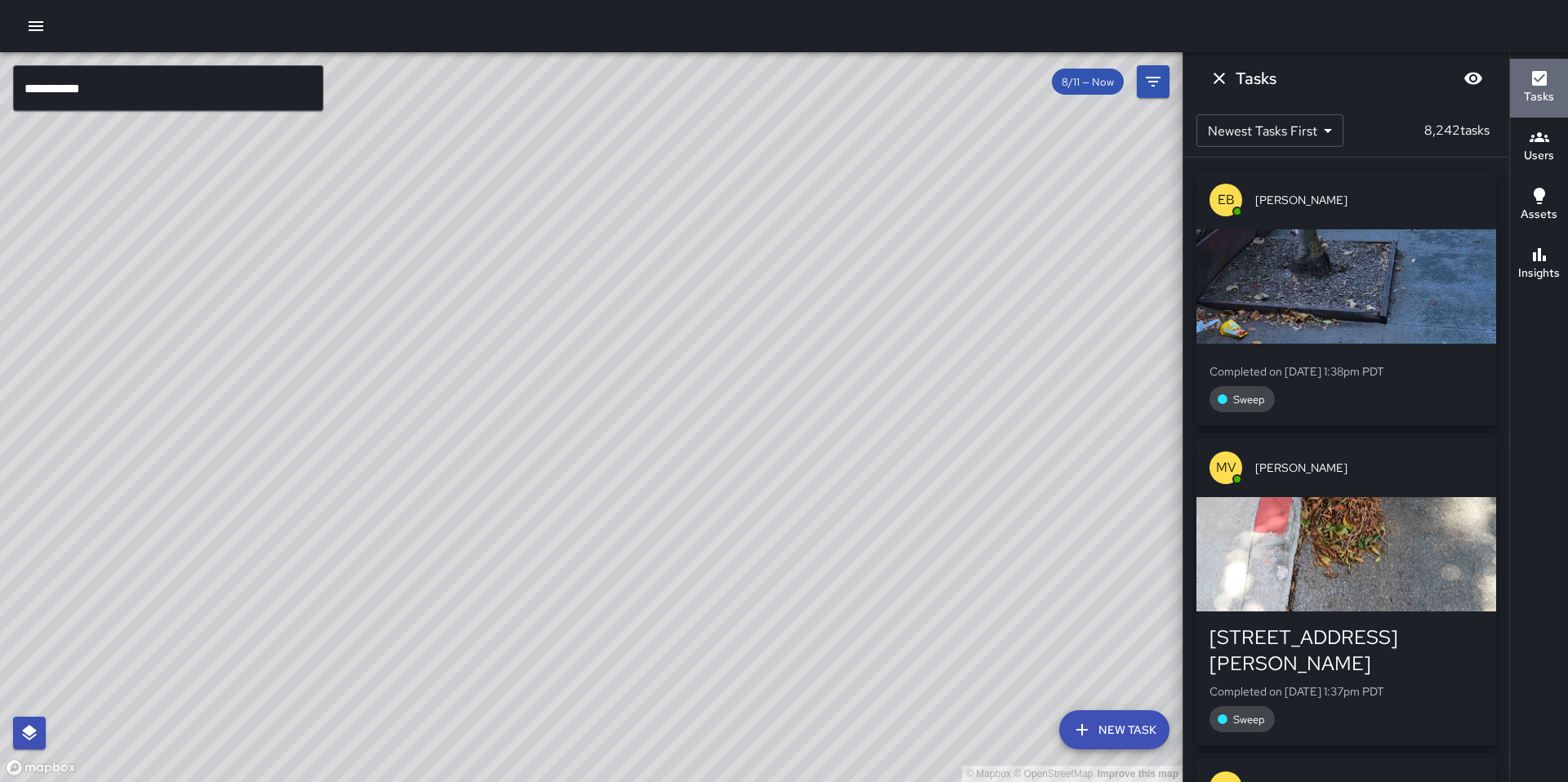
click at [1530, 90] on h6 "Tasks" at bounding box center [1539, 97] width 30 height 18
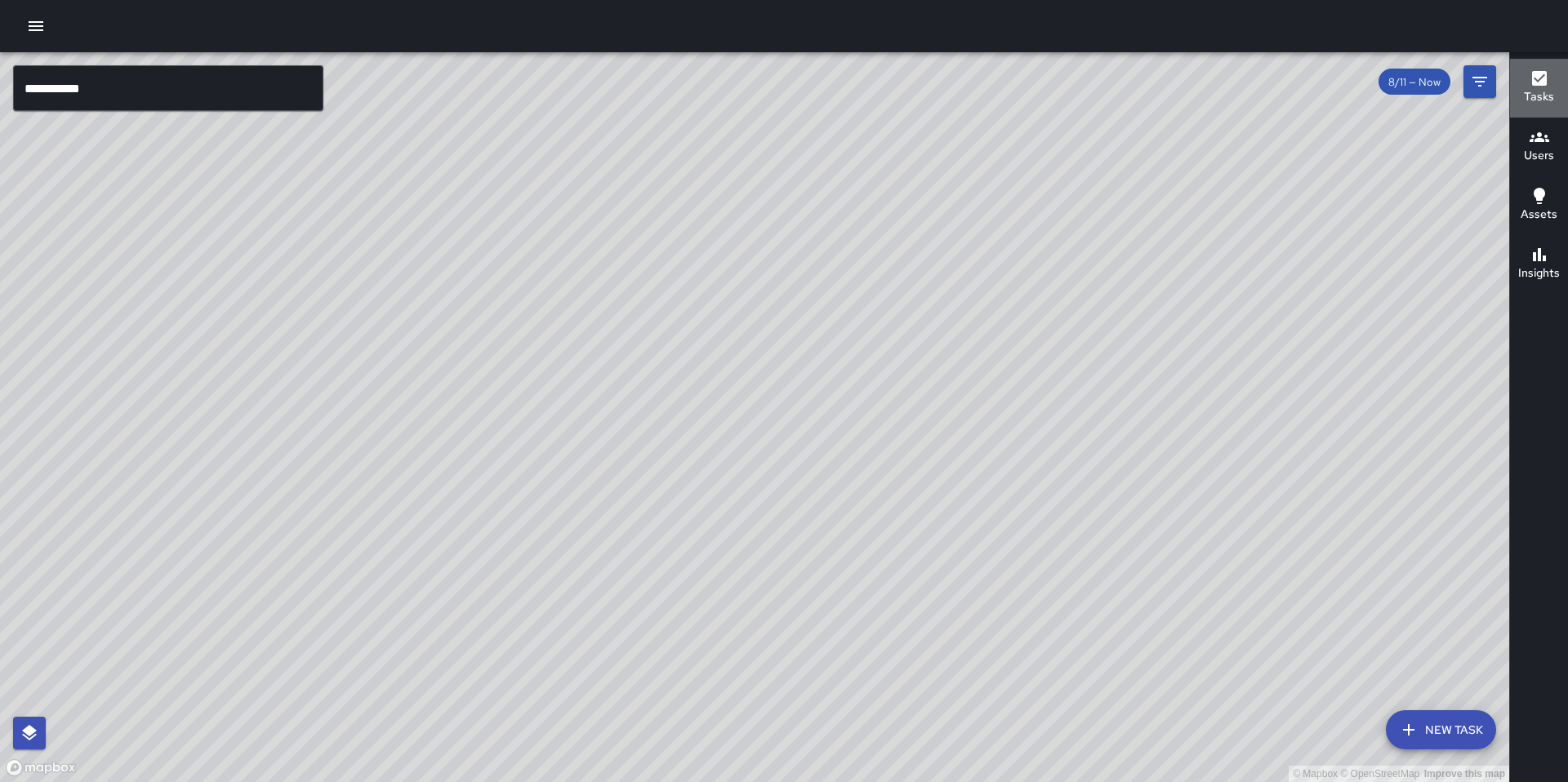
click at [1530, 90] on h6 "Tasks" at bounding box center [1539, 97] width 30 height 18
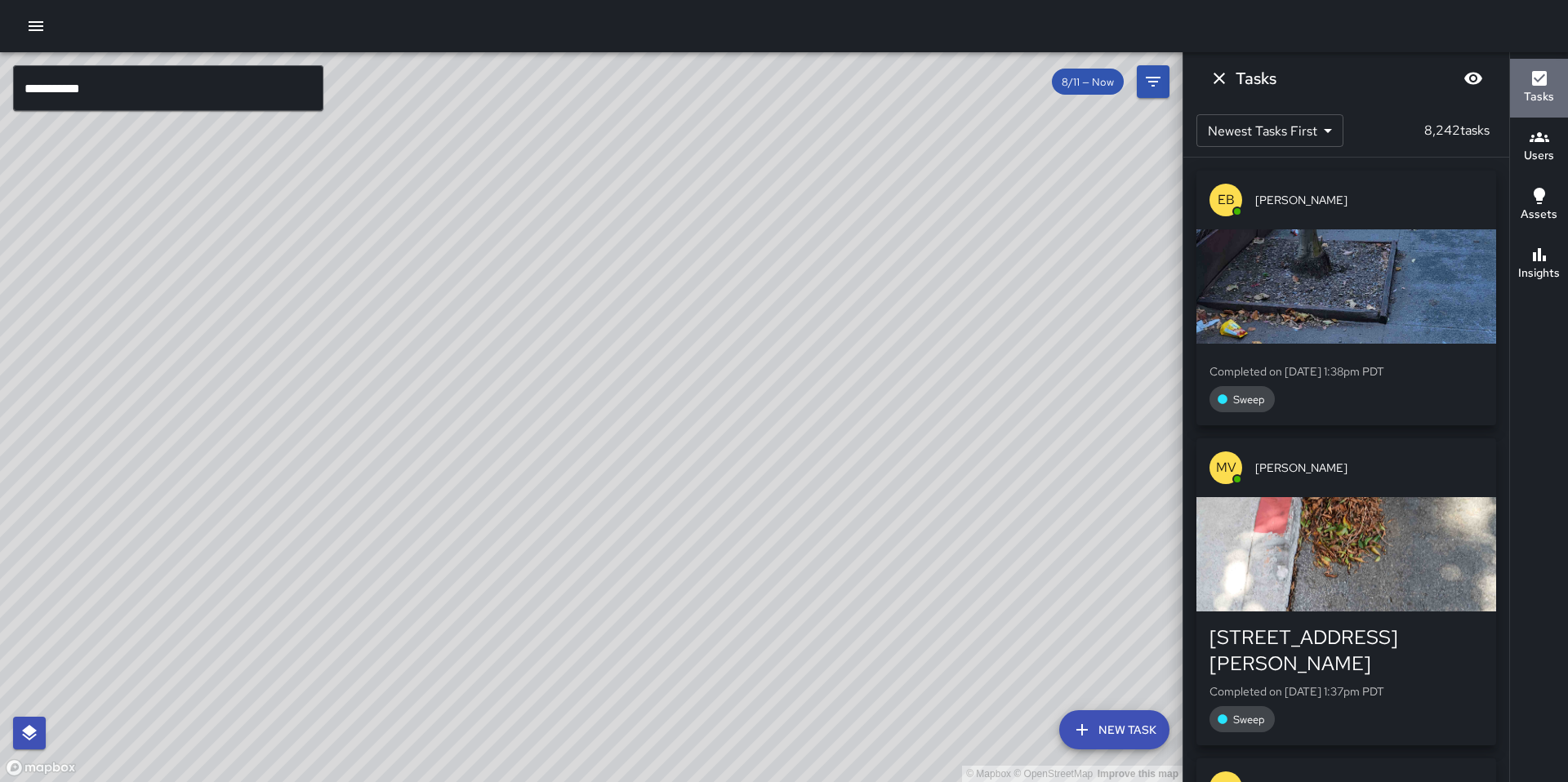
click at [1530, 90] on h6 "Tasks" at bounding box center [1539, 97] width 30 height 18
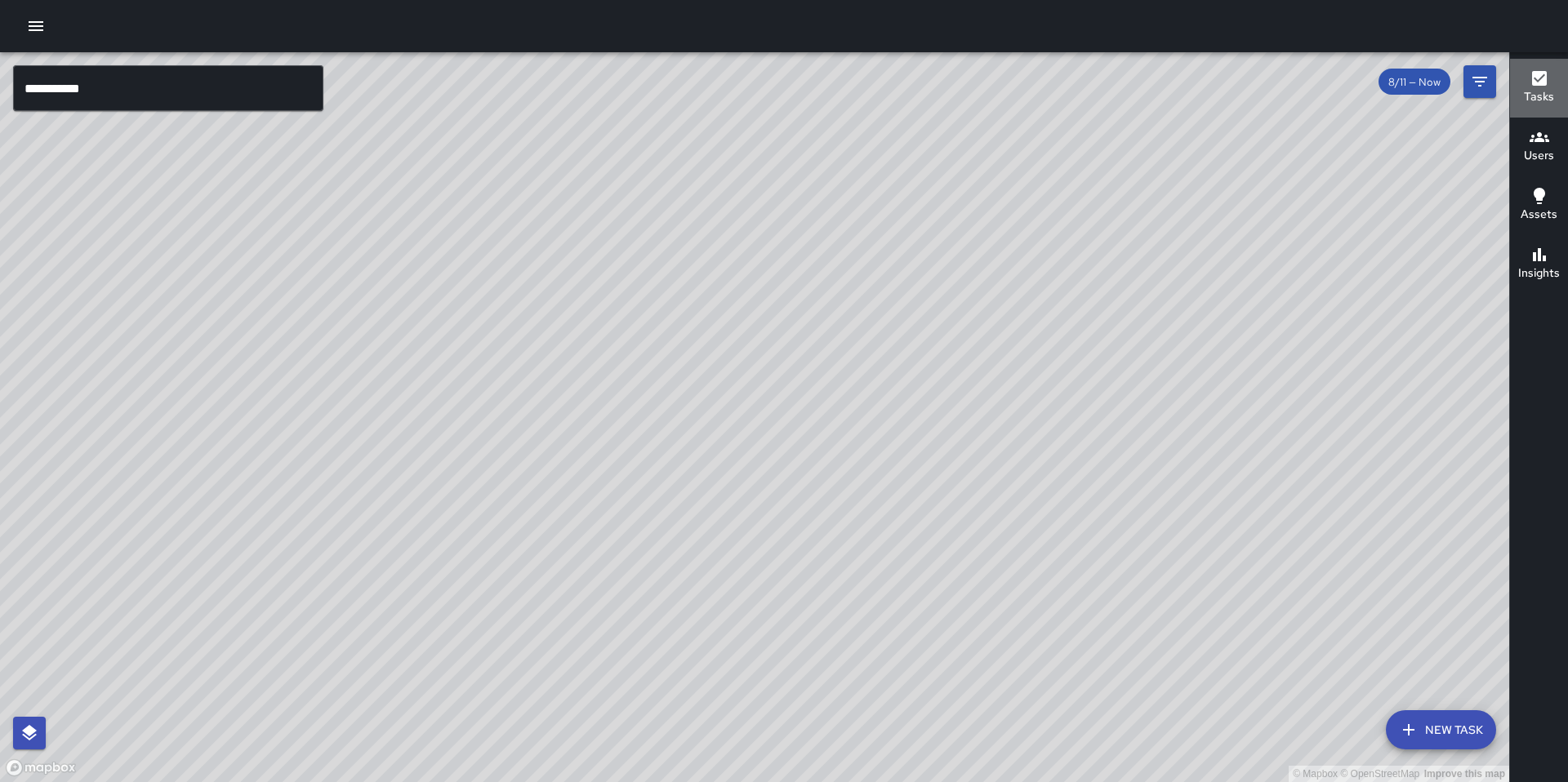
click at [1530, 90] on h6 "Tasks" at bounding box center [1539, 97] width 30 height 18
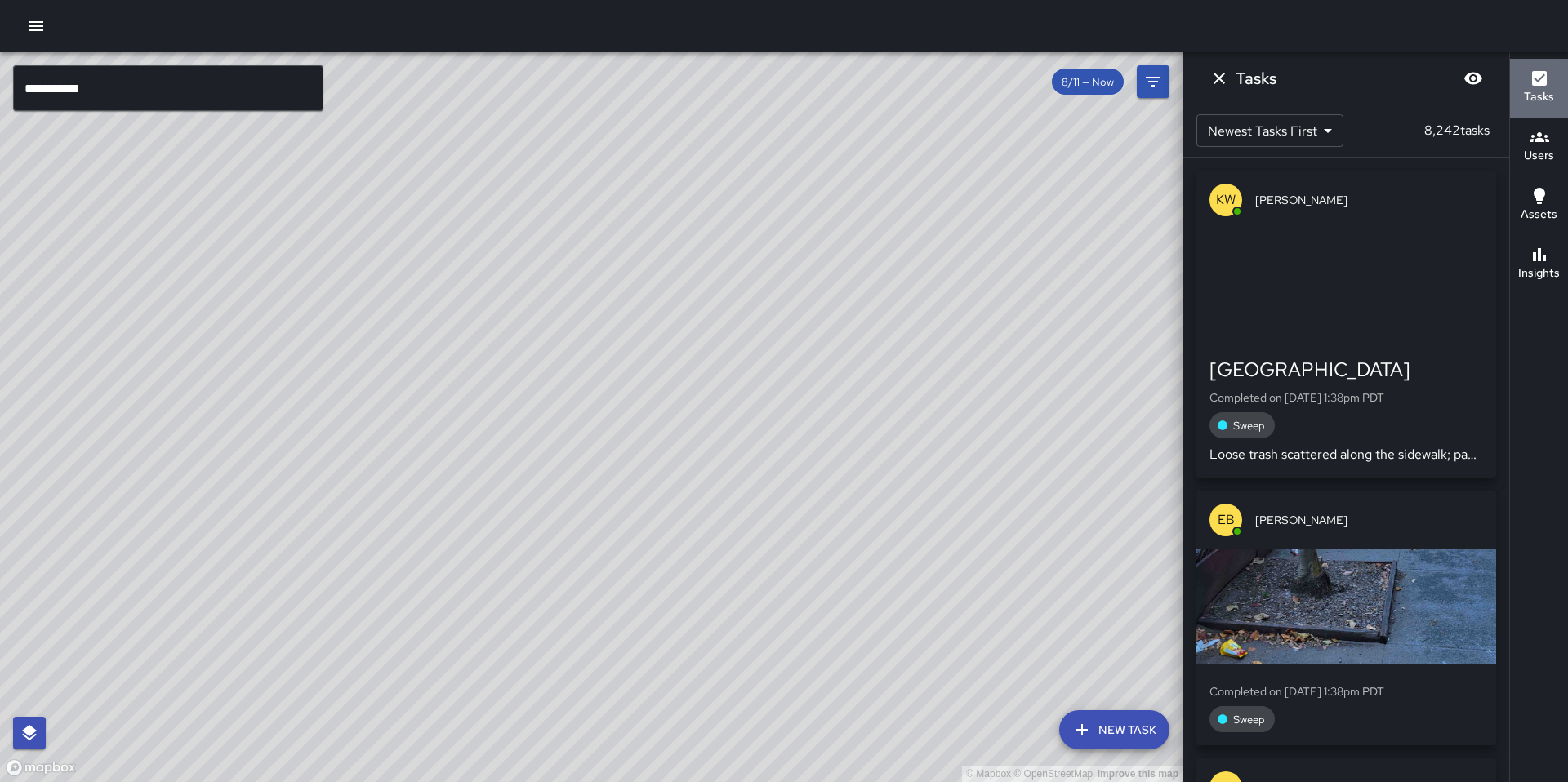
click at [1530, 90] on h6 "Tasks" at bounding box center [1539, 97] width 30 height 18
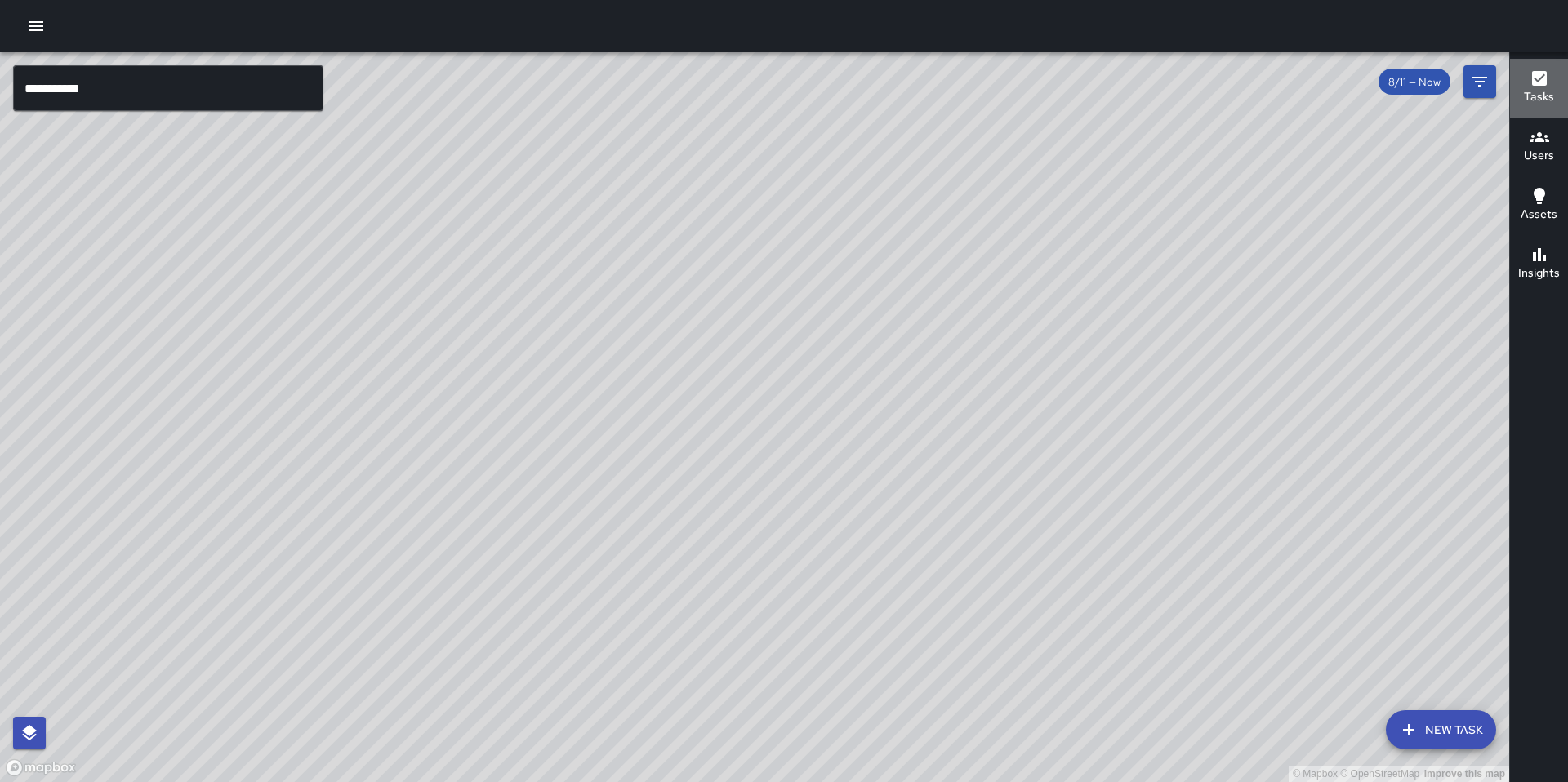
click at [1530, 90] on h6 "Tasks" at bounding box center [1539, 97] width 30 height 18
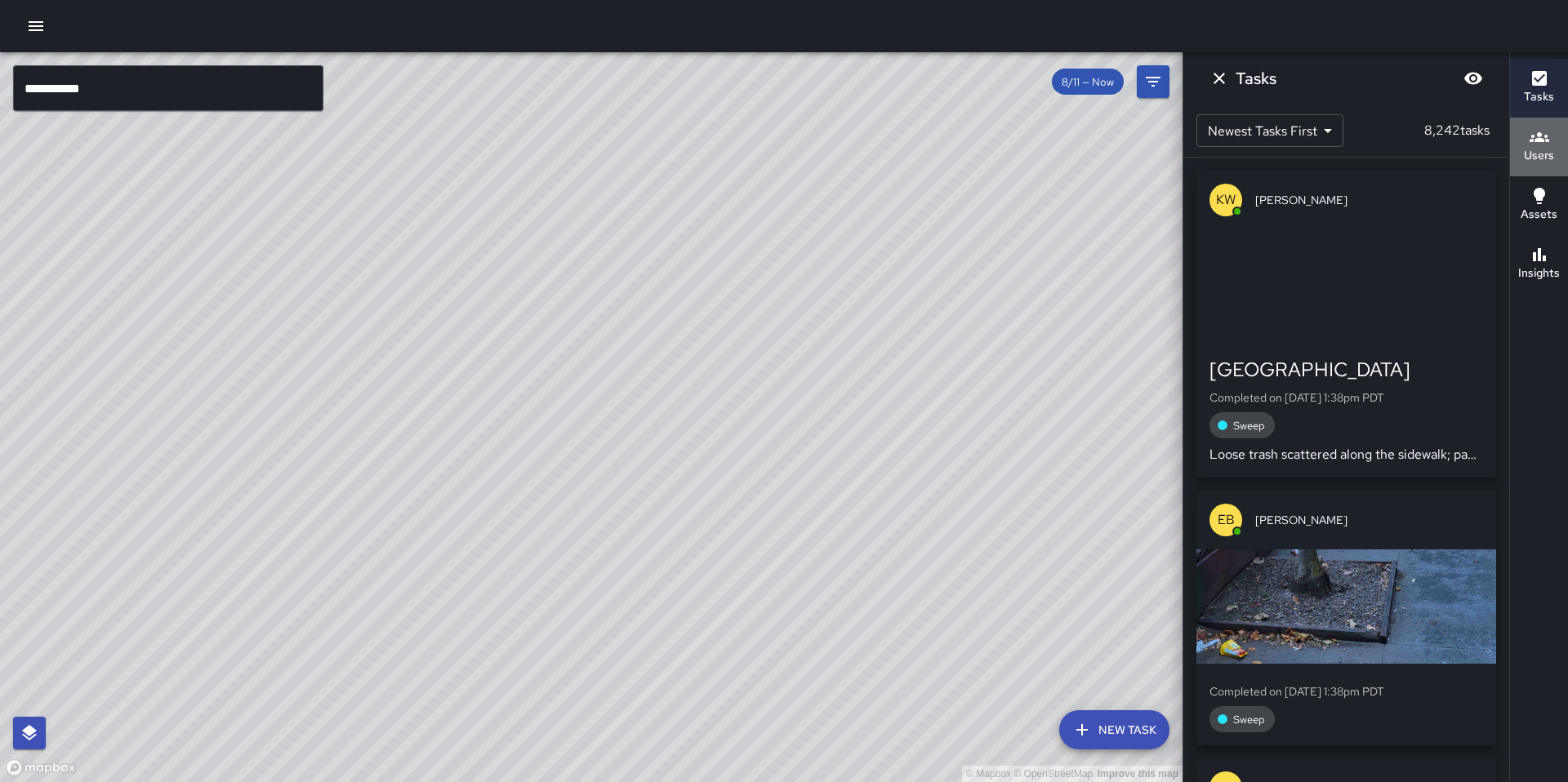
click at [1536, 147] on h6 "Users" at bounding box center [1539, 156] width 30 height 18
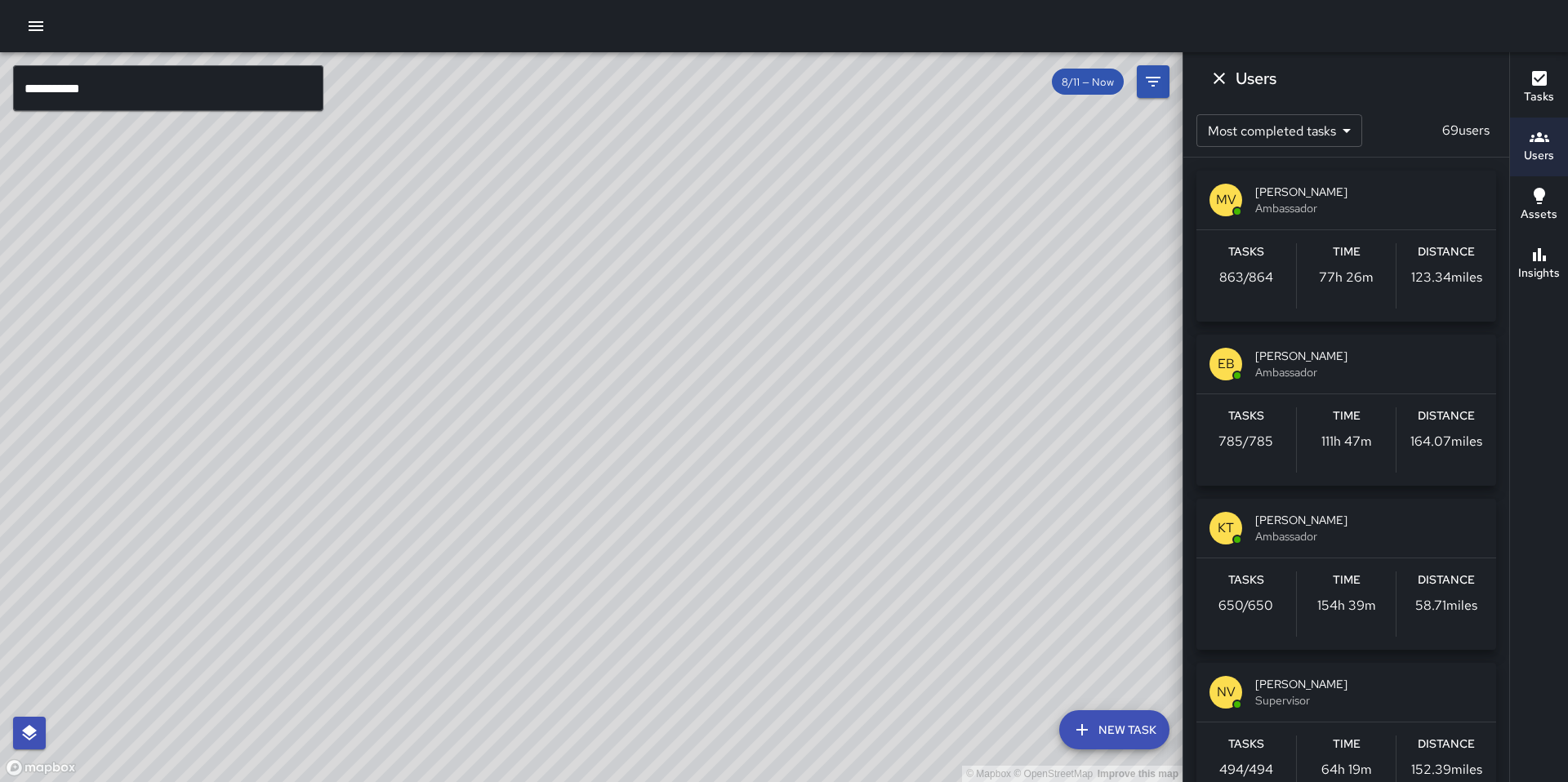
click at [1536, 101] on h6 "Tasks" at bounding box center [1539, 97] width 30 height 18
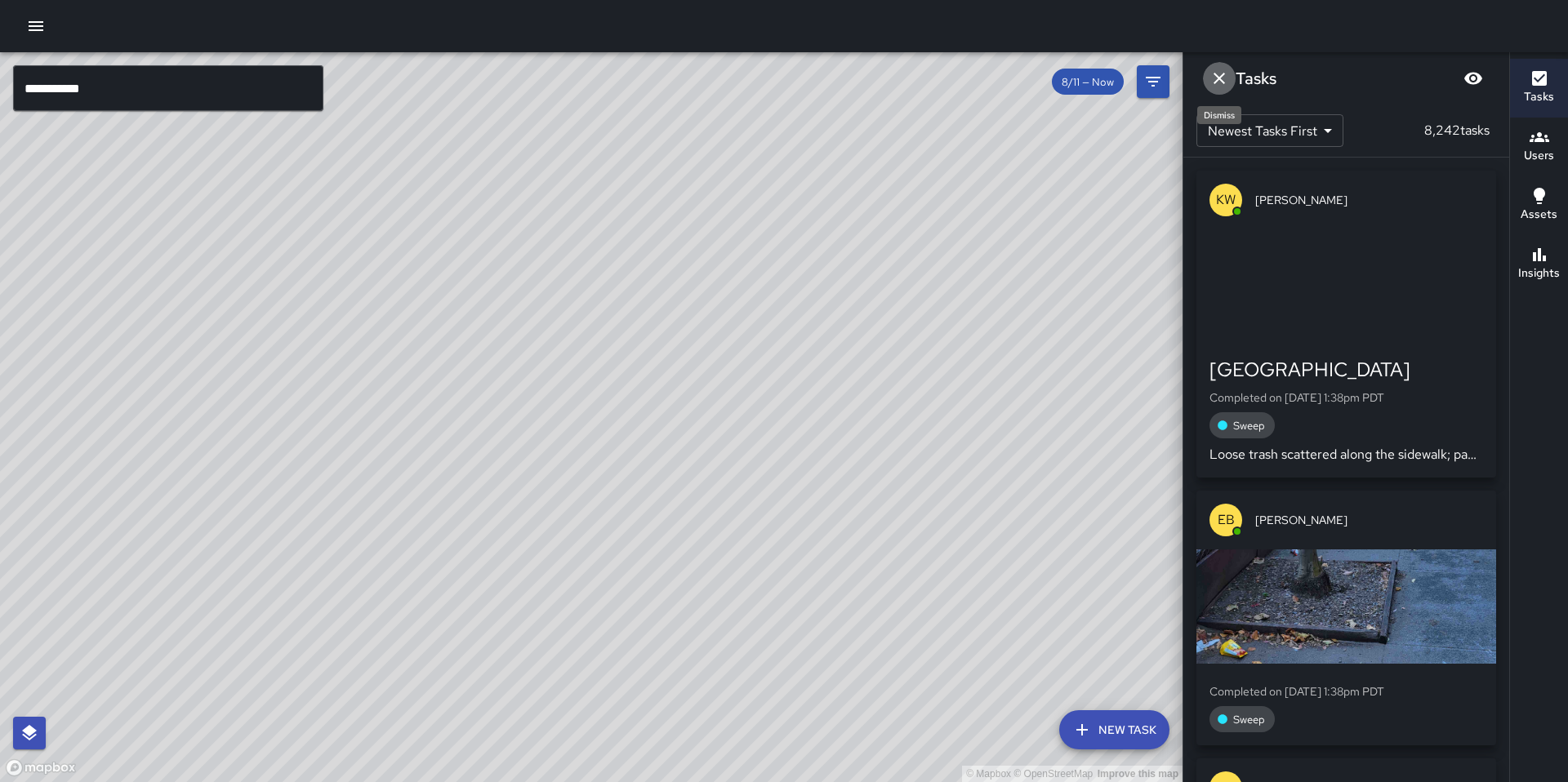
click at [1219, 72] on icon "Dismiss" at bounding box center [1219, 78] width 19 height 19
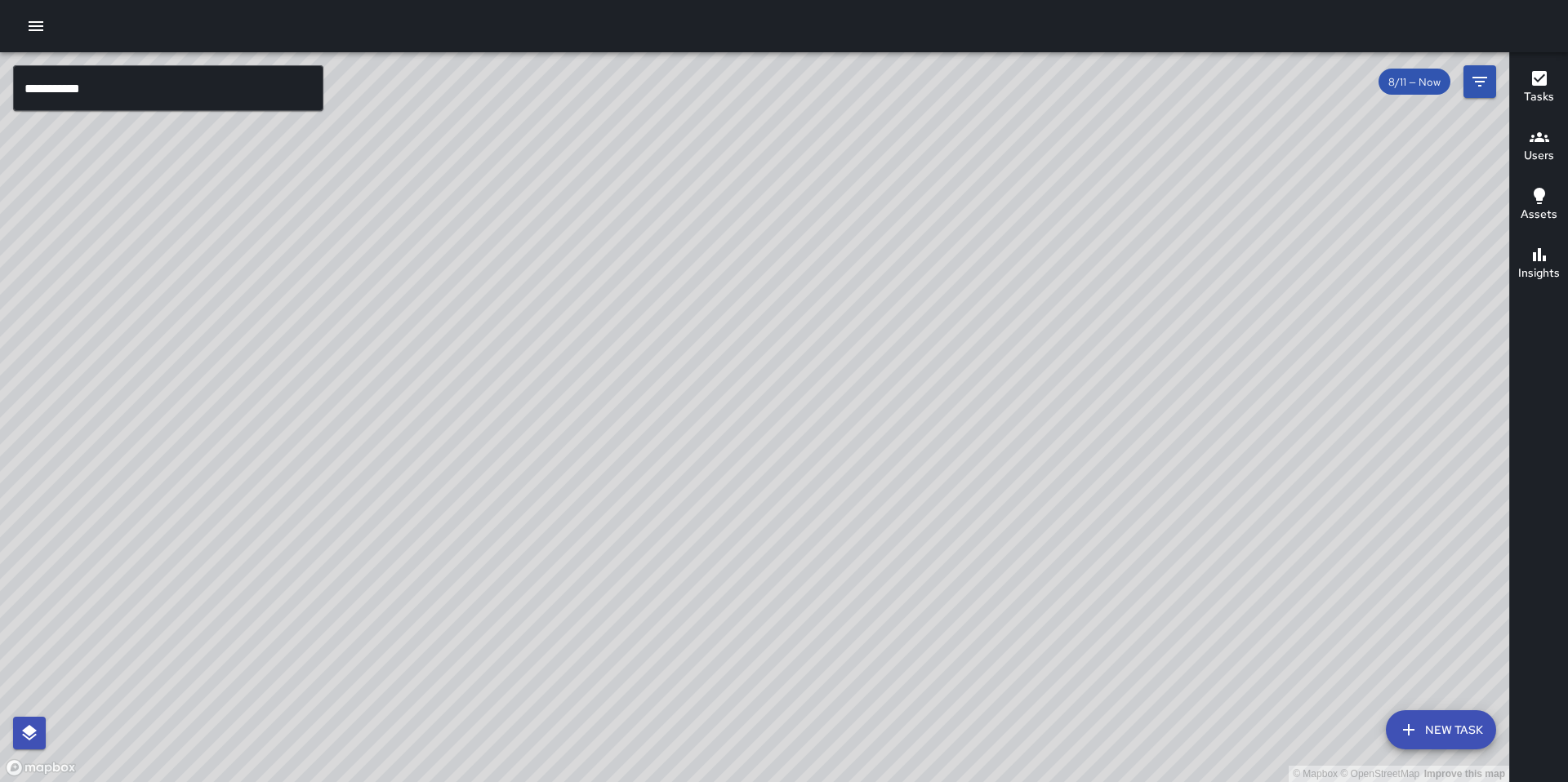
click at [1412, 83] on span "8/11 — Now" at bounding box center [1414, 81] width 72 height 14
click at [1419, 85] on span "8/11 — Now" at bounding box center [1414, 81] width 72 height 14
click at [1461, 88] on div "8/11 — Now" at bounding box center [1437, 81] width 118 height 33
click at [1471, 87] on icon "Filters" at bounding box center [1479, 81] width 19 height 19
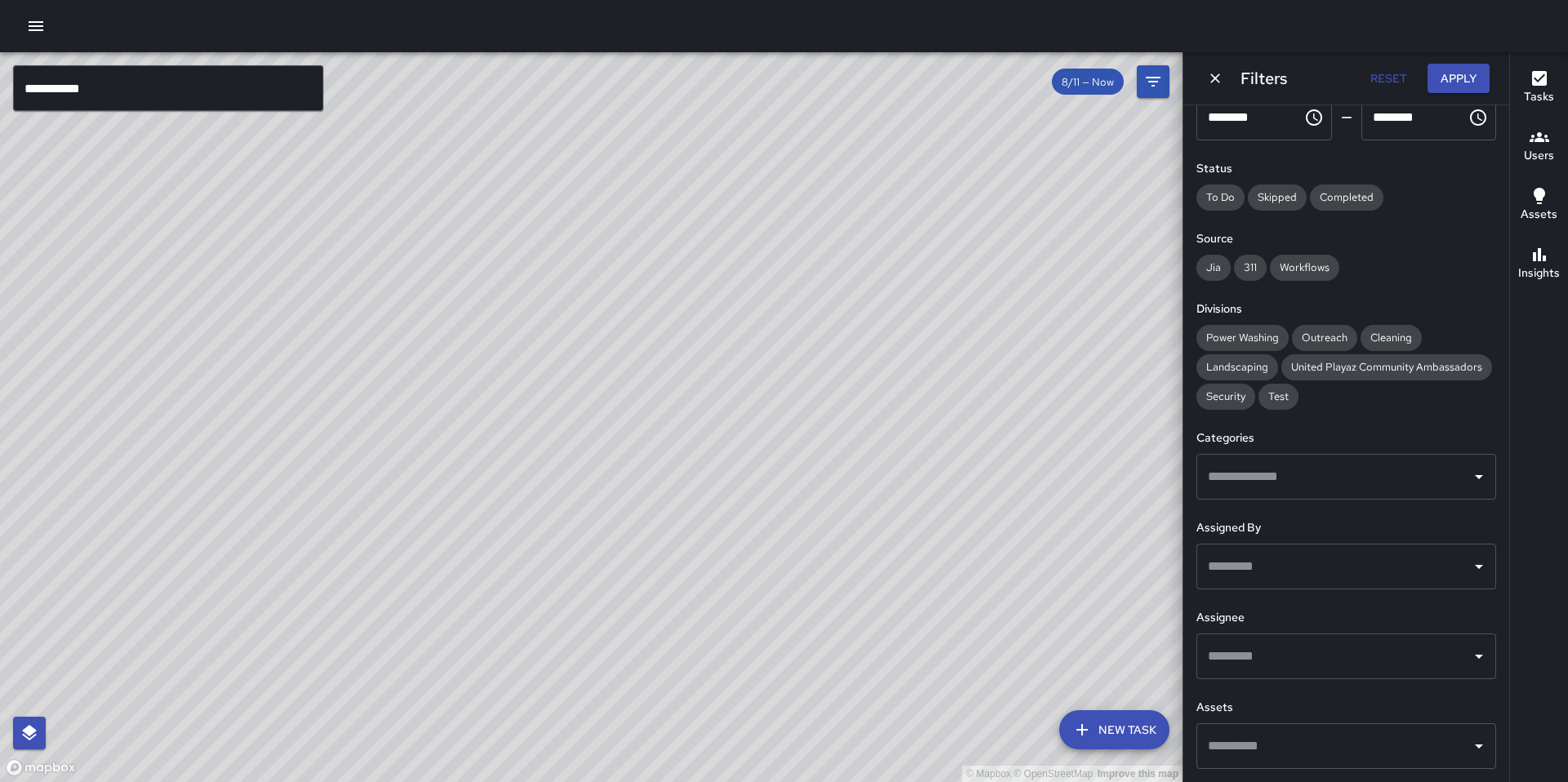
click at [1085, 82] on span "8/11 — Now" at bounding box center [1088, 81] width 72 height 14
click at [1087, 82] on span "8/11 — Now" at bounding box center [1088, 81] width 72 height 14
click at [1155, 87] on icon "Filters" at bounding box center [1153, 81] width 19 height 19
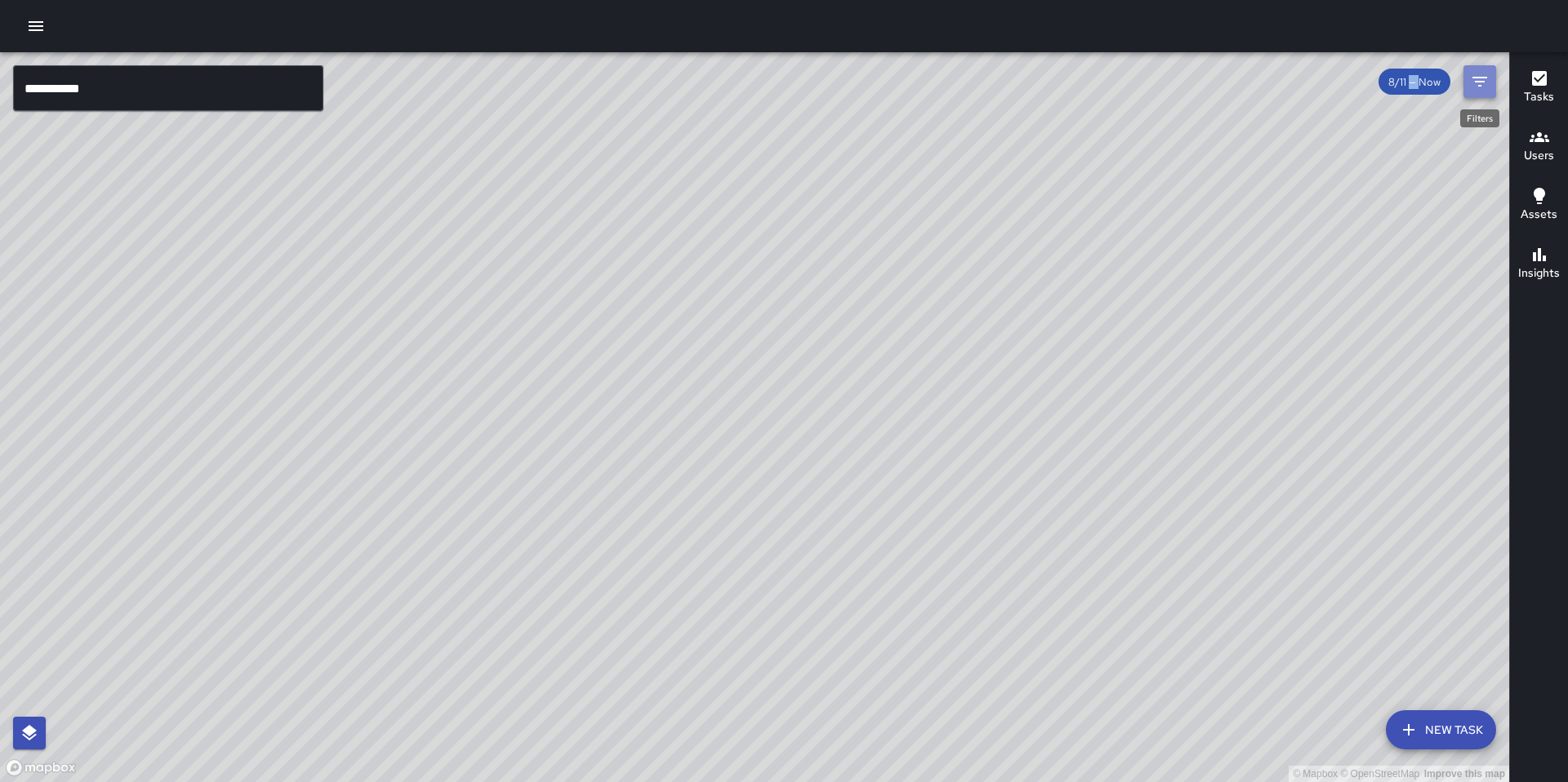
click at [1481, 92] on button "Filters" at bounding box center [1480, 81] width 33 height 33
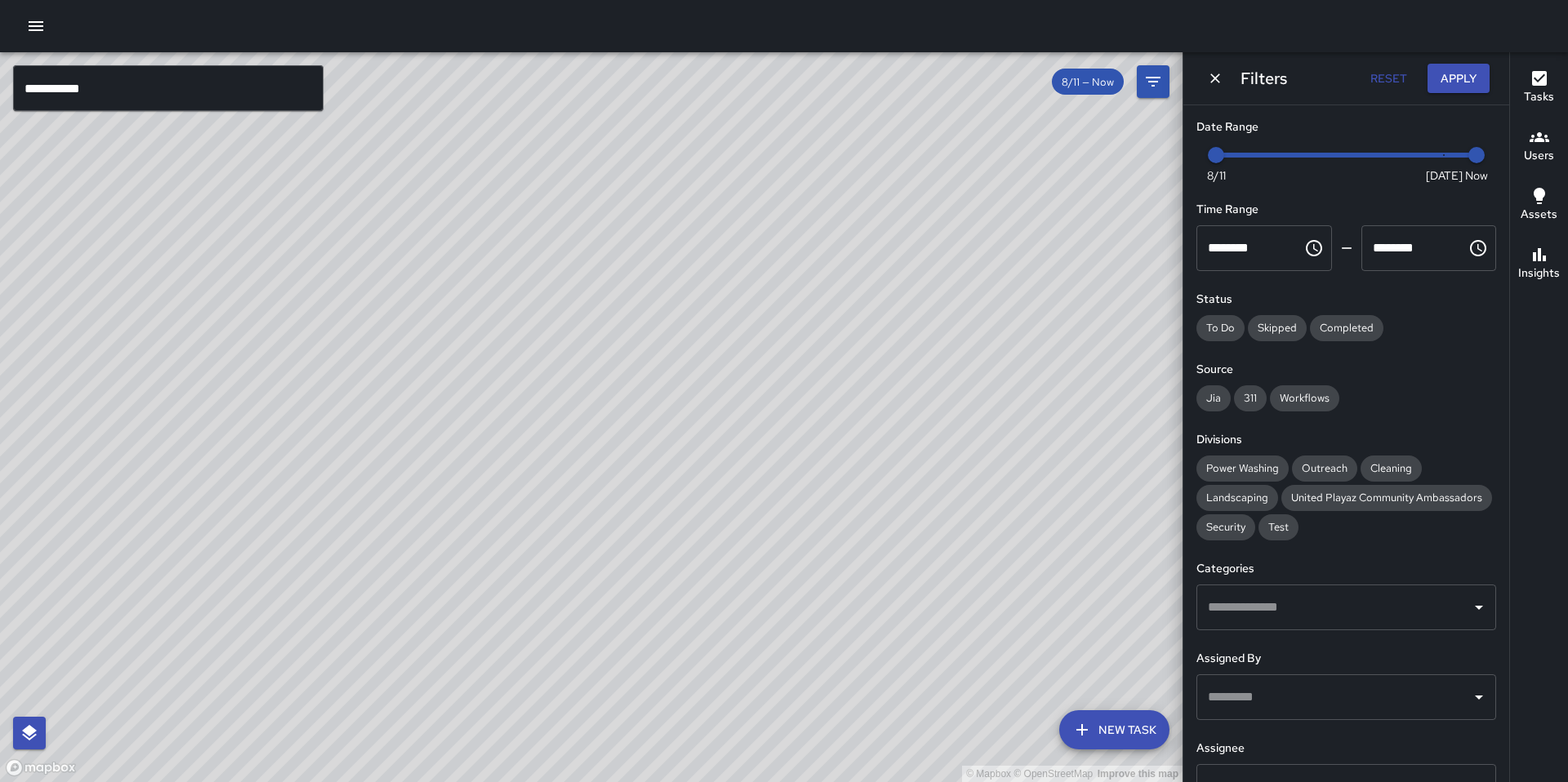
click at [187, 100] on input "**********" at bounding box center [167, 88] width 310 height 46
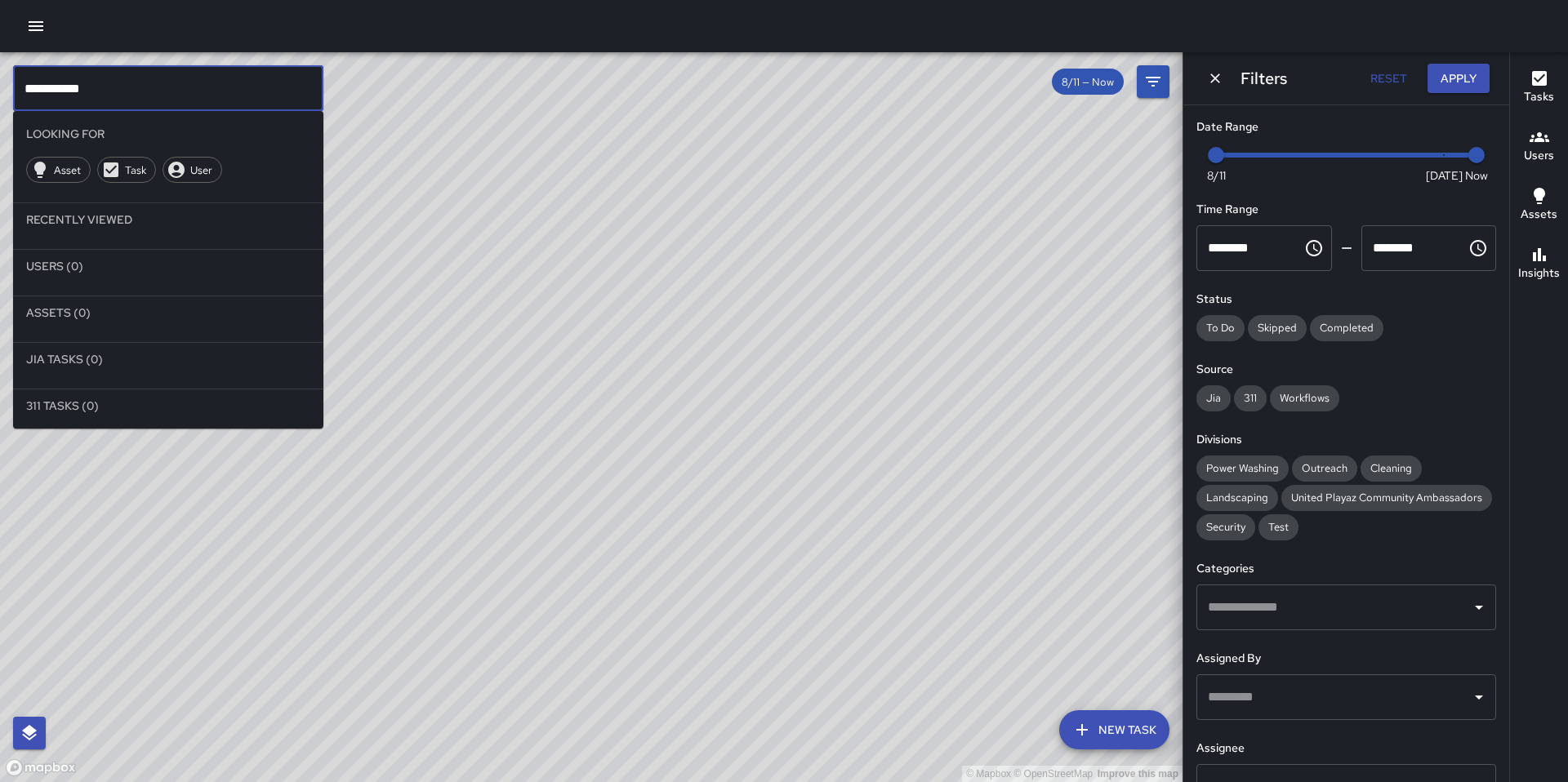
click at [111, 88] on input "**********" at bounding box center [167, 88] width 310 height 46
drag, startPoint x: 48, startPoint y: 88, endPoint x: -49, endPoint y: 88, distance: 97.0
click at [0, 88] on html "**********" at bounding box center [784, 391] width 1568 height 782
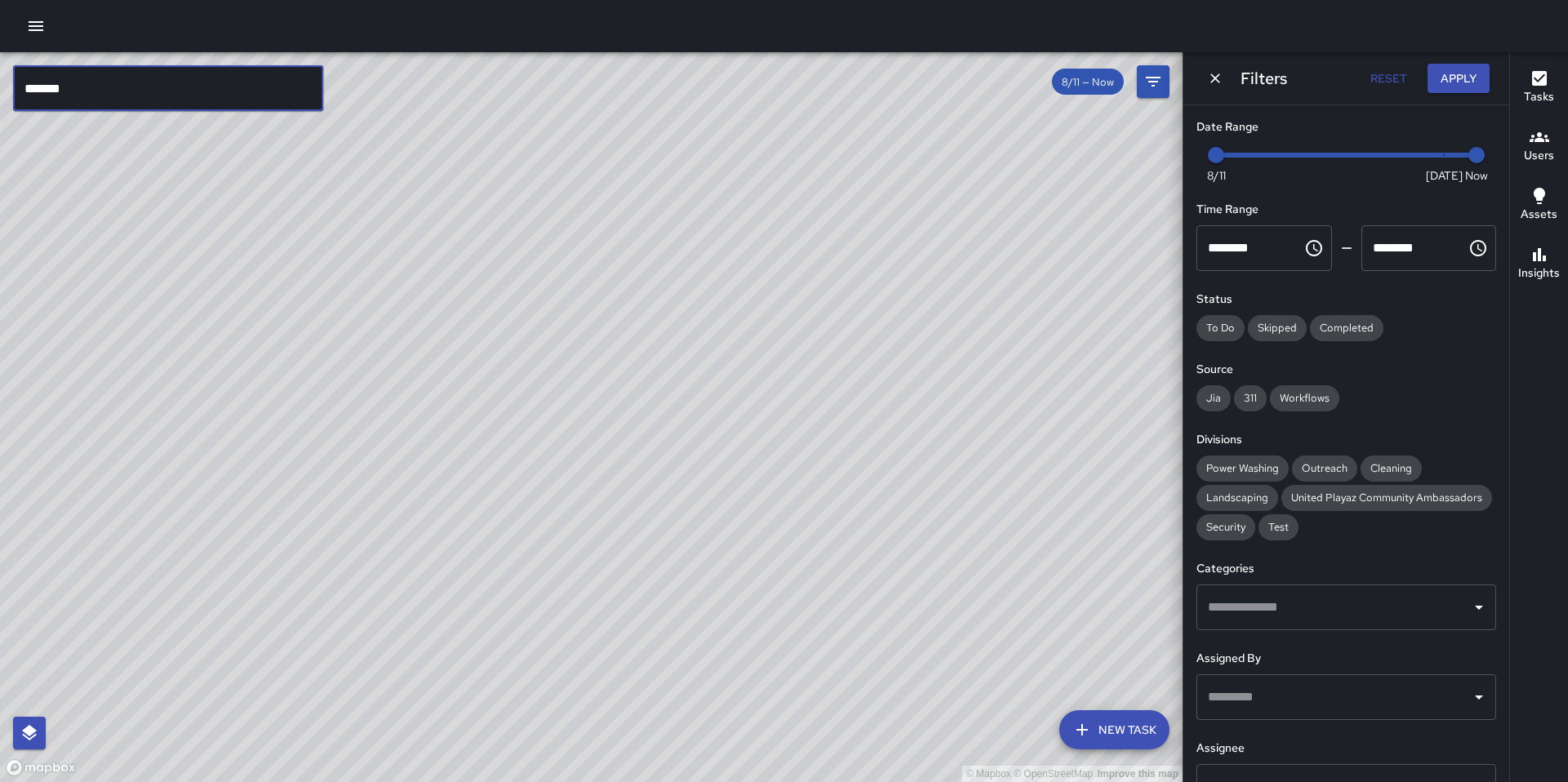
click at [146, 105] on input "******" at bounding box center [167, 88] width 310 height 46
type input "******"
click at [1215, 87] on button "Dismiss" at bounding box center [1215, 78] width 25 height 25
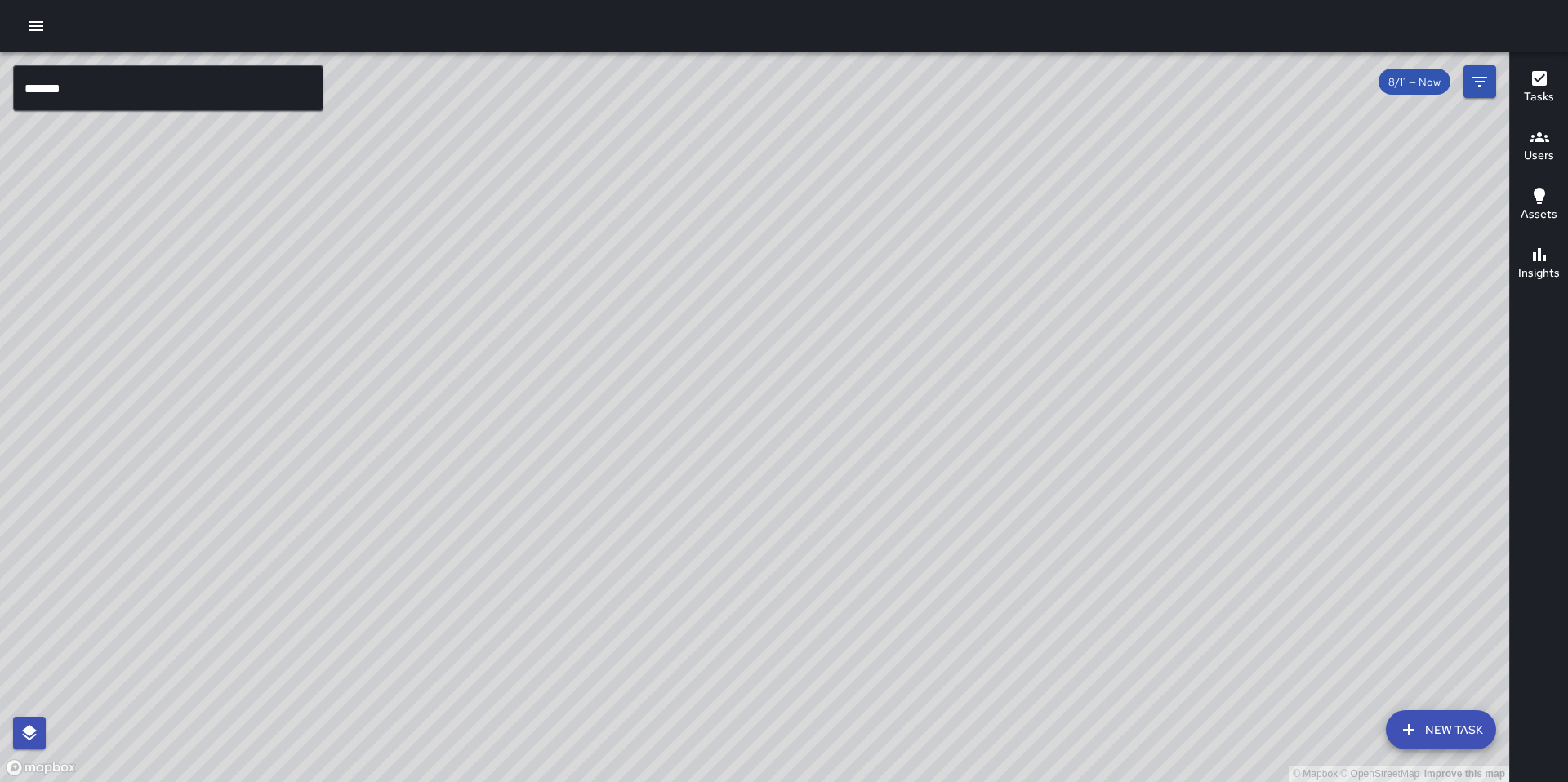
click at [245, 102] on input "******" at bounding box center [167, 88] width 310 height 46
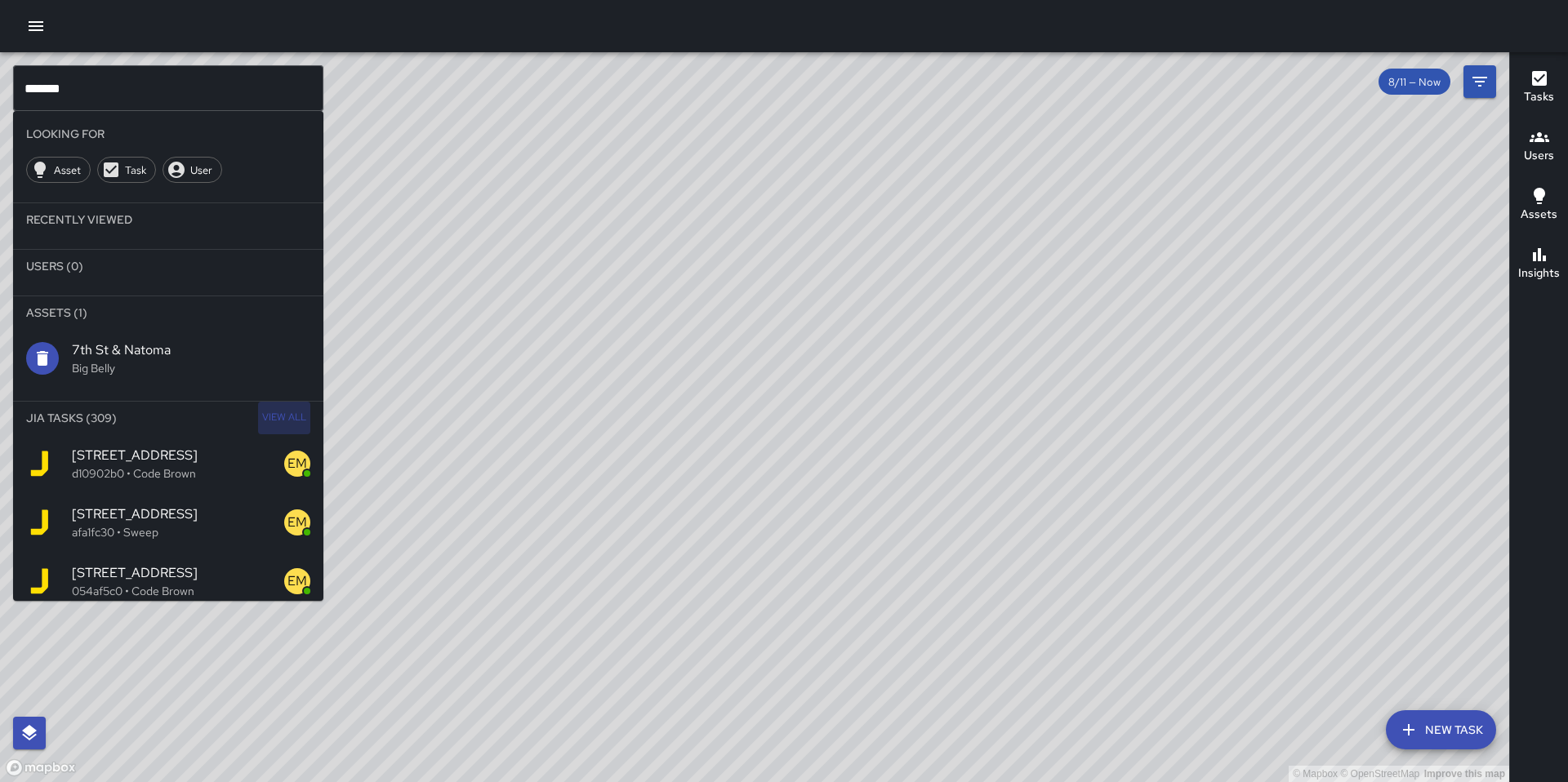
click at [274, 417] on span "View All" at bounding box center [285, 418] width 44 height 27
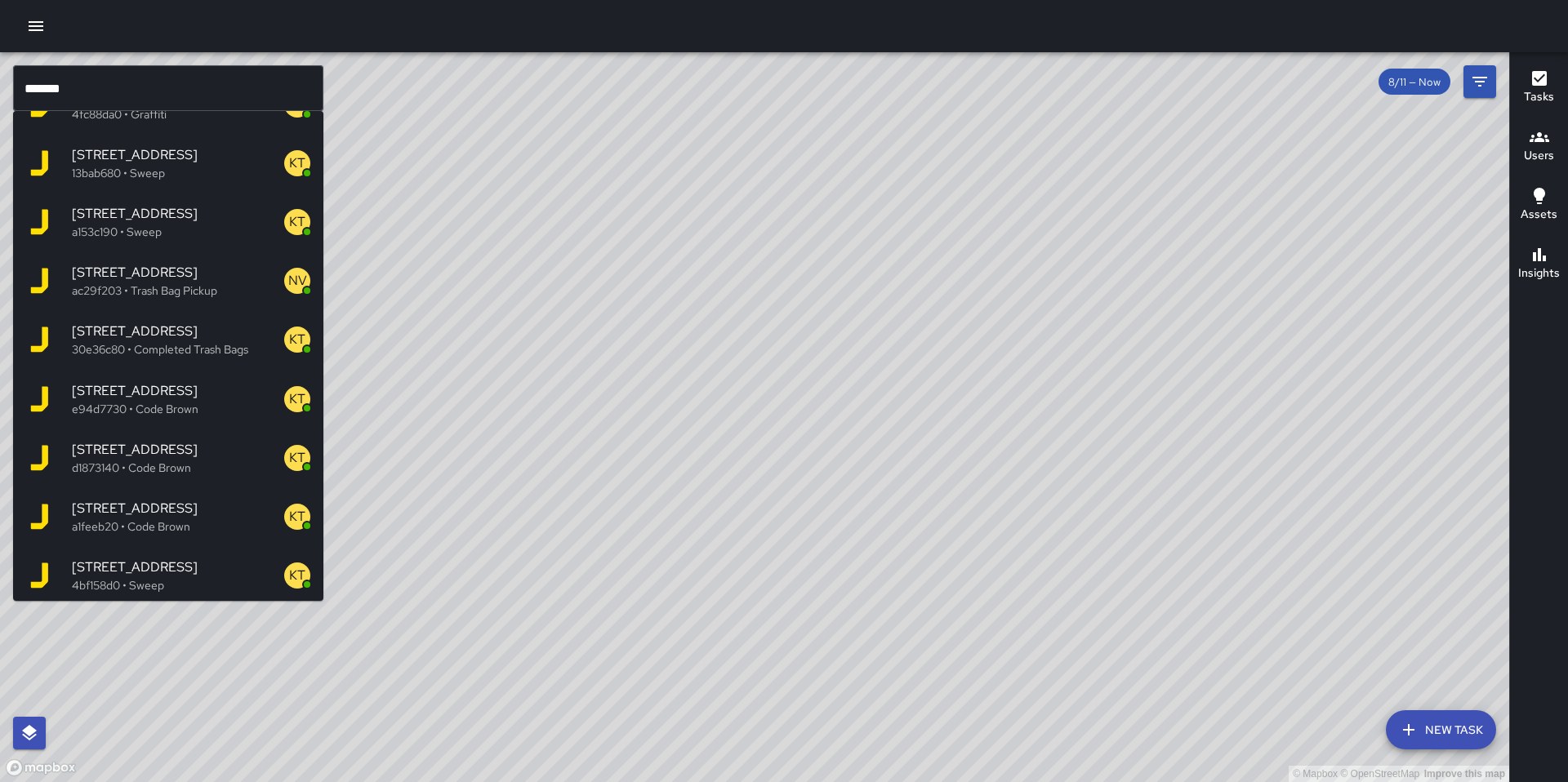
scroll to position [9293, 0]
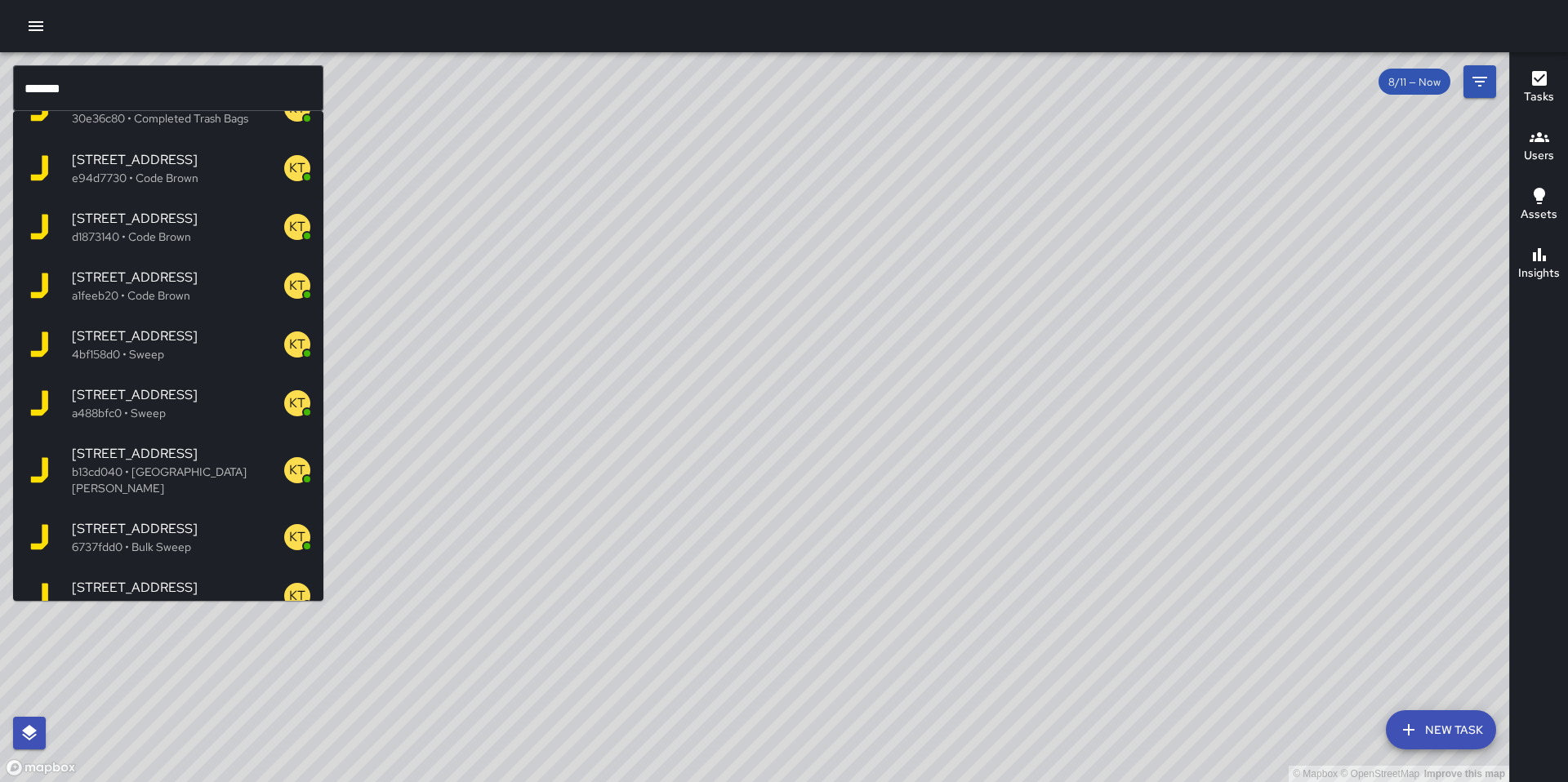
drag, startPoint x: 737, startPoint y: 487, endPoint x: 895, endPoint y: 308, distance: 238.8
click at [912, 252] on div "© Mapbox © OpenStreetMap Improve this map" at bounding box center [755, 417] width 1509 height 730
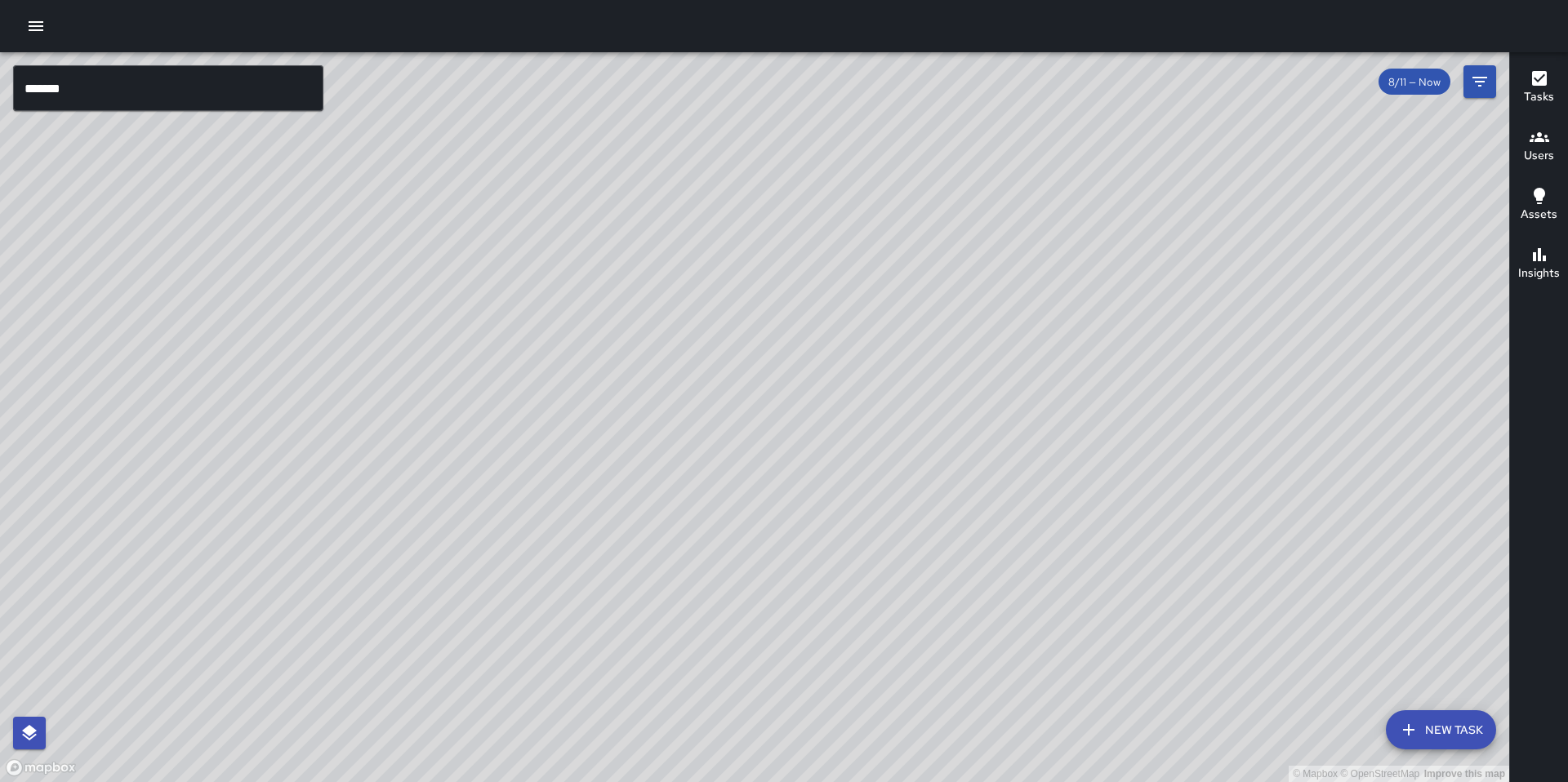
drag, startPoint x: 714, startPoint y: 654, endPoint x: 745, endPoint y: 516, distance: 141.4
click at [819, 355] on div "© Mapbox © OpenStreetMap Improve this map" at bounding box center [755, 417] width 1509 height 730
drag, startPoint x: 726, startPoint y: 541, endPoint x: 762, endPoint y: 429, distance: 117.6
click at [778, 389] on div "© Mapbox © OpenStreetMap Improve this map" at bounding box center [755, 417] width 1509 height 730
drag, startPoint x: 643, startPoint y: 606, endPoint x: 768, endPoint y: 491, distance: 169.9
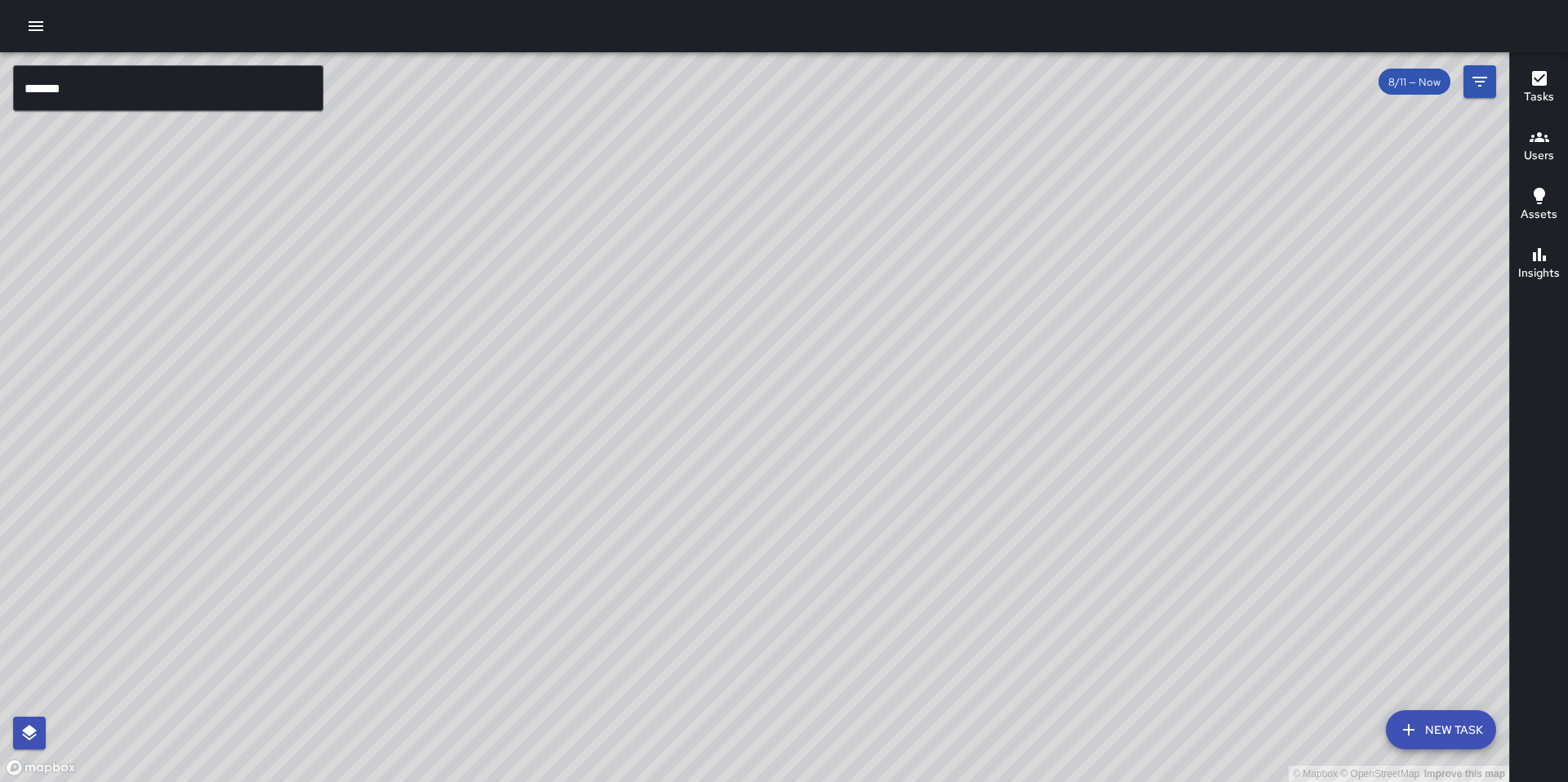
click at [770, 461] on div "© Mapbox © OpenStreetMap Improve this map" at bounding box center [755, 417] width 1509 height 730
drag, startPoint x: 703, startPoint y: 571, endPoint x: 800, endPoint y: 521, distance: 109.1
click at [799, 520] on div "© Mapbox © OpenStreetMap Improve this map" at bounding box center [755, 417] width 1509 height 730
drag, startPoint x: 728, startPoint y: 578, endPoint x: 755, endPoint y: 540, distance: 46.6
click at [755, 540] on div "© Mapbox © OpenStreetMap Improve this map" at bounding box center [755, 417] width 1509 height 730
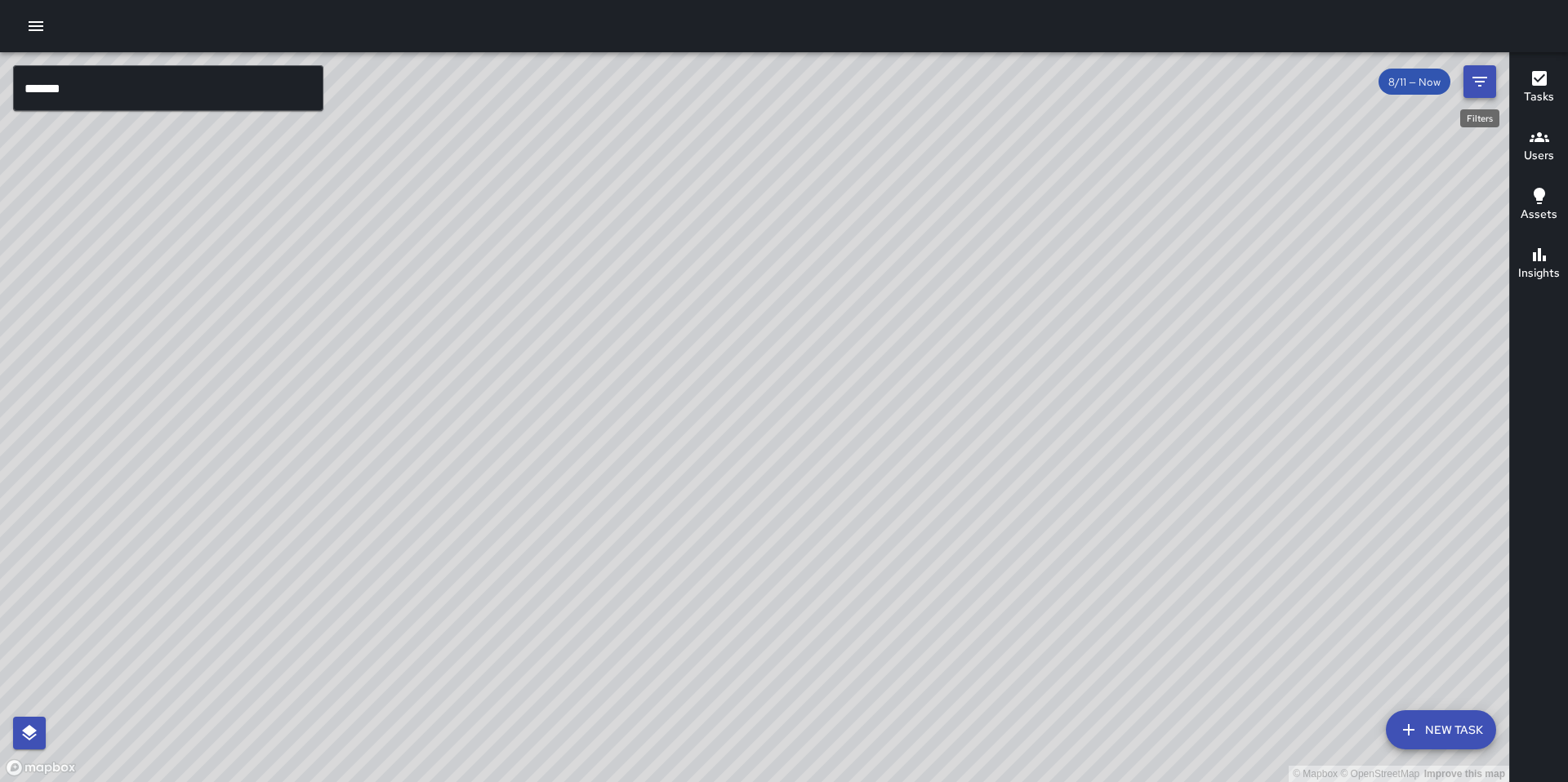
click at [1487, 91] on button "Filters" at bounding box center [1480, 81] width 33 height 33
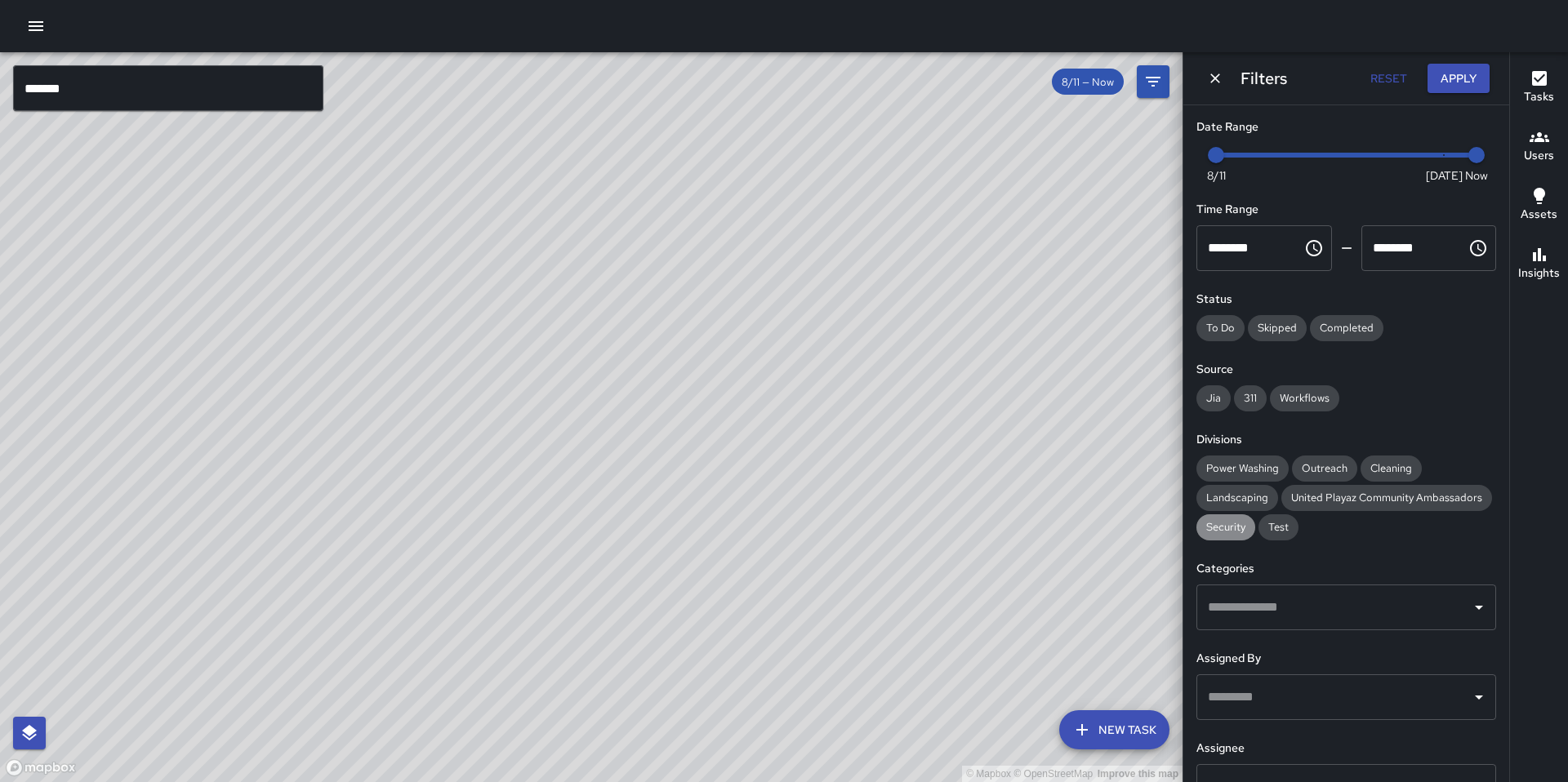
click at [1255, 526] on span "Security" at bounding box center [1226, 527] width 59 height 14
click at [1322, 468] on span "Outreach" at bounding box center [1324, 467] width 65 height 14
click at [1404, 407] on div "Jia 311 Workflows" at bounding box center [1347, 398] width 300 height 27
click at [1438, 77] on button "Apply" at bounding box center [1459, 79] width 62 height 30
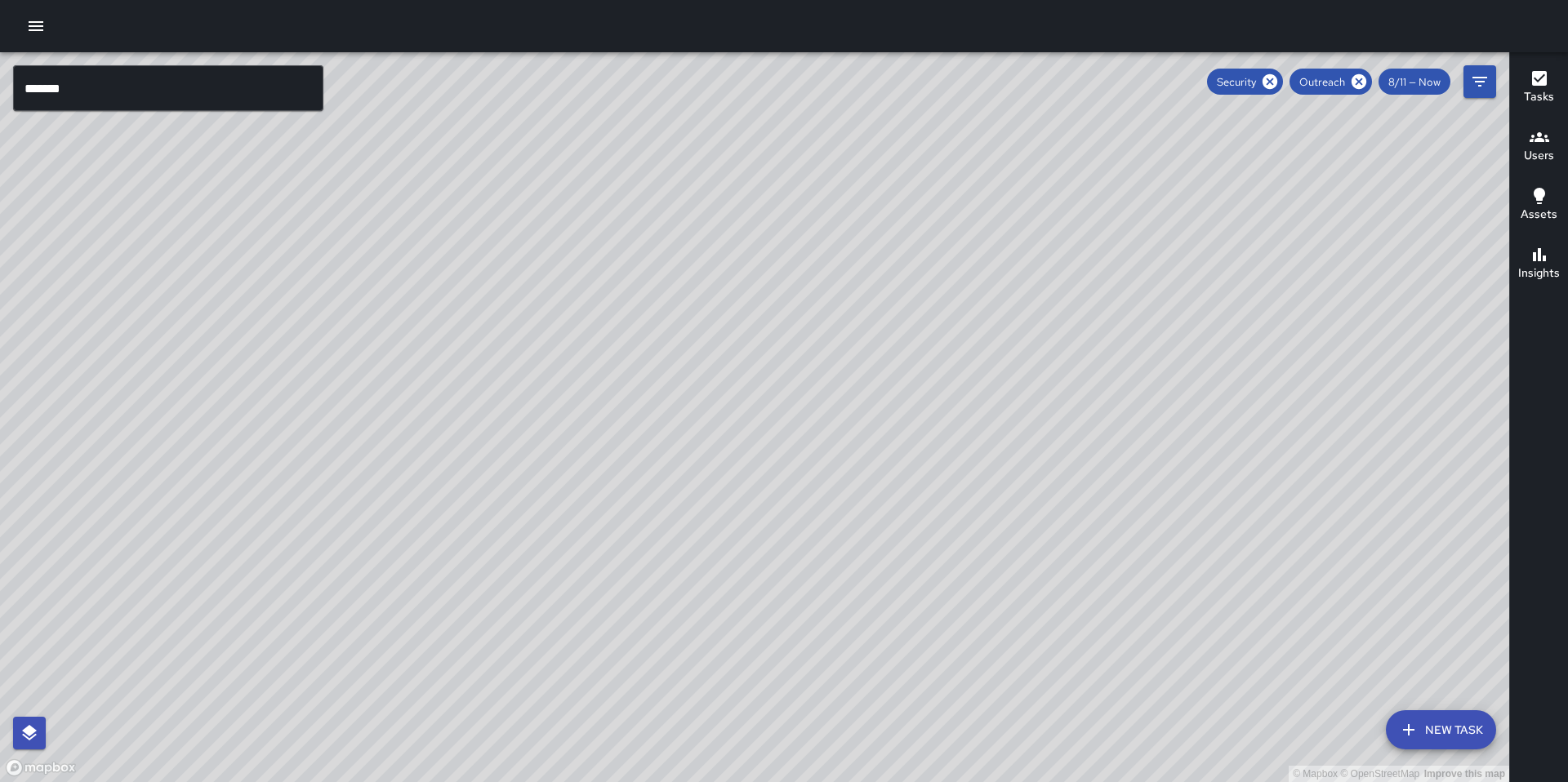
click at [558, 470] on div "© Mapbox © OpenStreetMap Improve this map" at bounding box center [755, 417] width 1509 height 730
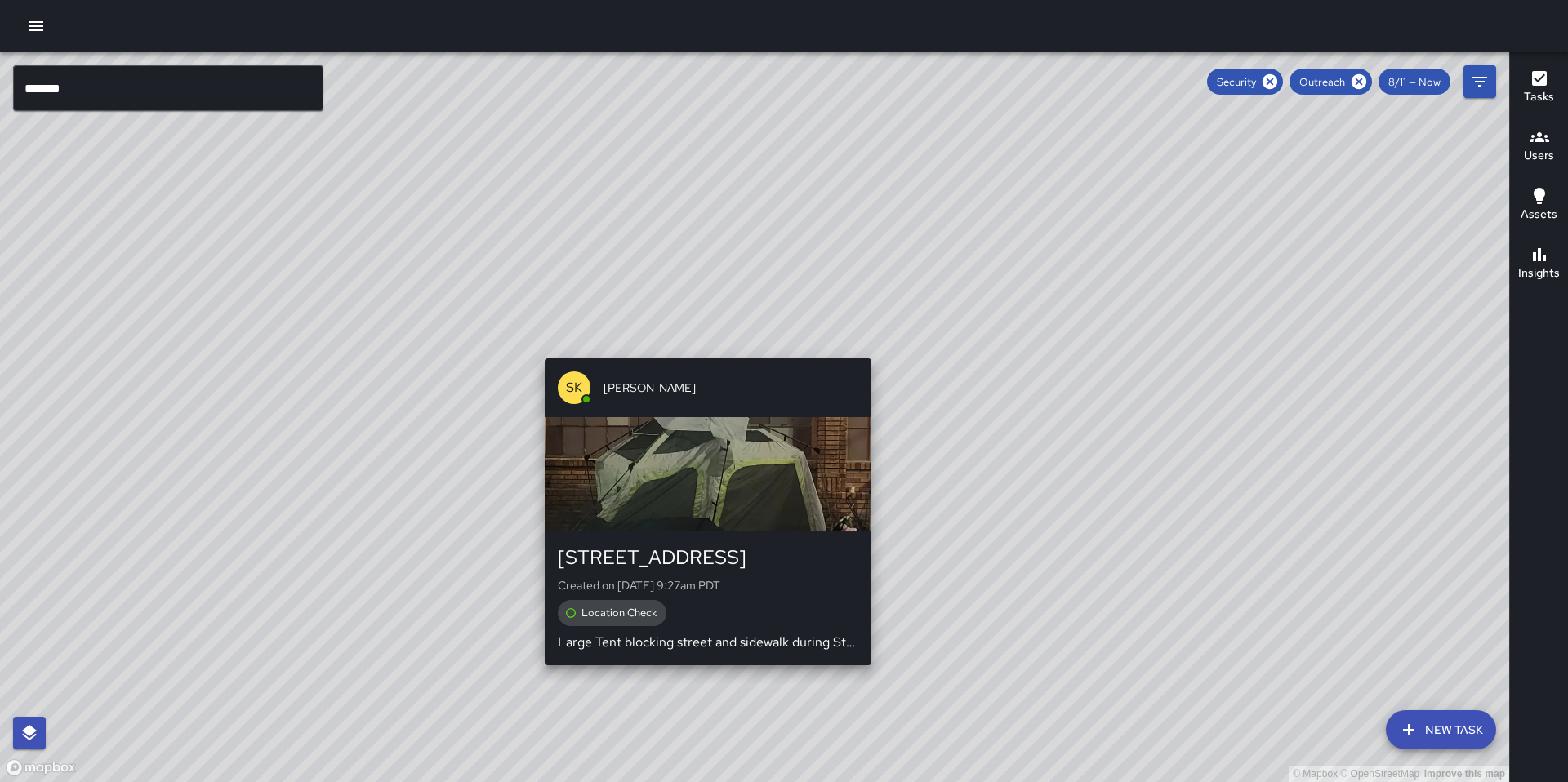
click at [696, 352] on div "SK SEAN KELLEY 780 Natoma Street Created on 8/14/2025, 9:27am PDT Location Chec…" at bounding box center [707, 512] width 339 height 320
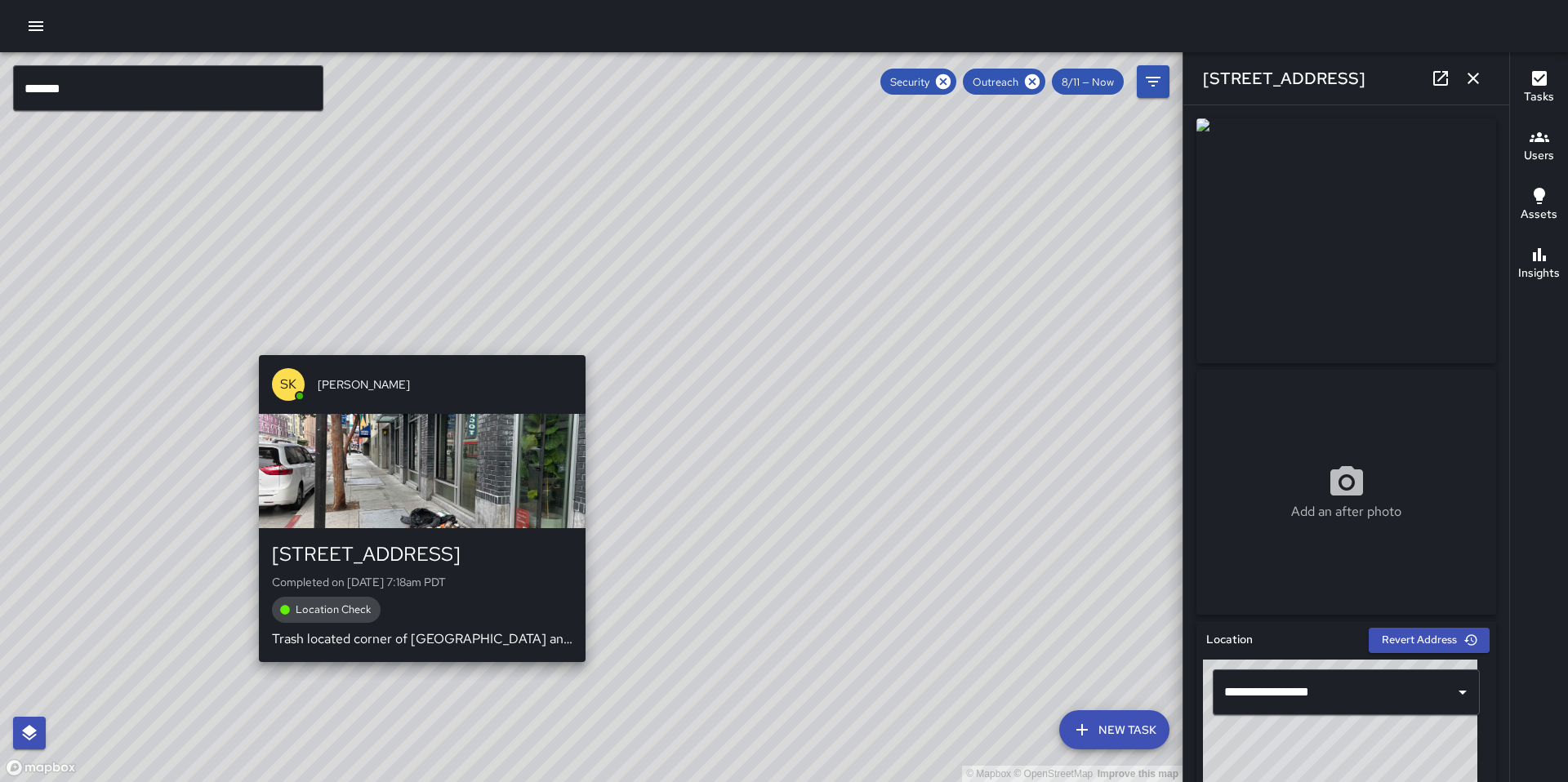
click at [420, 346] on div "© Mapbox © OpenStreetMap Improve this map SK SEAN KELLEY 788 Minna Street Compl…" at bounding box center [591, 417] width 1183 height 730
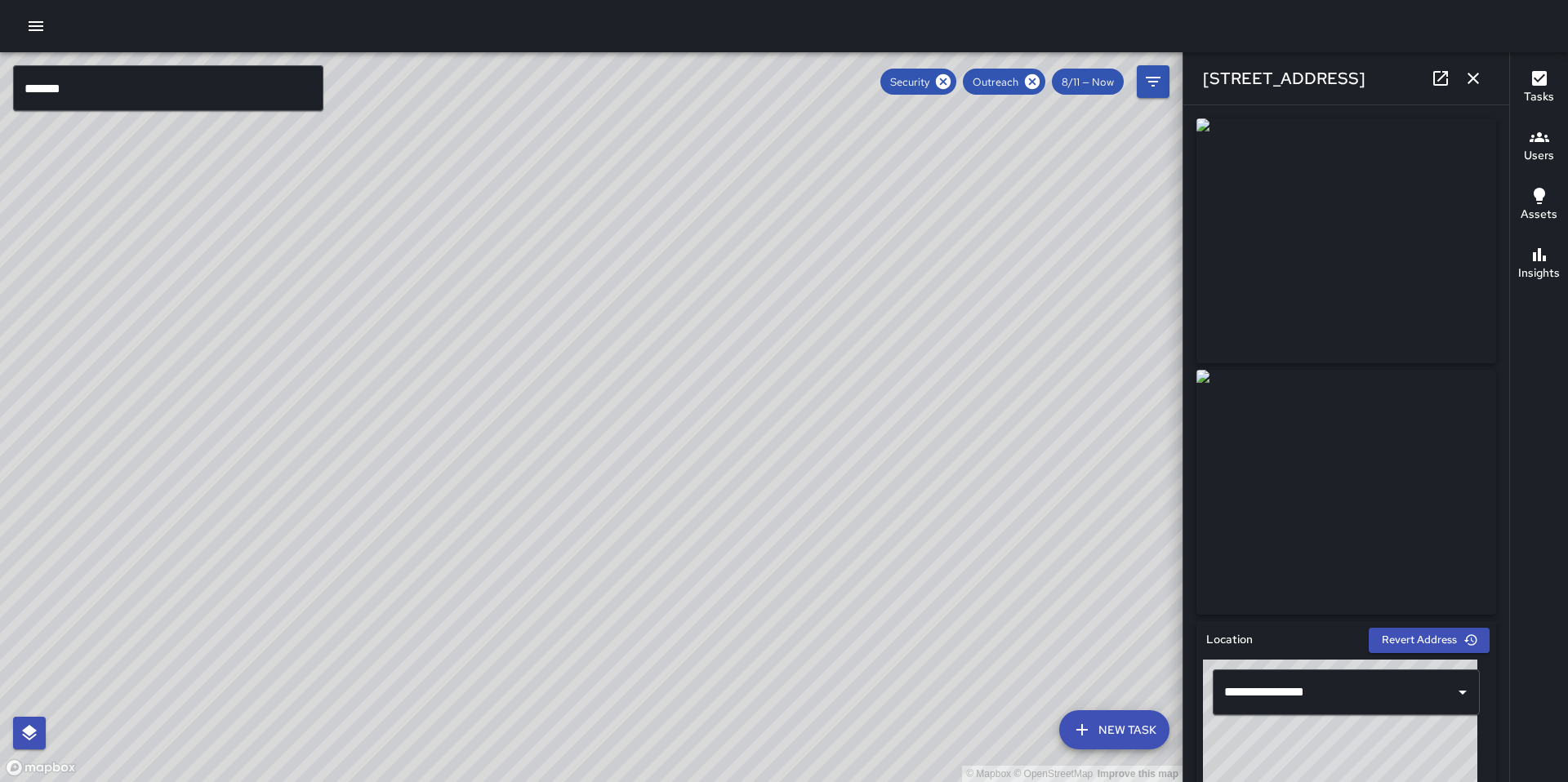
click at [628, 390] on div "© Mapbox © OpenStreetMap Improve this map" at bounding box center [591, 417] width 1183 height 730
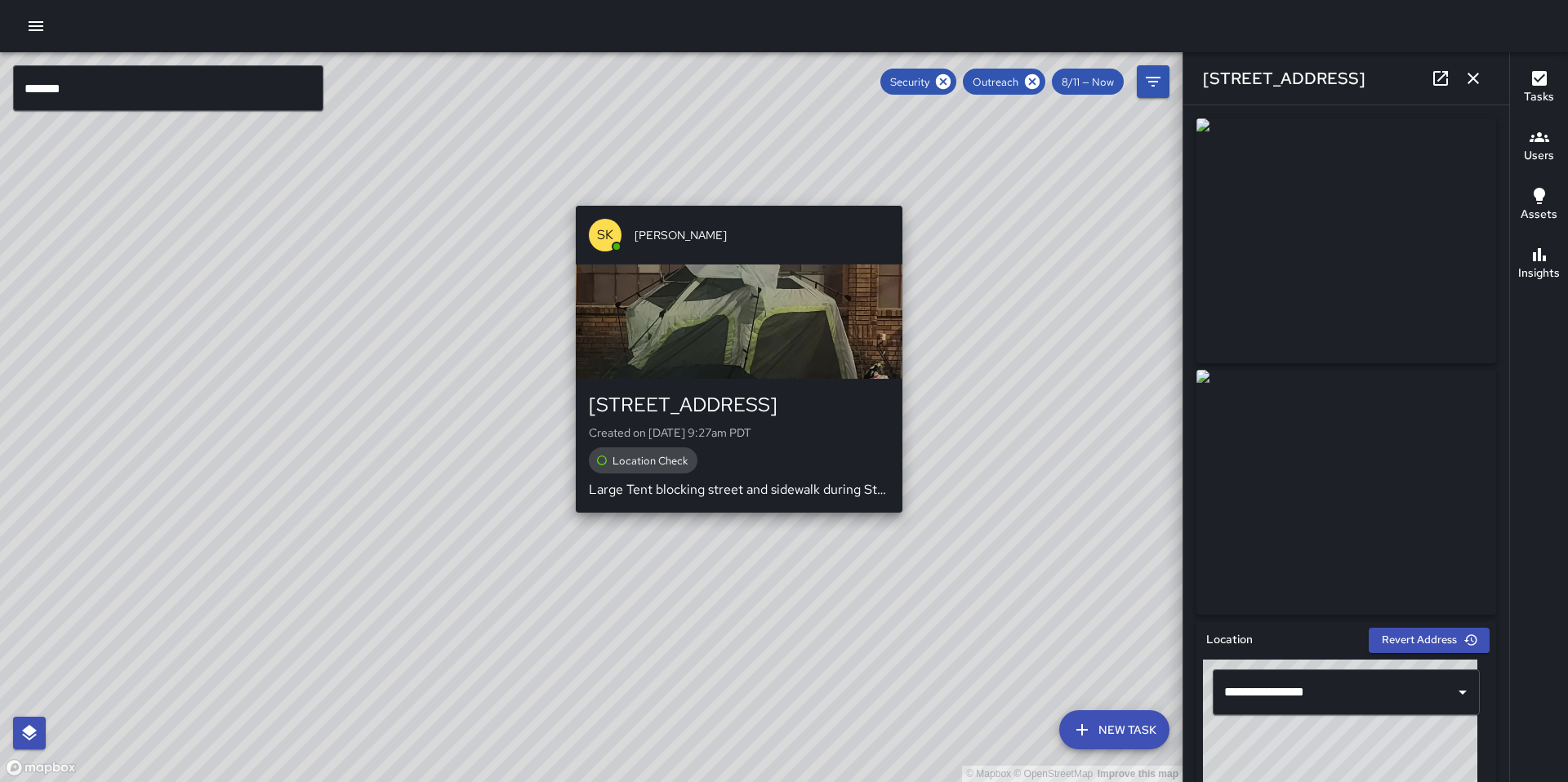
click at [744, 519] on div "SK SEAN KELLEY 780 Natoma Street Created on 8/14/2025, 9:27am PDT Location Chec…" at bounding box center [738, 359] width 339 height 320
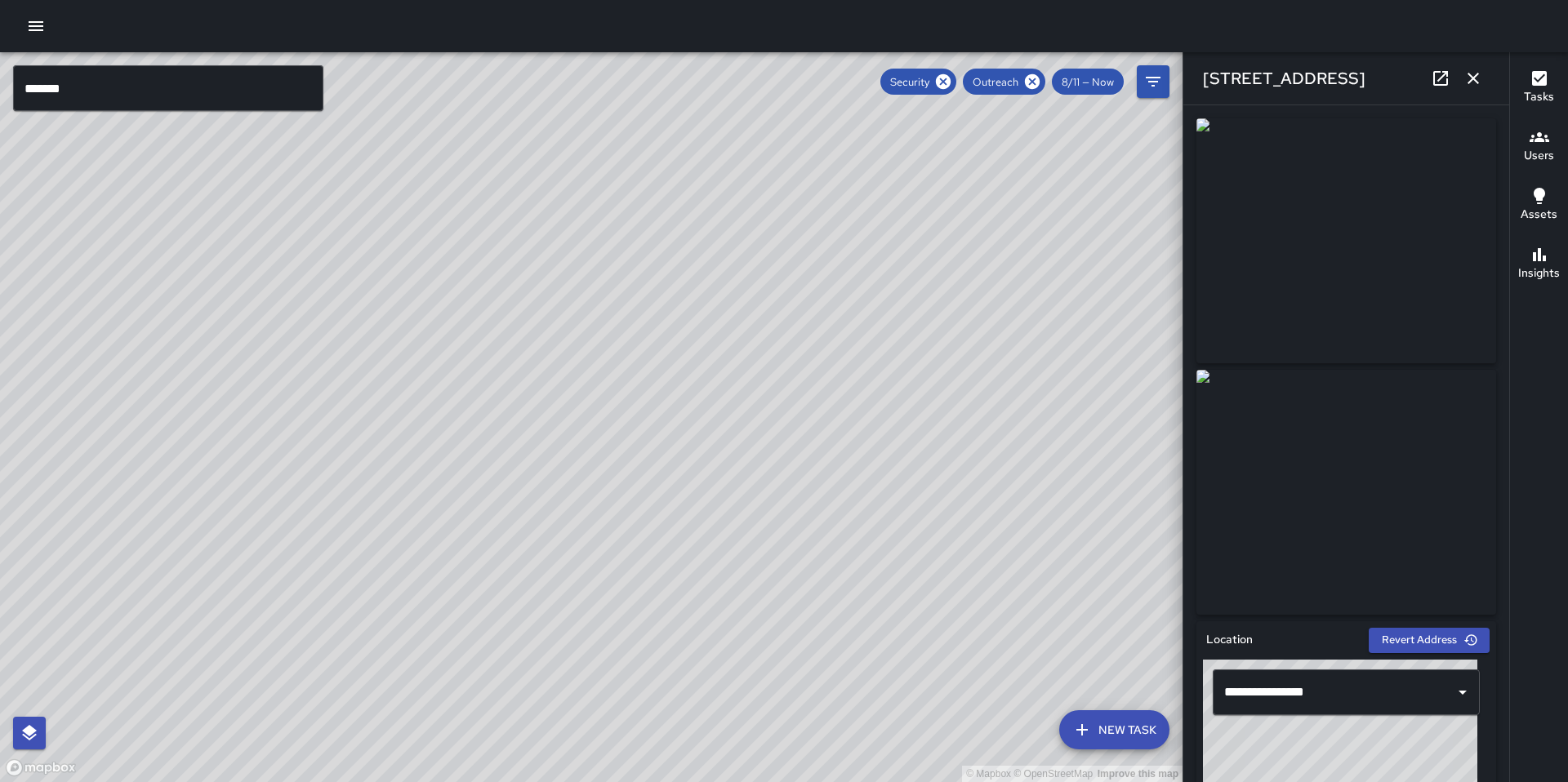
click at [822, 417] on div "© Mapbox © OpenStreetMap Improve this map EK Erin Kametani 750 Natoma Street Co…" at bounding box center [591, 417] width 1183 height 730
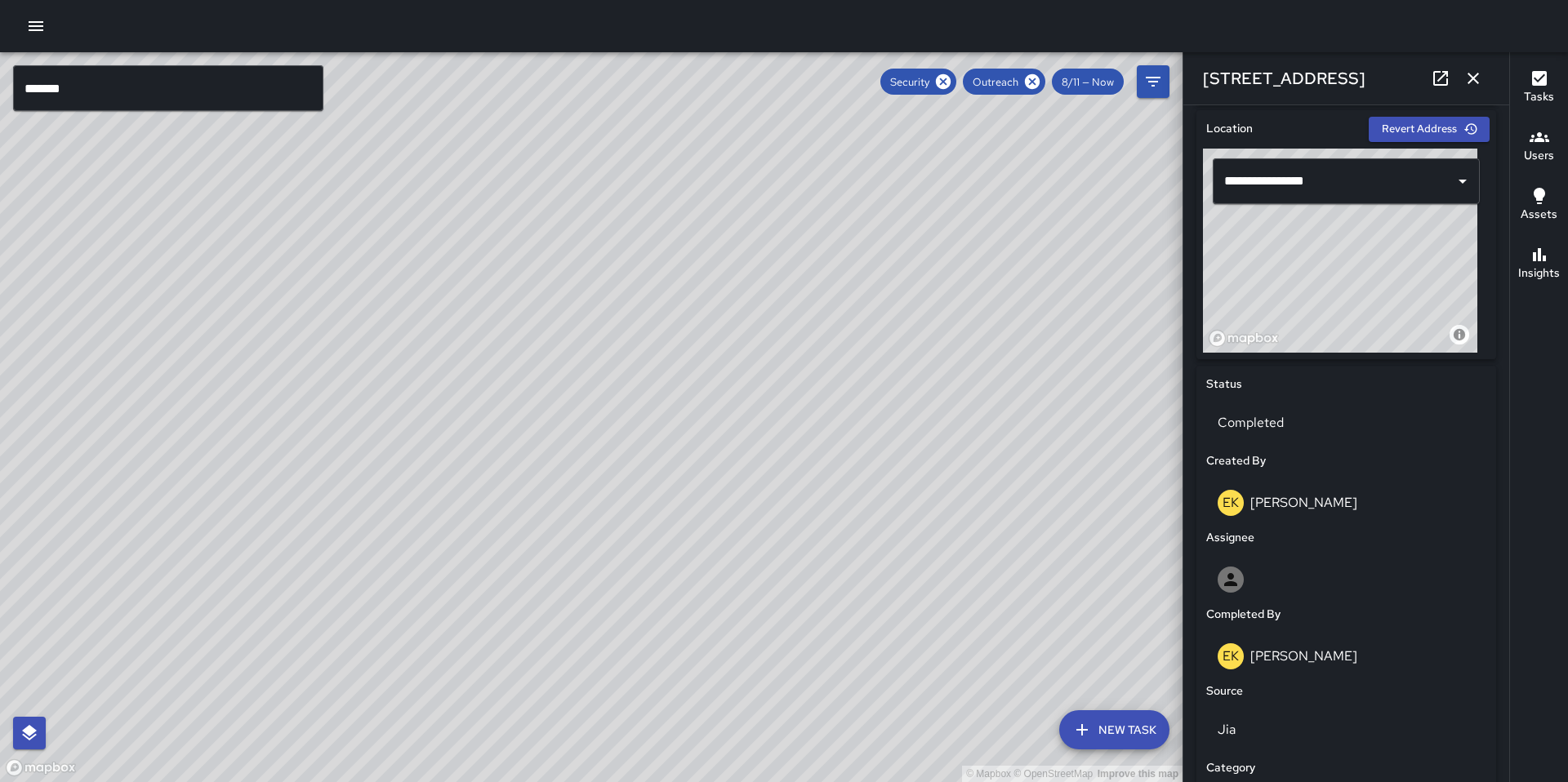
scroll to position [102, 0]
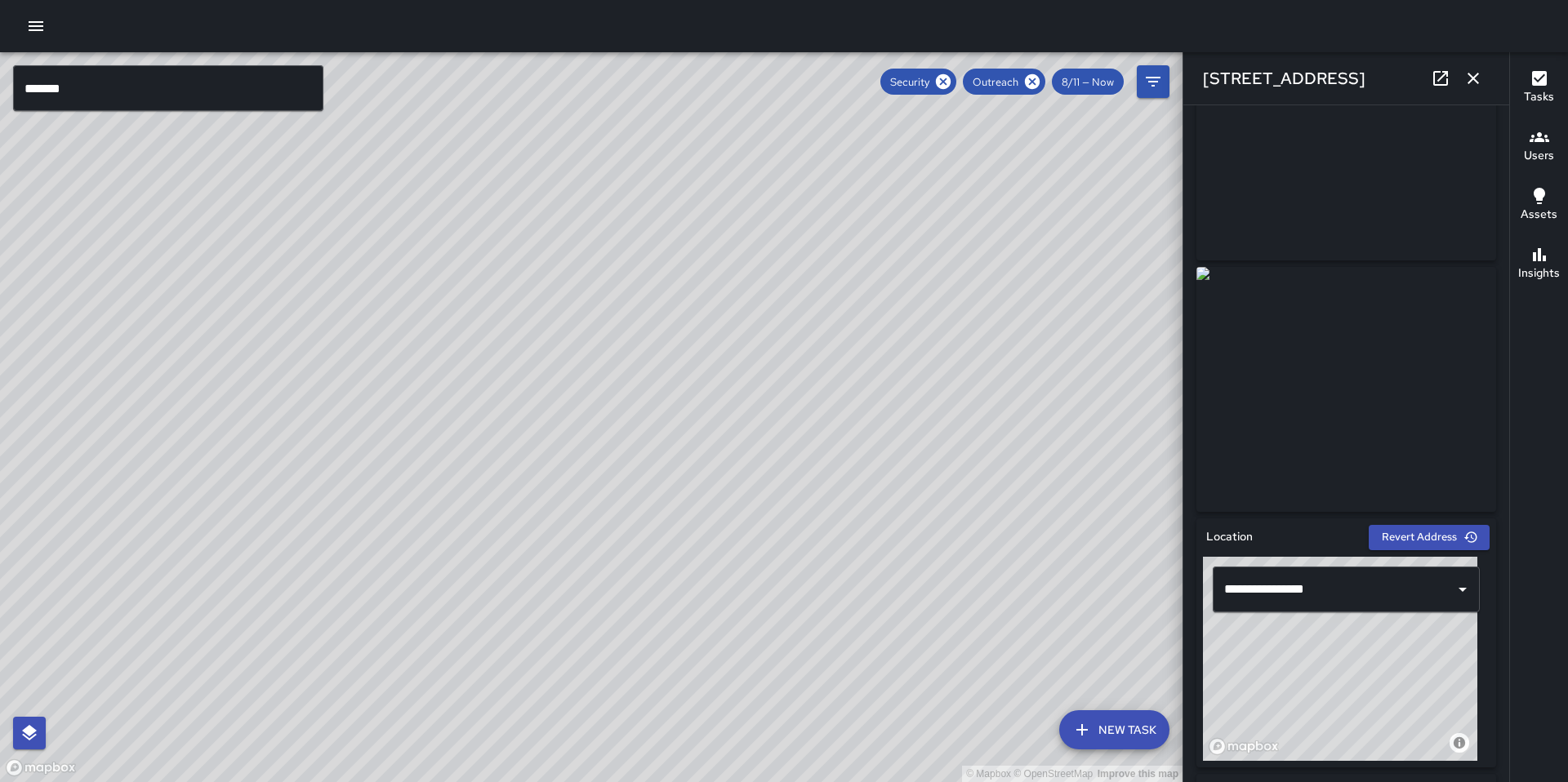
drag, startPoint x: 456, startPoint y: 416, endPoint x: 572, endPoint y: 314, distance: 154.5
click at [562, 324] on div "© Mapbox © OpenStreetMap Improve this map" at bounding box center [591, 417] width 1183 height 730
click at [655, 178] on div "© Mapbox © OpenStreetMap Improve this map KB Keith Bass 705 Natoma Street Compl…" at bounding box center [591, 417] width 1183 height 730
drag, startPoint x: 583, startPoint y: 514, endPoint x: 704, endPoint y: 388, distance: 174.7
click at [703, 384] on div "© Mapbox © OpenStreetMap Improve this map" at bounding box center [591, 417] width 1183 height 730
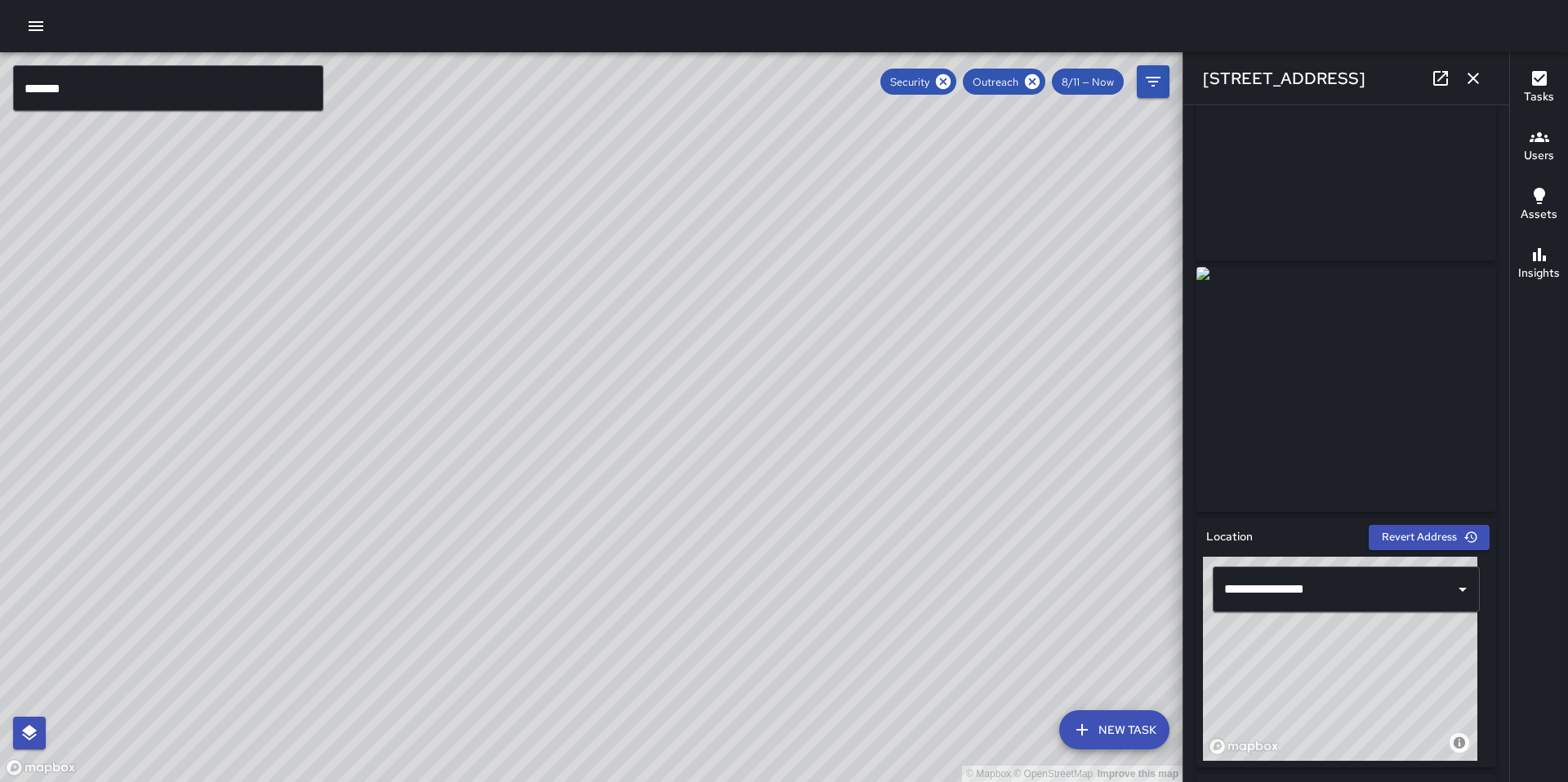
click at [521, 476] on div "© Mapbox © OpenStreetMap Improve this map SK SEAN KELLEY 780 Natoma Street Crea…" at bounding box center [591, 417] width 1183 height 730
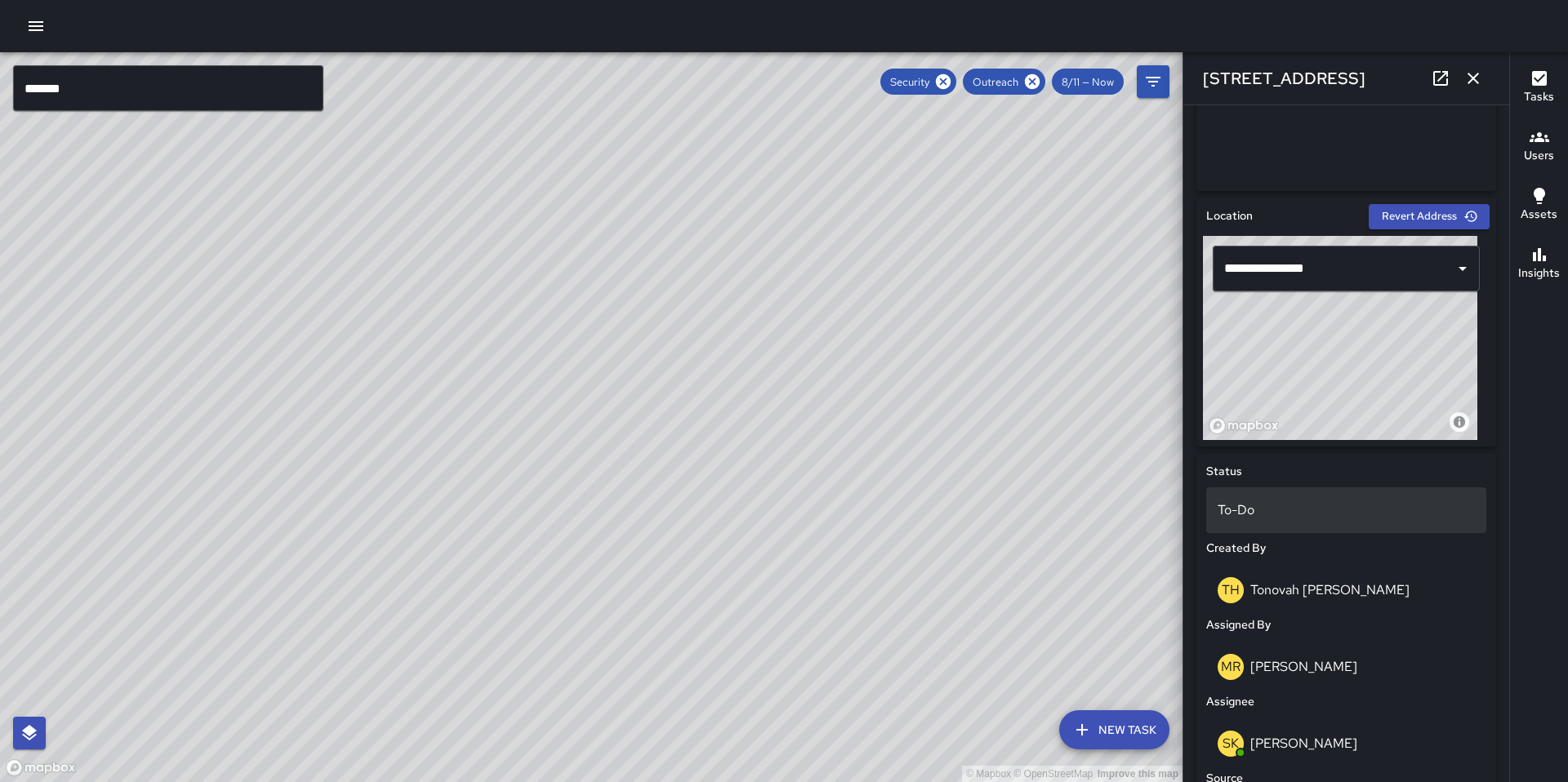
scroll to position [412, 0]
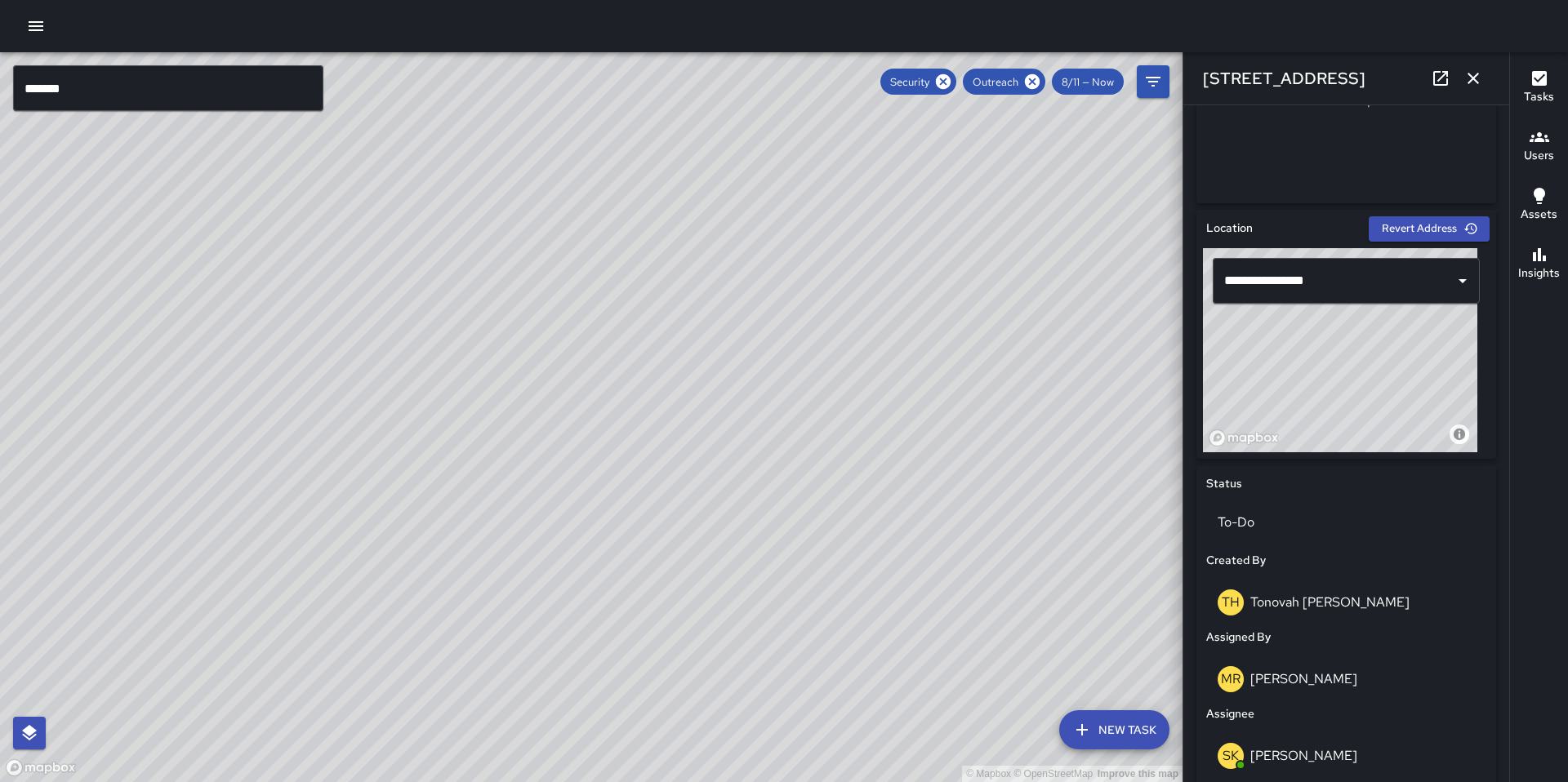
click at [1434, 80] on icon at bounding box center [1441, 79] width 15 height 15
click at [141, 92] on input "******" at bounding box center [167, 88] width 310 height 46
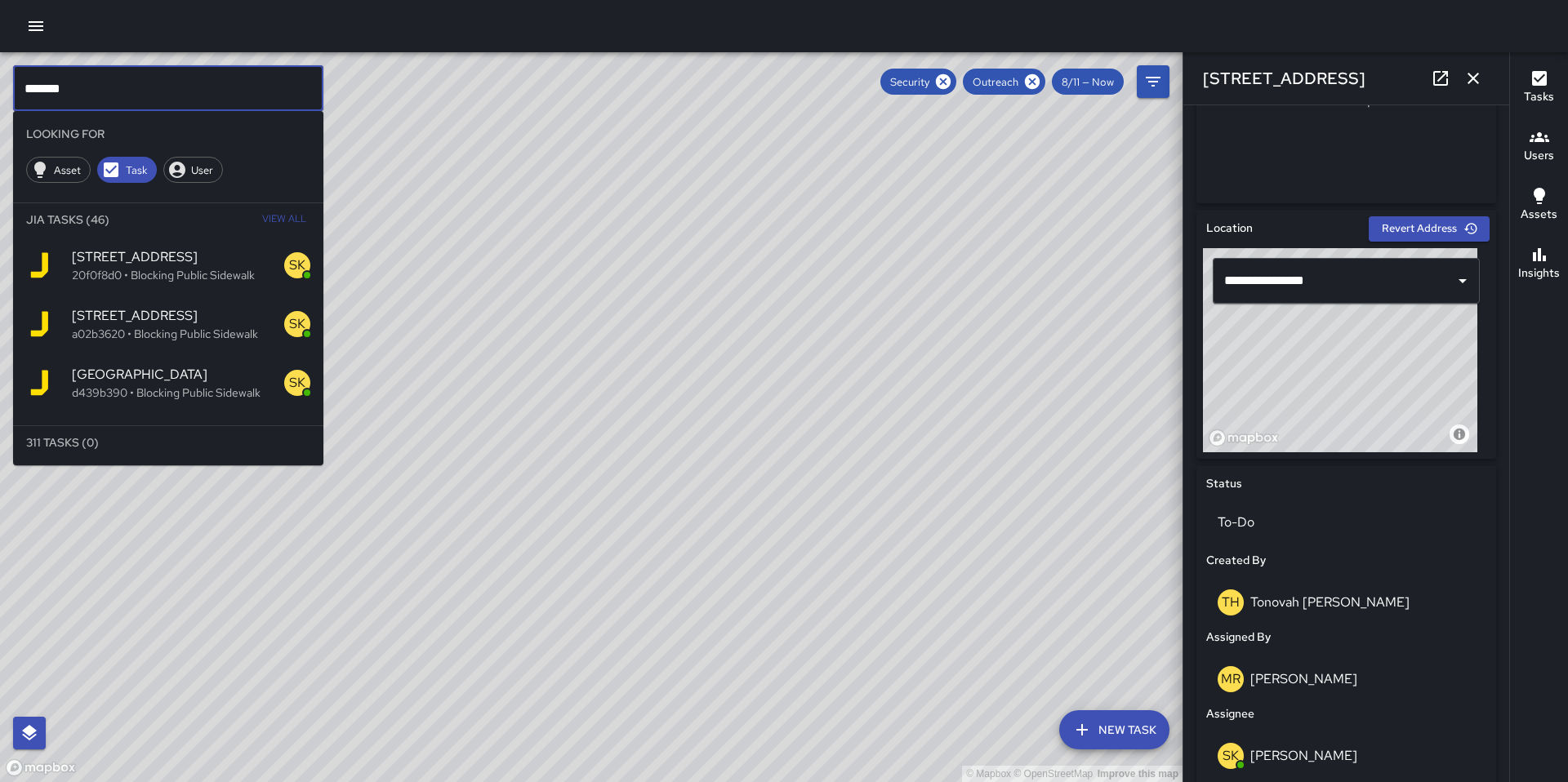
drag, startPoint x: 138, startPoint y: 92, endPoint x: 1, endPoint y: 87, distance: 137.1
click at [1, 87] on div "© Mapbox © OpenStreetMap Improve this map ****** ​ Looking For Asset Task User …" at bounding box center [591, 417] width 1183 height 730
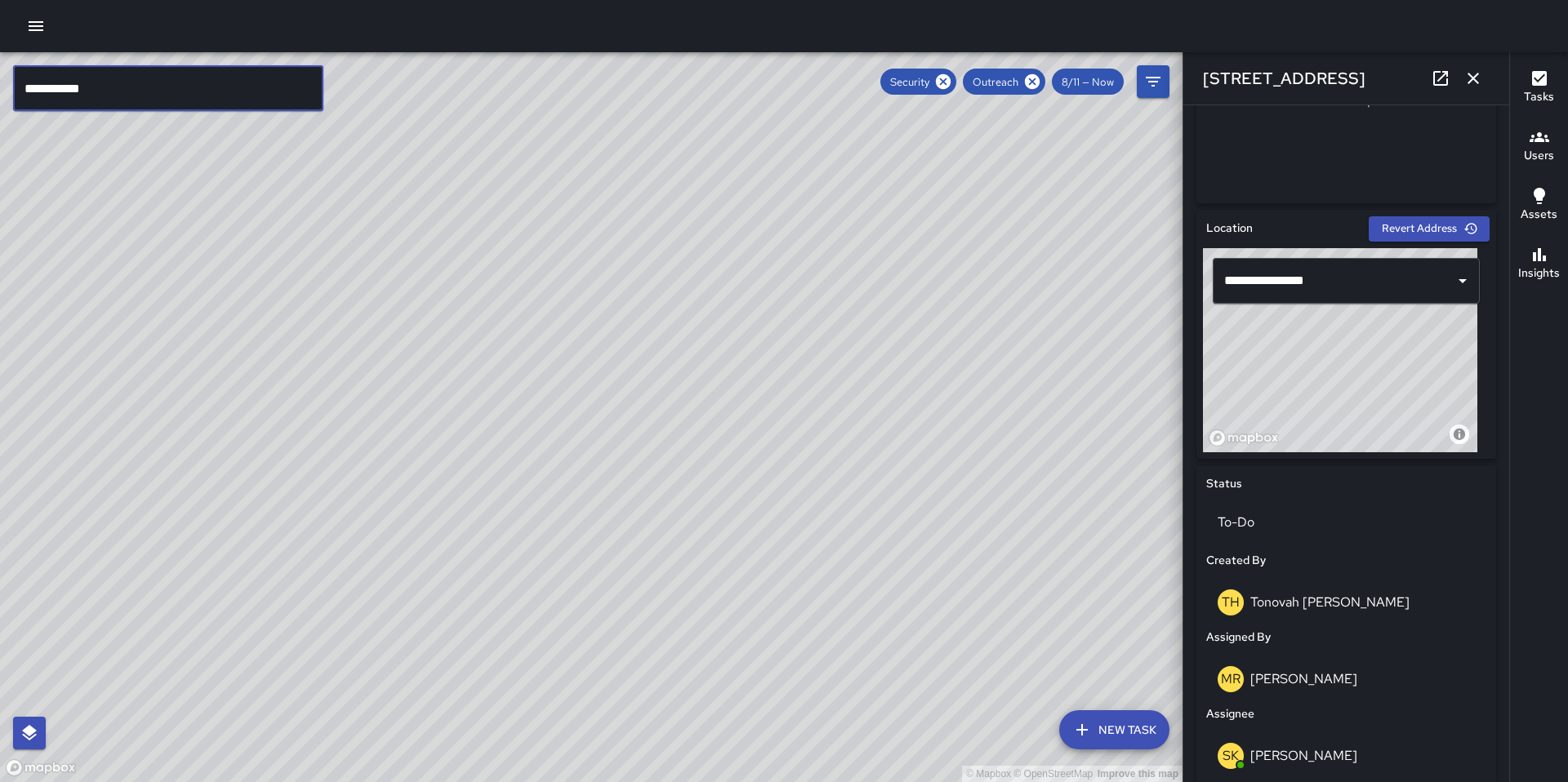
click at [148, 95] on input "**********" at bounding box center [167, 88] width 310 height 46
click at [1471, 80] on icon "button" at bounding box center [1473, 78] width 11 height 11
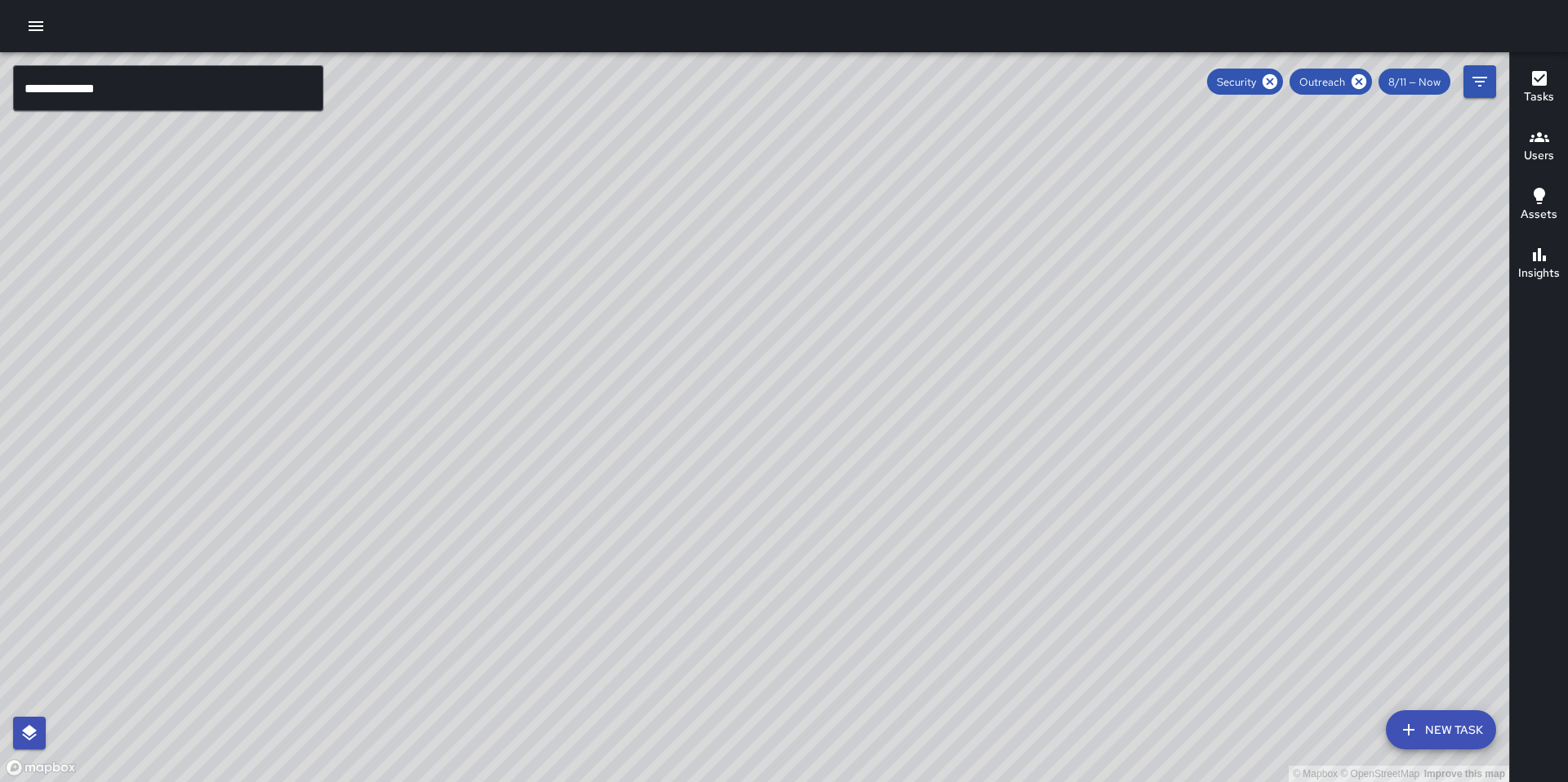
click at [1277, 80] on icon at bounding box center [1270, 81] width 15 height 15
click at [1355, 83] on icon at bounding box center [1359, 81] width 15 height 15
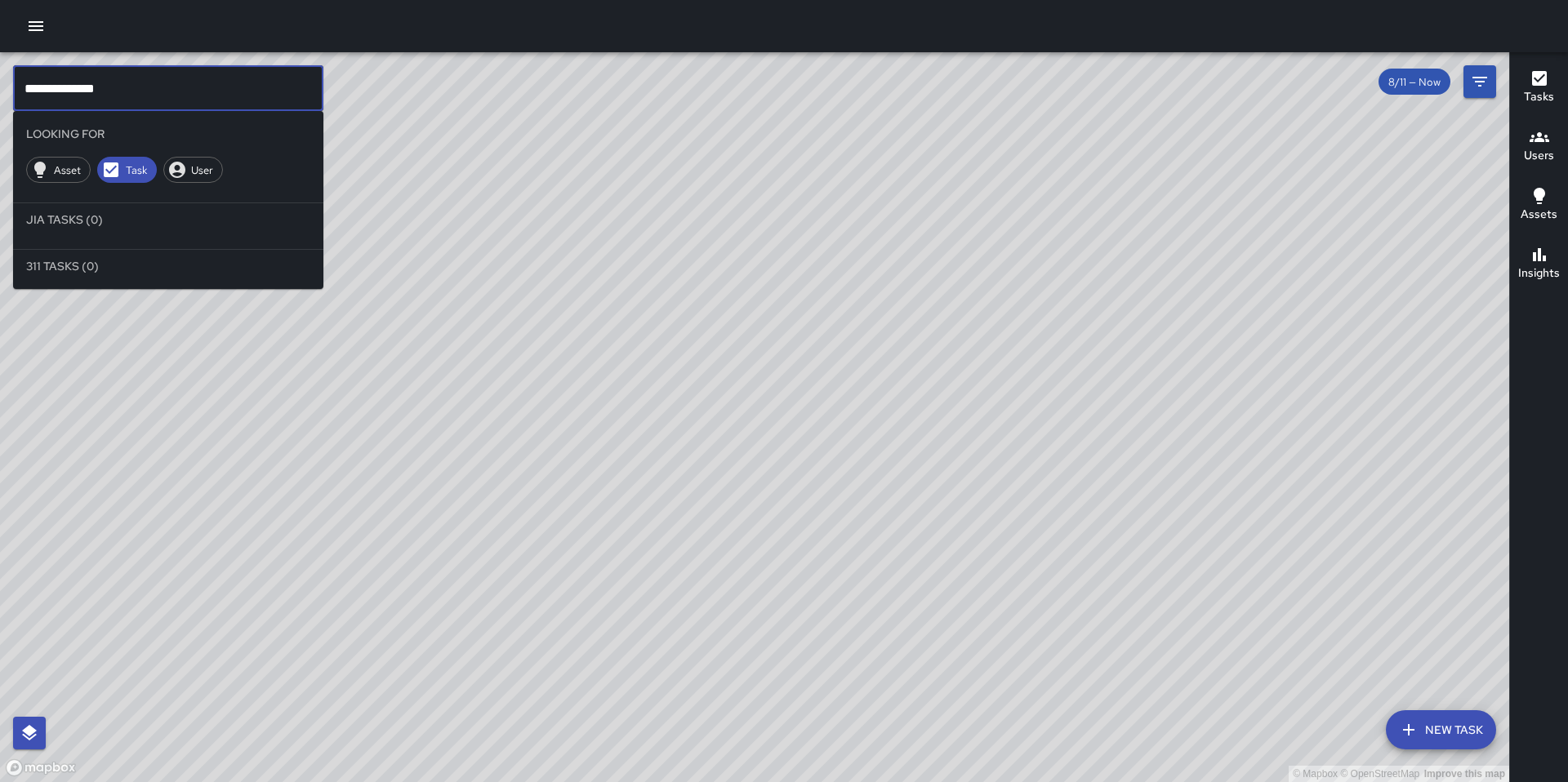
drag, startPoint x: 147, startPoint y: 95, endPoint x: -75, endPoint y: 64, distance: 224.2
click at [0, 64] on html "**********" at bounding box center [784, 391] width 1568 height 782
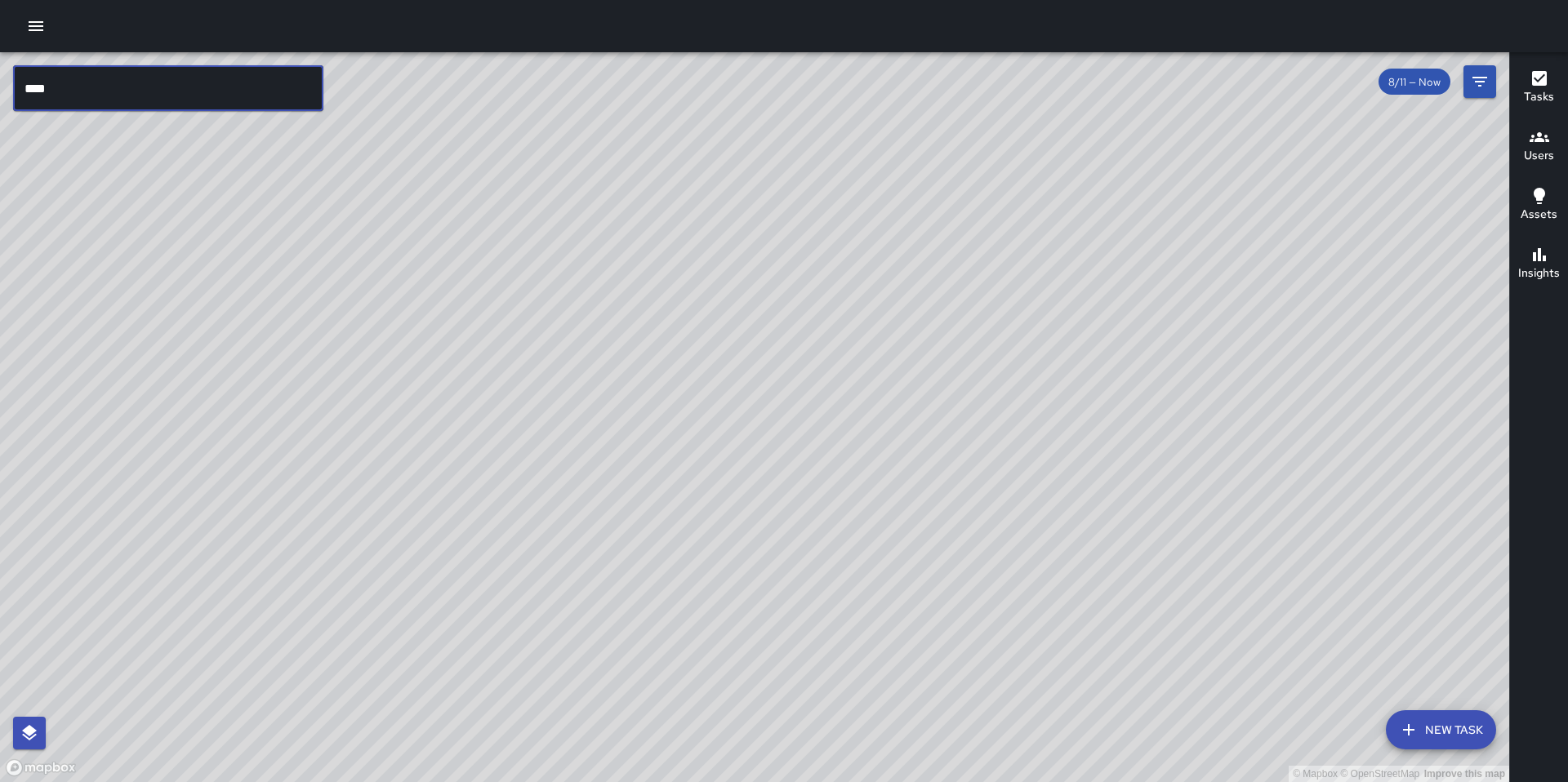
type input "****"
click at [231, 95] on input "****" at bounding box center [167, 88] width 310 height 46
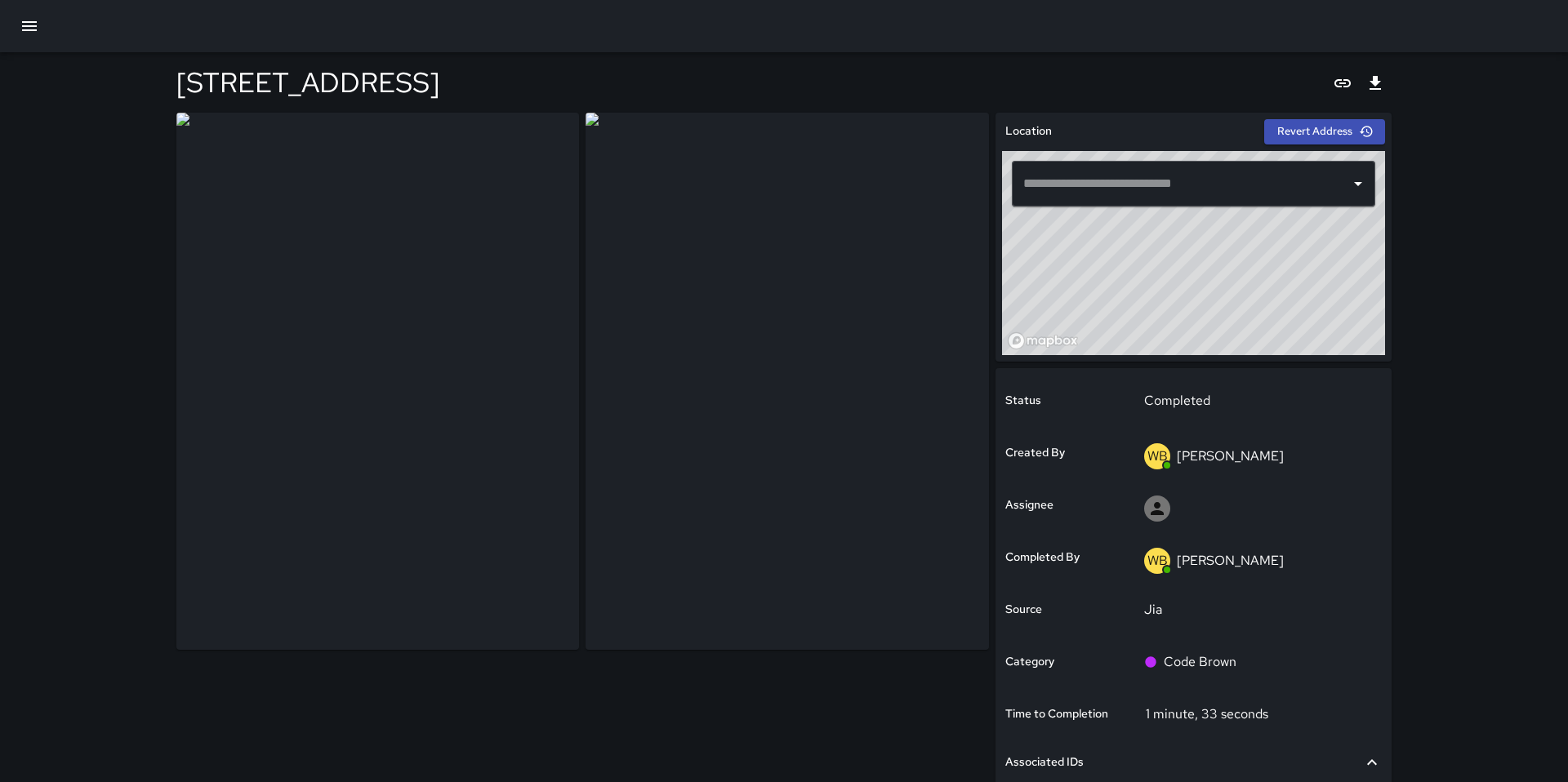
type input "**********"
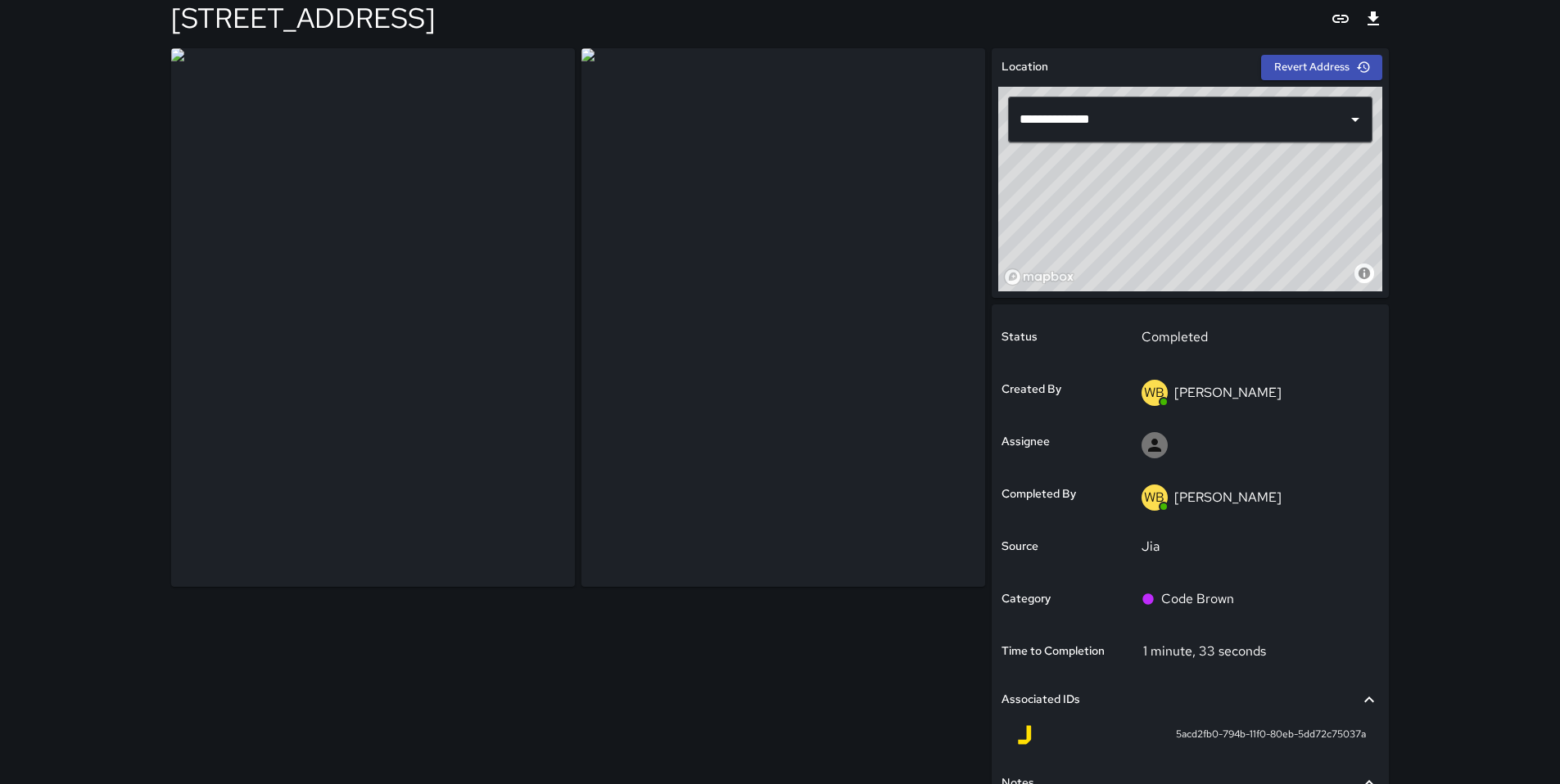
scroll to position [49, 0]
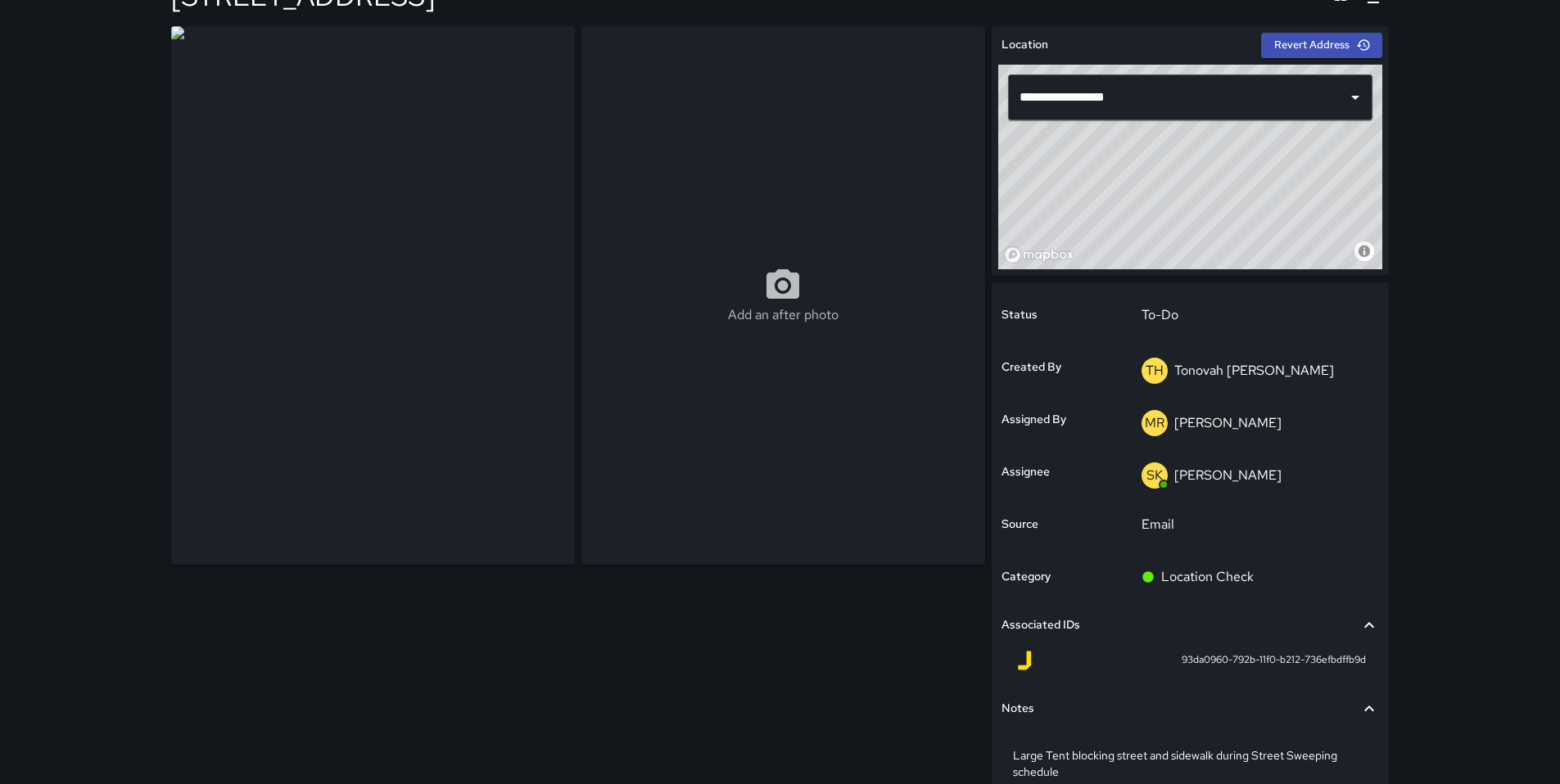
scroll to position [58, 0]
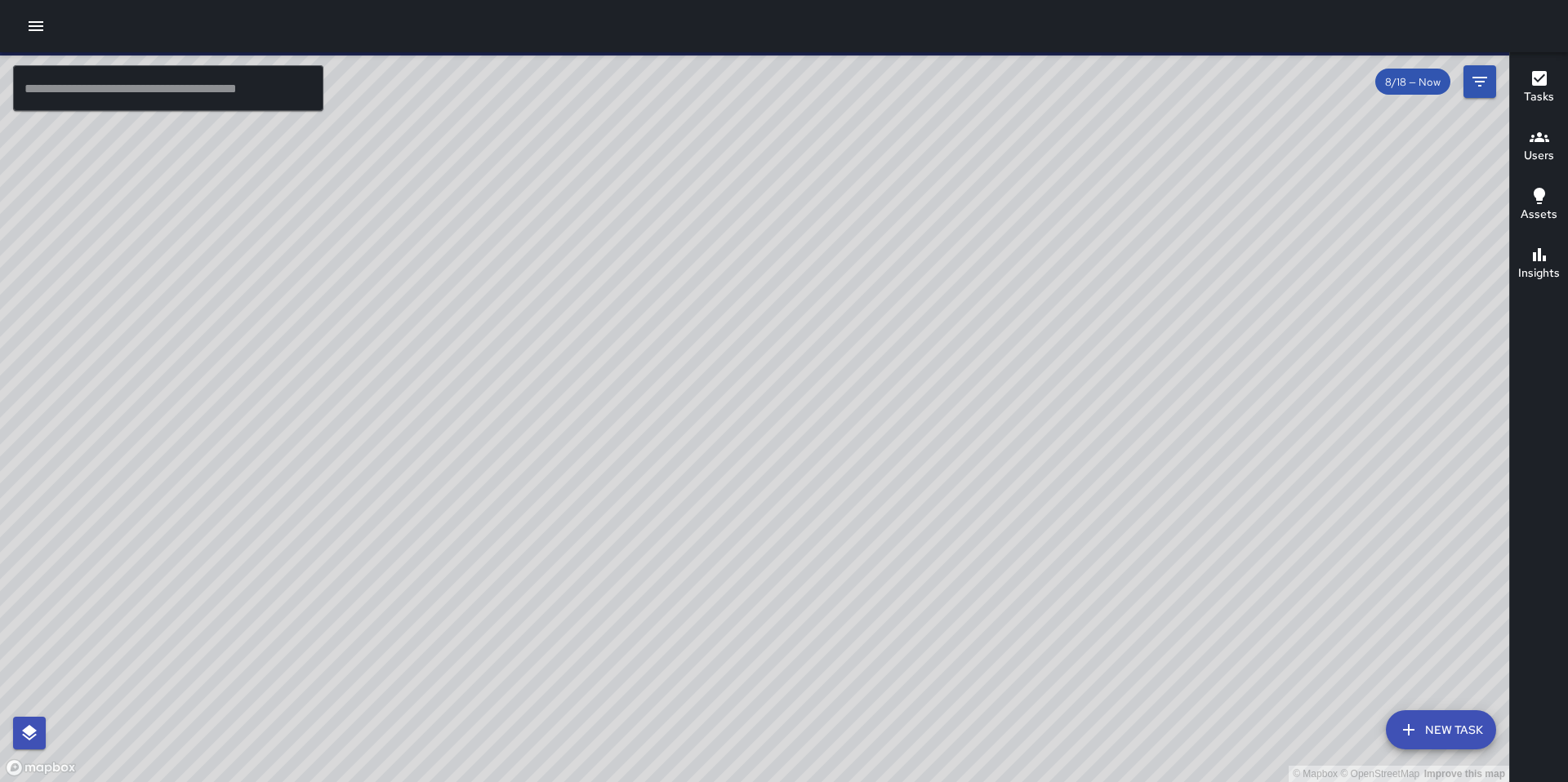
click at [59, 96] on input "text" at bounding box center [167, 88] width 310 height 46
click at [80, 95] on input "text" at bounding box center [167, 88] width 310 height 46
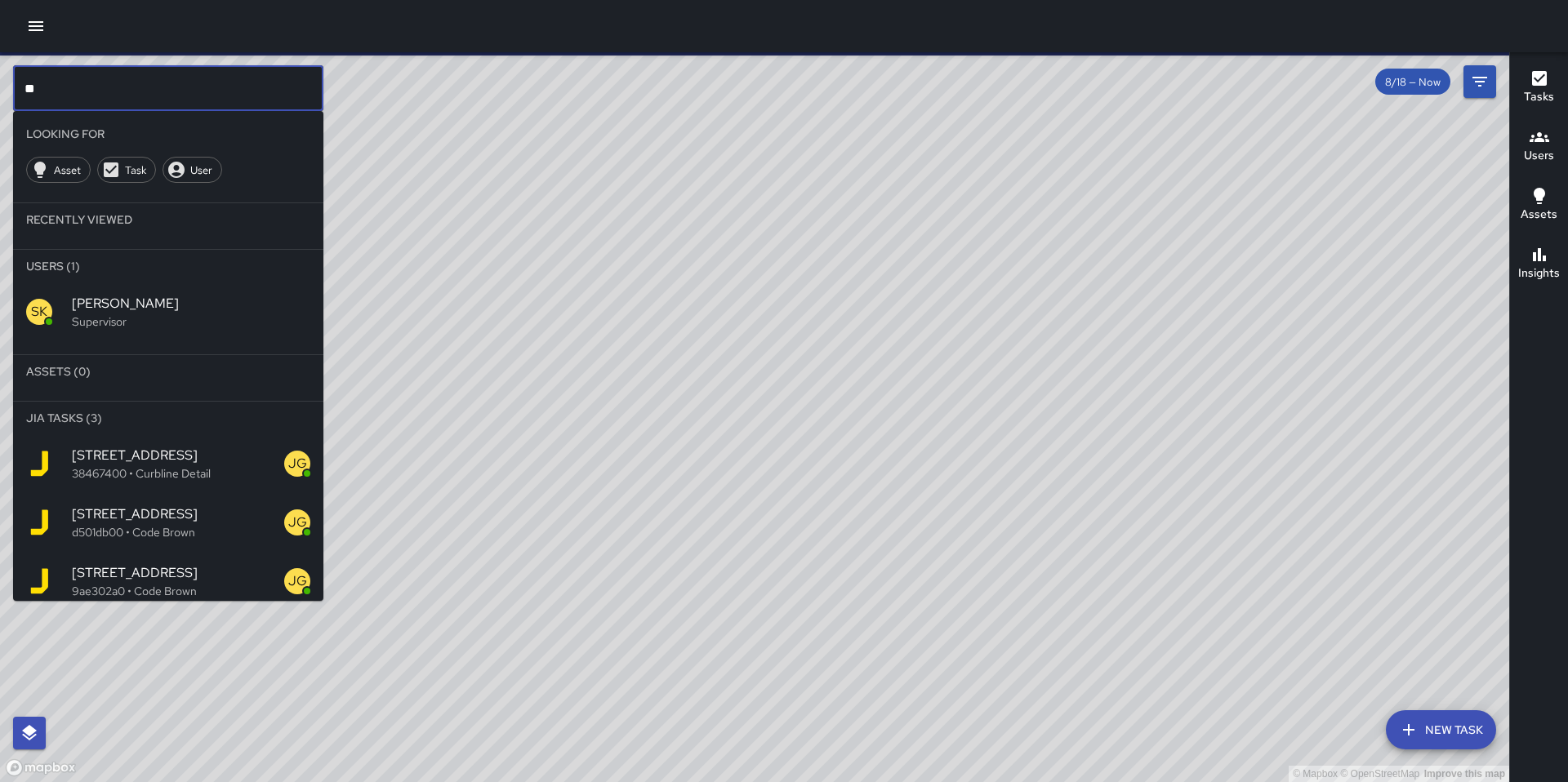
click at [95, 305] on span "[PERSON_NAME]" at bounding box center [191, 303] width 239 height 19
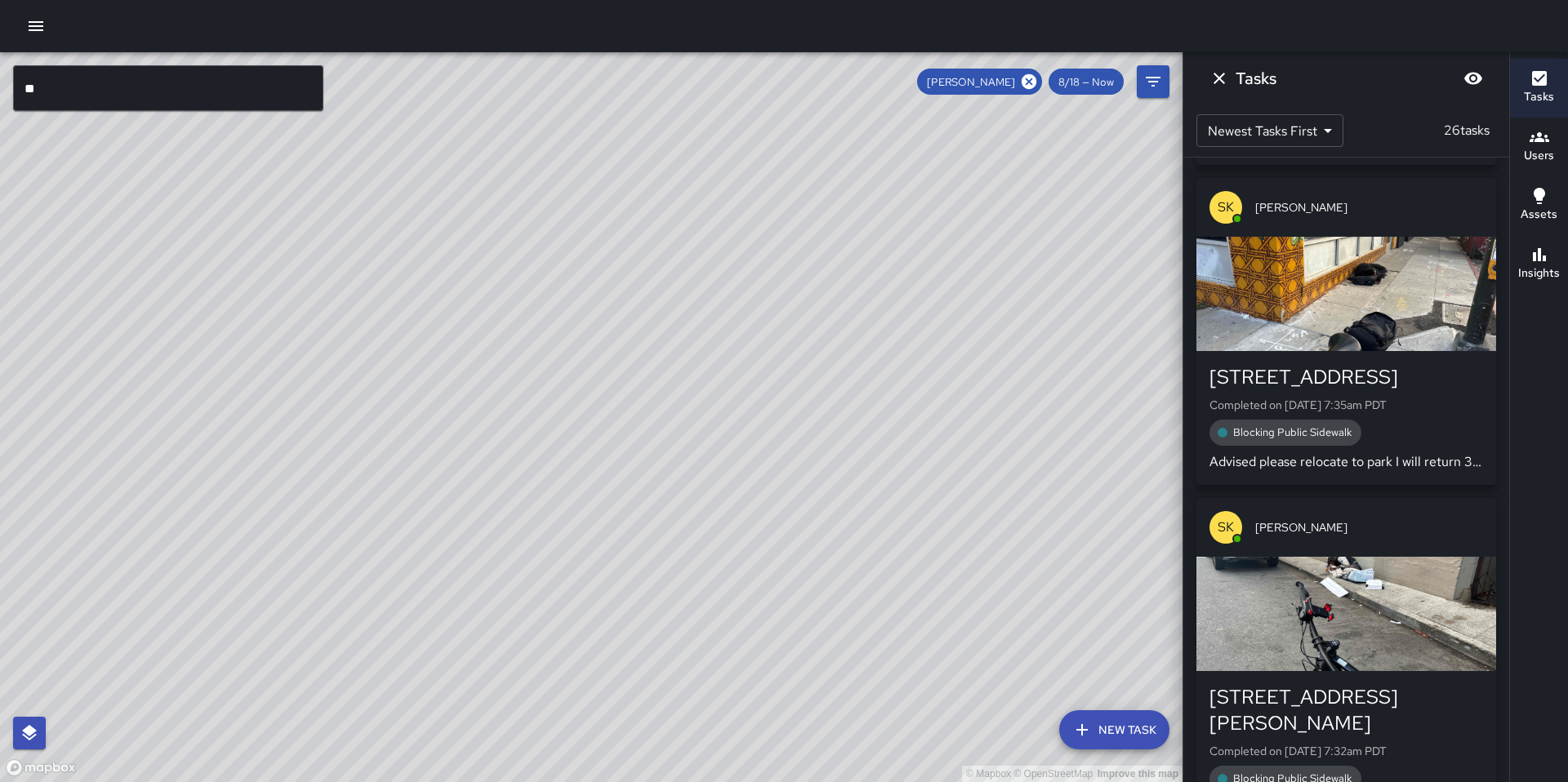
scroll to position [7711, 0]
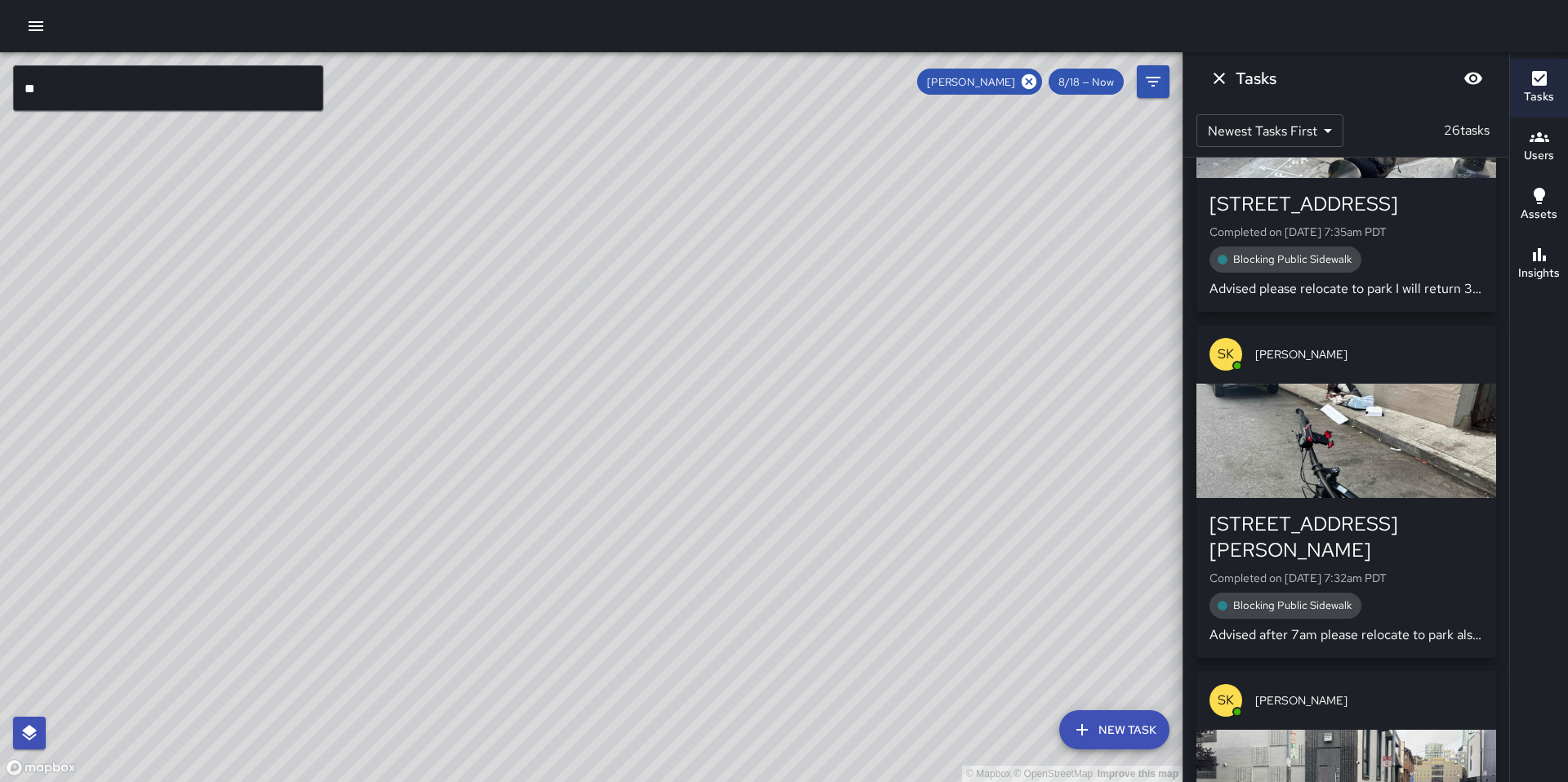
drag, startPoint x: 661, startPoint y: 348, endPoint x: 825, endPoint y: 520, distance: 237.7
click at [825, 522] on div "© Mapbox © OpenStreetMap Improve this map" at bounding box center [591, 417] width 1183 height 730
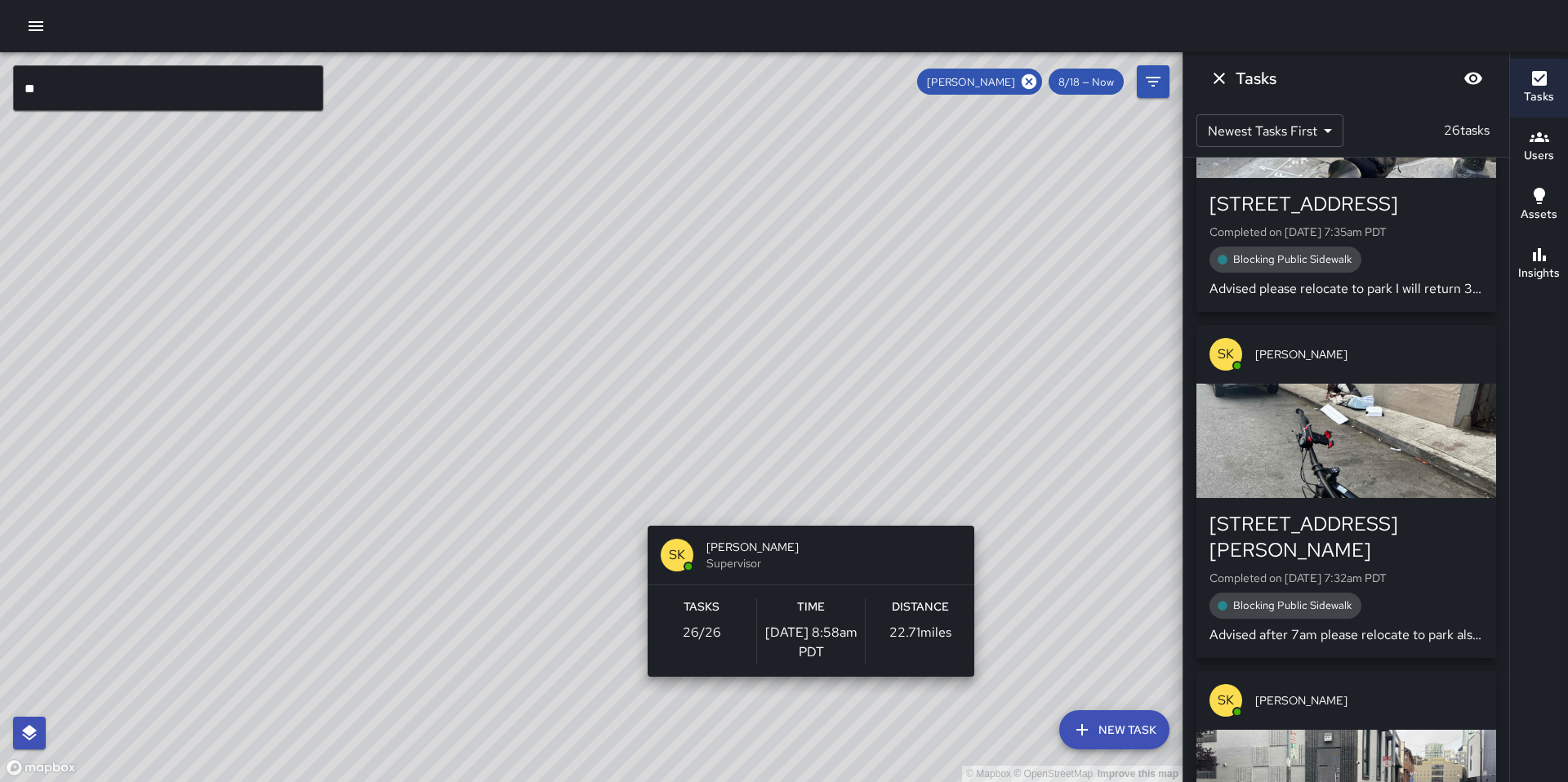
drag, startPoint x: 718, startPoint y: 514, endPoint x: 824, endPoint y: 517, distance: 106.0
click at [824, 517] on div "© Mapbox © OpenStreetMap Improve this map SK [PERSON_NAME] Supervisor Tasks 26 …" at bounding box center [591, 417] width 1183 height 730
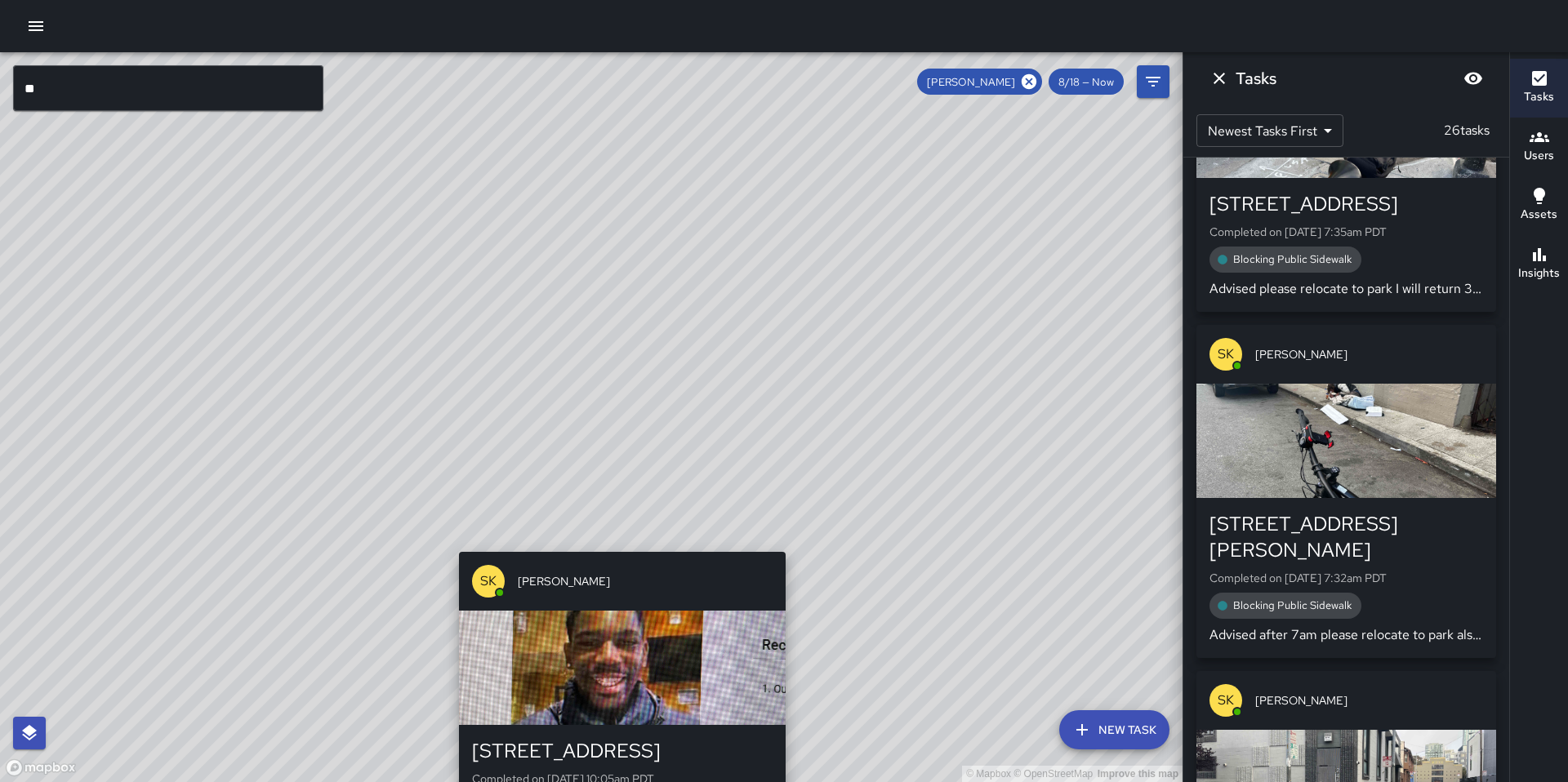
click at [617, 545] on div "SK [PERSON_NAME] [STREET_ADDRESS] Completed on [DATE] 10:05am PDT Location Chec…" at bounding box center [622, 705] width 339 height 320
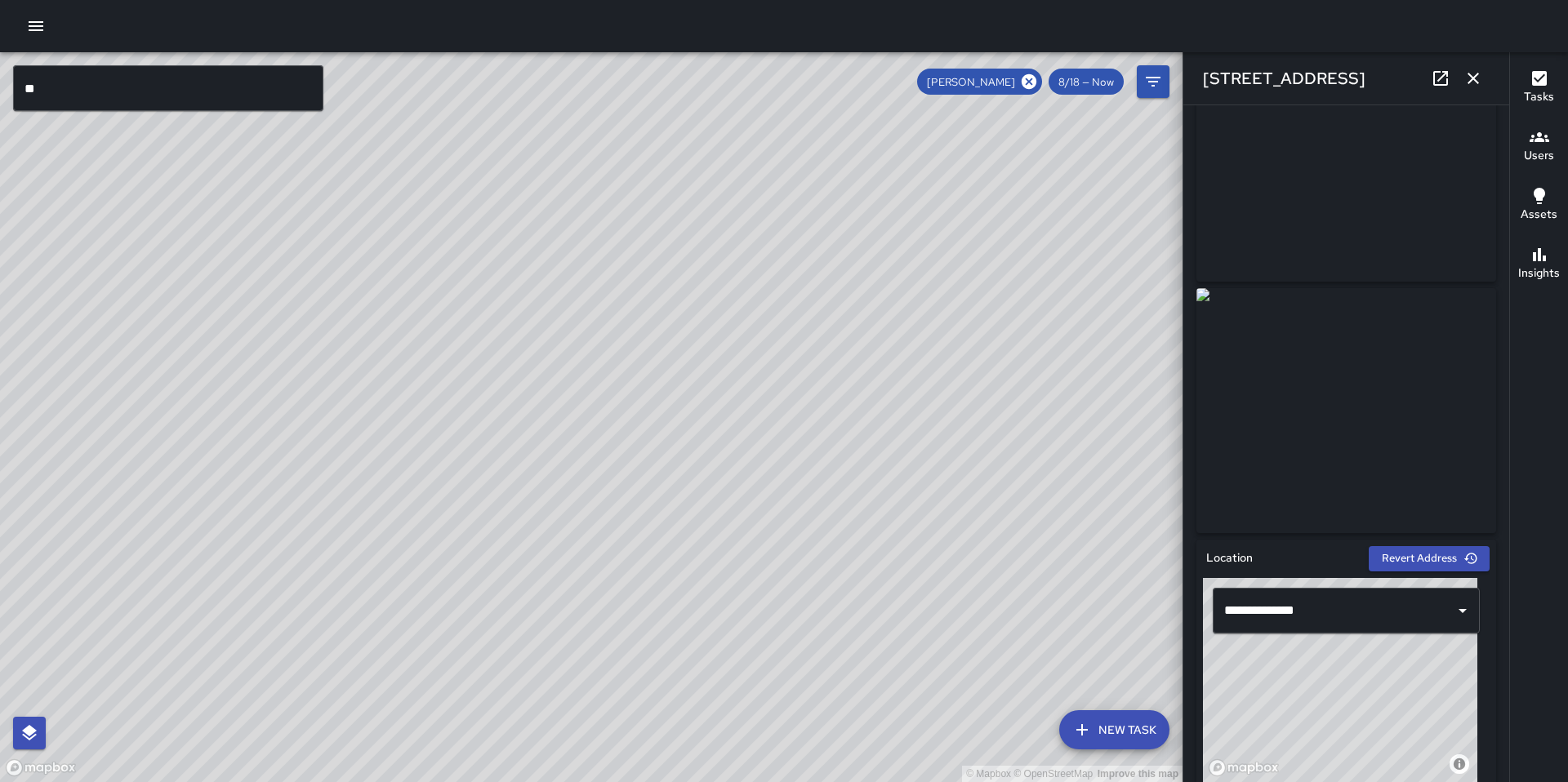
scroll to position [0, 0]
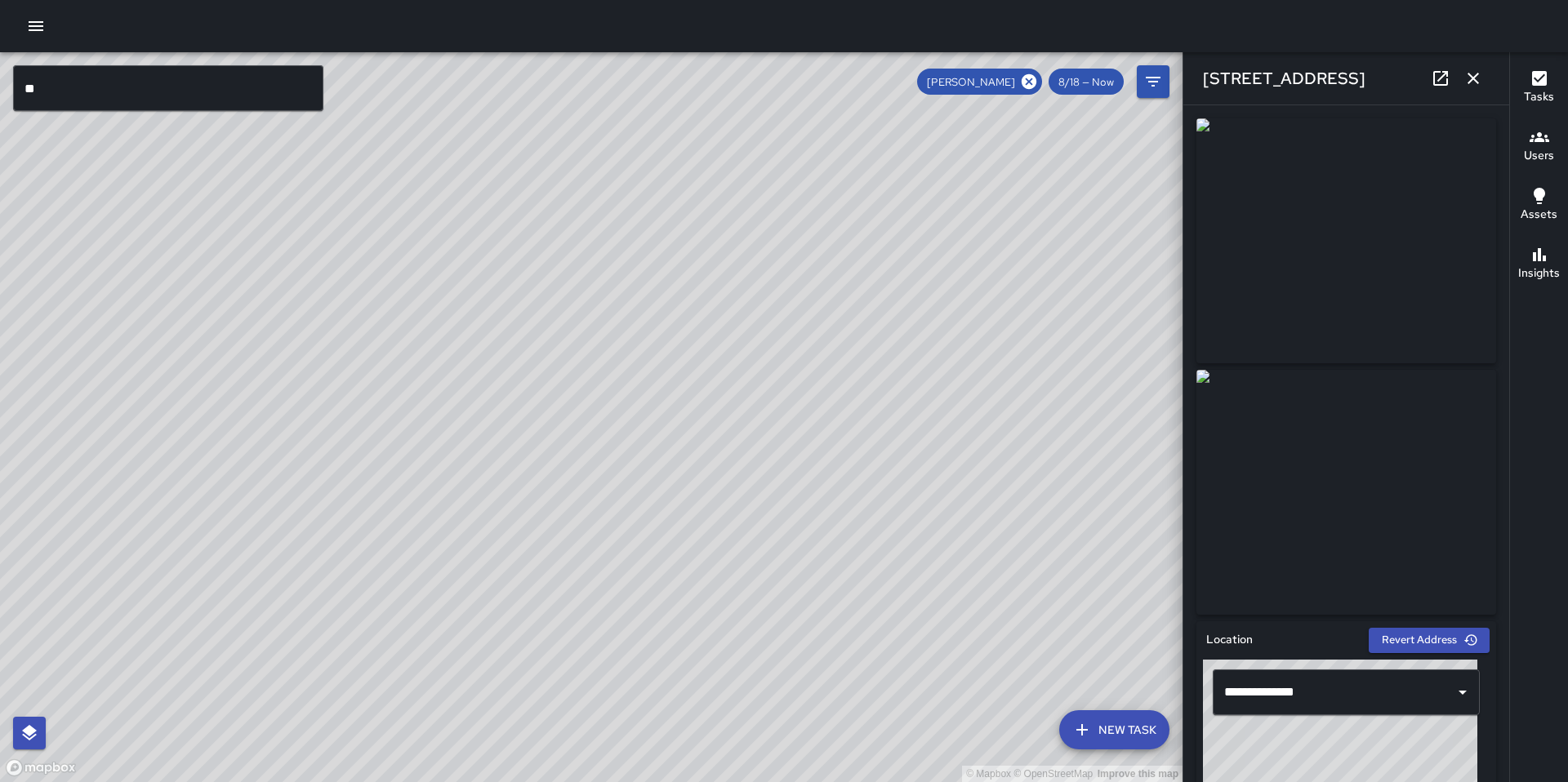
click at [1468, 80] on icon "button" at bounding box center [1473, 78] width 19 height 19
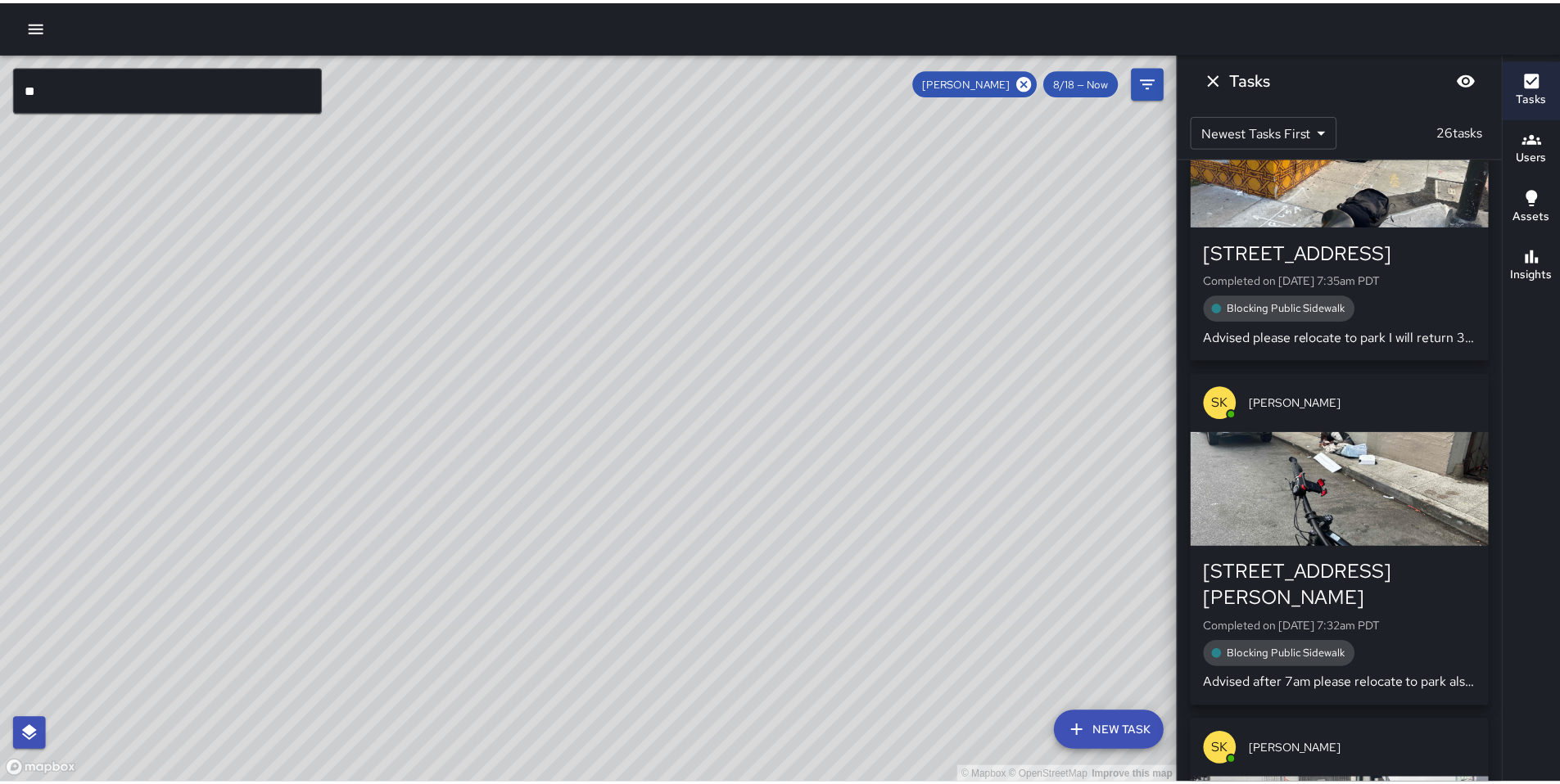
scroll to position [7731, 0]
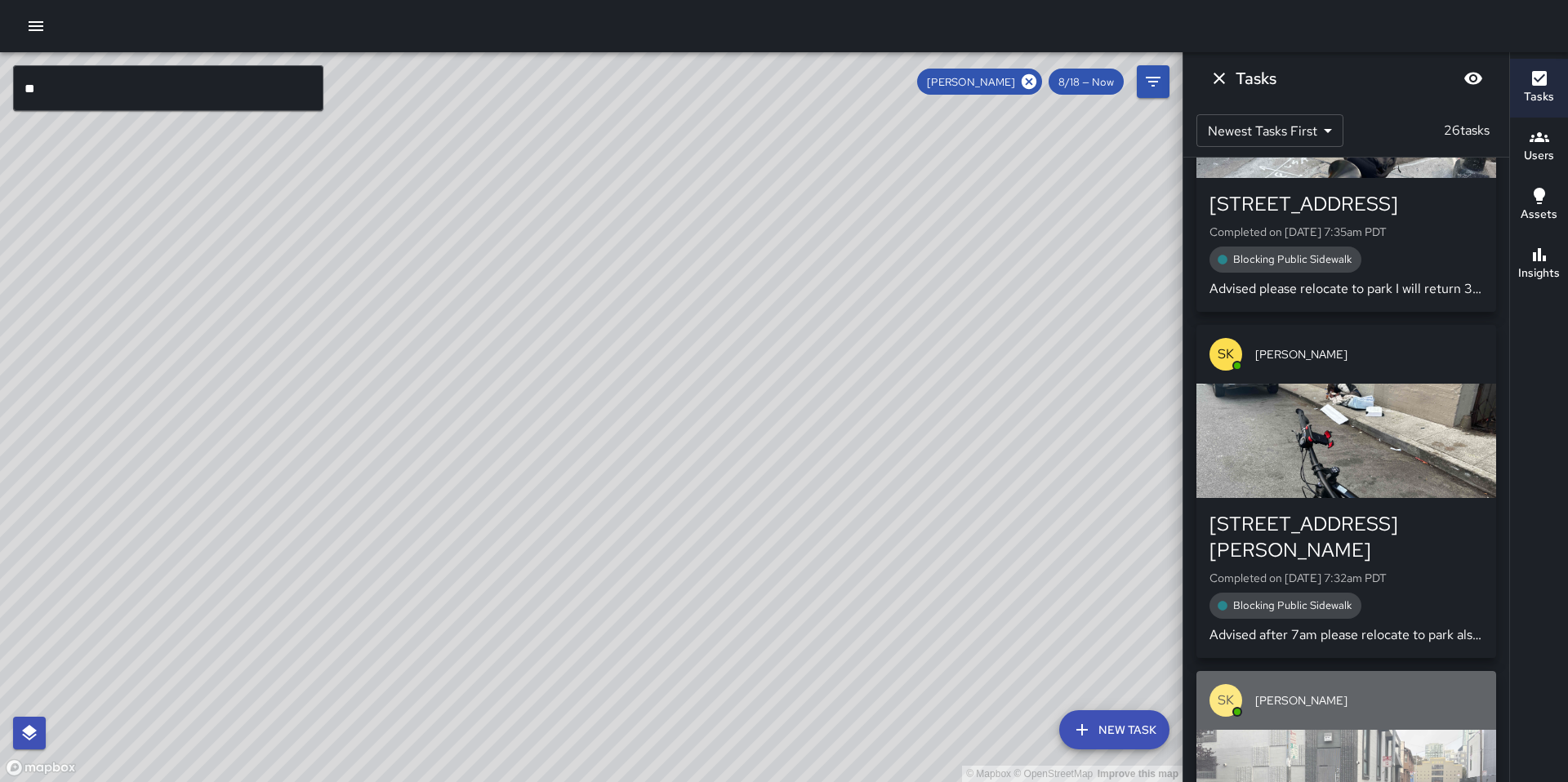
click at [1288, 730] on div "button" at bounding box center [1347, 787] width 300 height 114
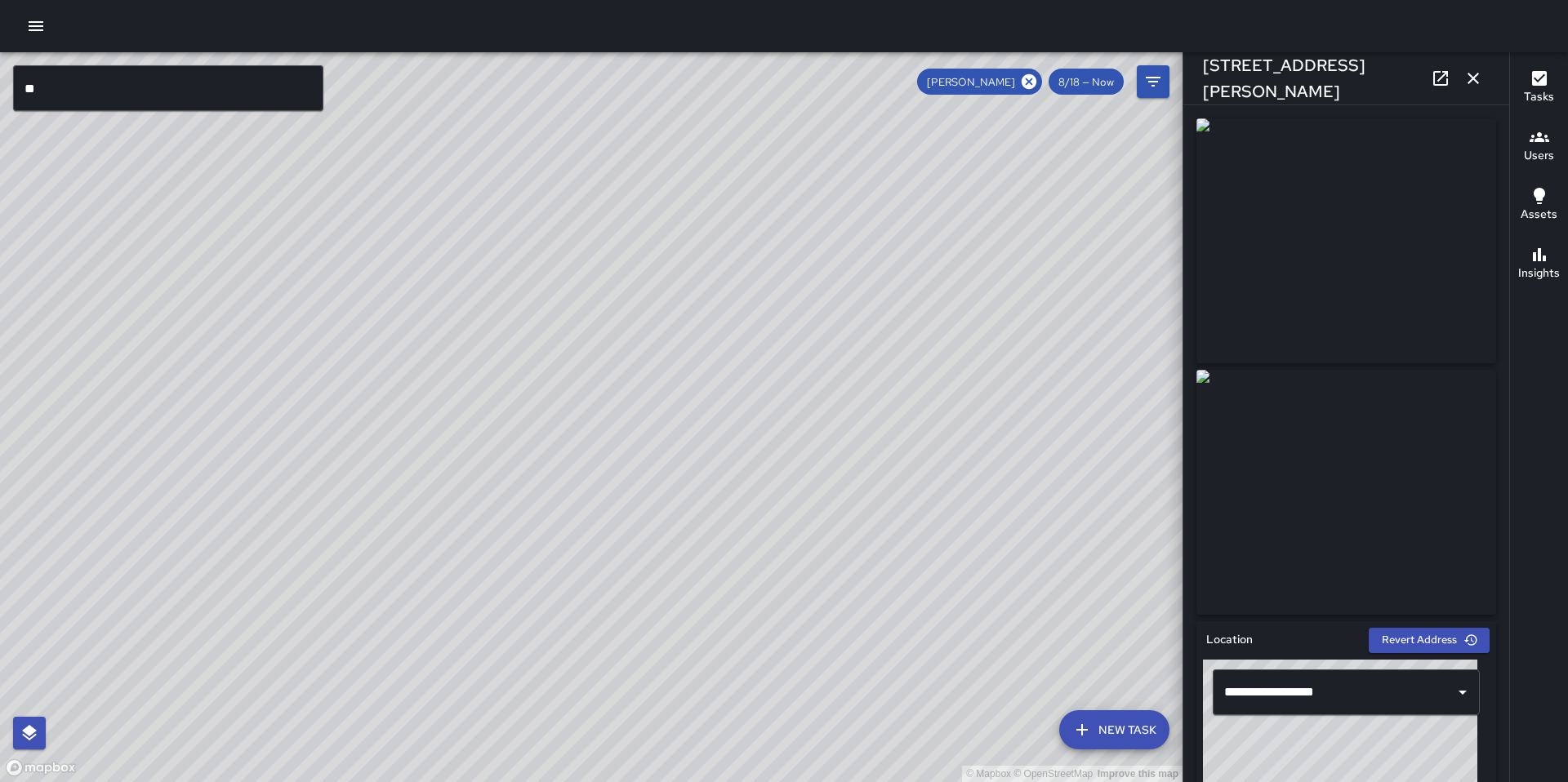
click at [209, 98] on input "**" at bounding box center [167, 88] width 310 height 46
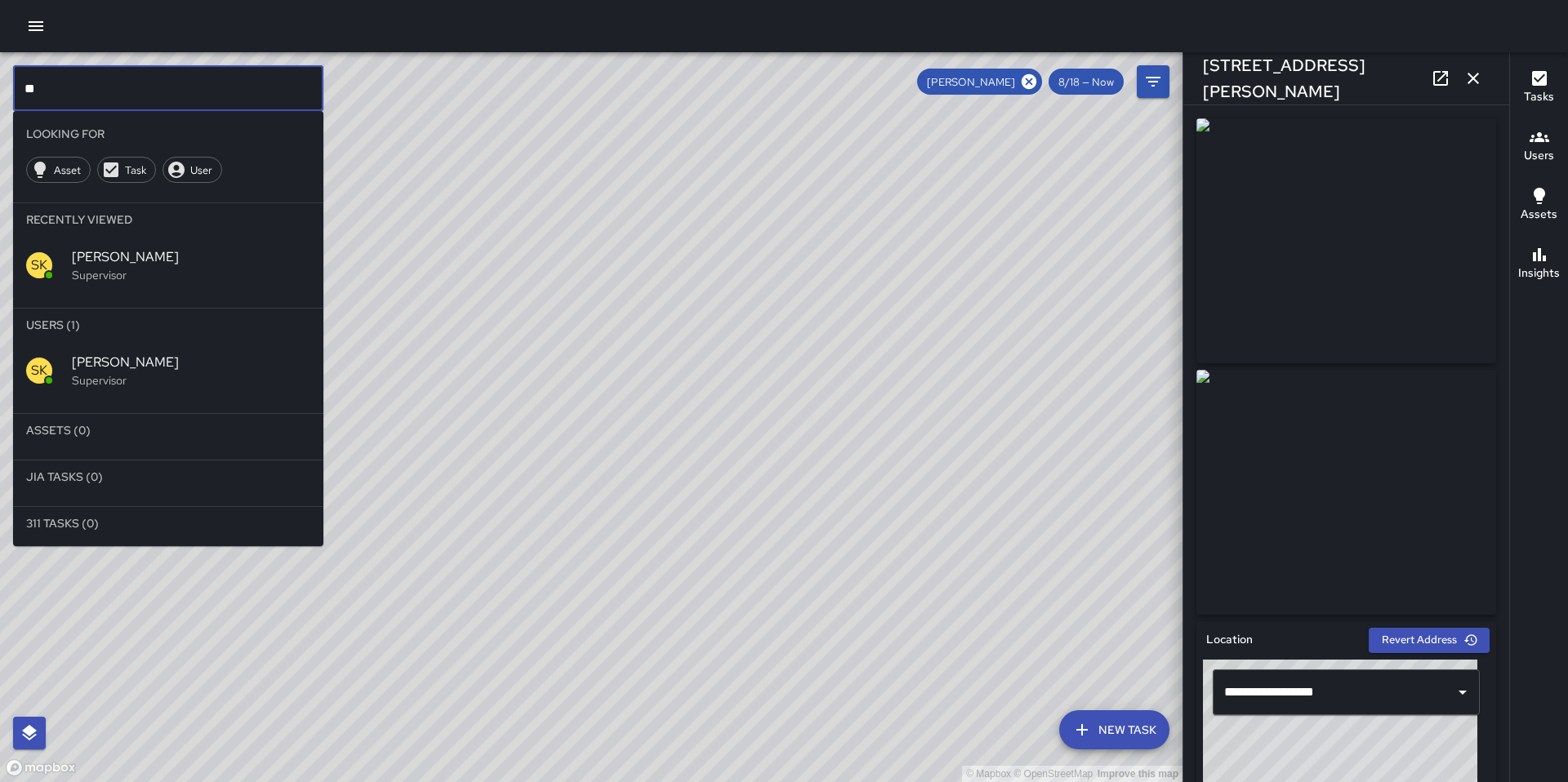
click at [138, 367] on span "[PERSON_NAME]" at bounding box center [191, 362] width 239 height 19
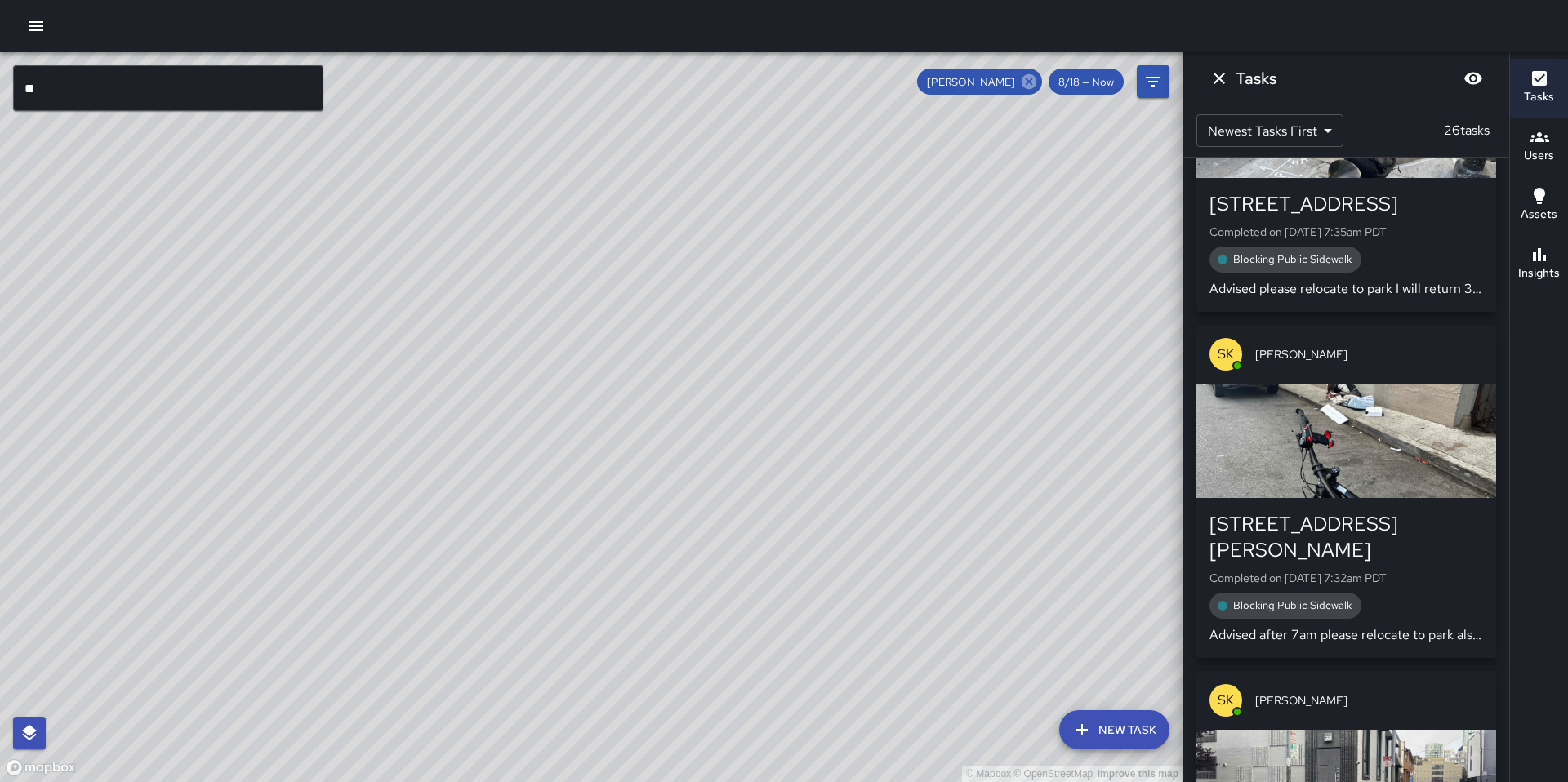
click at [1029, 84] on icon at bounding box center [1029, 81] width 15 height 15
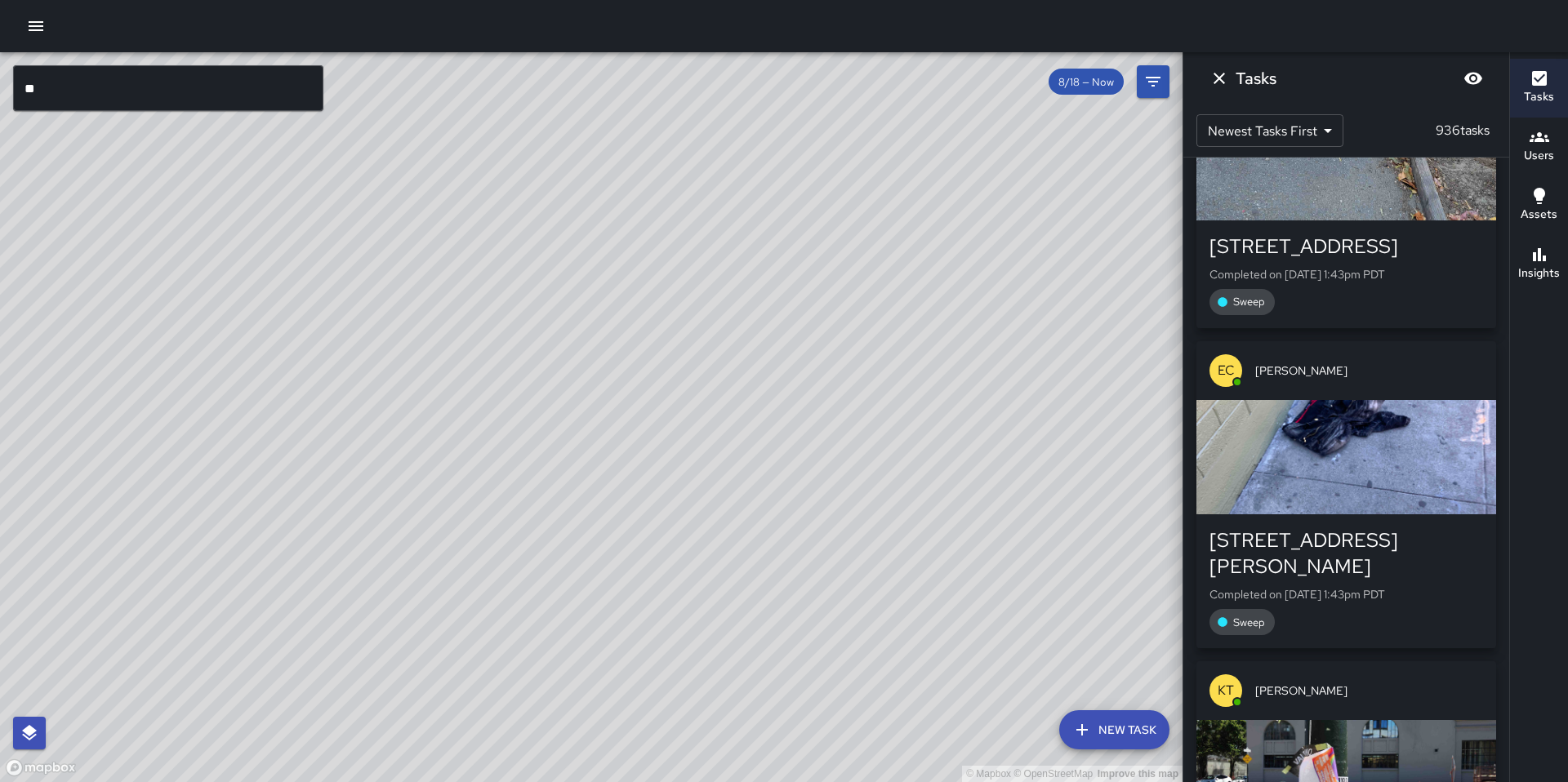
click at [1224, 81] on icon "Dismiss" at bounding box center [1219, 78] width 19 height 19
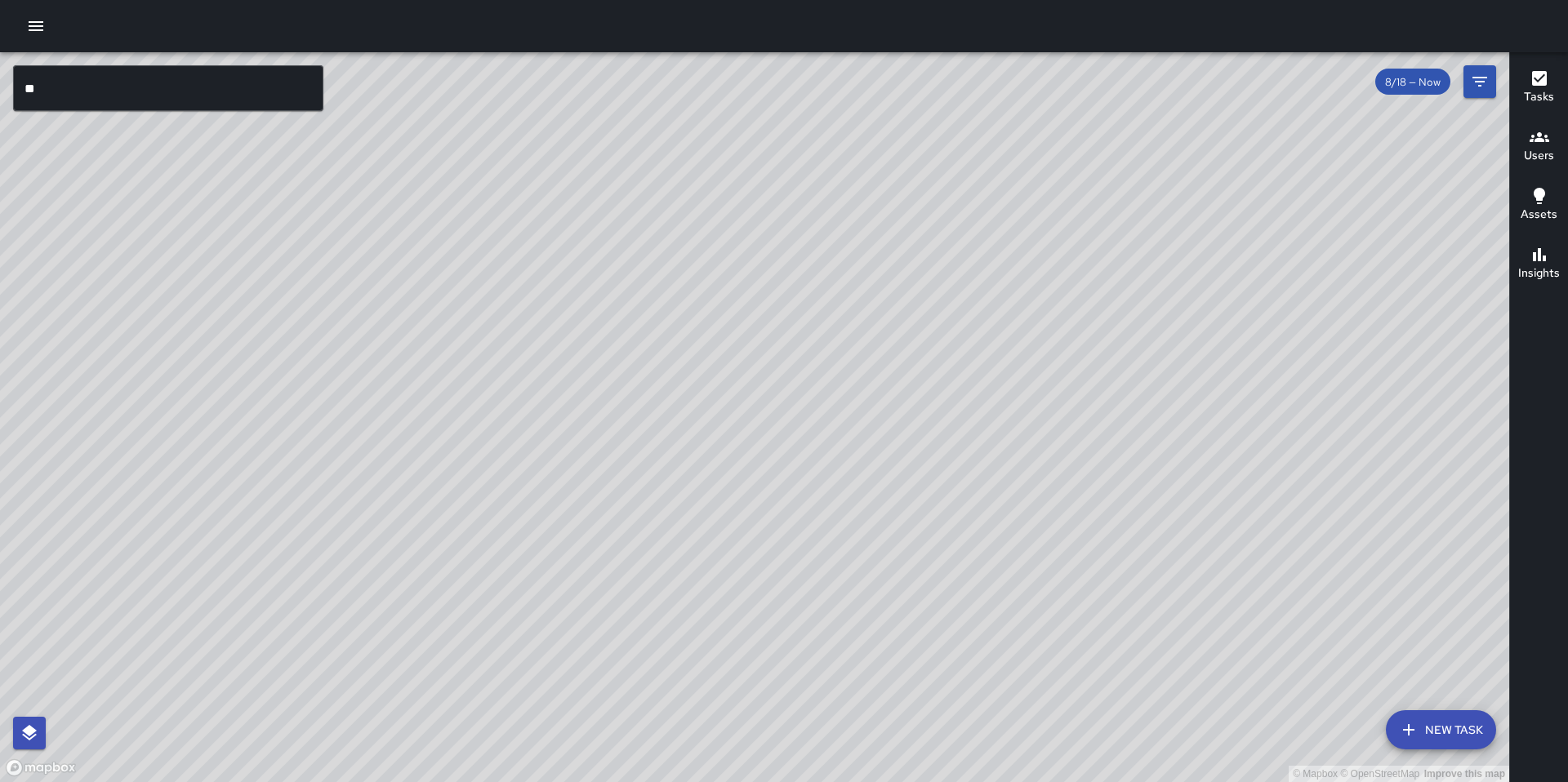
click at [155, 100] on input "**" at bounding box center [167, 88] width 310 height 46
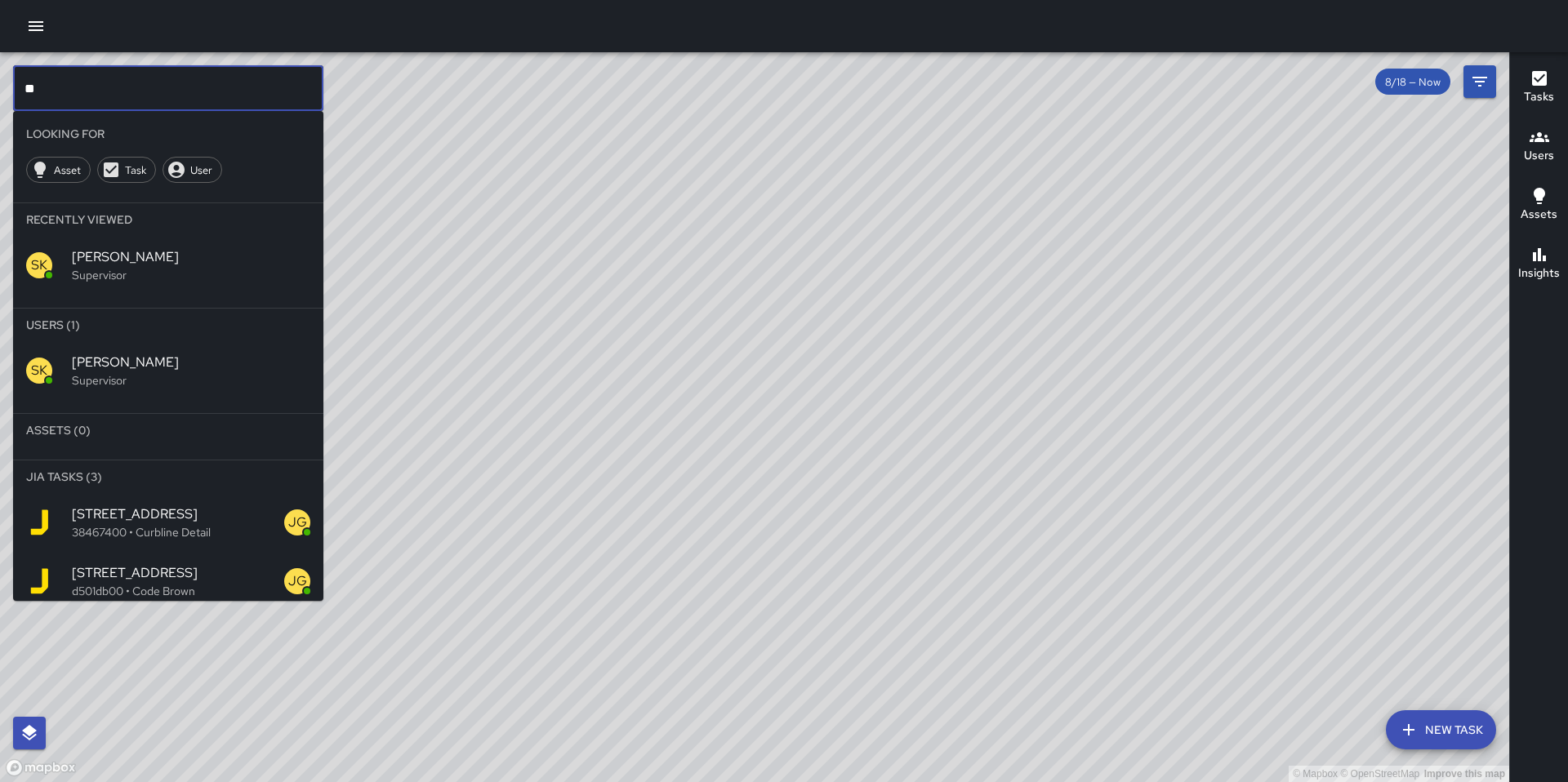
type input "*"
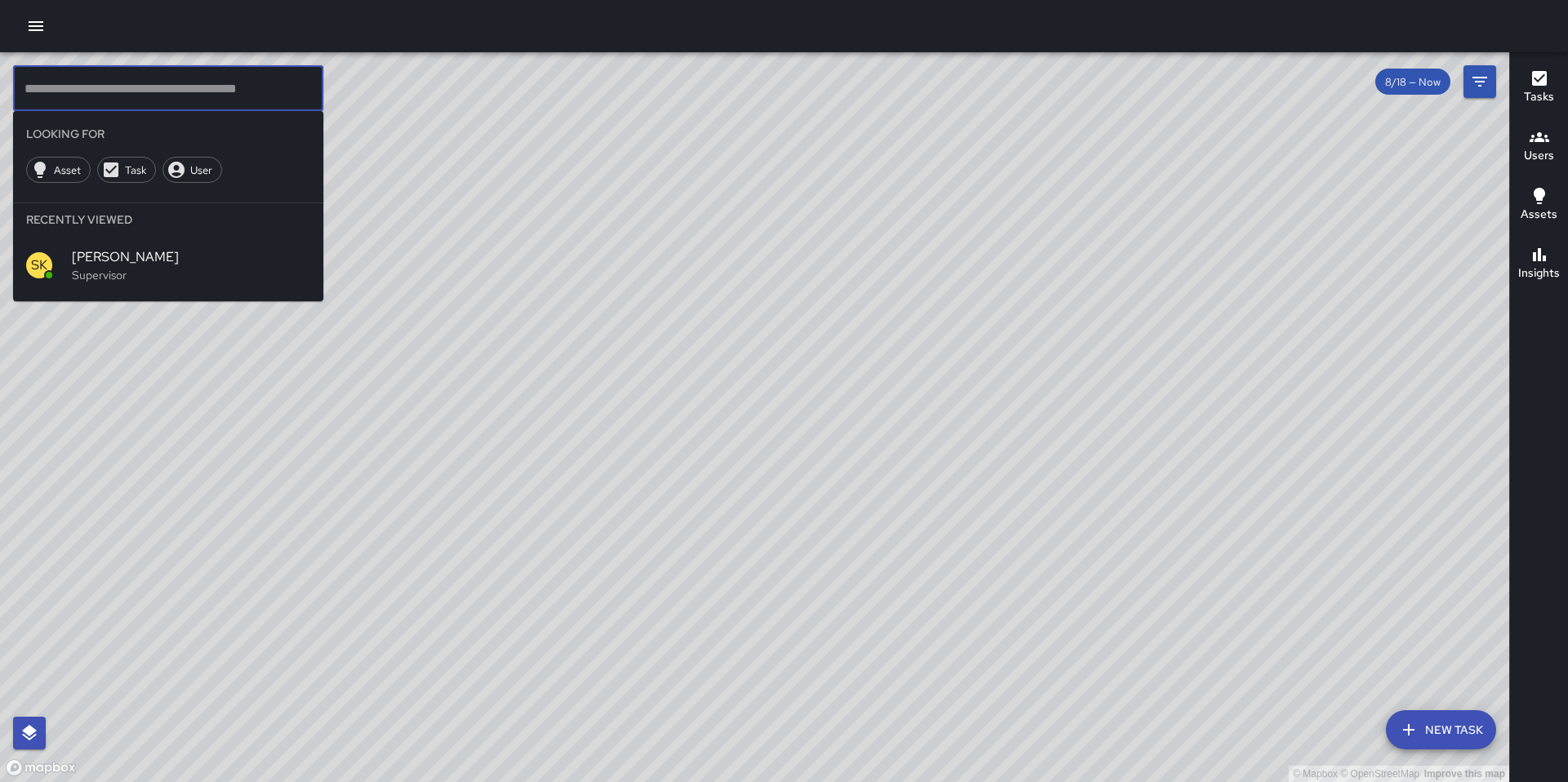
click at [120, 91] on input "text" at bounding box center [167, 88] width 310 height 46
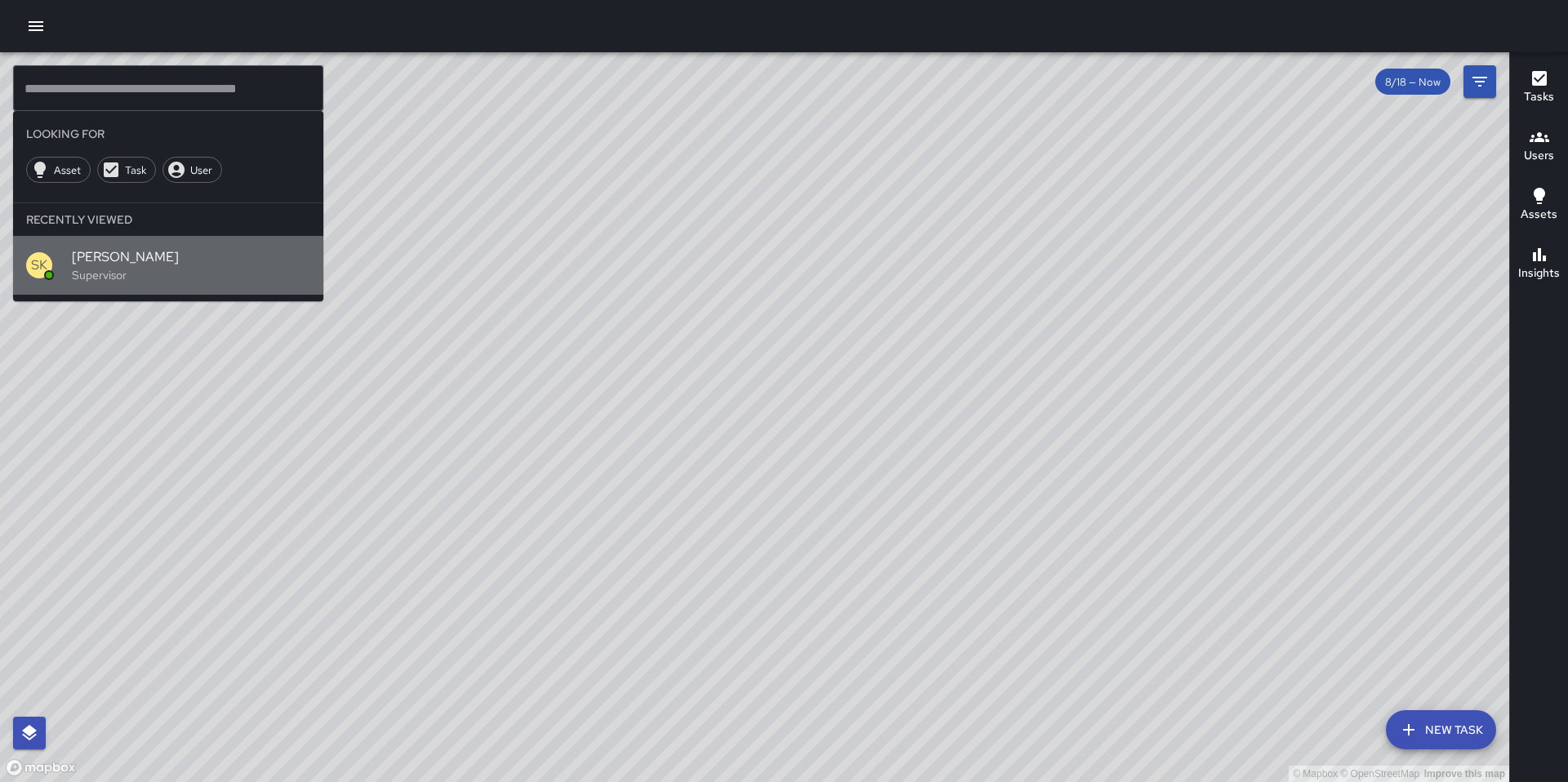
click at [90, 258] on span "[PERSON_NAME]" at bounding box center [191, 257] width 239 height 19
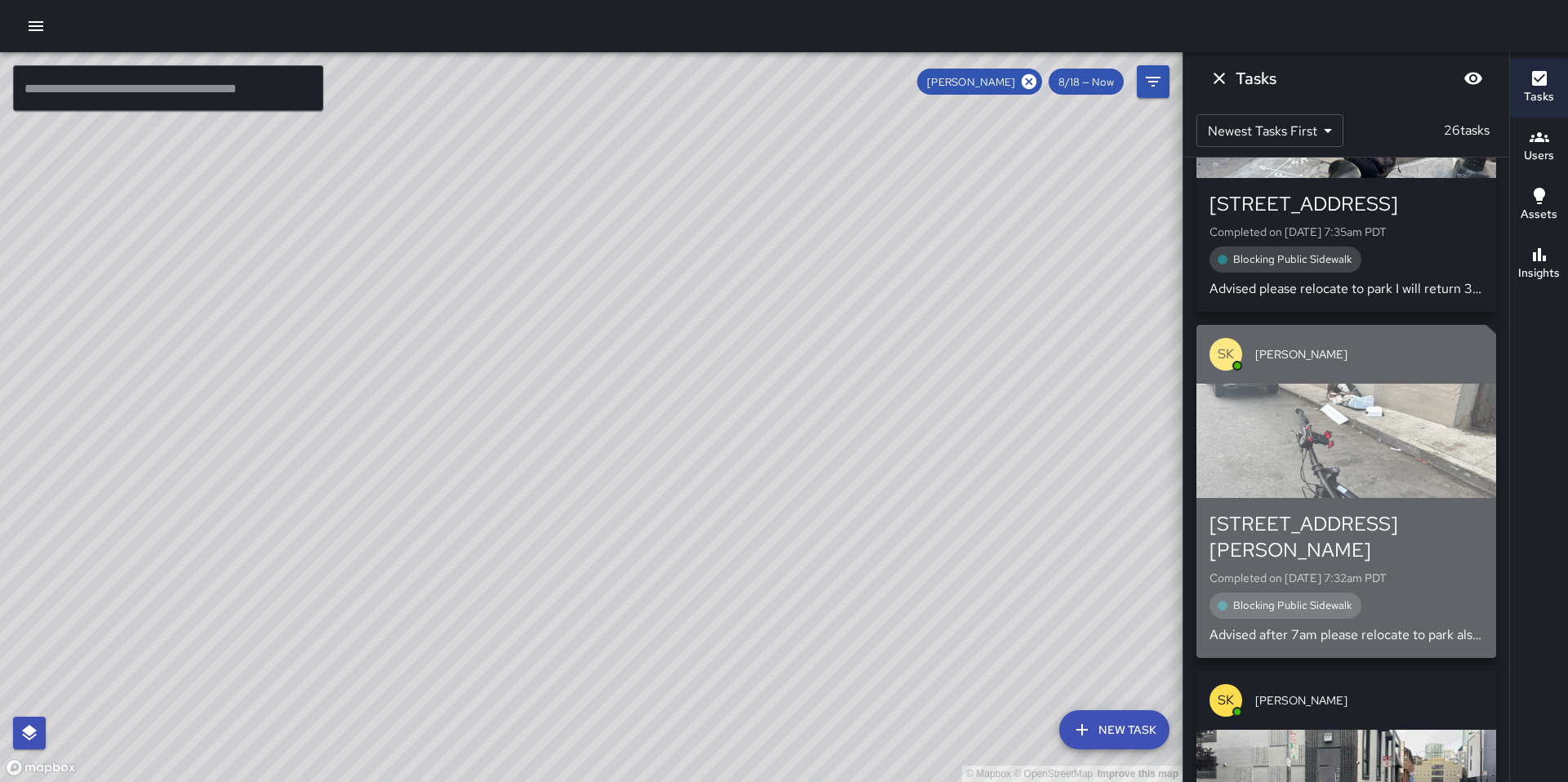
click at [1273, 593] on div "Blocking Public Sidewalk" at bounding box center [1285, 605] width 152 height 27
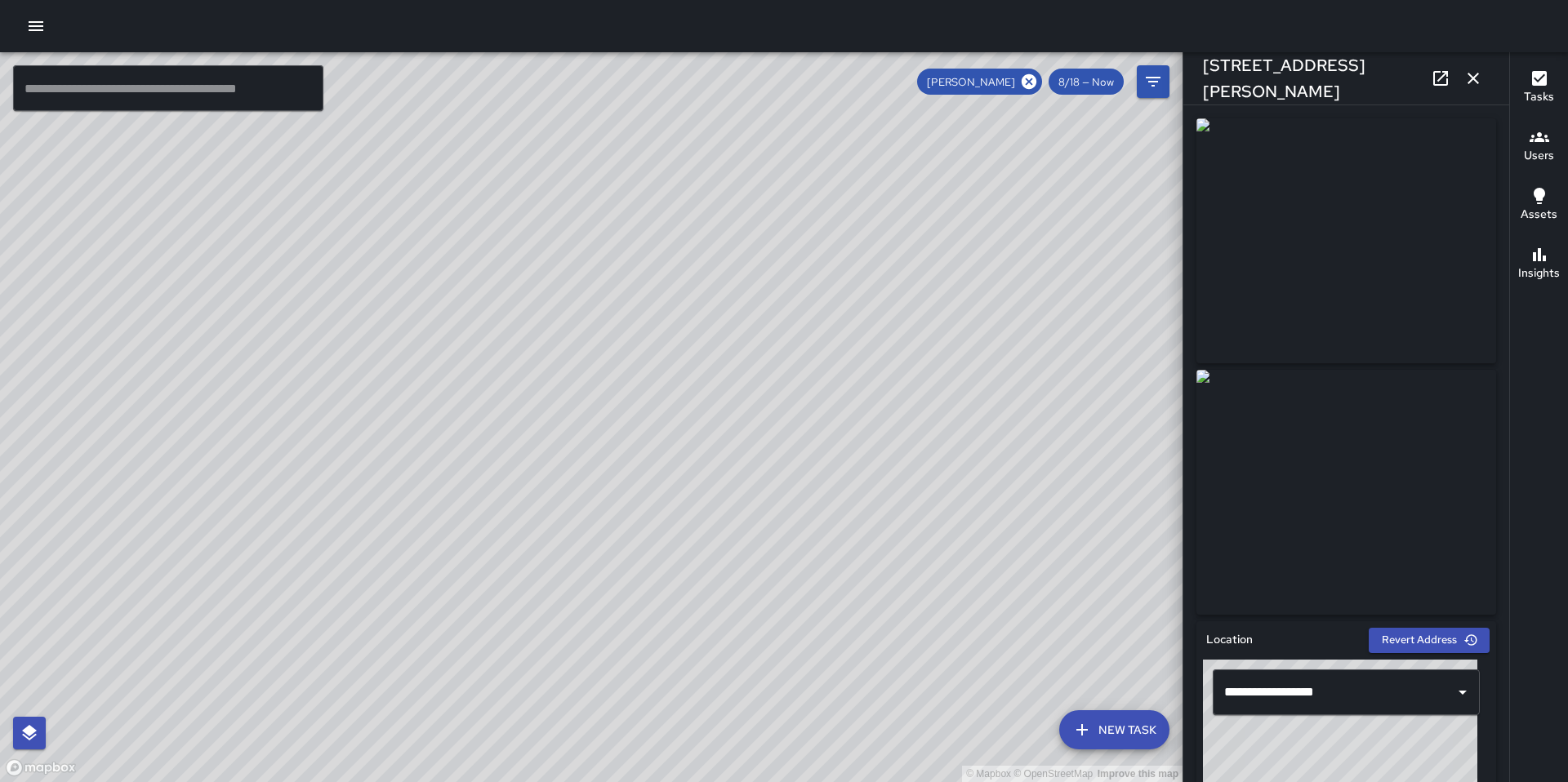
click at [1474, 80] on icon "button" at bounding box center [1473, 78] width 11 height 11
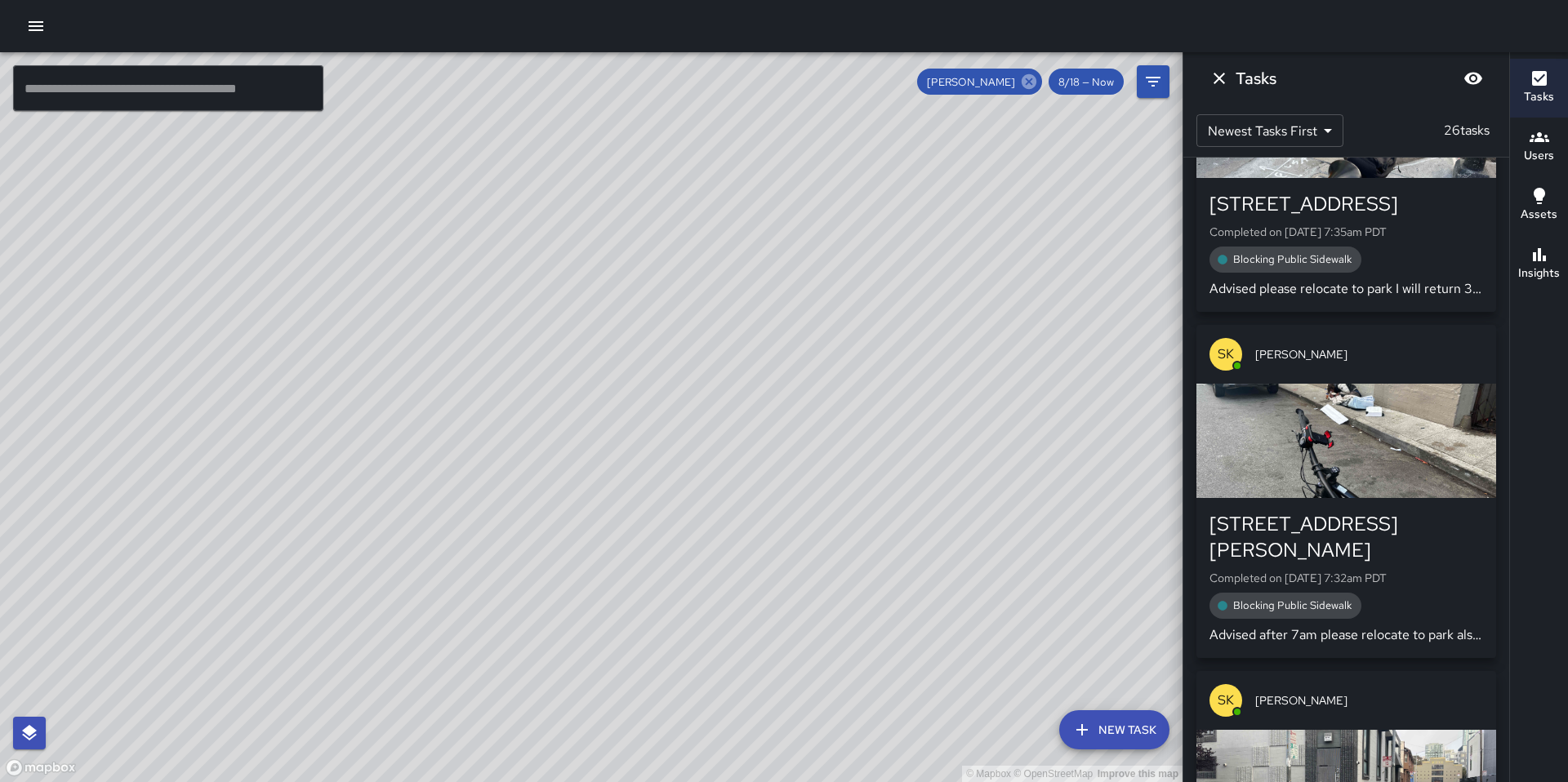
click at [1026, 81] on icon at bounding box center [1029, 81] width 15 height 15
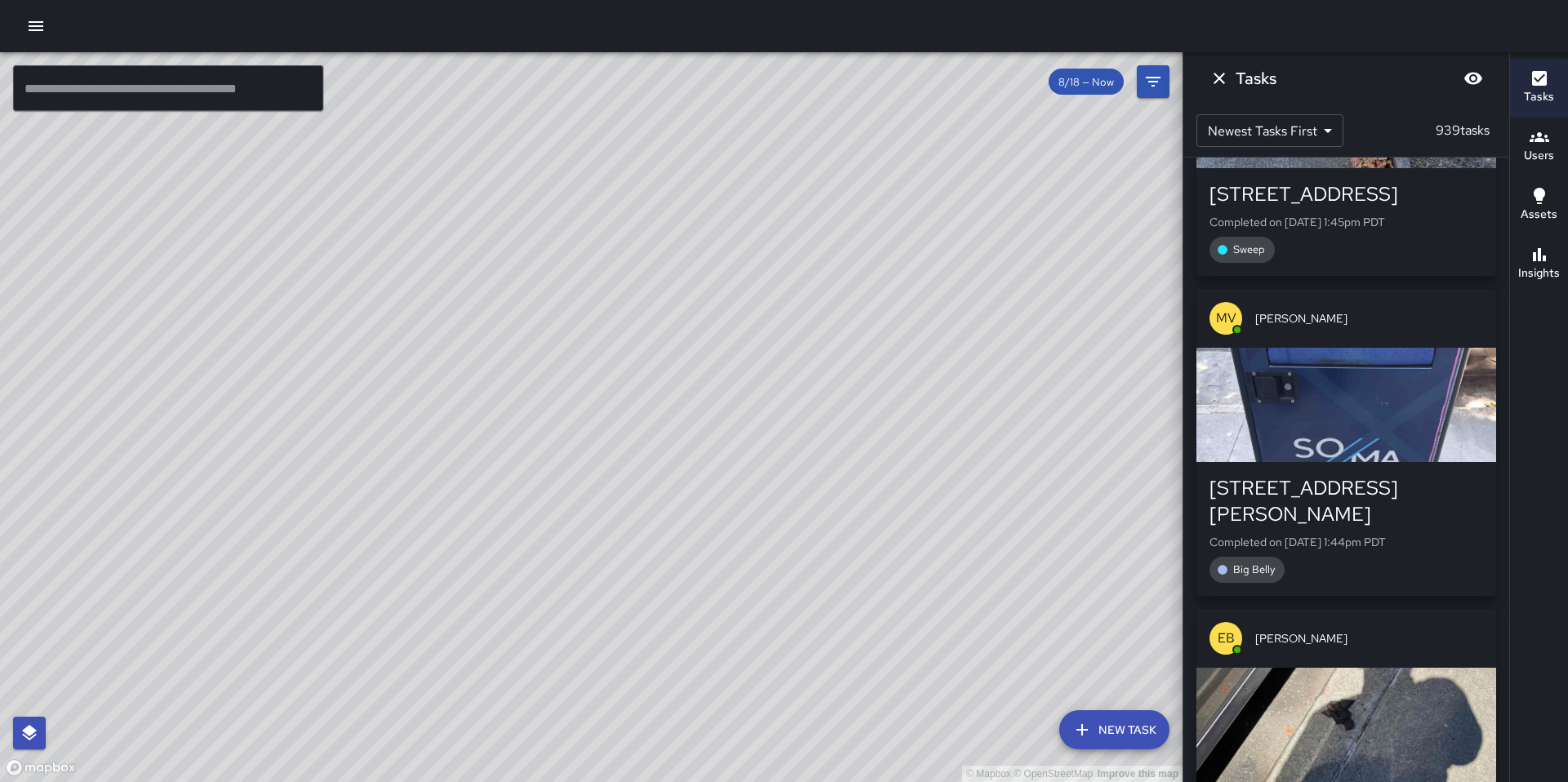
click at [124, 615] on div "© Mapbox © OpenStreetMap Improve this map" at bounding box center [591, 417] width 1183 height 730
click at [124, 615] on div "© Mapbox © OpenStreetMap Improve this map DC [PERSON_NAME] [STREET_ADDRESS][PER…" at bounding box center [591, 417] width 1183 height 730
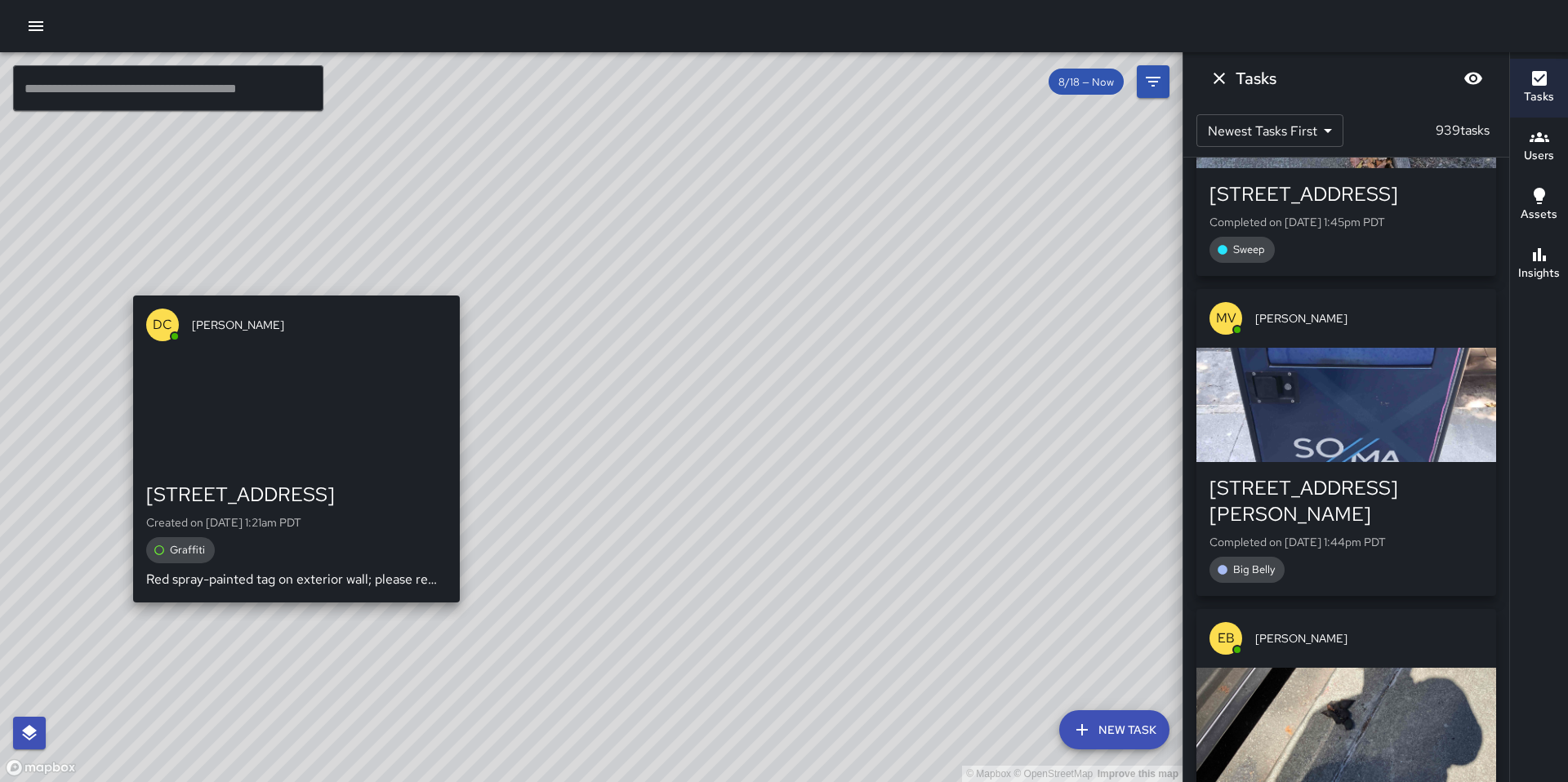
click at [127, 617] on div "© Mapbox © OpenStreetMap Improve this map DC [PERSON_NAME] [STREET_ADDRESS][PER…" at bounding box center [591, 417] width 1183 height 730
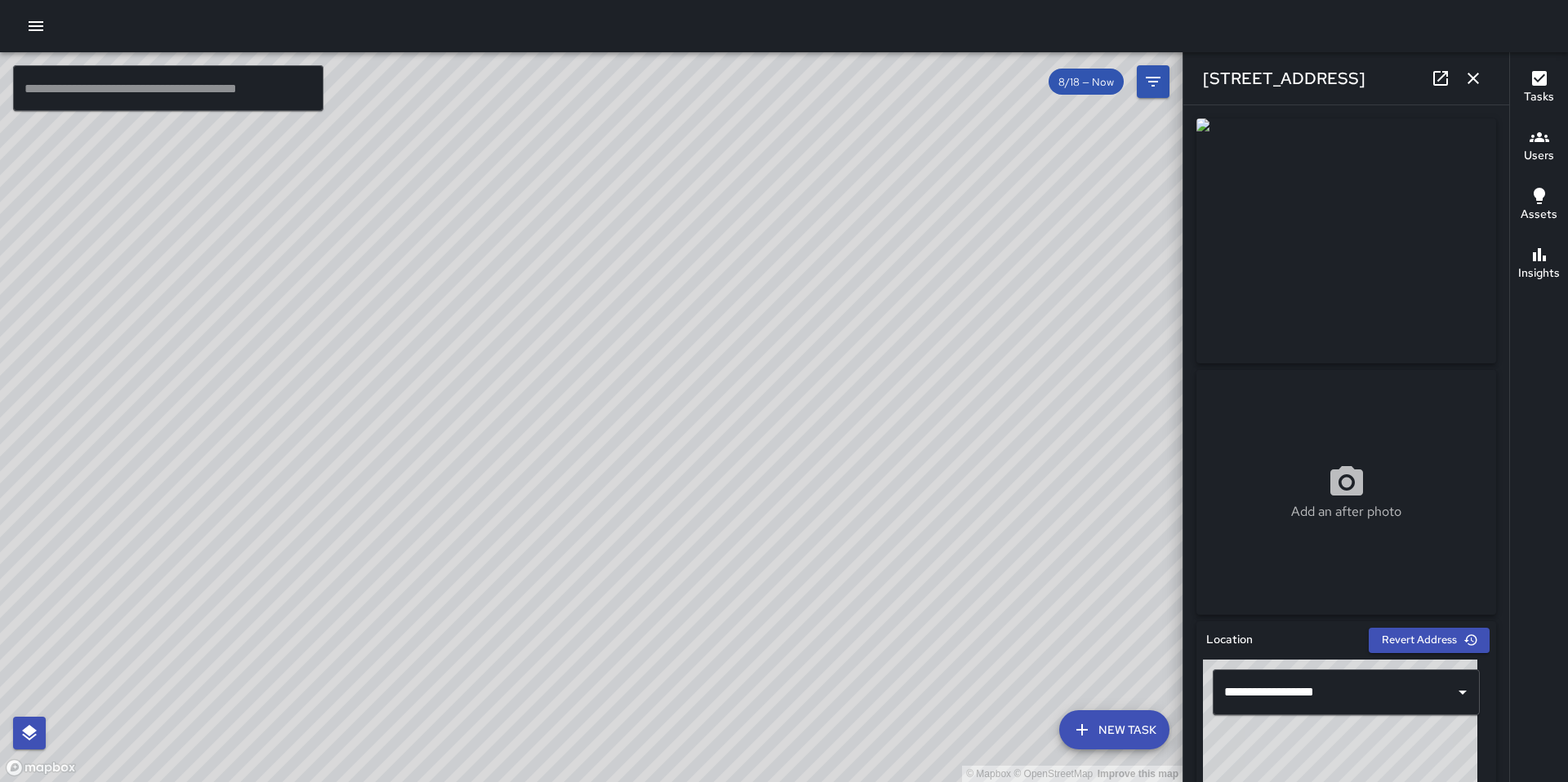
click at [604, 418] on div "© Mapbox © OpenStreetMap Improve this map" at bounding box center [591, 417] width 1183 height 730
drag, startPoint x: 464, startPoint y: 382, endPoint x: 921, endPoint y: 571, distance: 494.5
click at [921, 571] on div "© Mapbox © OpenStreetMap Improve this map" at bounding box center [591, 417] width 1183 height 730
drag, startPoint x: 727, startPoint y: 439, endPoint x: 839, endPoint y: 616, distance: 209.5
click at [838, 616] on div "© Mapbox © OpenStreetMap Improve this map" at bounding box center [591, 417] width 1183 height 730
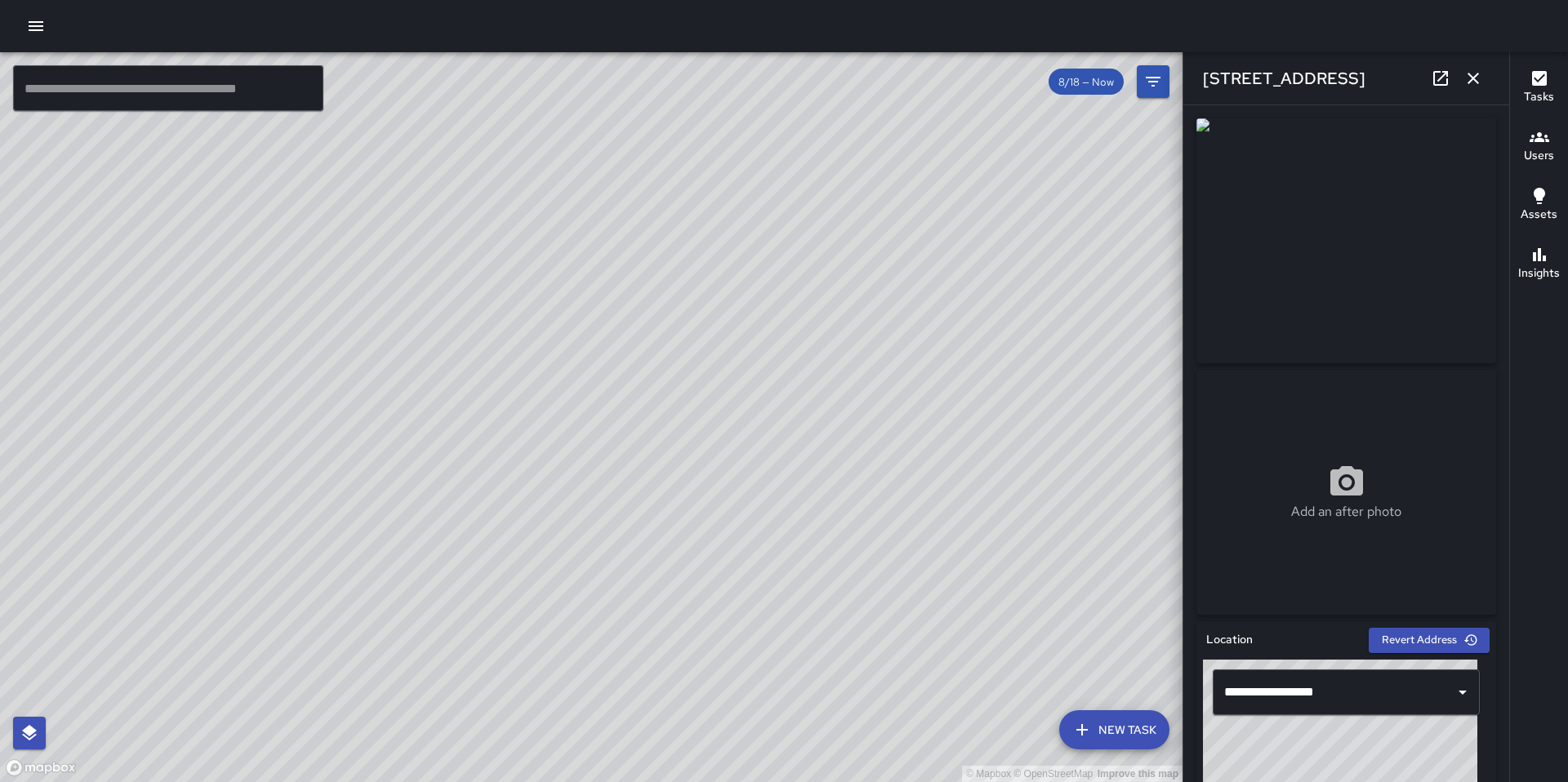
drag, startPoint x: 893, startPoint y: 513, endPoint x: 856, endPoint y: 781, distance: 270.5
click at [855, 781] on div "© Mapbox © OpenStreetMap Improve this map" at bounding box center [591, 417] width 1183 height 730
drag, startPoint x: 885, startPoint y: 620, endPoint x: 797, endPoint y: 781, distance: 183.5
click at [800, 781] on div "© Mapbox © OpenStreetMap Improve this map" at bounding box center [591, 417] width 1183 height 730
drag, startPoint x: 880, startPoint y: 655, endPoint x: 875, endPoint y: 628, distance: 27.5
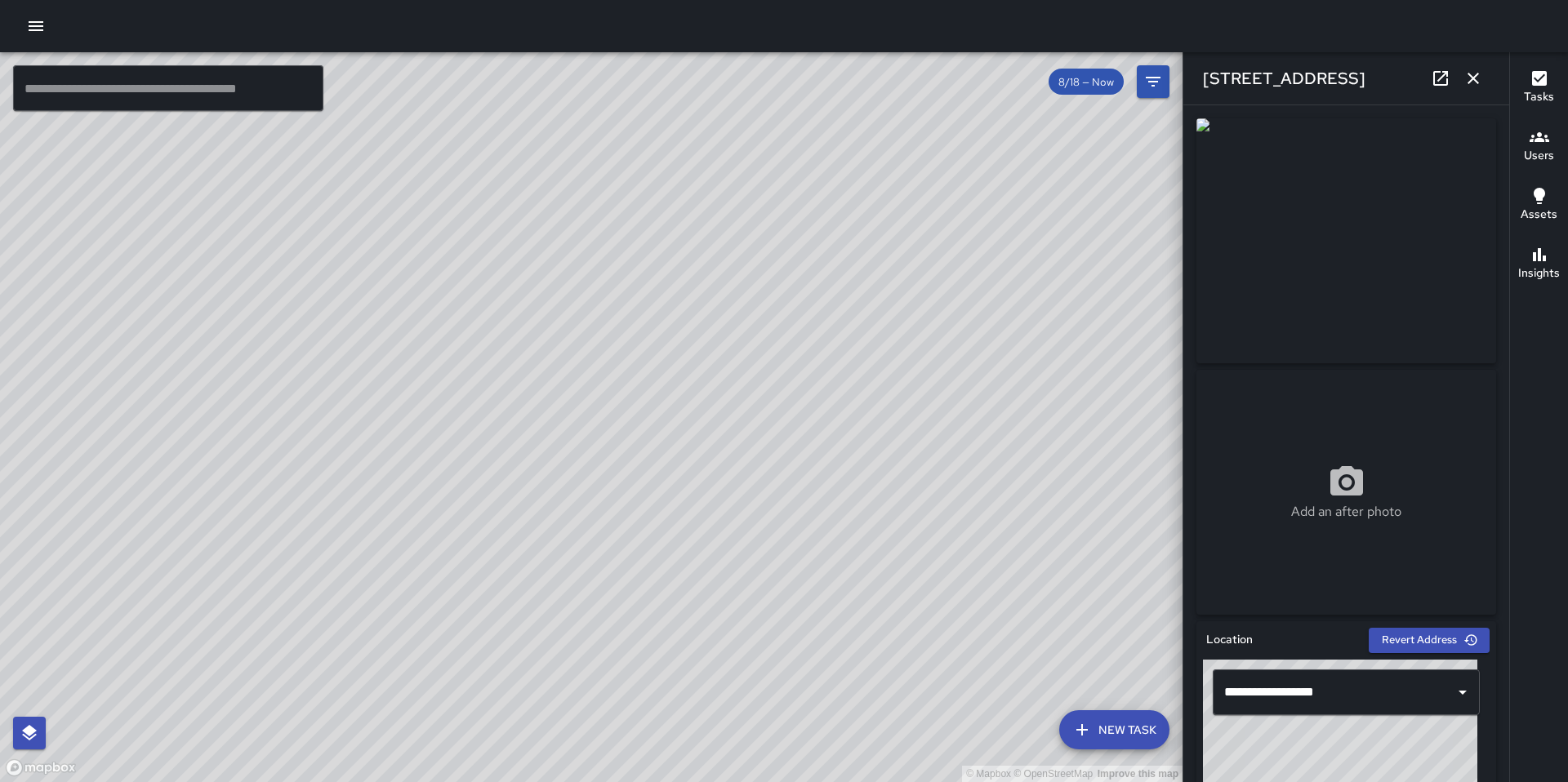
click at [873, 655] on div "© Mapbox © OpenStreetMap Improve this map" at bounding box center [591, 417] width 1183 height 730
click at [1004, 469] on div "© Mapbox © OpenStreetMap Improve this map DB [PERSON_NAME] [STREET_ADDRESS][PER…" at bounding box center [591, 417] width 1183 height 730
click at [1466, 80] on icon "button" at bounding box center [1473, 78] width 19 height 19
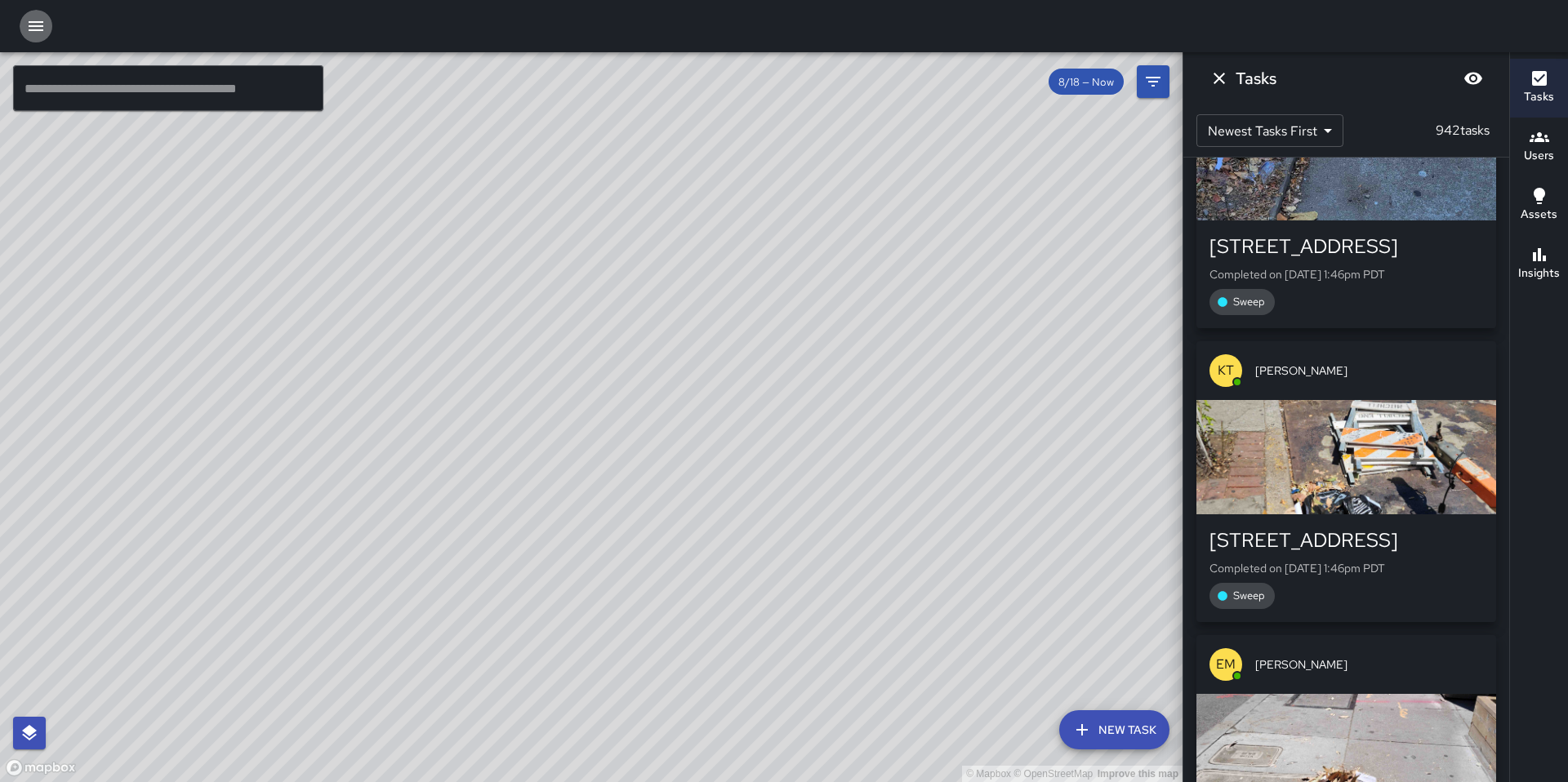
click at [38, 27] on icon "button" at bounding box center [36, 26] width 19 height 19
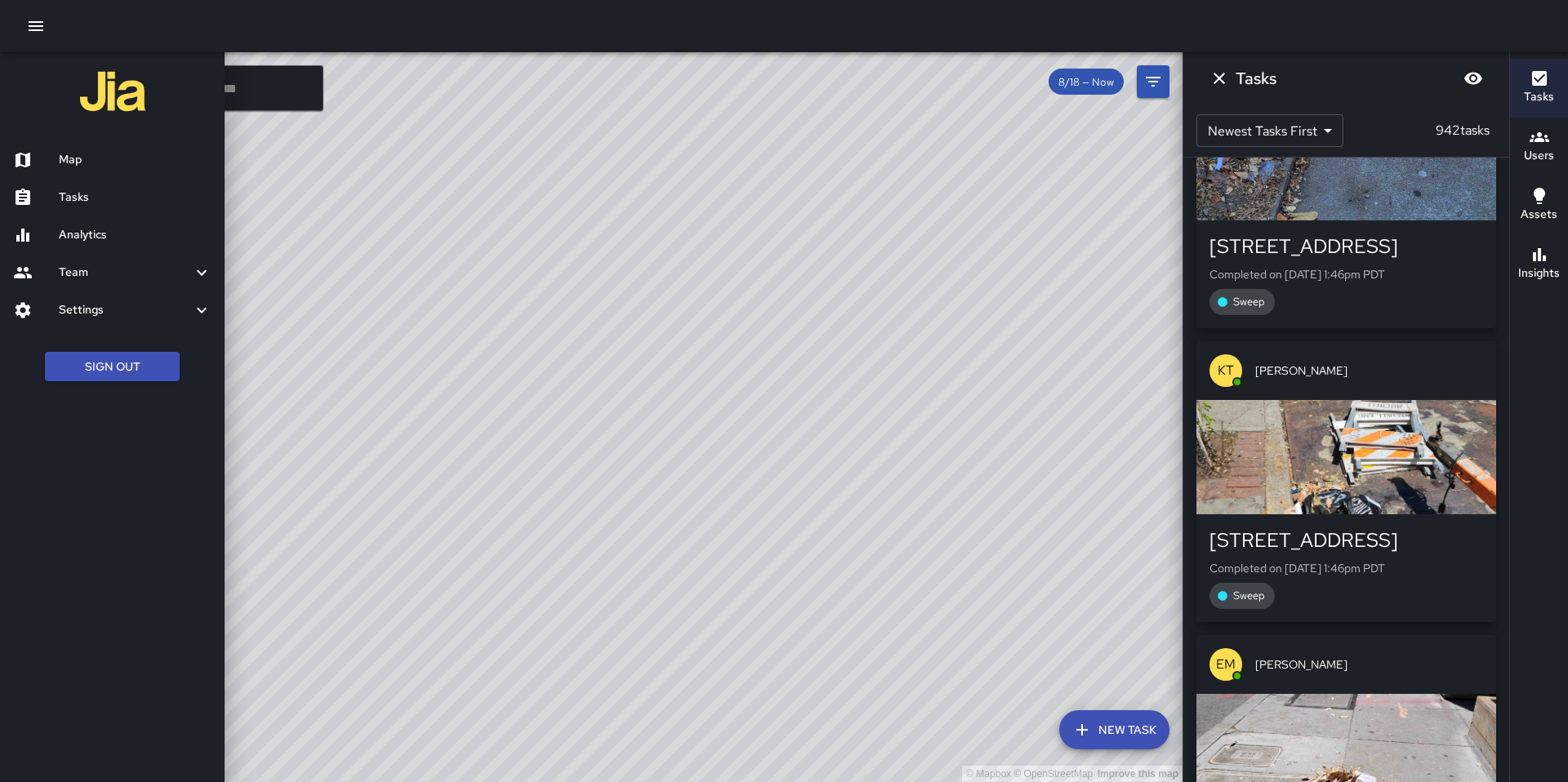
click at [232, 92] on div at bounding box center [784, 391] width 1568 height 782
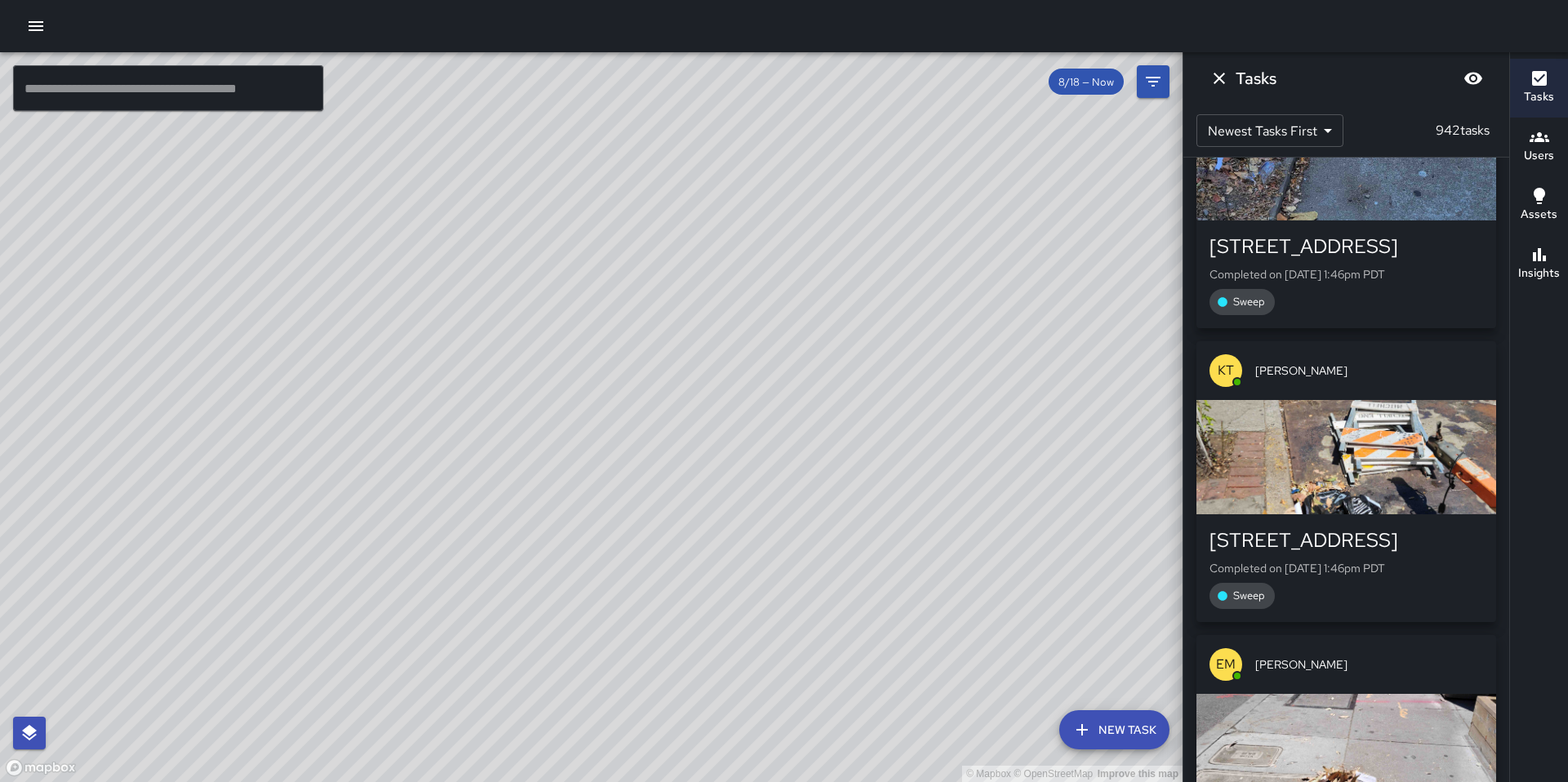
click at [232, 92] on input "text" at bounding box center [167, 88] width 310 height 46
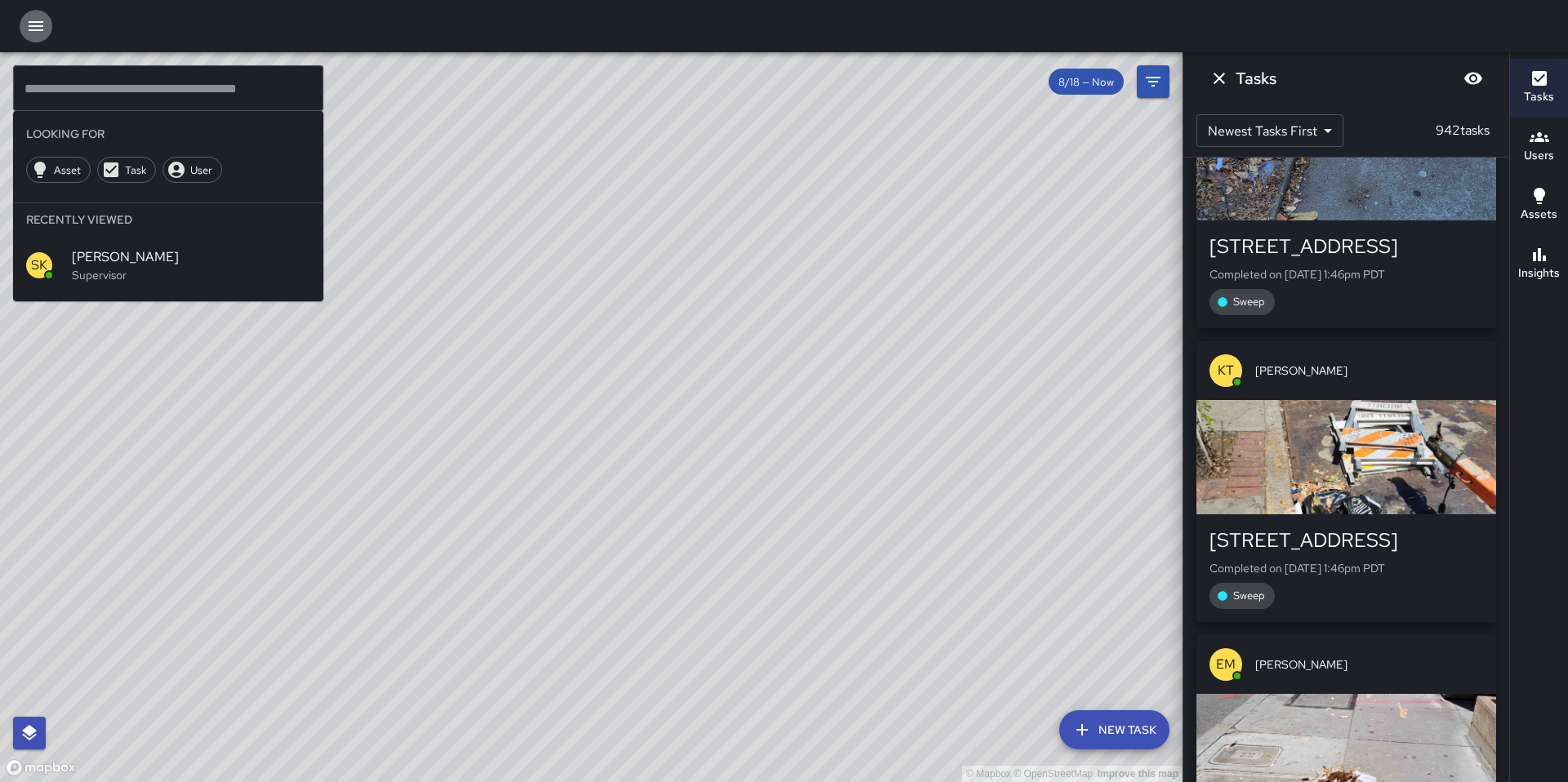
click at [49, 27] on button "button" at bounding box center [36, 27] width 33 height 33
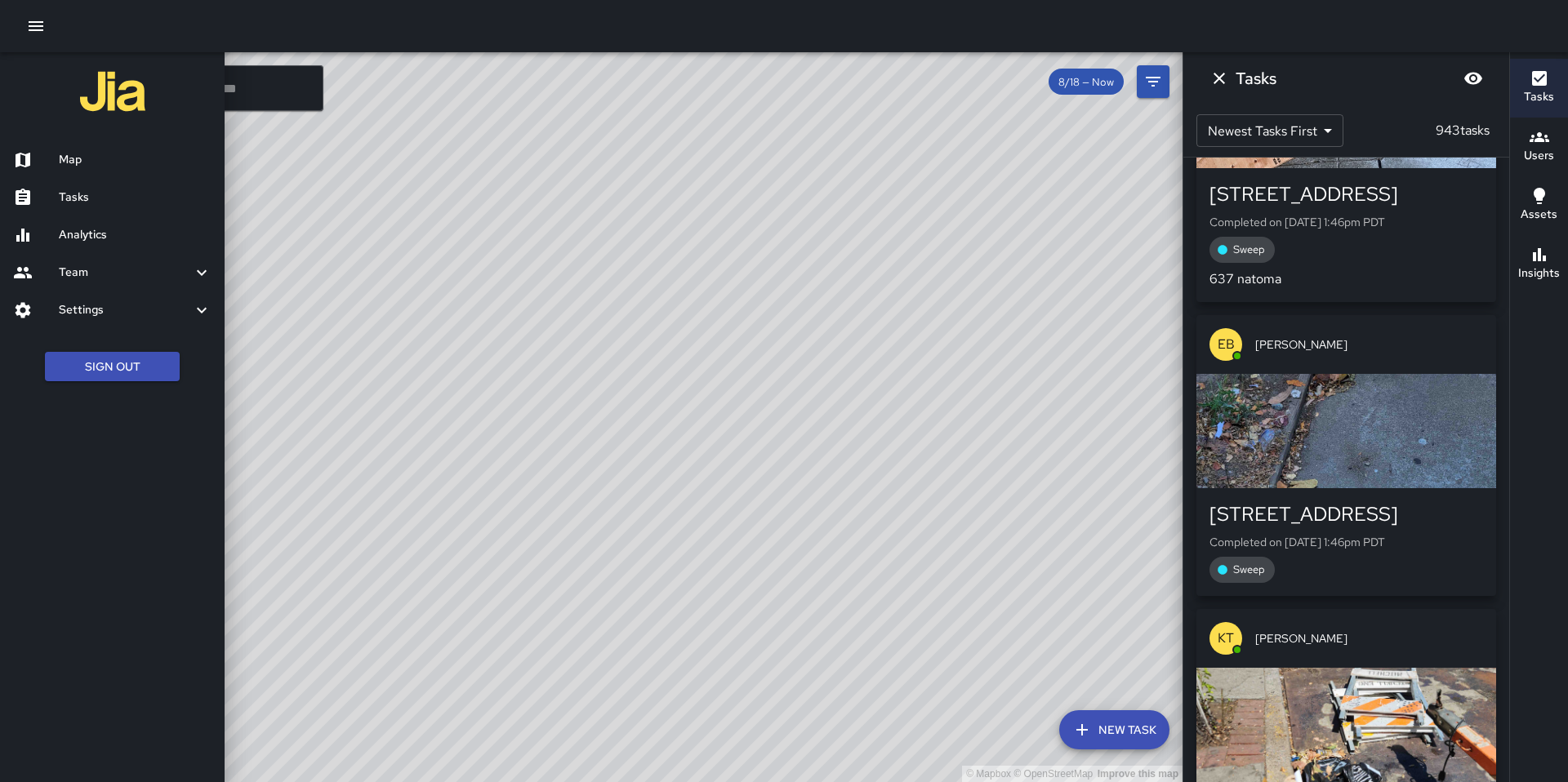
click at [81, 205] on h6 "Tasks" at bounding box center [134, 198] width 153 height 18
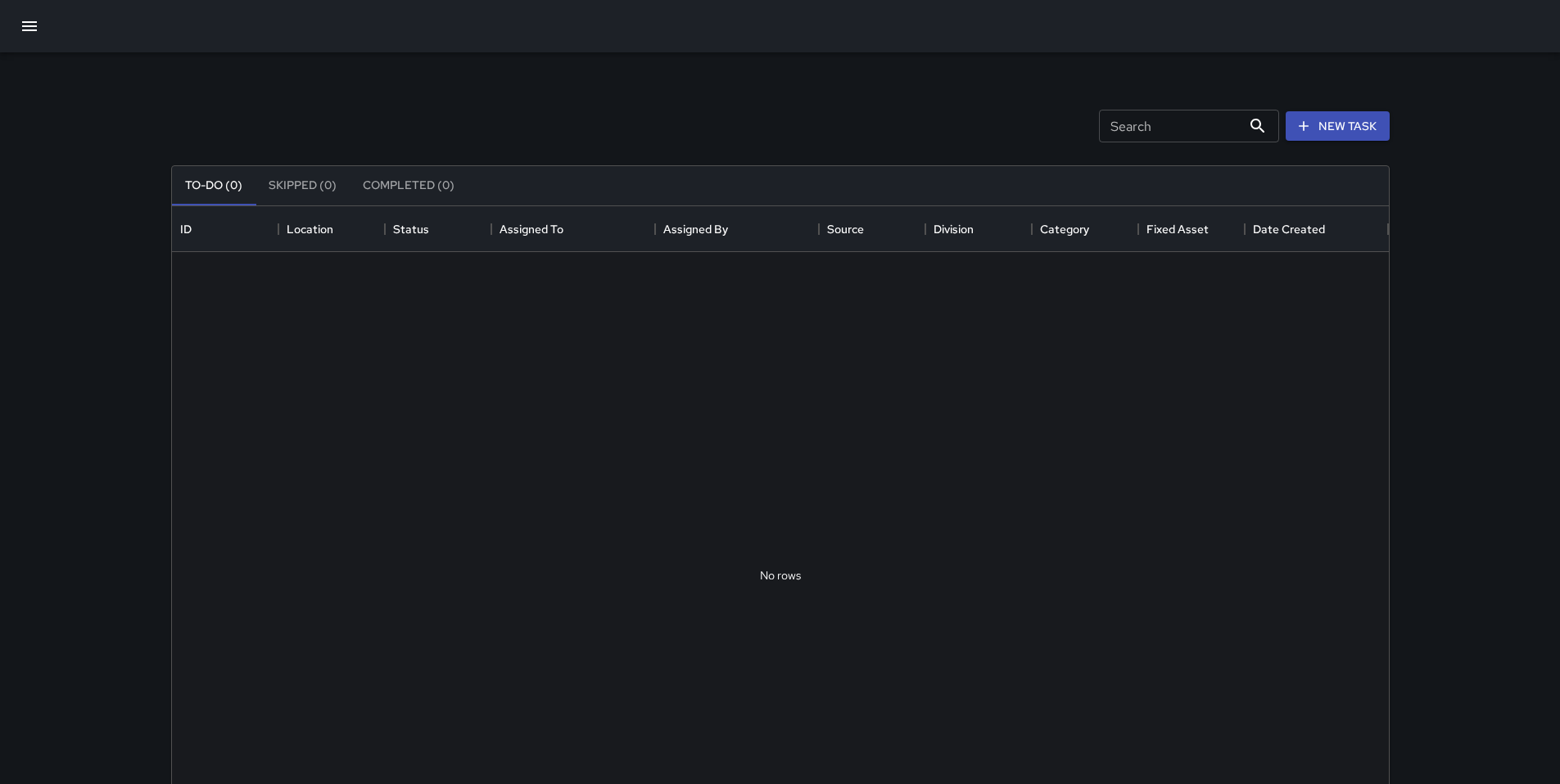
scroll to position [681, 1204]
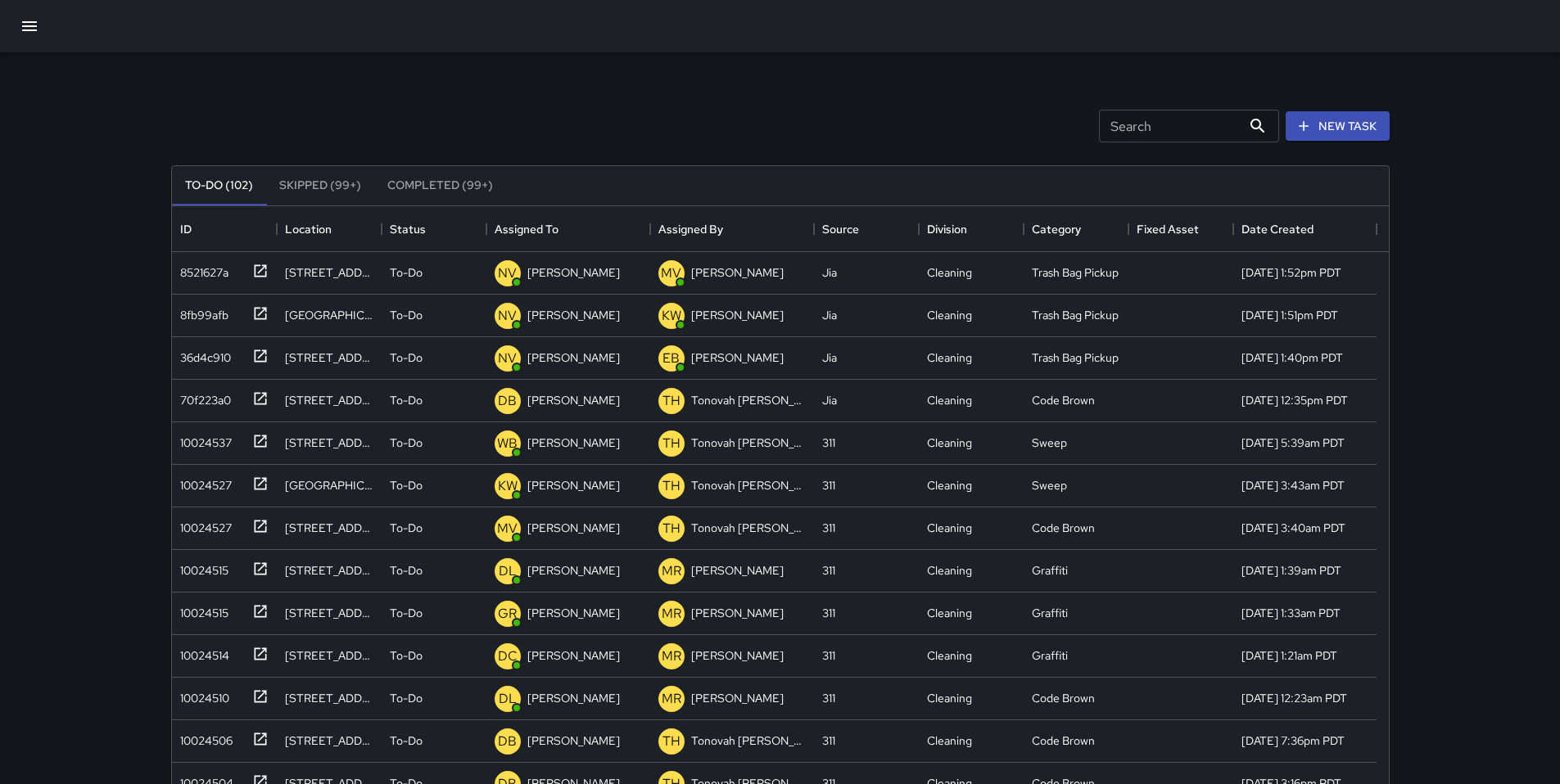
click at [1219, 132] on input "Search" at bounding box center [1169, 127] width 142 height 33
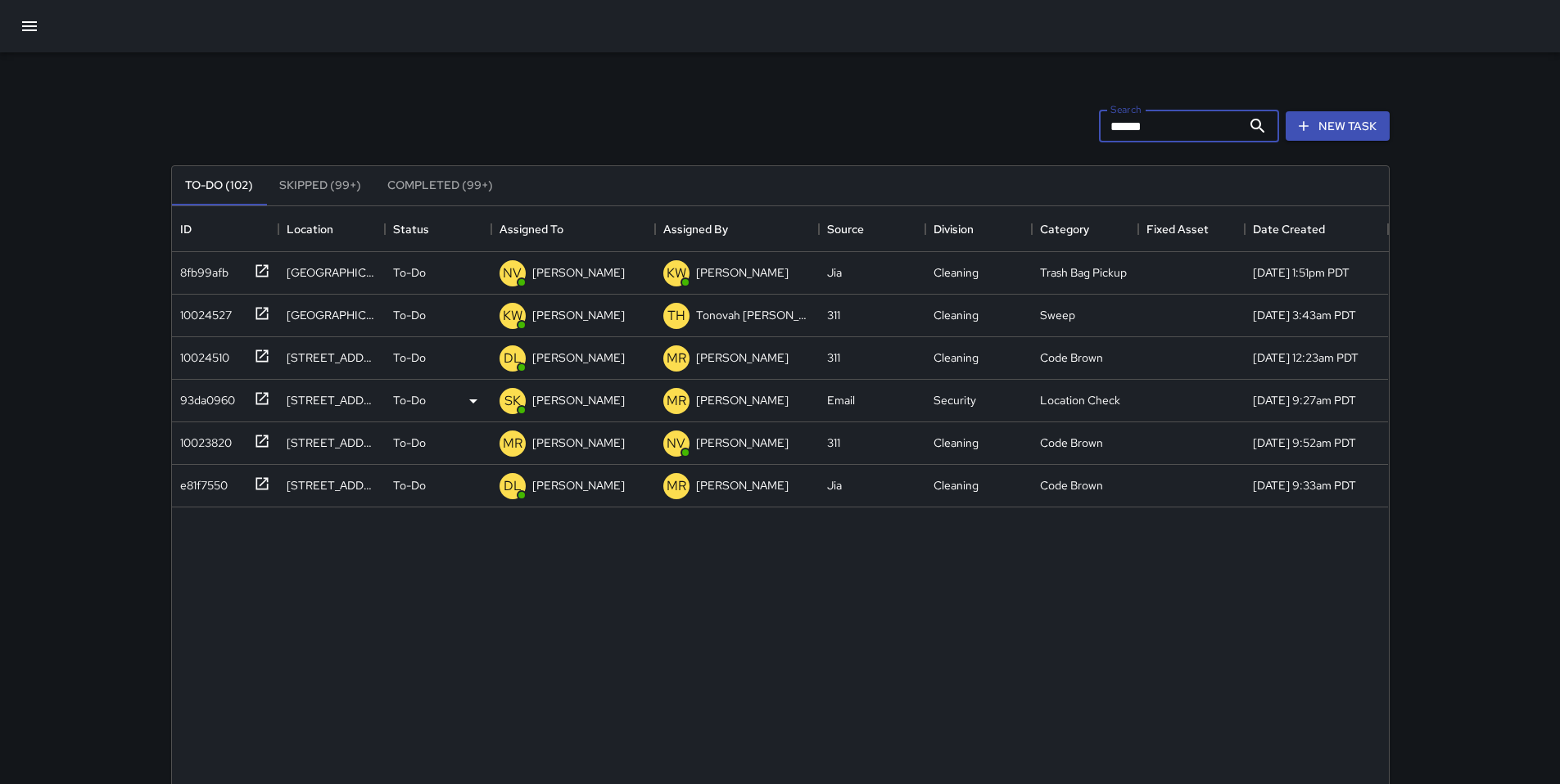
type input "******"
click at [213, 402] on div "93da0960" at bounding box center [204, 396] width 61 height 23
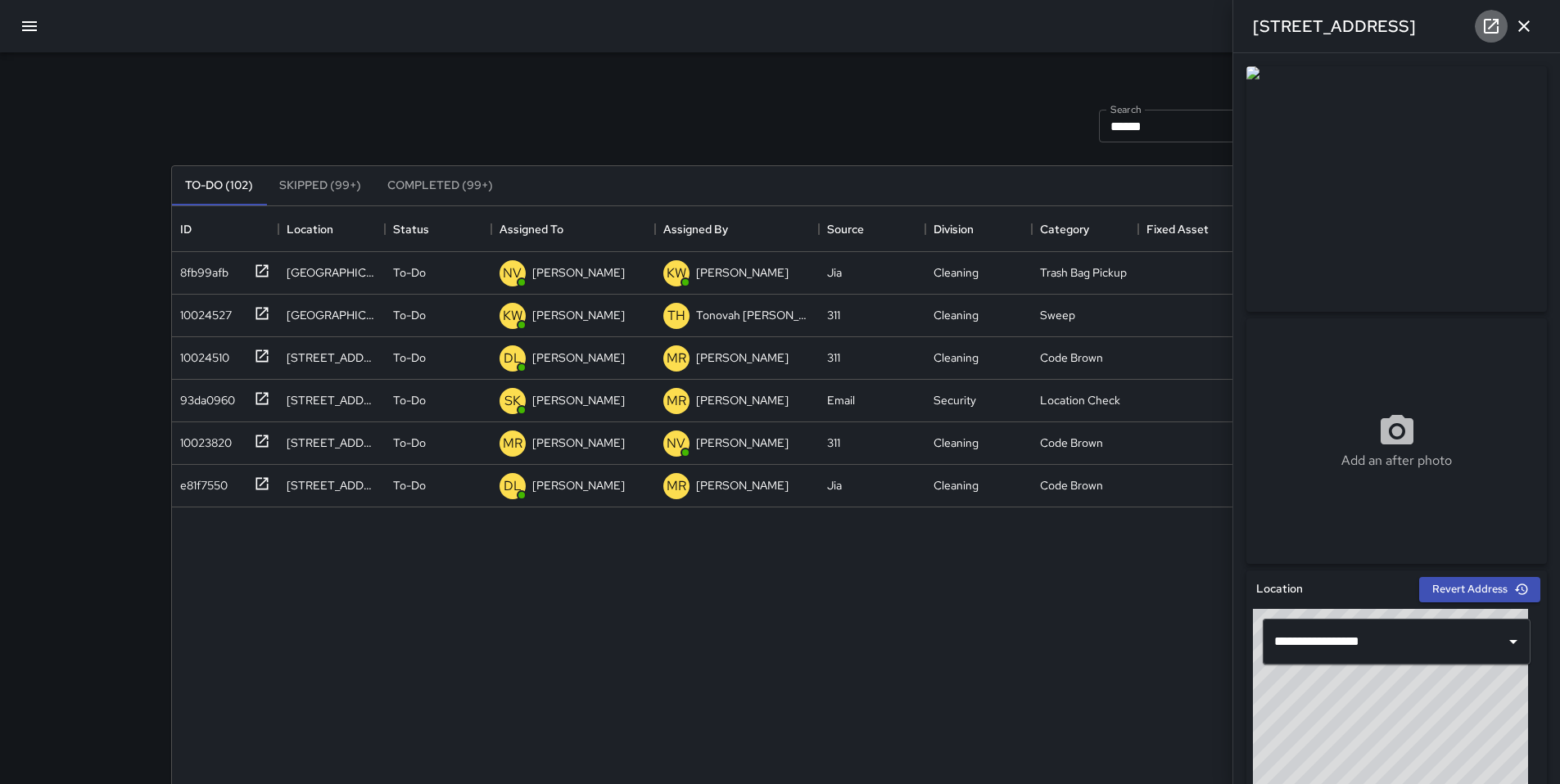
click at [1484, 30] on icon at bounding box center [1491, 27] width 15 height 15
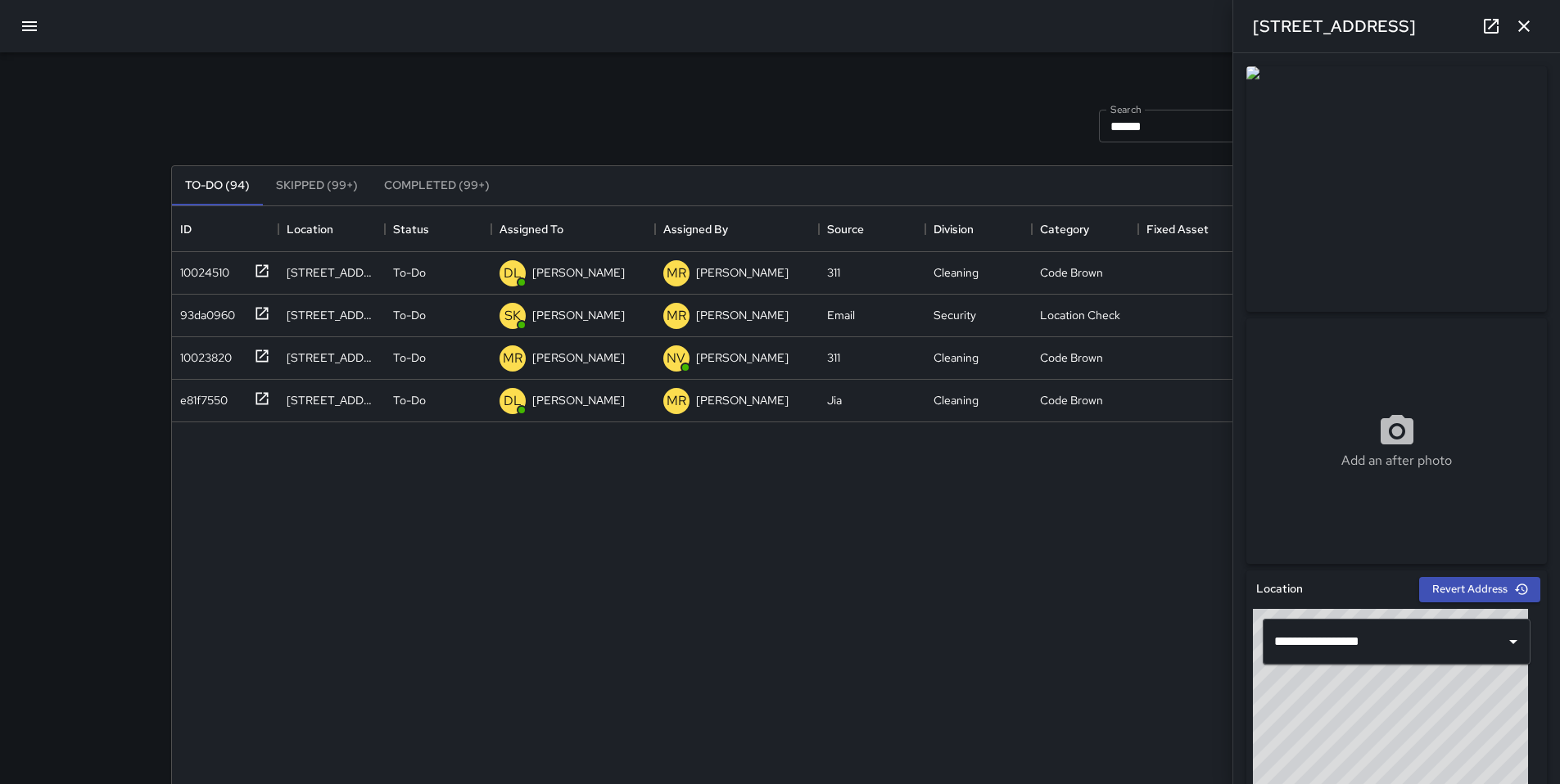
click at [722, 129] on div "Search ****** Search New Task" at bounding box center [780, 126] width 1225 height 85
click at [1534, 20] on button "button" at bounding box center [1524, 27] width 33 height 33
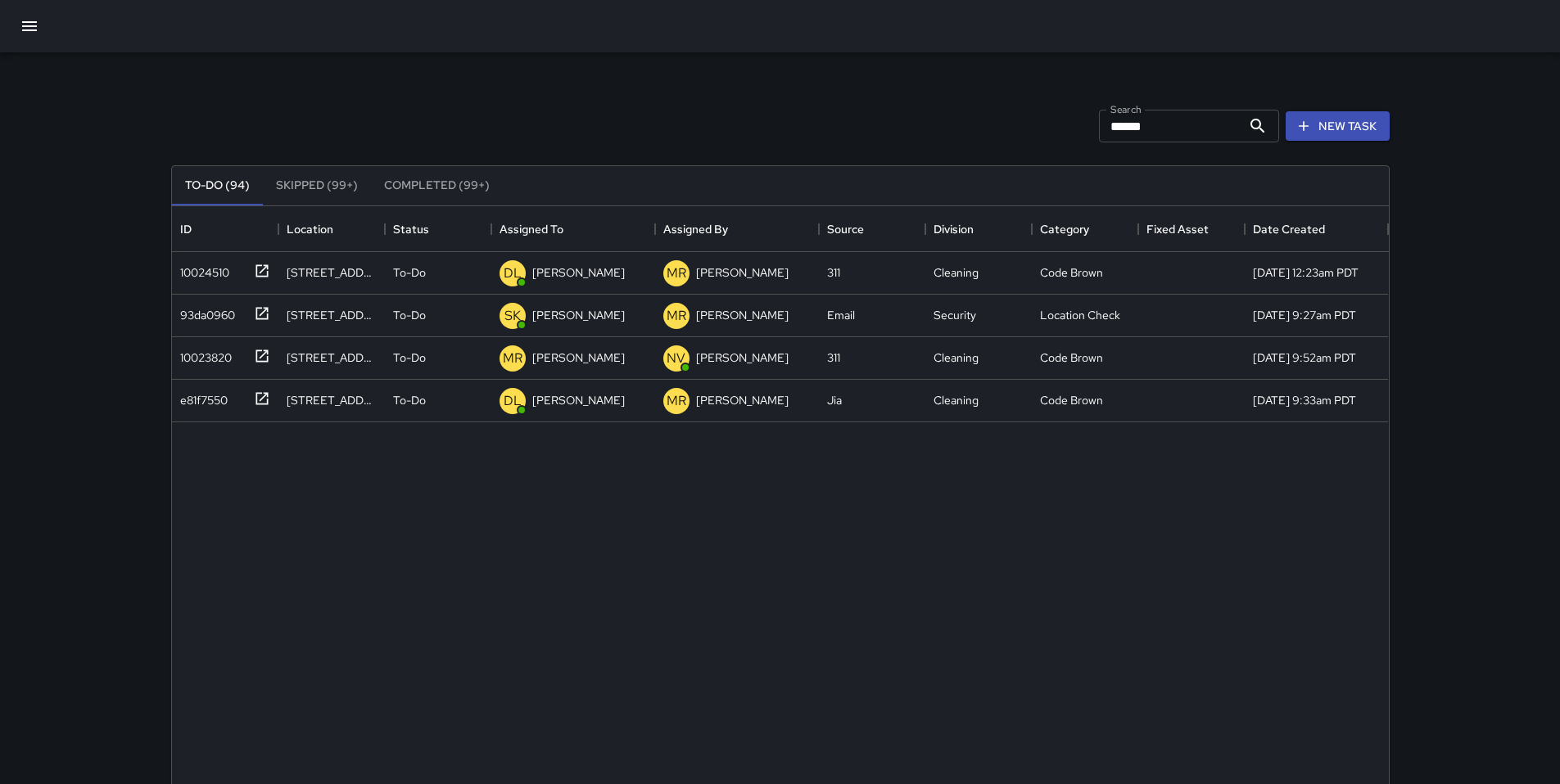
drag, startPoint x: 818, startPoint y: 139, endPoint x: 785, endPoint y: 145, distance: 33.5
click at [818, 139] on div "Search ****** Search New Task" at bounding box center [780, 126] width 1225 height 85
click at [192, 301] on div "93da0960" at bounding box center [204, 312] width 61 height 23
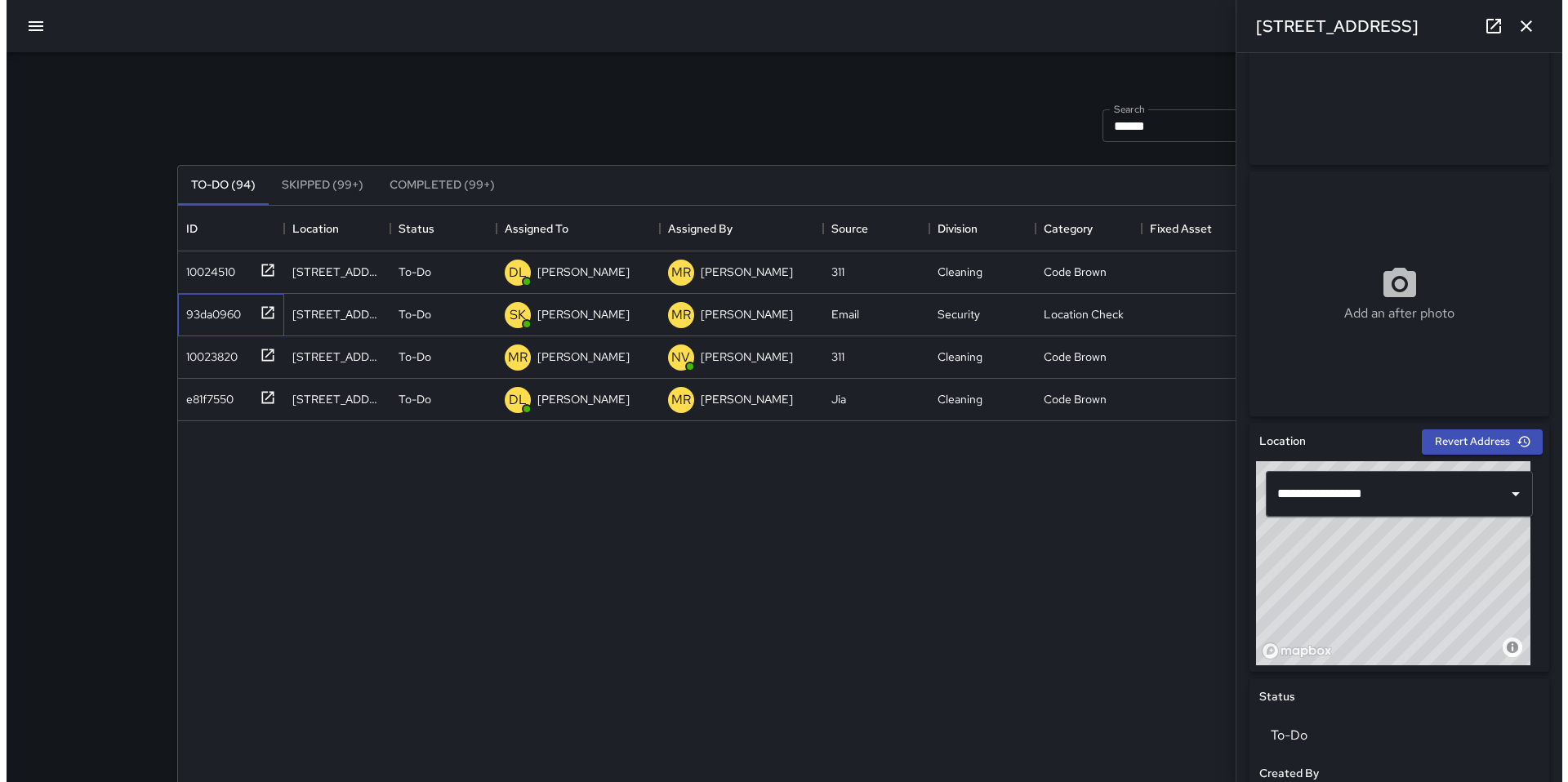
scroll to position [0, 0]
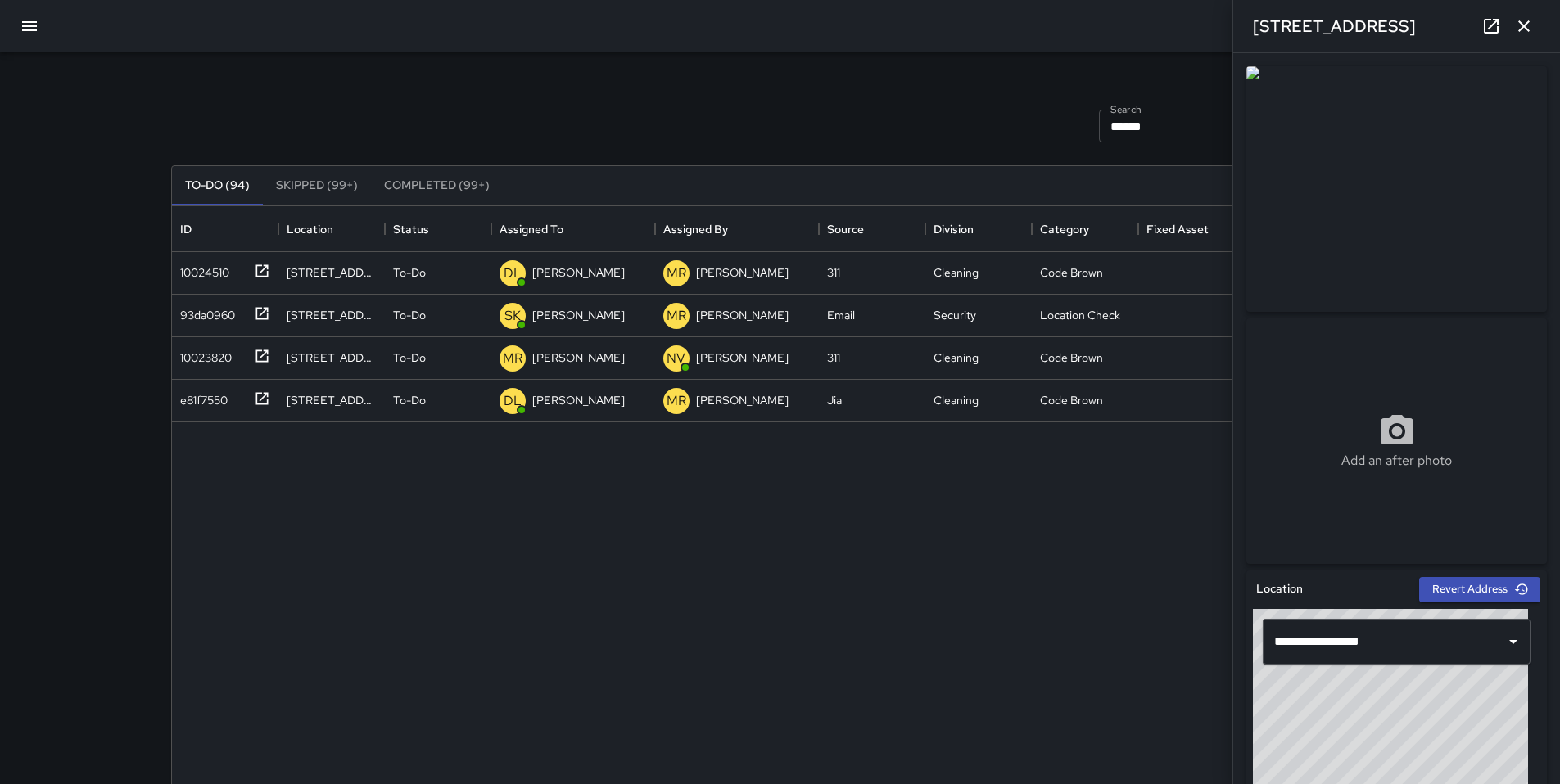
click at [1519, 35] on icon "button" at bounding box center [1523, 26] width 19 height 19
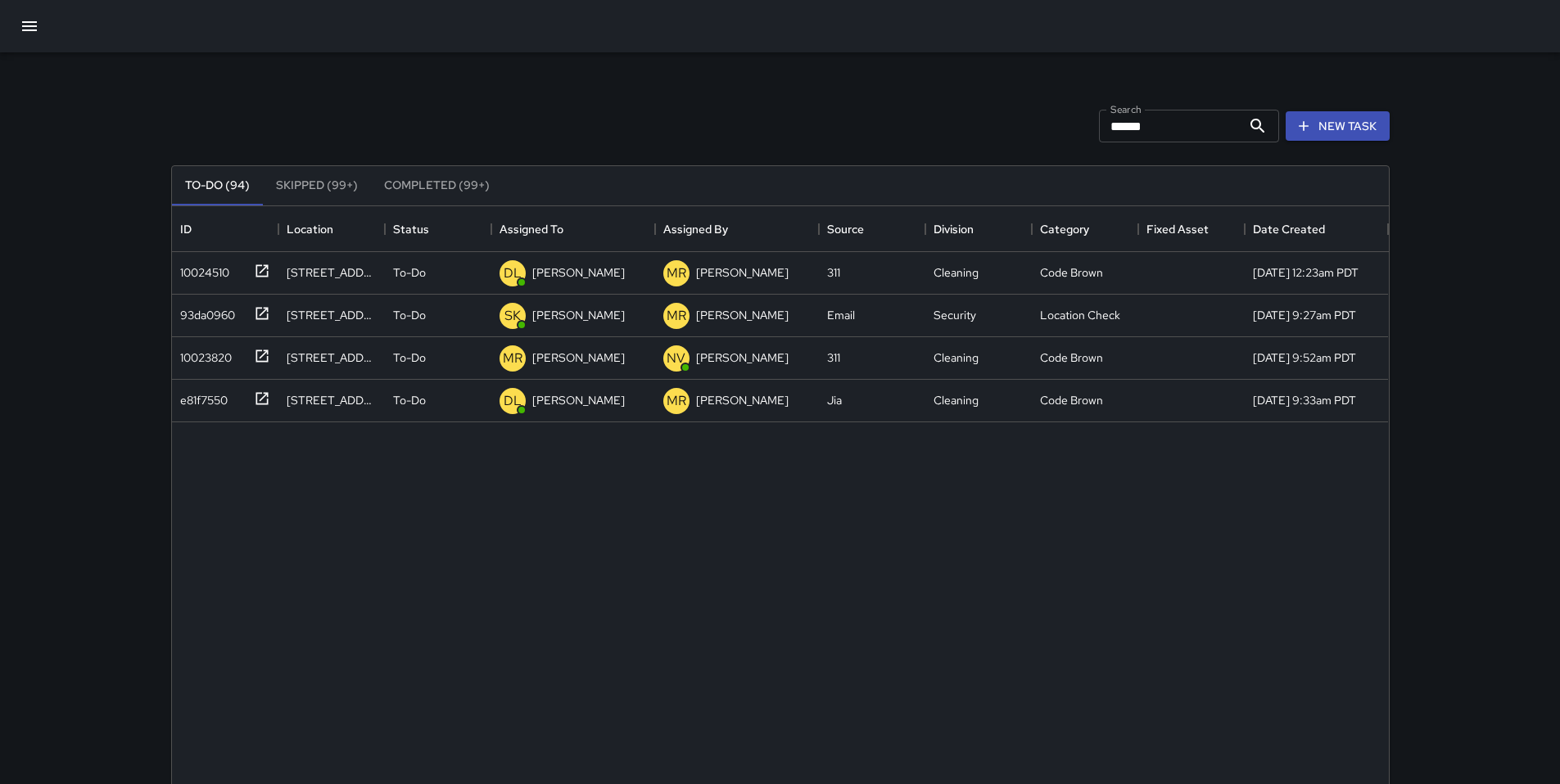
click at [682, 101] on div "Search ****** Search New Task" at bounding box center [780, 126] width 1225 height 85
click at [30, 33] on icon "button" at bounding box center [28, 26] width 19 height 19
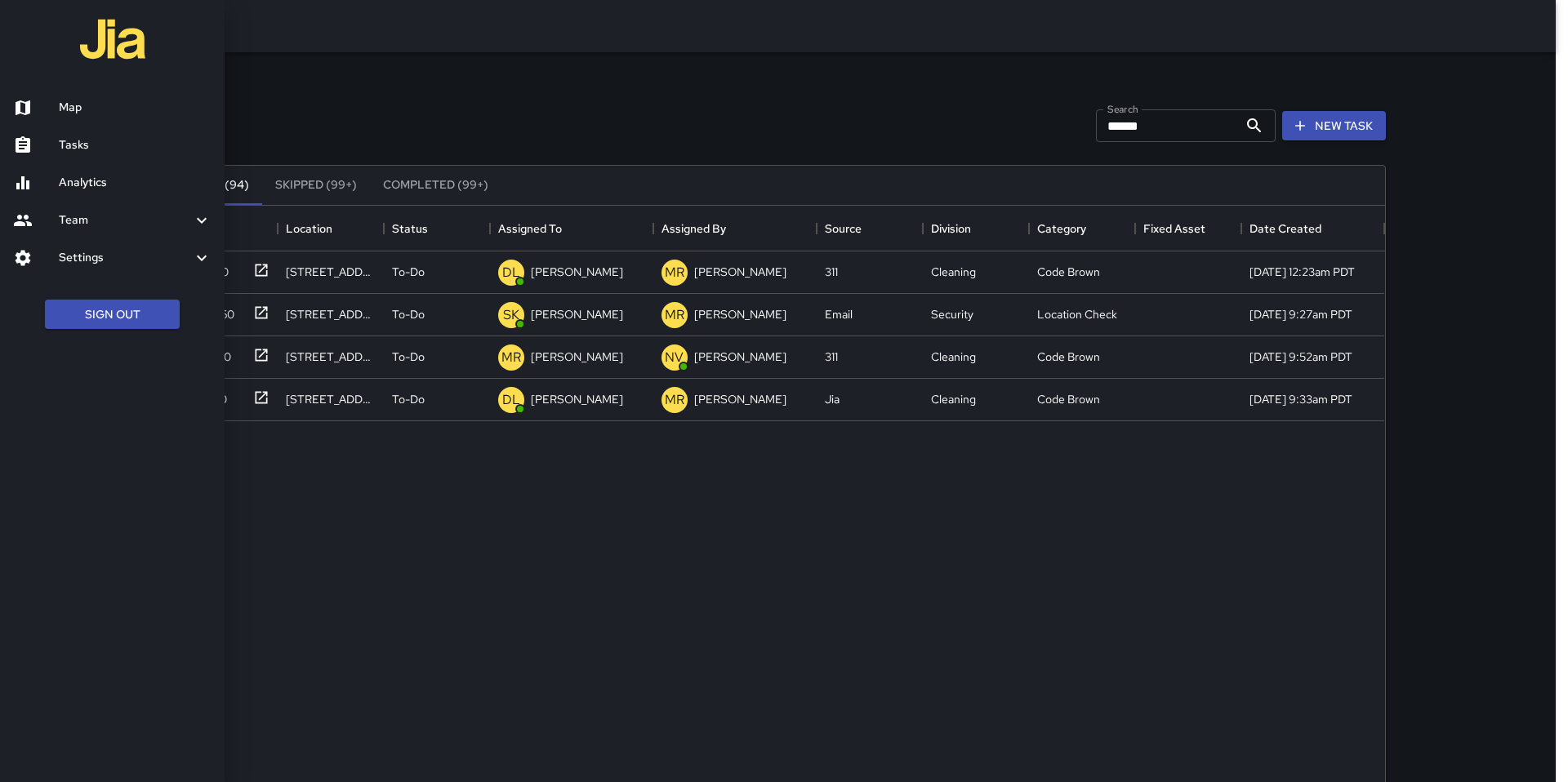
click at [85, 108] on h6 "Map" at bounding box center [134, 108] width 153 height 18
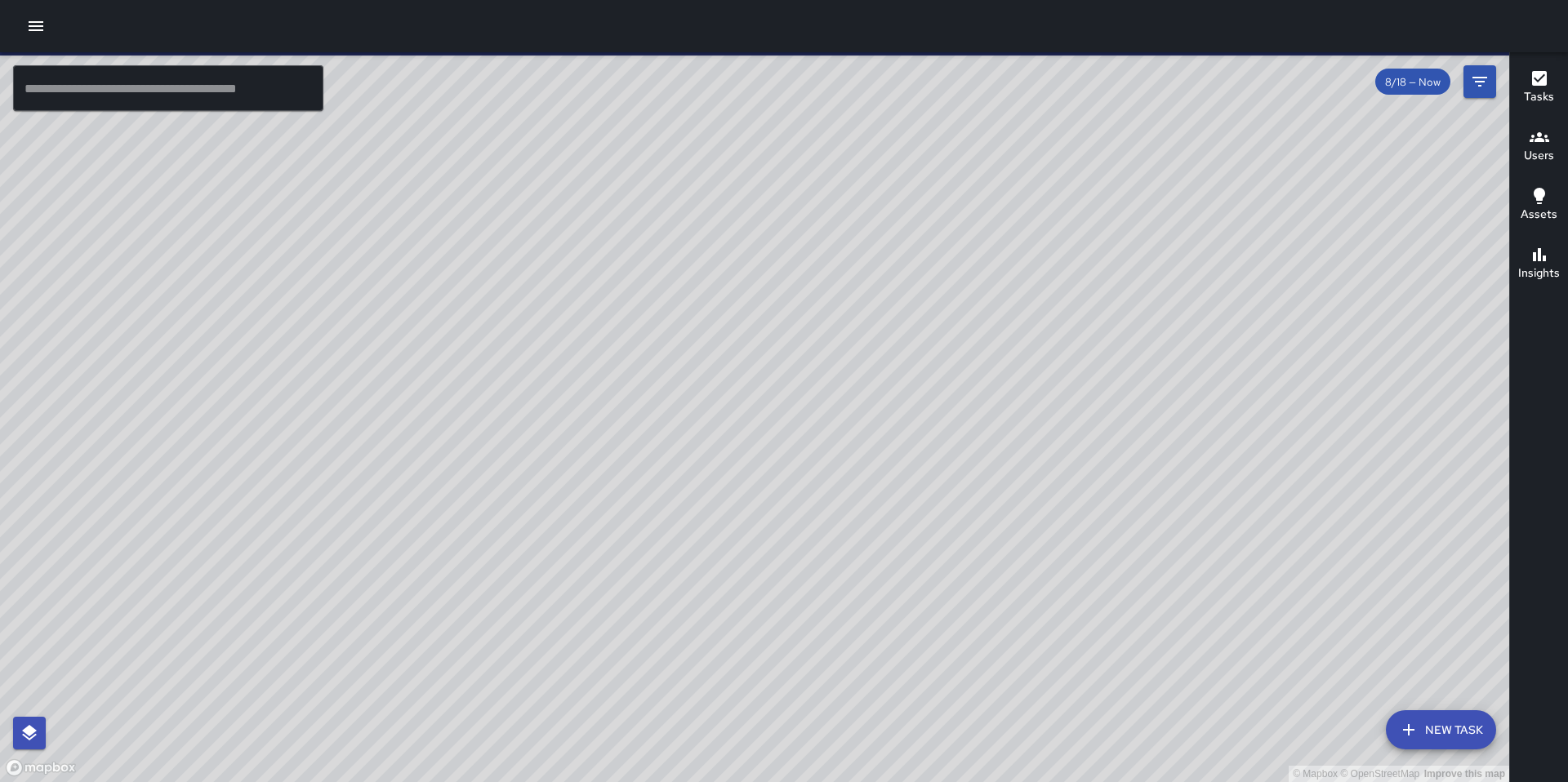
click at [70, 102] on input "text" at bounding box center [167, 88] width 310 height 46
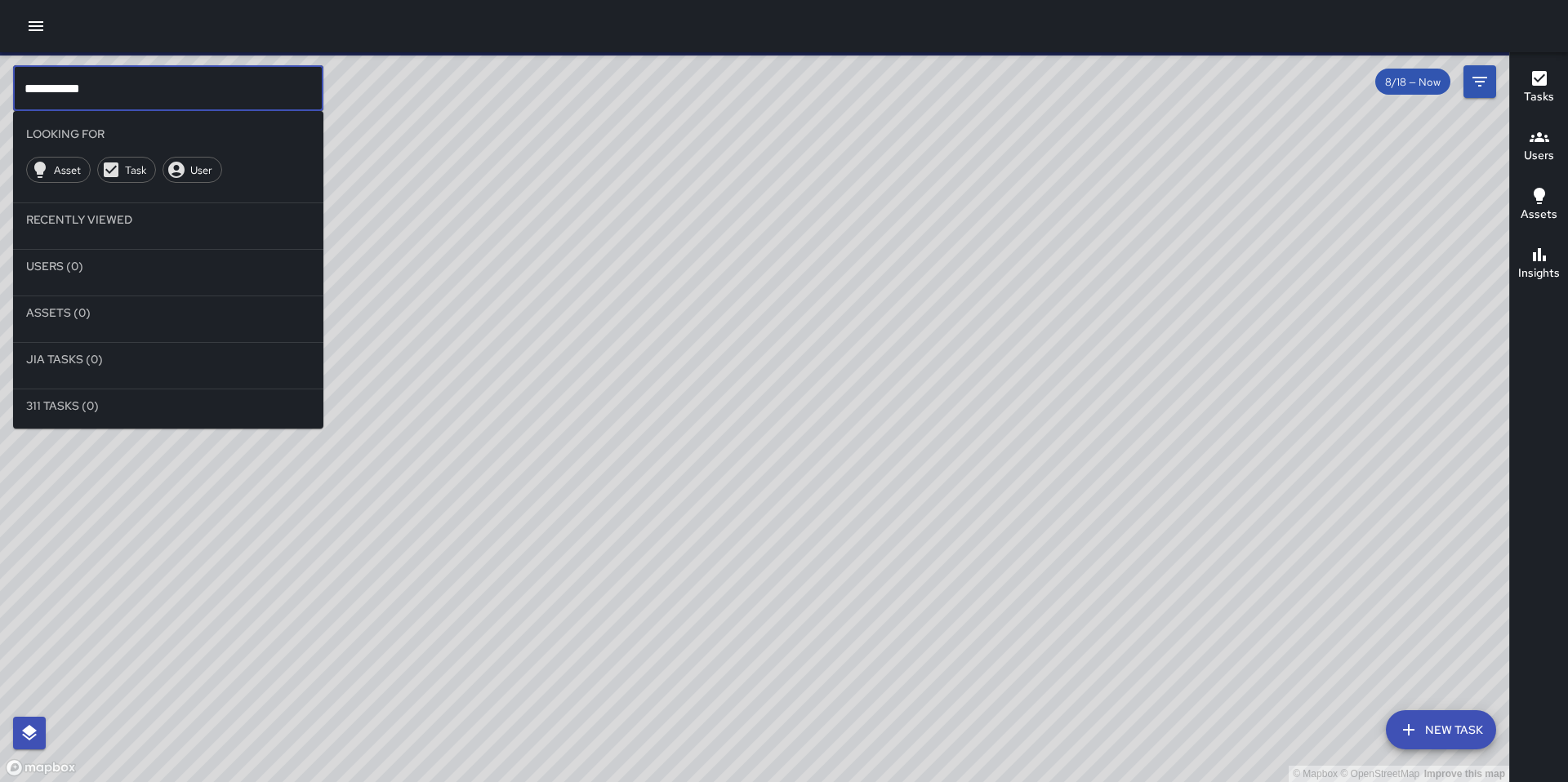
type input "**********"
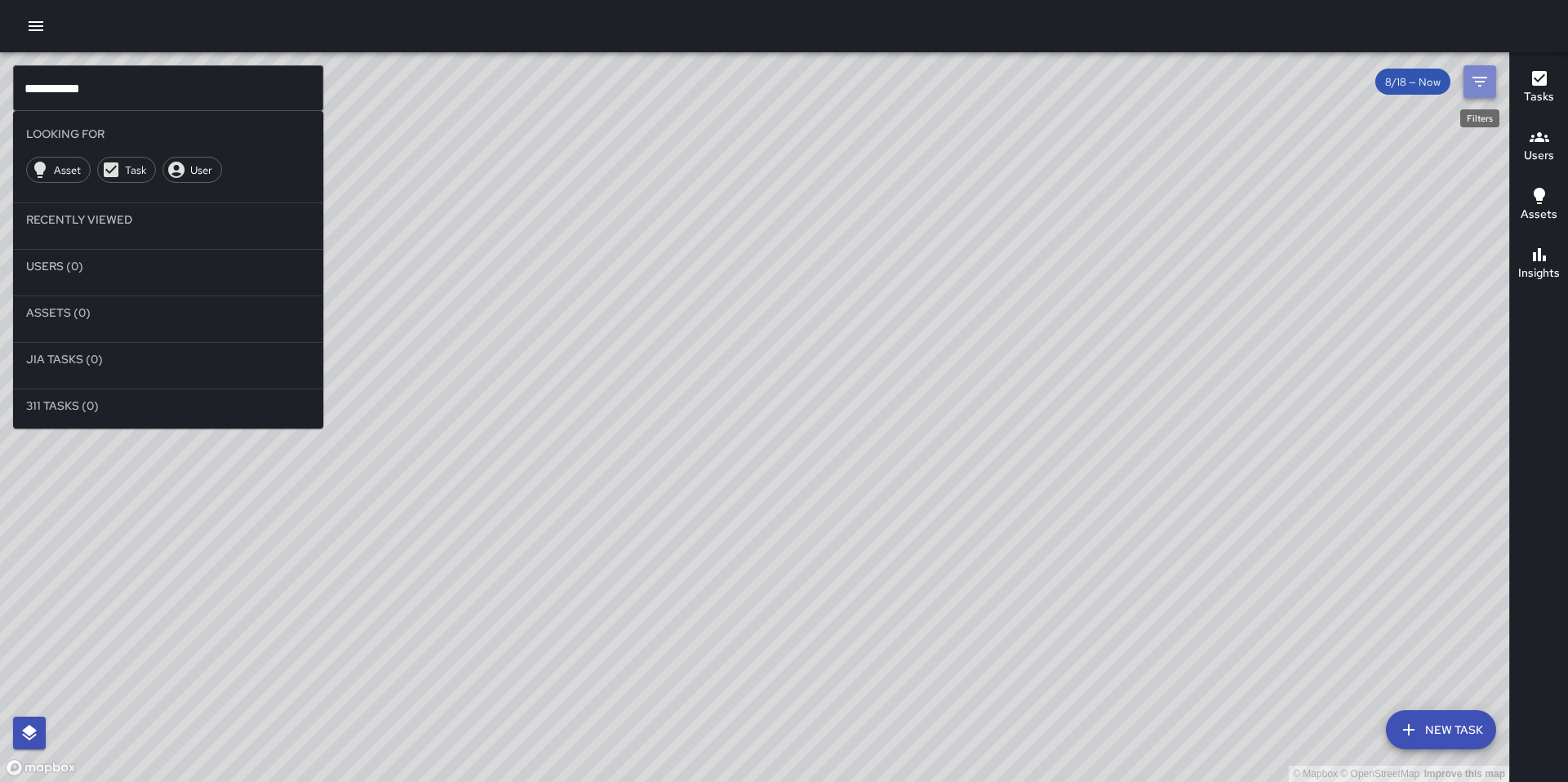
click at [1472, 86] on icon "Filters" at bounding box center [1479, 81] width 19 height 19
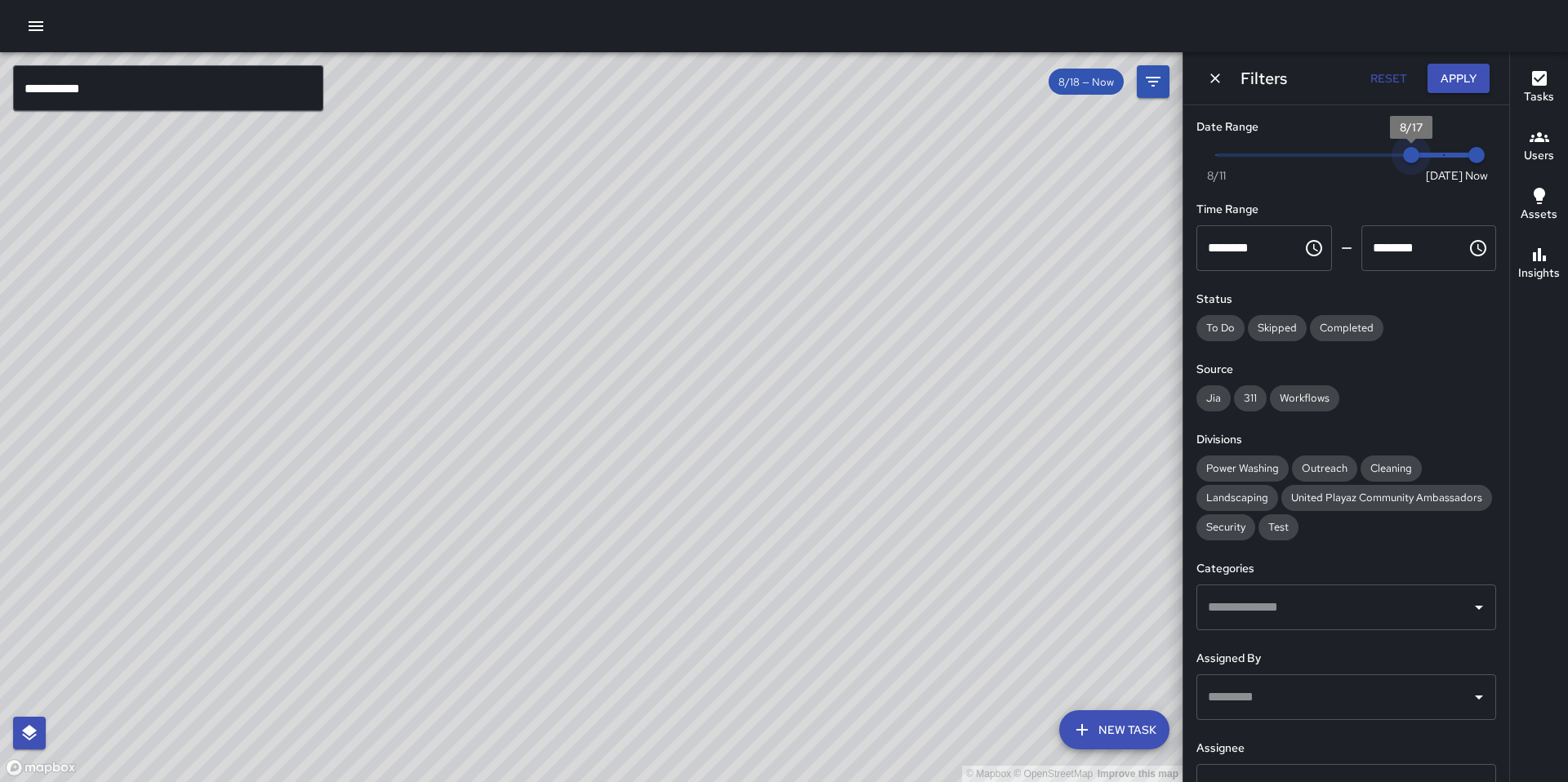
type input "*"
drag, startPoint x: 1440, startPoint y: 153, endPoint x: 1166, endPoint y: 146, distance: 274.1
click at [1167, 146] on div "**********" at bounding box center [784, 417] width 1568 height 730
click at [1465, 81] on button "Apply" at bounding box center [1459, 79] width 62 height 30
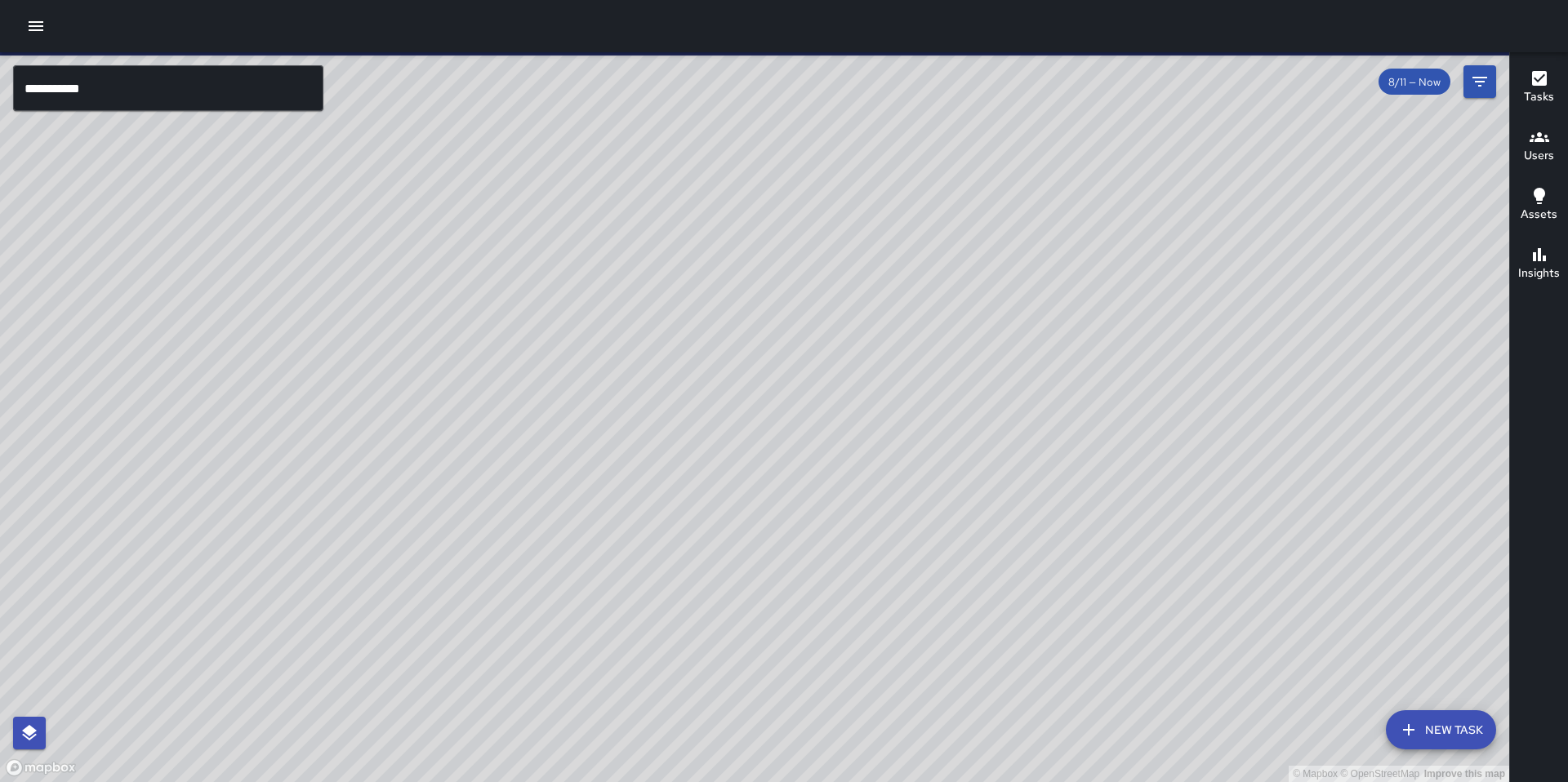
click at [201, 81] on input "**********" at bounding box center [167, 88] width 310 height 46
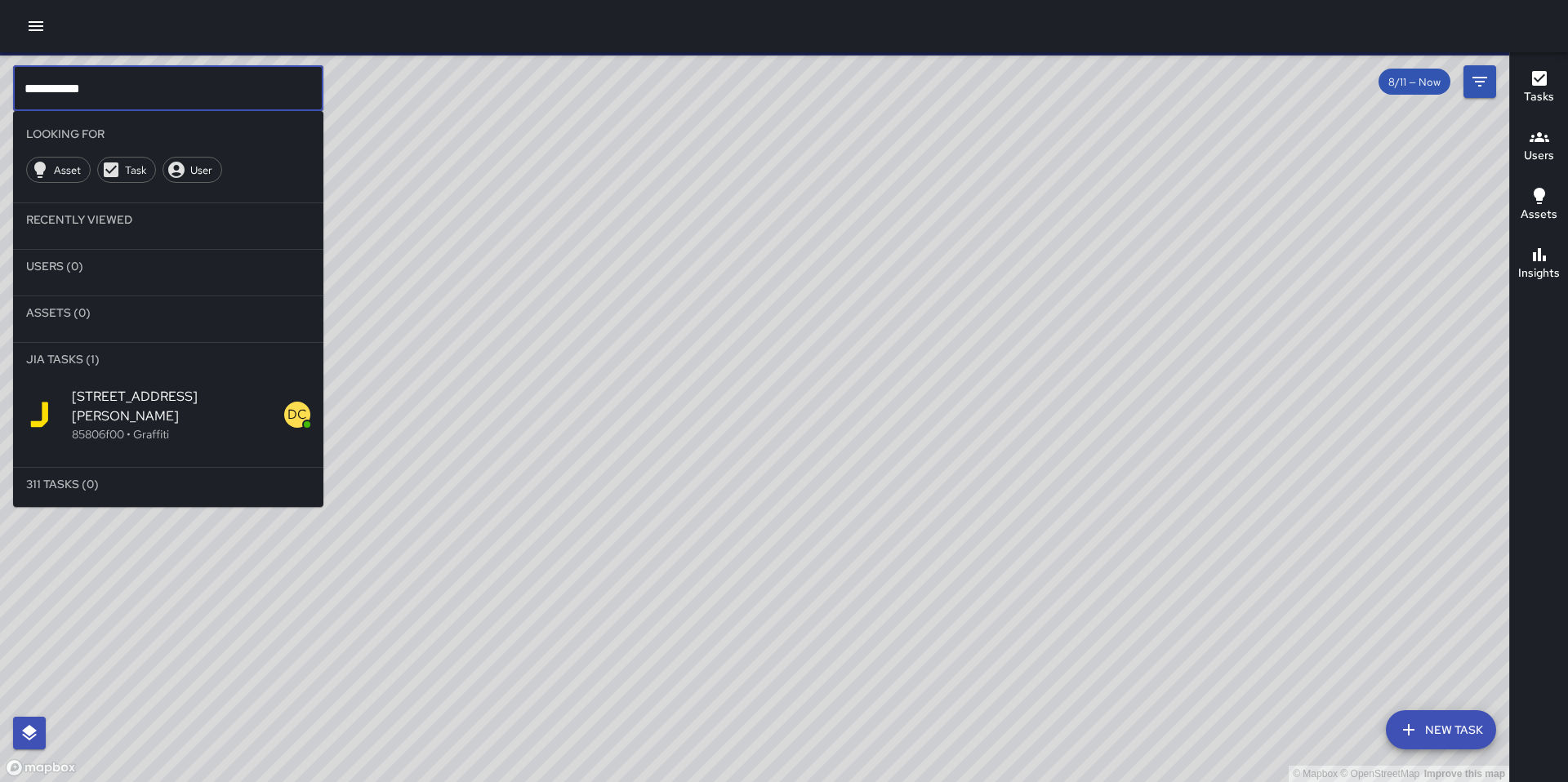
click at [148, 402] on span "[STREET_ADDRESS][PERSON_NAME]" at bounding box center [178, 406] width 212 height 39
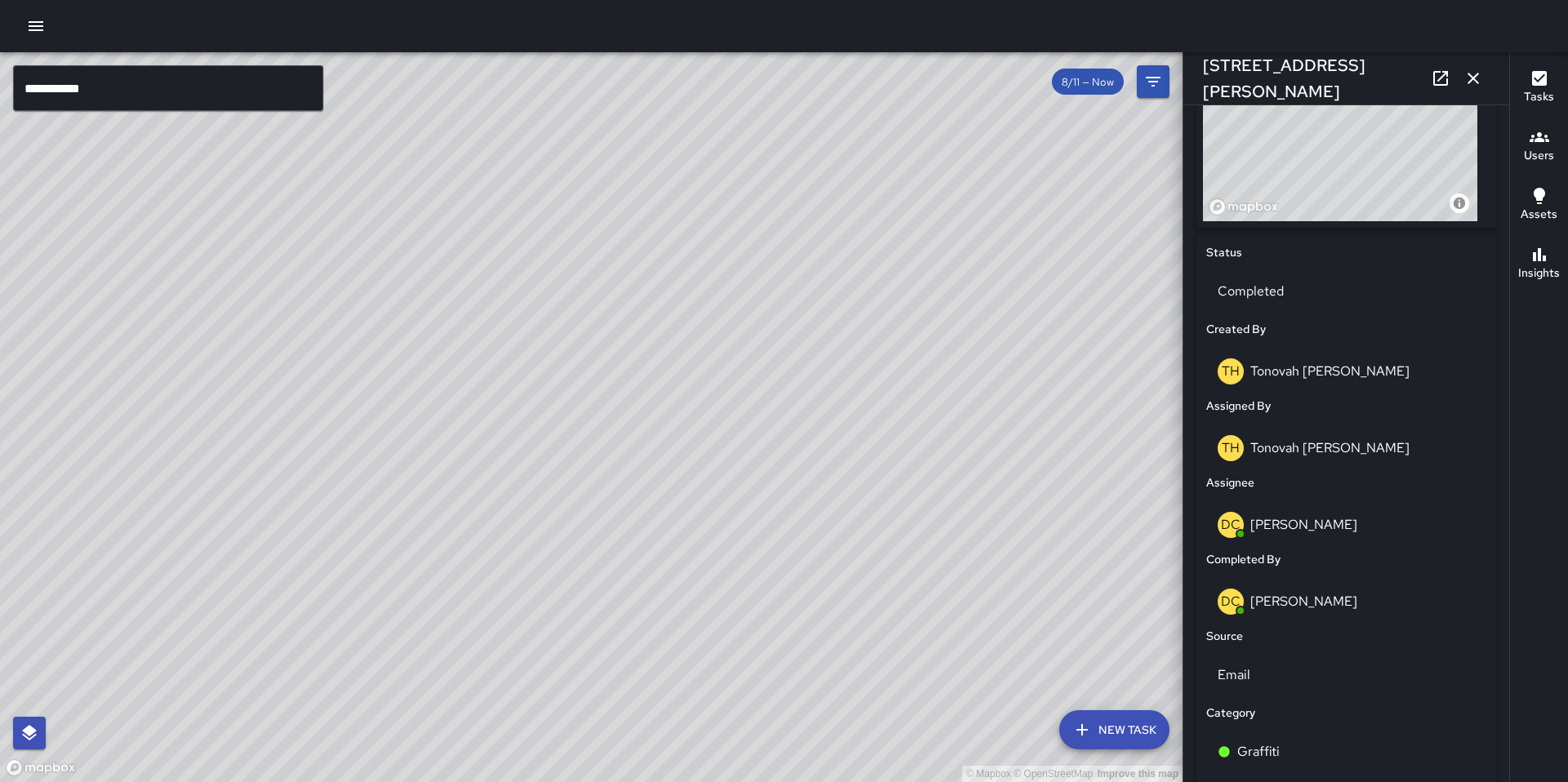
scroll to position [642, 0]
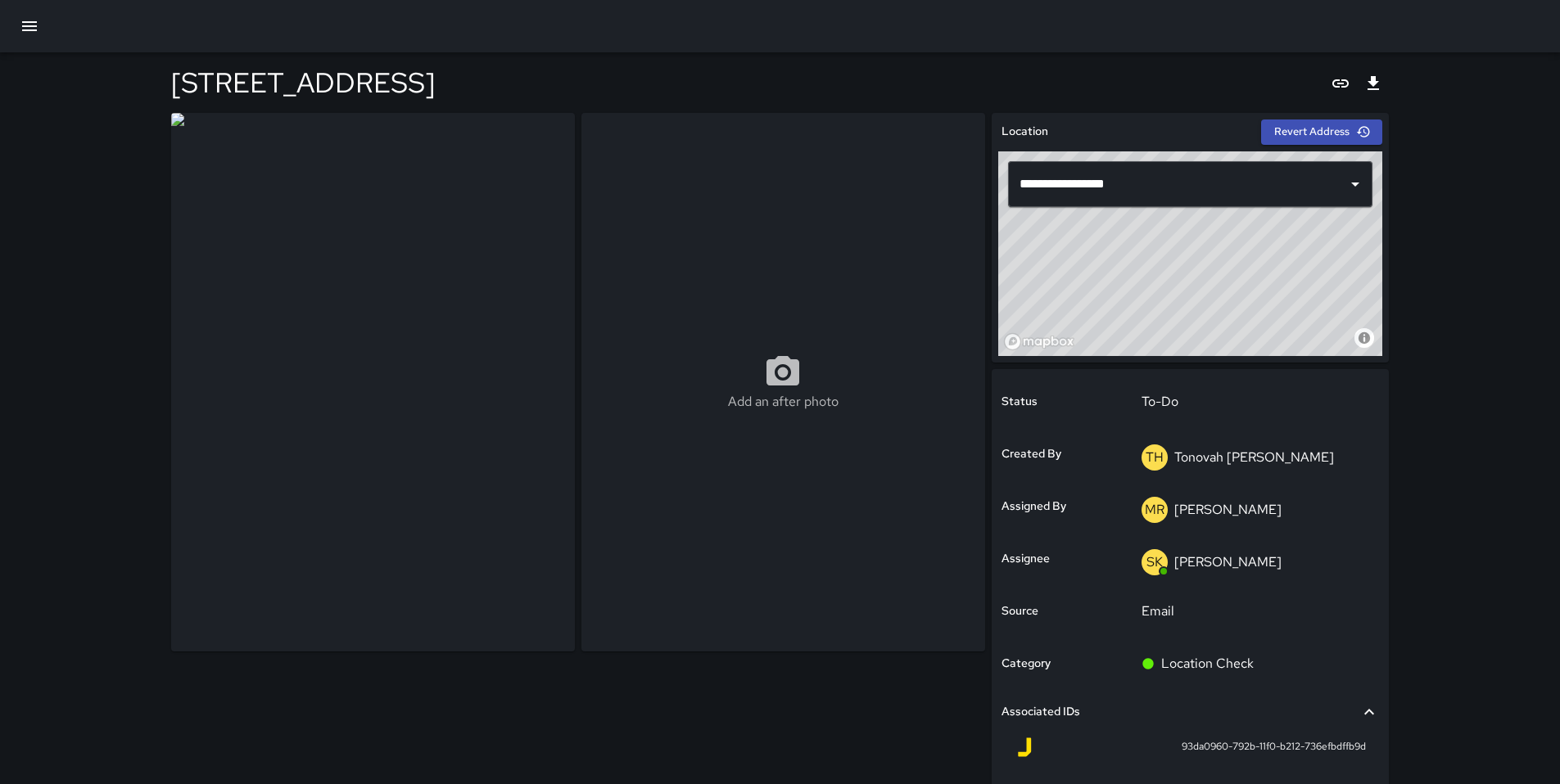
click at [9, 28] on div at bounding box center [780, 26] width 1560 height 52
click at [13, 31] on button "button" at bounding box center [29, 26] width 39 height 39
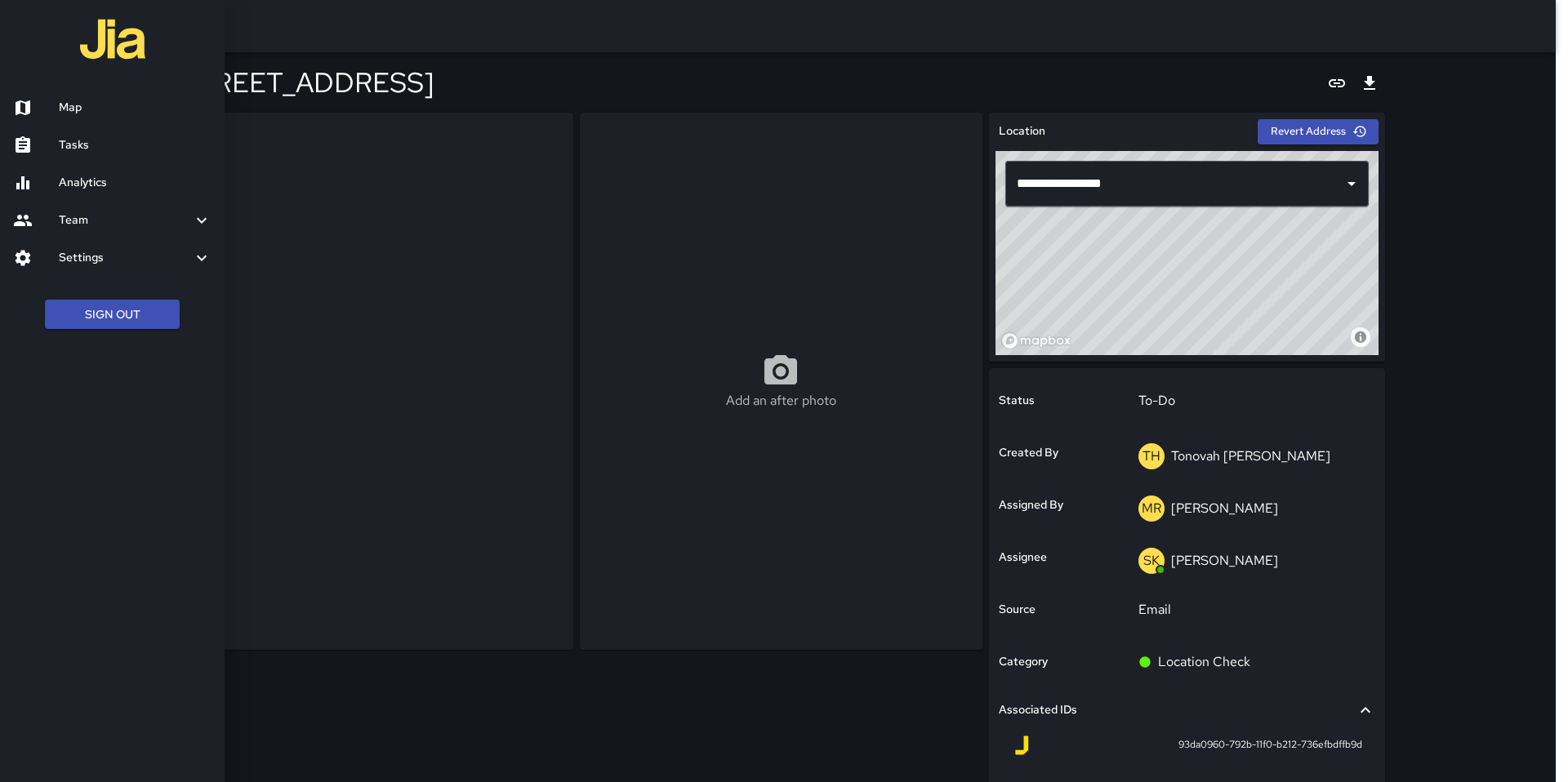
click at [62, 145] on h6 "Tasks" at bounding box center [134, 145] width 153 height 18
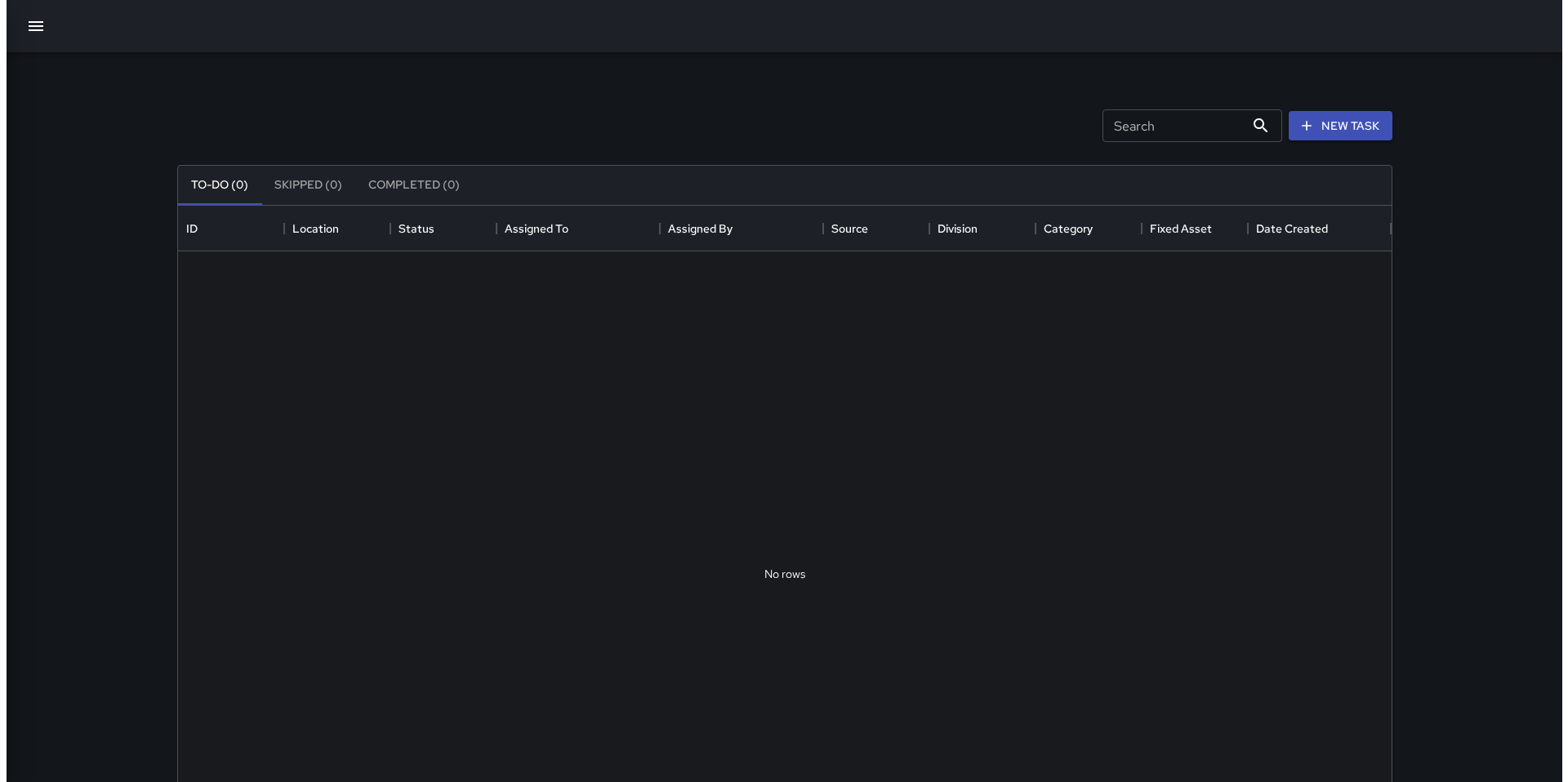
scroll to position [680, 1201]
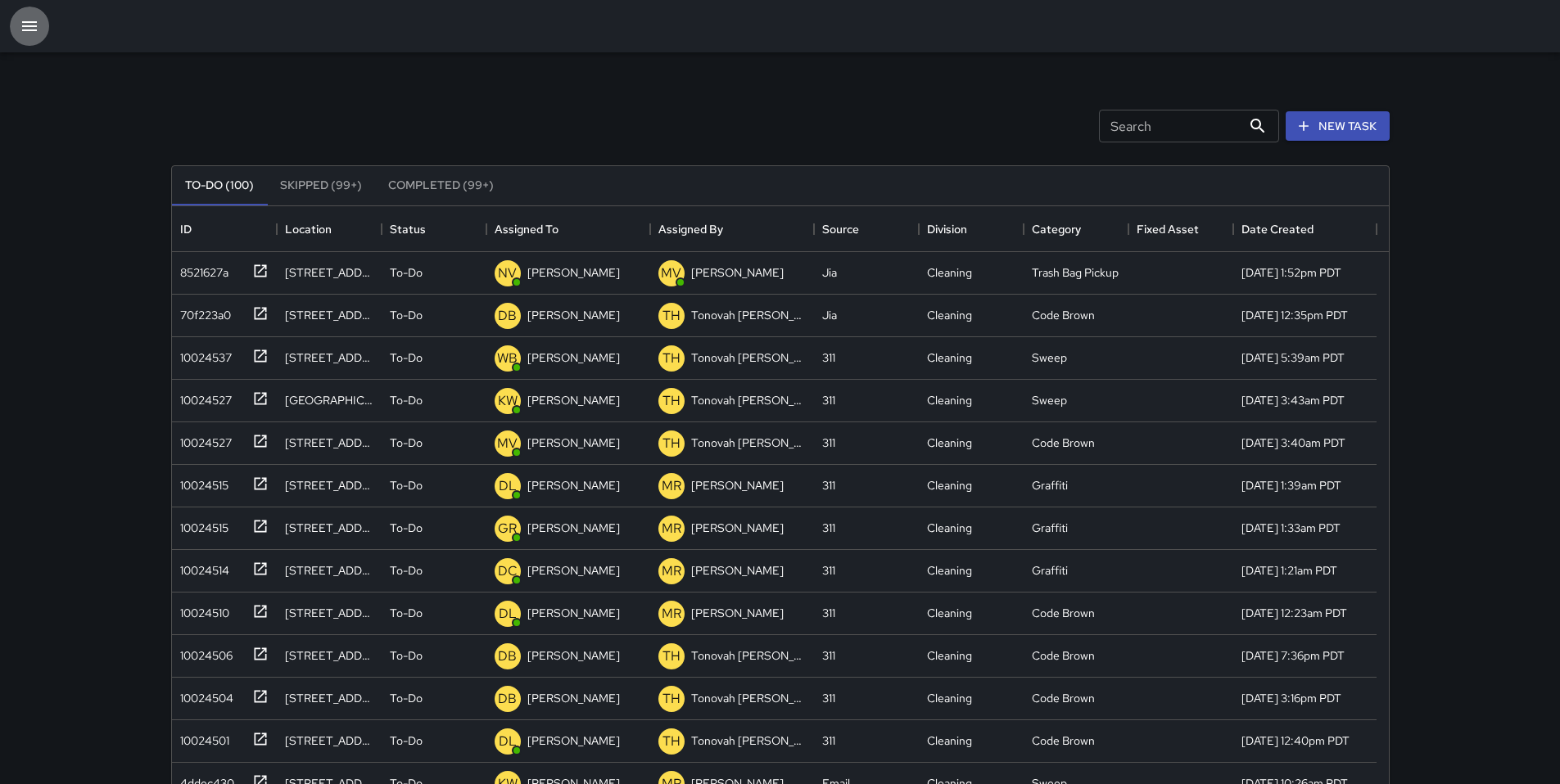
click at [44, 28] on button "button" at bounding box center [29, 26] width 39 height 39
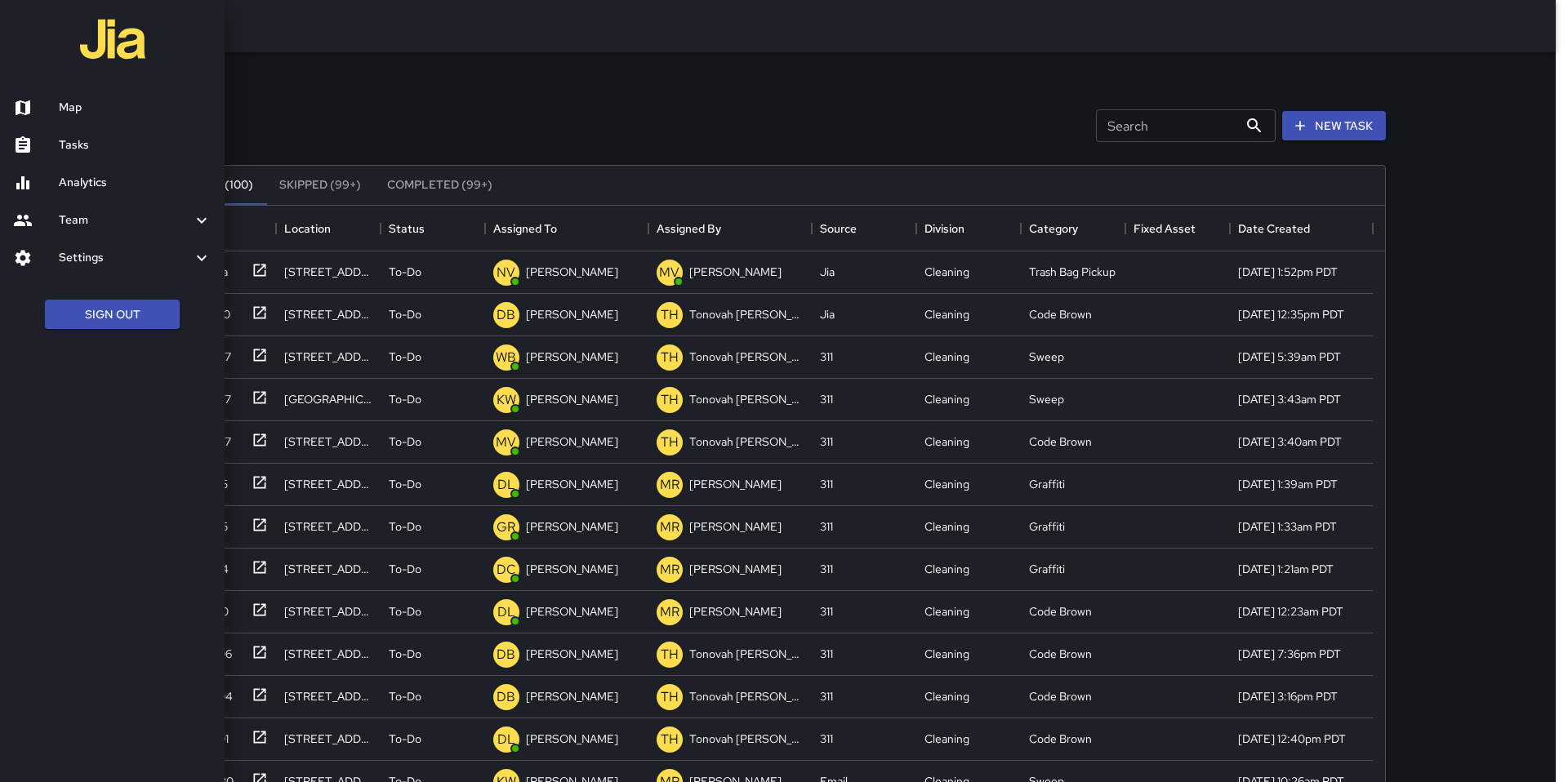
click at [73, 111] on h6 "Map" at bounding box center [134, 108] width 153 height 18
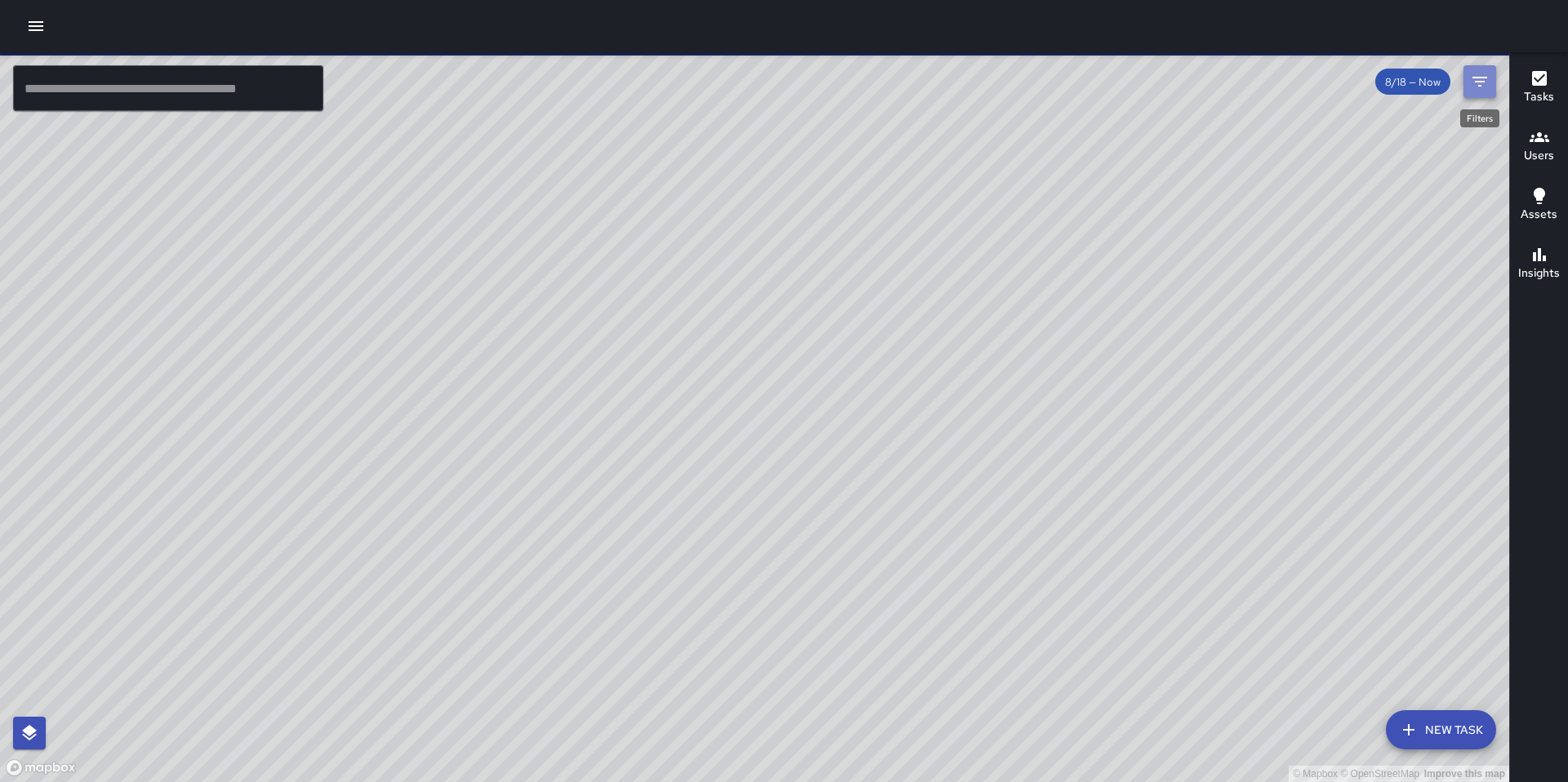
click at [1488, 90] on icon "Filters" at bounding box center [1479, 81] width 19 height 19
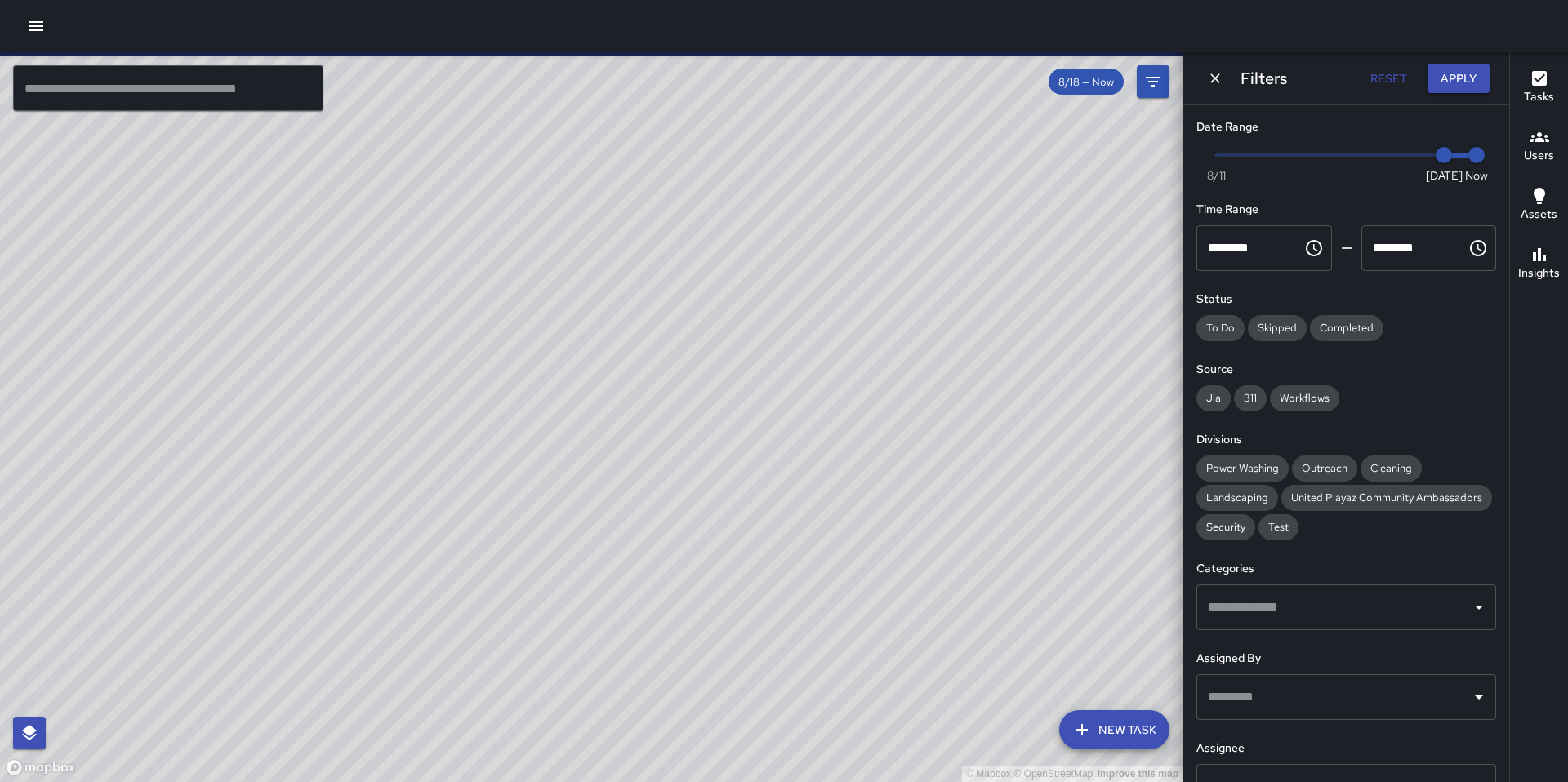
type input "*"
click at [1219, 157] on span "Now [DATE] [DATE] 1:58 pm" at bounding box center [1346, 155] width 261 height 25
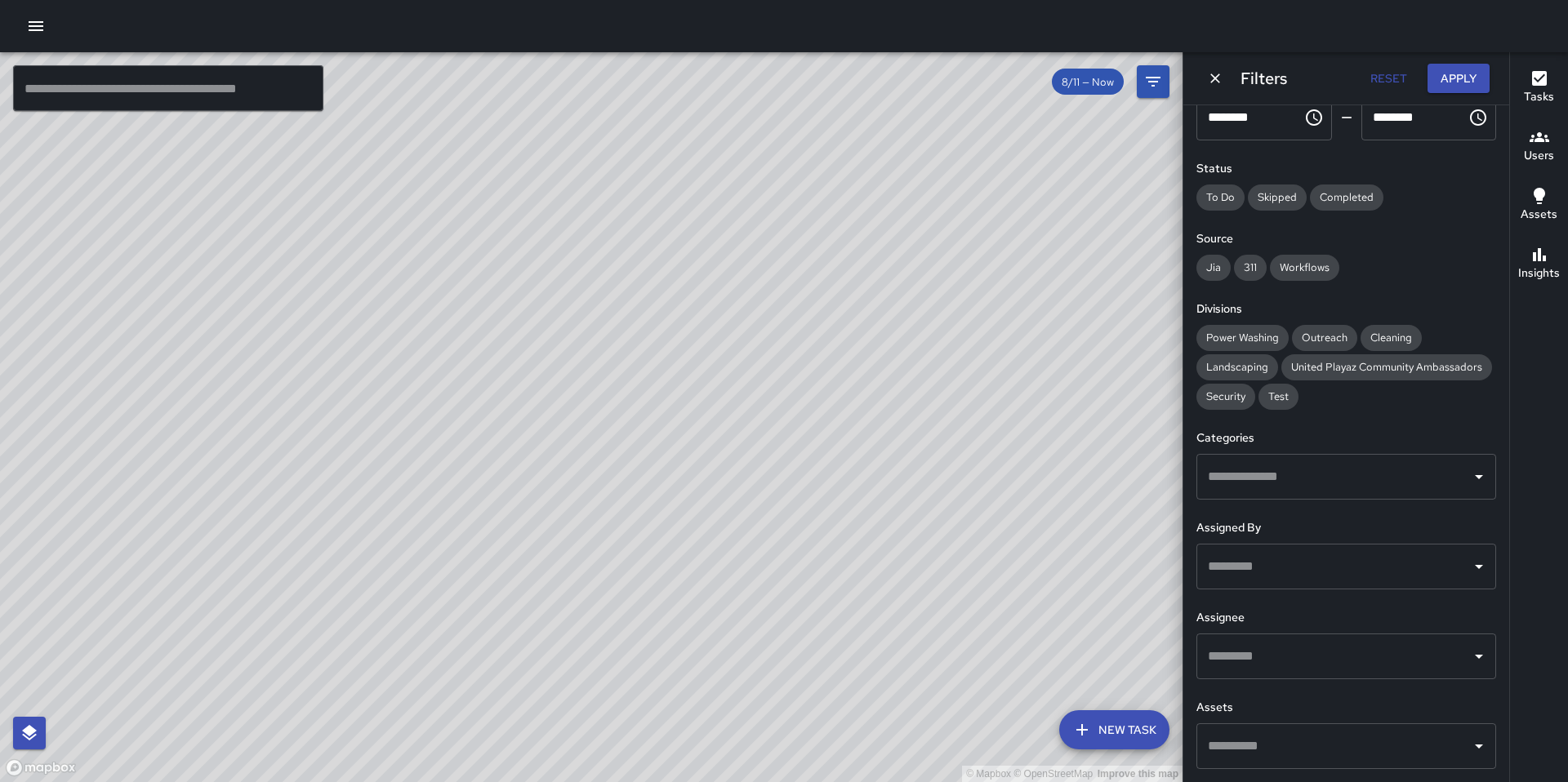
scroll to position [160, 0]
click at [1230, 488] on input "text" at bounding box center [1334, 477] width 261 height 31
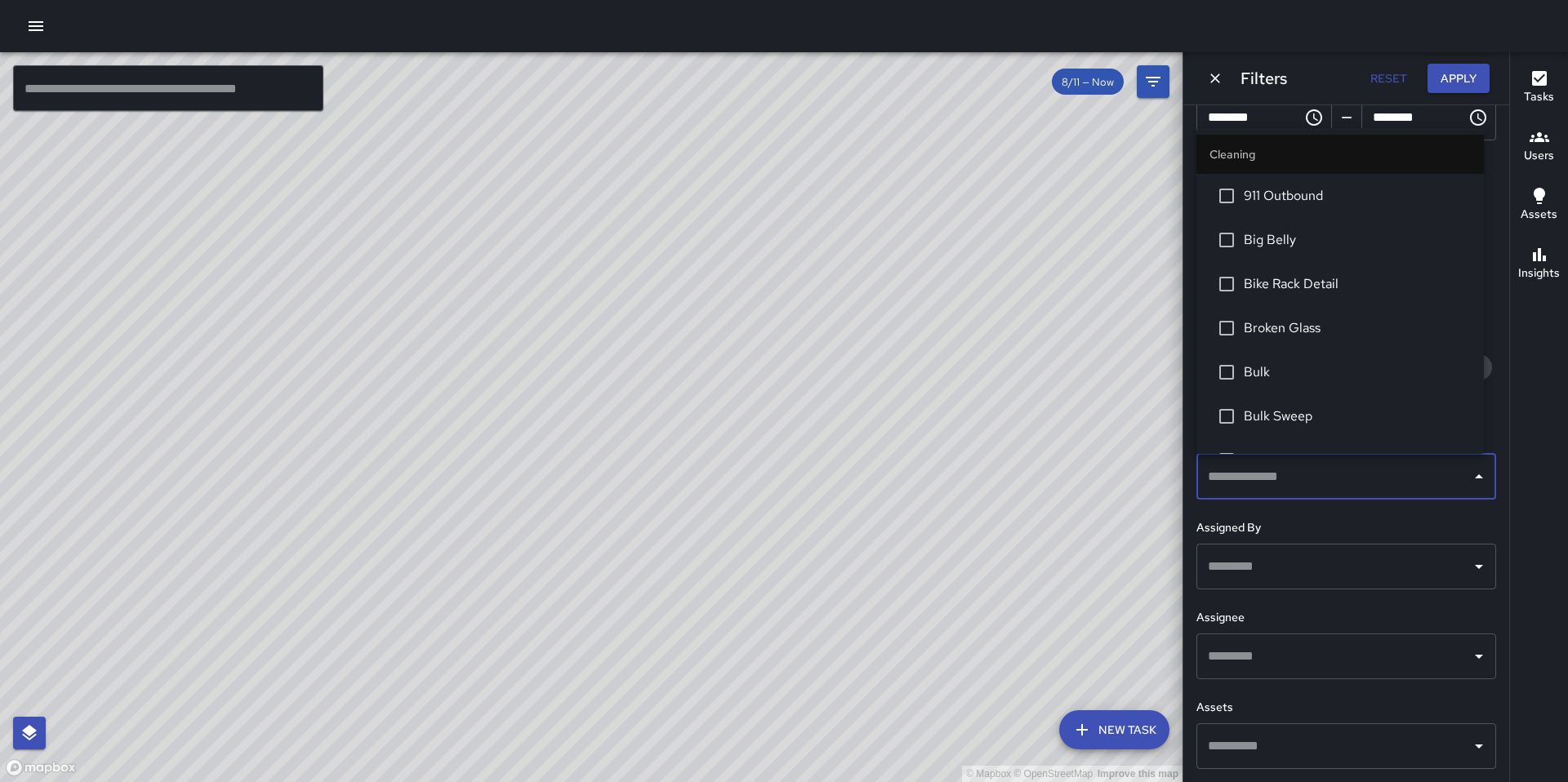
click at [1351, 37] on div at bounding box center [784, 26] width 1568 height 52
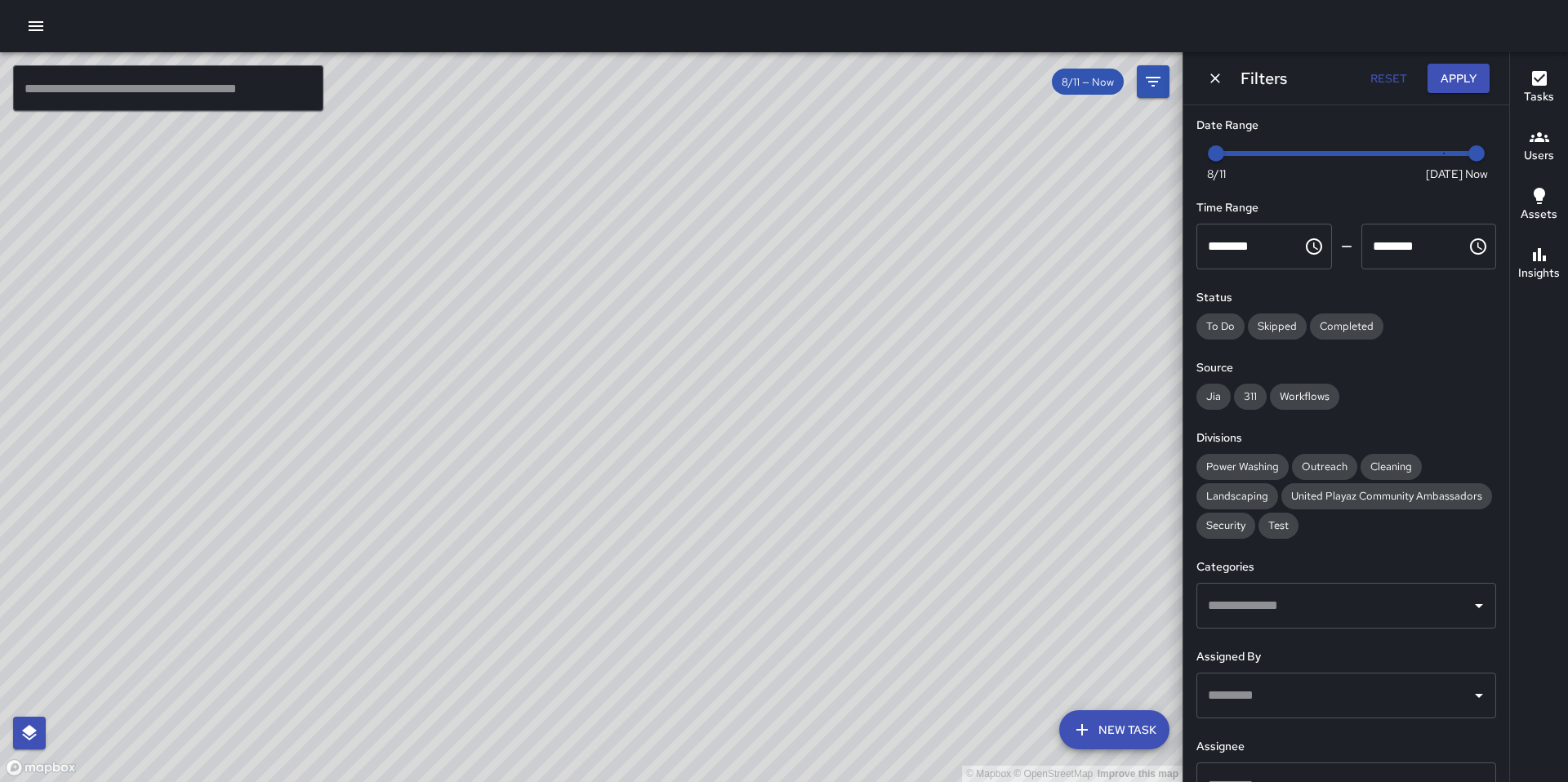
scroll to position [0, 0]
click at [1472, 73] on button "Apply" at bounding box center [1459, 79] width 62 height 30
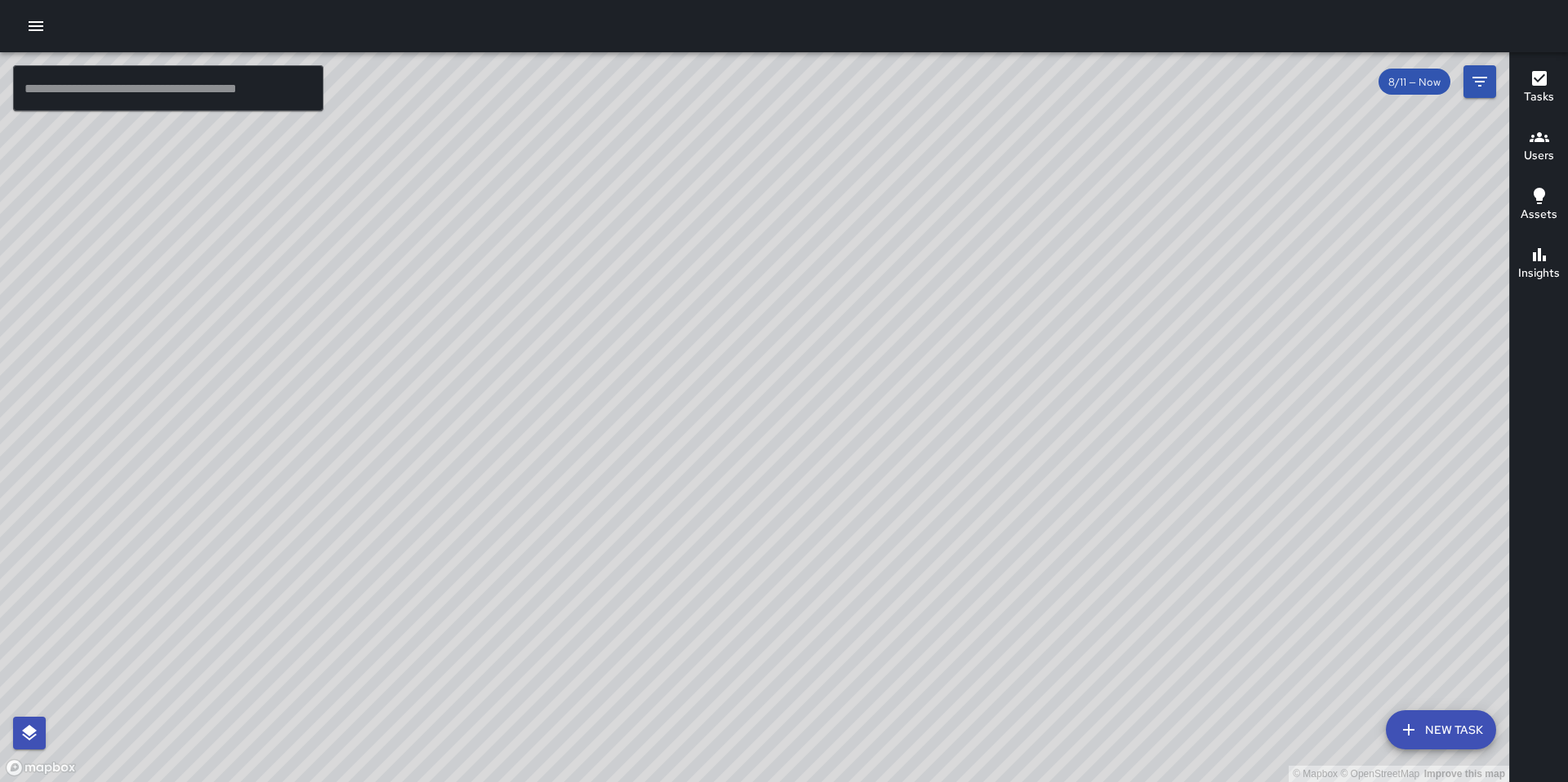
click at [225, 91] on input "text" at bounding box center [167, 88] width 310 height 46
paste input "**********"
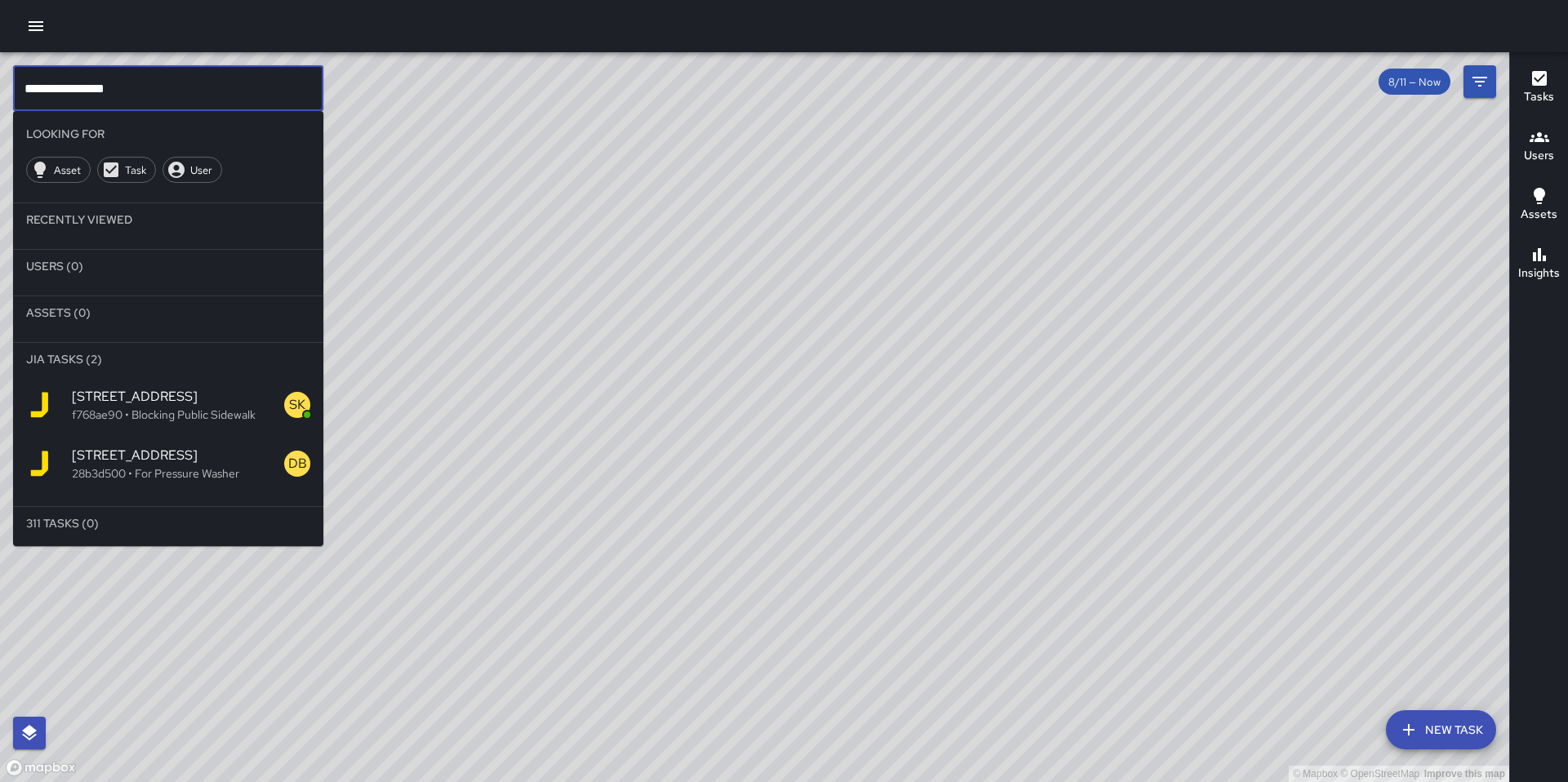
type input "**********"
click at [148, 467] on p "28b3d500 • For Pressure Washer" at bounding box center [178, 474] width 212 height 16
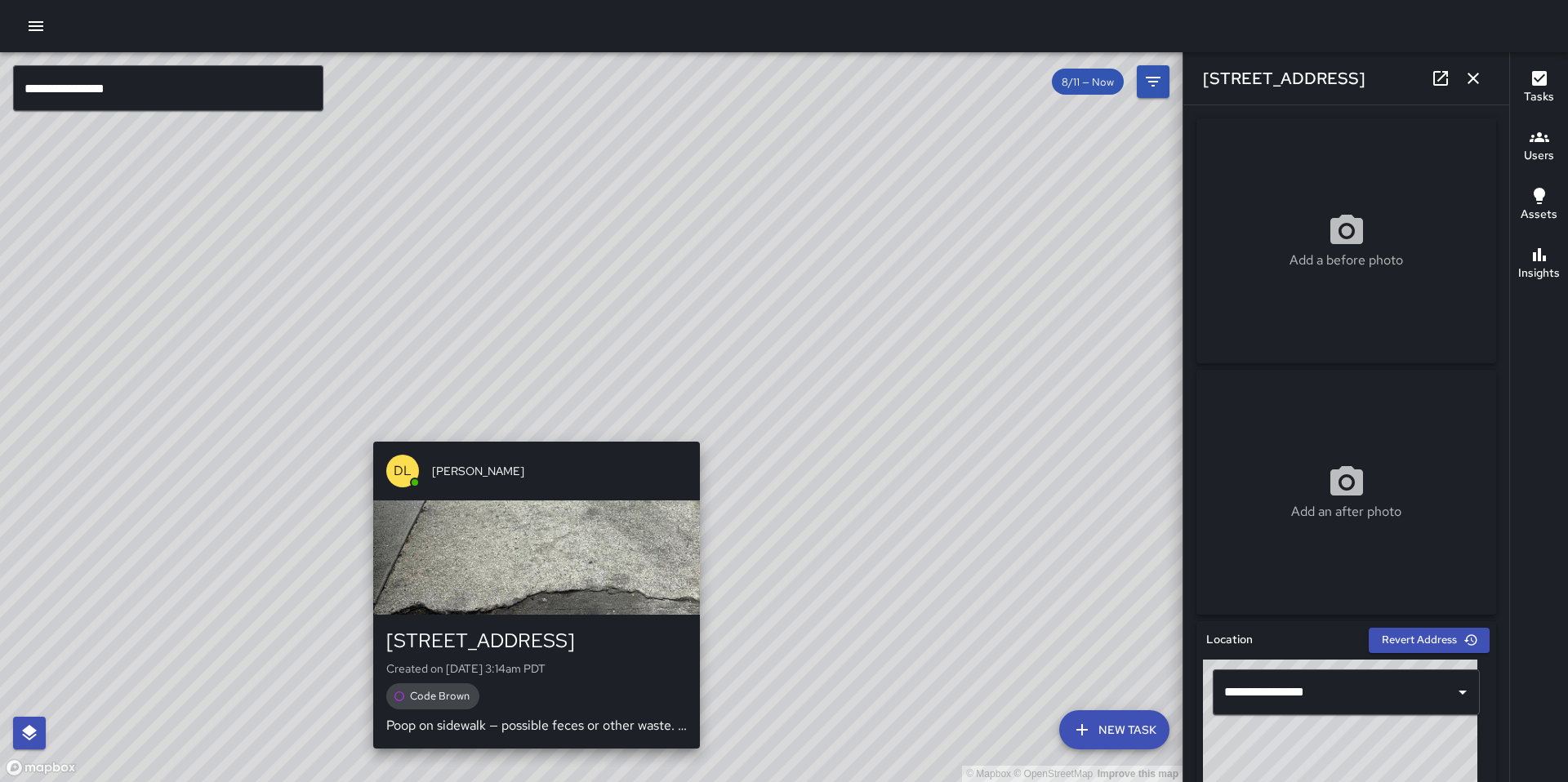
click at [534, 431] on div "© Mapbox © OpenStreetMap Improve this map DL [PERSON_NAME] [GEOGRAPHIC_DATA] Cr…" at bounding box center [591, 417] width 1183 height 730
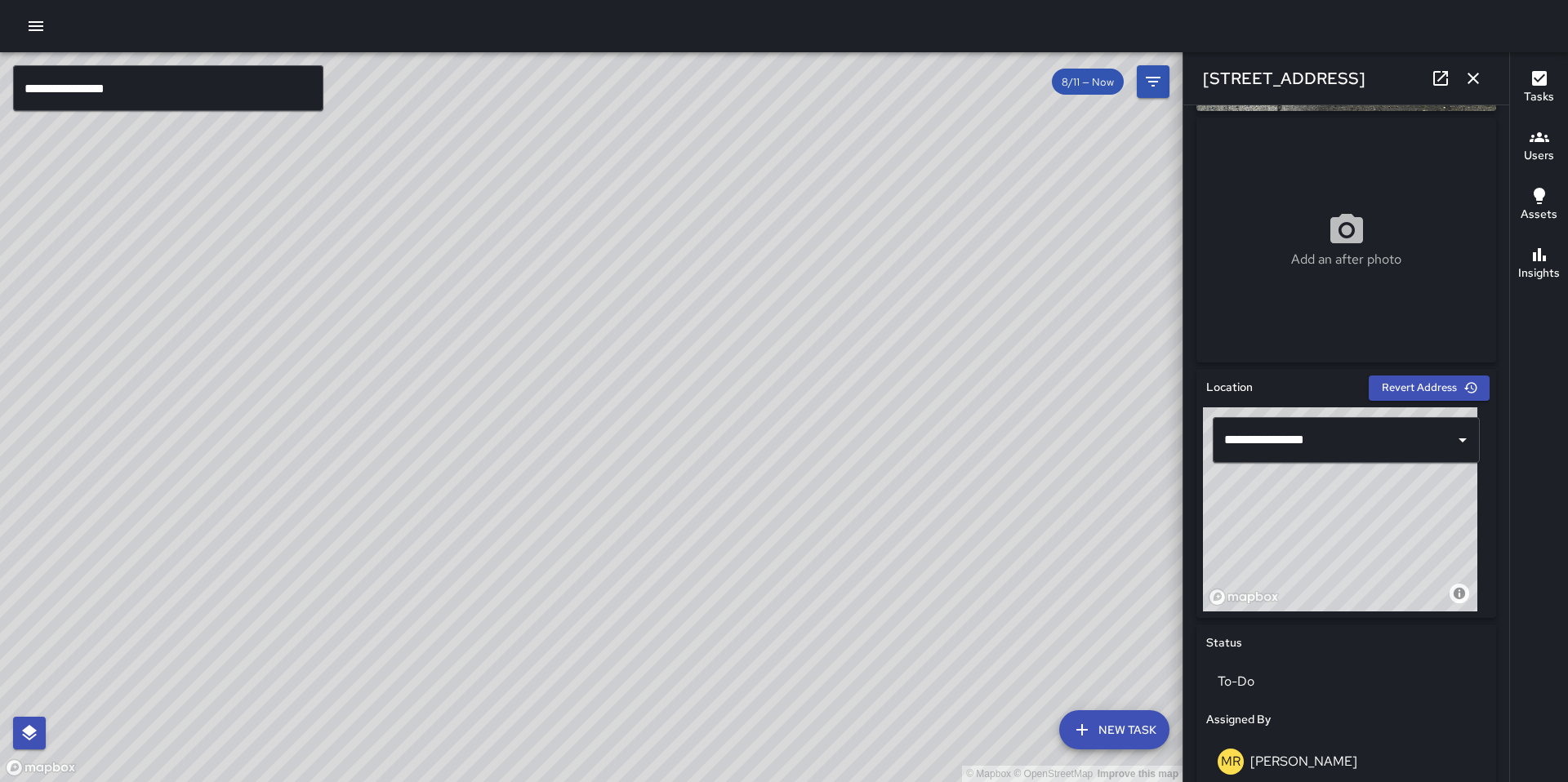
scroll to position [232, 0]
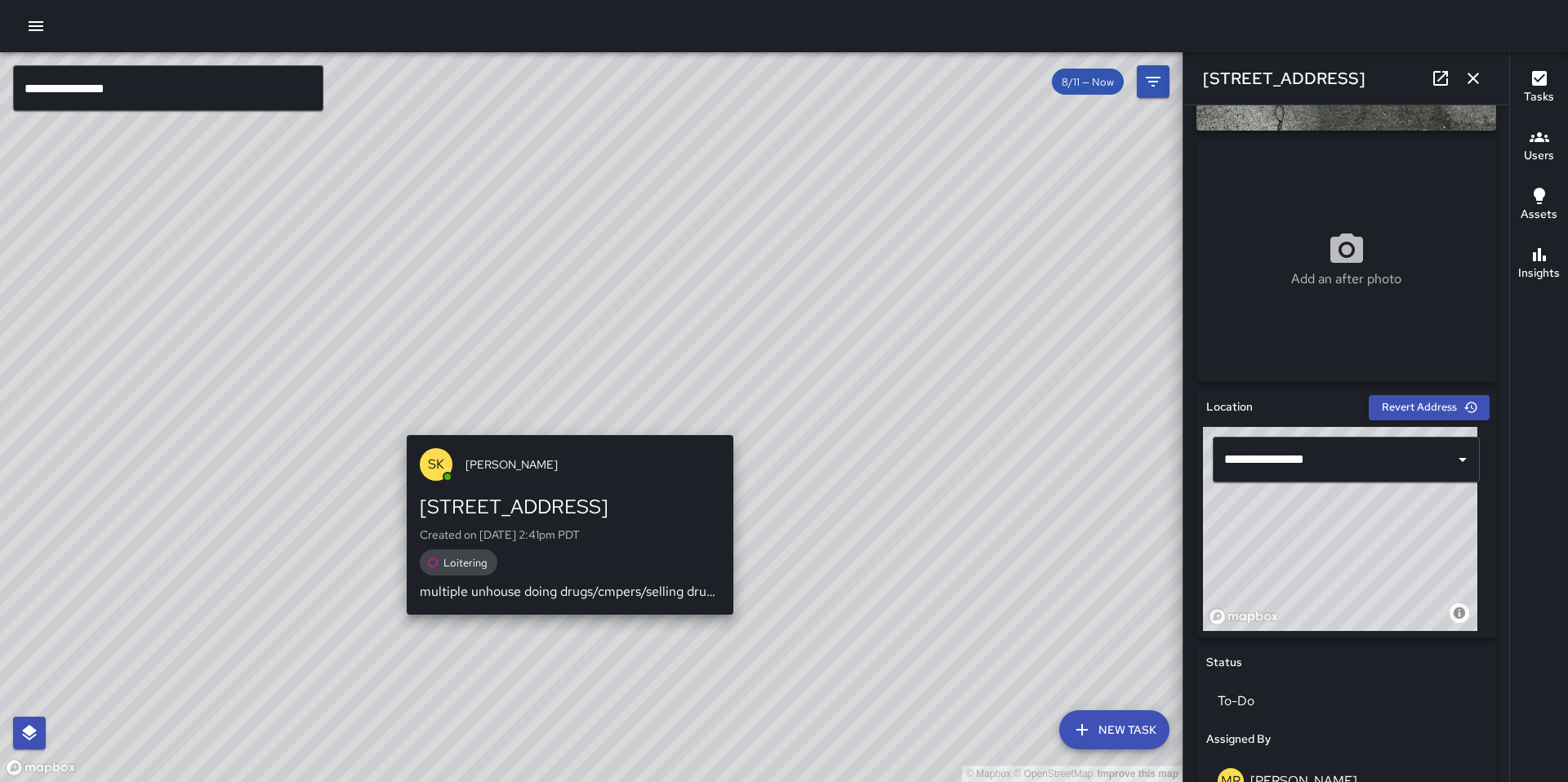
click at [565, 430] on div "SK [PERSON_NAME] [GEOGRAPHIC_DATA] Created on [DATE] 2:41pm PDT Loitering multi…" at bounding box center [569, 525] width 339 height 193
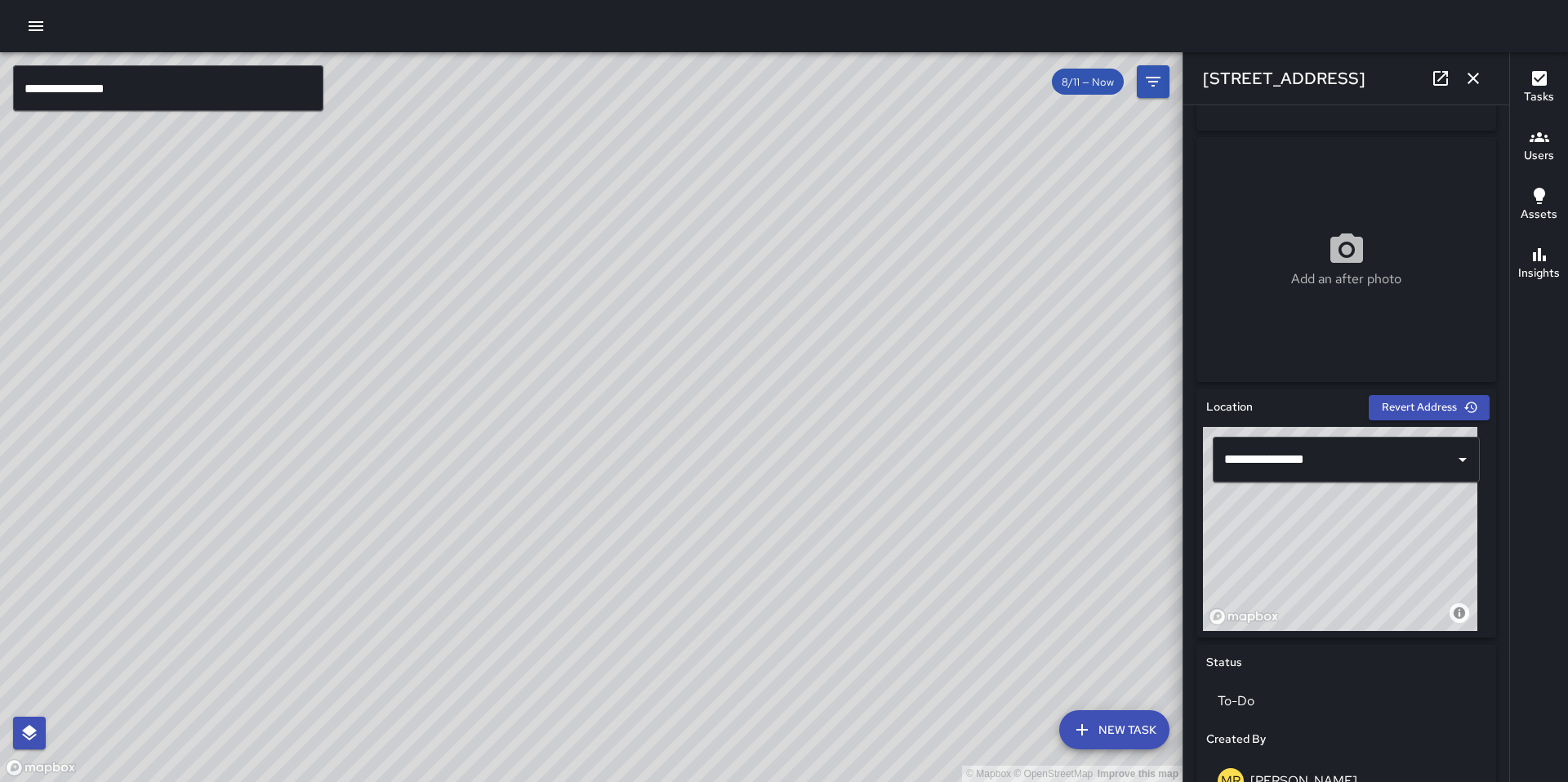
click at [678, 391] on div "© Mapbox © OpenStreetMap Improve this map DB [PERSON_NAME] [STREET_ADDRESS] Cre…" at bounding box center [591, 417] width 1183 height 730
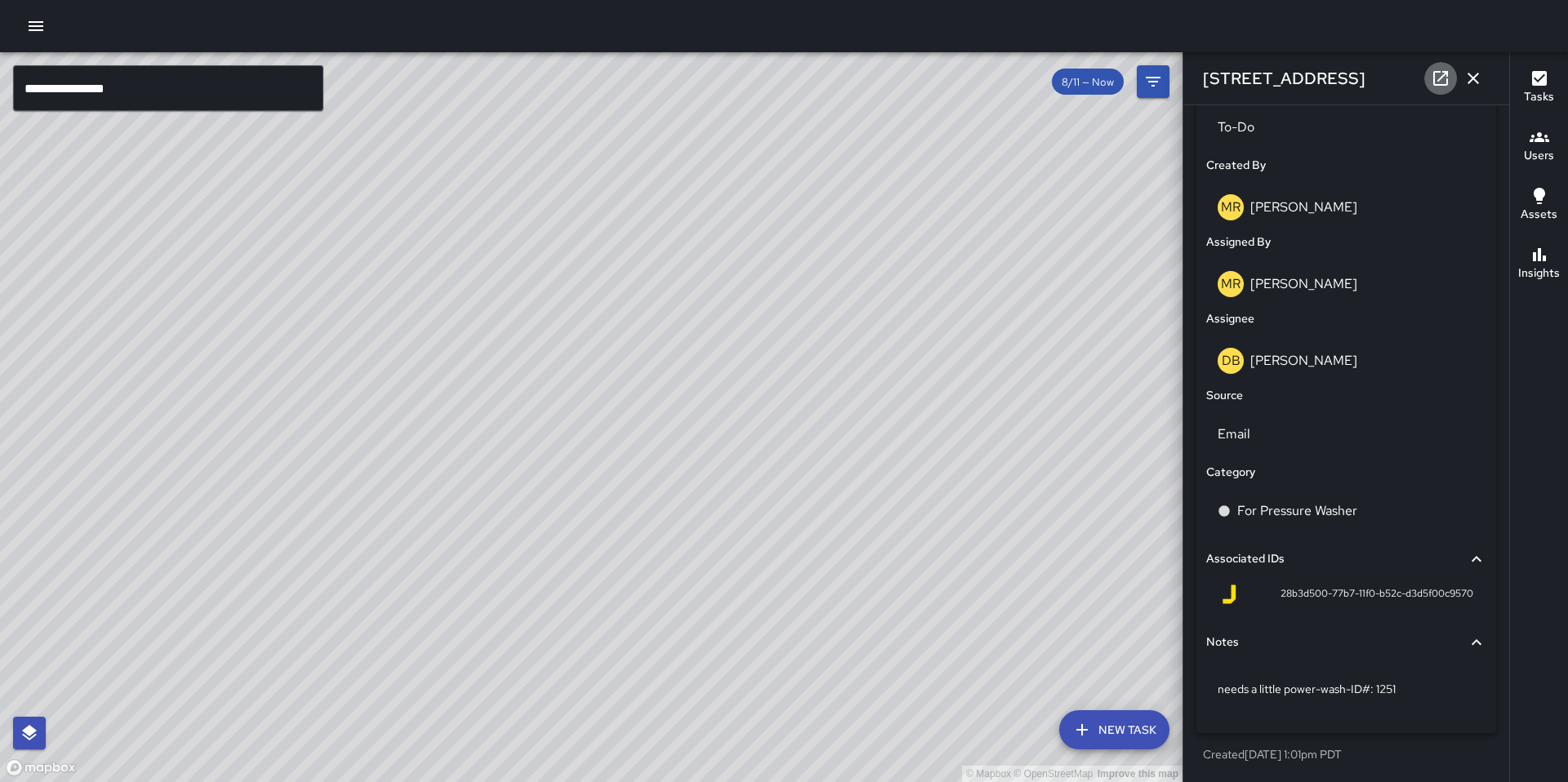
click at [1436, 77] on icon at bounding box center [1440, 78] width 19 height 19
